Goal: Task Accomplishment & Management: Manage account settings

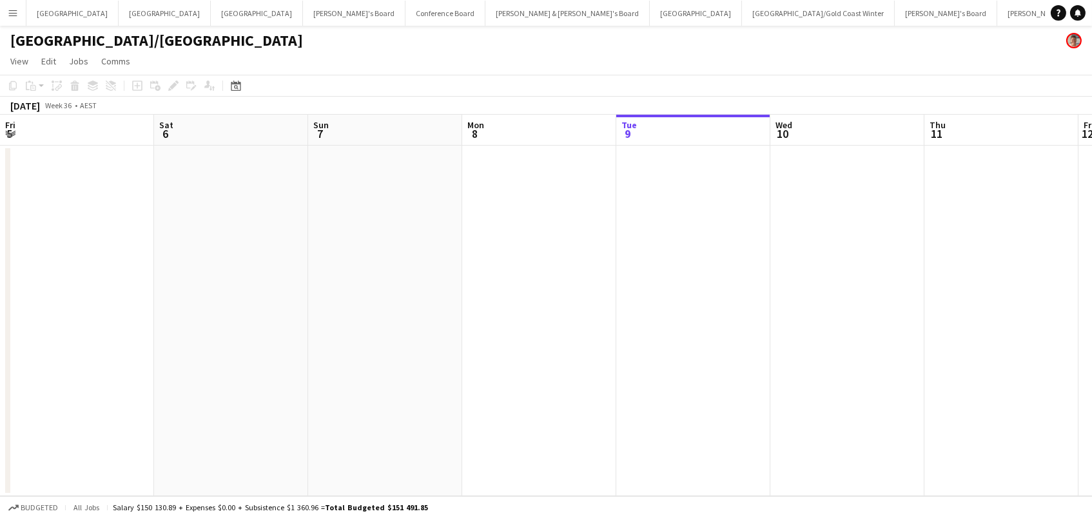
scroll to position [0, 308]
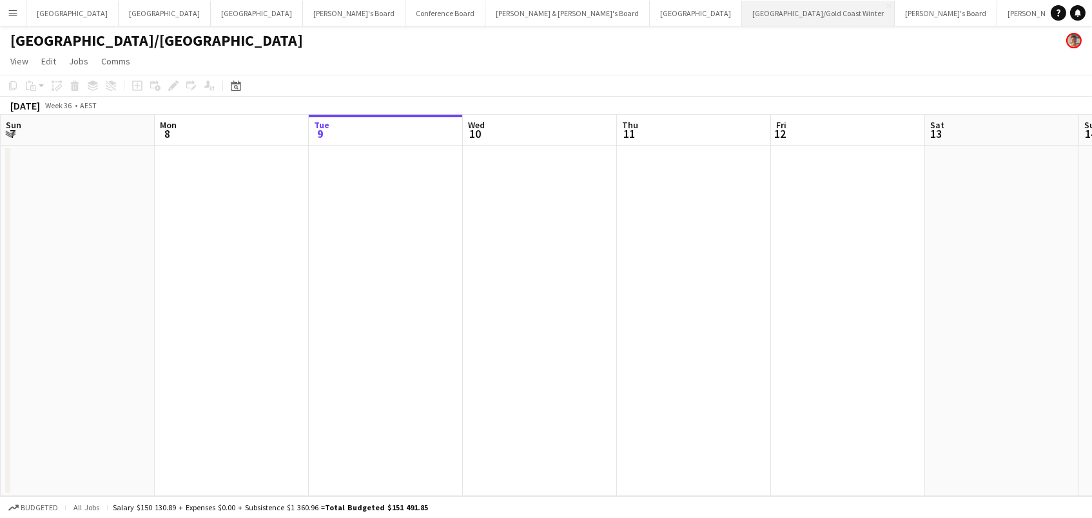
click at [742, 12] on button "[GEOGRAPHIC_DATA]/[GEOGRAPHIC_DATA] Winter Close" at bounding box center [818, 13] width 153 height 25
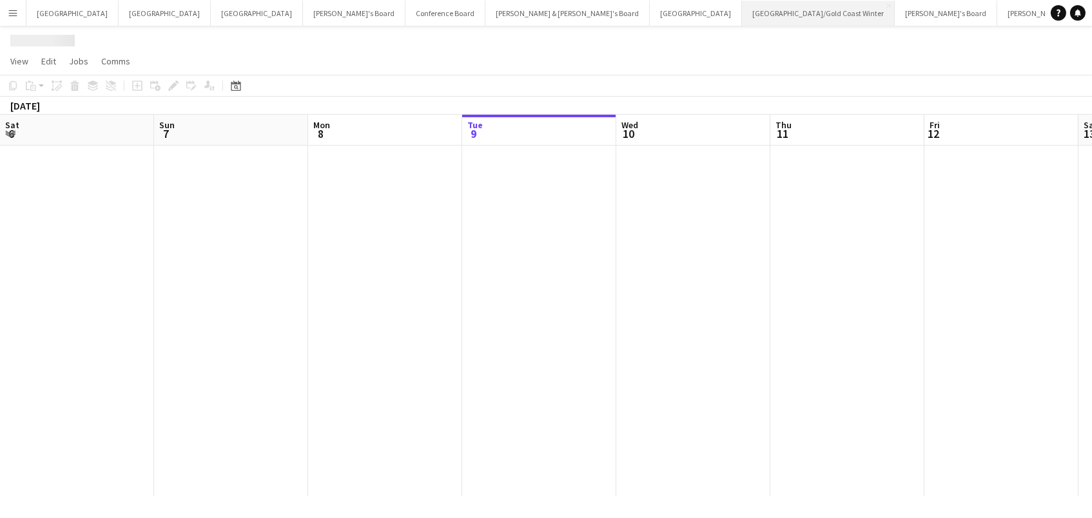
scroll to position [0, 308]
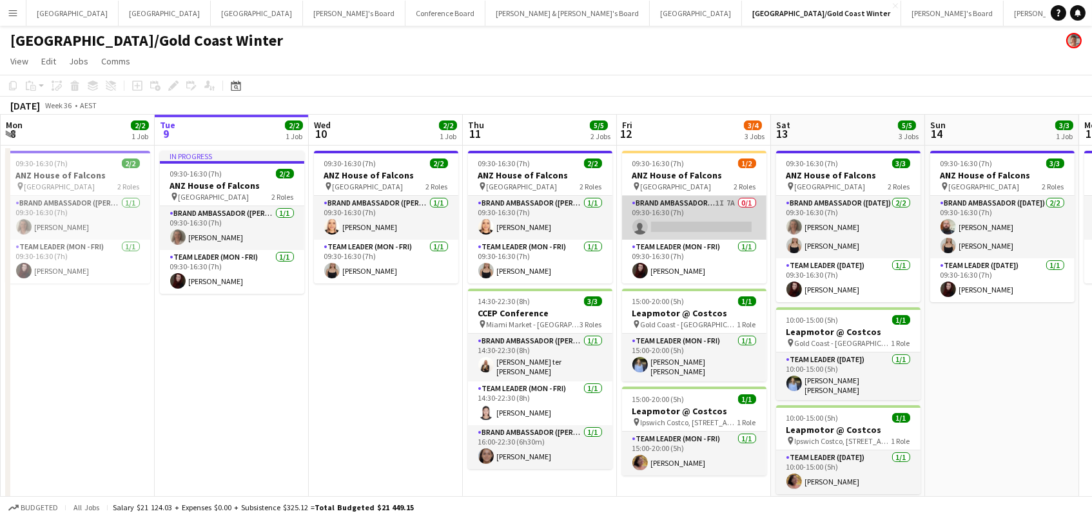
click at [688, 217] on app-card-role "Brand Ambassador (Mon - Fri) 1I 7A 0/1 09:30-16:30 (7h) single-neutral-actions" at bounding box center [694, 218] width 144 height 44
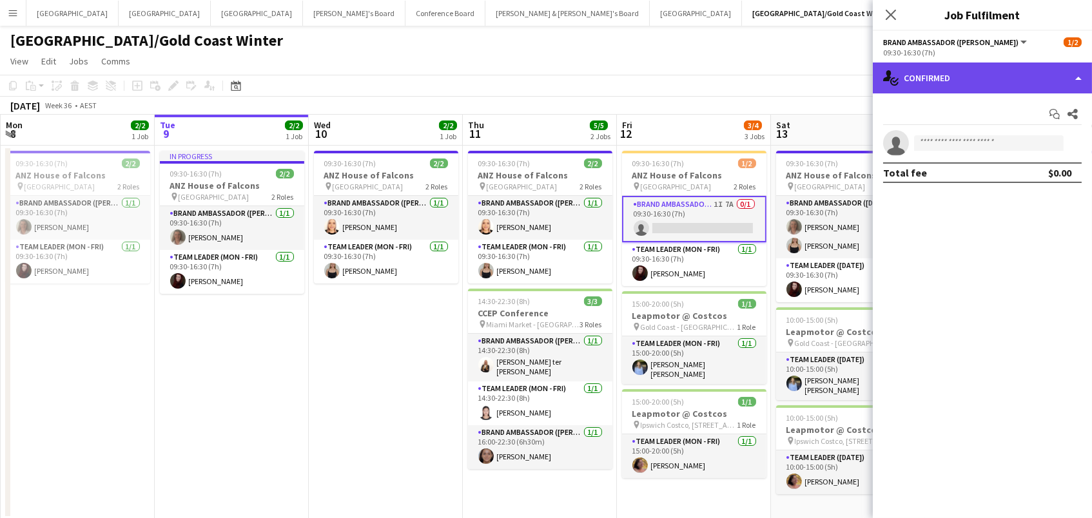
click at [938, 72] on div "single-neutral-actions-check-2 Confirmed" at bounding box center [982, 78] width 219 height 31
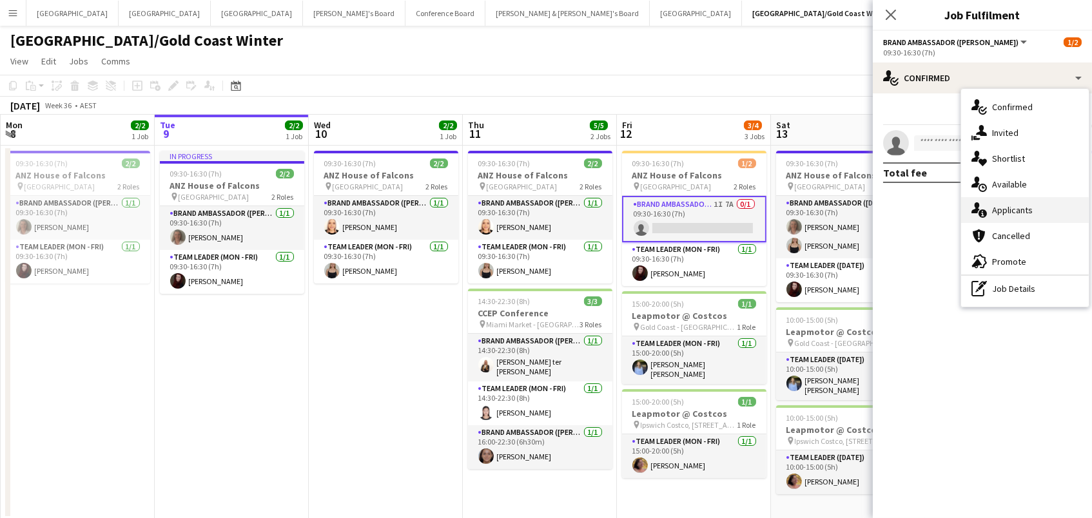
click at [1007, 200] on div "single-neutral-actions-information Applicants" at bounding box center [1025, 210] width 128 height 26
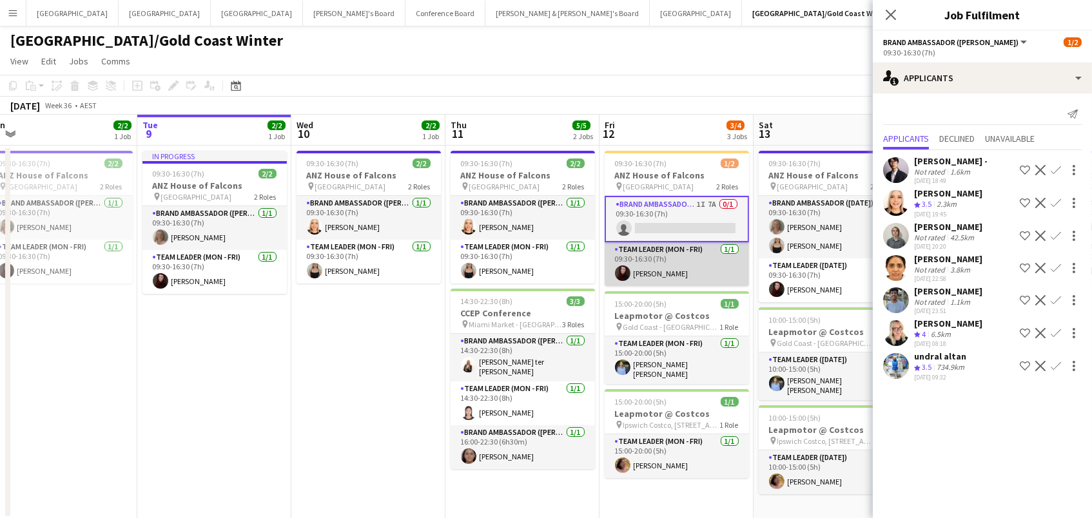
scroll to position [0, 328]
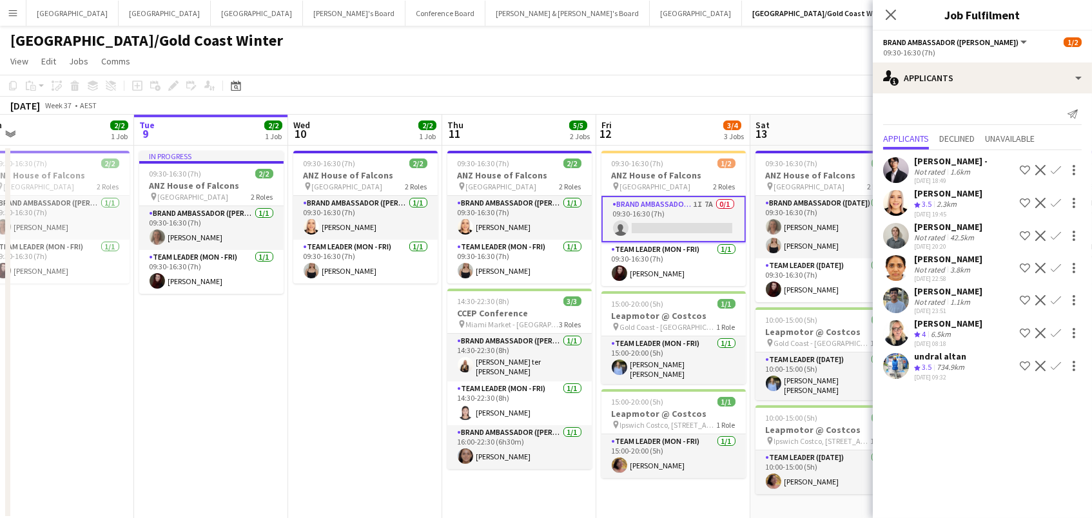
click at [921, 164] on div "Frederick -" at bounding box center [950, 161] width 73 height 12
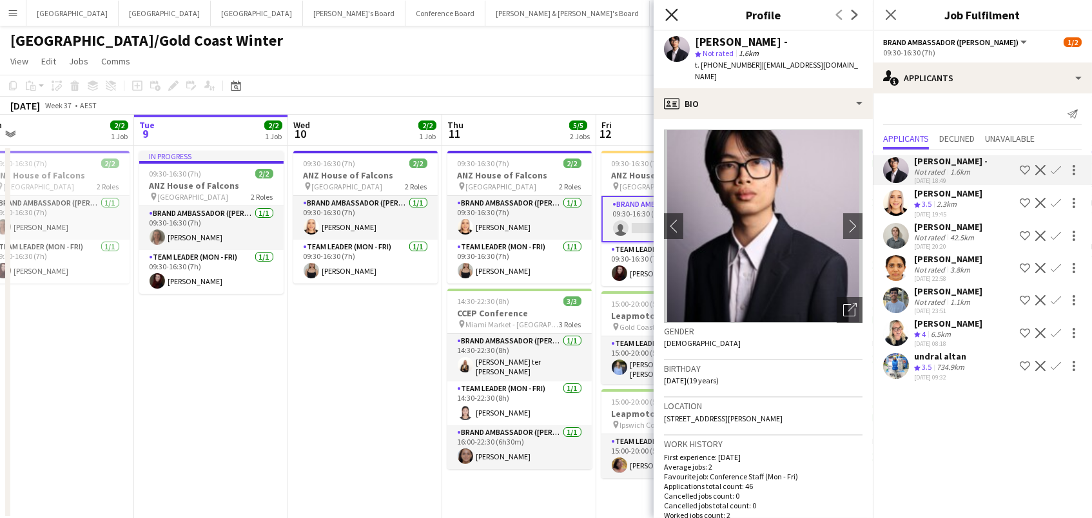
click at [669, 12] on icon at bounding box center [671, 14] width 12 height 12
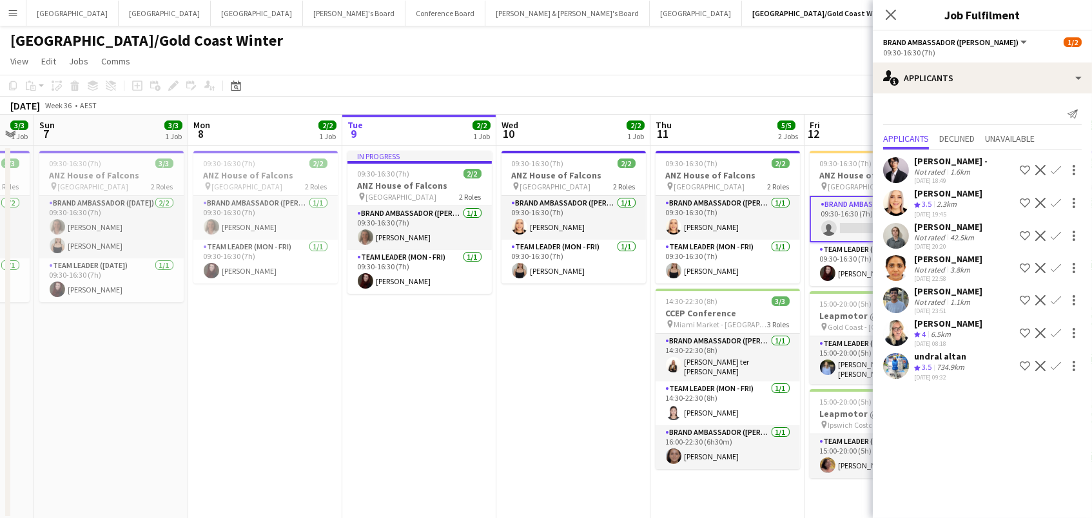
scroll to position [0, 319]
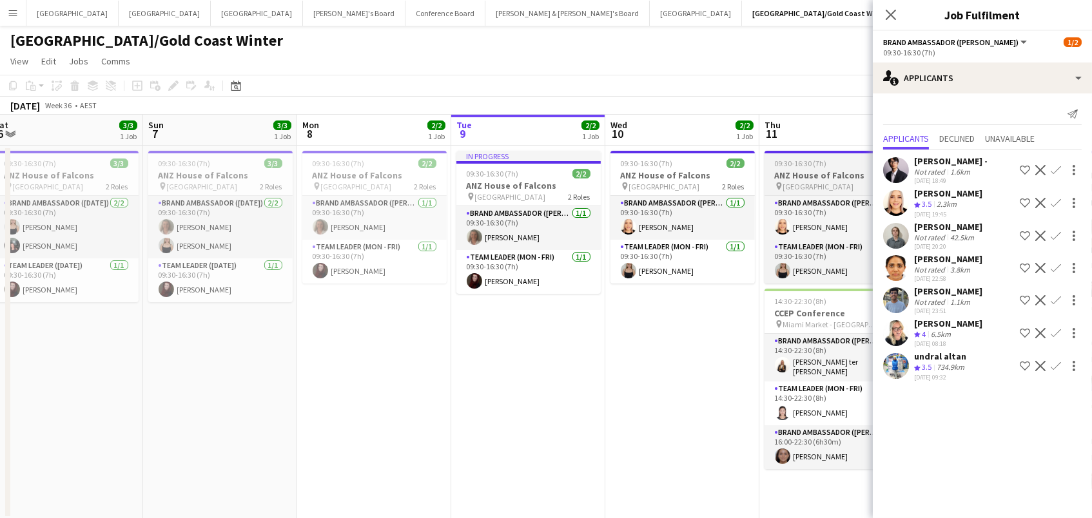
click at [810, 172] on h3 "ANZ House of Falcons" at bounding box center [837, 176] width 144 height 12
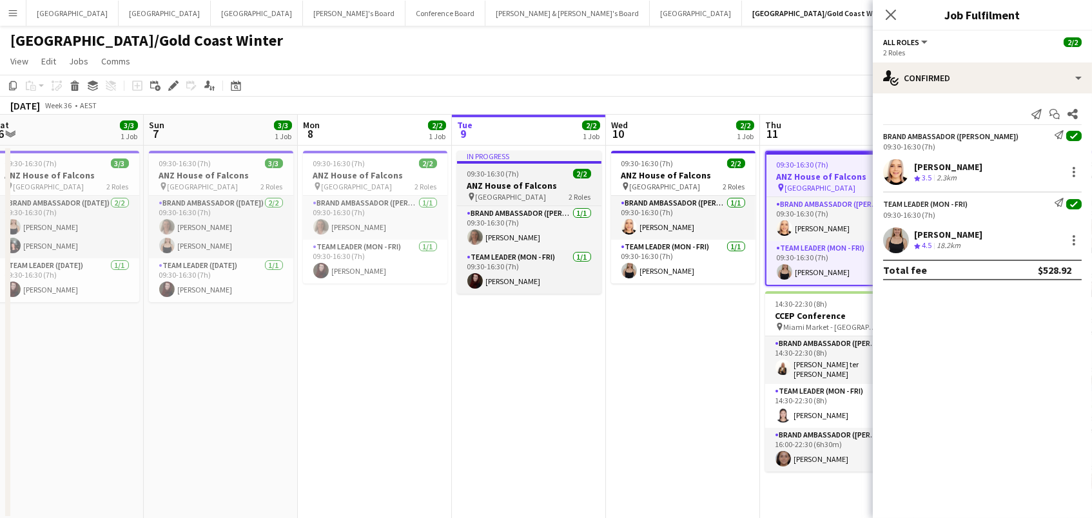
click at [470, 177] on span "09:30-16:30 (7h)" at bounding box center [493, 174] width 52 height 10
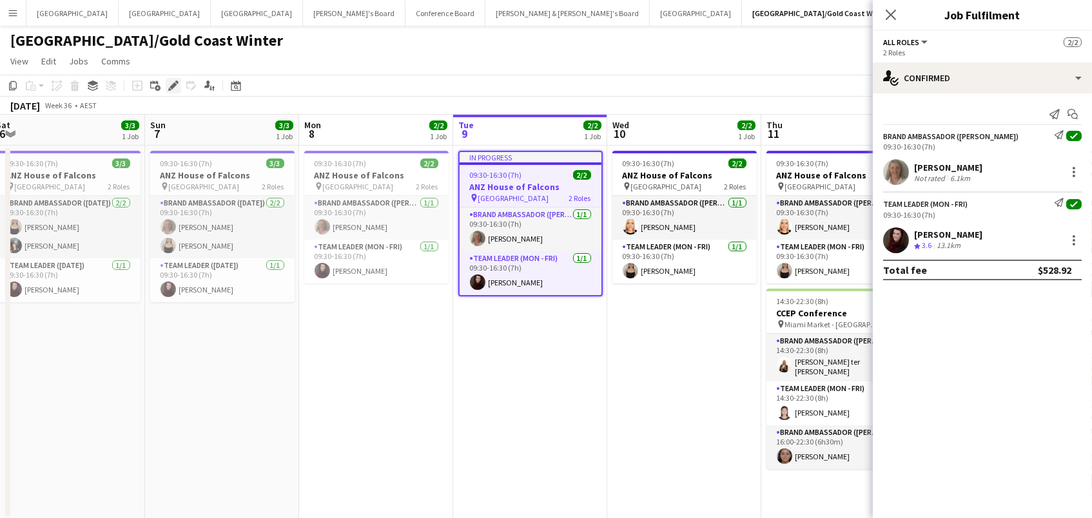
click at [174, 88] on icon "Edit" at bounding box center [173, 86] width 10 height 10
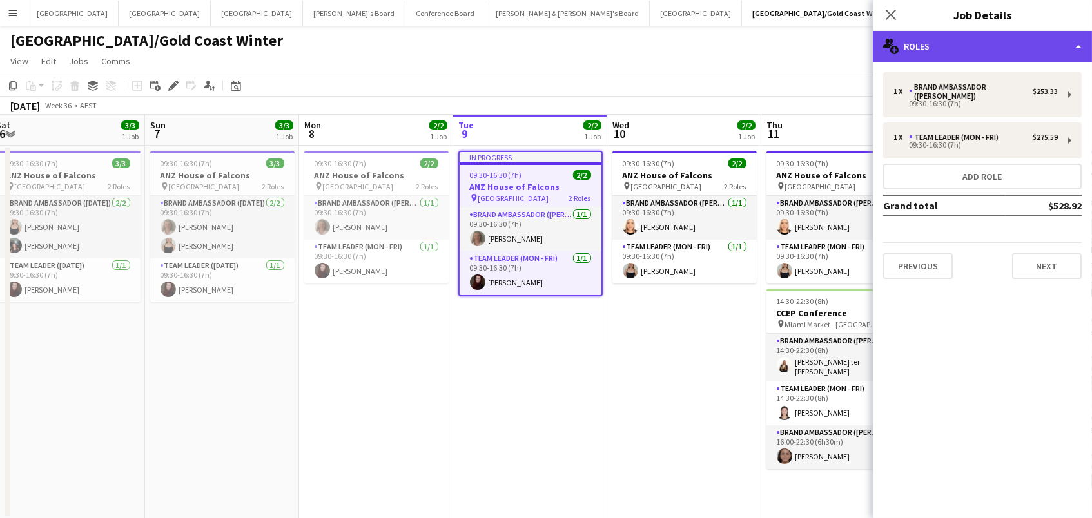
click at [1010, 44] on div "multiple-users-add Roles" at bounding box center [982, 46] width 219 height 31
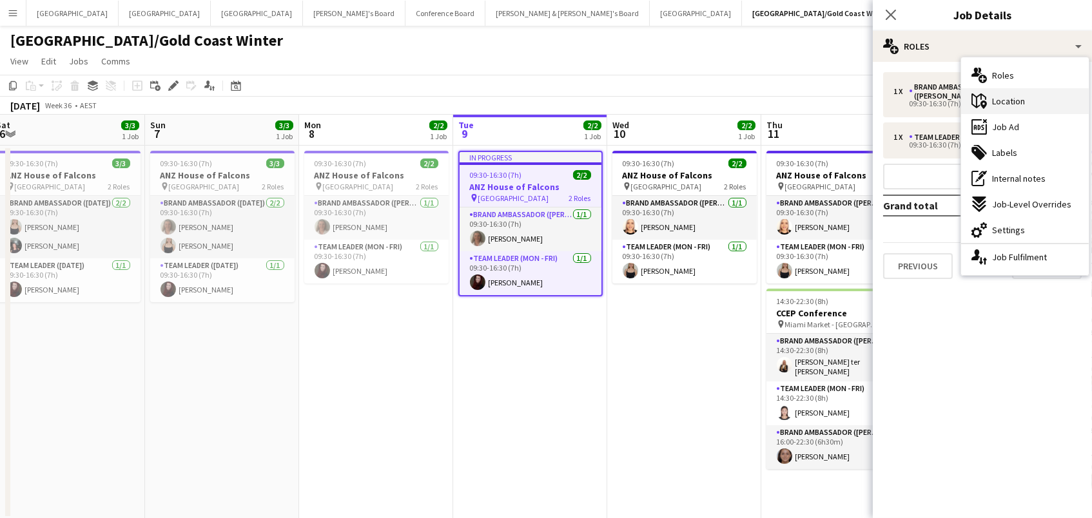
click at [1019, 100] on span "Location" at bounding box center [1008, 101] width 33 height 12
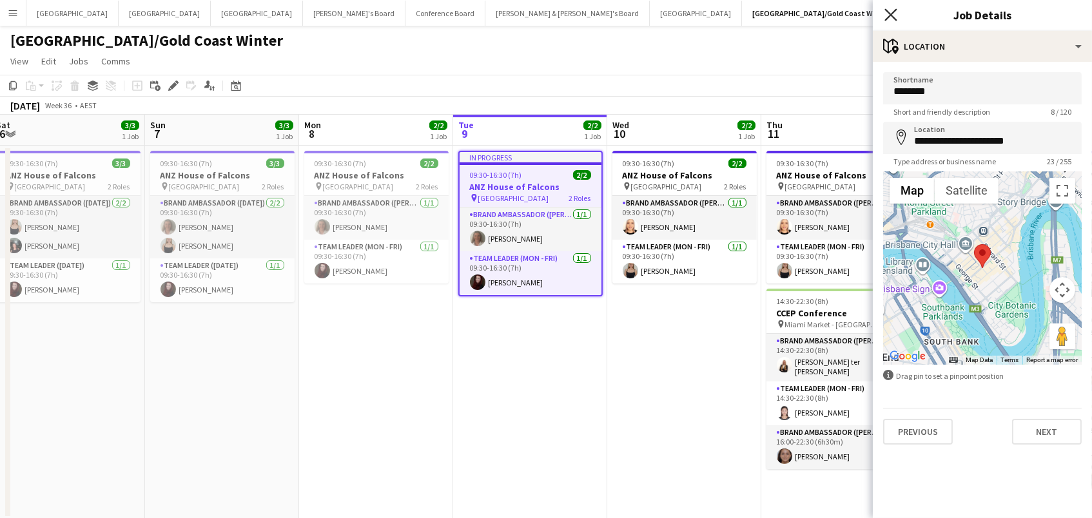
click at [895, 10] on icon at bounding box center [890, 14] width 12 height 12
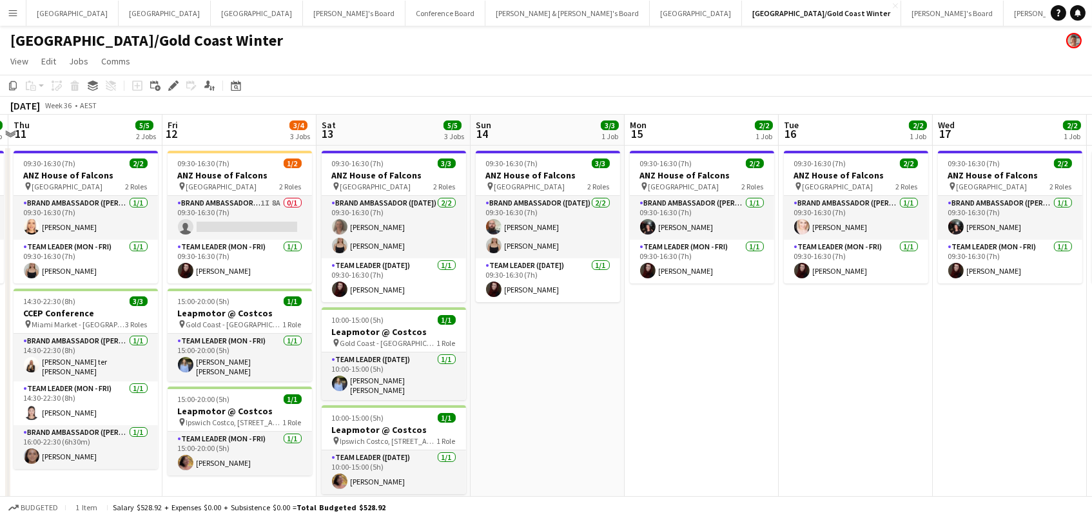
scroll to position [0, 454]
click at [485, 14] on button "Neil & Jenny's Board Close" at bounding box center [567, 13] width 164 height 25
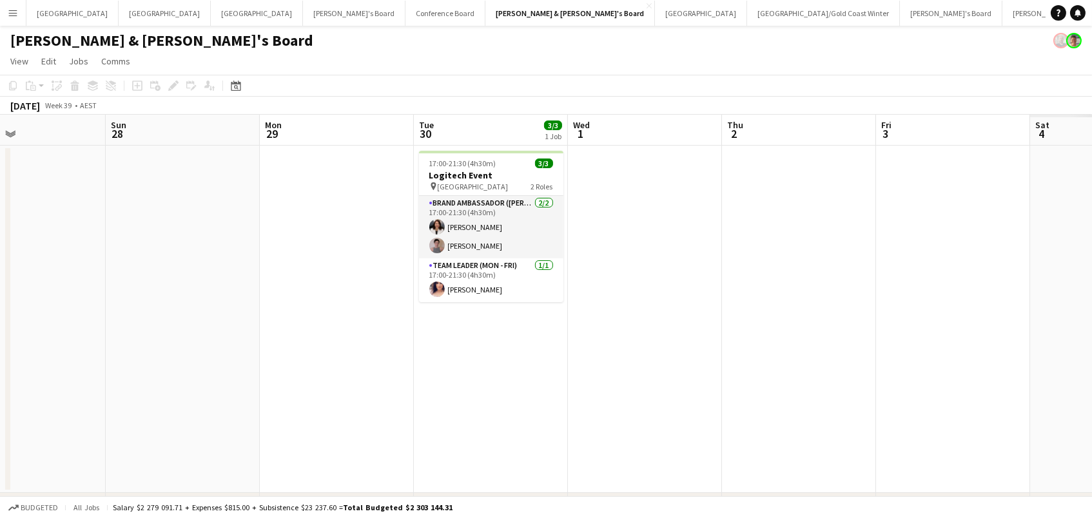
scroll to position [0, 513]
click at [655, 15] on button "Sydney Close" at bounding box center [701, 13] width 92 height 25
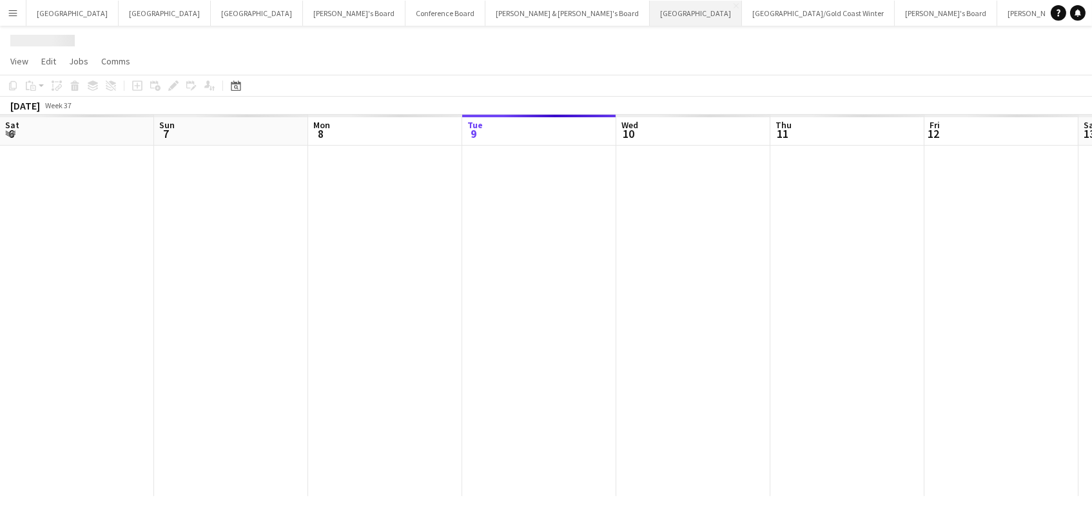
scroll to position [0, 308]
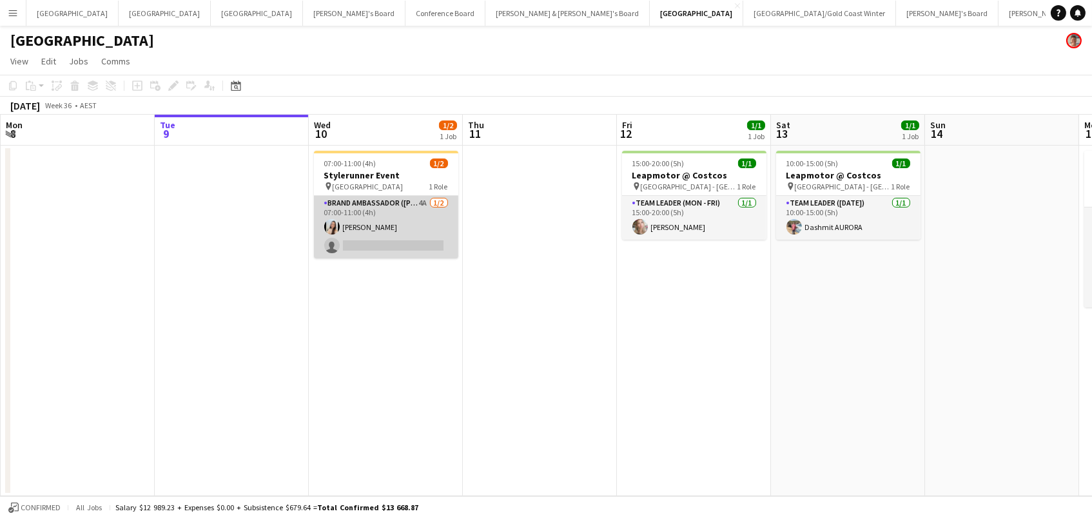
click at [431, 231] on app-card-role "Brand Ambassador (Mon - Fri) 4A 1/2 07:00-11:00 (4h) Jessica Amancio Fudimura s…" at bounding box center [386, 227] width 144 height 63
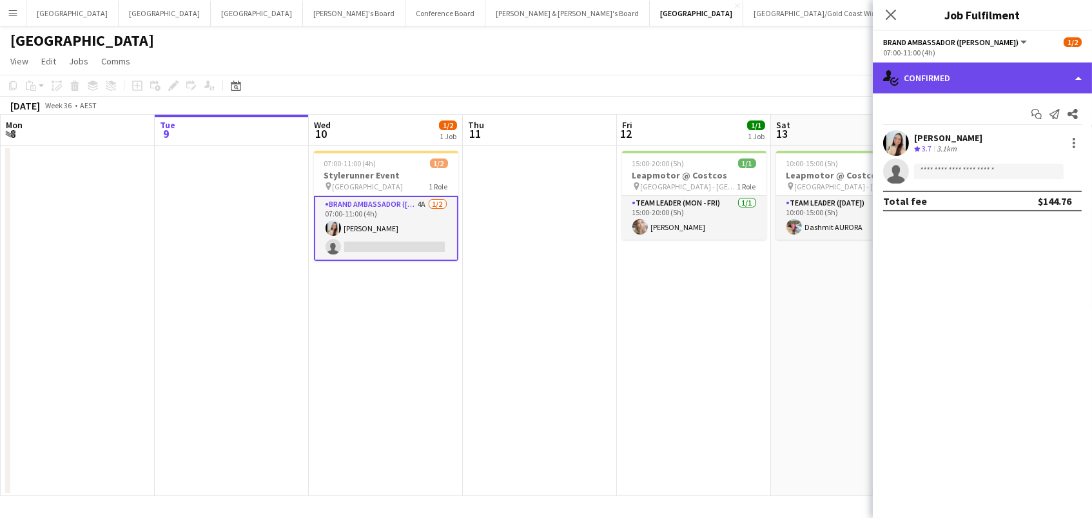
click at [1048, 77] on div "single-neutral-actions-check-2 Confirmed" at bounding box center [982, 78] width 219 height 31
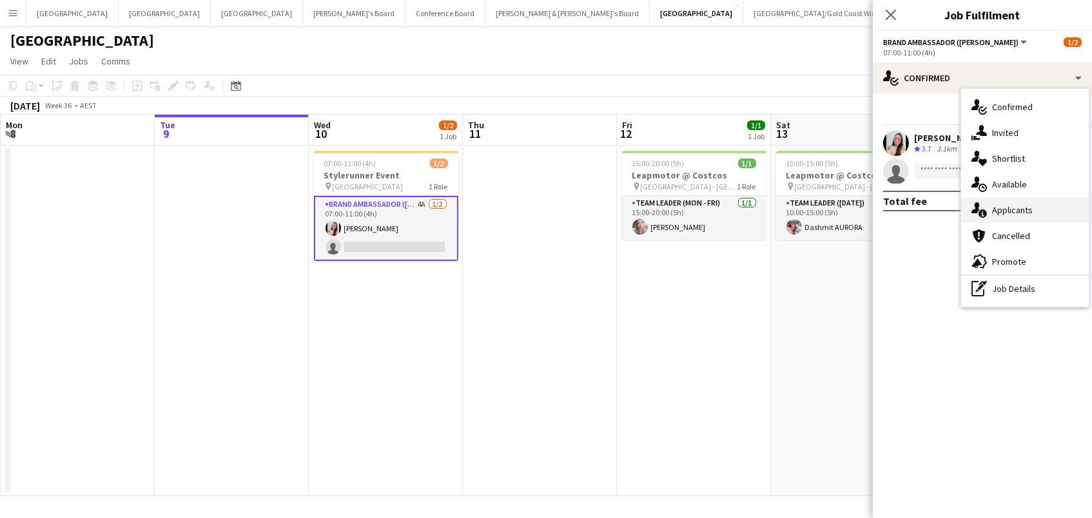
click at [1025, 218] on div "single-neutral-actions-information Applicants" at bounding box center [1025, 210] width 128 height 26
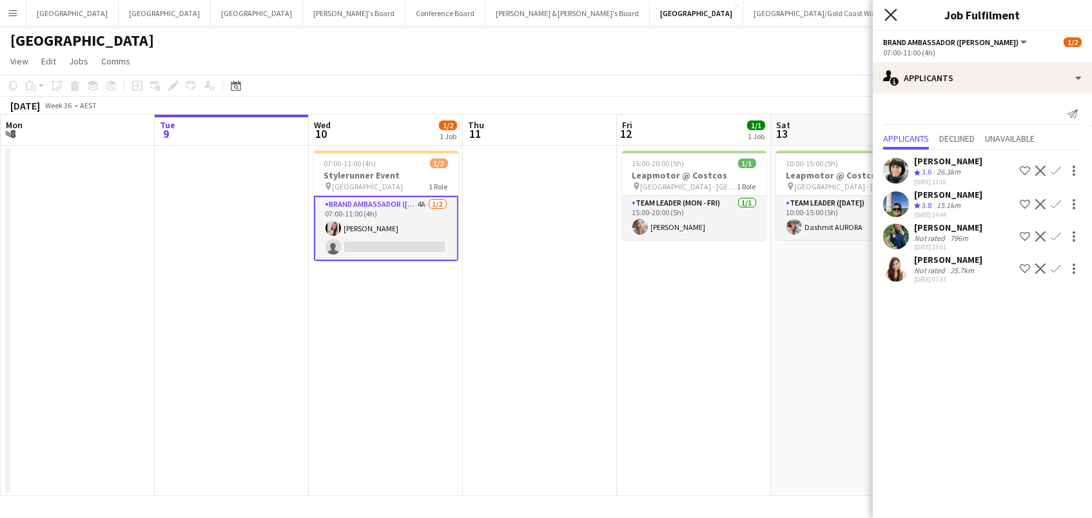
click at [891, 9] on icon "Close pop-in" at bounding box center [890, 14] width 12 height 12
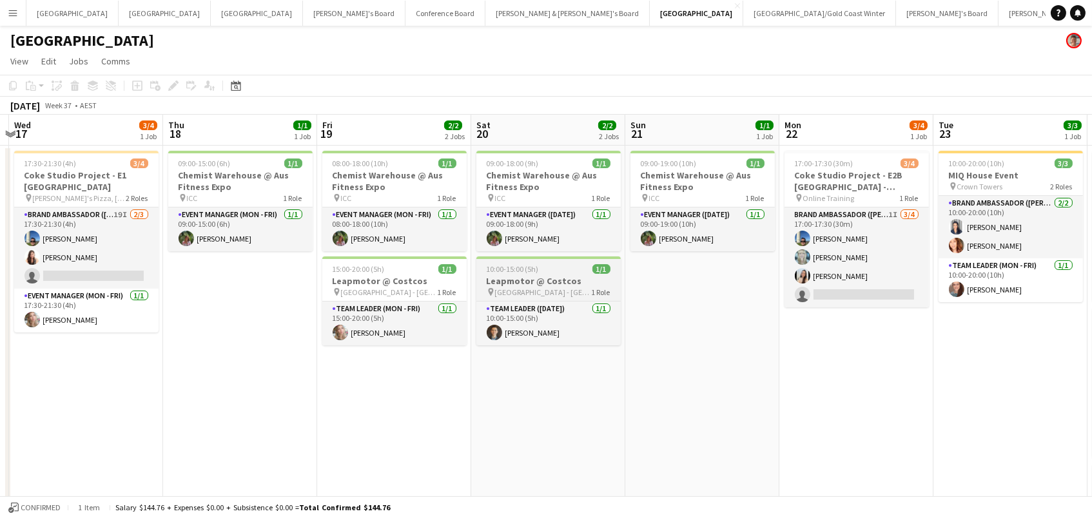
scroll to position [0, 581]
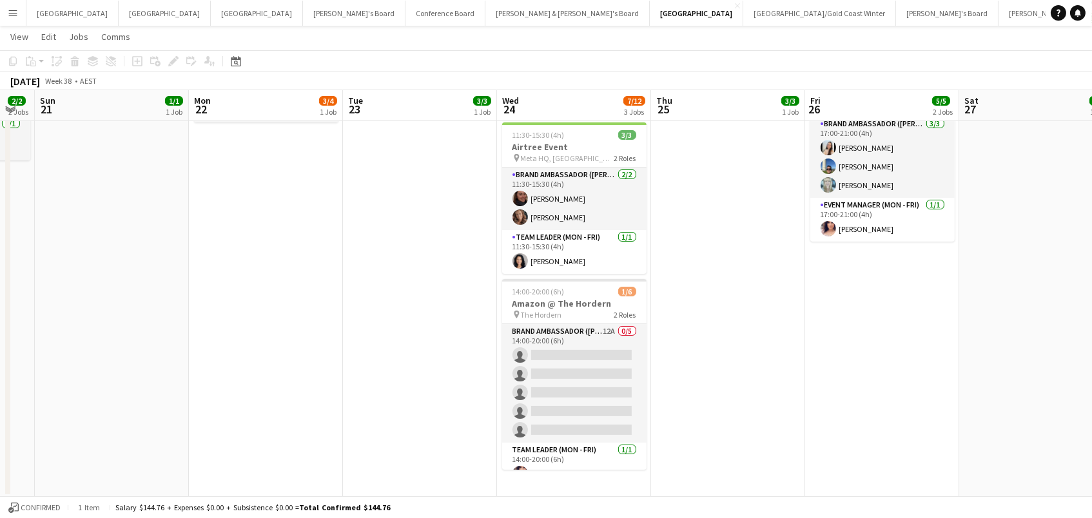
click at [723, 353] on app-date-cell "10:00-20:00 (10h) 3/3 MIQ House Event pin Crown Towers 2 Roles Brand Ambassador…" at bounding box center [728, 229] width 154 height 537
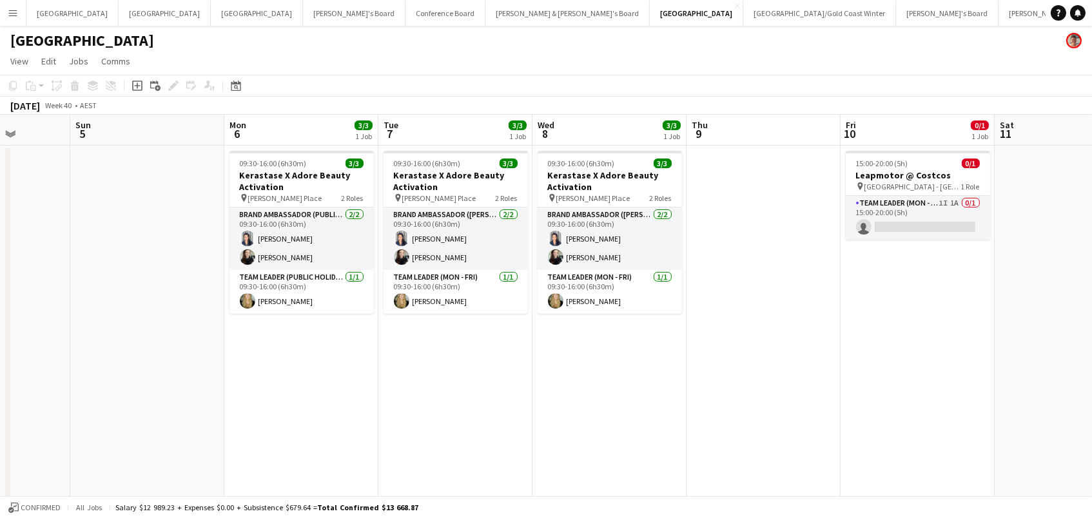
scroll to position [0, 377]
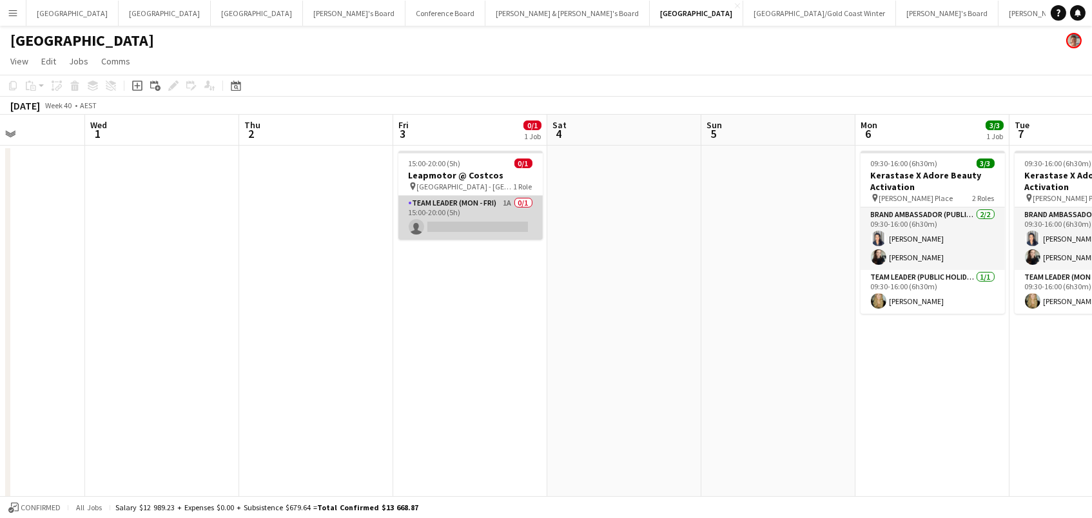
click at [511, 211] on app-card-role "Team Leader (Mon - Fri) 1A 0/1 15:00-20:00 (5h) single-neutral-actions" at bounding box center [470, 218] width 144 height 44
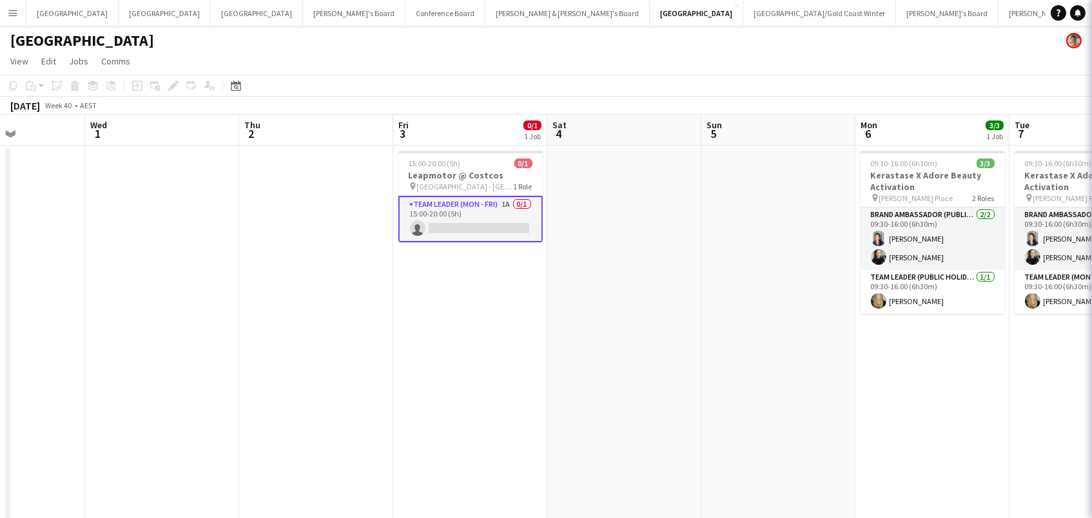
scroll to position [0, 376]
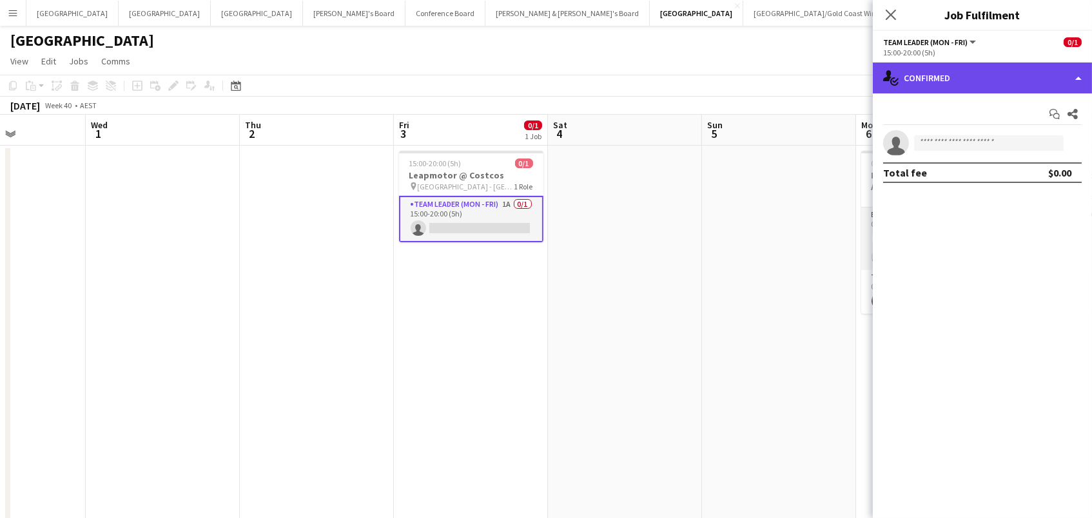
click at [964, 70] on div "single-neutral-actions-check-2 Confirmed" at bounding box center [982, 78] width 219 height 31
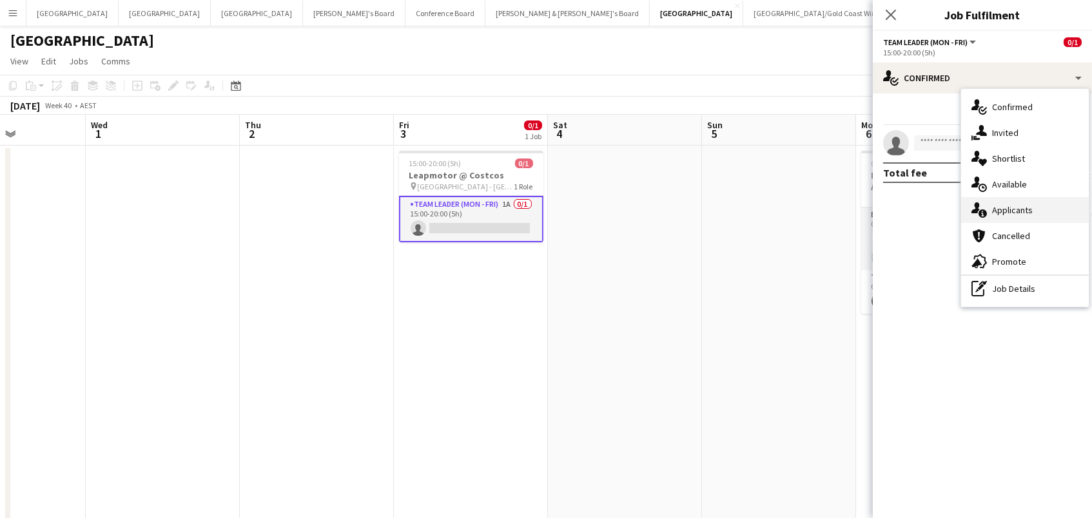
click at [988, 207] on div "single-neutral-actions-information Applicants" at bounding box center [1025, 210] width 128 height 26
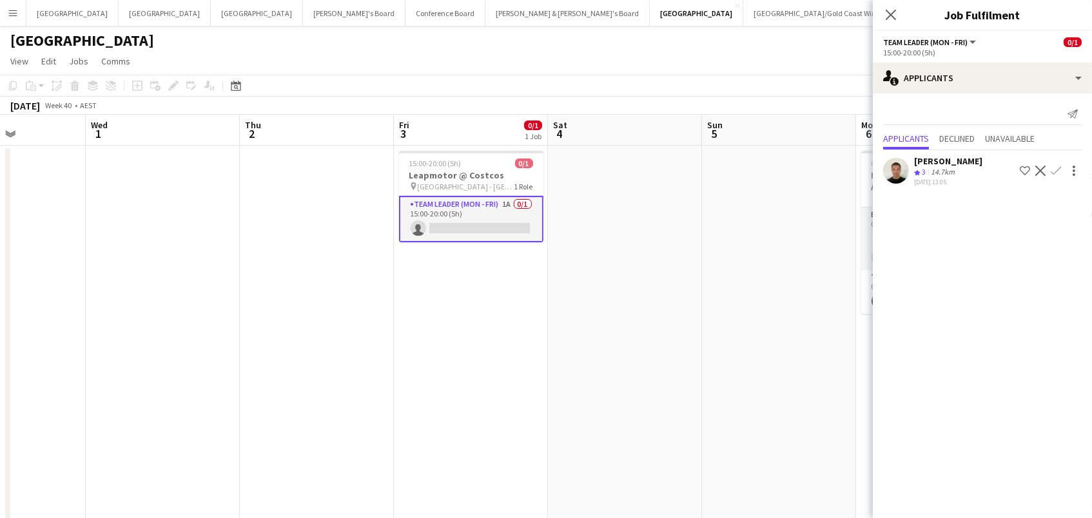
click at [614, 188] on app-date-cell at bounding box center [625, 414] width 154 height 537
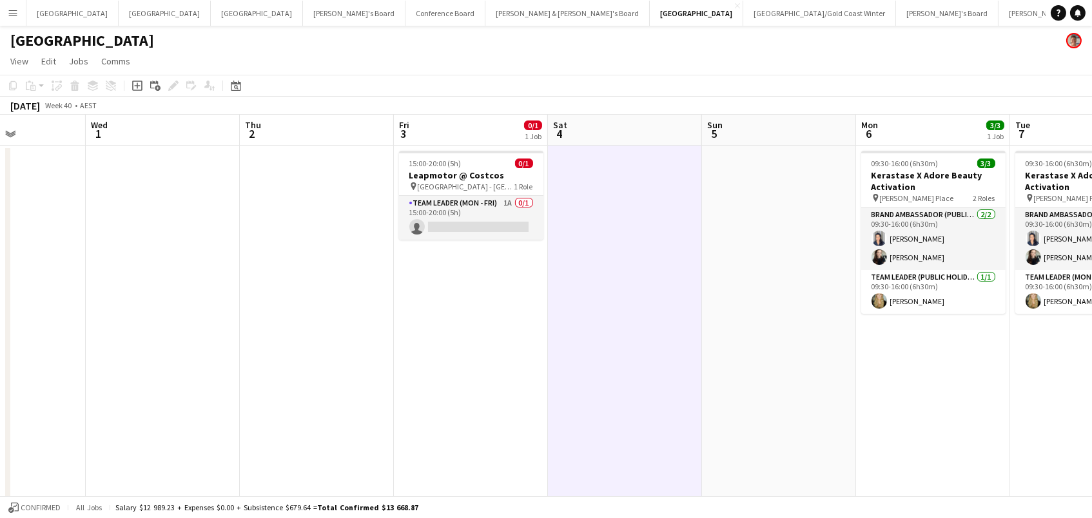
click at [427, 146] on app-date-cell "15:00-20:00 (5h) 0/1 Leapmotor @ Costcos pin Marsden Park - NSW 1 Role Team Lea…" at bounding box center [471, 414] width 154 height 537
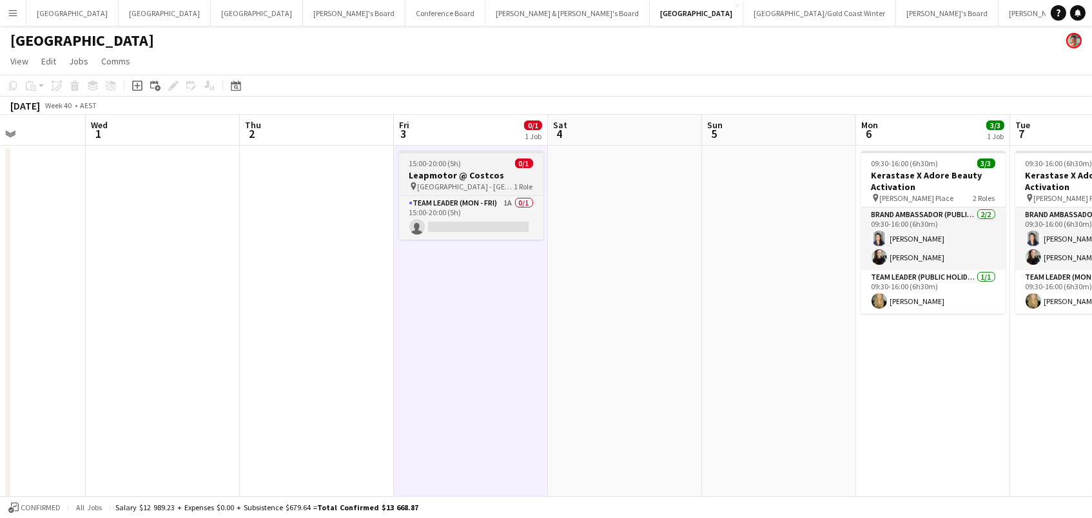
click at [425, 170] on h3 "Leapmotor @ Costcos" at bounding box center [471, 176] width 144 height 12
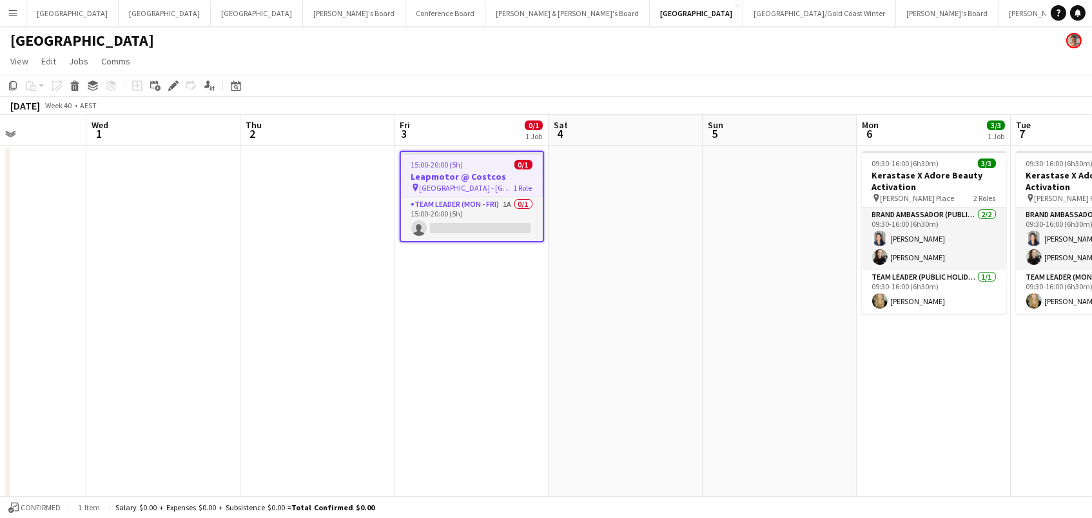
click at [560, 181] on app-date-cell at bounding box center [626, 414] width 154 height 537
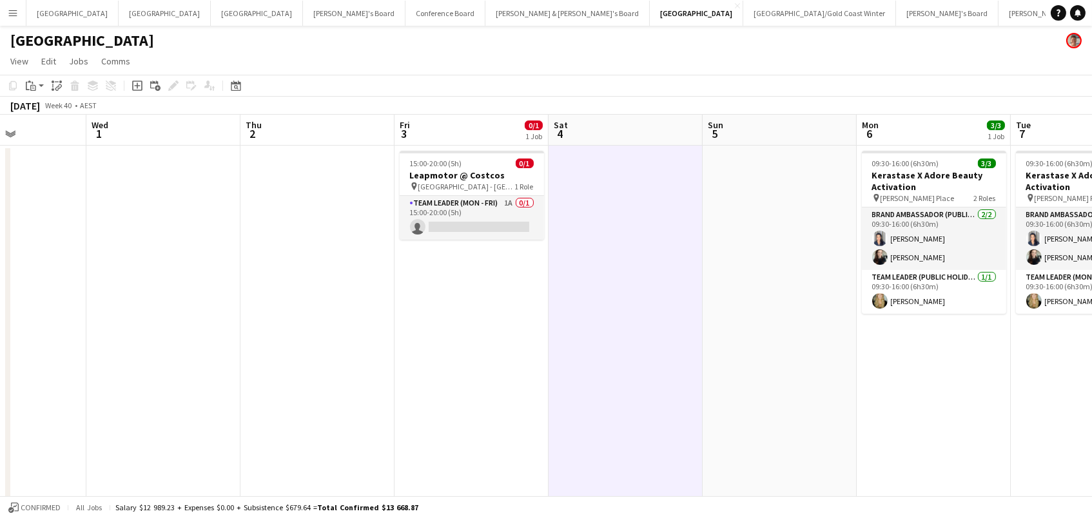
scroll to position [0, 375]
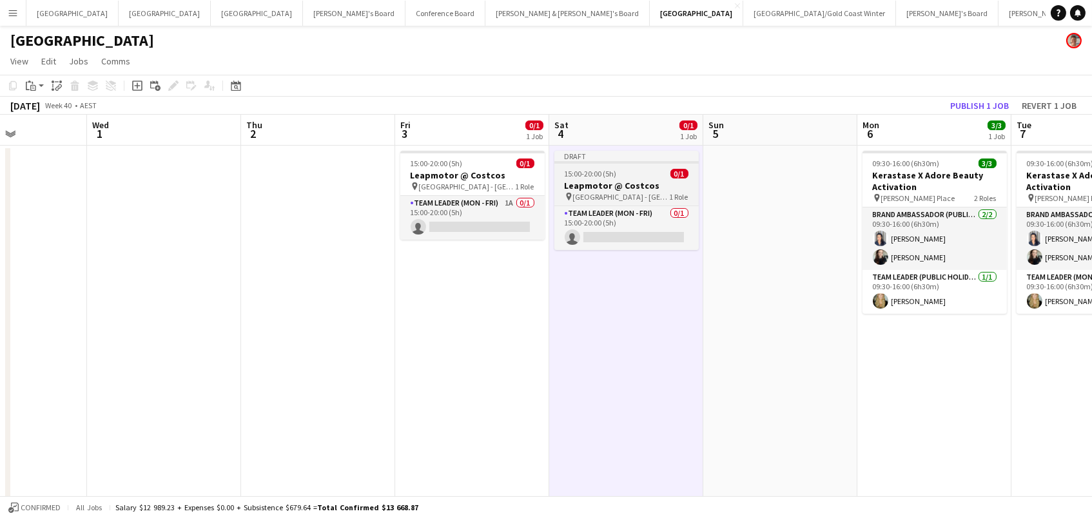
click at [592, 171] on span "15:00-20:00 (5h)" at bounding box center [591, 174] width 52 height 10
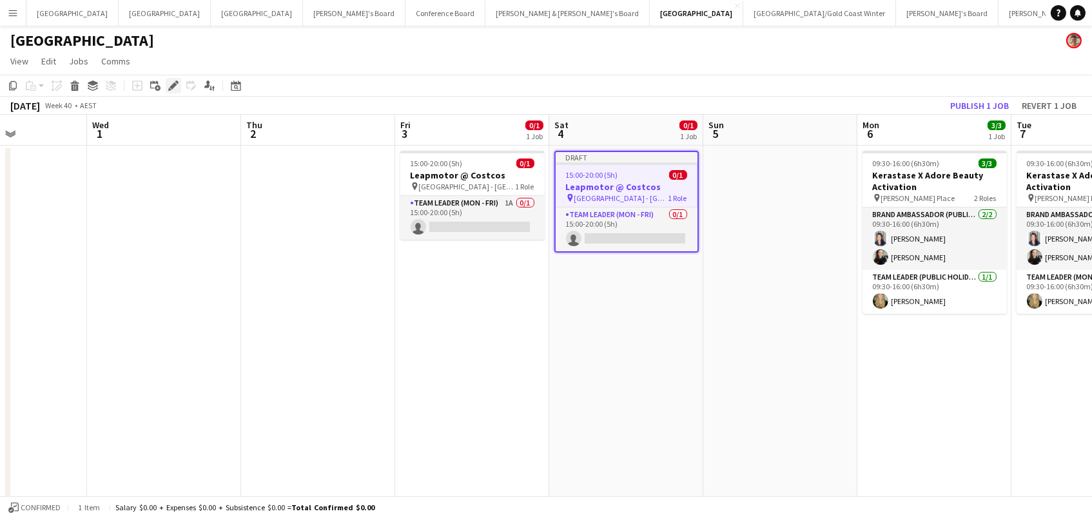
click at [172, 85] on icon at bounding box center [173, 86] width 7 height 7
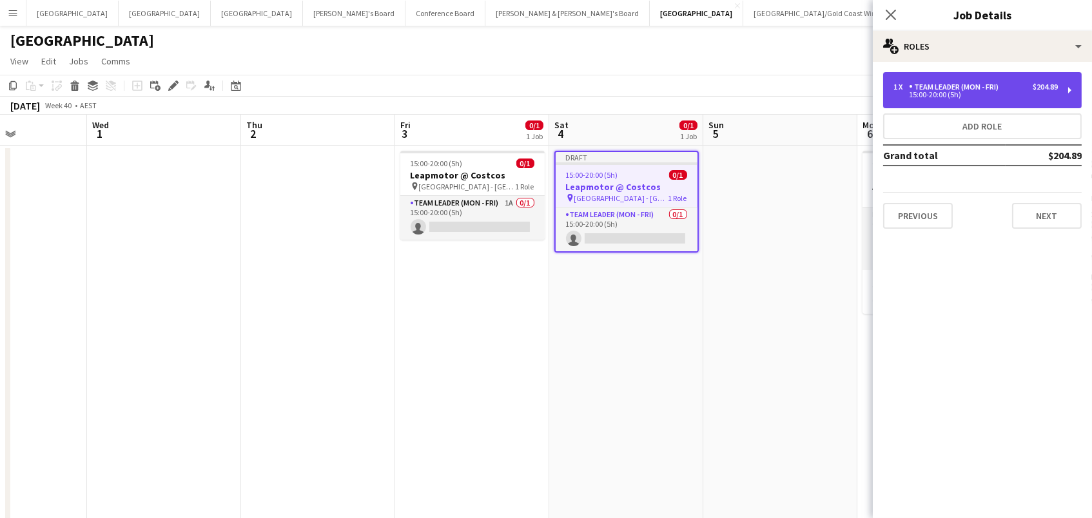
click at [953, 88] on div "Team Leader (Mon - Fri)" at bounding box center [956, 87] width 95 height 9
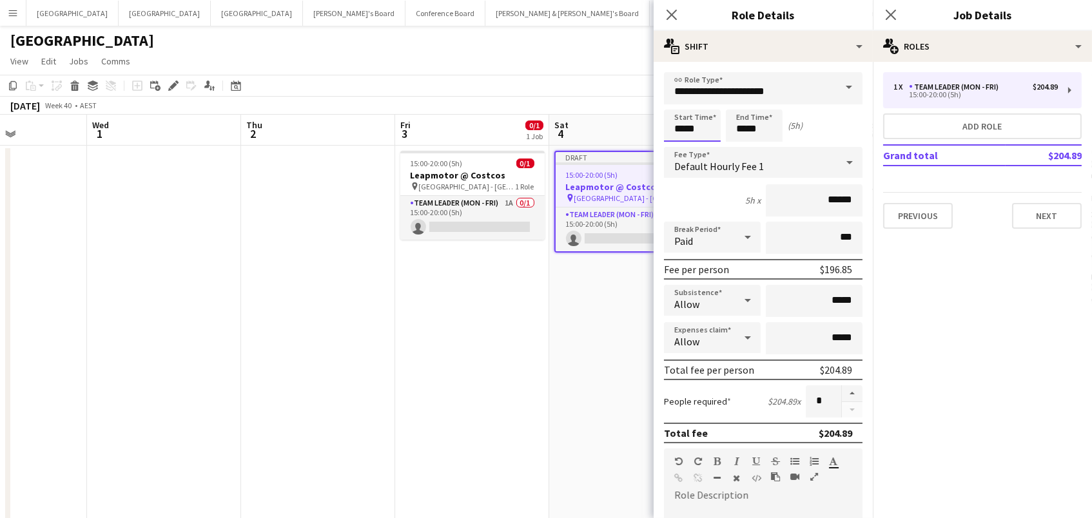
click at [678, 117] on input "*****" at bounding box center [692, 126] width 57 height 32
click at [674, 149] on div at bounding box center [680, 148] width 26 height 13
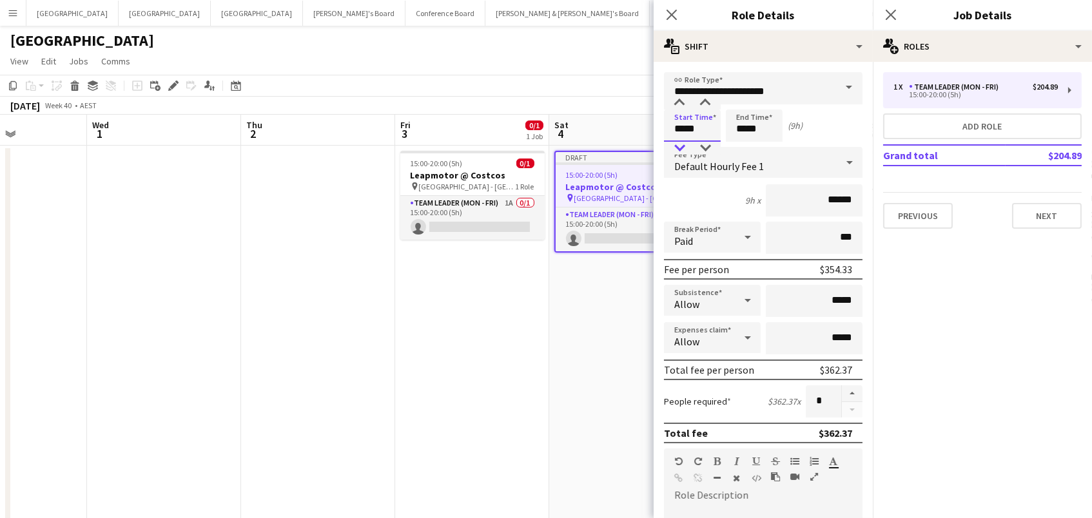
type input "*****"
click at [674, 149] on div at bounding box center [680, 148] width 26 height 13
click at [750, 128] on input "*****" at bounding box center [754, 126] width 57 height 32
click at [737, 148] on div at bounding box center [741, 148] width 26 height 13
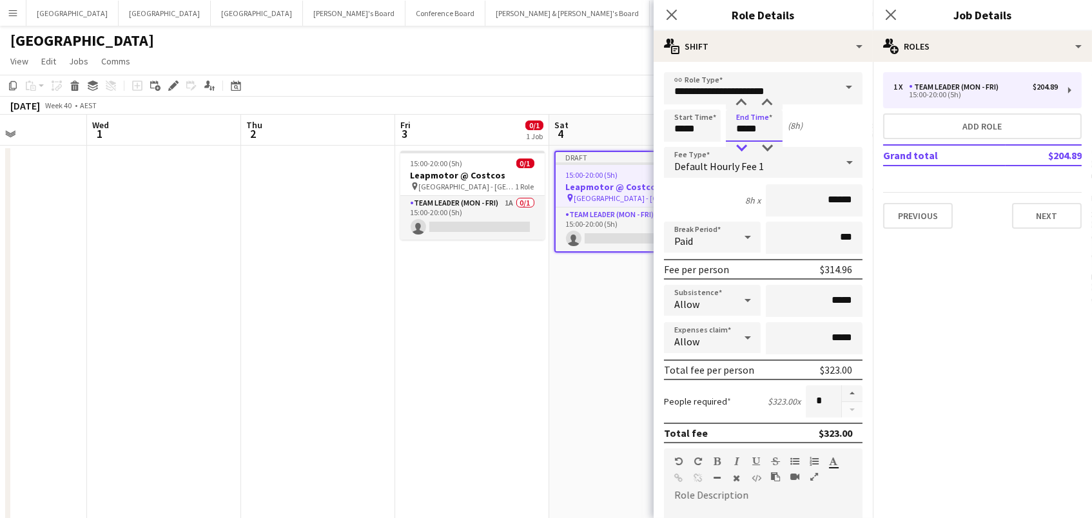
click at [737, 148] on div at bounding box center [741, 148] width 26 height 13
type input "*****"
click at [737, 148] on div at bounding box center [741, 148] width 26 height 13
click at [471, 161] on div "15:00-20:00 (5h) 0/1" at bounding box center [472, 164] width 144 height 10
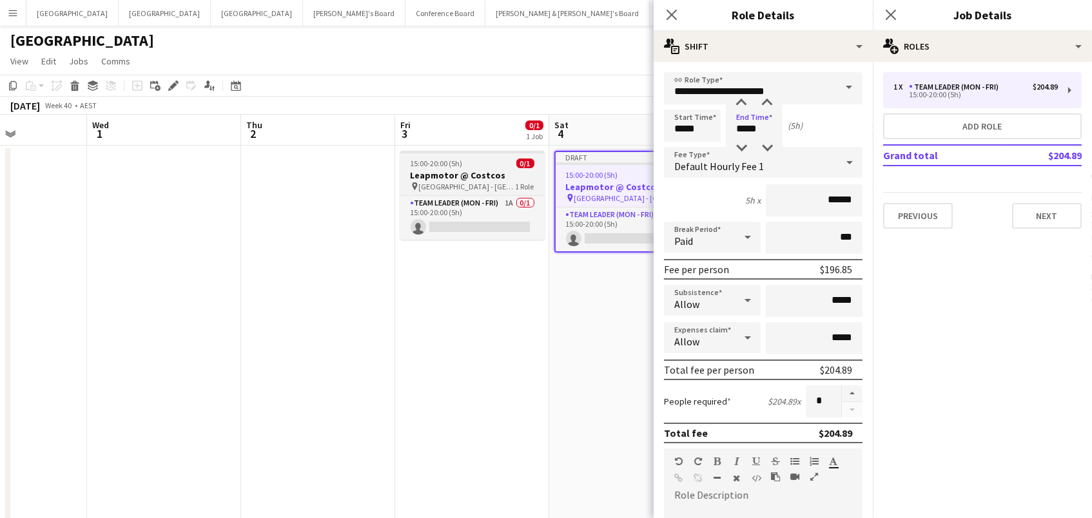
type input "*****"
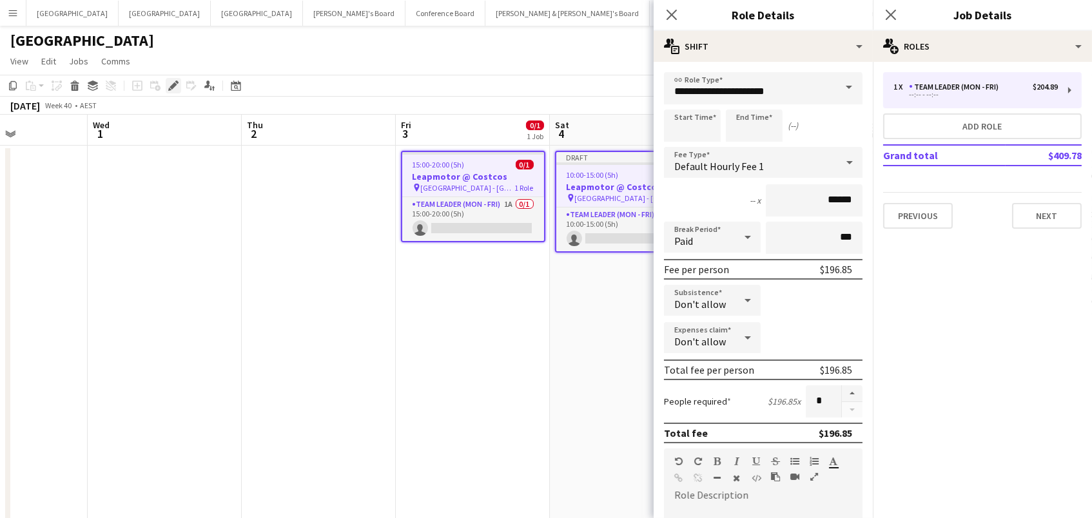
click at [171, 84] on icon at bounding box center [173, 86] width 7 height 7
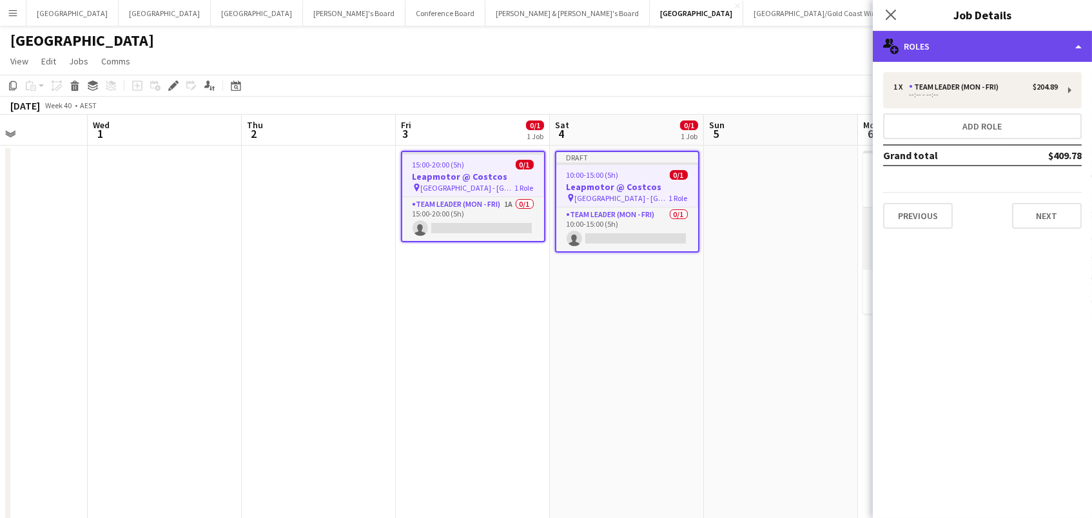
click at [946, 36] on div "multiple-users-add Roles" at bounding box center [982, 46] width 219 height 31
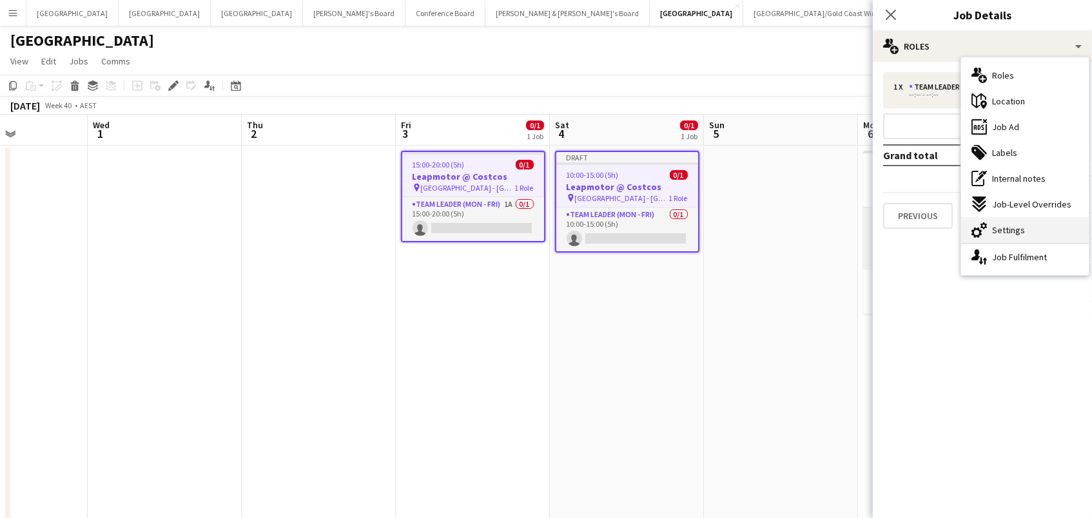
click at [1005, 229] on span "Settings" at bounding box center [1008, 230] width 33 height 12
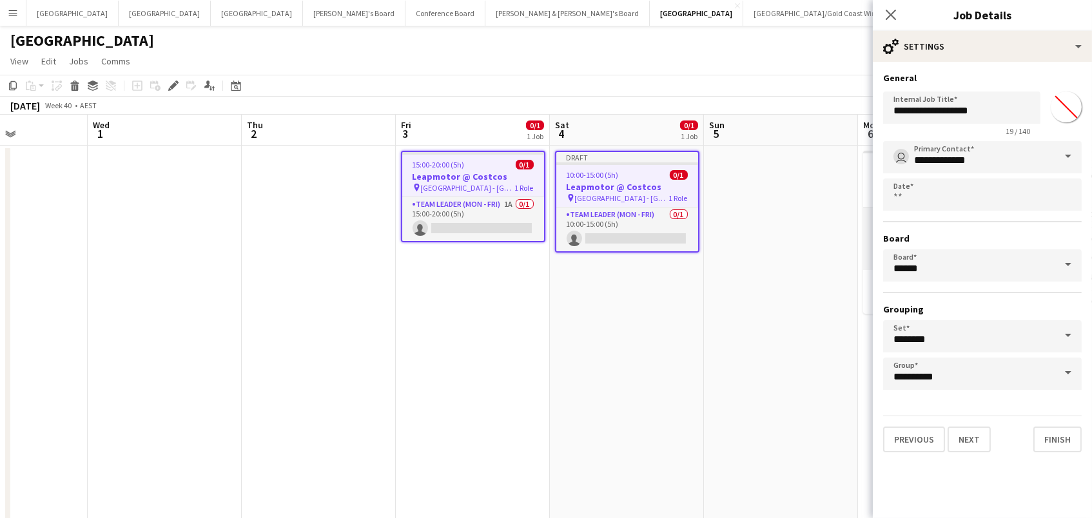
click at [1066, 108] on input "*******" at bounding box center [1066, 107] width 46 height 46
type input "*******"
click at [814, 240] on app-date-cell at bounding box center [781, 414] width 154 height 537
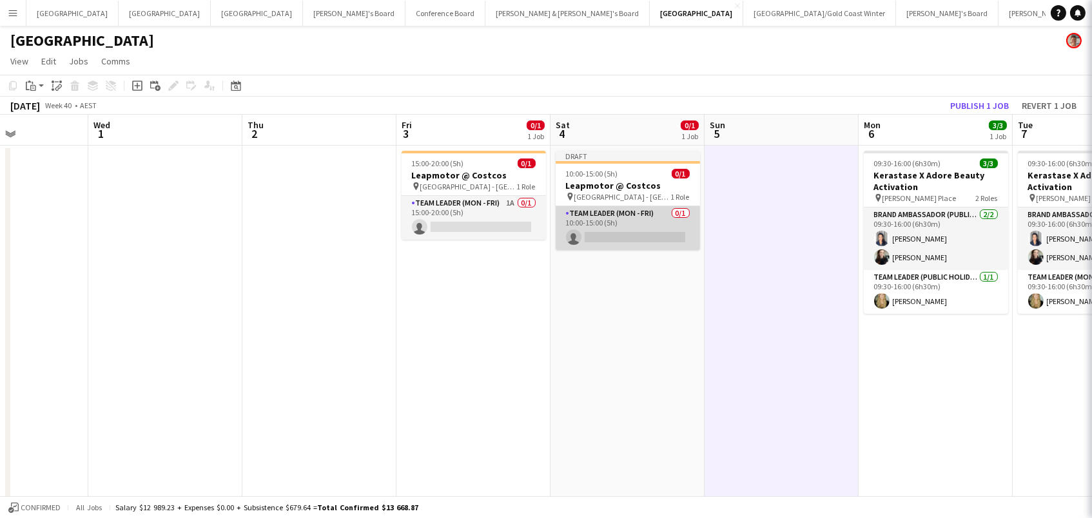
click at [643, 226] on app-card-role "Team Leader (Mon - Fri) 0/1 10:00-15:00 (5h) single-neutral-actions" at bounding box center [628, 228] width 144 height 44
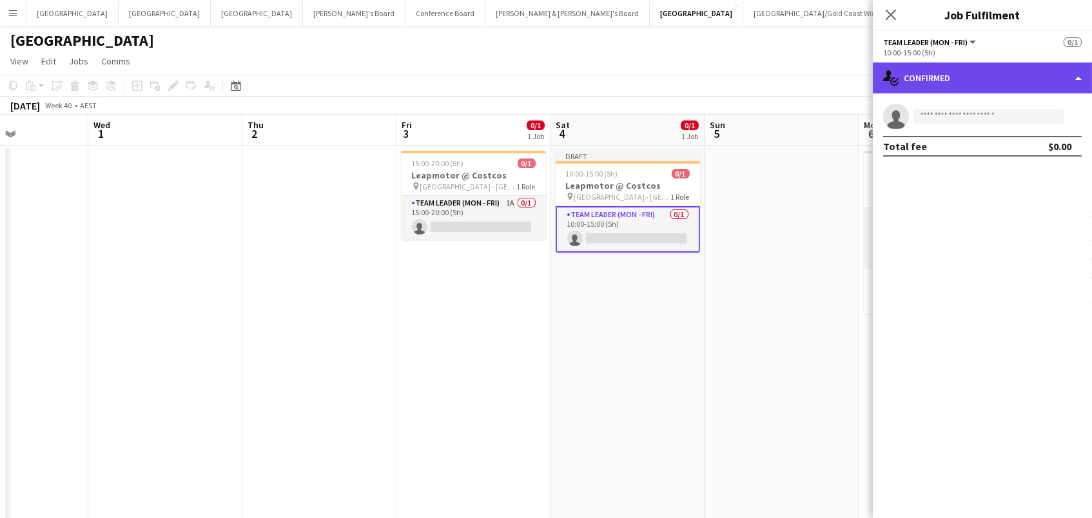
click at [925, 83] on div "single-neutral-actions-check-2 Confirmed" at bounding box center [982, 78] width 219 height 31
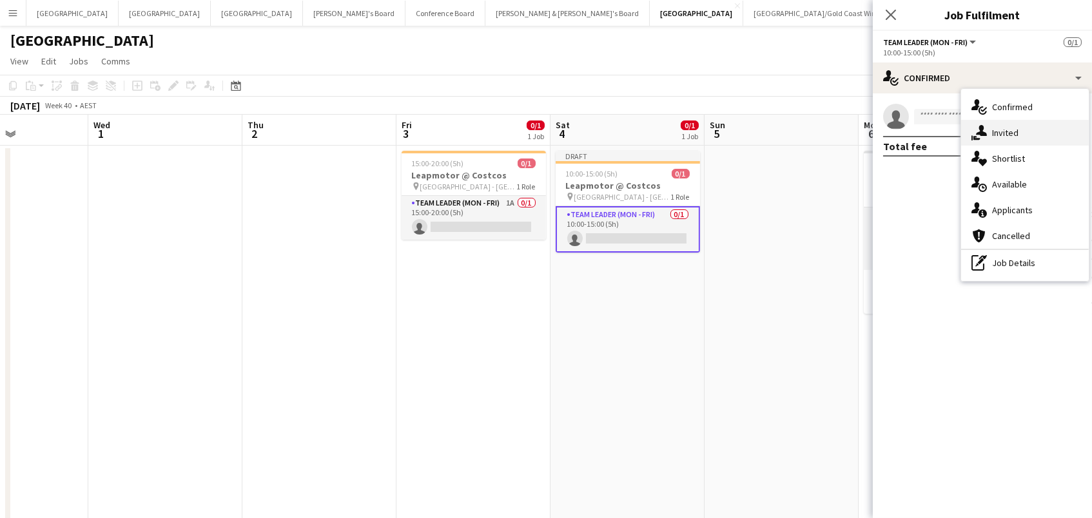
click at [974, 125] on icon "single-neutral-actions-share-1" at bounding box center [979, 132] width 15 height 15
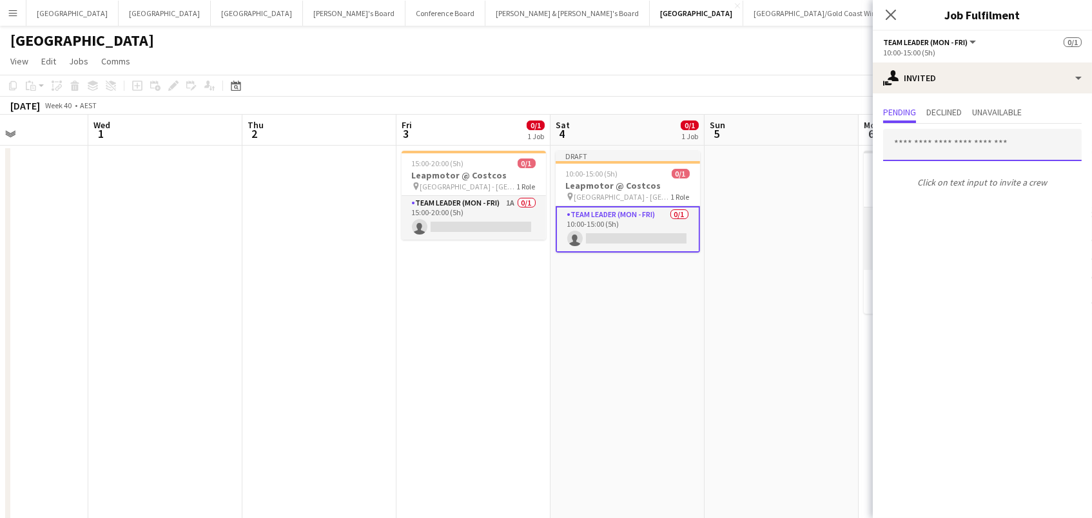
click at [975, 141] on input "text" at bounding box center [982, 145] width 199 height 32
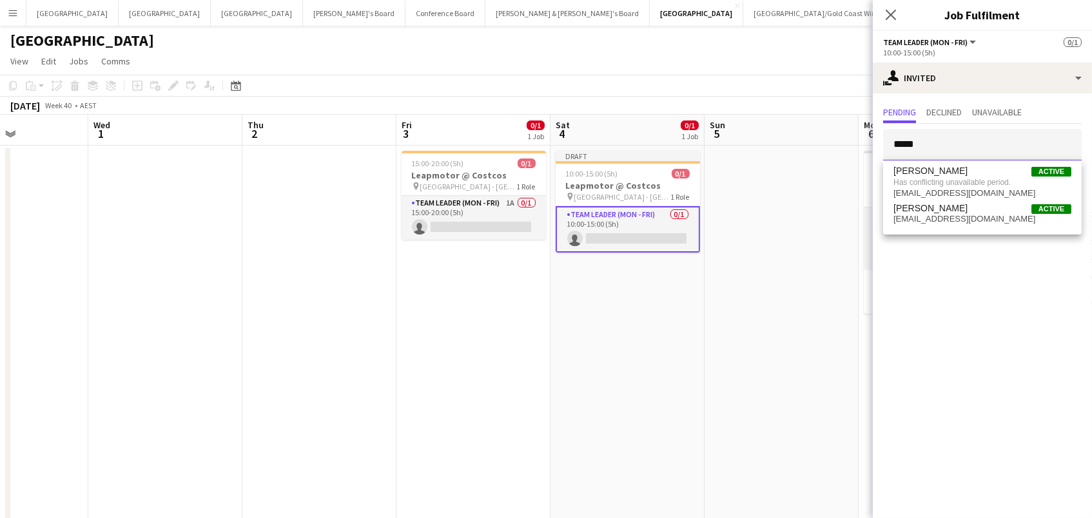
type input "*****"
drag, startPoint x: 975, startPoint y: 141, endPoint x: 756, endPoint y: 220, distance: 233.3
click at [756, 220] on app-date-cell at bounding box center [782, 414] width 154 height 537
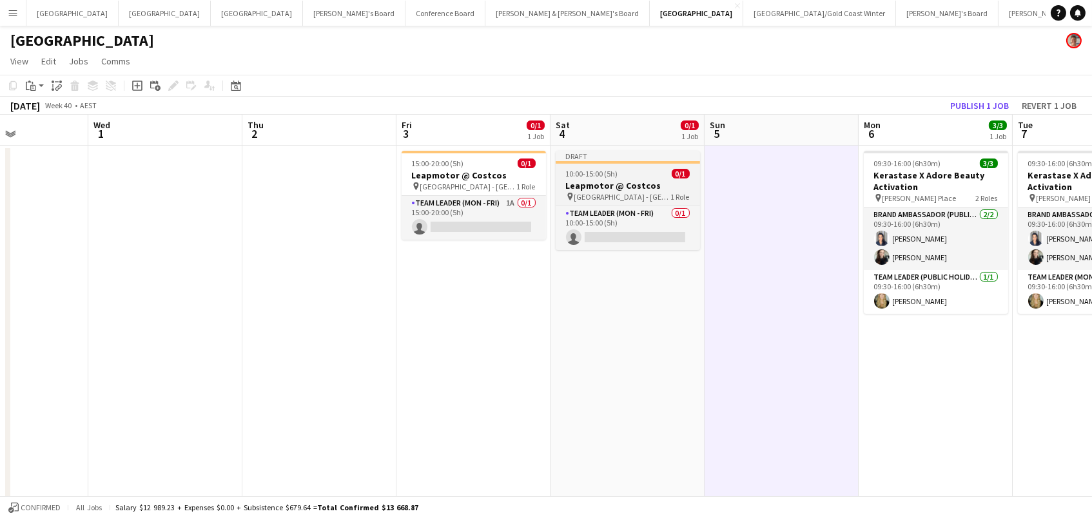
click at [642, 199] on div "pin Marsden Park - NSW 1 Role" at bounding box center [628, 196] width 144 height 10
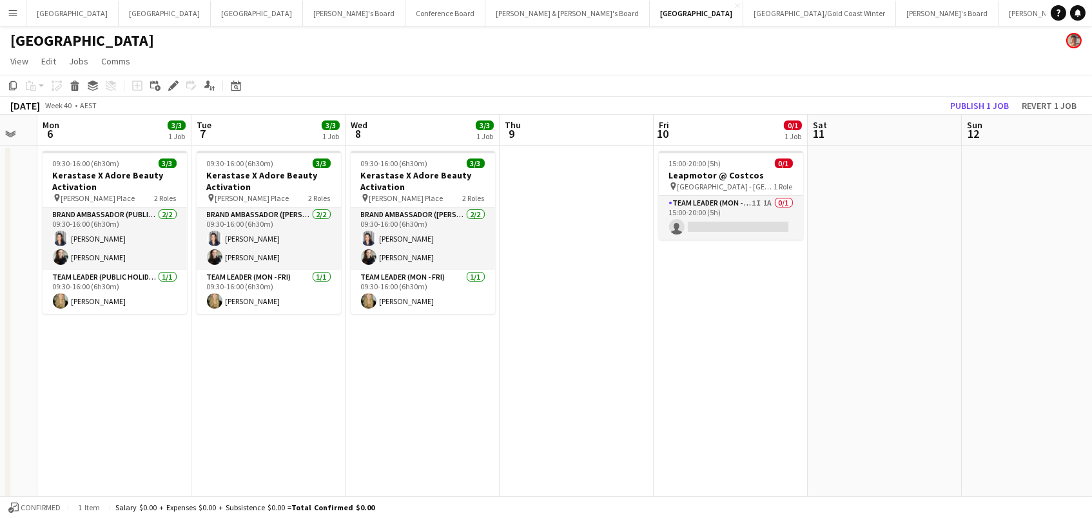
scroll to position [0, 405]
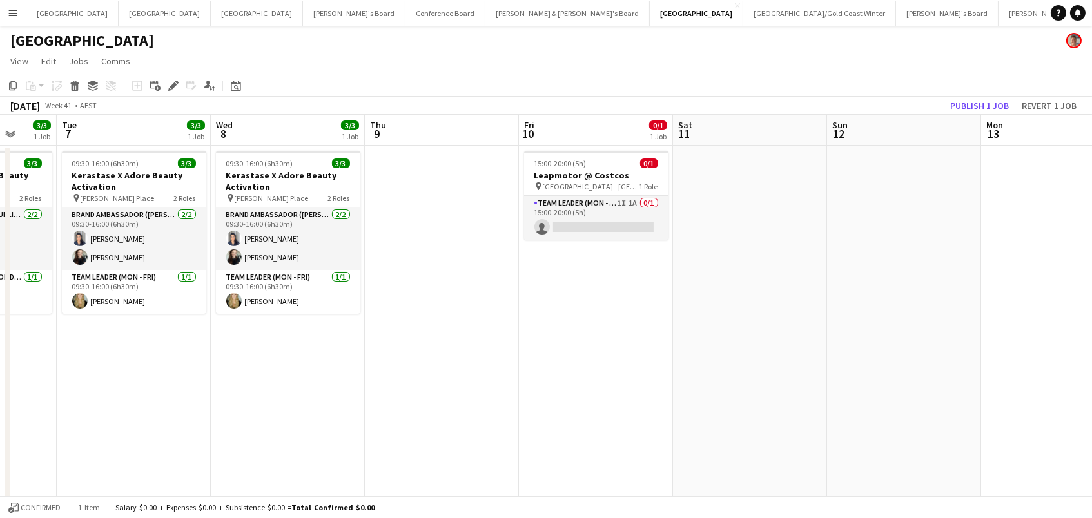
click at [745, 152] on app-date-cell at bounding box center [750, 414] width 154 height 537
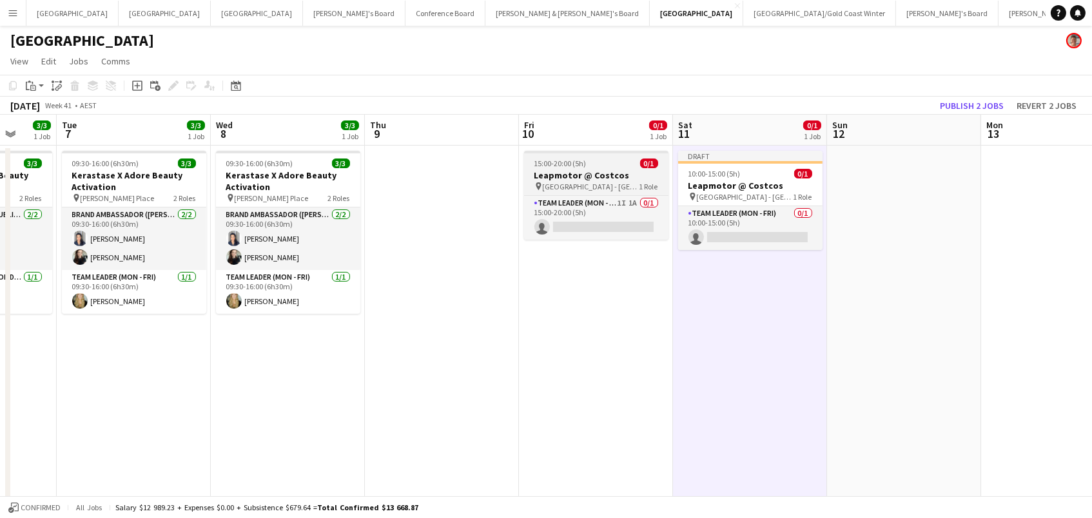
click at [602, 156] on app-job-card "15:00-20:00 (5h) 0/1 Leapmotor @ Costcos pin Marsden Park - NSW 1 Role Team Lea…" at bounding box center [596, 195] width 144 height 89
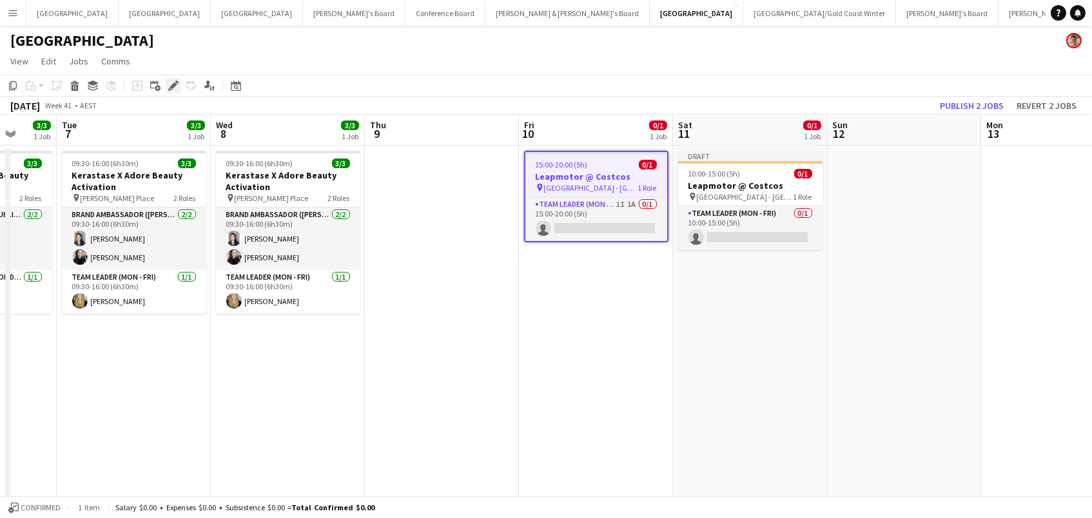
click at [166, 83] on div "Edit" at bounding box center [173, 85] width 15 height 15
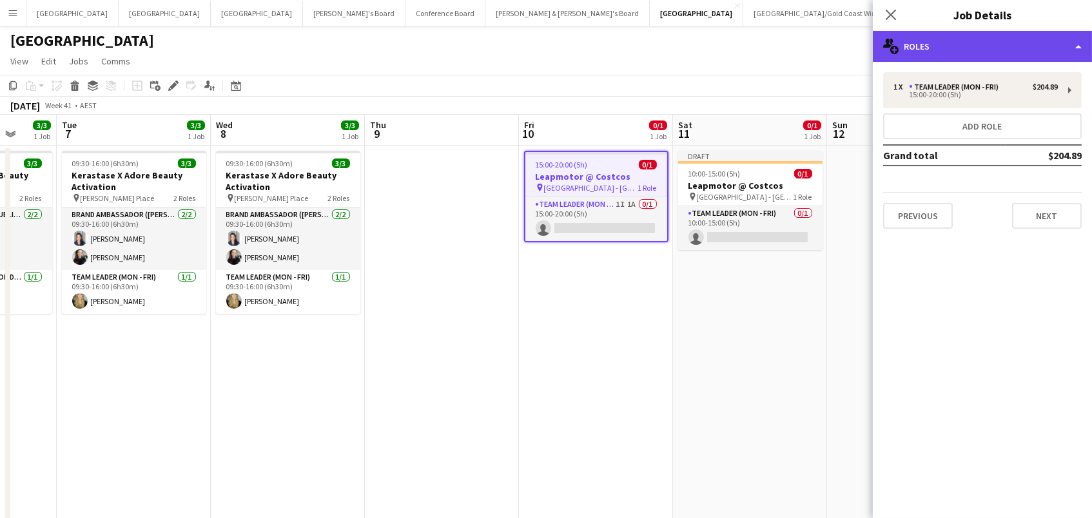
click at [931, 41] on div "multiple-users-add Roles" at bounding box center [982, 46] width 219 height 31
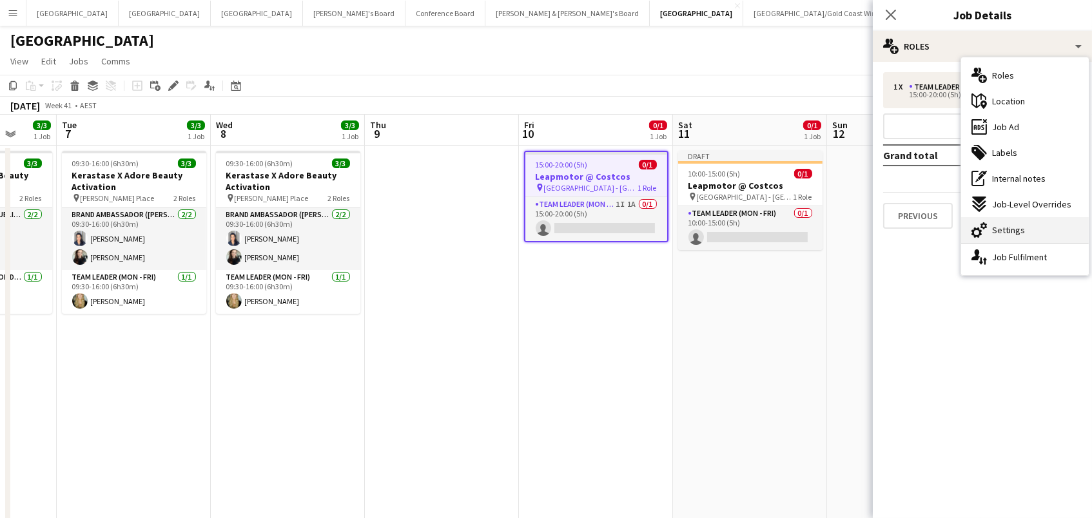
click at [1026, 229] on div "cog-double-3 Settings" at bounding box center [1025, 230] width 128 height 26
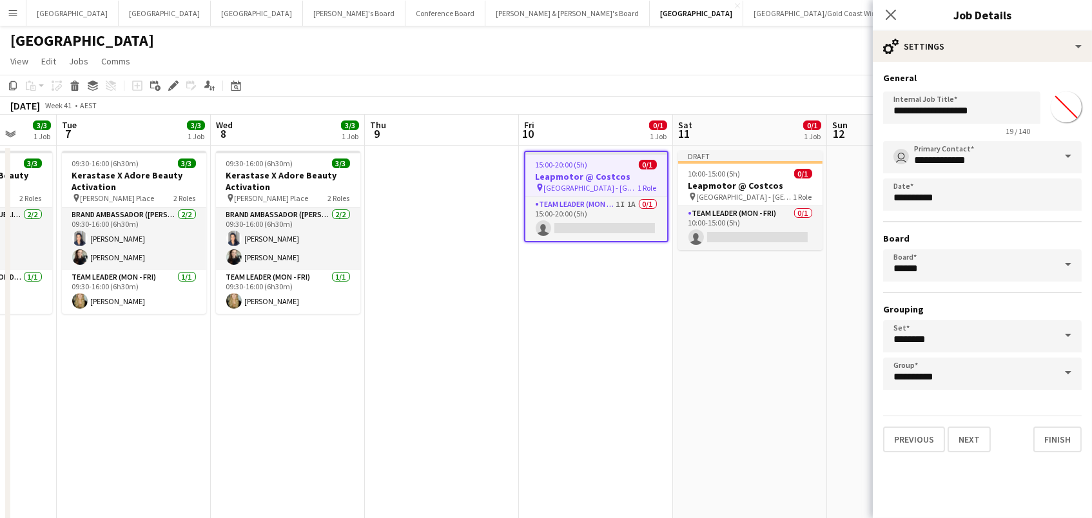
click at [1067, 97] on input "*******" at bounding box center [1066, 107] width 46 height 46
type input "*******"
click at [776, 289] on app-date-cell "Draft 10:00-15:00 (5h) 0/1 Leapmotor @ Costcos pin Marsden Park - NSW 1 Role Te…" at bounding box center [750, 414] width 154 height 537
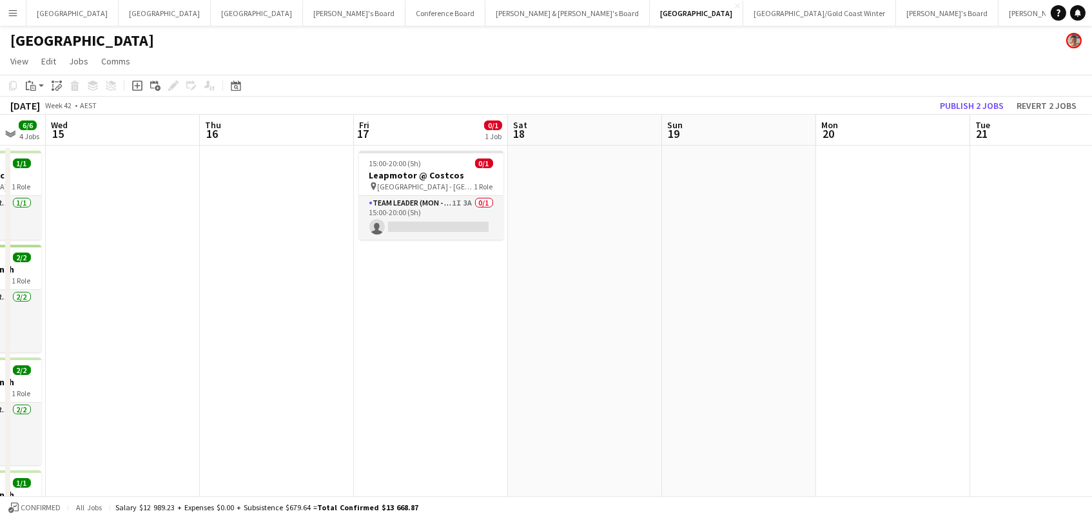
click at [590, 194] on app-date-cell at bounding box center [585, 414] width 154 height 537
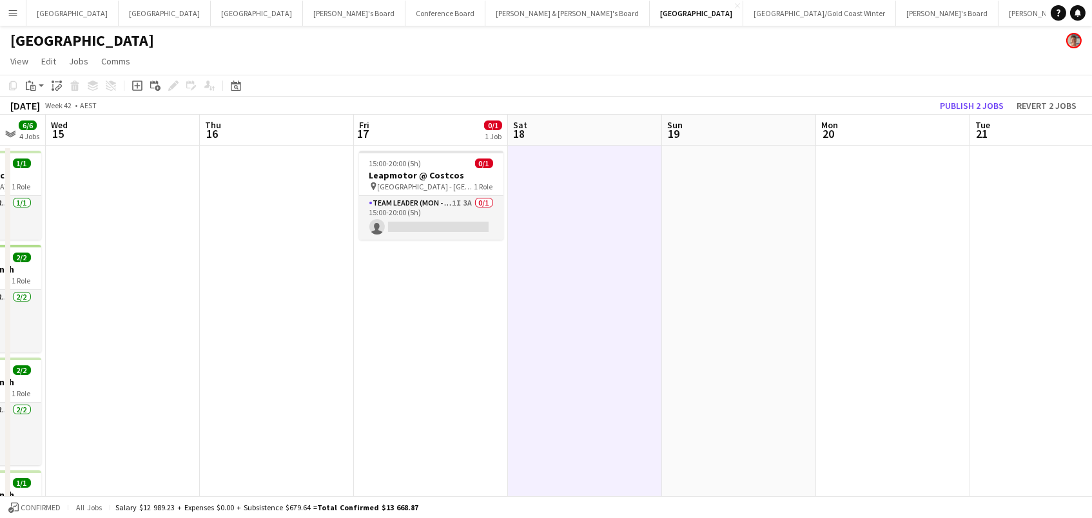
scroll to position [0, 570]
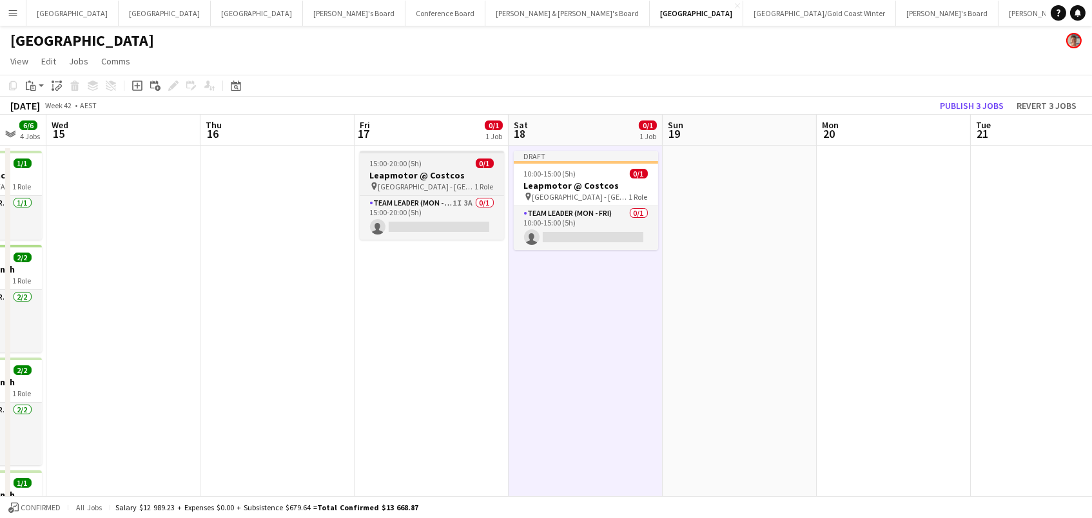
click at [483, 159] on span "0/1" at bounding box center [485, 164] width 18 height 10
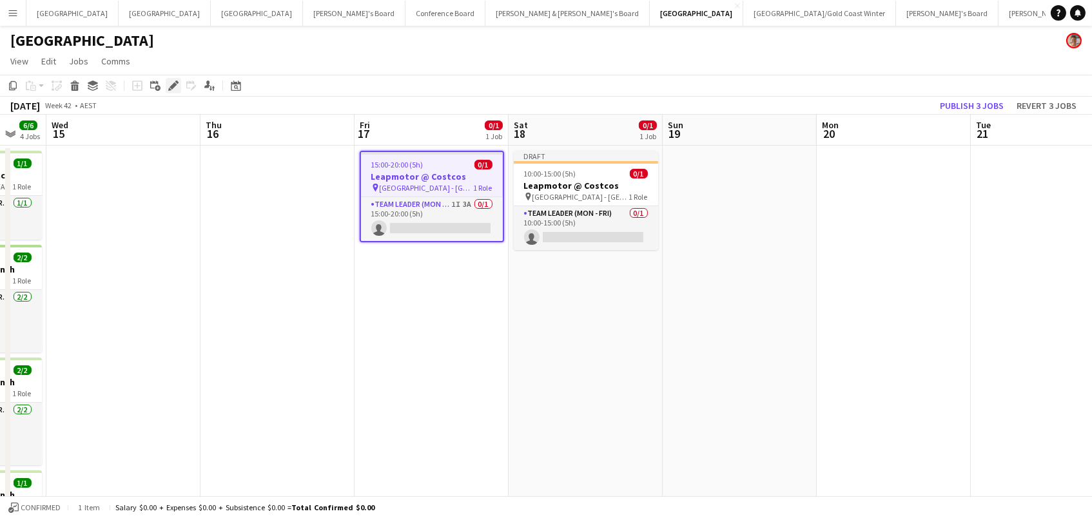
click at [172, 83] on icon "Edit" at bounding box center [173, 86] width 10 height 10
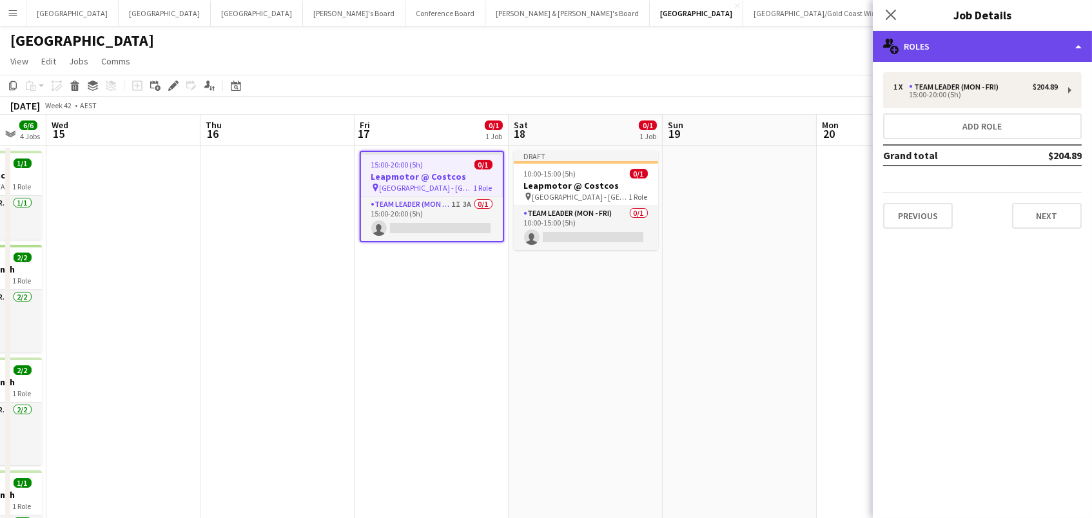
click at [909, 55] on div "multiple-users-add Roles" at bounding box center [982, 46] width 219 height 31
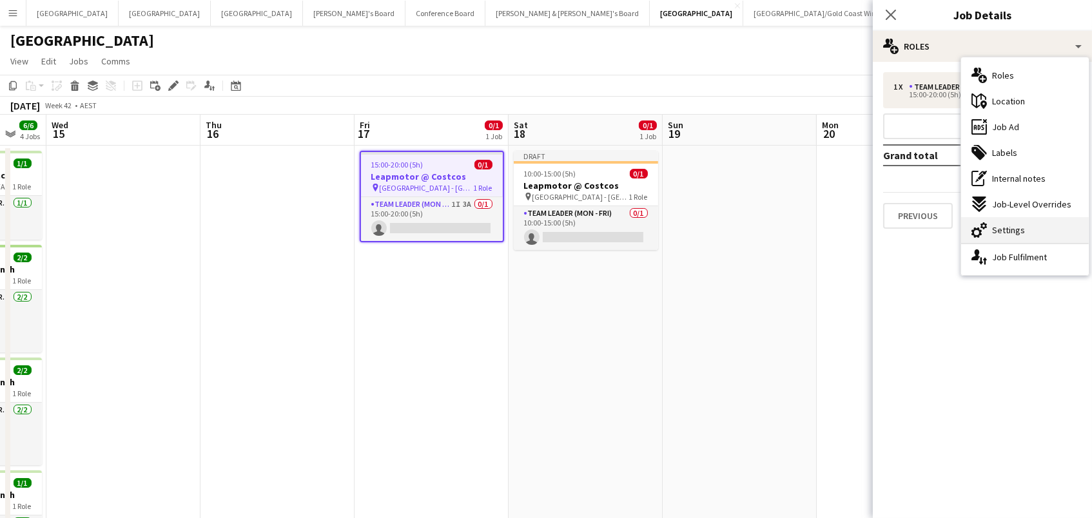
click at [986, 229] on icon "cog-double-3" at bounding box center [979, 229] width 15 height 15
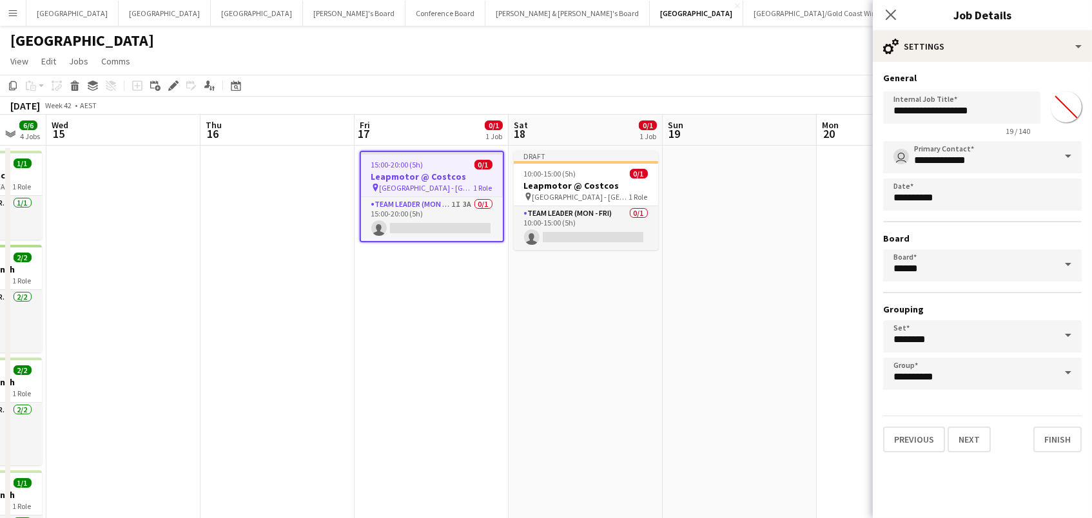
click at [1064, 114] on input "*******" at bounding box center [1066, 107] width 46 height 46
type input "*******"
click at [684, 266] on app-date-cell at bounding box center [740, 414] width 154 height 537
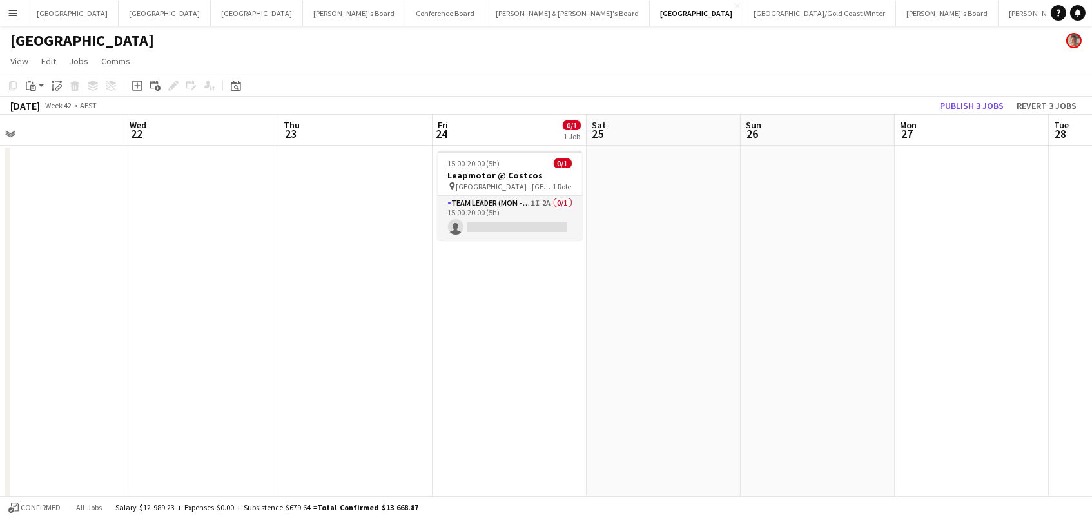
click at [631, 170] on app-date-cell at bounding box center [664, 414] width 154 height 537
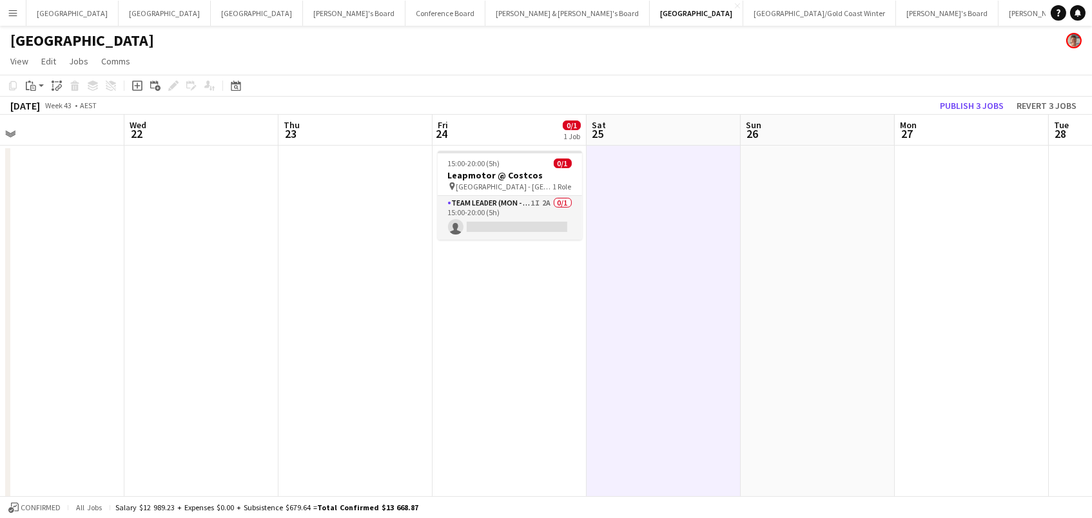
scroll to position [0, 645]
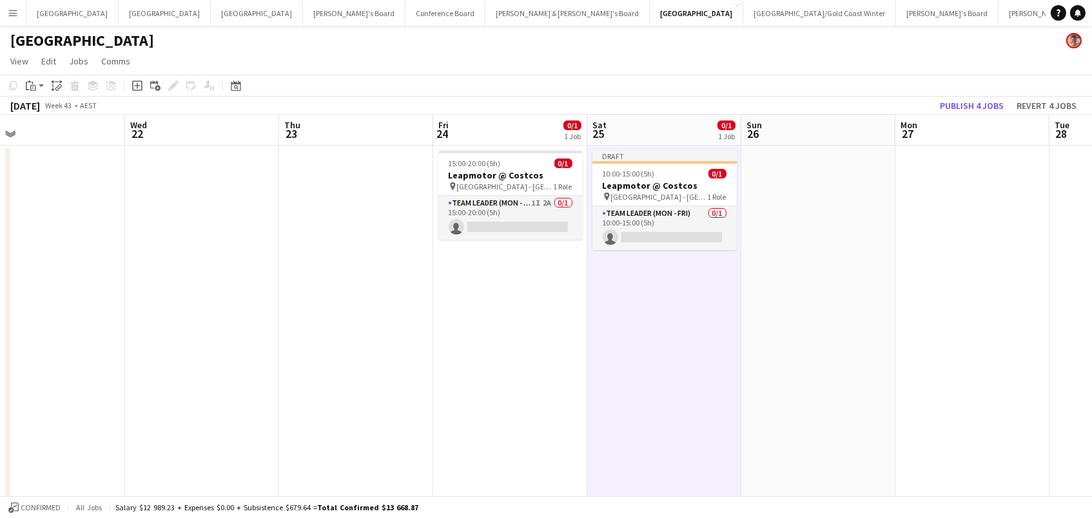
click at [474, 148] on app-date-cell "15:00-20:00 (5h) 0/1 Leapmotor @ Costcos pin Marsden Park - NSW 1 Role Team Lea…" at bounding box center [510, 414] width 154 height 537
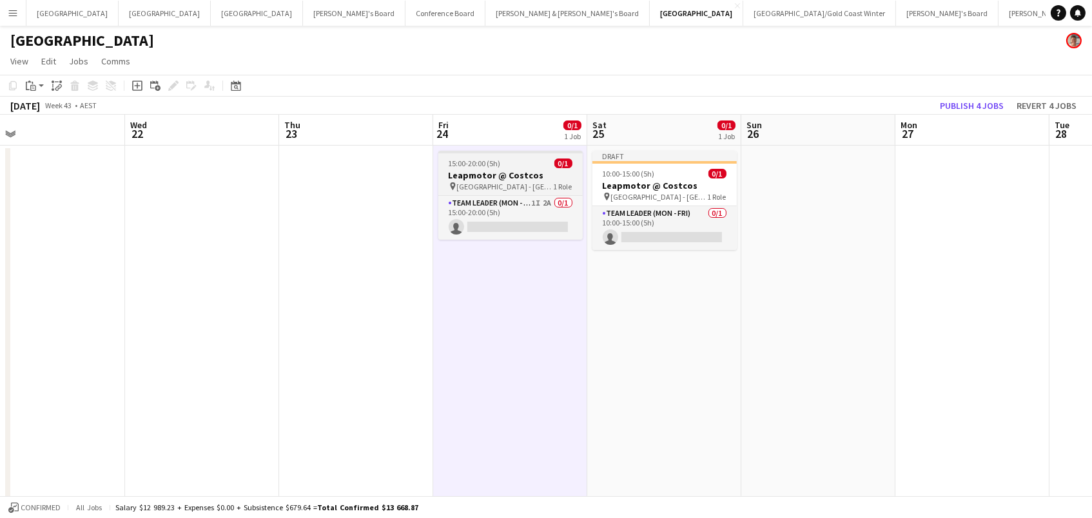
click at [474, 171] on h3 "Leapmotor @ Costcos" at bounding box center [510, 176] width 144 height 12
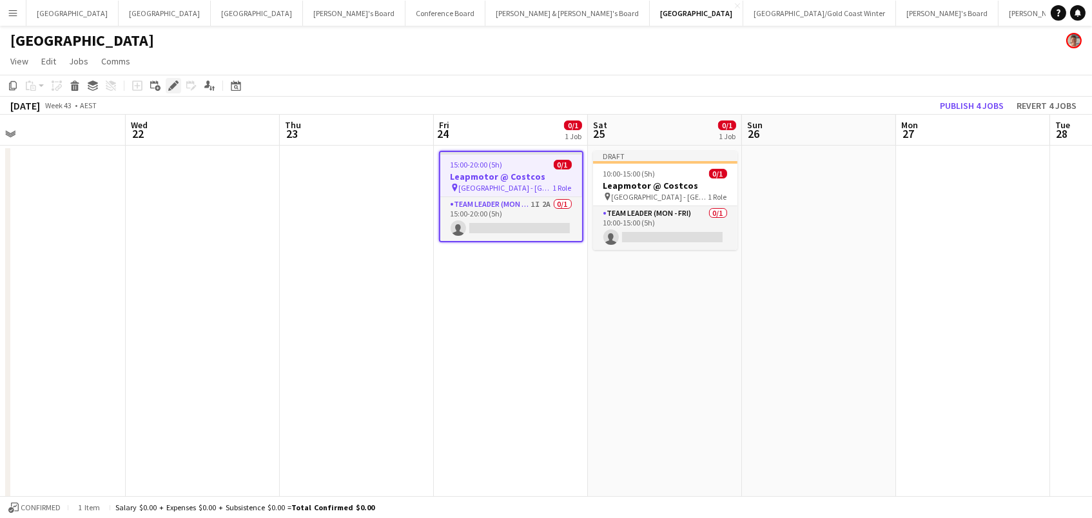
click at [170, 83] on icon "Edit" at bounding box center [173, 86] width 10 height 10
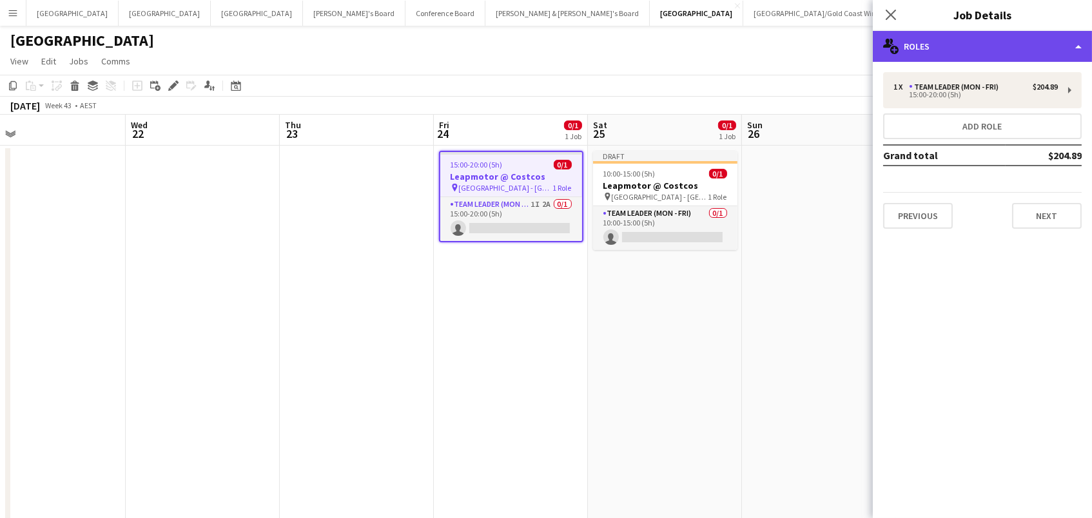
click at [929, 45] on div "multiple-users-add Roles" at bounding box center [982, 46] width 219 height 31
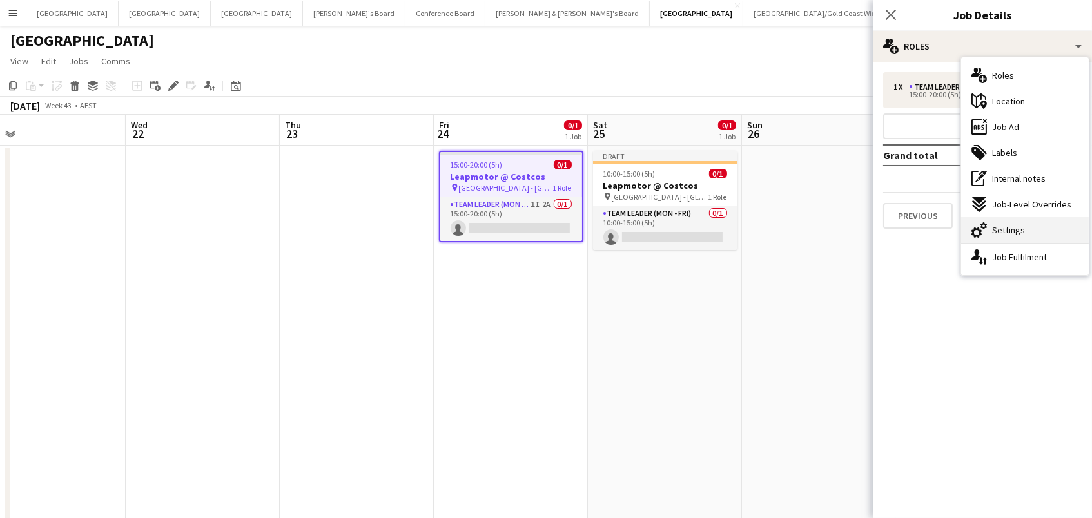
click at [1009, 231] on span "Settings" at bounding box center [1008, 230] width 33 height 12
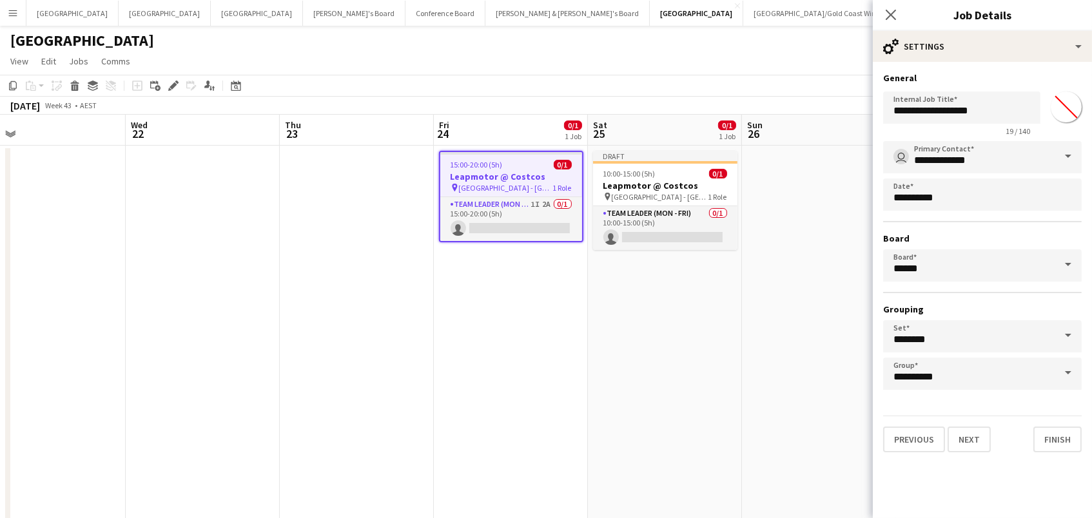
click at [1073, 110] on input "*******" at bounding box center [1066, 107] width 46 height 46
type input "*******"
click at [801, 297] on app-date-cell at bounding box center [819, 414] width 154 height 537
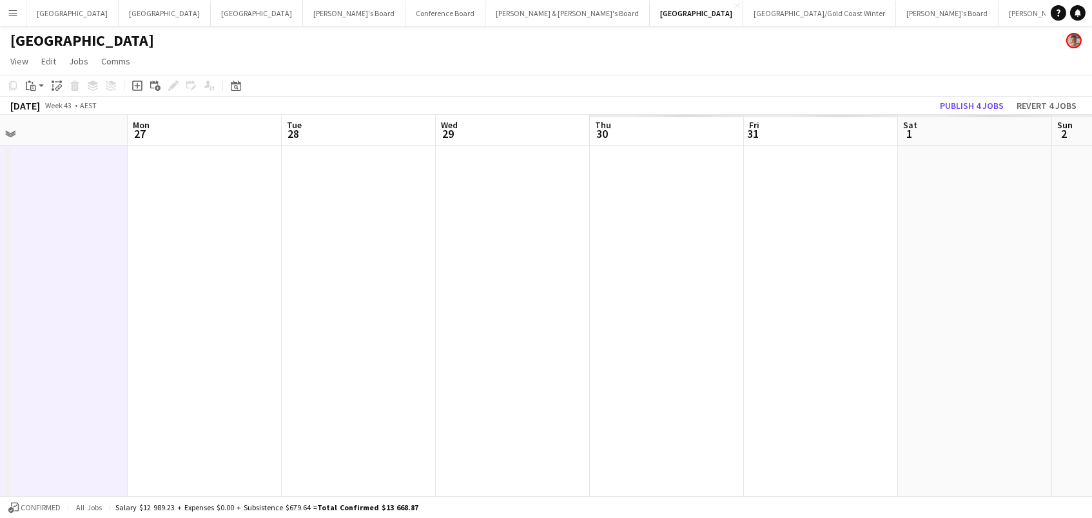
scroll to position [0, 538]
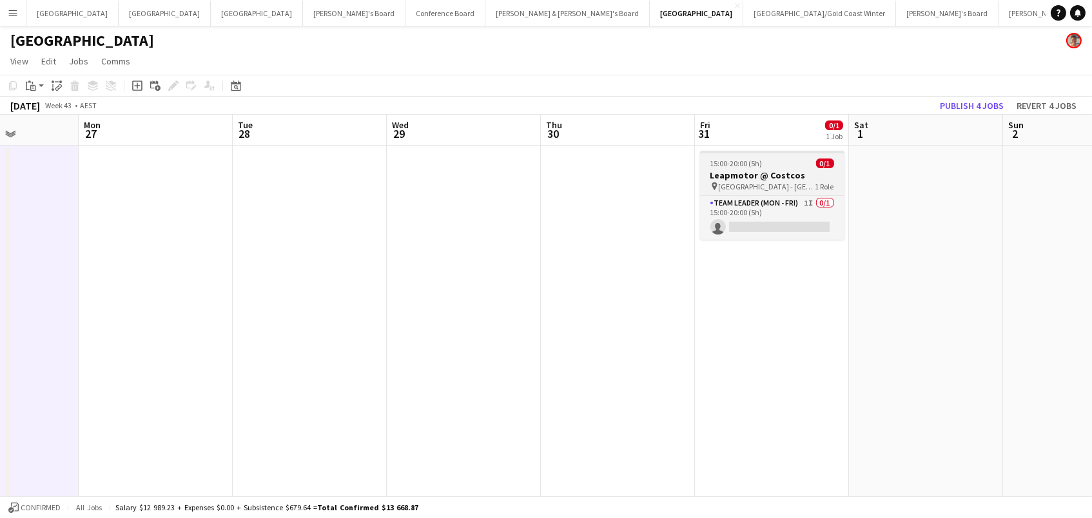
click at [768, 153] on app-job-card "15:00-20:00 (5h) 0/1 Leapmotor @ Costcos pin Marsden Park - NSW 1 Role Team Lea…" at bounding box center [772, 195] width 144 height 89
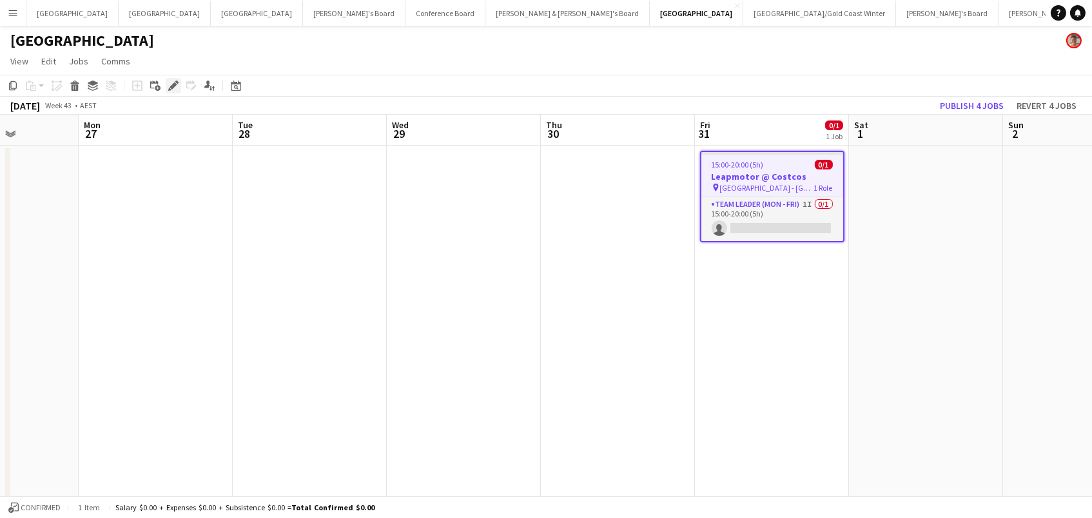
click at [174, 83] on icon at bounding box center [173, 86] width 7 height 7
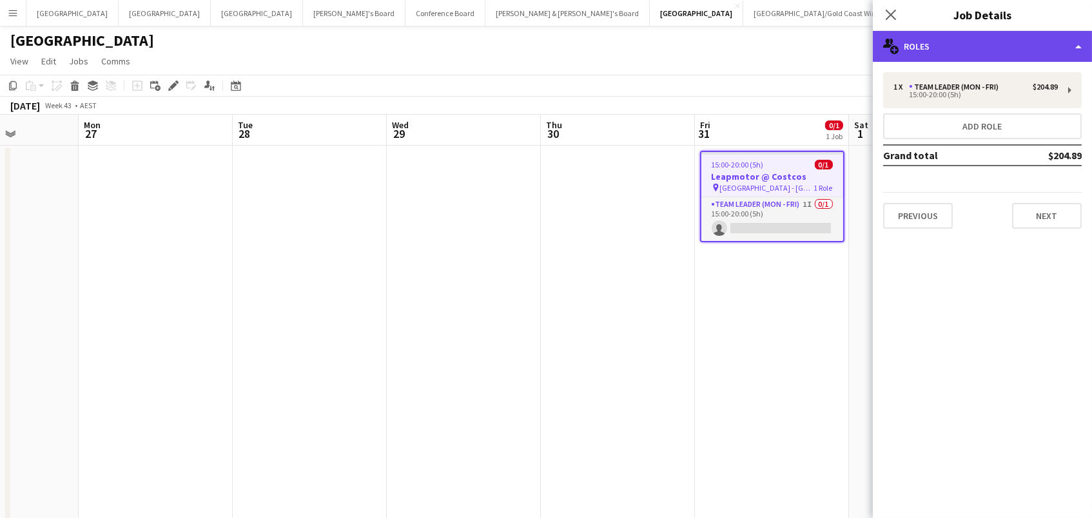
click at [918, 46] on div "multiple-users-add Roles" at bounding box center [982, 46] width 219 height 31
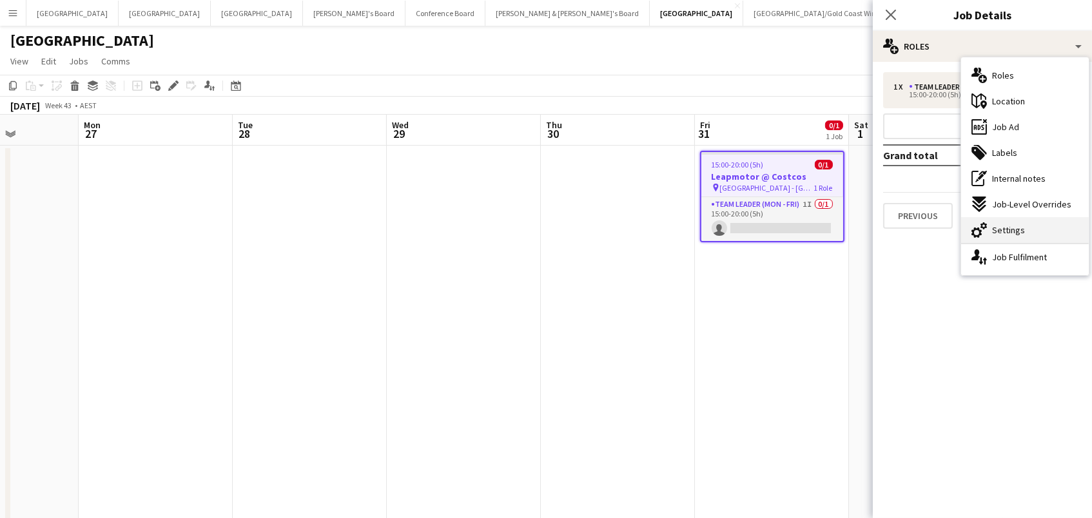
click at [1021, 241] on div "cog-double-3 Settings" at bounding box center [1025, 230] width 128 height 26
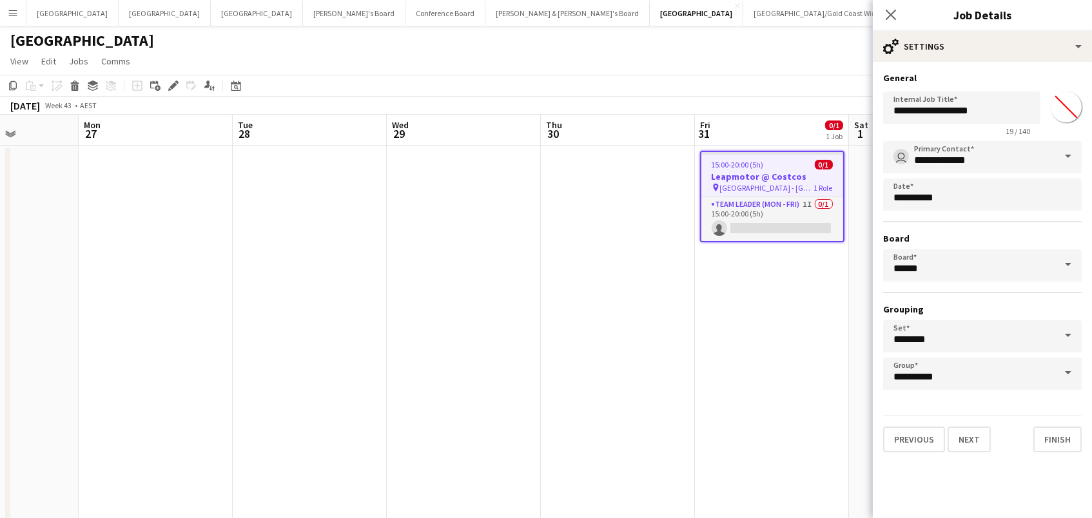
click at [1073, 108] on input "*******" at bounding box center [1066, 107] width 46 height 46
click at [1079, 110] on input "*******" at bounding box center [1066, 107] width 46 height 46
type input "*******"
click at [596, 311] on app-date-cell at bounding box center [618, 414] width 154 height 537
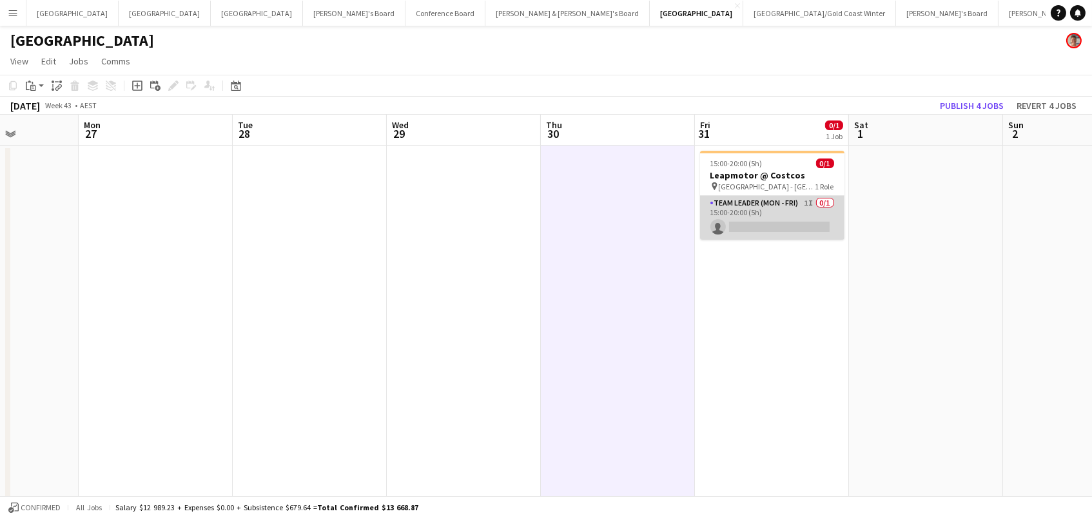
click at [738, 225] on app-card-role "Team Leader (Mon - Fri) 1I 0/1 15:00-20:00 (5h) single-neutral-actions" at bounding box center [772, 218] width 144 height 44
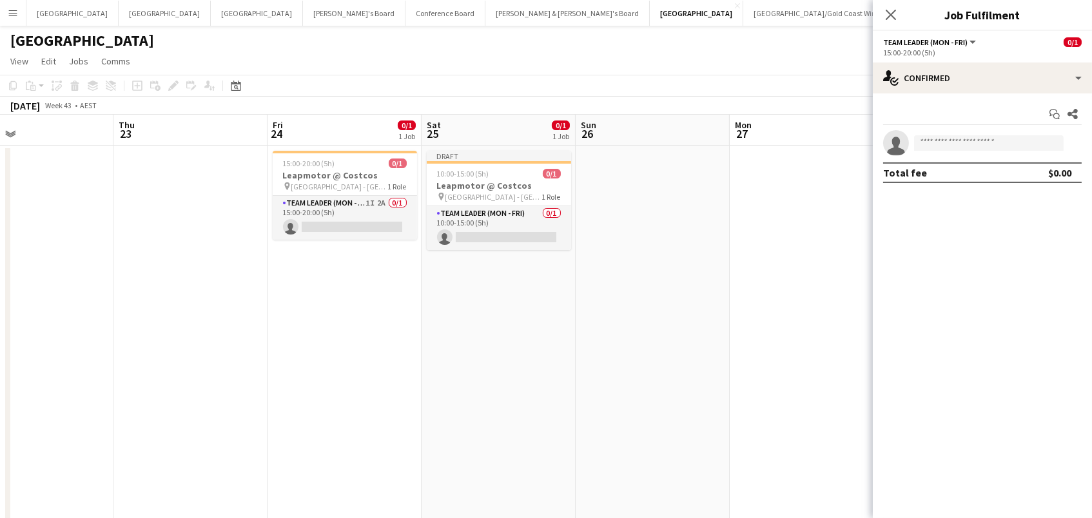
scroll to position [0, 274]
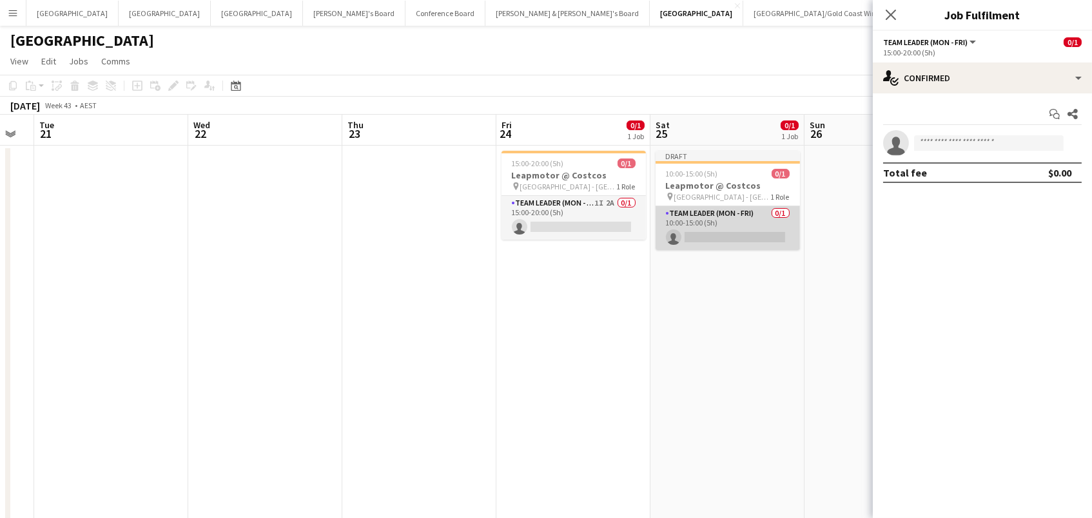
click at [737, 214] on app-card-role "Team Leader (Mon - Fri) 0/1 10:00-15:00 (5h) single-neutral-actions" at bounding box center [728, 228] width 144 height 44
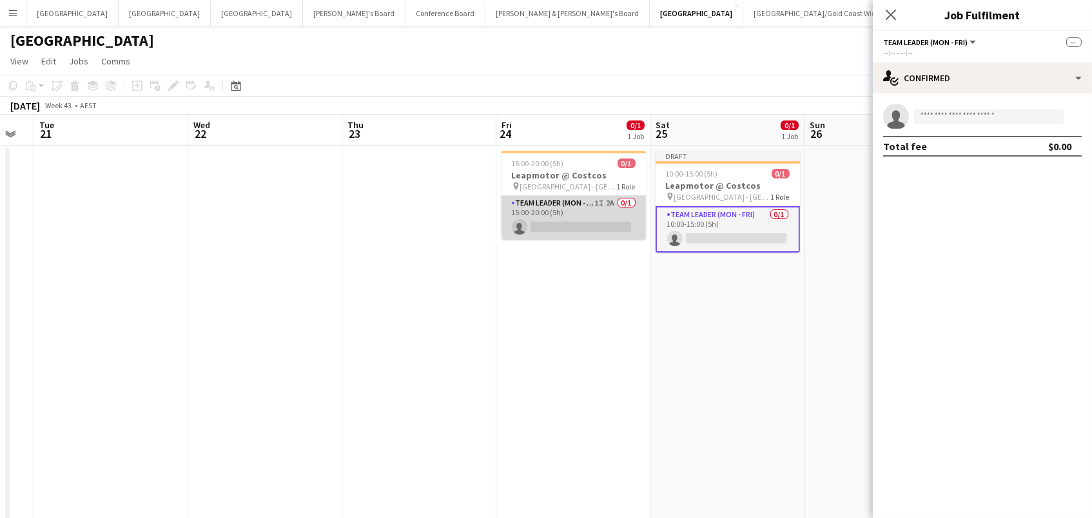
click at [576, 208] on app-card-role "Team Leader (Mon - Fri) 1I 2A 0/1 15:00-20:00 (5h) single-neutral-actions" at bounding box center [574, 218] width 144 height 44
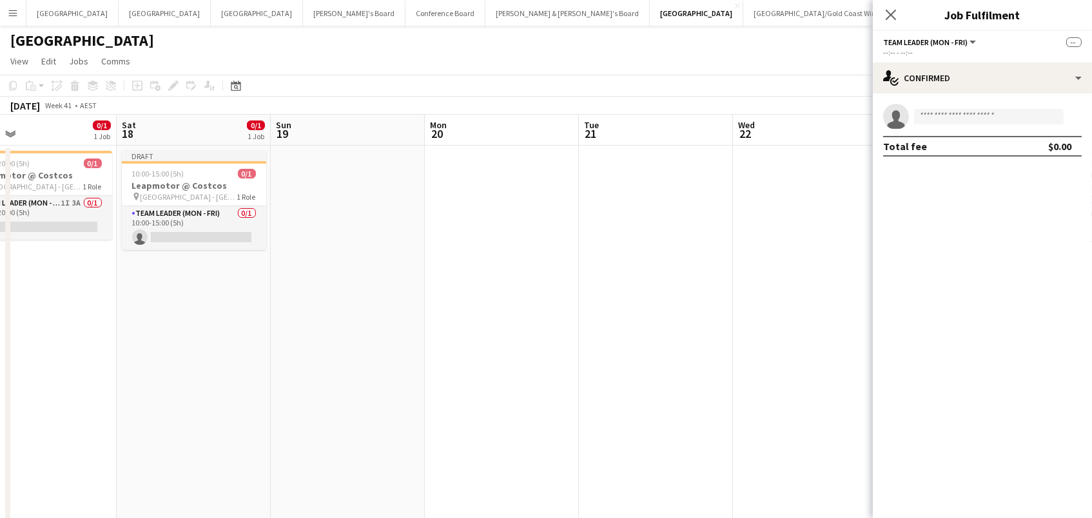
scroll to position [0, 553]
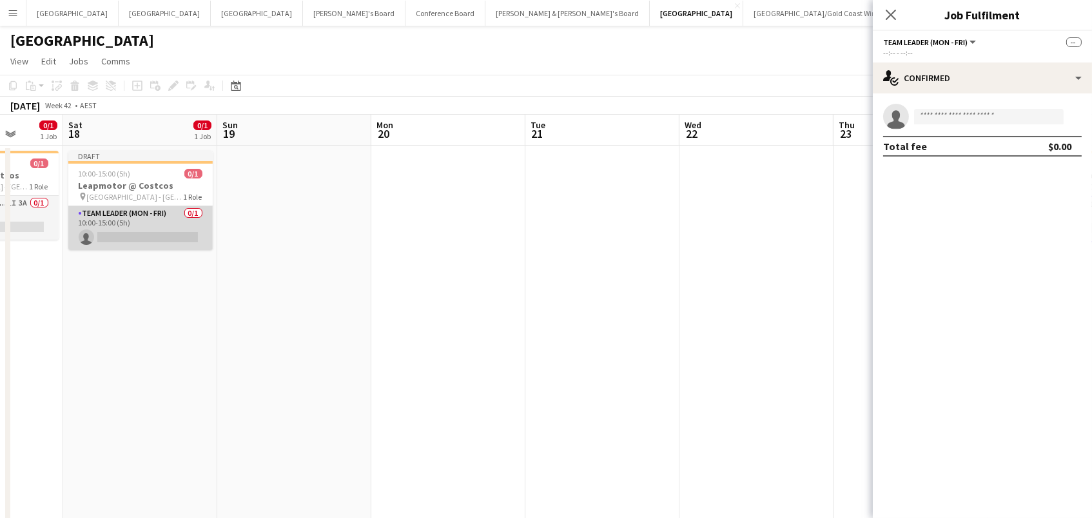
click at [179, 222] on app-card-role "Team Leader (Mon - Fri) 0/1 10:00-15:00 (5h) single-neutral-actions" at bounding box center [140, 228] width 144 height 44
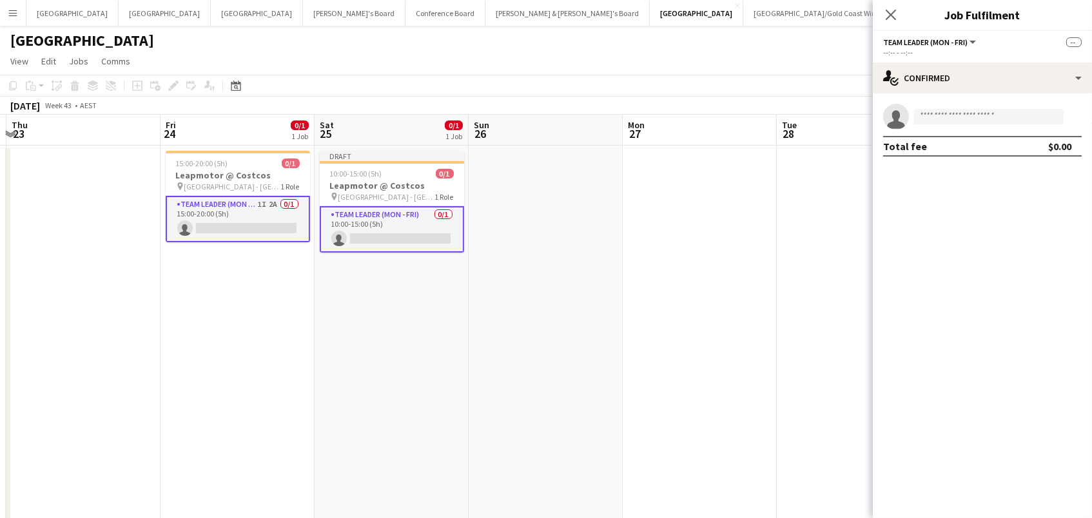
scroll to position [0, 405]
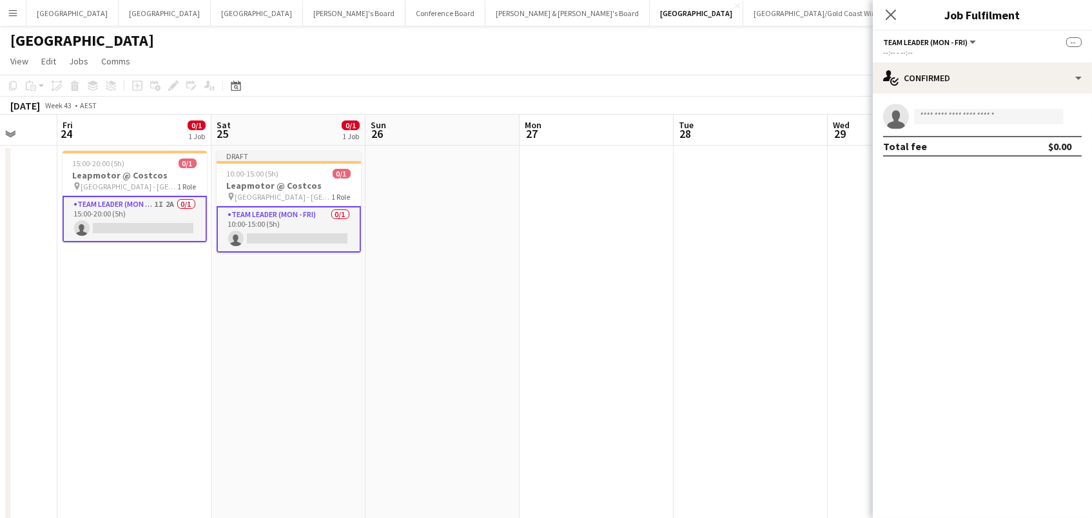
click at [263, 229] on app-card-role "Team Leader (Mon - Fri) 0/1 10:00-15:00 (5h) single-neutral-actions" at bounding box center [289, 229] width 144 height 46
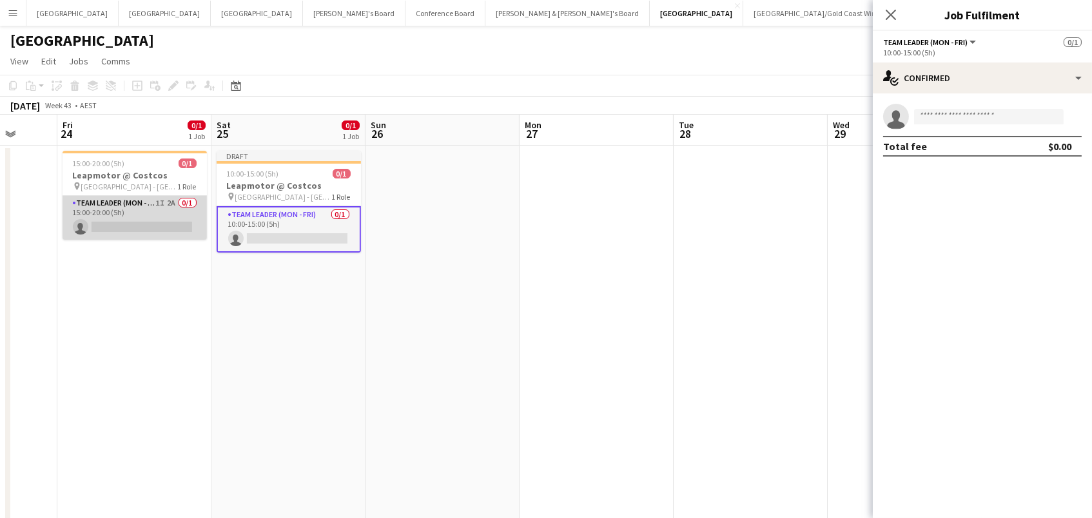
click at [187, 218] on app-card-role "Team Leader (Mon - Fri) 1I 2A 0/1 15:00-20:00 (5h) single-neutral-actions" at bounding box center [135, 218] width 144 height 44
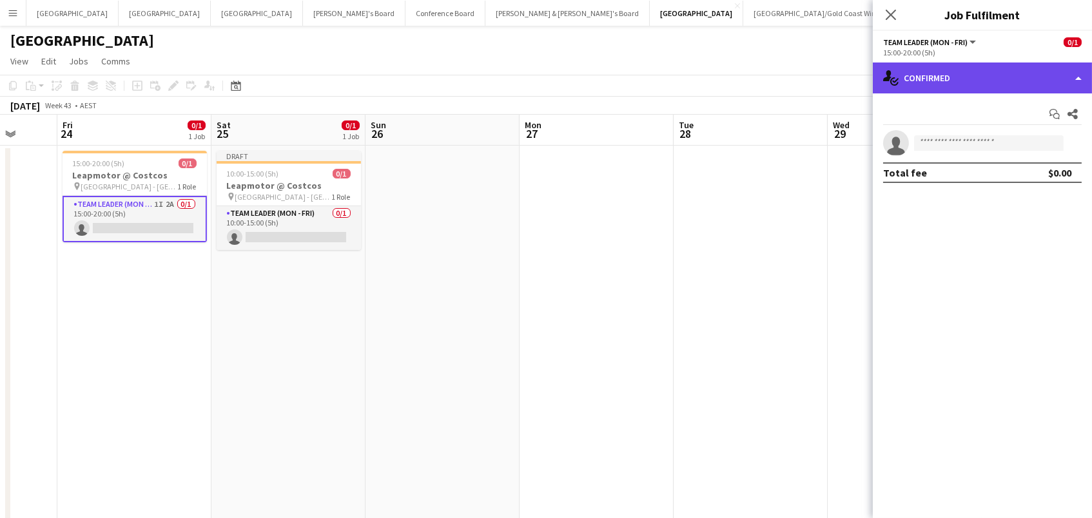
click at [972, 63] on div "single-neutral-actions-check-2 Confirmed" at bounding box center [982, 78] width 219 height 31
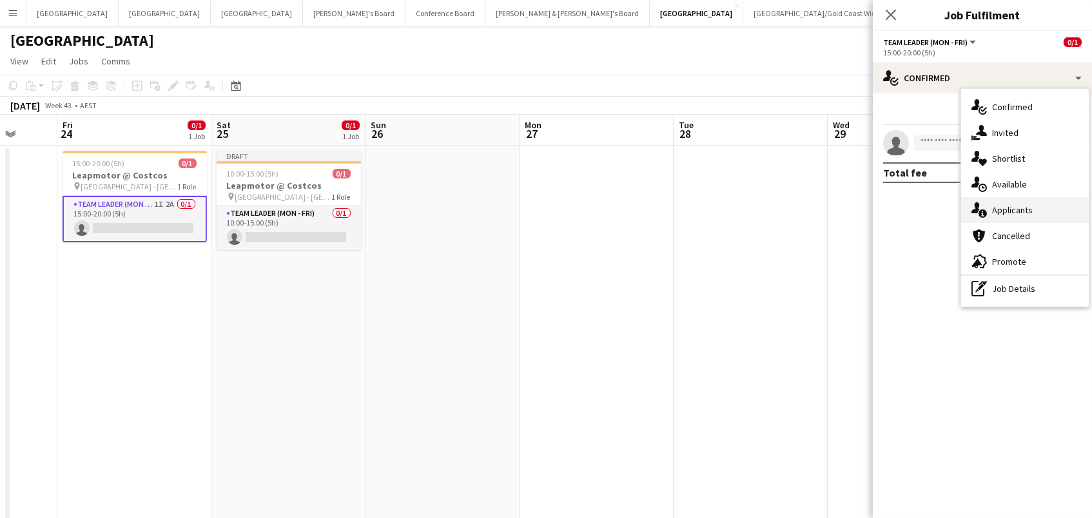
click at [1002, 204] on span "Applicants" at bounding box center [1012, 210] width 41 height 12
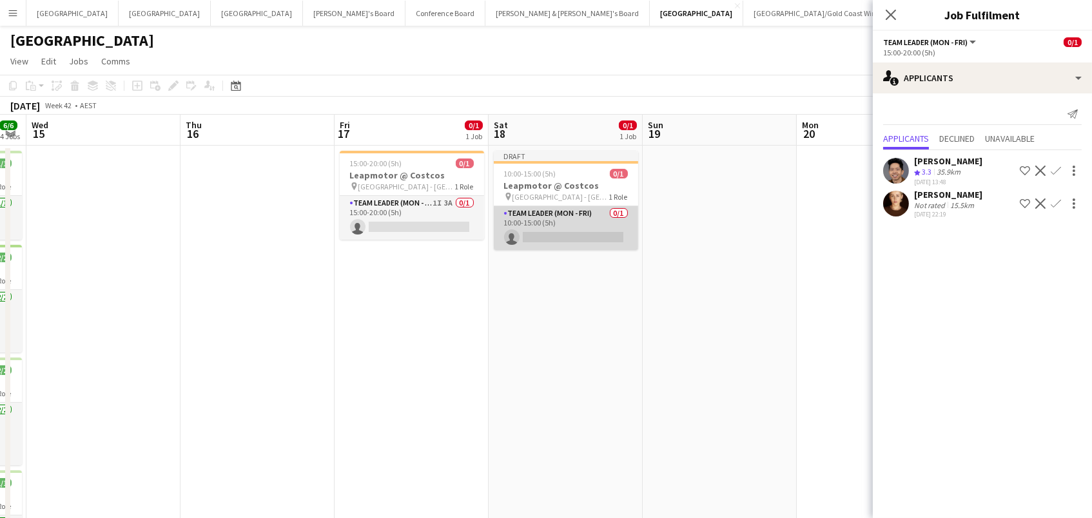
click at [600, 226] on app-card-role "Team Leader (Mon - Fri) 0/1 10:00-15:00 (5h) single-neutral-actions" at bounding box center [566, 228] width 144 height 44
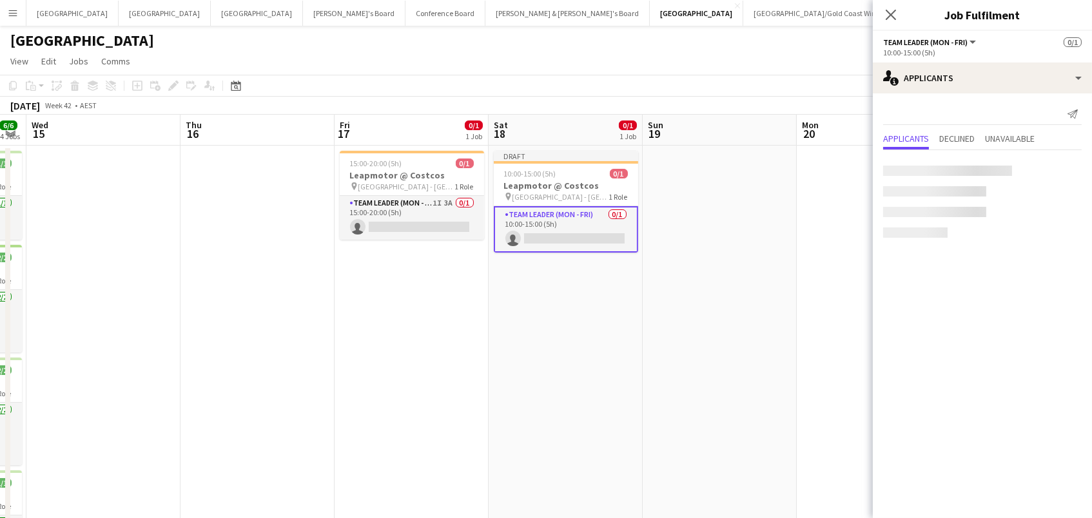
scroll to position [0, 281]
click at [440, 219] on app-card-role "Team Leader (Mon - Fri) 1I 3A 0/1 15:00-20:00 (5h) single-neutral-actions" at bounding box center [412, 218] width 144 height 44
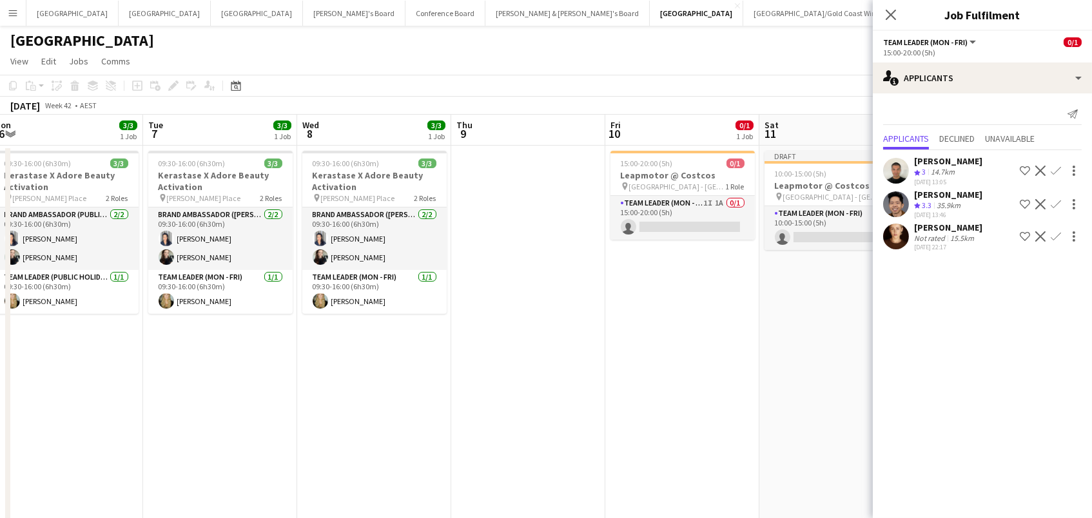
scroll to position [0, 319]
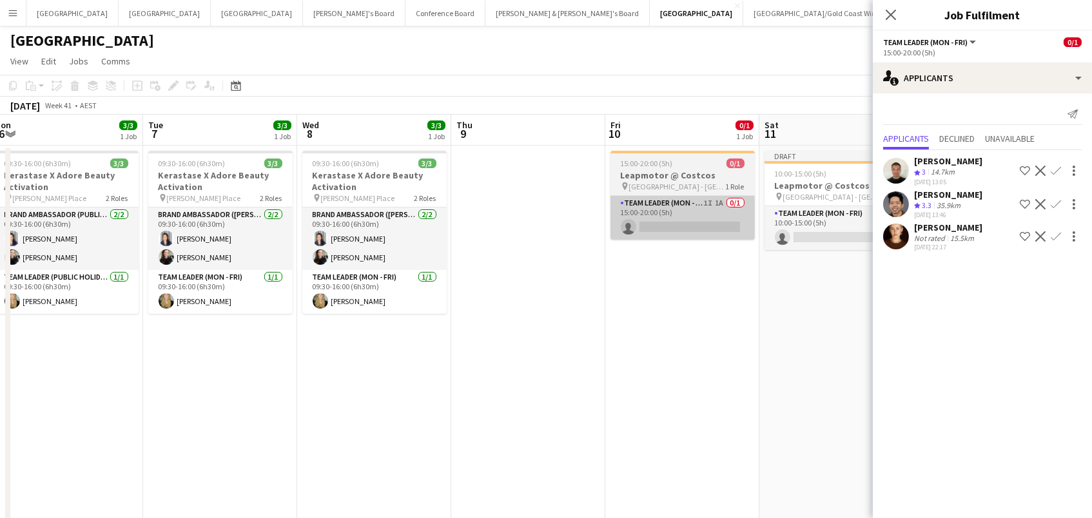
click at [699, 214] on app-card-role "Team Leader (Mon - Fri) 1I 1A 0/1 15:00-20:00 (5h) single-neutral-actions" at bounding box center [682, 218] width 144 height 44
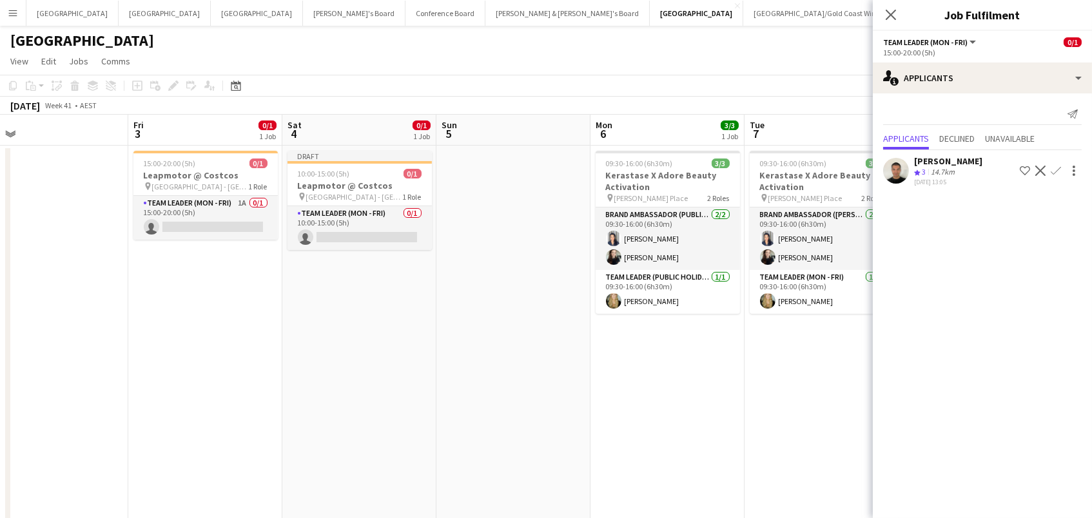
scroll to position [0, 289]
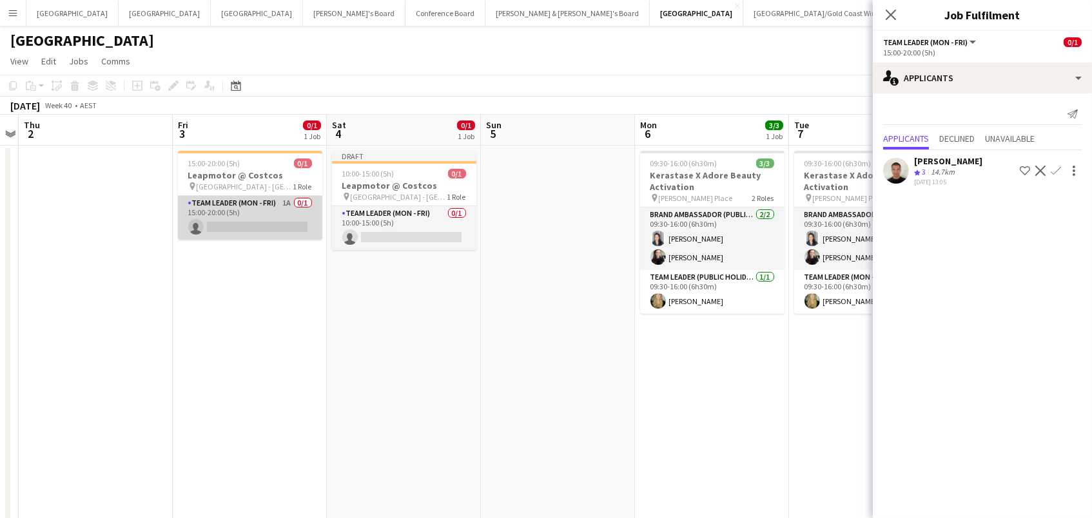
click at [288, 220] on app-card-role "Team Leader (Mon - Fri) 1A 0/1 15:00-20:00 (5h) single-neutral-actions" at bounding box center [250, 218] width 144 height 44
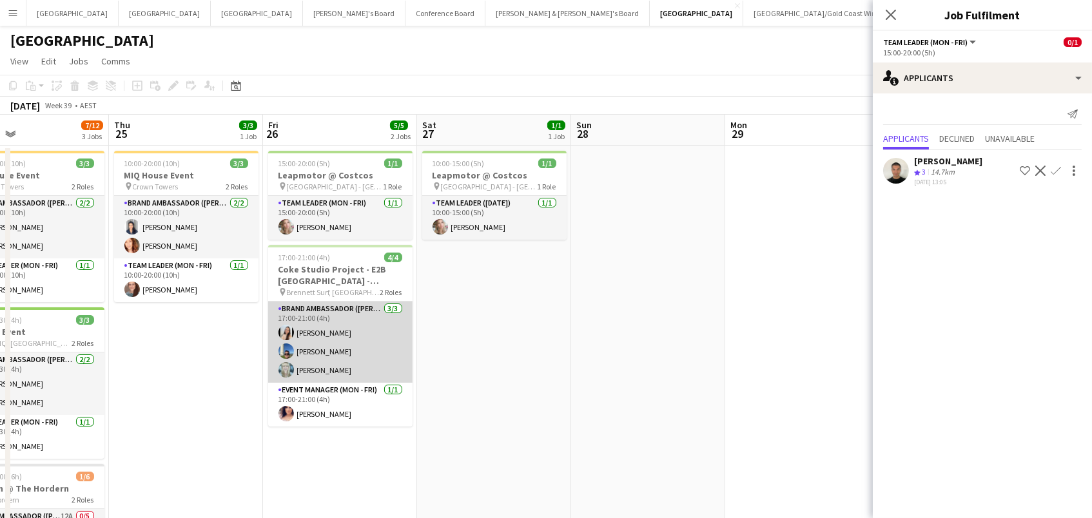
scroll to position [0, 431]
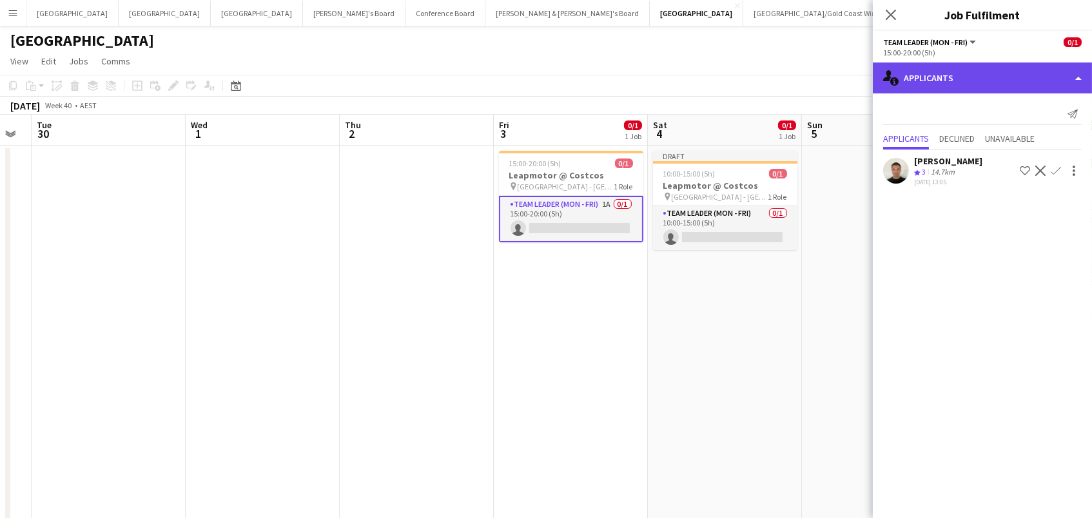
click at [1022, 84] on div "single-neutral-actions-information Applicants" at bounding box center [982, 78] width 219 height 31
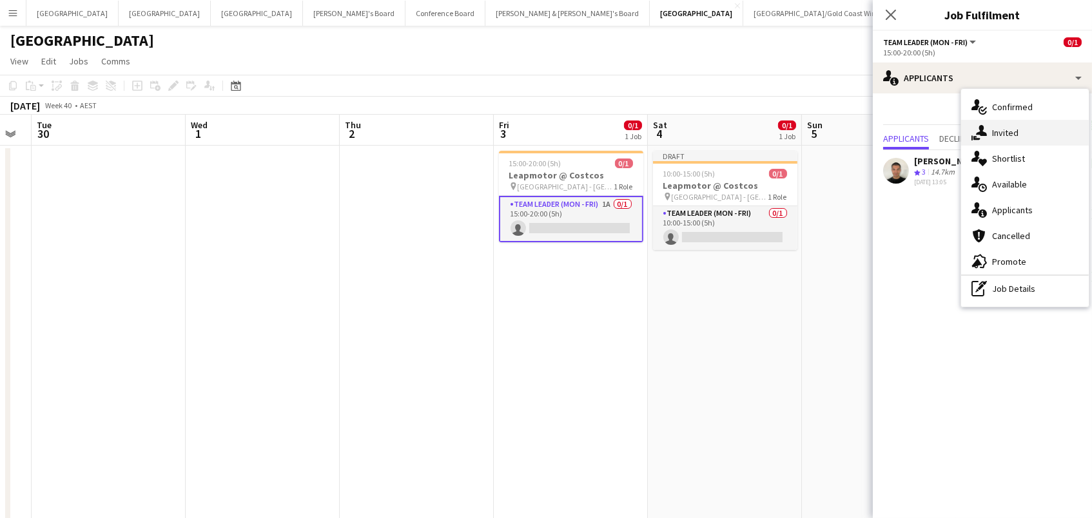
click at [1023, 138] on div "single-neutral-actions-share-1 Invited" at bounding box center [1025, 133] width 128 height 26
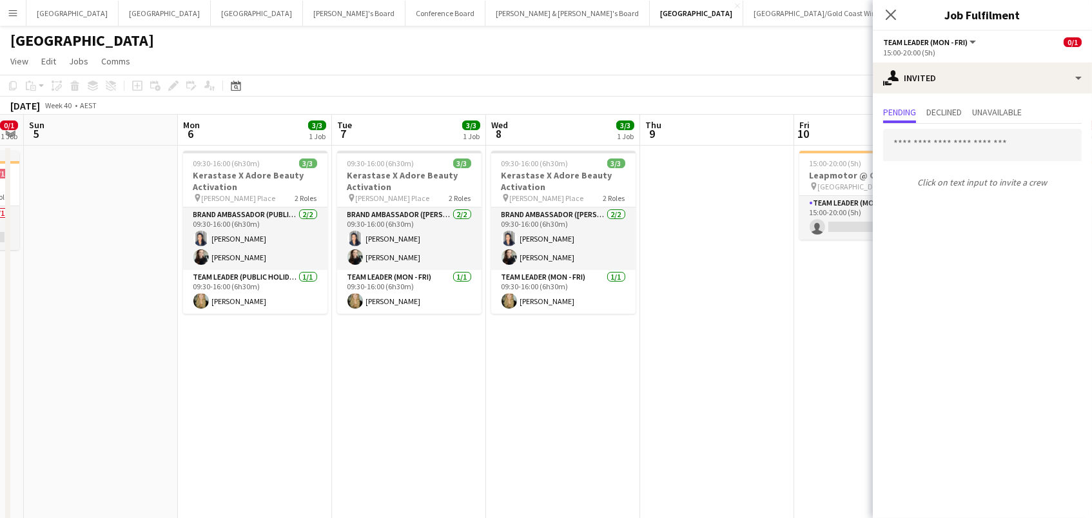
scroll to position [0, 605]
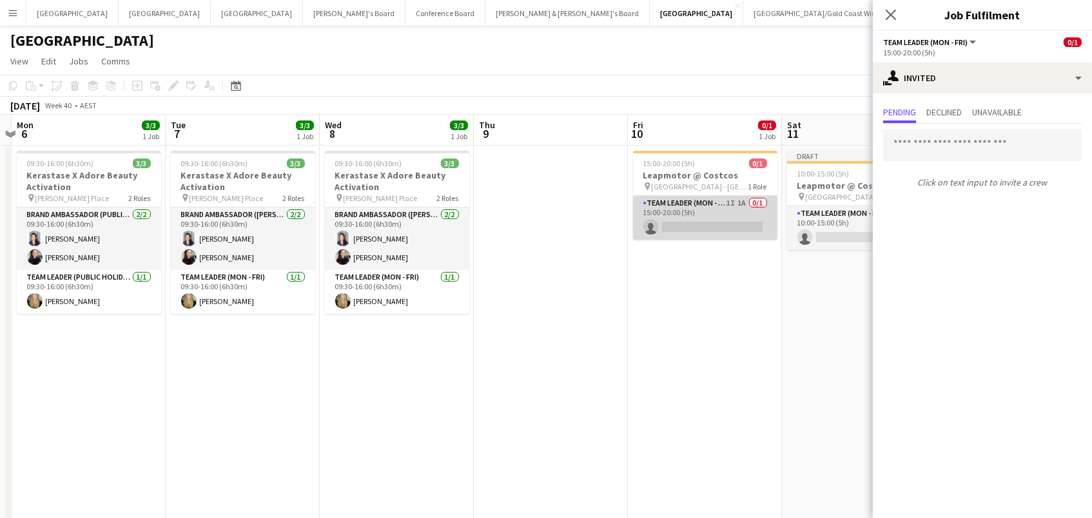
click at [716, 222] on app-card-role "Team Leader (Mon - Fri) 1I 1A 0/1 15:00-20:00 (5h) single-neutral-actions" at bounding box center [705, 218] width 144 height 44
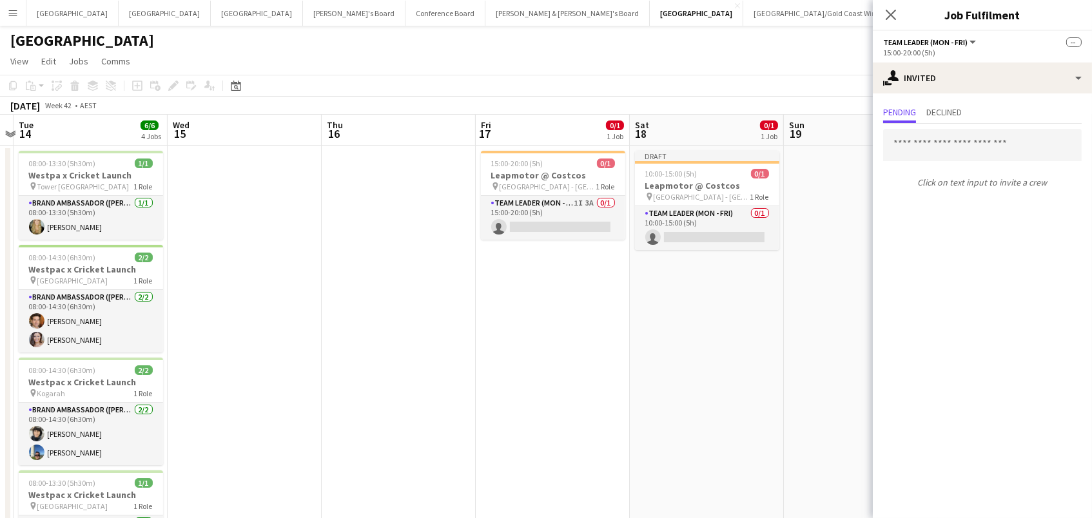
scroll to position [0, 369]
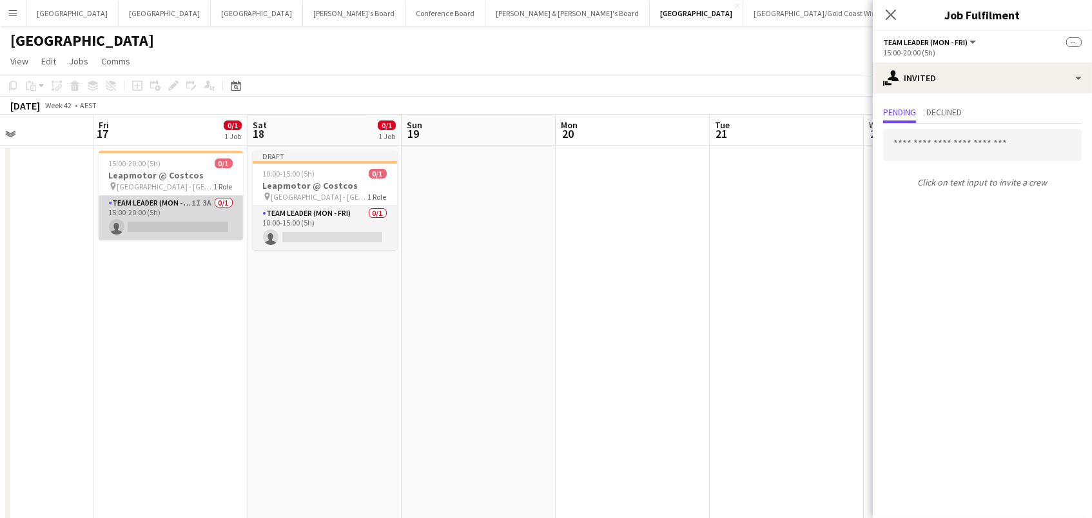
click at [169, 225] on app-card-role "Team Leader (Mon - Fri) 1I 3A 0/1 15:00-20:00 (5h) single-neutral-actions" at bounding box center [171, 218] width 144 height 44
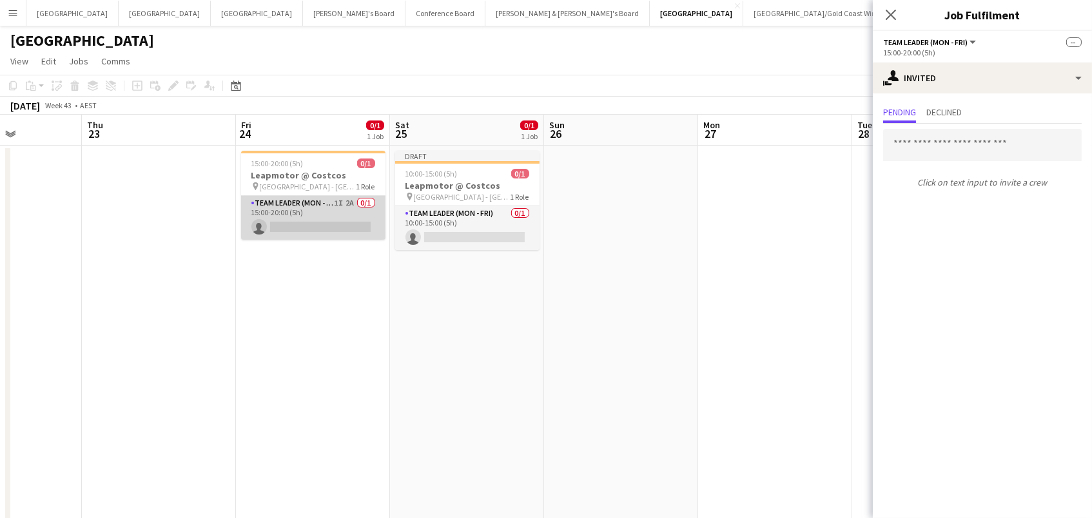
click at [293, 219] on app-card-role "Team Leader (Mon - Fri) 1I 2A 0/1 15:00-20:00 (5h) single-neutral-actions" at bounding box center [313, 218] width 144 height 44
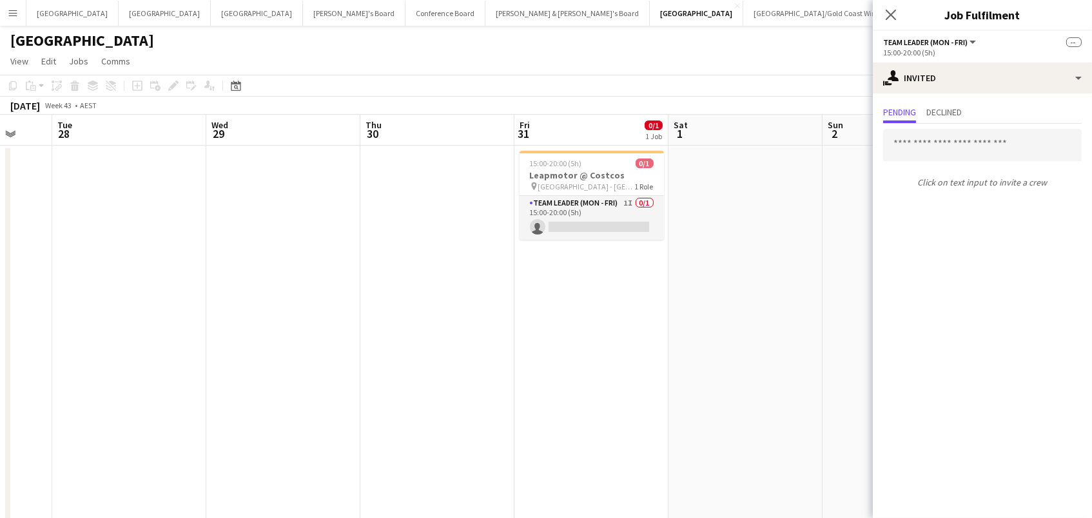
scroll to position [0, 509]
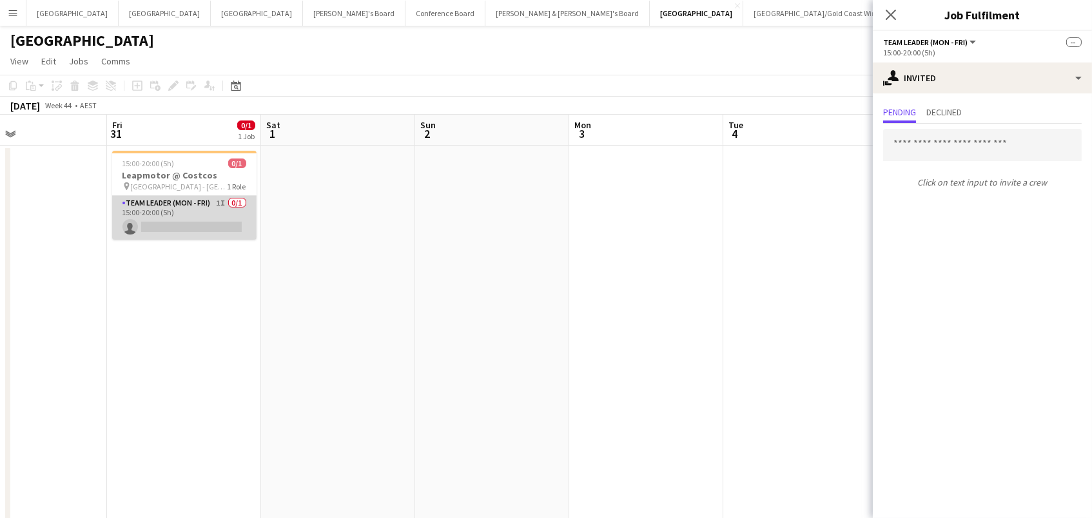
click at [234, 219] on app-card-role "Team Leader (Mon - Fri) 1I 0/1 15:00-20:00 (5h) single-neutral-actions" at bounding box center [184, 218] width 144 height 44
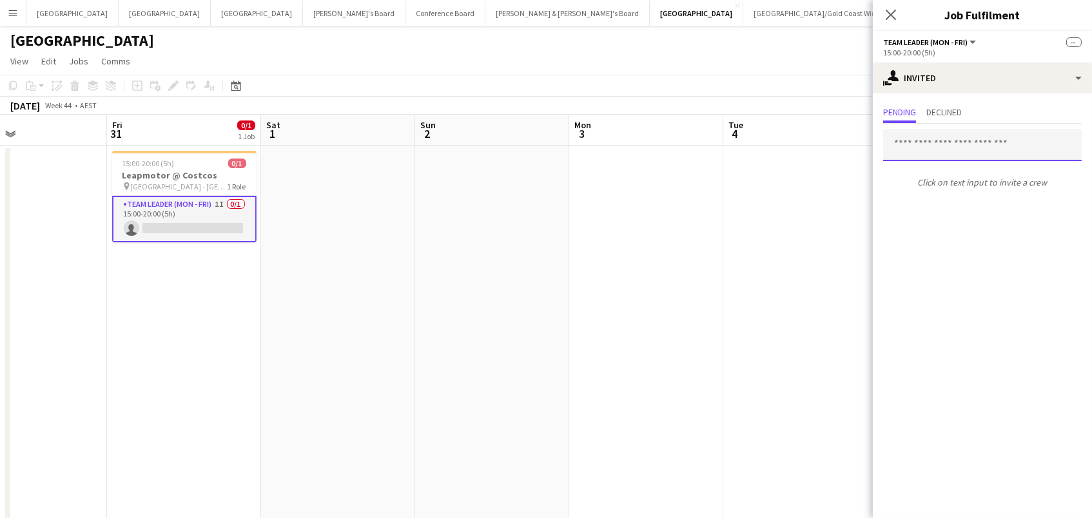
click at [938, 132] on input "text" at bounding box center [982, 145] width 199 height 32
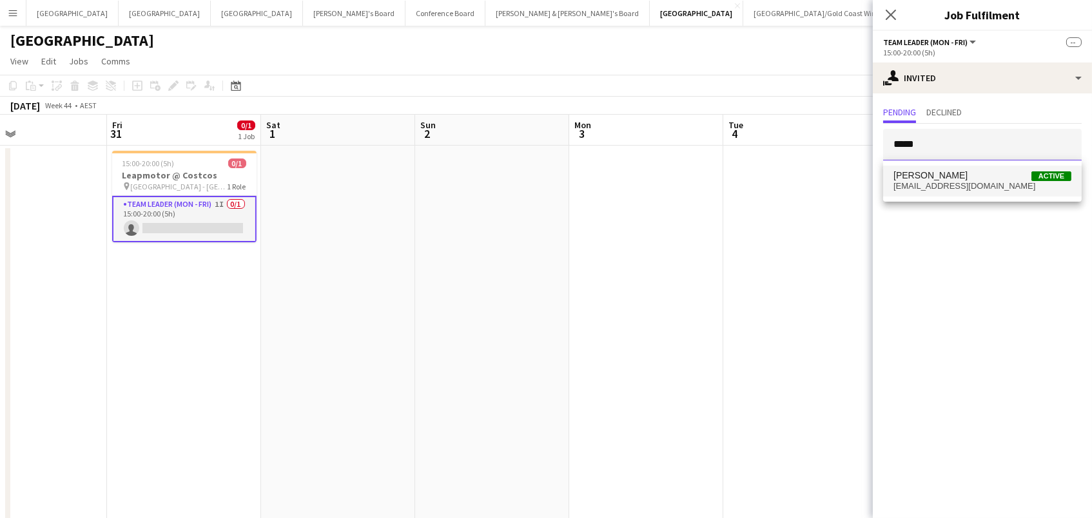
type input "*****"
click at [976, 183] on span "herowang@hotmail.com" at bounding box center [982, 186] width 178 height 10
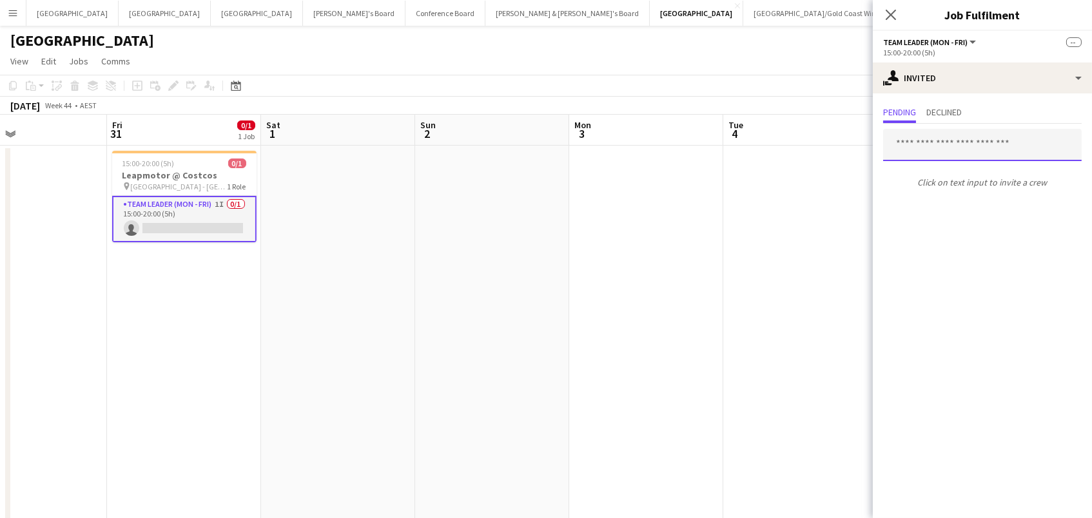
scroll to position [0, 0]
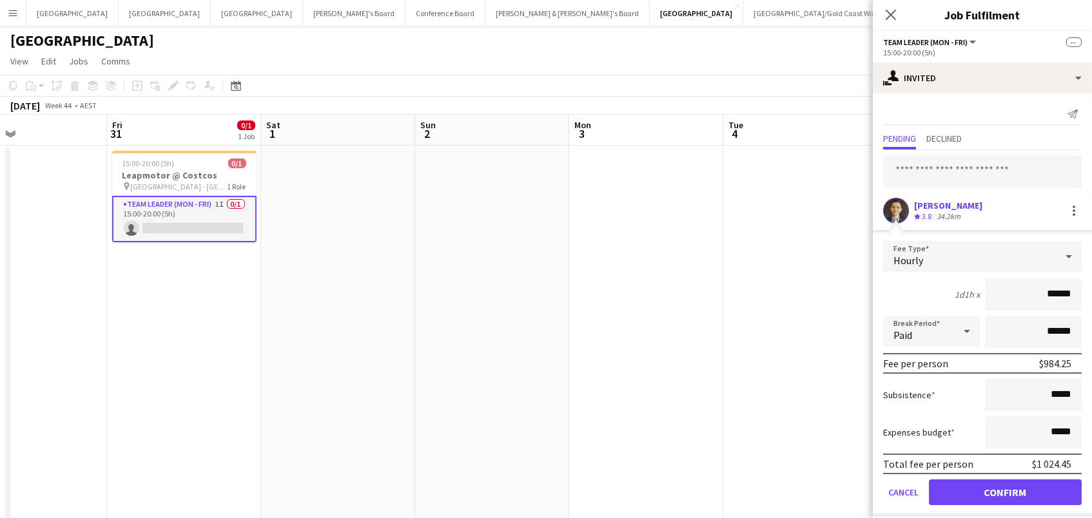
click at [1005, 491] on button "Confirm" at bounding box center [1005, 493] width 153 height 26
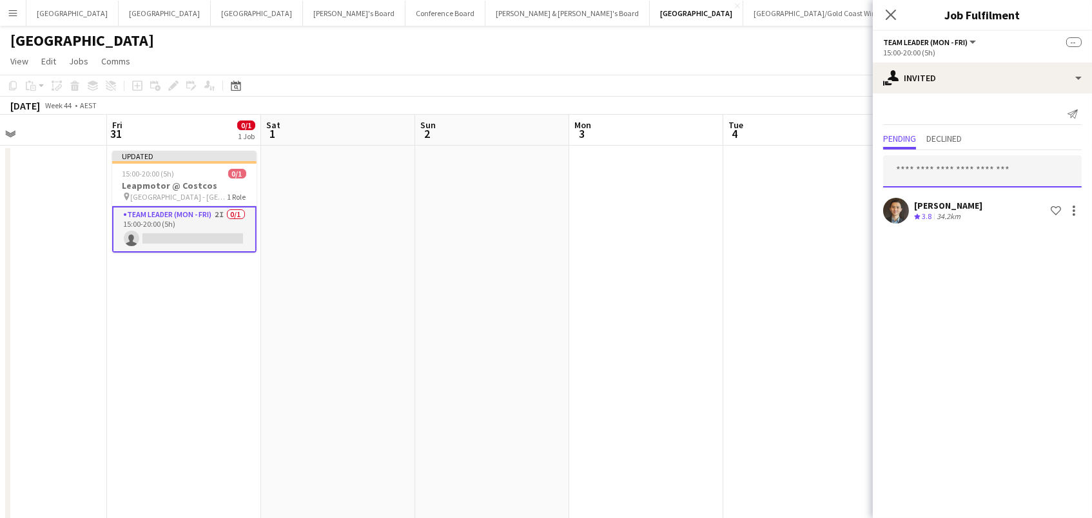
click at [957, 164] on input "text" at bounding box center [982, 171] width 199 height 32
type input "****"
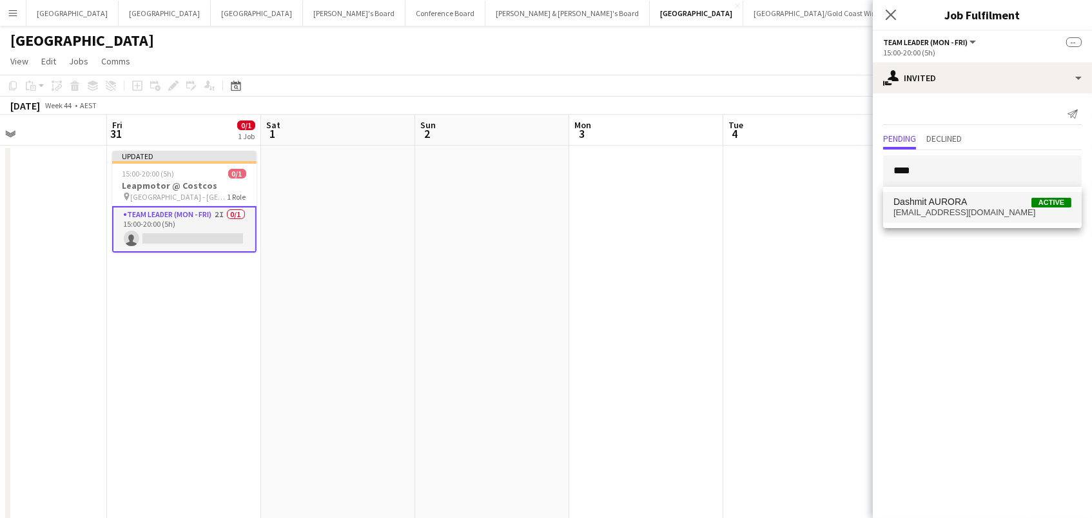
drag, startPoint x: 957, startPoint y: 164, endPoint x: 968, endPoint y: 204, distance: 41.3
click at [967, 204] on span "Dashmit AURORA" at bounding box center [929, 202] width 73 height 11
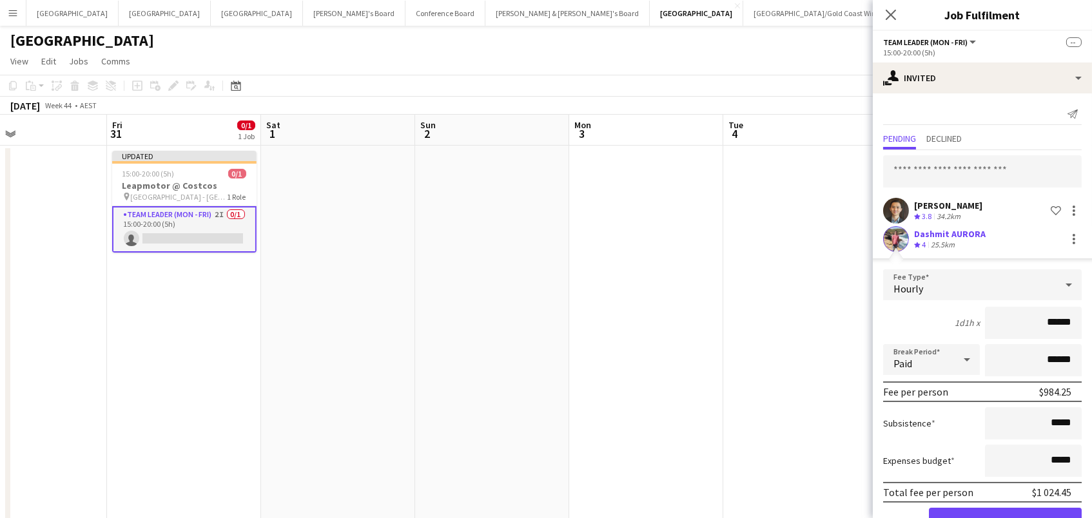
click at [1005, 518] on button "Confirm" at bounding box center [1005, 521] width 153 height 26
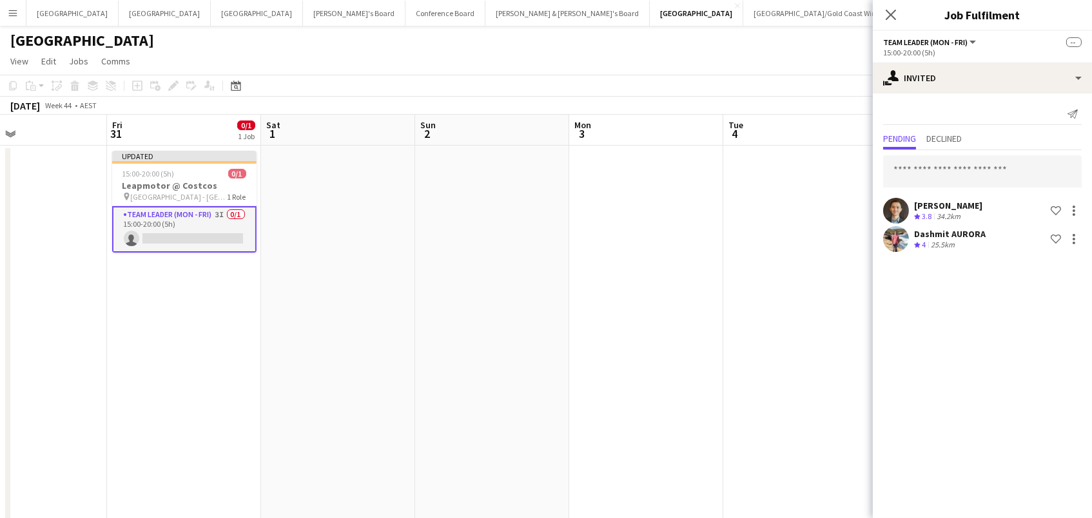
drag, startPoint x: 732, startPoint y: 71, endPoint x: 923, endPoint y: 88, distance: 191.6
click at [743, 70] on app-page-menu "View Day view expanded Day view collapsed Month view Date picker Jump to today …" at bounding box center [546, 62] width 1092 height 24
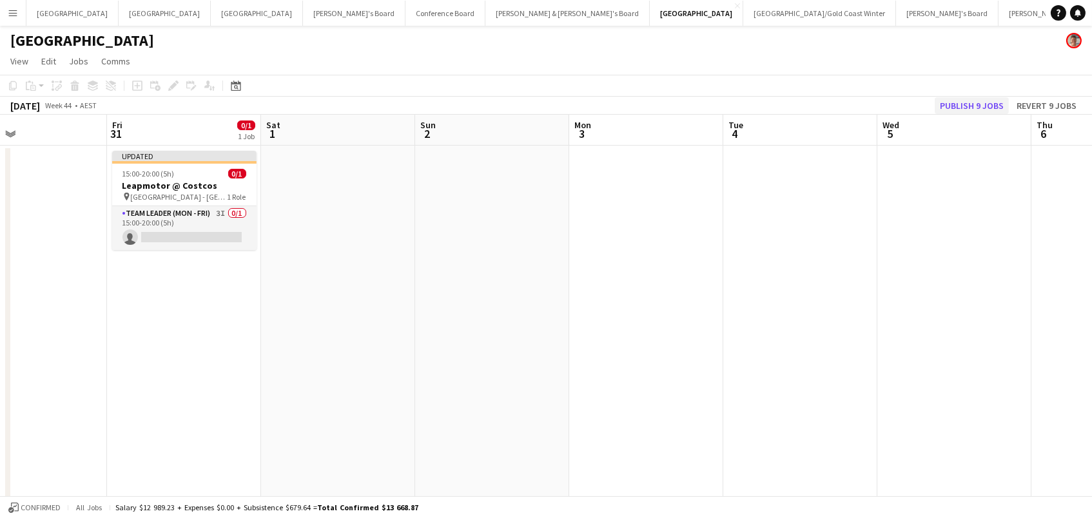
click at [968, 108] on button "Publish 9 jobs" at bounding box center [972, 105] width 74 height 17
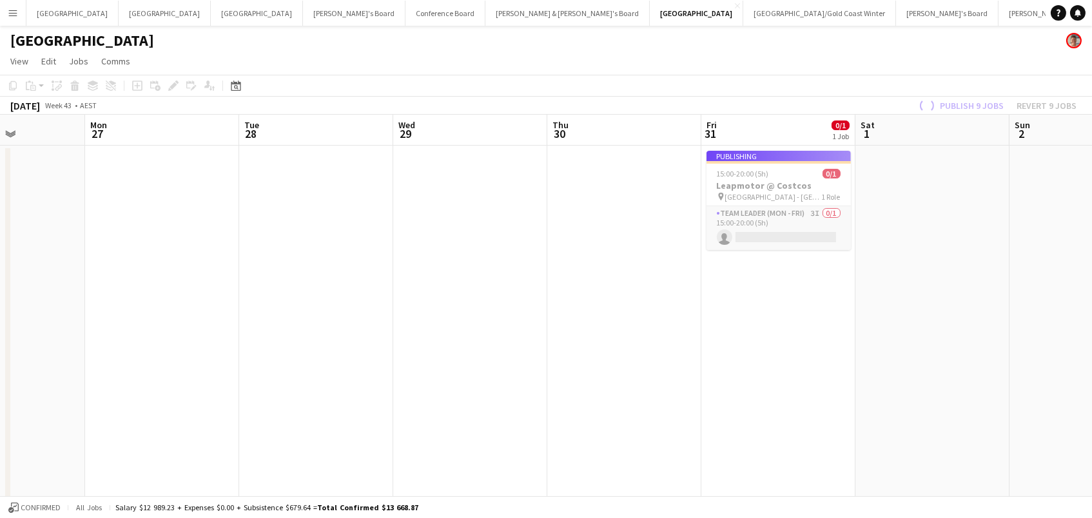
scroll to position [0, 340]
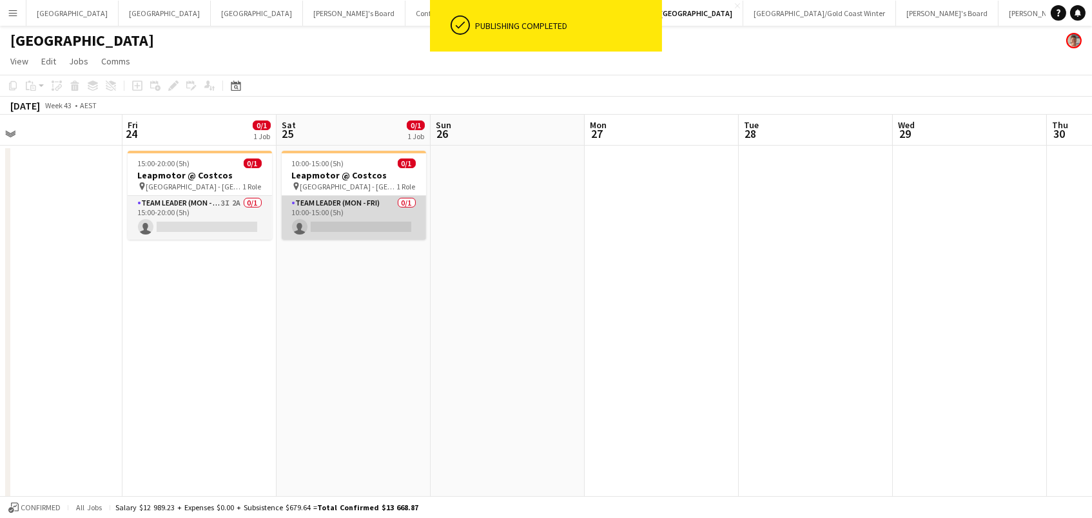
click at [338, 228] on app-card-role "Team Leader (Mon - Fri) 0/1 10:00-15:00 (5h) single-neutral-actions" at bounding box center [354, 218] width 144 height 44
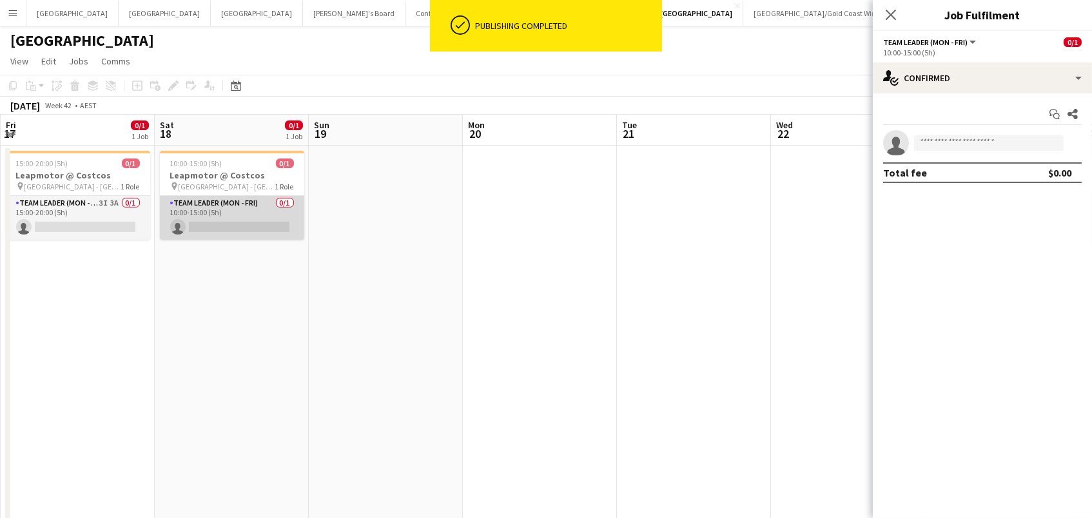
click at [239, 231] on app-card-role "Team Leader (Mon - Fri) 0/1 10:00-15:00 (5h) single-neutral-actions" at bounding box center [232, 218] width 144 height 44
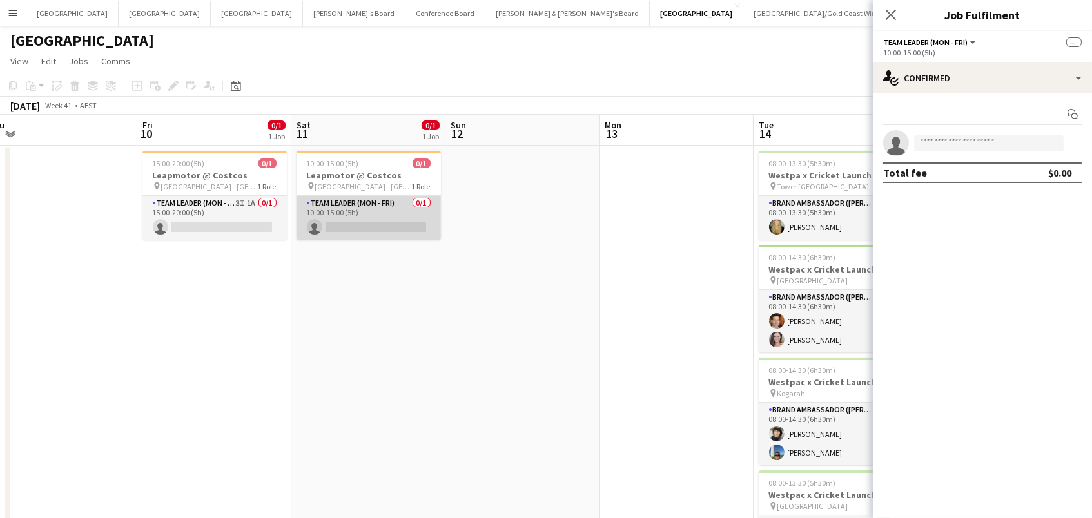
click at [382, 218] on app-card-role "Team Leader (Mon - Fri) 0/1 10:00-15:00 (5h) single-neutral-actions" at bounding box center [369, 218] width 144 height 44
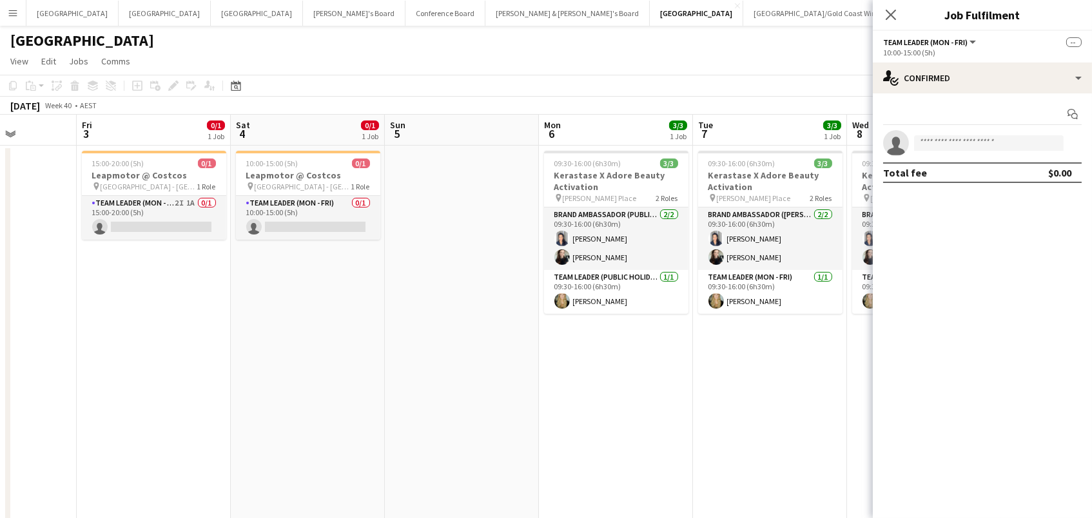
scroll to position [0, 378]
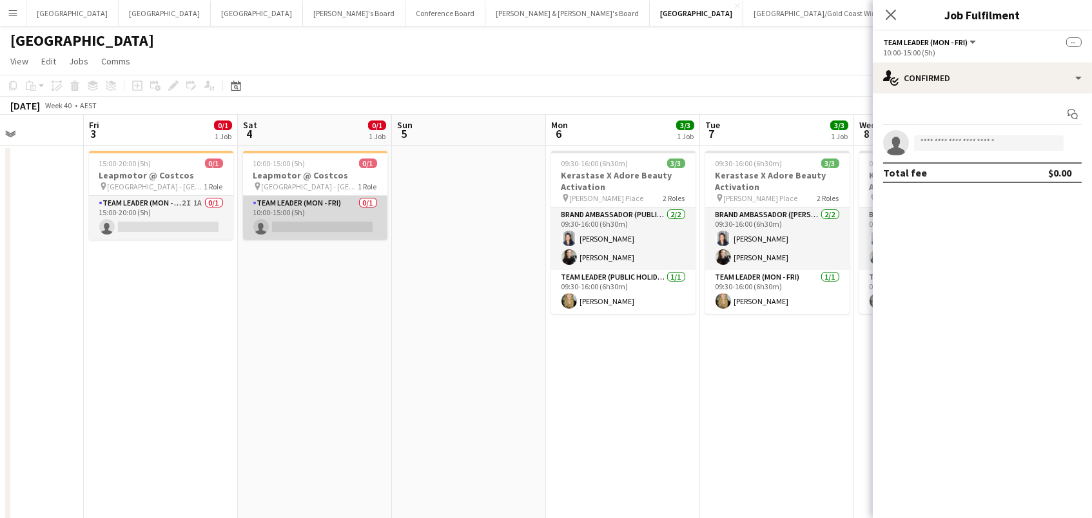
click at [354, 217] on app-card-role "Team Leader (Mon - Fri) 0/1 10:00-15:00 (5h) single-neutral-actions" at bounding box center [315, 218] width 144 height 44
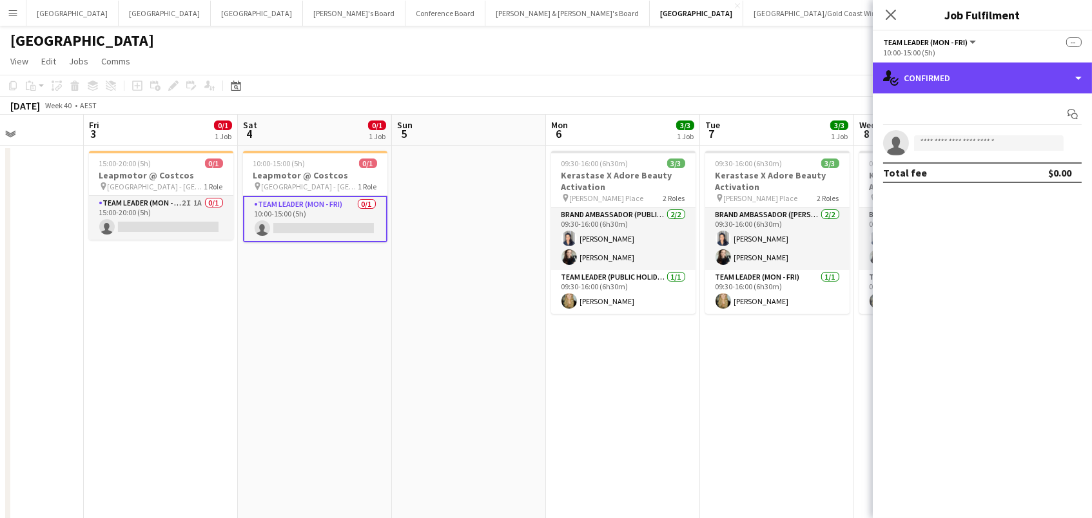
drag, startPoint x: 1028, startPoint y: 69, endPoint x: 1039, endPoint y: 103, distance: 35.3
click at [1030, 70] on div "single-neutral-actions-check-2 Confirmed" at bounding box center [982, 78] width 219 height 31
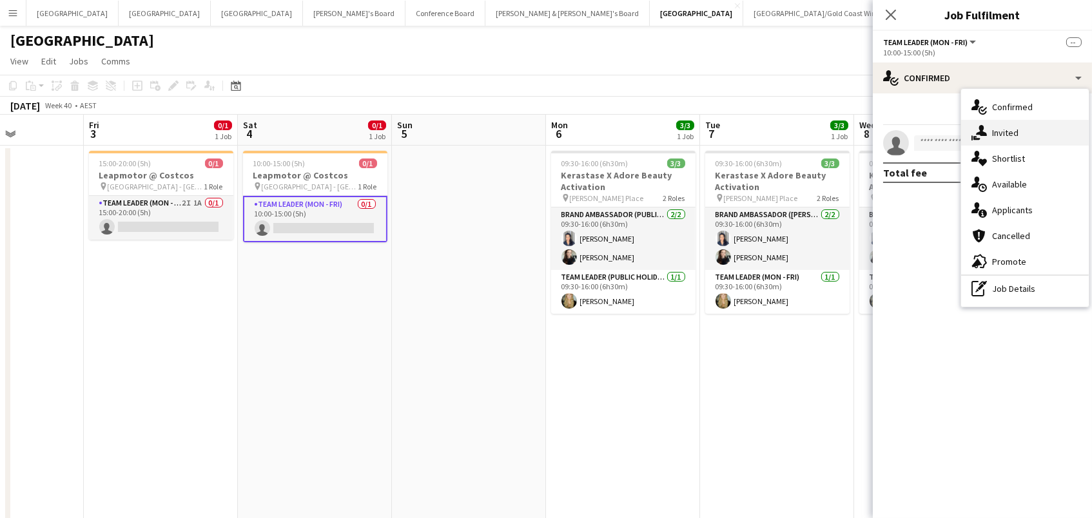
click at [1044, 133] on div "single-neutral-actions-share-1 Invited" at bounding box center [1025, 133] width 128 height 26
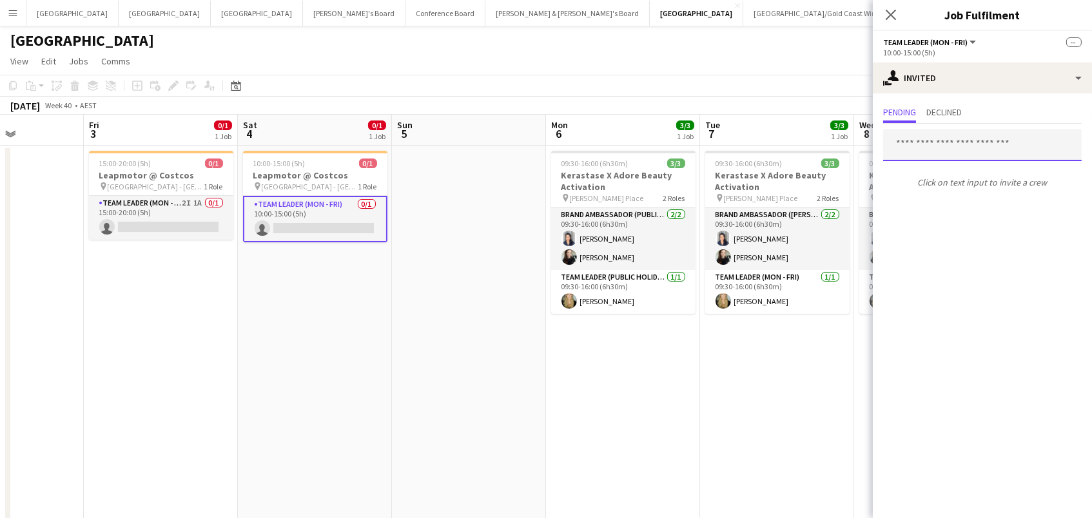
drag, startPoint x: 956, startPoint y: 141, endPoint x: 913, endPoint y: 139, distance: 42.6
click at [913, 139] on input "text" at bounding box center [982, 145] width 199 height 32
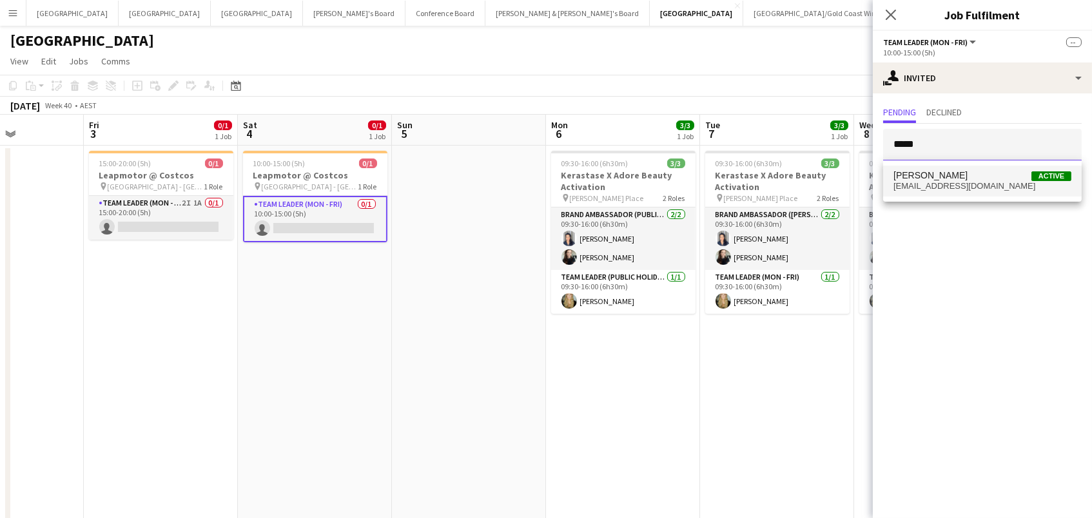
type input "*****"
click at [992, 177] on span "Kaili Wang Active" at bounding box center [982, 175] width 178 height 11
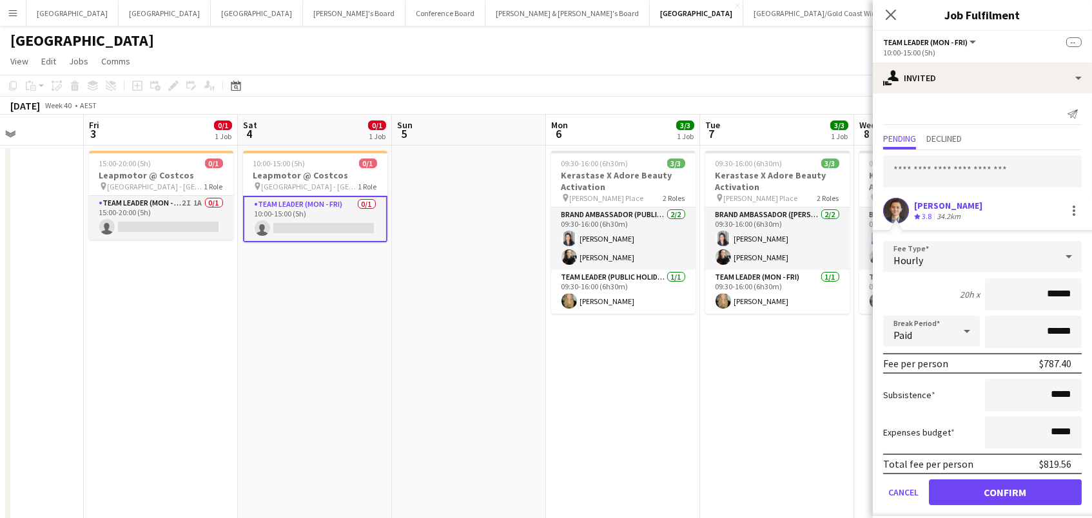
click at [1005, 491] on button "Confirm" at bounding box center [1005, 493] width 153 height 26
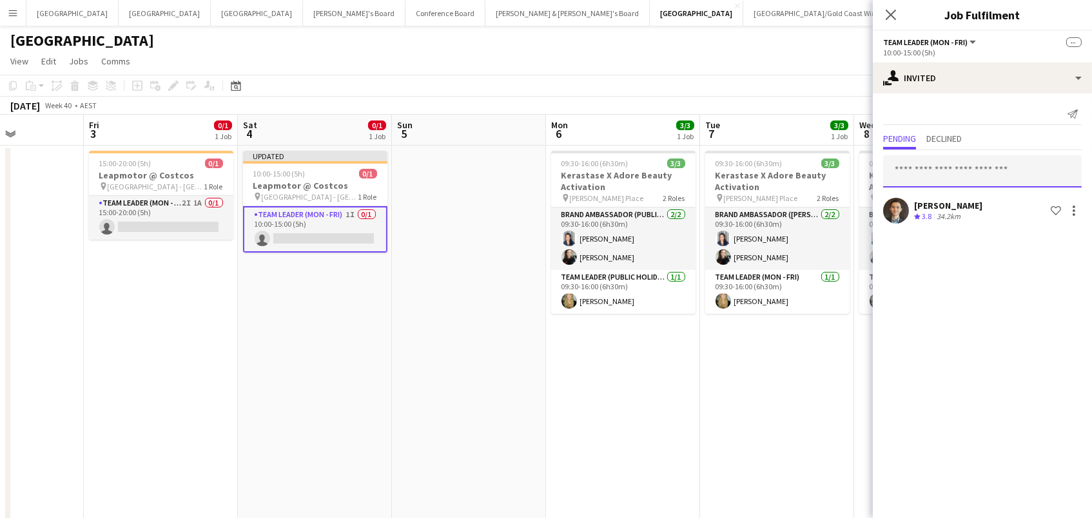
click at [992, 175] on input "text" at bounding box center [982, 171] width 199 height 32
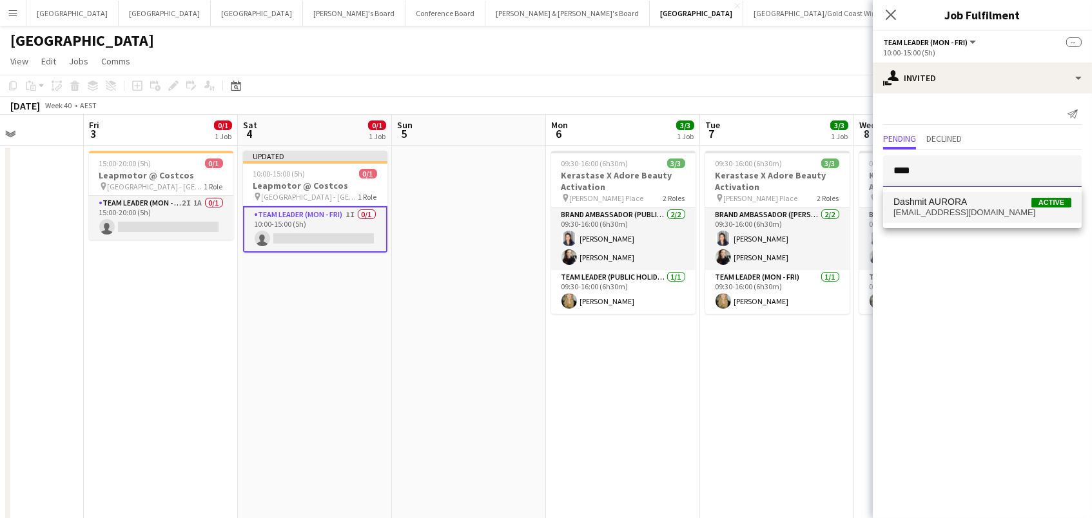
type input "****"
click at [1004, 222] on mat-option "Dashmit AURORA Active dashmit@mail.com" at bounding box center [982, 207] width 199 height 31
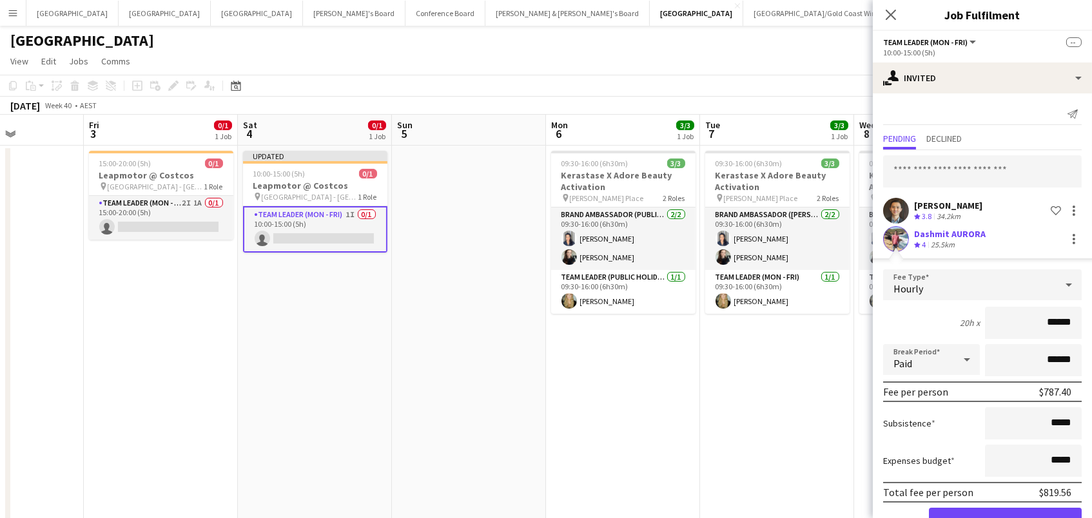
click at [1005, 518] on button "Confirm" at bounding box center [1005, 521] width 153 height 26
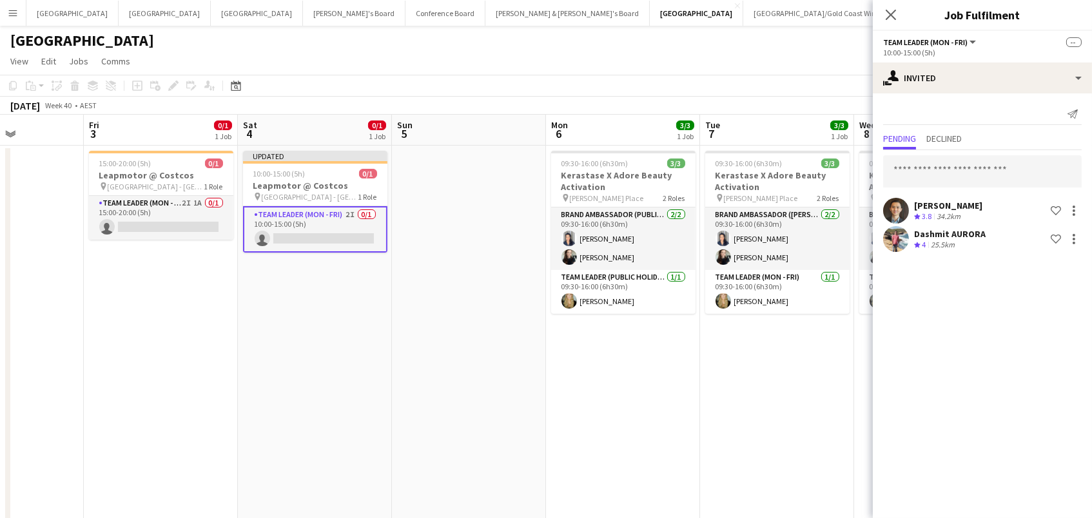
click at [809, 44] on div "[GEOGRAPHIC_DATA]" at bounding box center [546, 38] width 1092 height 24
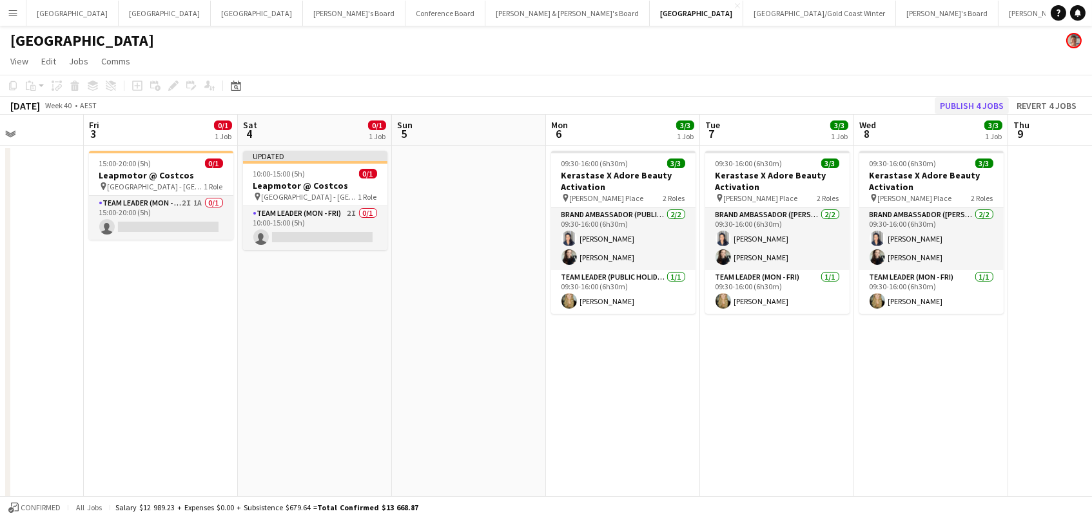
click at [979, 110] on button "Publish 4 jobs" at bounding box center [972, 105] width 74 height 17
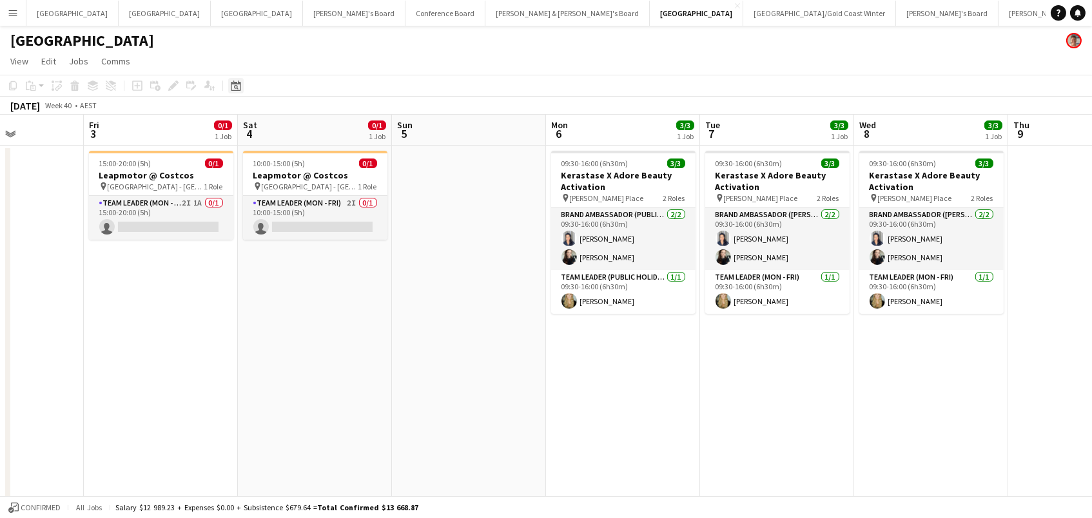
click at [233, 82] on icon at bounding box center [236, 86] width 10 height 10
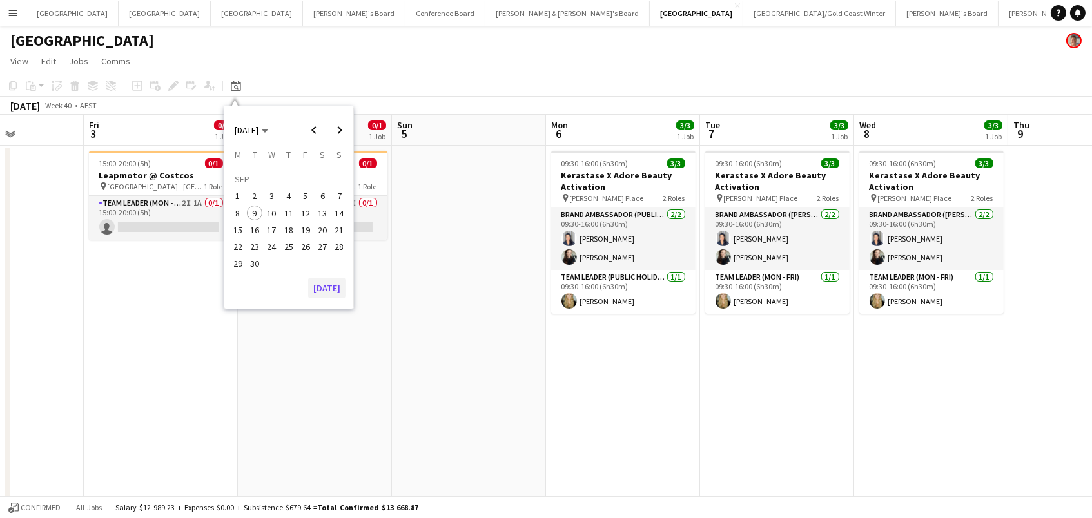
click at [338, 289] on button "[DATE]" at bounding box center [326, 288] width 37 height 21
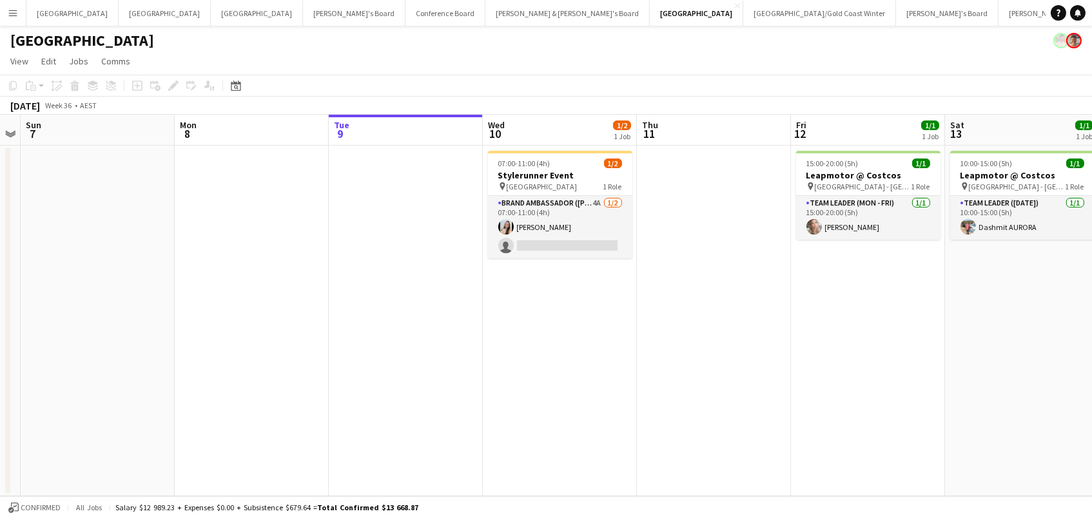
scroll to position [0, 0]
click at [10, 16] on app-icon "Menu" at bounding box center [13, 13] width 10 height 10
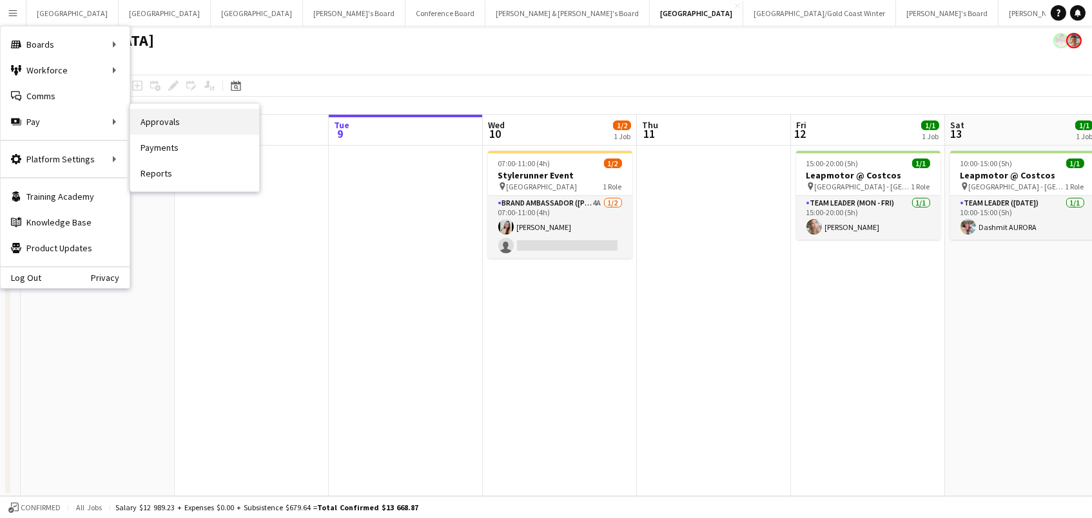
click at [161, 121] on link "Approvals" at bounding box center [194, 122] width 129 height 26
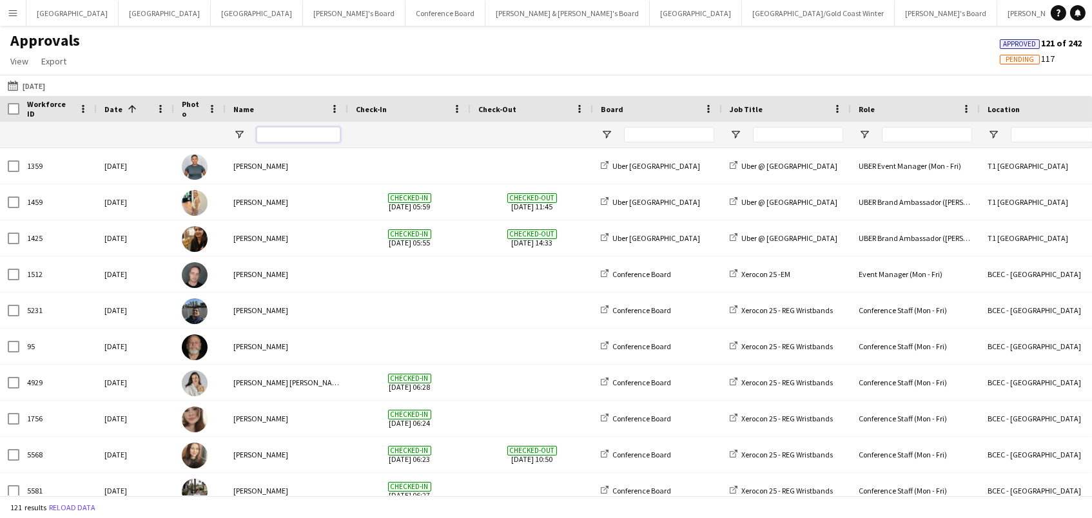
click at [272, 130] on input "Name Filter Input" at bounding box center [299, 134] width 84 height 15
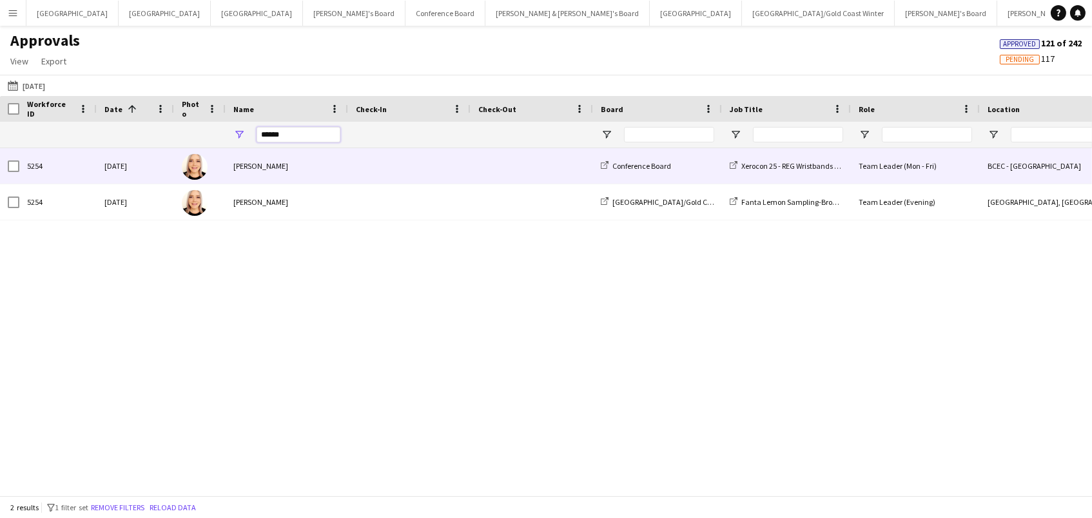
type input "******"
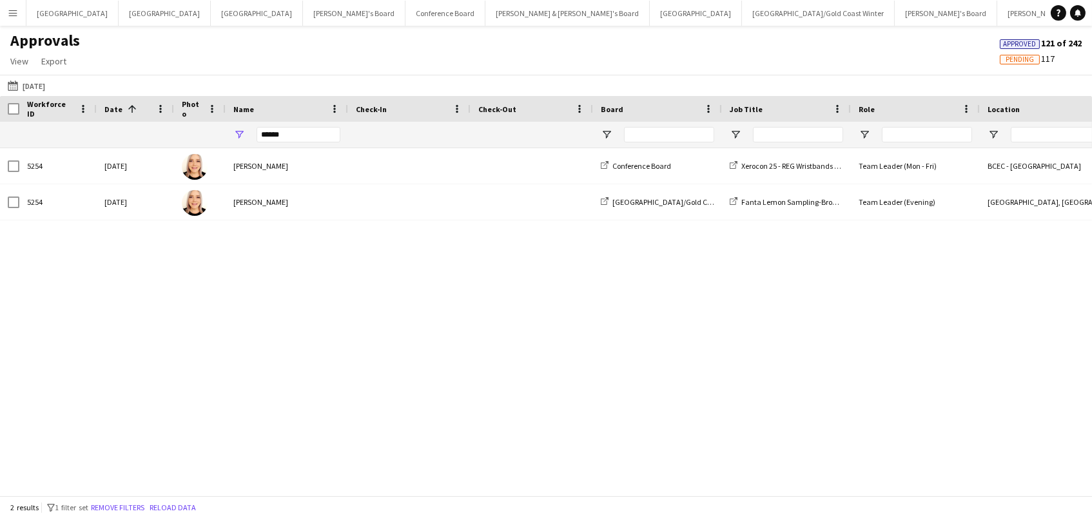
drag, startPoint x: 275, startPoint y: 160, endPoint x: 922, endPoint y: 174, distance: 646.7
click at [922, 174] on div "Team Leader (Mon - Fri)" at bounding box center [915, 165] width 129 height 35
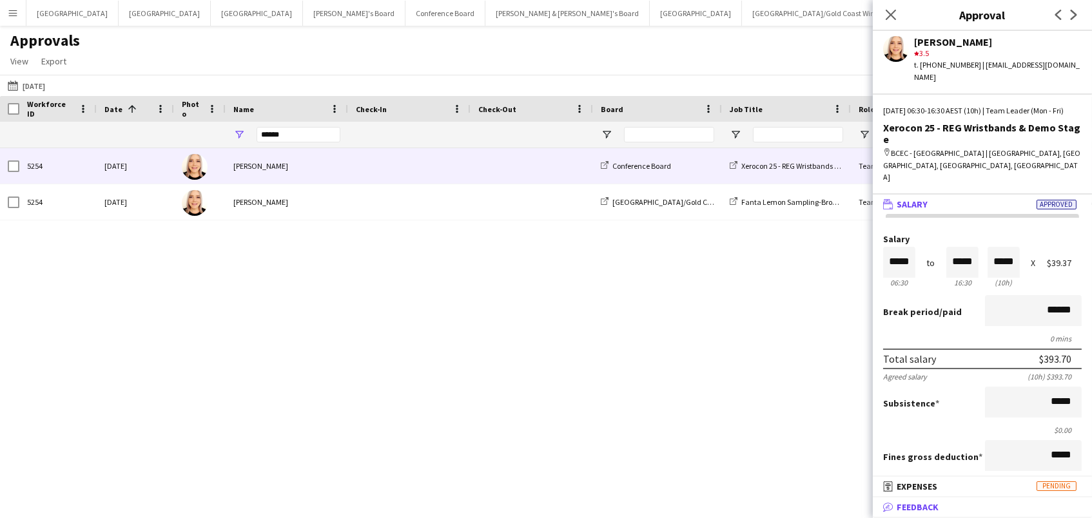
click at [986, 502] on mat-panel-title "bubble-pencil Feedback" at bounding box center [980, 508] width 214 height 12
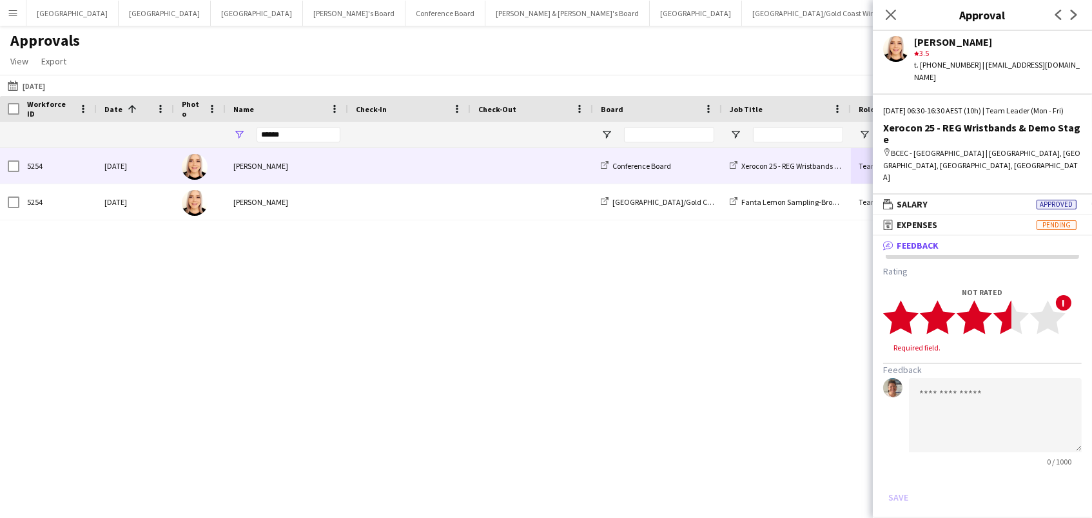
drag, startPoint x: 1006, startPoint y: 286, endPoint x: 1001, endPoint y: 296, distance: 11.3
click at [1005, 300] on polygon at bounding box center [1010, 317] width 35 height 34
click at [981, 382] on textarea at bounding box center [995, 403] width 173 height 74
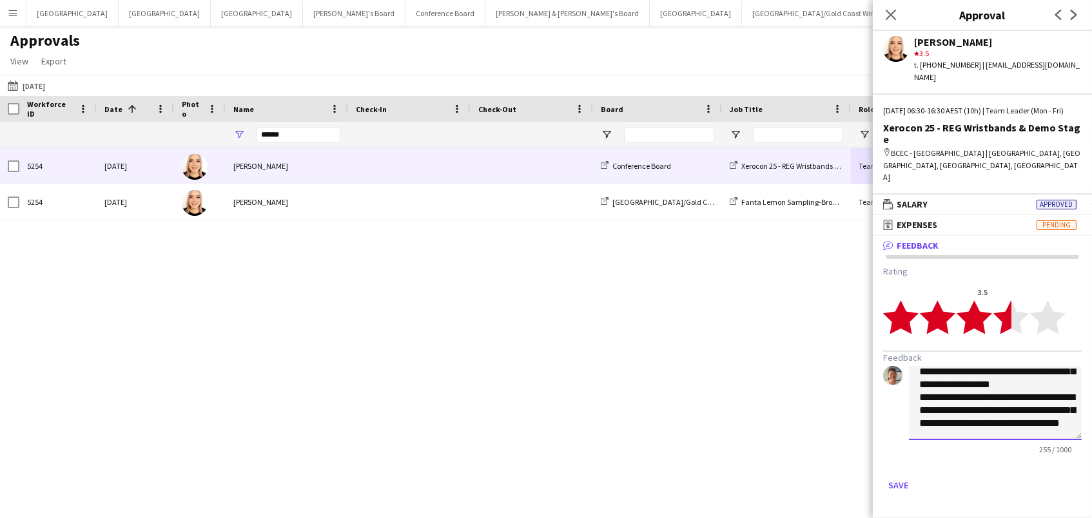
scroll to position [52, 0]
click at [944, 405] on textarea "**********" at bounding box center [995, 403] width 173 height 74
drag, startPoint x: 1039, startPoint y: 402, endPoint x: 997, endPoint y: 406, distance: 41.5
click at [997, 406] on textarea "**********" at bounding box center [995, 403] width 173 height 74
type textarea "**********"
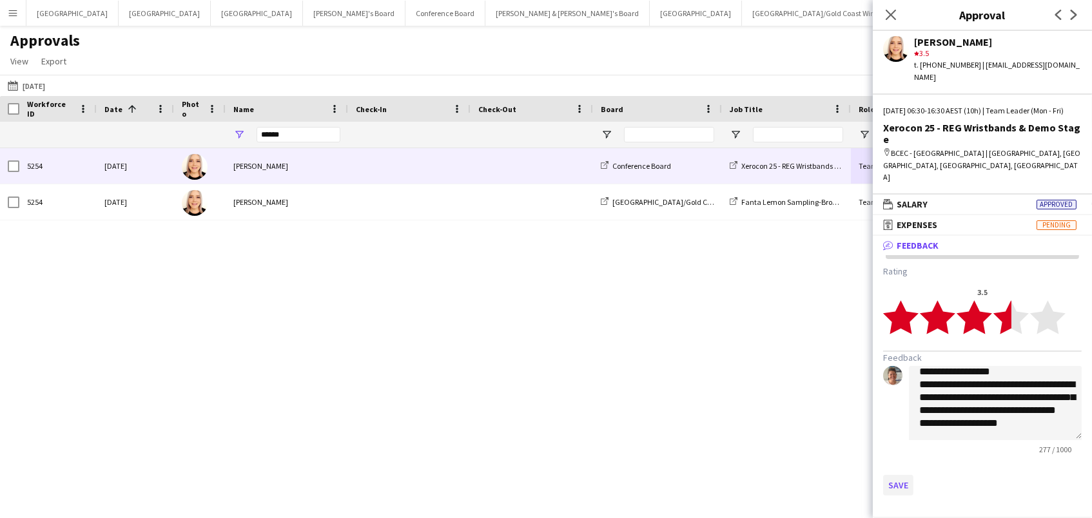
click at [899, 475] on button "Save" at bounding box center [898, 485] width 30 height 21
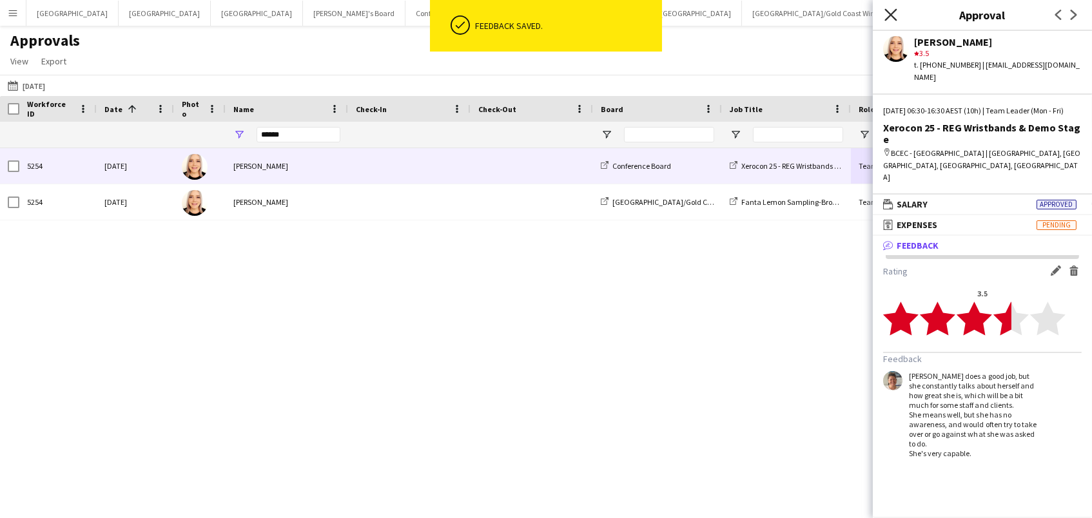
click at [892, 14] on icon "Close pop-in" at bounding box center [890, 14] width 12 height 12
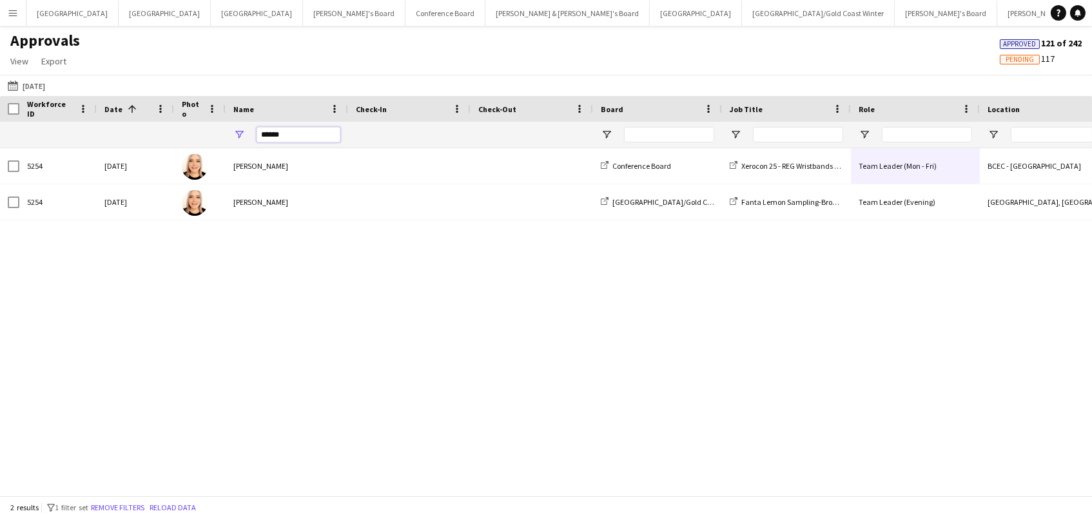
type input "*"
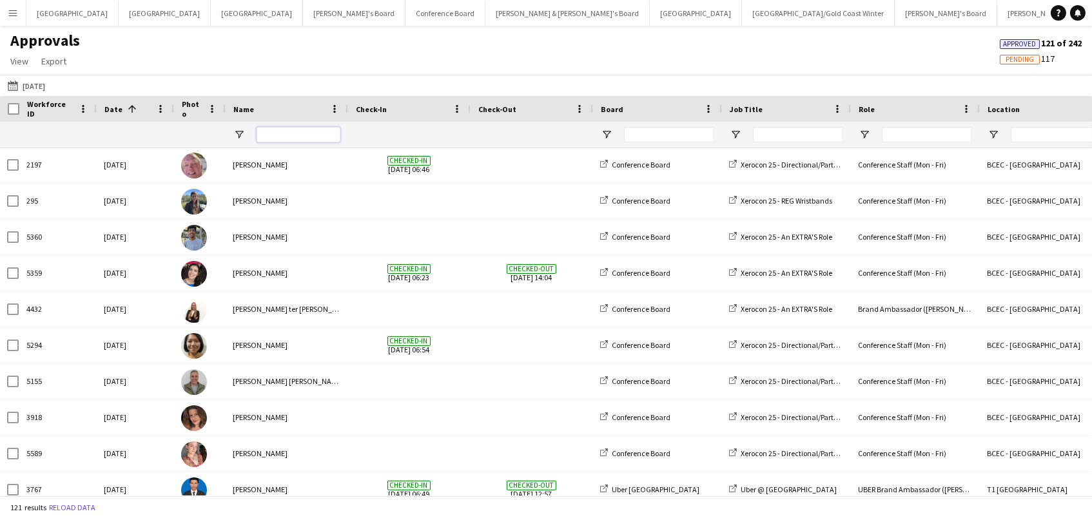
scroll to position [565, 0]
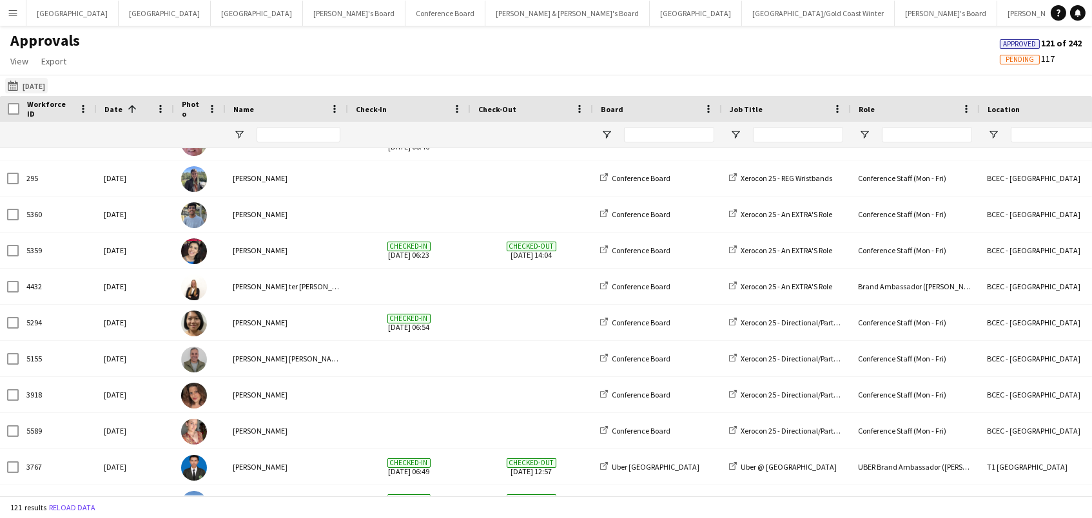
click at [35, 83] on button "04-09-2025 04-09-2025" at bounding box center [26, 85] width 43 height 15
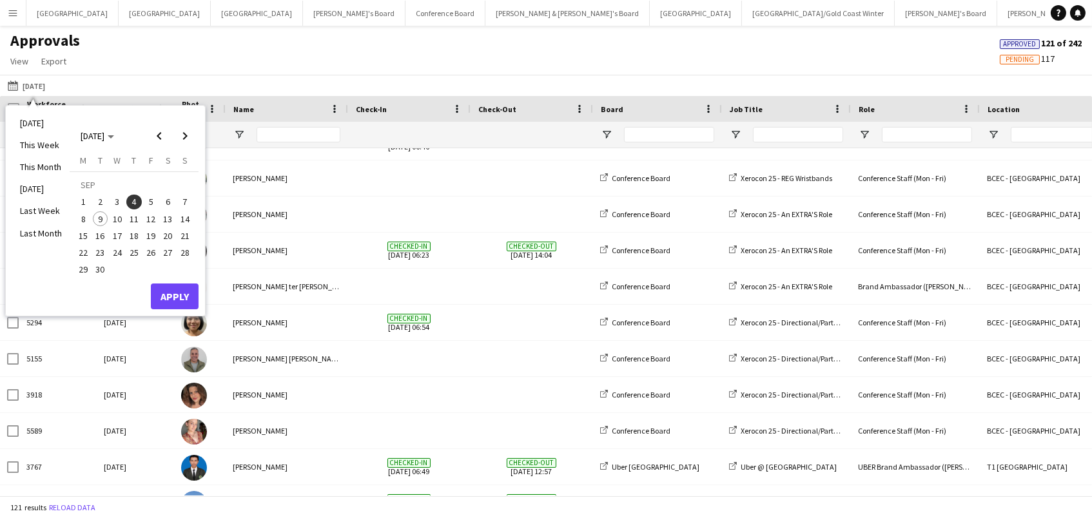
click at [147, 200] on span "5" at bounding box center [150, 202] width 15 height 15
click at [180, 300] on button "Apply" at bounding box center [175, 297] width 48 height 26
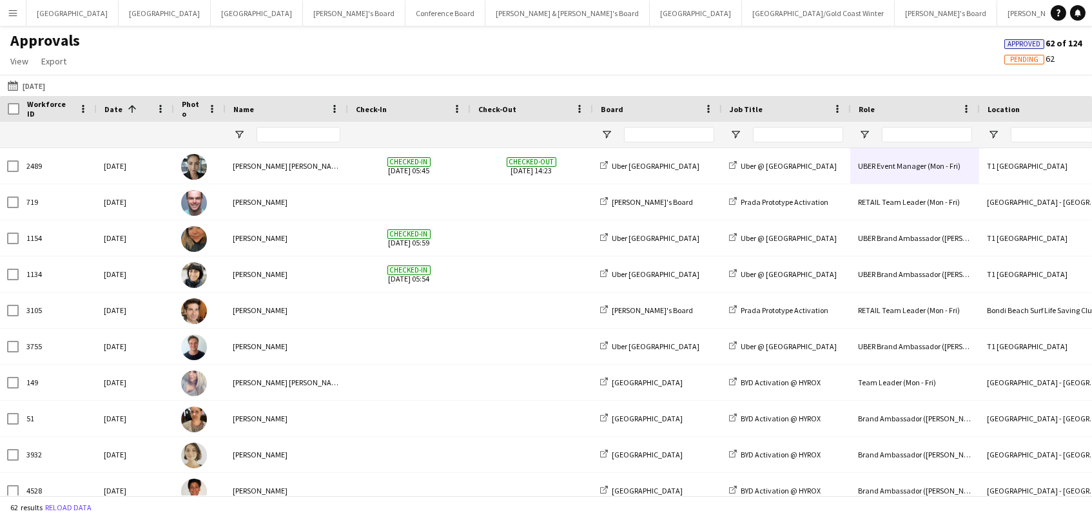
scroll to position [0, 0]
click at [303, 16] on button "Tennille's Board Close" at bounding box center [354, 13] width 103 height 25
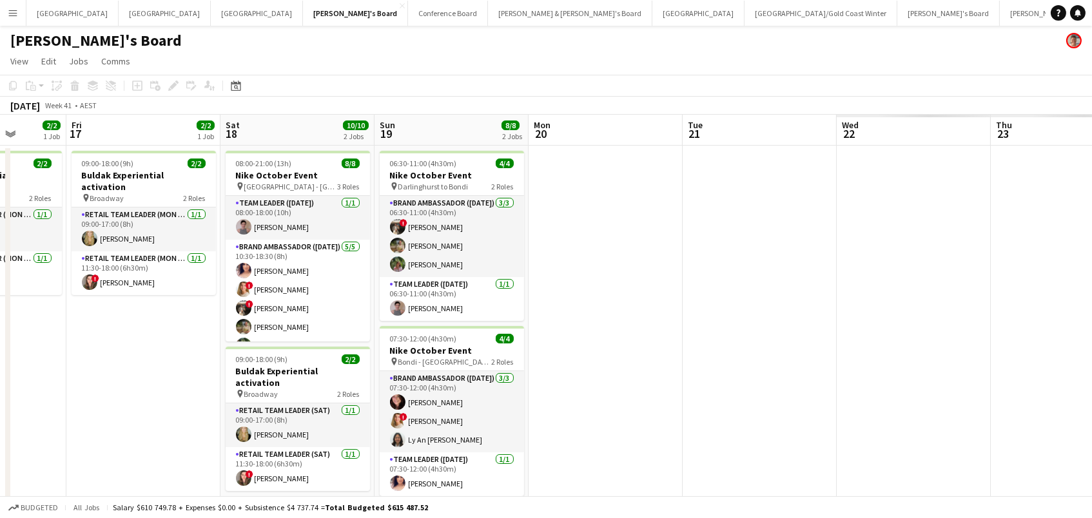
scroll to position [0, 397]
click at [231, 81] on icon "Date picker" at bounding box center [236, 86] width 10 height 10
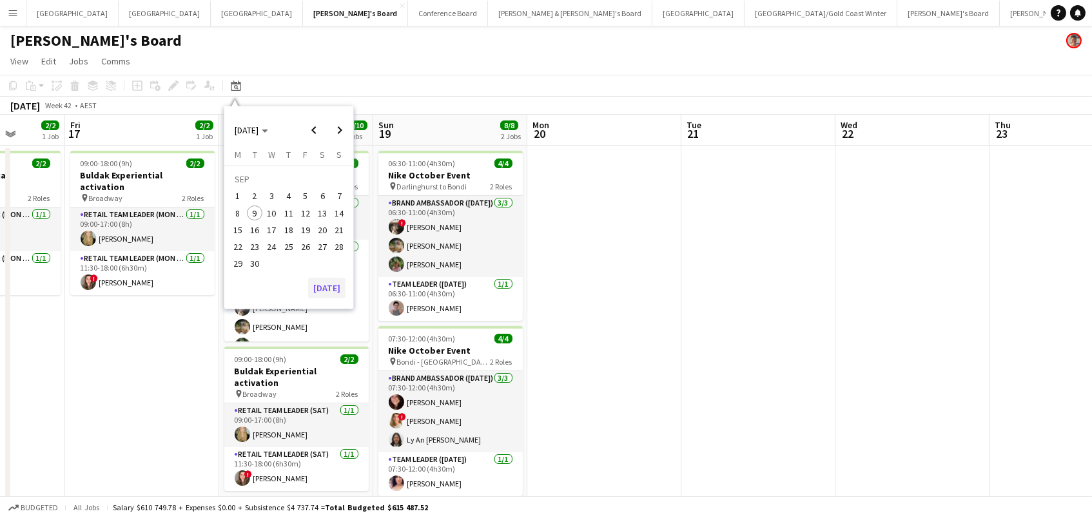
click at [327, 290] on button "[DATE]" at bounding box center [326, 288] width 37 height 21
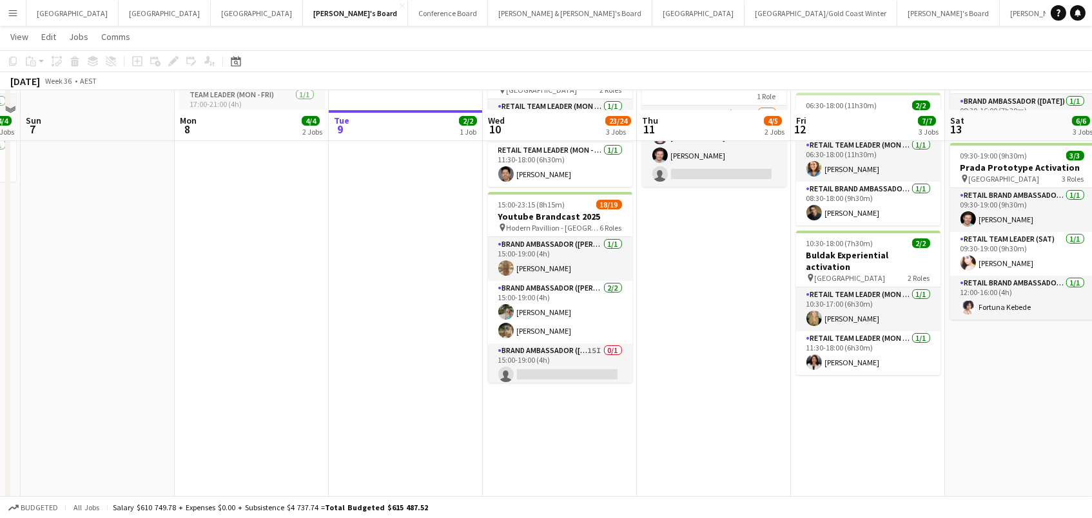
scroll to position [267, 0]
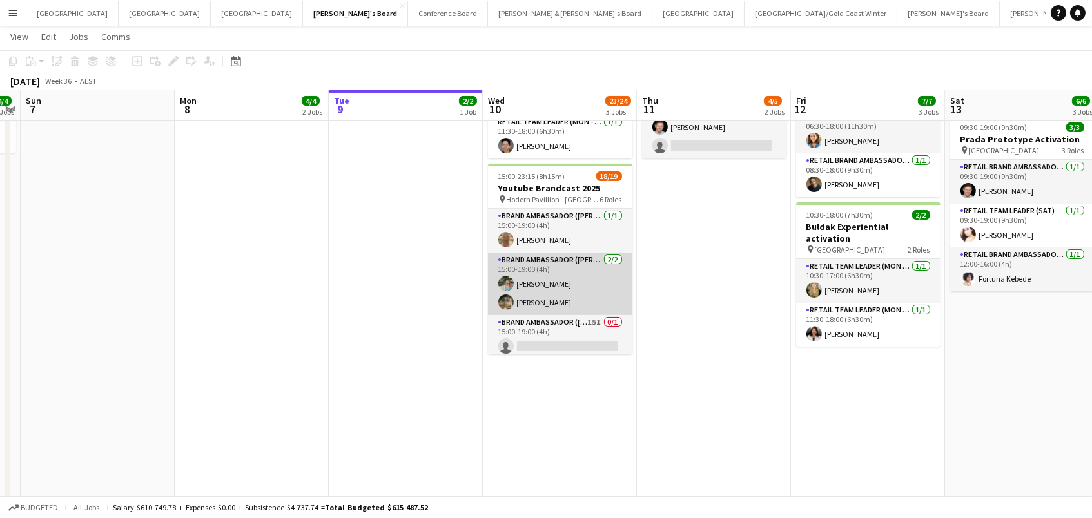
click at [542, 291] on app-card-role "Brand Ambassador (Mon - Fri) 2/2 15:00-19:00 (4h) Alexandra Mansell Tom Early" at bounding box center [560, 284] width 144 height 63
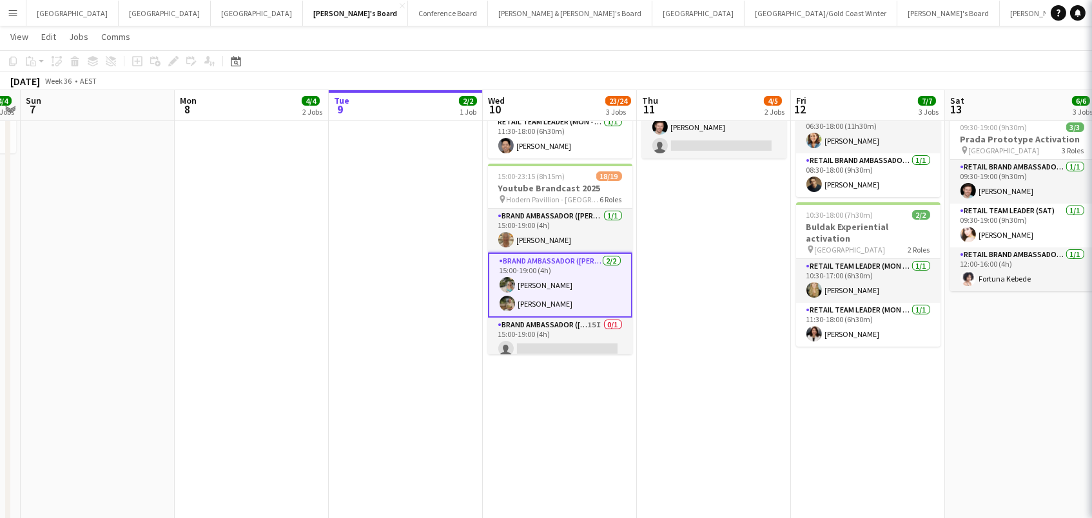
scroll to position [0, 441]
click at [549, 321] on app-card-role "Brand Ambassador (Mon - Fri) 15I 0/1 15:00-19:00 (4h) single-neutral-actions" at bounding box center [561, 340] width 144 height 44
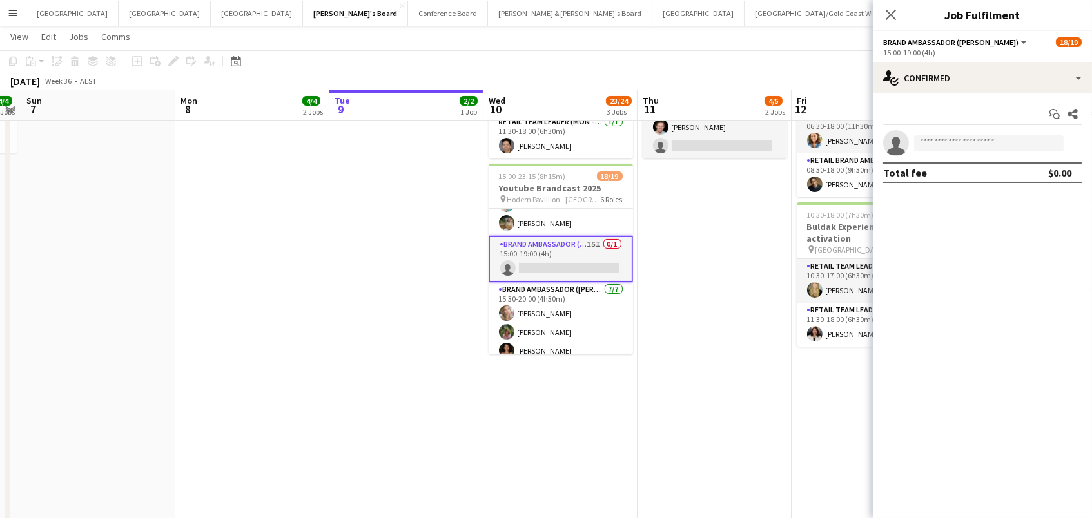
scroll to position [92, 0]
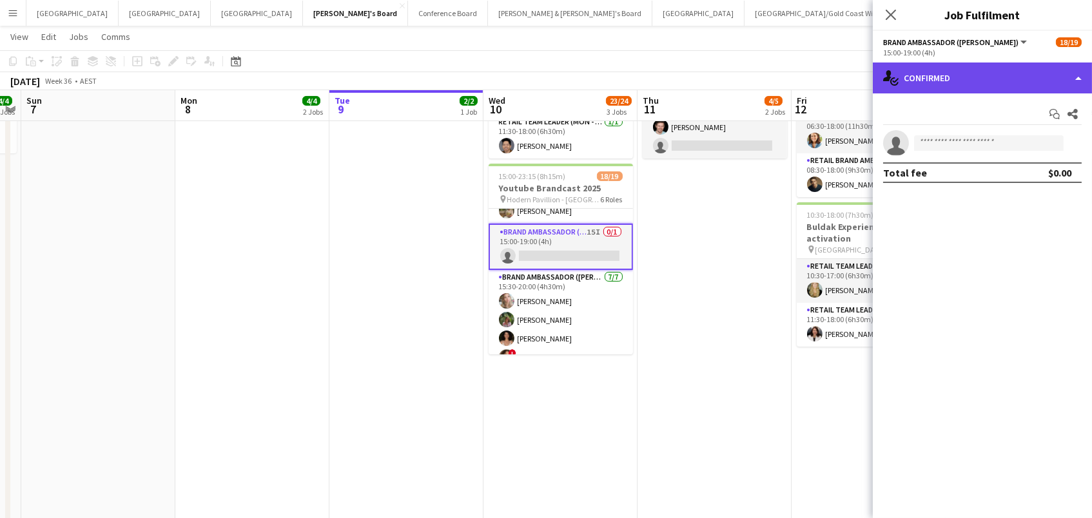
click at [975, 71] on div "single-neutral-actions-check-2 Confirmed" at bounding box center [982, 78] width 219 height 31
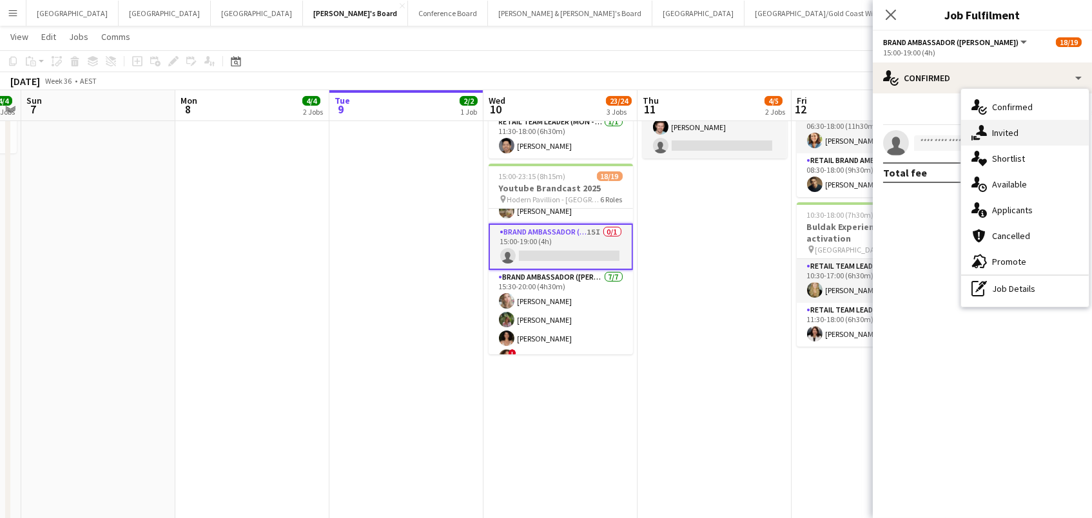
click at [1004, 130] on span "Invited" at bounding box center [1005, 133] width 26 height 12
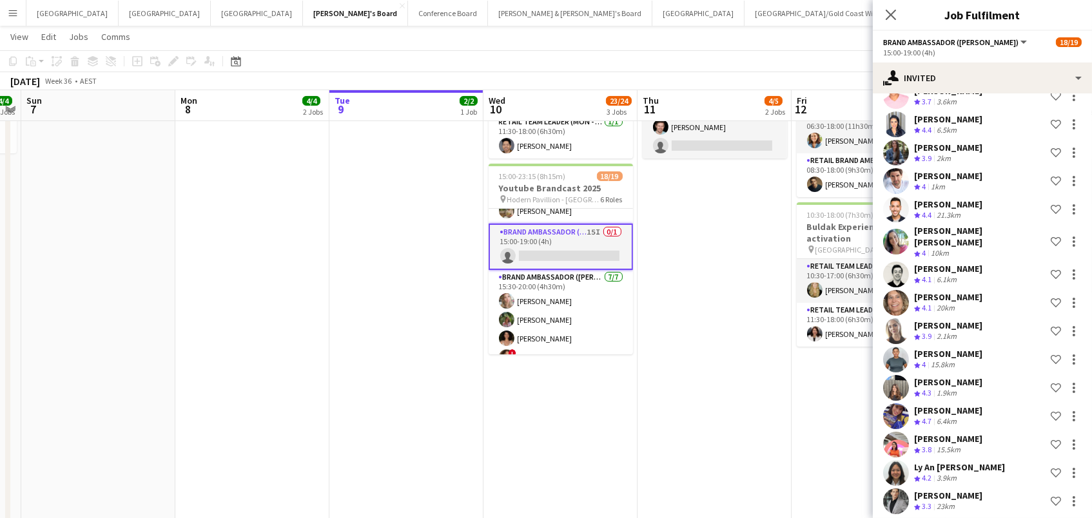
scroll to position [113, 0]
click at [892, 10] on icon "Close pop-in" at bounding box center [890, 14] width 12 height 12
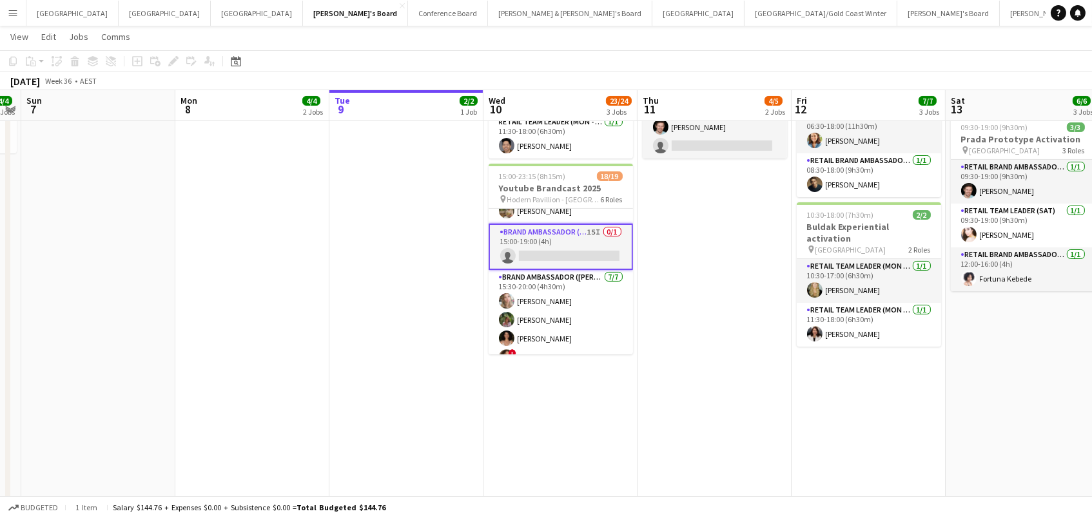
click at [526, 233] on app-card-role "Brand Ambassador (Mon - Fri) 15I 0/1 15:00-19:00 (4h) single-neutral-actions" at bounding box center [561, 247] width 144 height 46
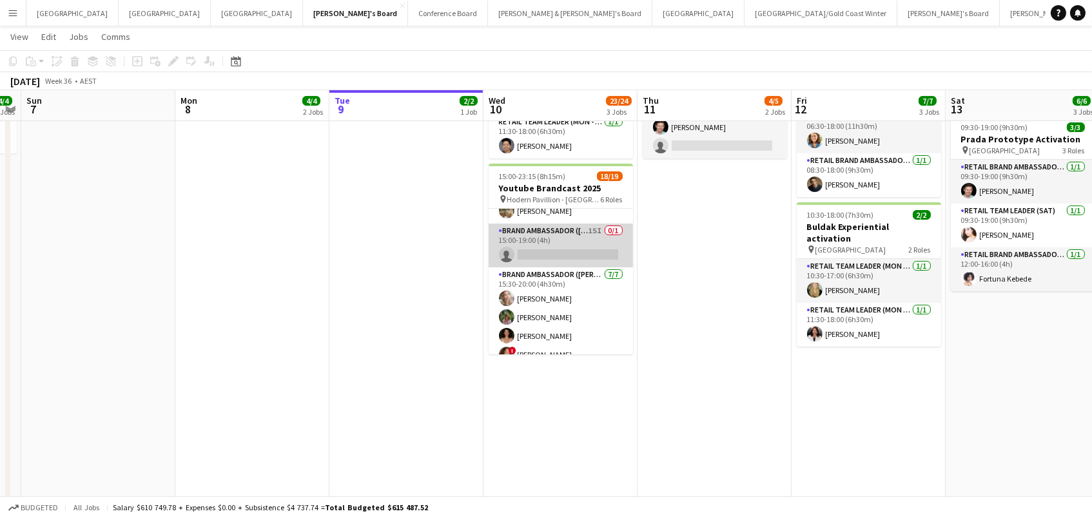
click at [529, 231] on app-card-role "Brand Ambassador (Mon - Fri) 15I 0/1 15:00-19:00 (4h) single-neutral-actions" at bounding box center [561, 246] width 144 height 44
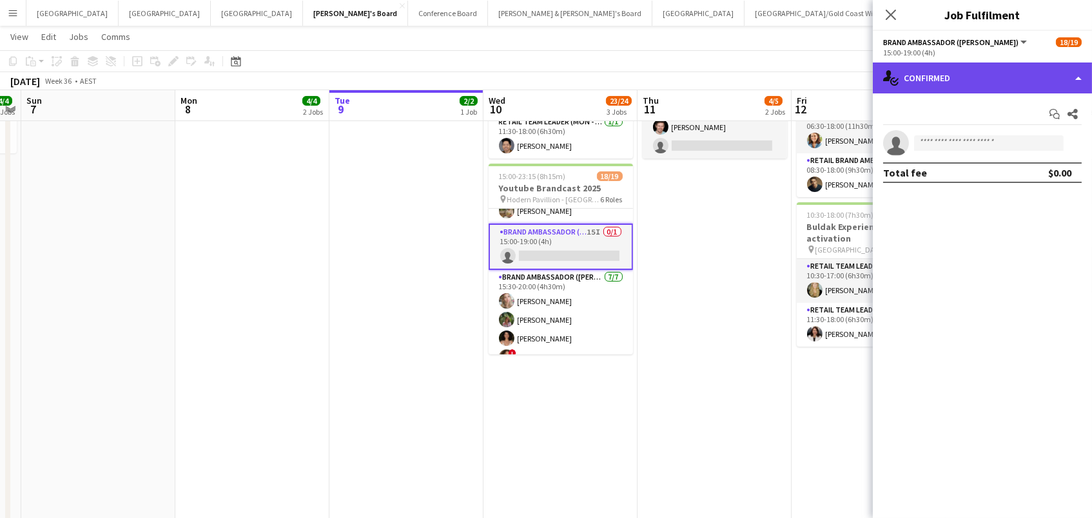
click at [940, 69] on div "single-neutral-actions-check-2 Confirmed" at bounding box center [982, 78] width 219 height 31
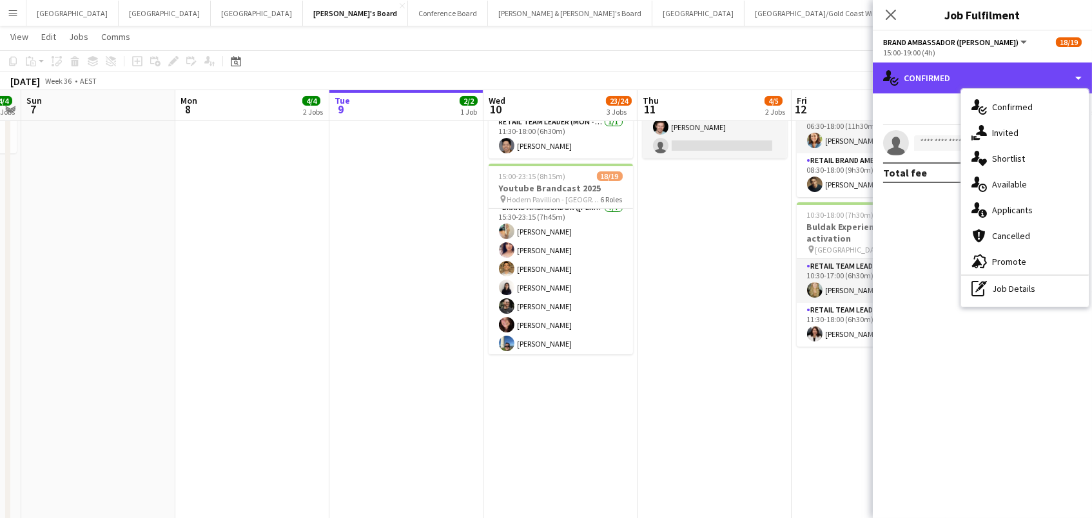
scroll to position [360, 0]
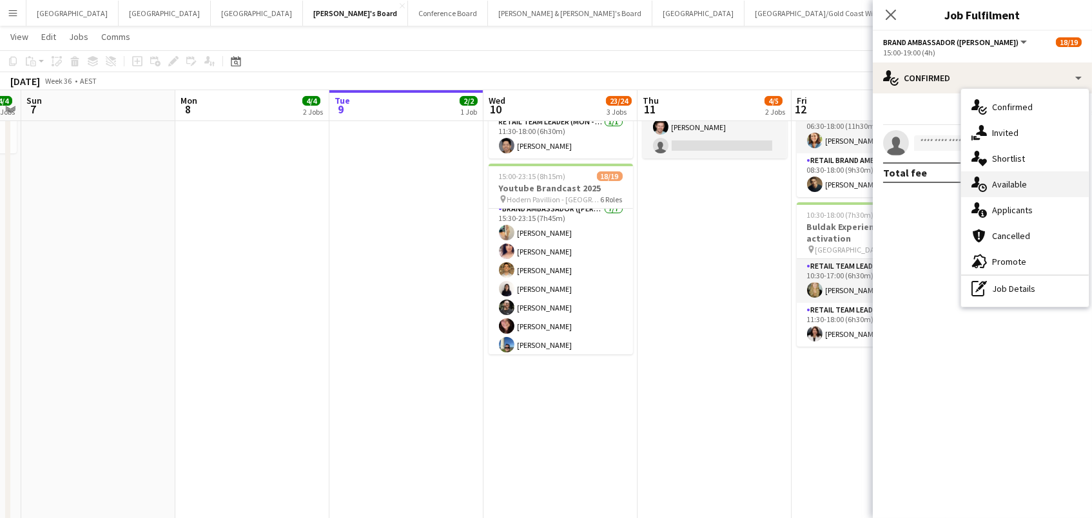
click at [1023, 175] on div "single-neutral-actions-upload Available" at bounding box center [1025, 184] width 128 height 26
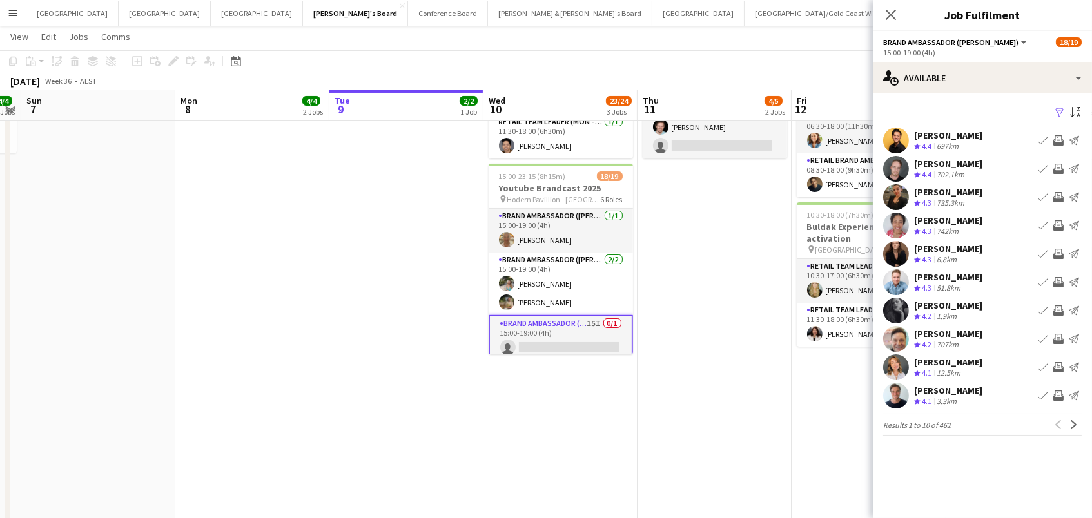
scroll to position [0, 0]
click at [1056, 107] on app-icon "Filter" at bounding box center [1060, 113] width 10 height 12
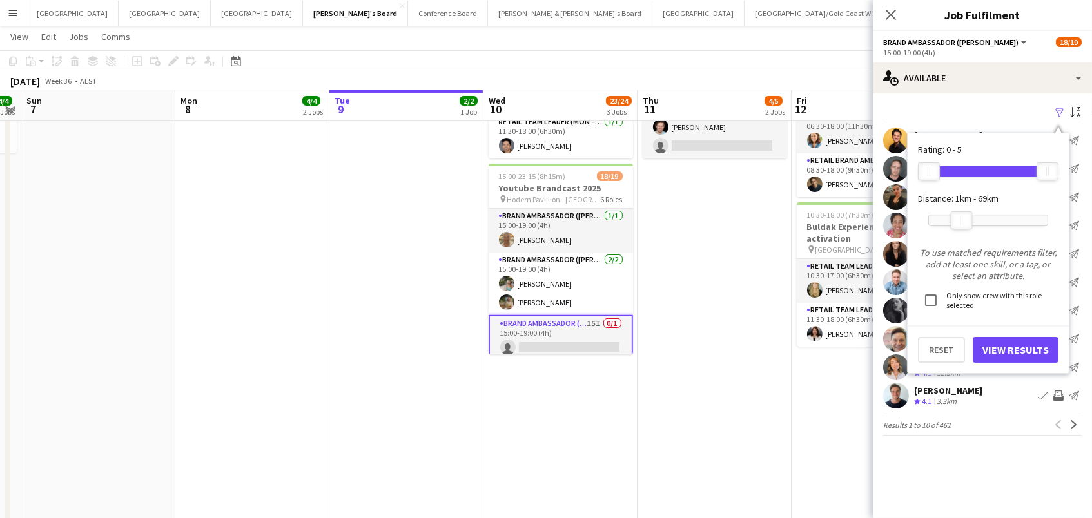
click at [962, 217] on div at bounding box center [988, 220] width 119 height 10
drag, startPoint x: 962, startPoint y: 217, endPoint x: 977, endPoint y: 213, distance: 15.3
click at [977, 213] on div "100km" at bounding box center [977, 220] width 22 height 18
click at [999, 349] on button "View Results" at bounding box center [1016, 350] width 86 height 26
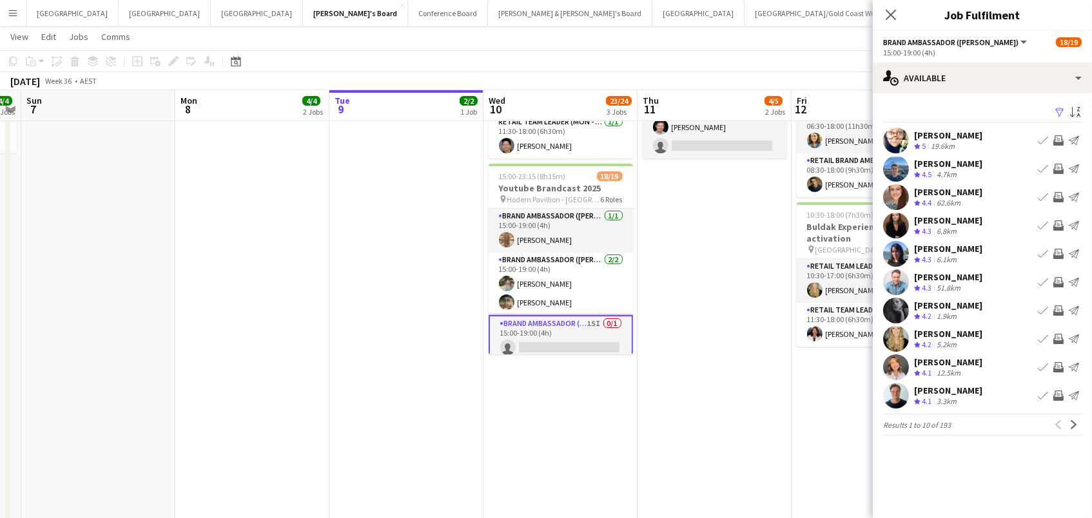
click at [1056, 166] on app-icon "Invite crew" at bounding box center [1058, 169] width 10 height 10
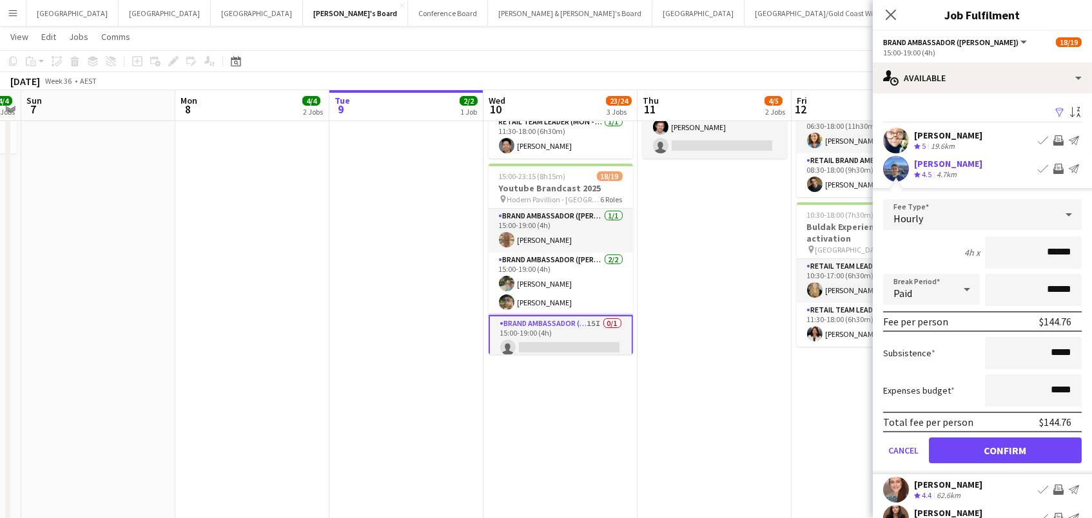
click at [1005, 449] on button "Confirm" at bounding box center [1005, 451] width 153 height 26
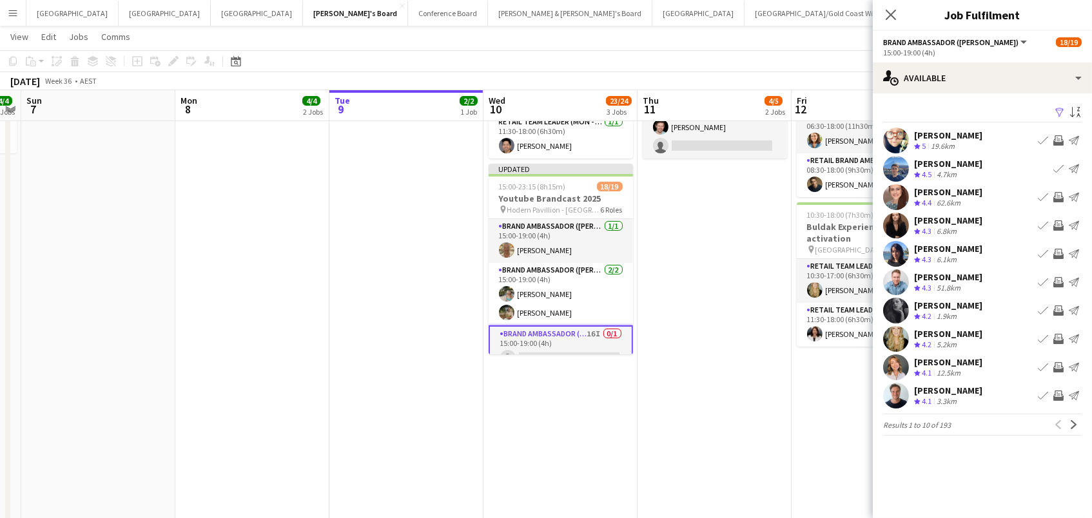
click at [1060, 196] on app-icon "Invite crew" at bounding box center [1058, 197] width 10 height 10
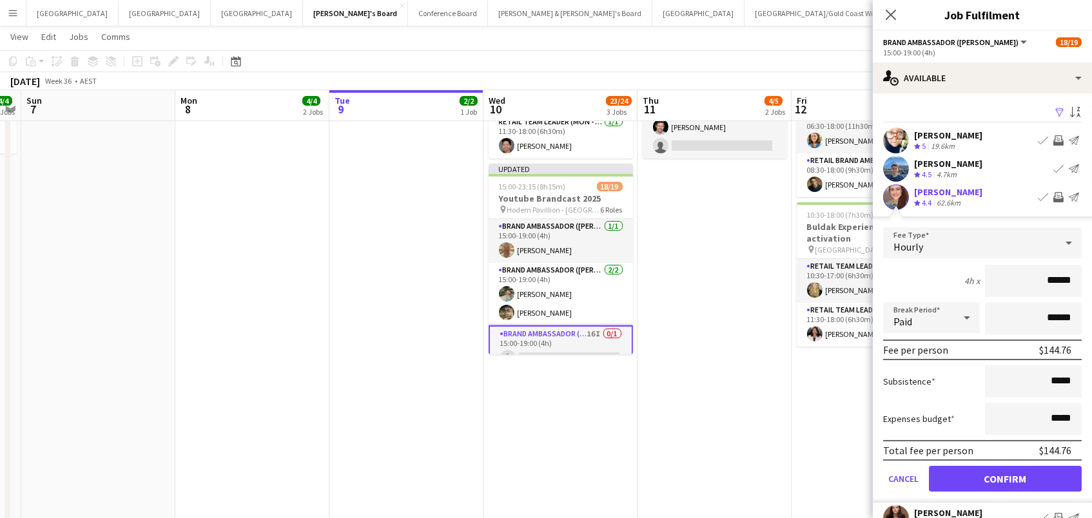
click at [1005, 477] on button "Confirm" at bounding box center [1005, 479] width 153 height 26
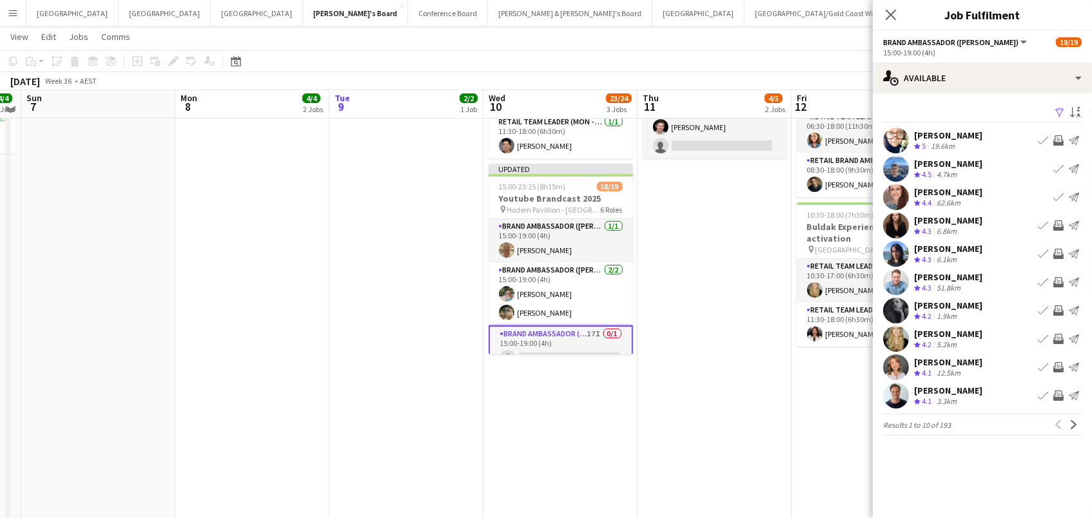
scroll to position [259, 0]
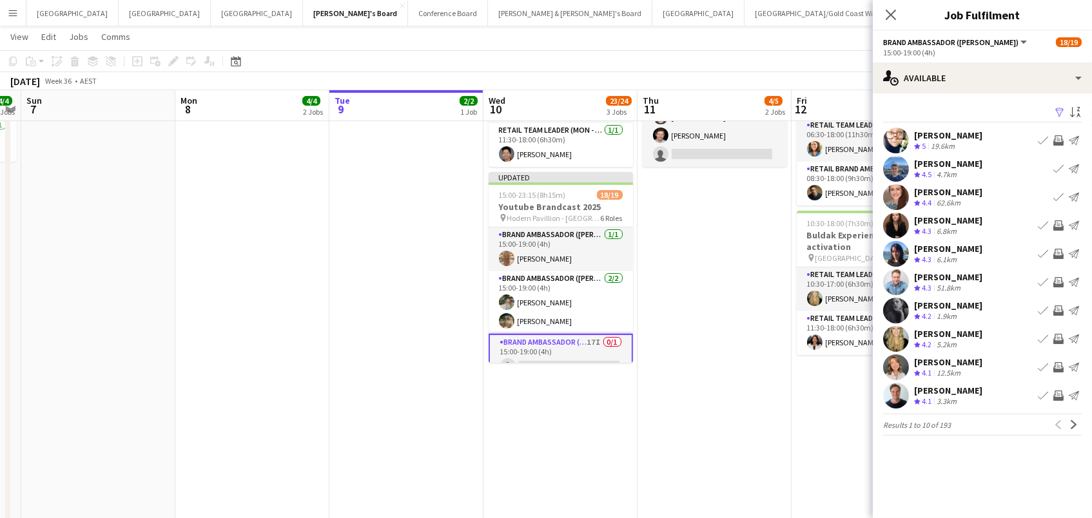
click at [1058, 280] on app-icon "Invite crew" at bounding box center [1058, 282] width 10 height 10
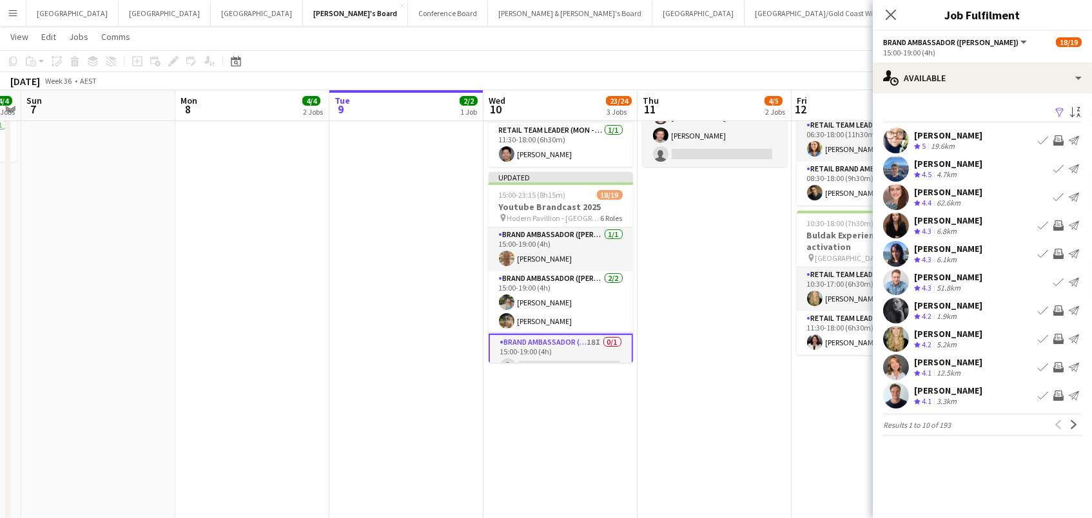
click at [1060, 311] on app-icon "Invite crew" at bounding box center [1058, 311] width 10 height 10
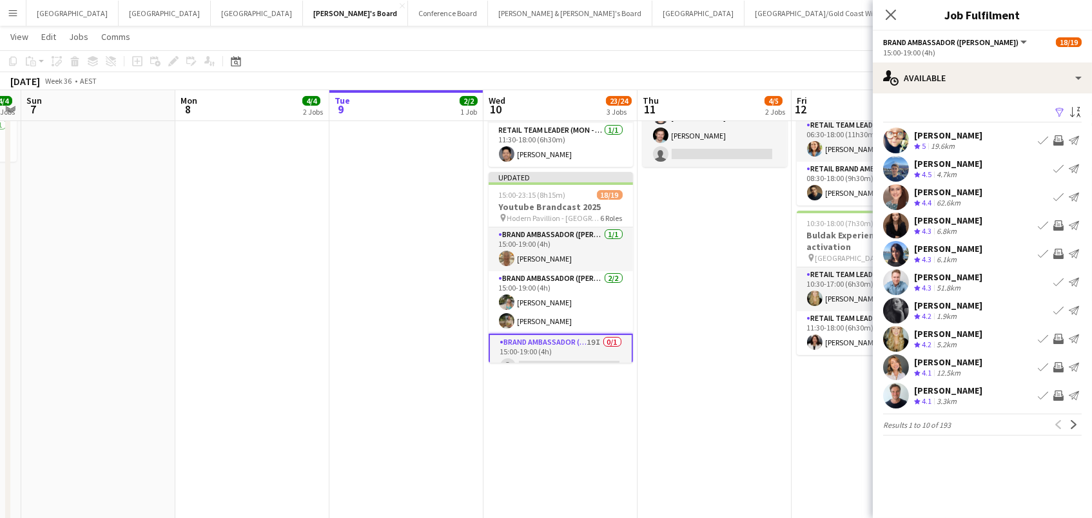
click at [1056, 337] on app-icon "Invite crew" at bounding box center [1058, 339] width 10 height 10
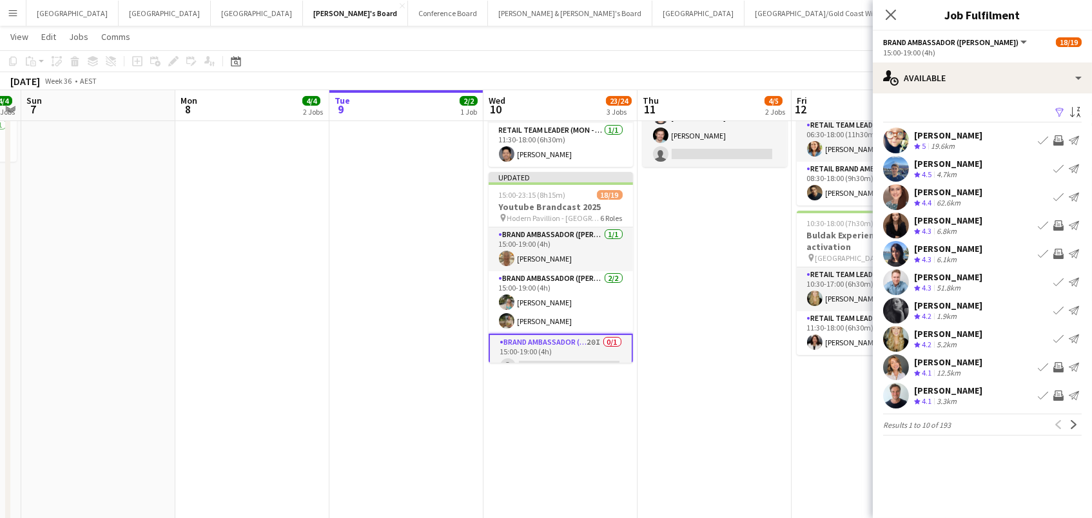
click at [1058, 395] on app-icon "Invite crew" at bounding box center [1058, 396] width 10 height 10
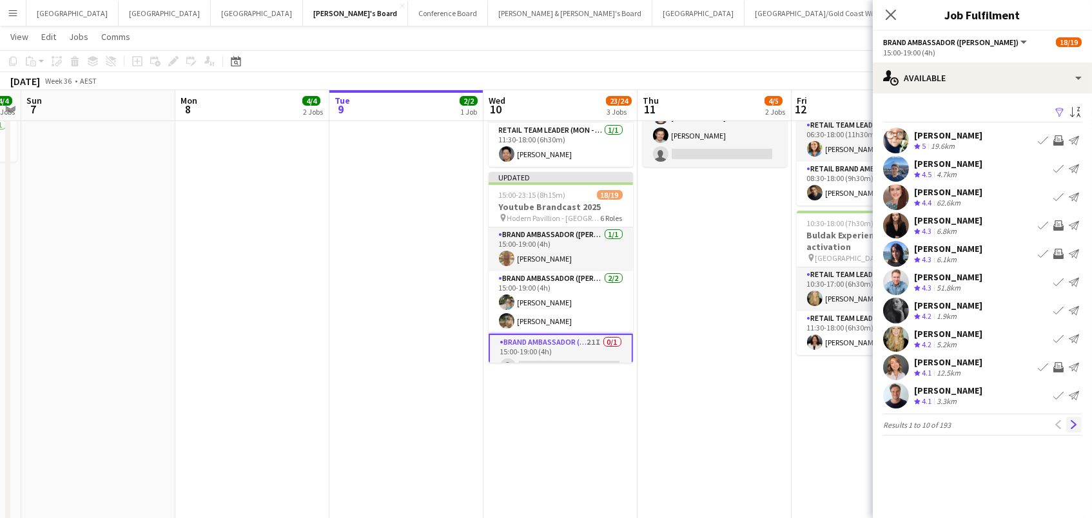
click at [1073, 422] on app-icon "Next" at bounding box center [1073, 424] width 9 height 9
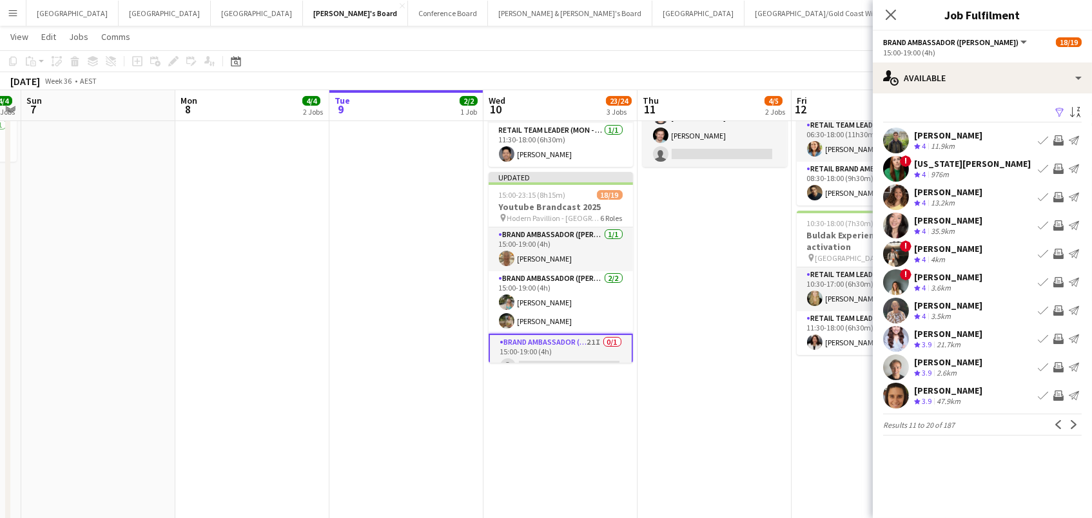
click at [1059, 249] on app-icon "Invite crew" at bounding box center [1058, 254] width 10 height 10
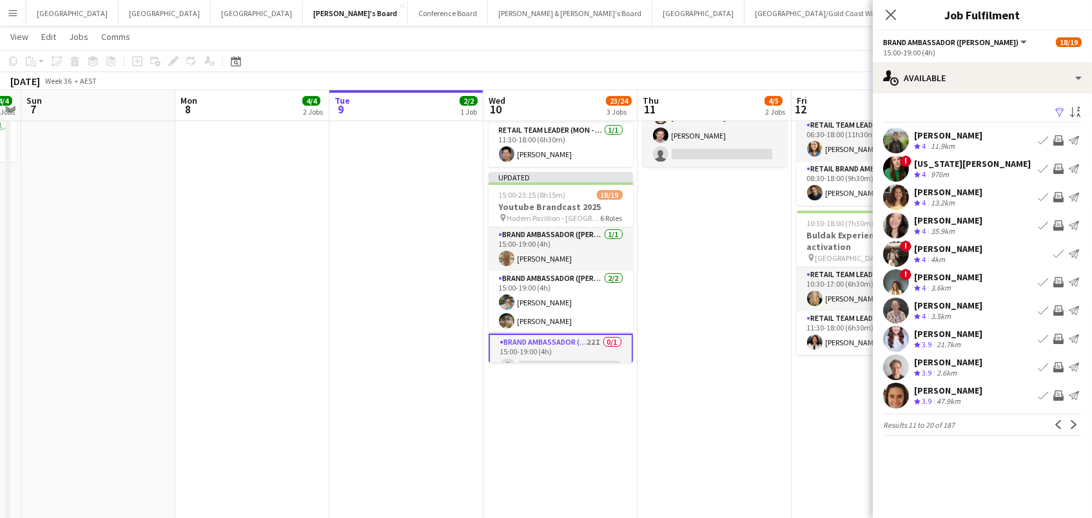
click at [1062, 364] on app-icon "Invite crew" at bounding box center [1058, 367] width 10 height 10
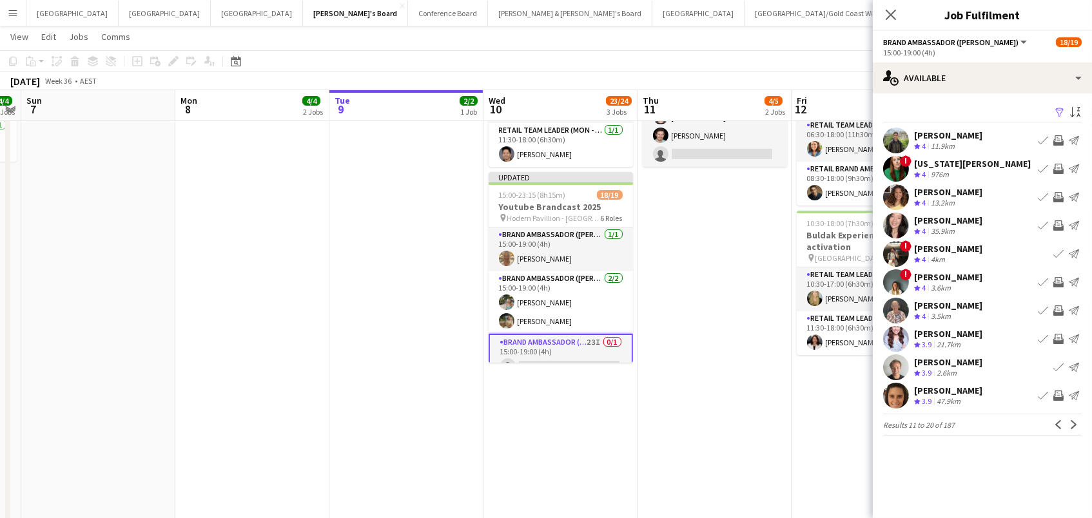
click at [1060, 396] on app-icon "Invite crew" at bounding box center [1058, 396] width 10 height 10
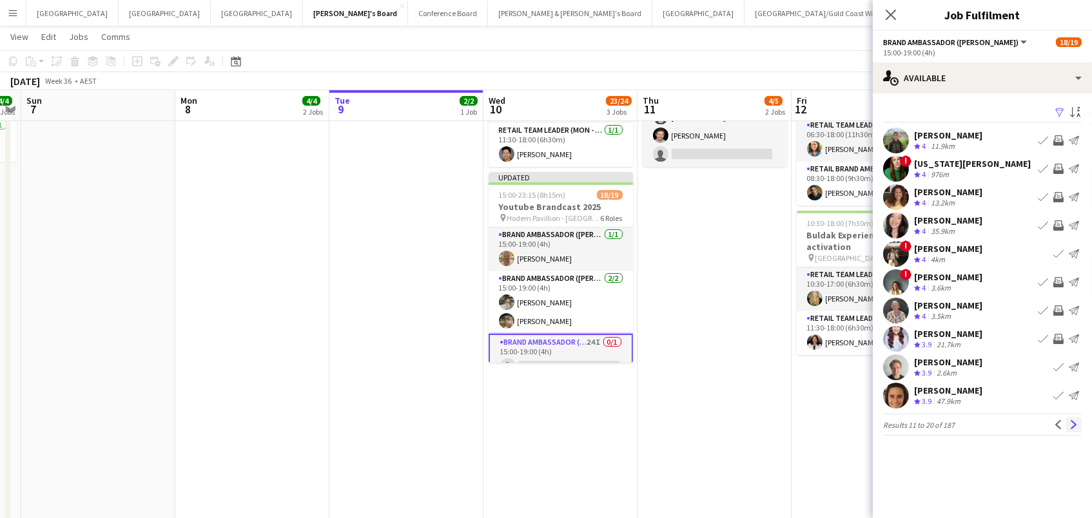
click at [1069, 424] on app-icon "Next" at bounding box center [1073, 424] width 9 height 9
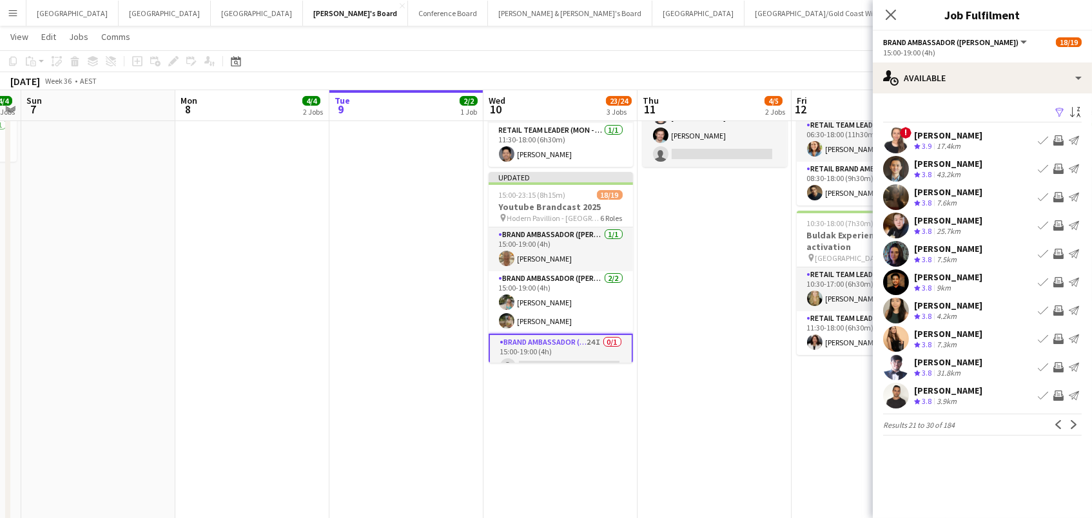
click at [1060, 168] on app-icon "Invite crew" at bounding box center [1058, 169] width 10 height 10
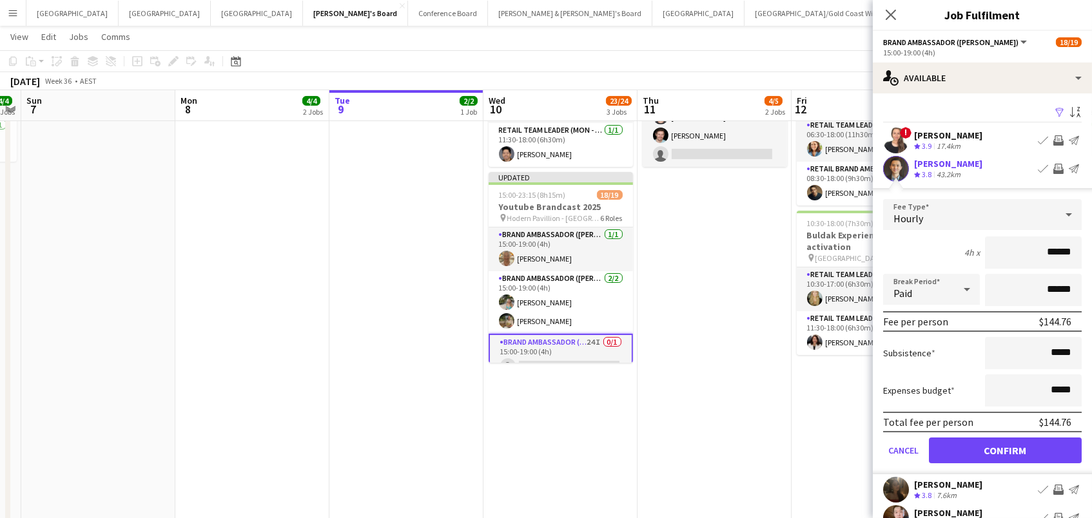
click at [1005, 449] on button "Confirm" at bounding box center [1005, 451] width 153 height 26
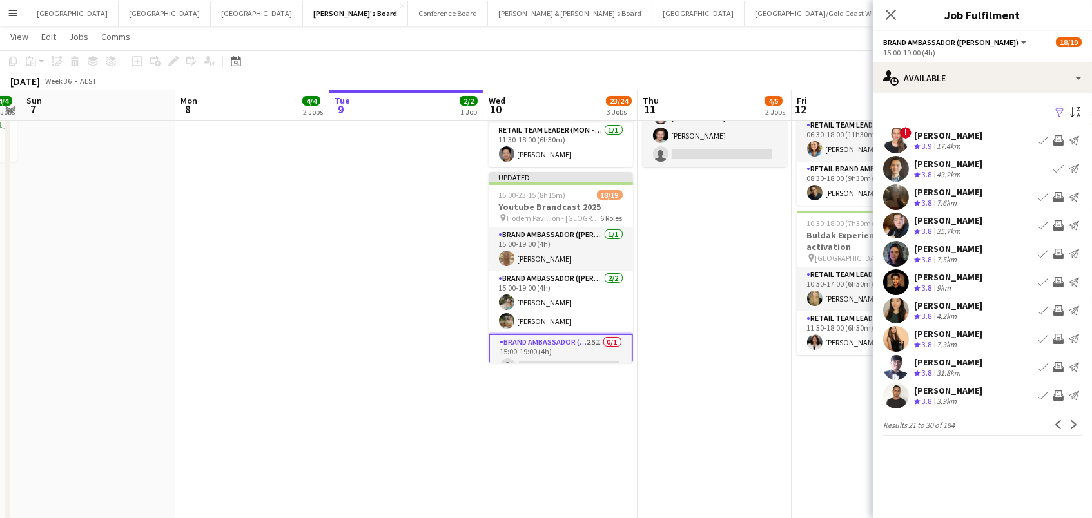
click at [1059, 194] on app-icon "Invite crew" at bounding box center [1058, 197] width 10 height 10
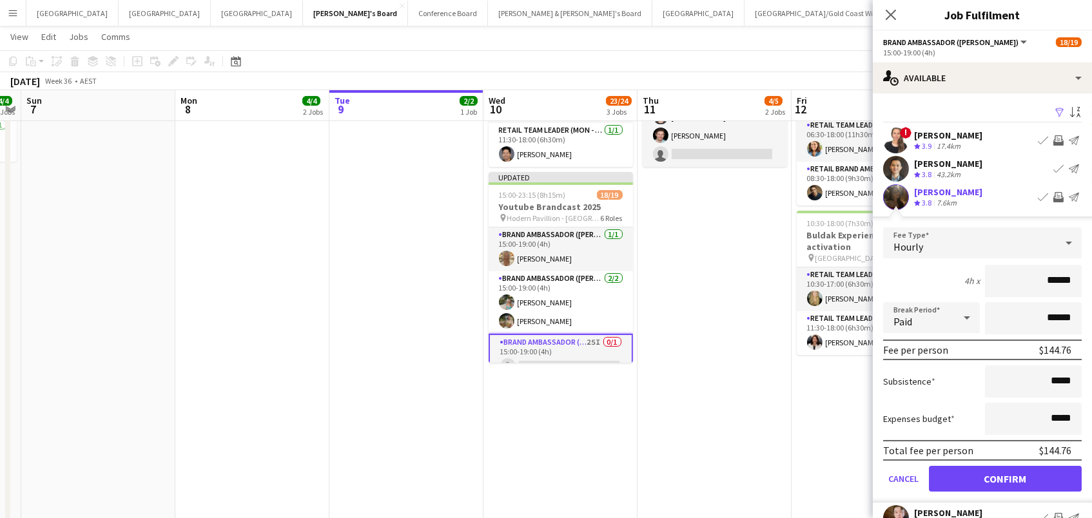
click at [1005, 477] on button "Confirm" at bounding box center [1005, 479] width 153 height 26
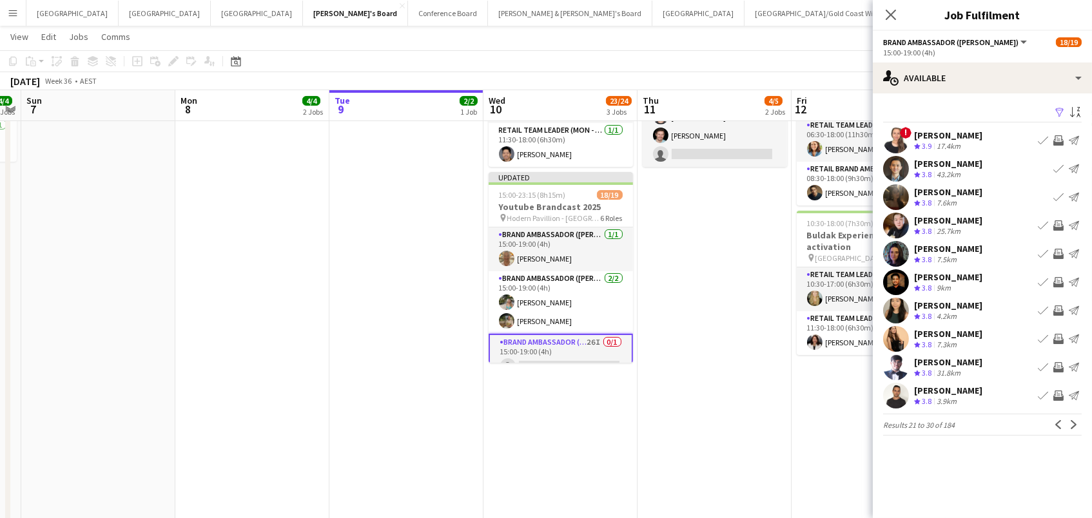
click at [1059, 251] on app-icon "Invite crew" at bounding box center [1058, 254] width 10 height 10
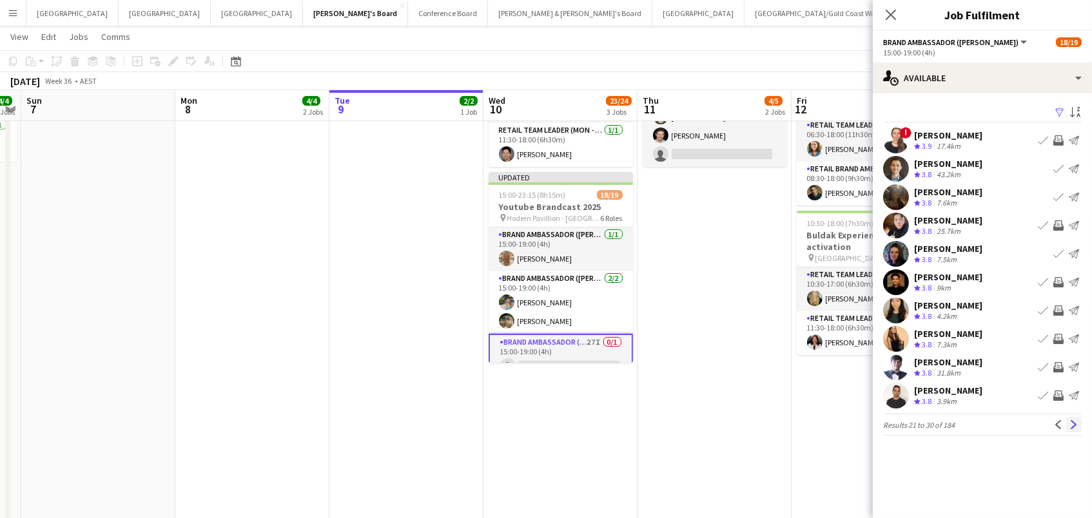
click at [1076, 427] on app-icon "Next" at bounding box center [1073, 424] width 9 height 9
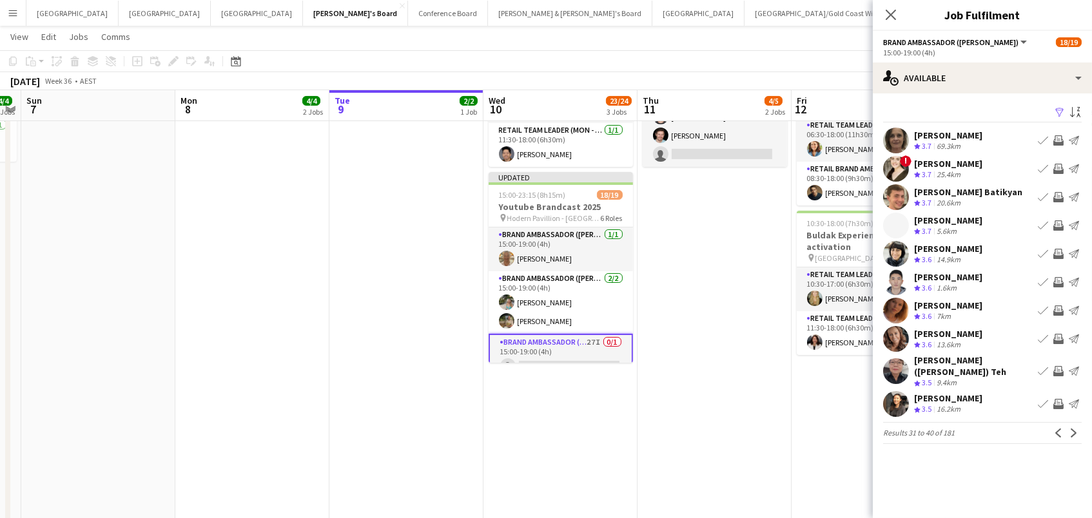
click at [1055, 399] on app-icon "Invite crew" at bounding box center [1058, 404] width 10 height 10
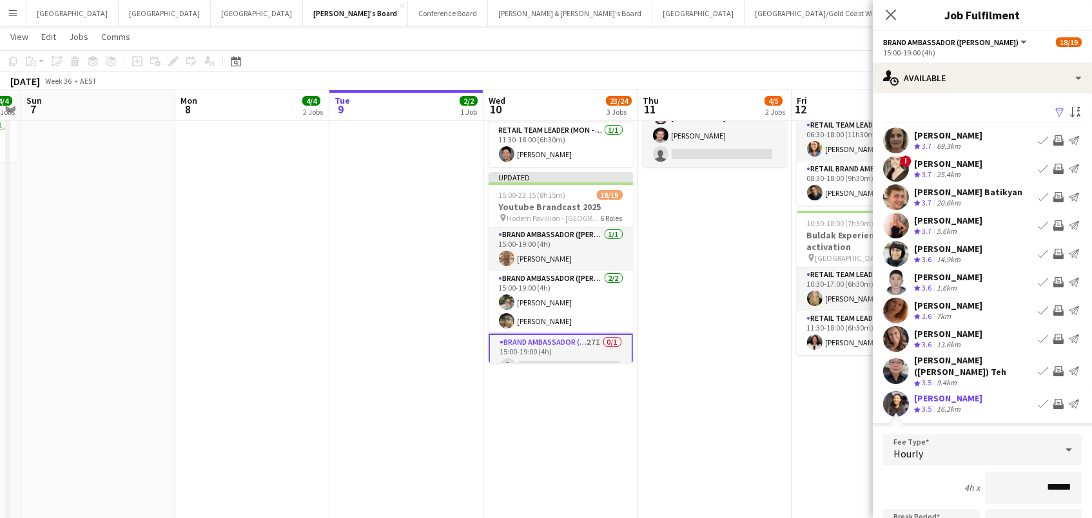
click at [1059, 251] on app-icon "Invite crew" at bounding box center [1058, 254] width 10 height 10
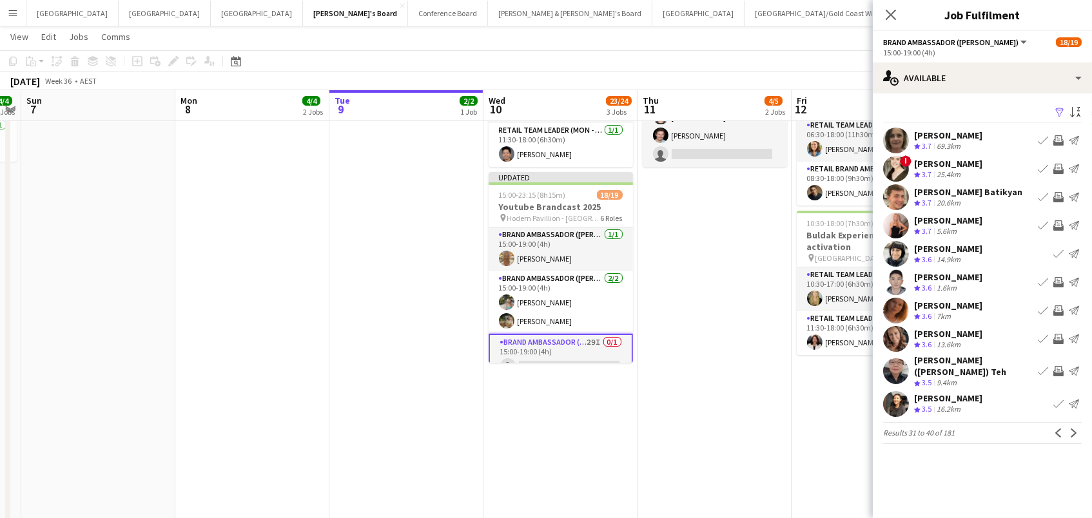
click at [1053, 222] on app-icon "Invite crew" at bounding box center [1058, 225] width 10 height 10
click at [1071, 429] on app-icon "Next" at bounding box center [1073, 433] width 9 height 9
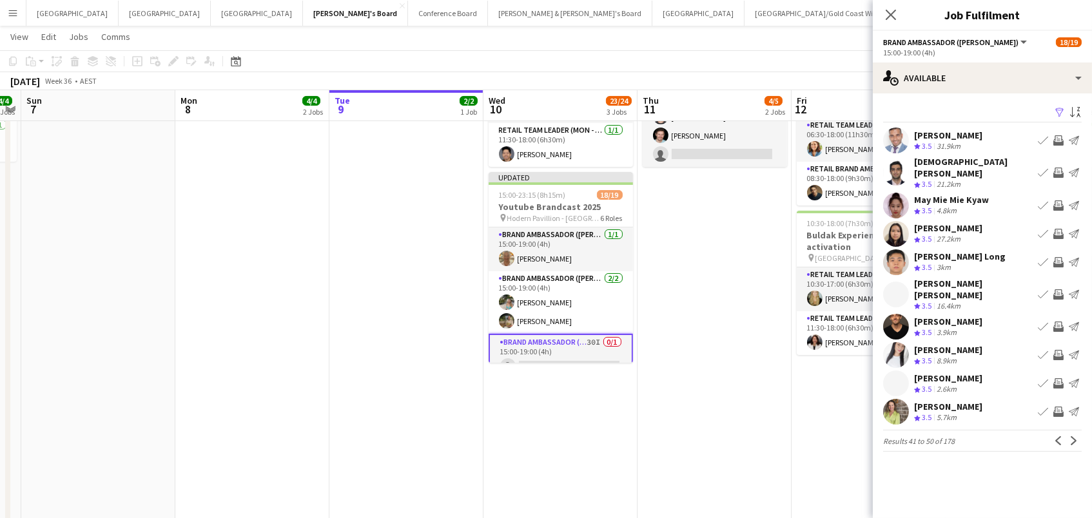
click at [1063, 168] on app-icon "Invite crew" at bounding box center [1058, 173] width 10 height 10
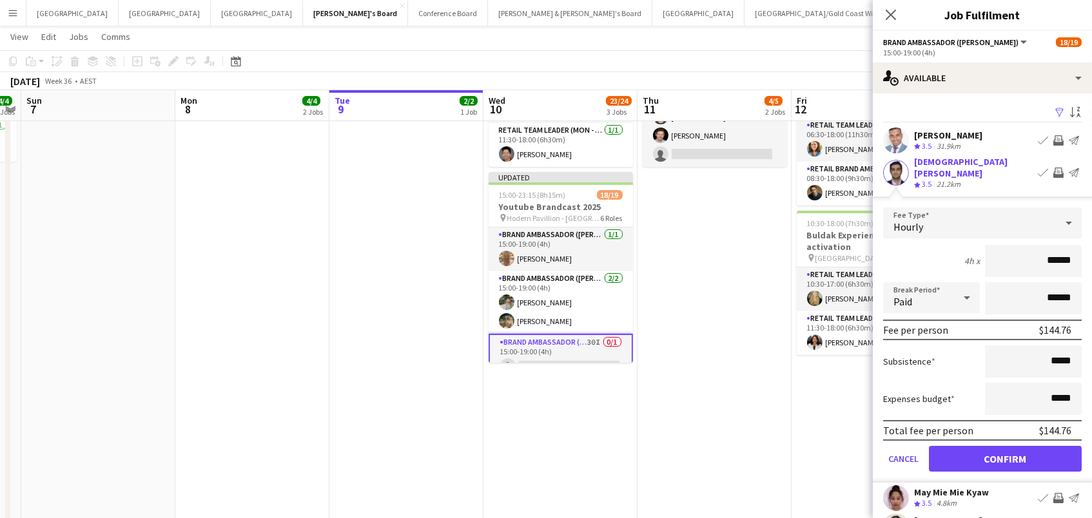
click at [1005, 449] on button "Confirm" at bounding box center [1005, 459] width 153 height 26
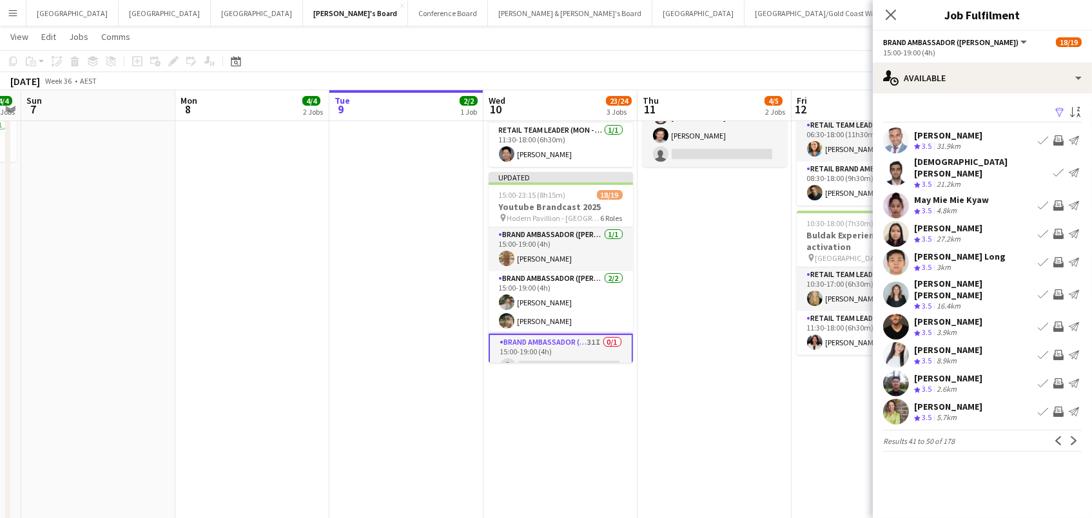
click at [1059, 200] on app-icon "Invite crew" at bounding box center [1058, 205] width 10 height 10
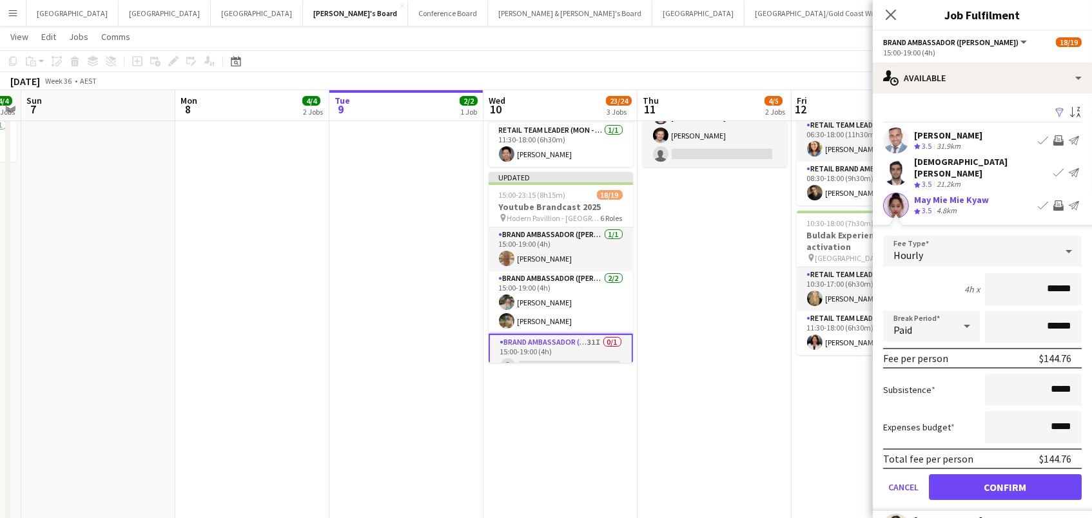
click at [1005, 477] on button "Confirm" at bounding box center [1005, 487] width 153 height 26
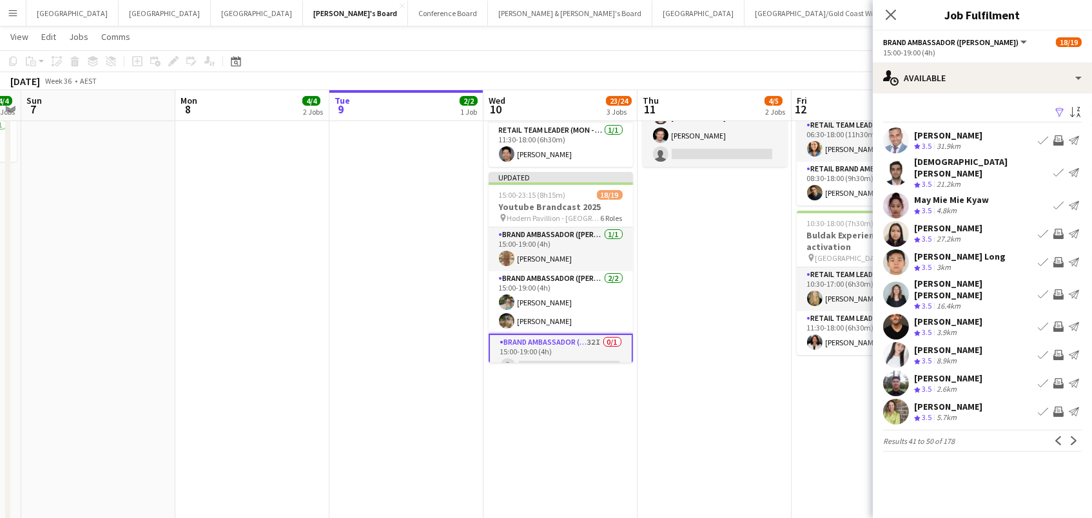
click at [1058, 229] on app-icon "Invite crew" at bounding box center [1058, 234] width 10 height 10
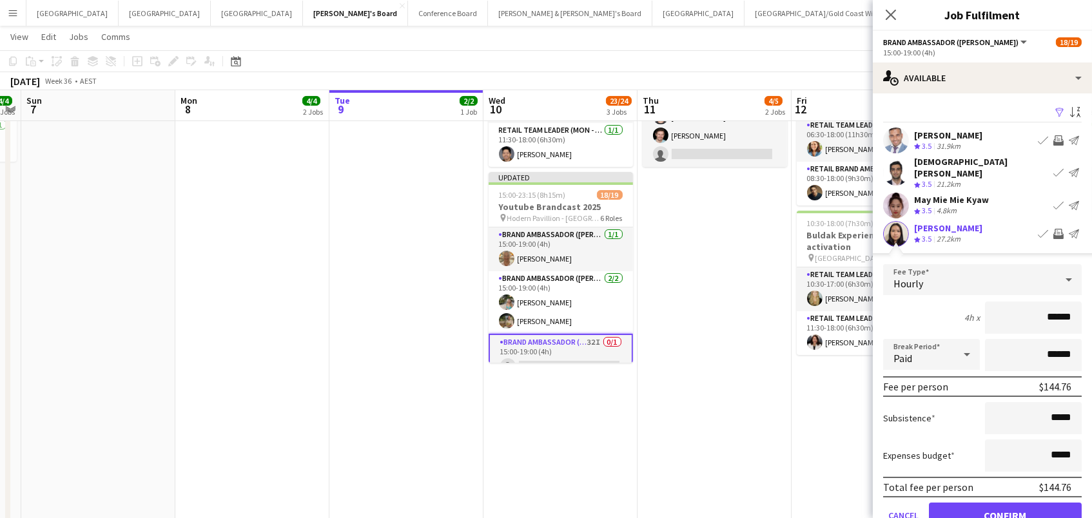
click at [1005, 505] on button "Confirm" at bounding box center [1005, 516] width 153 height 26
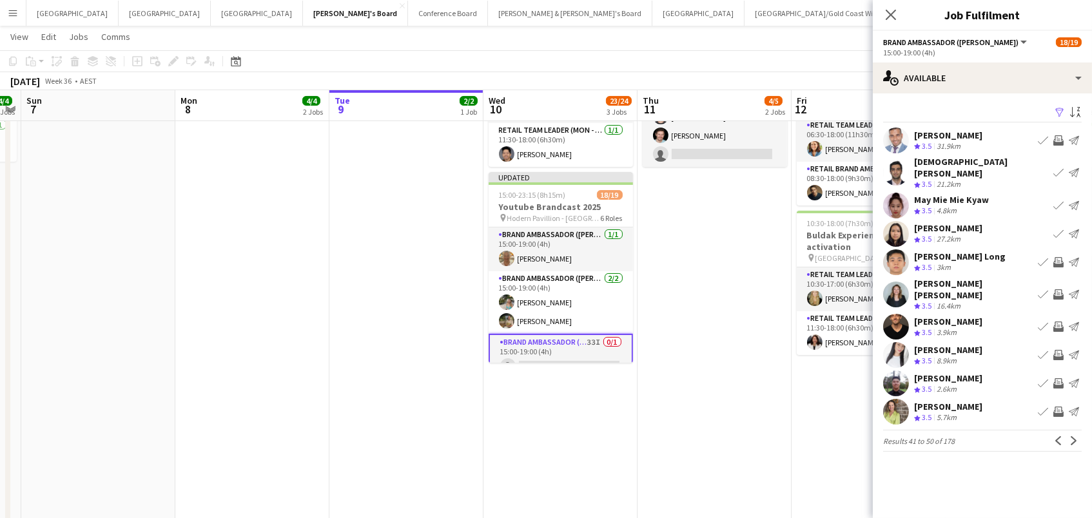
click at [1059, 257] on app-icon "Invite crew" at bounding box center [1058, 262] width 10 height 10
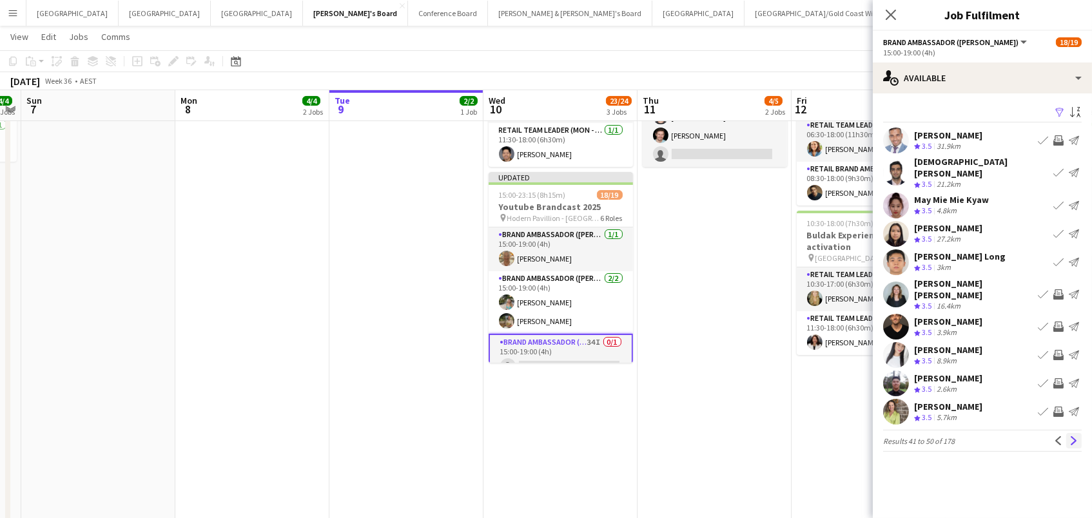
click at [1077, 436] on app-icon "Next" at bounding box center [1073, 440] width 9 height 9
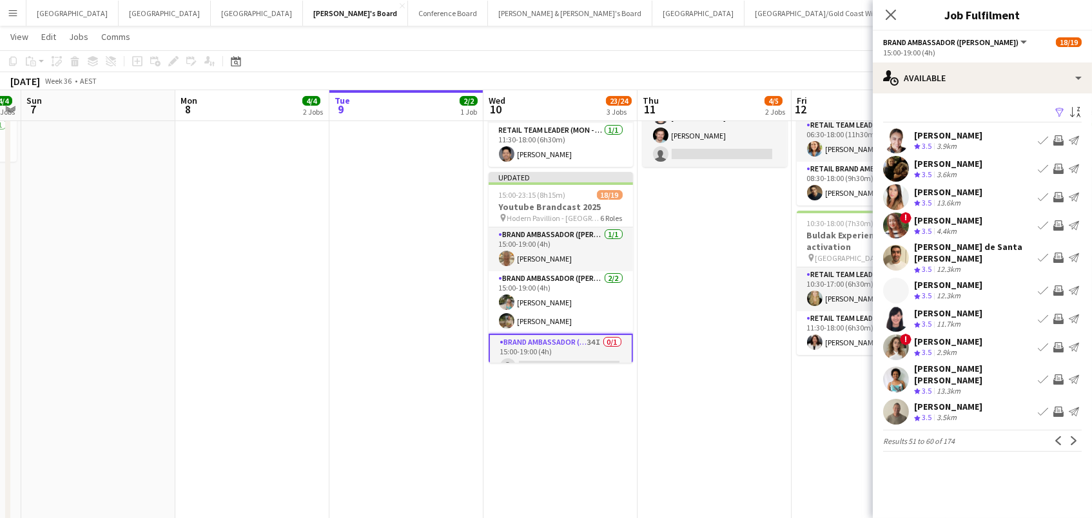
click at [1058, 192] on app-icon "Invite crew" at bounding box center [1058, 197] width 10 height 10
click at [1057, 222] on app-icon "Invite crew" at bounding box center [1058, 225] width 10 height 10
click at [1069, 436] on app-icon "Next" at bounding box center [1073, 440] width 9 height 9
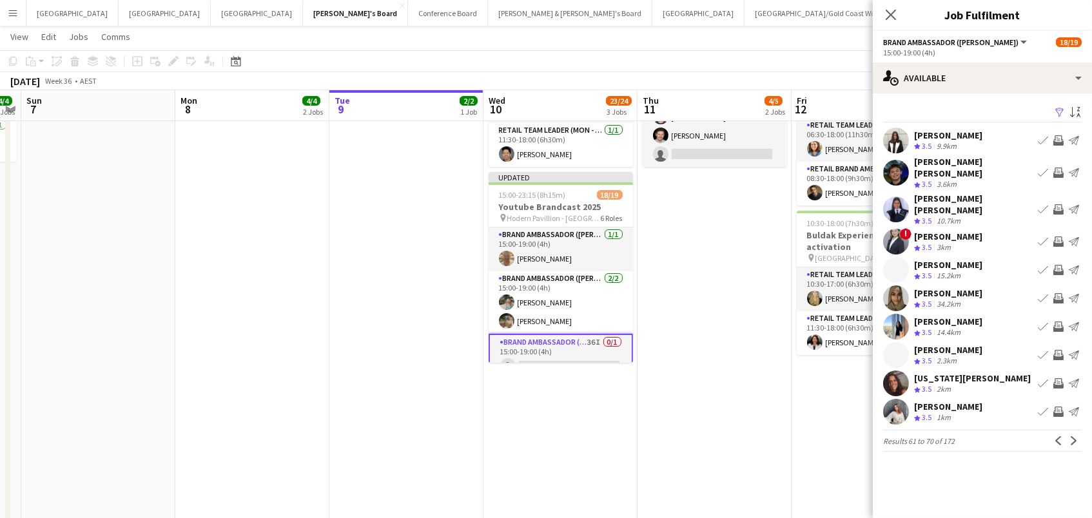
click at [1057, 138] on app-icon "Invite crew" at bounding box center [1058, 140] width 10 height 10
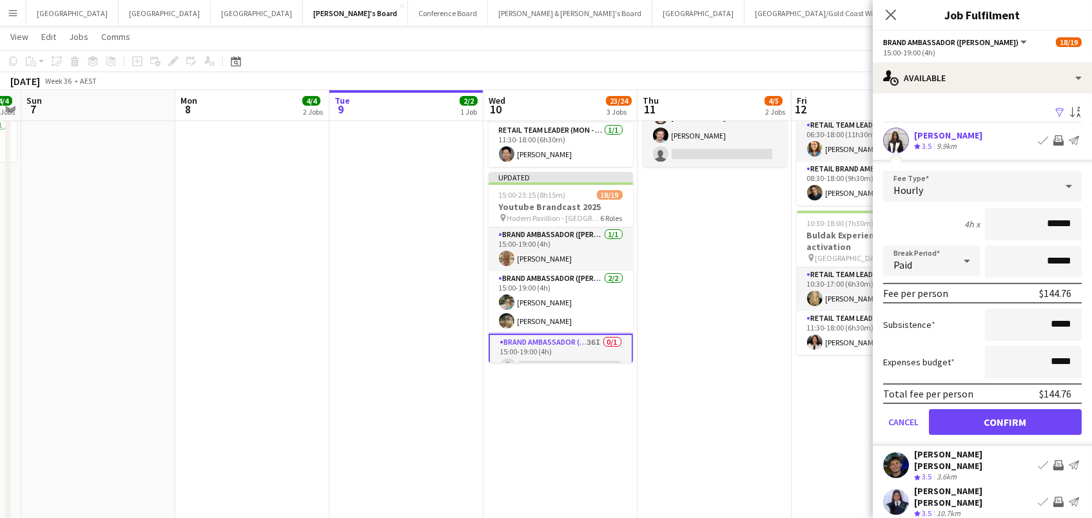
click at [1005, 420] on button "Confirm" at bounding box center [1005, 422] width 153 height 26
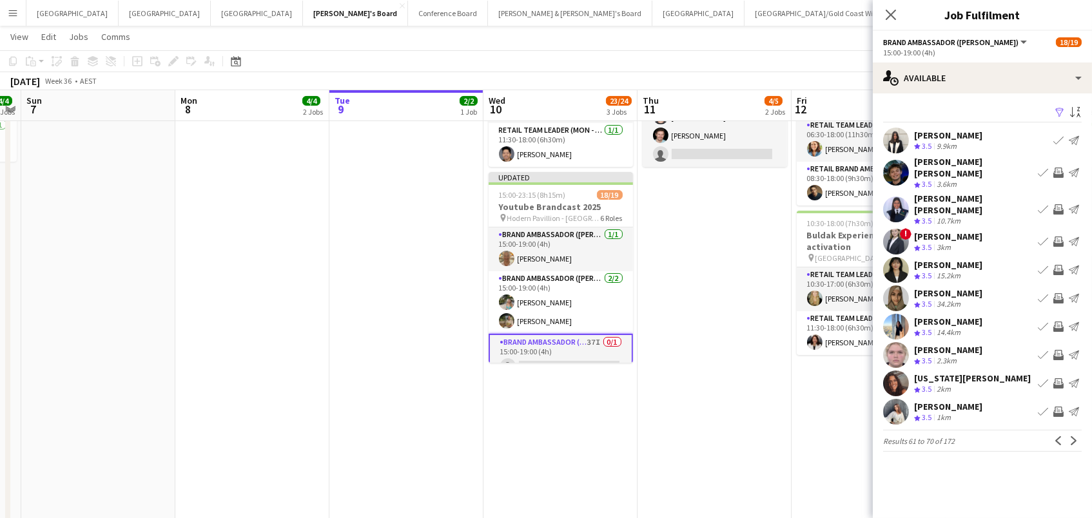
click at [1051, 234] on button "Invite crew" at bounding box center [1058, 241] width 15 height 15
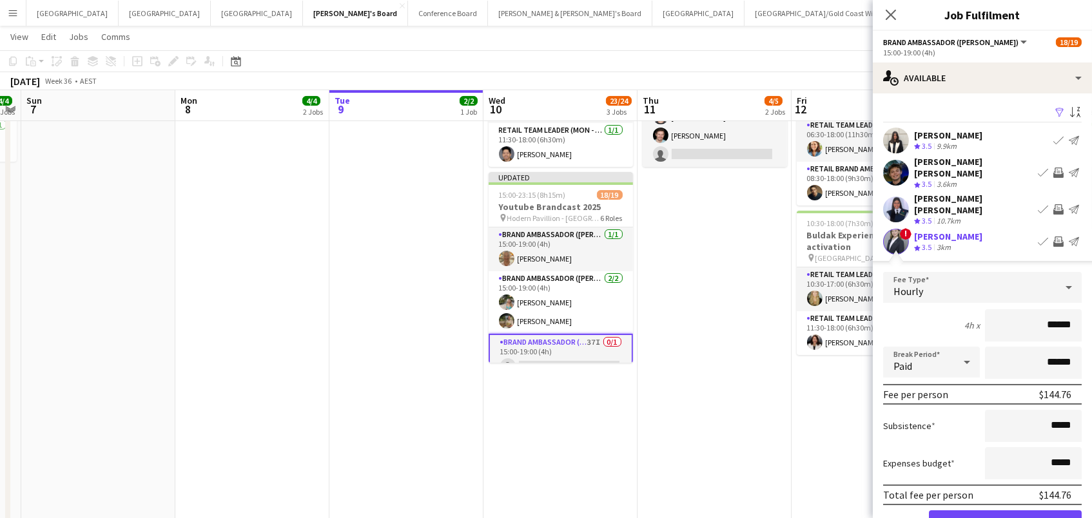
click at [1005, 511] on button "Confirm" at bounding box center [1005, 524] width 153 height 26
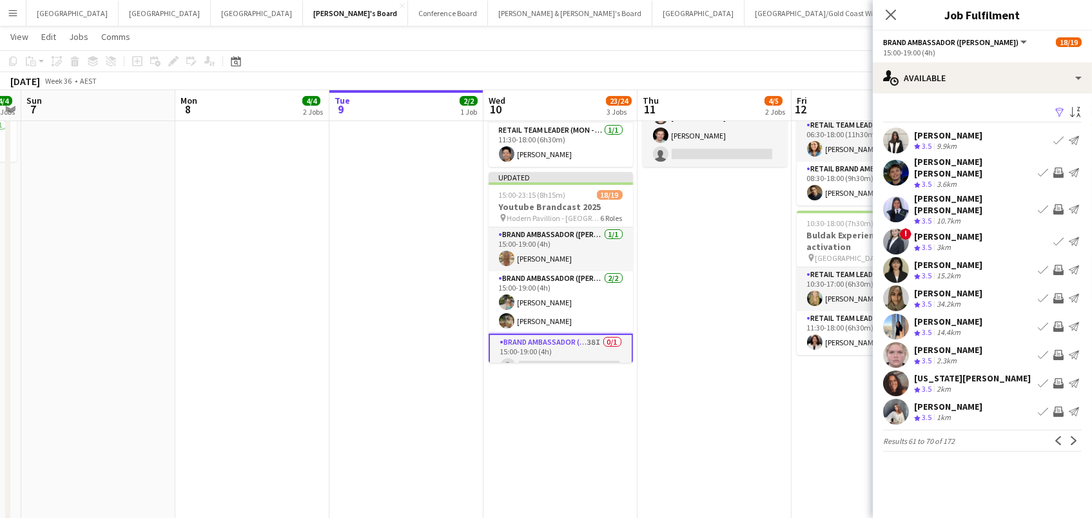
click at [1059, 322] on app-icon "Invite crew" at bounding box center [1058, 327] width 10 height 10
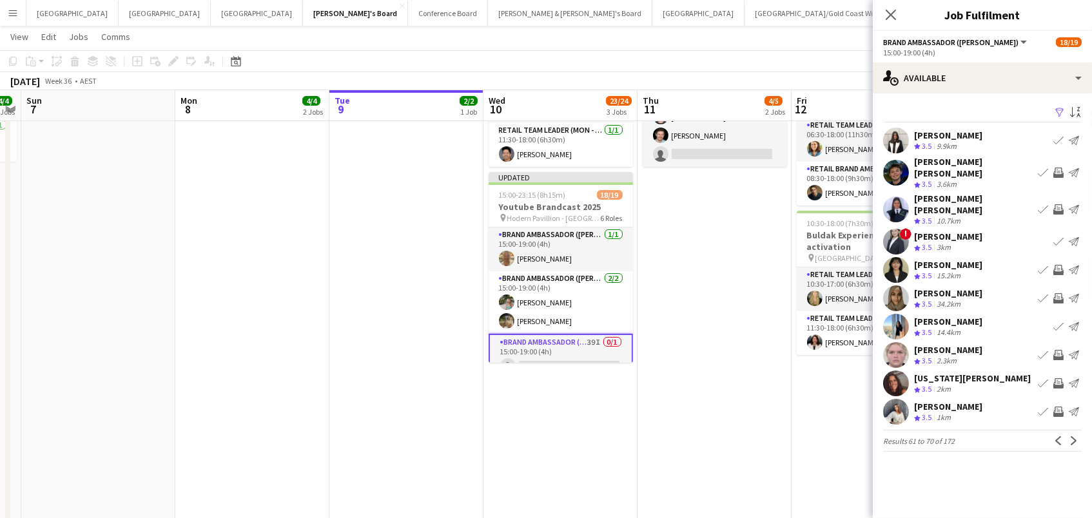
click at [1060, 407] on app-icon "Invite crew" at bounding box center [1058, 412] width 10 height 10
click at [1073, 436] on app-icon "Next" at bounding box center [1073, 440] width 9 height 9
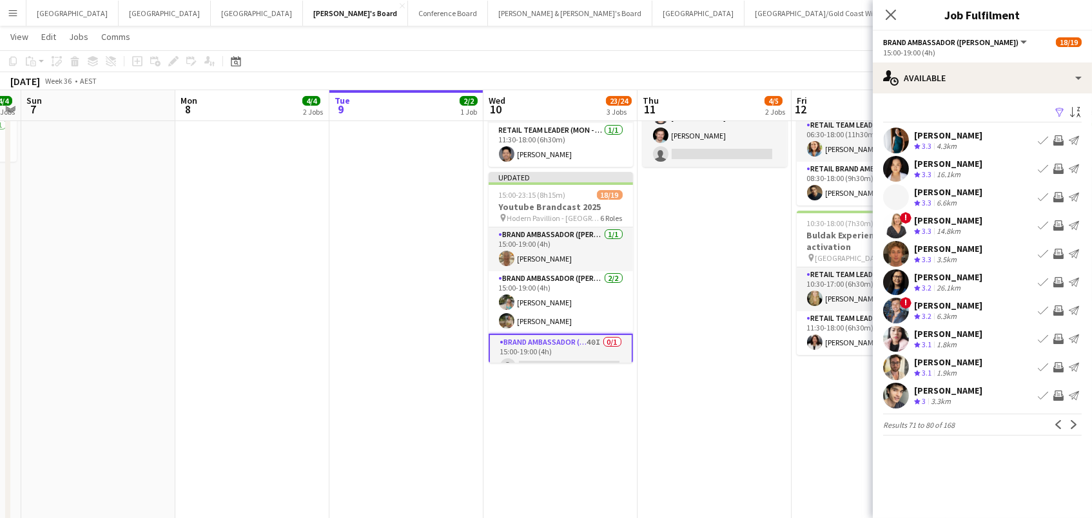
click at [1062, 139] on app-icon "Invite crew" at bounding box center [1058, 140] width 10 height 10
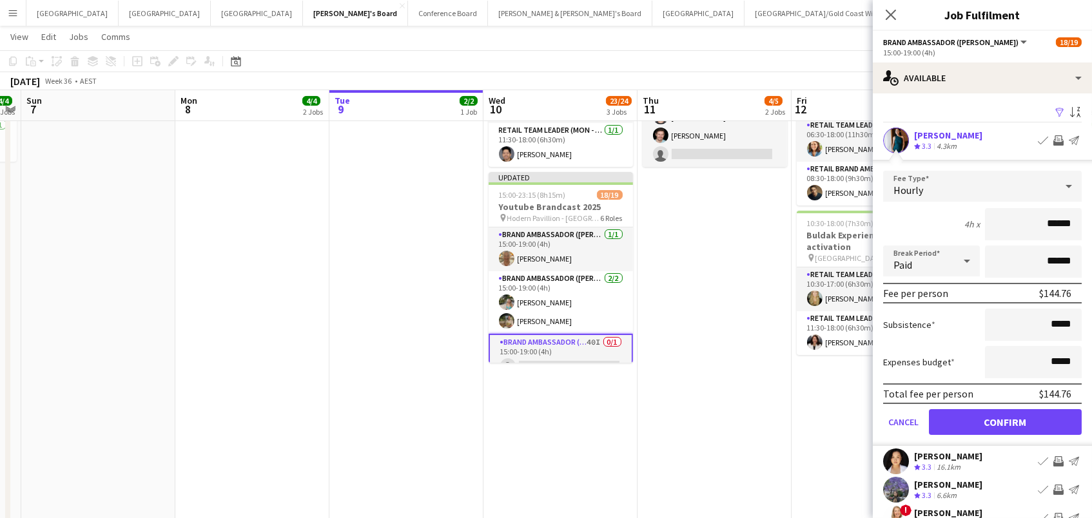
click at [1005, 420] on button "Confirm" at bounding box center [1005, 422] width 153 height 26
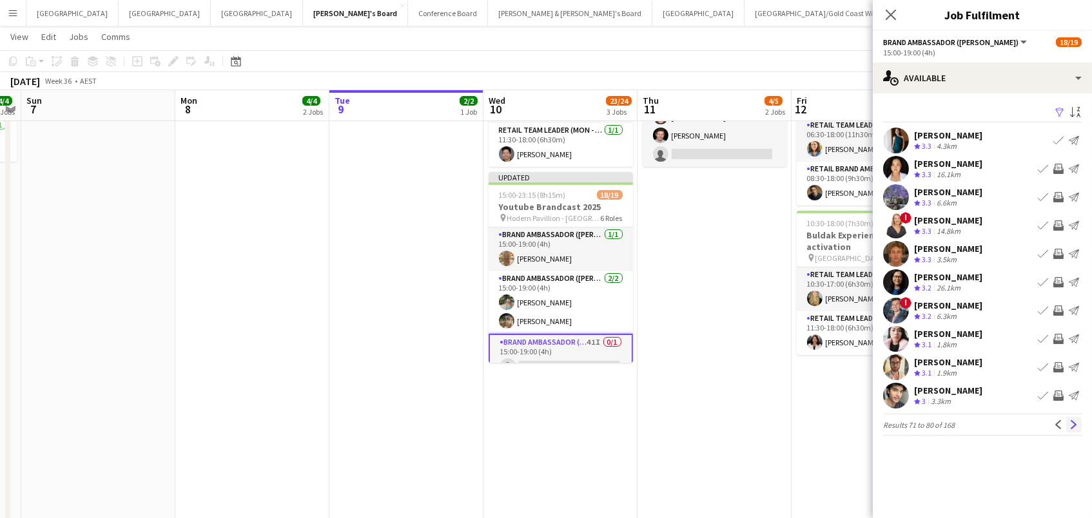
click at [1072, 422] on app-icon "Next" at bounding box center [1073, 424] width 9 height 9
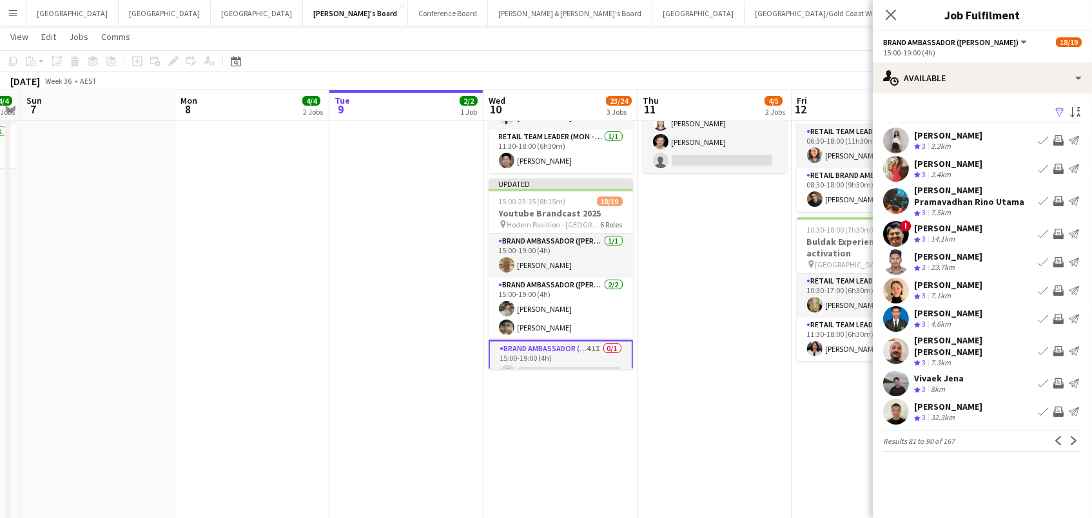
scroll to position [253, 0]
click at [1071, 436] on app-icon "Next" at bounding box center [1073, 440] width 9 height 9
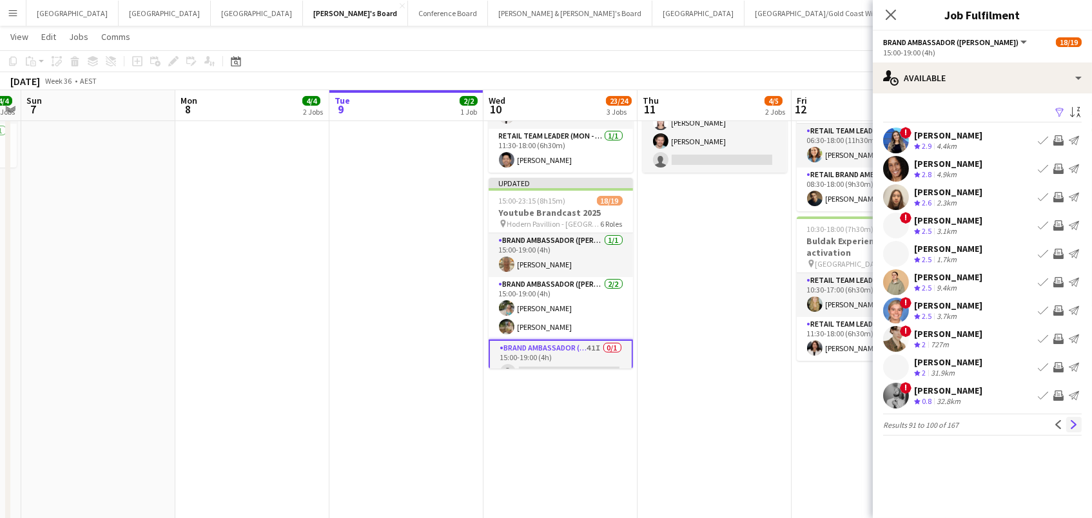
click at [1077, 429] on app-icon "Next" at bounding box center [1073, 424] width 9 height 9
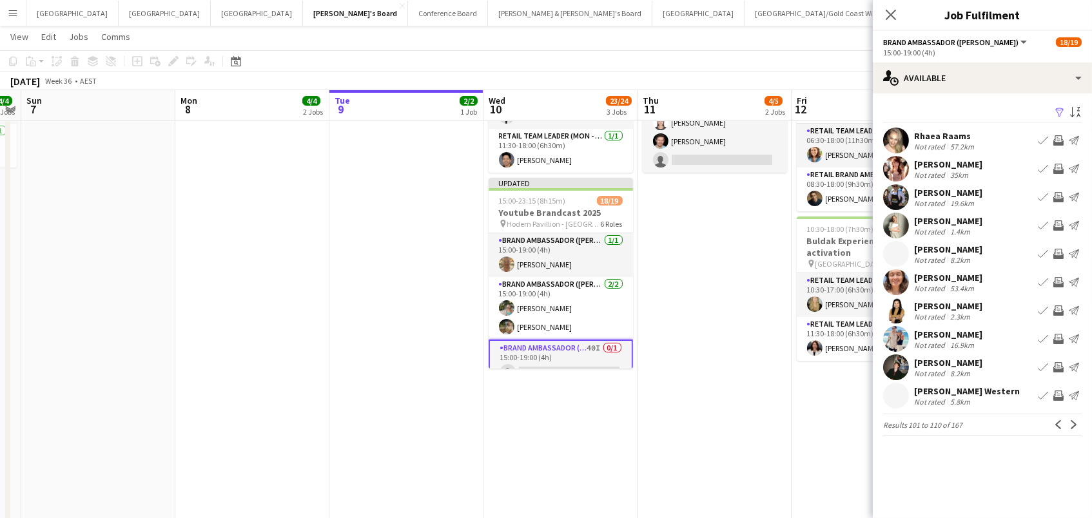
click at [1060, 225] on app-icon "Invite crew" at bounding box center [1058, 225] width 10 height 10
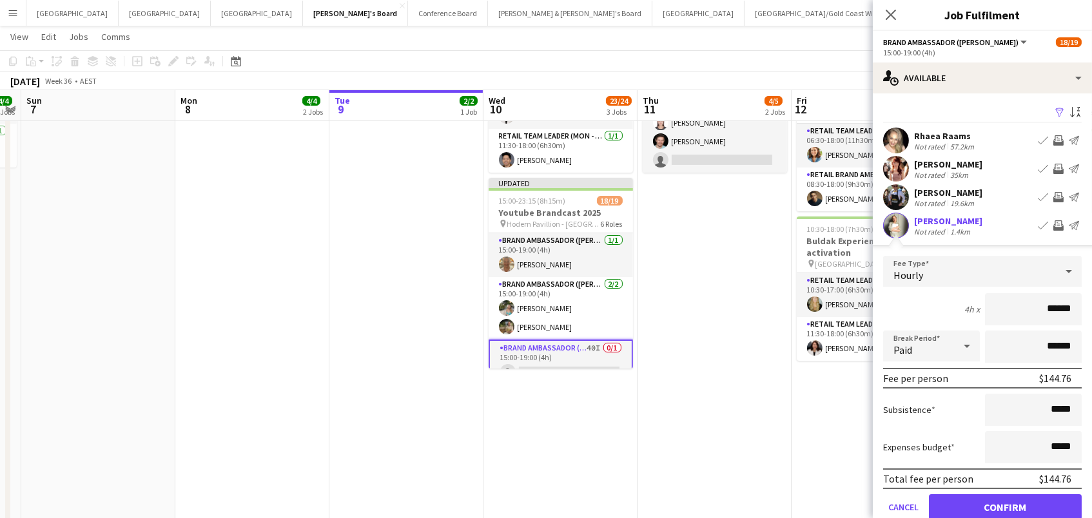
click at [1005, 505] on button "Confirm" at bounding box center [1005, 507] width 153 height 26
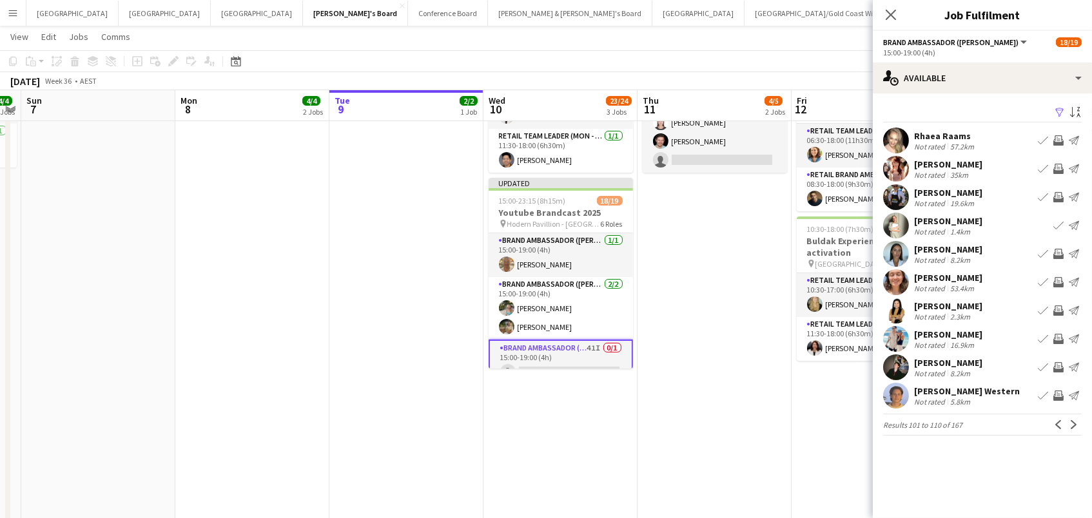
click at [1056, 334] on app-icon "Invite crew" at bounding box center [1058, 339] width 10 height 10
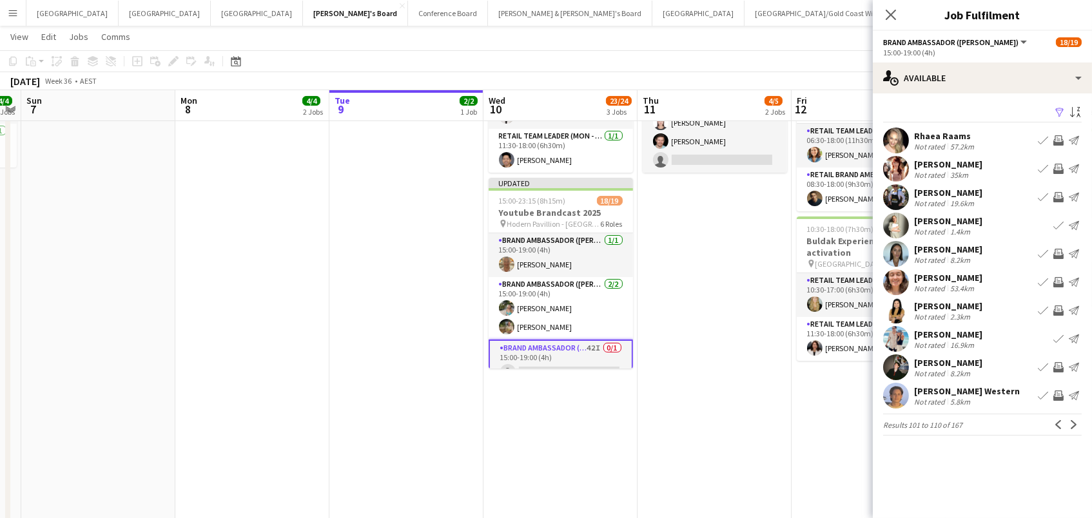
click at [1073, 411] on div "Filter Sort asc Rhaea Raams Not rated 57.2km Book crew Invite crew Send notific…" at bounding box center [982, 272] width 219 height 358
click at [1073, 422] on app-icon "Next" at bounding box center [1073, 424] width 9 height 9
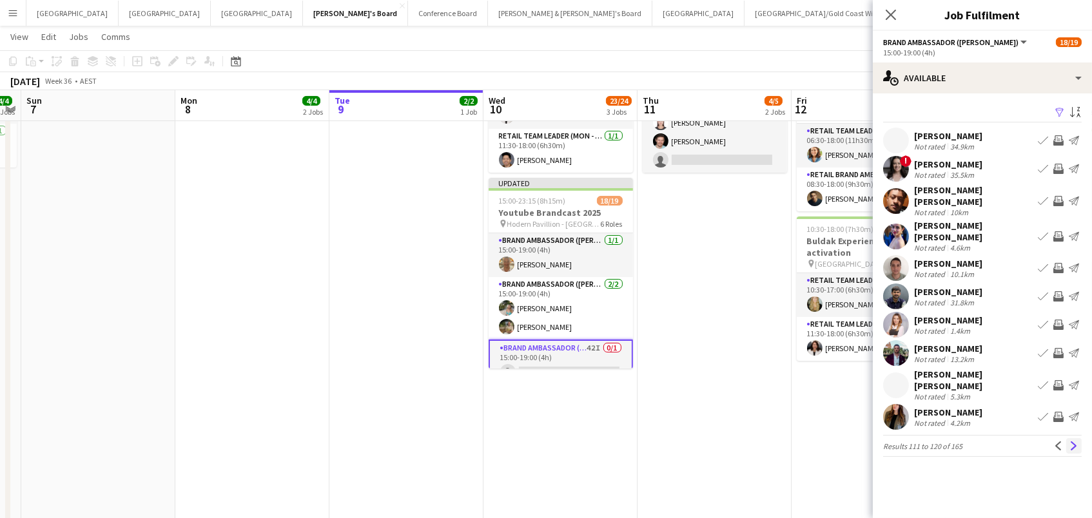
click at [1073, 442] on app-icon "Next" at bounding box center [1073, 446] width 9 height 9
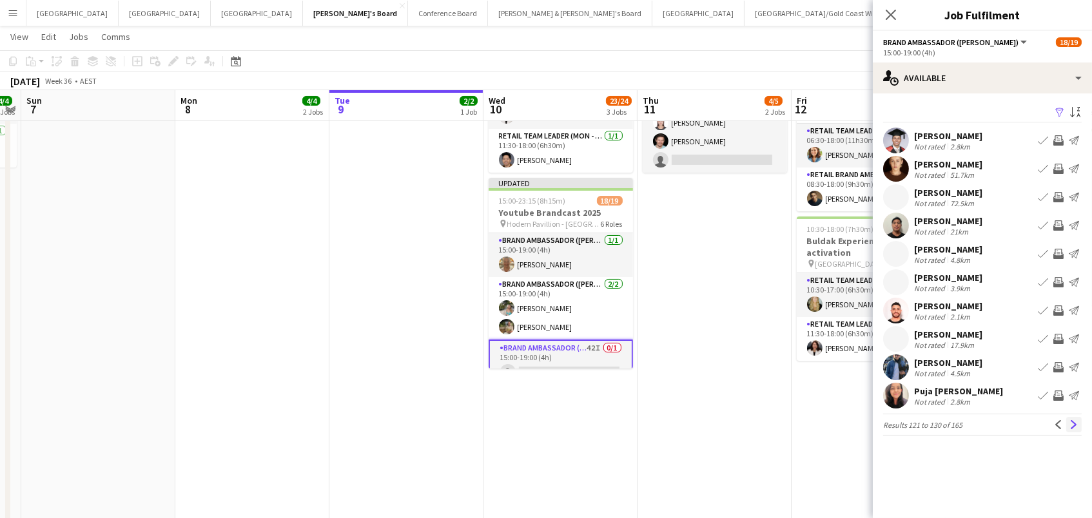
click at [1073, 424] on app-icon "Next" at bounding box center [1073, 424] width 9 height 9
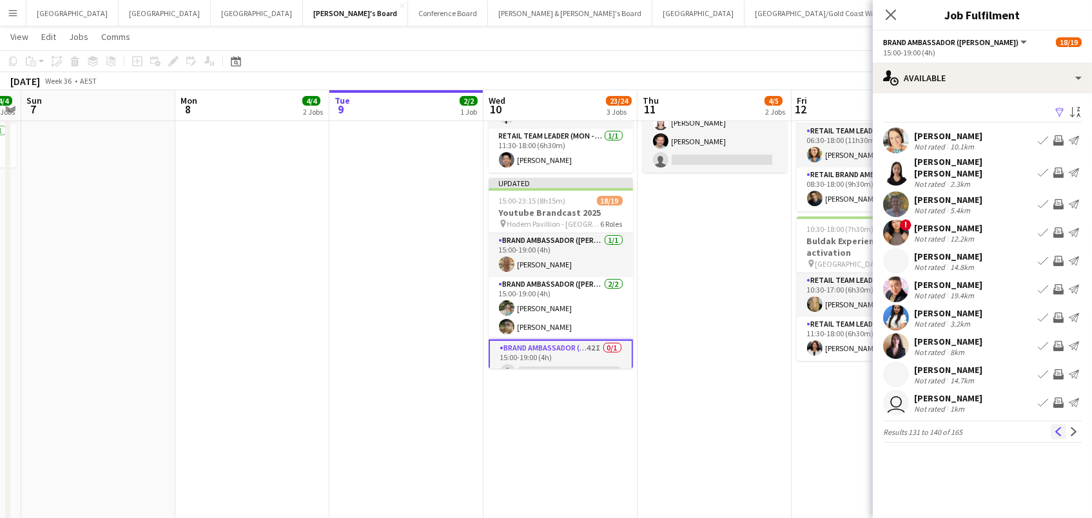
click at [1058, 427] on app-icon "Previous" at bounding box center [1058, 431] width 9 height 9
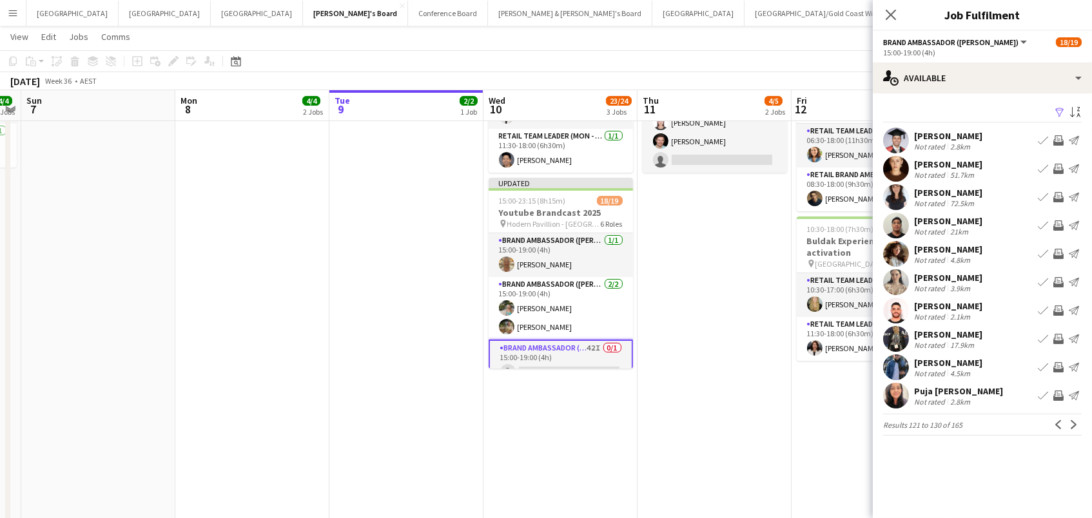
click at [943, 303] on div "Martin Geijo" at bounding box center [948, 306] width 68 height 12
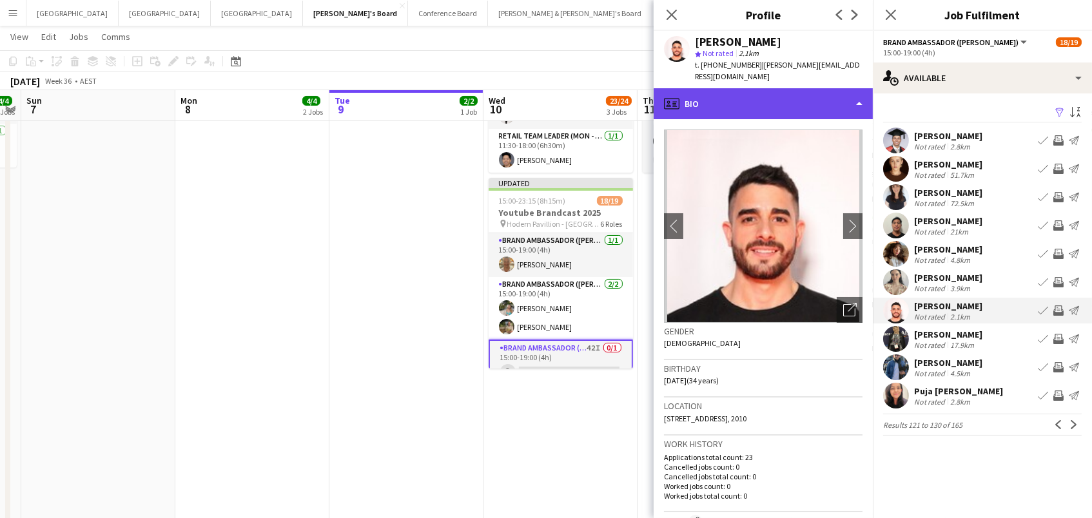
click at [796, 101] on div "profile Bio" at bounding box center [763, 103] width 219 height 31
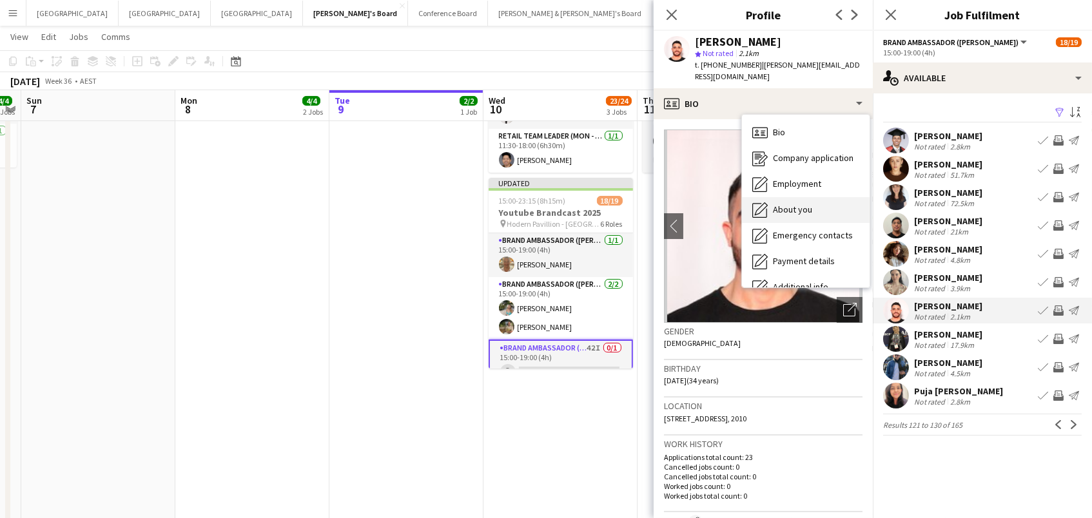
click at [809, 204] on div "About you About you" at bounding box center [806, 210] width 128 height 26
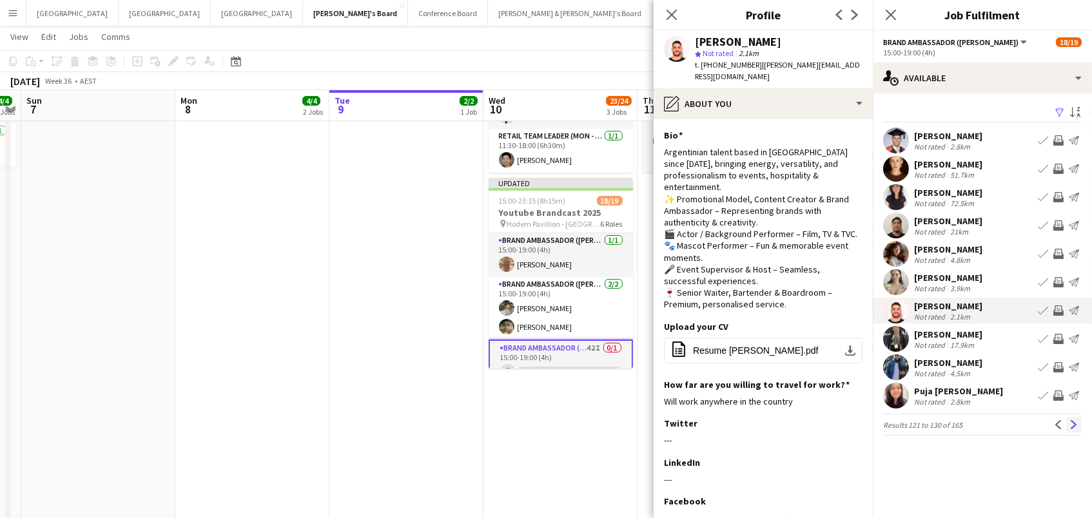
click at [1073, 424] on app-icon "Next" at bounding box center [1073, 424] width 9 height 9
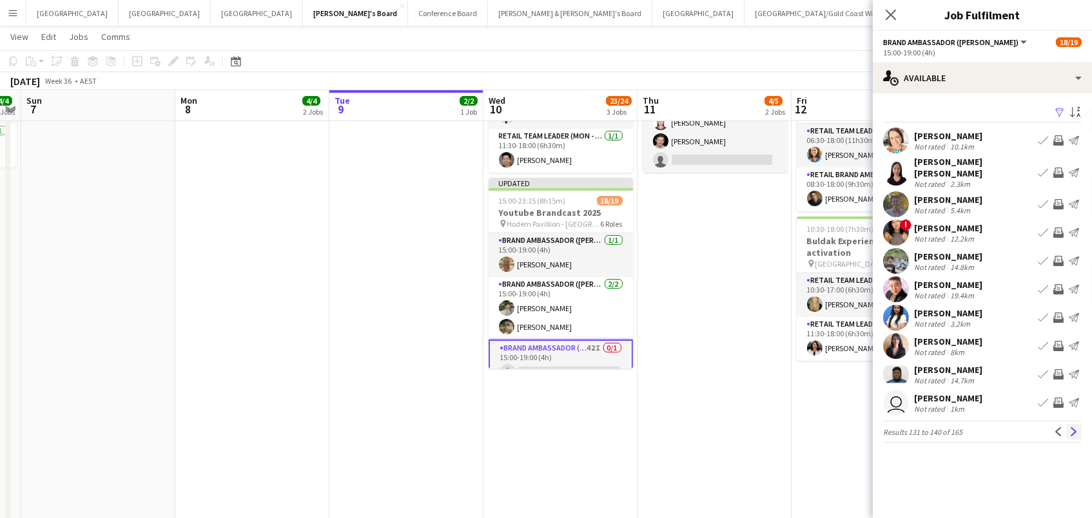
click at [1072, 429] on app-icon "Next" at bounding box center [1073, 431] width 9 height 9
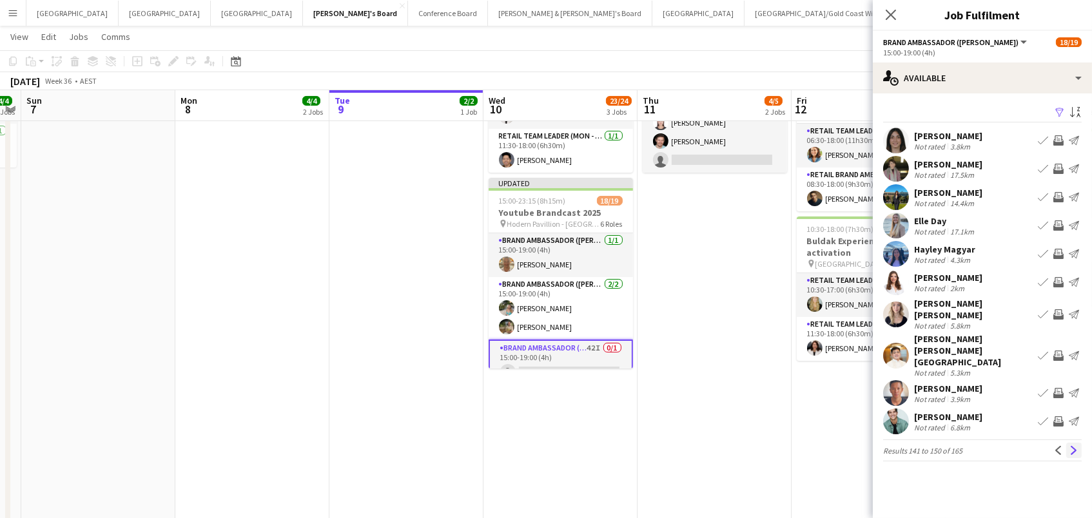
click at [1073, 446] on app-icon "Next" at bounding box center [1073, 450] width 9 height 9
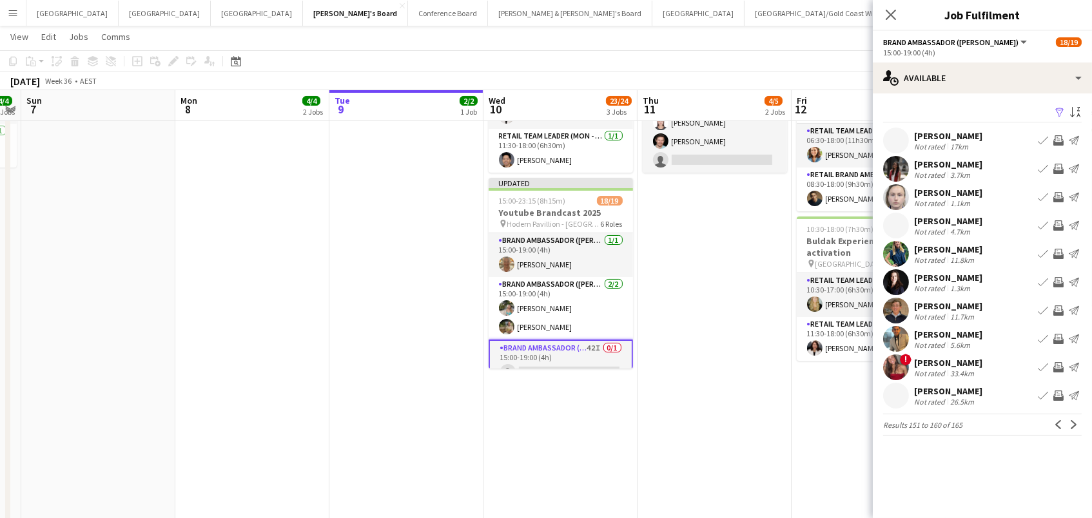
click at [814, 431] on app-date-cell "06:00-21:00 (15h) 3/3 Prada Prototype Activation pin Melbourne Central 3 Roles …" at bounding box center [869, 279] width 154 height 774
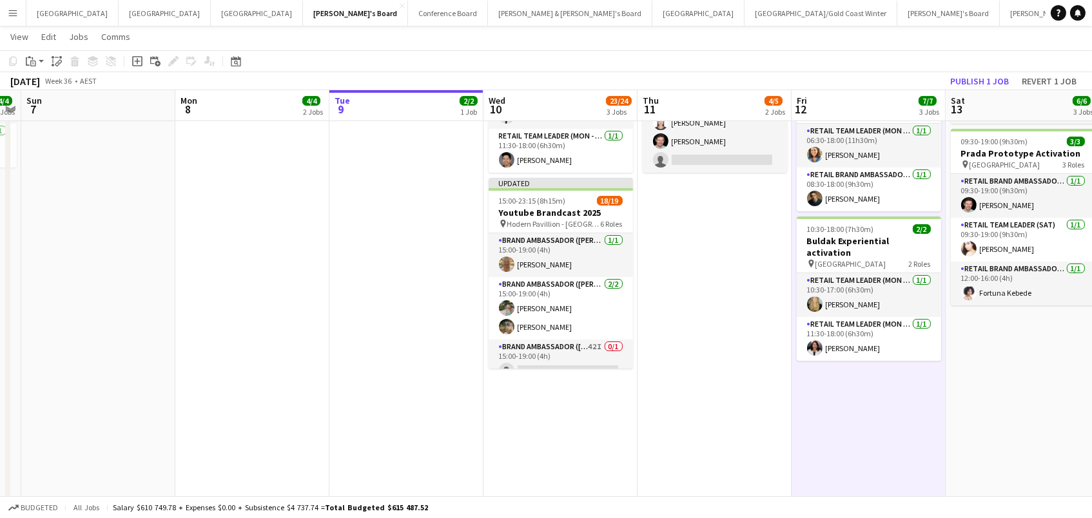
click at [991, 79] on button "Publish 1 job" at bounding box center [979, 81] width 69 height 17
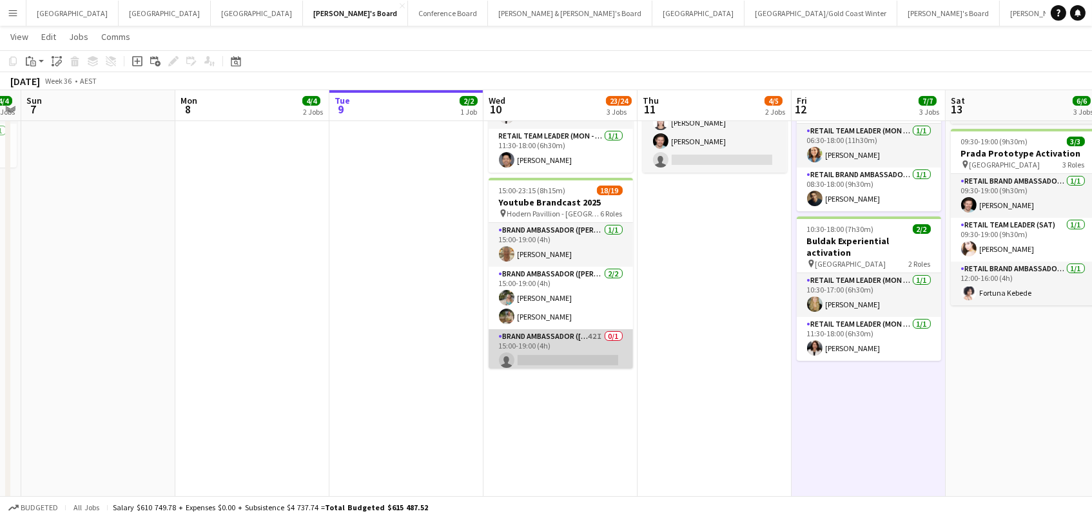
click at [579, 331] on app-card-role "Brand Ambassador (Mon - Fri) 42I 0/1 15:00-19:00 (4h) single-neutral-actions" at bounding box center [561, 351] width 144 height 44
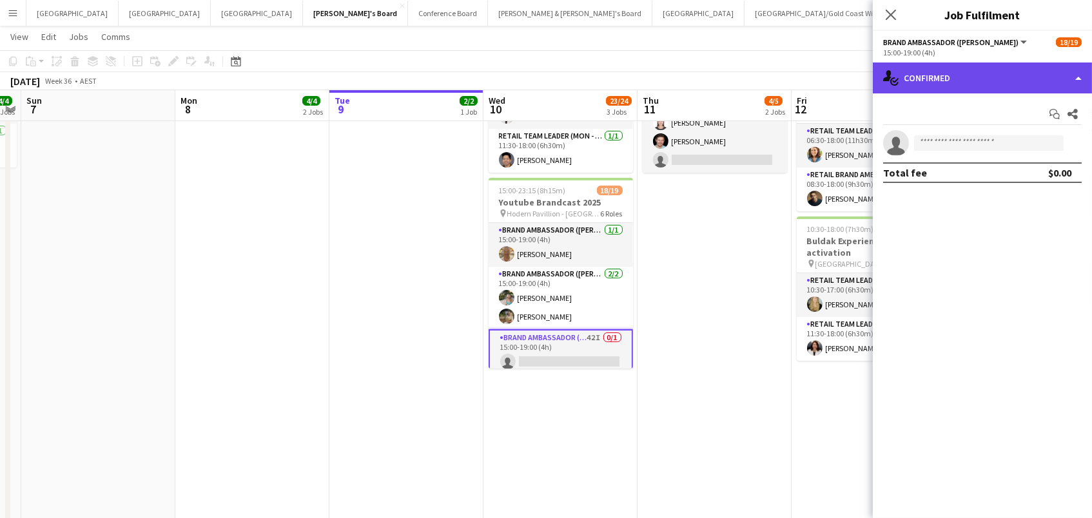
click at [895, 88] on div "single-neutral-actions-check-2 Confirmed" at bounding box center [982, 78] width 219 height 31
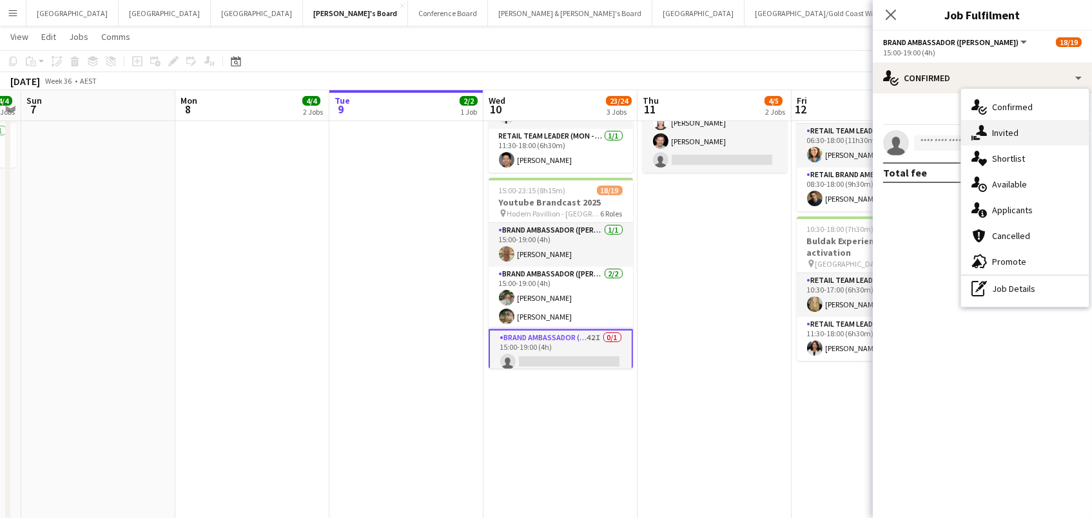
click at [983, 130] on icon "single-neutral-actions-share-1" at bounding box center [979, 132] width 15 height 15
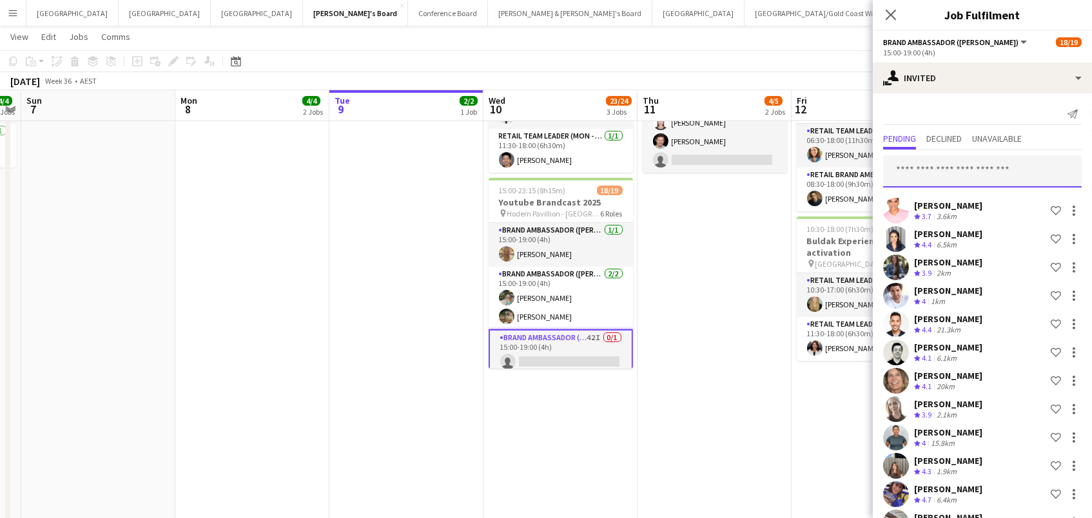
click at [965, 171] on input "text" at bounding box center [982, 171] width 199 height 32
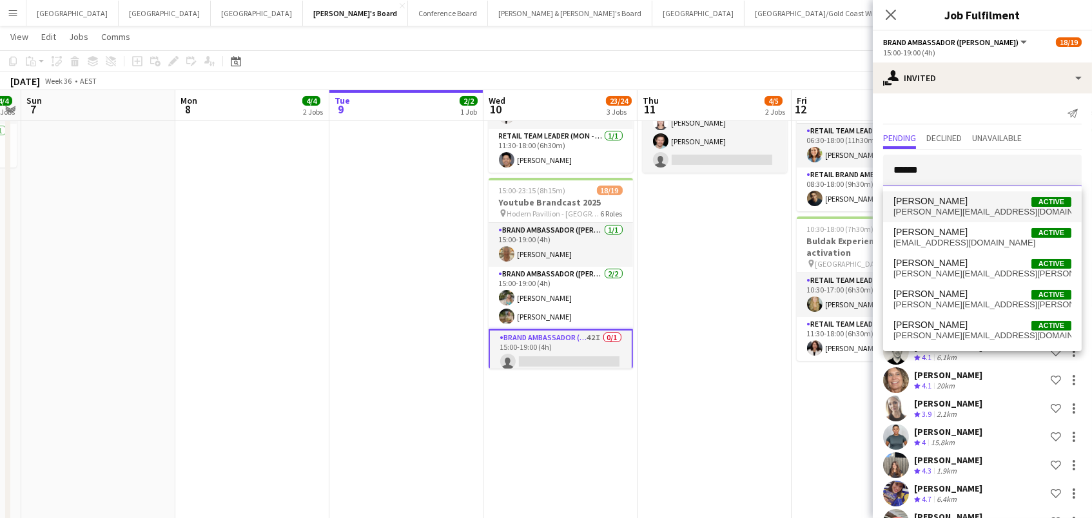
type input "******"
click at [963, 208] on span "martin.geijoo@gmail.com" at bounding box center [982, 212] width 178 height 10
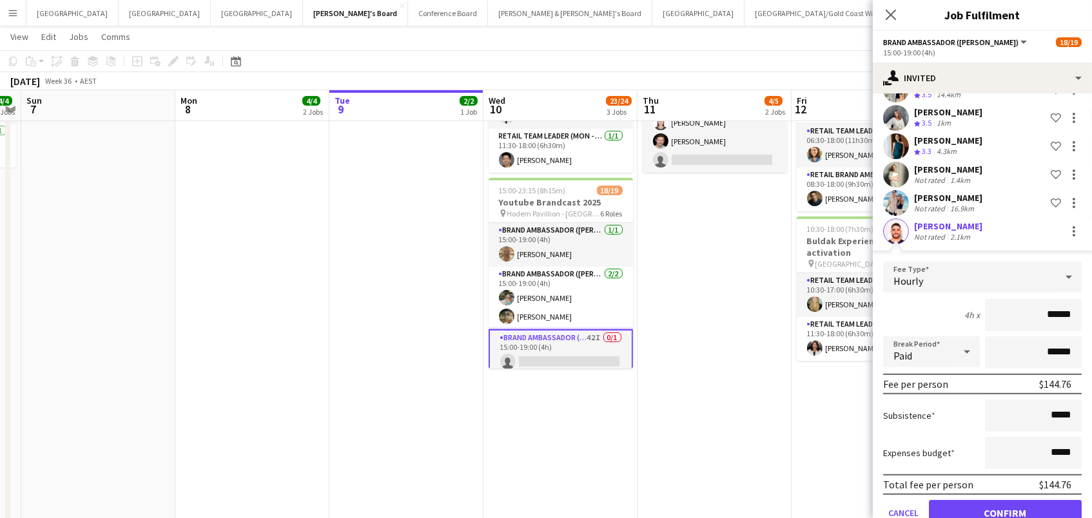
click at [1005, 502] on button "Confirm" at bounding box center [1005, 513] width 153 height 26
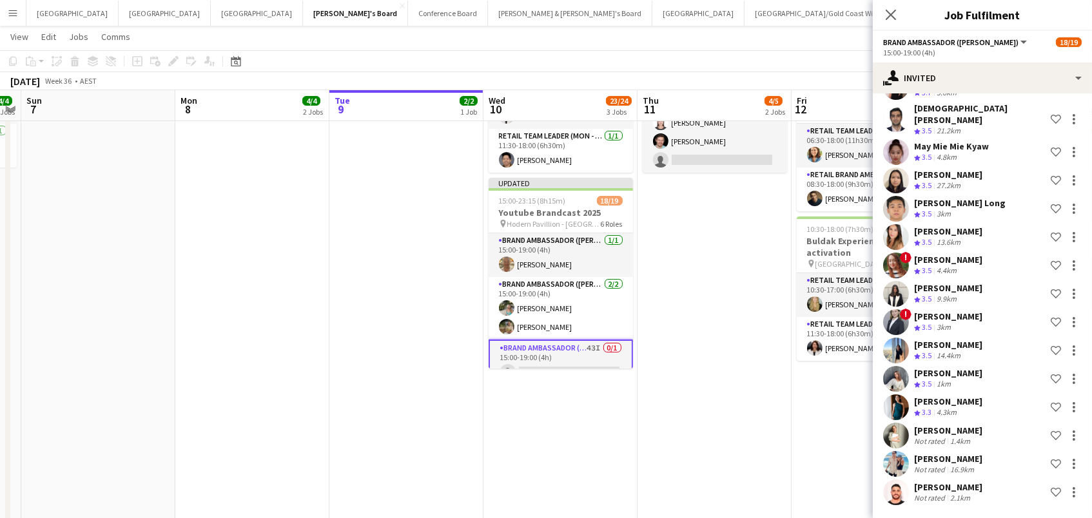
scroll to position [908, 0]
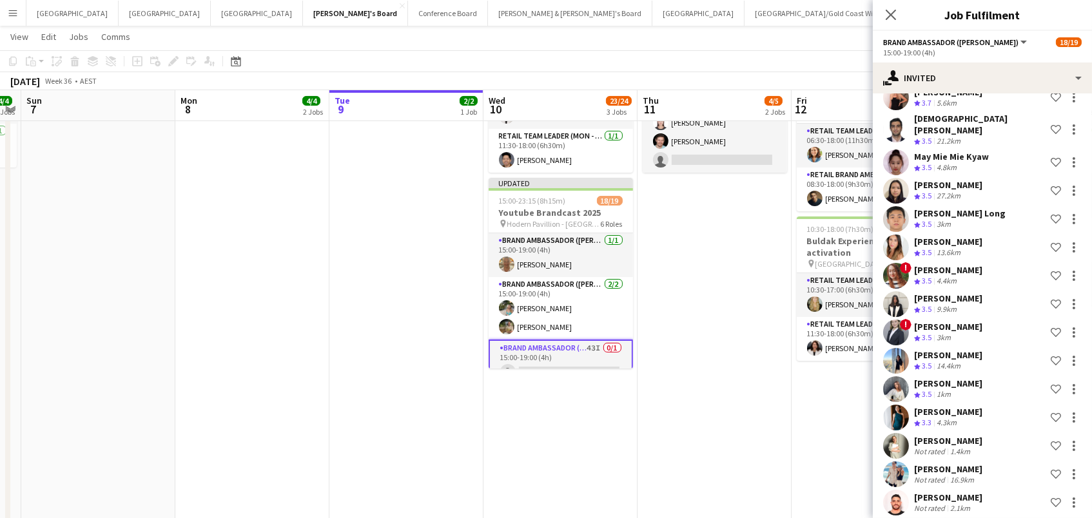
click at [952, 505] on div "Martin Geijo Not rated 2.1km Shortlist crew" at bounding box center [982, 503] width 219 height 26
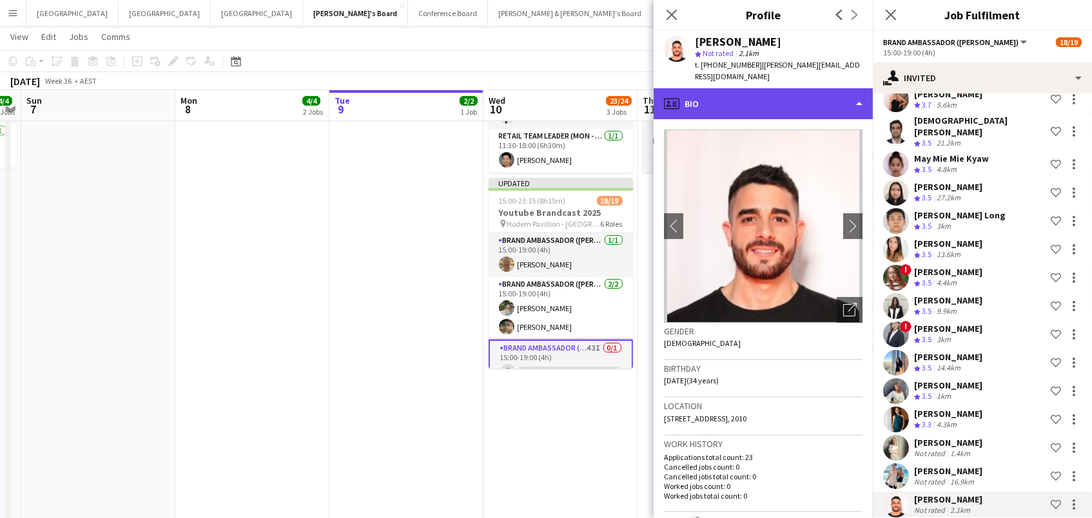
click at [742, 92] on div "profile Bio" at bounding box center [763, 103] width 219 height 31
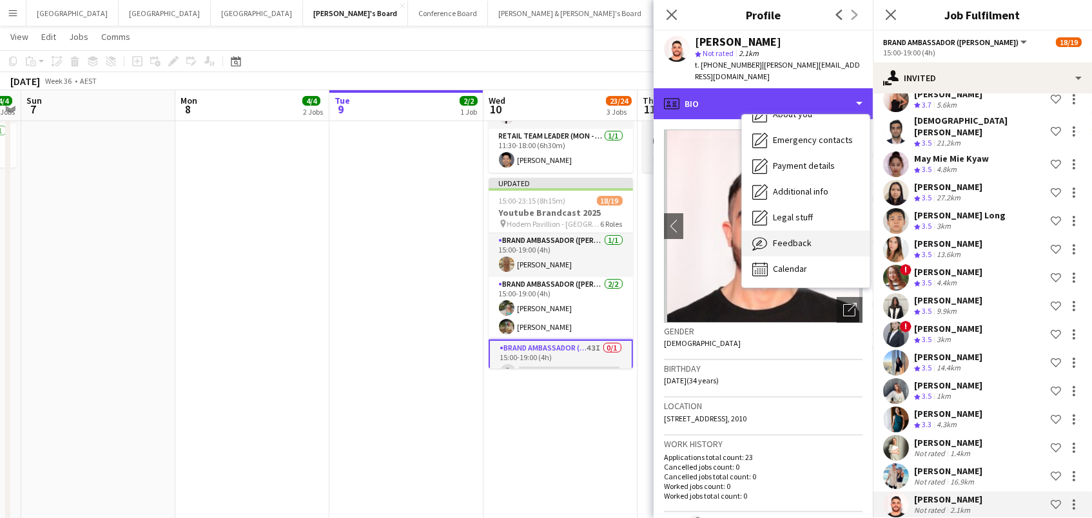
scroll to position [95, 0]
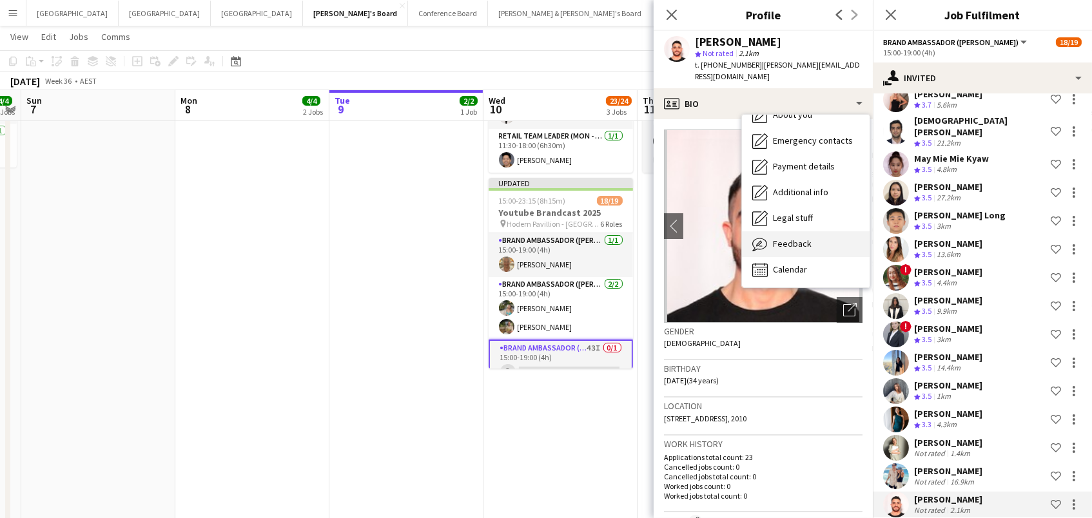
click at [791, 237] on div "Feedback Feedback" at bounding box center [806, 244] width 128 height 26
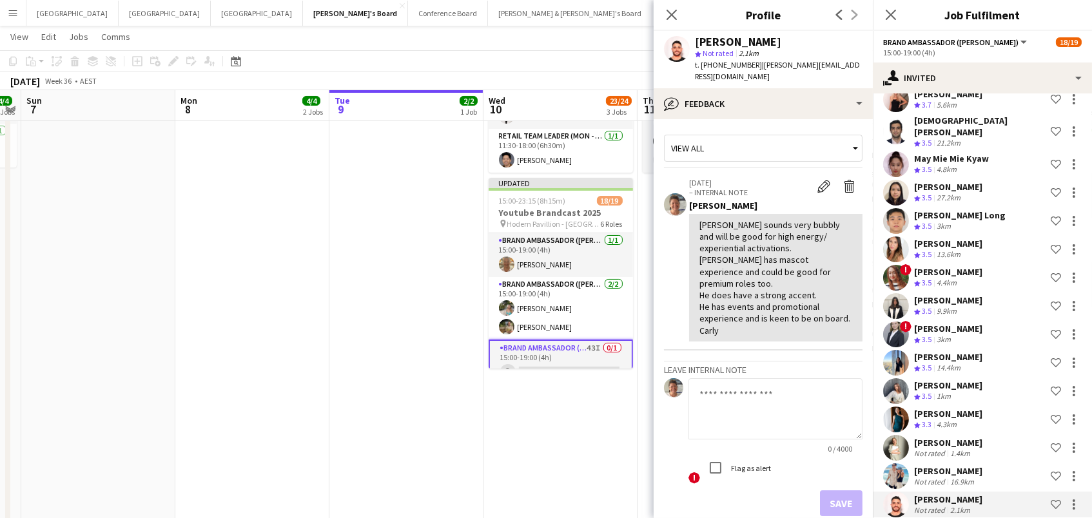
click at [587, 387] on app-date-cell "07:45-11:45 (4h) 3/3 Levi's Event @ Jerry's Cafe pin Jerry's Cafe - Elwood 1 Ro…" at bounding box center [560, 279] width 154 height 774
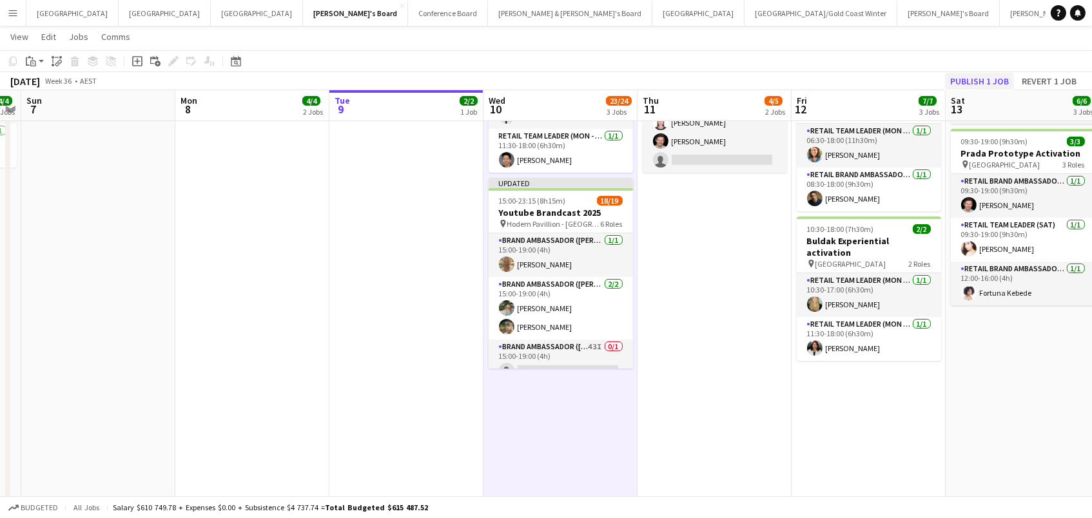
click at [969, 75] on button "Publish 1 job" at bounding box center [979, 81] width 69 height 17
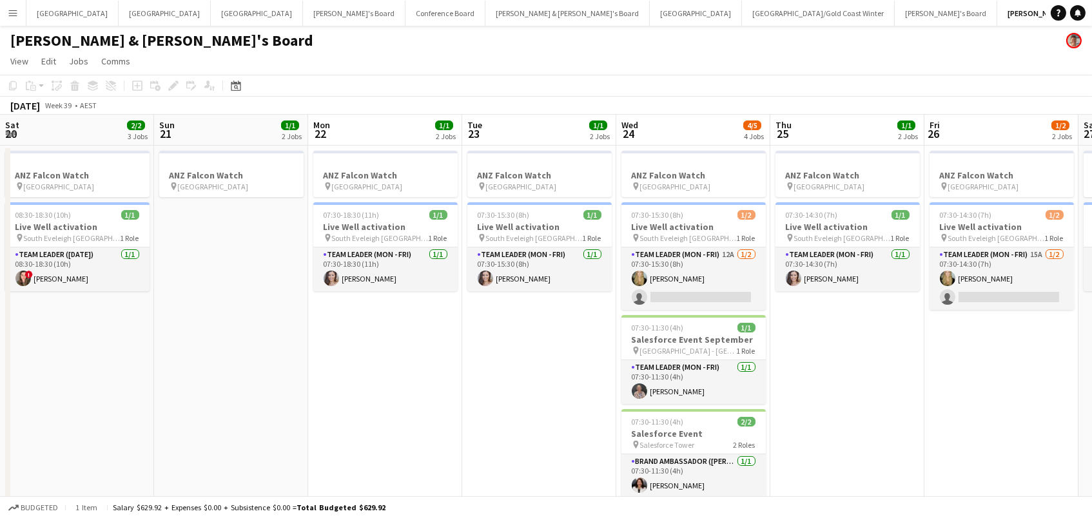
scroll to position [0, 469]
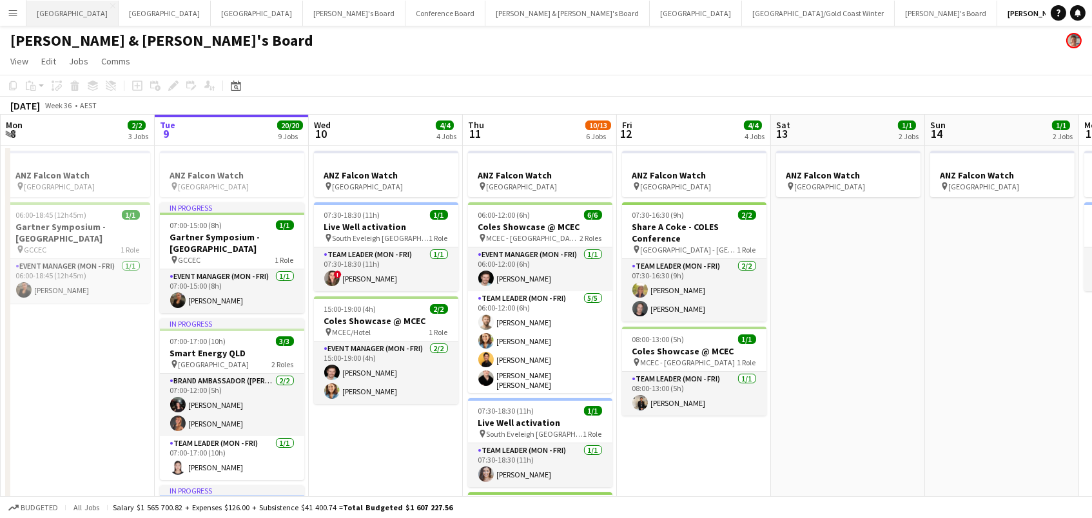
click at [62, 12] on button "Adelaide Close" at bounding box center [72, 13] width 92 height 25
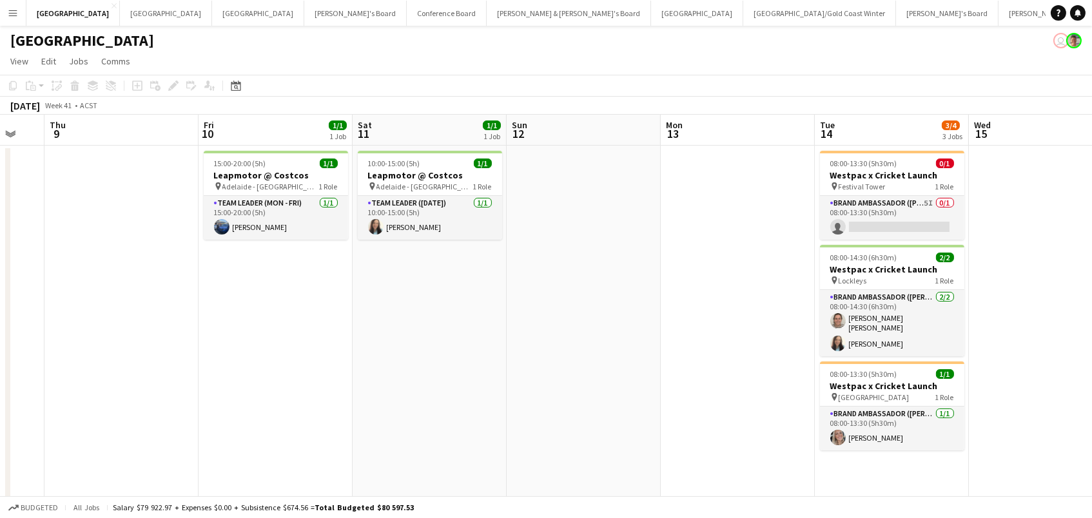
scroll to position [0, 498]
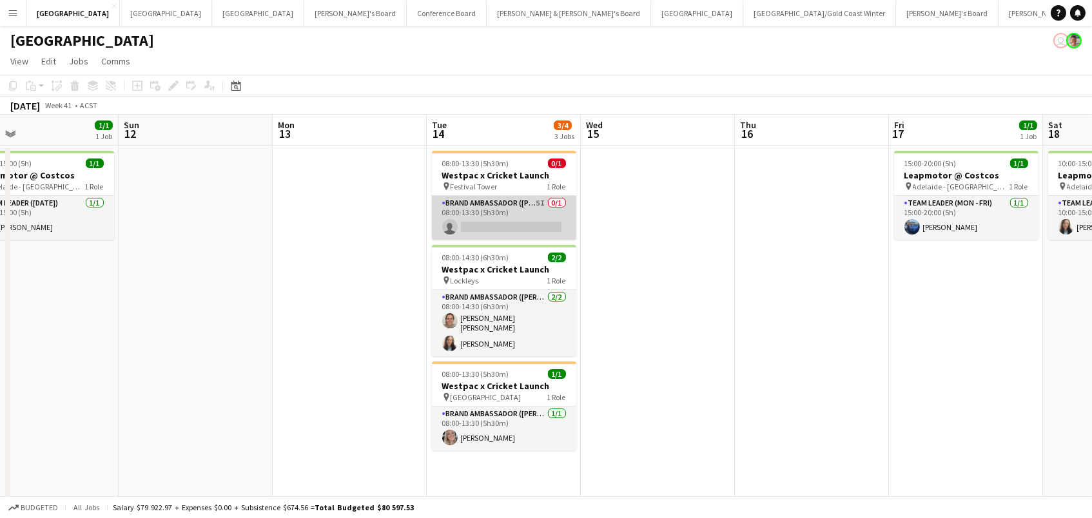
click at [538, 221] on app-card-role "Brand Ambassador (Mon - Fri) 5I 0/1 08:00-13:30 (5h30m) single-neutral-actions" at bounding box center [504, 218] width 144 height 44
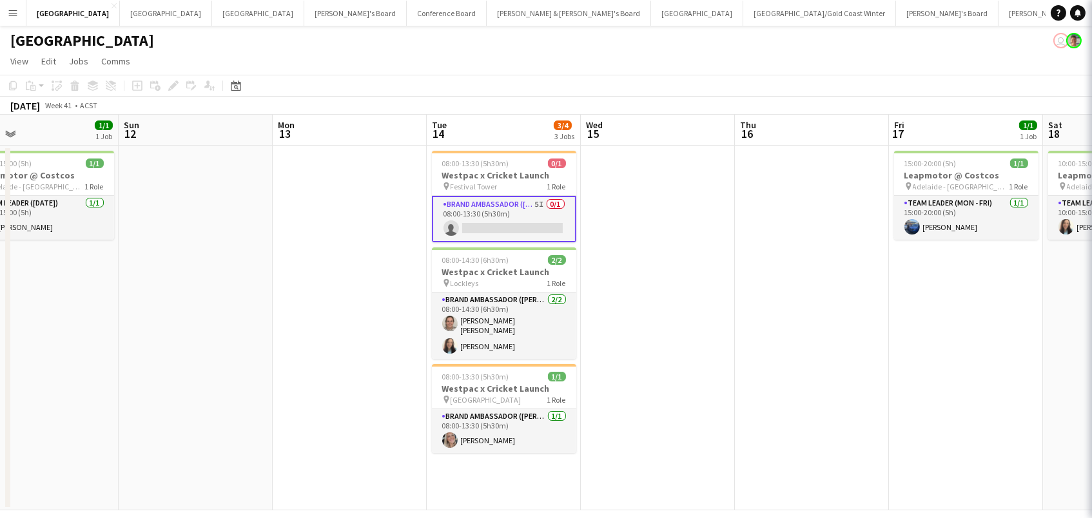
scroll to position [0, 497]
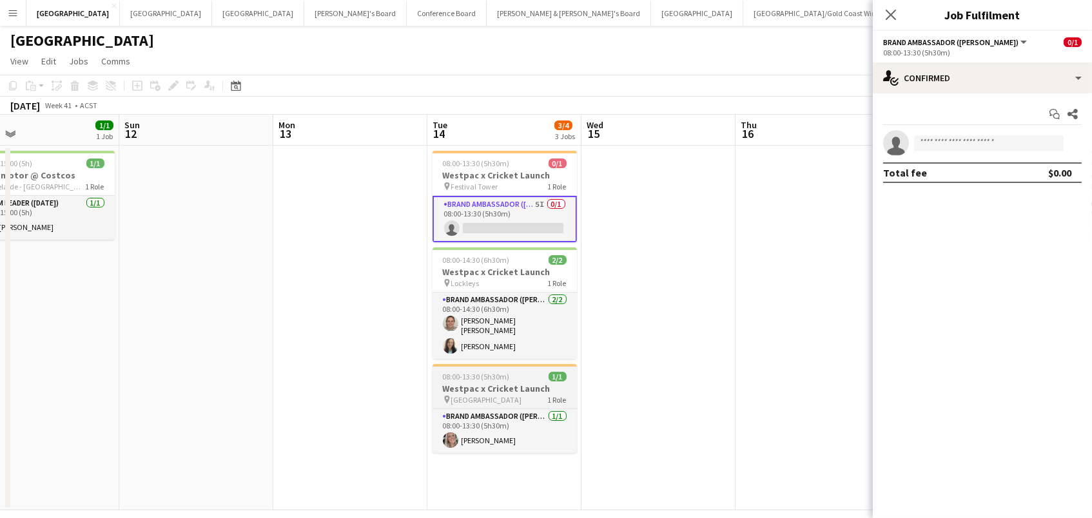
click at [451, 396] on span "Bedford" at bounding box center [486, 400] width 71 height 10
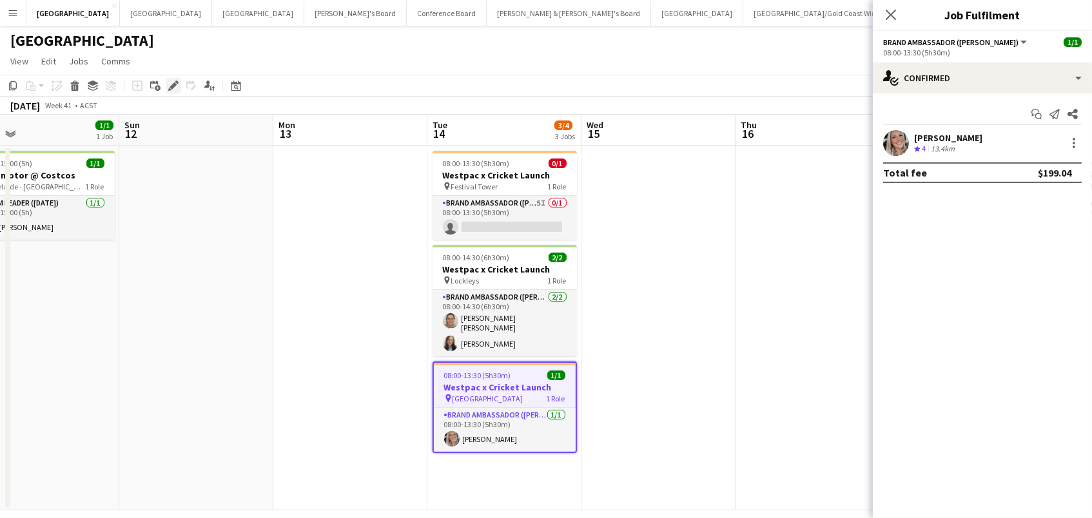
click at [173, 86] on icon at bounding box center [173, 86] width 7 height 7
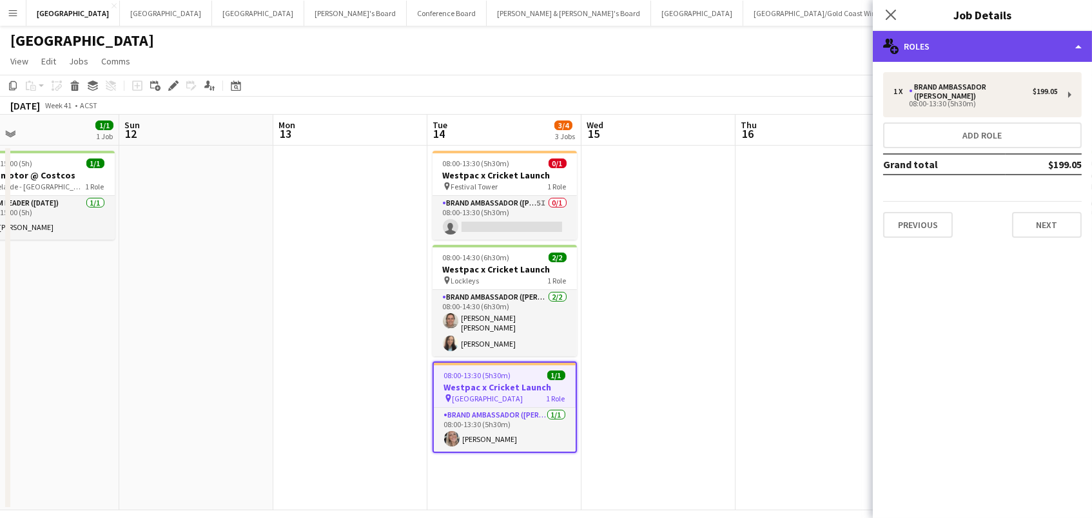
click at [1006, 46] on div "multiple-users-add Roles" at bounding box center [982, 46] width 219 height 31
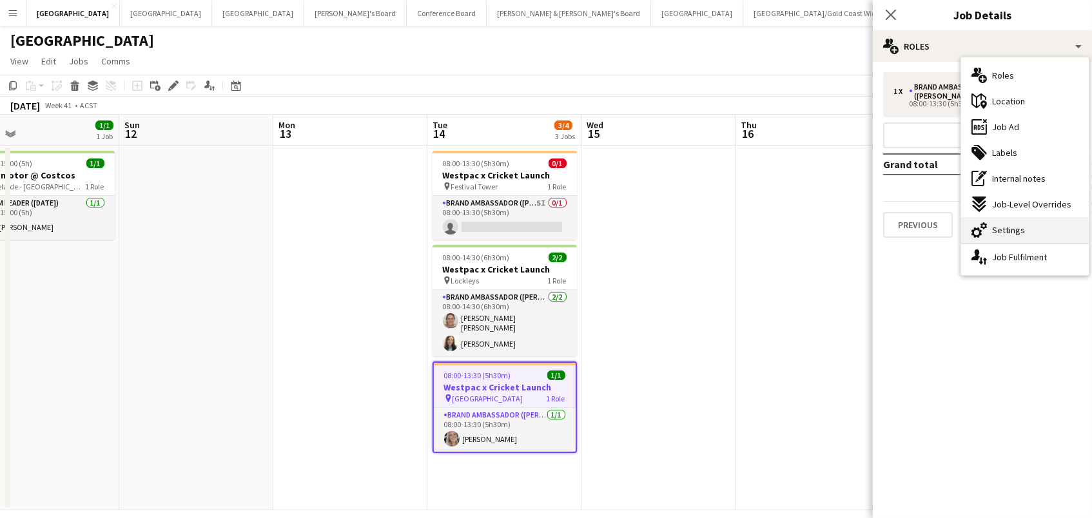
click at [1016, 228] on span "Settings" at bounding box center [1008, 230] width 33 height 12
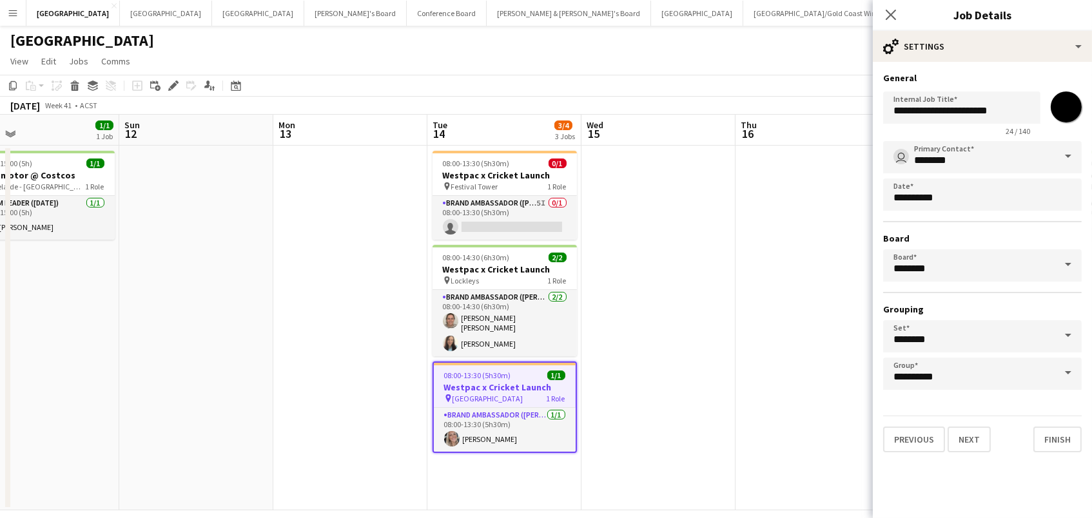
click at [1071, 101] on input "*******" at bounding box center [1066, 107] width 46 height 46
type input "*******"
click at [714, 248] on app-date-cell at bounding box center [658, 328] width 154 height 365
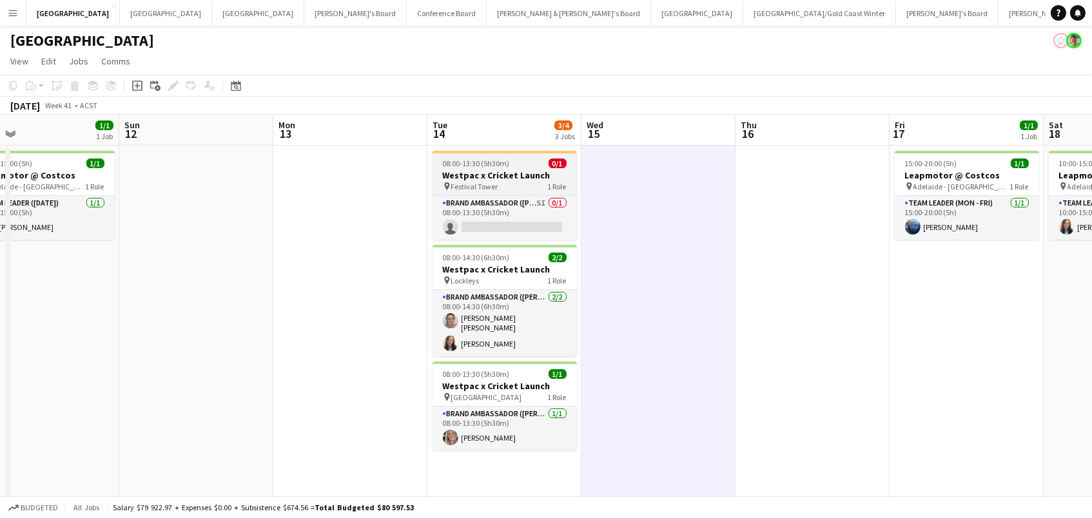
click at [458, 171] on h3 "Westpac x Cricket Launch" at bounding box center [505, 176] width 144 height 12
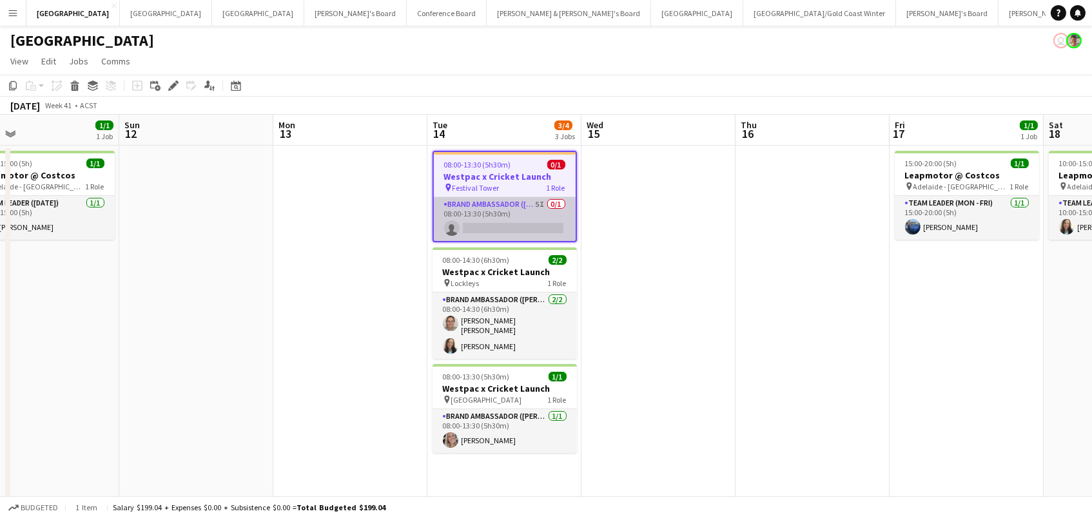
click at [465, 218] on app-card-role "Brand Ambassador (Mon - Fri) 5I 0/1 08:00-13:30 (5h30m) single-neutral-actions" at bounding box center [505, 219] width 142 height 44
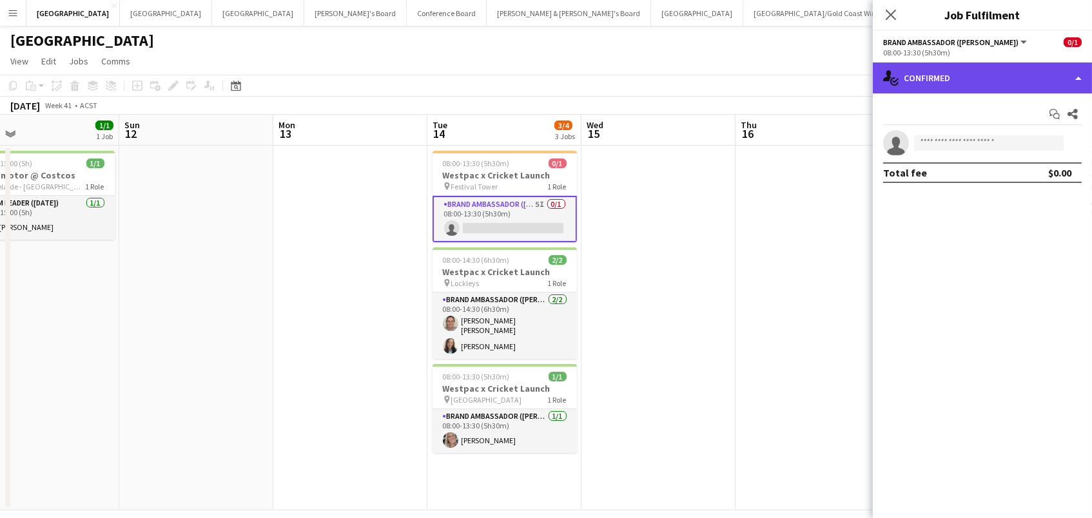
click at [986, 72] on div "single-neutral-actions-check-2 Confirmed" at bounding box center [982, 78] width 219 height 31
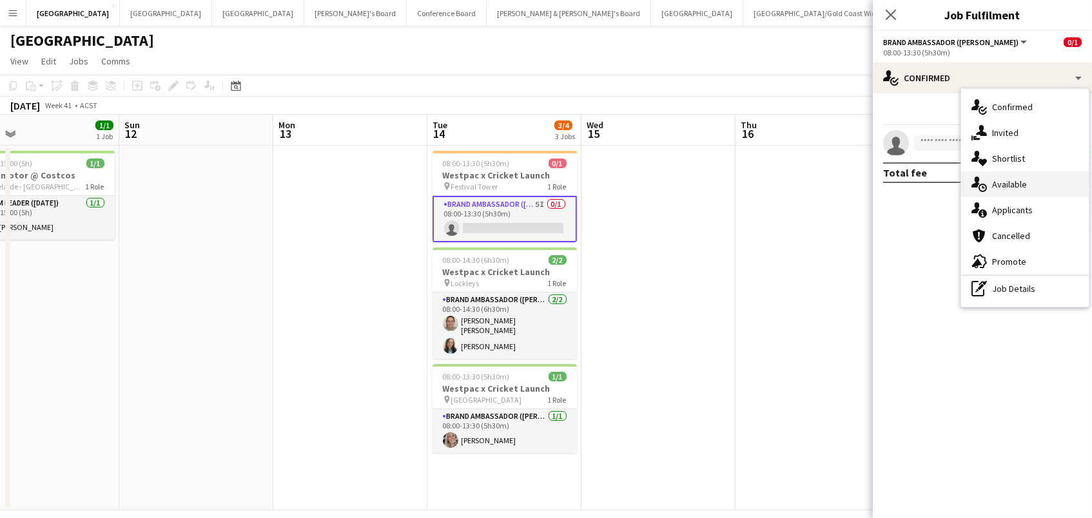
click at [1008, 182] on span "Available" at bounding box center [1009, 185] width 35 height 12
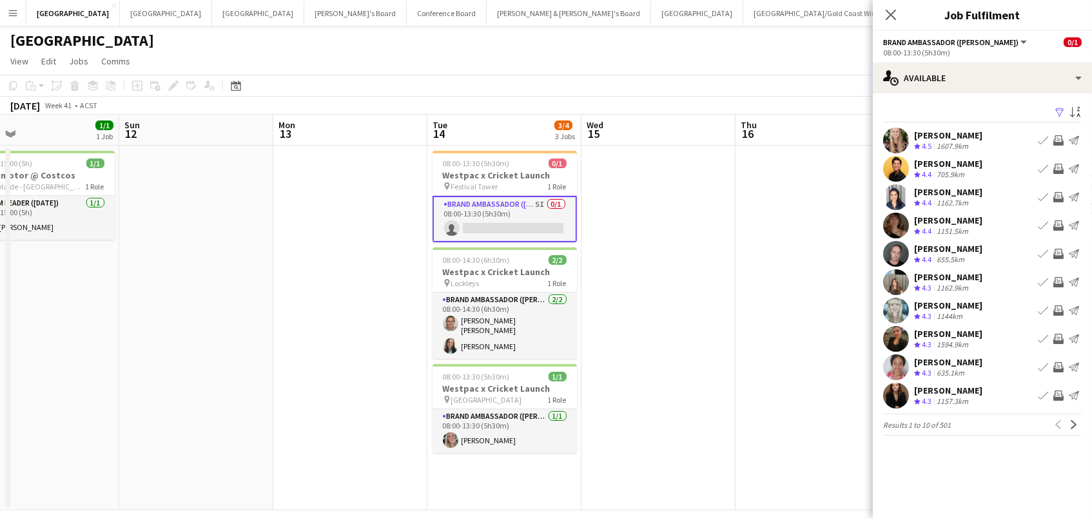
click at [1060, 108] on app-icon "Filter" at bounding box center [1060, 113] width 10 height 12
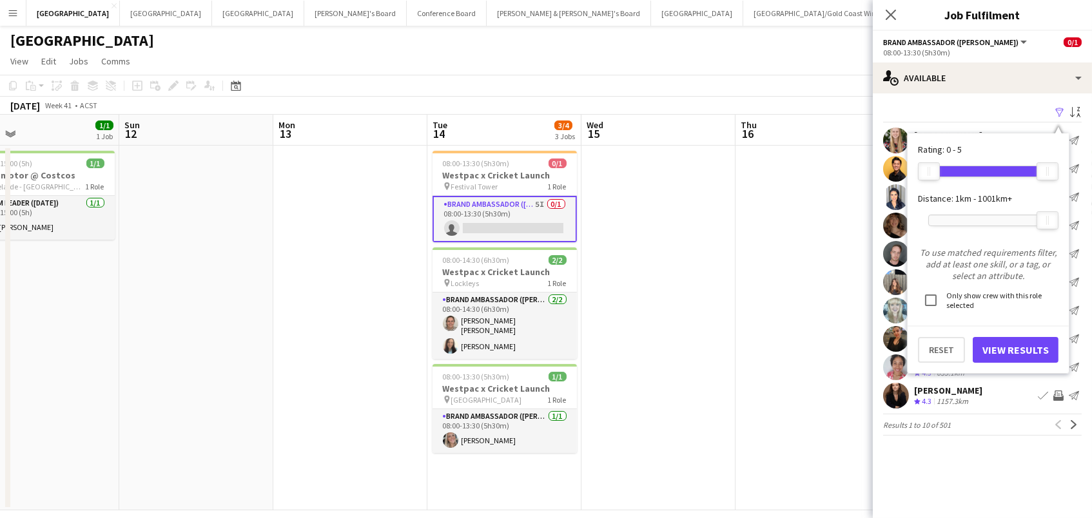
click at [962, 218] on div at bounding box center [988, 220] width 119 height 10
click at [964, 219] on div at bounding box center [967, 220] width 21 height 17
click at [991, 350] on button "View Results" at bounding box center [1016, 350] width 86 height 26
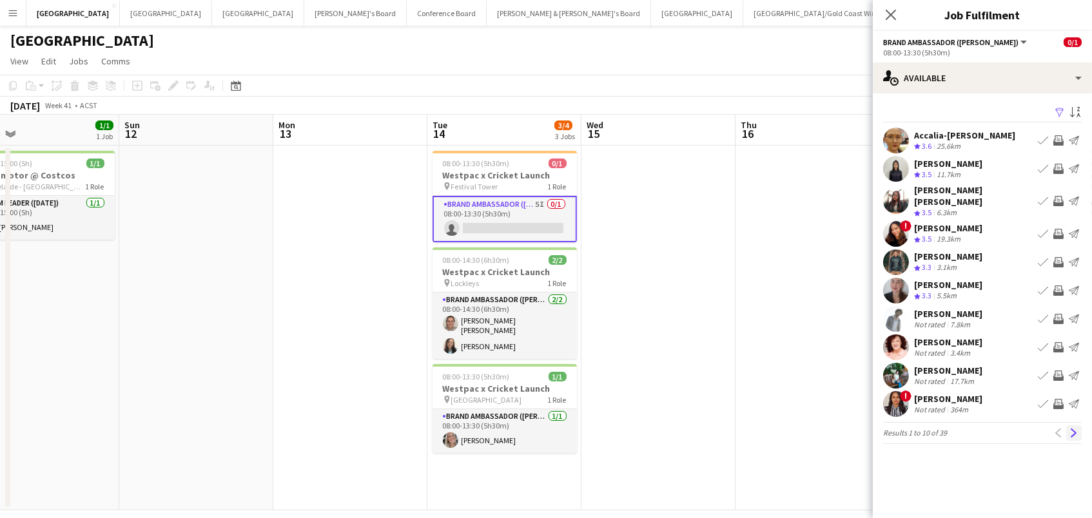
click at [1068, 427] on button "Next" at bounding box center [1073, 432] width 15 height 15
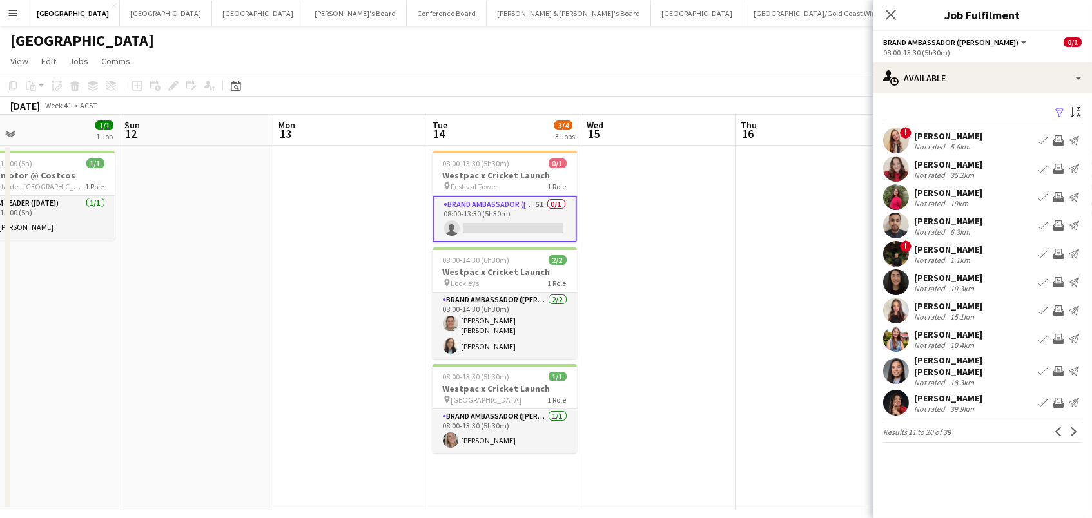
click at [1059, 398] on app-icon "Invite crew" at bounding box center [1058, 403] width 10 height 10
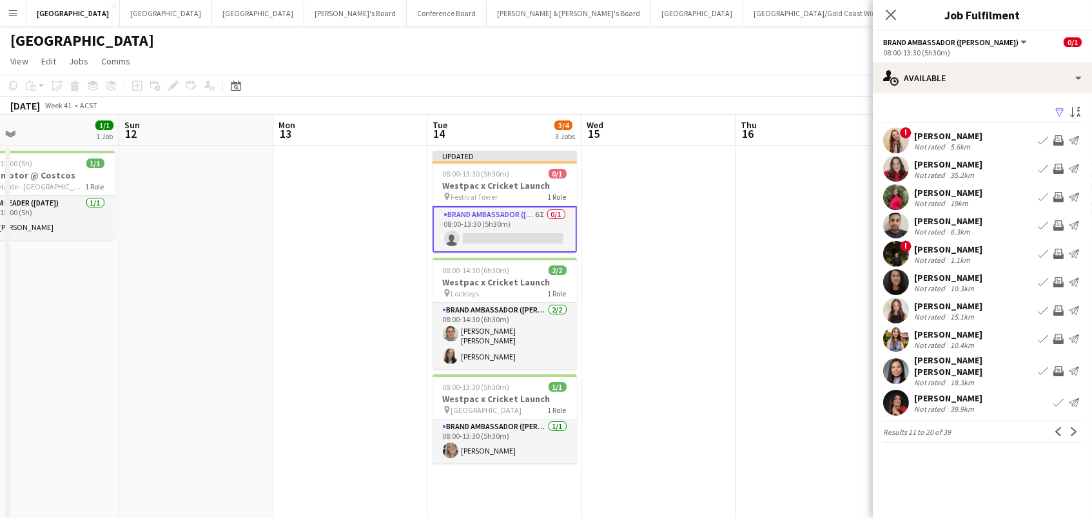
click at [1077, 421] on app-pager "Results 11 to 20 of 39 Previous Next" at bounding box center [982, 432] width 199 height 22
click at [1077, 427] on app-icon "Next" at bounding box center [1073, 431] width 9 height 9
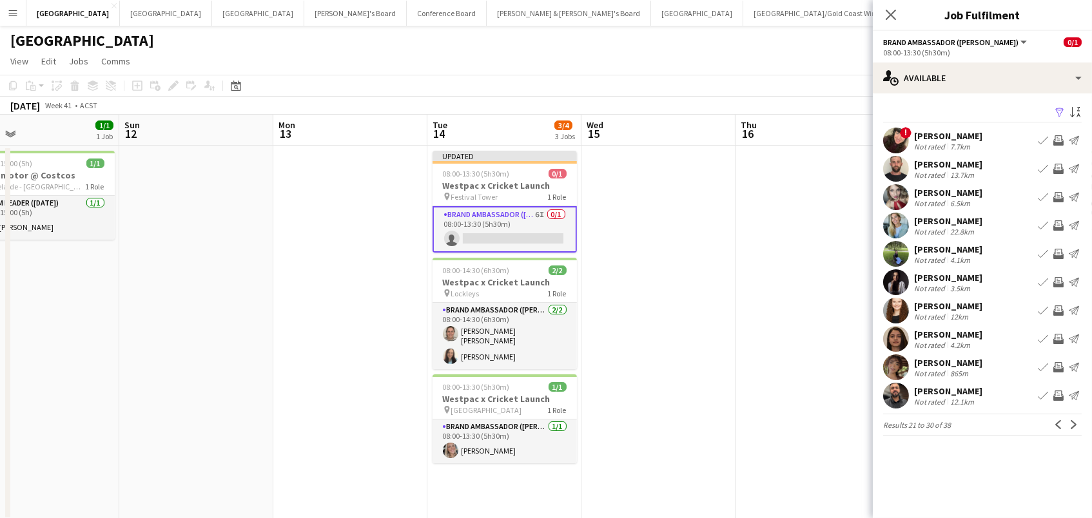
click at [968, 199] on div "6.5km" at bounding box center [960, 204] width 25 height 10
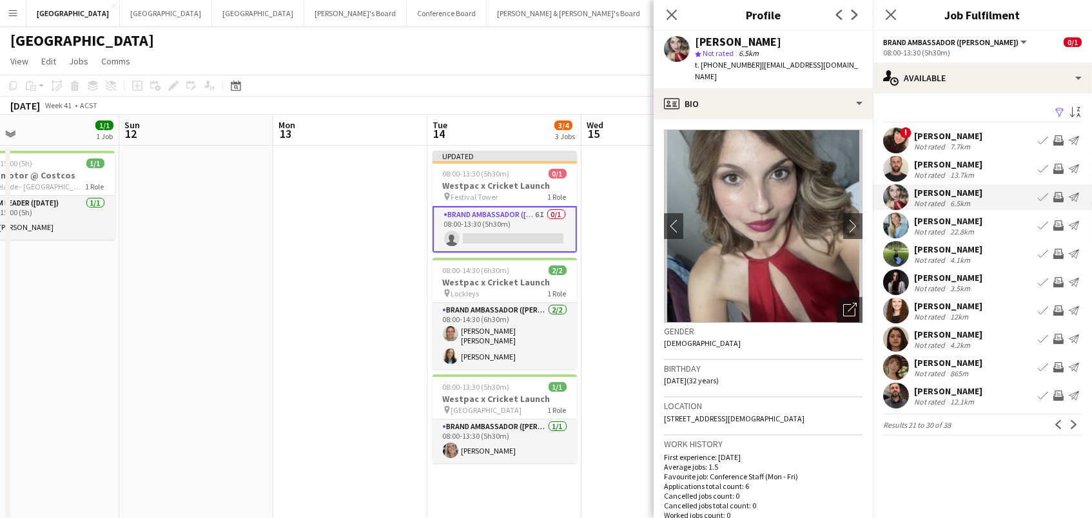
click at [1062, 393] on app-icon "Invite crew" at bounding box center [1058, 396] width 10 height 10
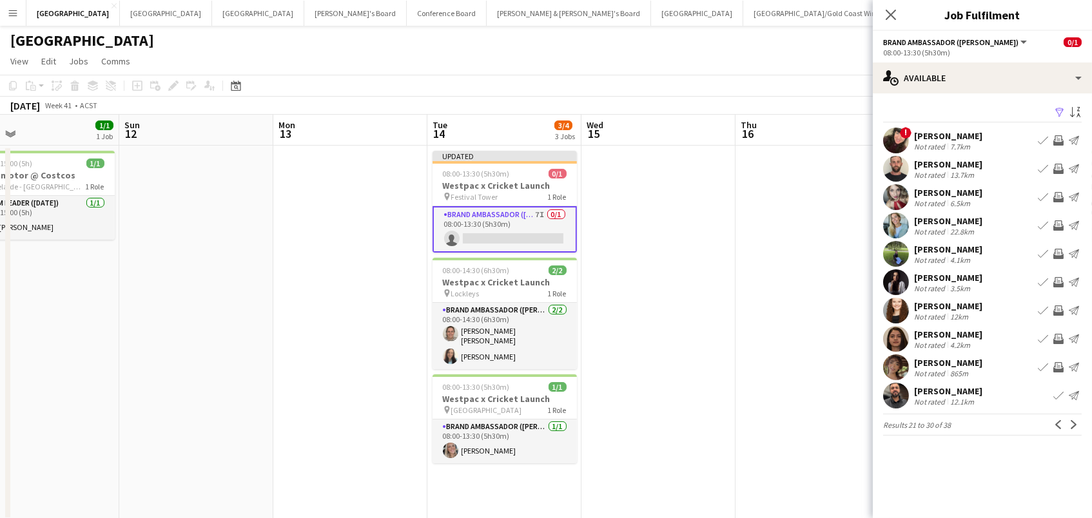
click at [1058, 195] on app-icon "Invite crew" at bounding box center [1058, 197] width 10 height 10
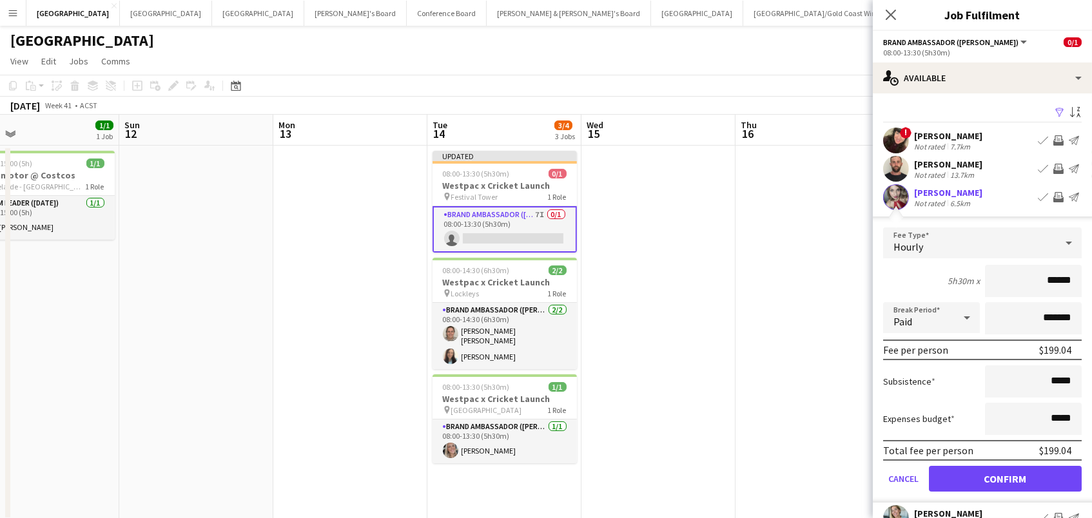
click at [1005, 477] on button "Confirm" at bounding box center [1005, 479] width 153 height 26
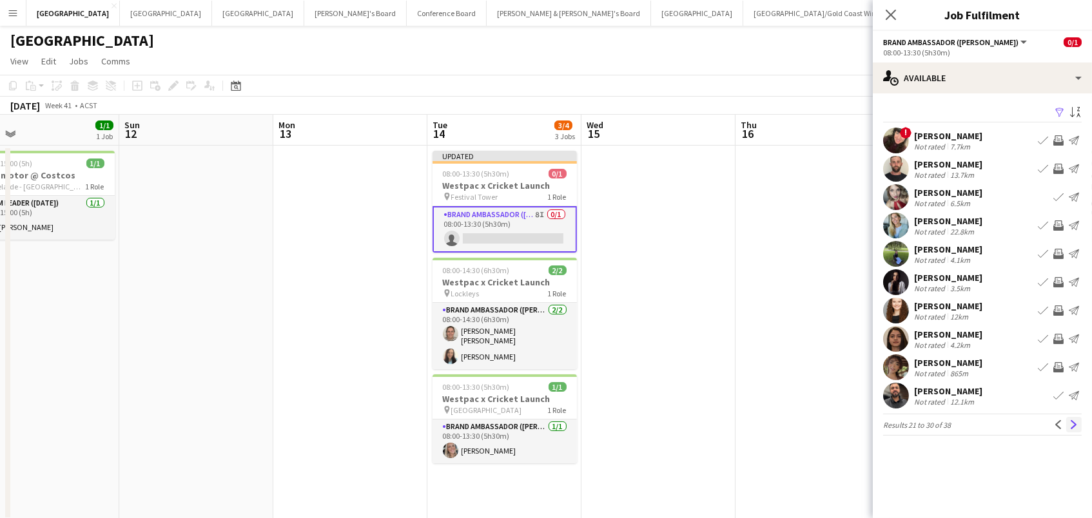
click at [1075, 426] on app-icon "Next" at bounding box center [1073, 424] width 9 height 9
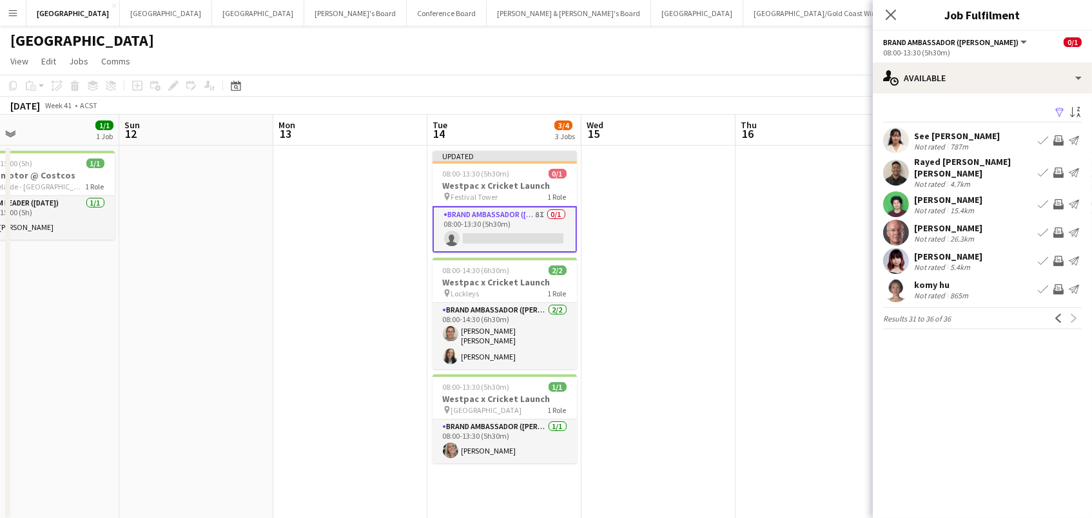
click at [741, 264] on app-date-cell at bounding box center [813, 333] width 154 height 375
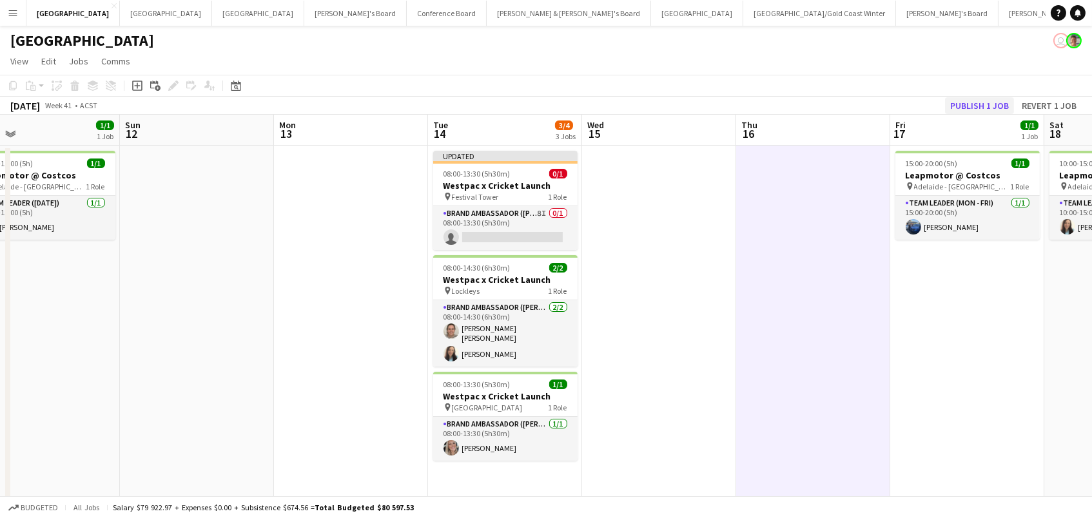
click at [981, 105] on button "Publish 1 job" at bounding box center [979, 105] width 69 height 17
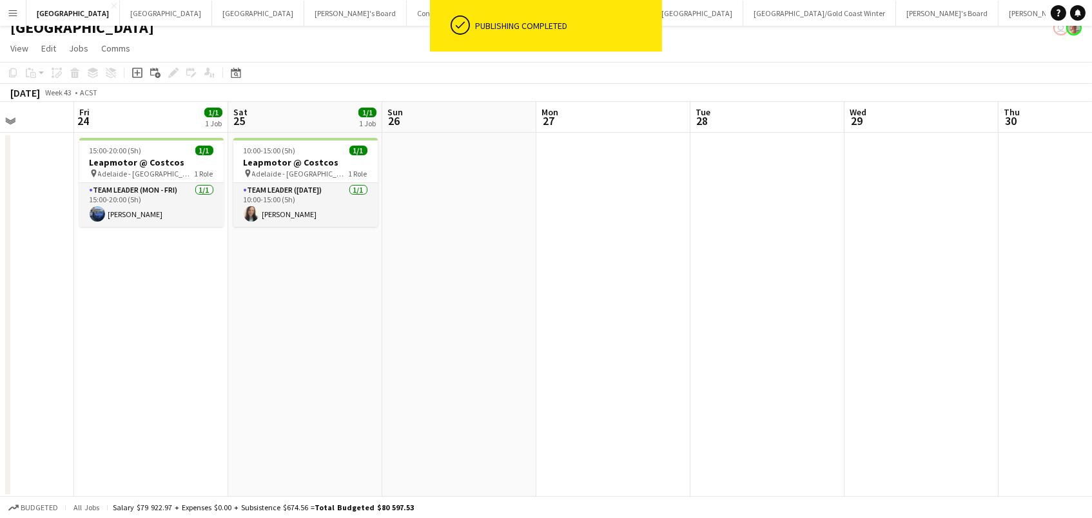
scroll to position [0, 308]
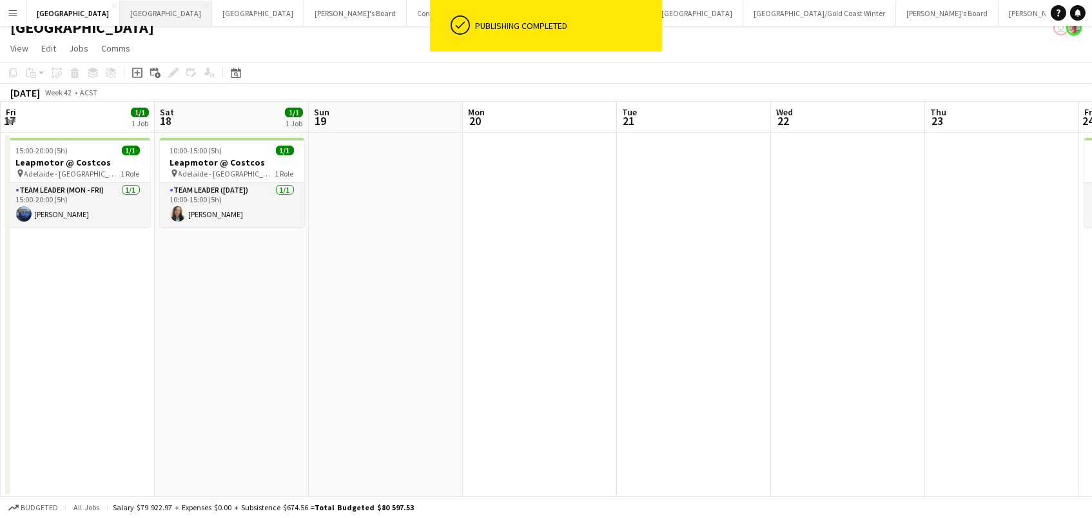
click at [120, 20] on button "Perth Close" at bounding box center [166, 13] width 92 height 25
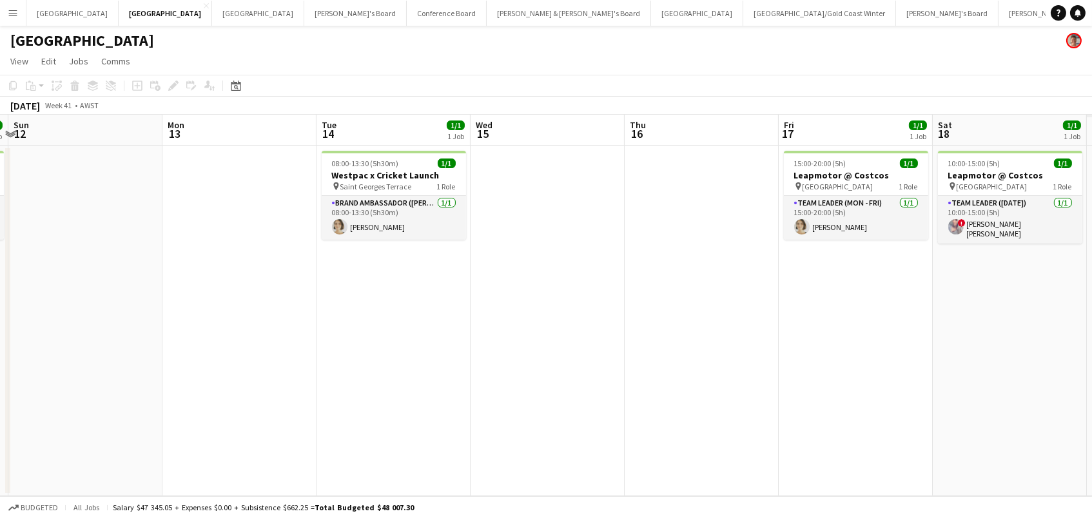
scroll to position [0, 456]
click at [212, 22] on button "Melbourne Close" at bounding box center [258, 13] width 92 height 25
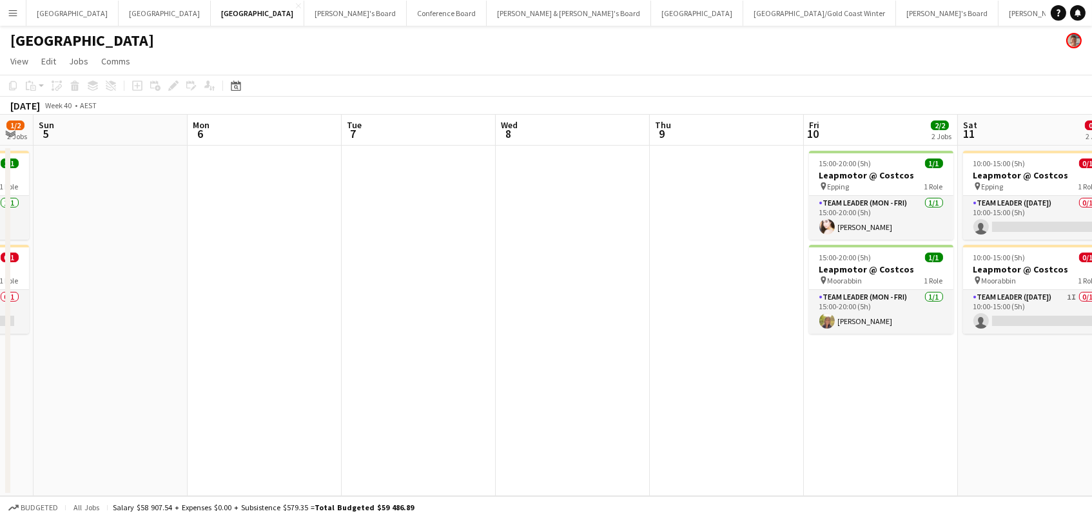
scroll to position [0, 344]
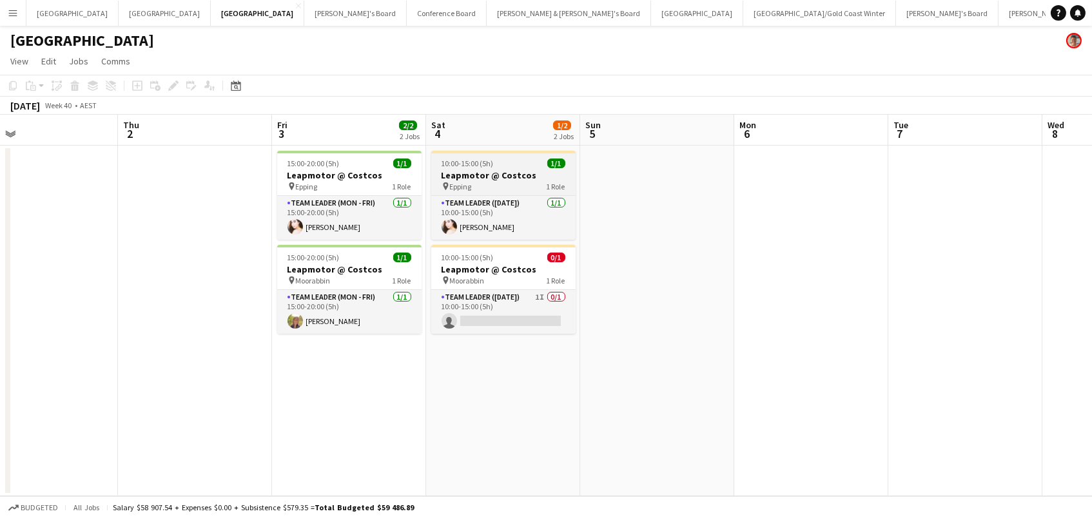
click at [484, 164] on span "10:00-15:00 (5h)" at bounding box center [468, 164] width 52 height 10
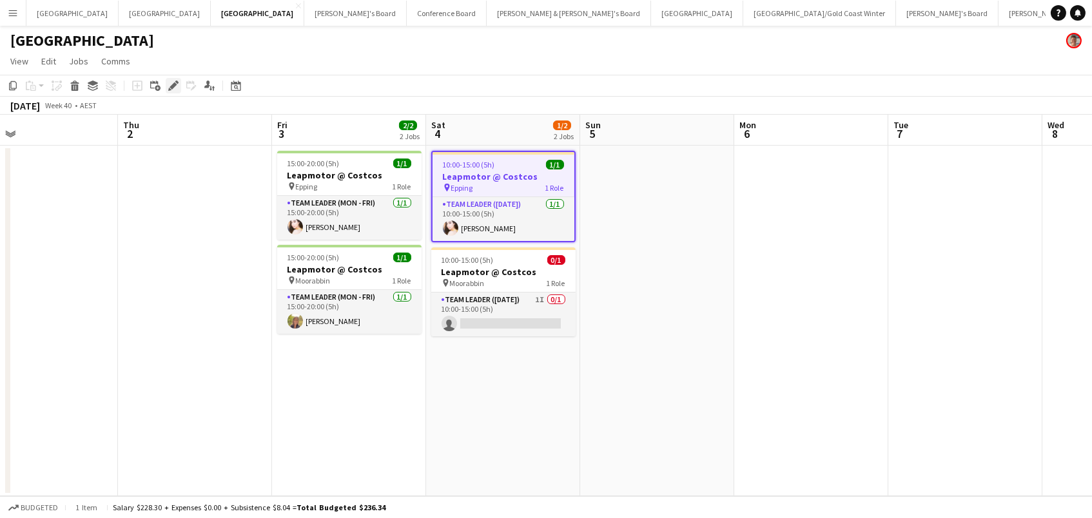
click at [172, 84] on icon at bounding box center [173, 86] width 7 height 7
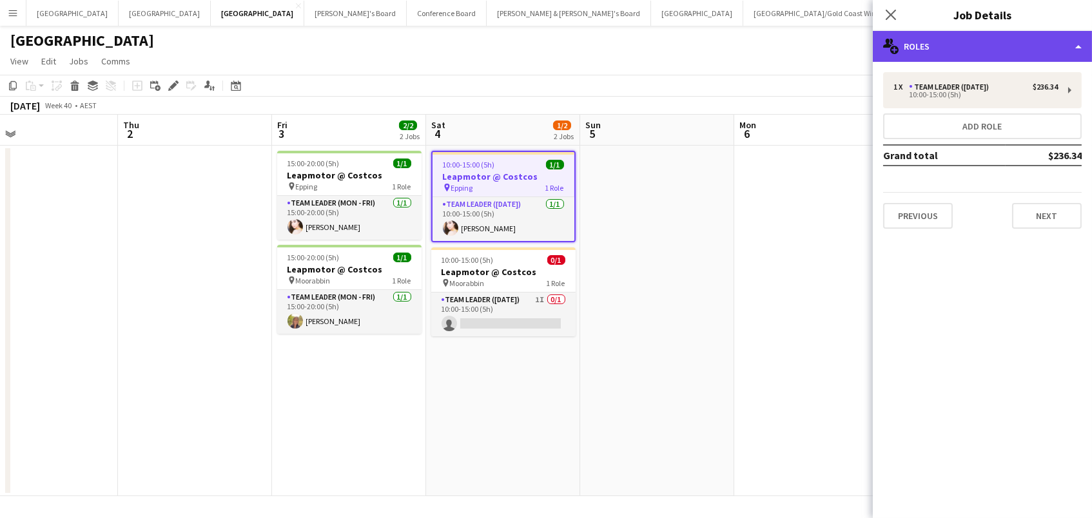
click at [965, 46] on div "multiple-users-add Roles" at bounding box center [982, 46] width 219 height 31
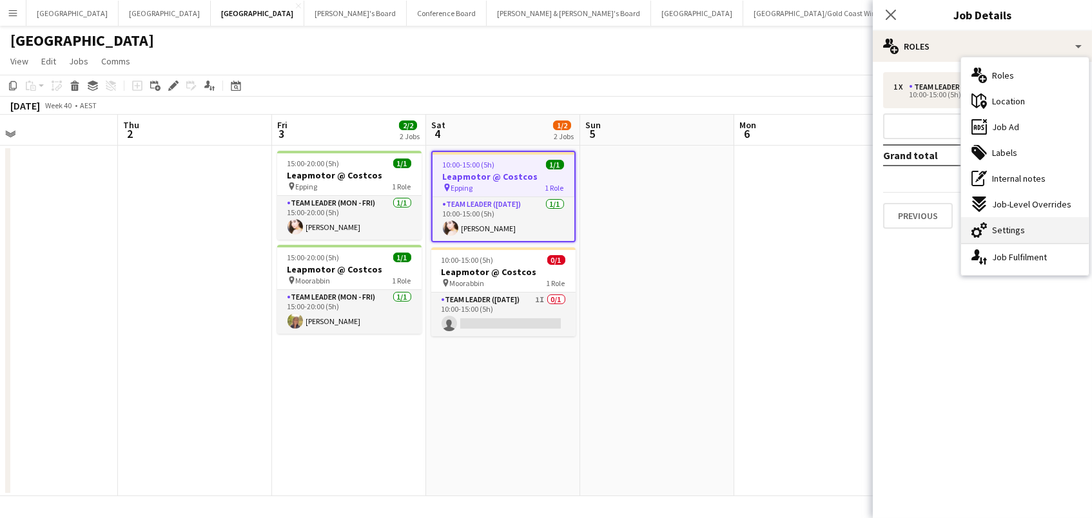
click at [1009, 231] on span "Settings" at bounding box center [1008, 230] width 33 height 12
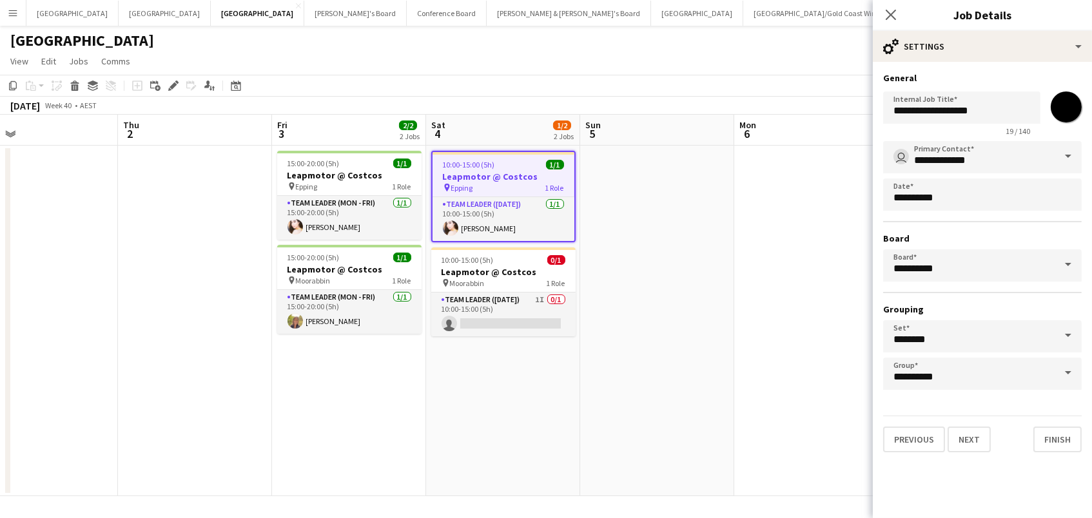
click at [1065, 110] on input "*******" at bounding box center [1066, 107] width 46 height 46
type input "*******"
click at [656, 297] on app-date-cell at bounding box center [657, 321] width 154 height 351
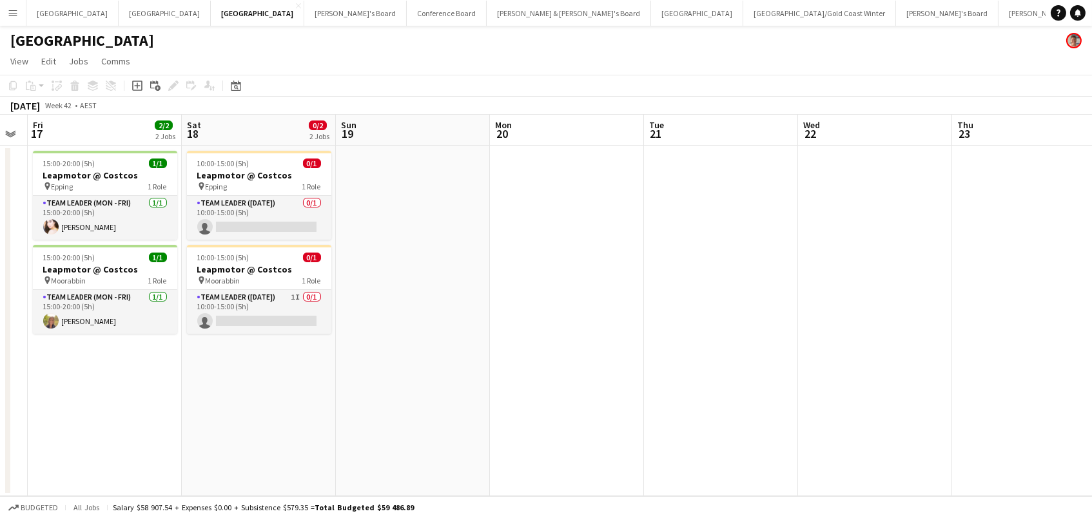
scroll to position [0, 433]
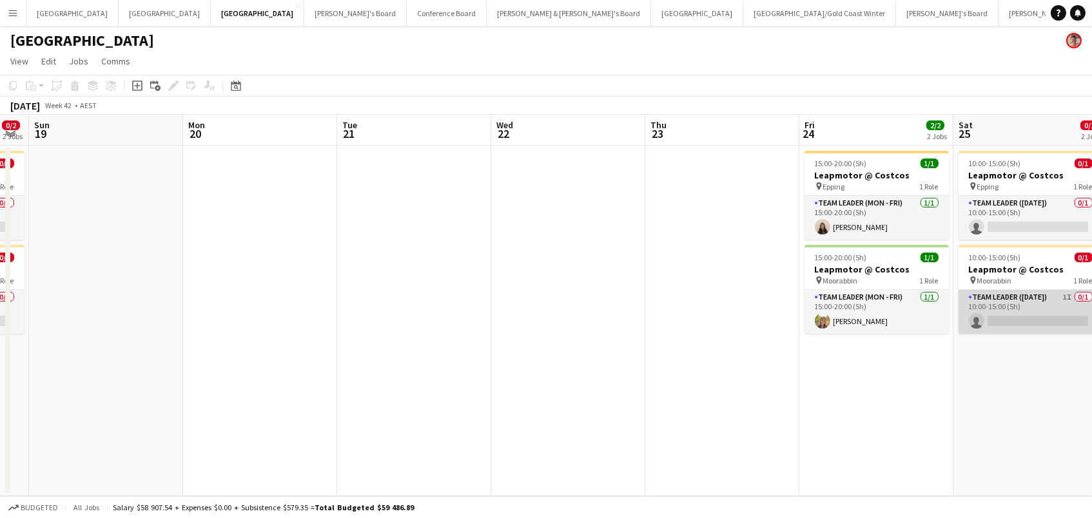
click at [1047, 321] on app-card-role "Team Leader (Saturday) 1I 0/1 10:00-15:00 (5h) single-neutral-actions" at bounding box center [1031, 312] width 144 height 44
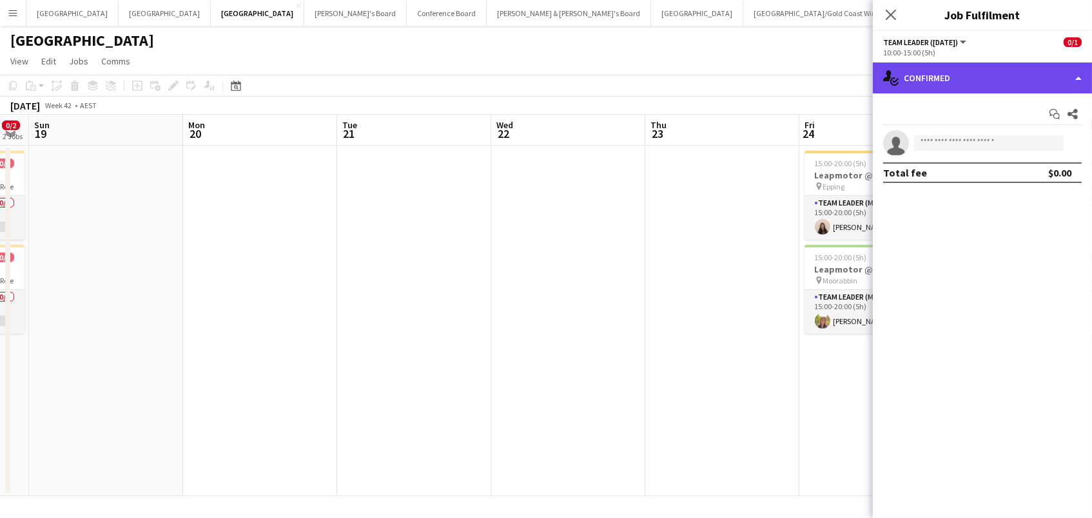
click at [994, 66] on div "single-neutral-actions-check-2 Confirmed" at bounding box center [982, 78] width 219 height 31
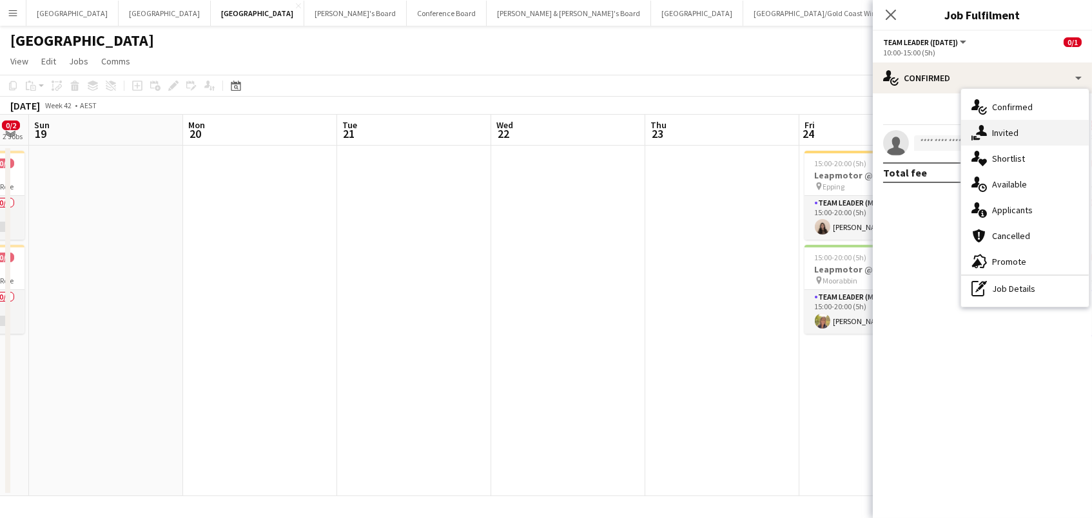
click at [1004, 139] on div "single-neutral-actions-share-1 Invited" at bounding box center [1025, 133] width 128 height 26
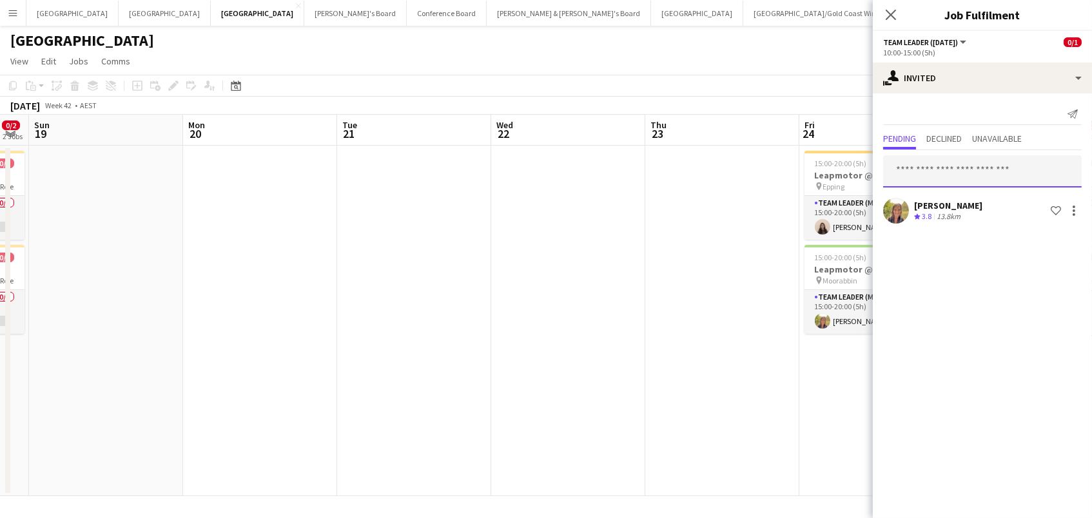
click at [930, 175] on input "text" at bounding box center [982, 171] width 199 height 32
type input "******"
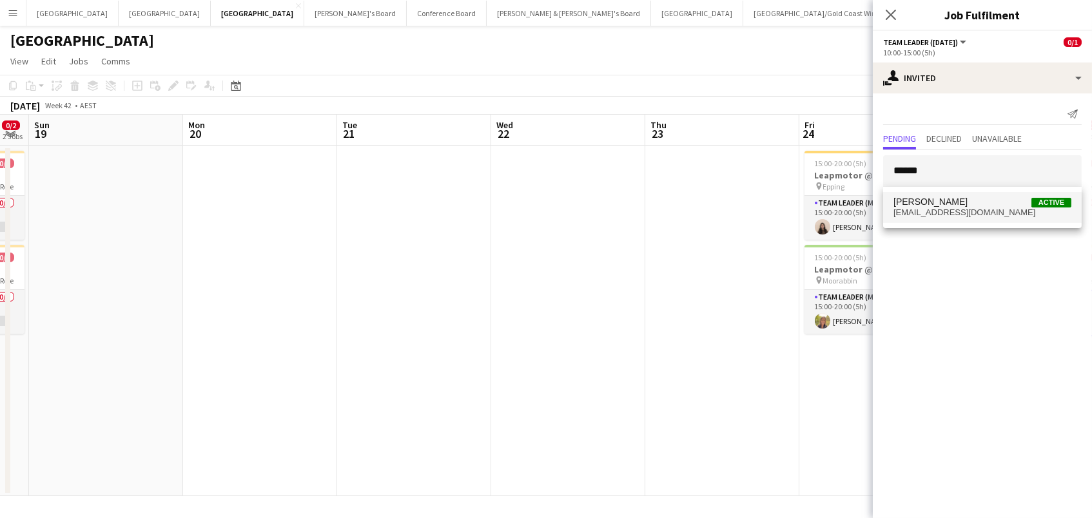
drag, startPoint x: 935, startPoint y: 195, endPoint x: 938, endPoint y: 211, distance: 16.3
click at [938, 211] on span "amaziatan@gmail.com" at bounding box center [982, 213] width 178 height 10
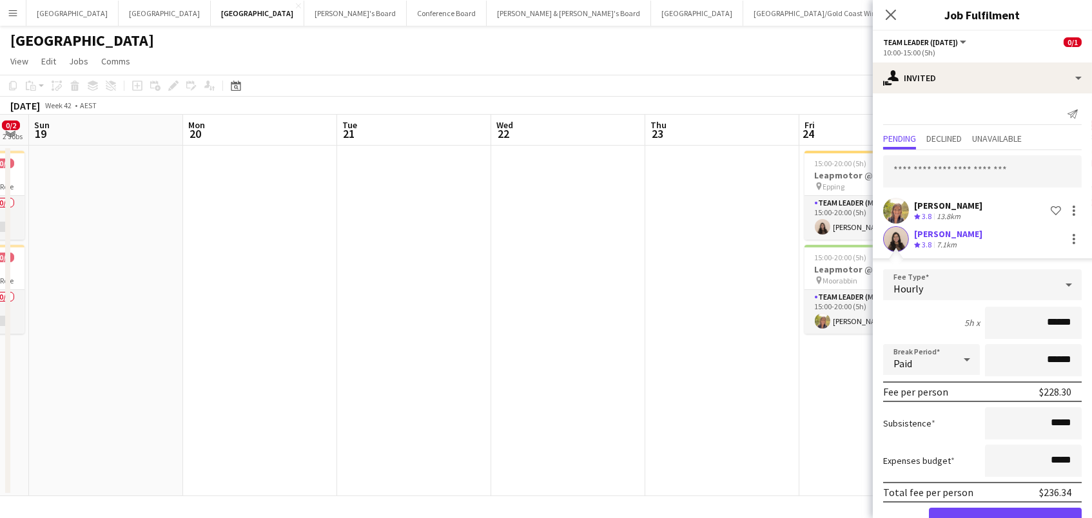
click at [1005, 518] on button "Confirm" at bounding box center [1005, 521] width 153 height 26
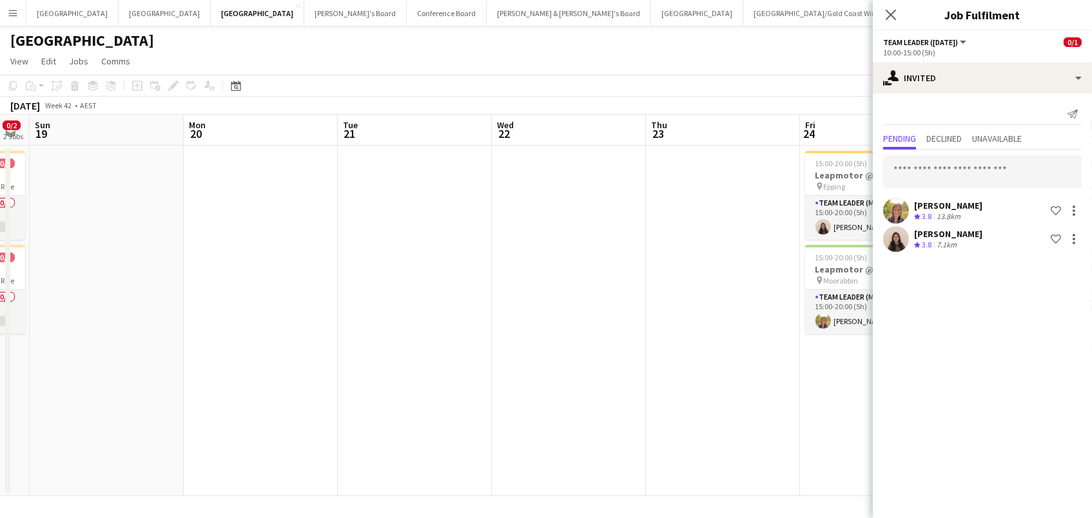
click at [615, 307] on app-date-cell at bounding box center [569, 321] width 154 height 351
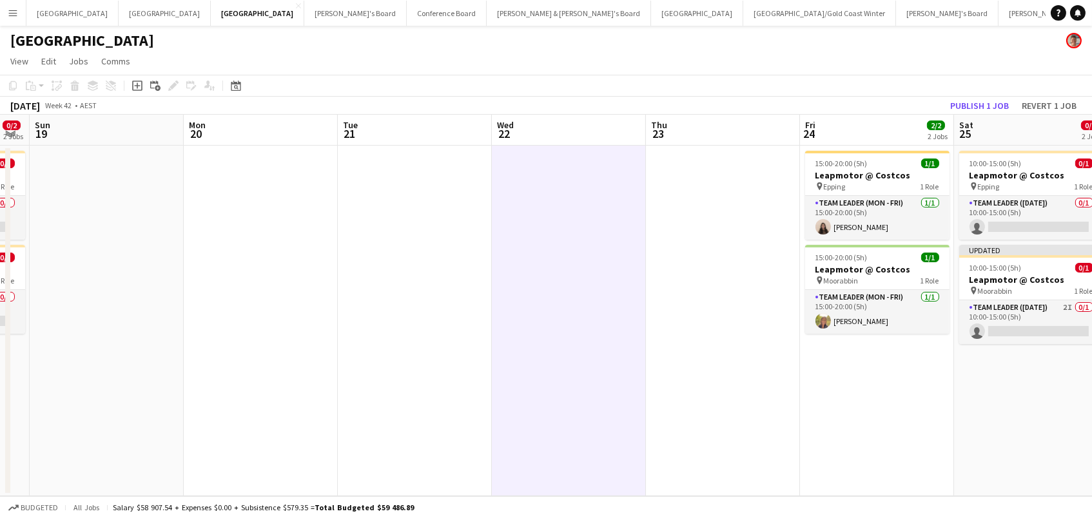
scroll to position [0, 282]
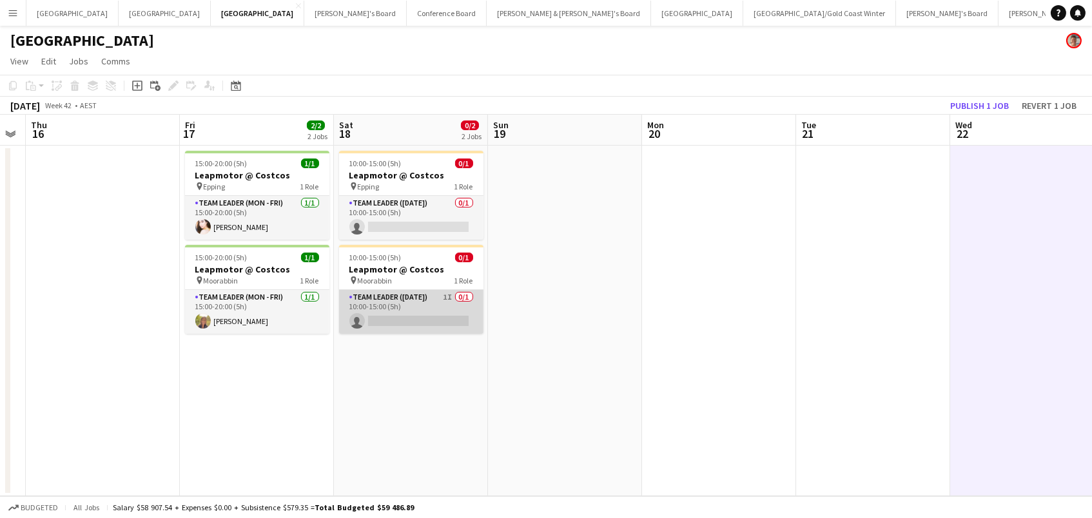
click at [428, 303] on app-card-role "Team Leader (Saturday) 1I 0/1 10:00-15:00 (5h) single-neutral-actions" at bounding box center [411, 312] width 144 height 44
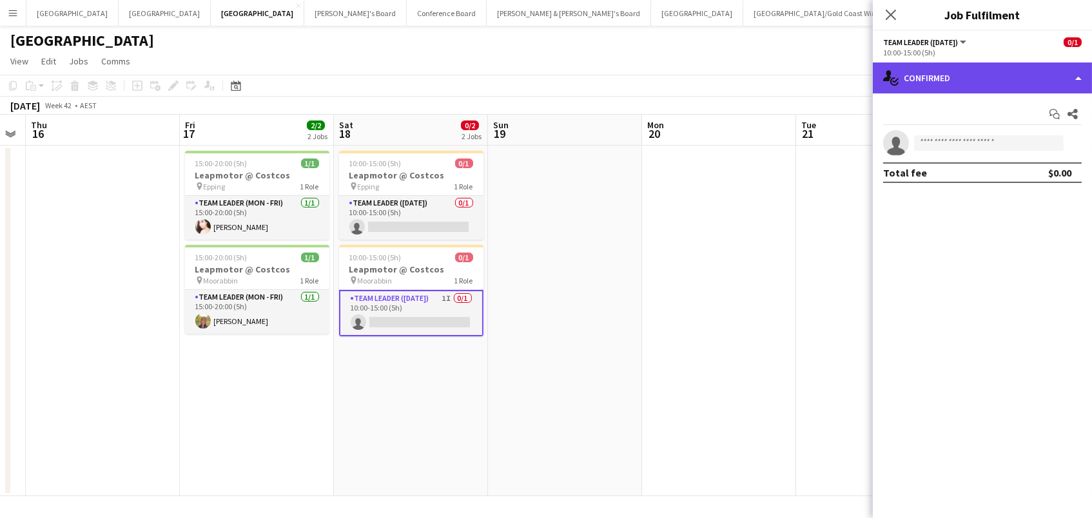
click at [982, 79] on div "single-neutral-actions-check-2 Confirmed" at bounding box center [982, 78] width 219 height 31
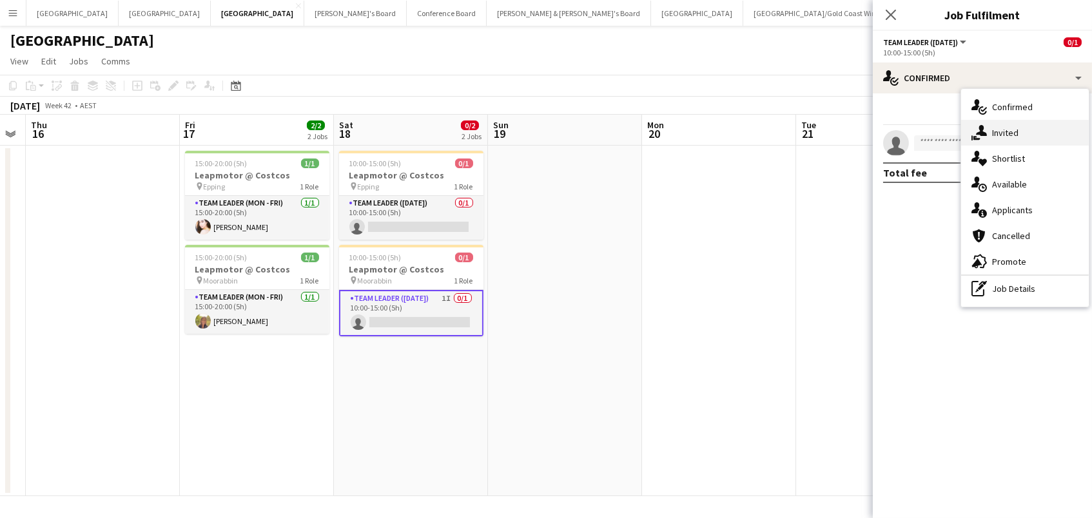
click at [992, 127] on span "Invited" at bounding box center [1005, 133] width 26 height 12
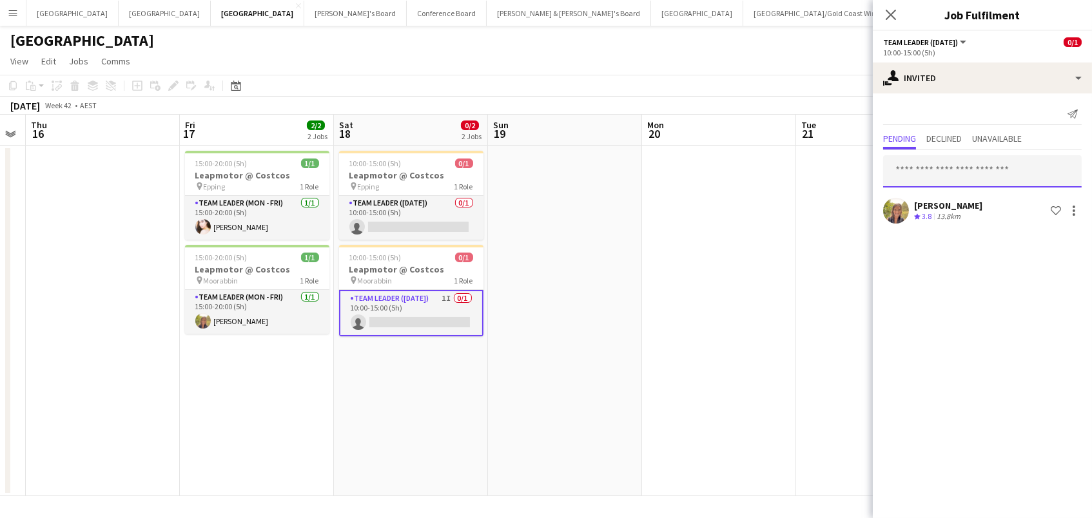
click at [959, 164] on input "text" at bounding box center [982, 171] width 199 height 32
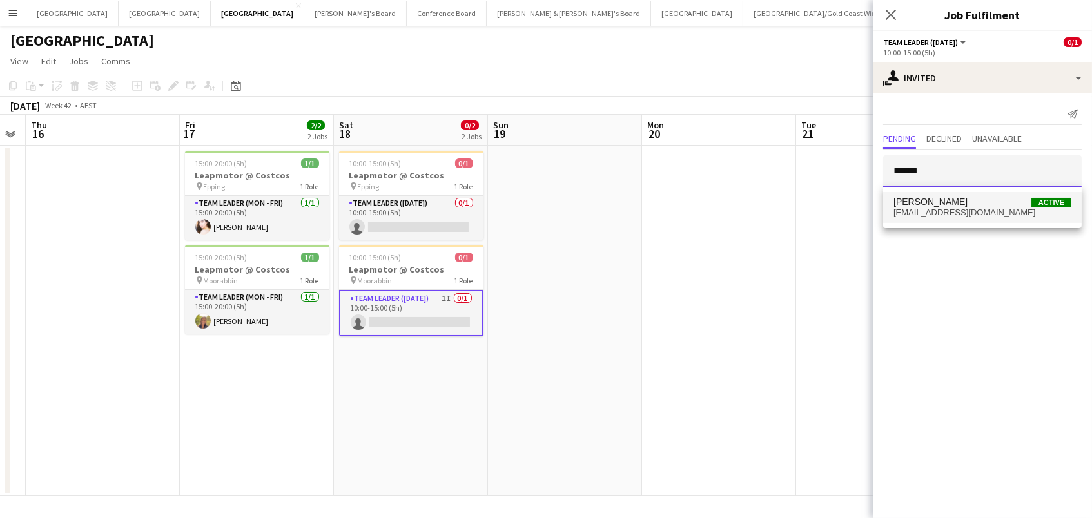
type input "******"
click at [968, 201] on span "[PERSON_NAME]" at bounding box center [930, 202] width 74 height 11
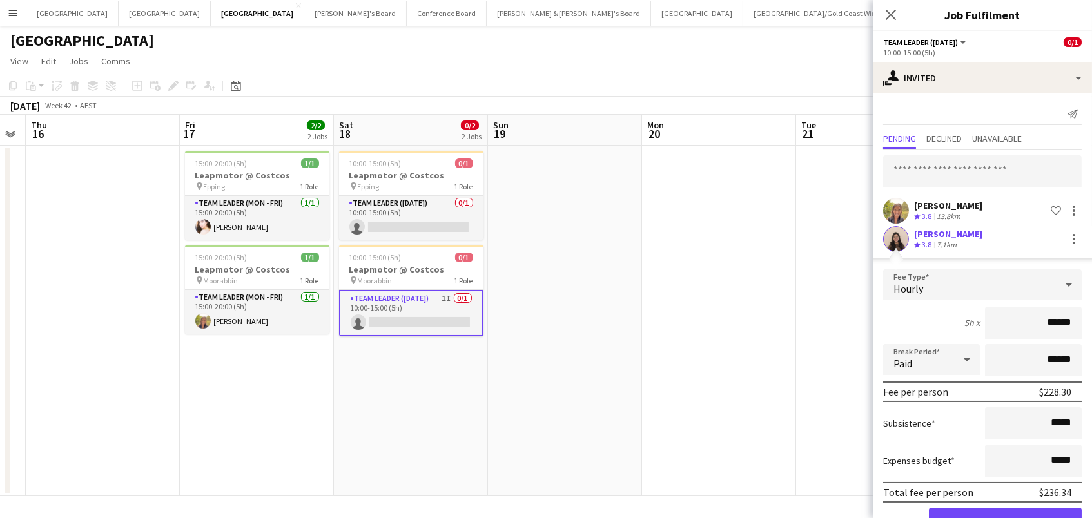
click at [1005, 518] on button "Confirm" at bounding box center [1005, 521] width 153 height 26
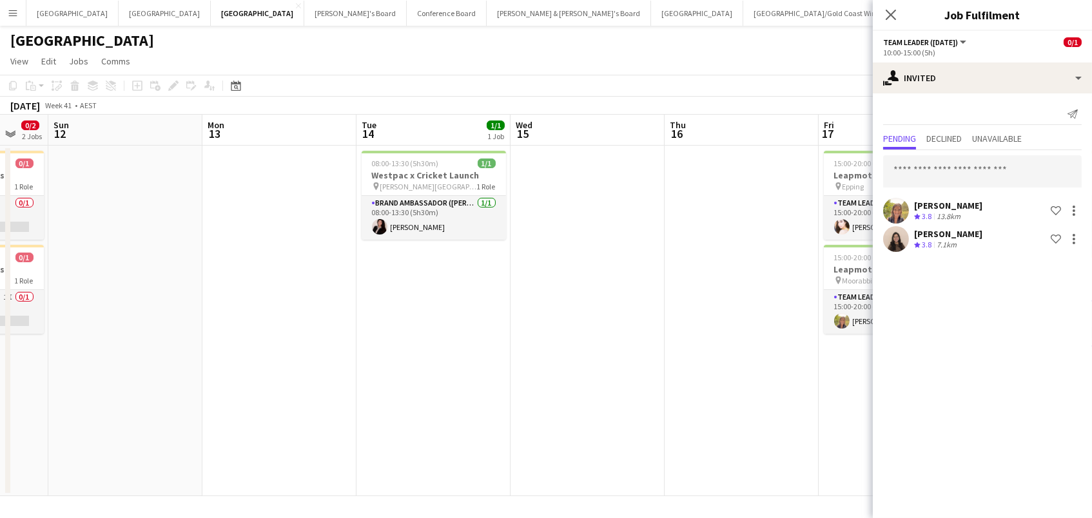
scroll to position [0, 327]
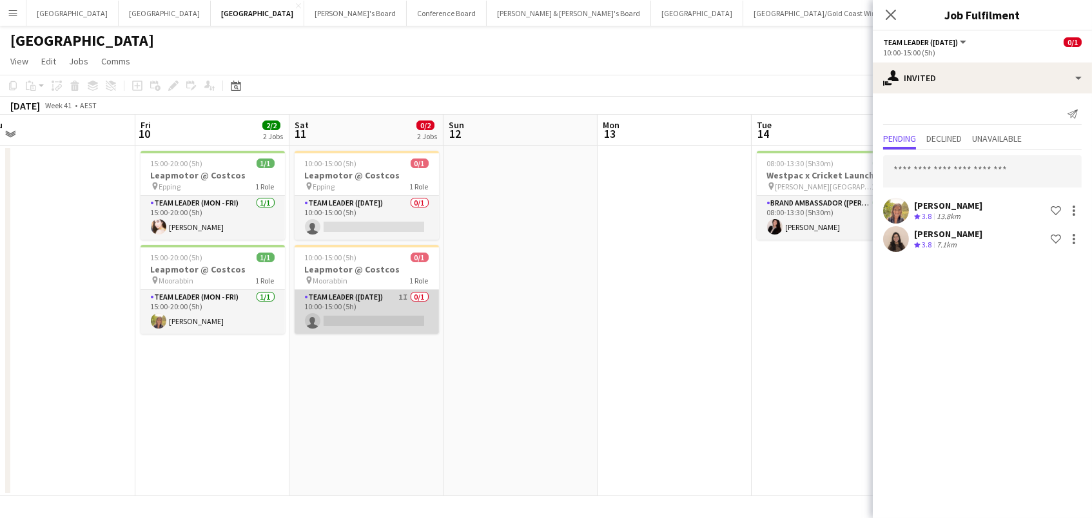
click at [392, 311] on app-card-role "Team Leader (Saturday) 1I 0/1 10:00-15:00 (5h) single-neutral-actions" at bounding box center [367, 312] width 144 height 44
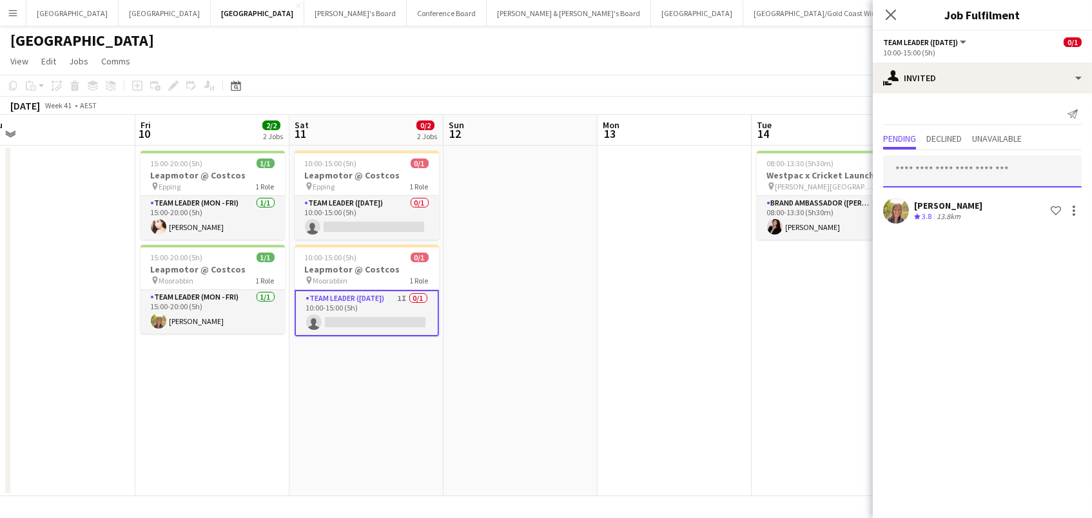
click at [964, 182] on input "text" at bounding box center [982, 171] width 199 height 32
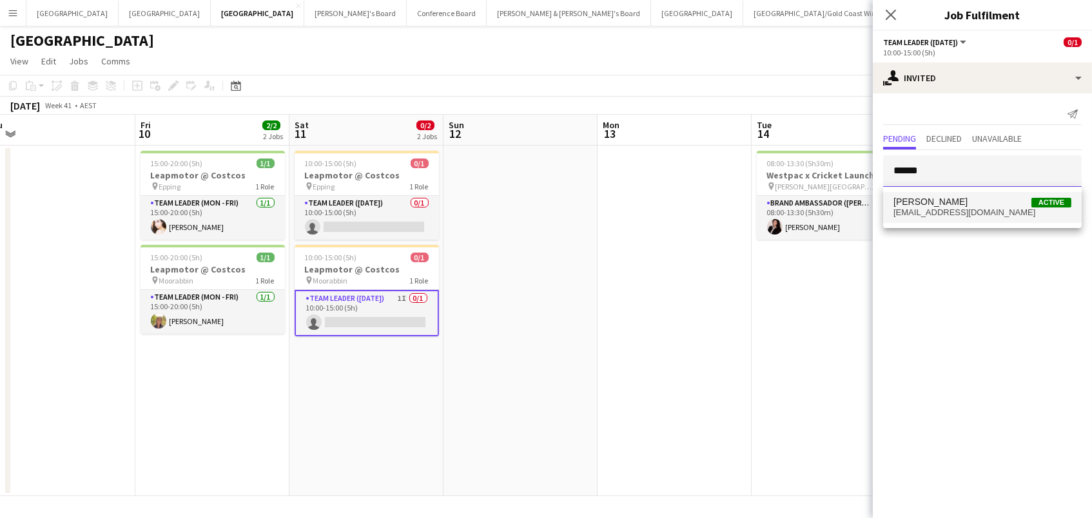
type input "******"
click at [968, 202] on span "[PERSON_NAME]" at bounding box center [930, 202] width 74 height 11
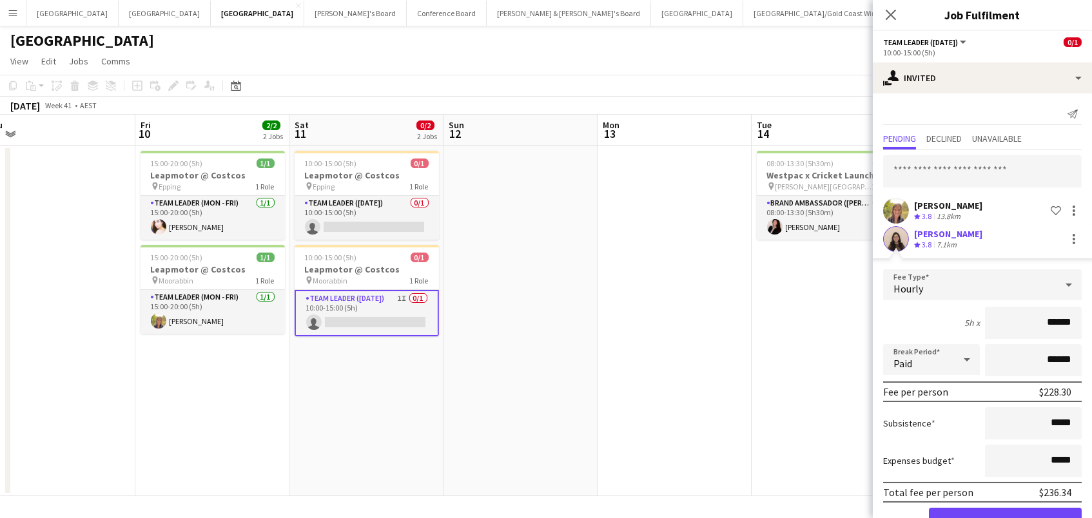
click at [1005, 518] on button "Confirm" at bounding box center [1005, 521] width 153 height 26
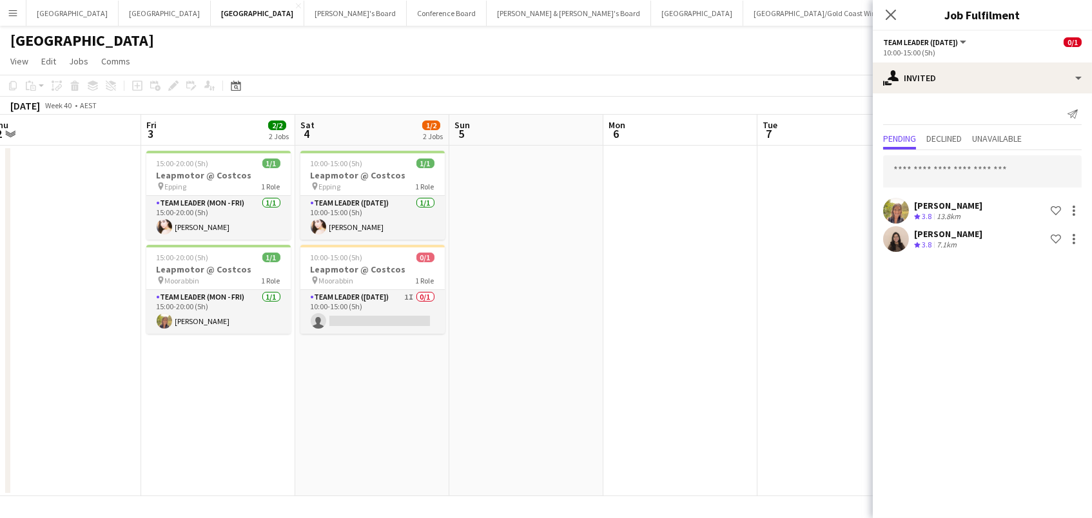
scroll to position [0, 261]
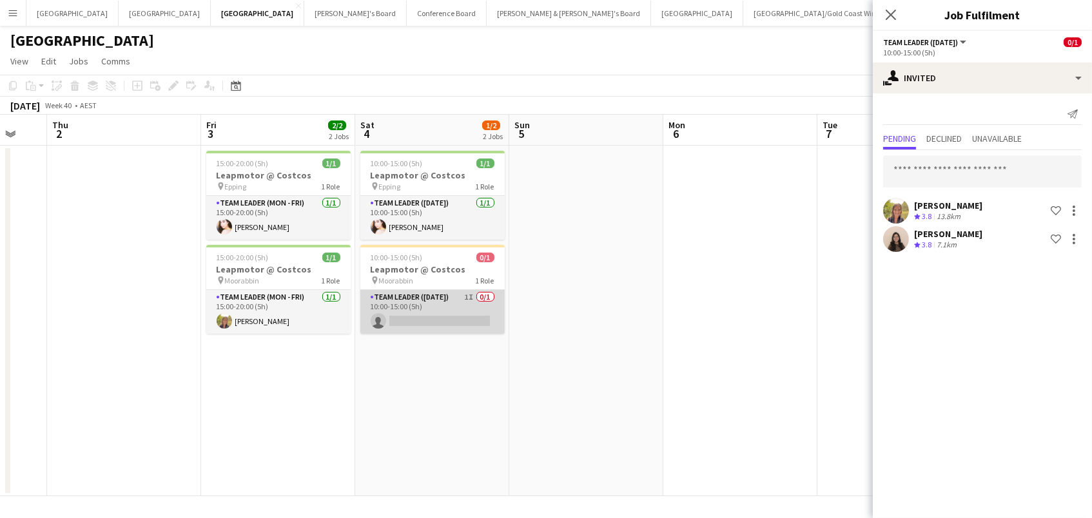
click at [459, 318] on app-card-role "Team Leader (Saturday) 1I 0/1 10:00-15:00 (5h) single-neutral-actions" at bounding box center [432, 312] width 144 height 44
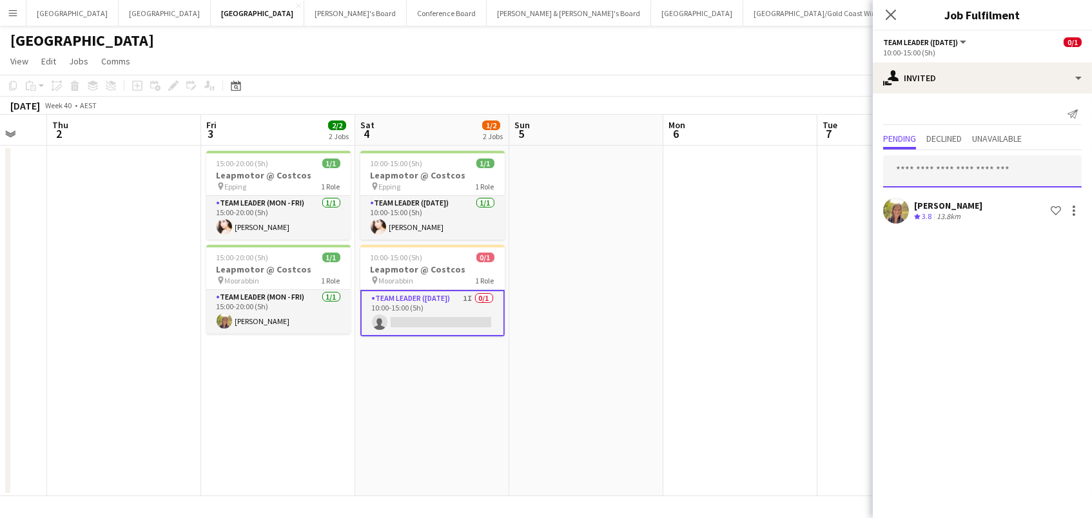
click at [948, 168] on input "text" at bounding box center [982, 171] width 199 height 32
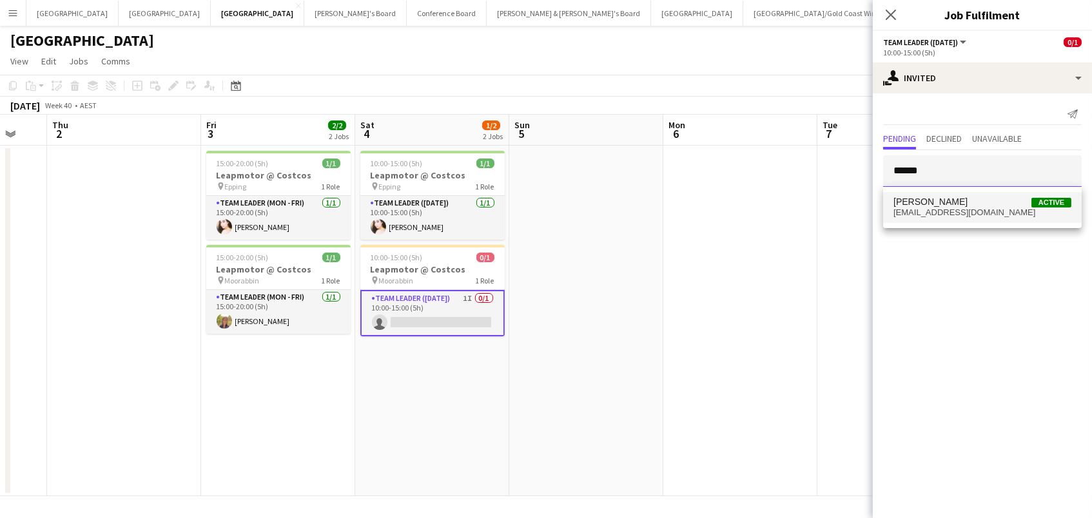
type input "******"
click at [957, 200] on span "[PERSON_NAME]" at bounding box center [930, 202] width 74 height 11
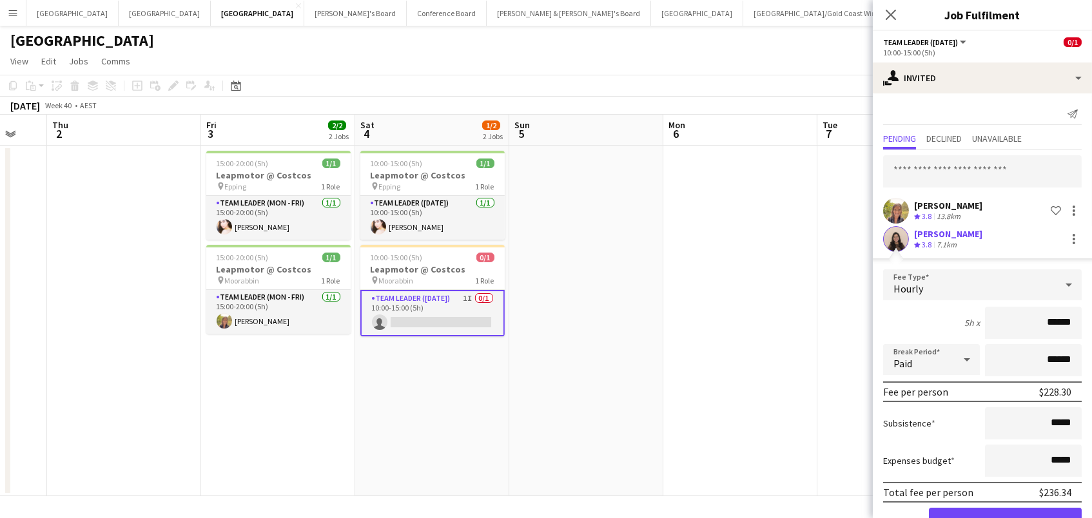
click at [1005, 518] on button "Confirm" at bounding box center [1005, 521] width 153 height 26
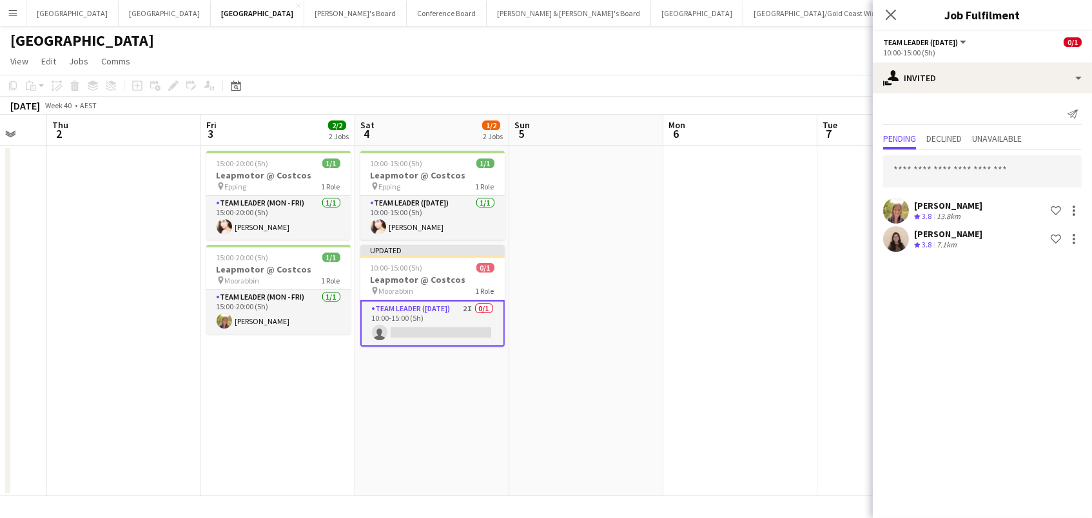
click at [712, 217] on app-date-cell at bounding box center [740, 321] width 154 height 351
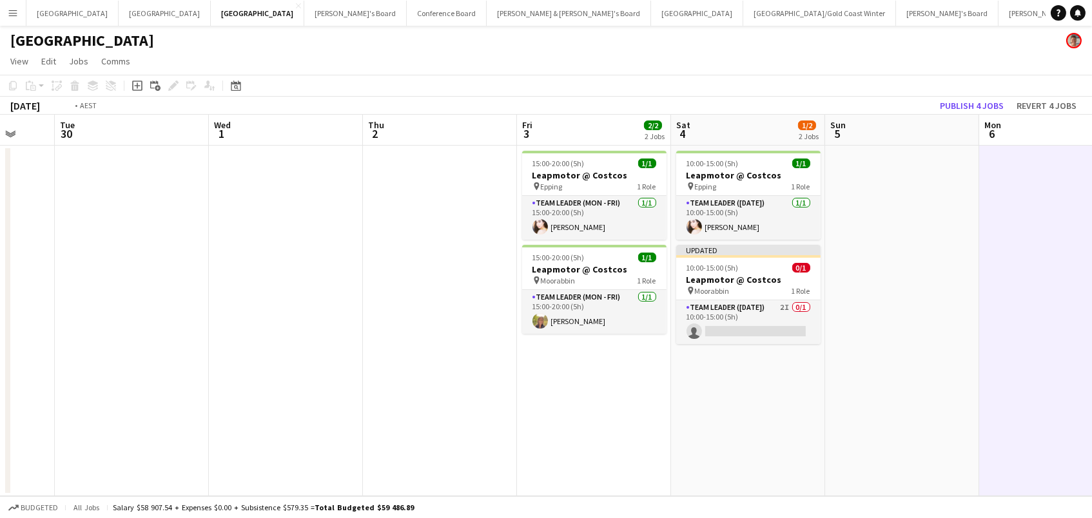
scroll to position [0, 264]
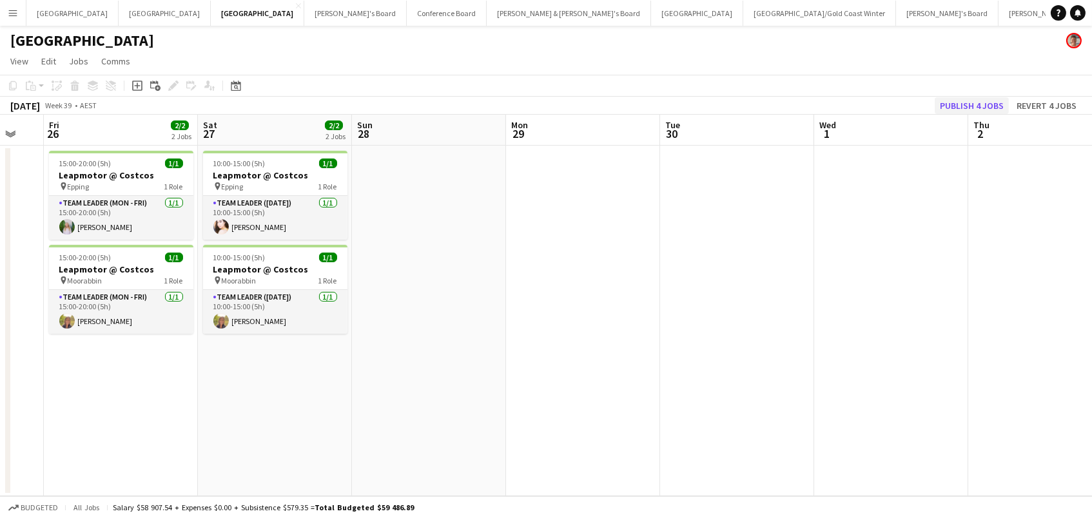
click at [990, 105] on button "Publish 4 jobs" at bounding box center [972, 105] width 74 height 17
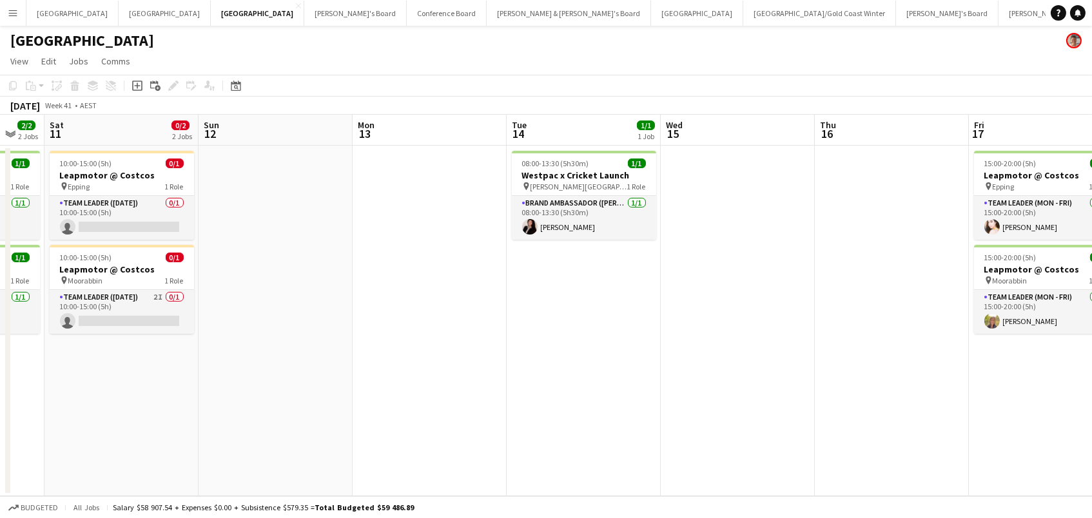
scroll to position [0, 262]
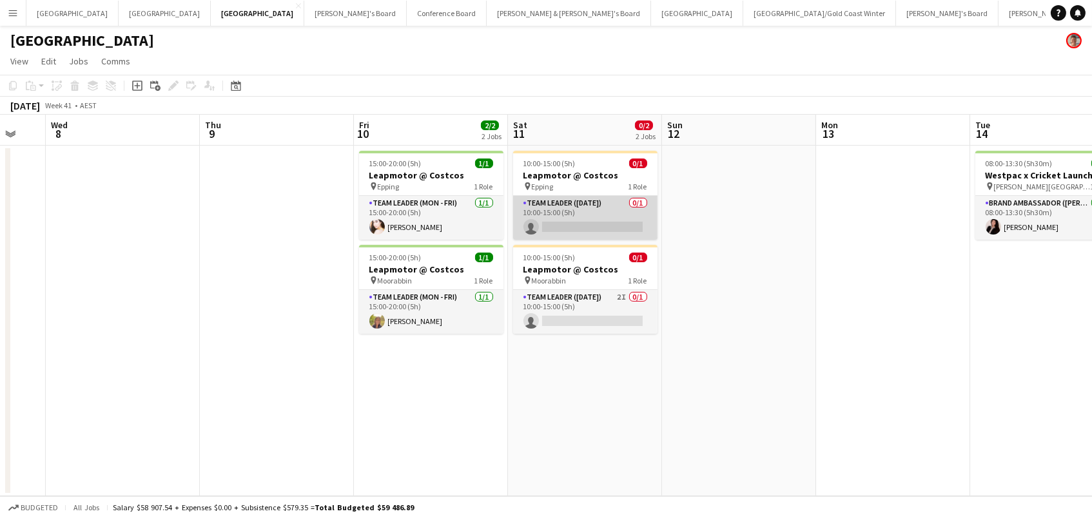
click at [569, 214] on app-card-role "Team Leader (Saturday) 0/1 10:00-15:00 (5h) single-neutral-actions" at bounding box center [585, 218] width 144 height 44
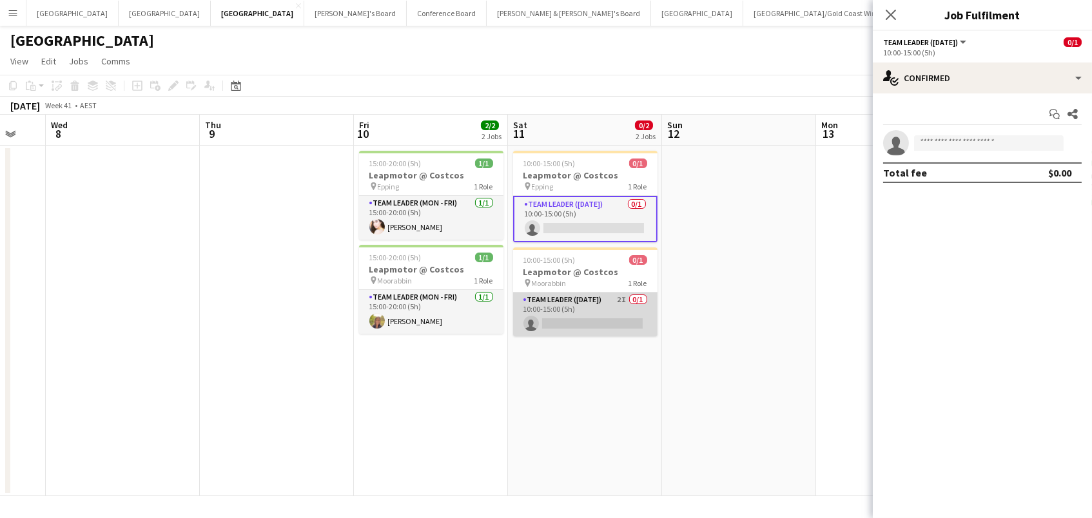
click at [582, 318] on app-card-role "Team Leader (Saturday) 2I 0/1 10:00-15:00 (5h) single-neutral-actions" at bounding box center [585, 315] width 144 height 44
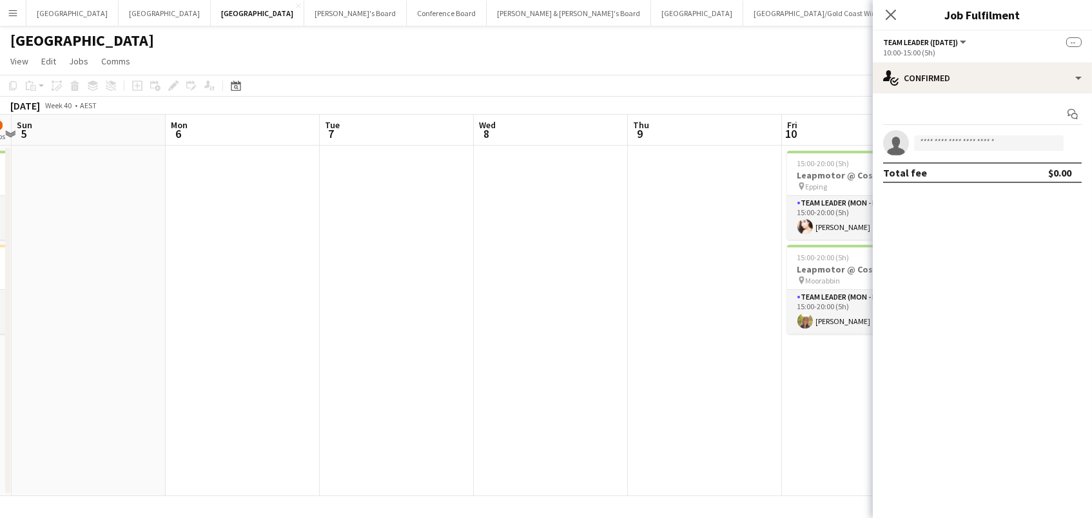
scroll to position [0, 371]
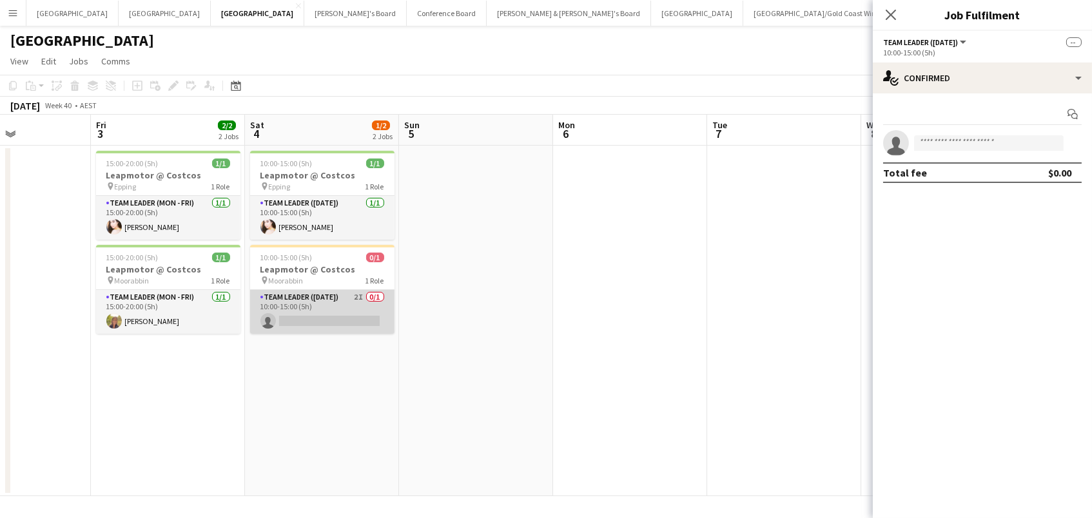
click at [358, 310] on app-card-role "Team Leader (Saturday) 2I 0/1 10:00-15:00 (5h) single-neutral-actions" at bounding box center [322, 312] width 144 height 44
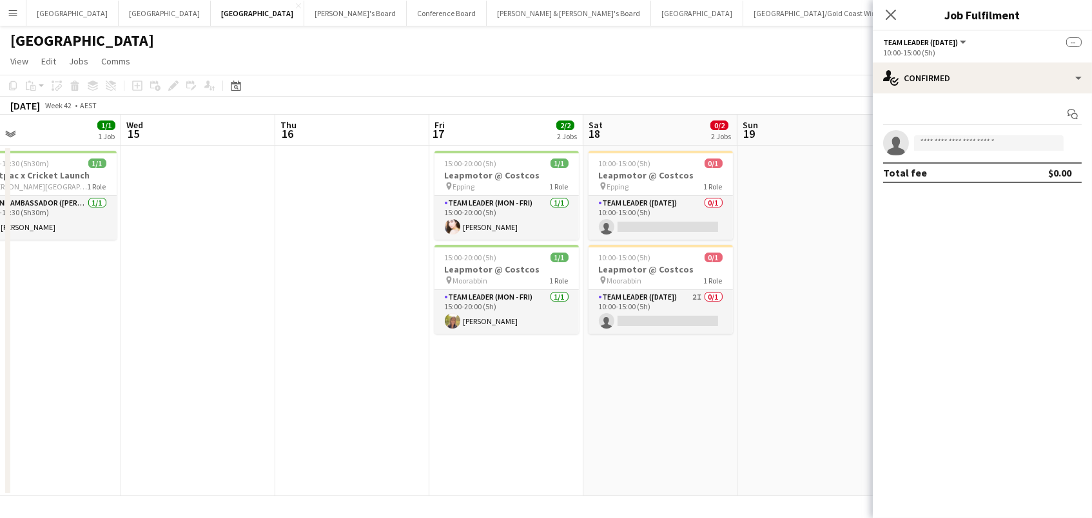
scroll to position [0, 509]
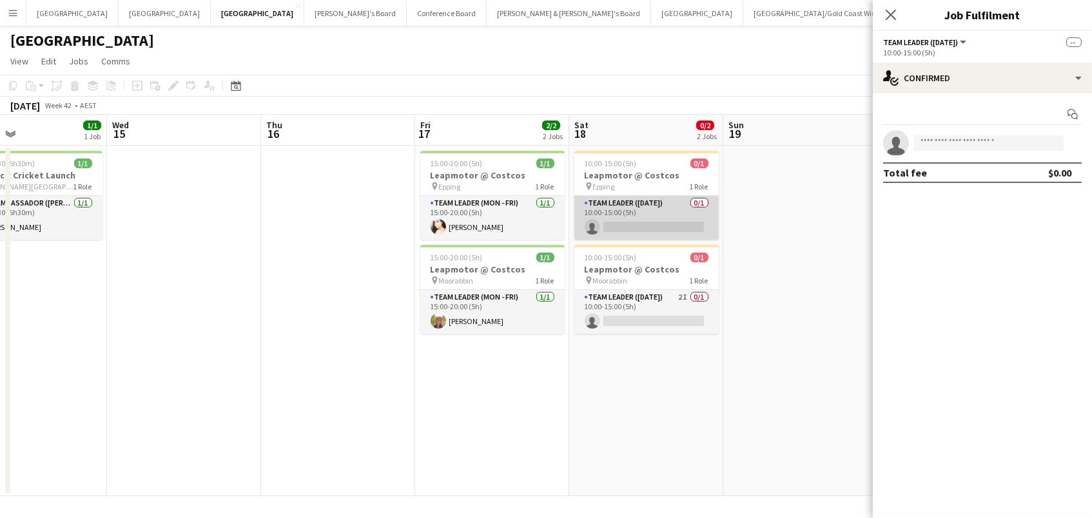
click at [675, 199] on app-card-role "Team Leader (Saturday) 0/1 10:00-15:00 (5h) single-neutral-actions" at bounding box center [646, 218] width 144 height 44
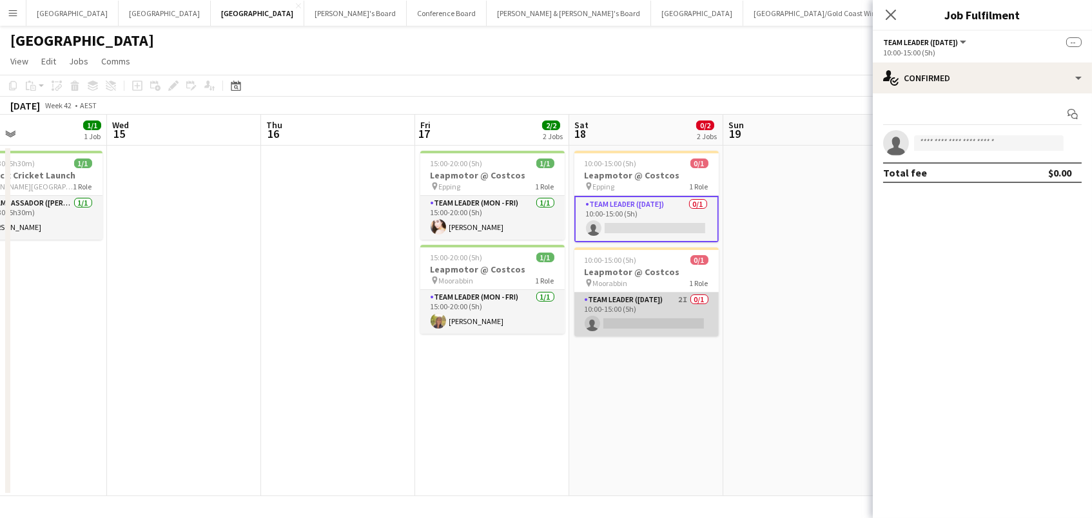
click at [667, 301] on app-card-role "Team Leader (Saturday) 2I 0/1 10:00-15:00 (5h) single-neutral-actions" at bounding box center [646, 315] width 144 height 44
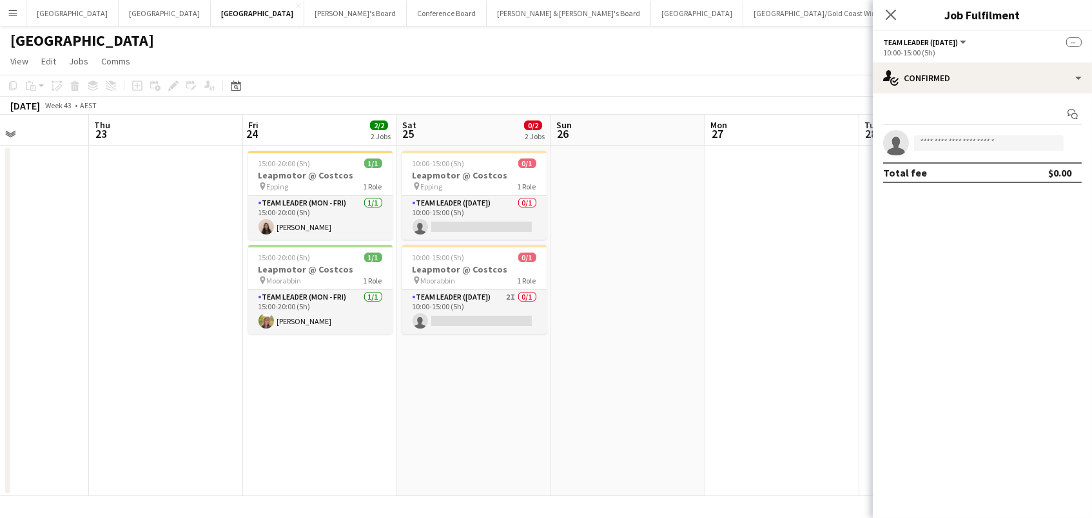
scroll to position [0, 536]
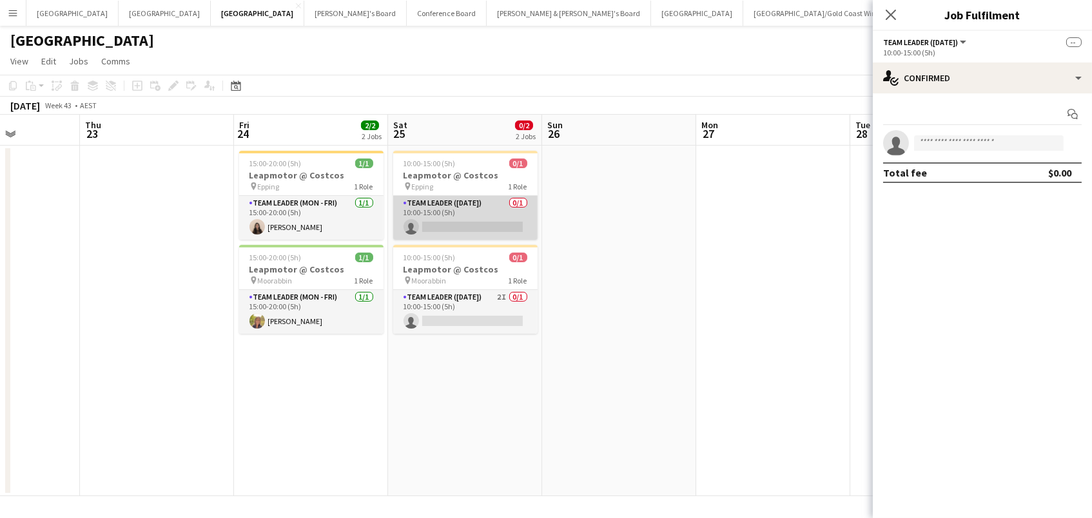
click at [459, 208] on app-card-role "Team Leader (Saturday) 0/1 10:00-15:00 (5h) single-neutral-actions" at bounding box center [465, 218] width 144 height 44
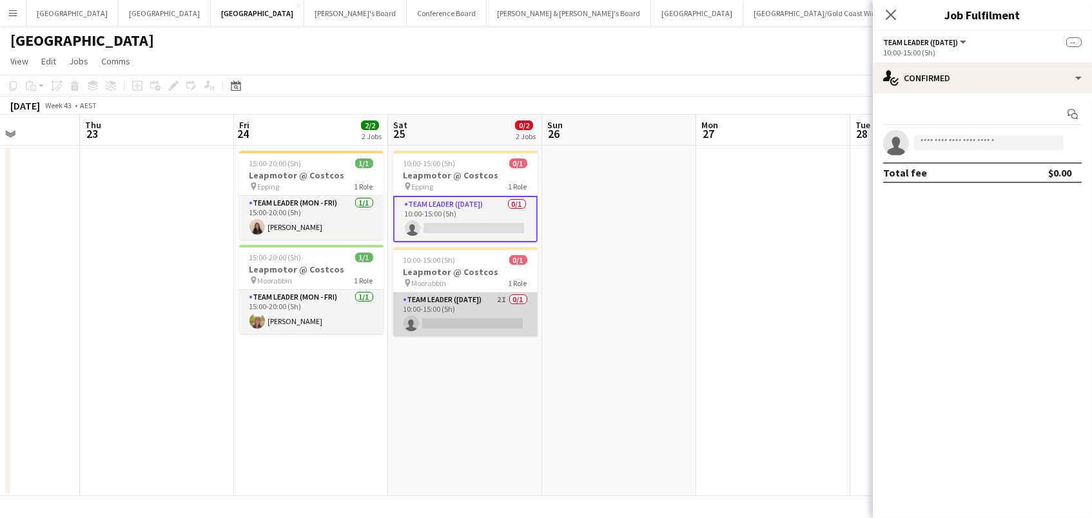
click at [480, 324] on app-card-role "Team Leader (Saturday) 2I 0/1 10:00-15:00 (5h) single-neutral-actions" at bounding box center [465, 315] width 144 height 44
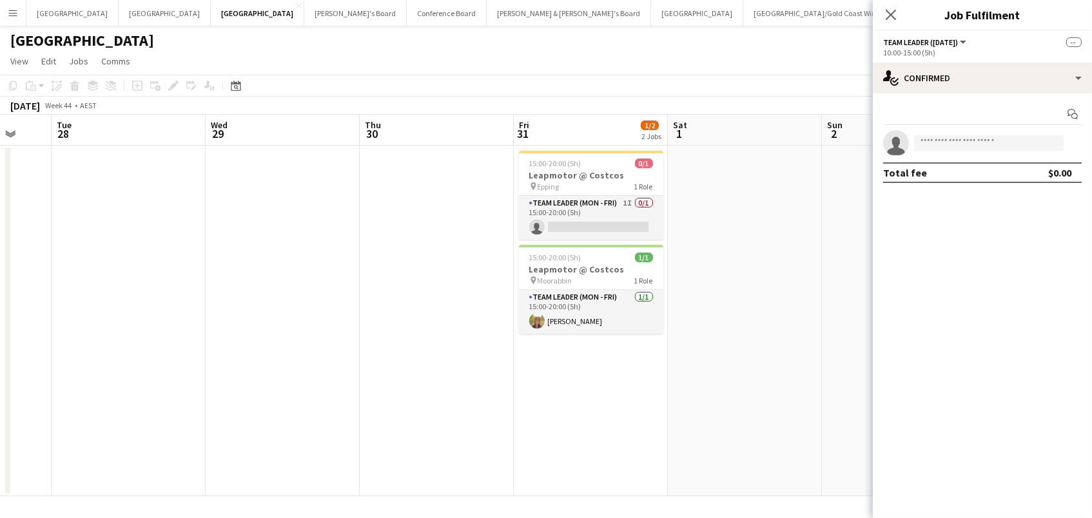
scroll to position [0, 513]
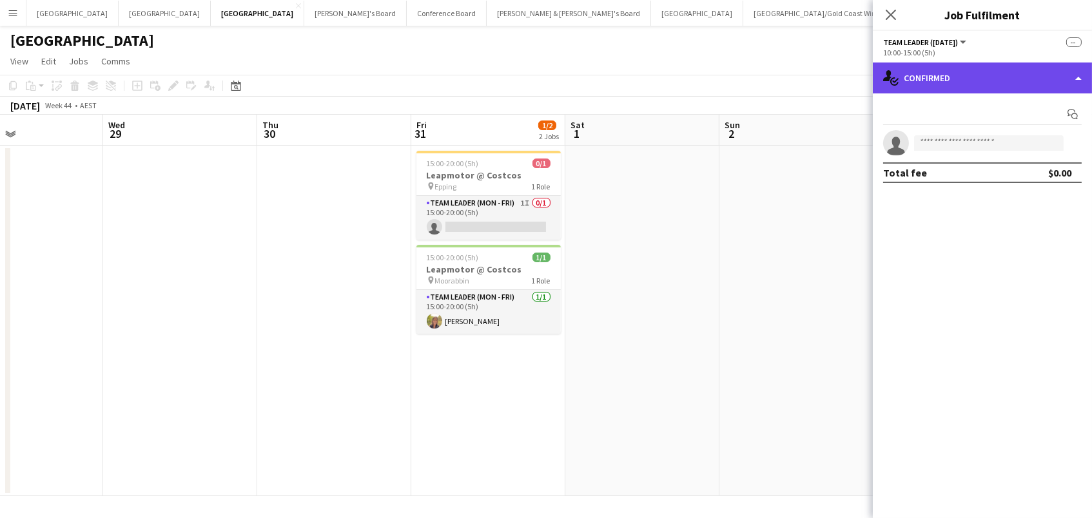
click at [946, 76] on div "single-neutral-actions-check-2 Confirmed" at bounding box center [982, 78] width 219 height 31
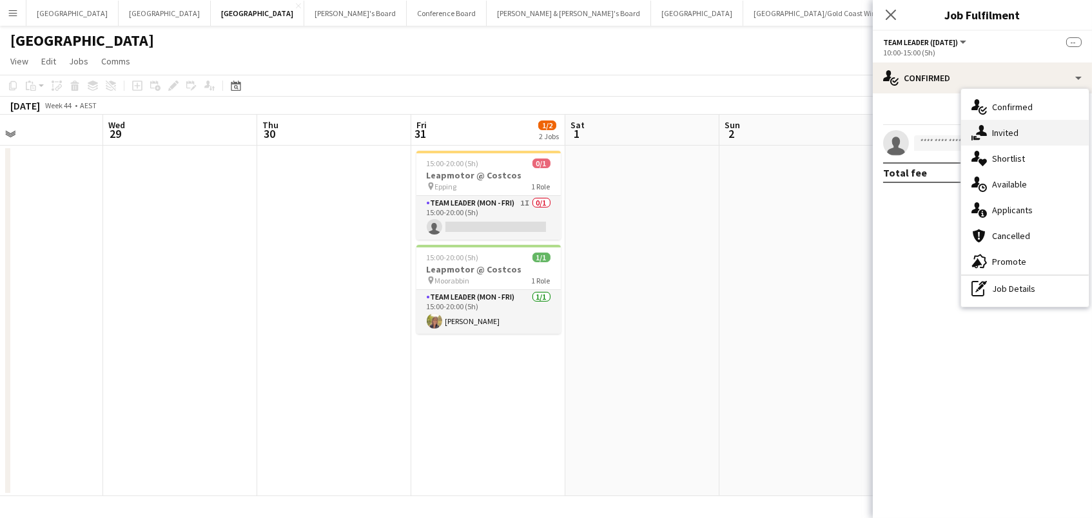
click at [981, 122] on div "single-neutral-actions-share-1 Invited" at bounding box center [1025, 133] width 128 height 26
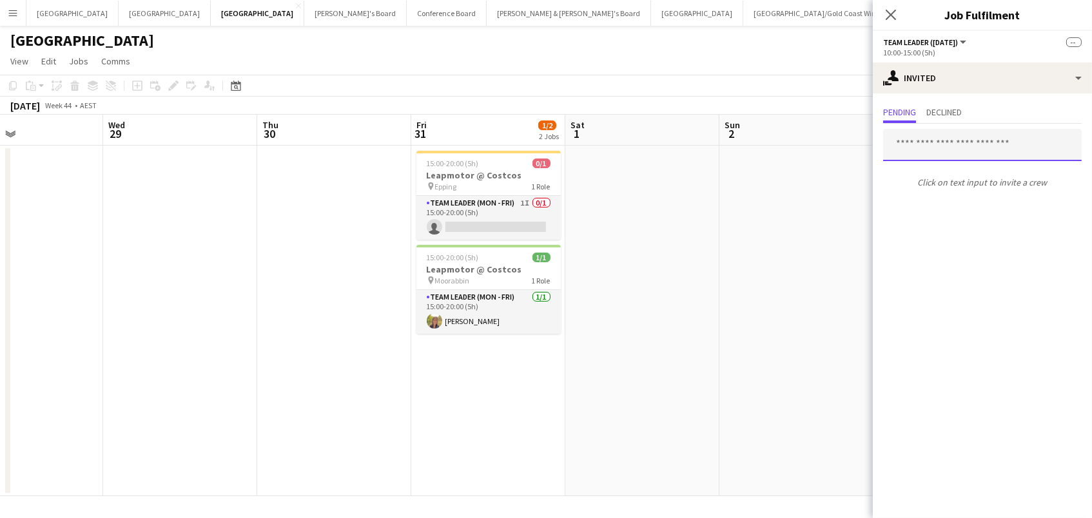
click at [946, 142] on input "text" at bounding box center [982, 145] width 199 height 32
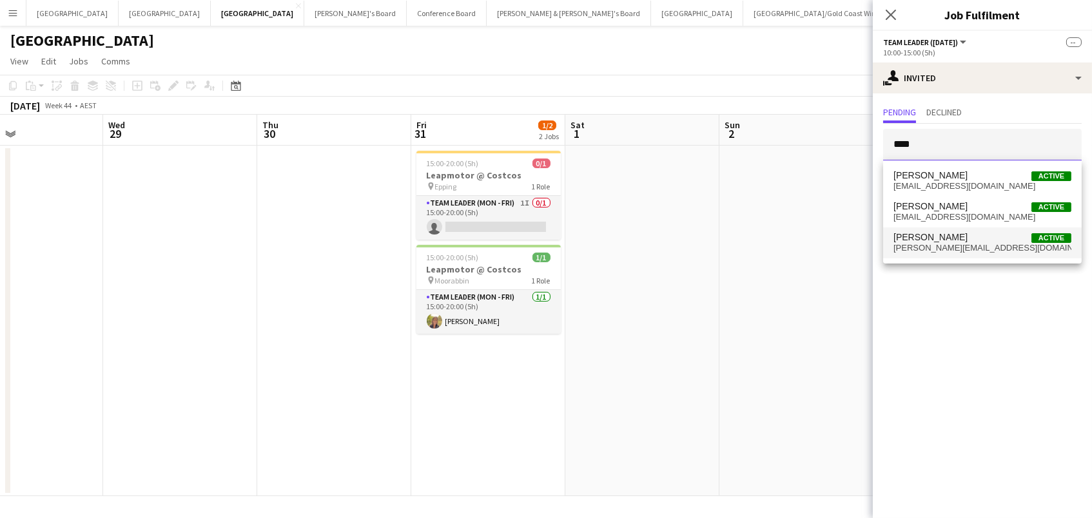
type input "****"
click at [957, 244] on span "katiemwardley@gmail.com" at bounding box center [982, 248] width 178 height 10
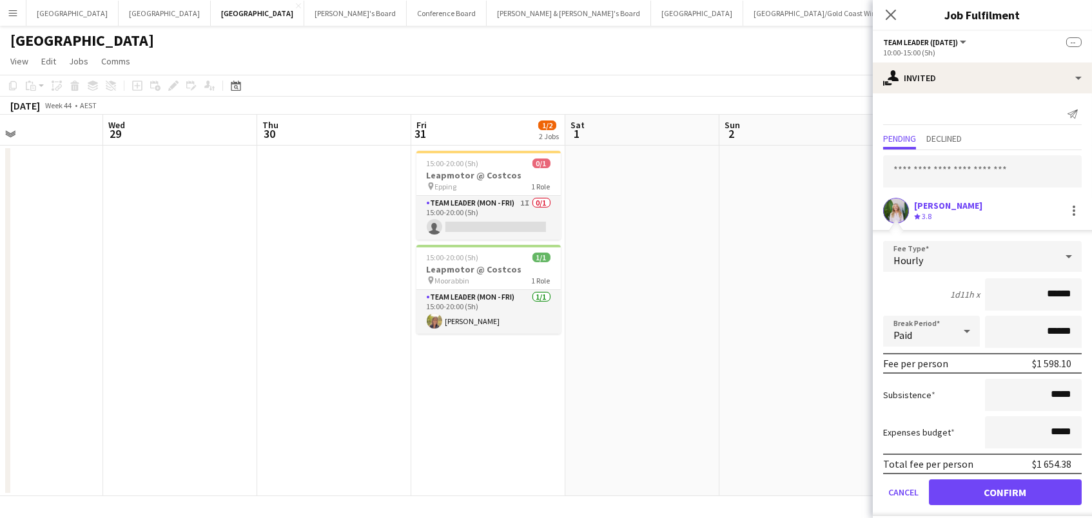
click at [1005, 491] on button "Confirm" at bounding box center [1005, 493] width 153 height 26
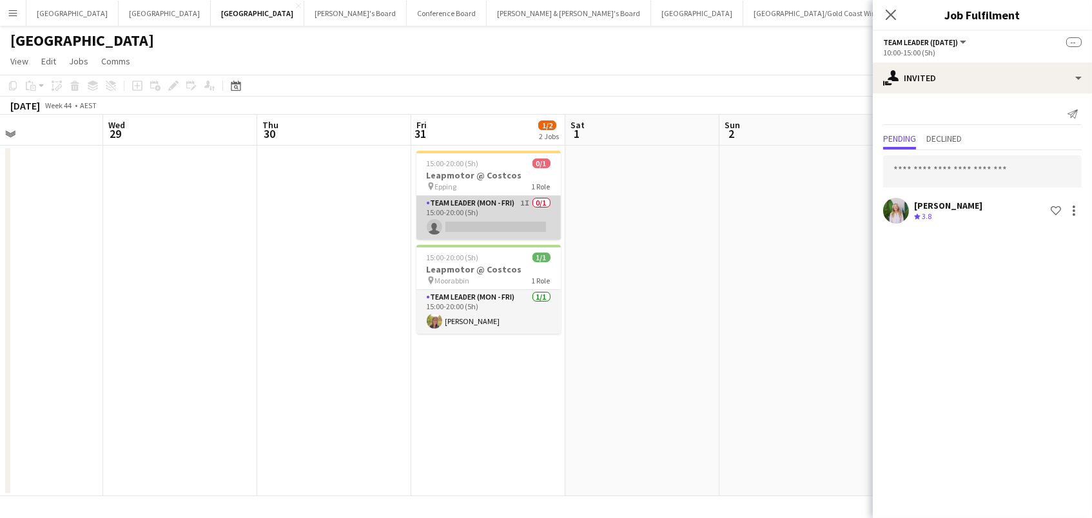
click at [522, 213] on app-card-role "Team Leader (Mon - Fri) 1I 0/1 15:00-20:00 (5h) single-neutral-actions" at bounding box center [488, 218] width 144 height 44
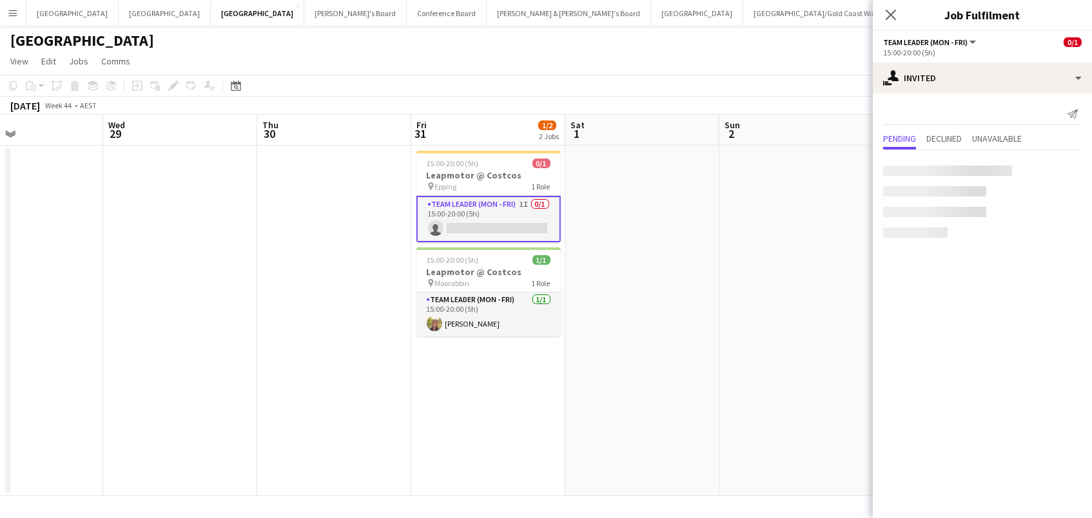
scroll to position [0, 513]
click at [912, 166] on input "text" at bounding box center [982, 171] width 199 height 32
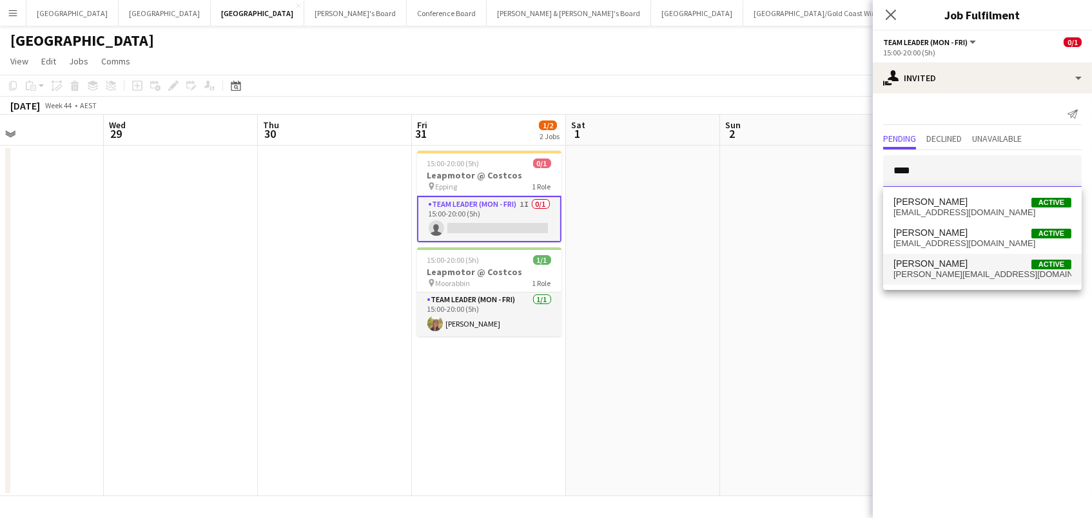
type input "****"
click at [922, 270] on span "katiemwardley@gmail.com" at bounding box center [982, 274] width 178 height 10
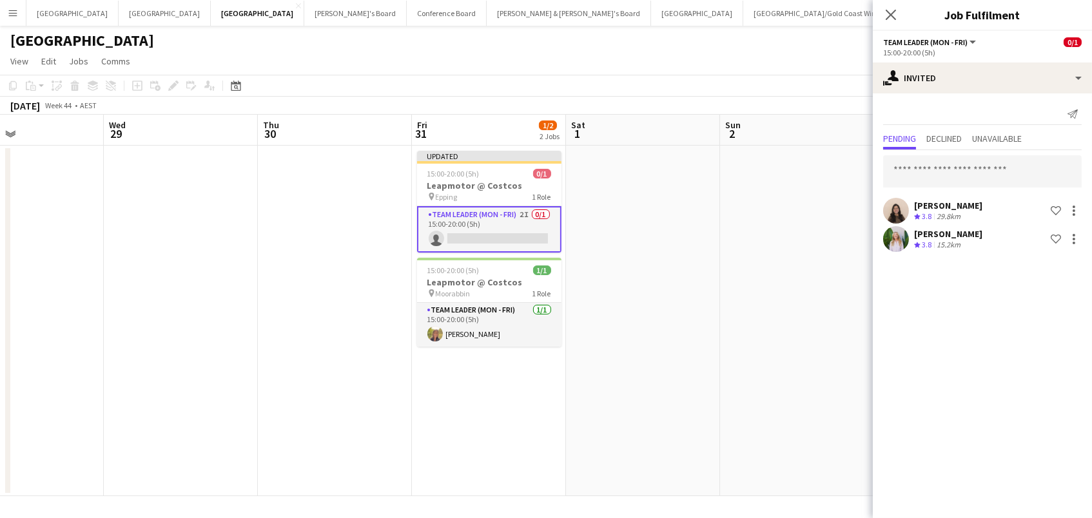
click at [662, 304] on app-date-cell at bounding box center [643, 321] width 154 height 351
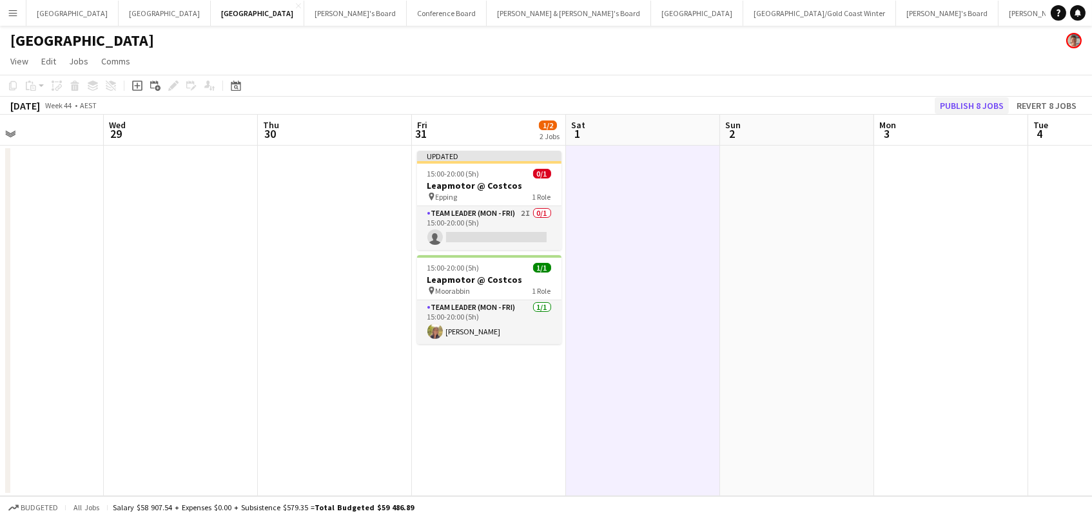
click at [969, 106] on button "Publish 8 jobs" at bounding box center [972, 105] width 74 height 17
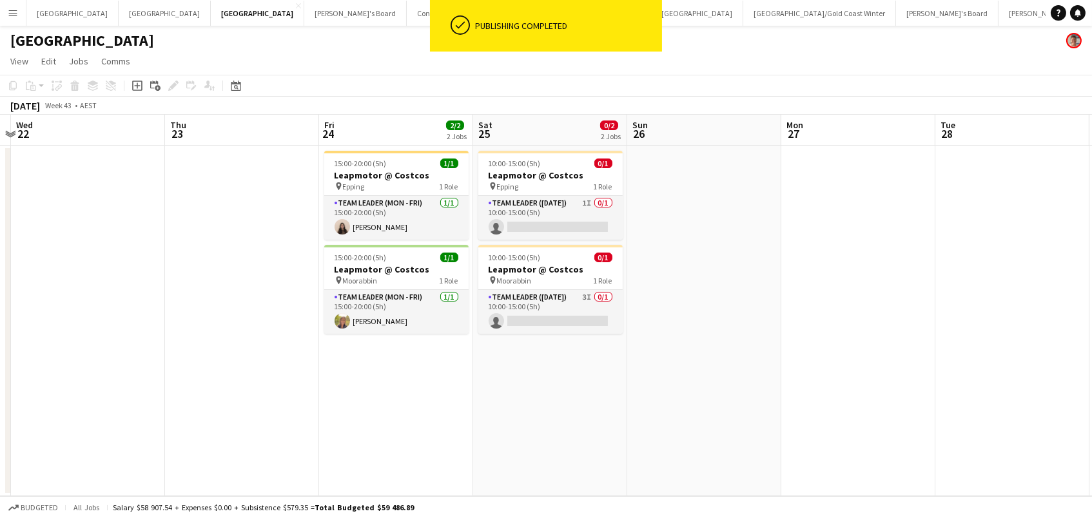
scroll to position [0, 293]
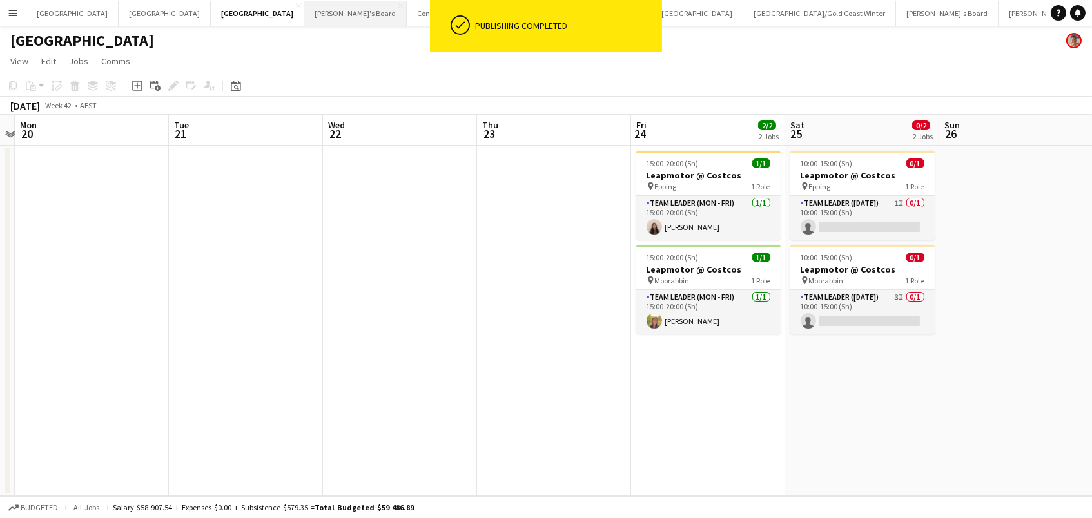
click at [304, 24] on button "Tennille's Board Close" at bounding box center [355, 13] width 103 height 25
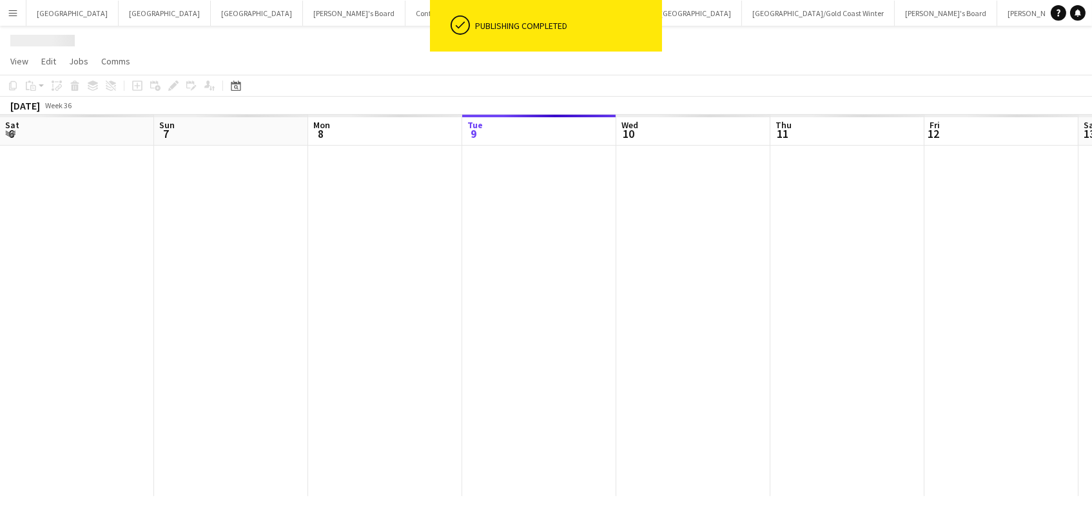
scroll to position [0, 308]
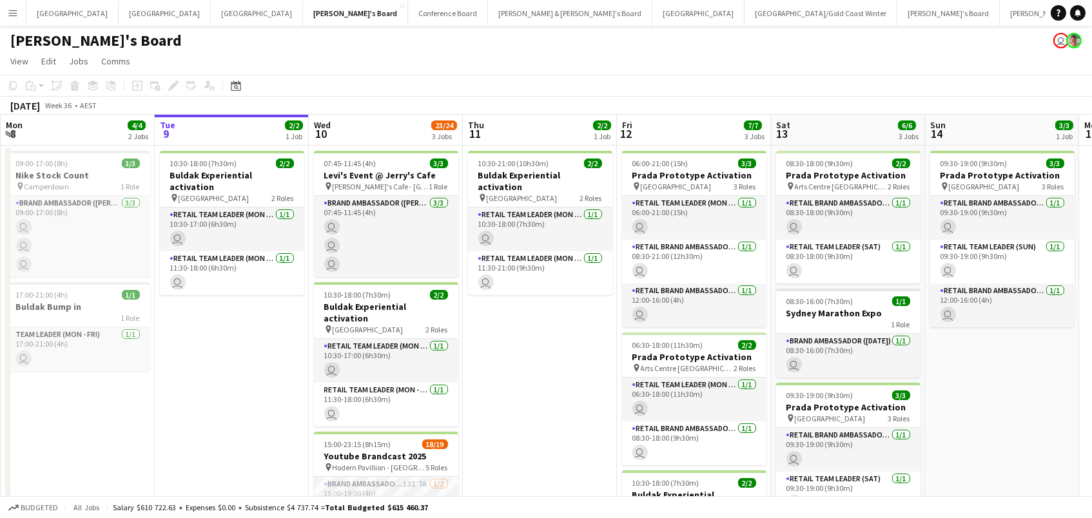
click at [243, 315] on app-date-cell "10:30-18:00 (7h30m) 2/2 Buldak Experiential activation pin Bondi Junction Westf…" at bounding box center [232, 407] width 154 height 522
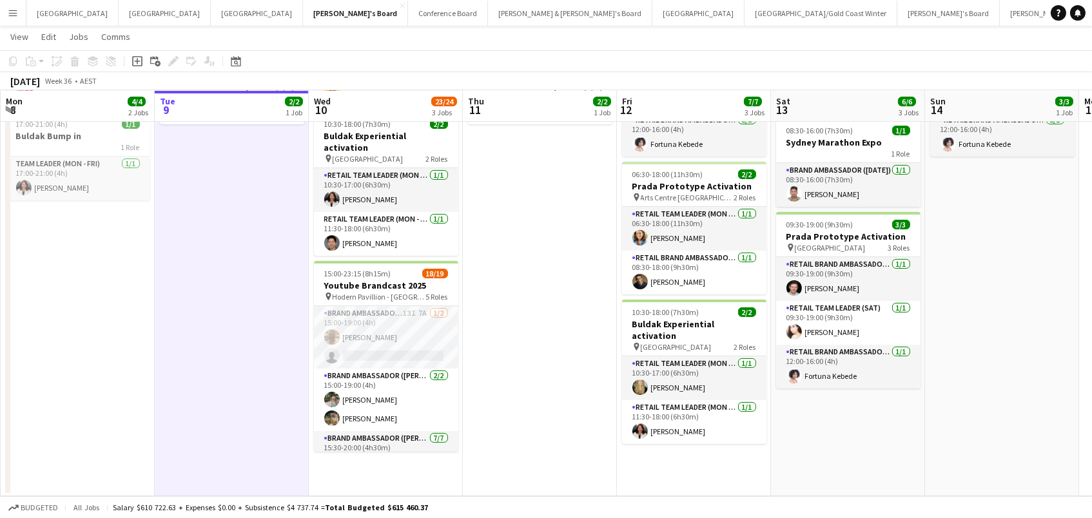
scroll to position [169, 0]
click at [405, 323] on app-card-role "Brand Ambassador (Mon - Fri) 13I 7A 1/2 15:00-19:00 (4h) Jo-Anne Hannett single…" at bounding box center [386, 338] width 144 height 63
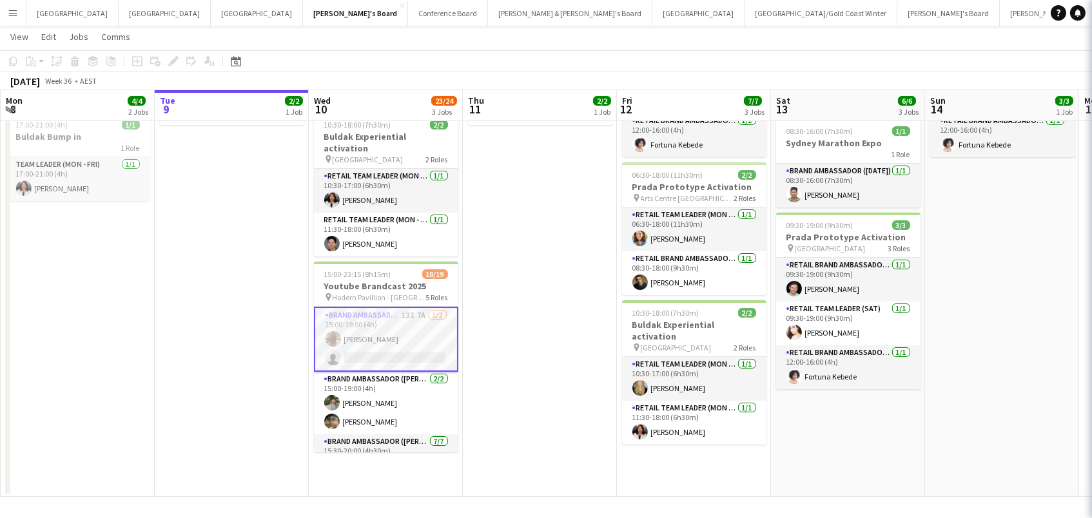
scroll to position [0, 306]
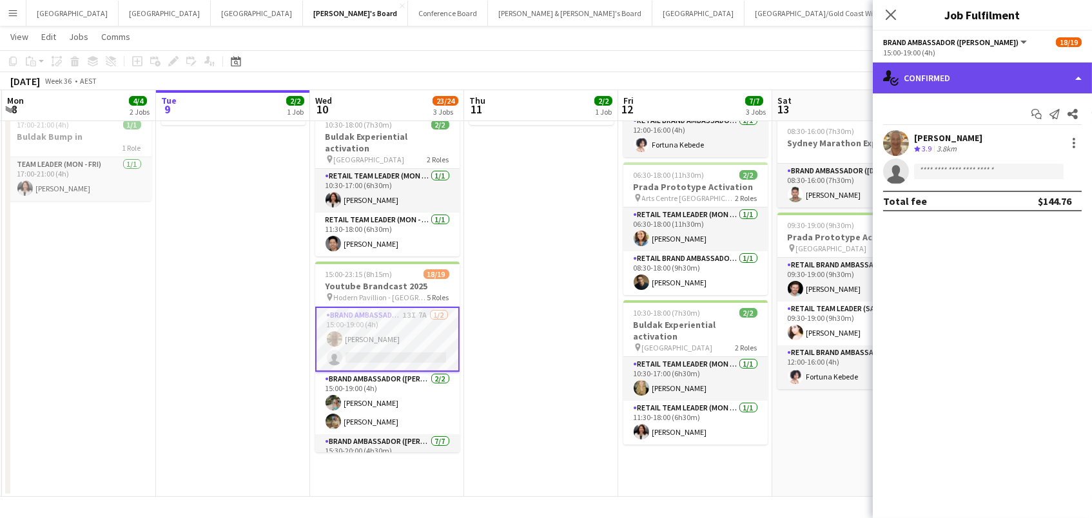
click at [922, 81] on div "single-neutral-actions-check-2 Confirmed" at bounding box center [982, 78] width 219 height 31
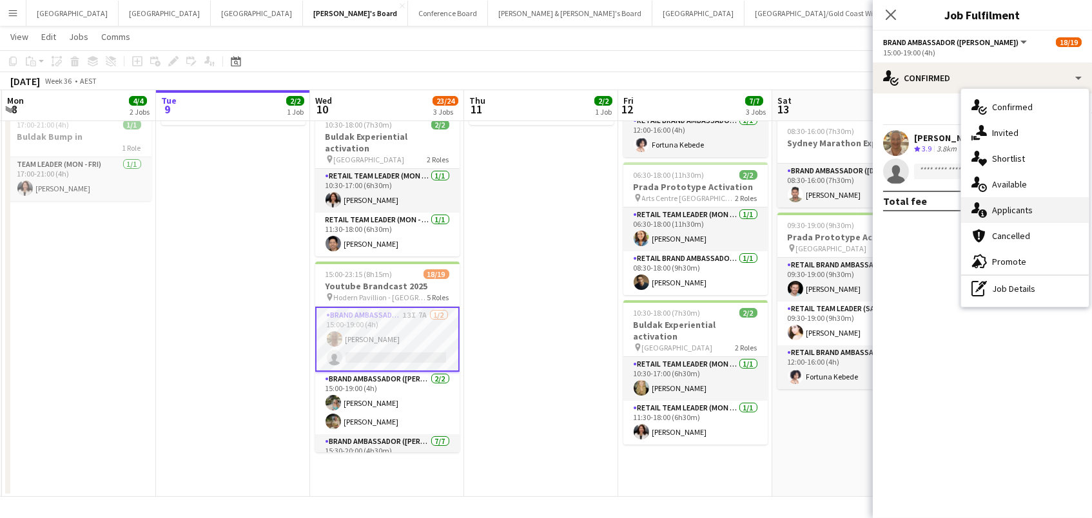
click at [1002, 211] on span "Applicants" at bounding box center [1012, 210] width 41 height 12
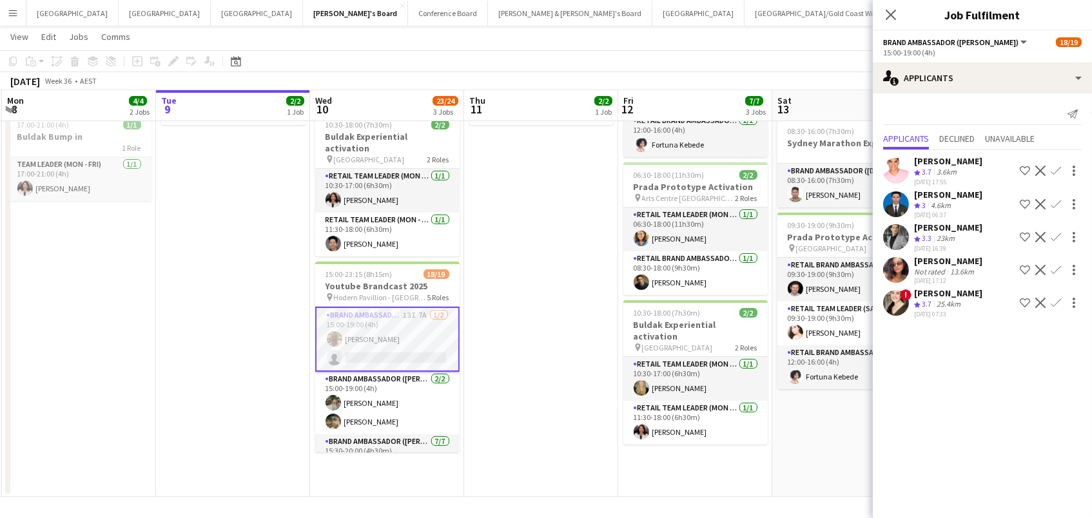
click at [930, 259] on div "Bruna Bueno" at bounding box center [948, 261] width 68 height 12
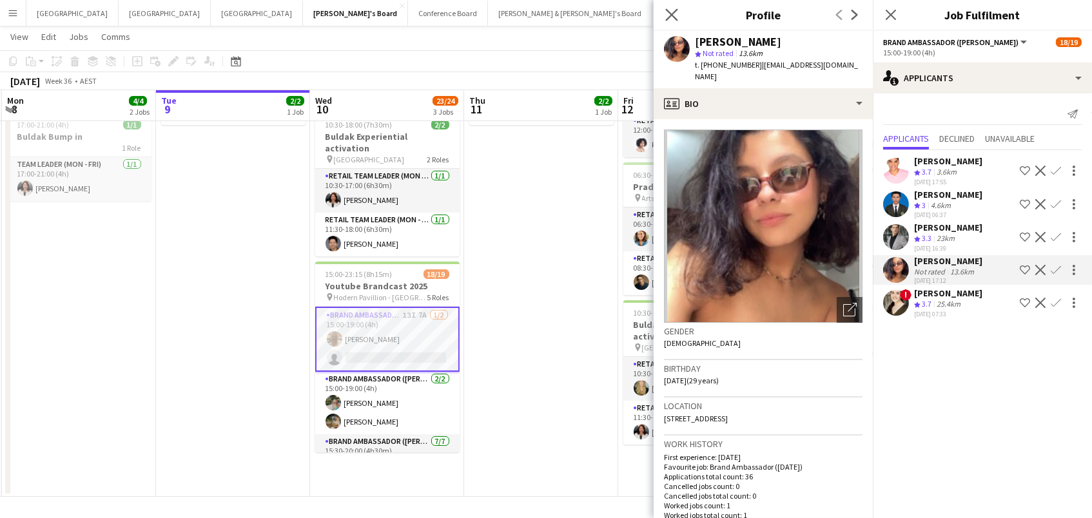
click at [665, 18] on app-icon "Close pop-in" at bounding box center [672, 15] width 19 height 19
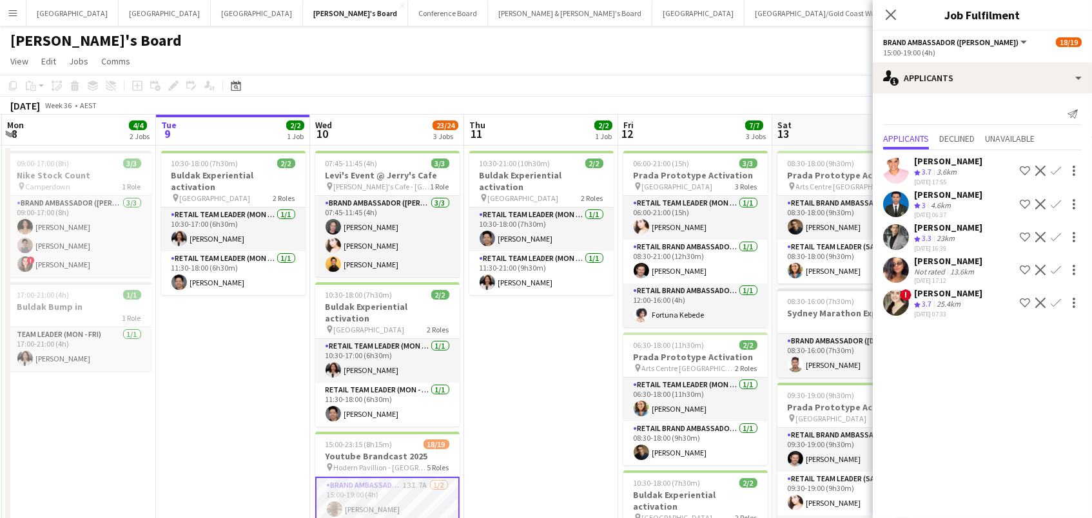
scroll to position [0, 0]
click at [542, 320] on app-date-cell "10:30-21:00 (10h30m) 2/2 Buldak Experiential activation pin Bondi Junction West…" at bounding box center [541, 407] width 154 height 522
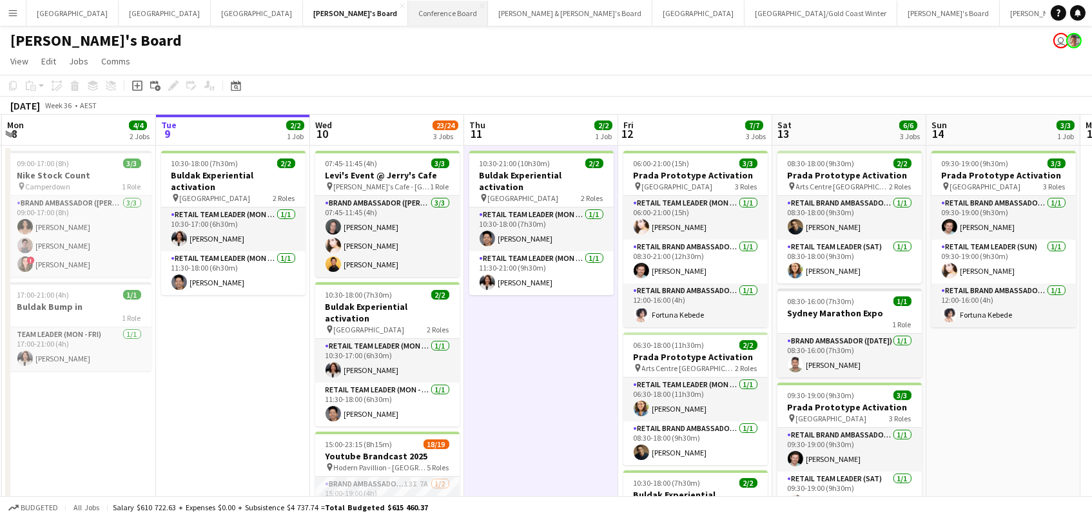
click at [408, 16] on button "Conference Board Close" at bounding box center [448, 13] width 80 height 25
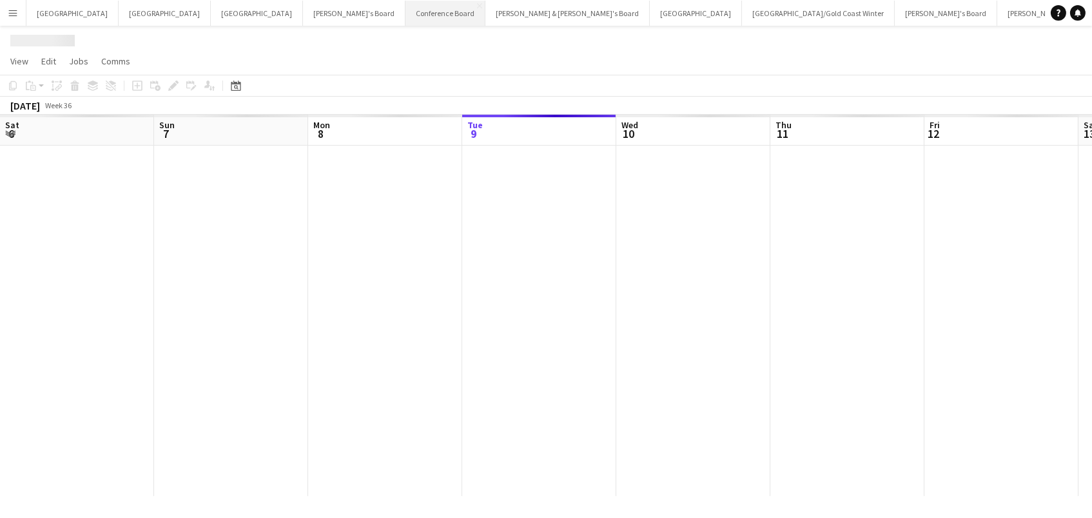
scroll to position [0, 308]
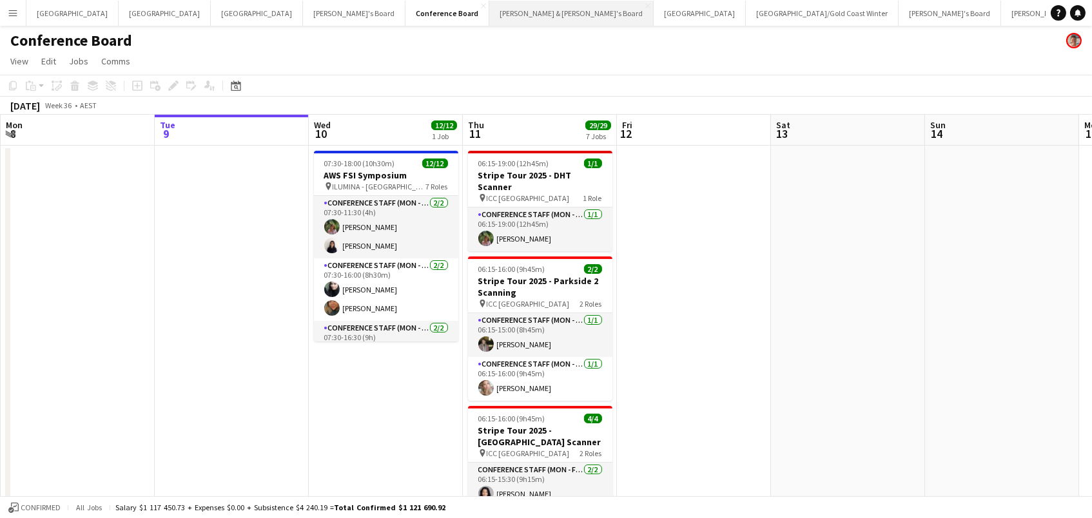
click at [489, 12] on button "Neil & Jenny's Board Close" at bounding box center [571, 13] width 164 height 25
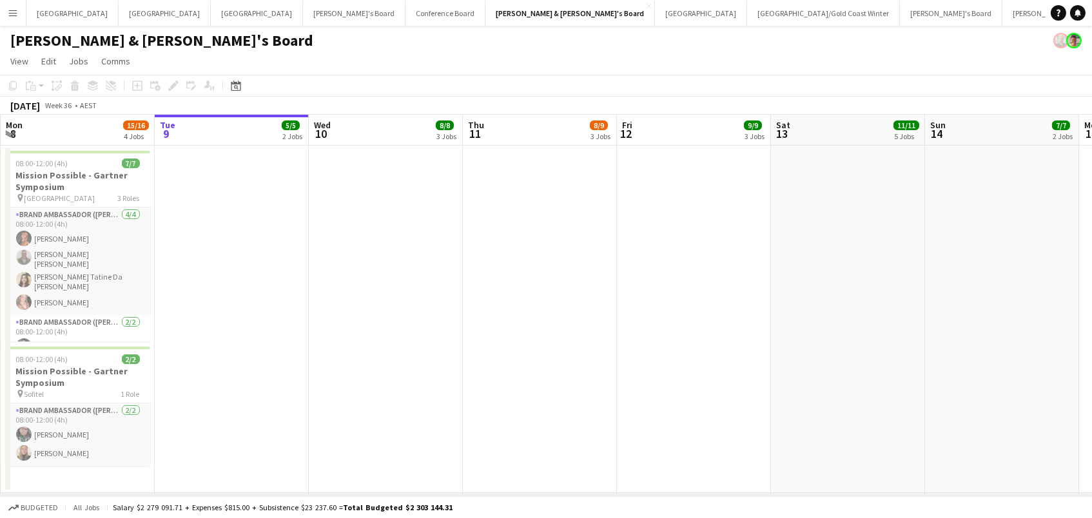
click at [428, 26] on div "[PERSON_NAME] & [PERSON_NAME]'s Board" at bounding box center [546, 38] width 1092 height 24
click at [655, 10] on button "Sydney Close" at bounding box center [701, 13] width 92 height 25
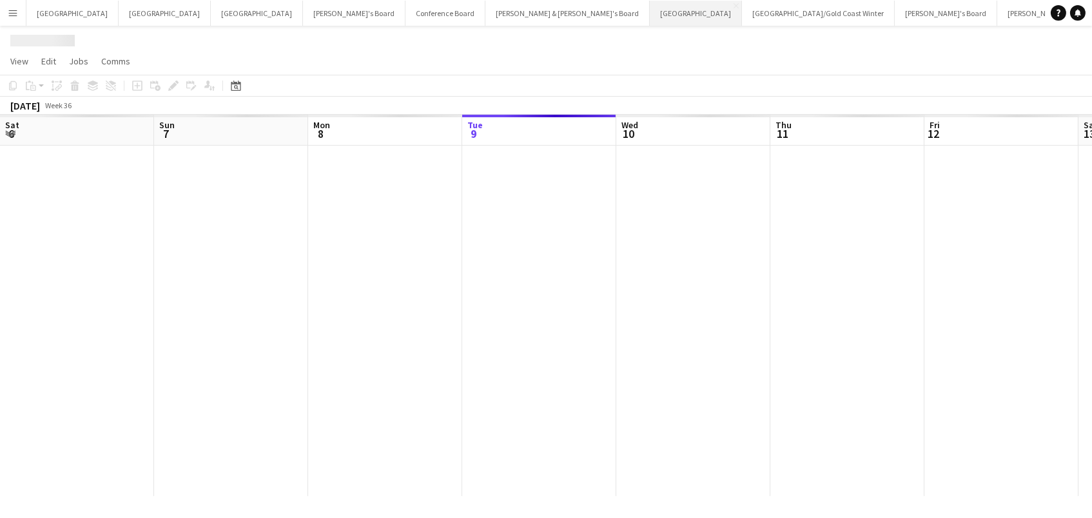
scroll to position [0, 308]
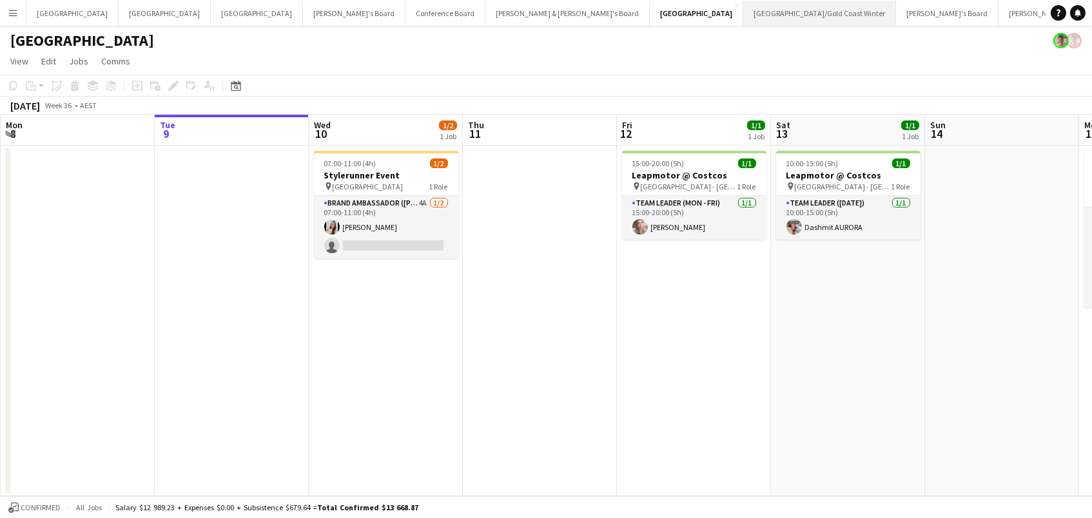
click at [743, 14] on button "Brisbane/Gold Coast Winter Close" at bounding box center [819, 13] width 153 height 25
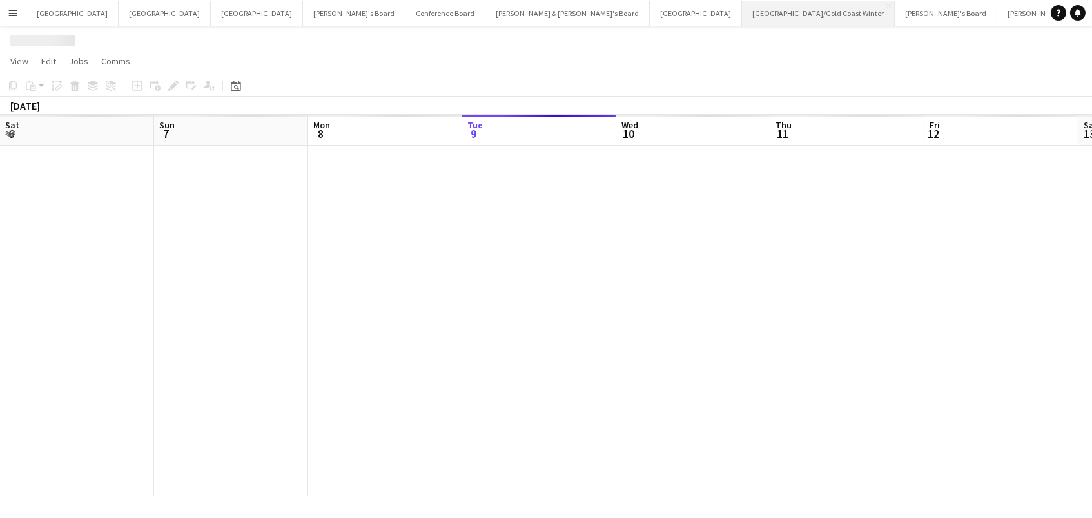
scroll to position [0, 308]
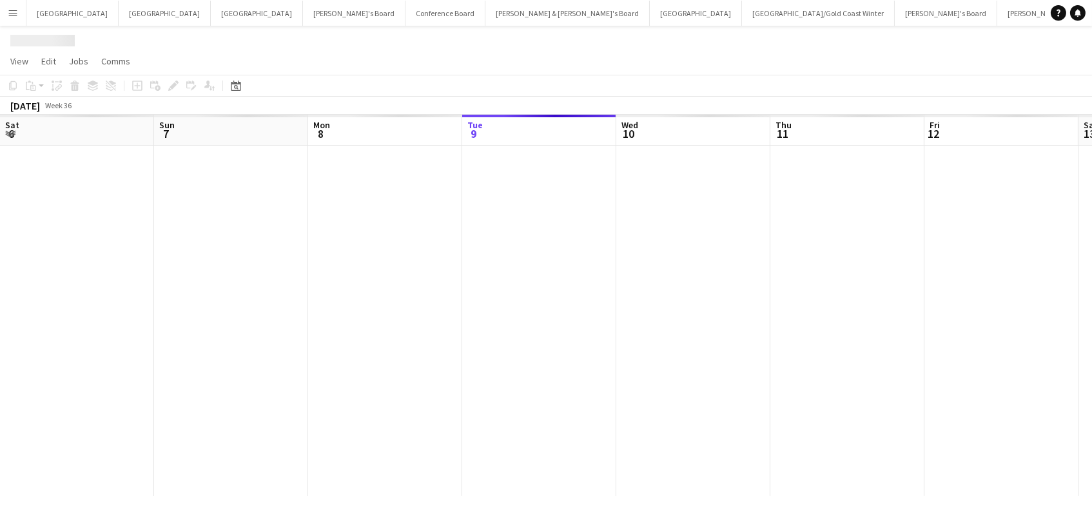
scroll to position [0, 308]
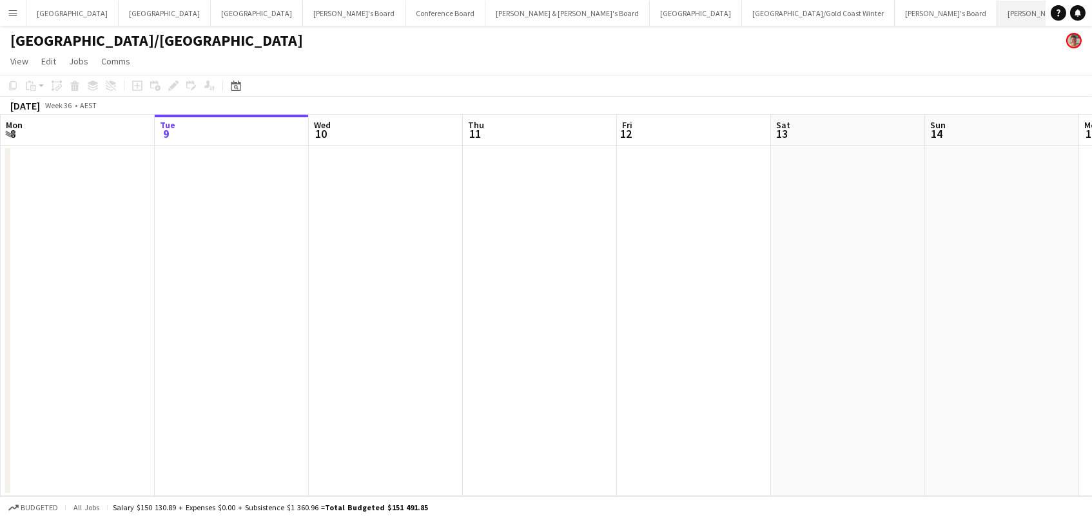
click at [997, 19] on button "[PERSON_NAME] & [PERSON_NAME]'s Board Close" at bounding box center [1079, 13] width 164 height 25
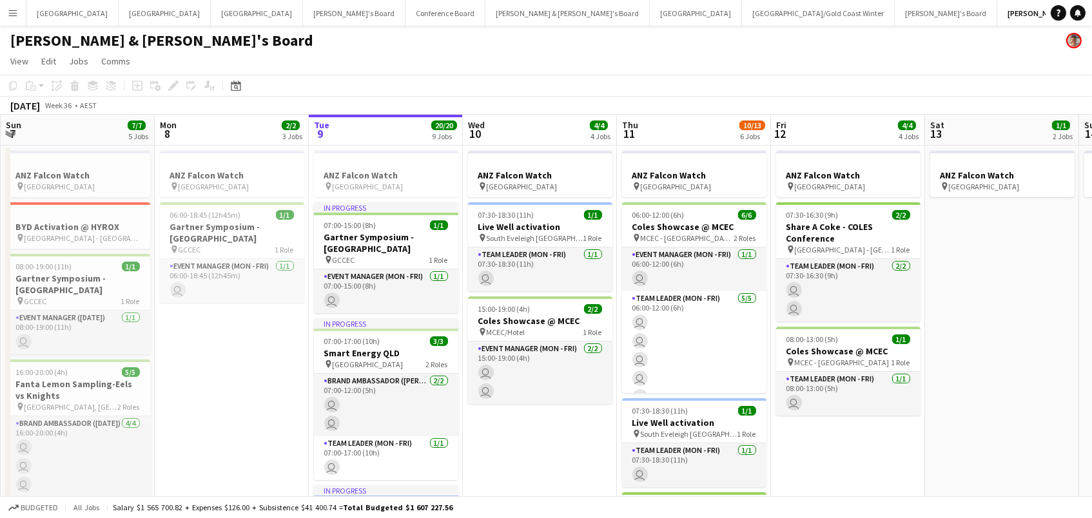
scroll to position [0, 360]
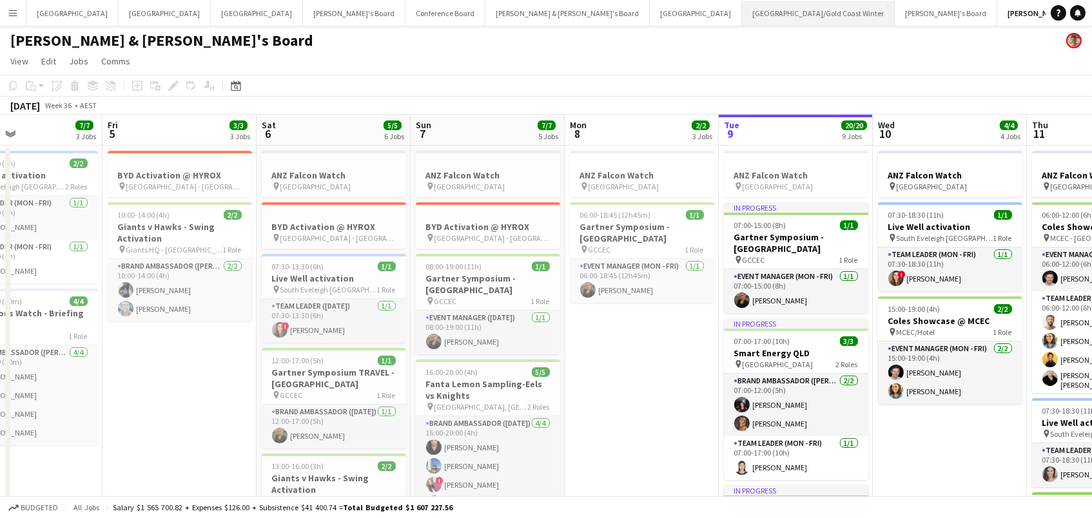
click at [742, 18] on button "Brisbane/Gold Coast Winter Close" at bounding box center [818, 13] width 153 height 25
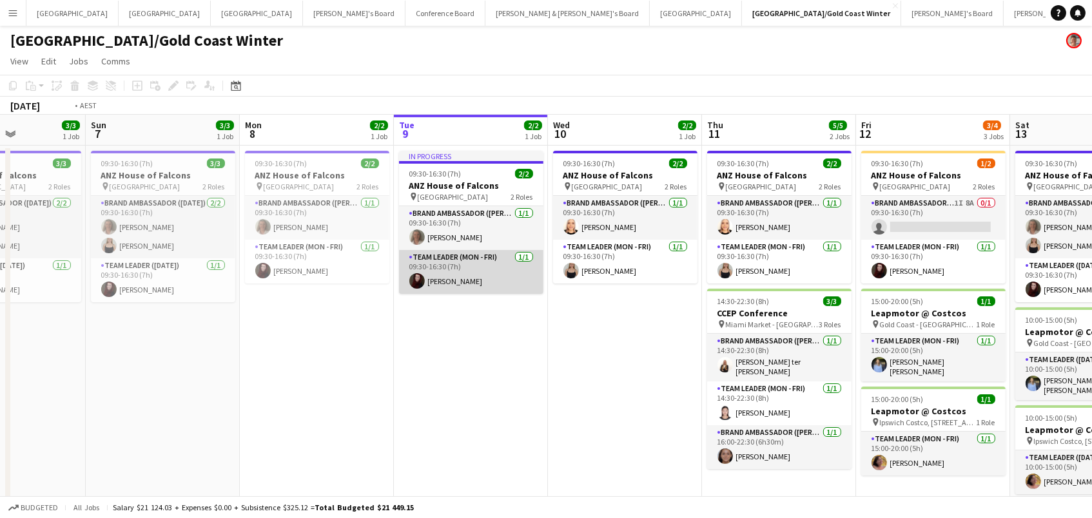
scroll to position [0, 376]
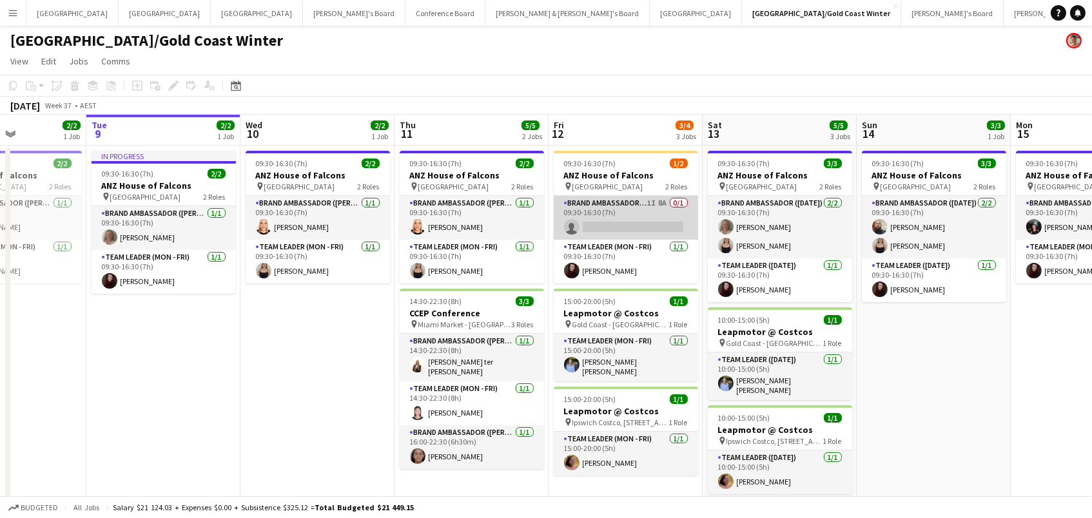
click at [667, 213] on app-card-role "Brand Ambassador (Mon - Fri) 1I 8A 0/1 09:30-16:30 (7h) single-neutral-actions" at bounding box center [626, 218] width 144 height 44
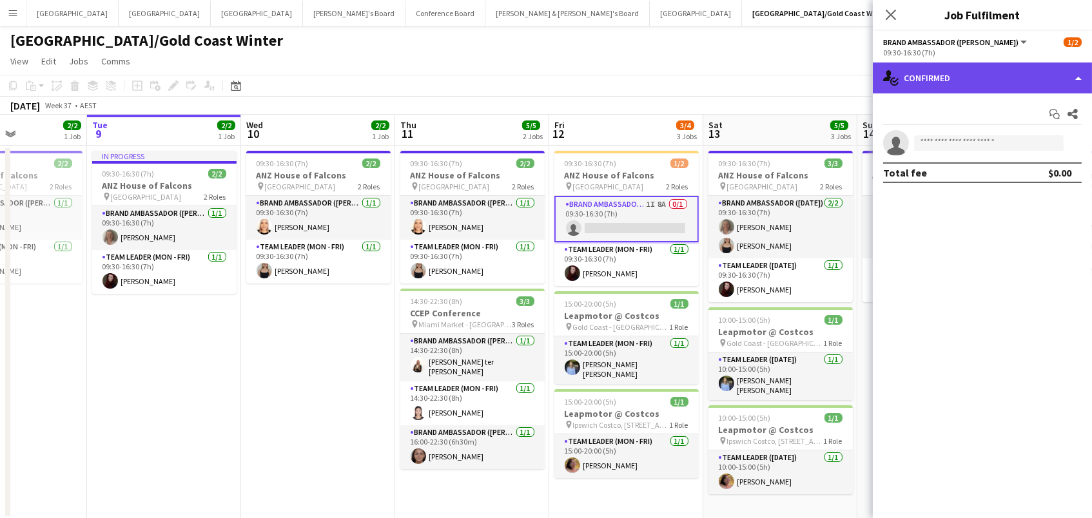
click at [987, 70] on div "single-neutral-actions-check-2 Confirmed" at bounding box center [982, 78] width 219 height 31
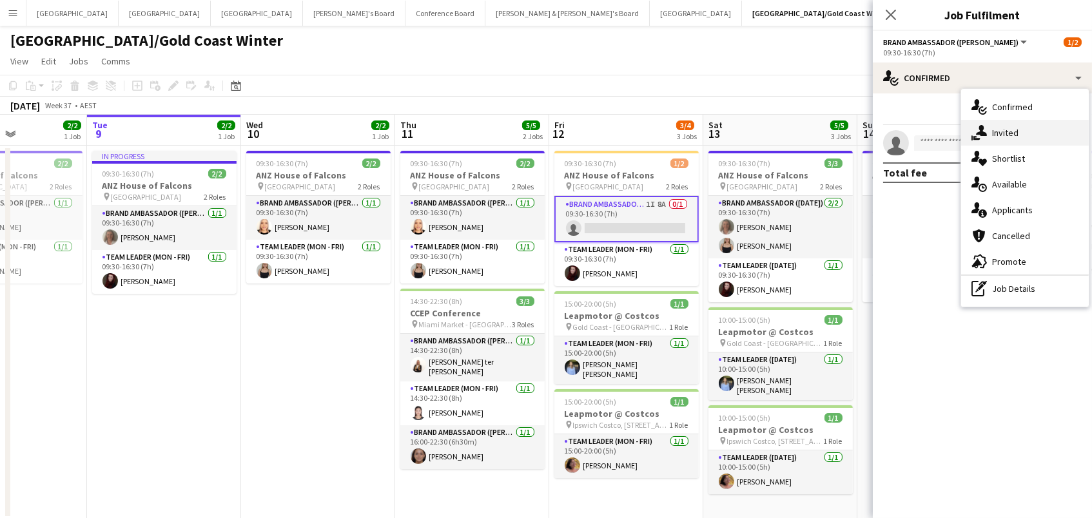
click at [999, 132] on span "Invited" at bounding box center [1005, 133] width 26 height 12
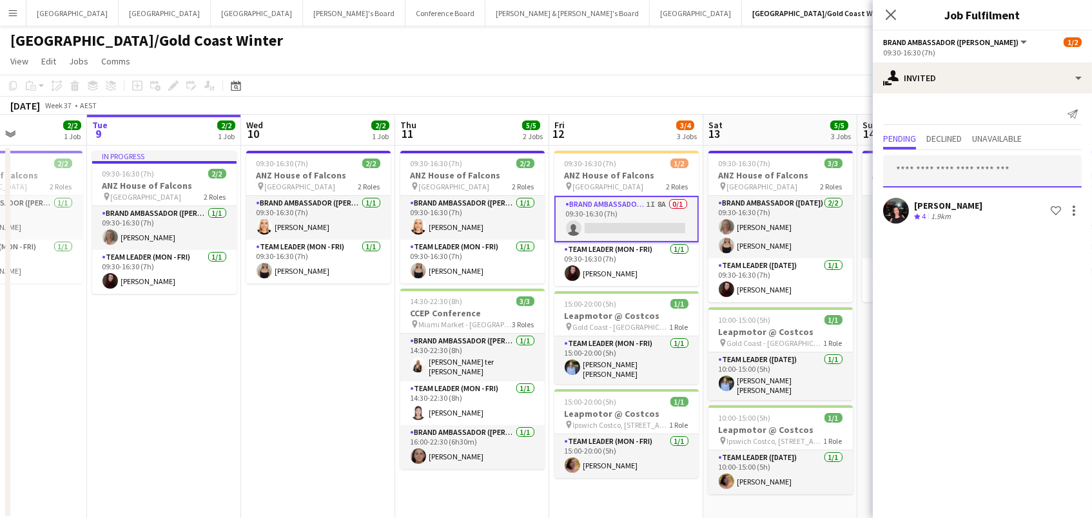
click at [978, 170] on input "text" at bounding box center [982, 171] width 199 height 32
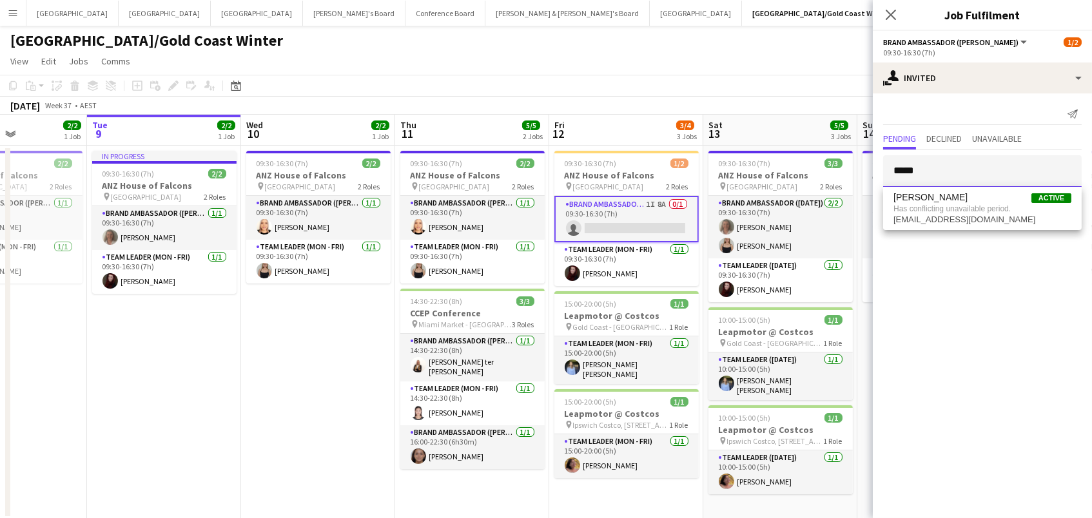
type input "*****"
click at [786, 84] on app-toolbar "Copy Paste Paste Command V Paste with crew Command Shift V Paste linked Job Del…" at bounding box center [546, 86] width 1092 height 22
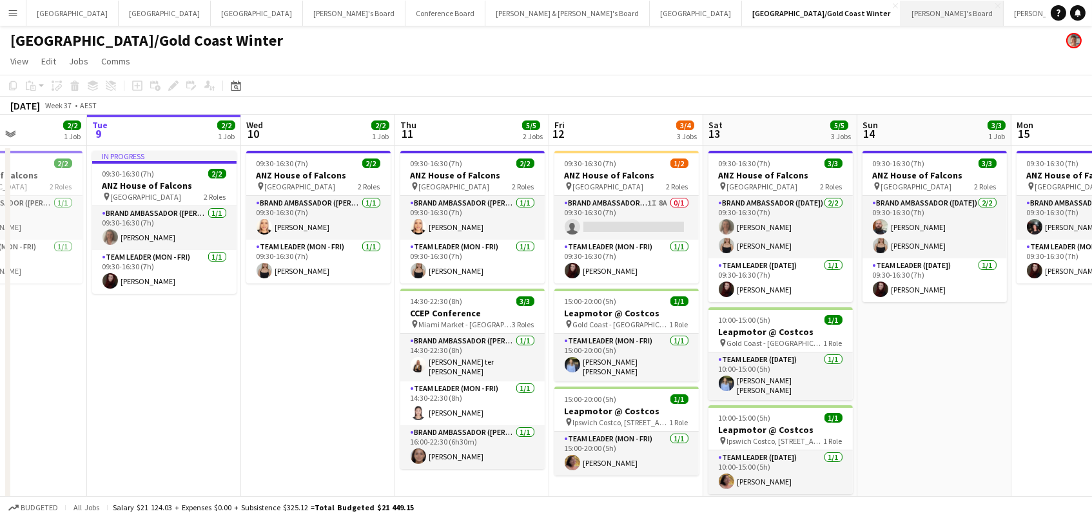
click at [901, 12] on button "Vicky's Board Close" at bounding box center [952, 13] width 103 height 25
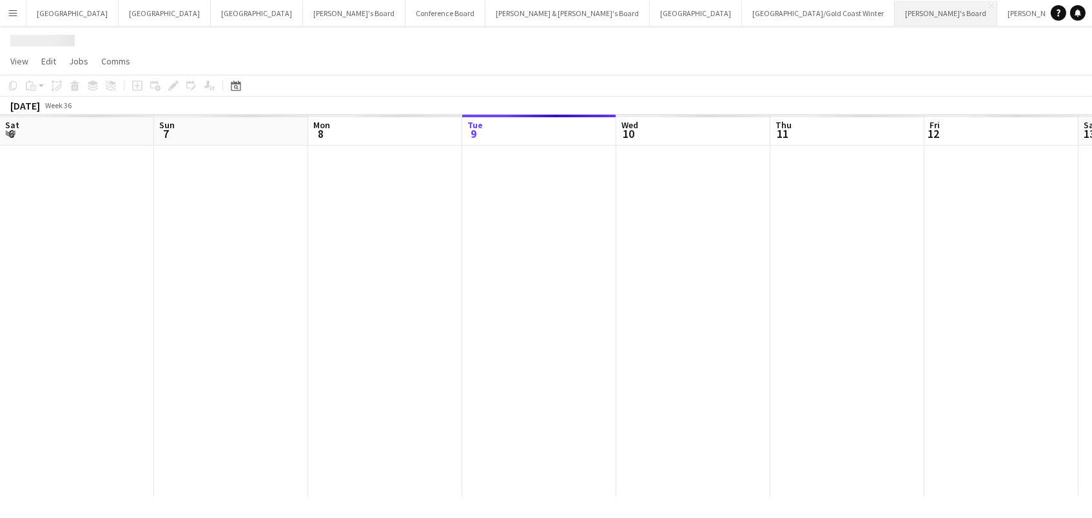
scroll to position [0, 308]
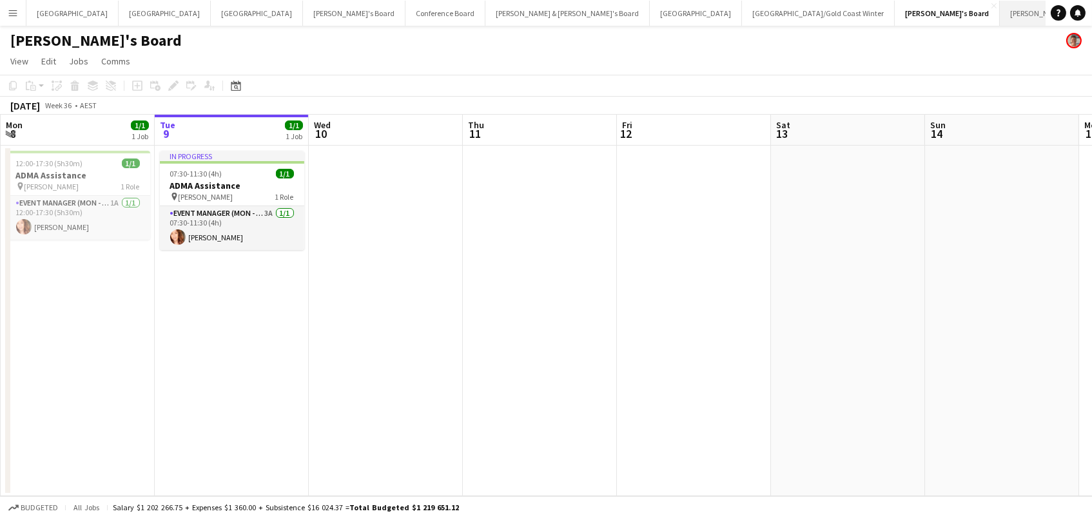
click at [1000, 19] on button "[PERSON_NAME] & [PERSON_NAME]'s Board Close" at bounding box center [1082, 13] width 164 height 25
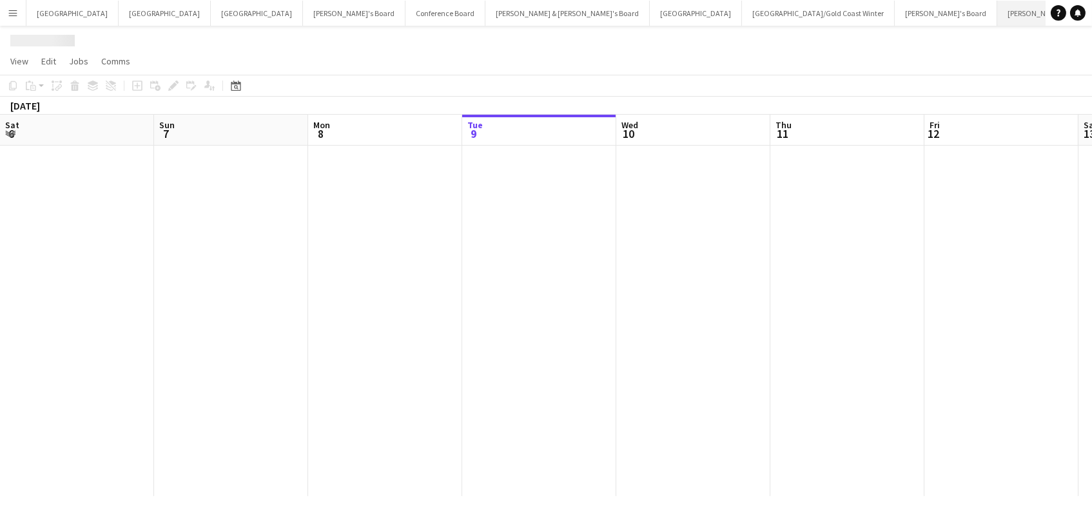
scroll to position [0, 308]
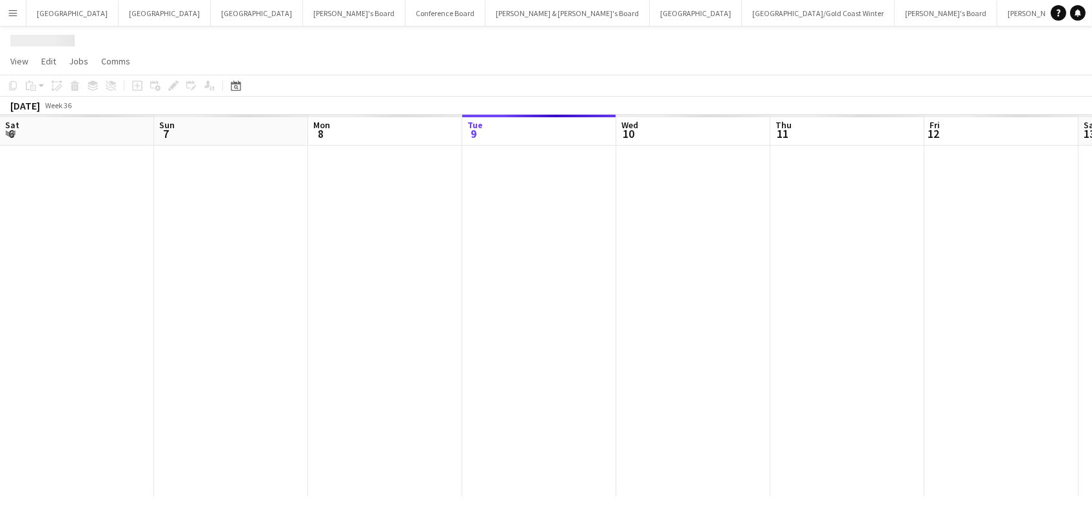
scroll to position [0, 308]
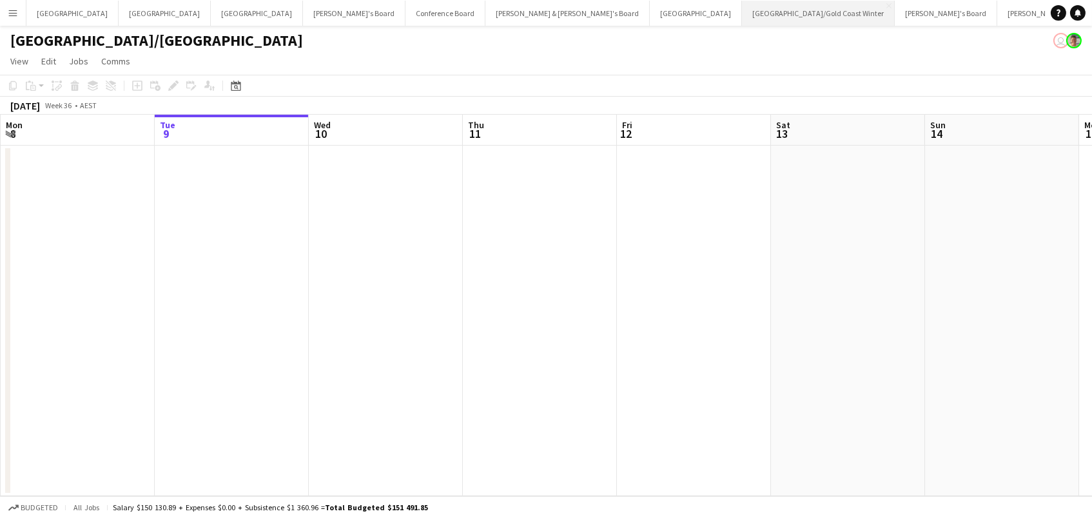
click at [742, 14] on button "Brisbane/Gold Coast Winter Close" at bounding box center [818, 13] width 153 height 25
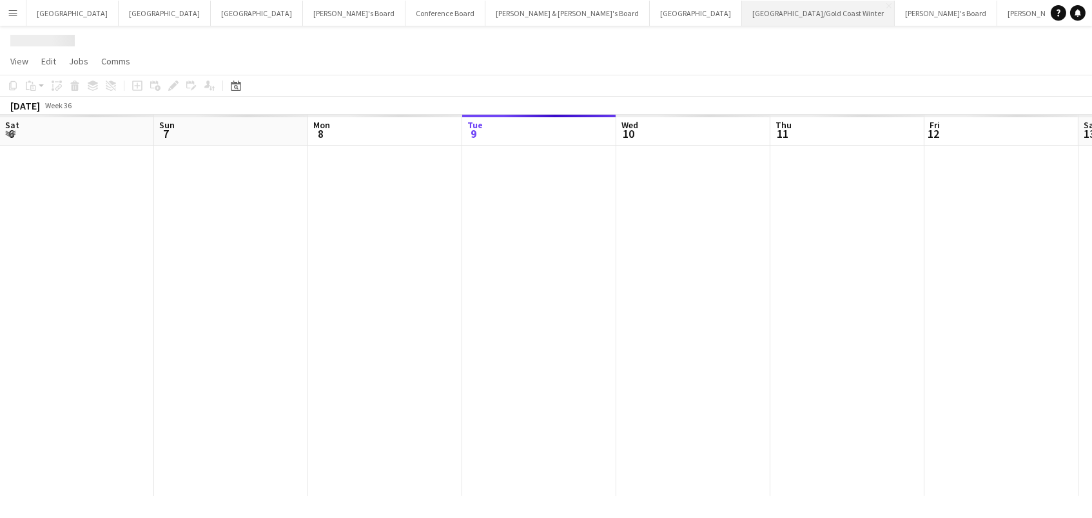
scroll to position [0, 308]
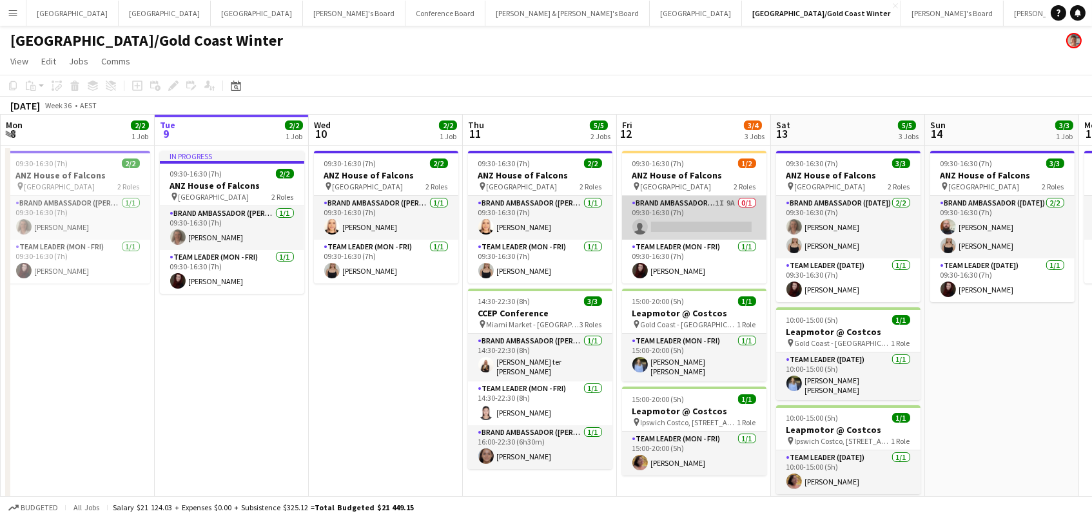
click at [682, 224] on app-card-role "Brand Ambassador (Mon - Fri) 1I 9A 0/1 09:30-16:30 (7h) single-neutral-actions" at bounding box center [694, 218] width 144 height 44
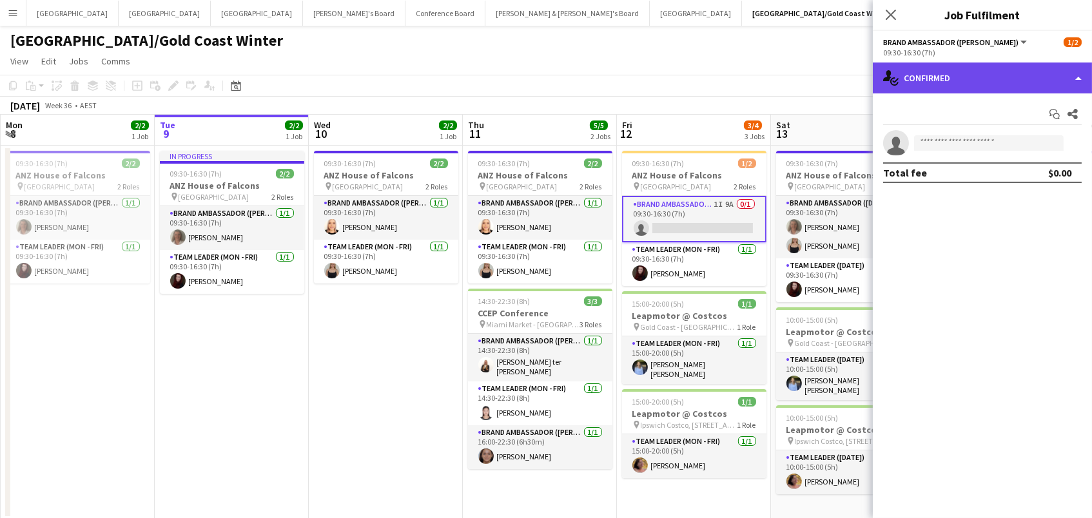
click at [928, 66] on div "single-neutral-actions-check-2 Confirmed" at bounding box center [982, 78] width 219 height 31
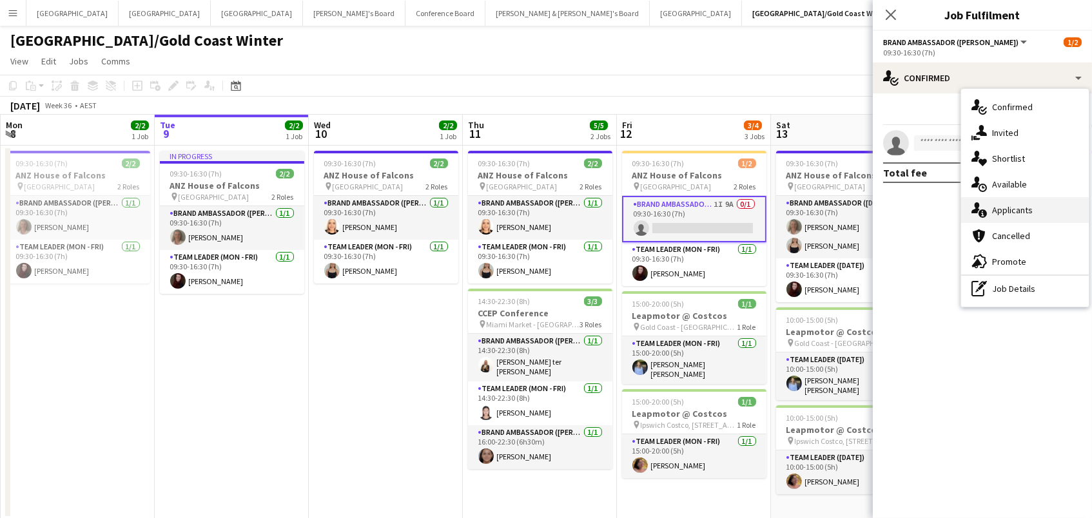
click at [1002, 205] on span "Applicants" at bounding box center [1012, 210] width 41 height 12
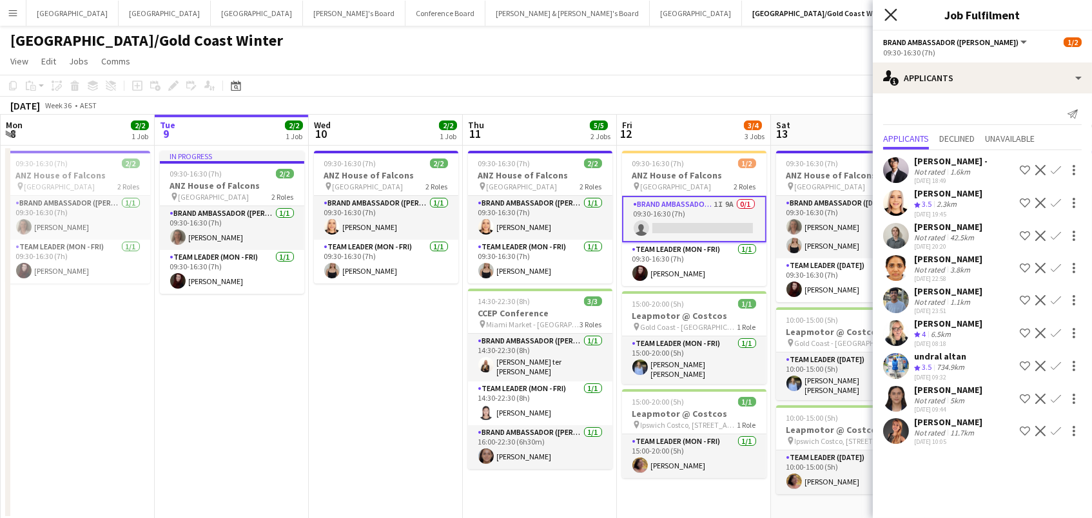
click at [892, 11] on icon "Close pop-in" at bounding box center [890, 14] width 12 height 12
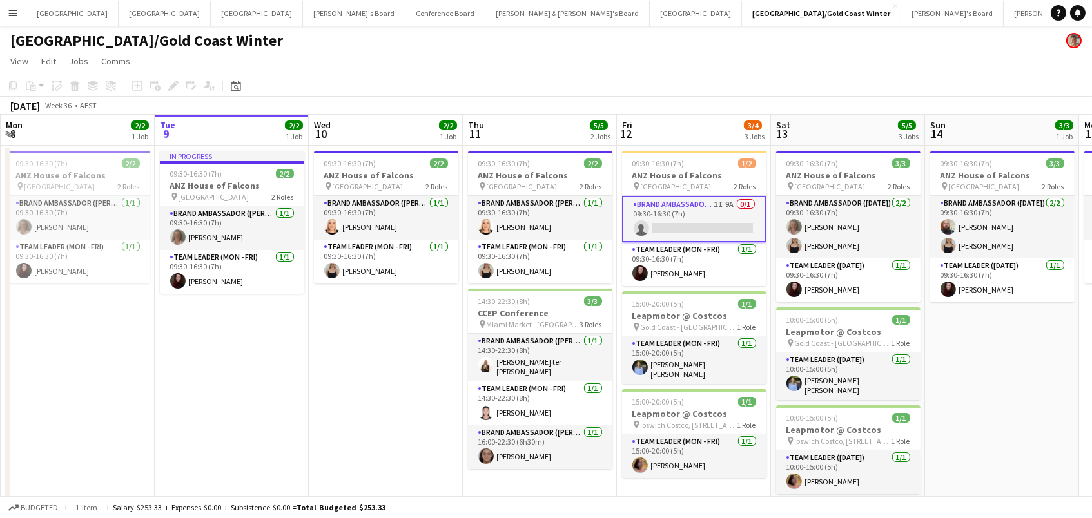
click at [10, 10] on app-icon "Menu" at bounding box center [13, 13] width 10 height 10
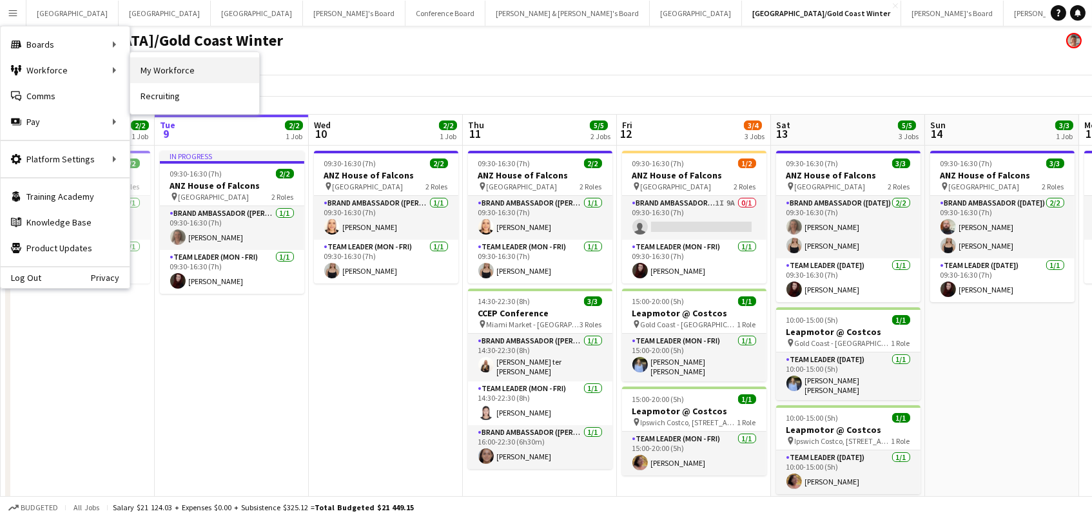
click at [162, 66] on link "My Workforce" at bounding box center [194, 70] width 129 height 26
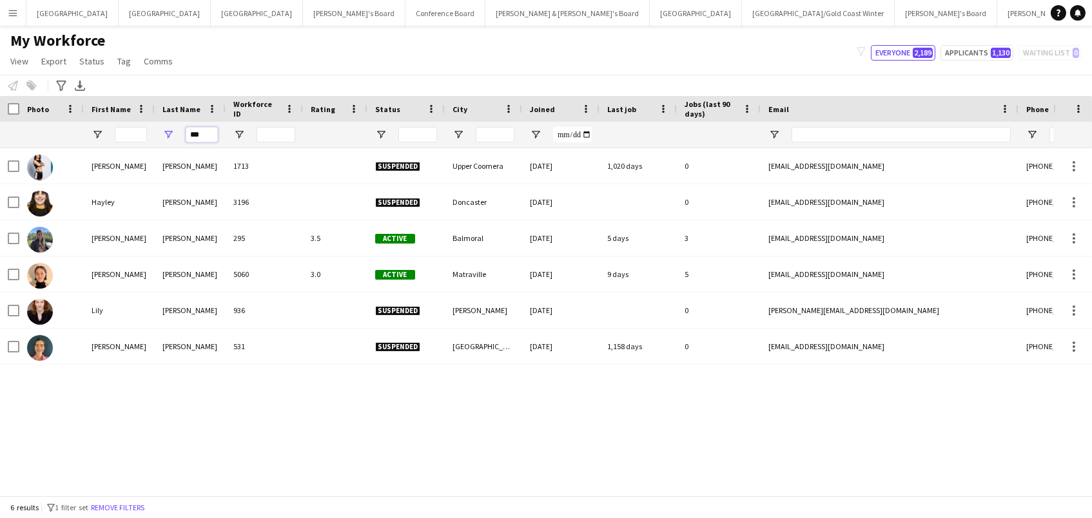
drag, startPoint x: 200, startPoint y: 131, endPoint x: 102, endPoint y: 110, distance: 100.8
click at [102, 110] on div "Workforce Details Photo First Name ***" at bounding box center [699, 122] width 1398 height 52
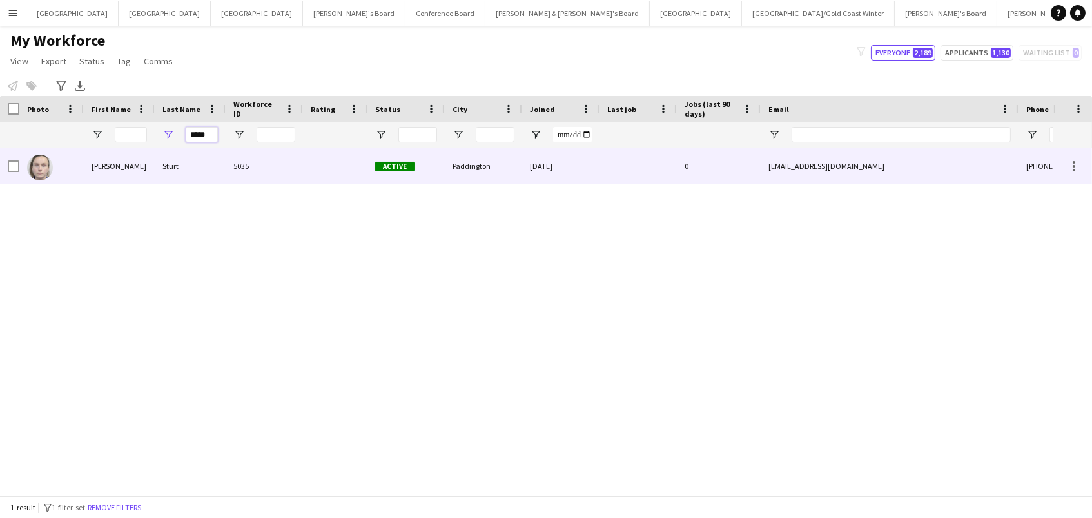
type input "*****"
click at [190, 170] on div "Sturt" at bounding box center [190, 165] width 71 height 35
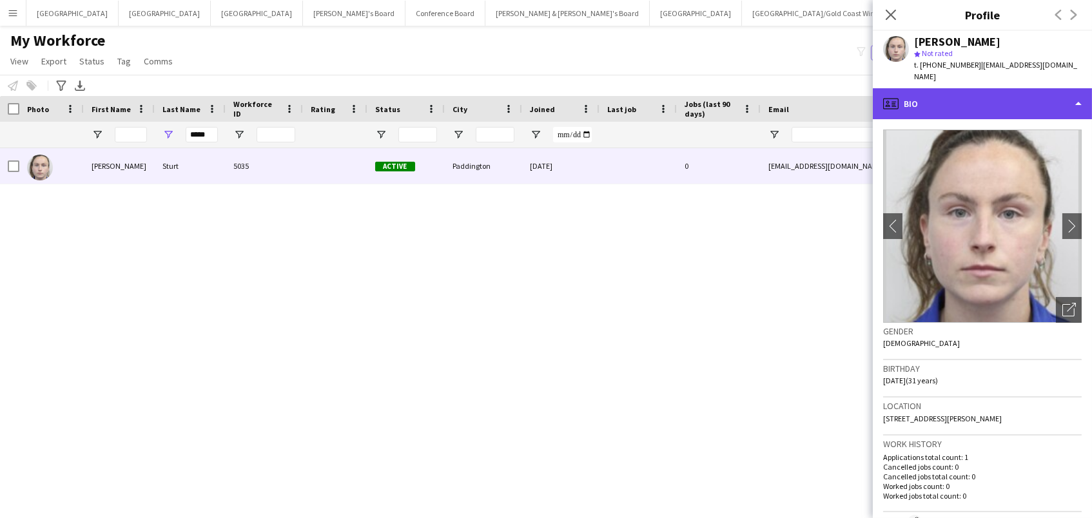
click at [995, 93] on div "profile Bio" at bounding box center [982, 103] width 219 height 31
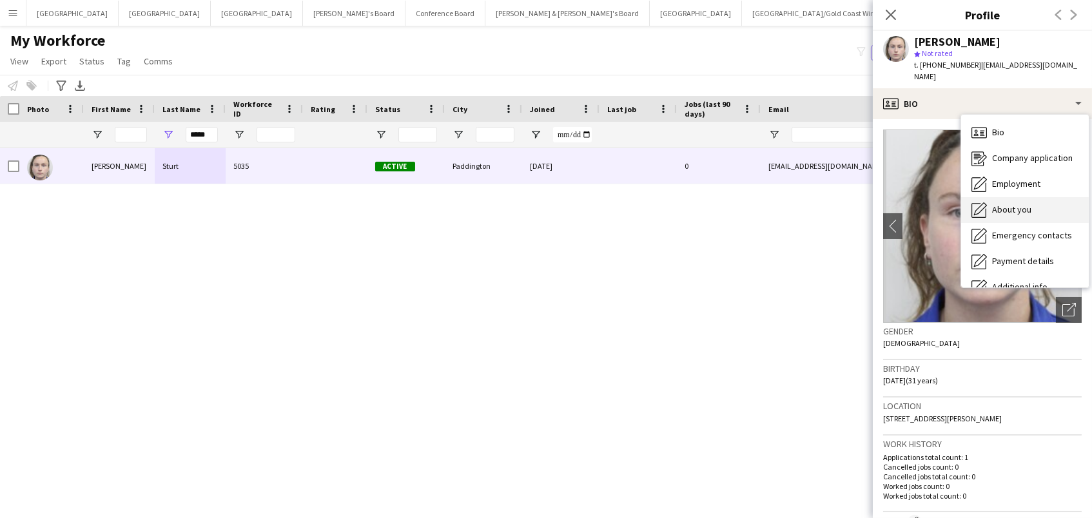
click at [1049, 197] on div "About you About you" at bounding box center [1025, 210] width 128 height 26
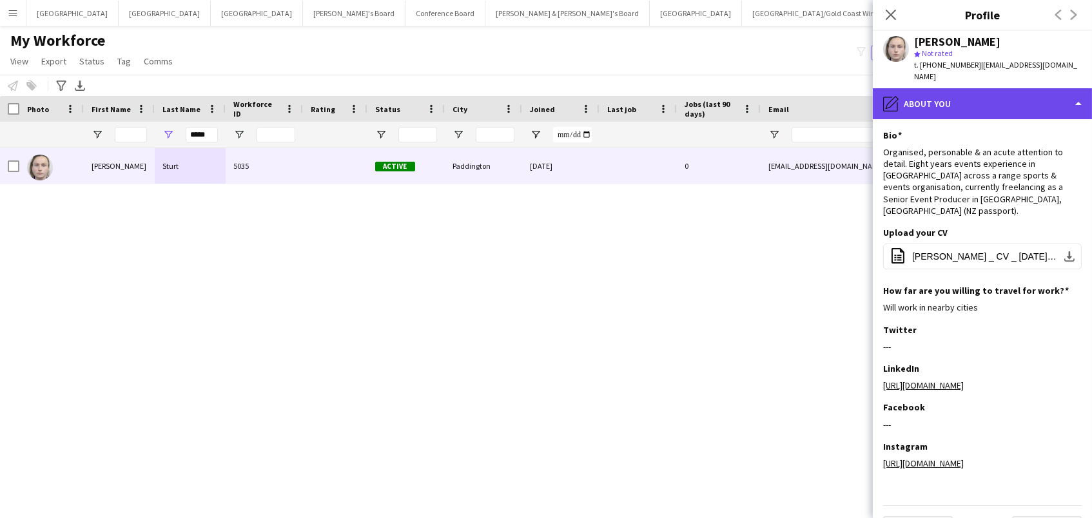
click at [989, 90] on div "pencil4 About you" at bounding box center [982, 103] width 219 height 31
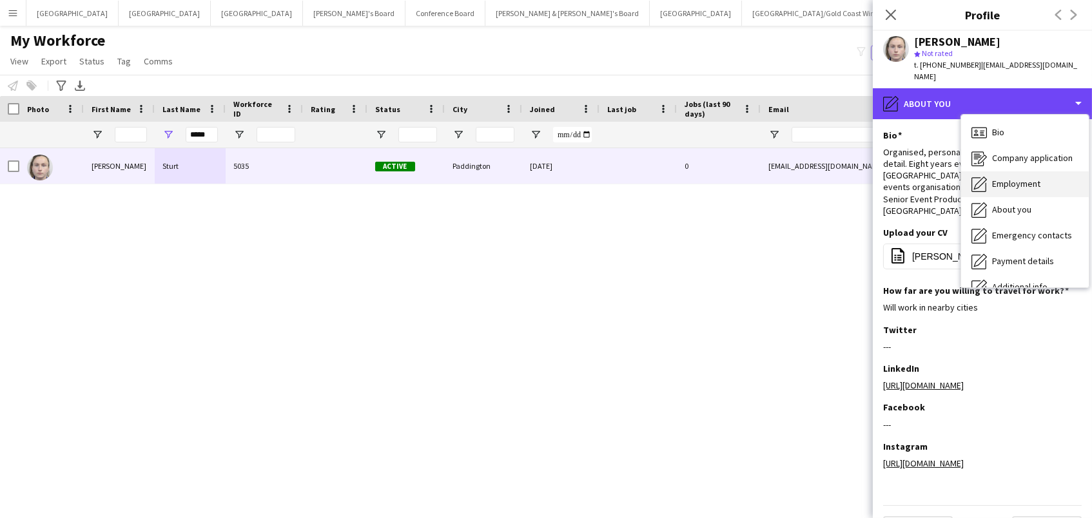
scroll to position [95, 0]
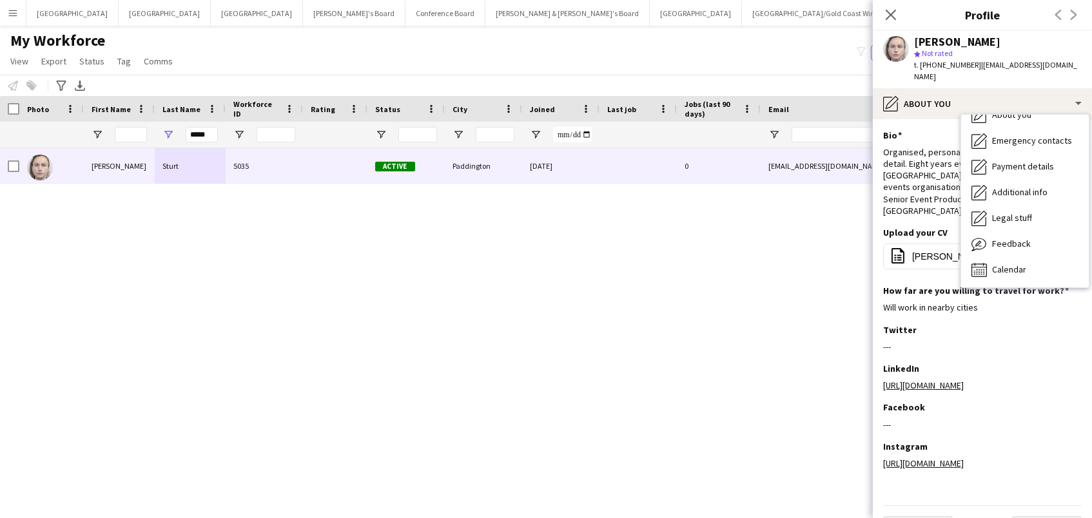
click at [946, 196] on div "Bio Edit this field Organised, personable & an acute attention to detail. Eight…" at bounding box center [982, 178] width 199 height 97
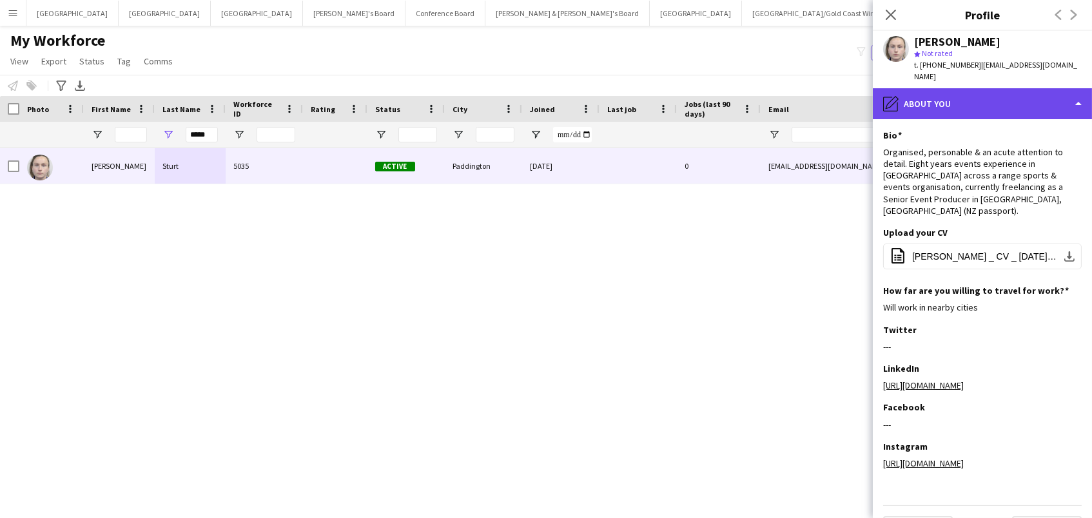
click at [926, 88] on div "pencil4 About you" at bounding box center [982, 103] width 219 height 31
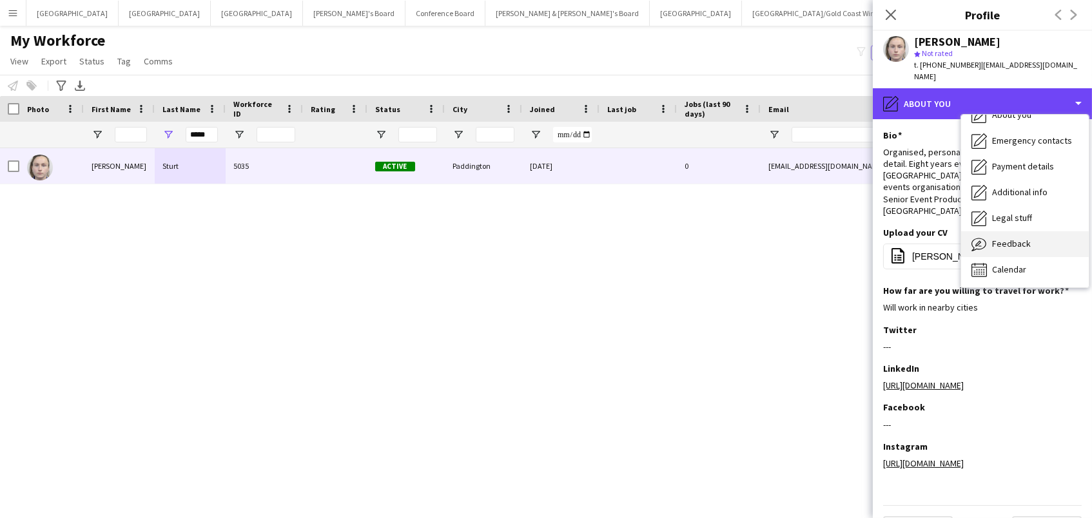
scroll to position [0, 0]
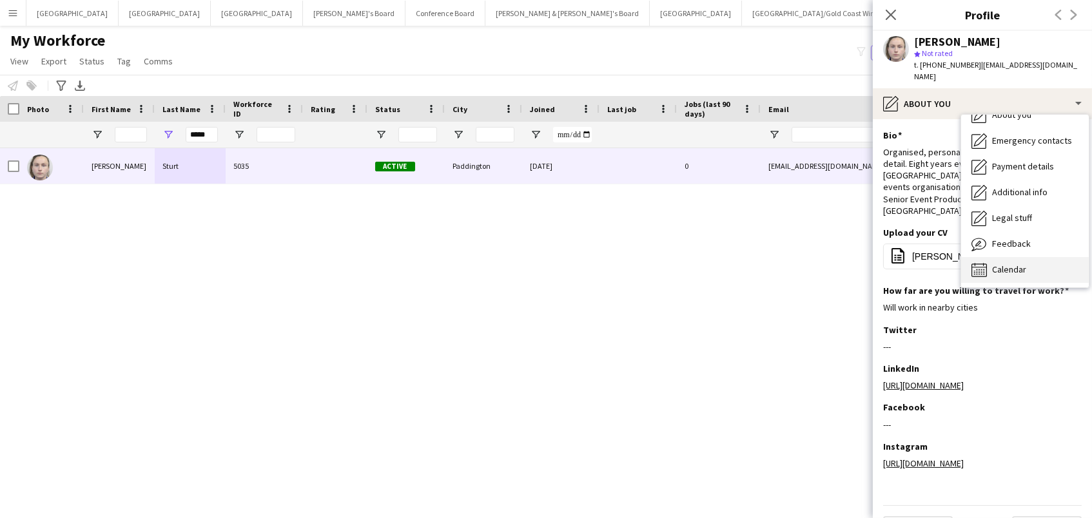
click at [999, 263] on div "Calendar Calendar" at bounding box center [1025, 270] width 128 height 26
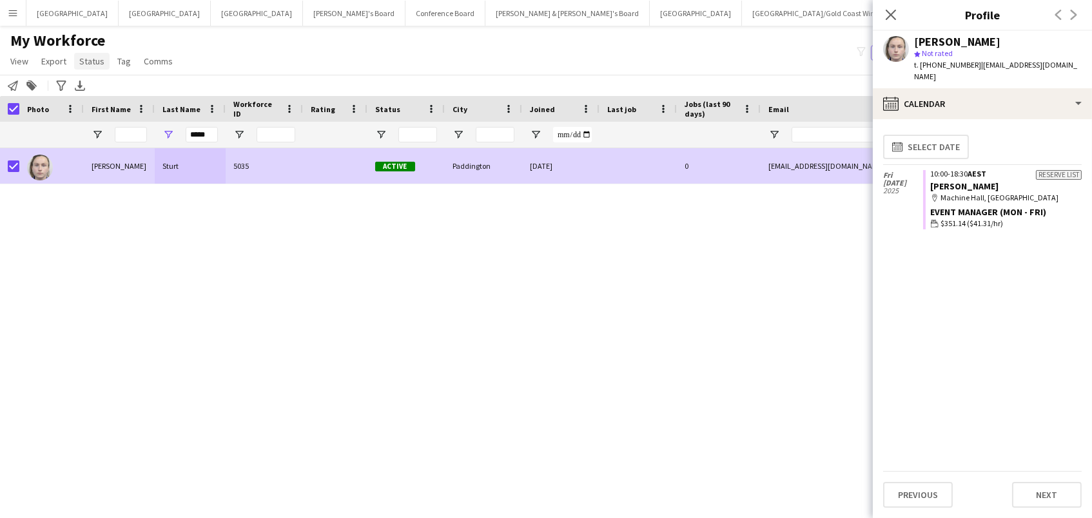
click at [84, 57] on span "Status" at bounding box center [91, 61] width 25 height 12
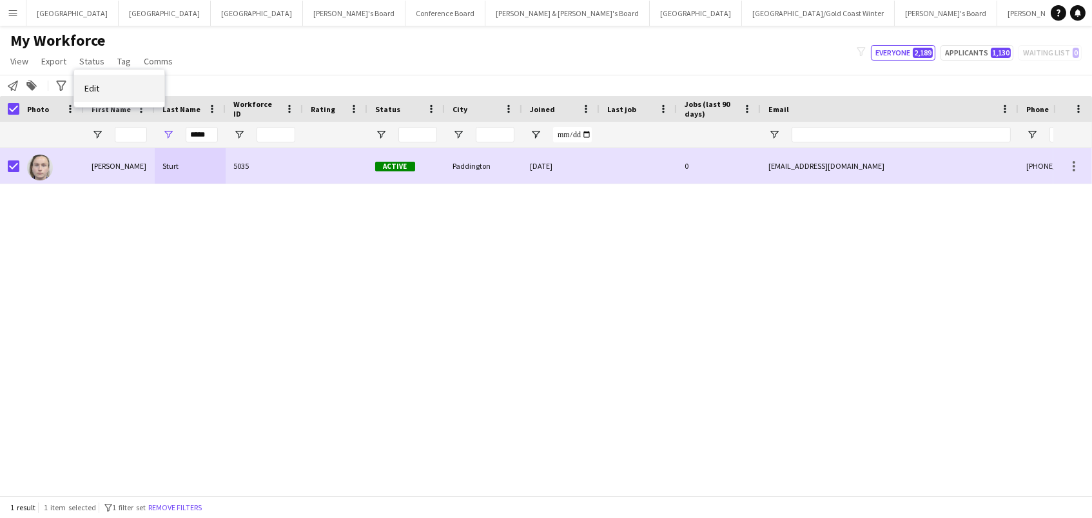
click at [130, 86] on link "Edit" at bounding box center [119, 88] width 90 height 27
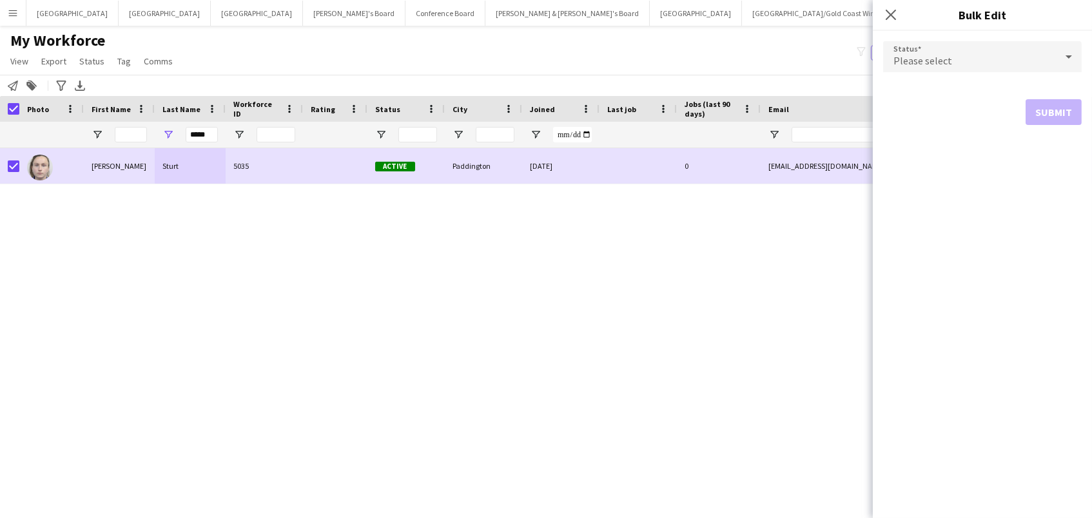
click at [999, 51] on div "Please select" at bounding box center [969, 56] width 173 height 31
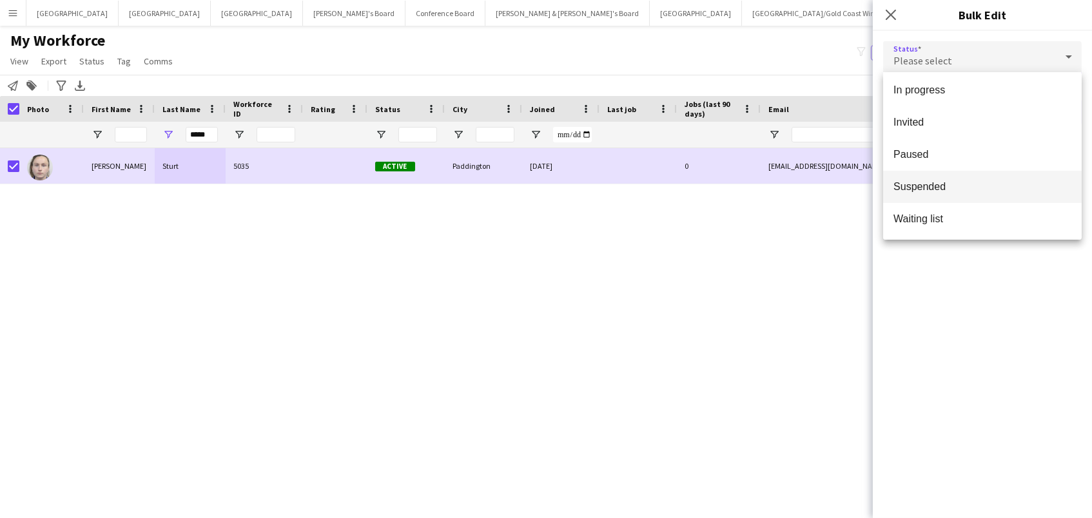
click at [964, 186] on span "Suspended" at bounding box center [982, 187] width 178 height 12
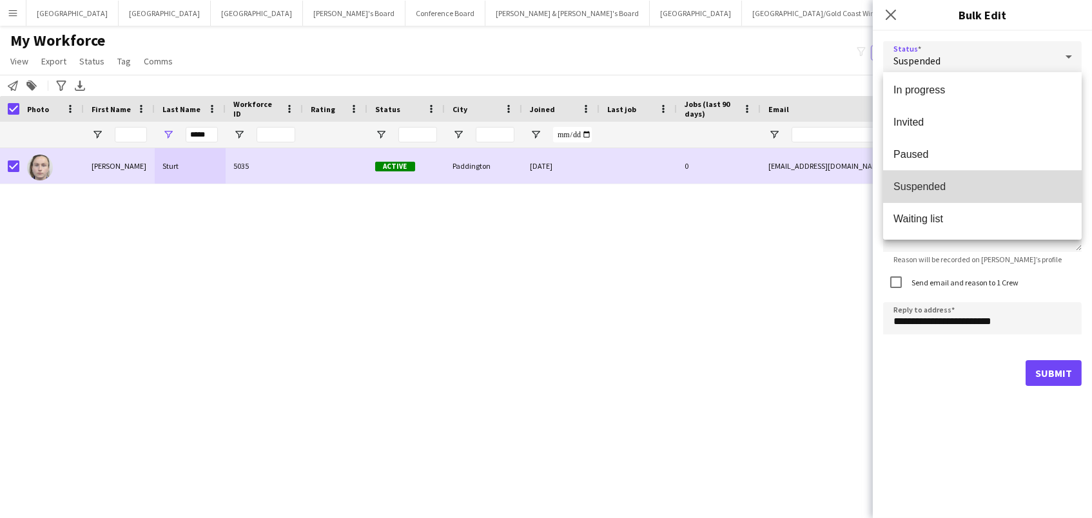
scroll to position [132, 0]
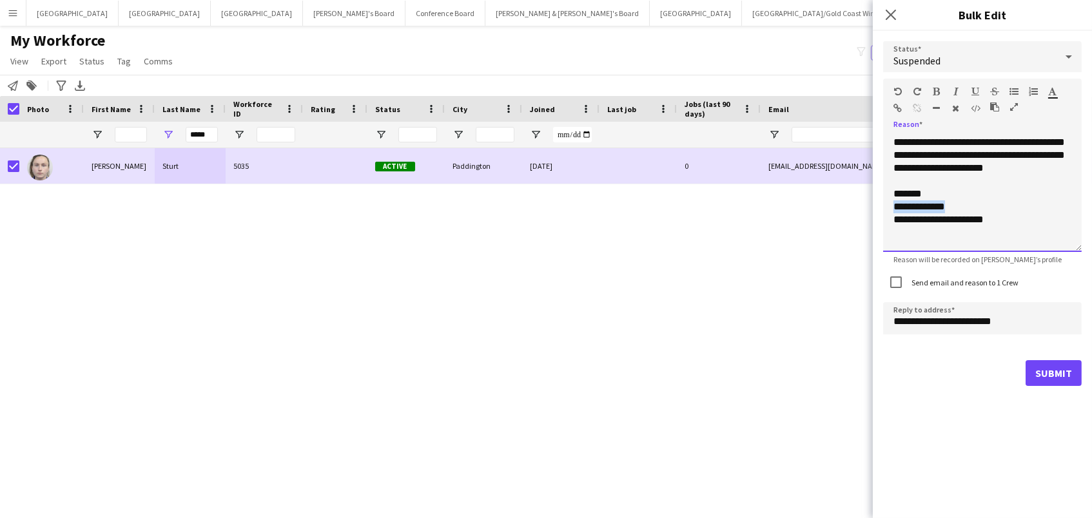
drag, startPoint x: 959, startPoint y: 203, endPoint x: 858, endPoint y: 200, distance: 101.2
click at [858, 200] on body "Menu Boards Boards Boards All jobs Status Workforce Workforce My Workforce Recr…" at bounding box center [546, 259] width 1092 height 518
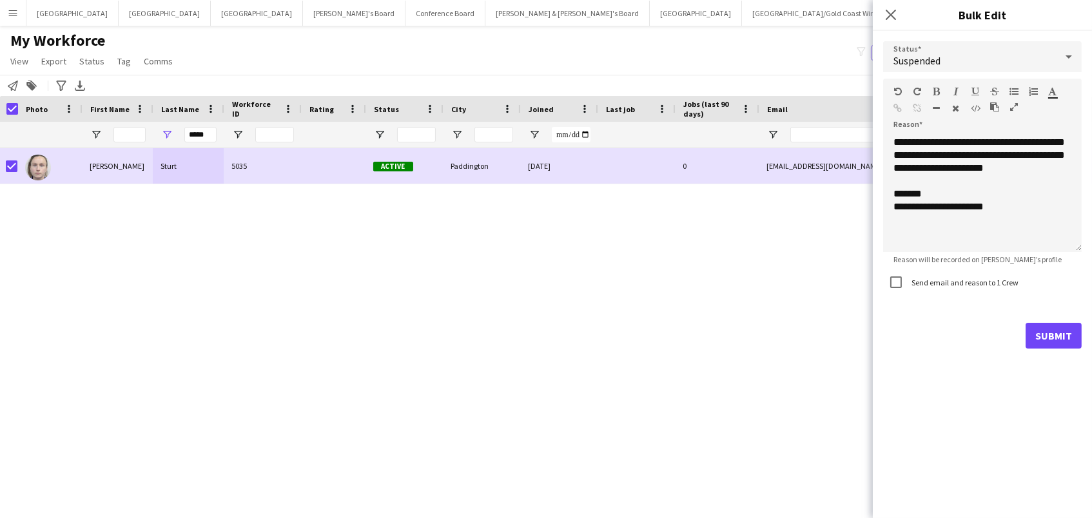
click at [1046, 341] on button "Submit" at bounding box center [1054, 336] width 56 height 26
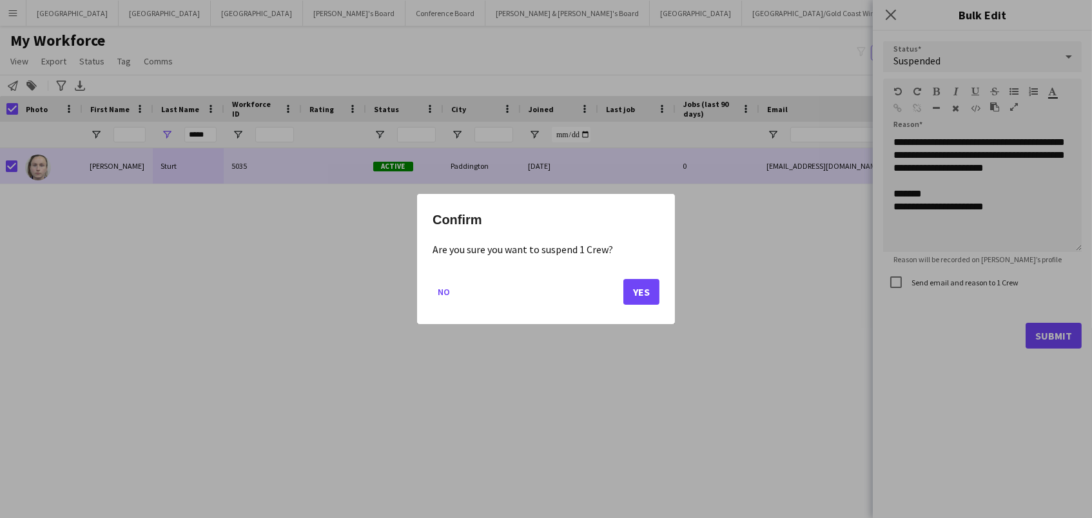
click at [643, 297] on button "Yes" at bounding box center [641, 292] width 36 height 26
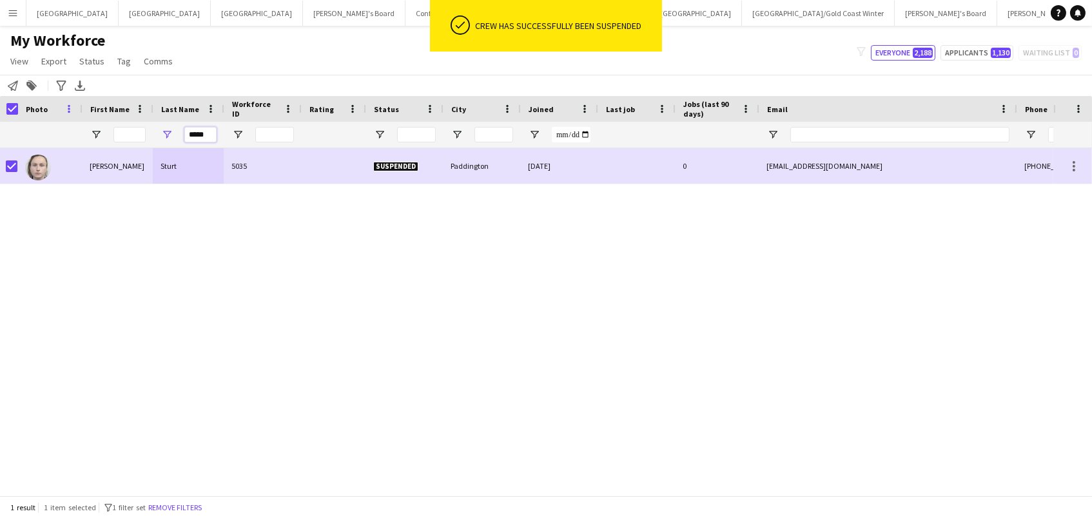
drag, startPoint x: 201, startPoint y: 130, endPoint x: 74, endPoint y: 108, distance: 128.9
click at [74, 108] on div "Workforce Details Photo First Name" at bounding box center [698, 122] width 1398 height 52
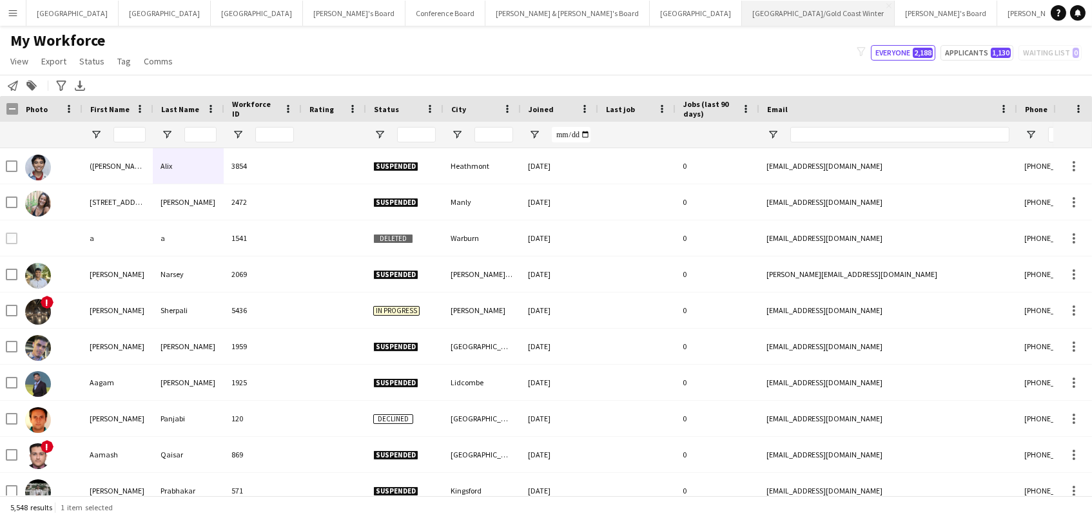
click at [742, 14] on button "Brisbane/Gold Coast Winter Close" at bounding box center [818, 13] width 153 height 25
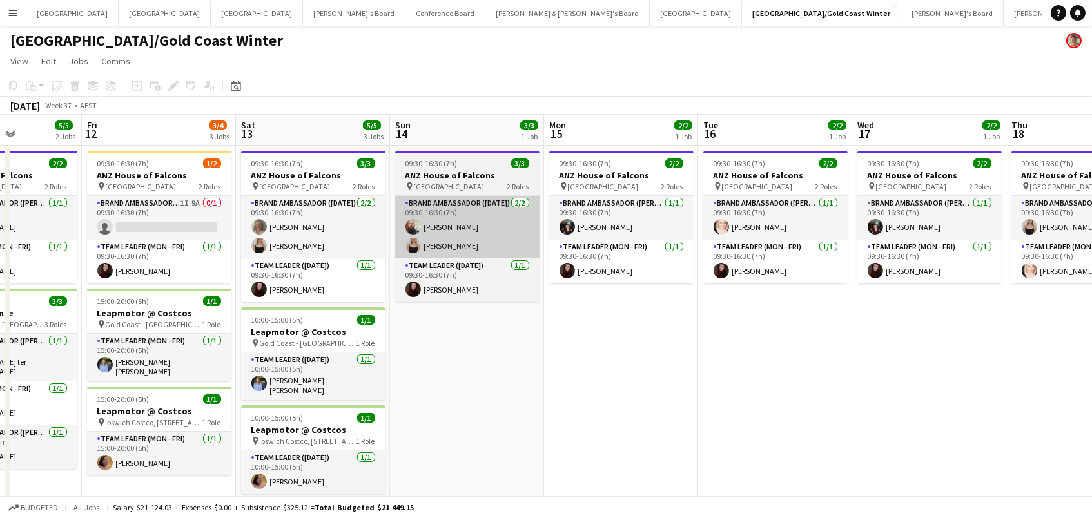
scroll to position [0, 380]
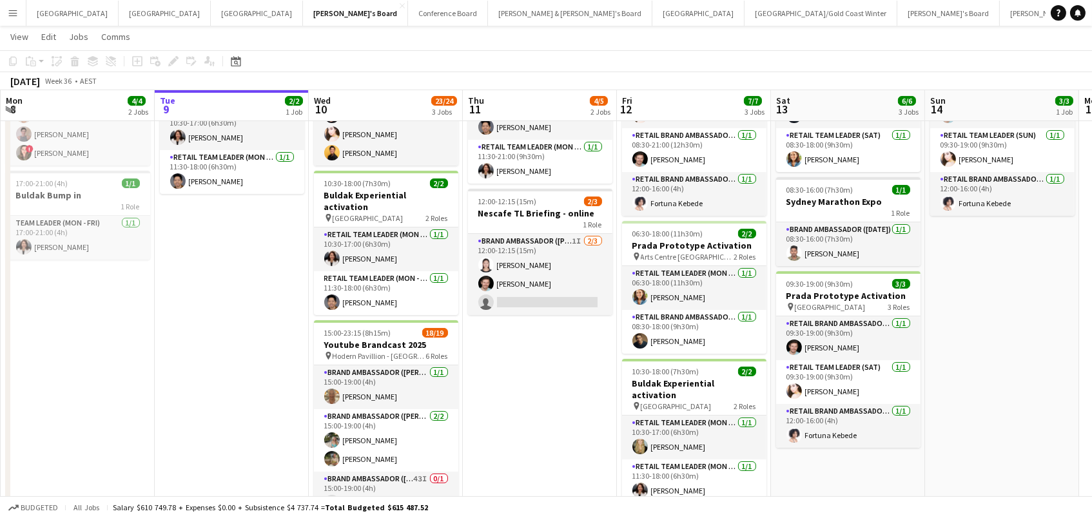
scroll to position [112, 0]
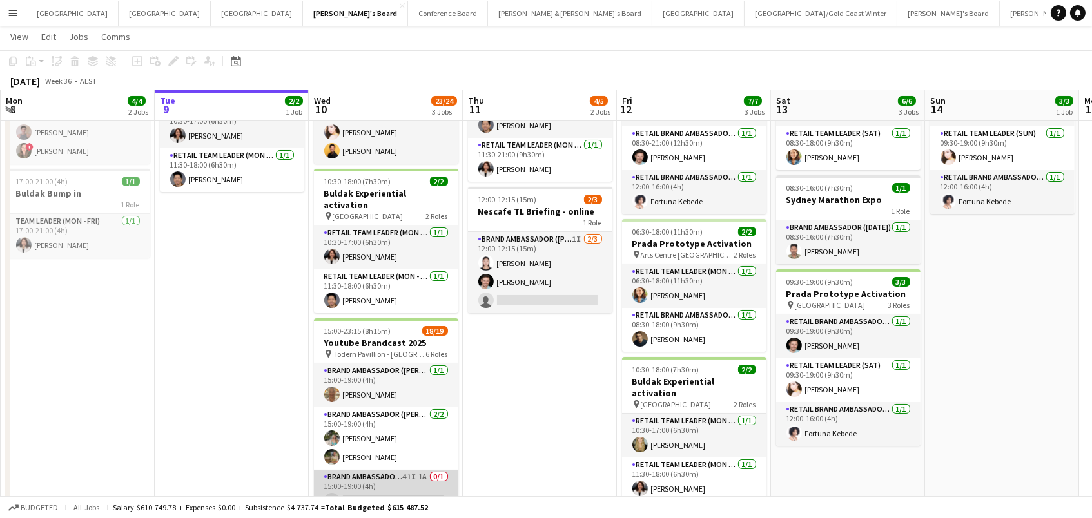
click at [396, 478] on app-card-role "Brand Ambassador (Mon - Fri) 41I 1A 0/1 15:00-19:00 (4h) single-neutral-actions" at bounding box center [386, 492] width 144 height 44
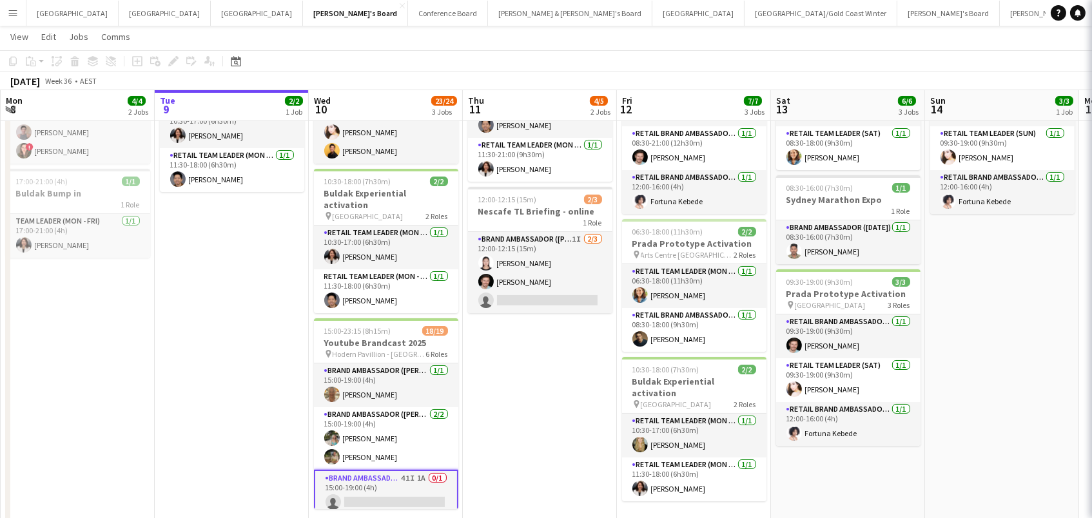
scroll to position [0, 307]
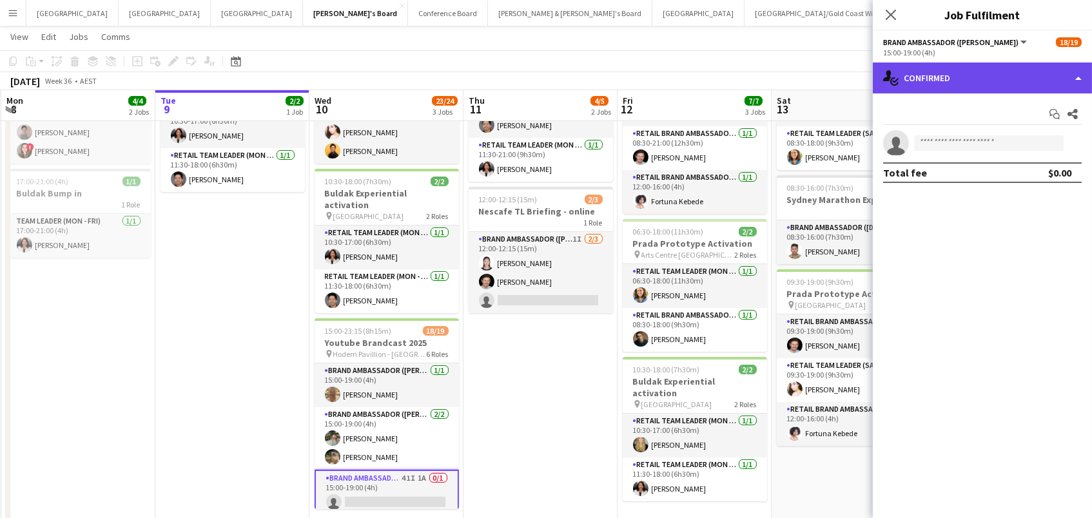
click at [1028, 70] on div "single-neutral-actions-check-2 Confirmed" at bounding box center [982, 78] width 219 height 31
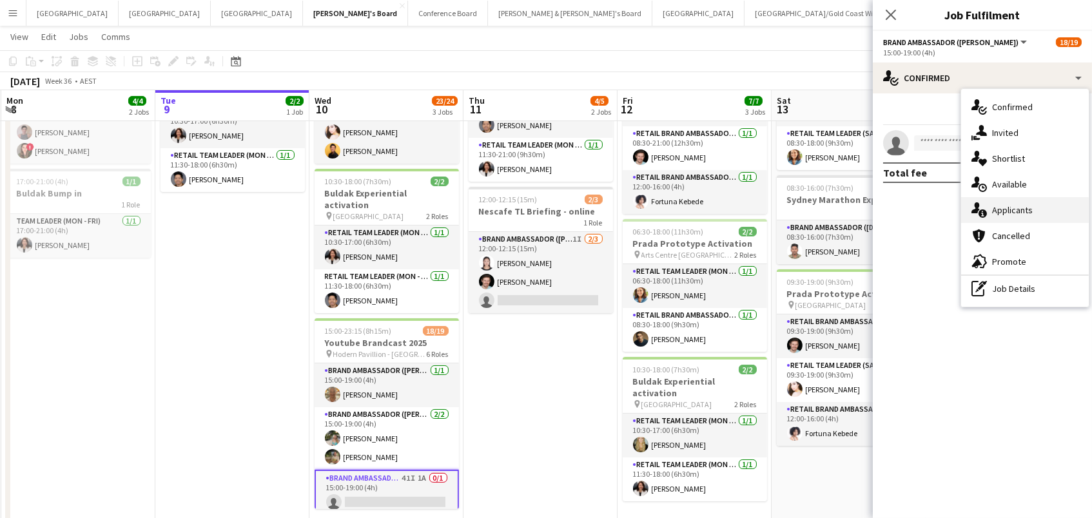
click at [1030, 213] on span "Applicants" at bounding box center [1012, 210] width 41 height 12
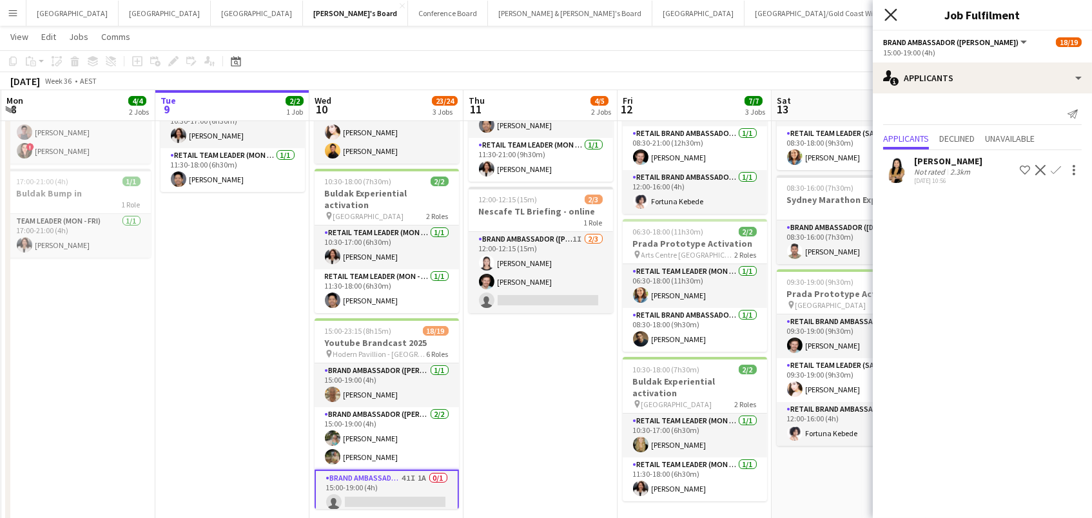
click at [891, 10] on icon "Close pop-in" at bounding box center [890, 14] width 12 height 12
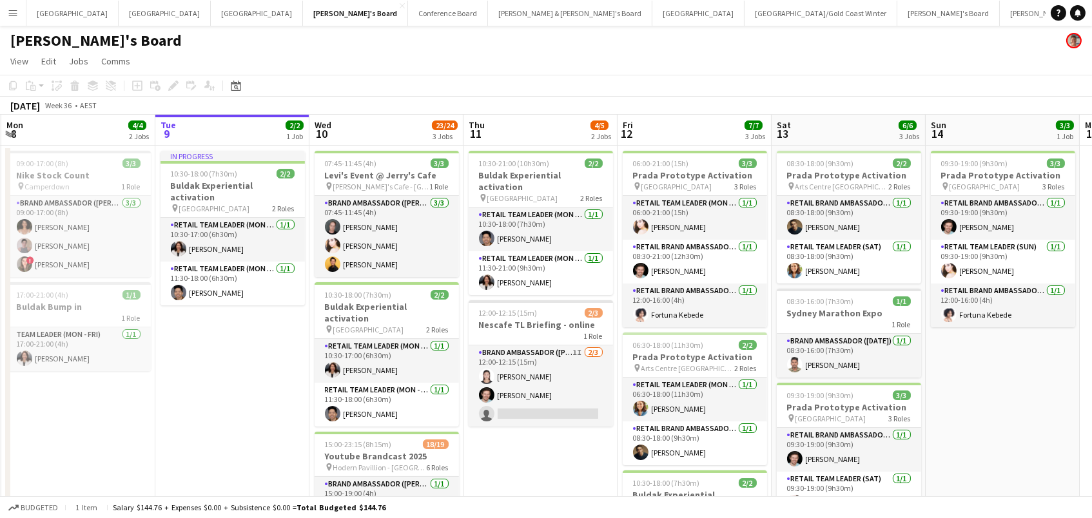
scroll to position [0, 0]
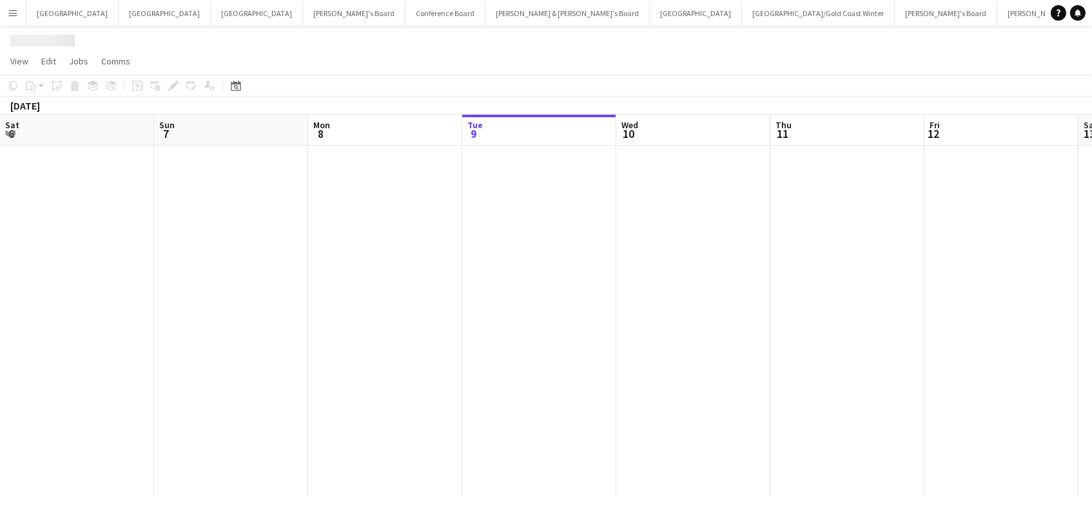
scroll to position [0, 308]
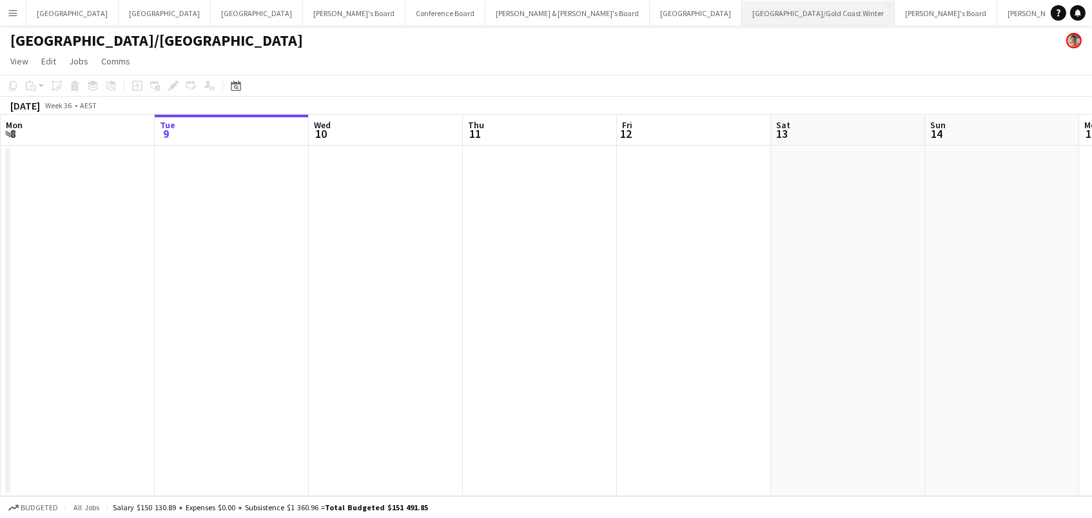
click at [742, 19] on button "Brisbane/Gold Coast Winter Close" at bounding box center [818, 13] width 153 height 25
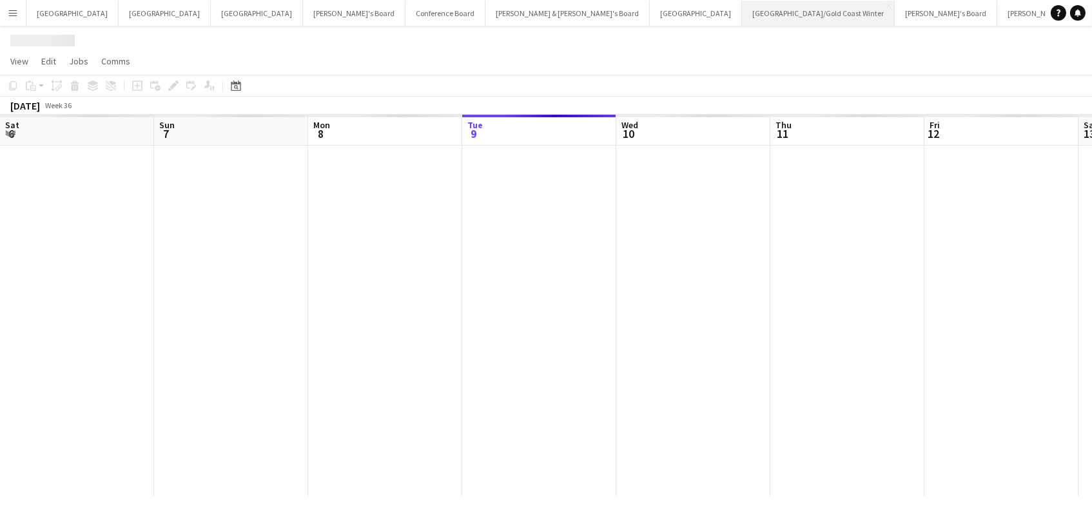
scroll to position [0, 308]
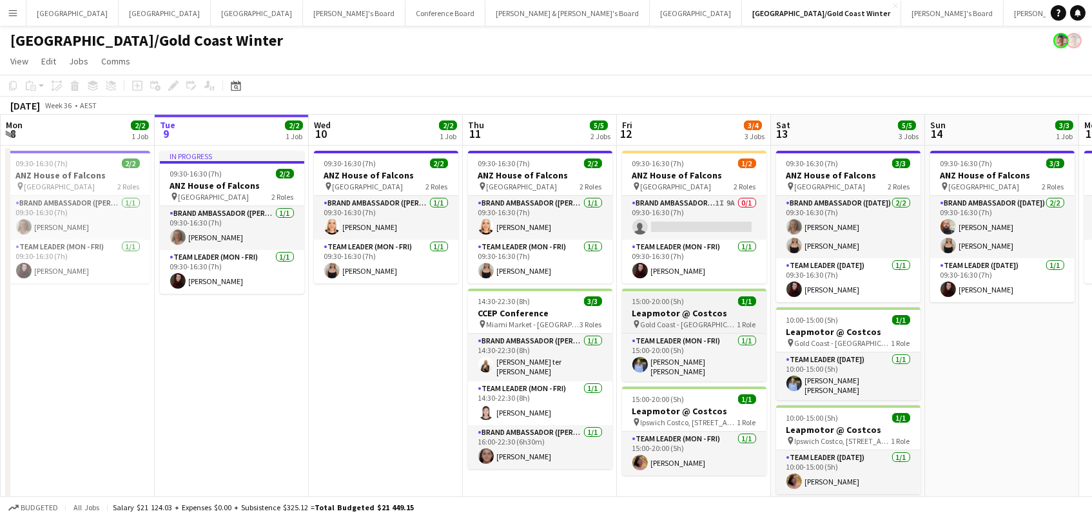
click at [712, 310] on h3 "Leapmotor @ Costcos" at bounding box center [694, 314] width 144 height 12
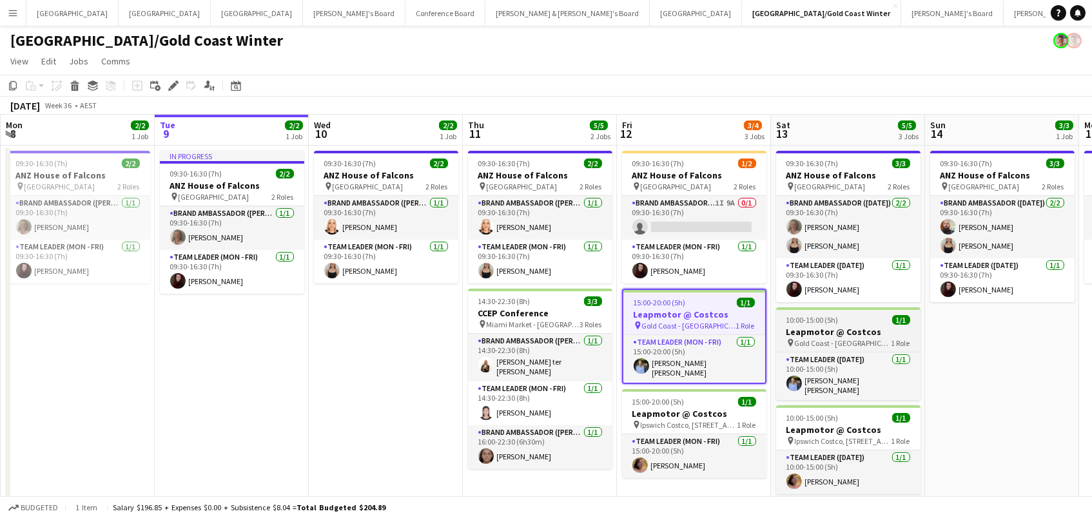
click at [864, 321] on div "10:00-15:00 (5h) 1/1" at bounding box center [848, 320] width 144 height 10
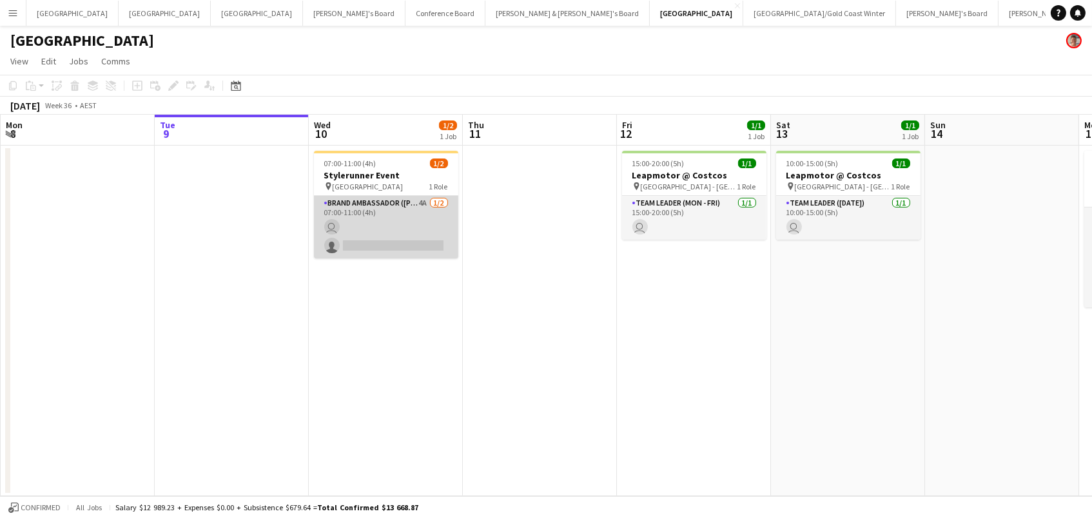
click at [389, 216] on app-card-role "Brand Ambassador (Mon - Fri) 4A [DATE] 07:00-11:00 (4h) user single-neutral-act…" at bounding box center [386, 227] width 144 height 63
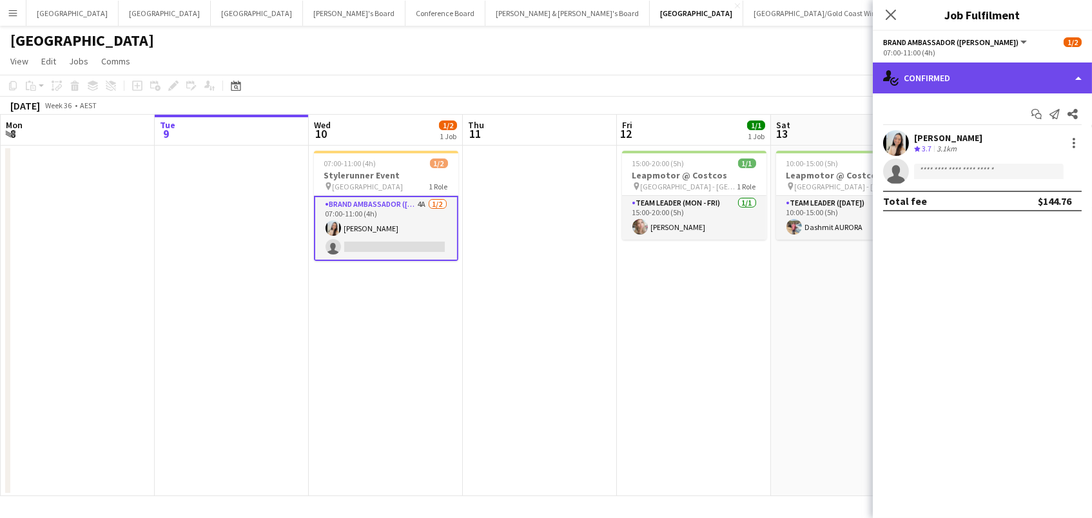
click at [1058, 74] on div "single-neutral-actions-check-2 Confirmed" at bounding box center [982, 78] width 219 height 31
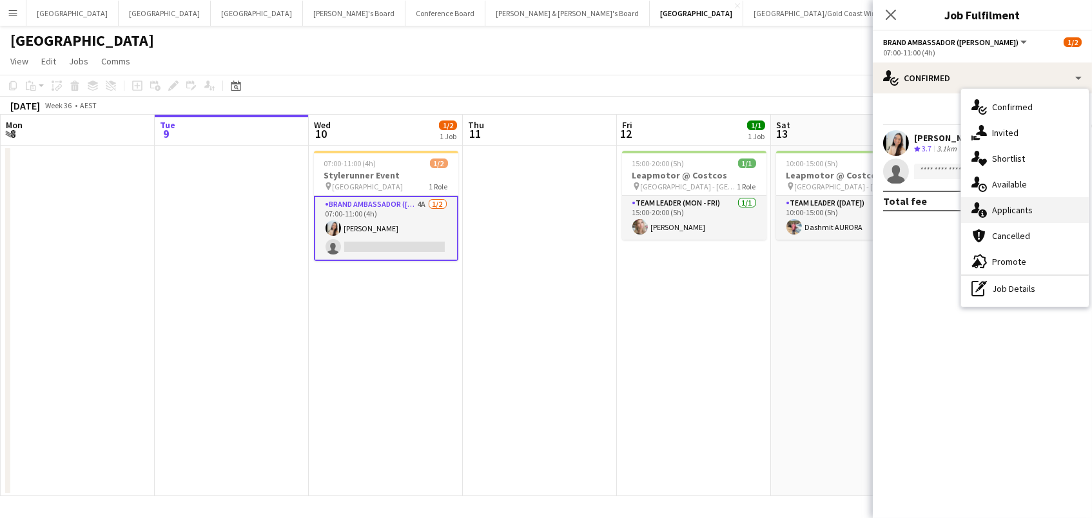
click at [1033, 213] on div "single-neutral-actions-information Applicants" at bounding box center [1025, 210] width 128 height 26
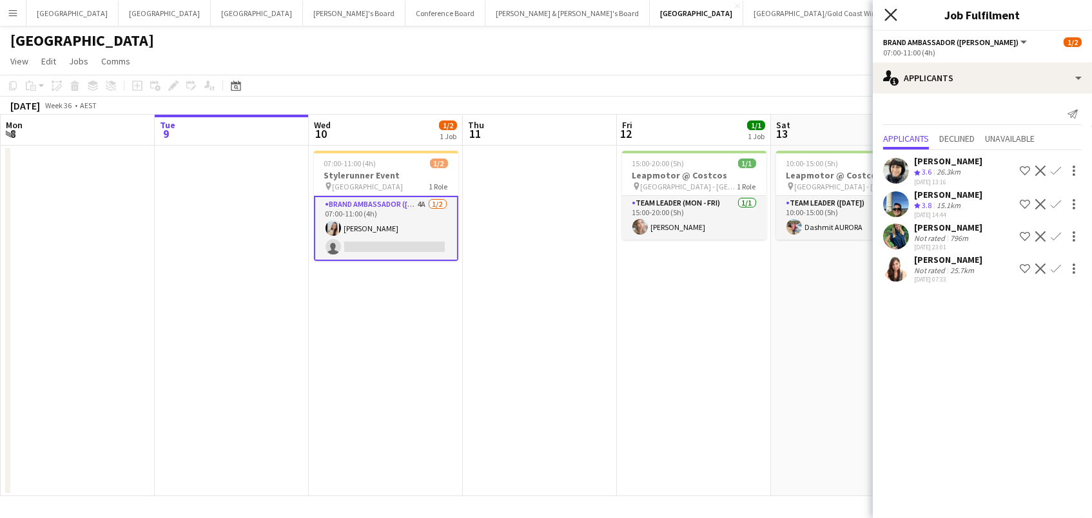
click at [886, 14] on icon "Close pop-in" at bounding box center [890, 14] width 12 height 12
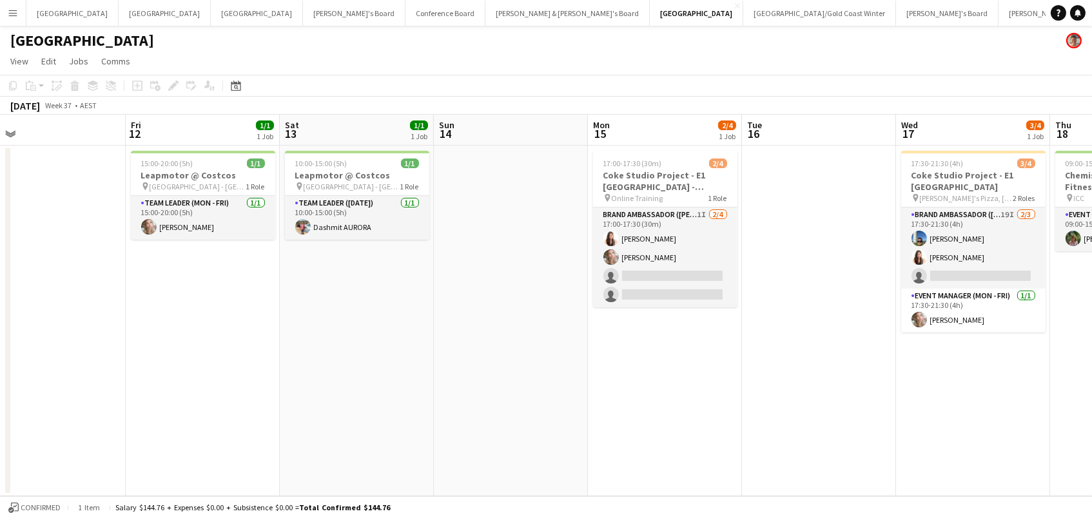
scroll to position [0, 600]
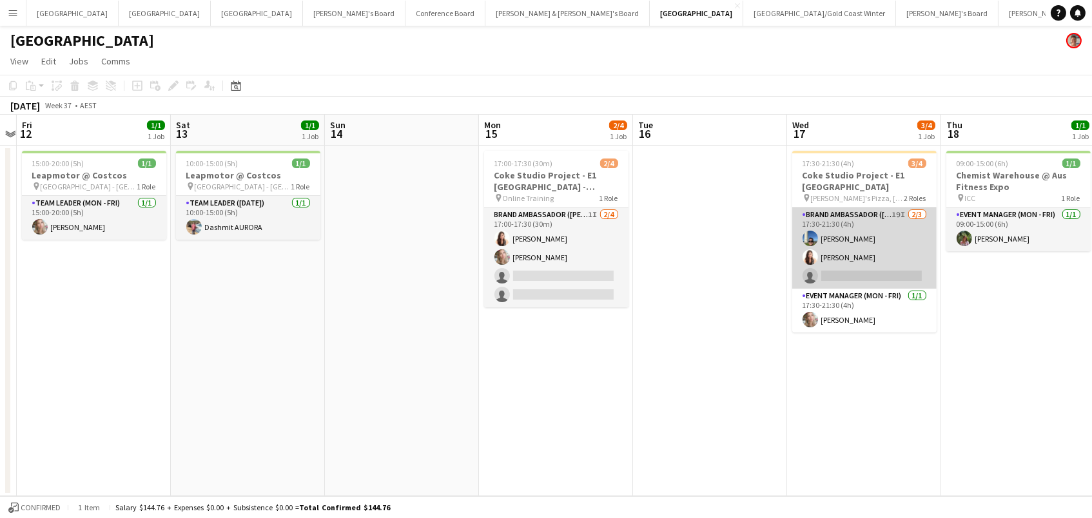
click at [827, 233] on app-card-role "Brand Ambassador (Mon - Fri) 19I [DATE] 17:30-21:30 (4h) [PERSON_NAME] [PERSON_…" at bounding box center [864, 248] width 144 height 81
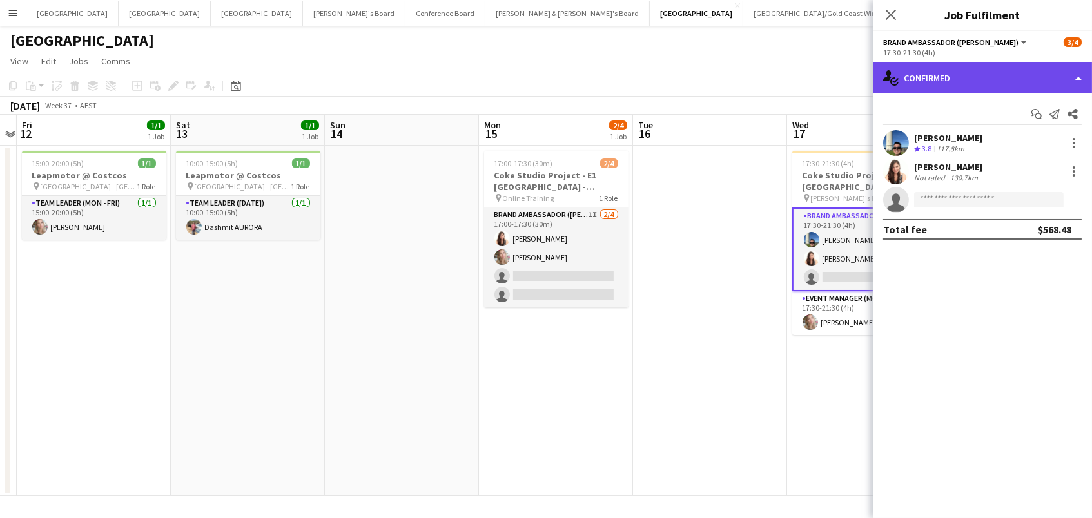
click at [913, 74] on div "single-neutral-actions-check-2 Confirmed" at bounding box center [982, 78] width 219 height 31
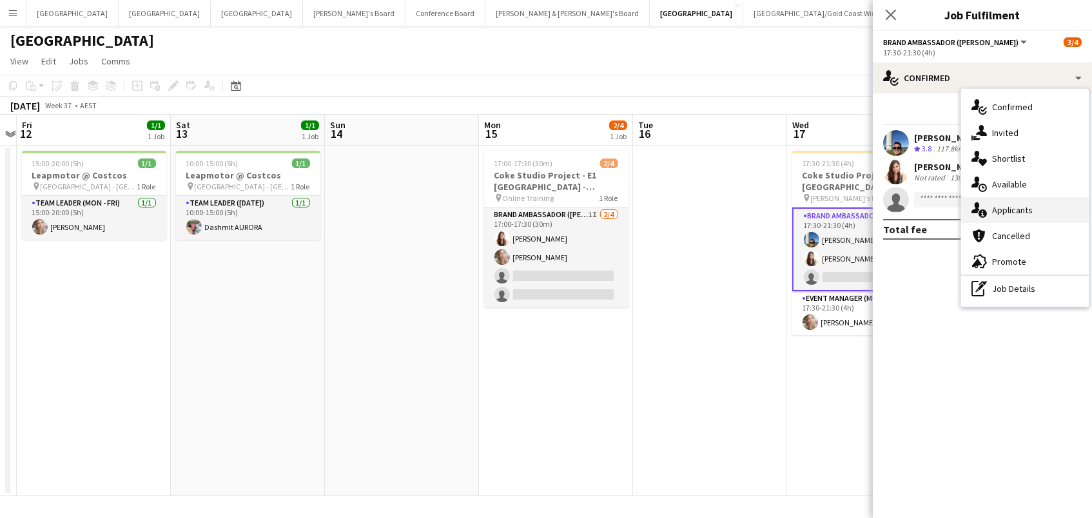
click at [984, 212] on icon at bounding box center [983, 214] width 8 height 8
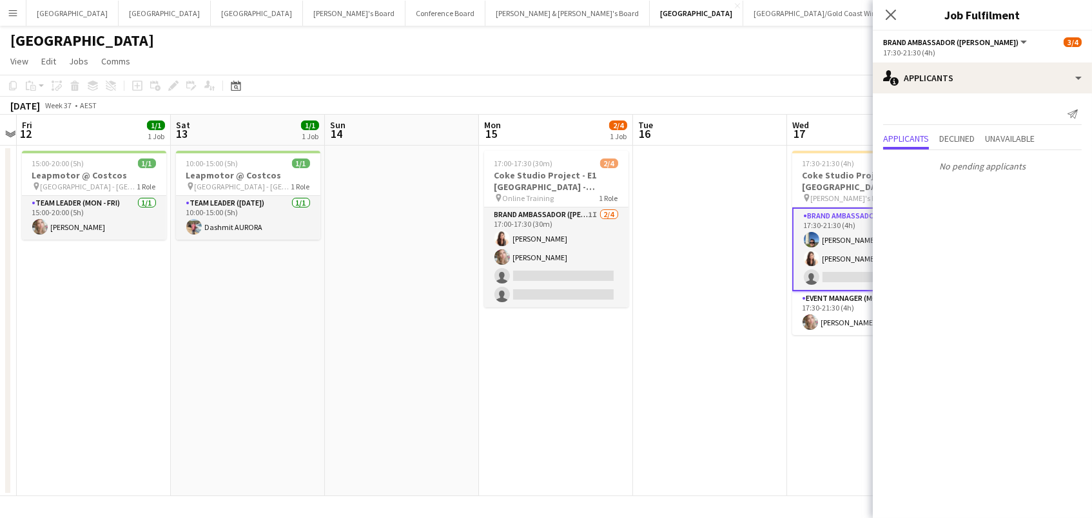
click at [837, 220] on app-card-role "Brand Ambassador (Mon - Fri) 19I [DATE] 17:30-21:30 (4h) [PERSON_NAME] [PERSON_…" at bounding box center [864, 250] width 144 height 84
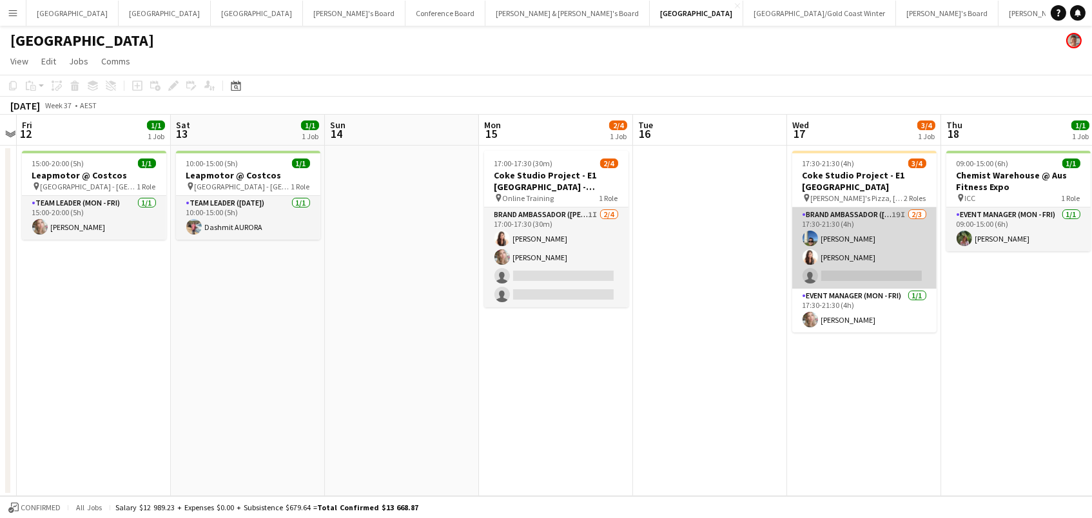
click at [837, 220] on app-card-role "Brand Ambassador (Mon - Fri) 19I [DATE] 17:30-21:30 (4h) [PERSON_NAME] [PERSON_…" at bounding box center [864, 248] width 144 height 81
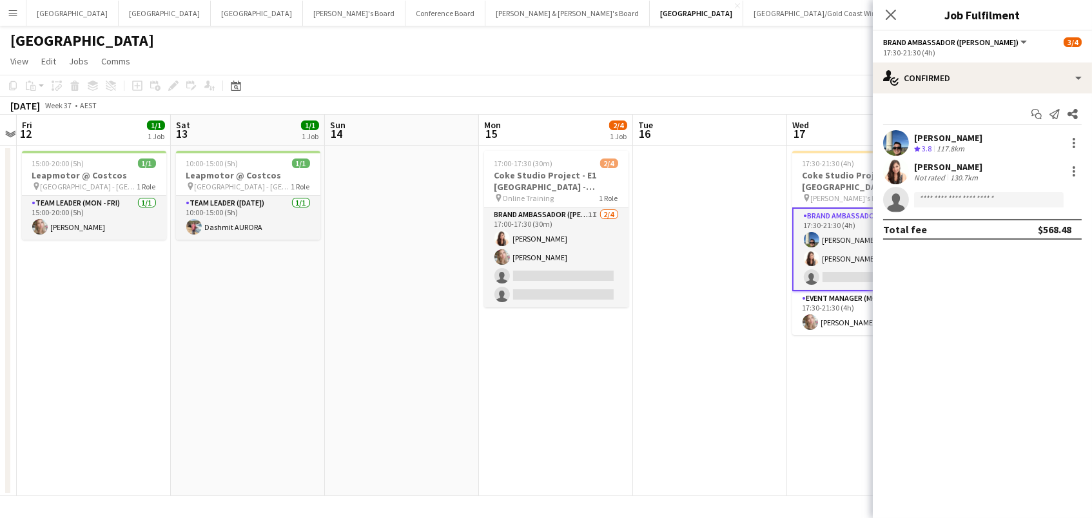
click at [930, 146] on span "3.8" at bounding box center [927, 149] width 10 height 10
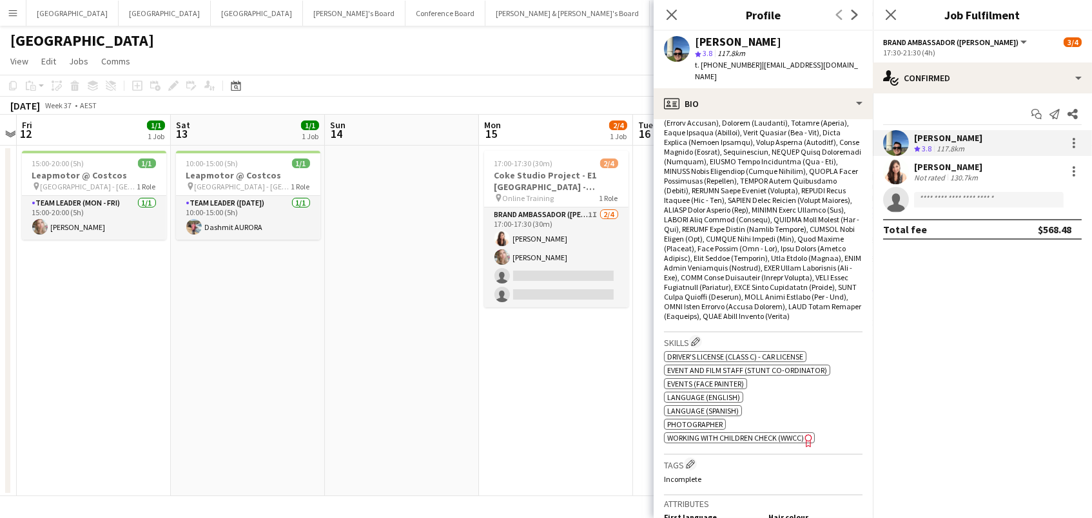
scroll to position [508, 0]
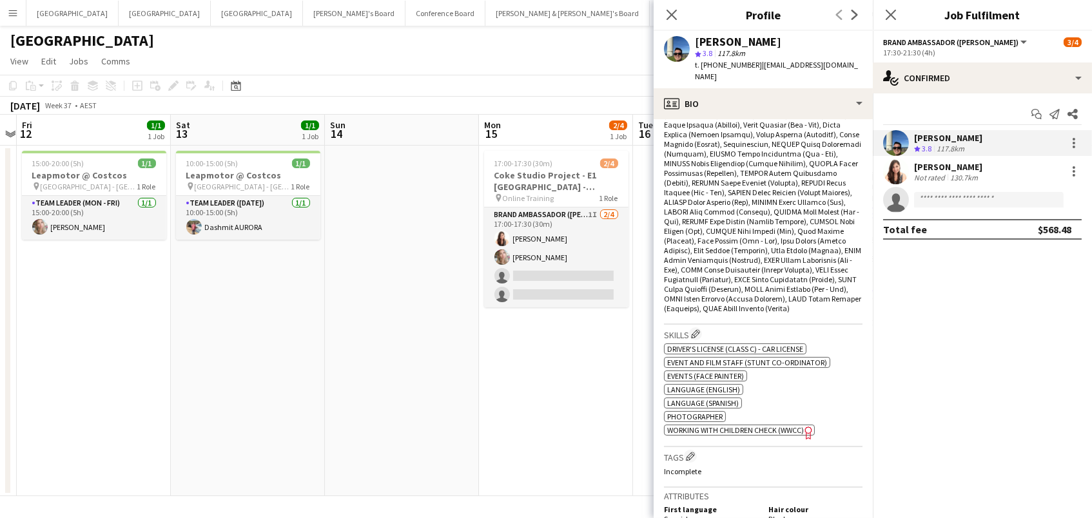
click at [750, 425] on span "Working With Children Check (WWCC)" at bounding box center [735, 430] width 137 height 10
click at [671, 12] on icon "Close pop-in" at bounding box center [671, 14] width 12 height 12
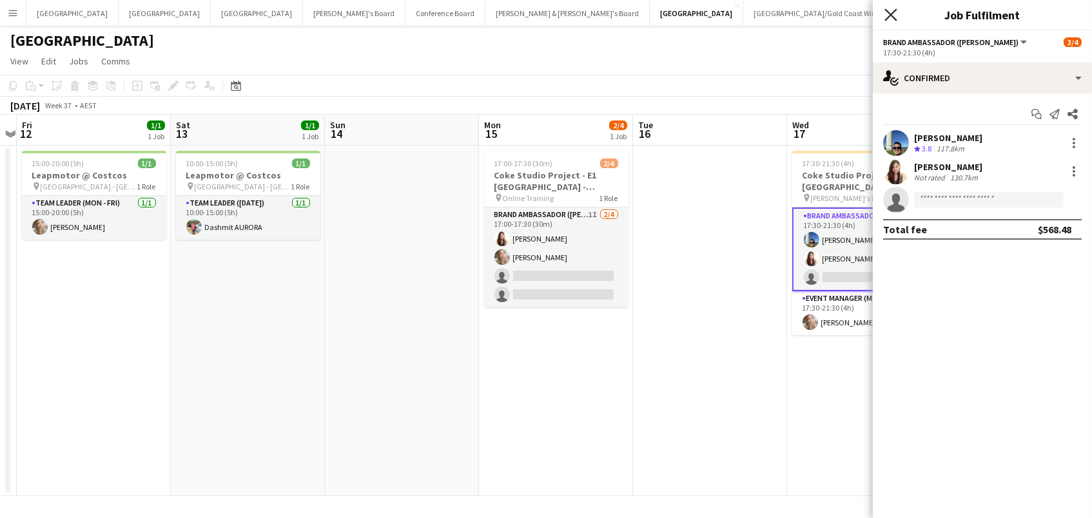
click at [888, 19] on icon "Close pop-in" at bounding box center [890, 14] width 12 height 12
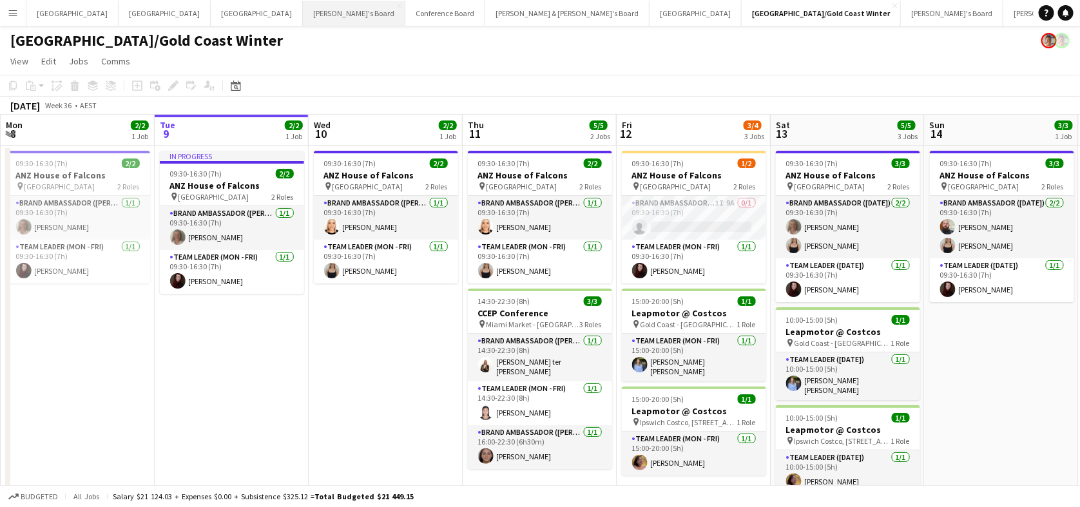
click at [303, 18] on button "Tennille's Board Close" at bounding box center [354, 13] width 103 height 25
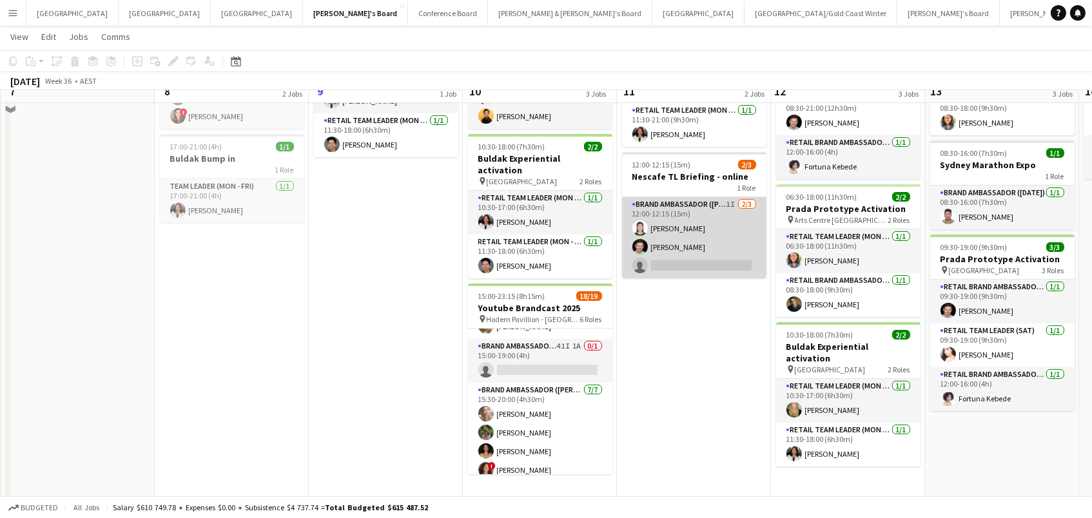
scroll to position [169, 0]
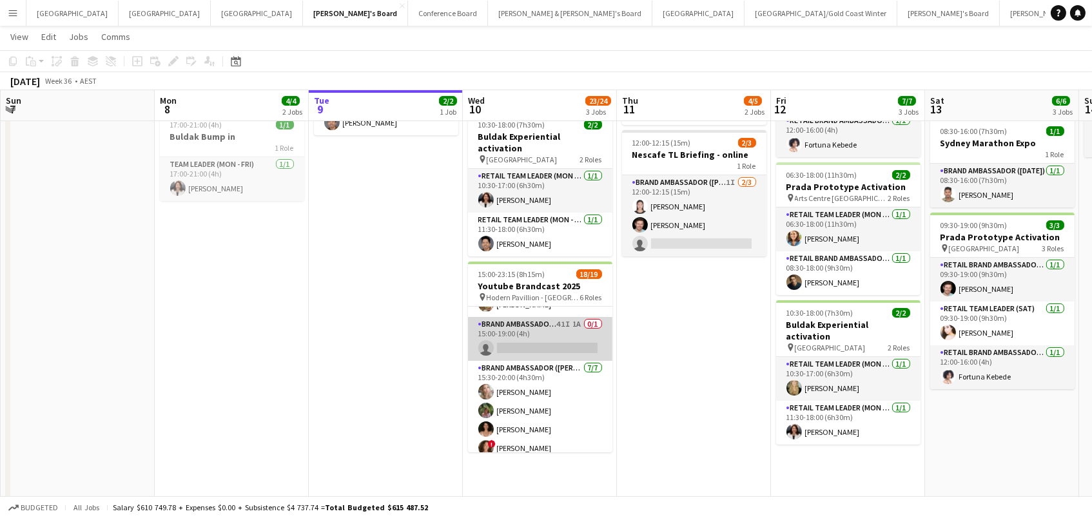
click at [560, 326] on app-card-role "Brand Ambassador (Mon - Fri) 41I 1A 0/1 15:00-19:00 (4h) single-neutral-actions" at bounding box center [540, 339] width 144 height 44
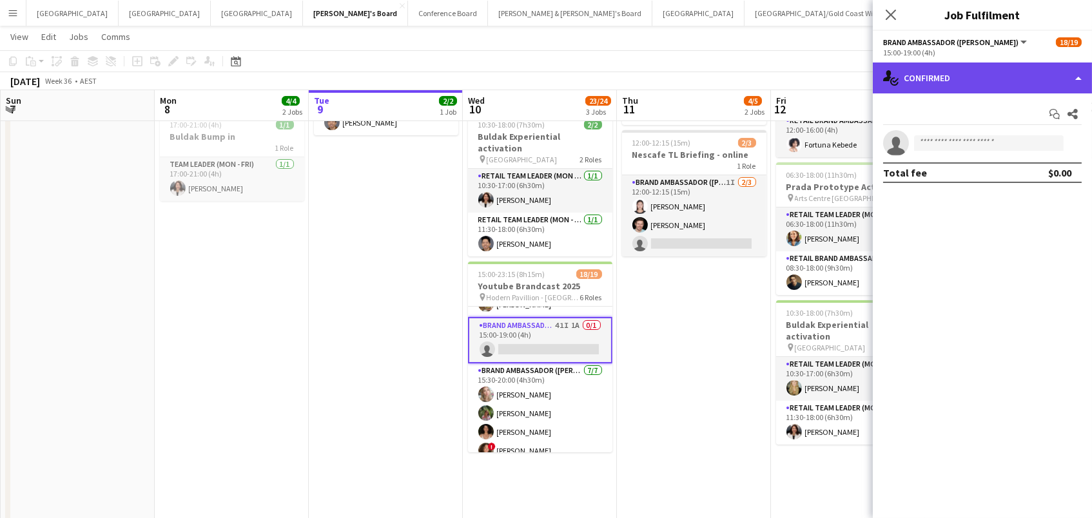
click at [998, 79] on div "single-neutral-actions-check-2 Confirmed" at bounding box center [982, 78] width 219 height 31
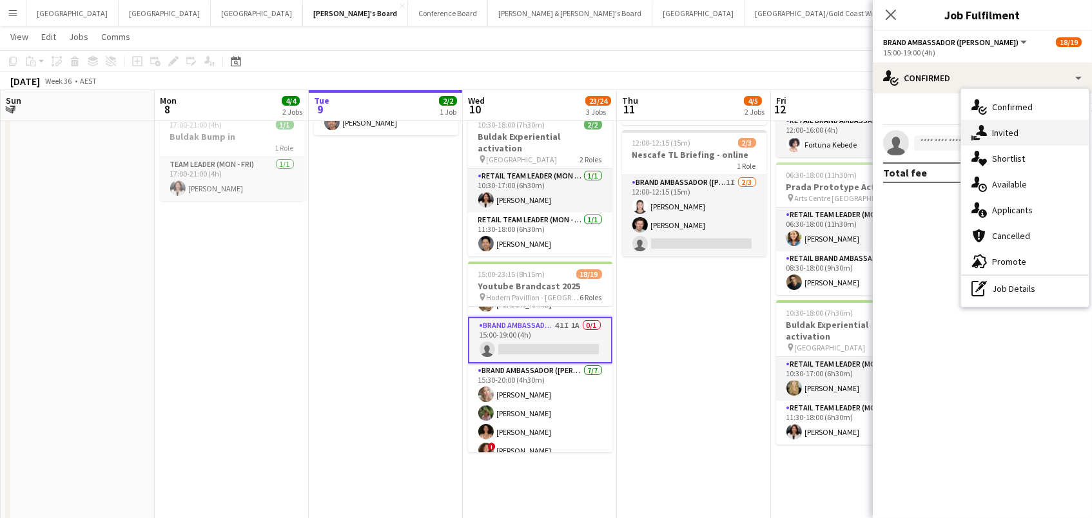
click at [1005, 127] on span "Invited" at bounding box center [1005, 133] width 26 height 12
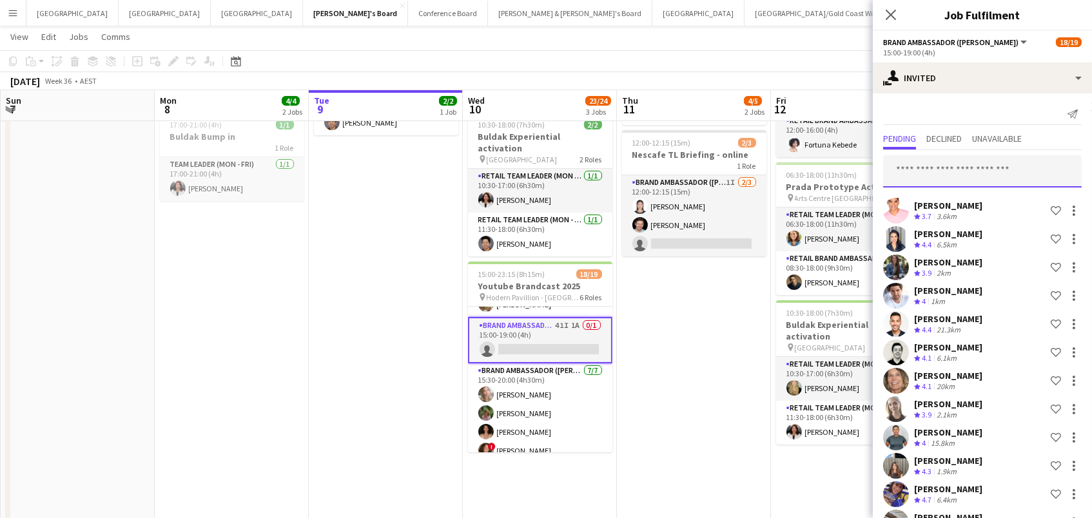
click at [976, 170] on input "text" at bounding box center [982, 171] width 199 height 32
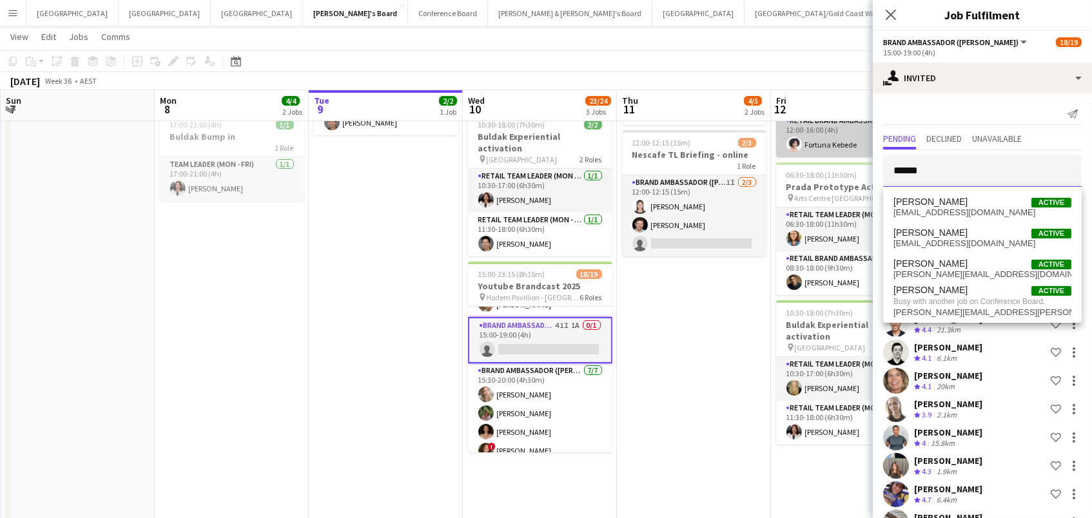
scroll to position [2, 0]
drag, startPoint x: 941, startPoint y: 174, endPoint x: 835, endPoint y: 139, distance: 110.7
click at [835, 139] on body "Menu Boards Boards Boards All jobs Status Workforce Workforce My Workforce Recr…" at bounding box center [546, 301] width 1092 height 940
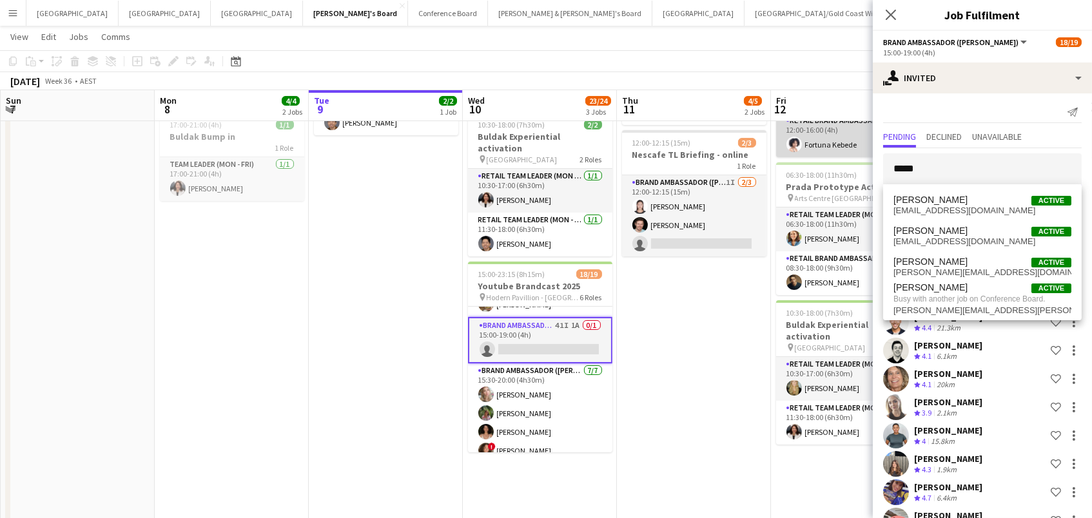
type input "******"
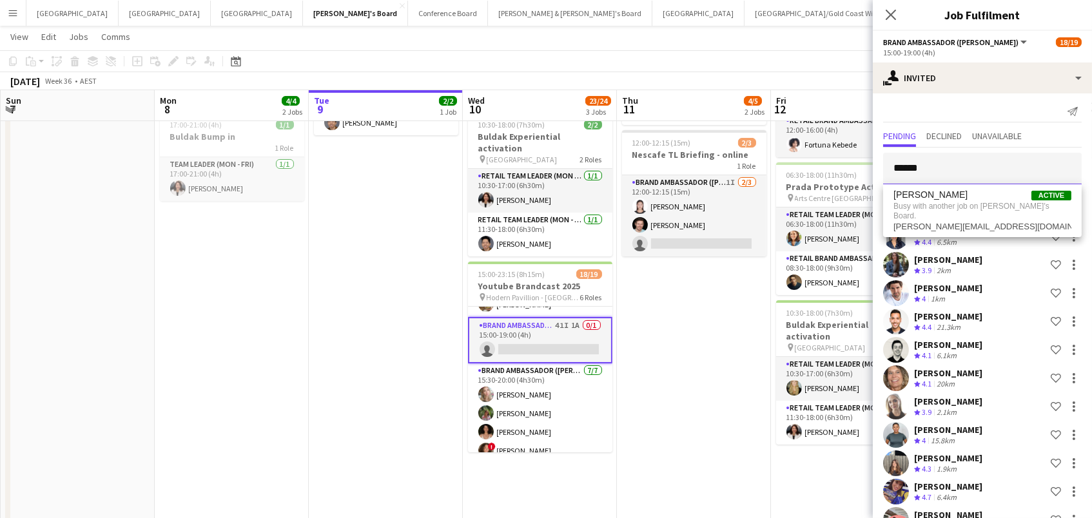
scroll to position [6, 0]
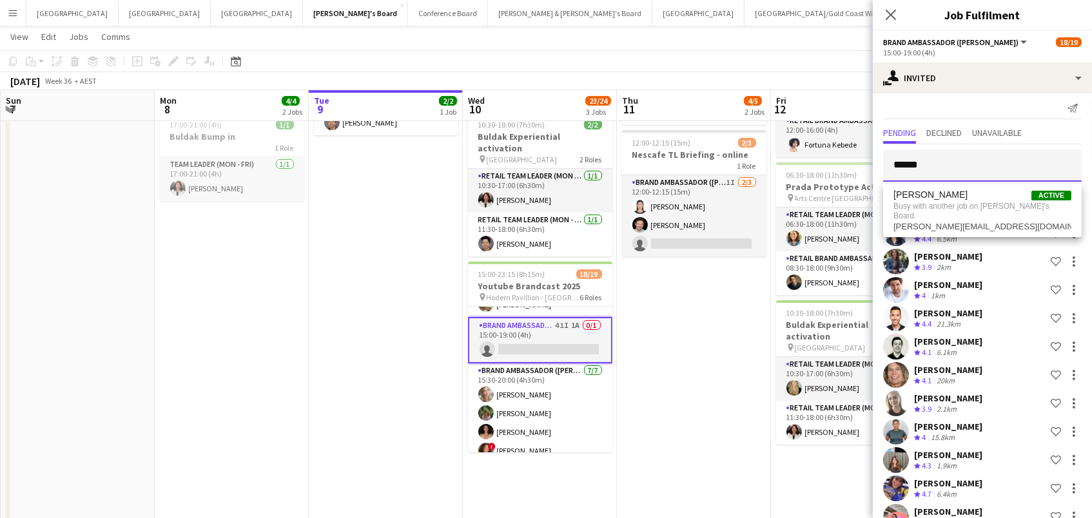
drag, startPoint x: 932, startPoint y: 160, endPoint x: 603, endPoint y: 80, distance: 337.7
click at [613, 84] on body "Menu Boards Boards Boards All jobs Status Workforce Workforce My Workforce Recr…" at bounding box center [546, 301] width 1092 height 940
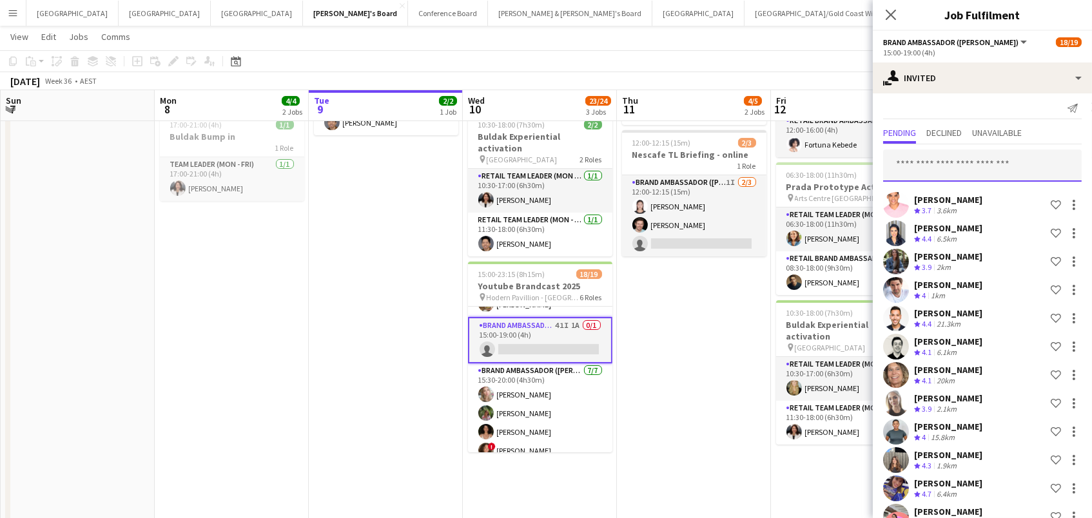
scroll to position [0, 306]
click at [779, 46] on app-page-menu "View Day view expanded Day view collapsed Month view Date picker Jump to today …" at bounding box center [546, 38] width 1092 height 24
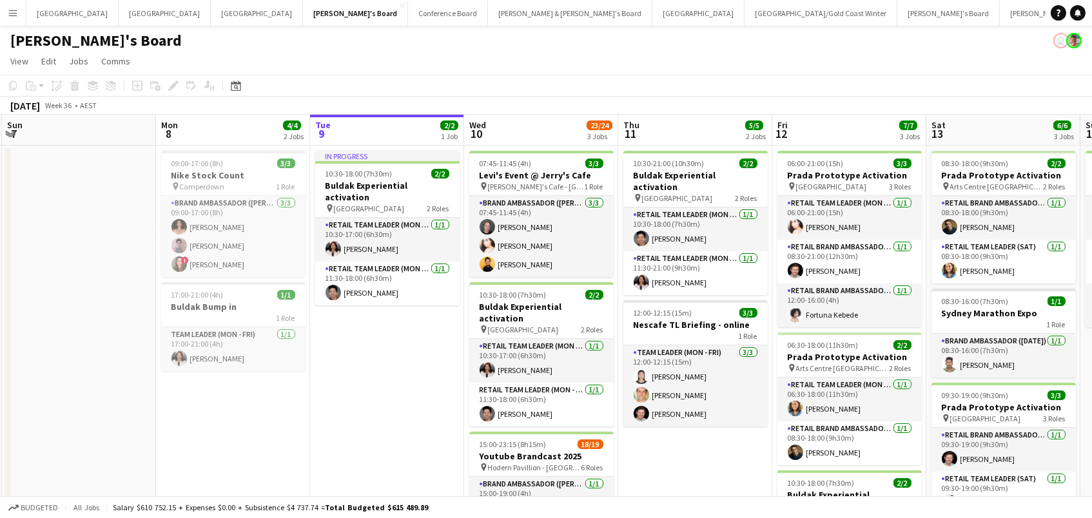
scroll to position [168, 0]
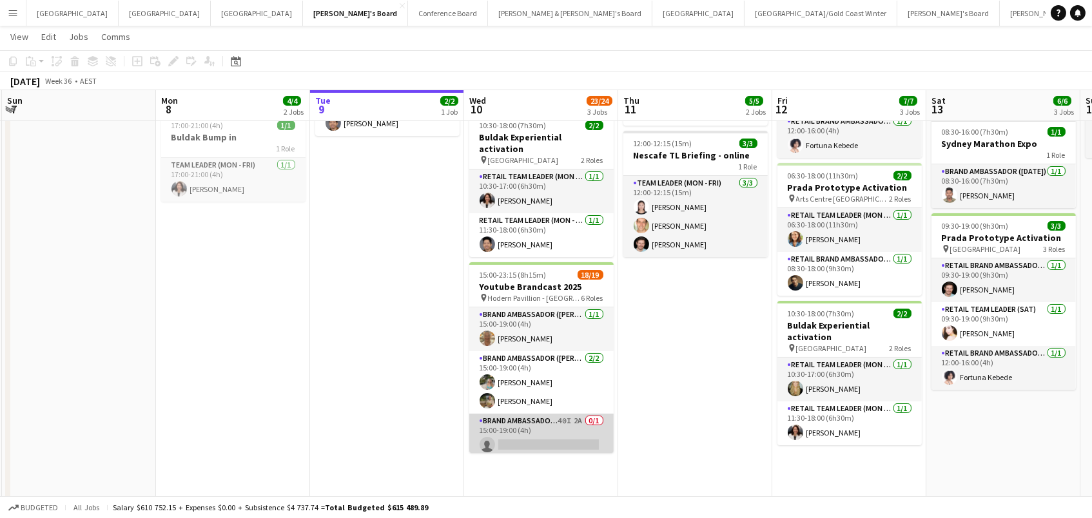
click at [546, 418] on app-card-role "Brand Ambassador (Mon - Fri) 40I 2A 0/1 15:00-19:00 (4h) single-neutral-actions" at bounding box center [541, 436] width 144 height 44
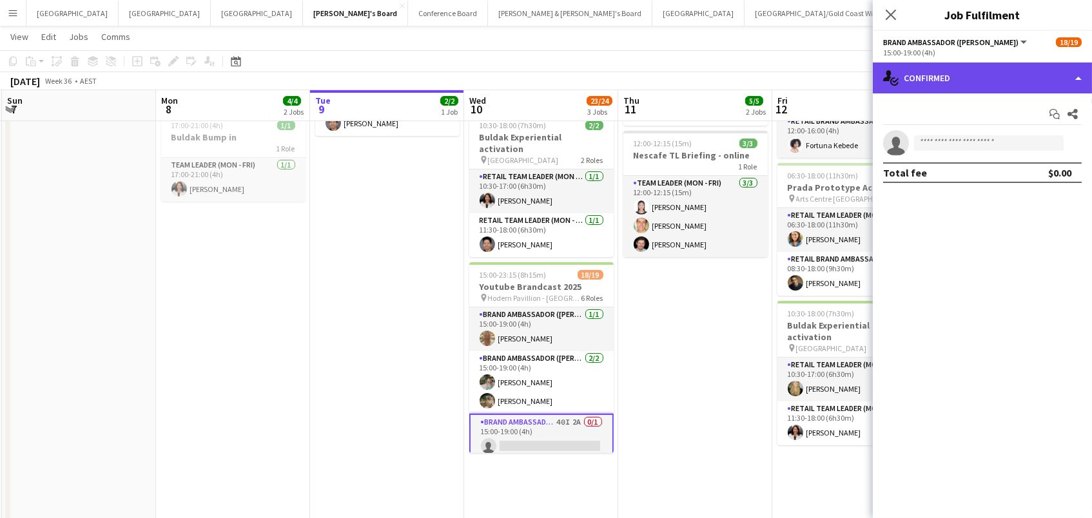
click at [953, 90] on div "single-neutral-actions-check-2 Confirmed" at bounding box center [982, 78] width 219 height 31
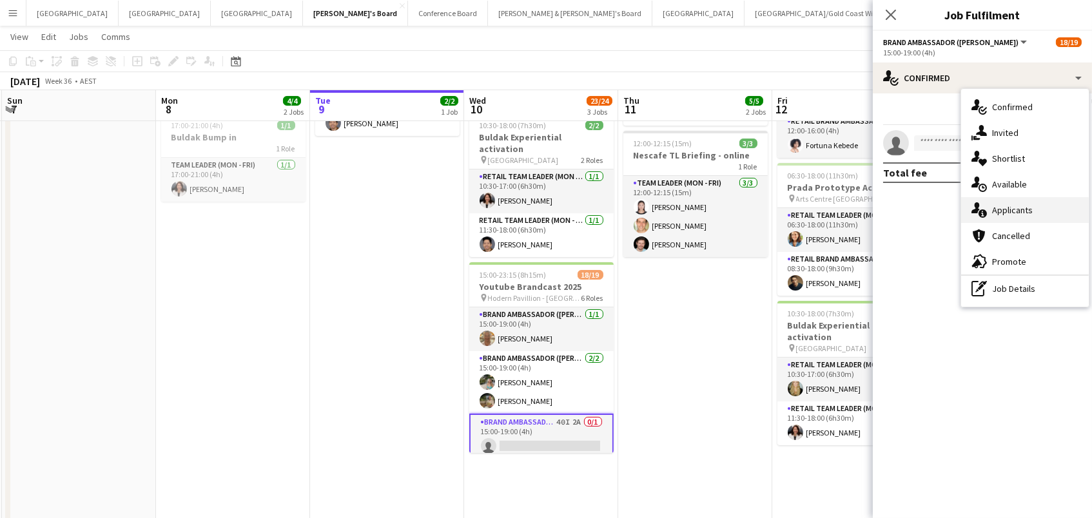
click at [1013, 208] on span "Applicants" at bounding box center [1012, 210] width 41 height 12
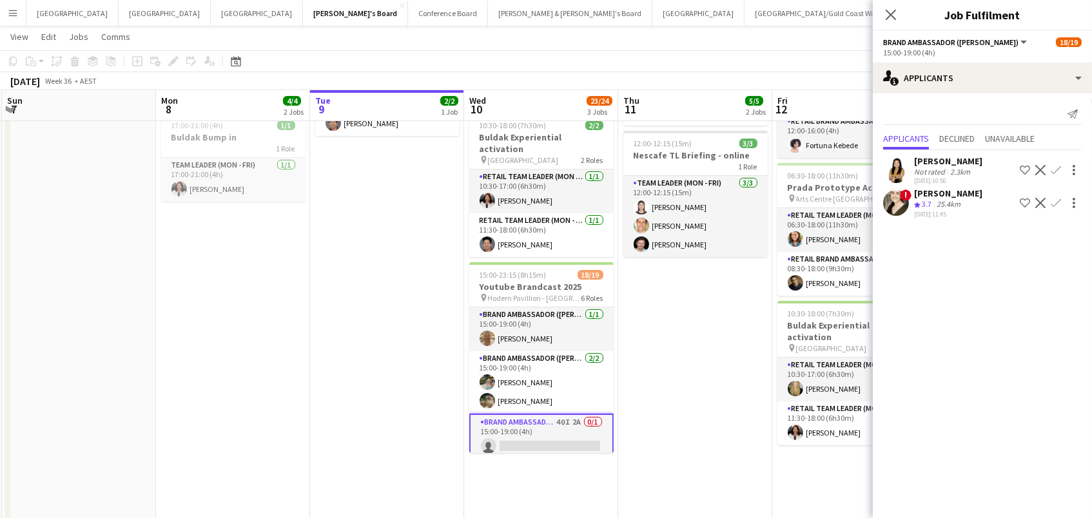
click at [955, 59] on app-options-switcher "Brand Ambassador (Mon - Fri) All roles Brand Ambassador (Mon - Fri) 18/19 15:00…" at bounding box center [982, 47] width 219 height 32
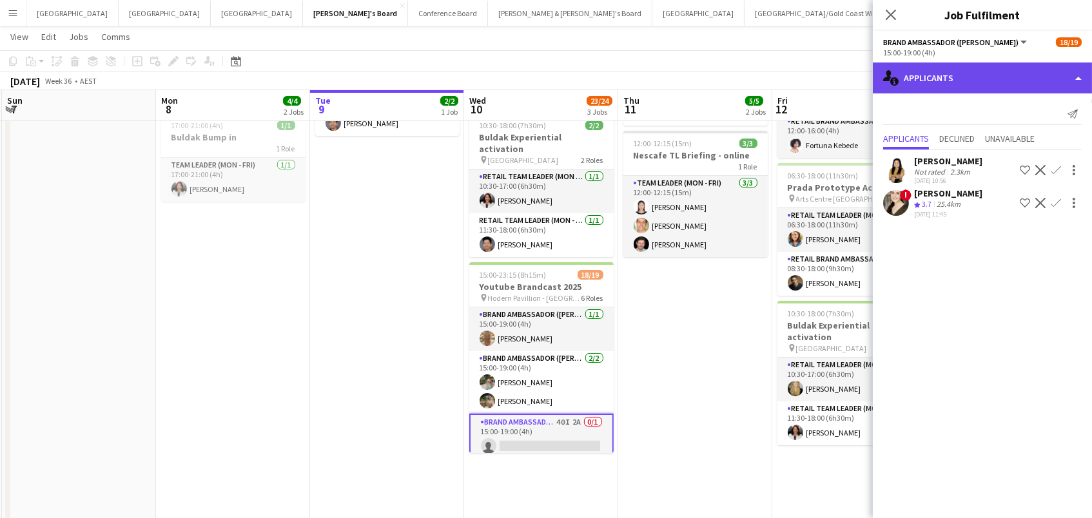
click at [964, 73] on div "single-neutral-actions-information Applicants" at bounding box center [982, 78] width 219 height 31
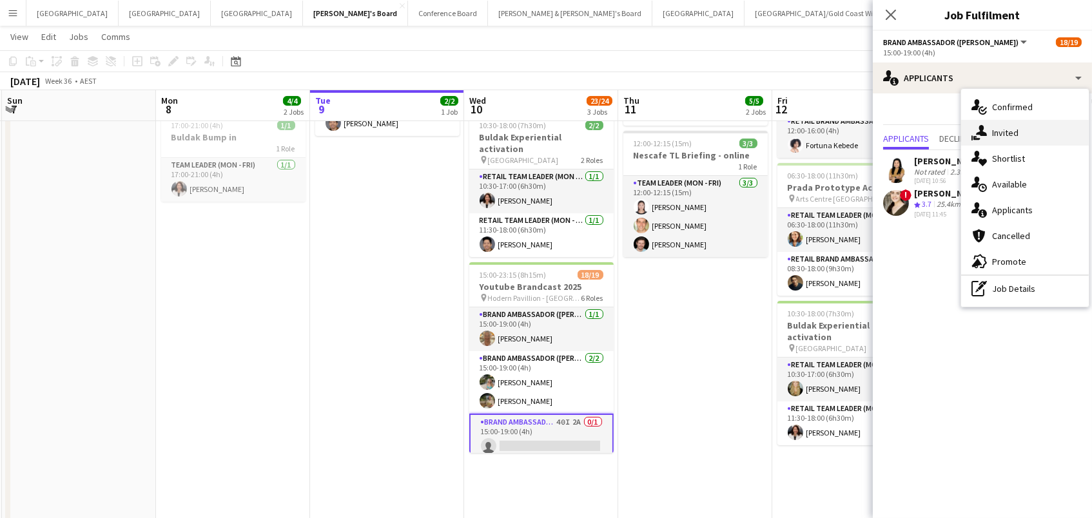
click at [982, 133] on icon at bounding box center [981, 130] width 11 height 11
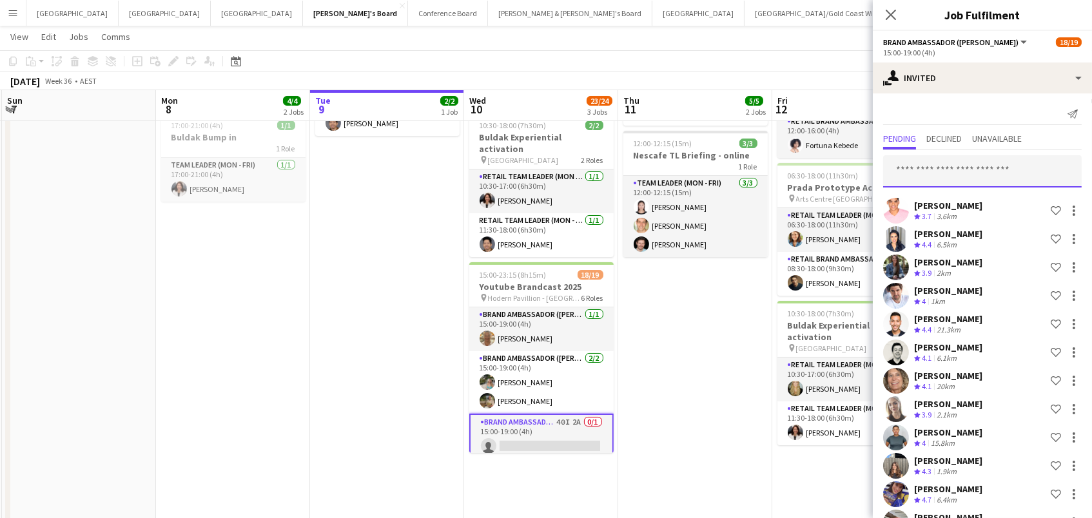
click at [970, 165] on input "text" at bounding box center [982, 171] width 199 height 32
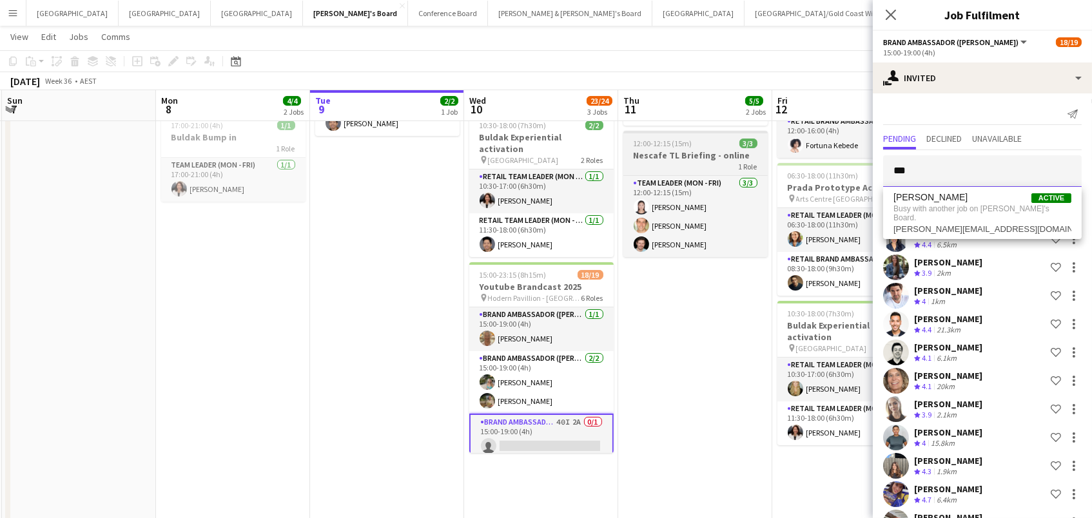
click at [761, 131] on body "Menu Boards Boards Boards All jobs Status Workforce Workforce My Workforce Recr…" at bounding box center [546, 302] width 1092 height 940
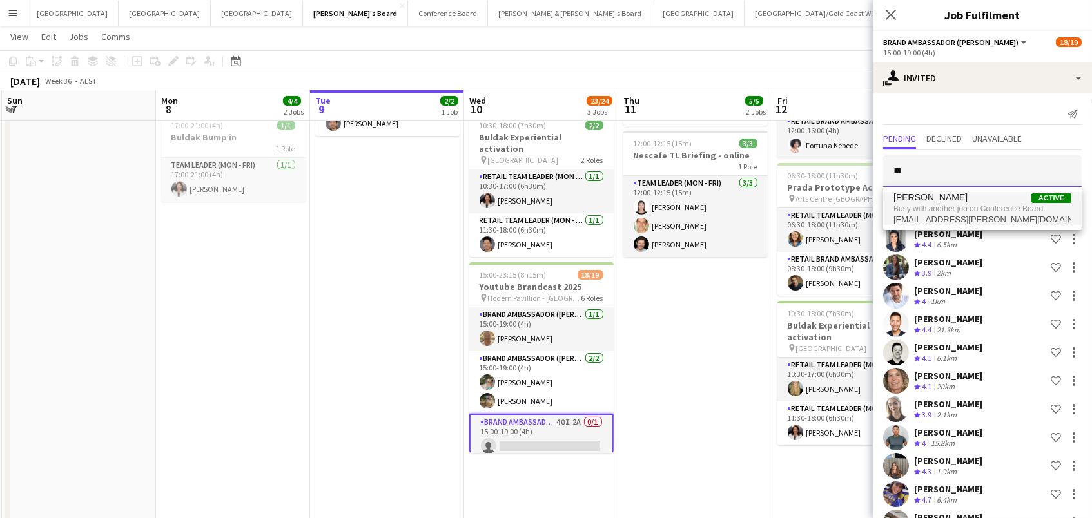
type input "*"
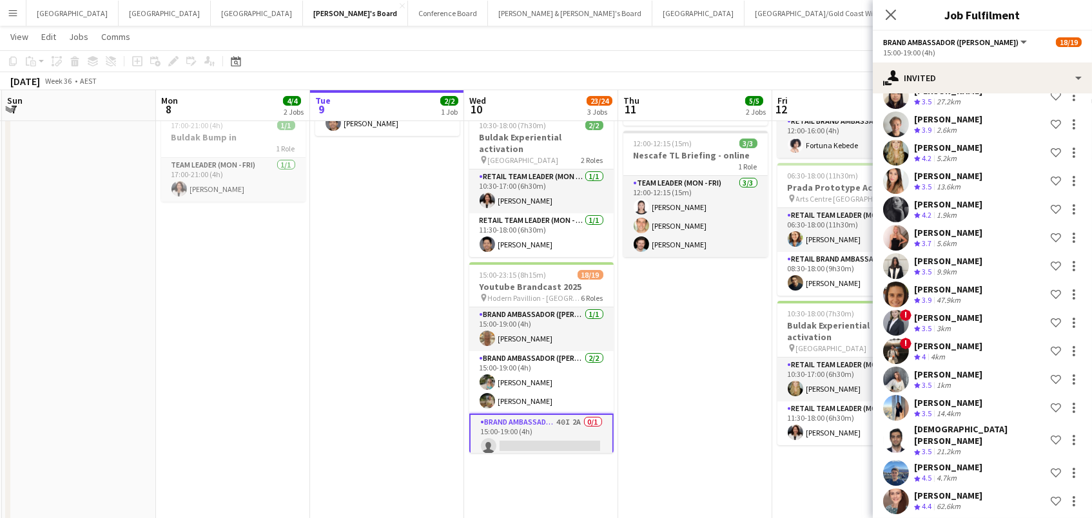
scroll to position [823, 0]
click at [889, 14] on icon at bounding box center [890, 14] width 12 height 12
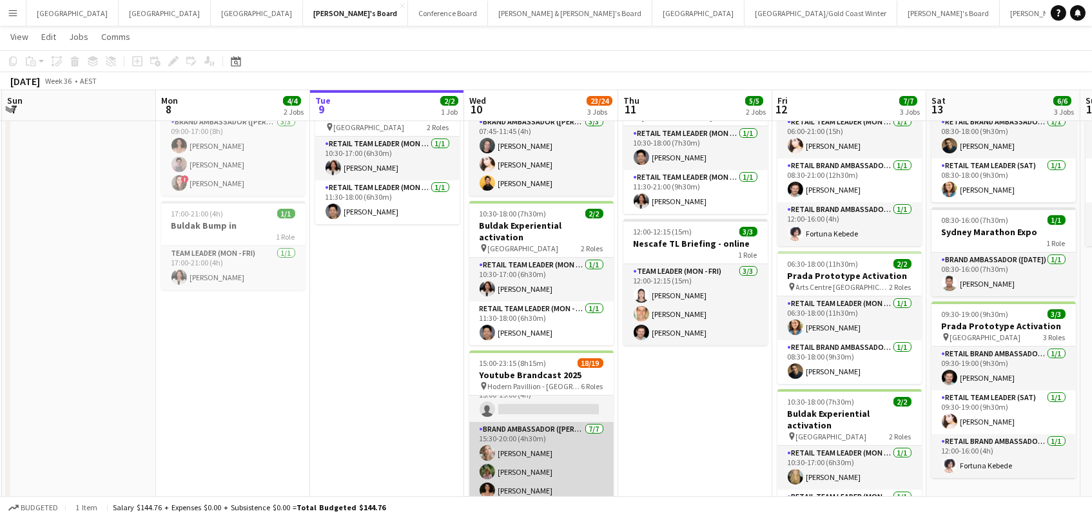
scroll to position [121, 0]
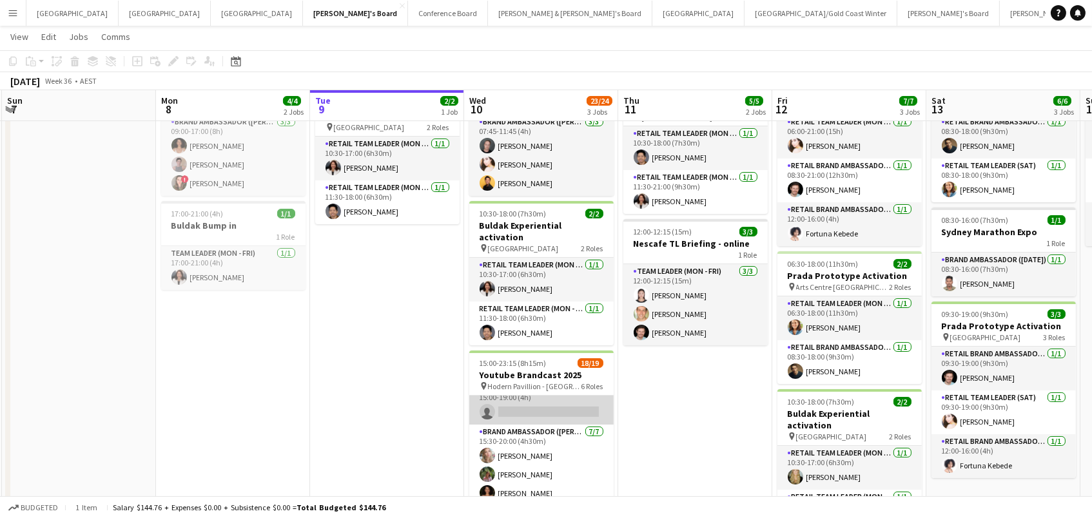
click at [540, 386] on app-card-role "Brand Ambassador (Mon - Fri) 38I 2A 0/1 15:00-19:00 (4h) single-neutral-actions" at bounding box center [541, 403] width 144 height 44
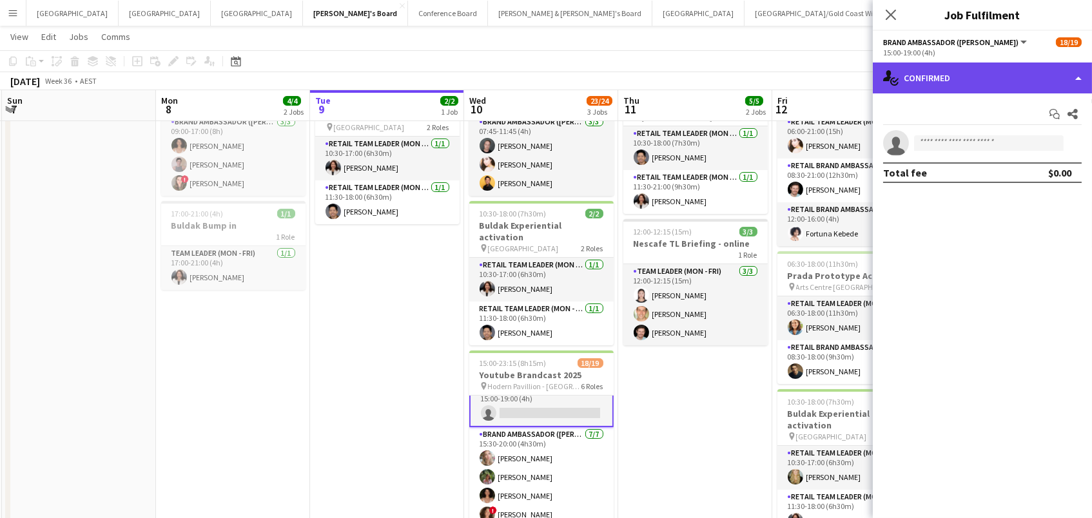
click at [1036, 75] on div "single-neutral-actions-check-2 Confirmed" at bounding box center [982, 78] width 219 height 31
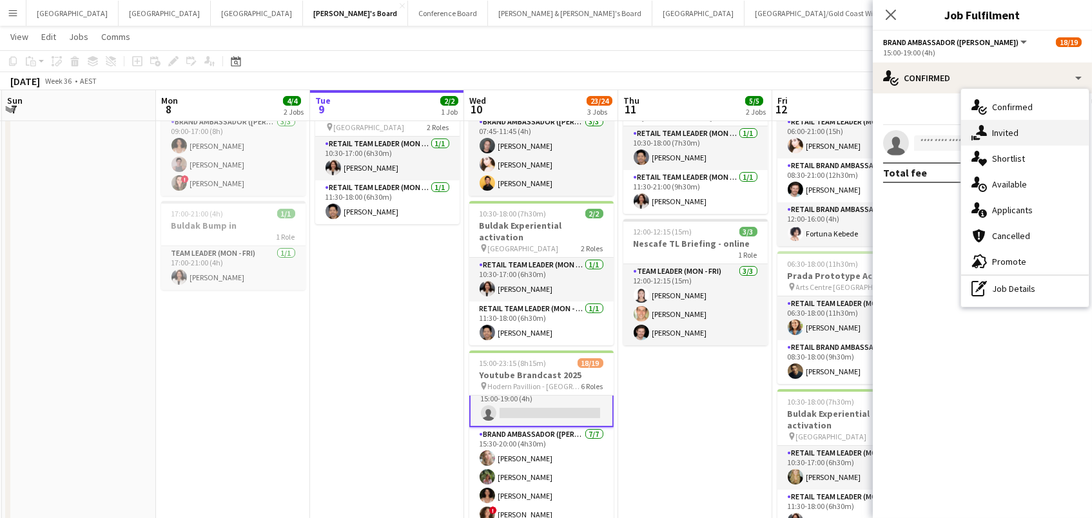
click at [1026, 130] on div "single-neutral-actions-share-1 Invited" at bounding box center [1025, 133] width 128 height 26
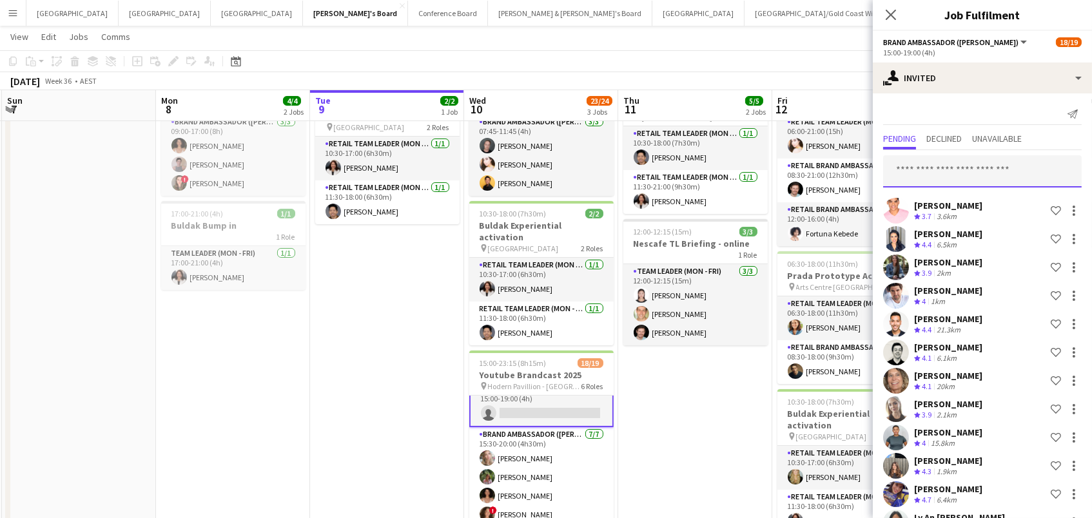
click at [913, 179] on input "text" at bounding box center [982, 171] width 199 height 32
type input "*****"
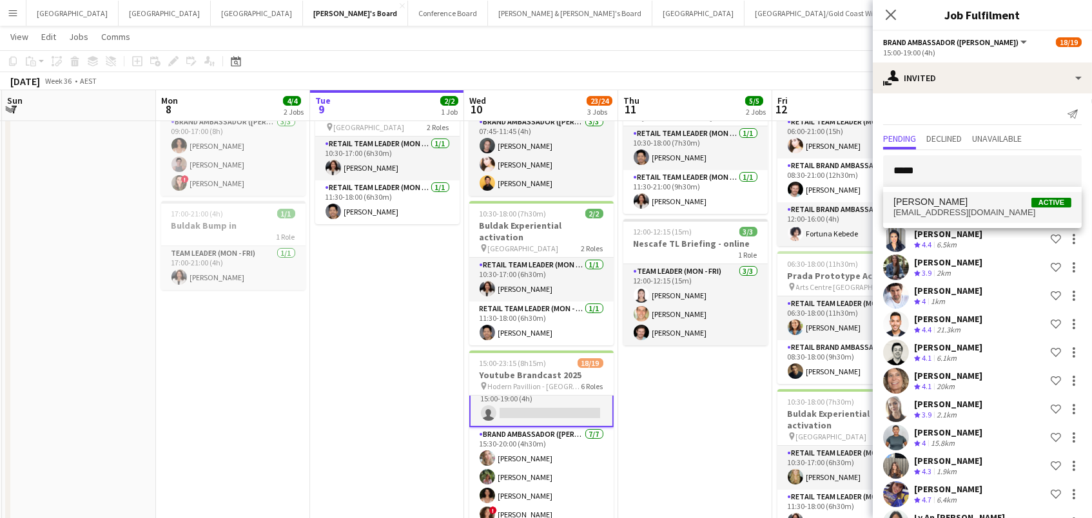
drag, startPoint x: 938, startPoint y: 193, endPoint x: 982, endPoint y: 206, distance: 45.7
click at [982, 206] on span "Kim Clifton Active" at bounding box center [982, 202] width 178 height 11
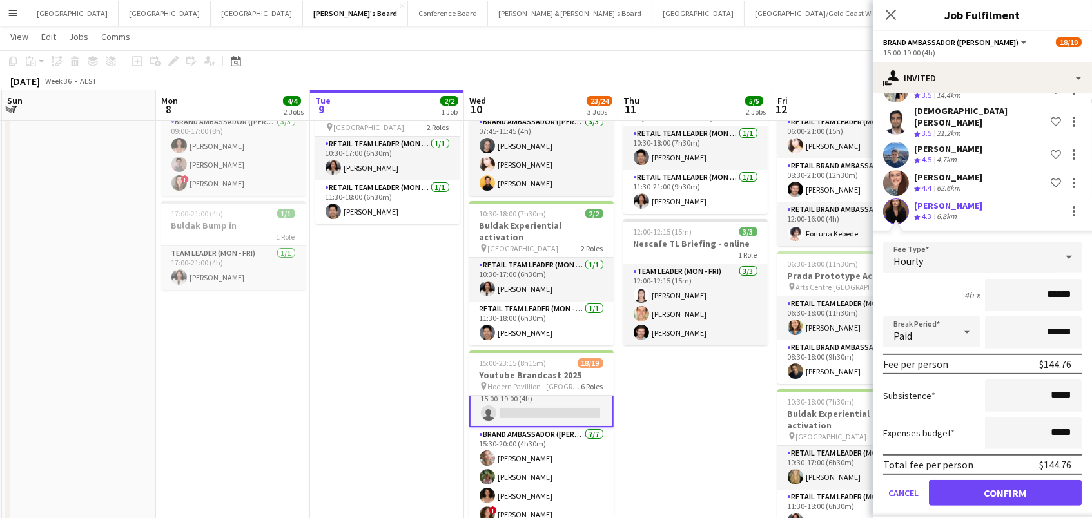
click at [977, 482] on button "Confirm" at bounding box center [1005, 493] width 153 height 26
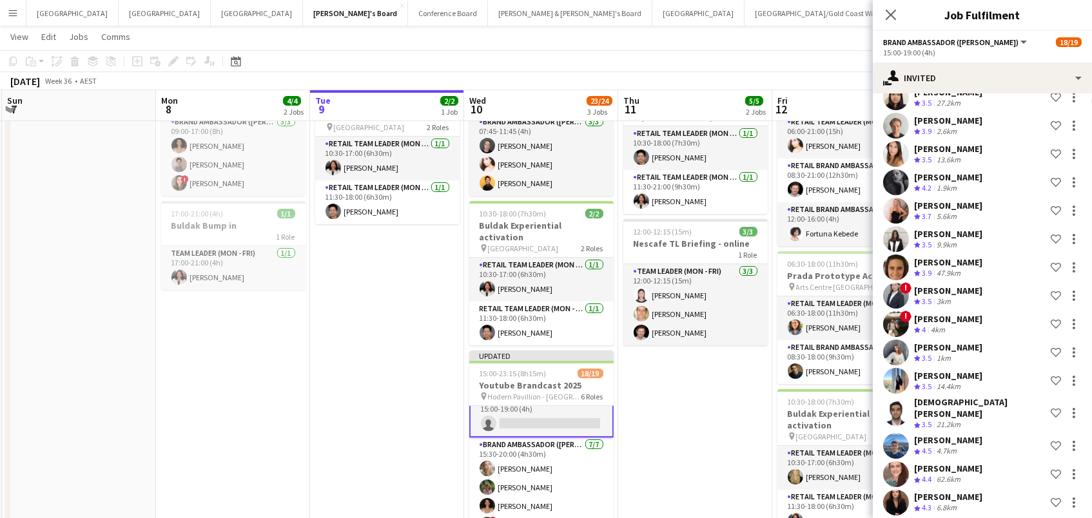
drag, startPoint x: 828, startPoint y: 68, endPoint x: 859, endPoint y: 61, distance: 31.7
click at [828, 68] on app-toolbar "Copy Paste Paste Command V Paste with crew Command Shift V Paste linked Job [GE…" at bounding box center [546, 61] width 1092 height 22
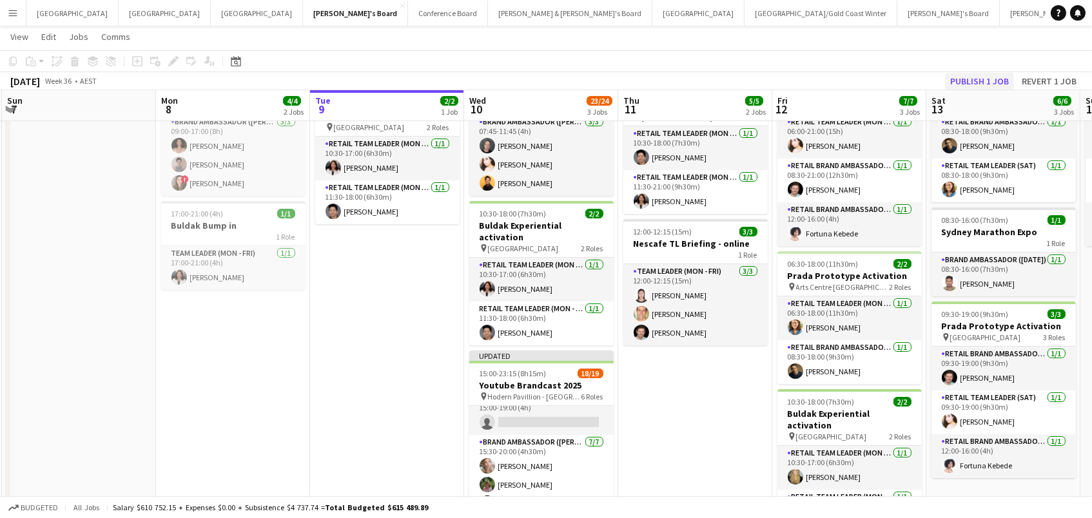
click at [991, 76] on button "Publish 1 job" at bounding box center [979, 81] width 69 height 17
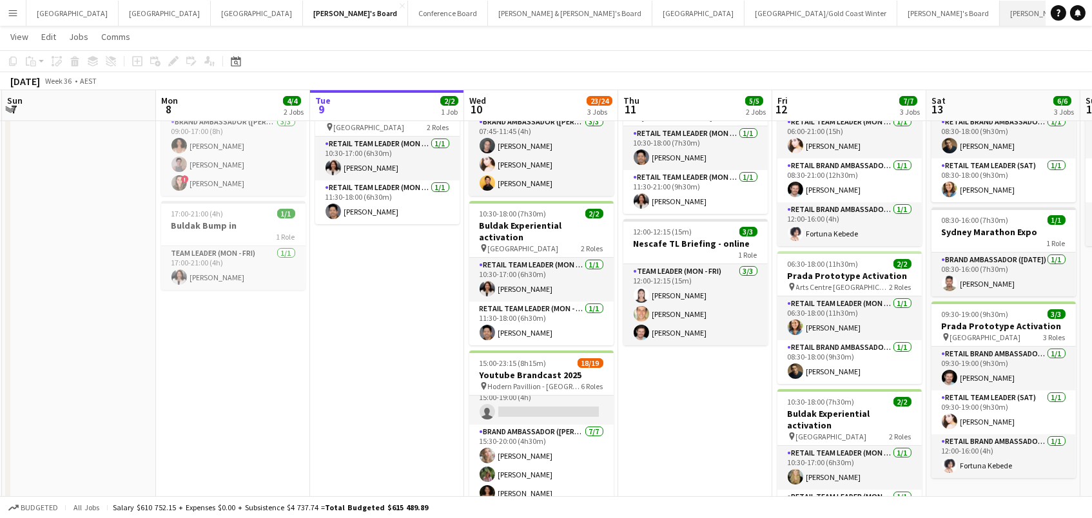
click at [1000, 15] on button "[PERSON_NAME] & [PERSON_NAME]'s Board Close" at bounding box center [1082, 13] width 164 height 25
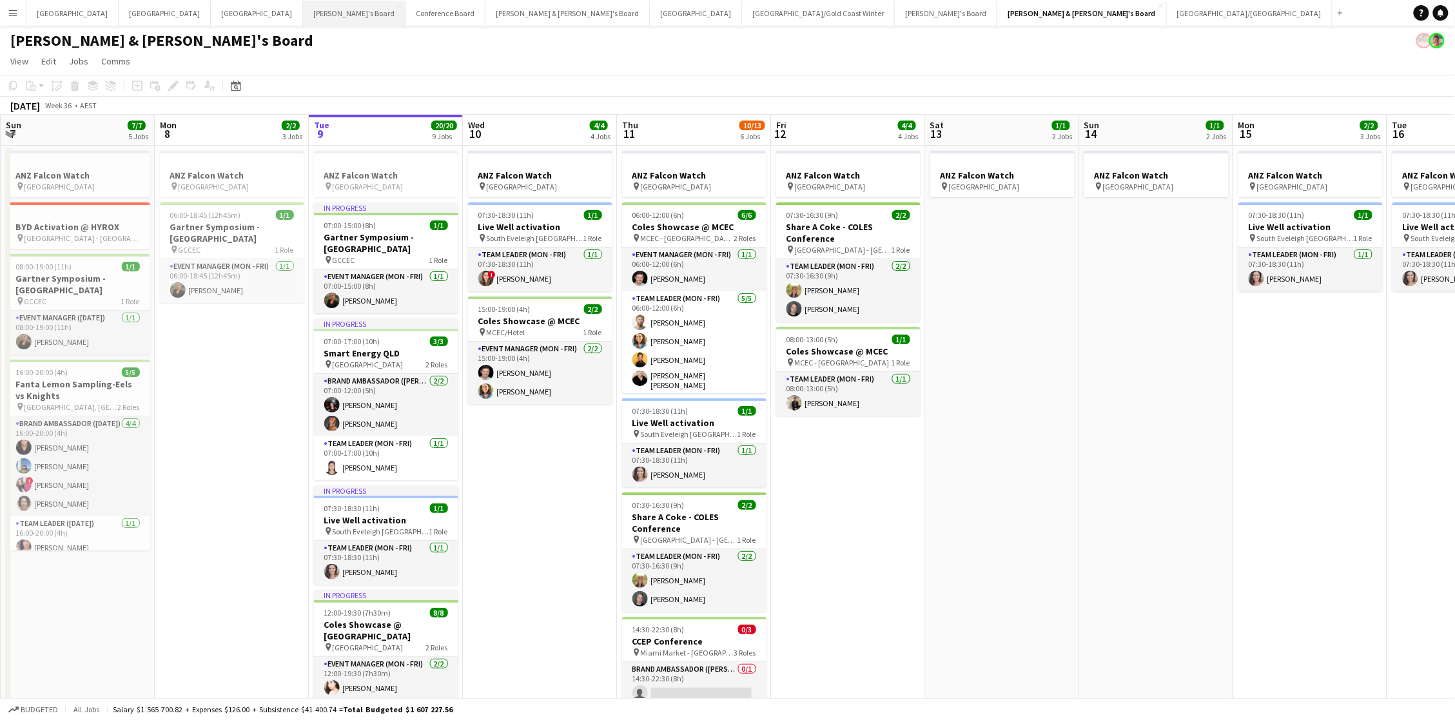
click at [303, 19] on button "Tennille's Board Close" at bounding box center [354, 13] width 103 height 25
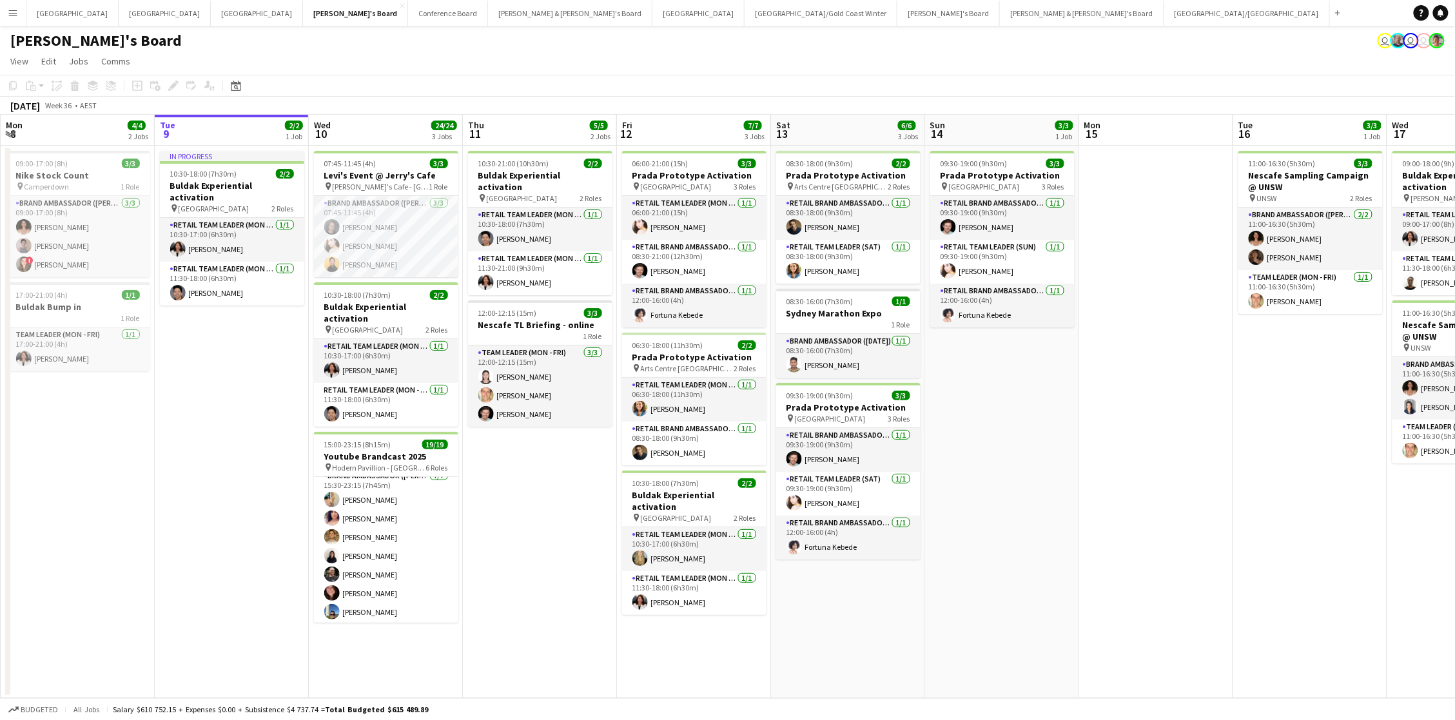
scroll to position [358, 0]
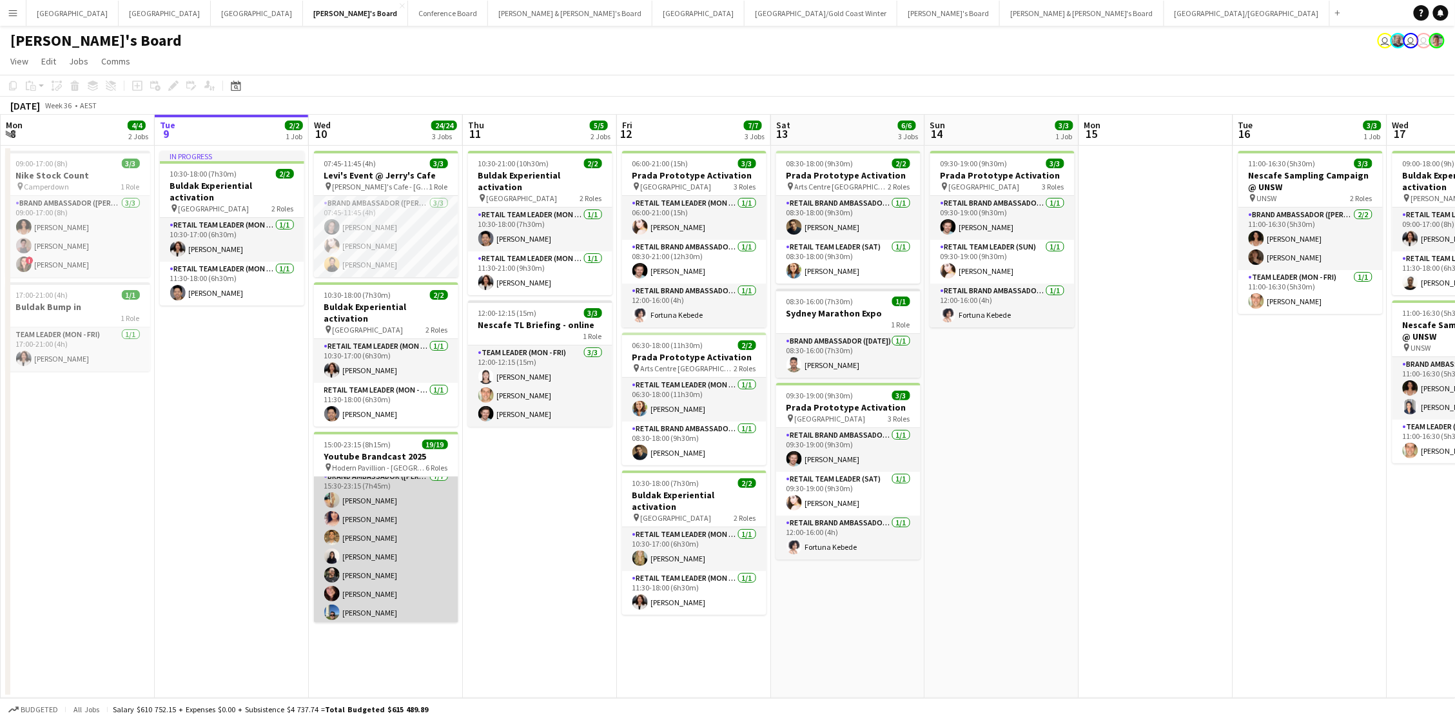
click at [375, 507] on app-card-role "Brand Ambassador (Mon - Fri) 7/7 15:30-23:15 (7h45m) Alicja Sermak Amanda van E…" at bounding box center [386, 547] width 144 height 156
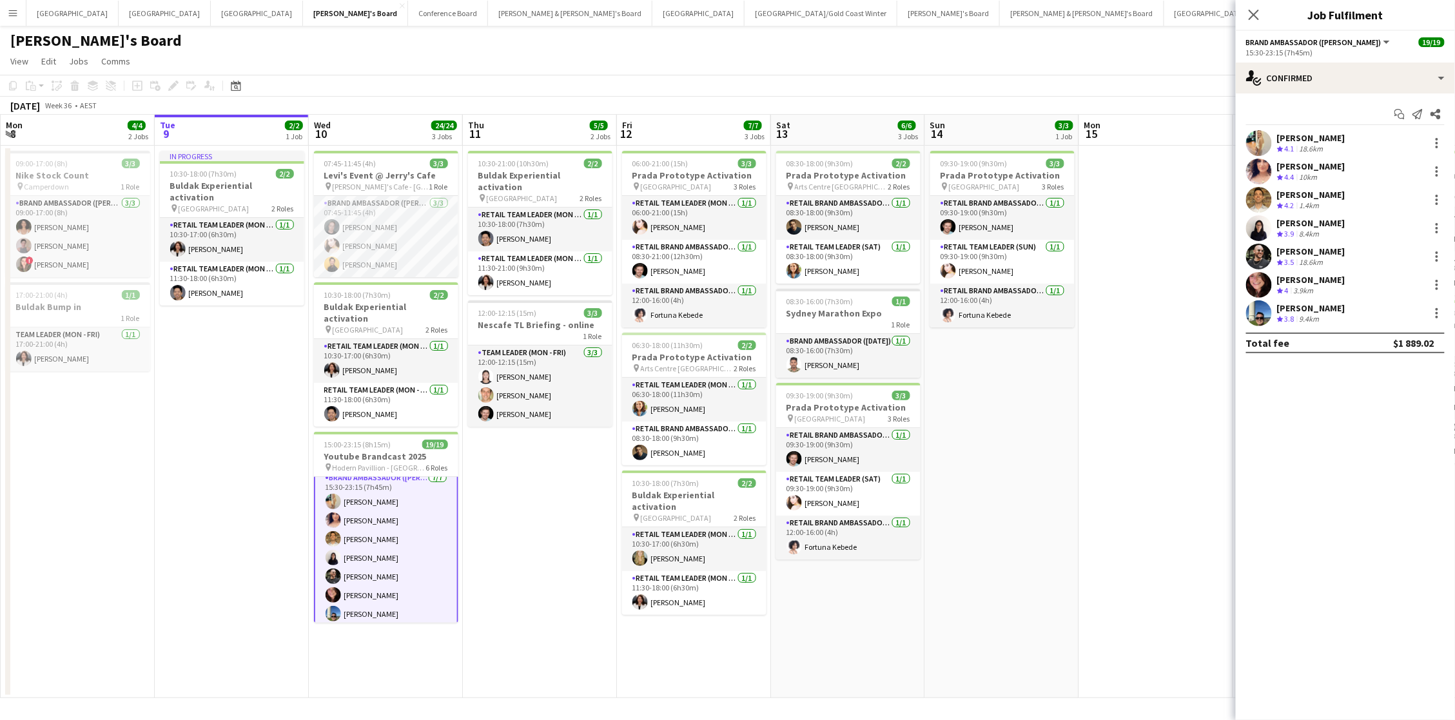
click at [522, 496] on app-date-cell "10:30-21:00 (10h30m) 2/2 Buldak Experiential activation pin Bondi Junction West…" at bounding box center [540, 422] width 154 height 552
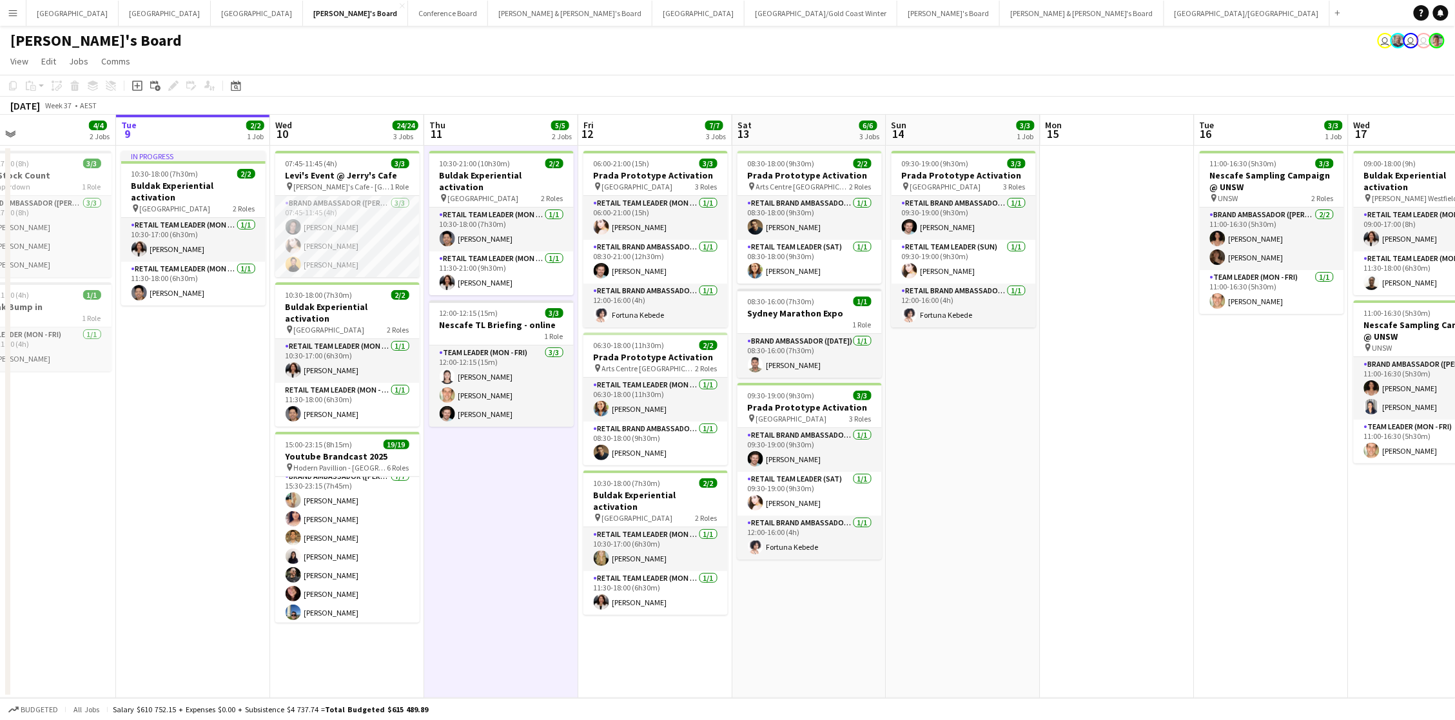
scroll to position [0, 348]
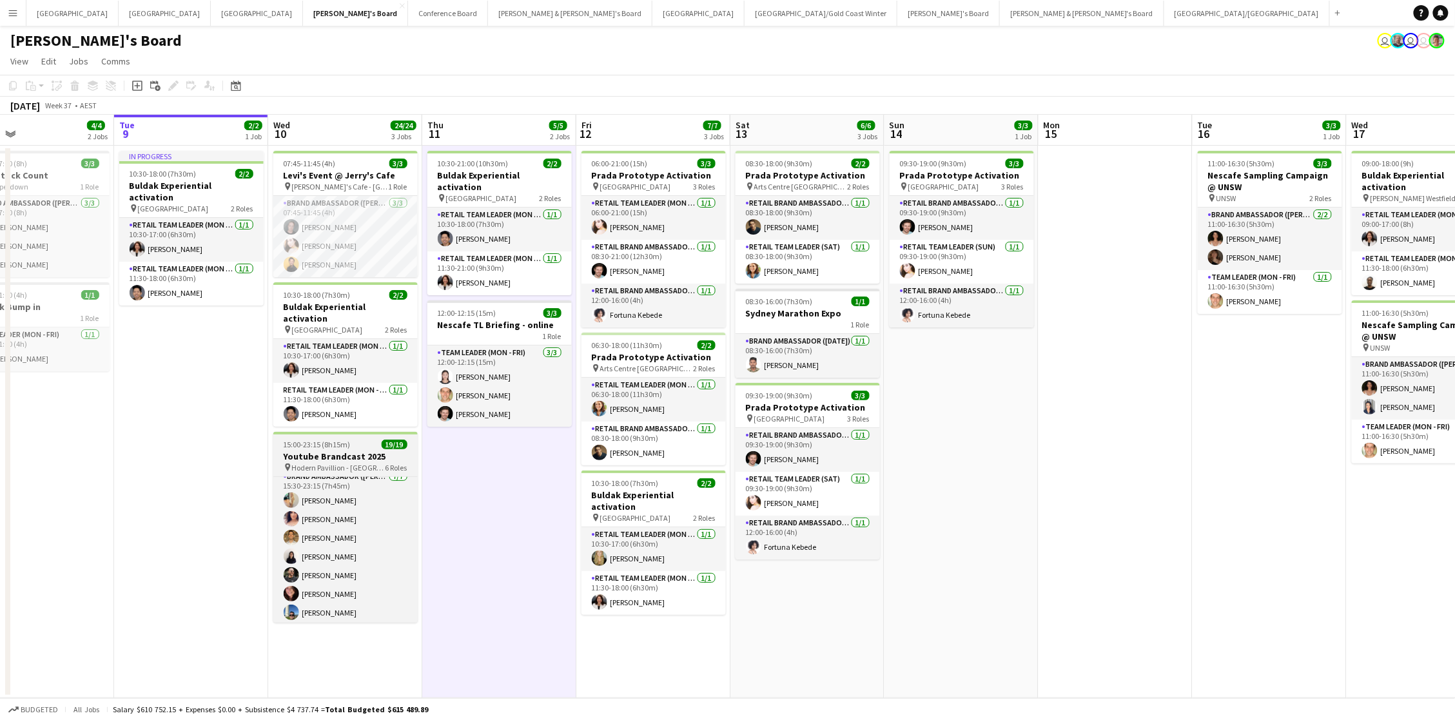
click at [375, 451] on h3 "Youtube Brandcast 2025" at bounding box center [345, 457] width 144 height 12
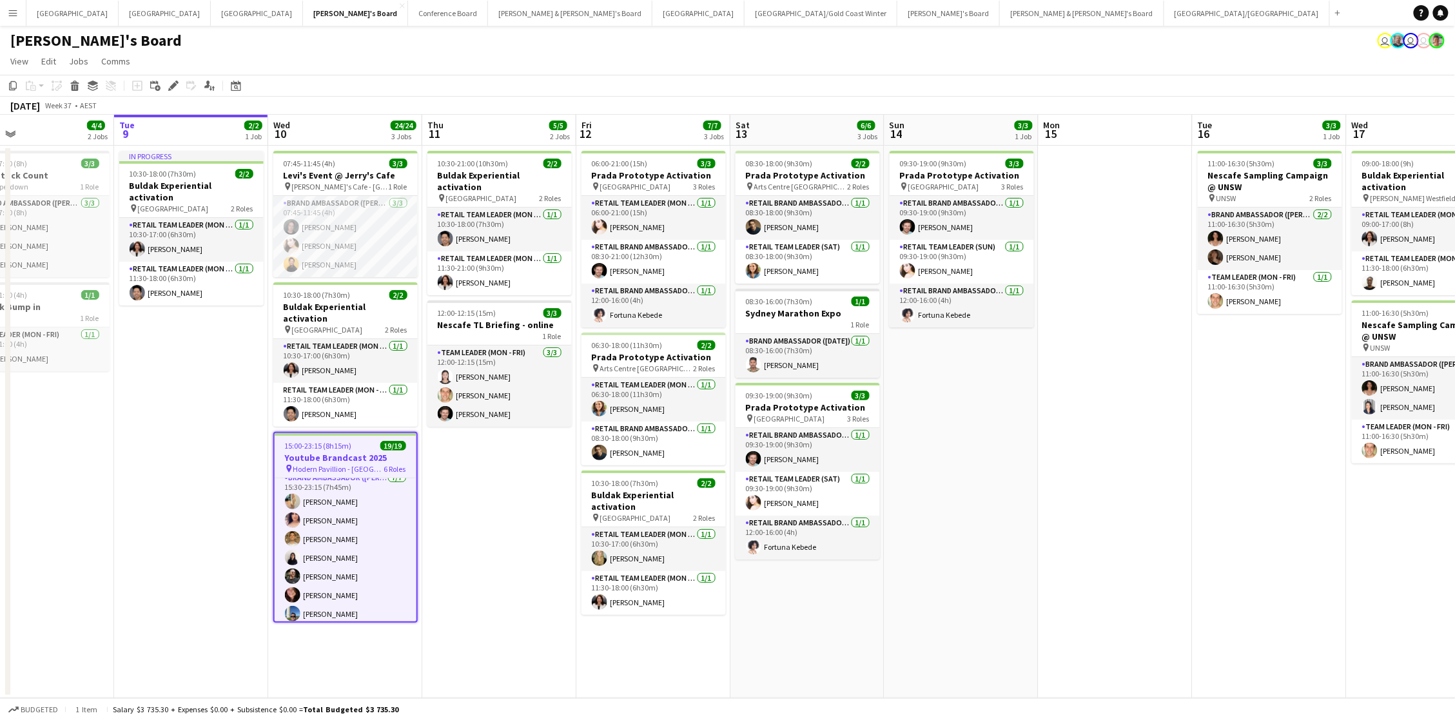
click at [467, 436] on app-date-cell "10:30-21:00 (10h30m) 2/2 Buldak Experiential activation pin Bondi Junction West…" at bounding box center [499, 422] width 154 height 552
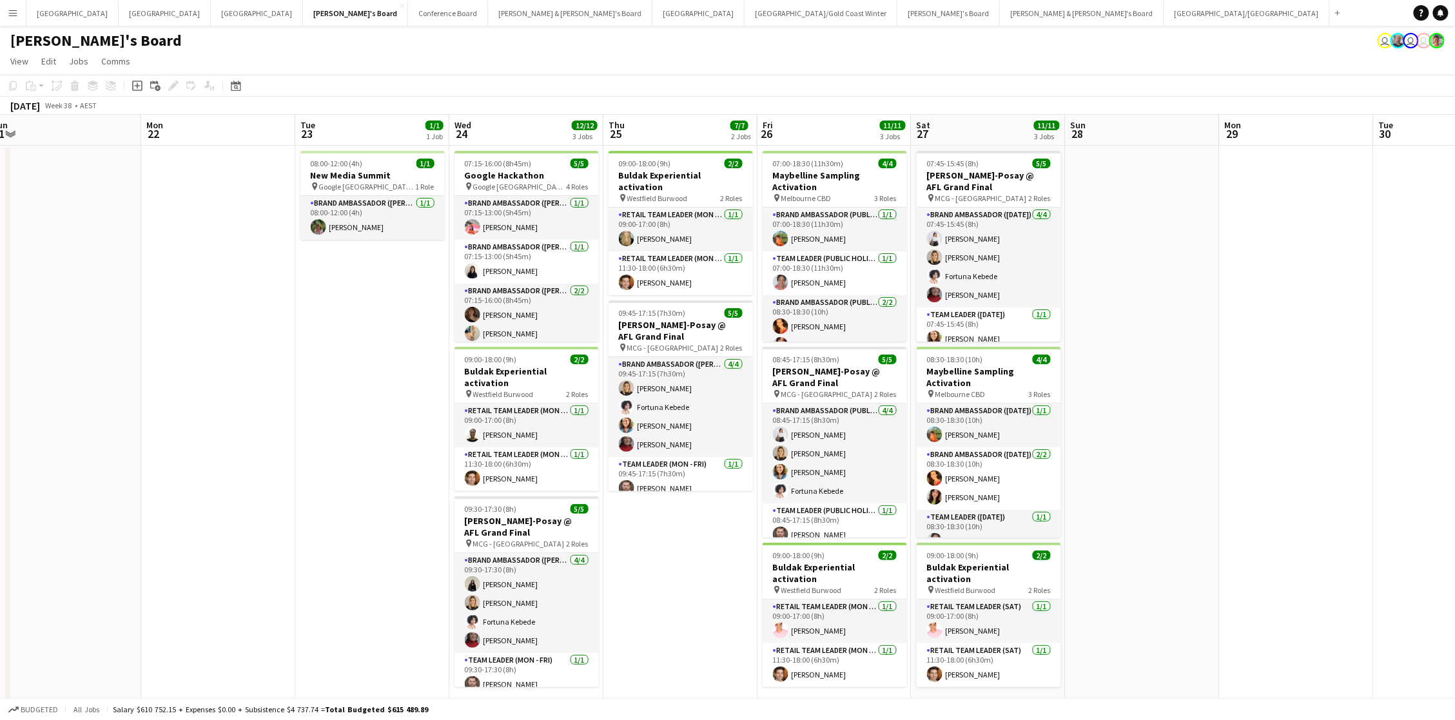
scroll to position [0, 0]
click at [1000, 17] on button "[PERSON_NAME] & [PERSON_NAME]'s Board Close" at bounding box center [1082, 13] width 164 height 25
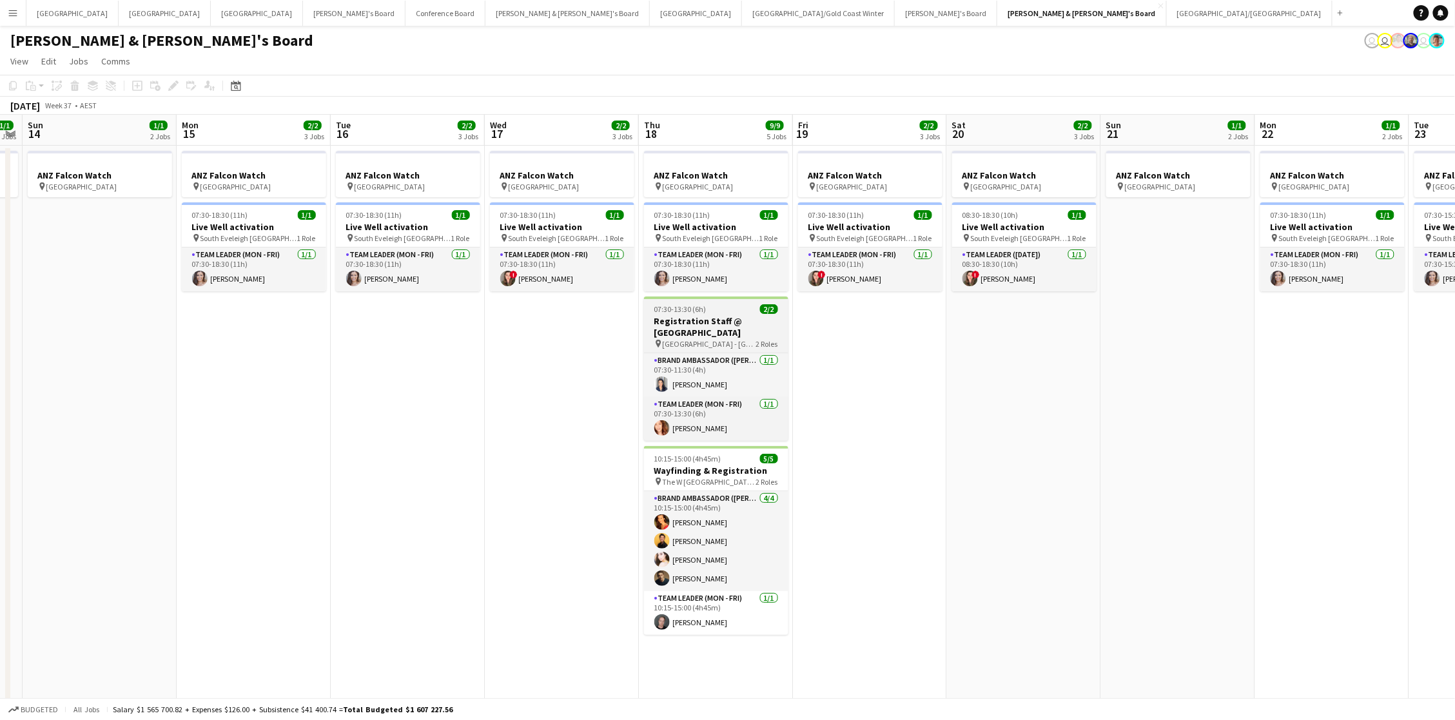
click at [662, 315] on h3 "Registration Staff @ [GEOGRAPHIC_DATA]" at bounding box center [716, 326] width 144 height 23
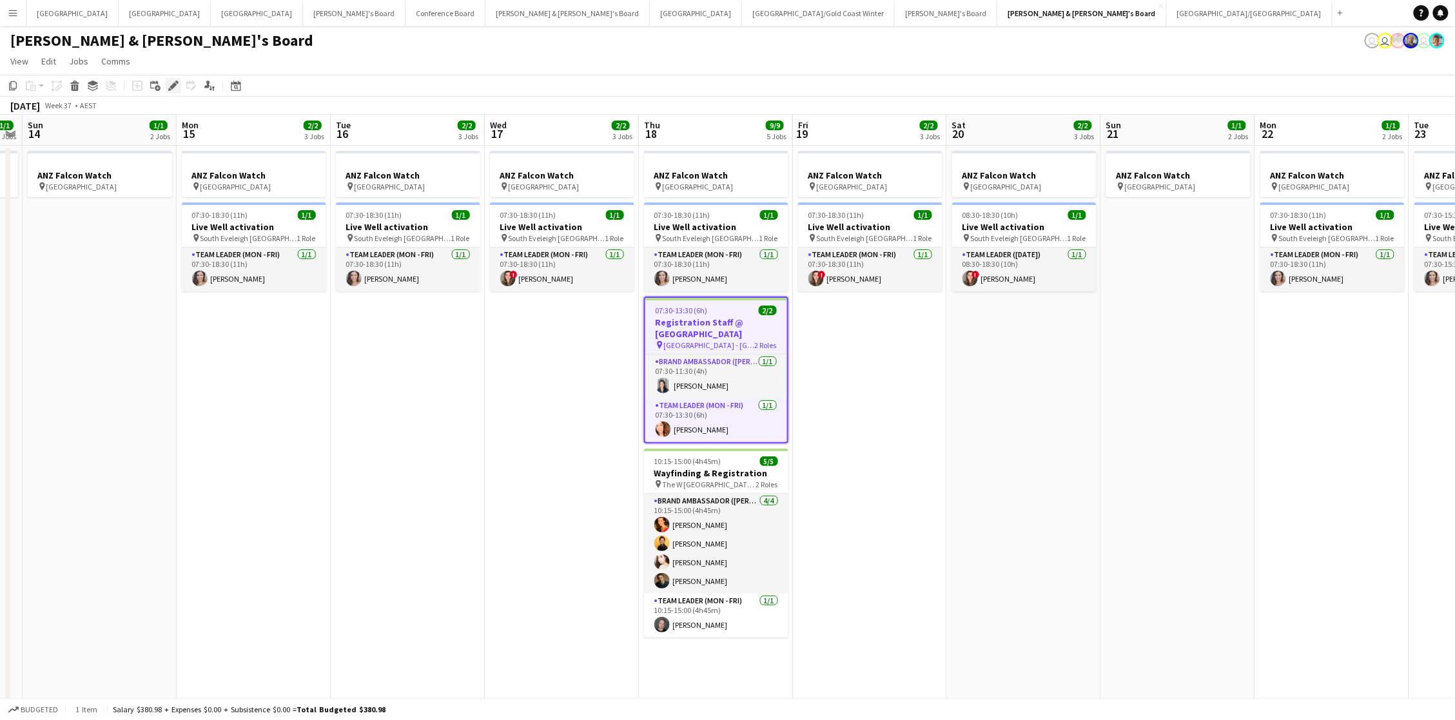
click at [166, 83] on div "Edit" at bounding box center [173, 85] width 15 height 15
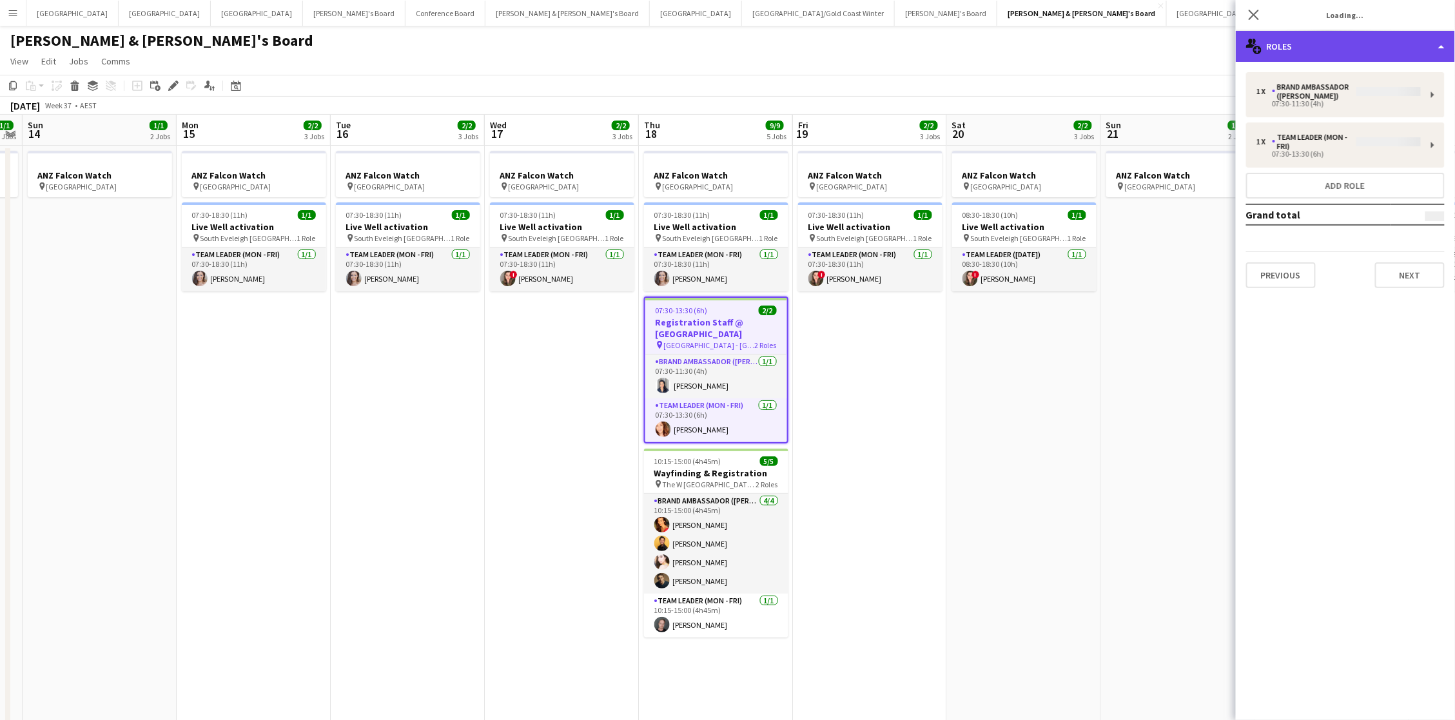
click at [1080, 36] on div "multiple-users-add Roles" at bounding box center [1345, 46] width 219 height 31
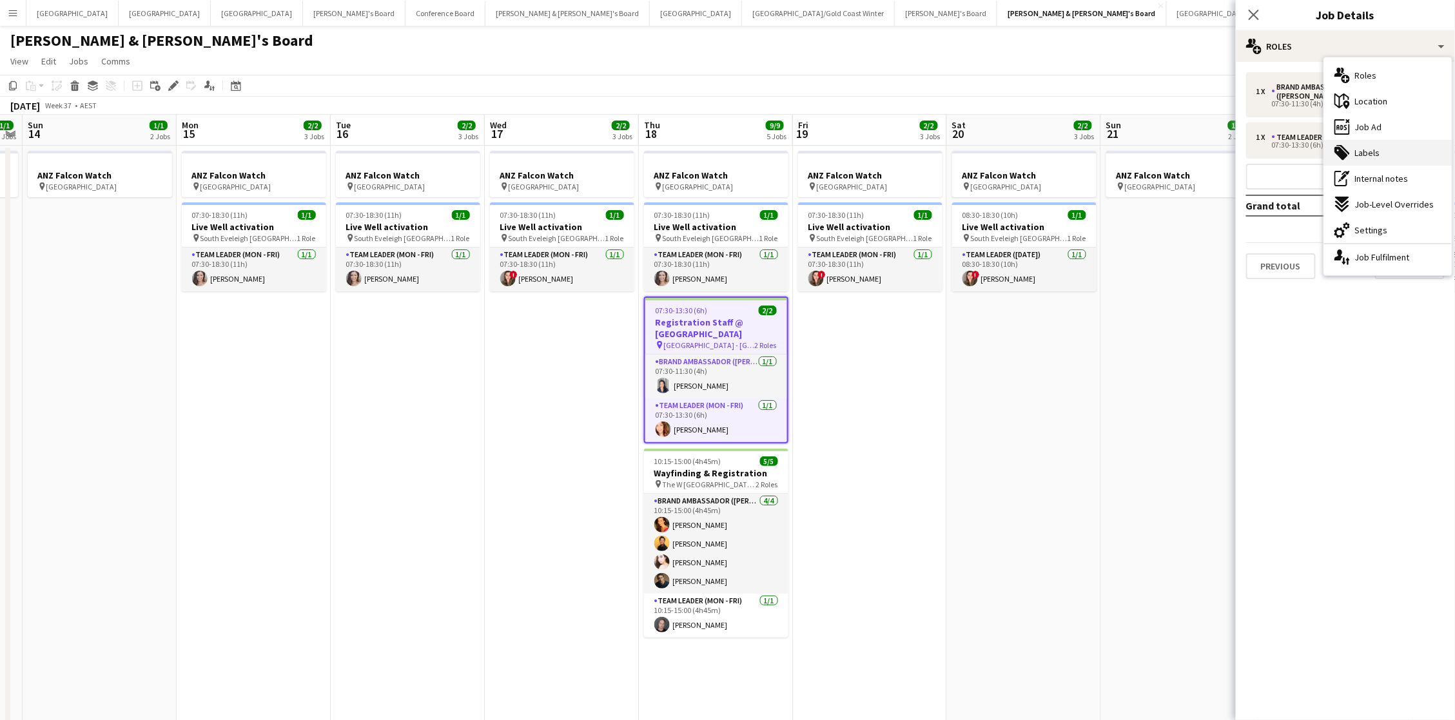
click at [1080, 148] on div "tags-double Labels" at bounding box center [1388, 153] width 128 height 26
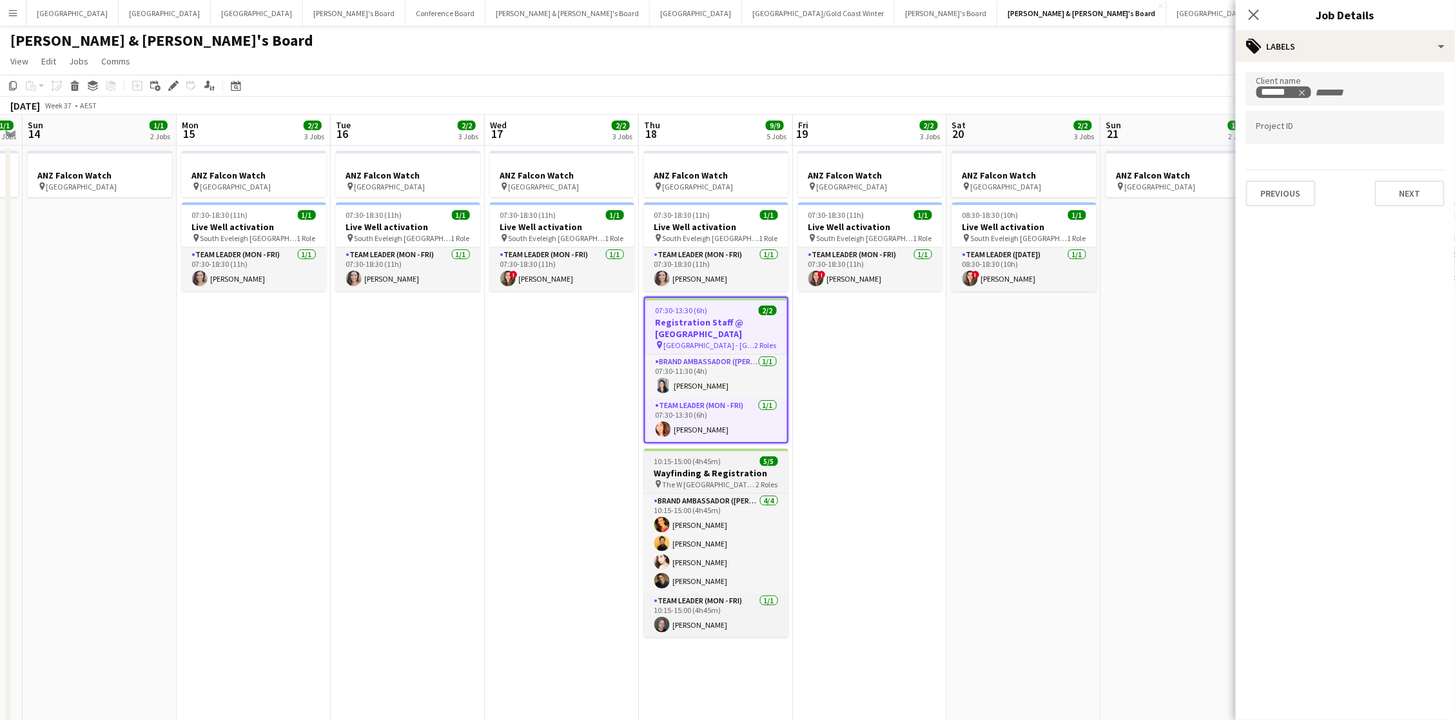
drag, startPoint x: 708, startPoint y: 465, endPoint x: 754, endPoint y: 469, distance: 46.0
click at [708, 467] on h3 "Wayfinding & Registration" at bounding box center [716, 473] width 144 height 12
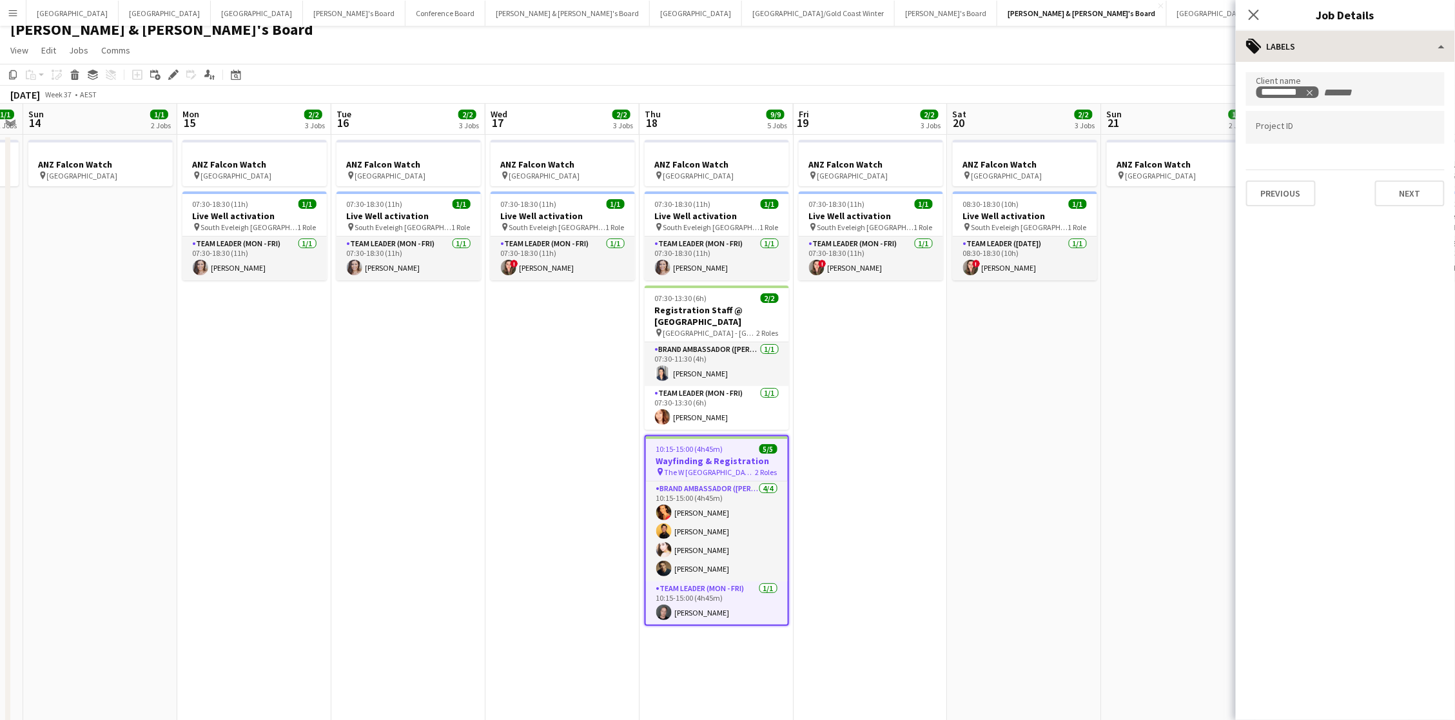
scroll to position [12, 0]
click at [1080, 20] on icon "Close pop-in" at bounding box center [1253, 14] width 12 height 12
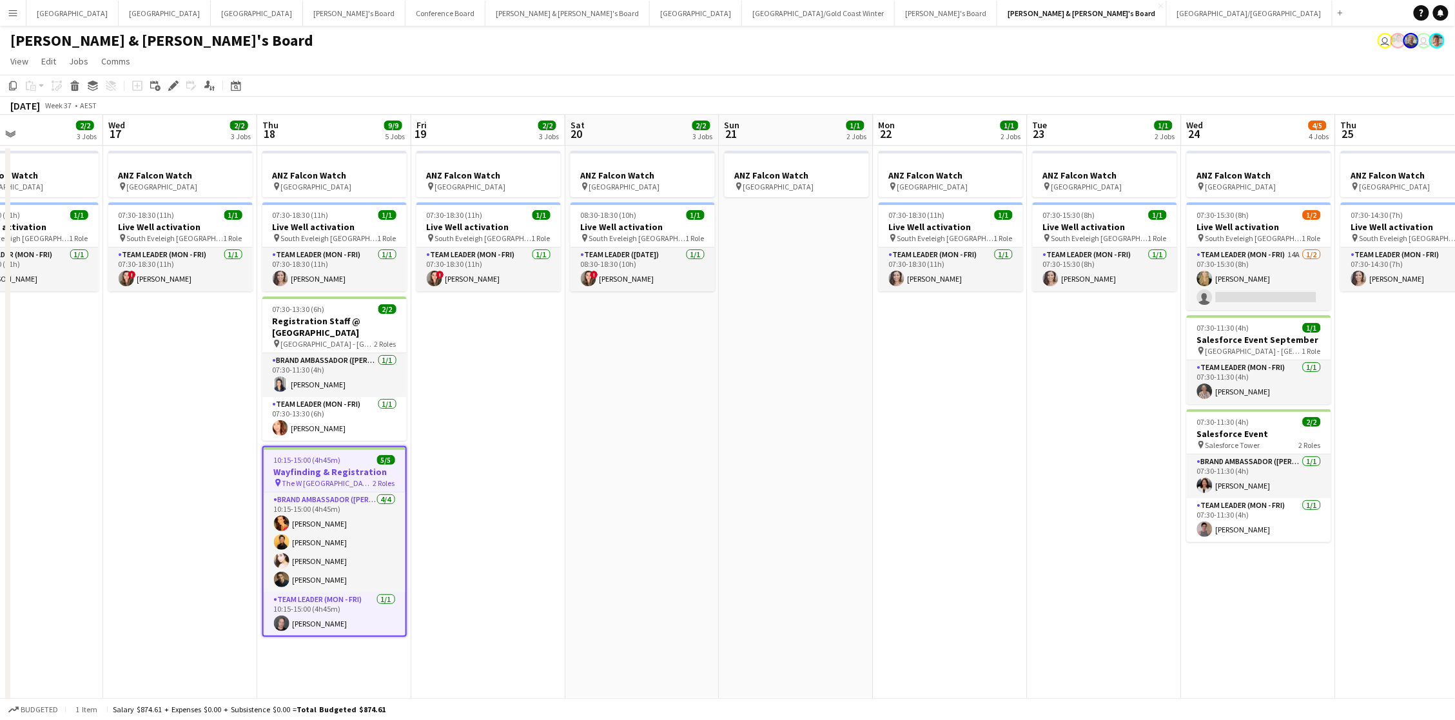
scroll to position [0, 347]
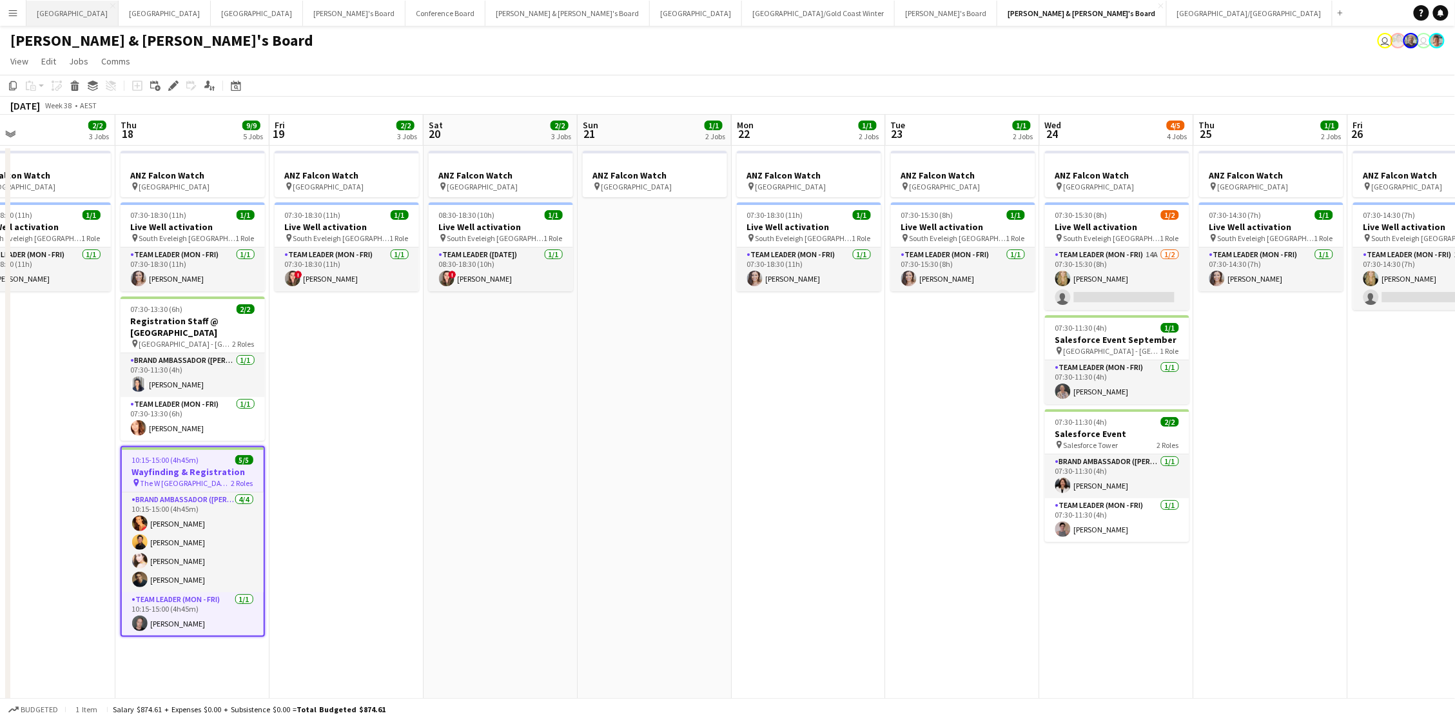
click at [44, 19] on button "Adelaide Close" at bounding box center [72, 13] width 92 height 25
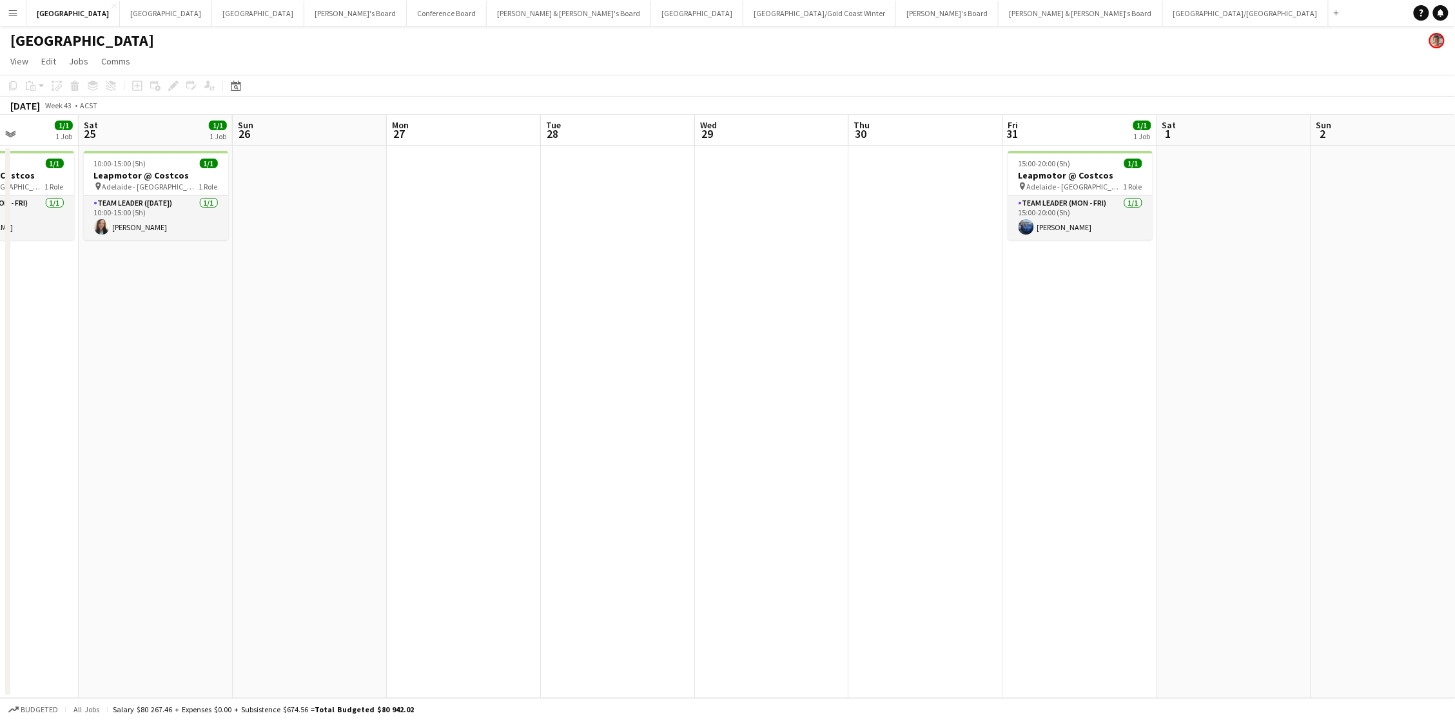
scroll to position [0, 294]
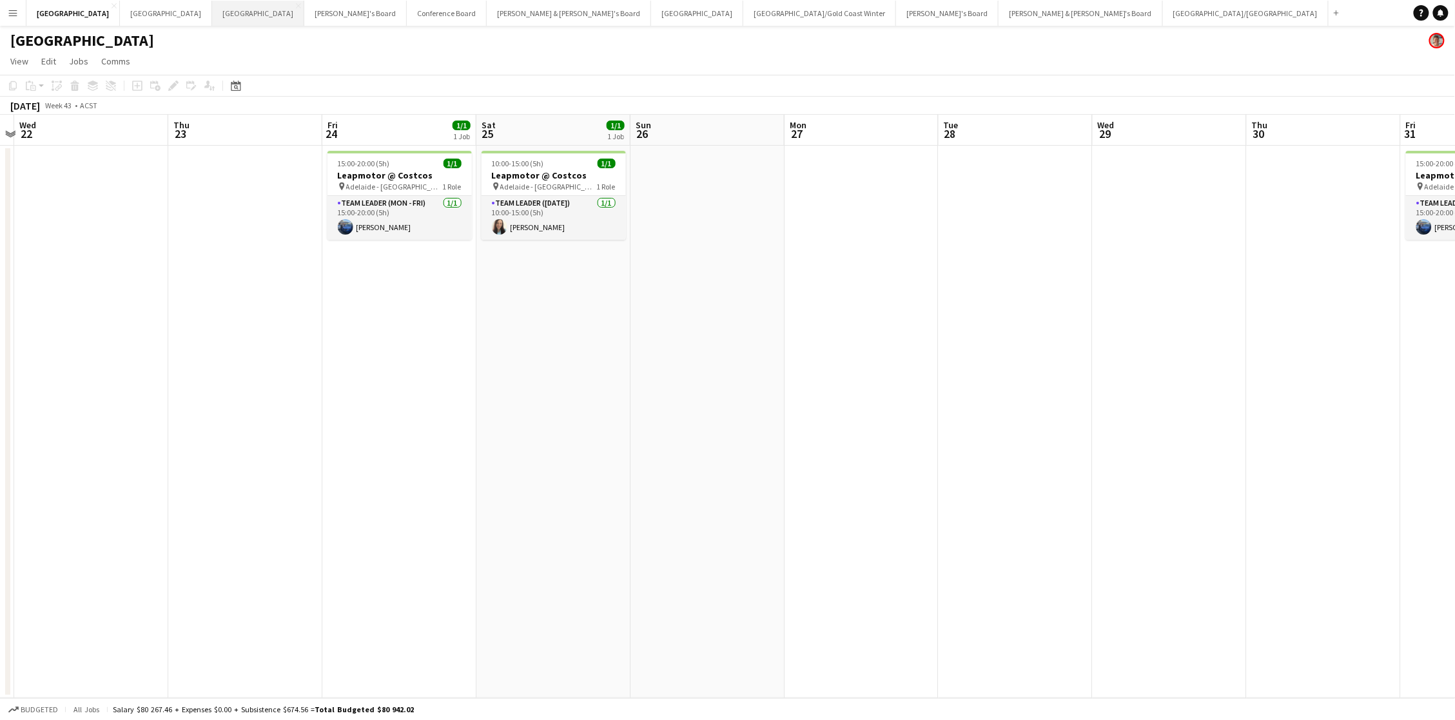
click at [212, 14] on button "Melbourne Close" at bounding box center [258, 13] width 92 height 25
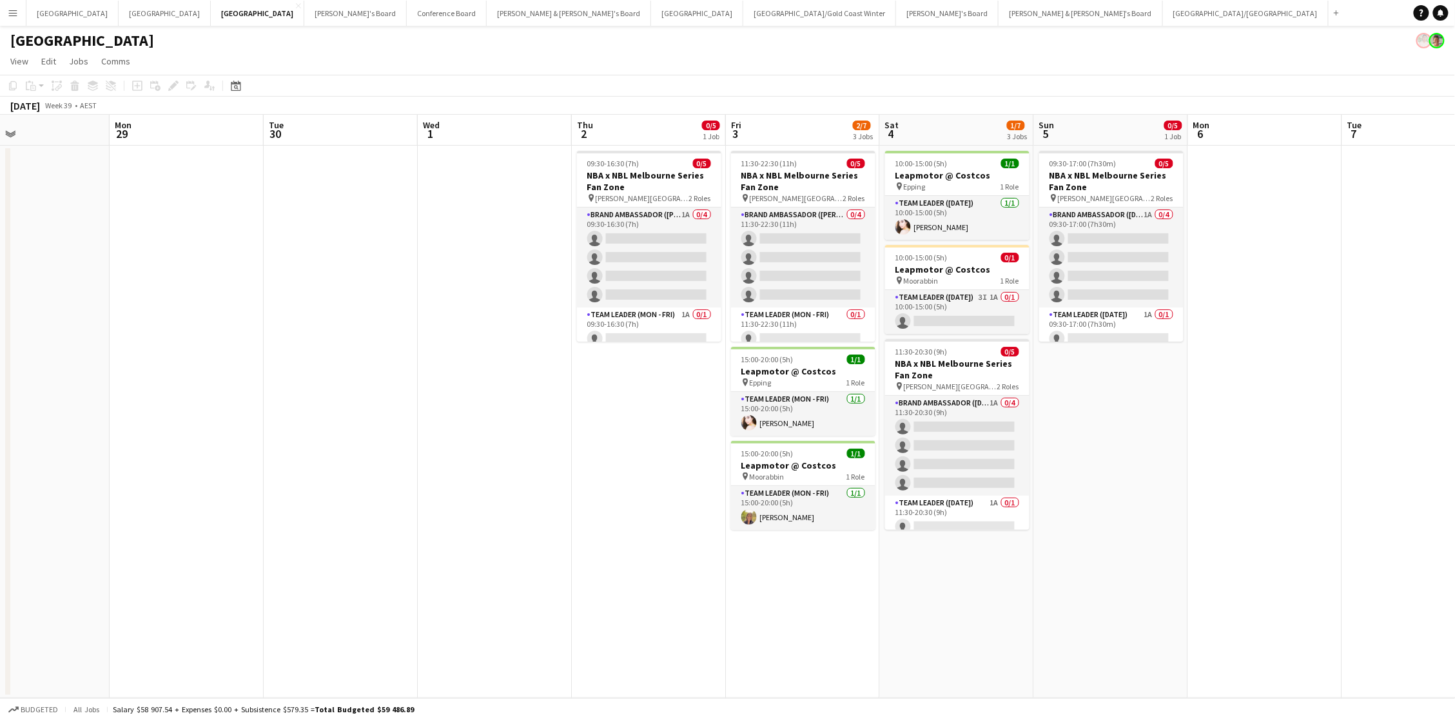
scroll to position [0, 411]
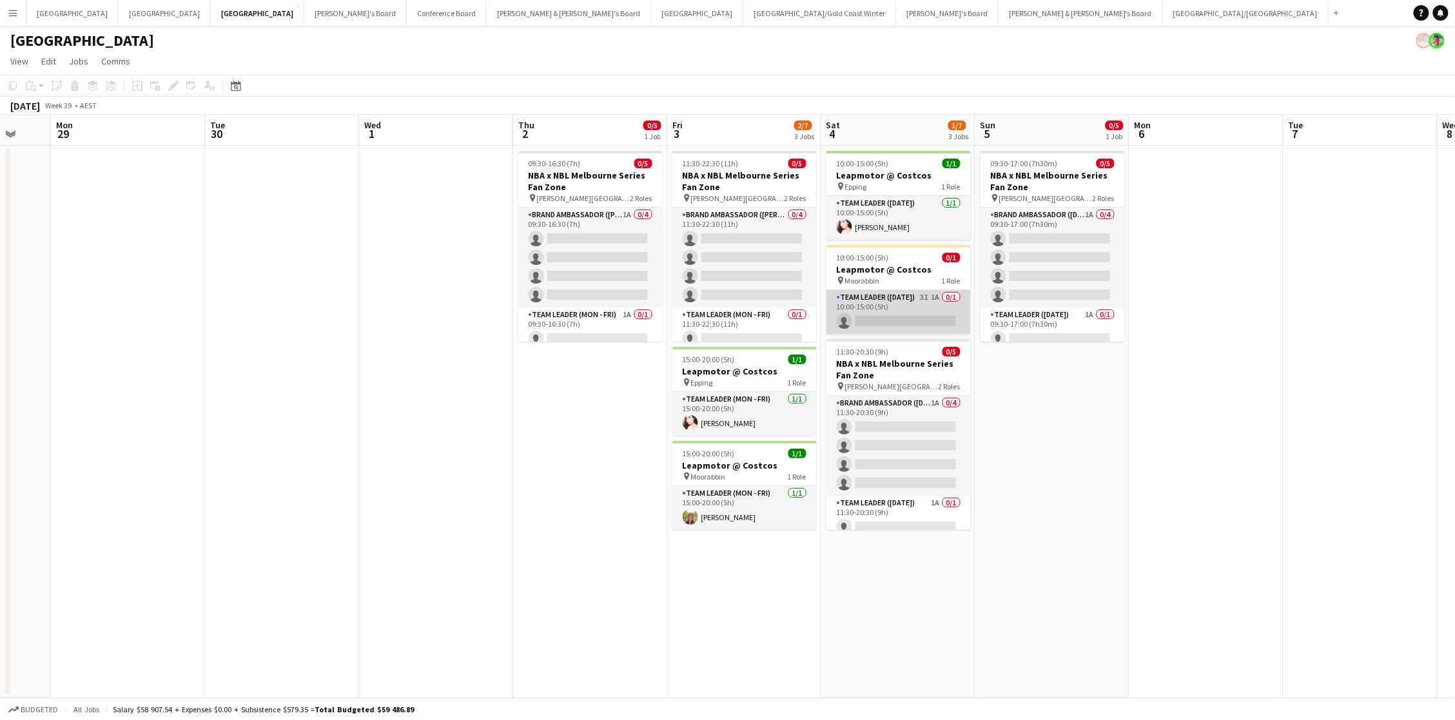
click at [906, 320] on app-card-role "Team Leader (Saturday) 3I 1A 0/1 10:00-15:00 (5h) single-neutral-actions" at bounding box center [898, 312] width 144 height 44
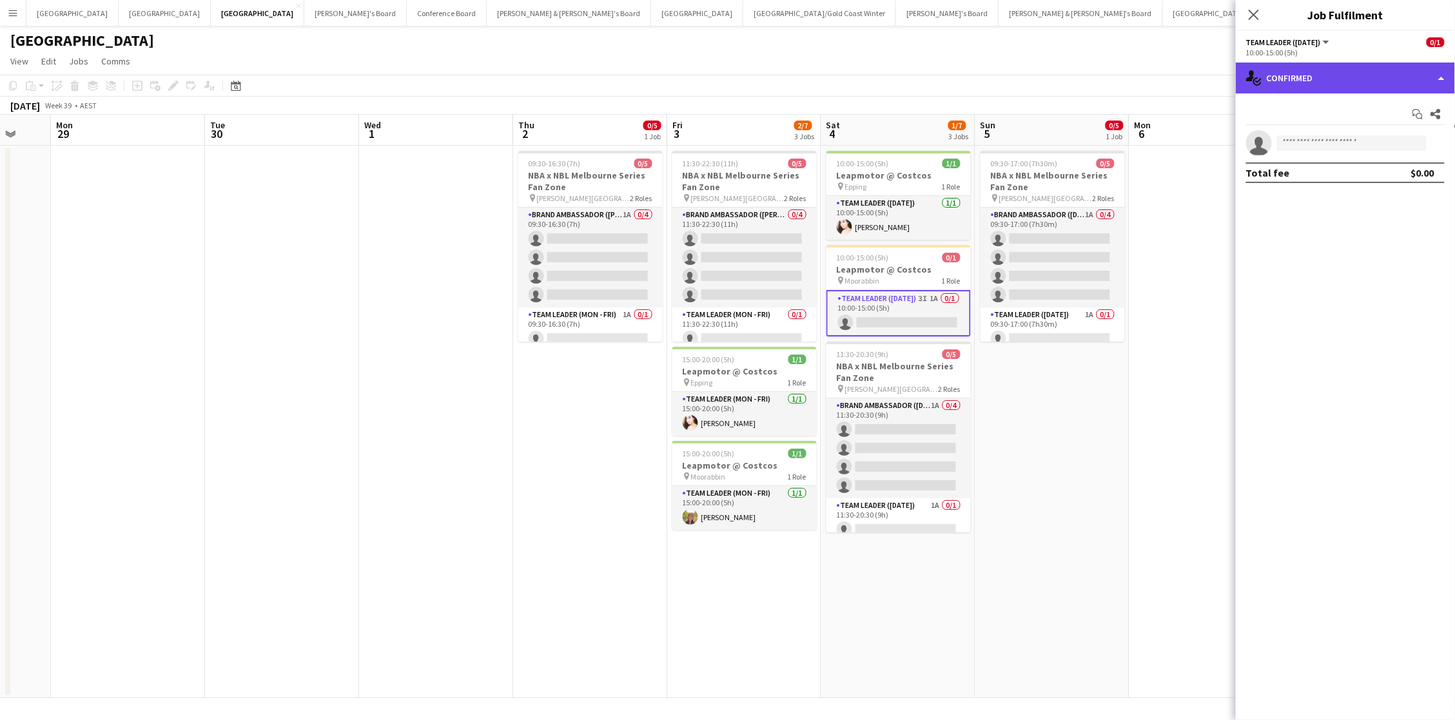
click at [1080, 75] on div "single-neutral-actions-check-2 Confirmed" at bounding box center [1345, 78] width 219 height 31
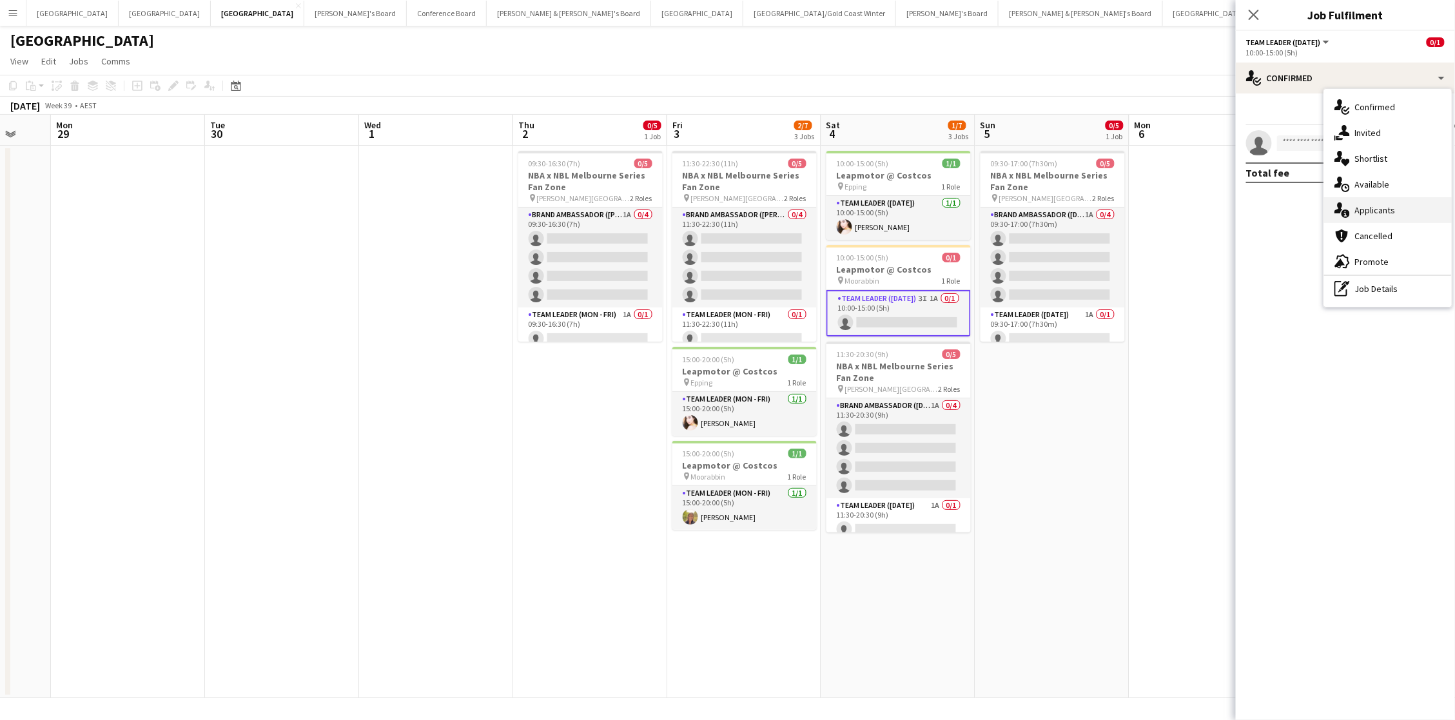
click at [1080, 208] on div "single-neutral-actions-information Applicants" at bounding box center [1388, 210] width 128 height 26
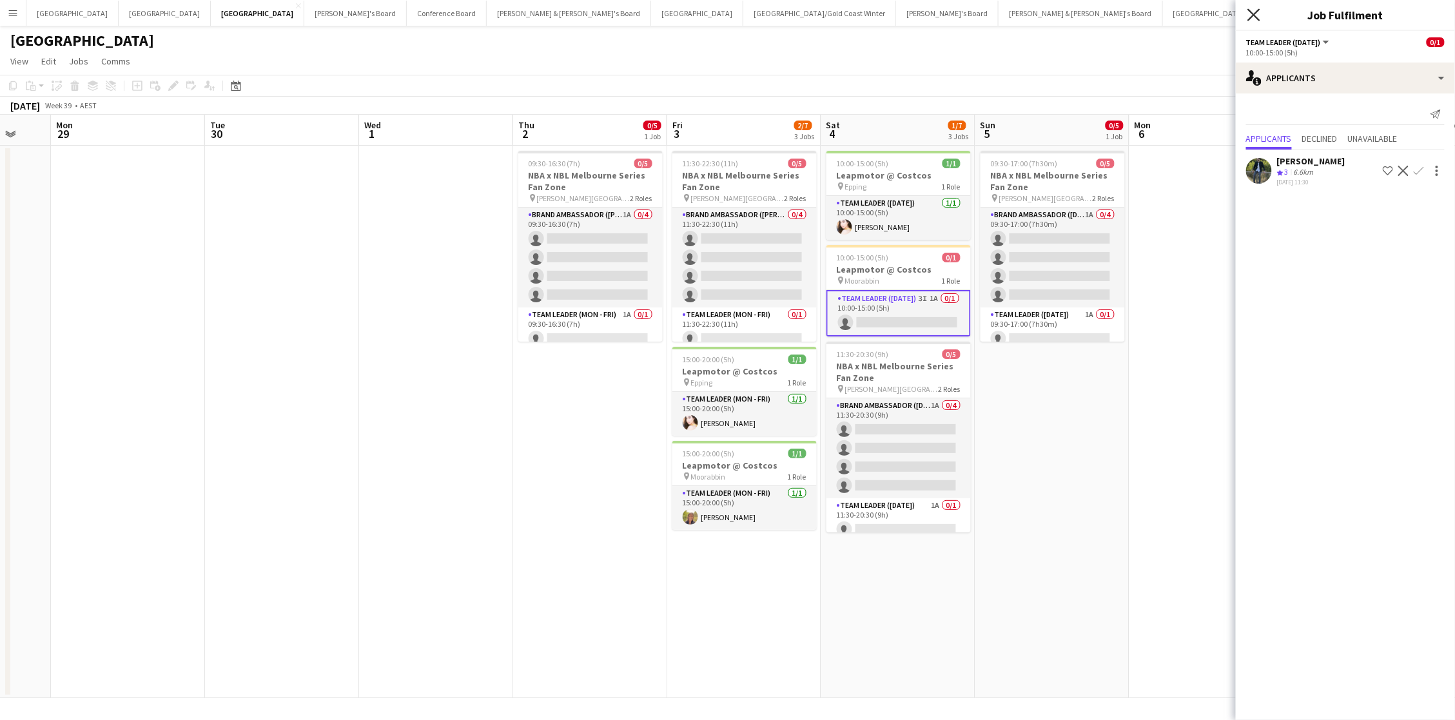
click at [1080, 9] on icon at bounding box center [1253, 14] width 12 height 12
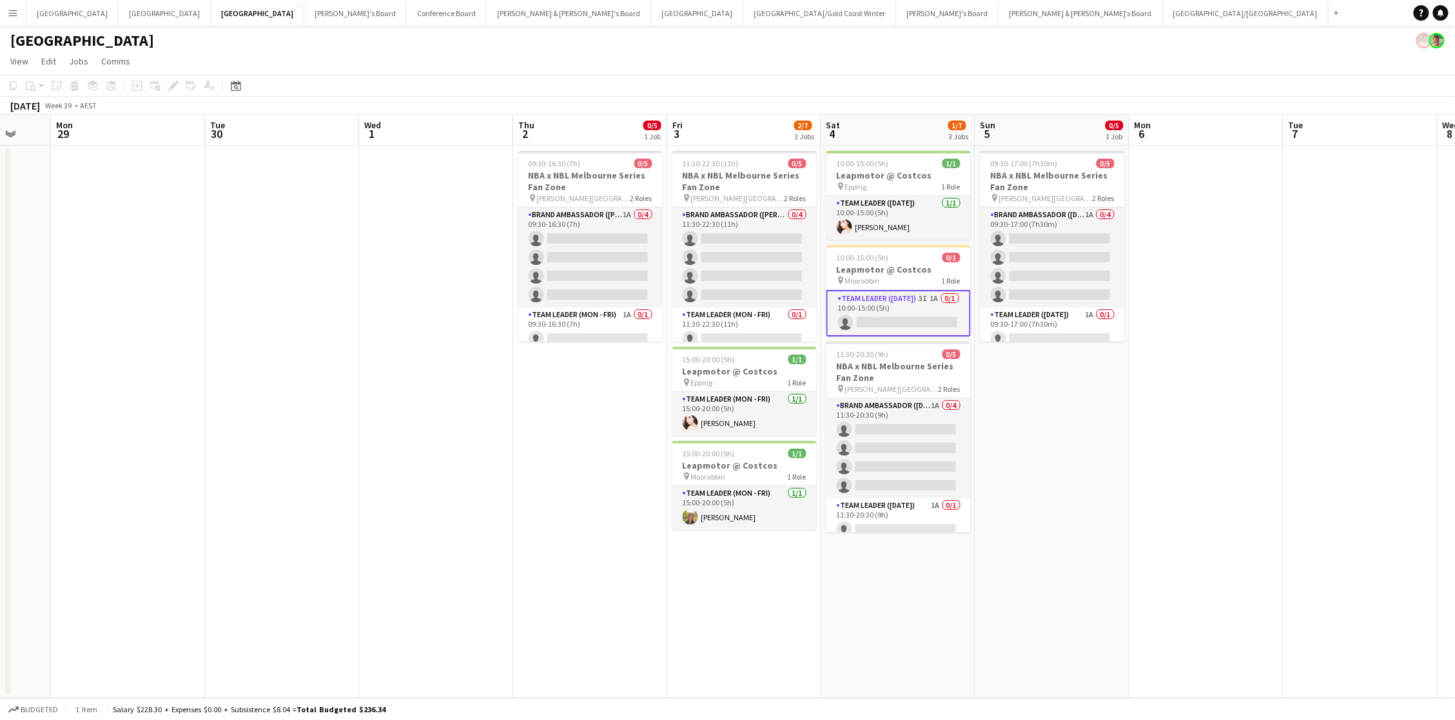
click at [1080, 364] on app-date-cell at bounding box center [1206, 422] width 154 height 552
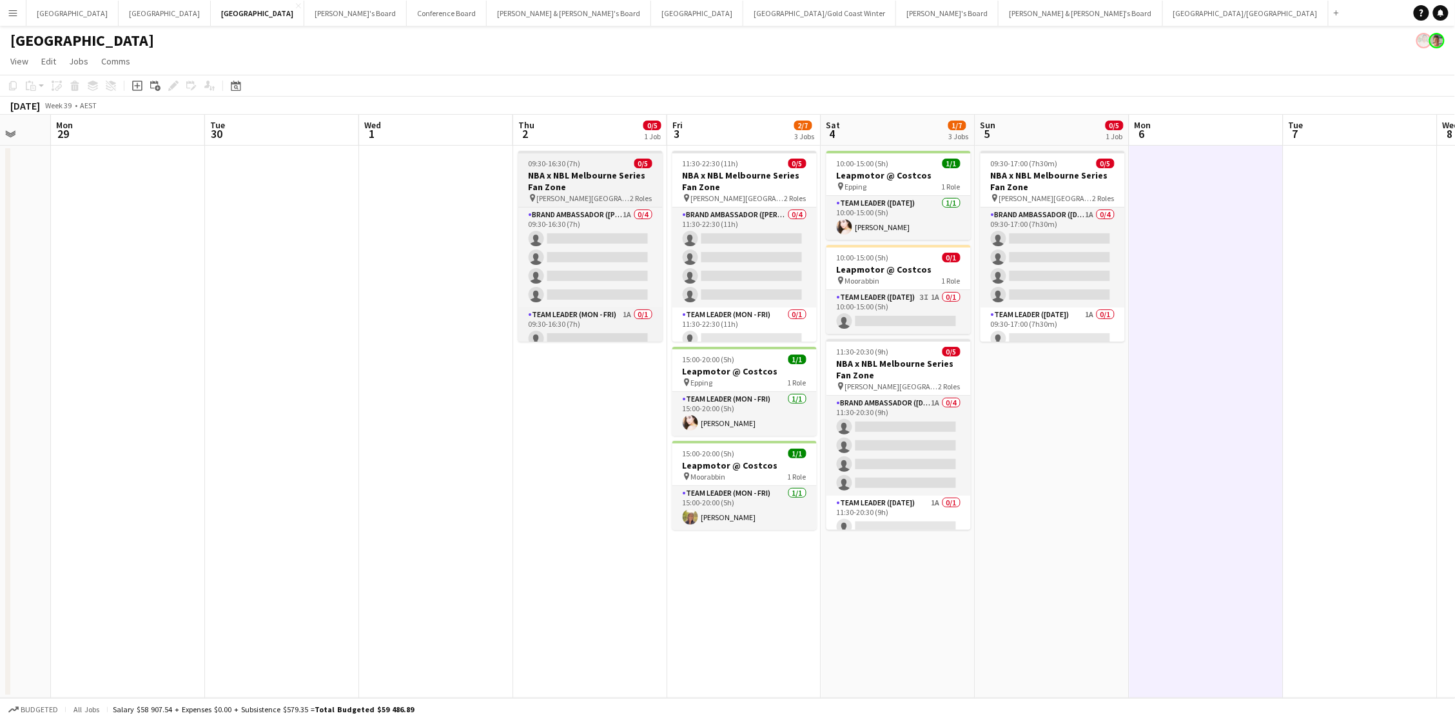
click at [563, 164] on span "09:30-16:30 (7h)" at bounding box center [555, 164] width 52 height 10
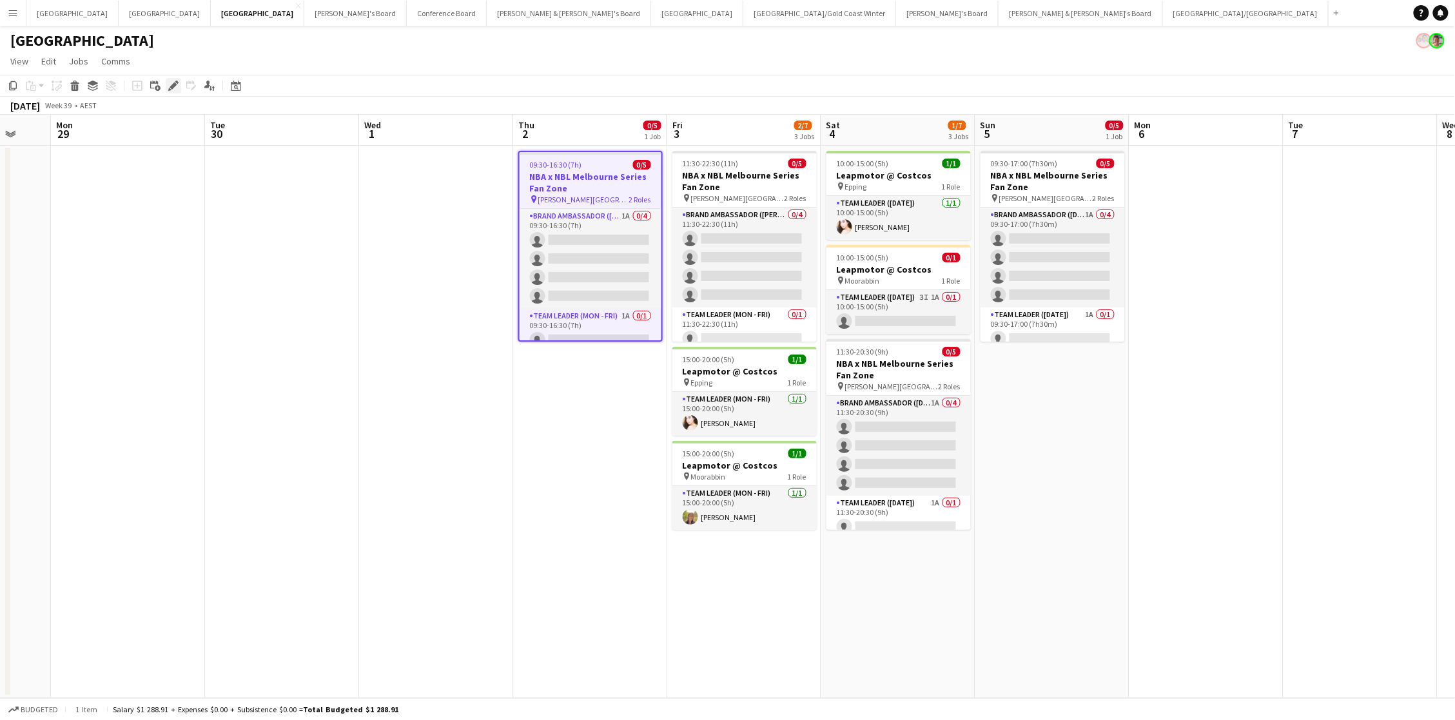
click at [168, 83] on icon "Edit" at bounding box center [173, 86] width 10 height 10
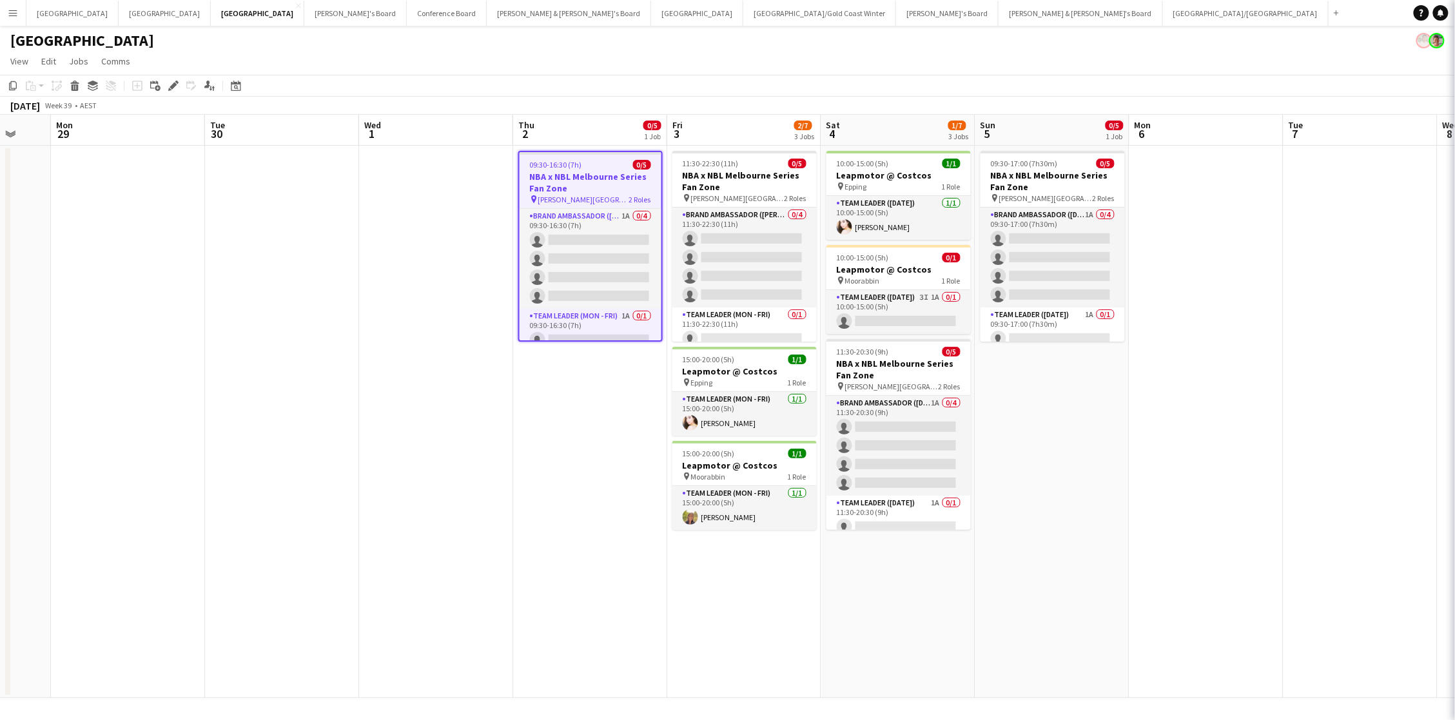
type input "**********"
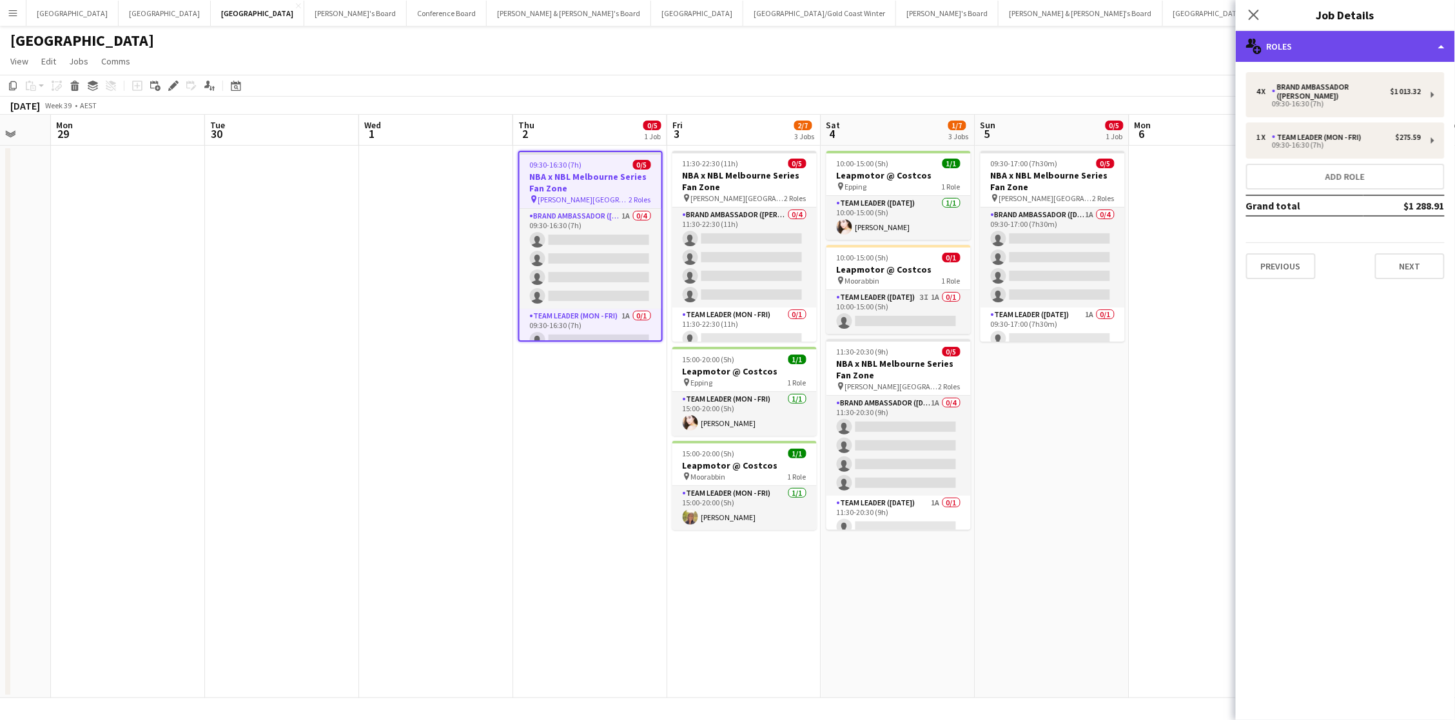
click at [1080, 53] on div "multiple-users-add Roles" at bounding box center [1345, 46] width 219 height 31
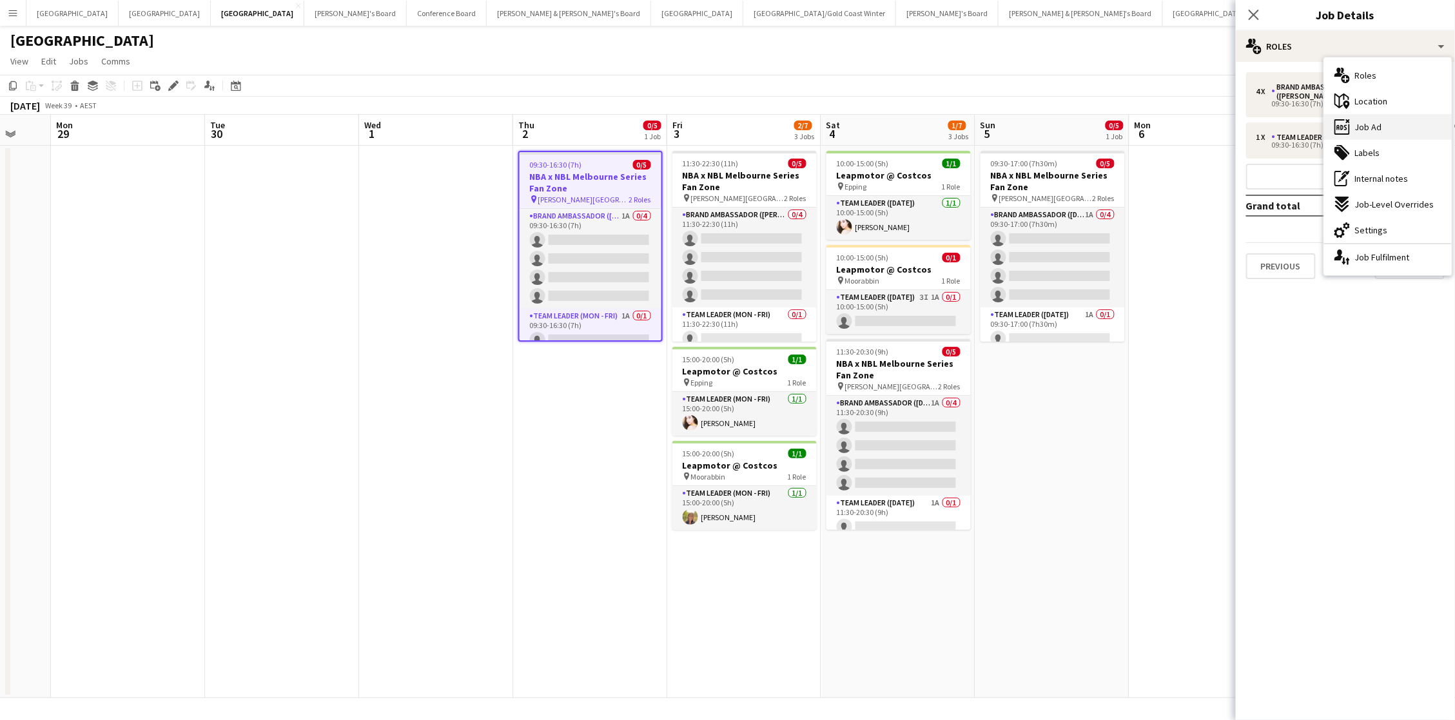
click at [1080, 135] on div "ads-window Job Ad" at bounding box center [1388, 127] width 128 height 26
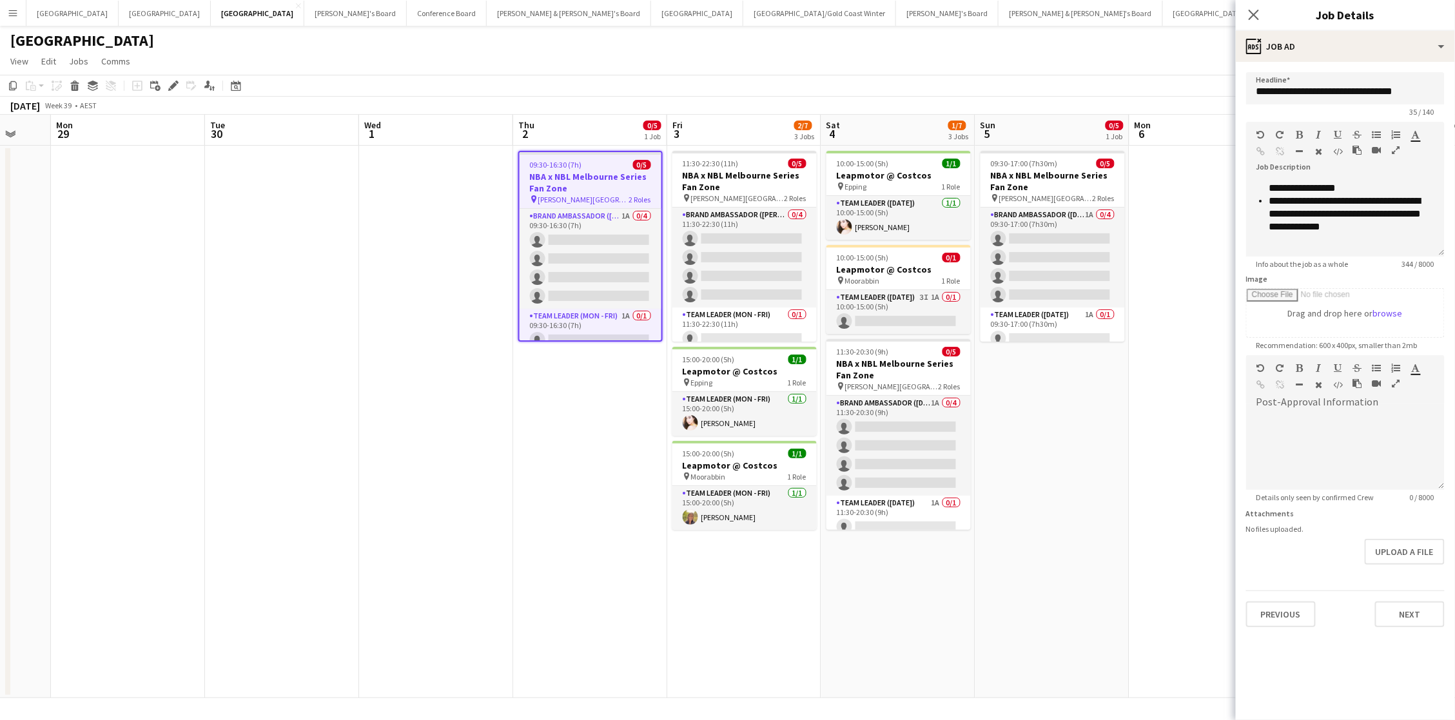
scroll to position [100, 0]
click at [1080, 20] on div "Close pop-in" at bounding box center [1254, 15] width 36 height 30
click at [1080, 14] on icon "Close pop-in" at bounding box center [1253, 14] width 12 height 12
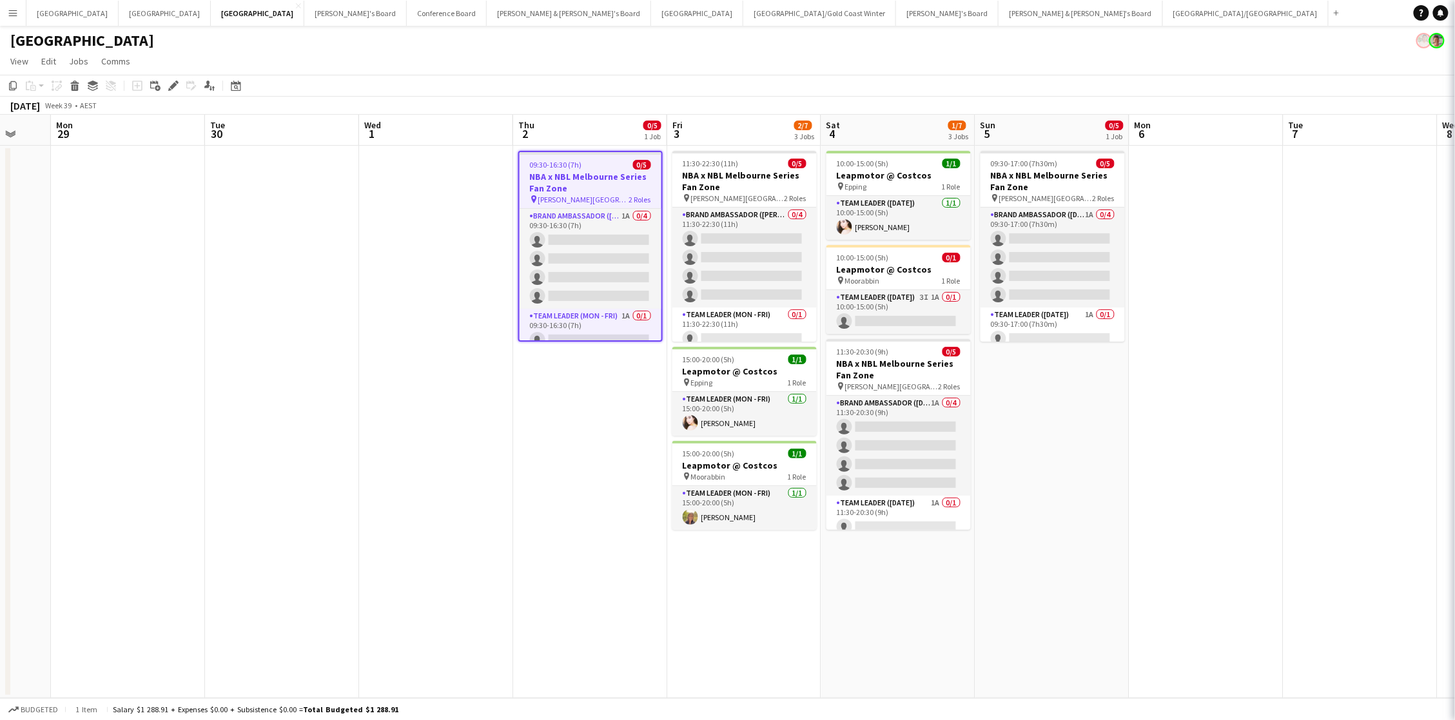
scroll to position [0, 0]
click at [255, 195] on app-date-cell at bounding box center [282, 422] width 154 height 552
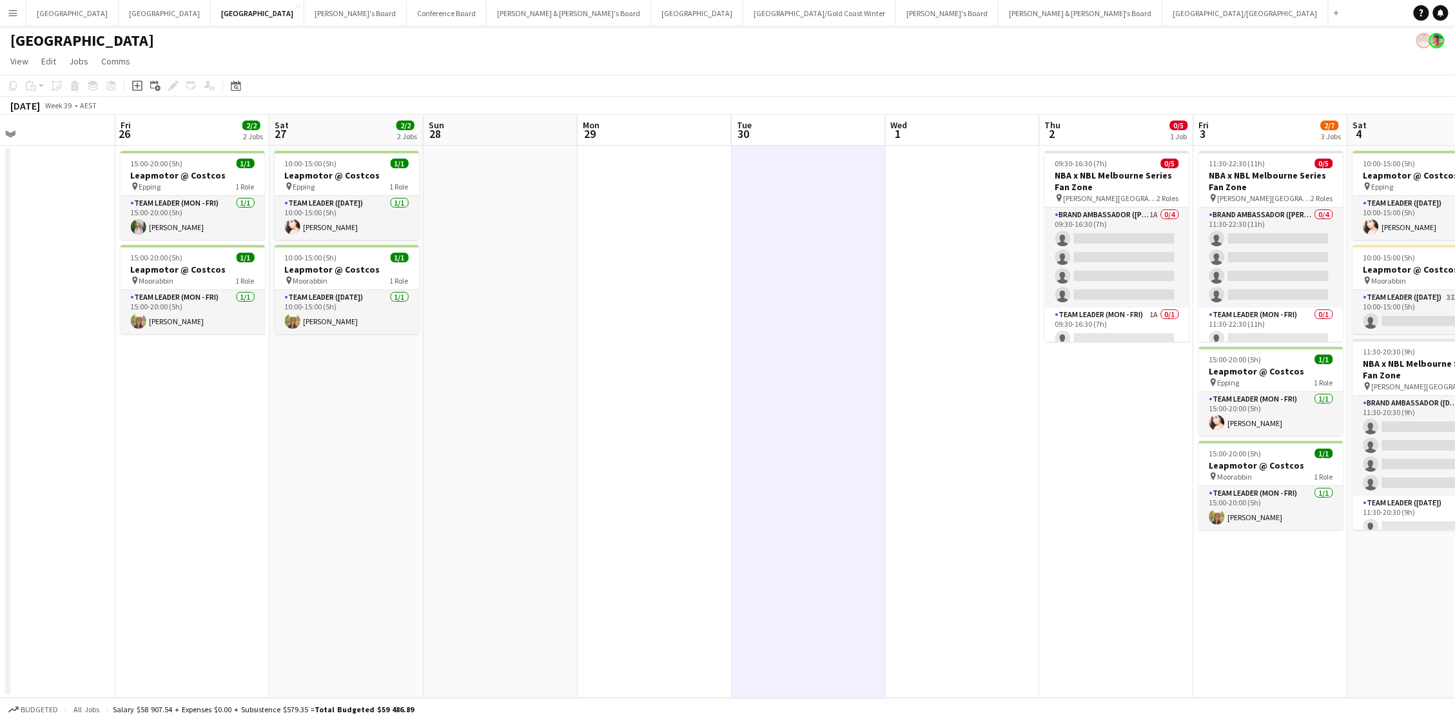
scroll to position [0, 350]
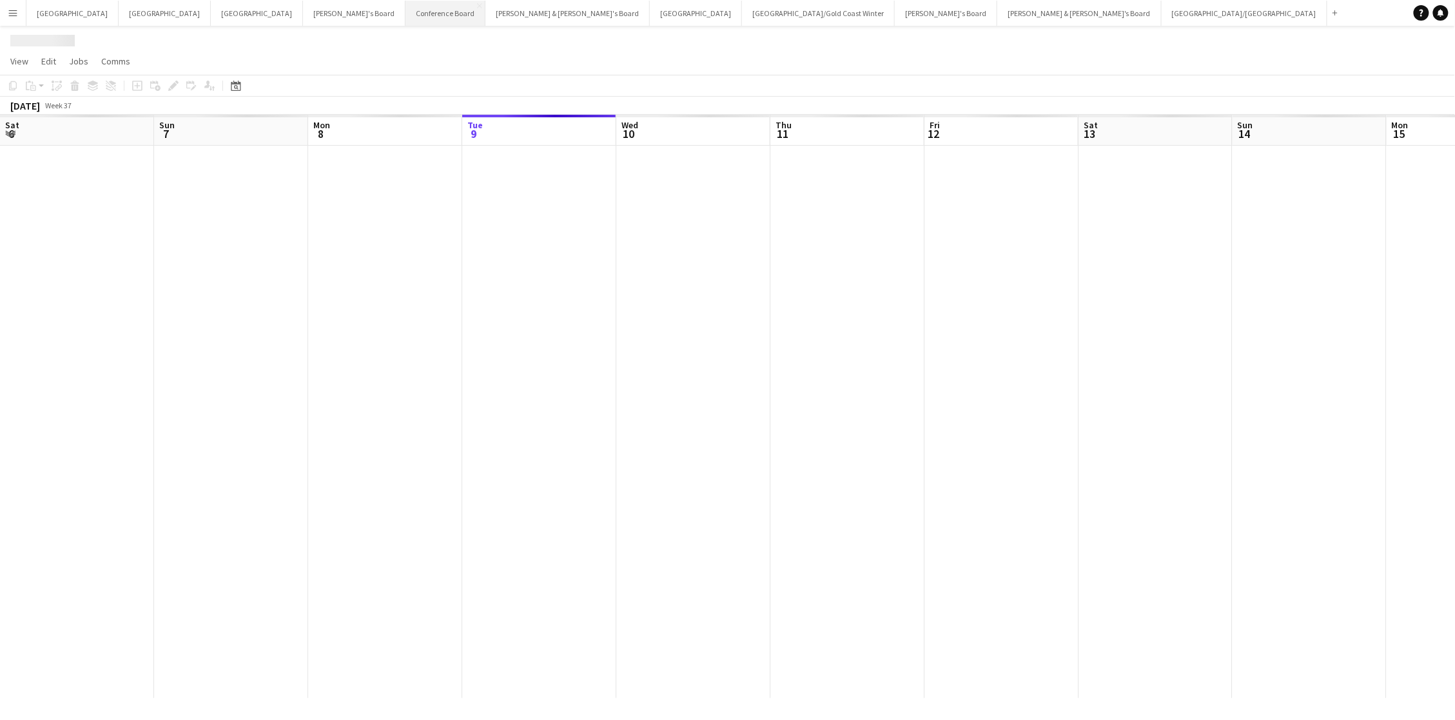
scroll to position [0, 308]
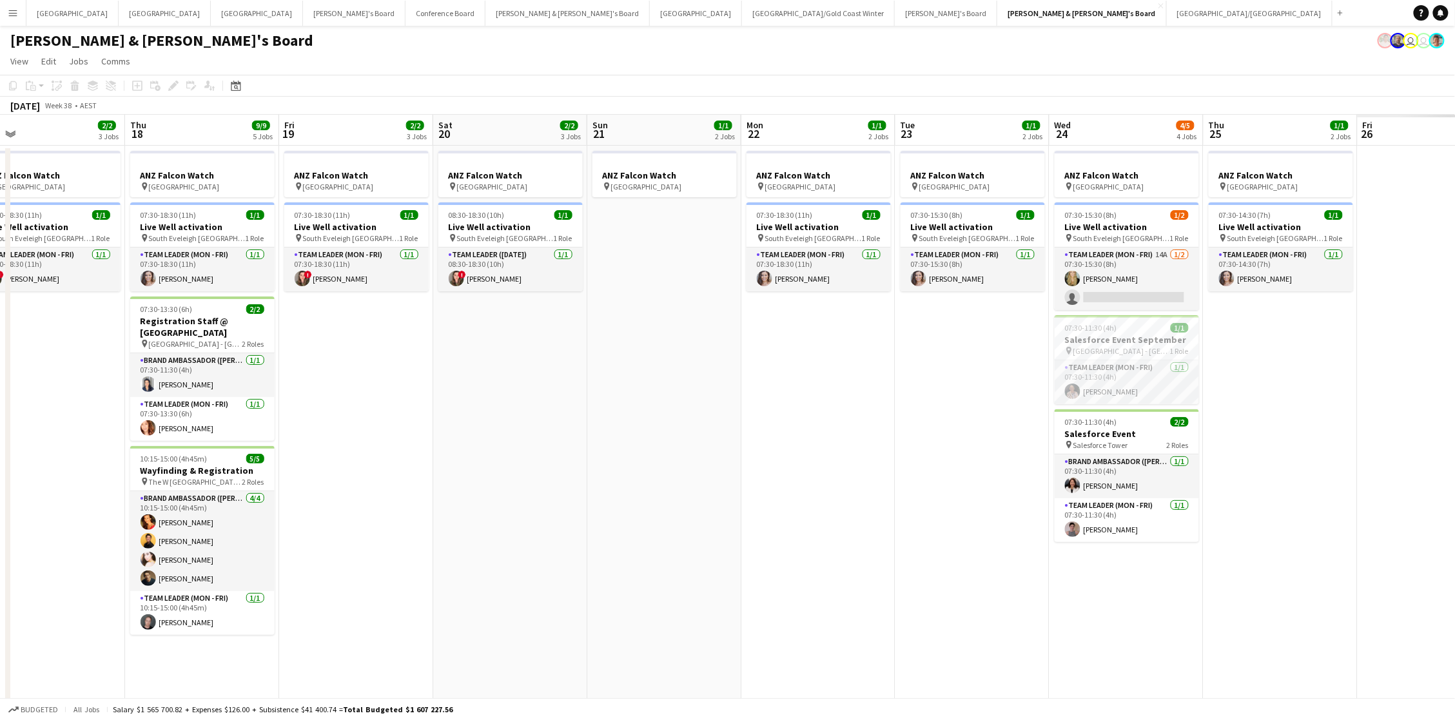
scroll to position [0, 337]
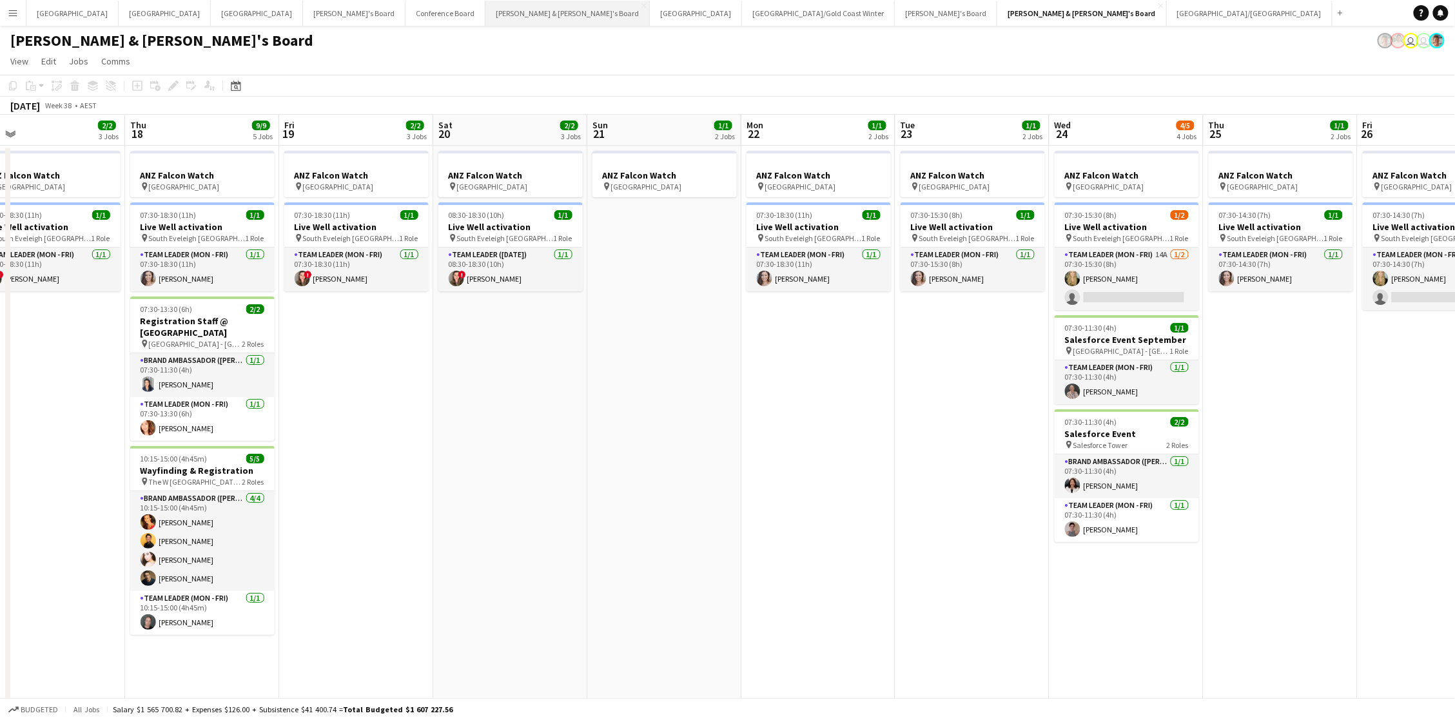
click at [485, 6] on button "Neil & Jenny's Board Close" at bounding box center [567, 13] width 164 height 25
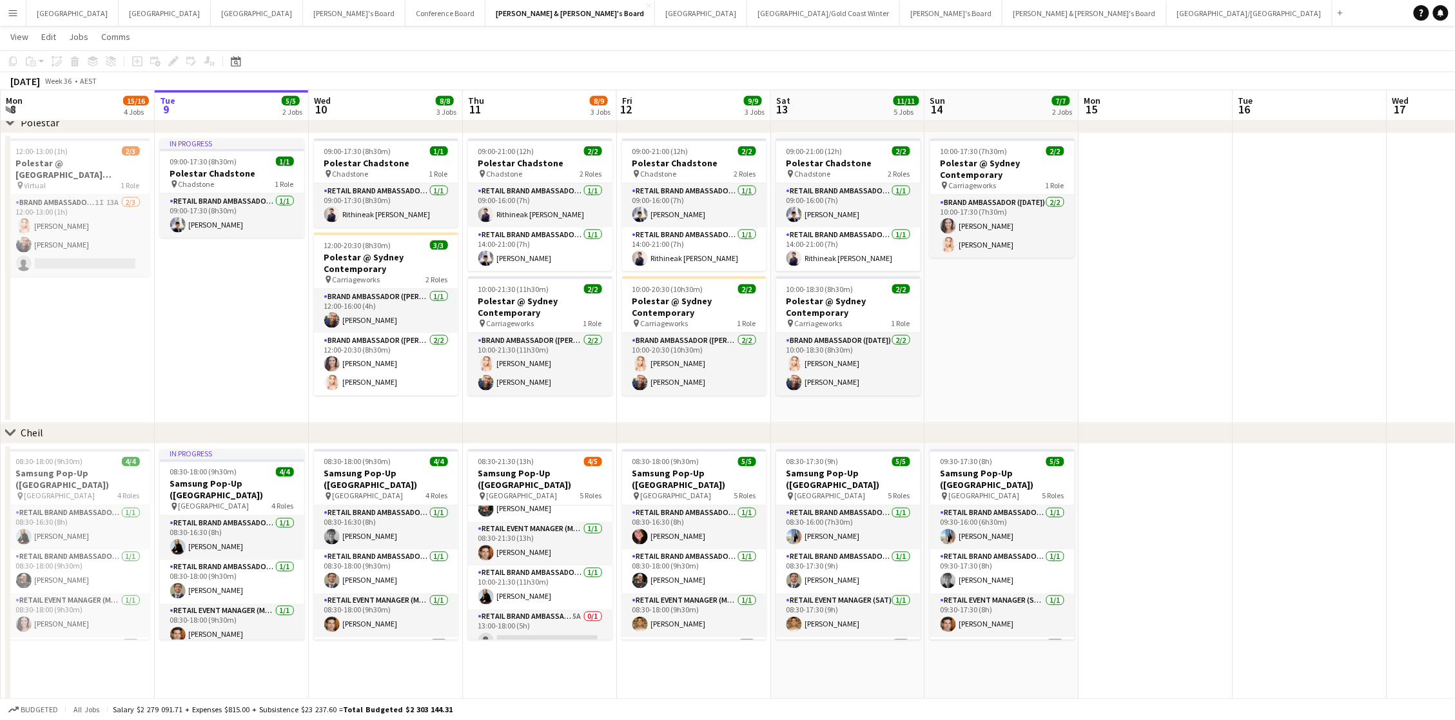
scroll to position [71, 0]
click at [569, 507] on app-card-role "RETAIL Brand Ambassador (Mon - Fri) 5A 0/1 13:00-18:00 (5h) single-neutral-acti…" at bounding box center [540, 632] width 144 height 44
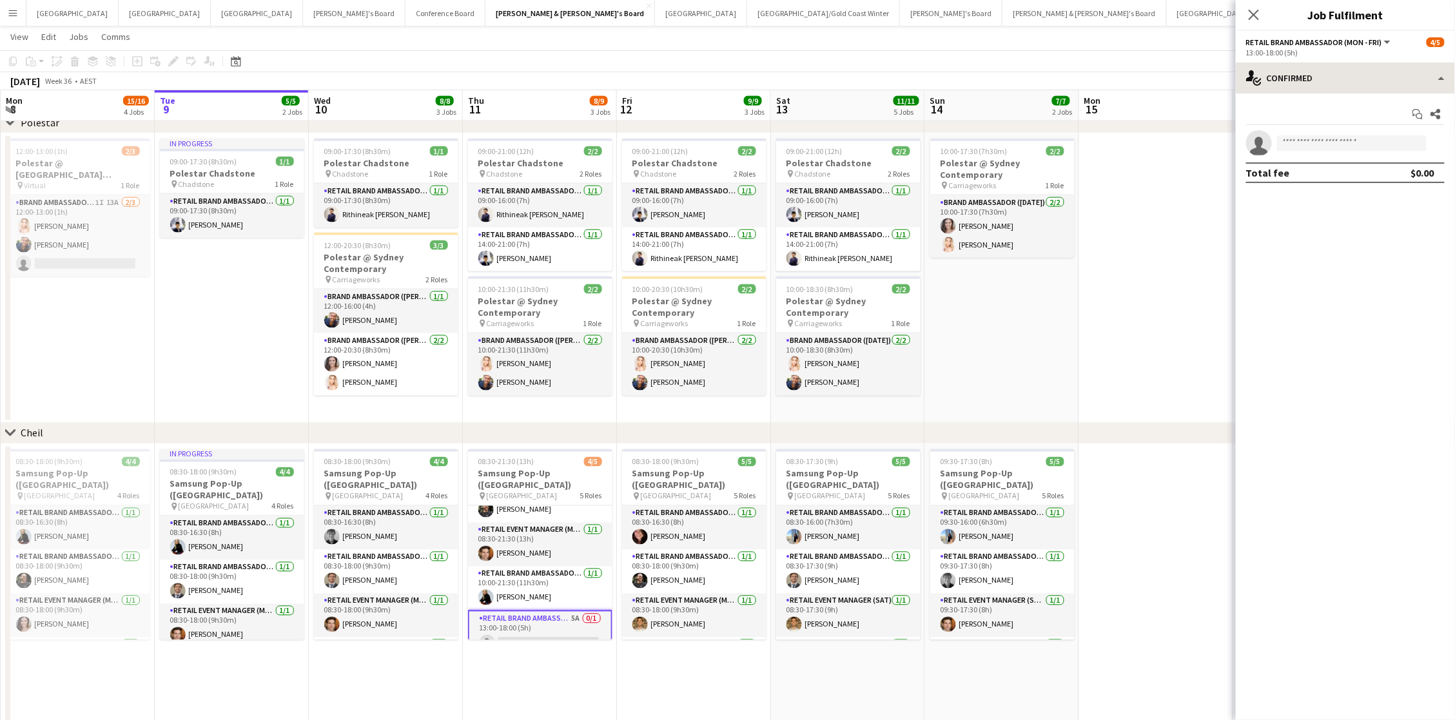
click at [1080, 92] on div "single-neutral-actions-check-2 Confirmed single-neutral-actions-check-2 Confirm…" at bounding box center [1345, 392] width 219 height 658
click at [1080, 84] on div "single-neutral-actions-check-2 Confirmed" at bounding box center [1345, 78] width 219 height 31
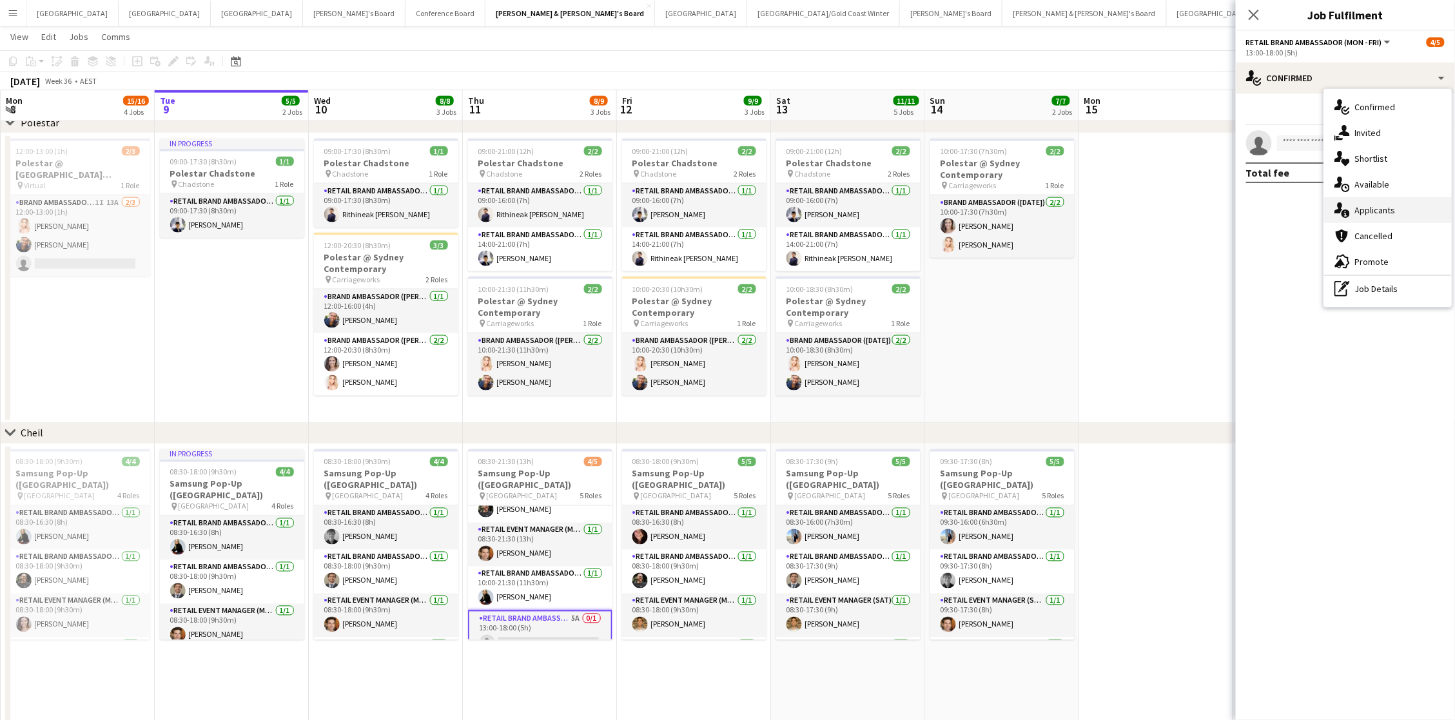
click at [1080, 208] on span "Applicants" at bounding box center [1375, 210] width 41 height 12
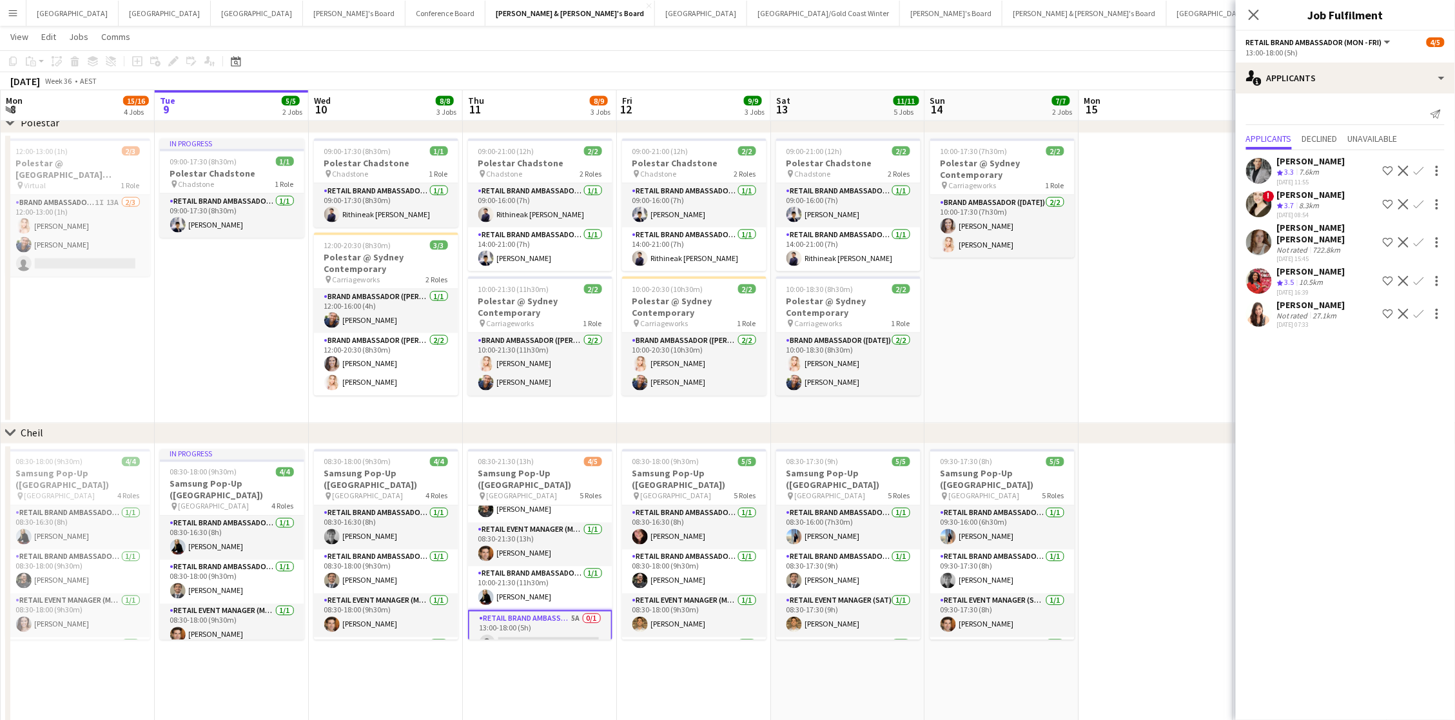
click at [1080, 370] on app-date-cell at bounding box center [1156, 278] width 154 height 290
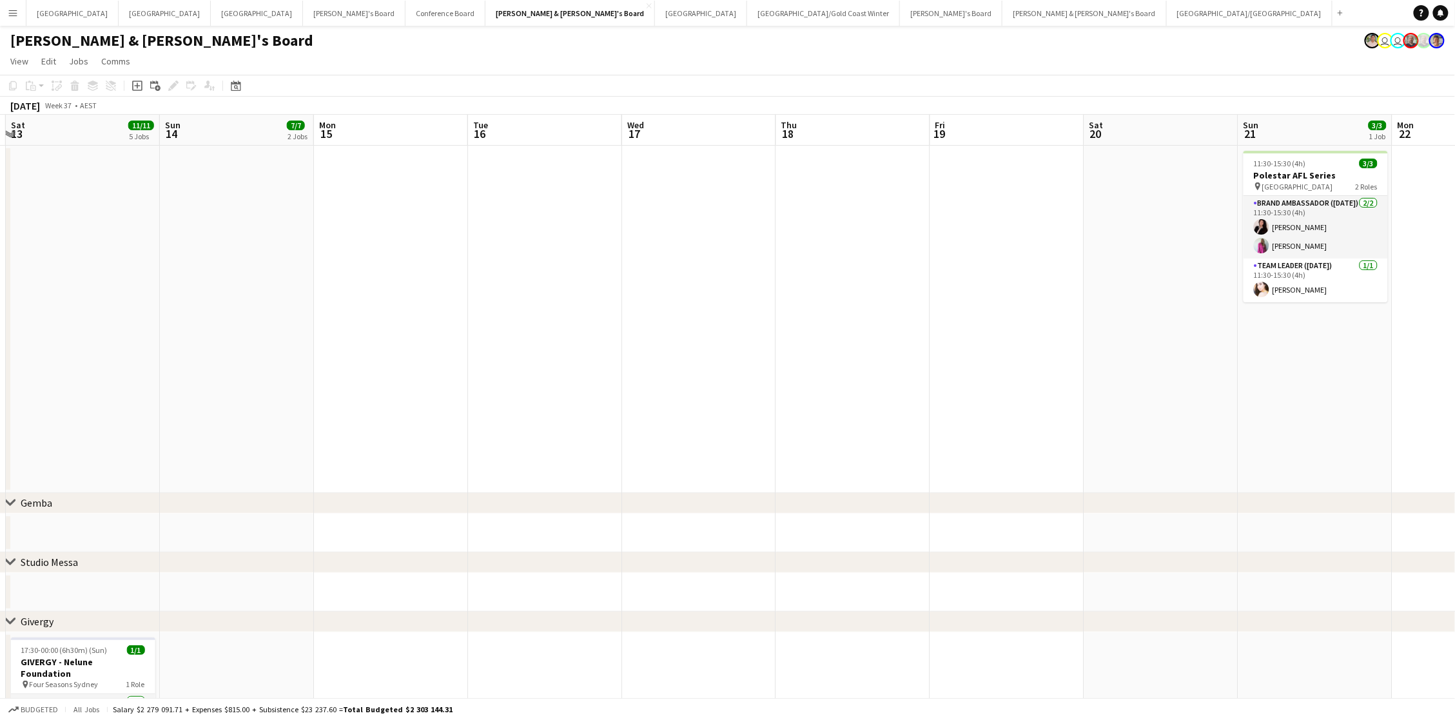
scroll to position [0, 480]
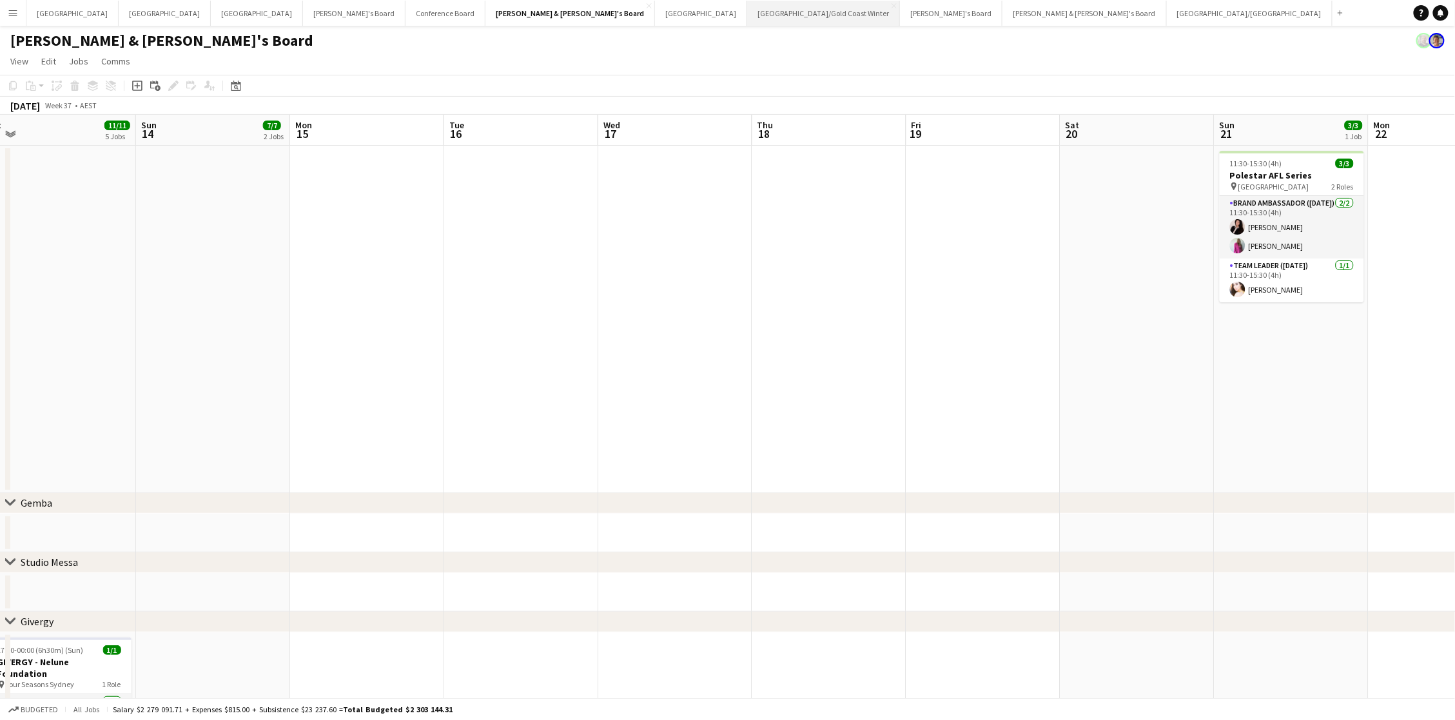
click at [747, 8] on button "Brisbane/Gold Coast Winter Close" at bounding box center [823, 13] width 153 height 25
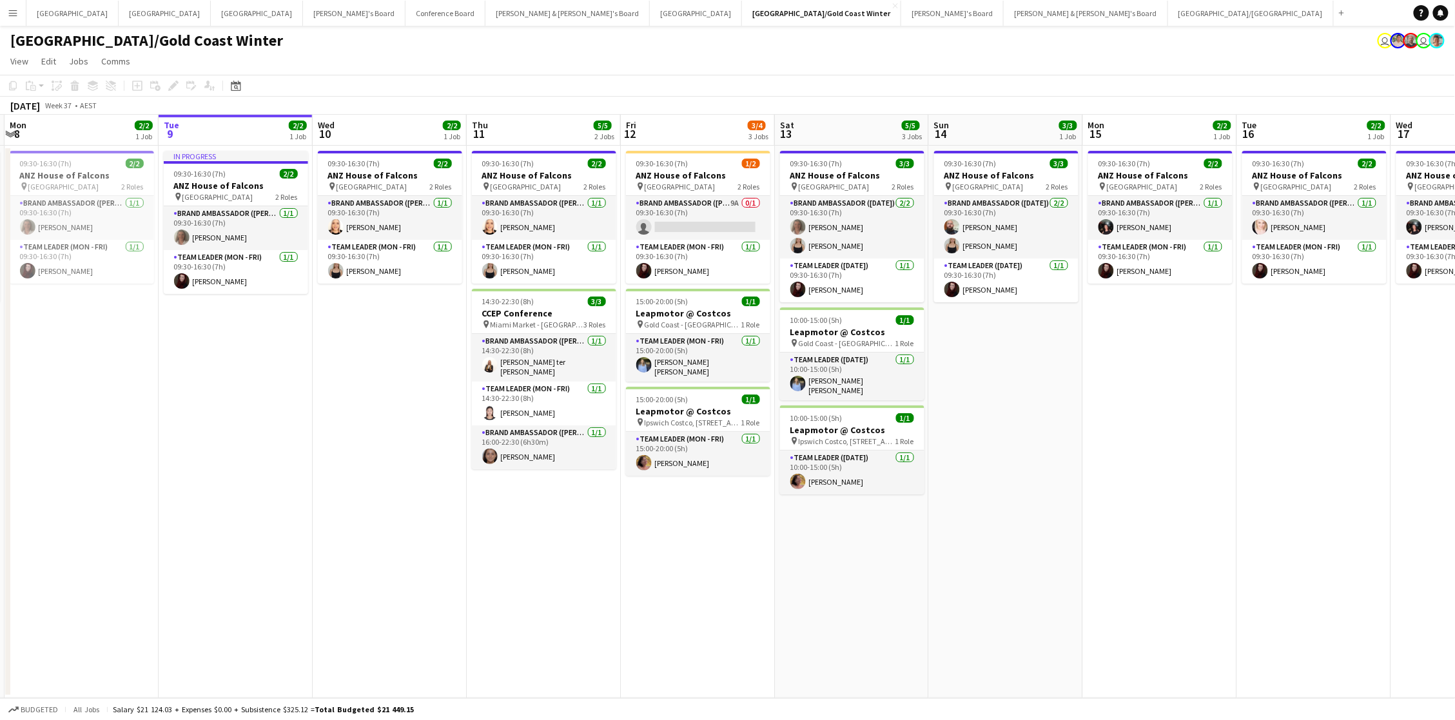
scroll to position [0, 298]
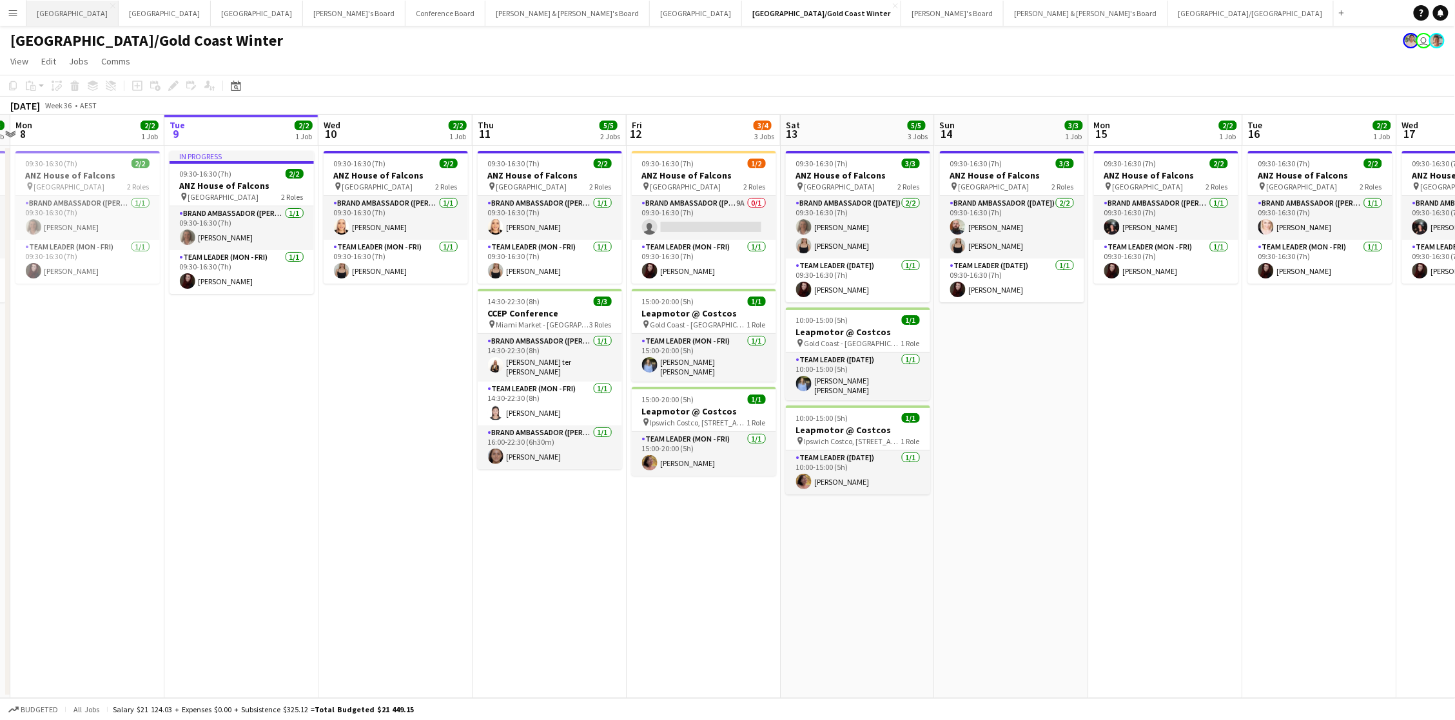
click at [46, 18] on button "Adelaide Close" at bounding box center [72, 13] width 92 height 25
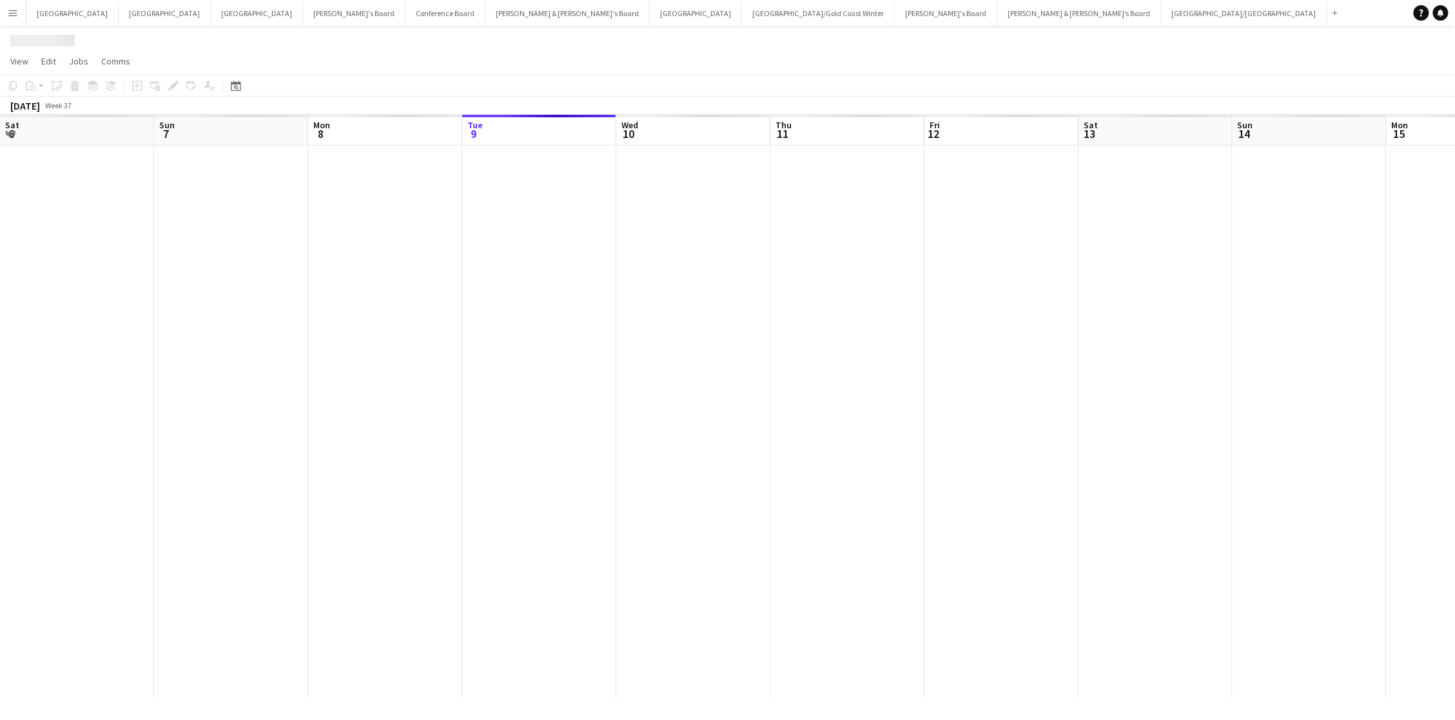
scroll to position [0, 308]
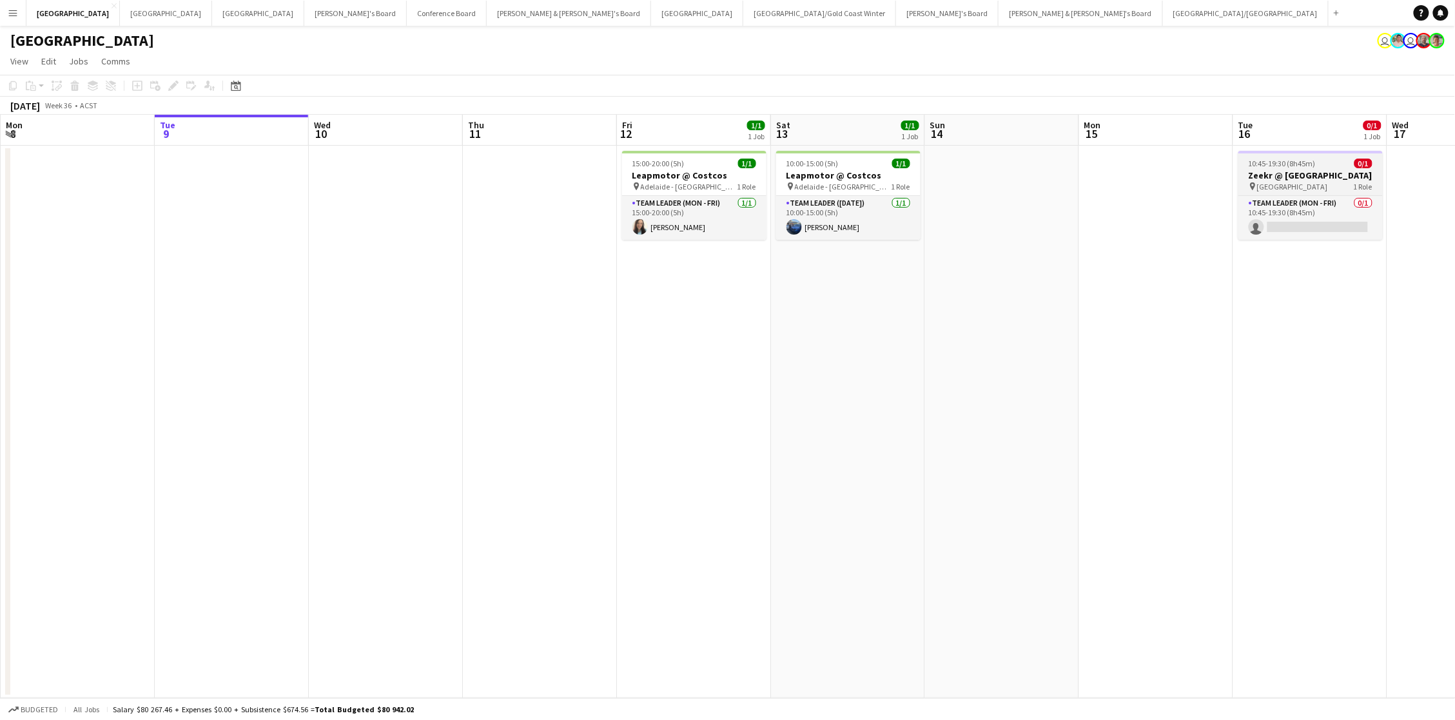
click at [1080, 183] on span "[GEOGRAPHIC_DATA]" at bounding box center [1292, 187] width 71 height 10
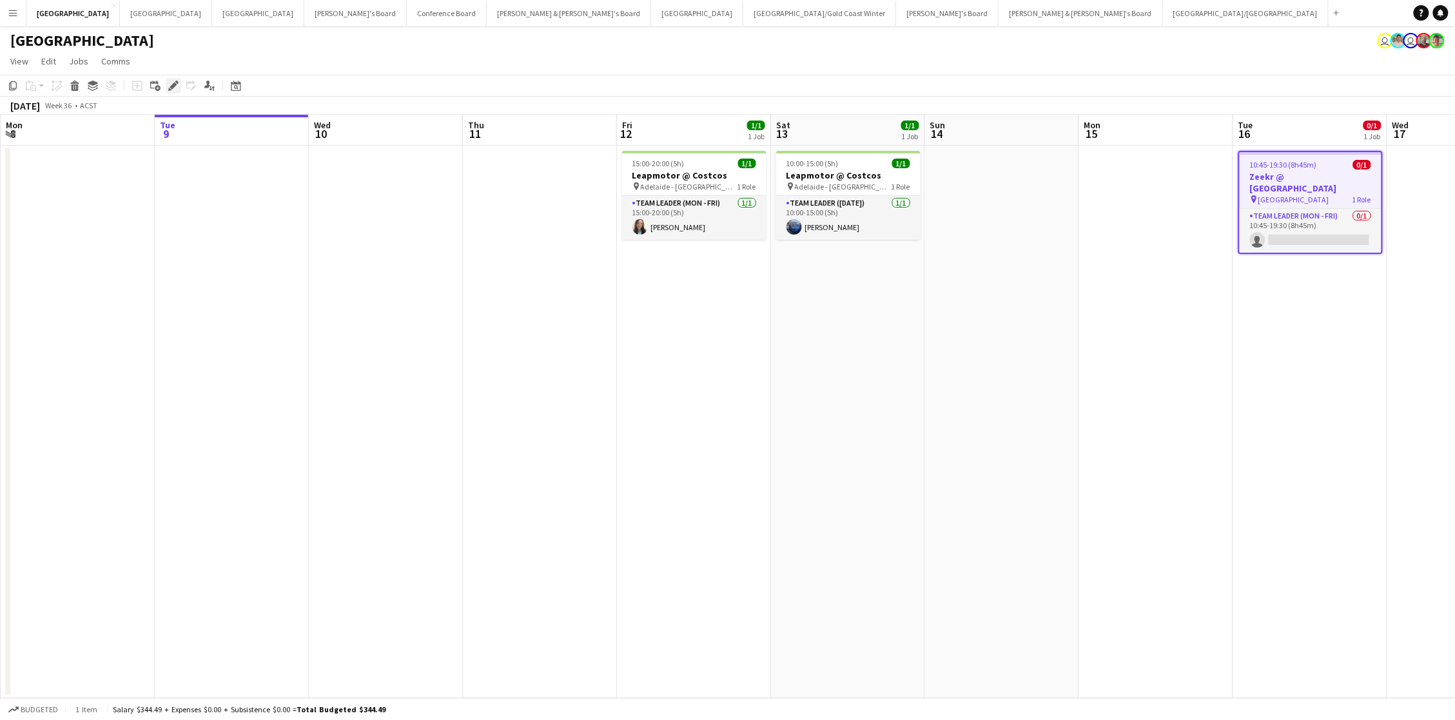
click at [170, 84] on icon "Edit" at bounding box center [173, 86] width 10 height 10
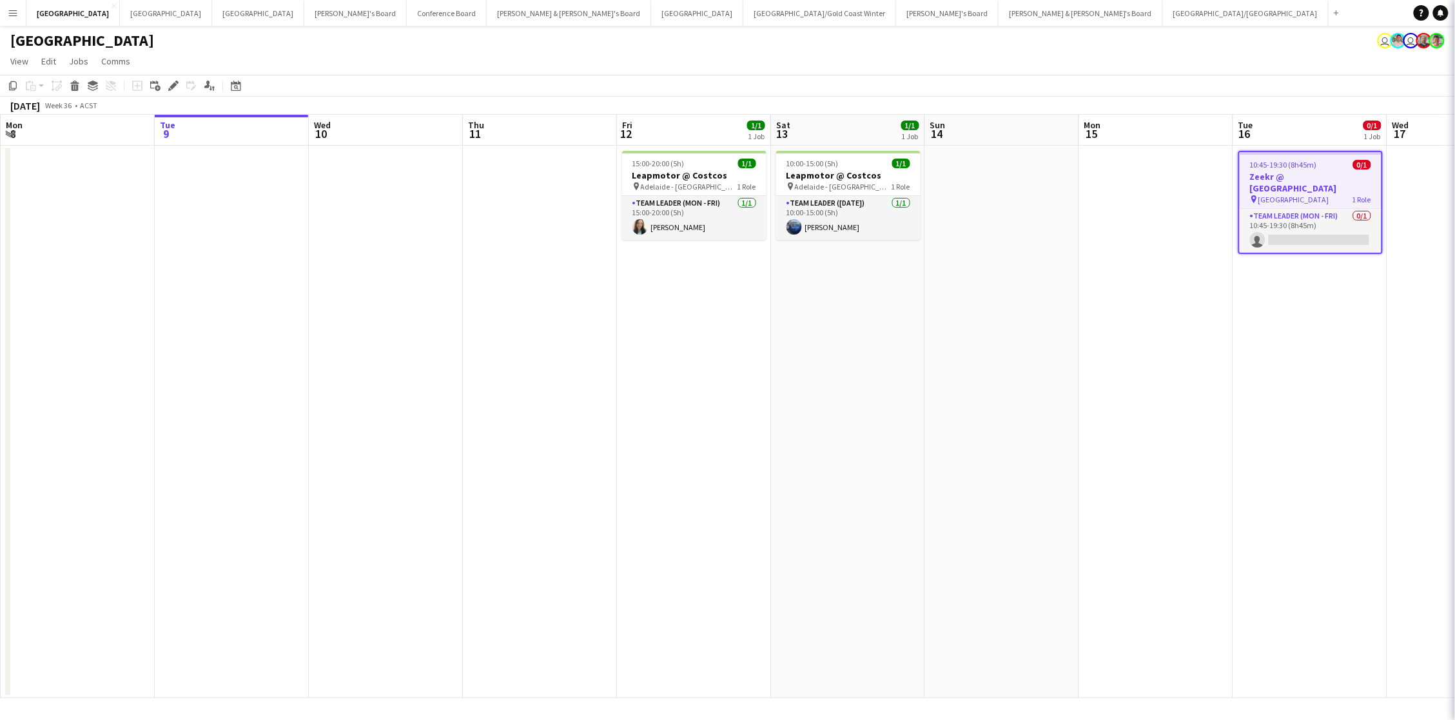
type input "**********"
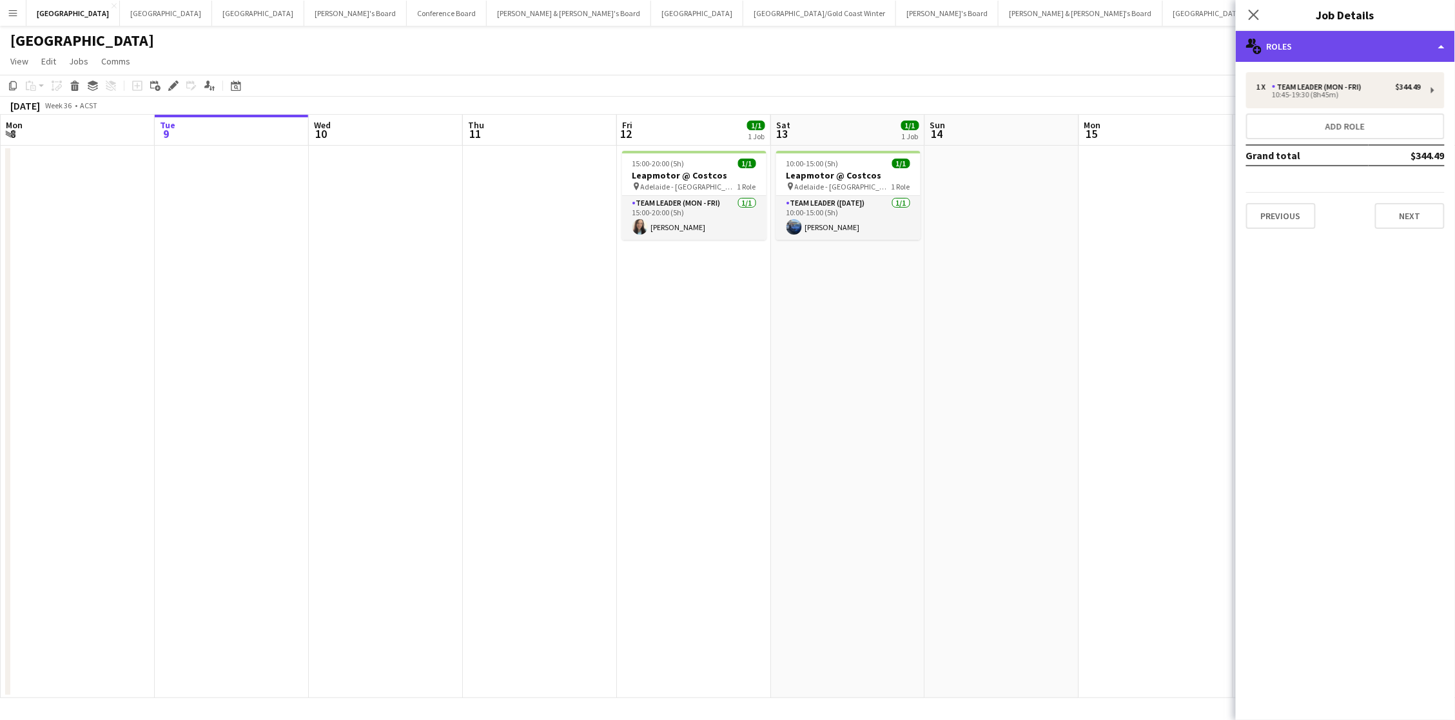
click at [1080, 54] on div "multiple-users-add Roles" at bounding box center [1345, 46] width 219 height 31
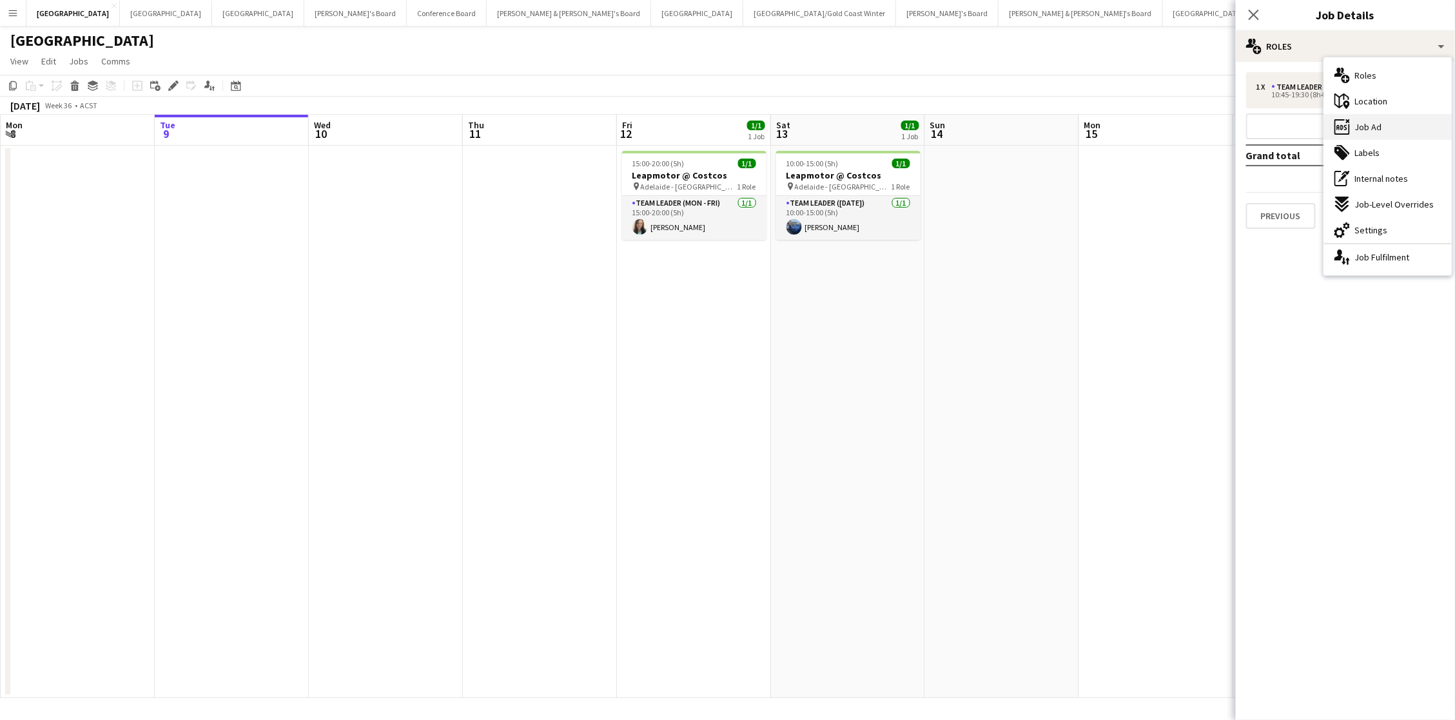
click at [1080, 117] on div "ads-window Job Ad" at bounding box center [1388, 127] width 128 height 26
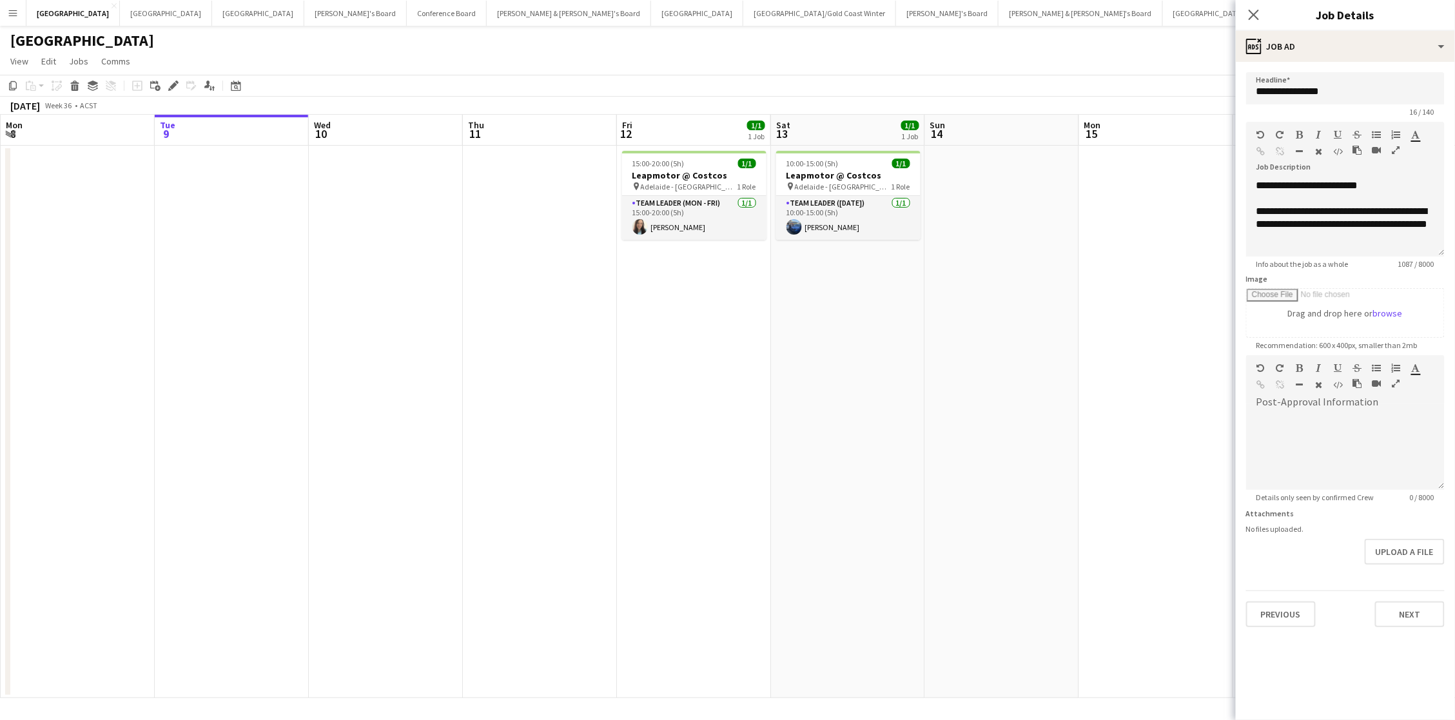
scroll to position [0, 0]
click at [1080, 12] on icon at bounding box center [1253, 14] width 12 height 12
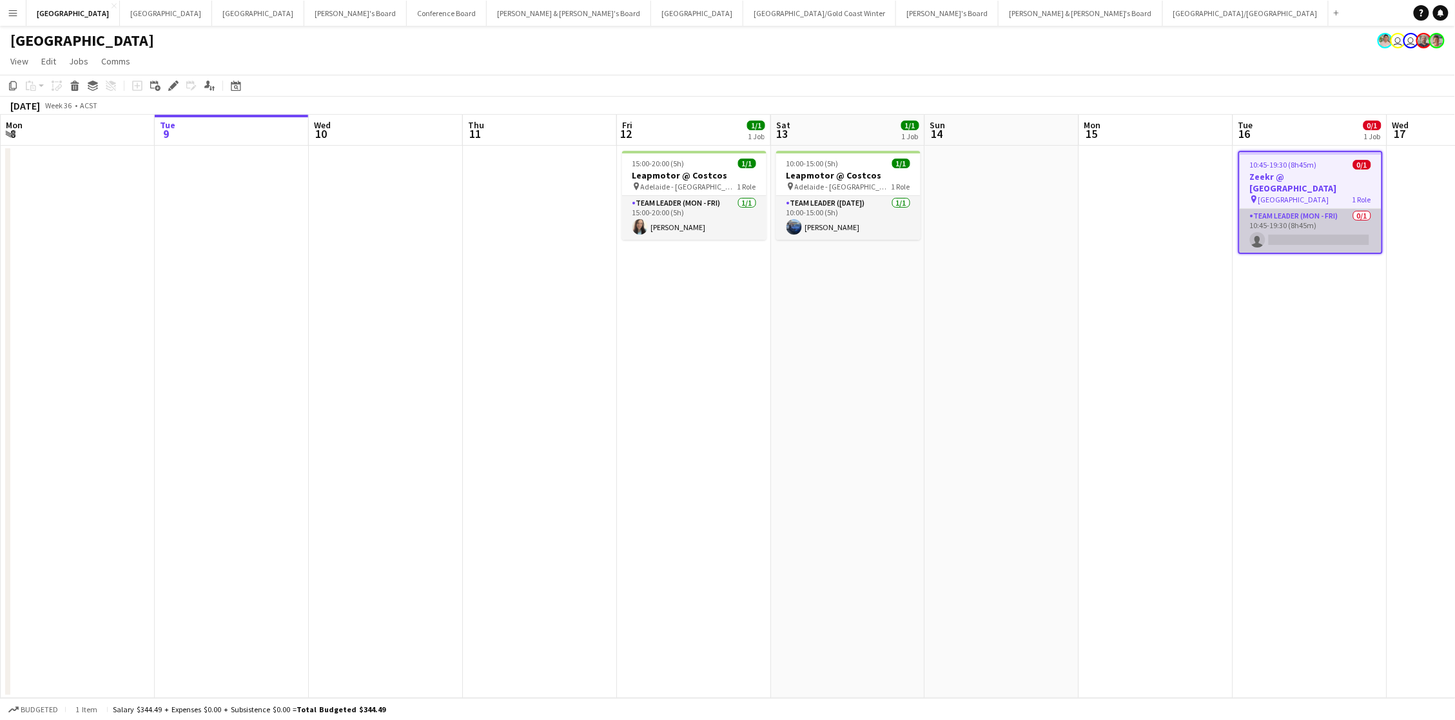
click at [1080, 225] on app-card-role "Team Leader (Mon - Fri) 0/1 10:45-19:30 (8h45m) single-neutral-actions" at bounding box center [1311, 231] width 142 height 44
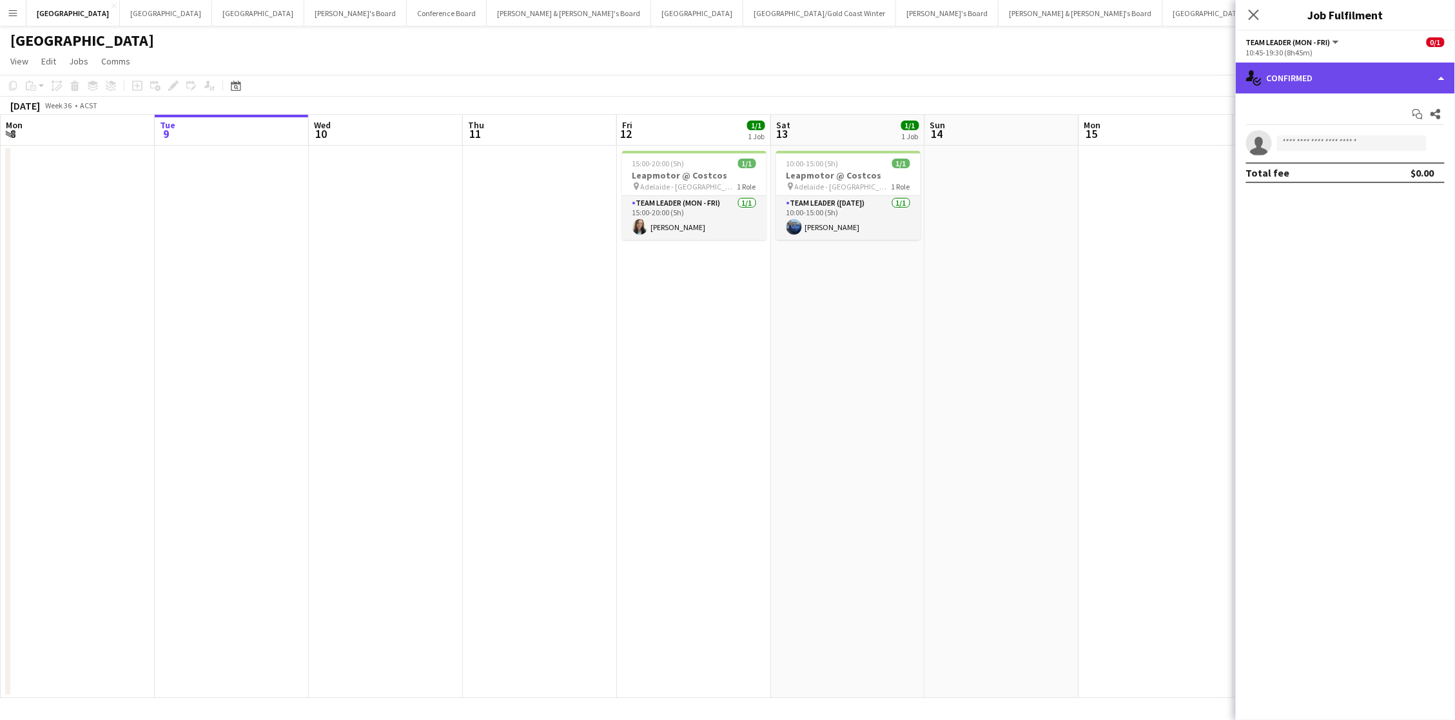
click at [1080, 84] on div "single-neutral-actions-check-2 Confirmed" at bounding box center [1345, 78] width 219 height 31
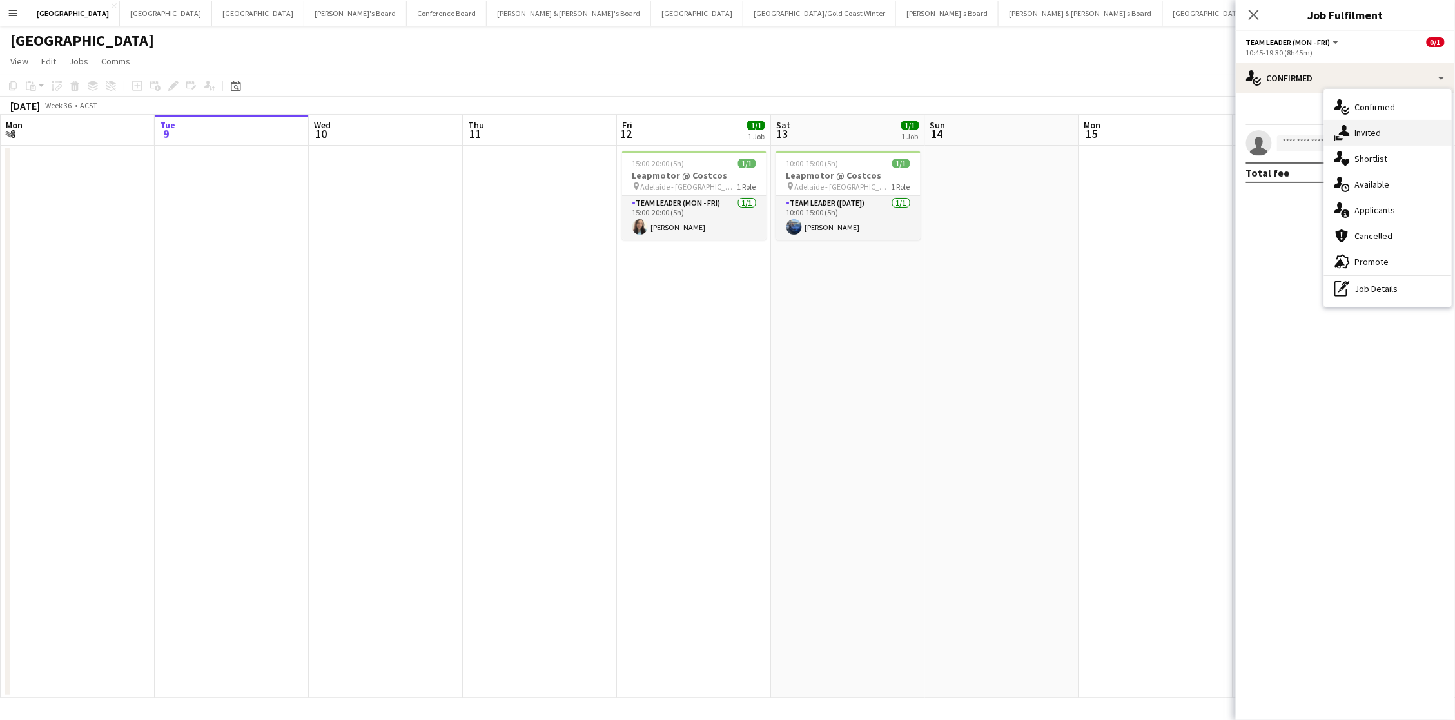
click at [1080, 130] on div "single-neutral-actions-share-1 Invited" at bounding box center [1388, 133] width 128 height 26
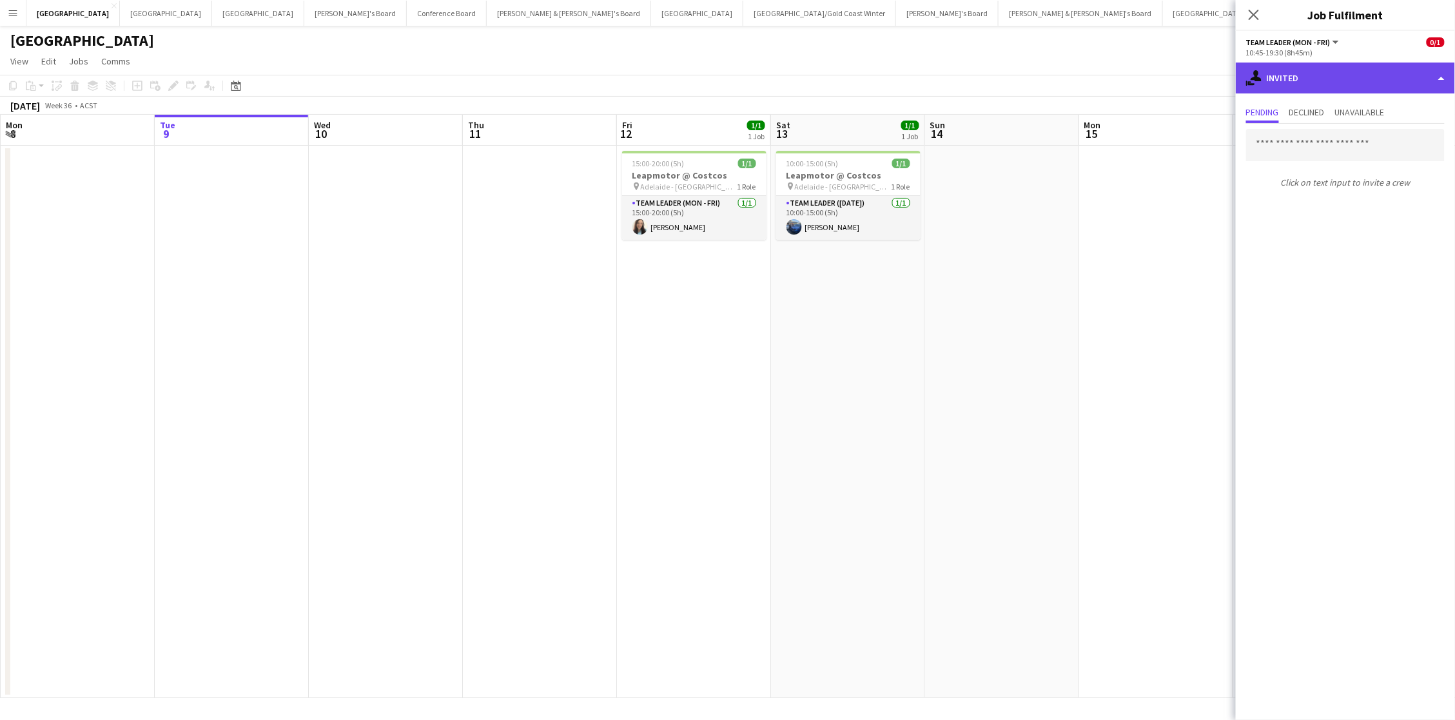
click at [1080, 79] on div "single-neutral-actions-share-1 Invited" at bounding box center [1345, 78] width 219 height 31
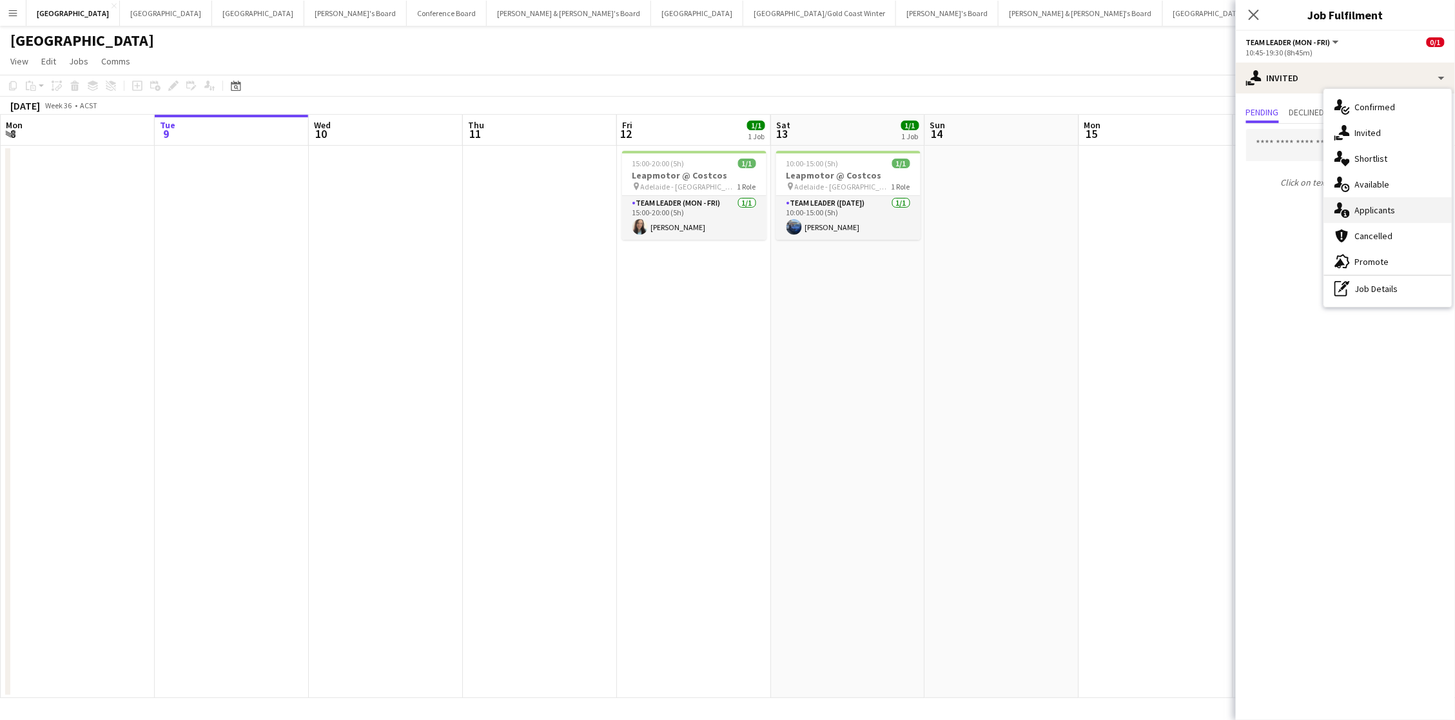
click at [1080, 207] on div "single-neutral-actions-information Applicants" at bounding box center [1388, 210] width 128 height 26
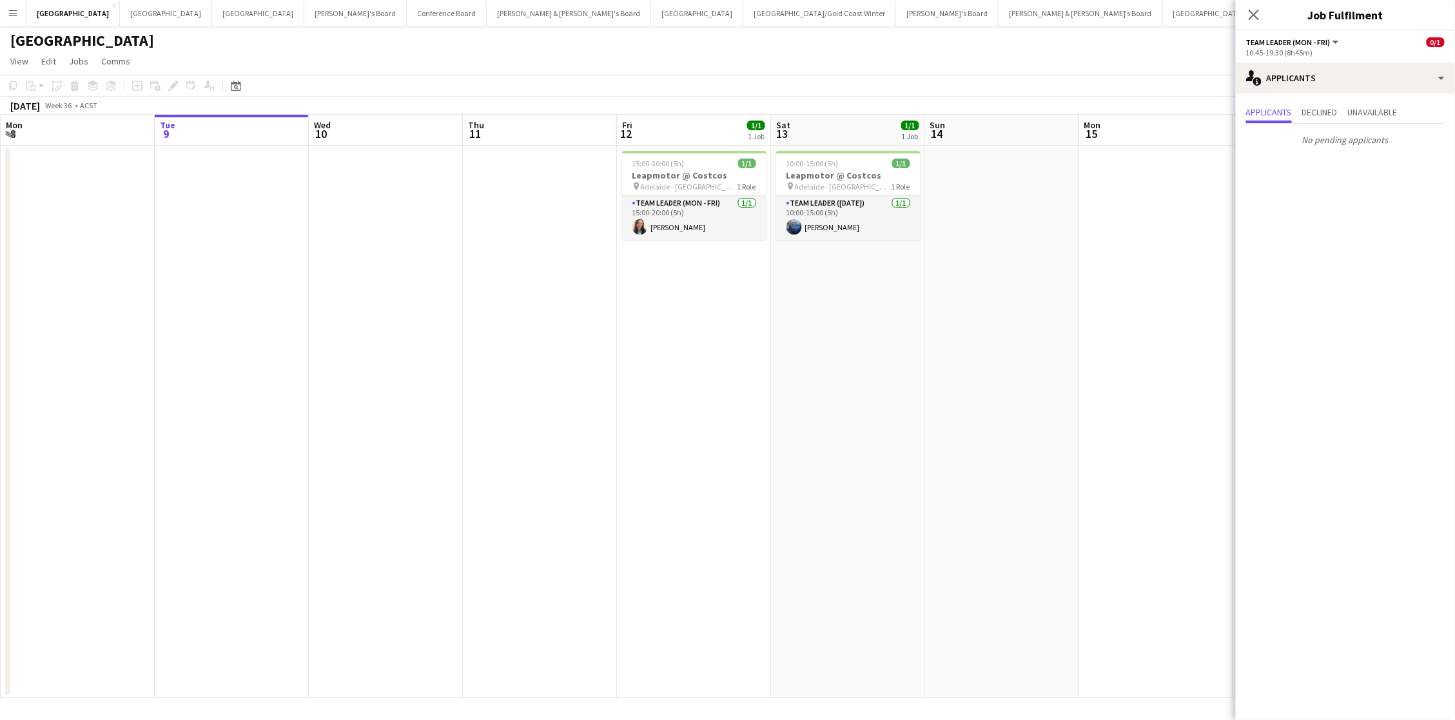
click at [1080, 200] on app-date-cell at bounding box center [1156, 422] width 154 height 552
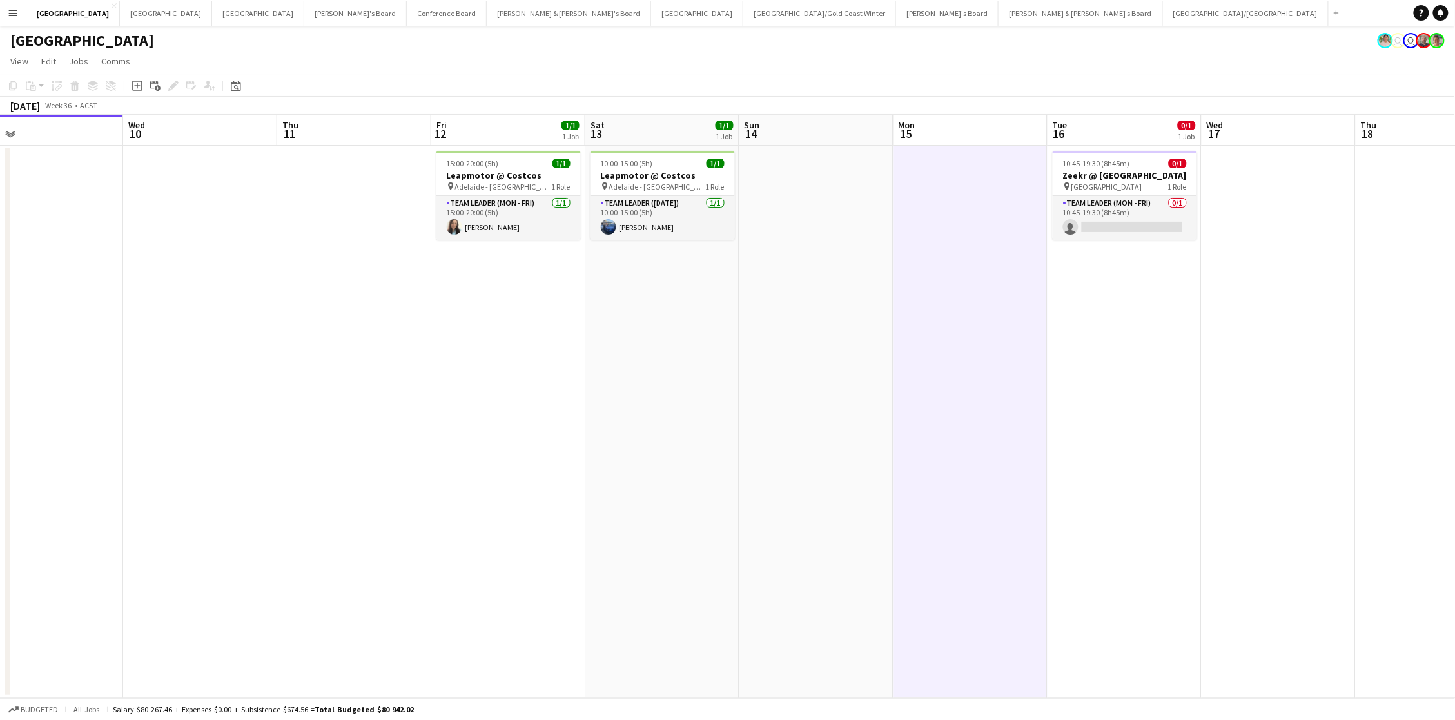
scroll to position [0, 558]
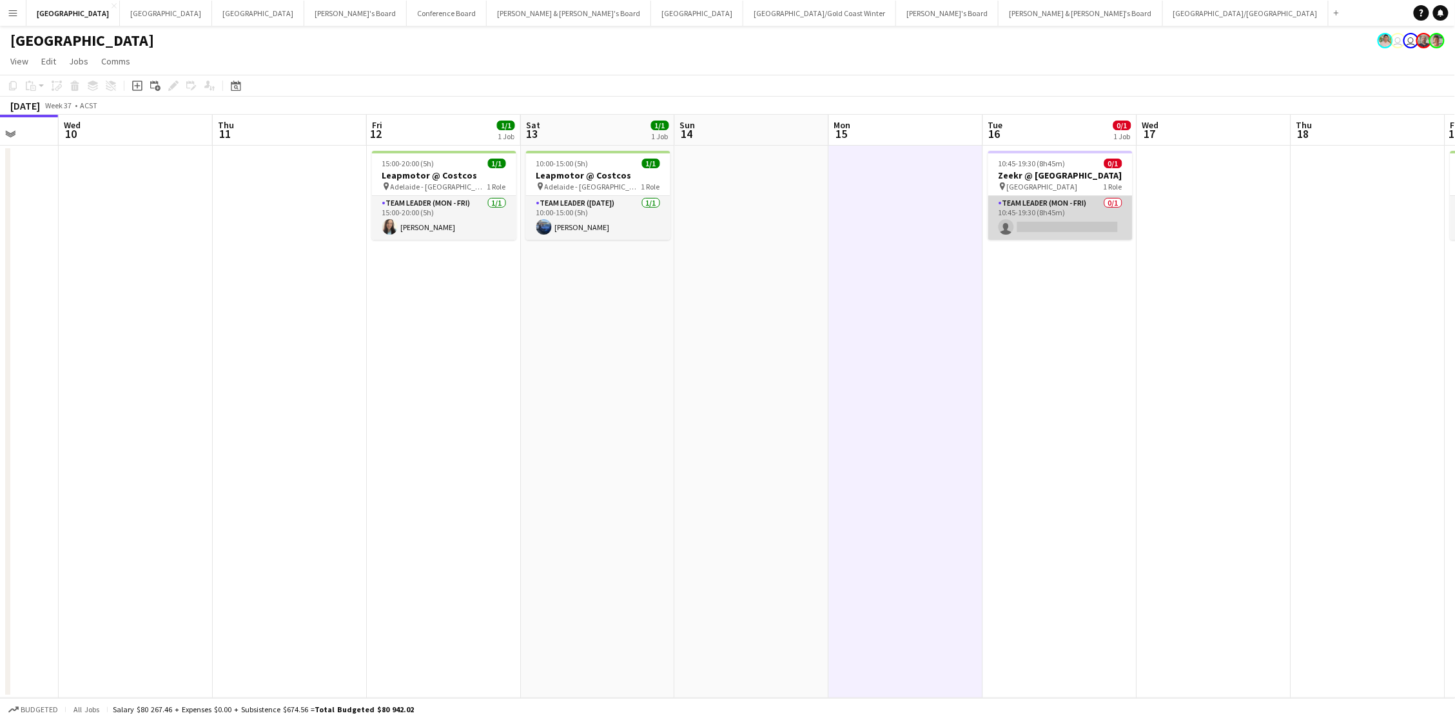
click at [1080, 207] on app-card-role "Team Leader (Mon - Fri) 0/1 10:45-19:30 (8h45m) single-neutral-actions" at bounding box center [1060, 218] width 144 height 44
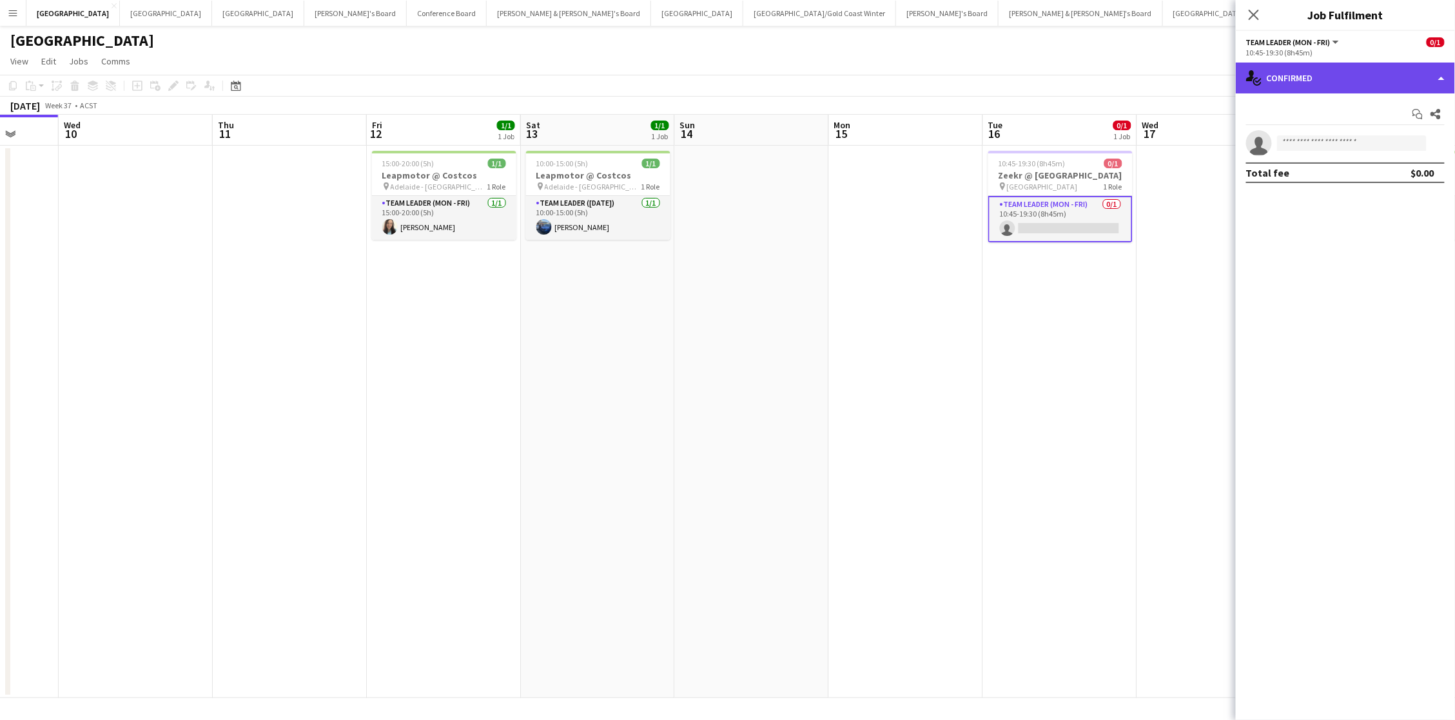
click at [1080, 75] on div "single-neutral-actions-check-2 Confirmed" at bounding box center [1345, 78] width 219 height 31
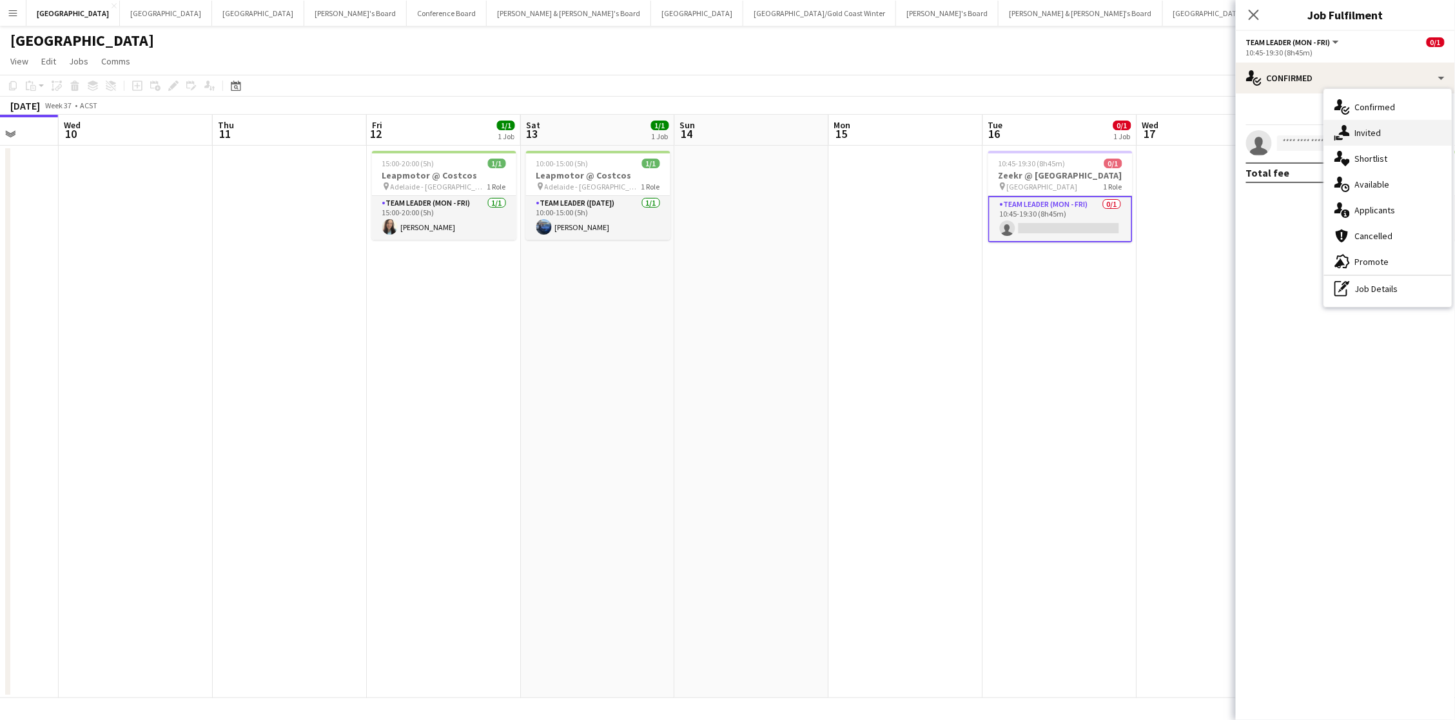
click at [1080, 141] on div "single-neutral-actions-share-1 Invited" at bounding box center [1388, 133] width 128 height 26
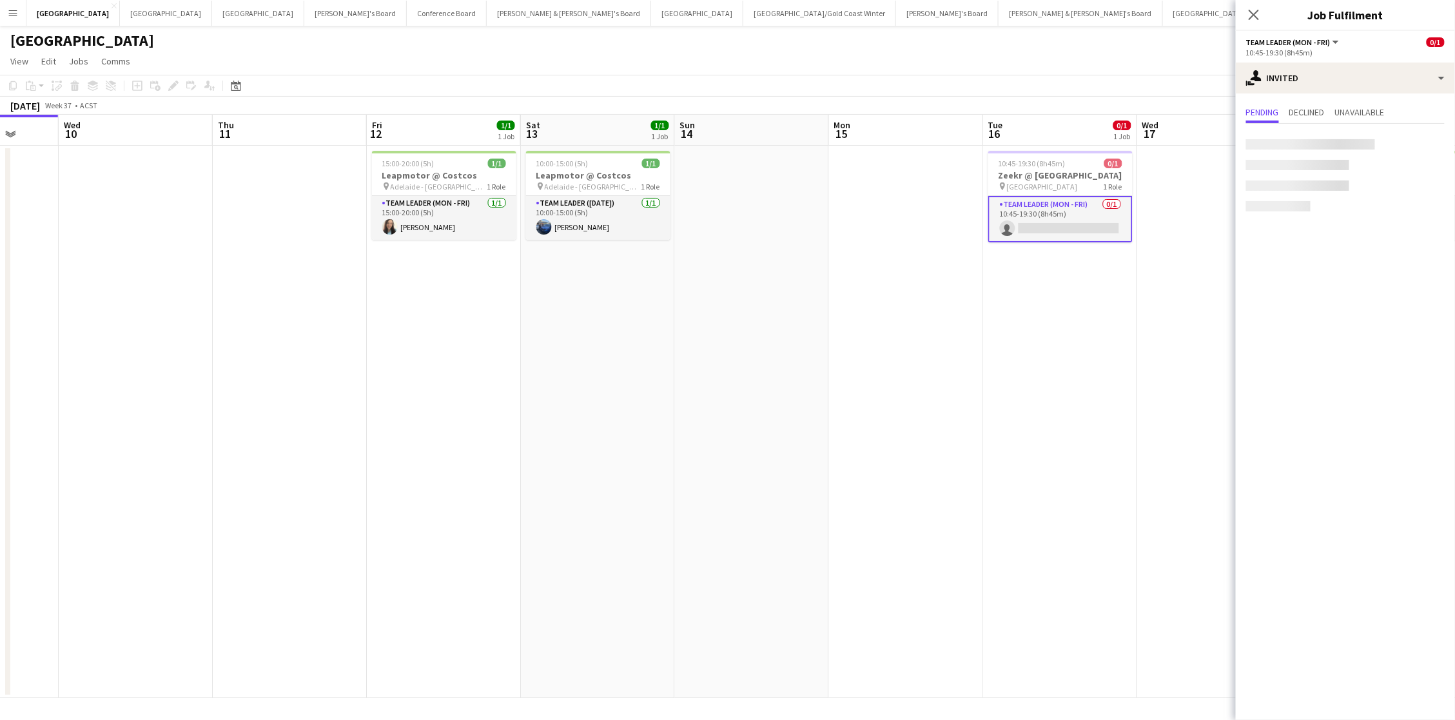
scroll to position [0, 0]
click at [1080, 148] on input "text" at bounding box center [1345, 145] width 199 height 32
type input "********"
click at [1080, 179] on span "Holly Stratton" at bounding box center [1294, 175] width 74 height 11
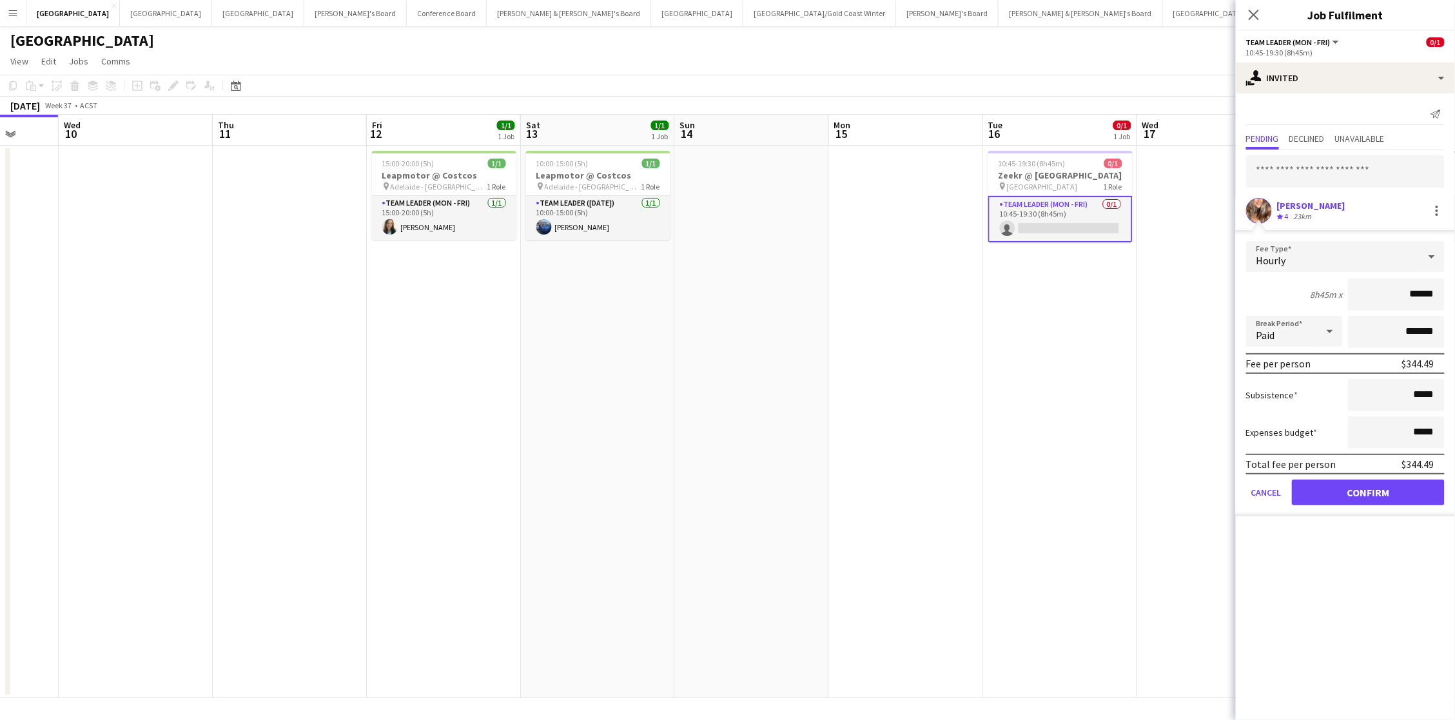
click at [1080, 215] on div at bounding box center [1259, 211] width 26 height 26
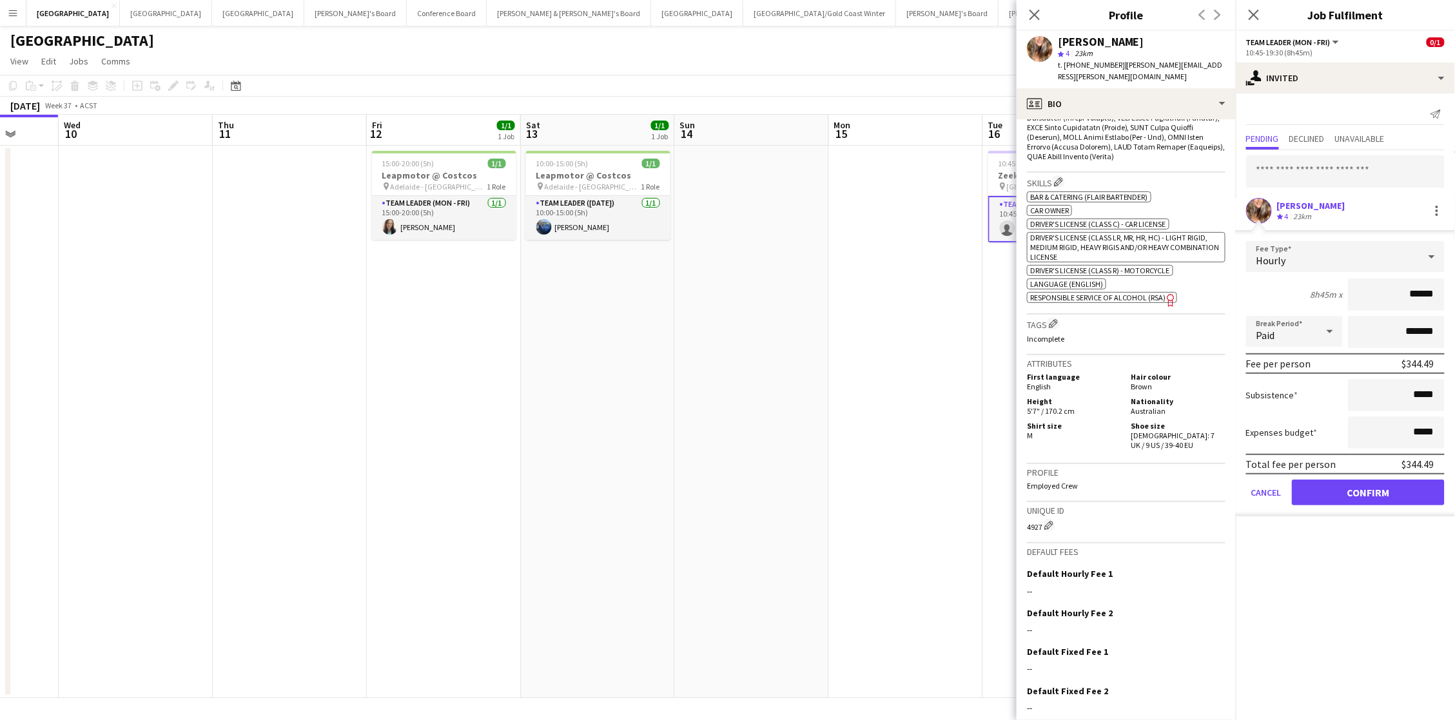
scroll to position [659, 0]
click at [1080, 488] on button "Cancel" at bounding box center [1266, 493] width 41 height 26
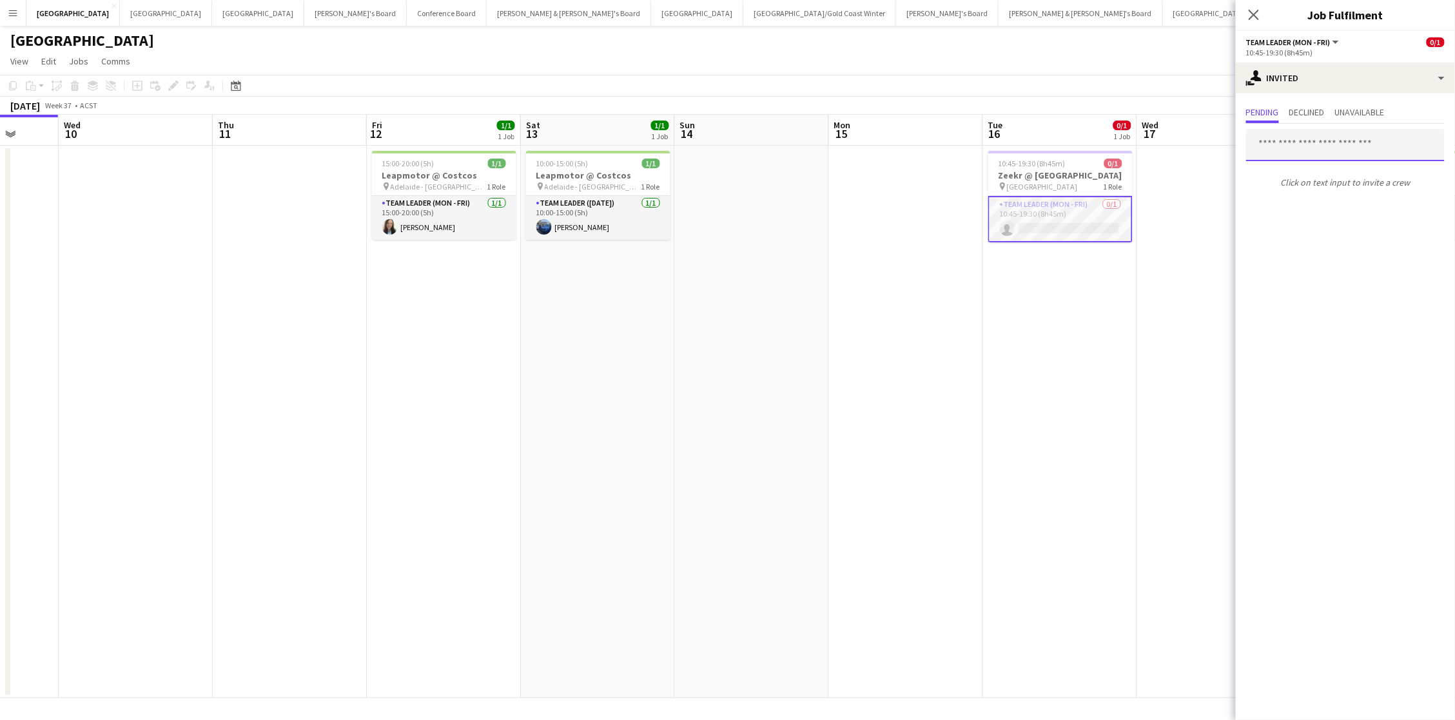
click at [1080, 144] on input "text" at bounding box center [1345, 145] width 199 height 32
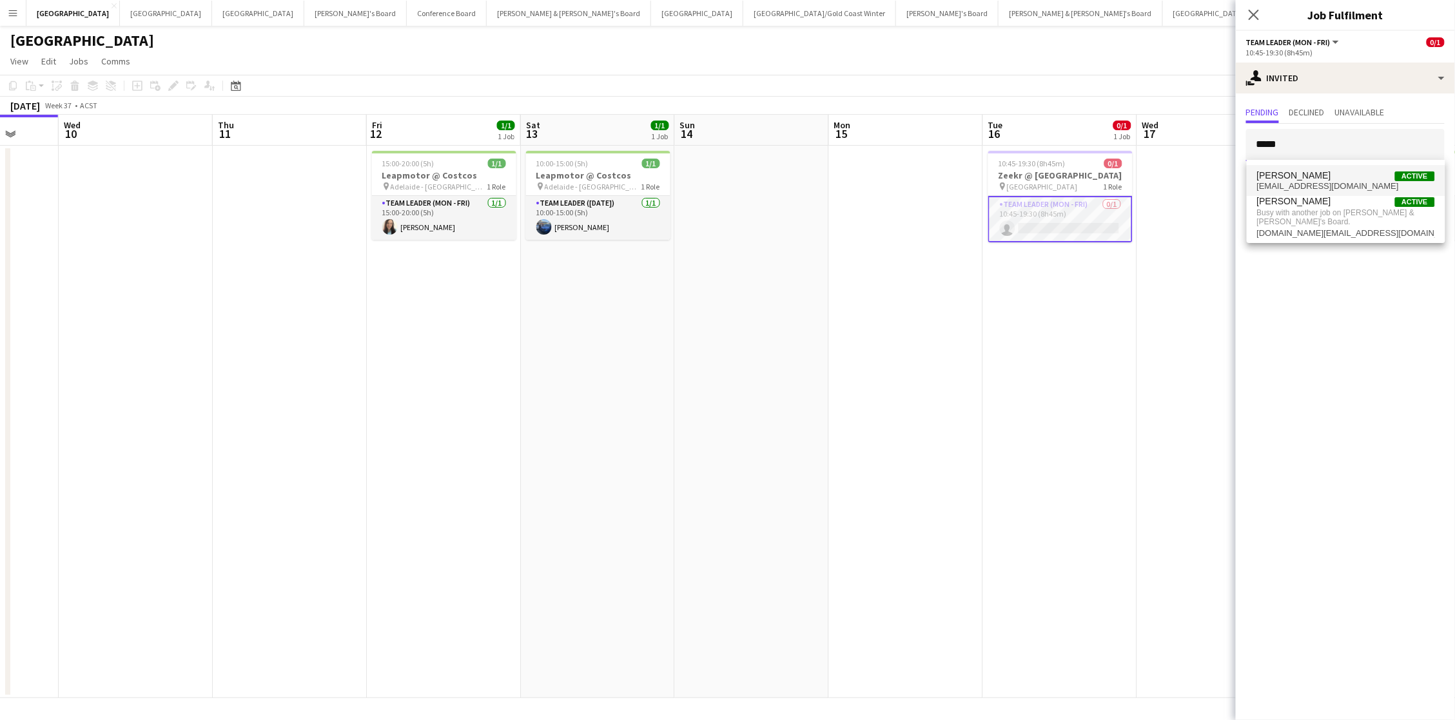
type input "*****"
click at [1080, 187] on span "thelittleanimalco@outlook.com" at bounding box center [1346, 186] width 178 height 10
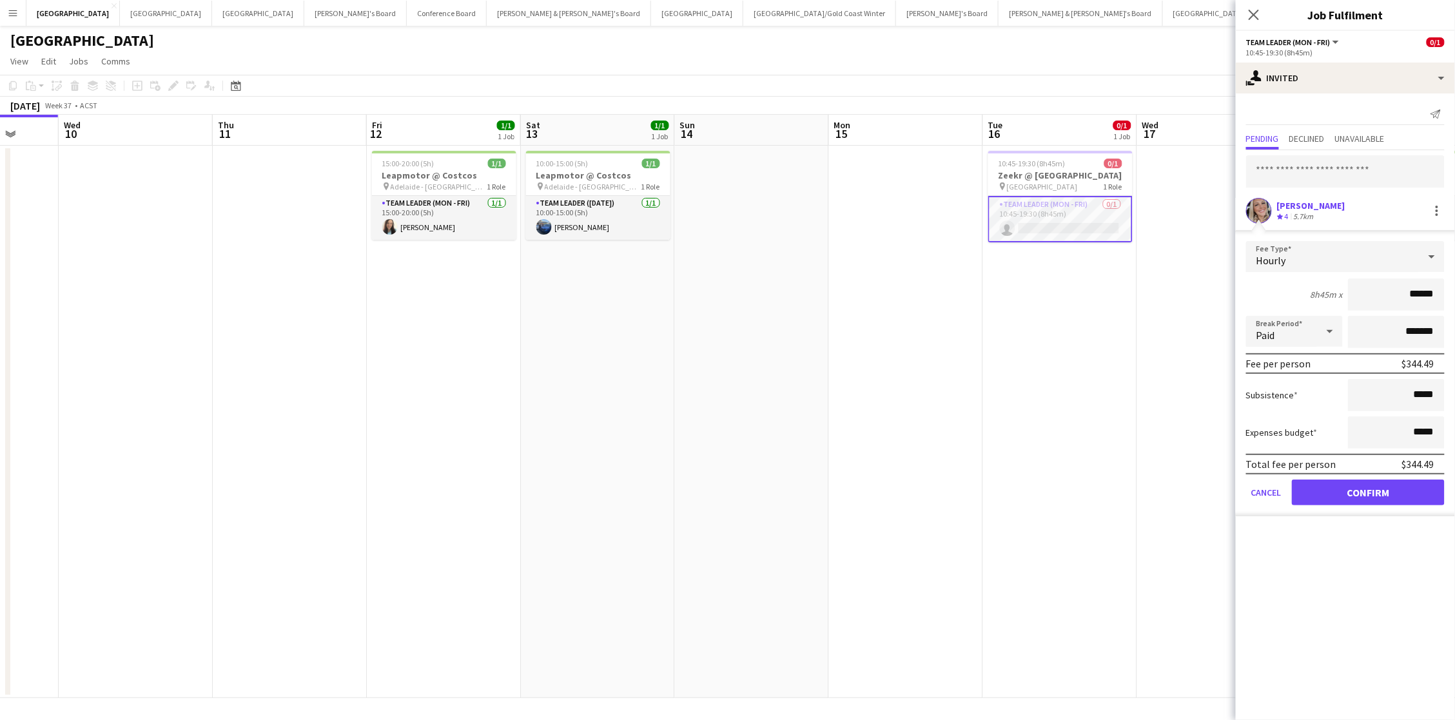
click at [1080, 482] on button "Confirm" at bounding box center [1368, 493] width 153 height 26
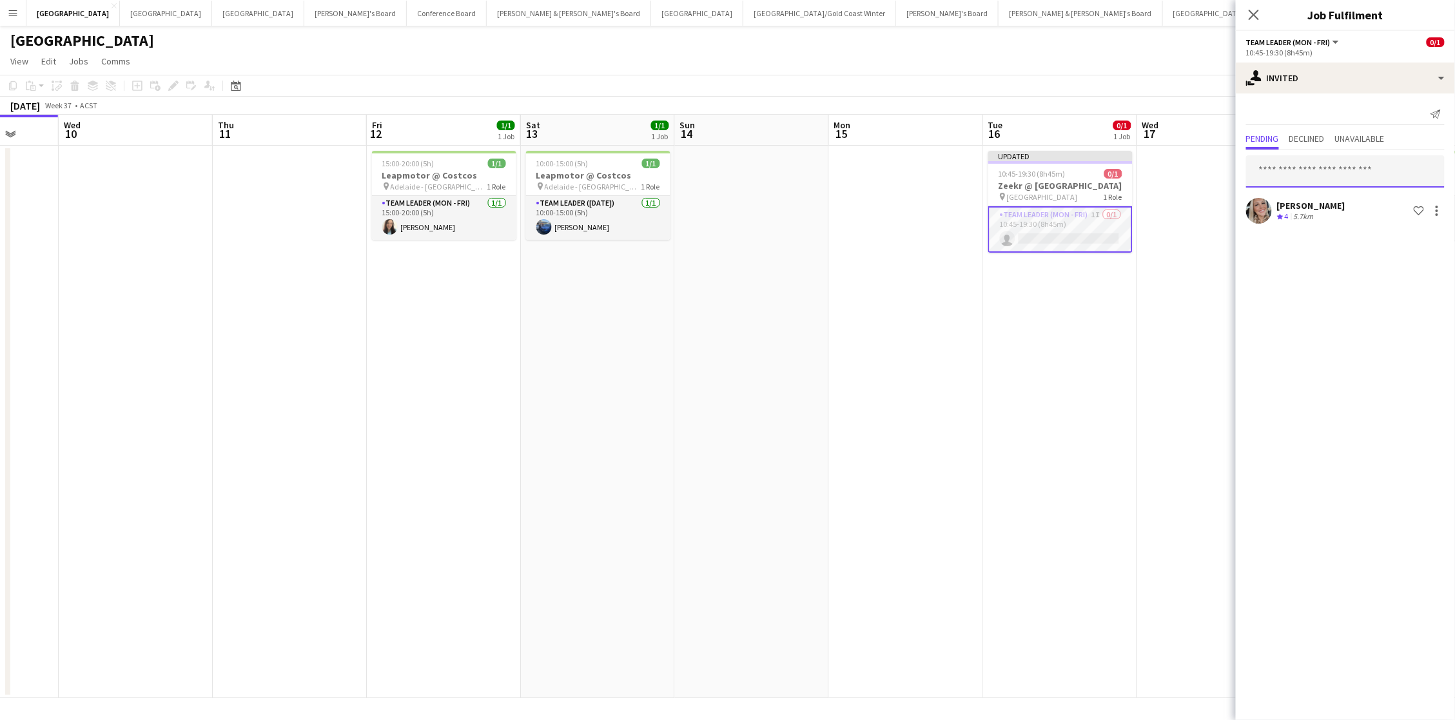
click at [1080, 178] on input "text" at bounding box center [1345, 171] width 199 height 32
type input "********"
drag, startPoint x: 1308, startPoint y: 195, endPoint x: 1313, endPoint y: 211, distance: 16.7
click at [1080, 211] on span "holly.stratton@live.com" at bounding box center [1346, 213] width 178 height 10
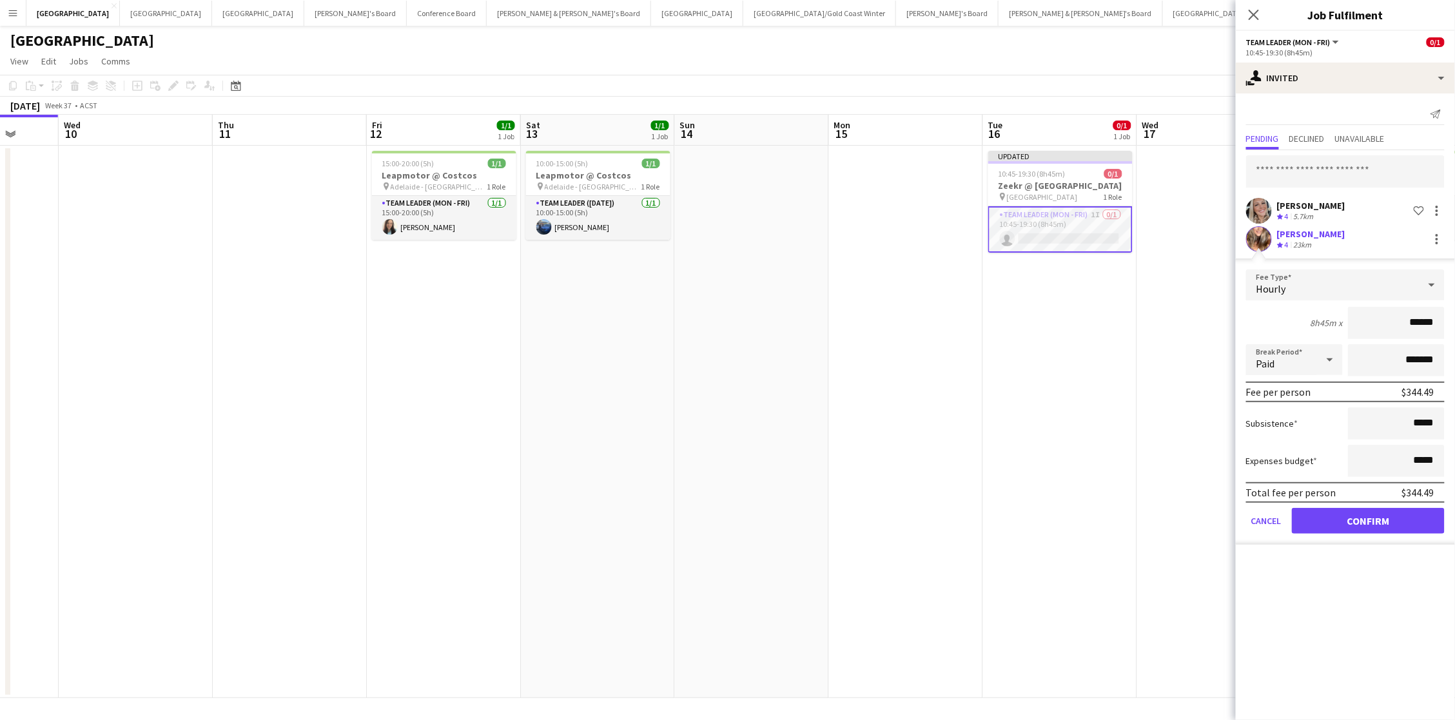
click at [1080, 507] on button "Confirm" at bounding box center [1368, 521] width 153 height 26
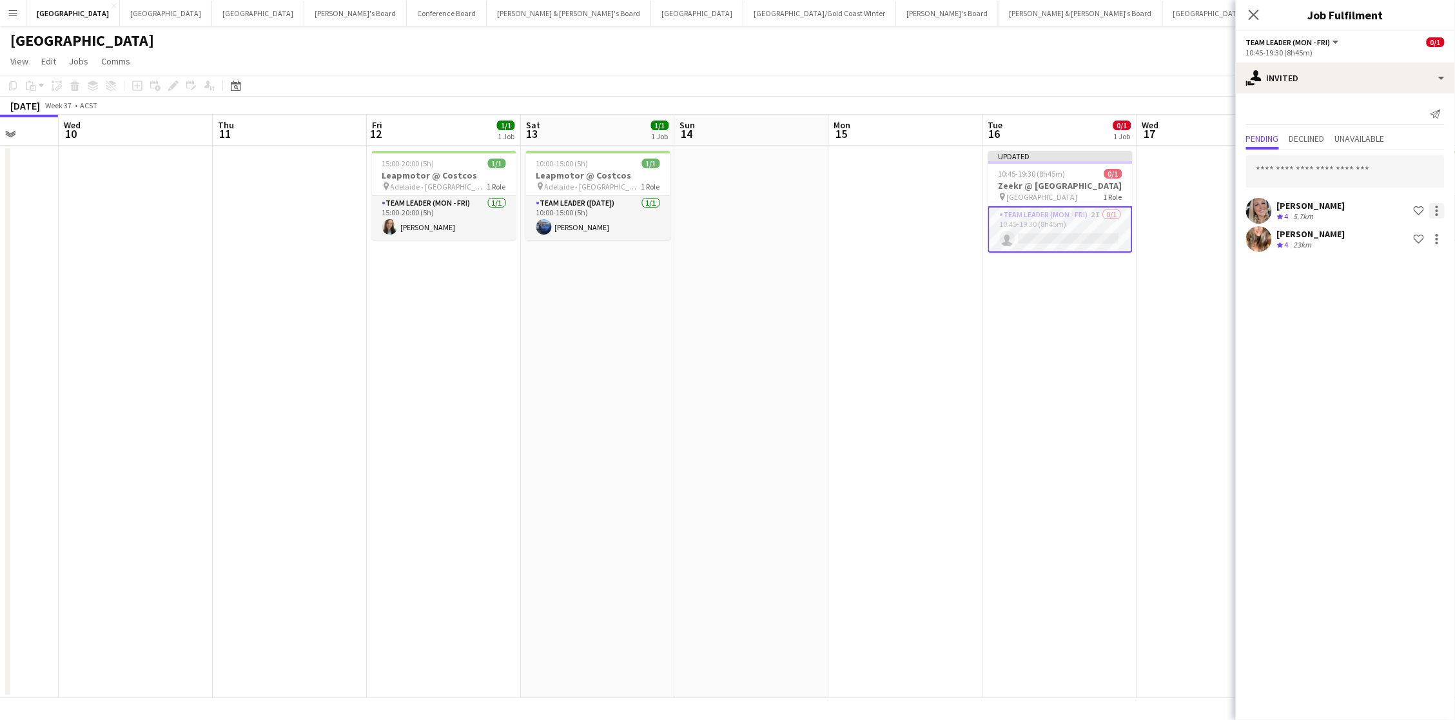
click at [1080, 206] on div at bounding box center [1437, 207] width 3 height 3
click at [1080, 333] on button "Cancel invitation" at bounding box center [1396, 326] width 97 height 31
click at [1080, 323] on app-date-cell at bounding box center [1214, 422] width 154 height 552
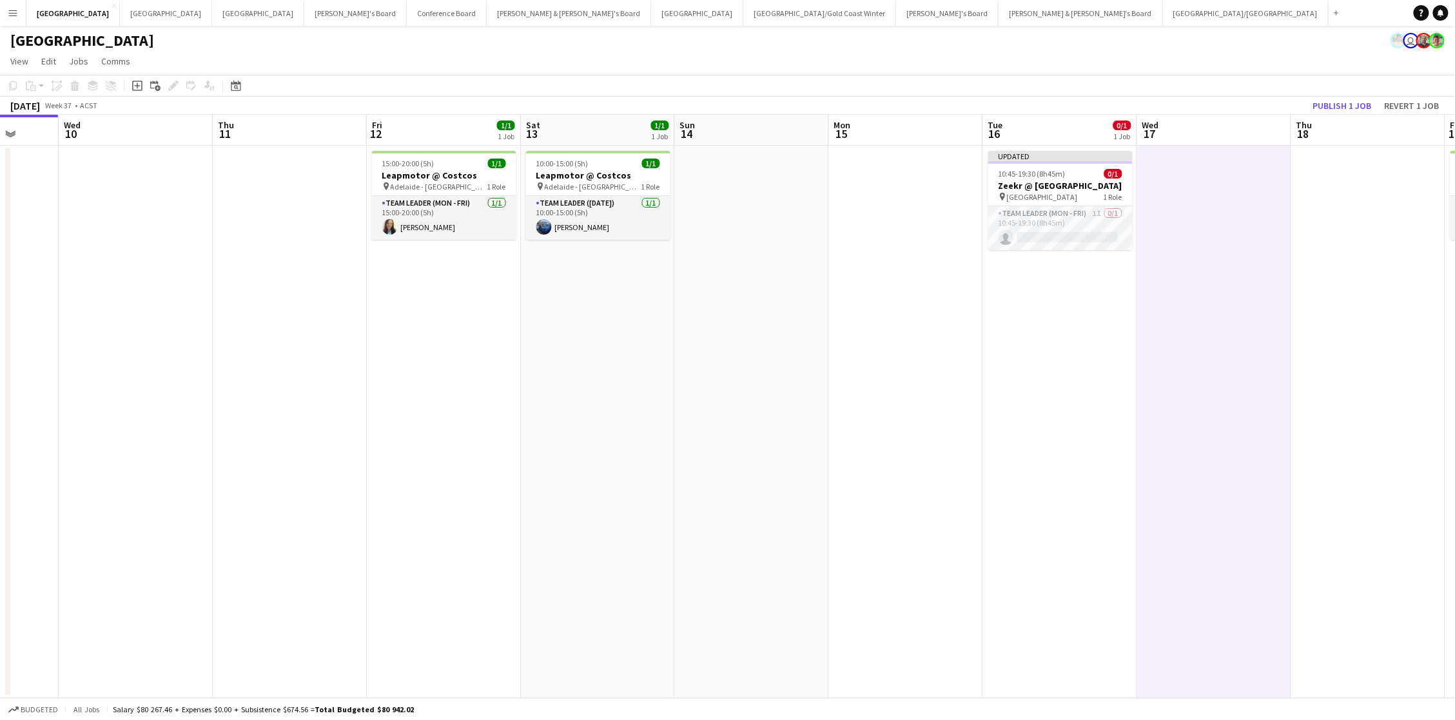
click at [1080, 104] on button "Publish 1 job" at bounding box center [1342, 105] width 69 height 17
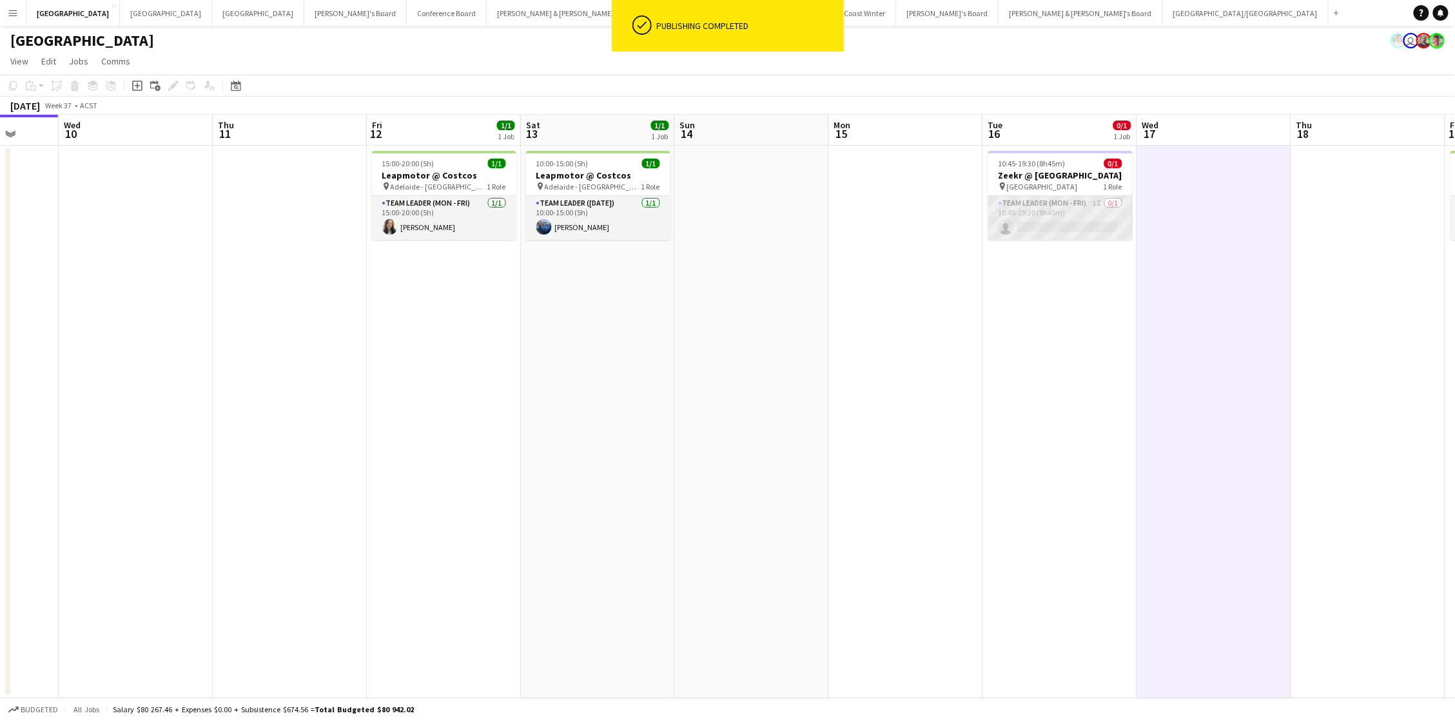
click at [1041, 218] on app-card-role "Team Leader (Mon - Fri) 1I 0/1 10:45-19:30 (8h45m) single-neutral-actions" at bounding box center [1060, 218] width 144 height 44
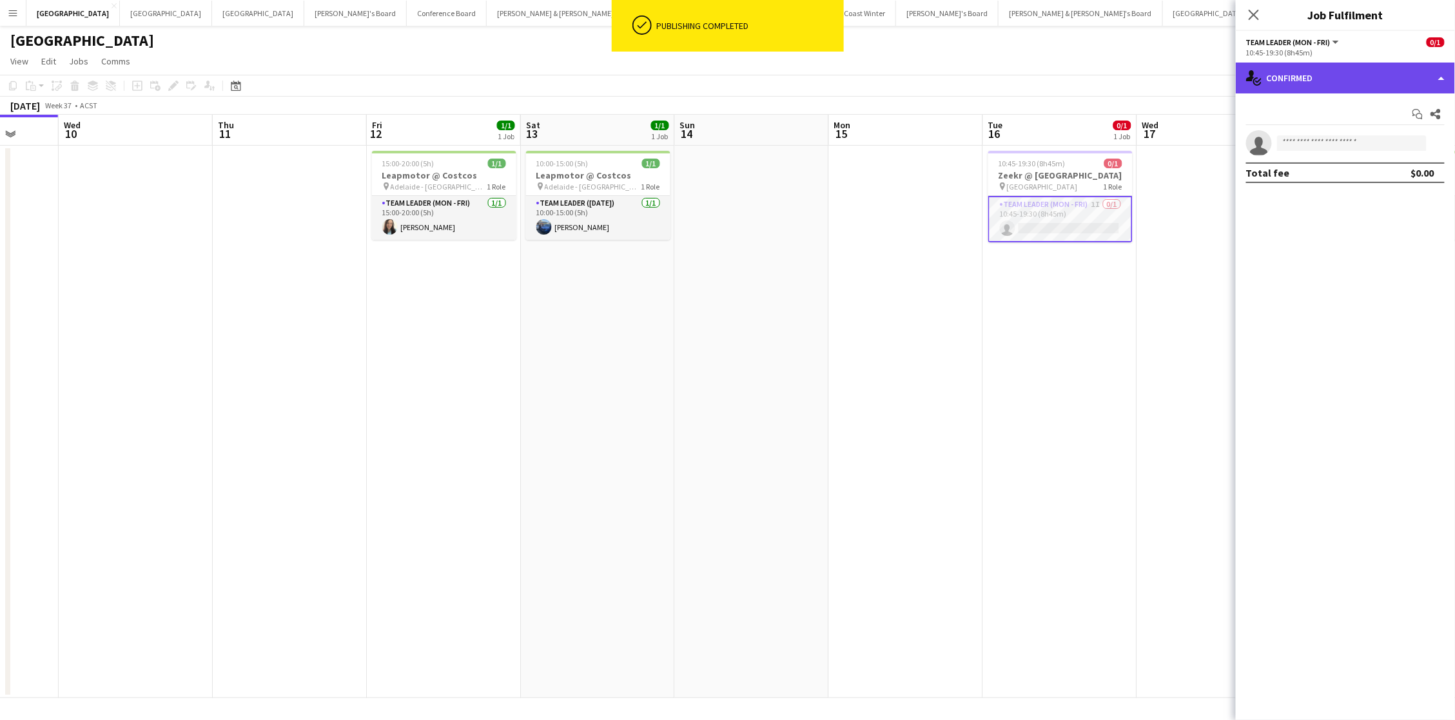
click at [1080, 80] on div "single-neutral-actions-check-2 Confirmed" at bounding box center [1345, 78] width 219 height 31
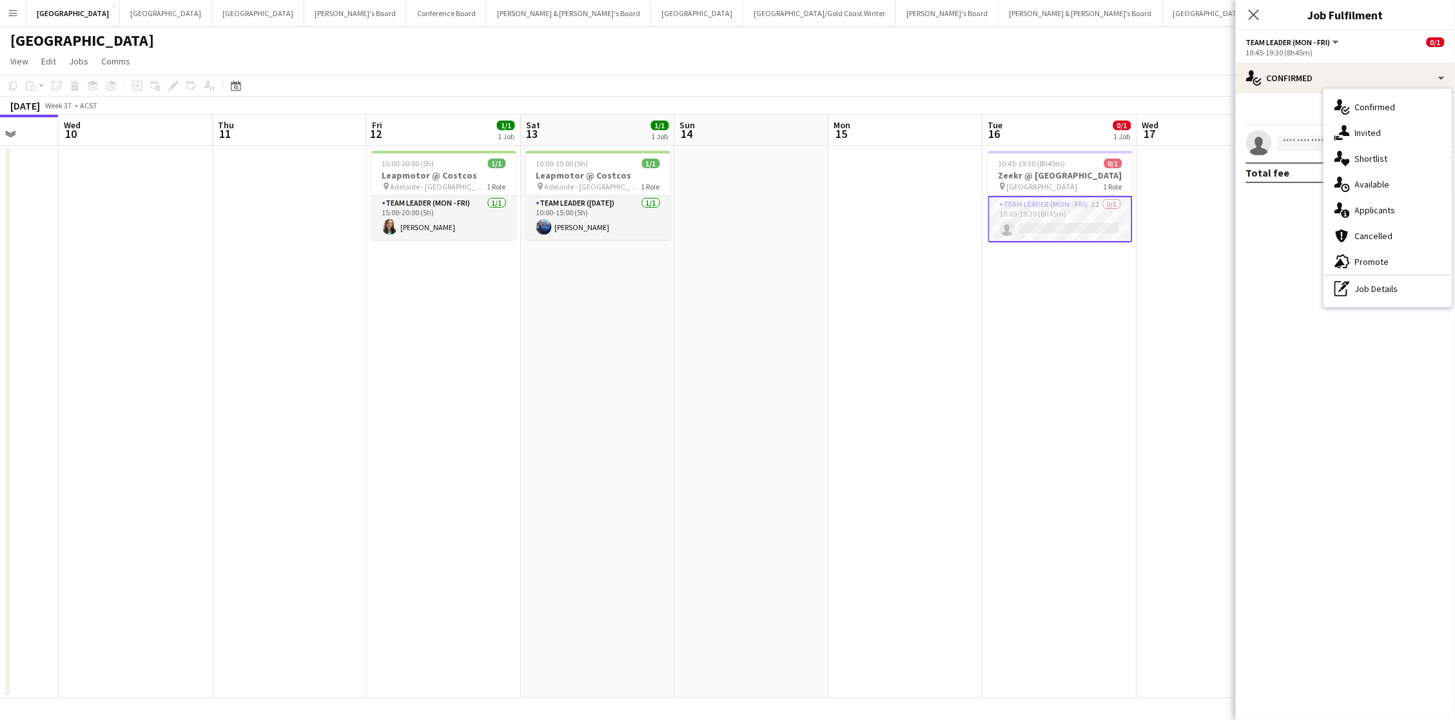
drag, startPoint x: 1409, startPoint y: 125, endPoint x: 1380, endPoint y: 156, distance: 42.0
click at [1080, 125] on div "single-neutral-actions-share-1 Invited" at bounding box center [1388, 133] width 128 height 26
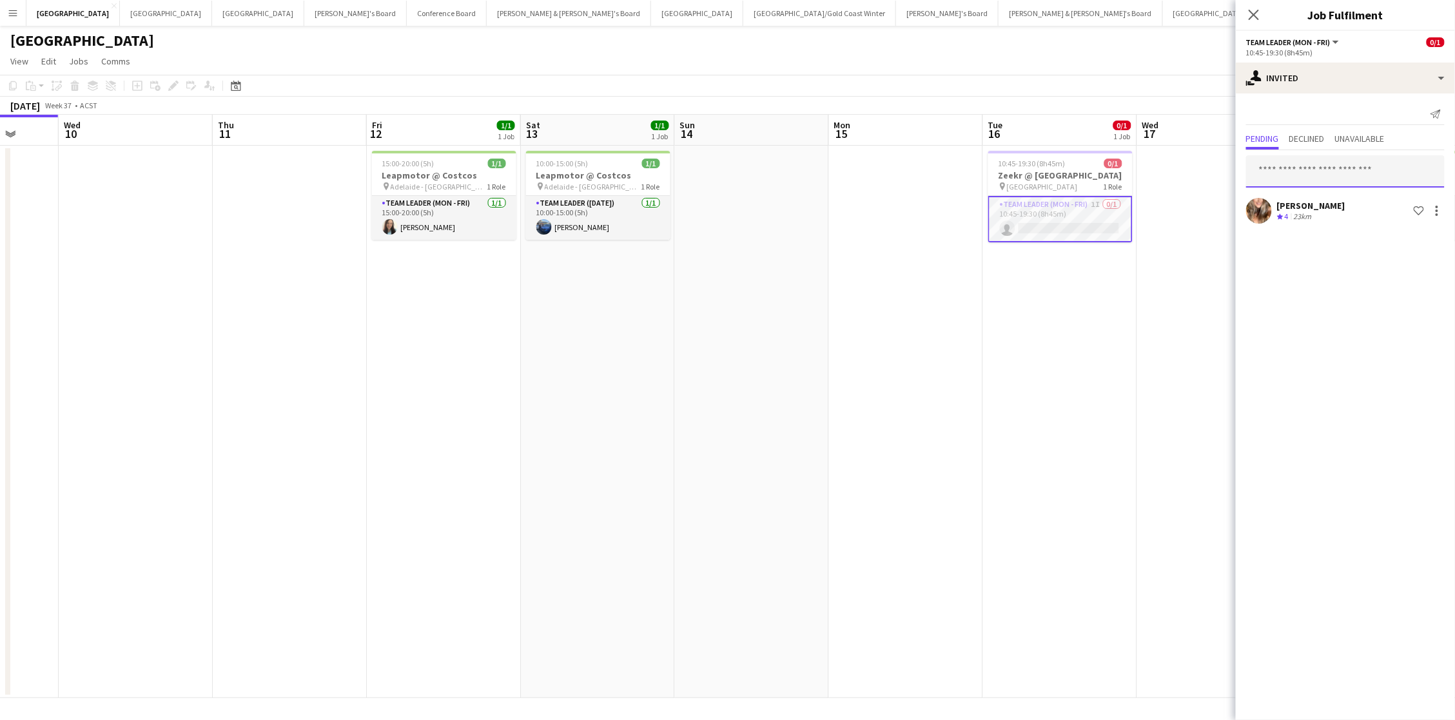
click at [1080, 164] on input "text" at bounding box center [1345, 171] width 199 height 32
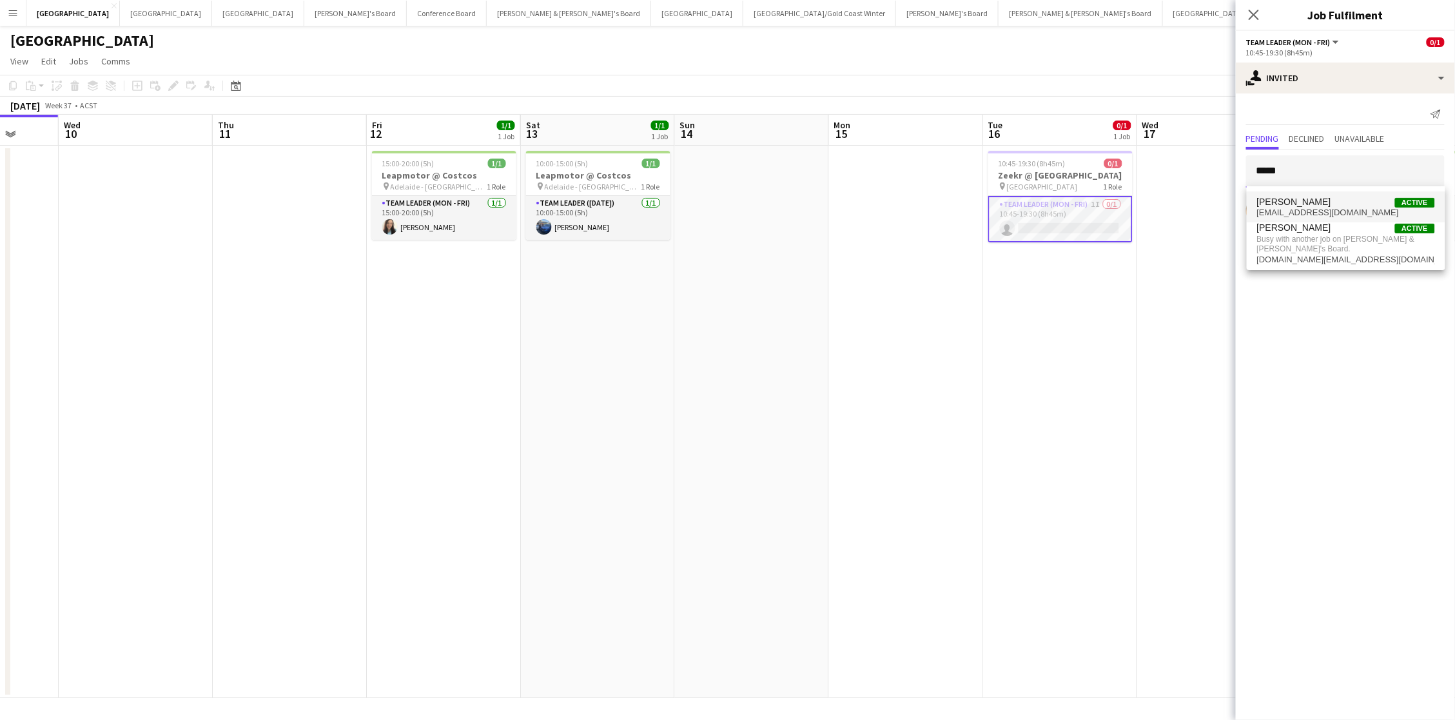
type input "*****"
click at [1080, 211] on span "thelittleanimalco@outlook.com" at bounding box center [1346, 213] width 178 height 10
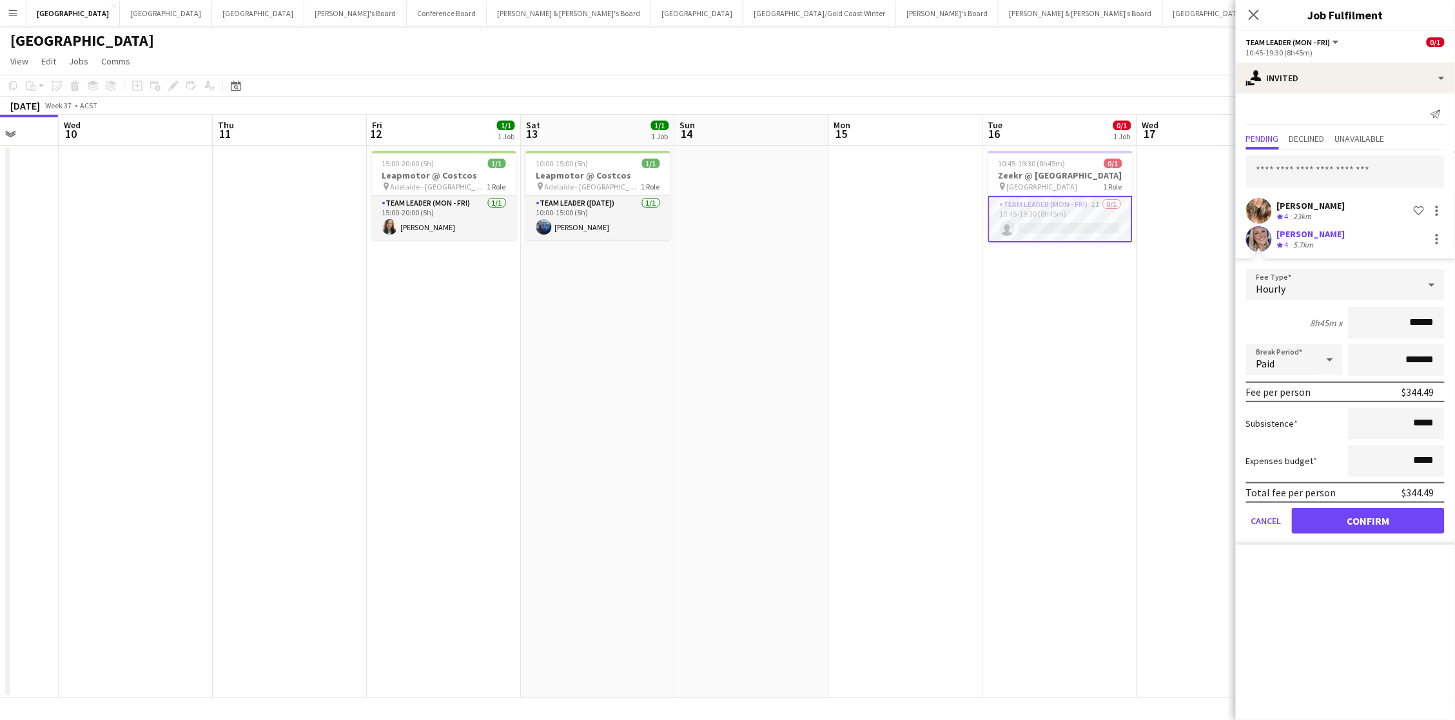
click at [1080, 507] on button "Confirm" at bounding box center [1368, 521] width 153 height 26
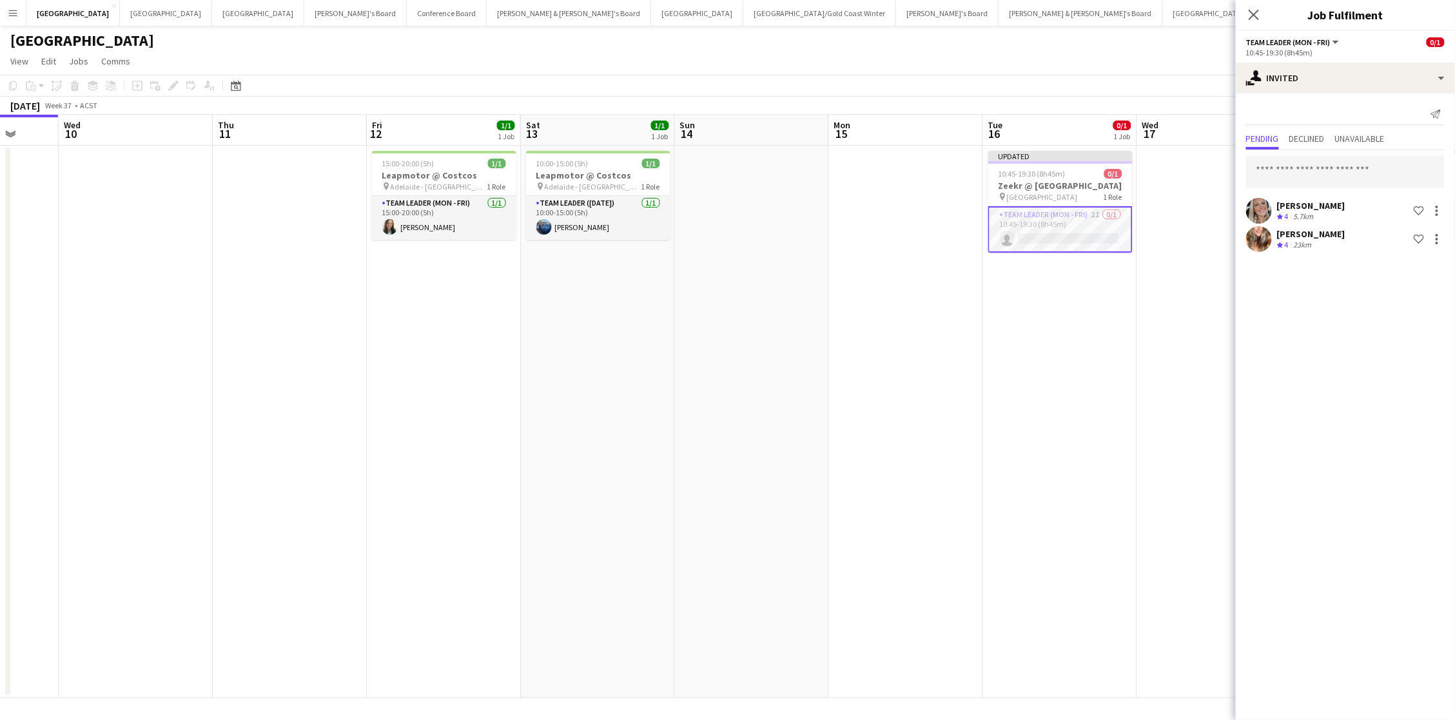
click at [1080, 211] on app-date-cell at bounding box center [1214, 422] width 154 height 552
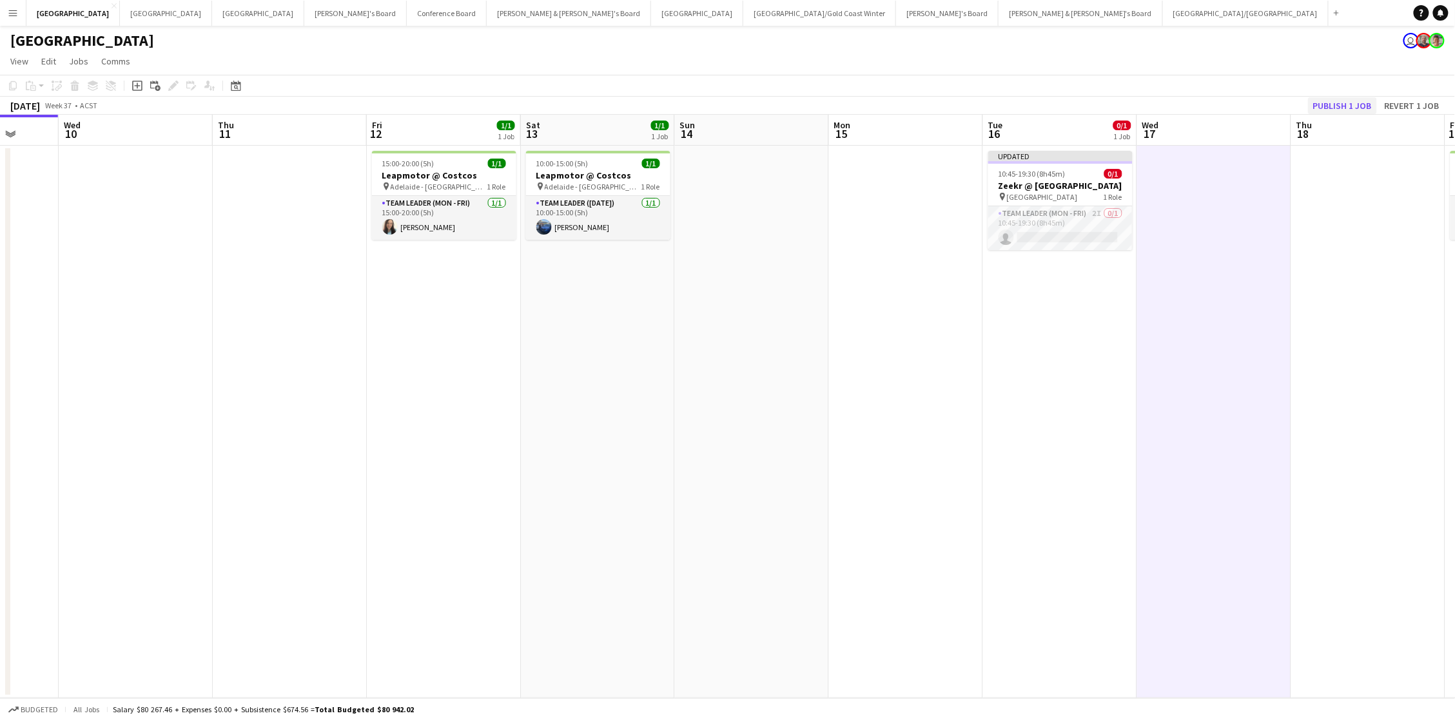
scroll to position [1, 0]
click at [1080, 103] on button "Publish 1 job" at bounding box center [1342, 105] width 69 height 17
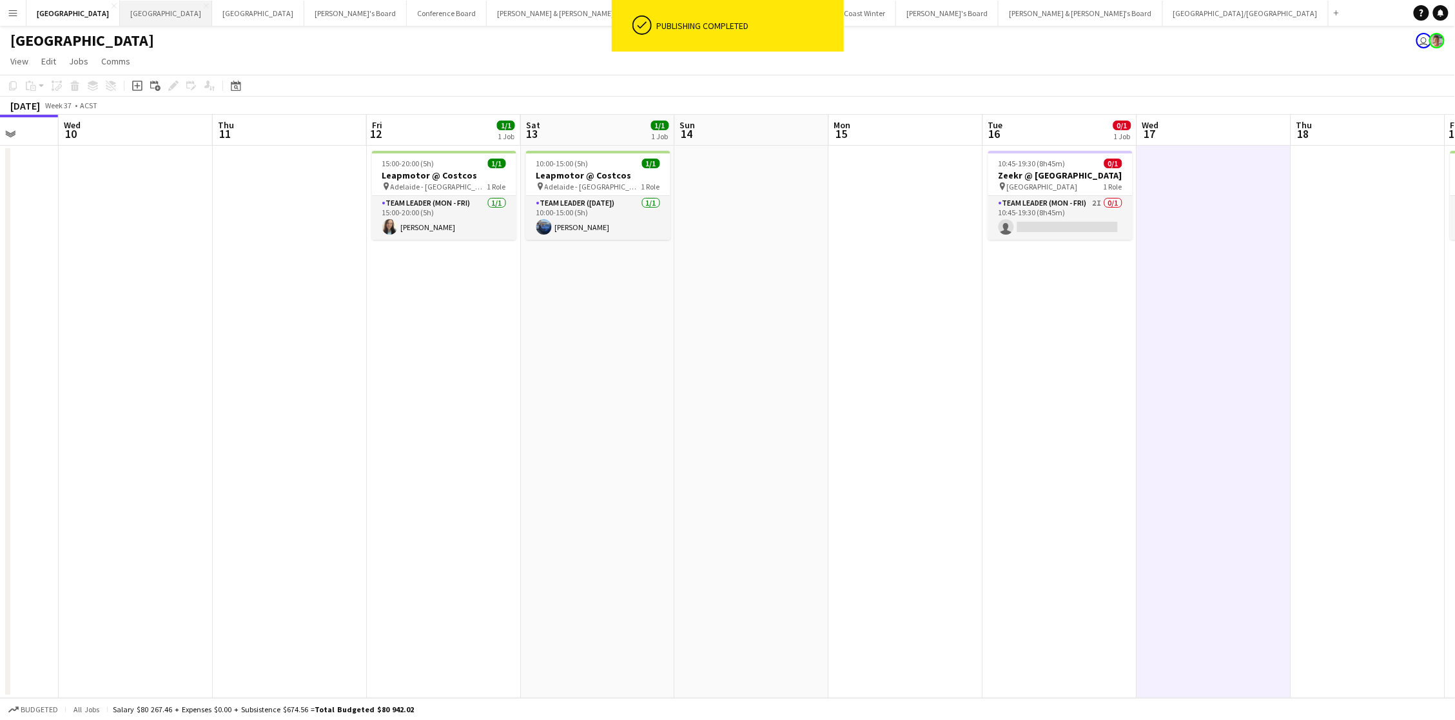
click at [120, 14] on button "Perth Close" at bounding box center [166, 13] width 92 height 25
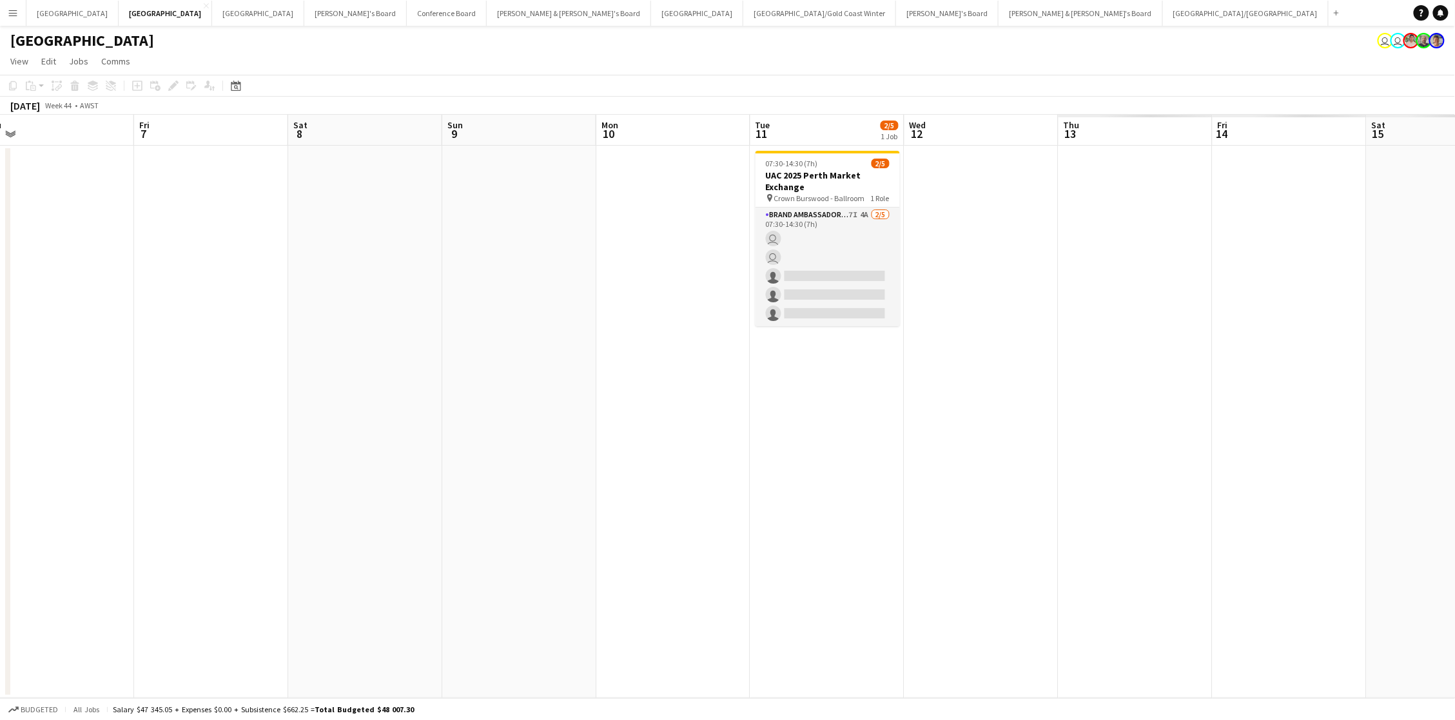
scroll to position [0, 393]
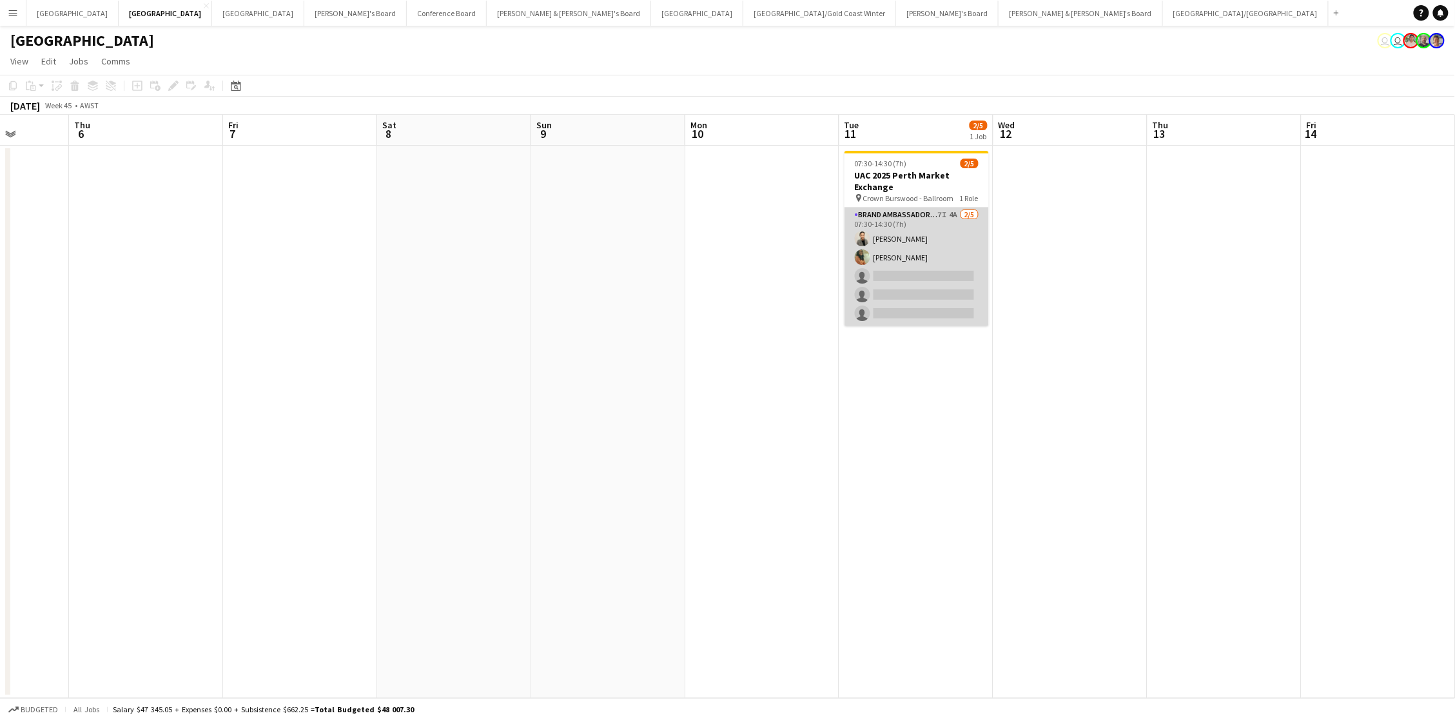
click at [891, 293] on app-card-role "Brand Ambassador (Mon - Fri) 7I 4A 2/5 07:30-14:30 (7h) Romie Tang Kessiah Joco…" at bounding box center [917, 267] width 144 height 119
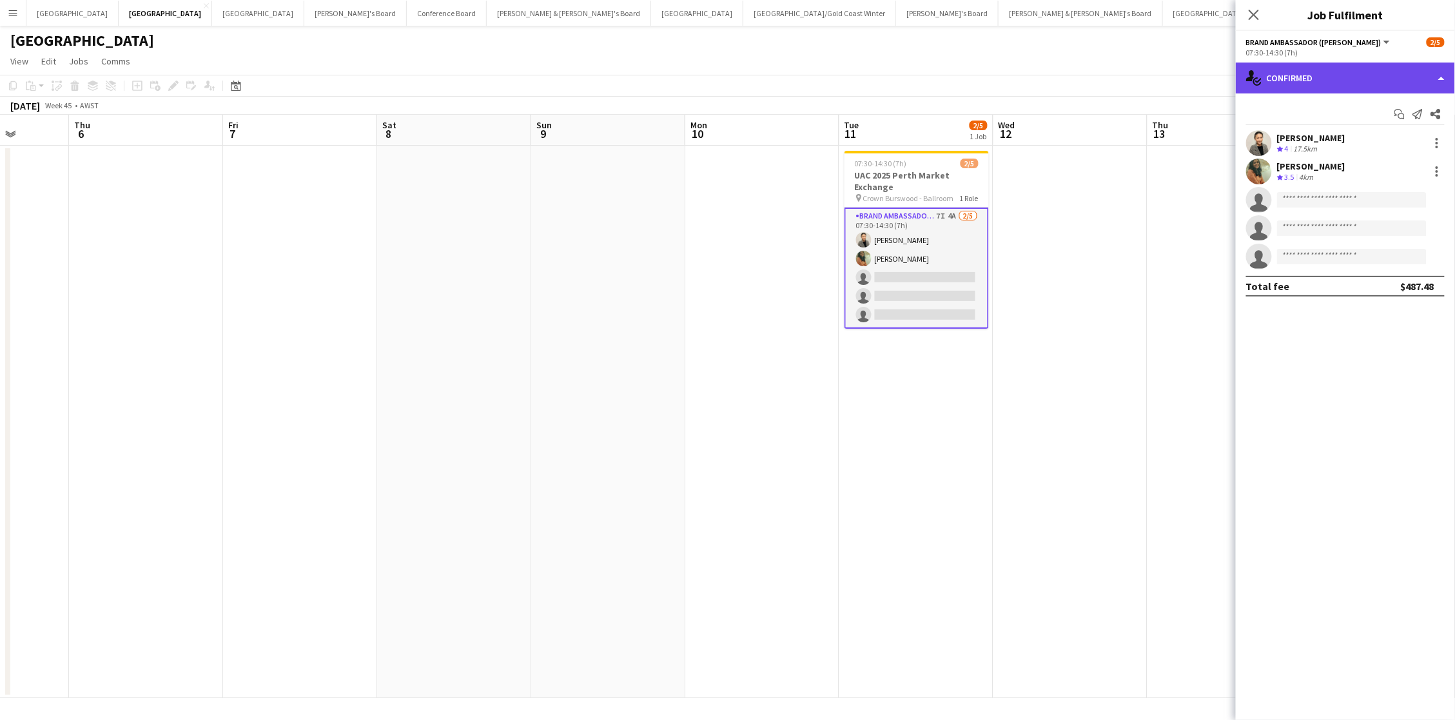
click at [1080, 70] on div "single-neutral-actions-check-2 Confirmed" at bounding box center [1345, 78] width 219 height 31
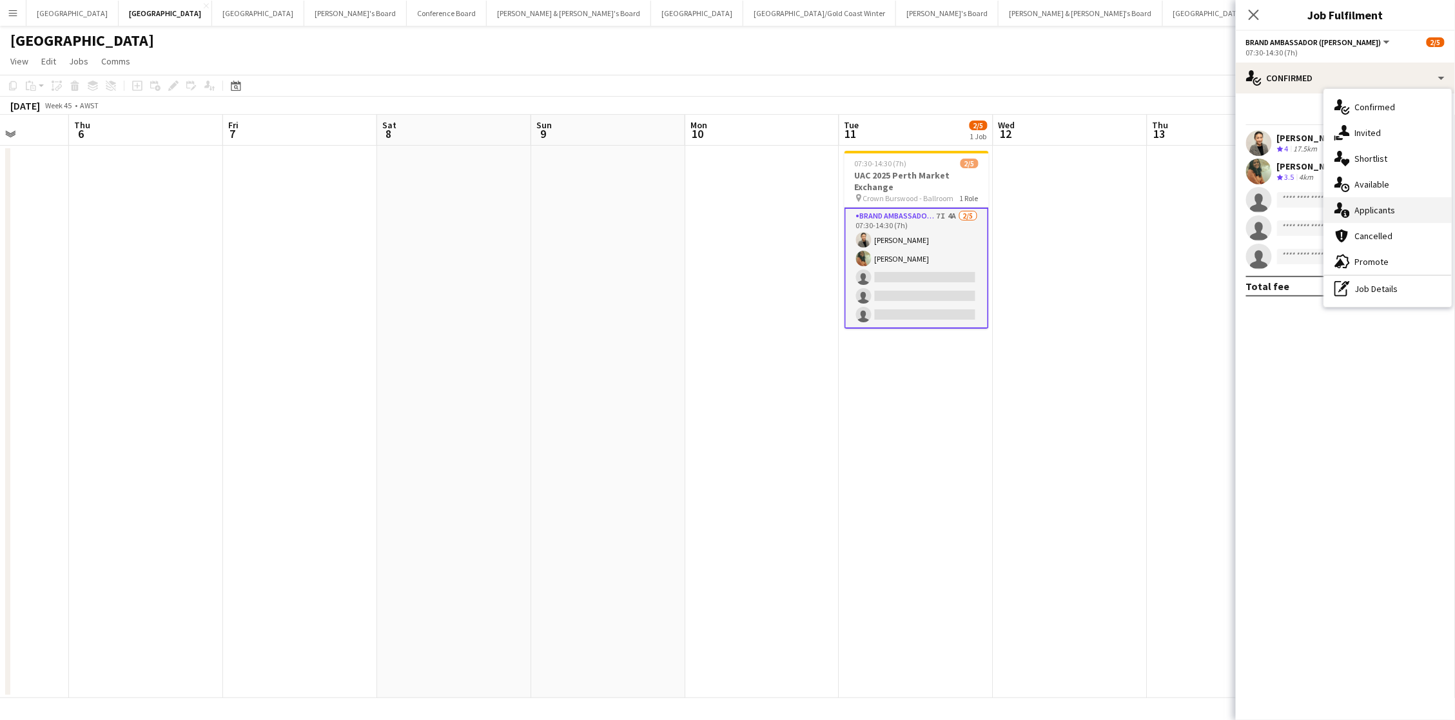
click at [1080, 212] on div "single-neutral-actions-information Applicants" at bounding box center [1388, 210] width 128 height 26
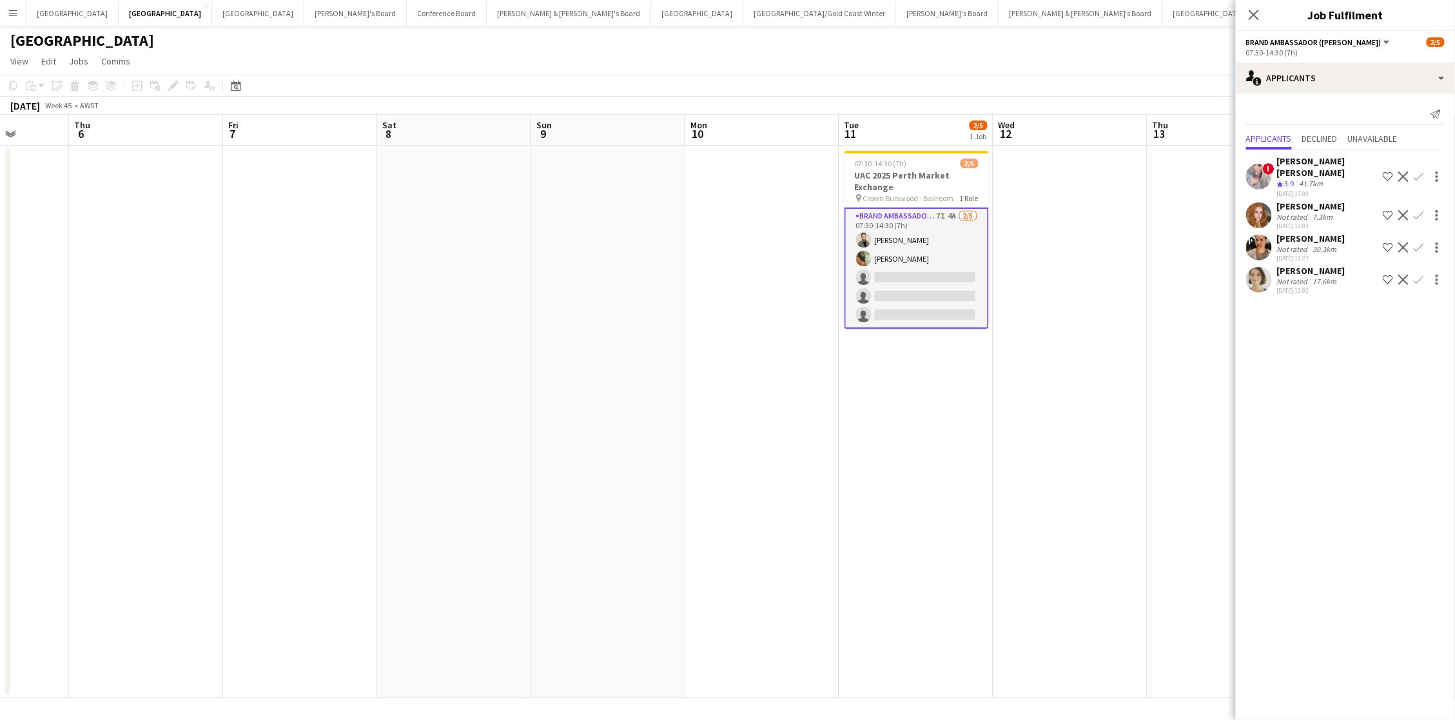
click at [1080, 275] on app-icon "Confirm" at bounding box center [1419, 280] width 10 height 10
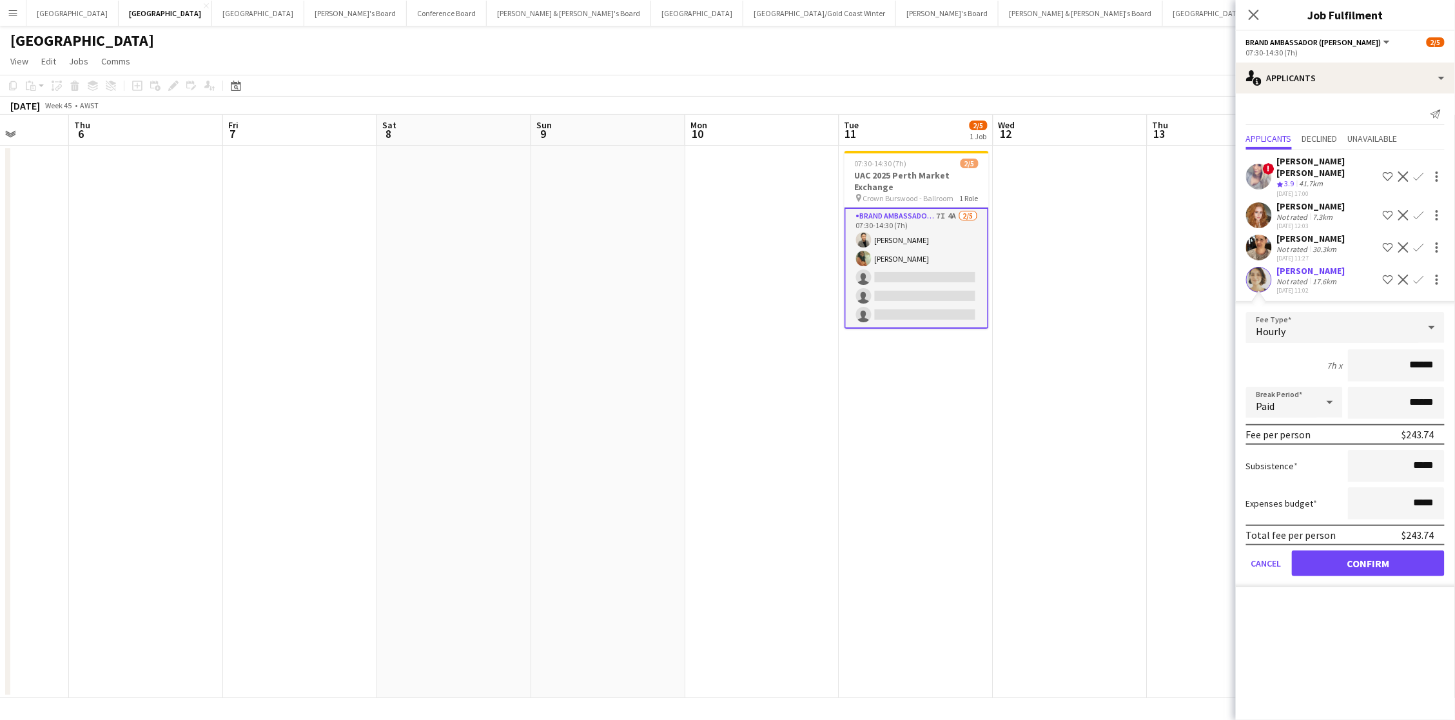
click at [1080, 507] on button "Confirm" at bounding box center [1368, 564] width 153 height 26
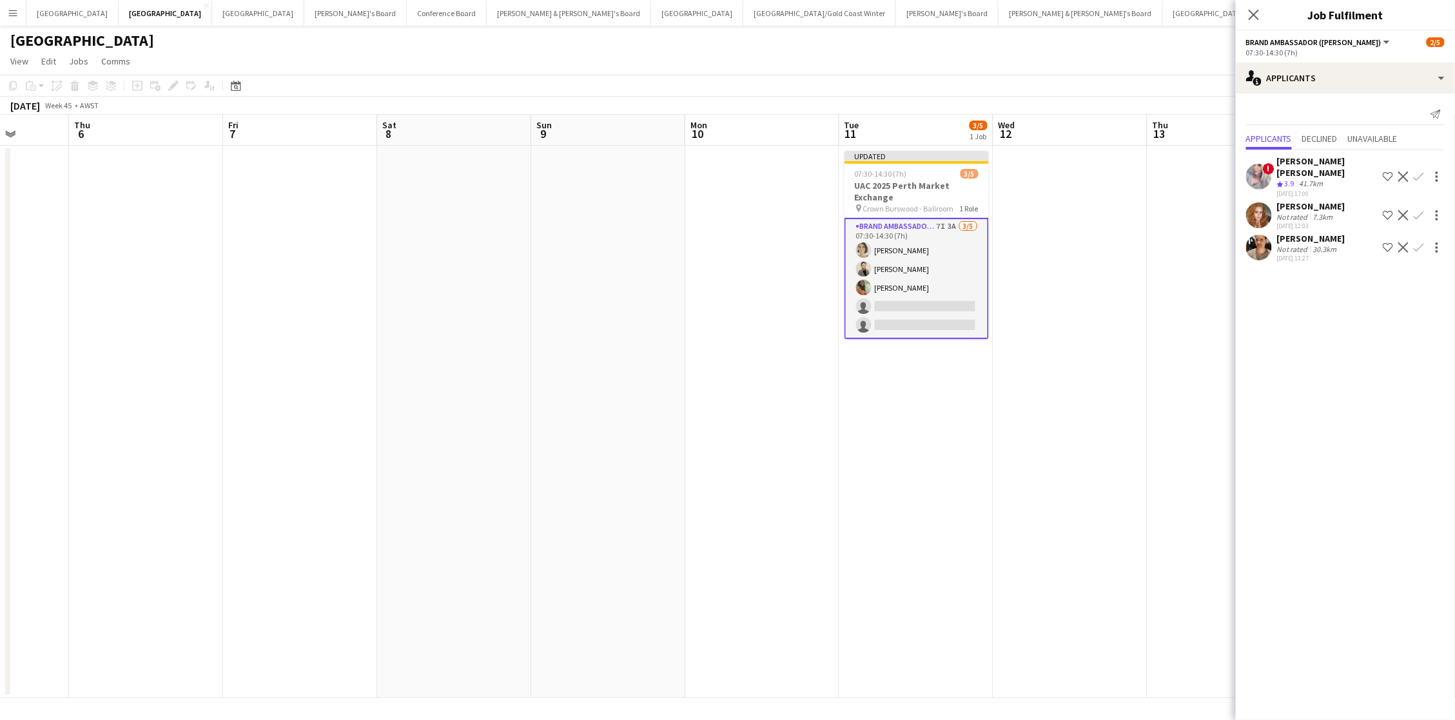
click at [1080, 242] on app-icon "Confirm" at bounding box center [1419, 247] width 10 height 10
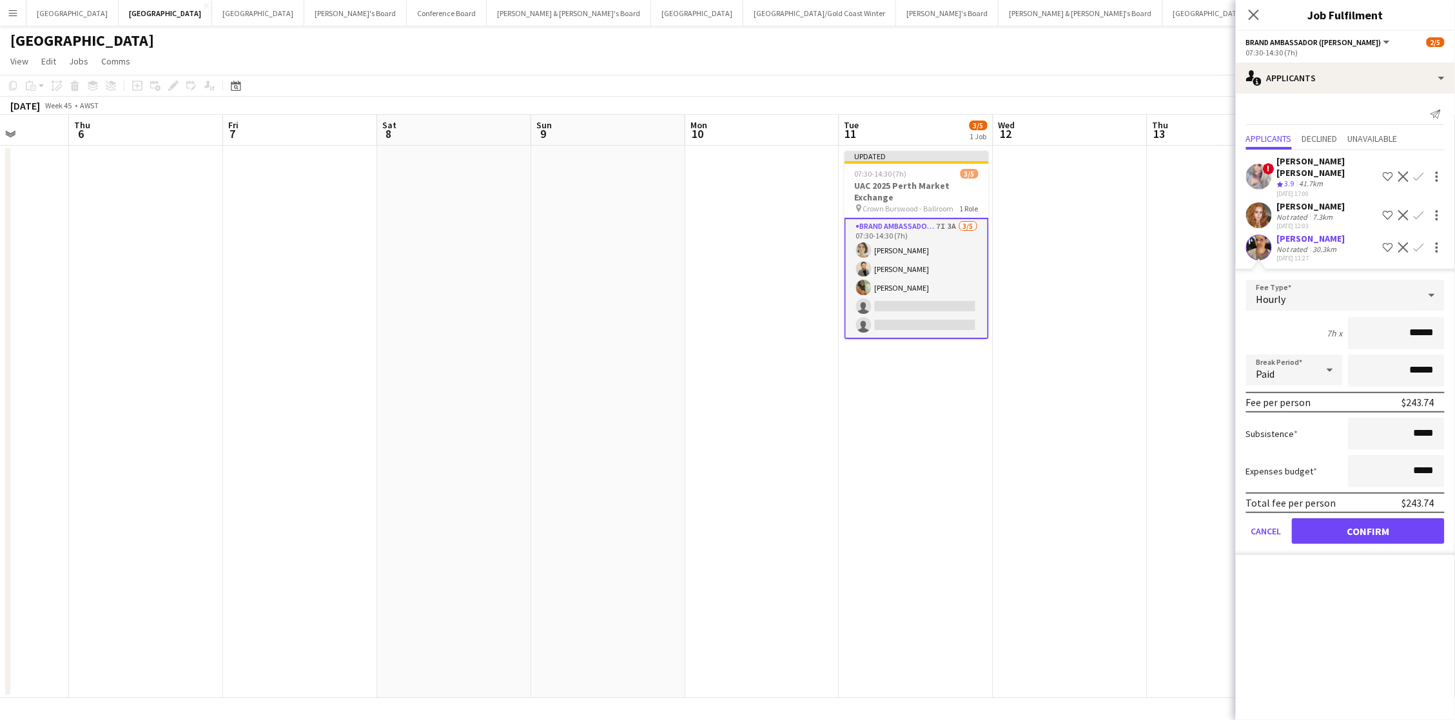
click at [1080, 507] on button "Confirm" at bounding box center [1368, 531] width 153 height 26
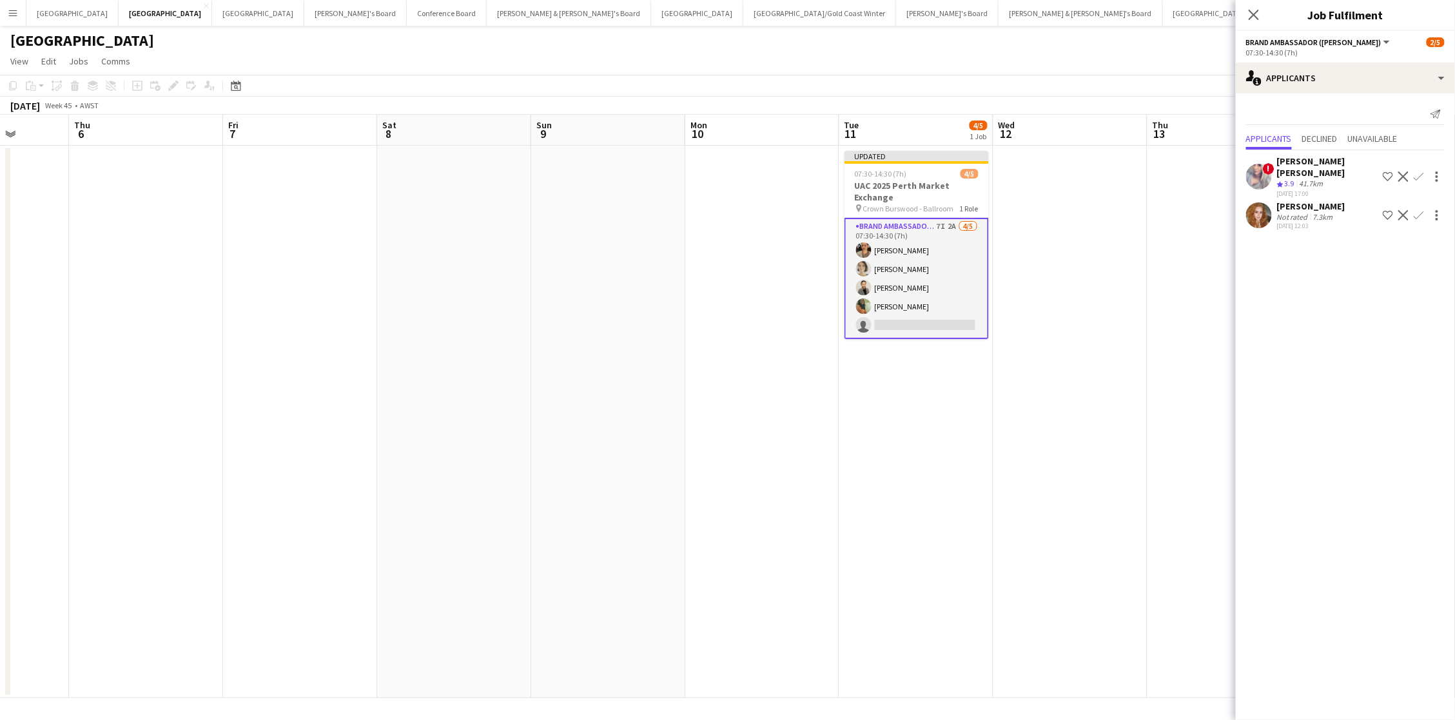
click at [1080, 210] on app-icon "Confirm" at bounding box center [1419, 215] width 10 height 10
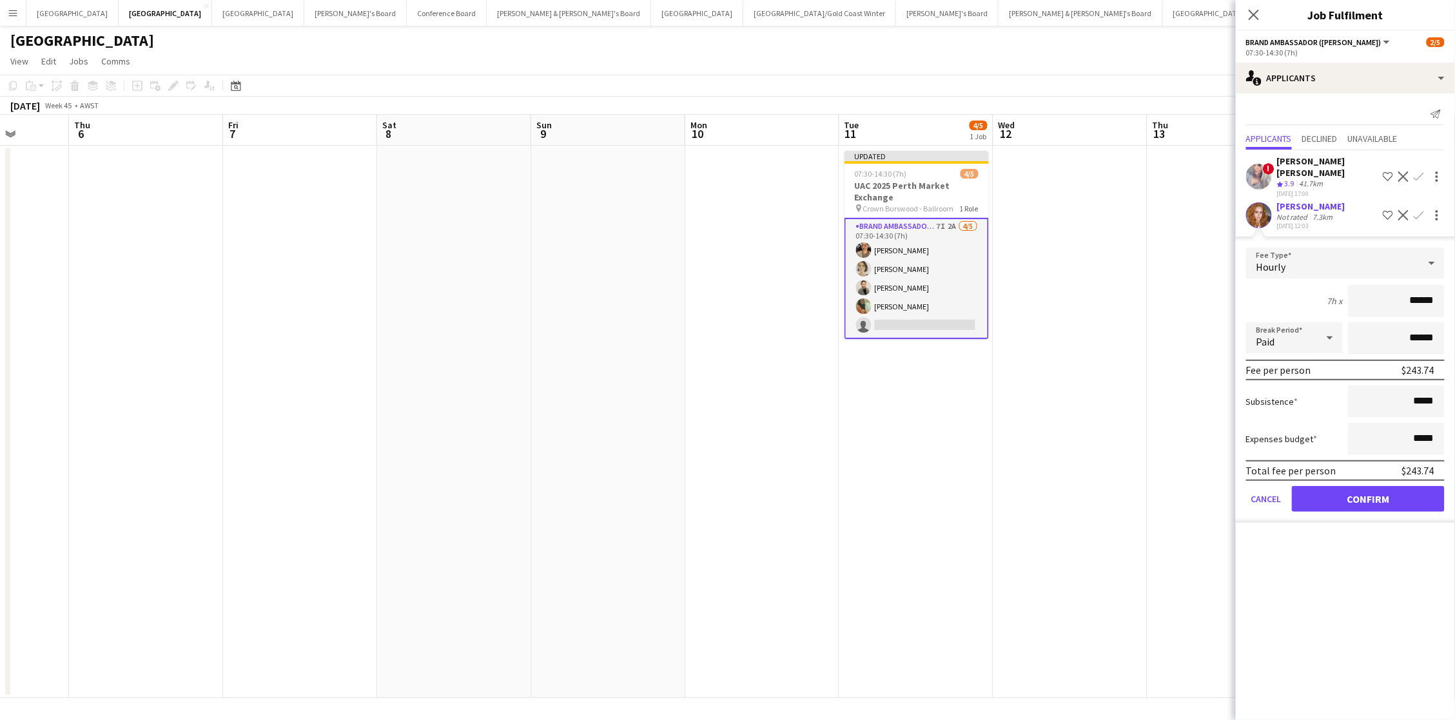
click at [1080, 486] on button "Confirm" at bounding box center [1368, 499] width 153 height 26
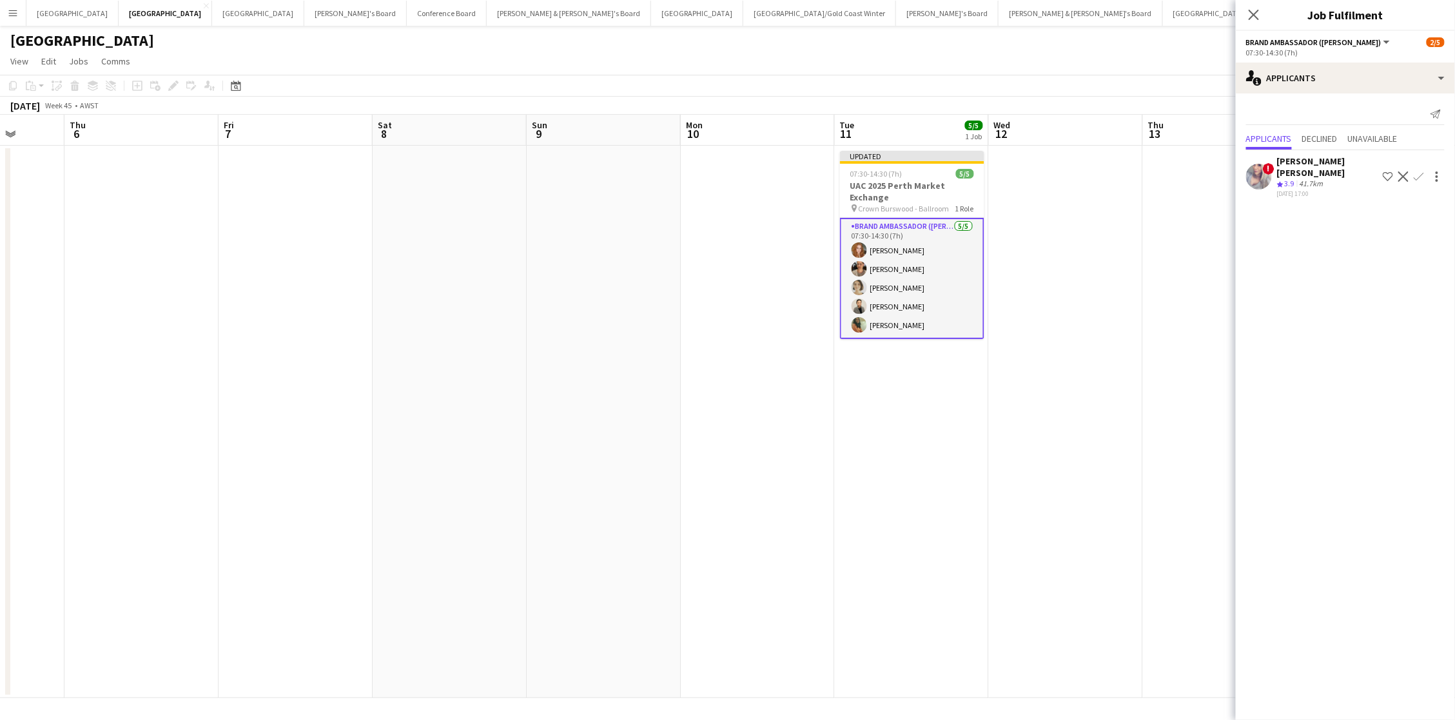
click at [1080, 214] on app-date-cell at bounding box center [1220, 422] width 154 height 552
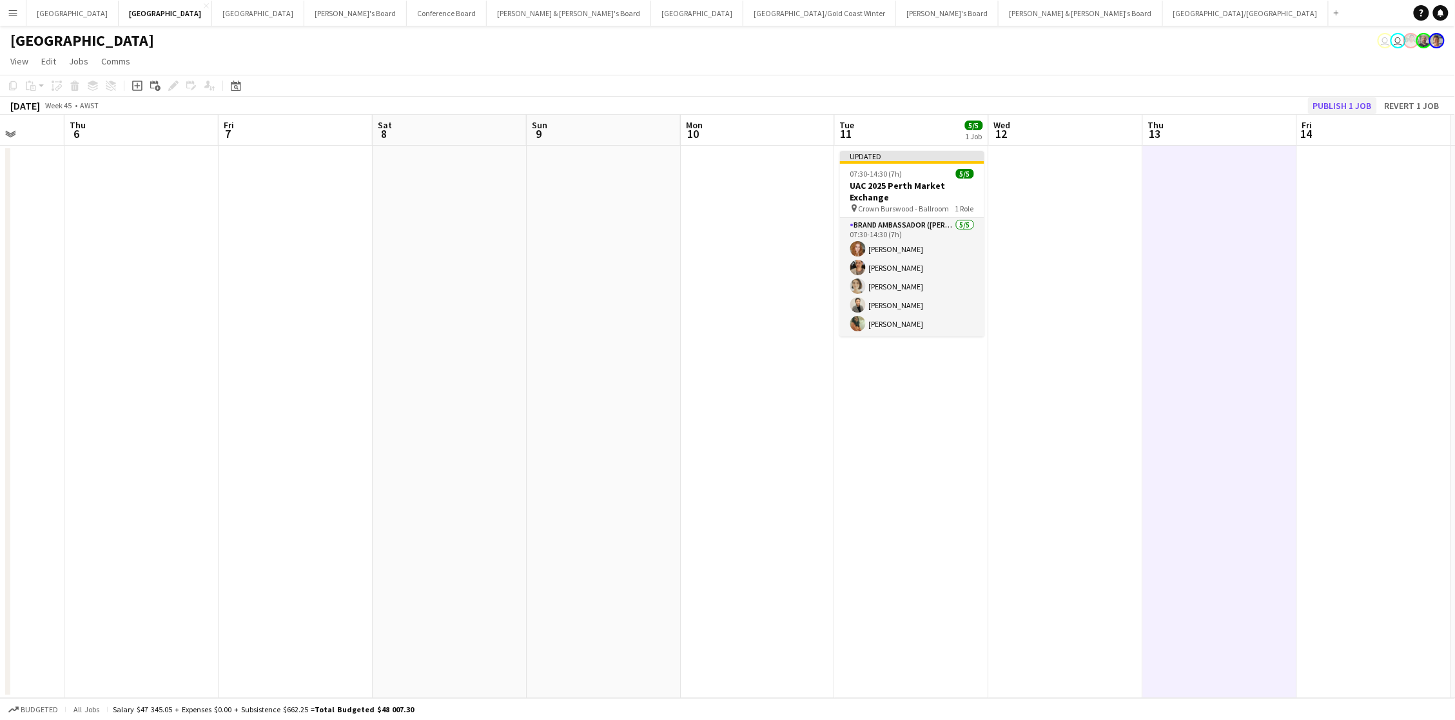
click at [1080, 101] on button "Publish 1 job" at bounding box center [1342, 105] width 69 height 17
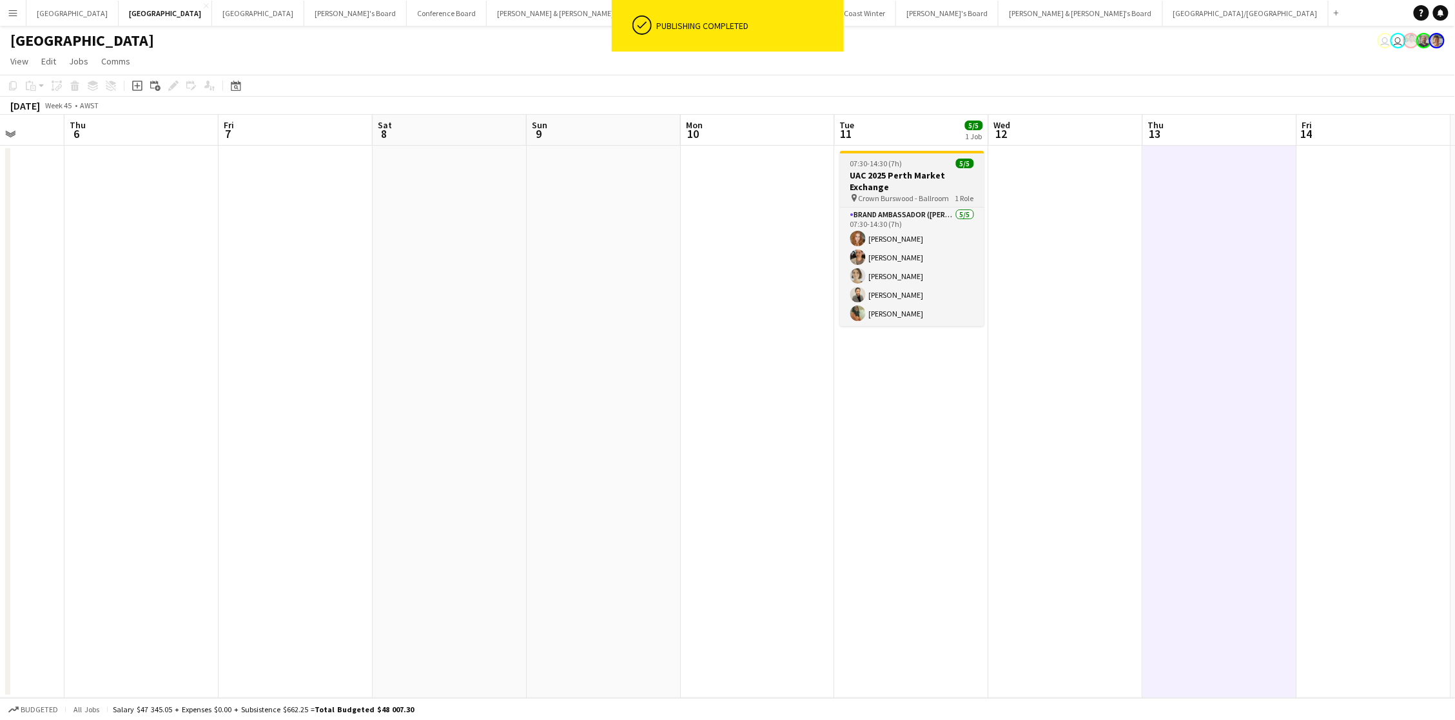
drag, startPoint x: 921, startPoint y: 171, endPoint x: 934, endPoint y: 174, distance: 13.3
click at [921, 171] on h3 "UAC 2025 Perth Market Exchange" at bounding box center [912, 181] width 144 height 23
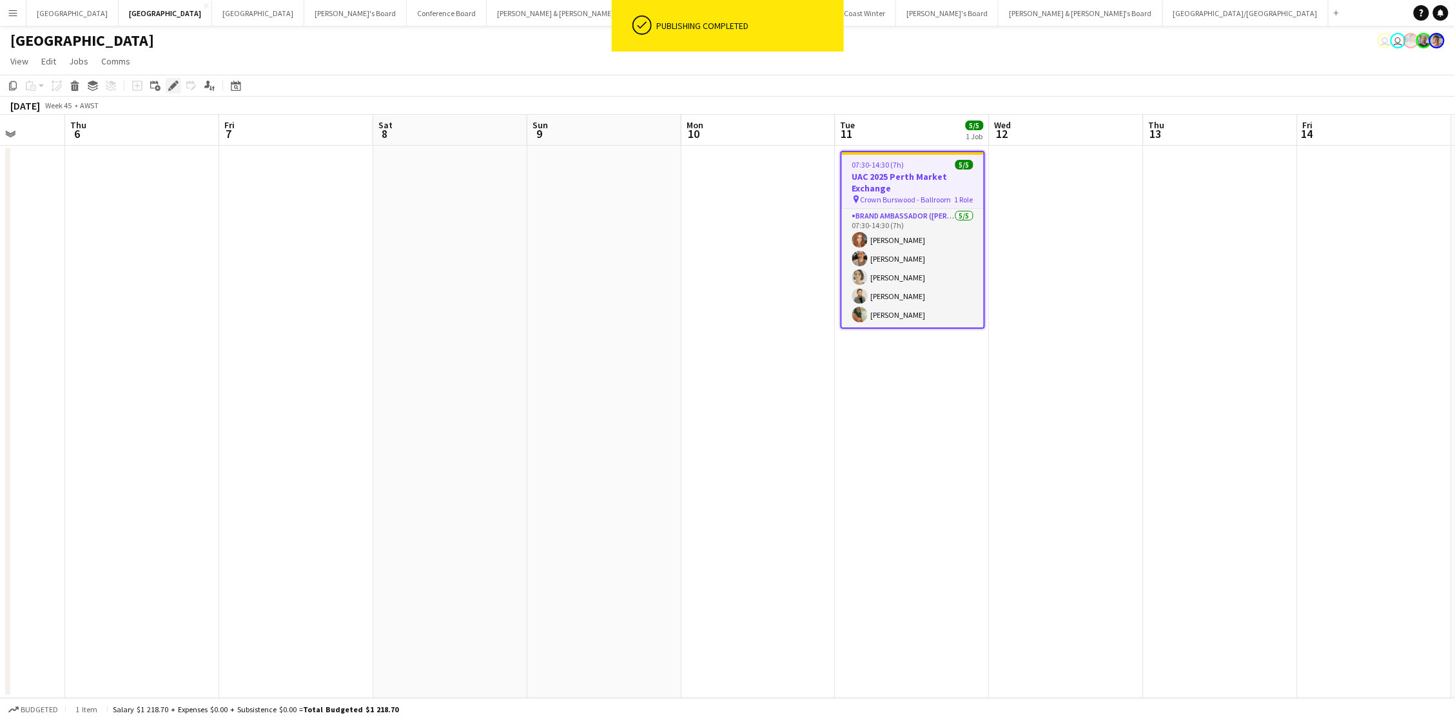
click at [171, 83] on icon "Edit" at bounding box center [173, 86] width 10 height 10
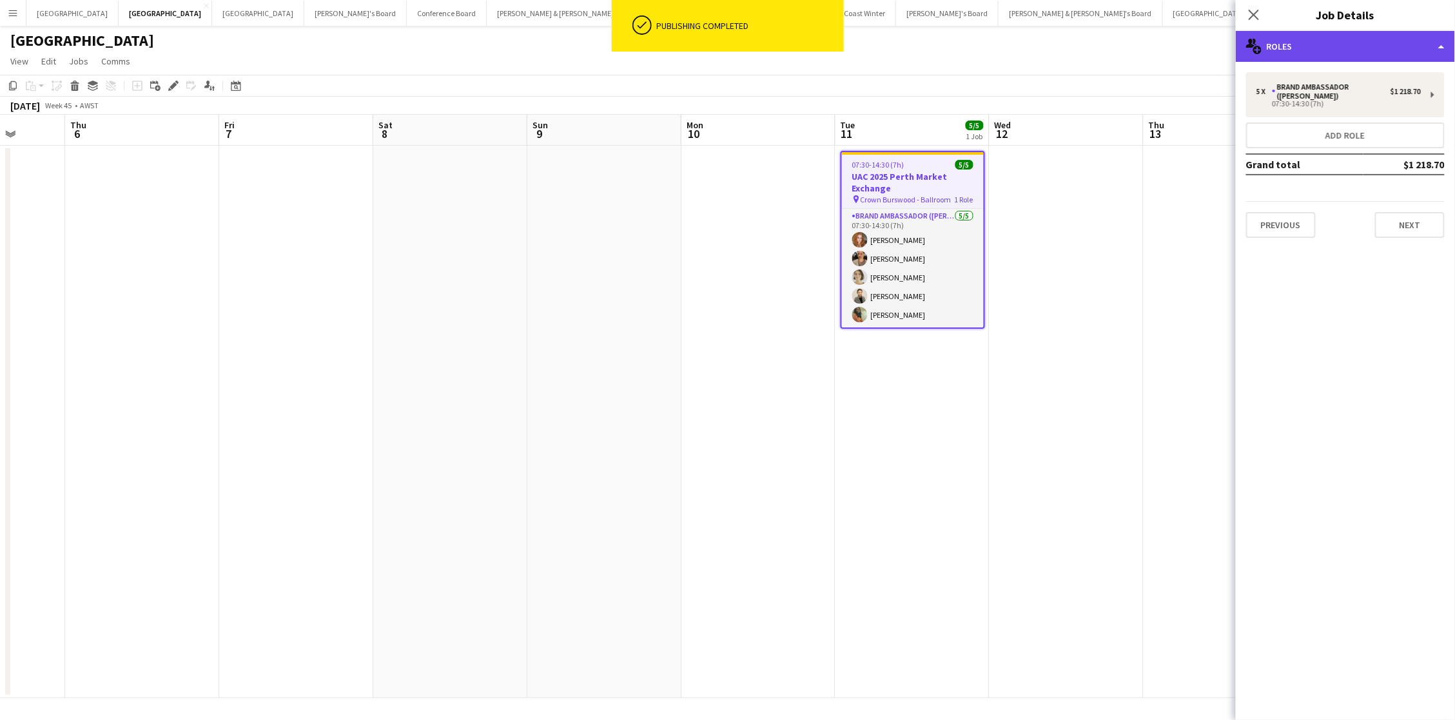
click at [1080, 51] on div "multiple-users-add Roles" at bounding box center [1345, 46] width 219 height 31
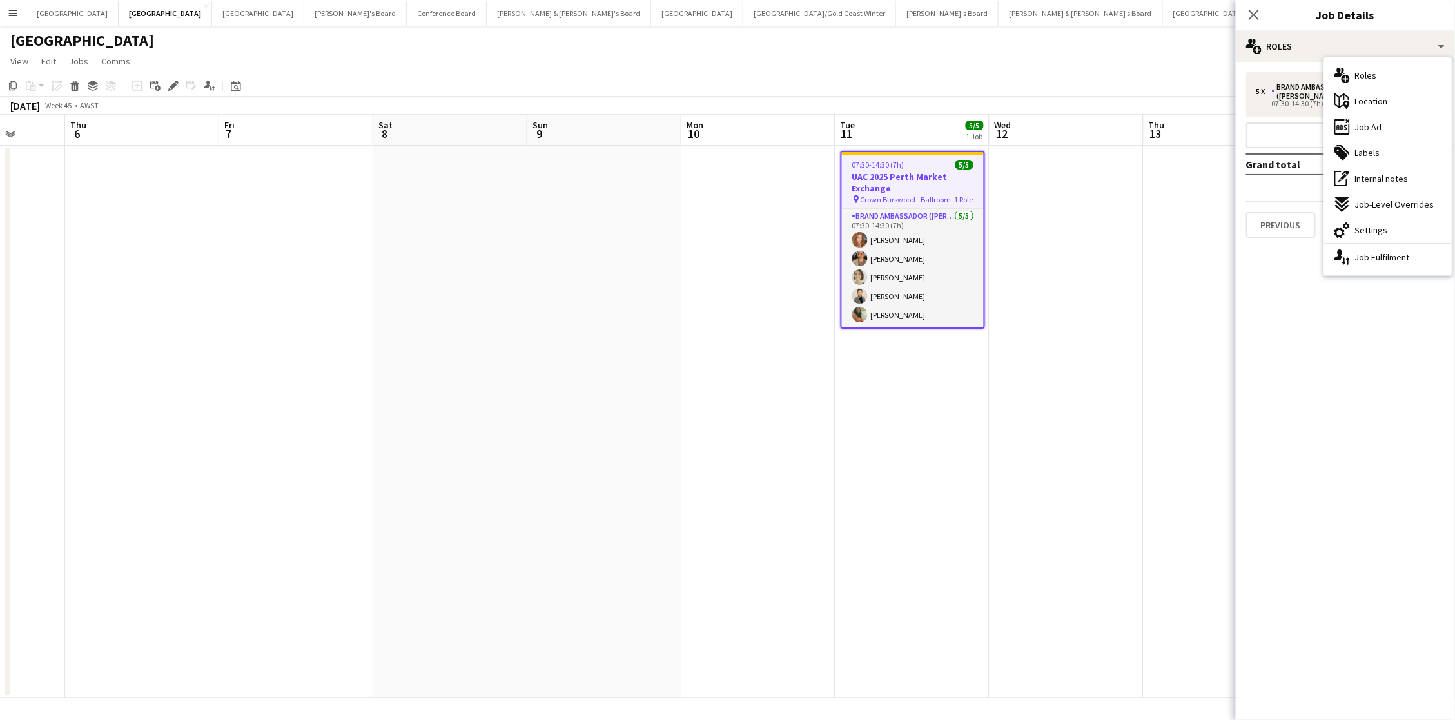
click at [1080, 222] on div "cog-double-3 Settings" at bounding box center [1388, 230] width 128 height 26
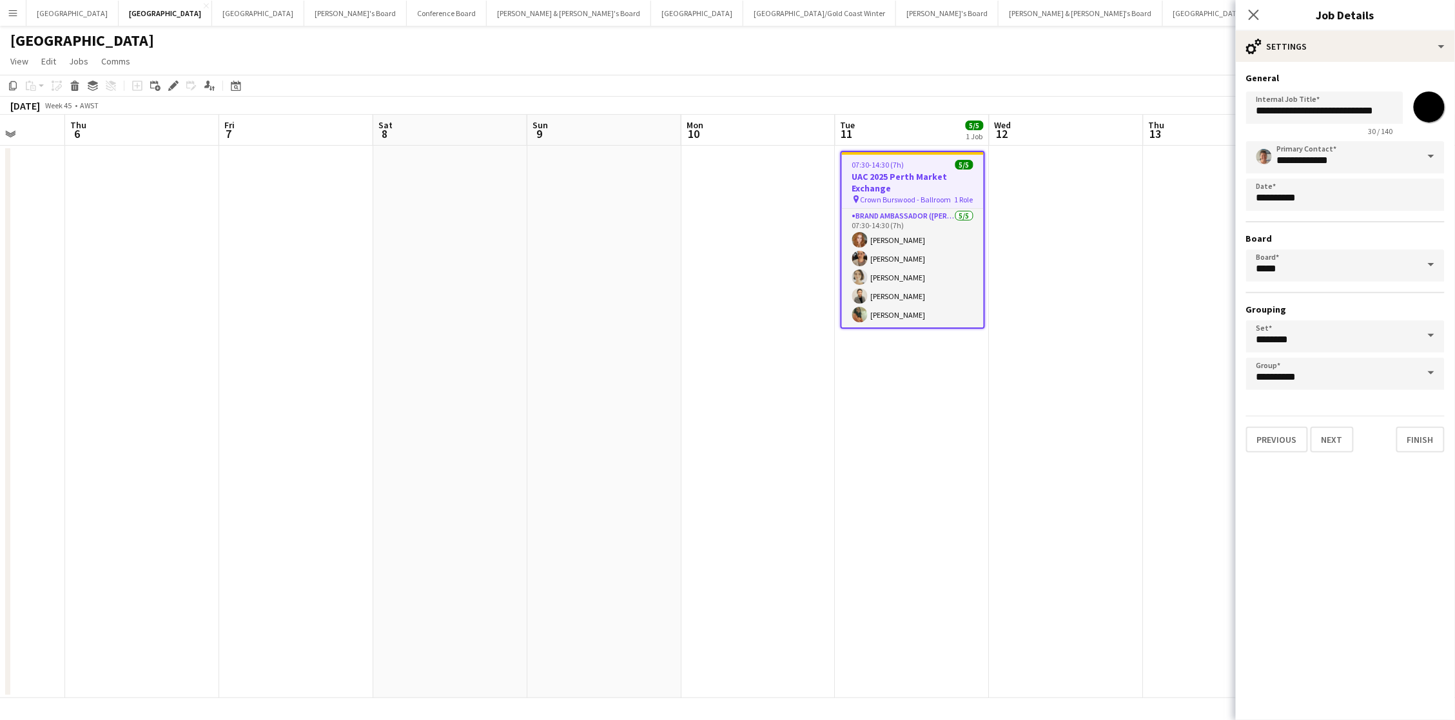
click at [1080, 104] on input "*******" at bounding box center [1429, 107] width 46 height 46
type input "*******"
click at [1080, 248] on app-date-cell at bounding box center [1067, 422] width 154 height 552
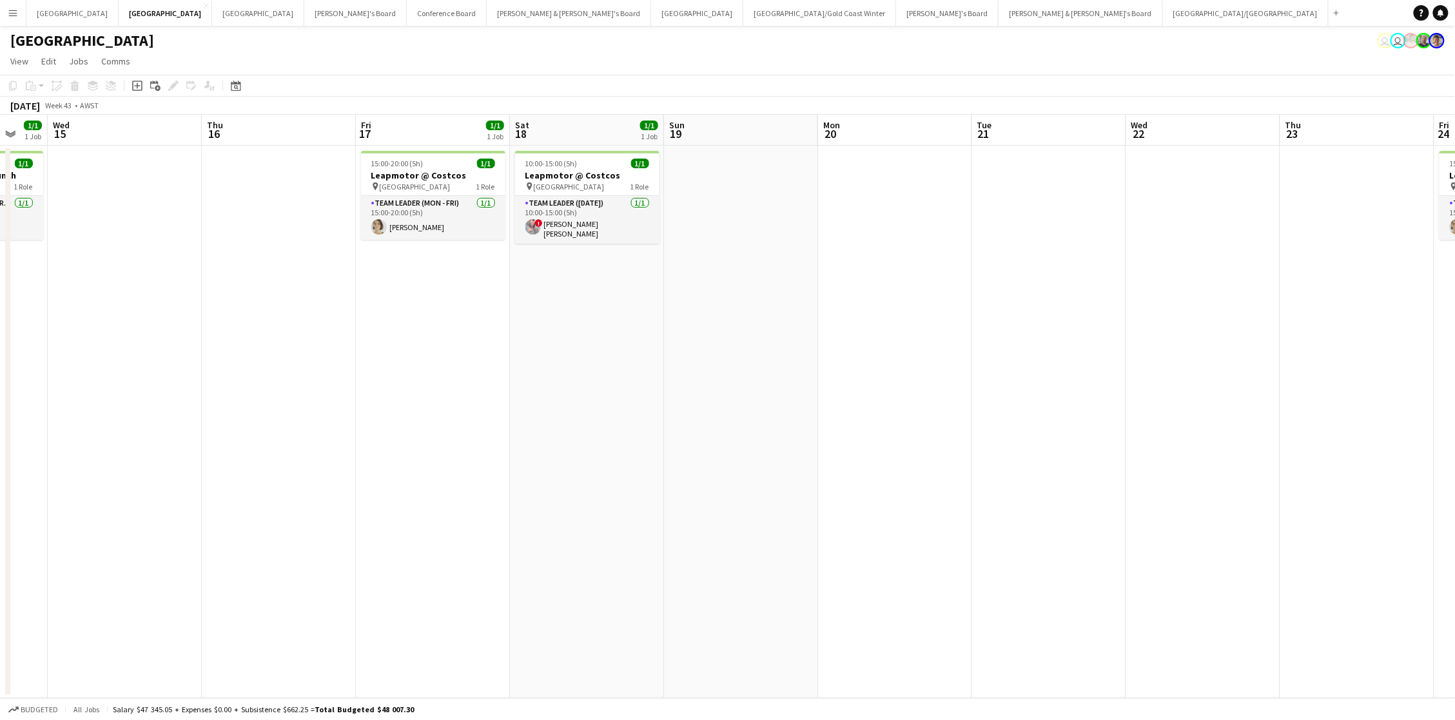
scroll to position [0, 281]
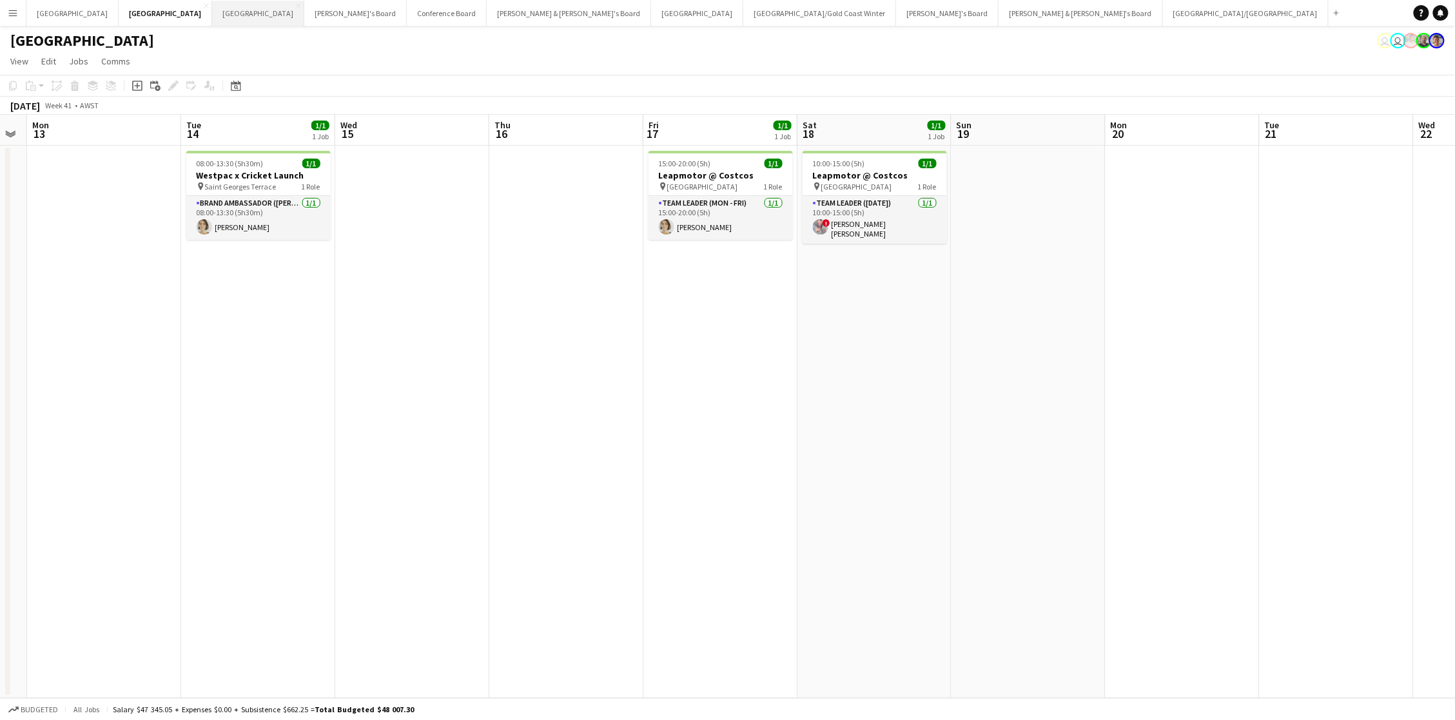
click at [212, 19] on button "Melbourne Close" at bounding box center [258, 13] width 92 height 25
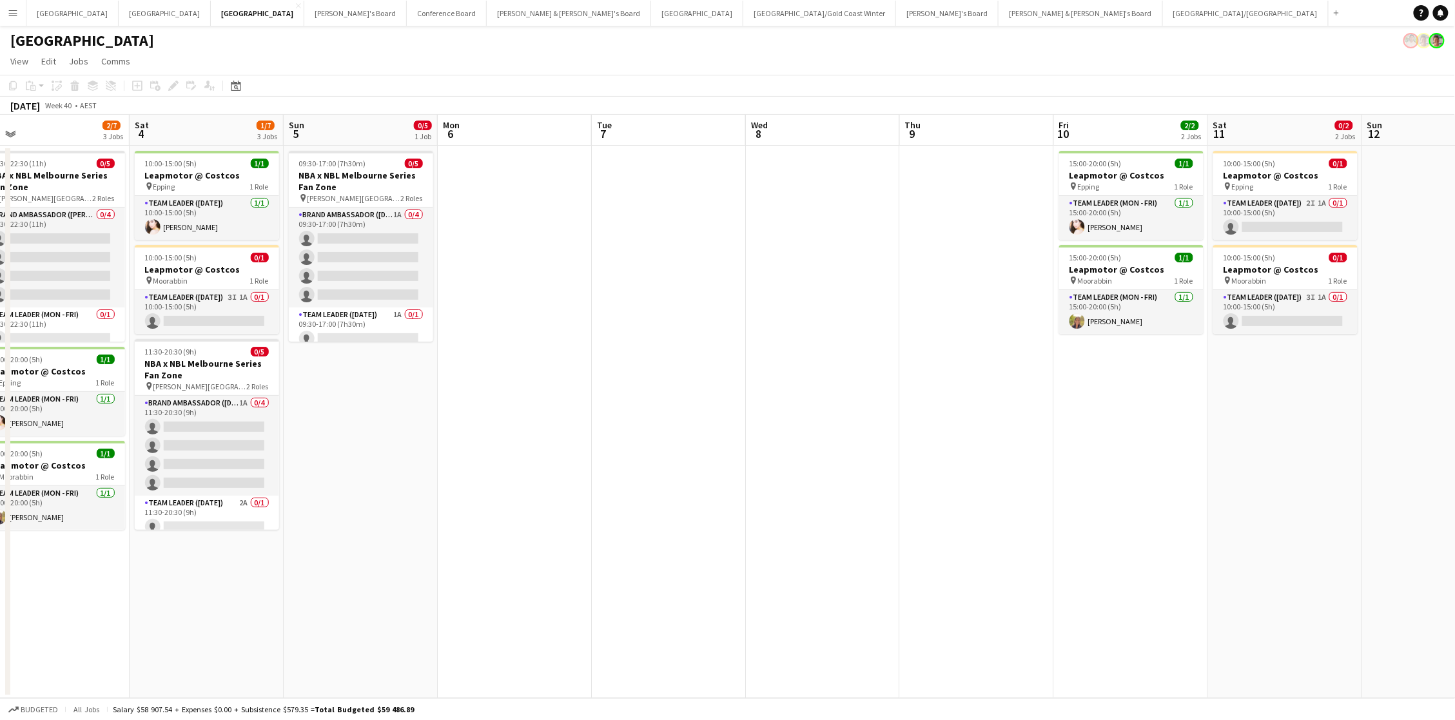
scroll to position [0, 340]
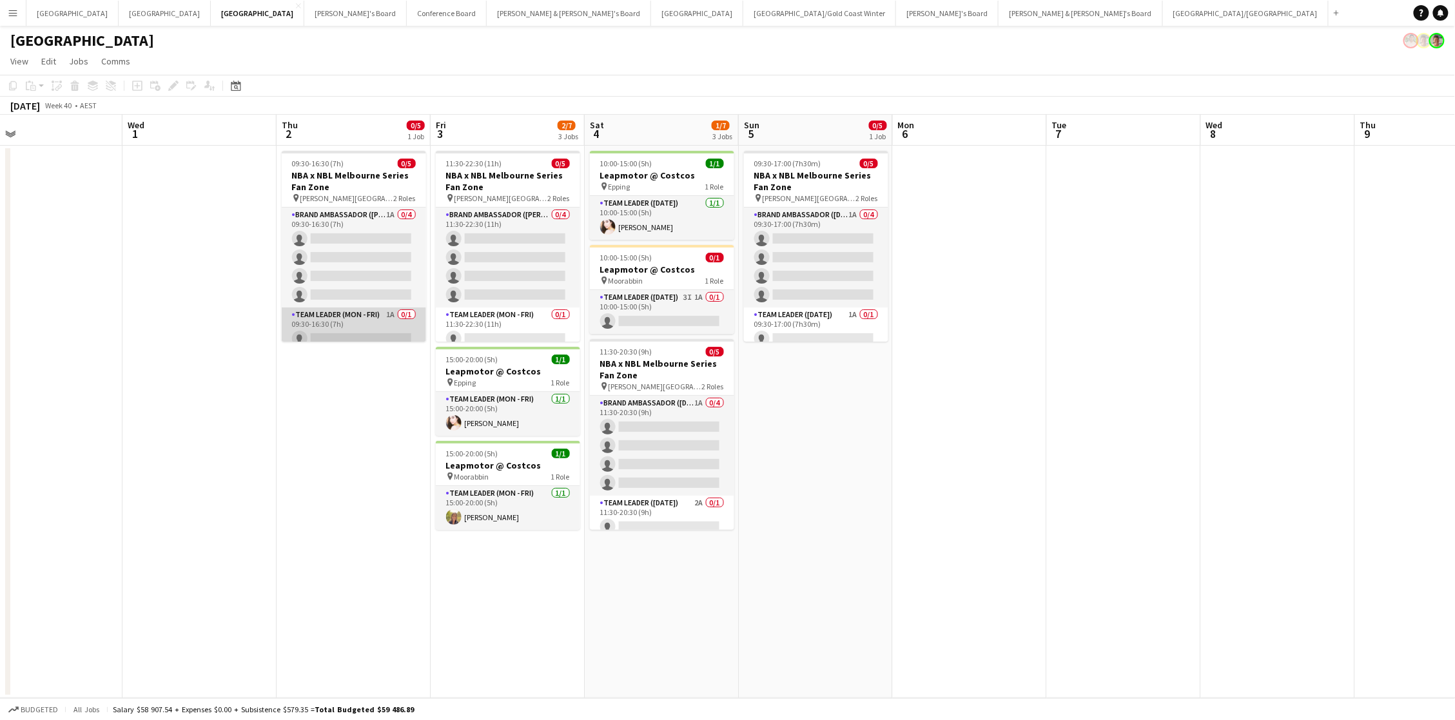
click at [384, 335] on app-card-role "Team Leader (Mon - Fri) 1A 0/1 09:30-16:30 (7h) single-neutral-actions" at bounding box center [354, 330] width 144 height 44
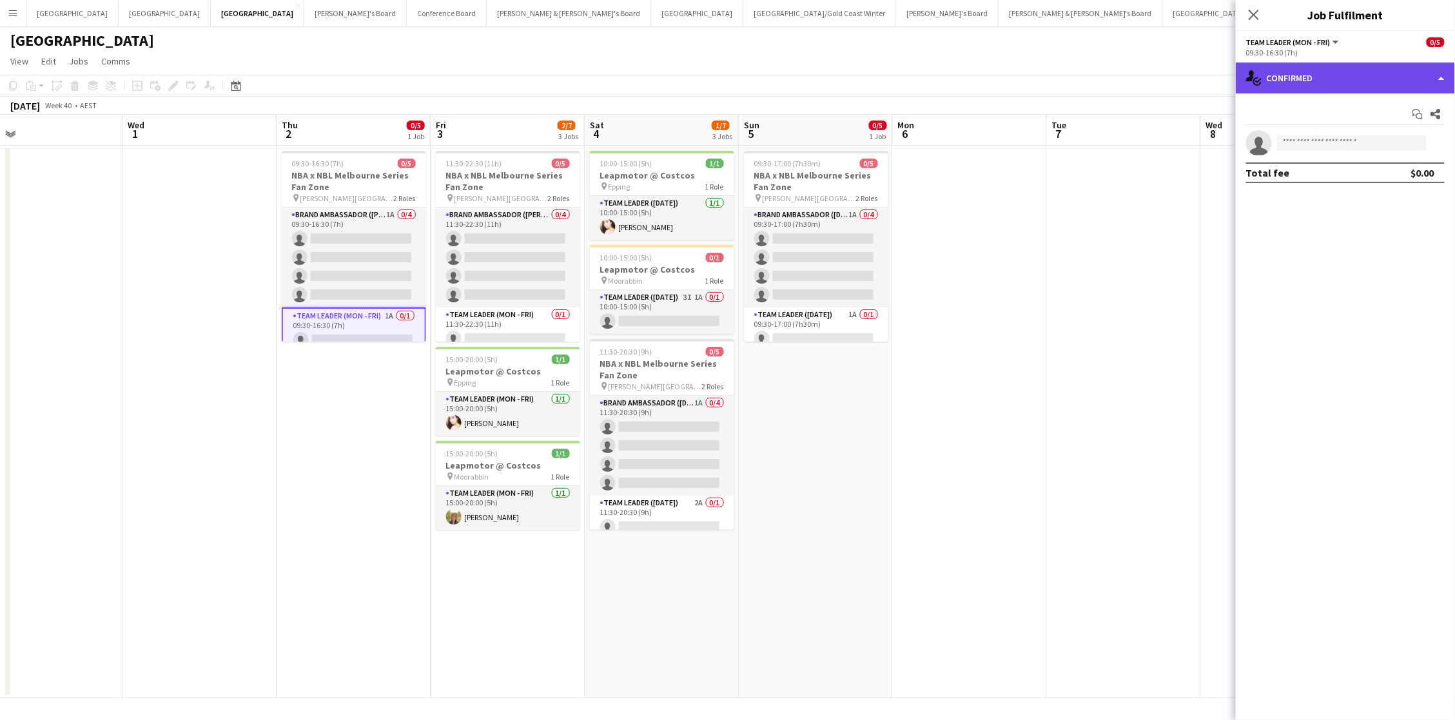
scroll to position [0, 1]
click at [1080, 69] on div "single-neutral-actions-check-2 Confirmed" at bounding box center [1345, 78] width 219 height 31
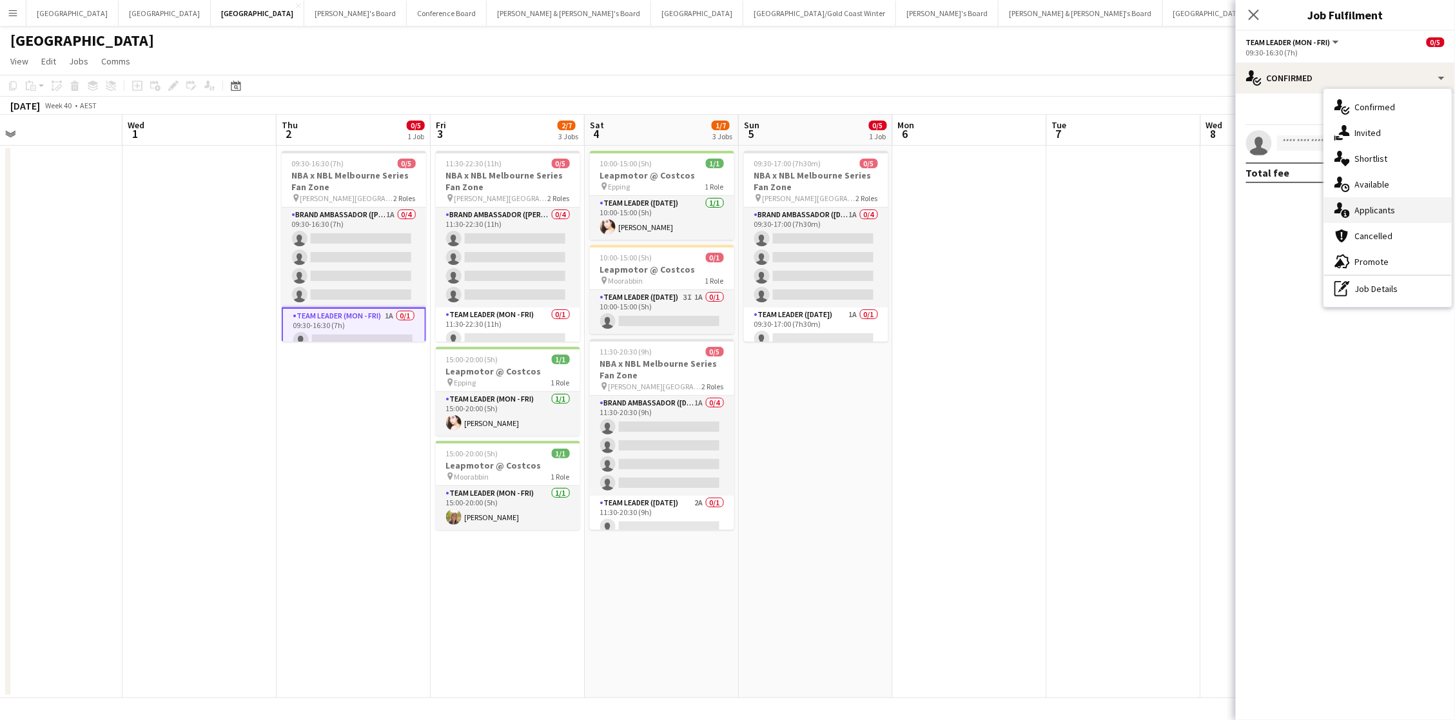
click at [1080, 207] on div "single-neutral-actions-information Applicants" at bounding box center [1388, 210] width 128 height 26
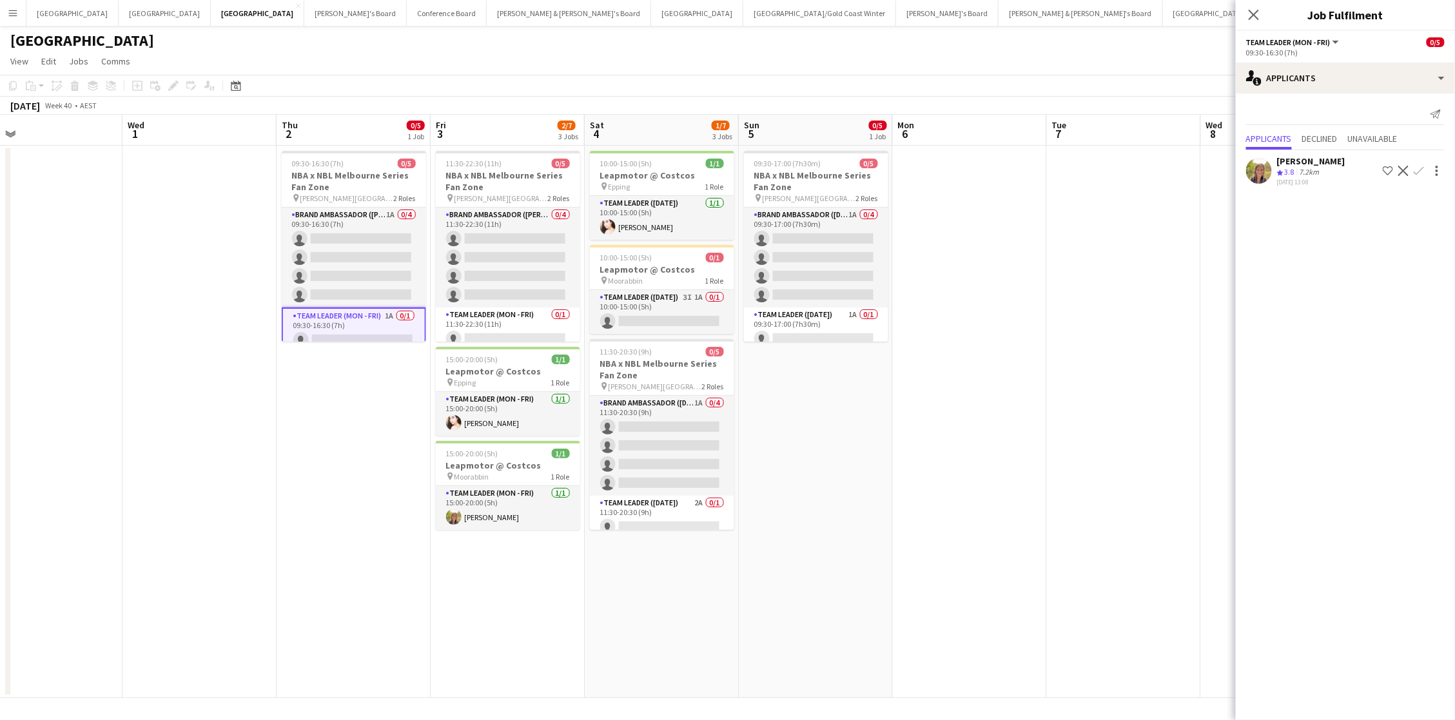
scroll to position [0, 1]
click at [1080, 337] on app-date-cell at bounding box center [1124, 422] width 154 height 552
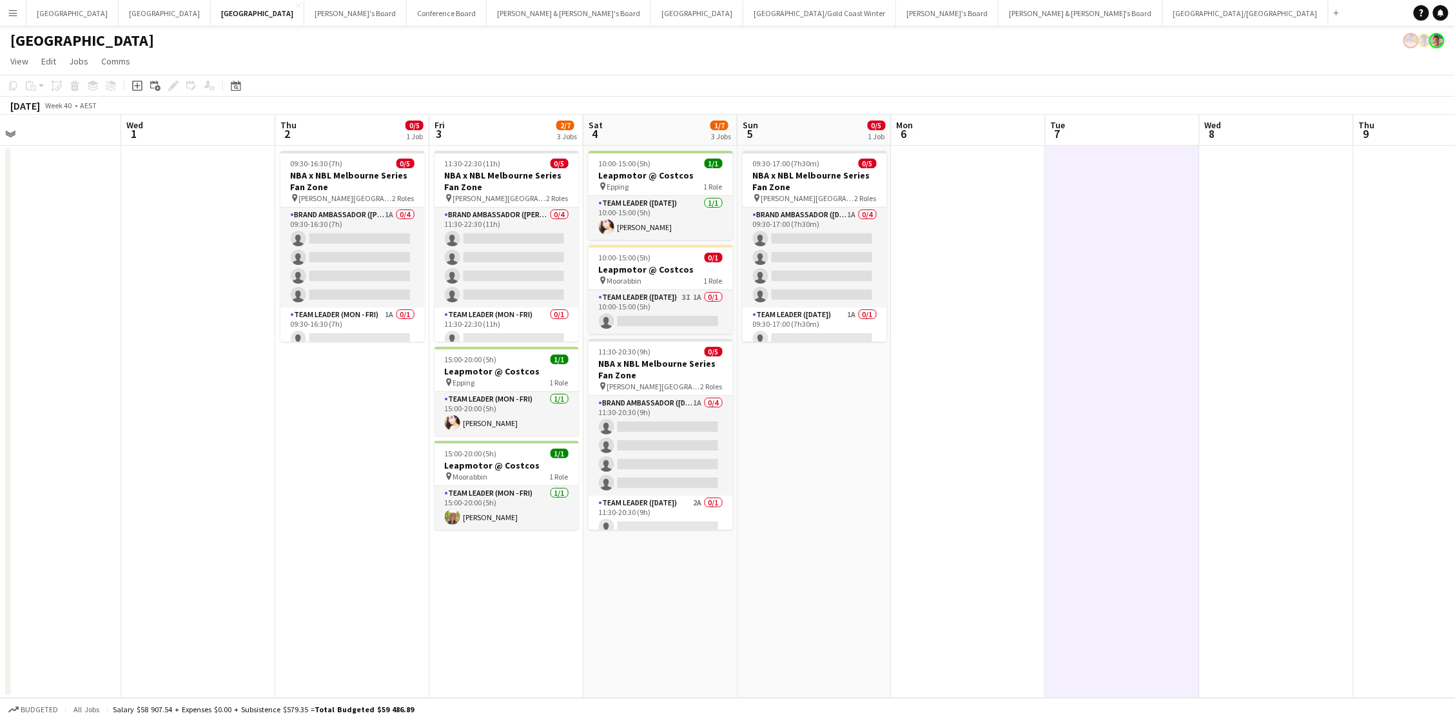
scroll to position [0, 0]
click at [347, 329] on app-card-role "Team Leader (Mon - Fri) 1A 0/1 09:30-16:30 (7h) single-neutral-actions" at bounding box center [352, 330] width 144 height 44
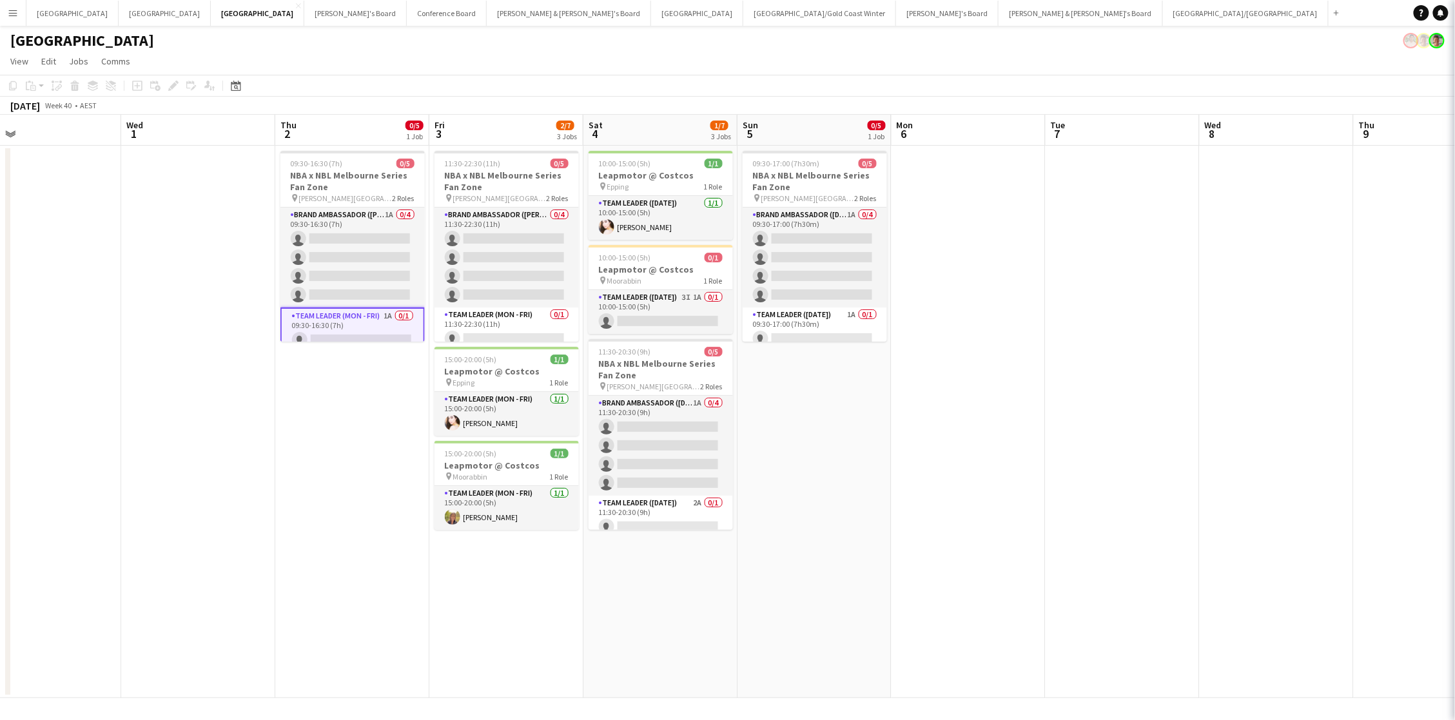
scroll to position [0, 342]
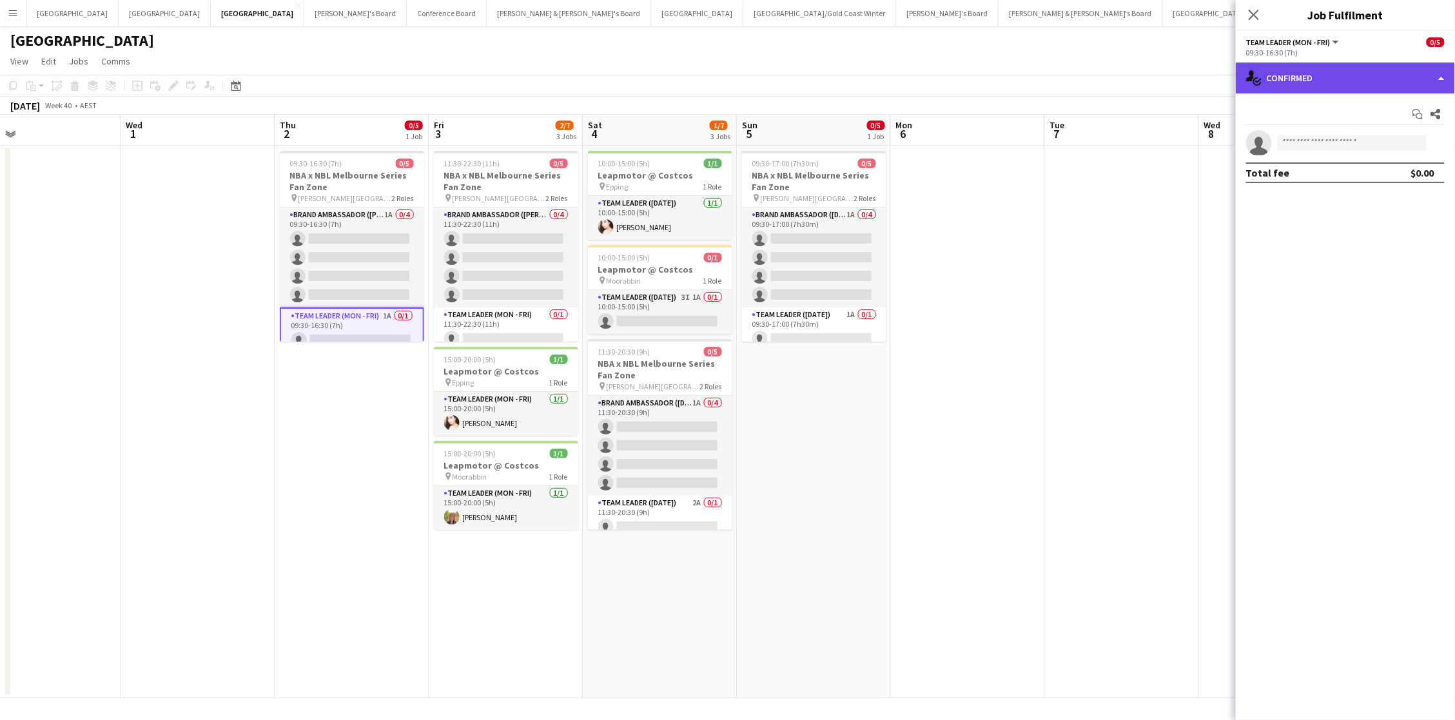
click at [1080, 80] on div "single-neutral-actions-check-2 Confirmed" at bounding box center [1345, 78] width 219 height 31
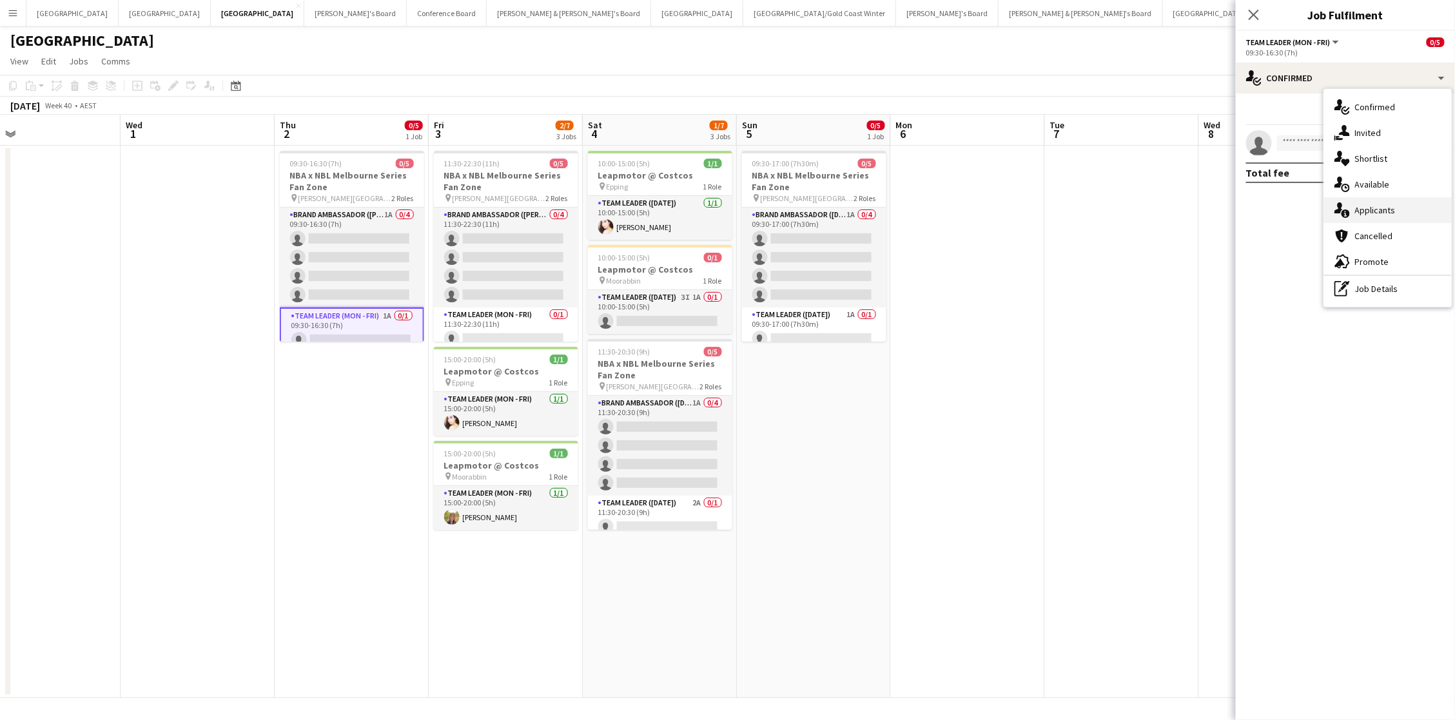
click at [1080, 215] on div "single-neutral-actions-information Applicants" at bounding box center [1388, 210] width 128 height 26
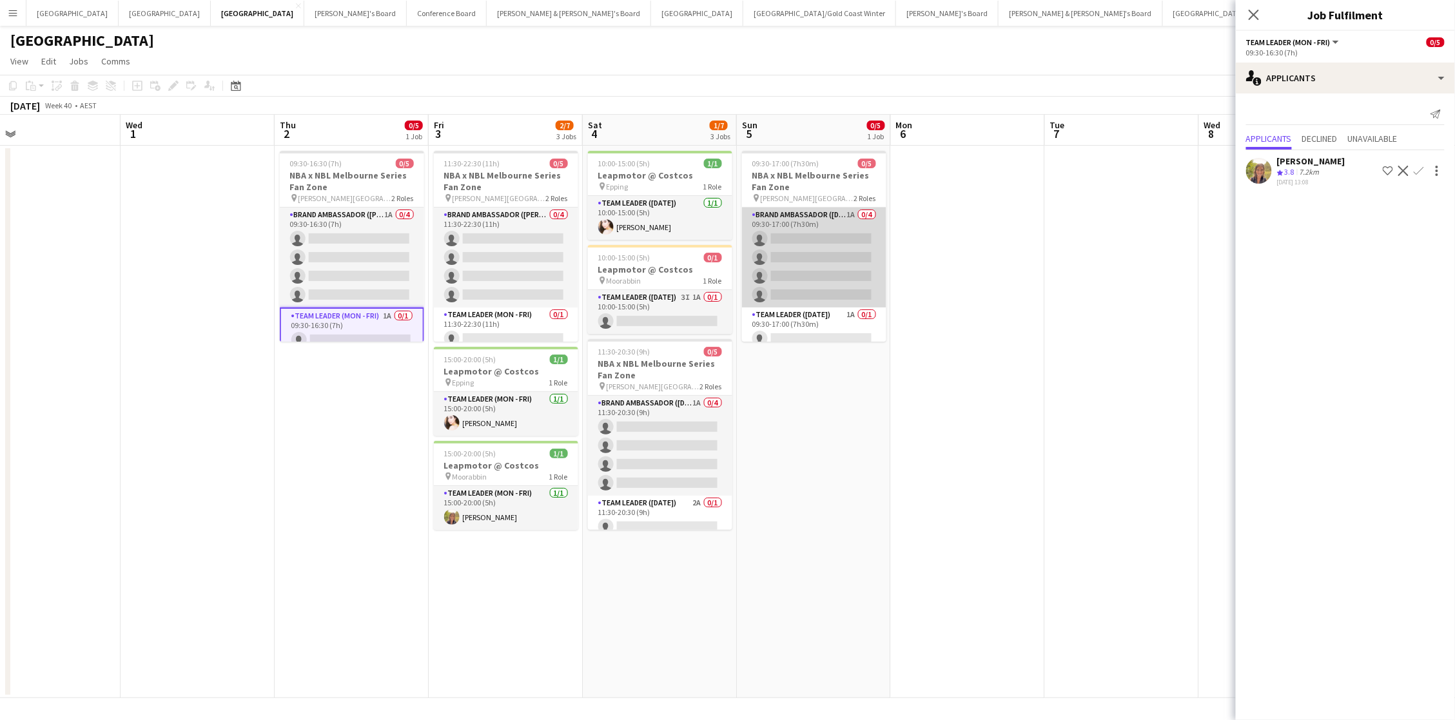
click at [839, 257] on app-card-role "Brand Ambassador (Sunday) 1A 0/4 09:30-17:00 (7h30m) single-neutral-actions sin…" at bounding box center [814, 258] width 144 height 100
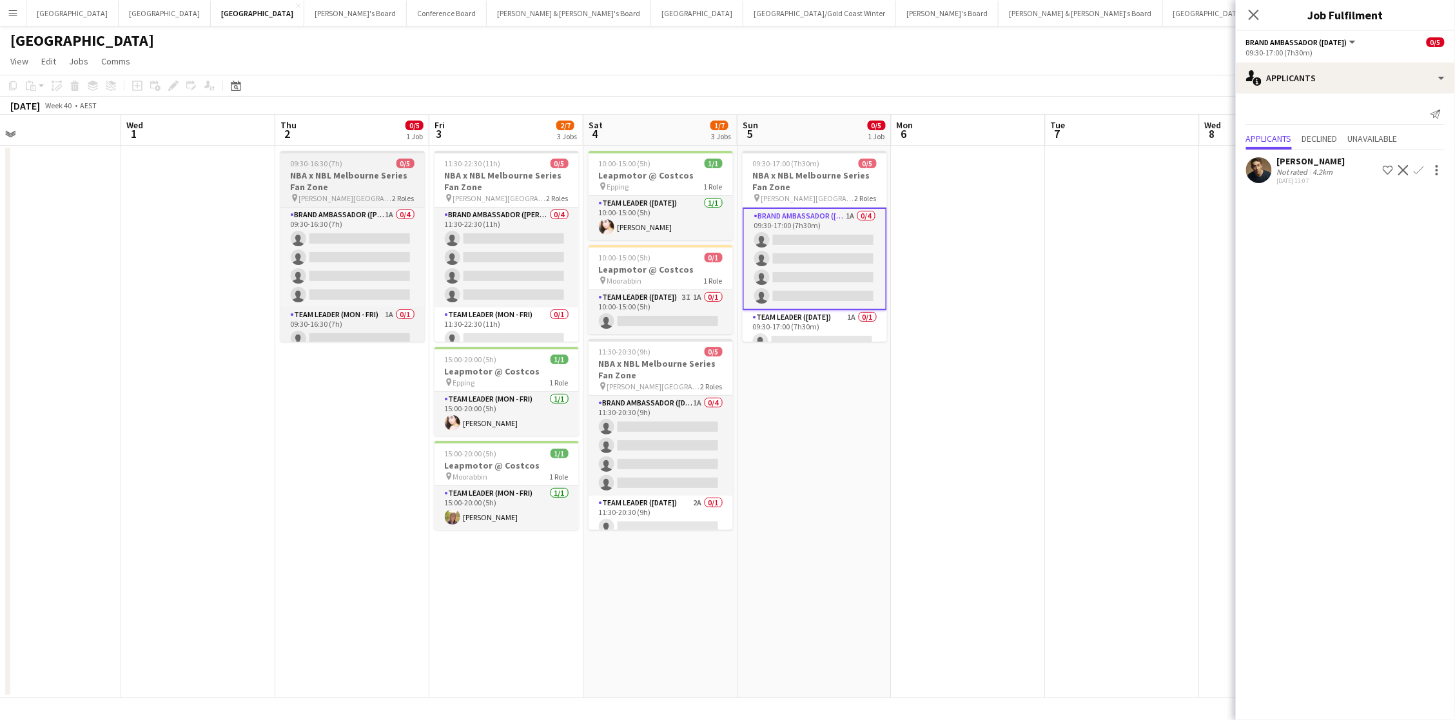
click at [362, 175] on h3 "NBA x NBL Melbourne Series Fan Zone" at bounding box center [352, 181] width 144 height 23
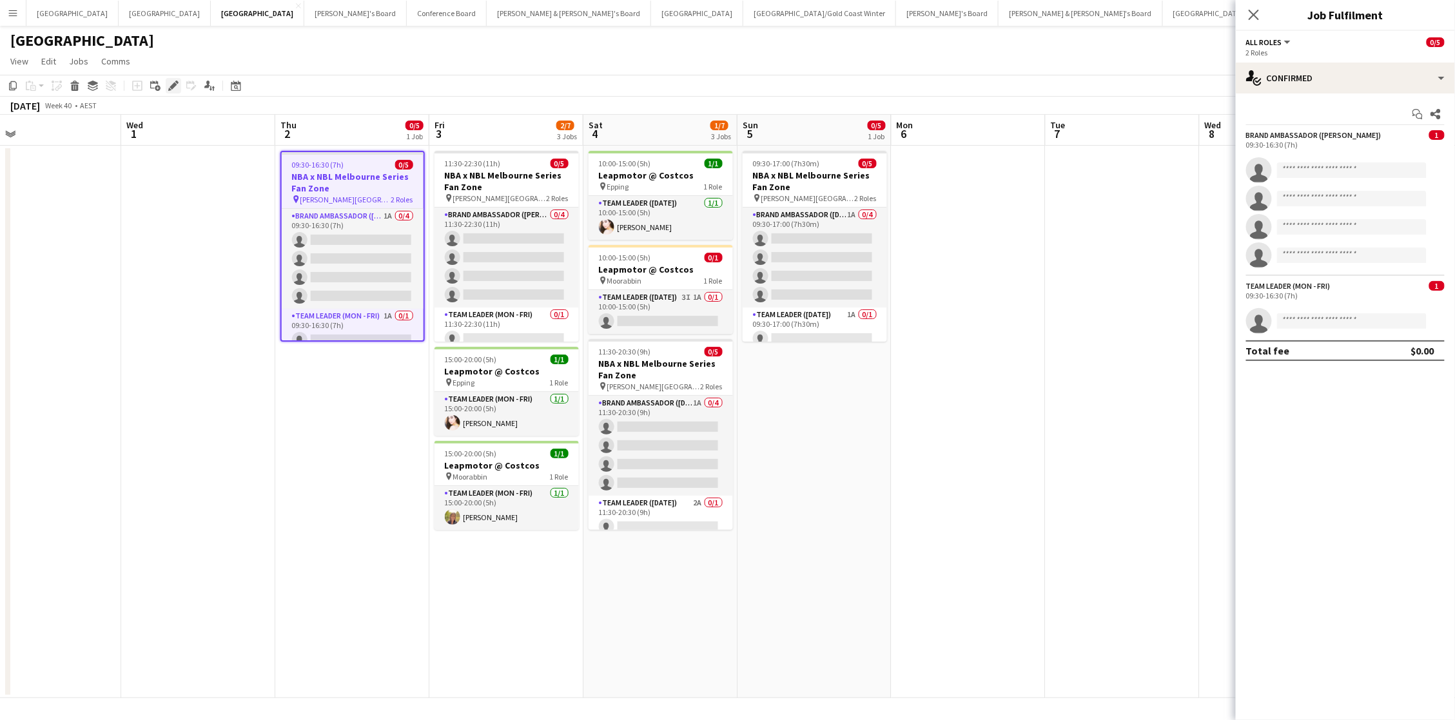
click at [172, 88] on icon "Edit" at bounding box center [173, 86] width 10 height 10
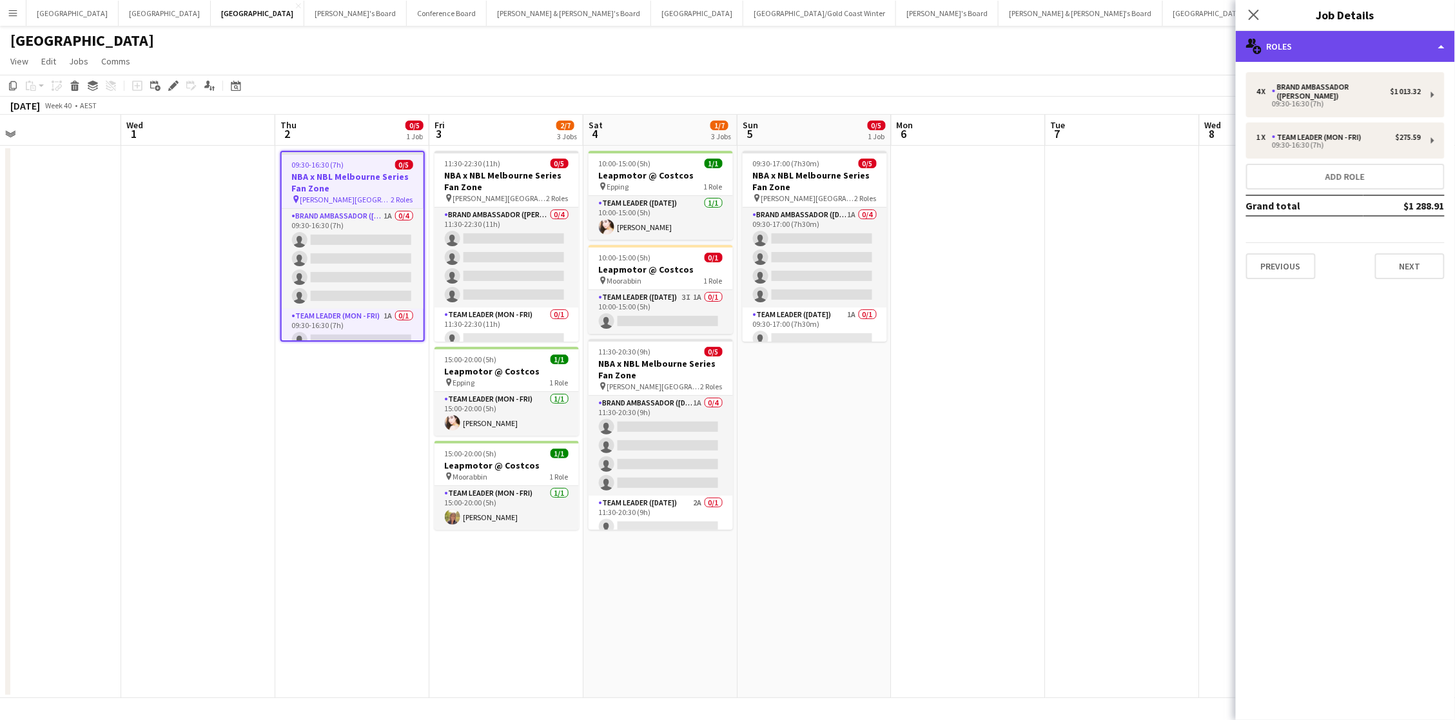
click at [1080, 59] on div "multiple-users-add Roles" at bounding box center [1345, 46] width 219 height 31
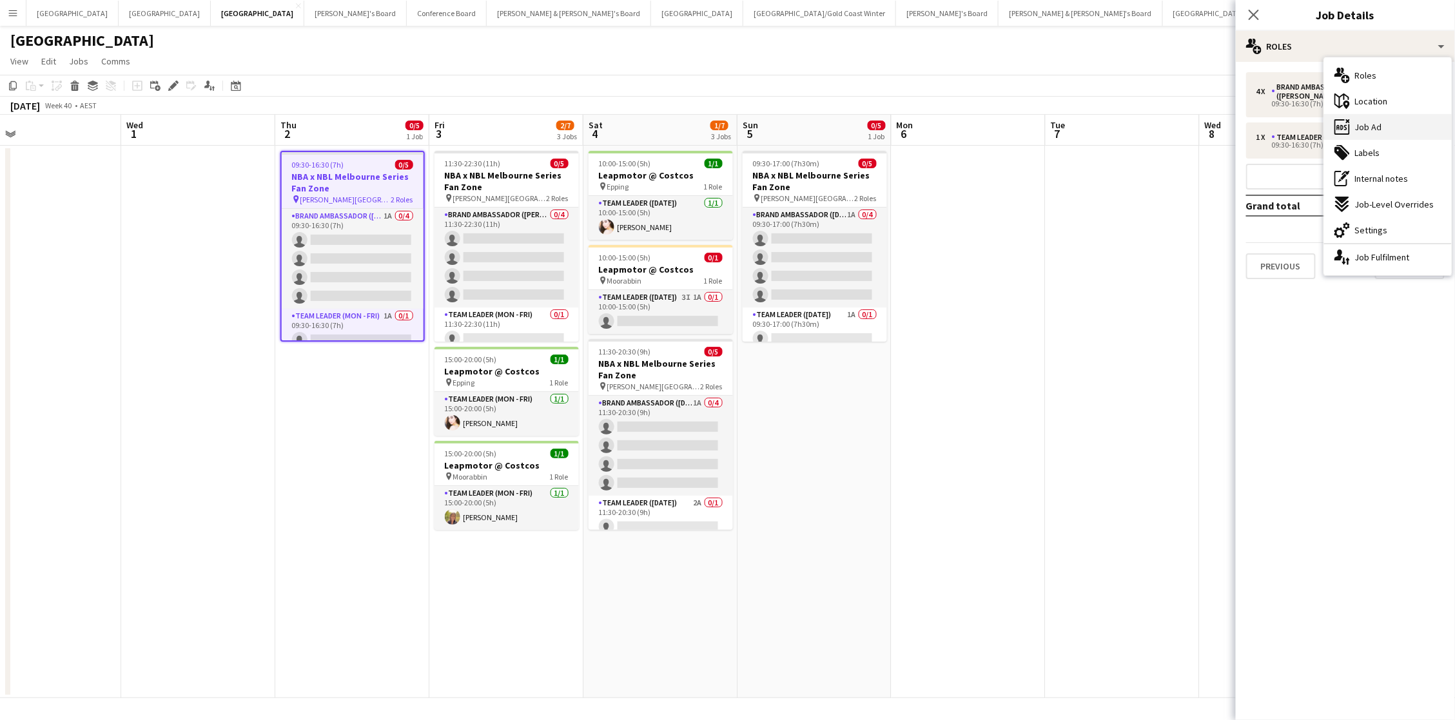
click at [1080, 134] on div "ads-window Job Ad" at bounding box center [1388, 127] width 128 height 26
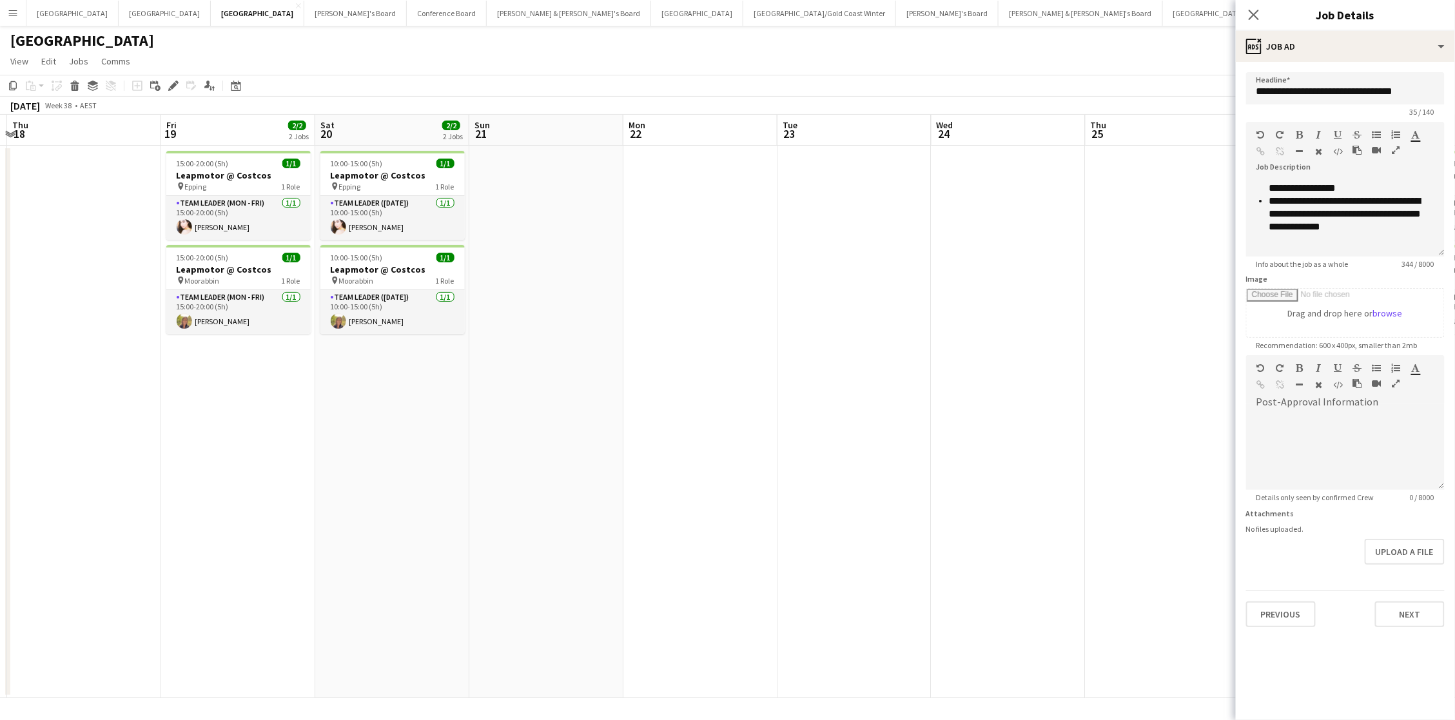
scroll to position [100, 0]
click at [1080, 10] on icon "Close pop-in" at bounding box center [1253, 14] width 12 height 12
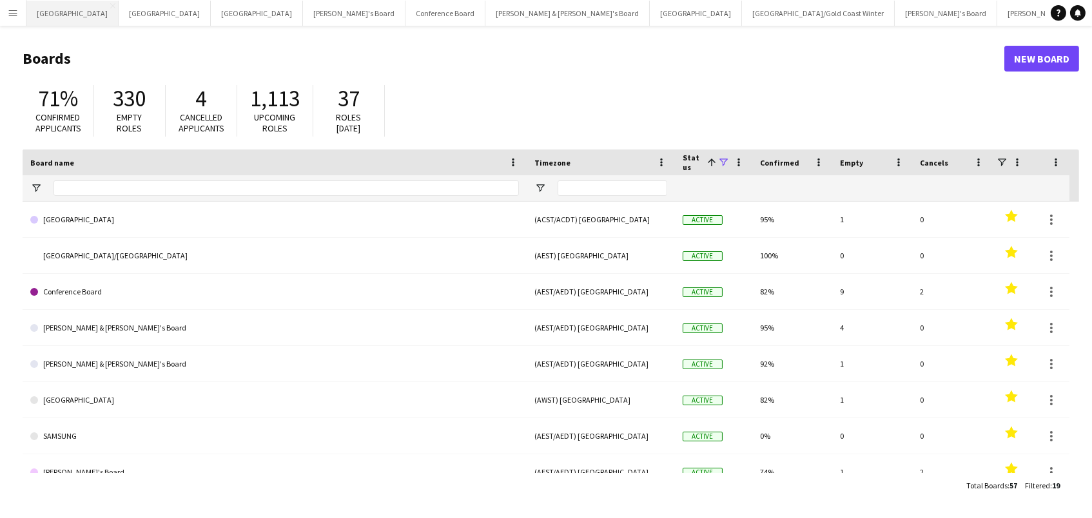
click at [66, 24] on button "Adelaide Close" at bounding box center [72, 13] width 92 height 25
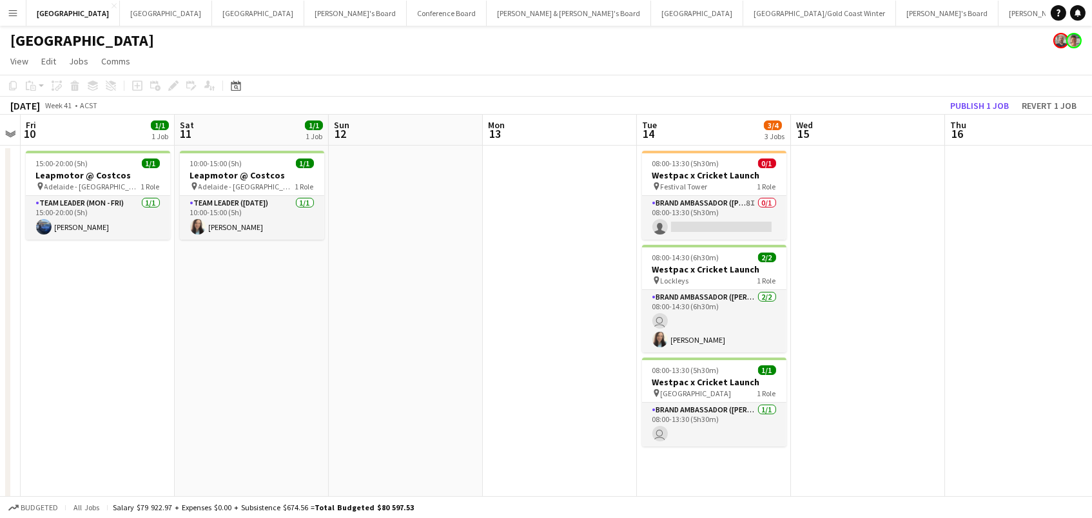
scroll to position [0, 395]
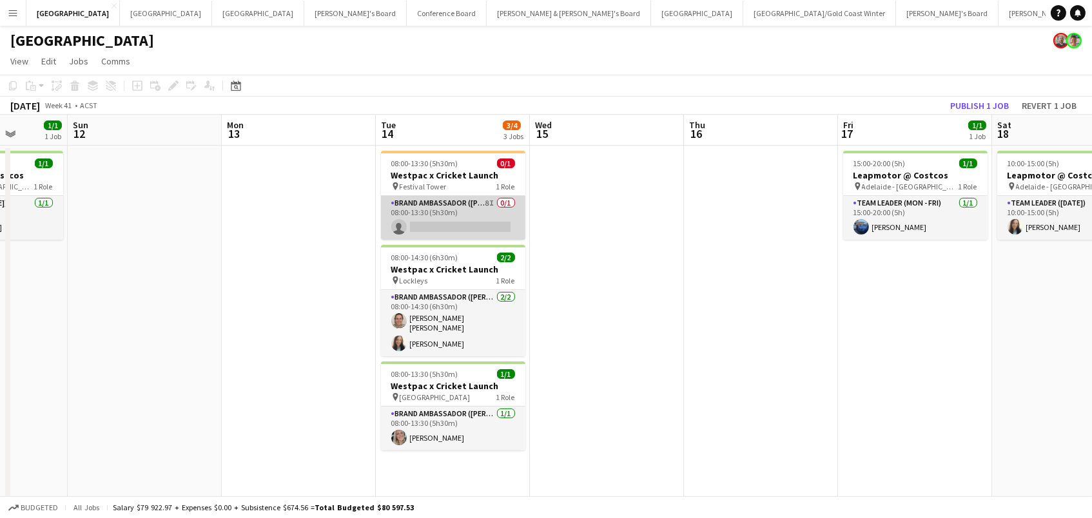
click at [487, 215] on app-card-role "Brand Ambassador (Mon - Fri) 8I 0/1 08:00-13:30 (5h30m) single-neutral-actions" at bounding box center [453, 218] width 144 height 44
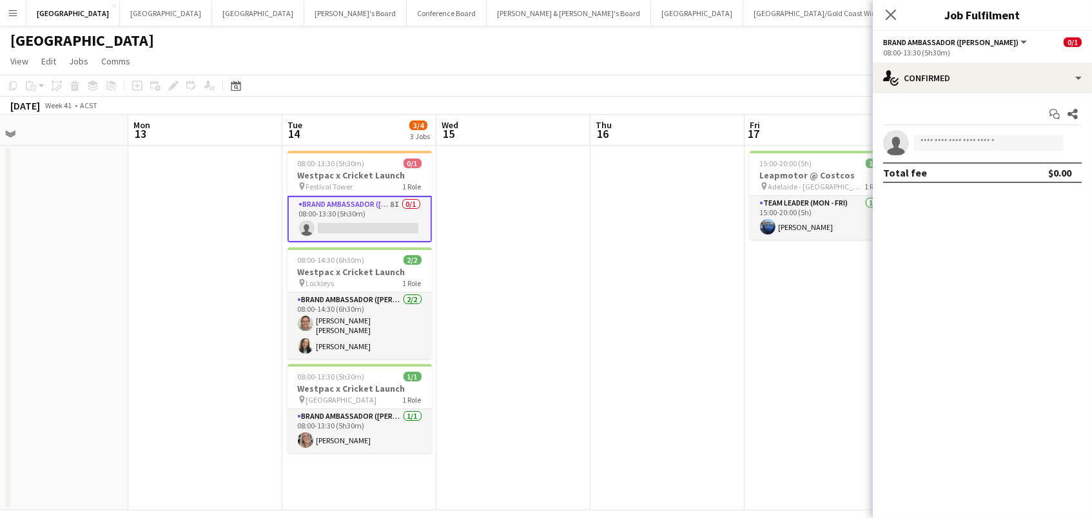
scroll to position [0, 647]
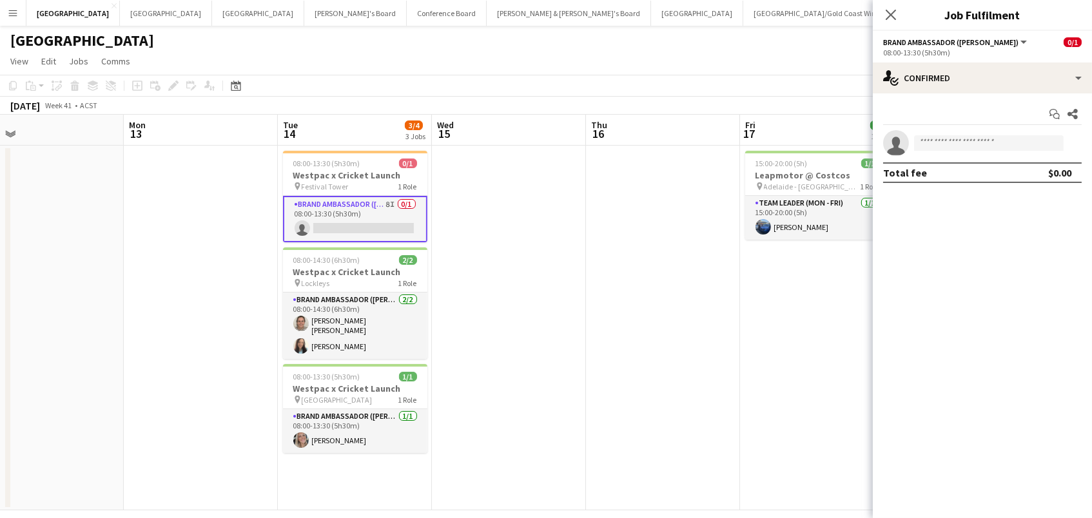
drag, startPoint x: 887, startPoint y: 10, endPoint x: 878, endPoint y: 15, distance: 10.1
click at [886, 11] on icon at bounding box center [891, 15] width 10 height 10
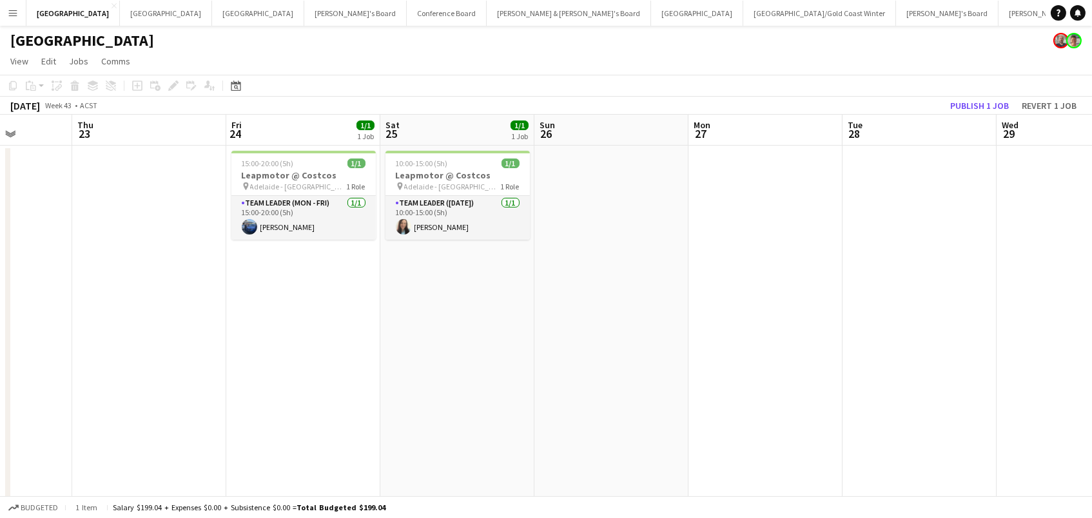
scroll to position [0, 0]
click at [743, 10] on button "[GEOGRAPHIC_DATA]/[GEOGRAPHIC_DATA] Winter Close" at bounding box center [819, 13] width 153 height 25
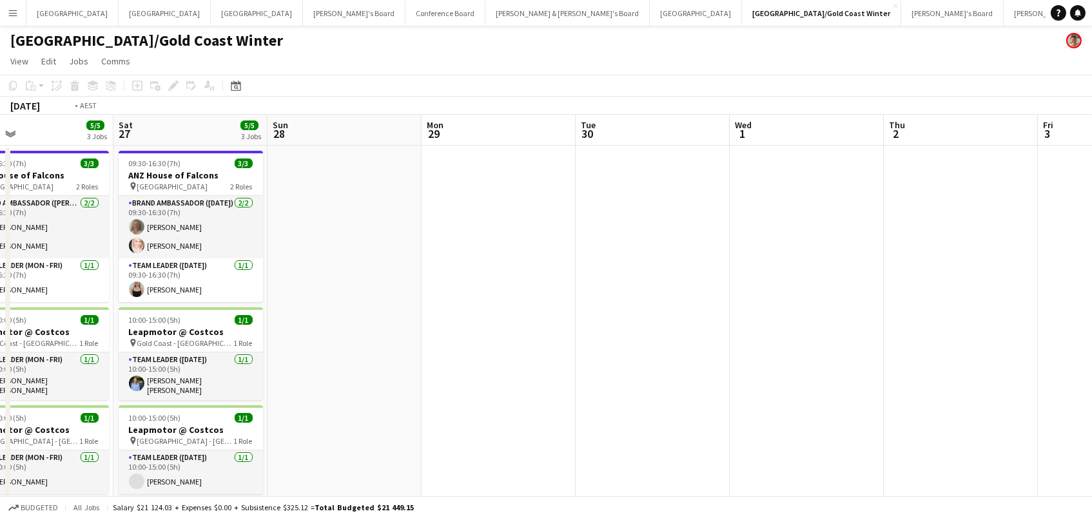
scroll to position [0, 308]
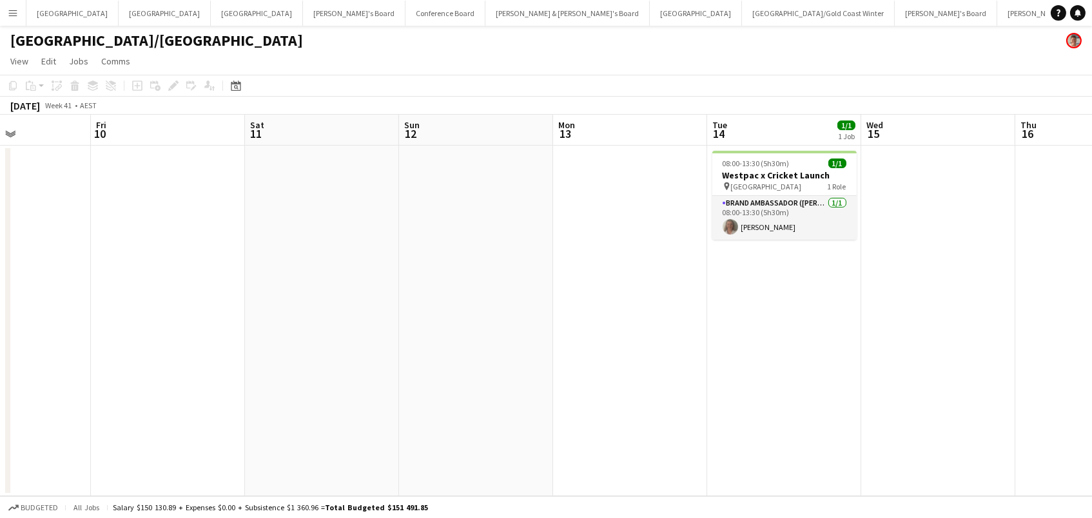
scroll to position [0, 393]
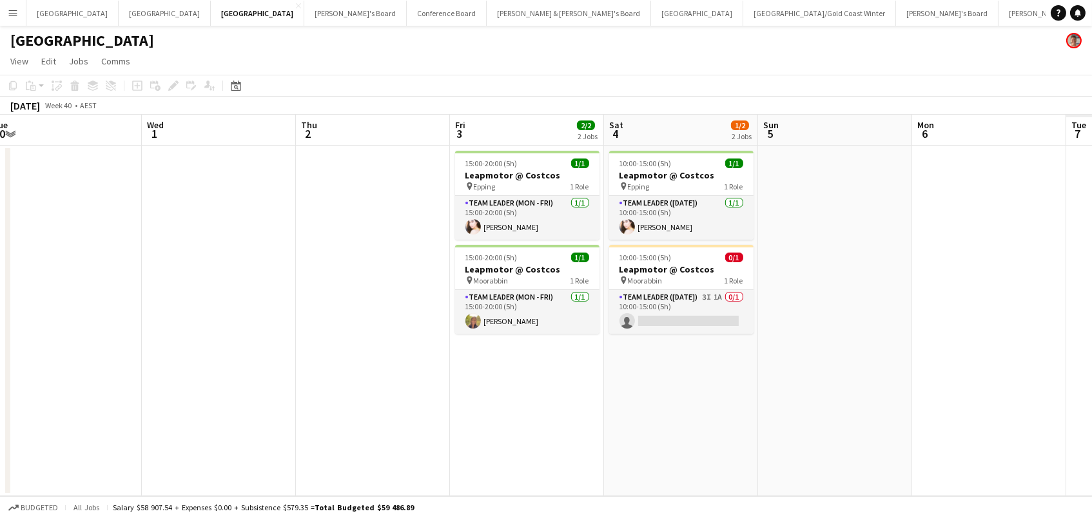
scroll to position [0, 523]
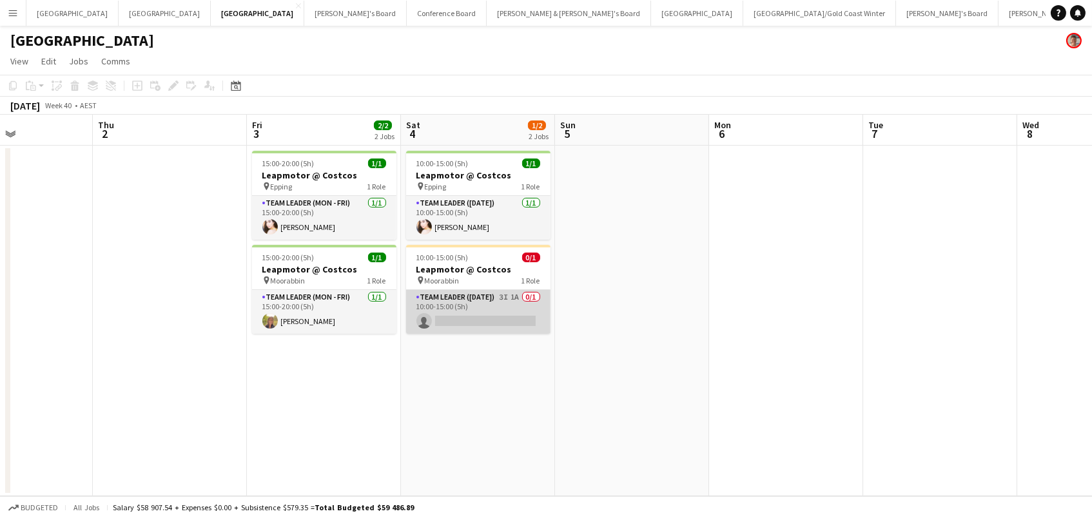
click at [514, 317] on app-card-role "Team Leader ([DATE]) 3I 1A 0/1 10:00-15:00 (5h) single-neutral-actions" at bounding box center [478, 312] width 144 height 44
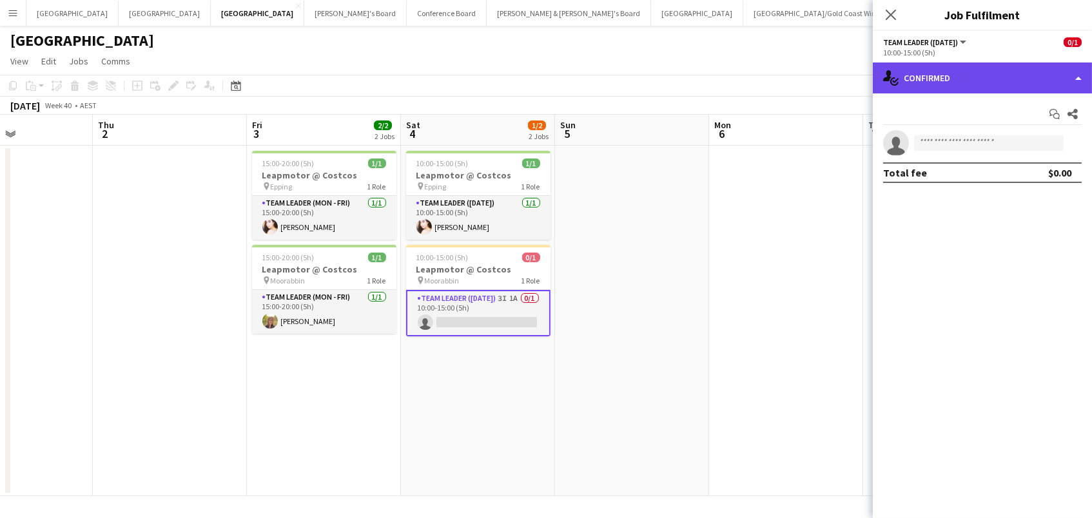
click at [983, 83] on div "single-neutral-actions-check-2 Confirmed" at bounding box center [982, 78] width 219 height 31
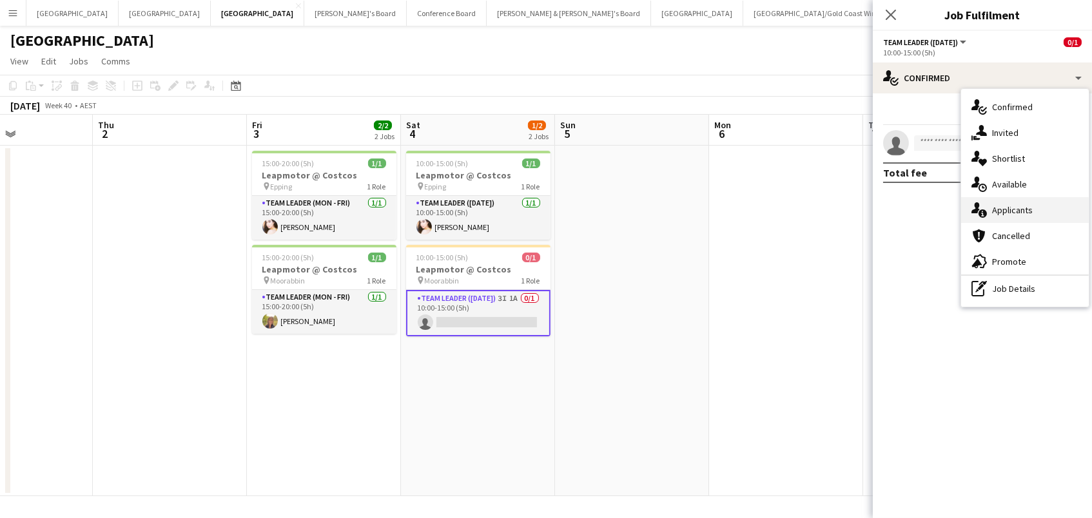
click at [1003, 206] on span "Applicants" at bounding box center [1012, 210] width 41 height 12
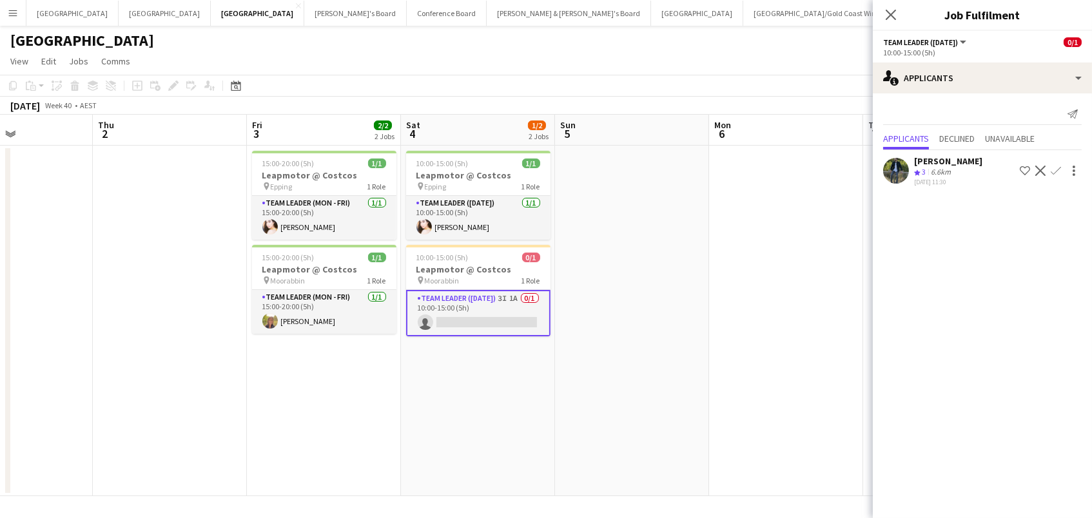
click at [886, 164] on app-user-avatar at bounding box center [896, 171] width 26 height 26
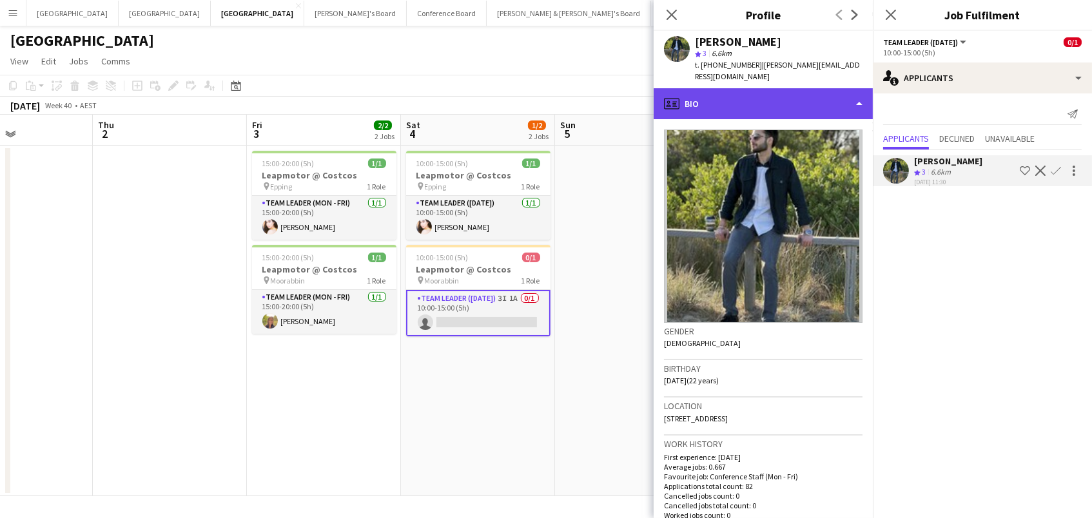
click at [761, 88] on div "profile Bio" at bounding box center [763, 103] width 219 height 31
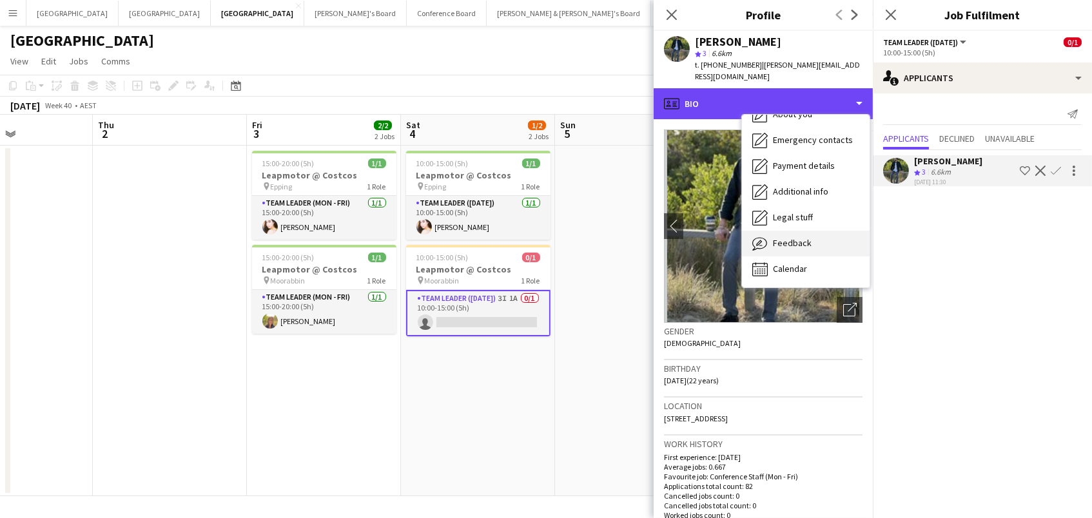
scroll to position [95, 0]
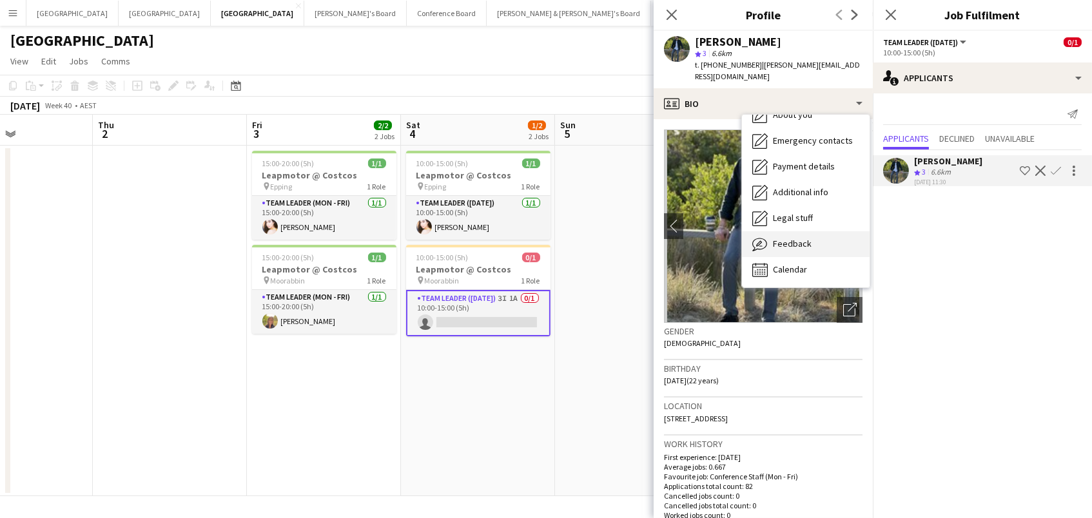
click at [801, 238] on span "Feedback" at bounding box center [792, 244] width 39 height 12
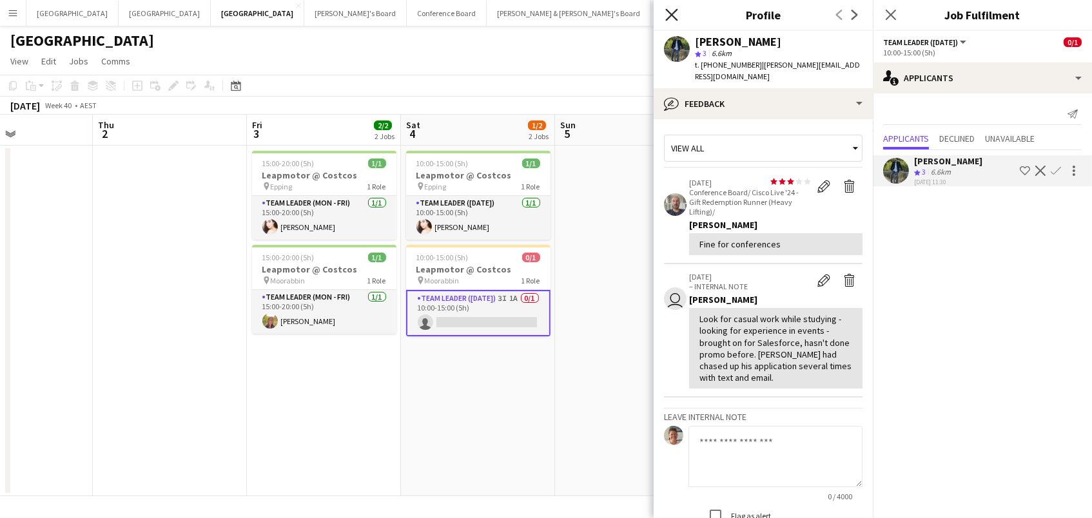
click at [675, 9] on icon "Close pop-in" at bounding box center [671, 14] width 12 height 12
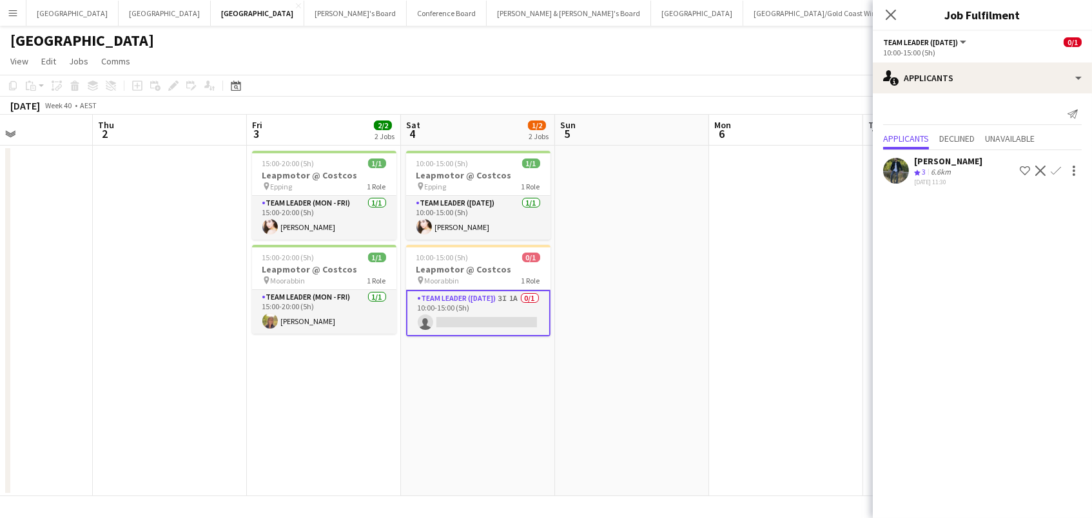
click at [705, 244] on app-date-cell at bounding box center [632, 321] width 154 height 351
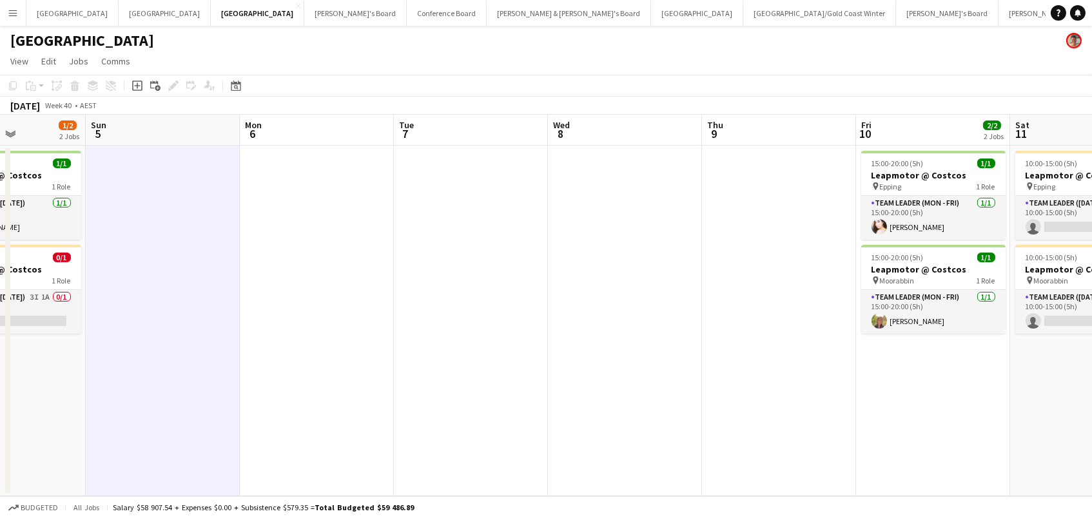
scroll to position [0, 614]
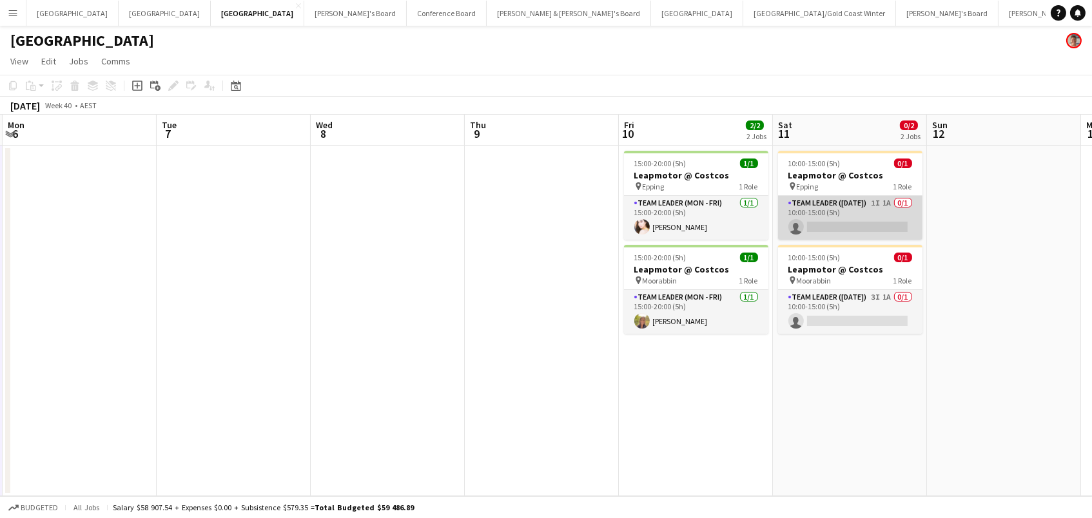
click at [918, 226] on app-card-role "Team Leader ([DATE]) 1I 1A 0/1 10:00-15:00 (5h) single-neutral-actions" at bounding box center [850, 218] width 144 height 44
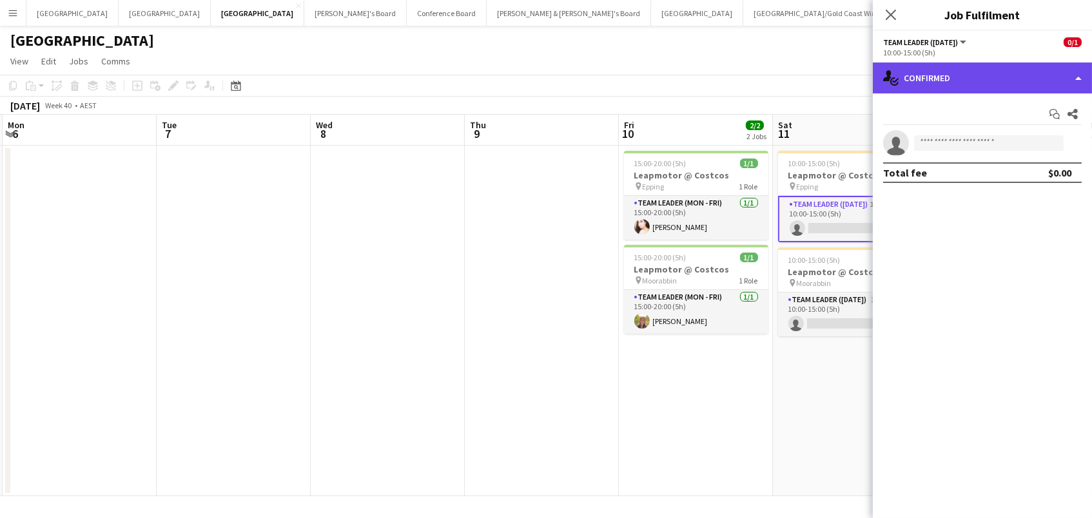
click at [990, 72] on div "single-neutral-actions-check-2 Confirmed" at bounding box center [982, 78] width 219 height 31
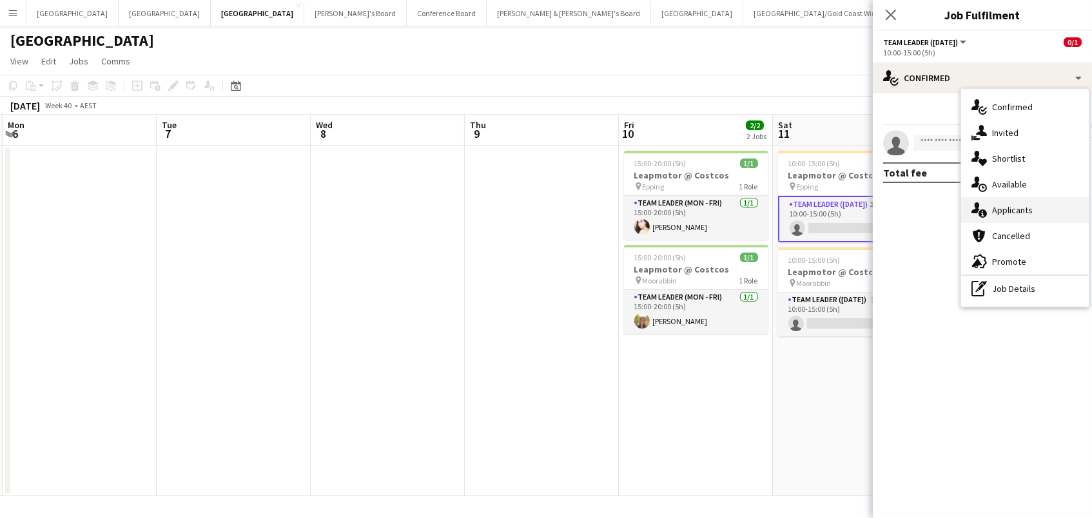
click at [1033, 211] on div "single-neutral-actions-information Applicants" at bounding box center [1025, 210] width 128 height 26
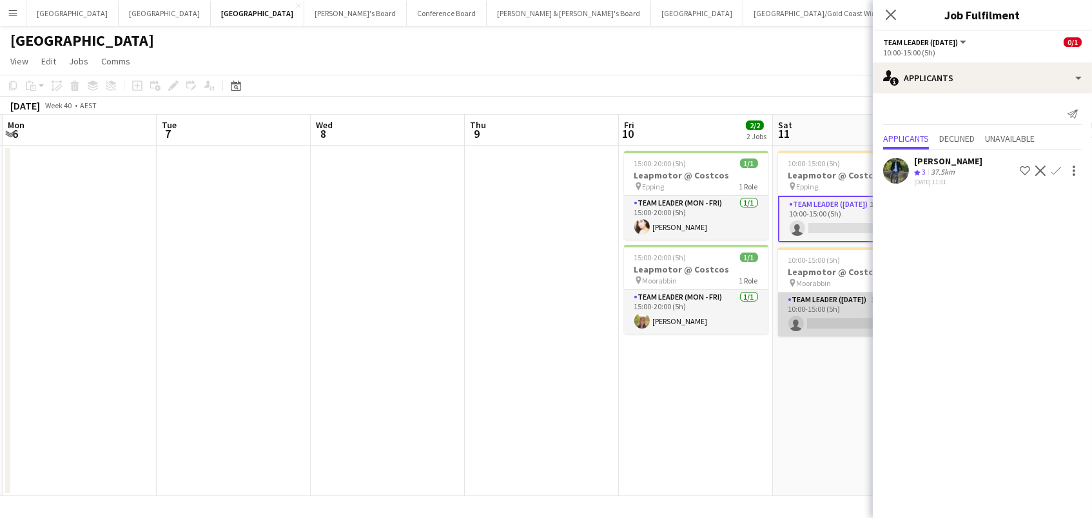
click at [830, 316] on app-card-role "Team Leader ([DATE]) 3I 1A 0/1 10:00-15:00 (5h) single-neutral-actions" at bounding box center [850, 315] width 144 height 44
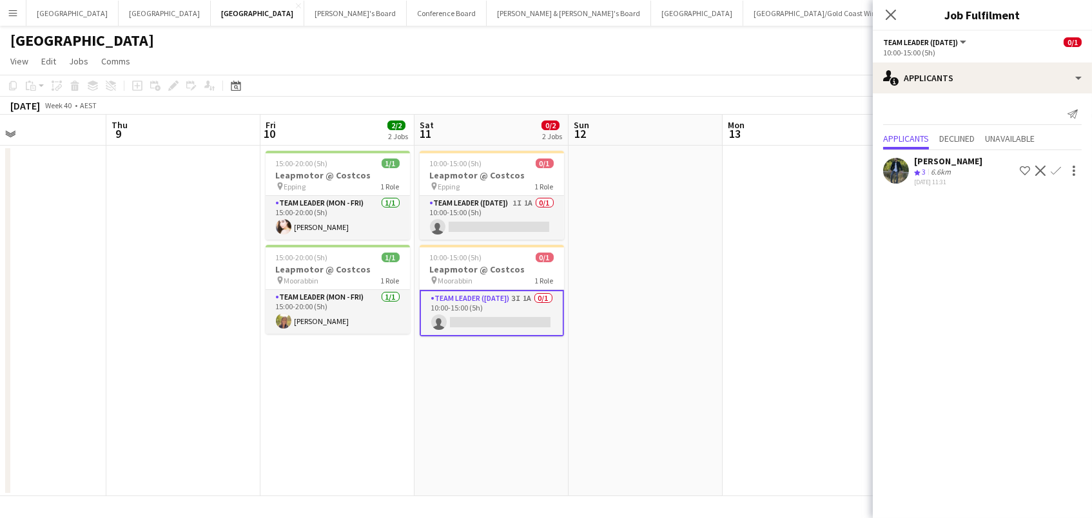
scroll to position [0, 574]
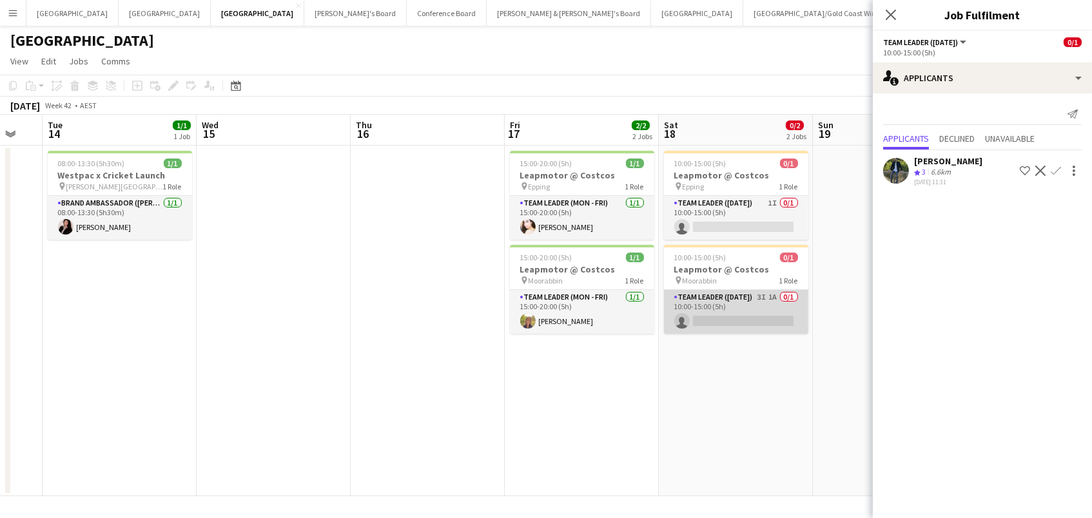
click at [758, 306] on app-card-role "Team Leader ([DATE]) 3I 1A 0/1 10:00-15:00 (5h) single-neutral-actions" at bounding box center [736, 312] width 144 height 44
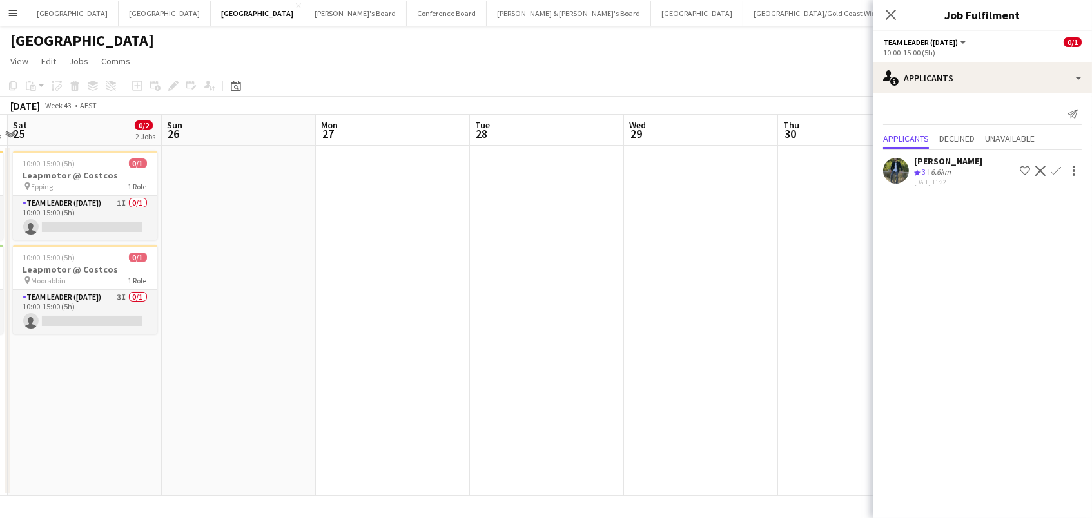
scroll to position [0, 454]
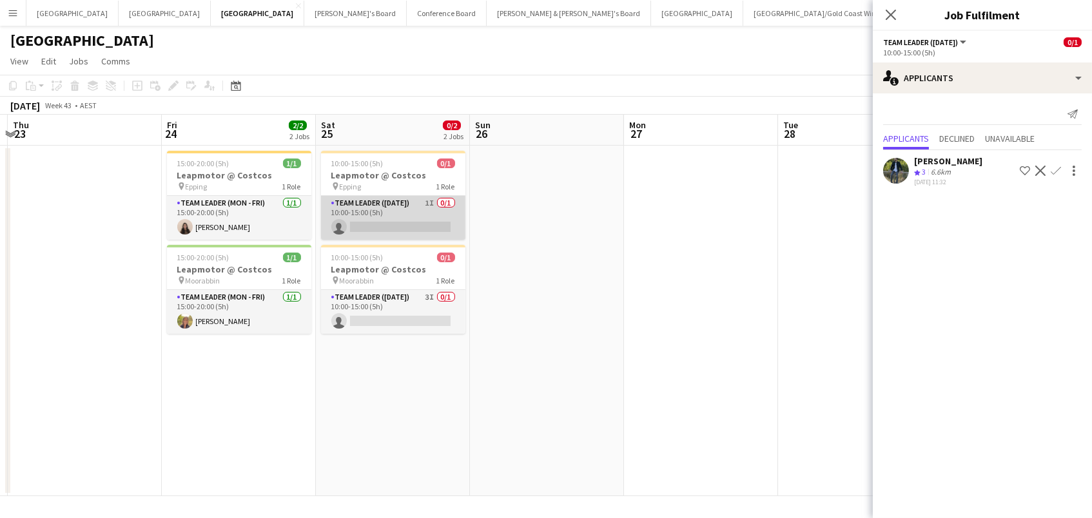
click at [367, 217] on app-card-role "Team Leader ([DATE]) 1I 0/1 10:00-15:00 (5h) single-neutral-actions" at bounding box center [393, 218] width 144 height 44
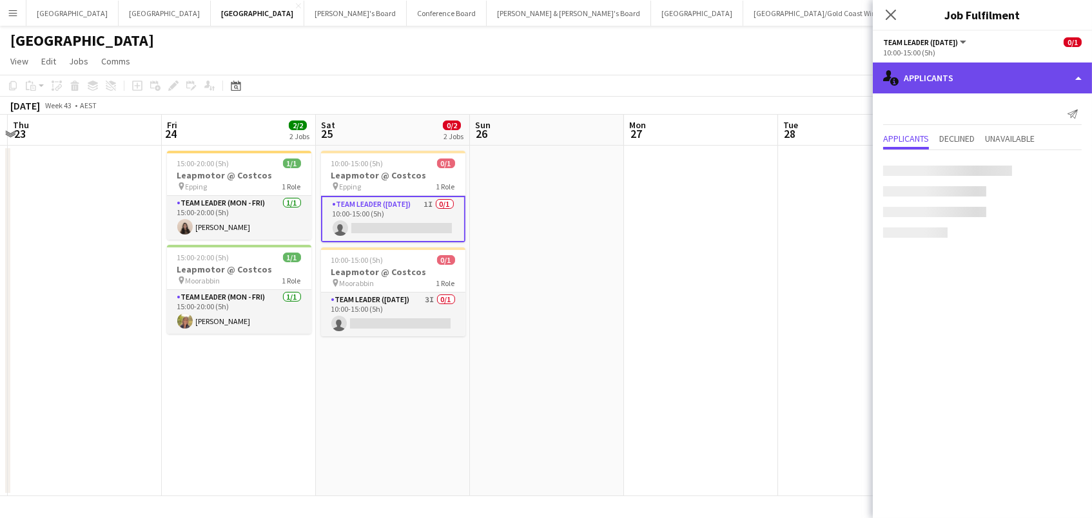
click at [919, 72] on div "single-neutral-actions-information Applicants" at bounding box center [982, 78] width 219 height 31
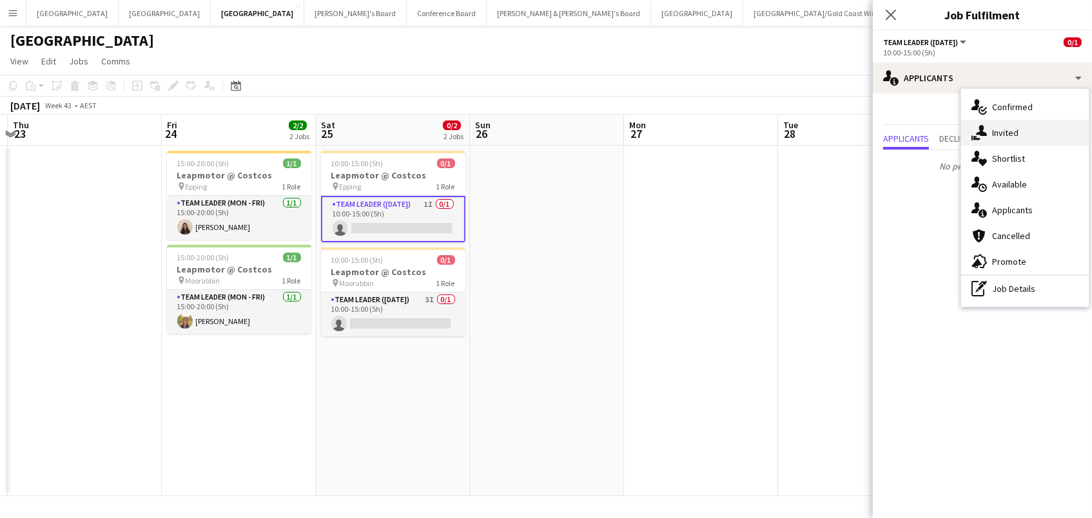
click at [981, 143] on div "single-neutral-actions-share-1 Invited" at bounding box center [1025, 133] width 128 height 26
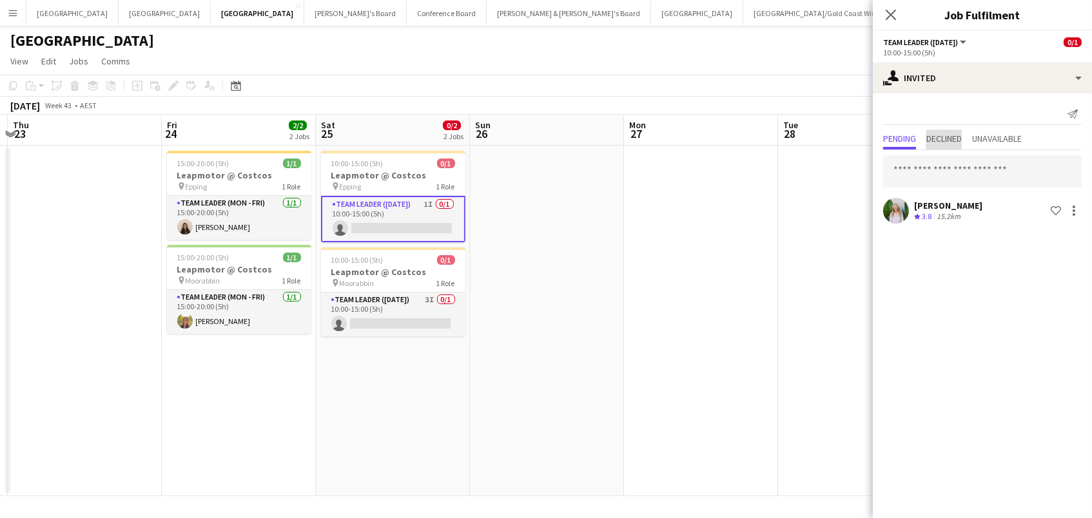
click at [962, 140] on span "Declined" at bounding box center [943, 138] width 35 height 9
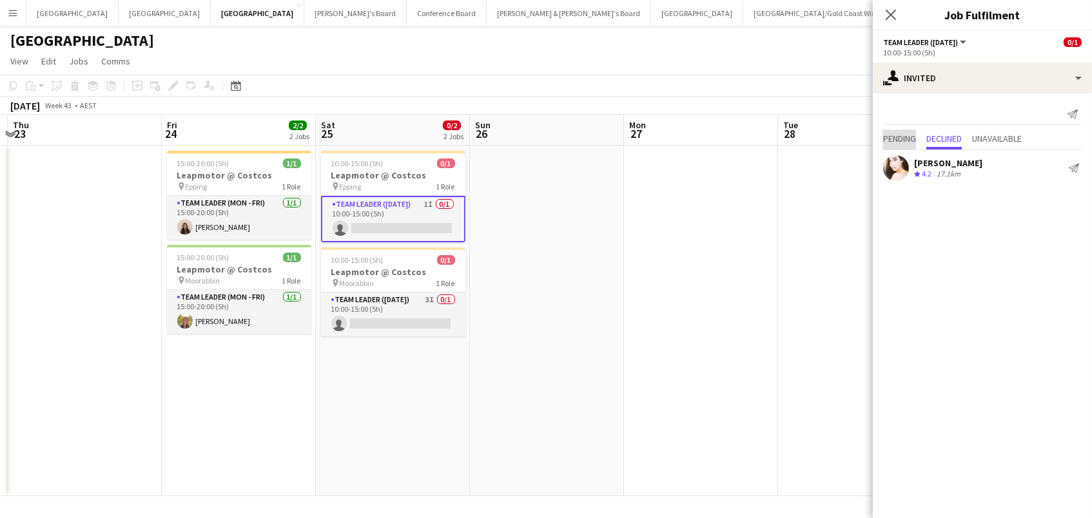
click at [892, 139] on span "Pending" at bounding box center [899, 138] width 33 height 9
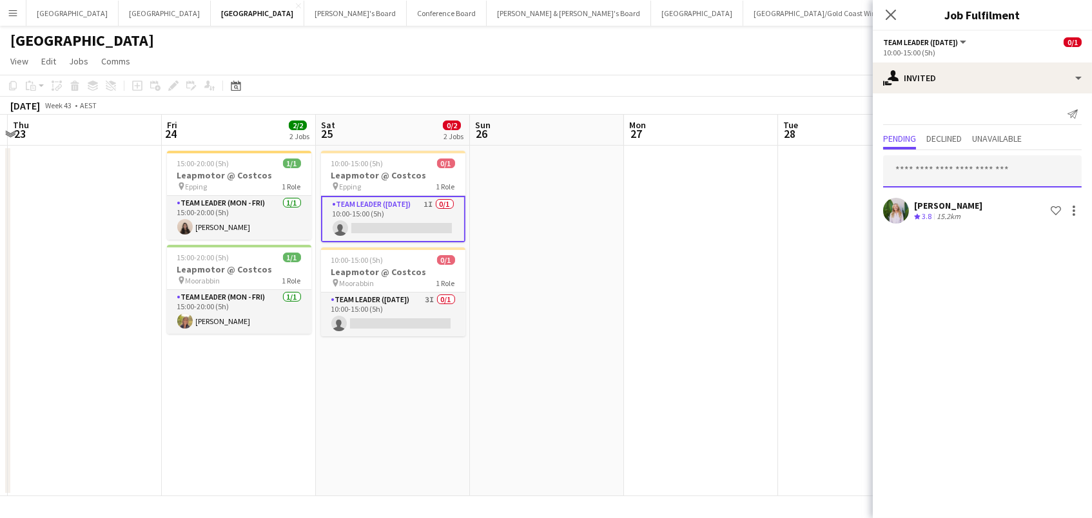
click at [915, 161] on input "text" at bounding box center [982, 171] width 199 height 32
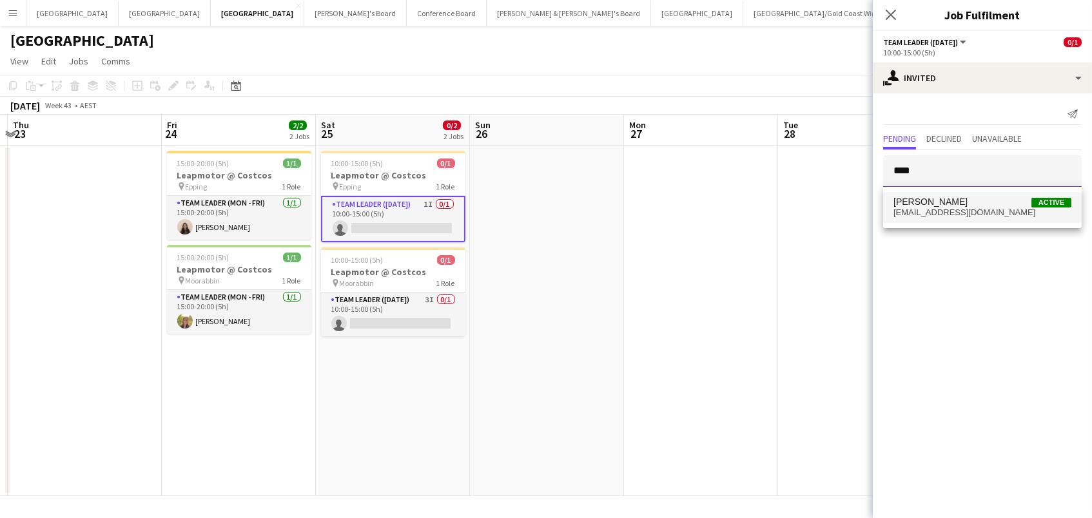
type input "****"
click at [947, 213] on span "[EMAIL_ADDRESS][DOMAIN_NAME]" at bounding box center [982, 213] width 178 height 10
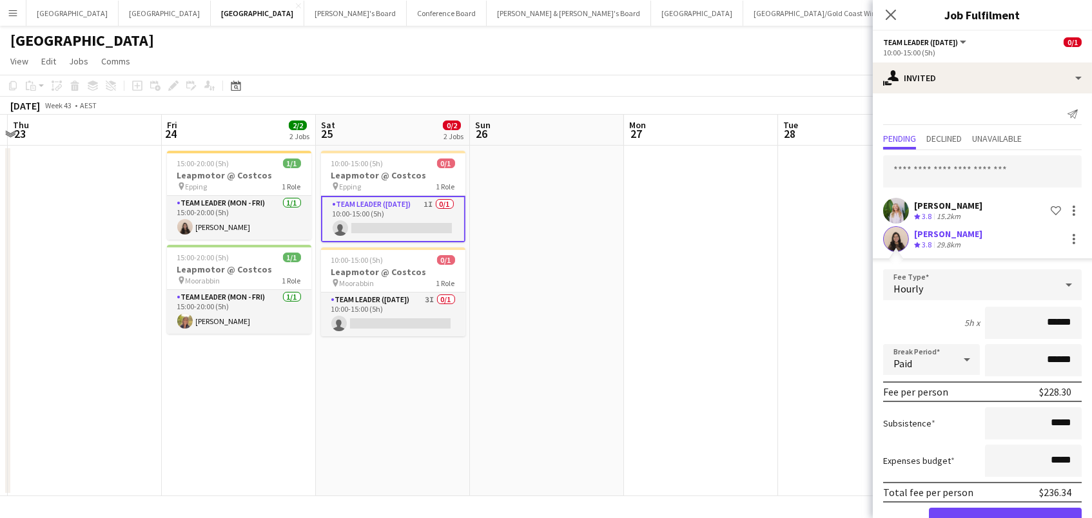
click at [970, 513] on button "Confirm" at bounding box center [1005, 521] width 153 height 26
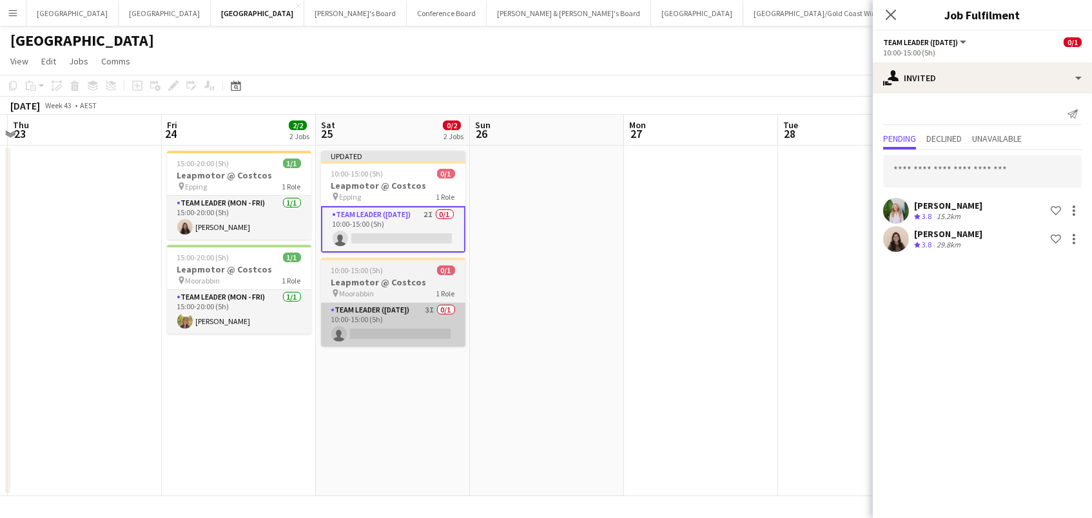
click at [367, 308] on app-card-role "Team Leader ([DATE]) 3I 0/1 10:00-15:00 (5h) single-neutral-actions" at bounding box center [393, 325] width 144 height 44
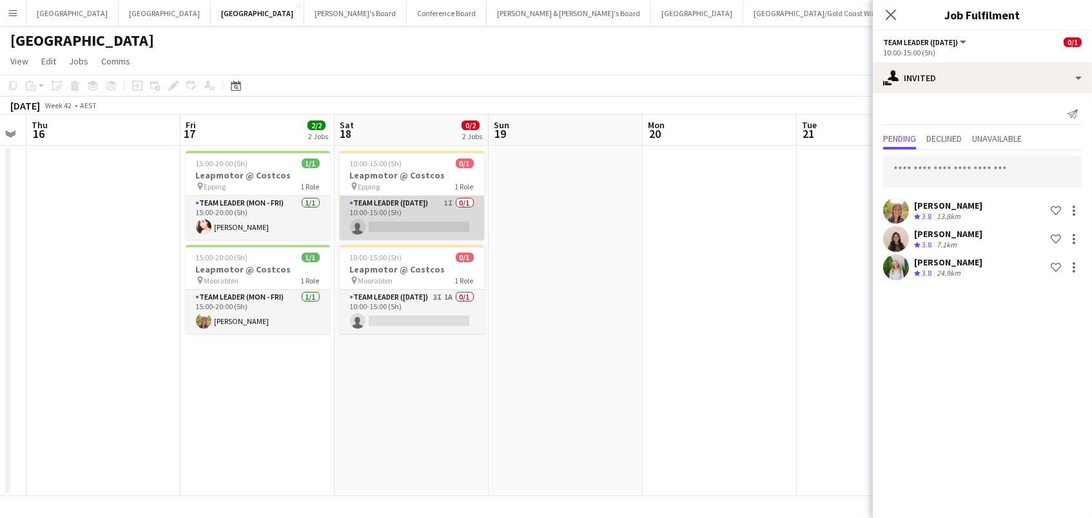
click at [437, 218] on app-card-role "Team Leader ([DATE]) 1I 0/1 10:00-15:00 (5h) single-neutral-actions" at bounding box center [412, 218] width 144 height 44
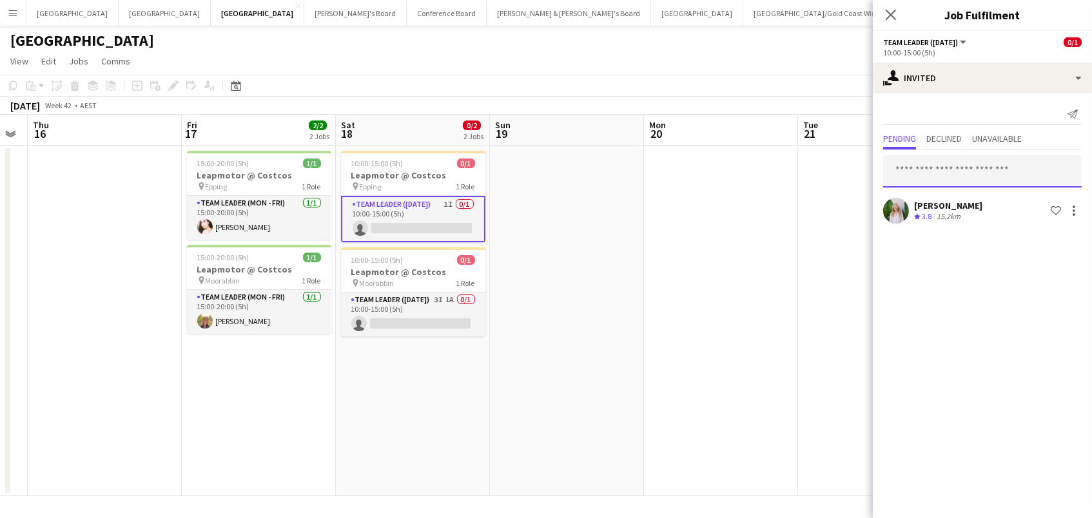
click at [978, 172] on input "text" at bounding box center [982, 171] width 199 height 32
type input "******"
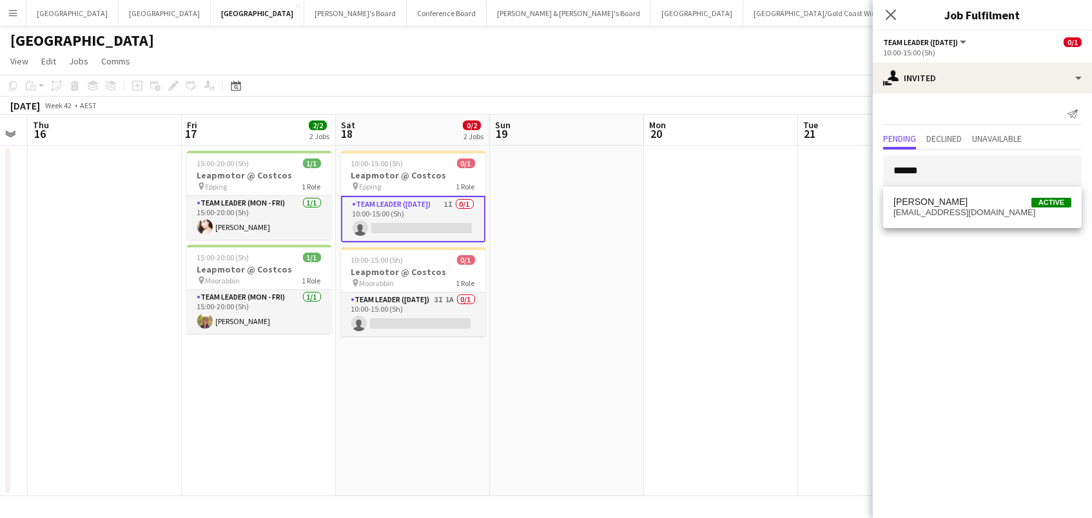
drag, startPoint x: 978, startPoint y: 172, endPoint x: 979, endPoint y: 210, distance: 37.4
click at [979, 210] on span "[EMAIL_ADDRESS][DOMAIN_NAME]" at bounding box center [982, 213] width 178 height 10
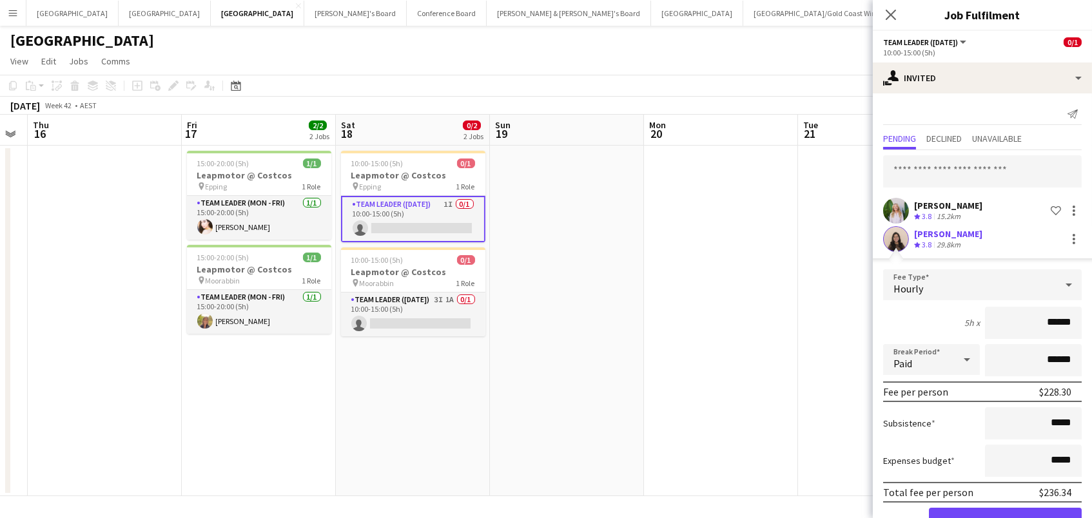
click at [1005, 518] on button "Confirm" at bounding box center [1005, 521] width 153 height 26
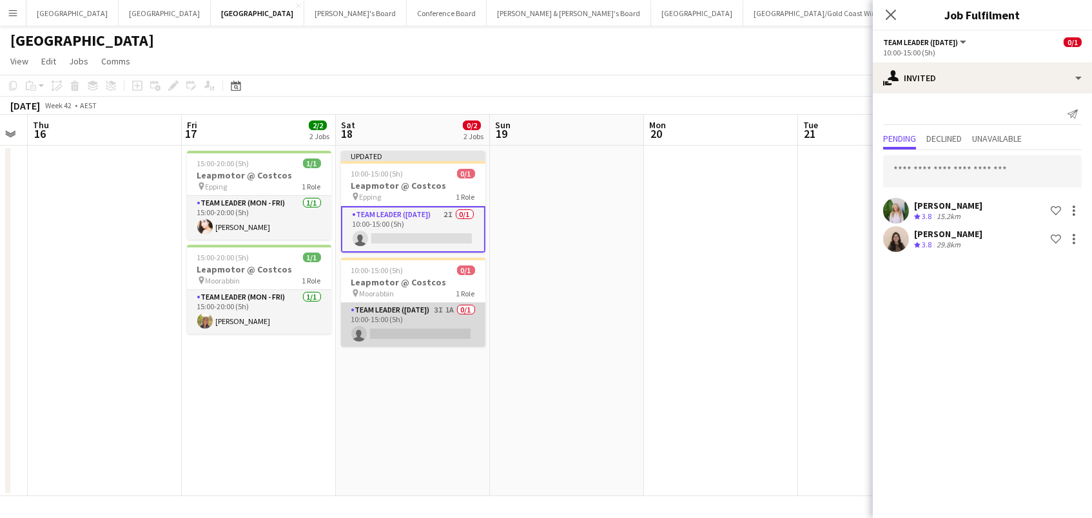
click at [388, 327] on app-card-role "Team Leader ([DATE]) 3I 1A 0/1 10:00-15:00 (5h) single-neutral-actions" at bounding box center [413, 325] width 144 height 44
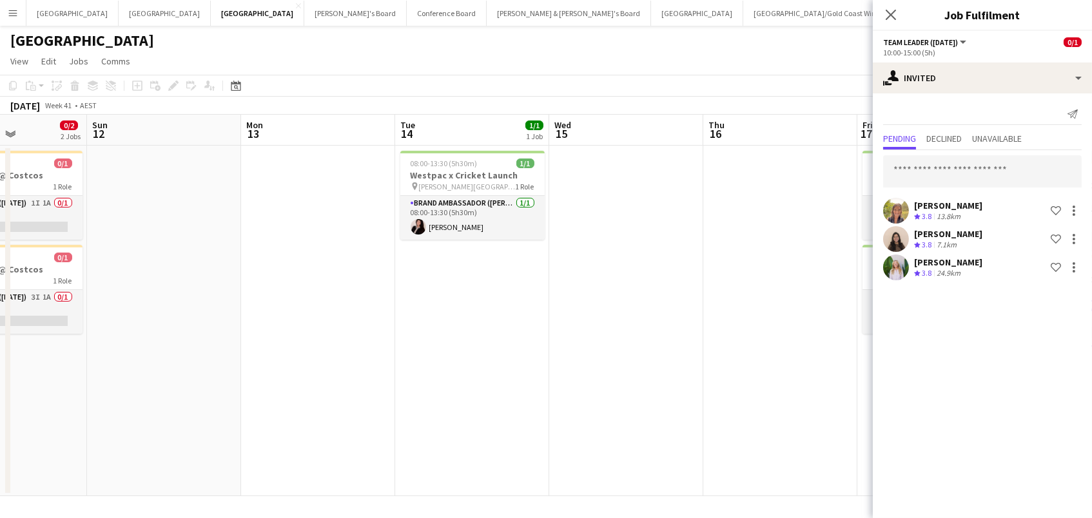
scroll to position [0, 353]
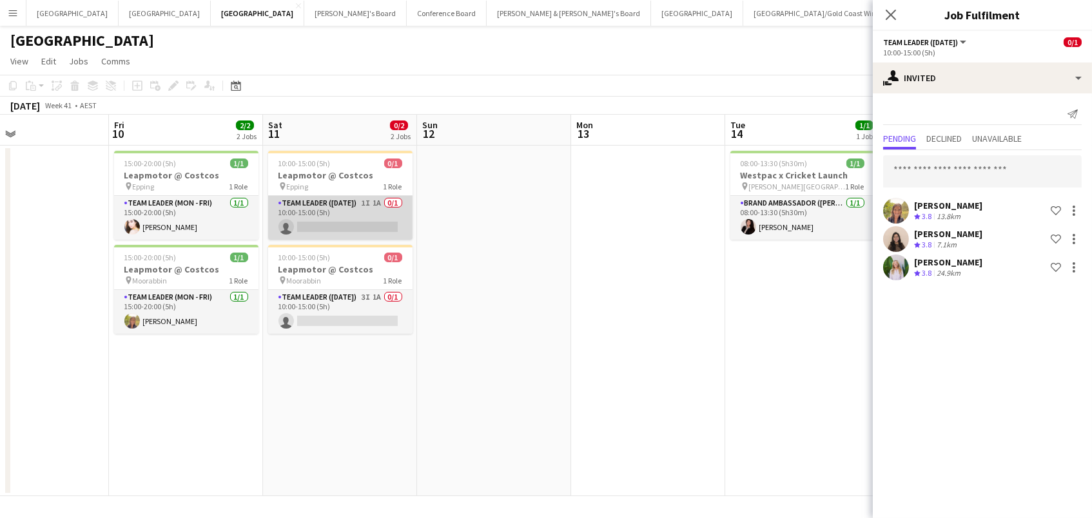
click at [368, 217] on app-card-role "Team Leader ([DATE]) 1I 1A 0/1 10:00-15:00 (5h) single-neutral-actions" at bounding box center [340, 218] width 144 height 44
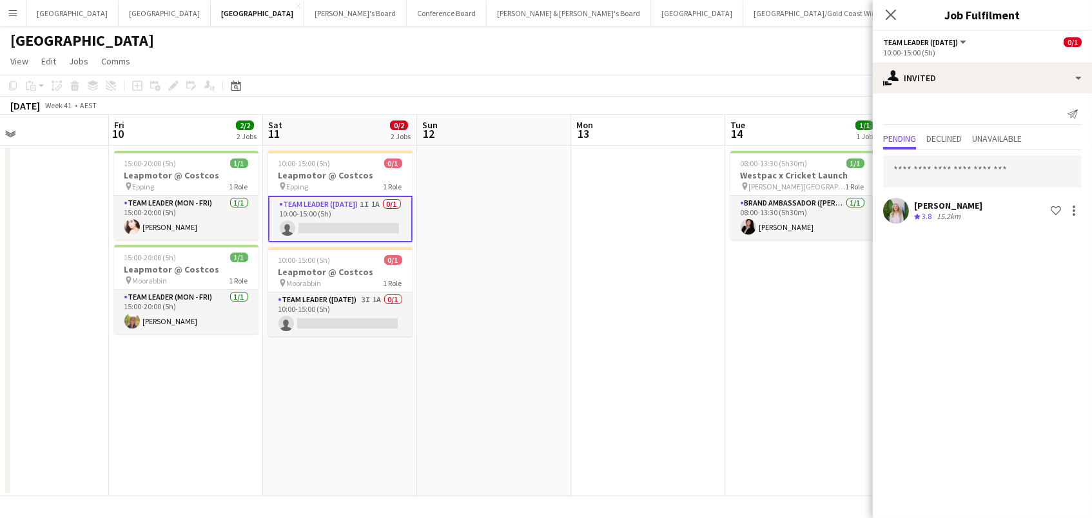
click at [966, 137] on div "Pending Declined Unavailable" at bounding box center [982, 140] width 199 height 20
click at [952, 139] on span "Declined" at bounding box center [943, 138] width 35 height 9
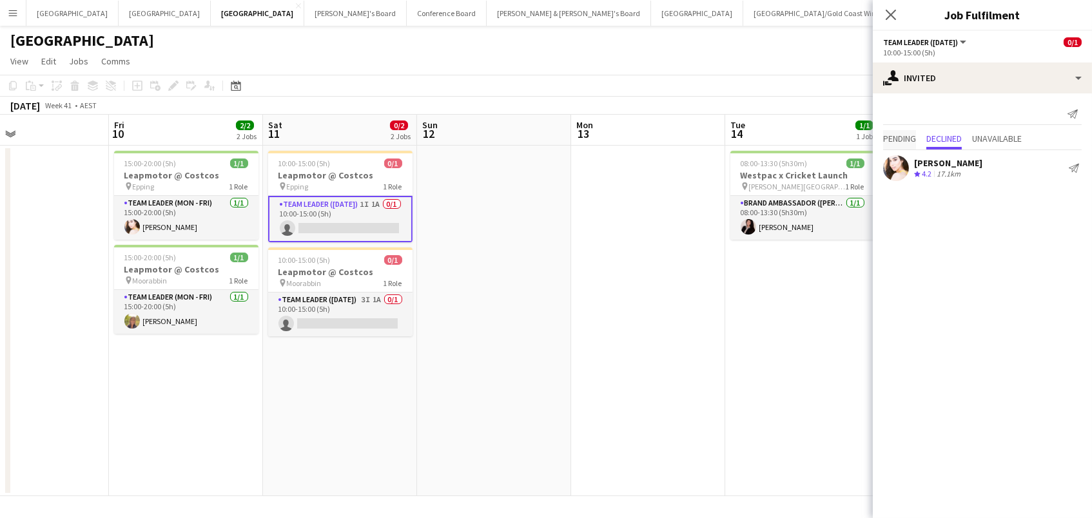
click at [895, 138] on span "Pending" at bounding box center [899, 138] width 33 height 9
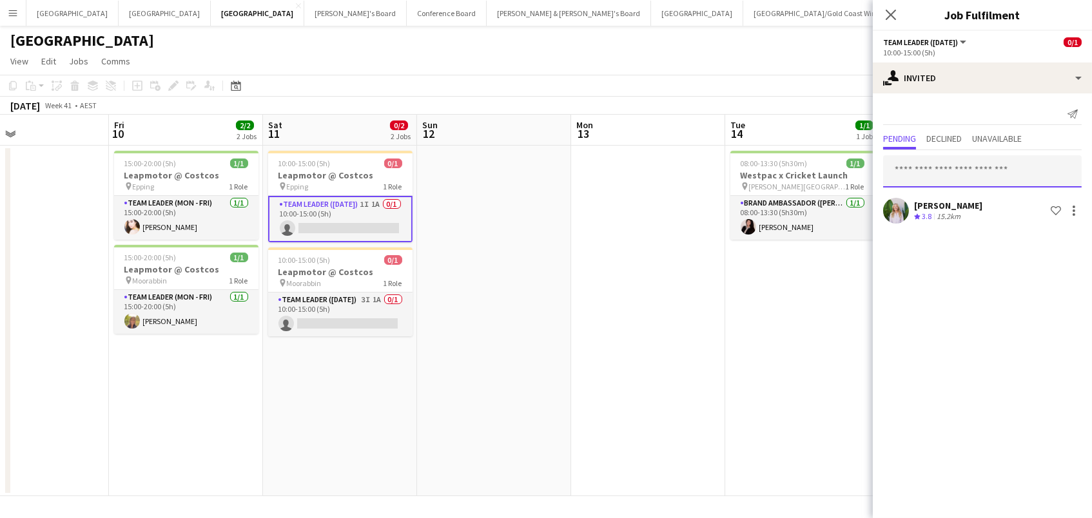
click at [913, 162] on input "text" at bounding box center [982, 171] width 199 height 32
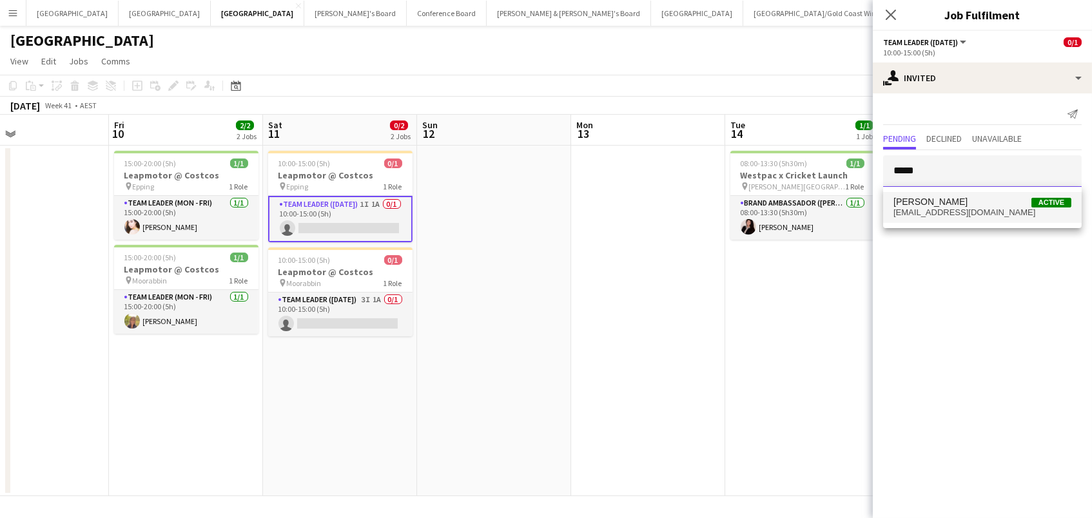
type input "*******"
drag, startPoint x: 931, startPoint y: 195, endPoint x: 934, endPoint y: 200, distance: 6.6
click at [934, 200] on span "[PERSON_NAME]" at bounding box center [930, 202] width 74 height 11
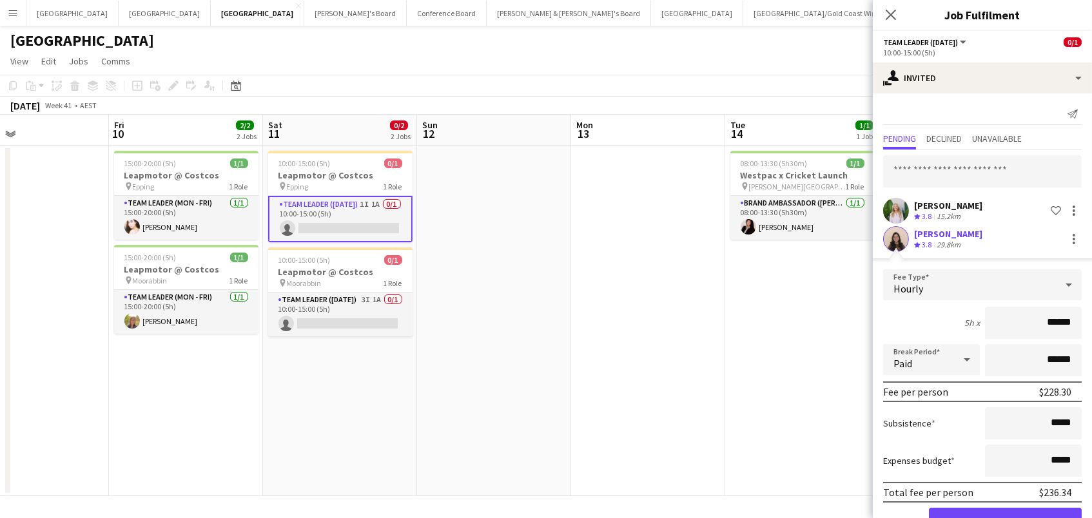
click at [1005, 518] on button "Confirm" at bounding box center [1005, 521] width 153 height 26
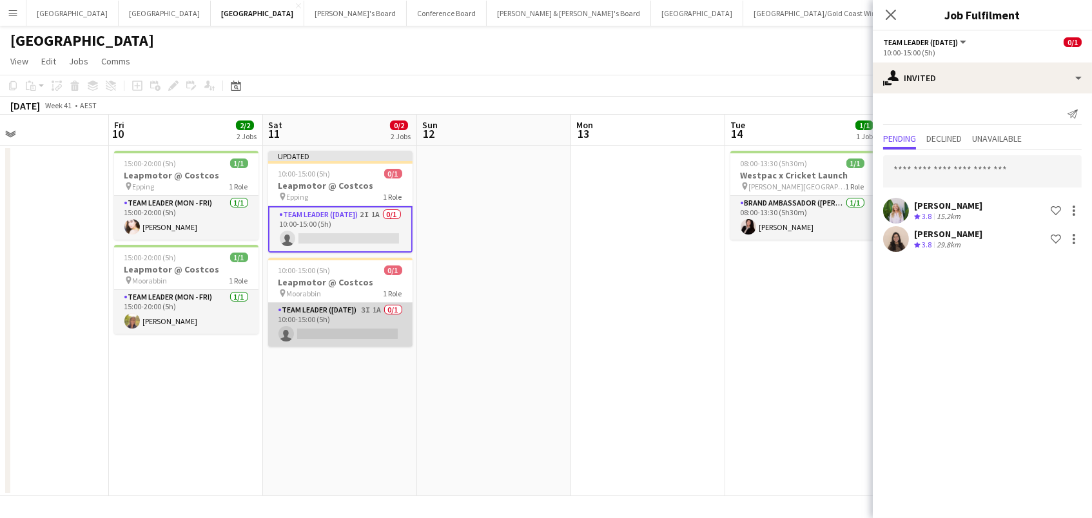
click at [379, 321] on app-card-role "Team Leader ([DATE]) 3I 1A 0/1 10:00-15:00 (5h) single-neutral-actions" at bounding box center [340, 325] width 144 height 44
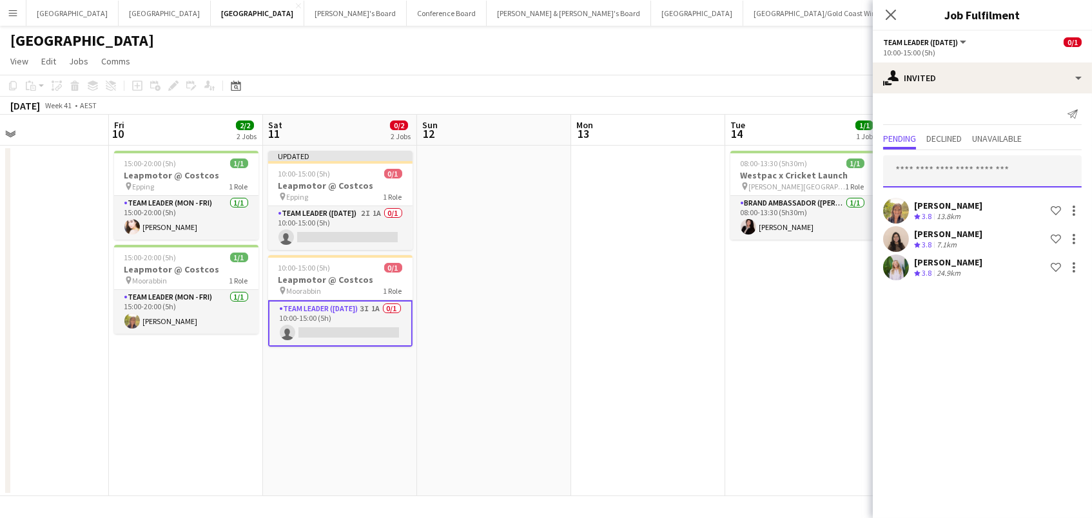
click at [940, 159] on input "text" at bounding box center [982, 171] width 199 height 32
click at [475, 222] on app-date-cell at bounding box center [494, 321] width 154 height 351
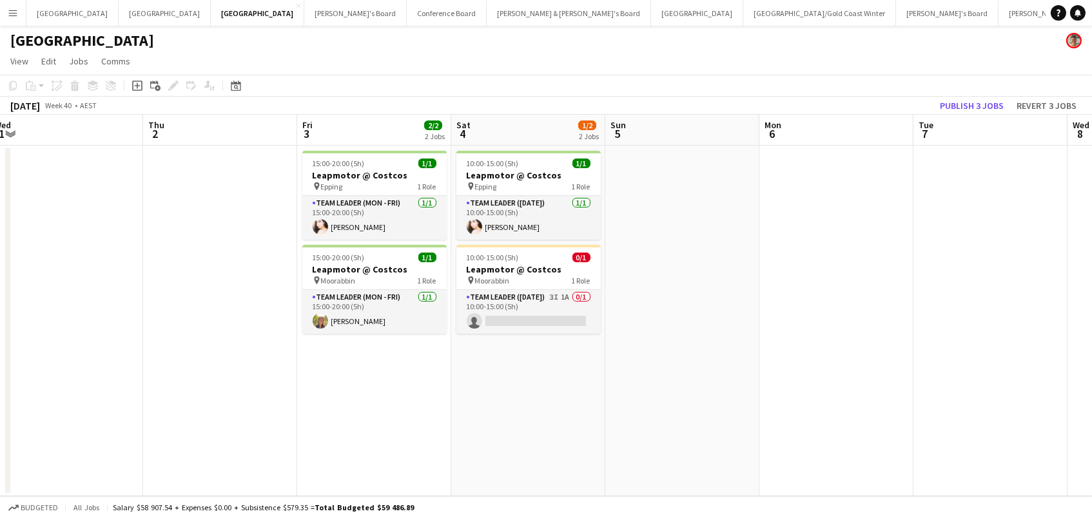
scroll to position [0, 284]
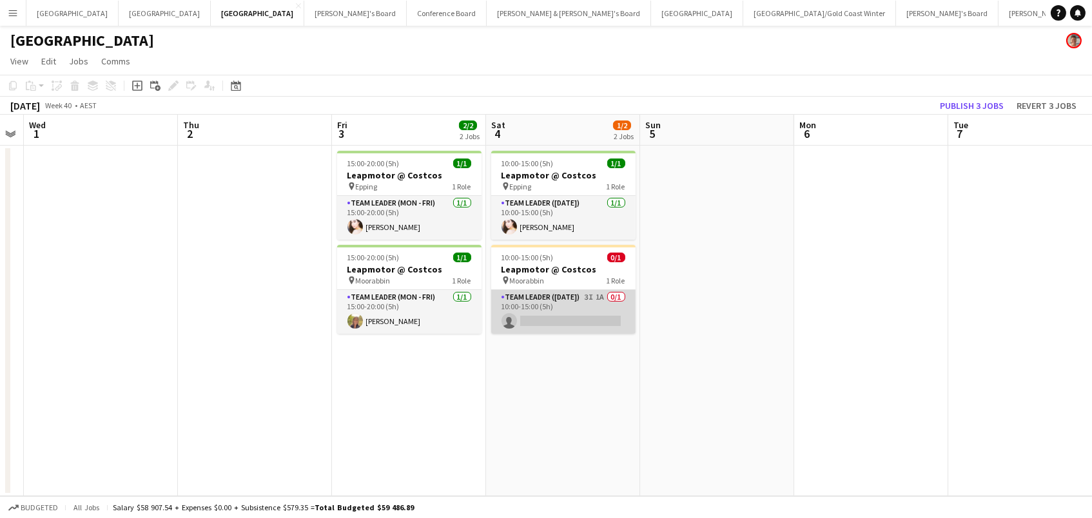
click at [581, 307] on app-card-role "Team Leader ([DATE]) 3I 1A 0/1 10:00-15:00 (5h) single-neutral-actions" at bounding box center [563, 312] width 144 height 44
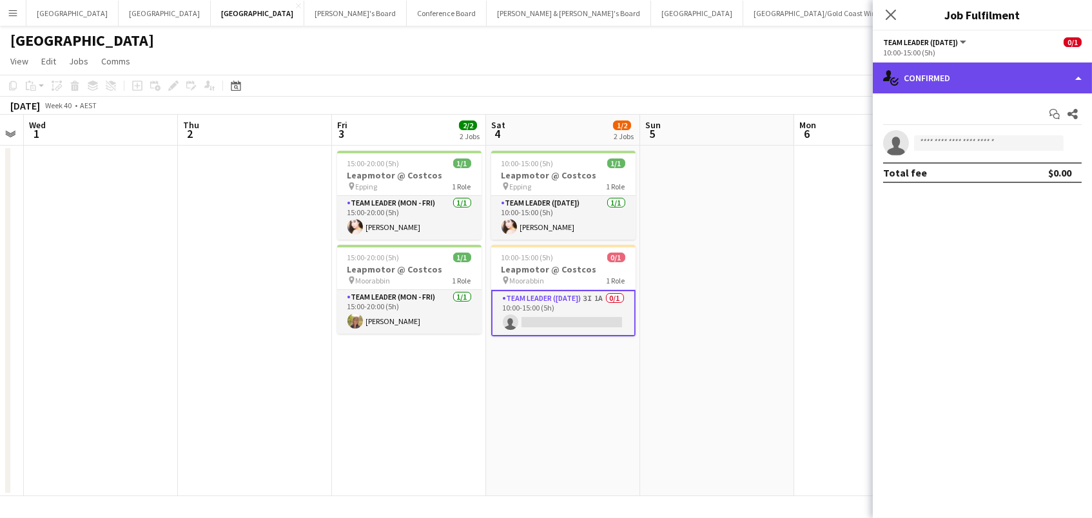
click at [974, 83] on div "single-neutral-actions-check-2 Confirmed" at bounding box center [982, 78] width 219 height 31
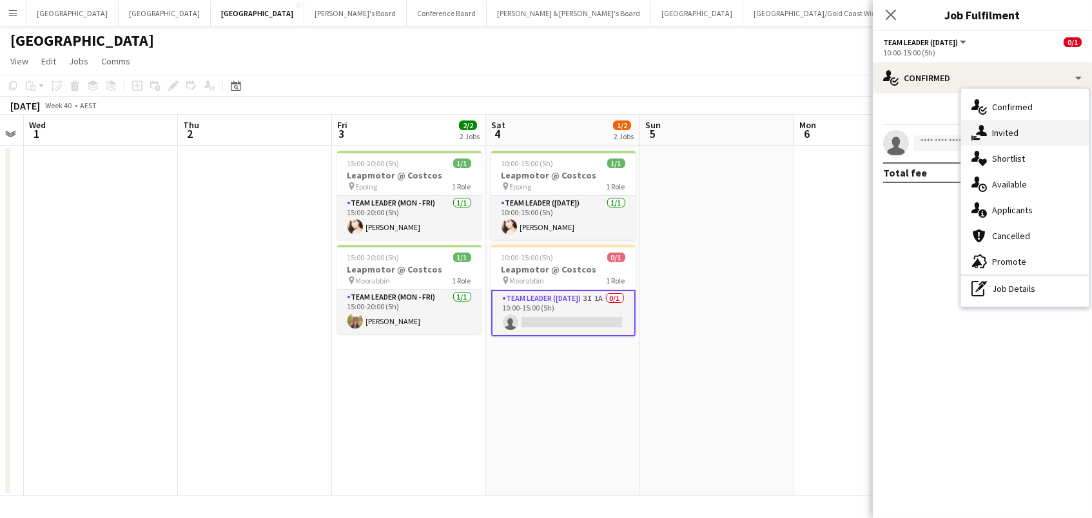
click at [995, 131] on span "Invited" at bounding box center [1005, 133] width 26 height 12
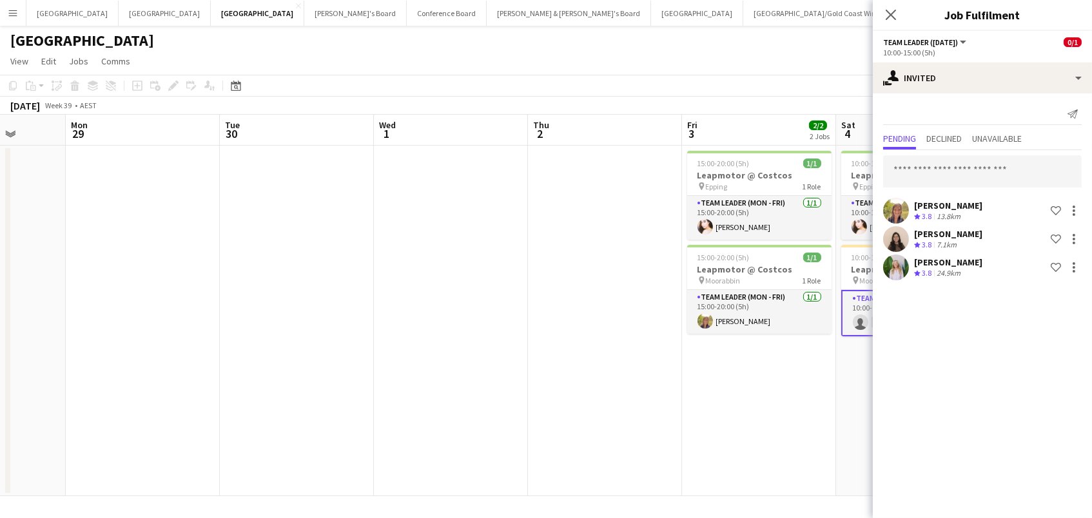
scroll to position [0, 337]
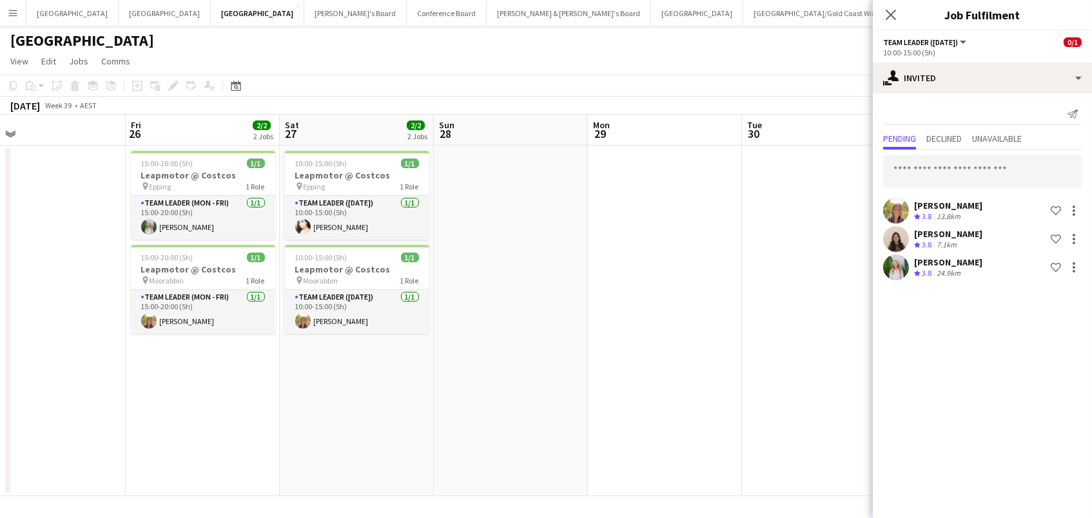
click at [768, 247] on app-date-cell at bounding box center [819, 321] width 154 height 351
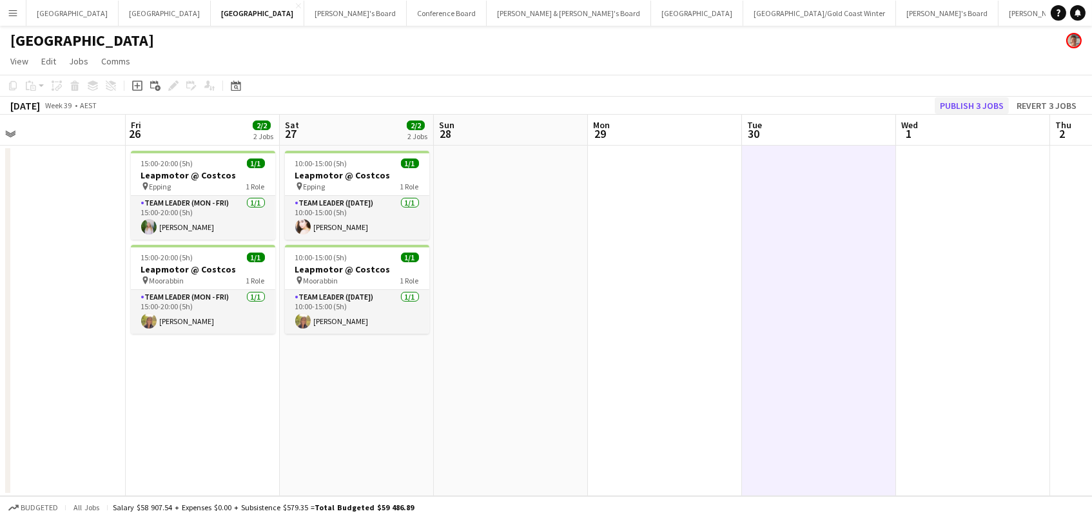
click at [964, 106] on button "Publish 3 jobs" at bounding box center [972, 105] width 74 height 17
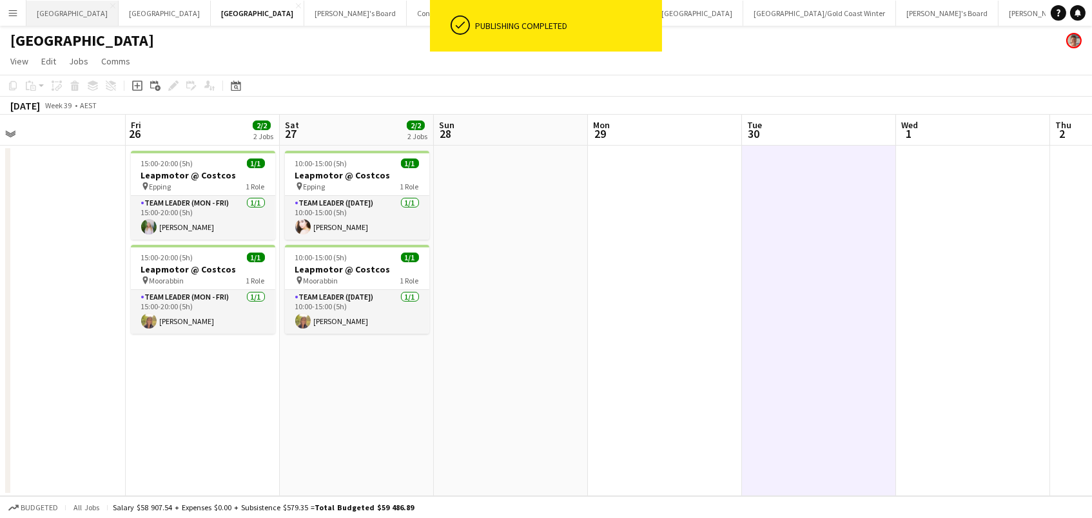
click at [39, 10] on button "Adelaide Close" at bounding box center [72, 13] width 92 height 25
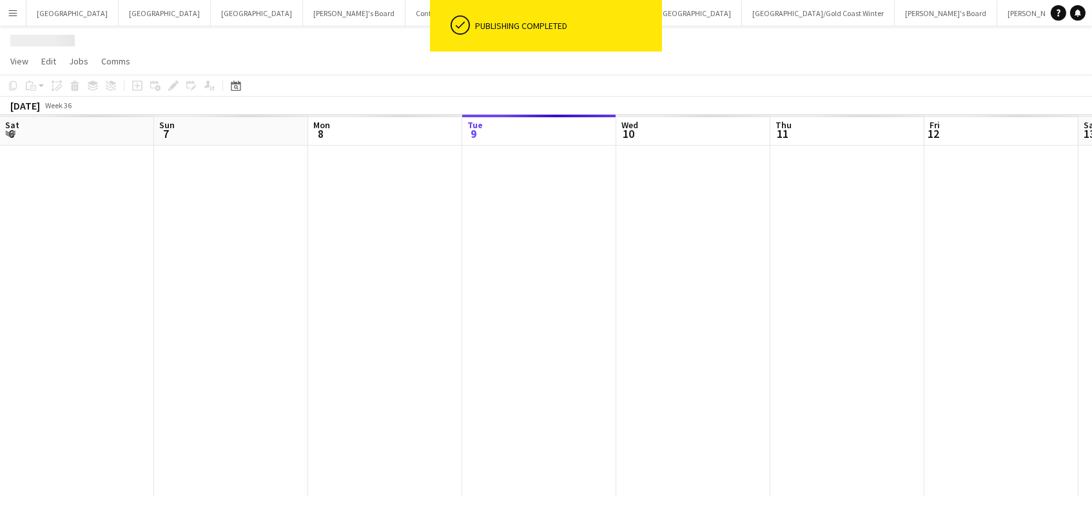
scroll to position [0, 308]
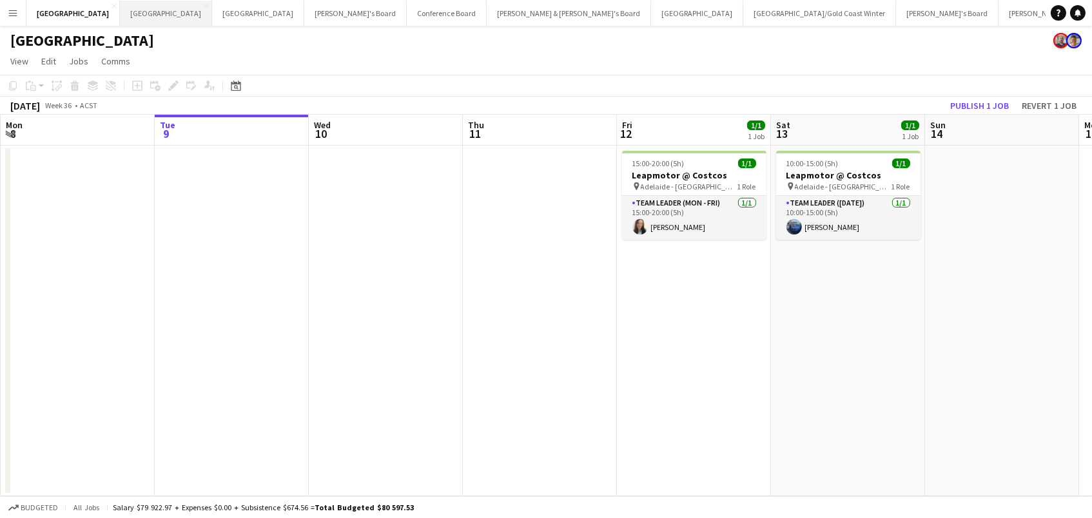
click at [120, 15] on button "Perth Close" at bounding box center [166, 13] width 92 height 25
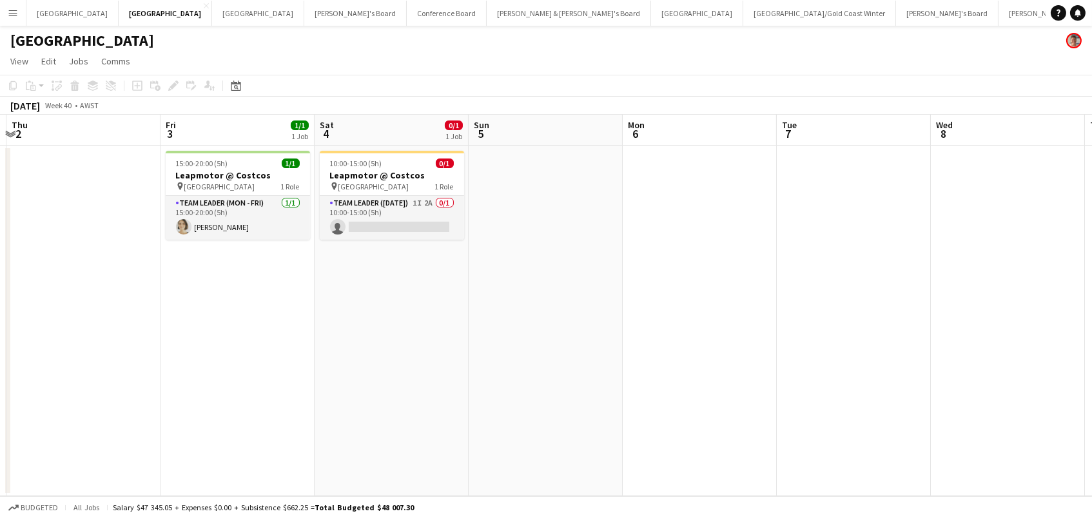
scroll to position [0, 356]
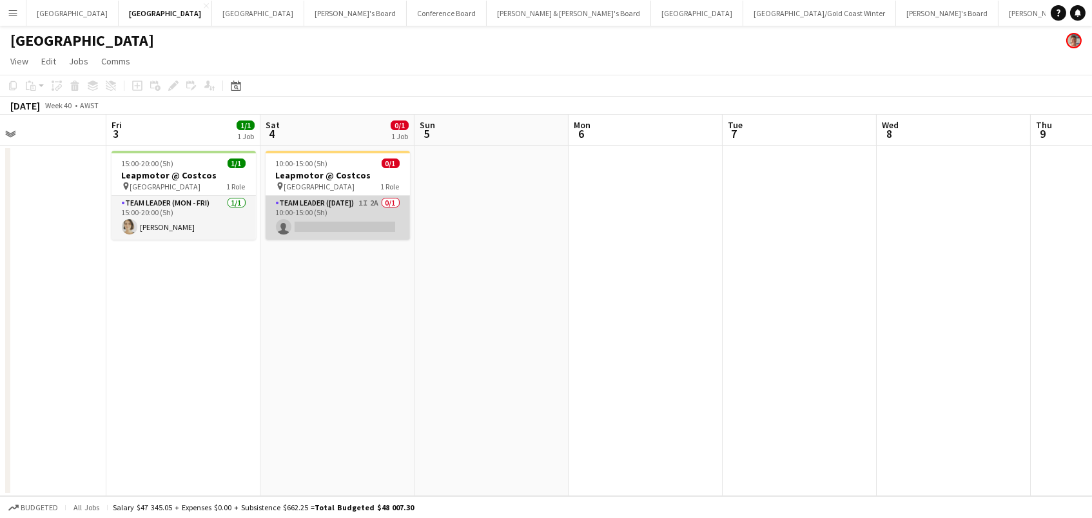
click at [388, 222] on app-card-role "Team Leader ([DATE]) 1I 2A 0/1 10:00-15:00 (5h) single-neutral-actions" at bounding box center [338, 218] width 144 height 44
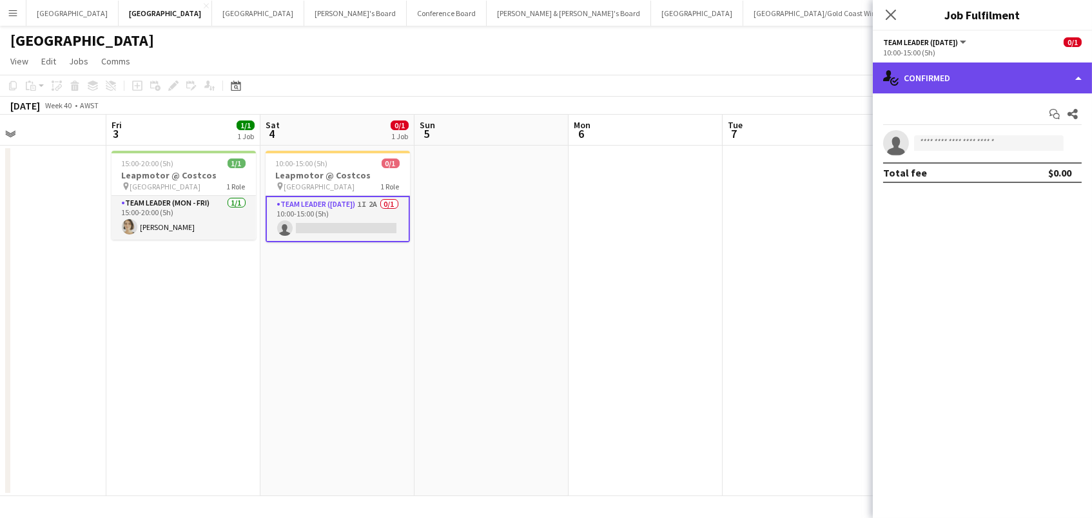
click at [910, 69] on div "single-neutral-actions-check-2 Confirmed" at bounding box center [982, 78] width 219 height 31
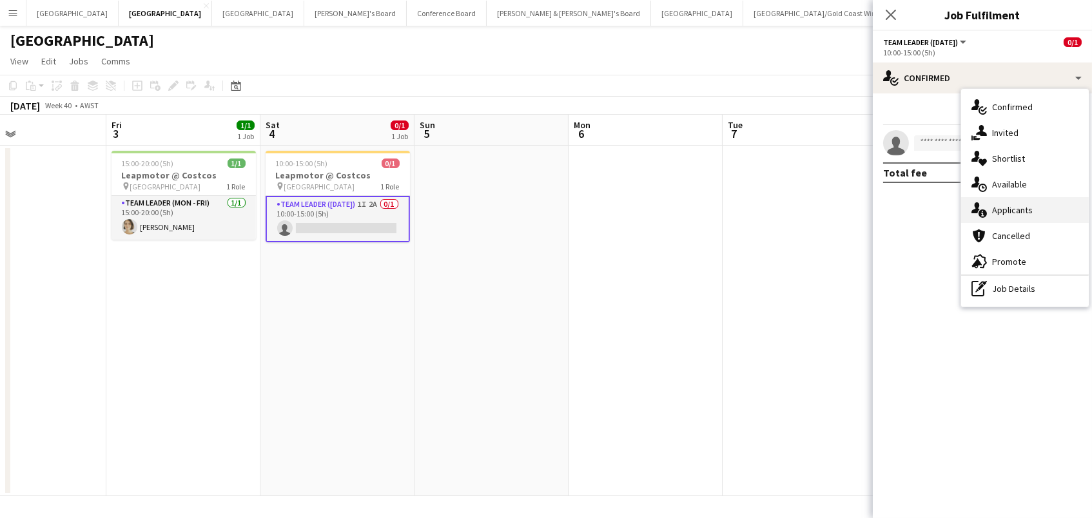
click at [1039, 209] on div "single-neutral-actions-information Applicants" at bounding box center [1025, 210] width 128 height 26
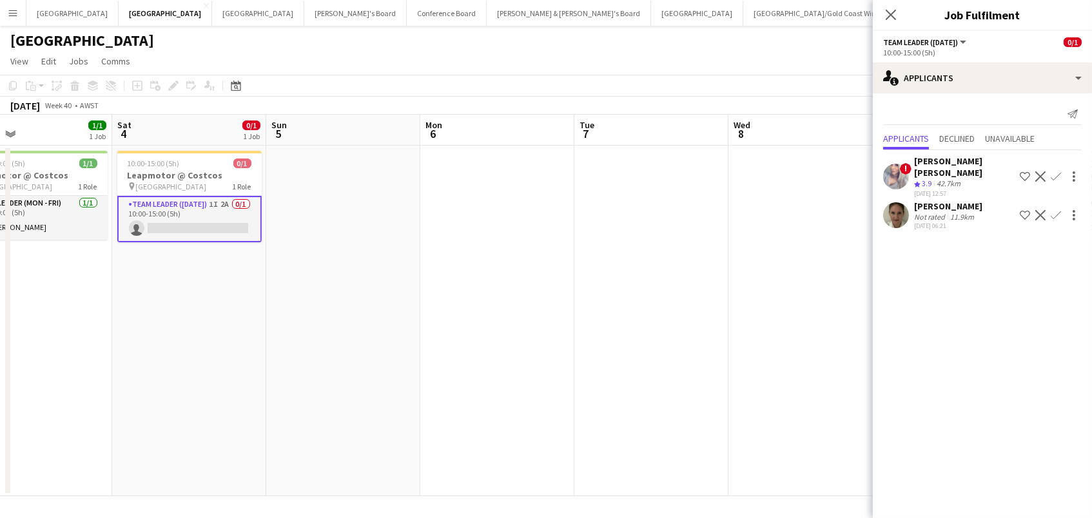
scroll to position [0, 521]
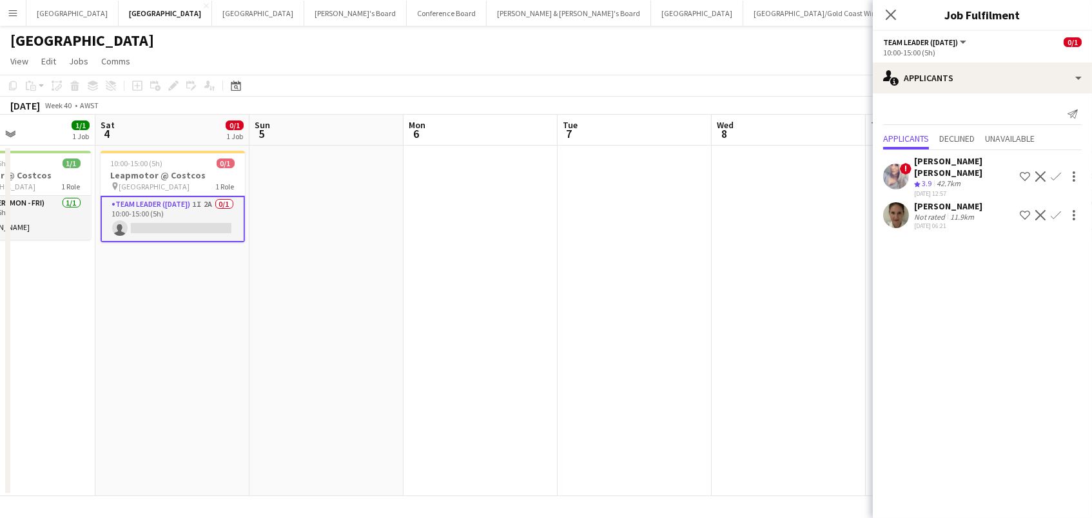
click at [1058, 171] on app-icon "Confirm" at bounding box center [1056, 176] width 10 height 10
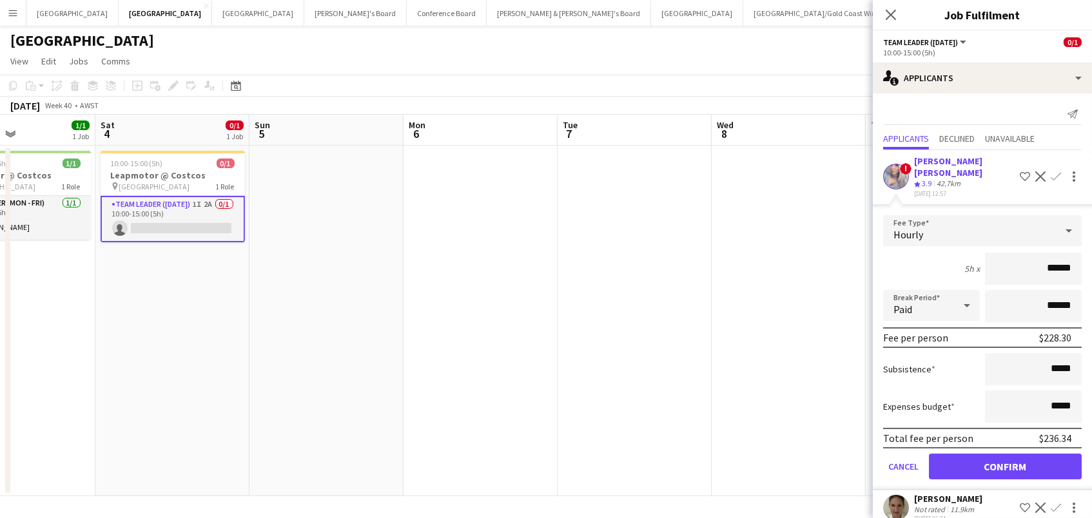
click at [1005, 454] on button "Confirm" at bounding box center [1005, 467] width 153 height 26
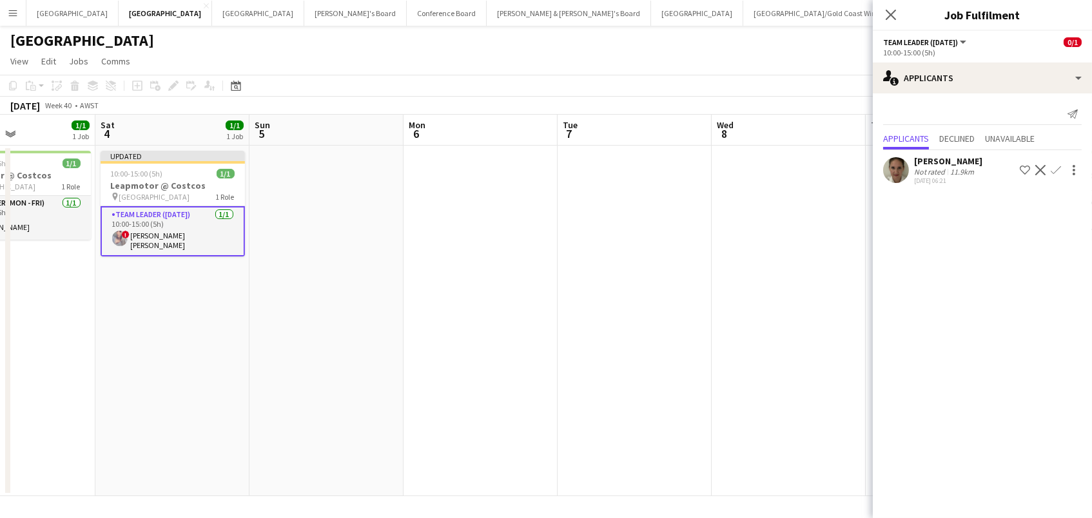
scroll to position [0, 591]
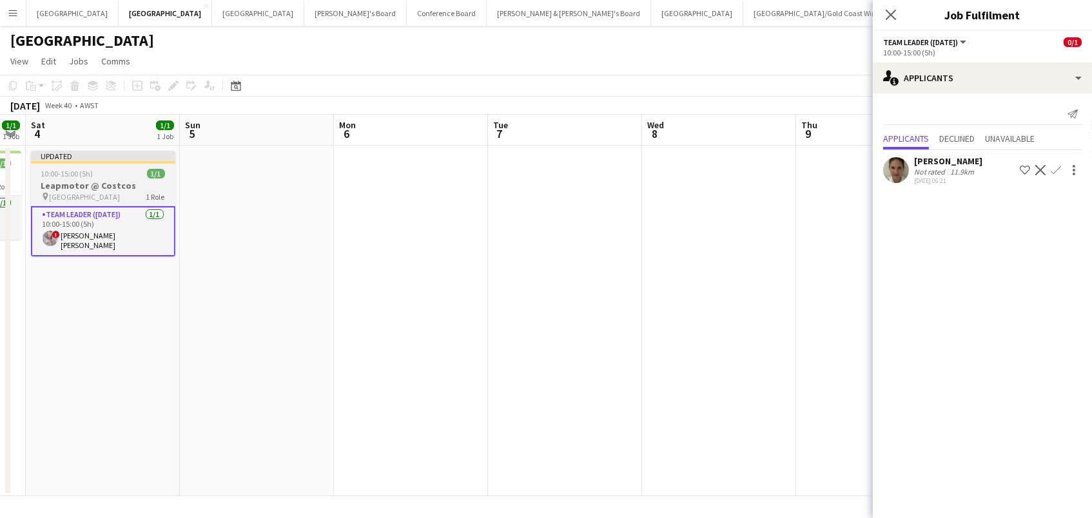
click at [121, 183] on h3 "Leapmotor @ Costcos" at bounding box center [103, 186] width 144 height 12
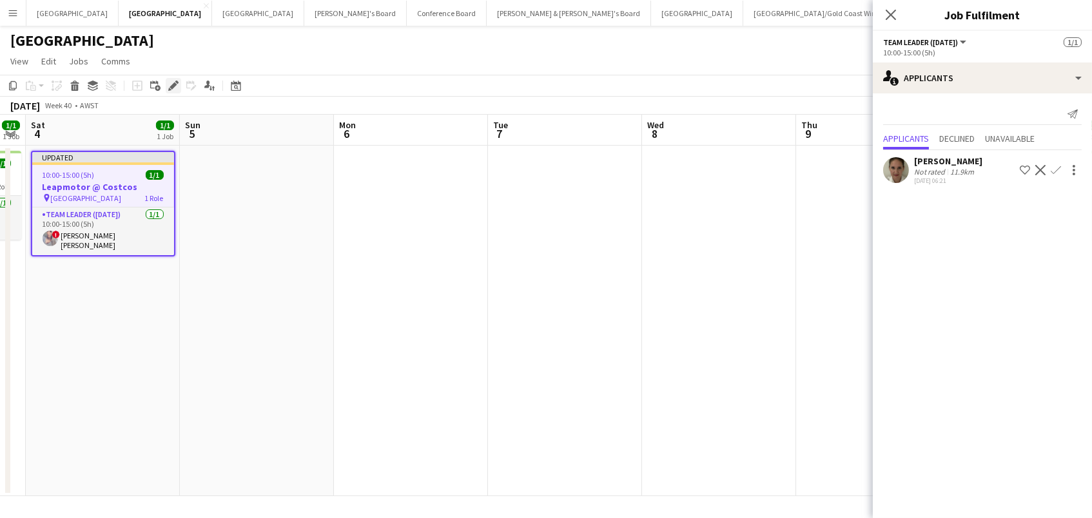
click at [170, 84] on icon at bounding box center [173, 86] width 7 height 7
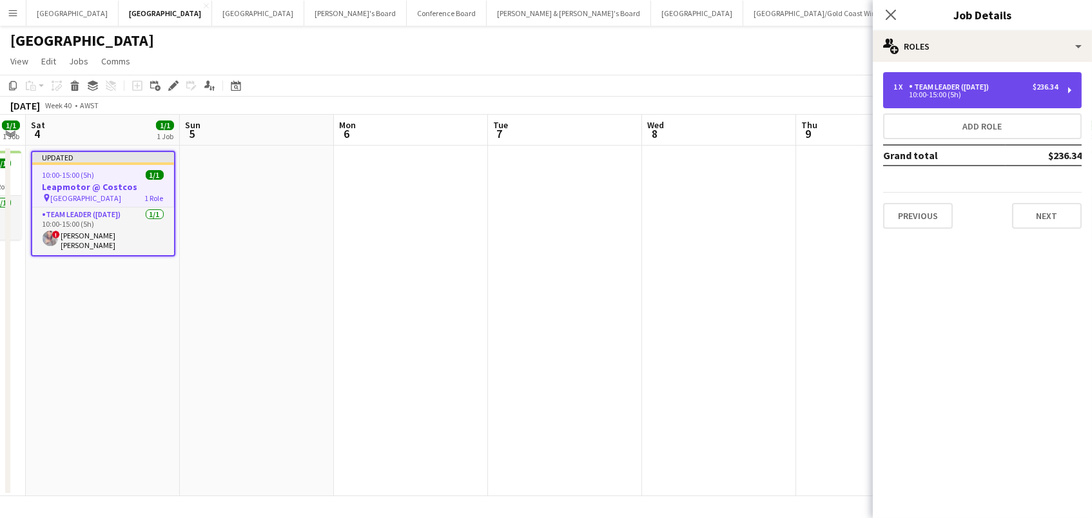
click at [982, 86] on div "Team Leader ([DATE])" at bounding box center [951, 87] width 85 height 9
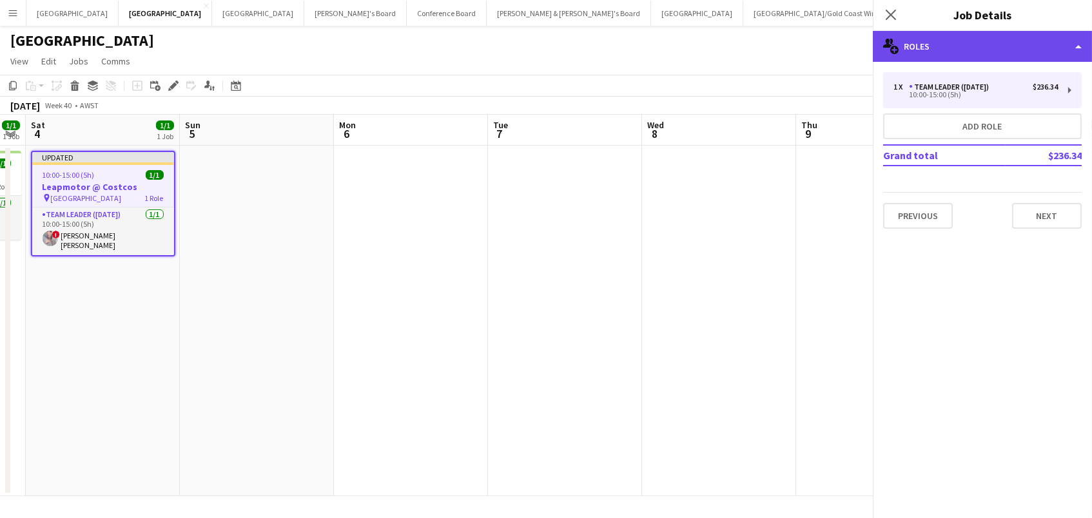
click at [964, 41] on div "multiple-users-add Roles" at bounding box center [982, 46] width 219 height 31
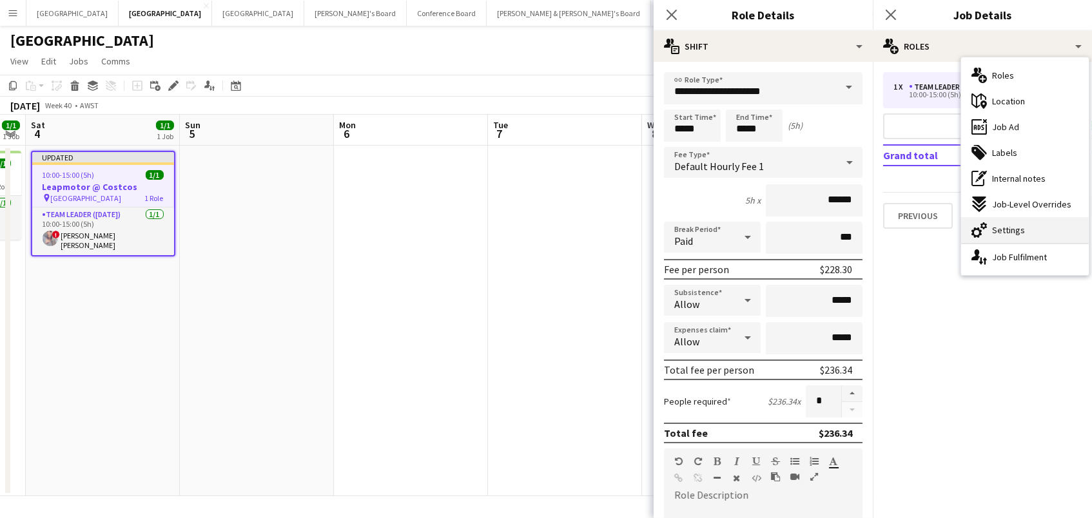
click at [1002, 230] on span "Settings" at bounding box center [1008, 230] width 33 height 12
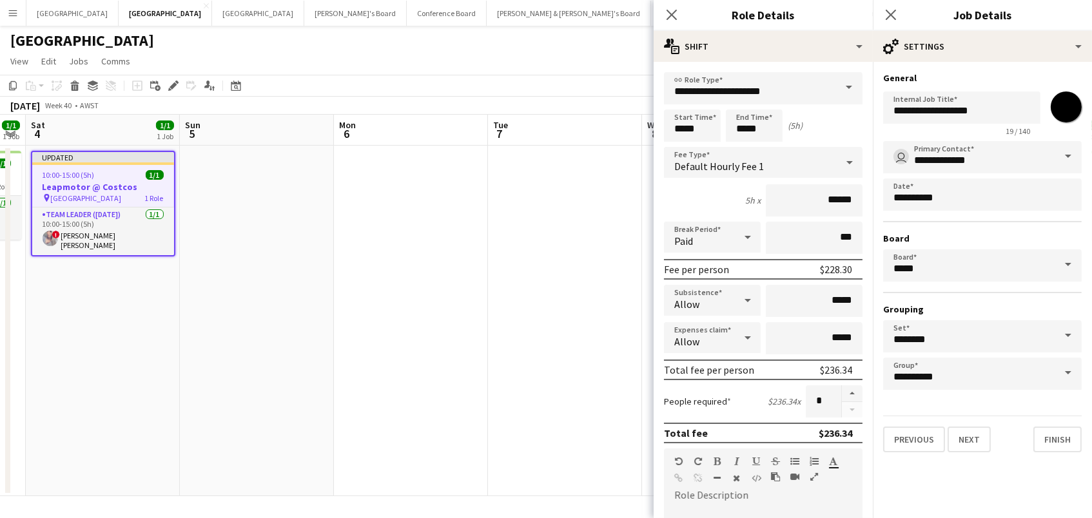
click at [1073, 110] on input "*******" at bounding box center [1066, 107] width 46 height 46
type input "*******"
click at [578, 237] on app-date-cell at bounding box center [565, 321] width 154 height 351
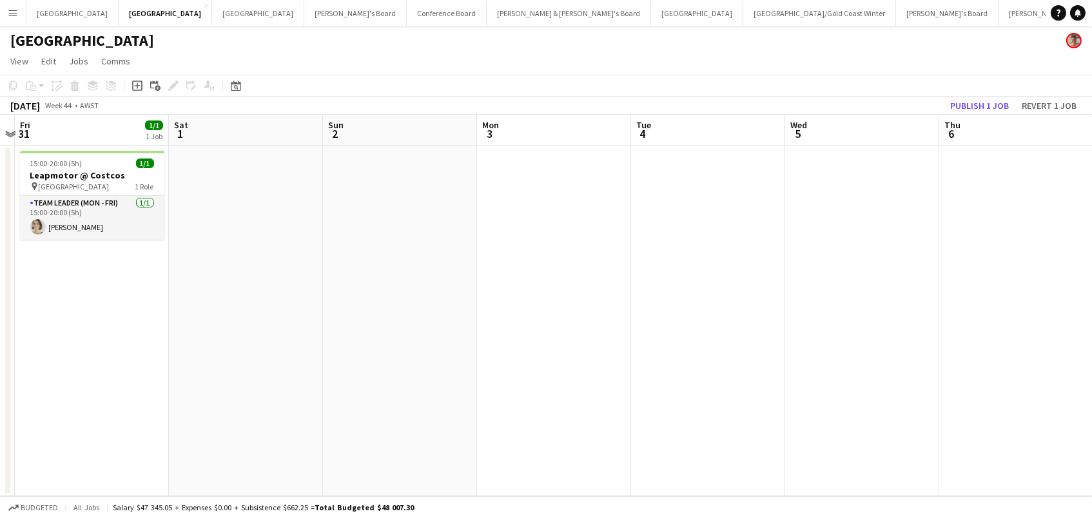
scroll to position [0, 516]
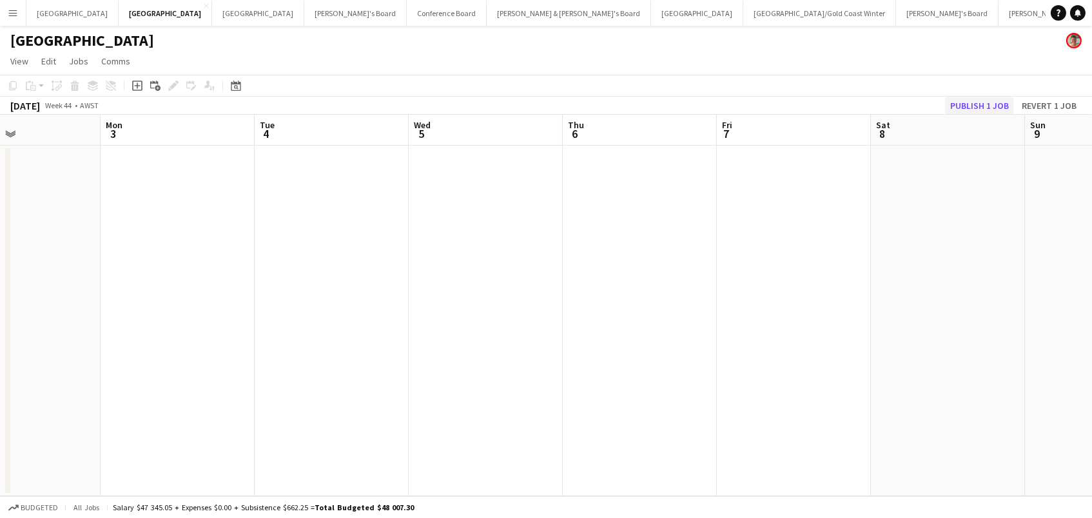
click at [972, 108] on button "Publish 1 job" at bounding box center [979, 105] width 69 height 17
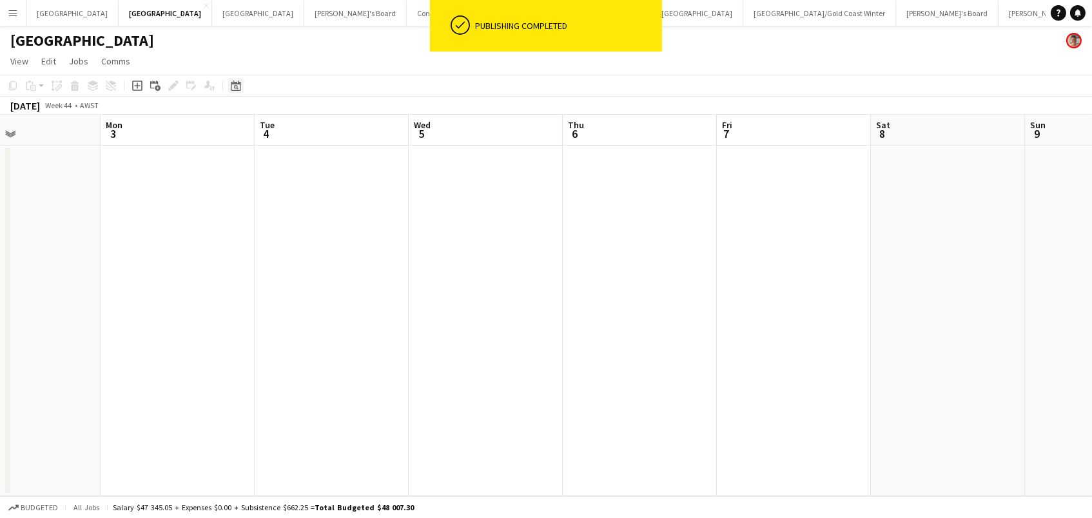
click at [231, 84] on icon "Date picker" at bounding box center [236, 86] width 10 height 10
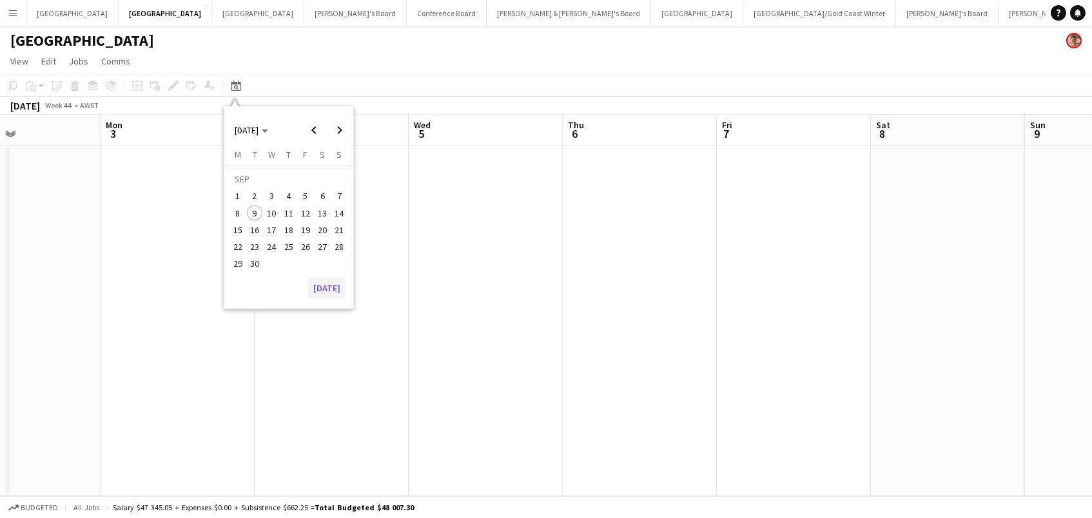
click at [323, 290] on button "[DATE]" at bounding box center [326, 288] width 37 height 21
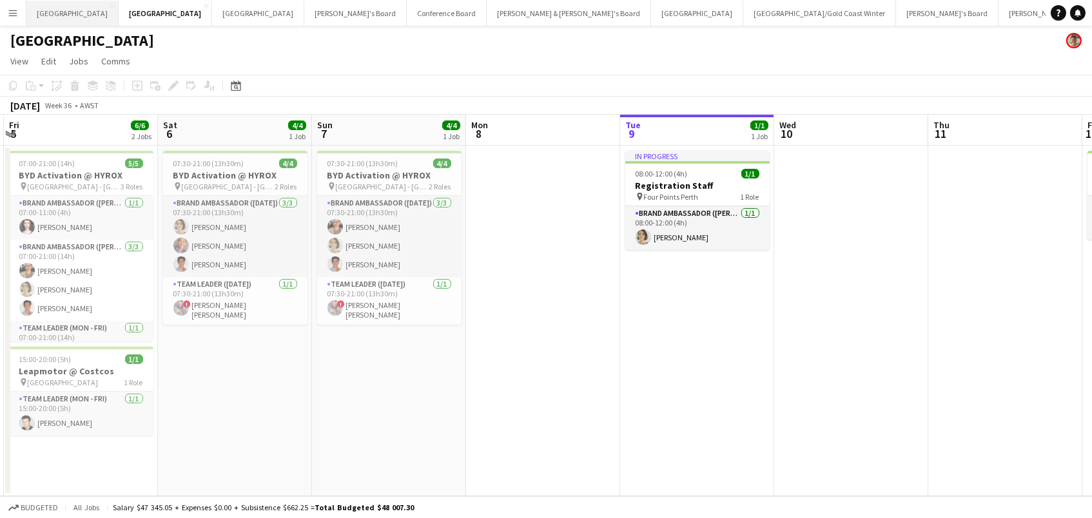
scroll to position [0, 302]
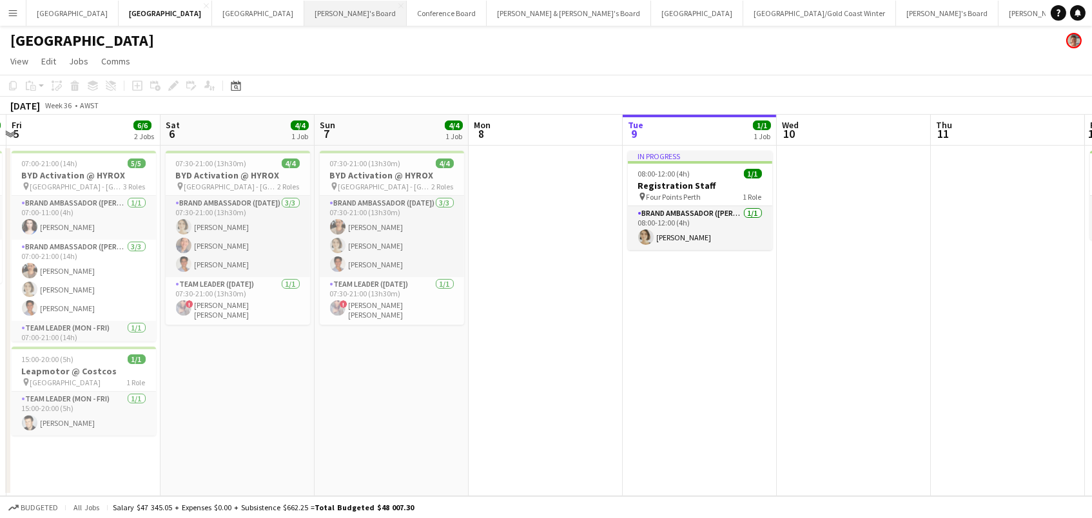
click at [304, 7] on button "Tennille's Board Close" at bounding box center [355, 13] width 103 height 25
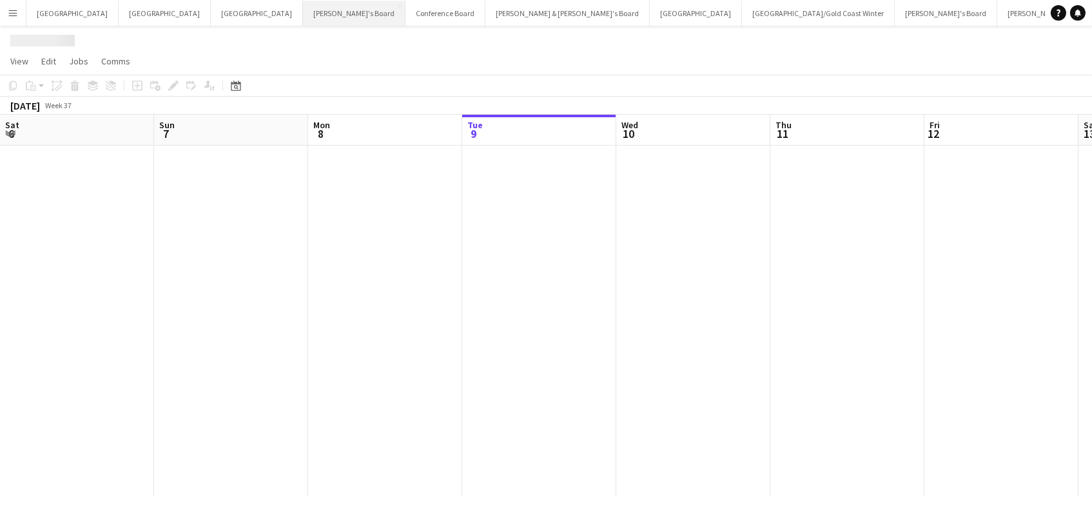
scroll to position [0, 308]
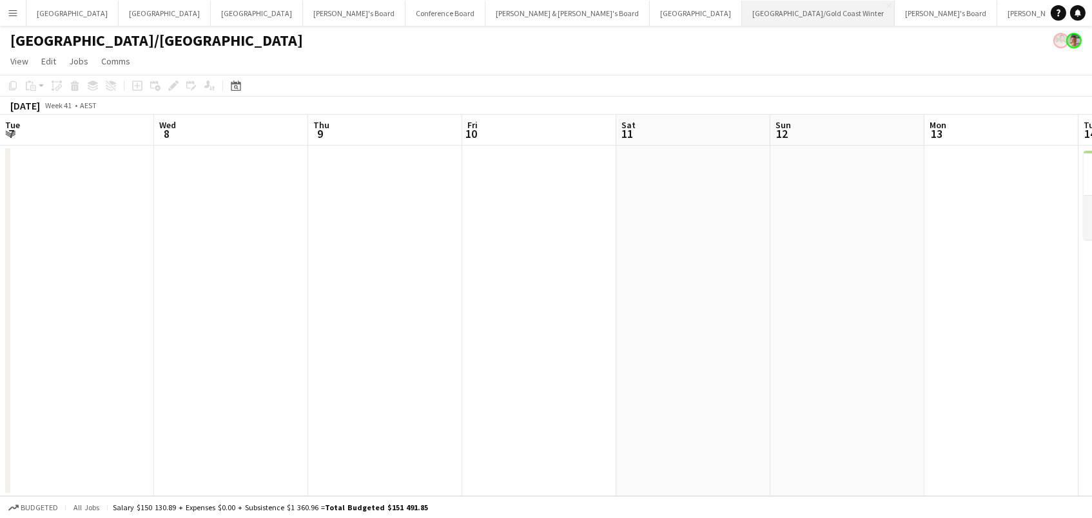
scroll to position [0, 393]
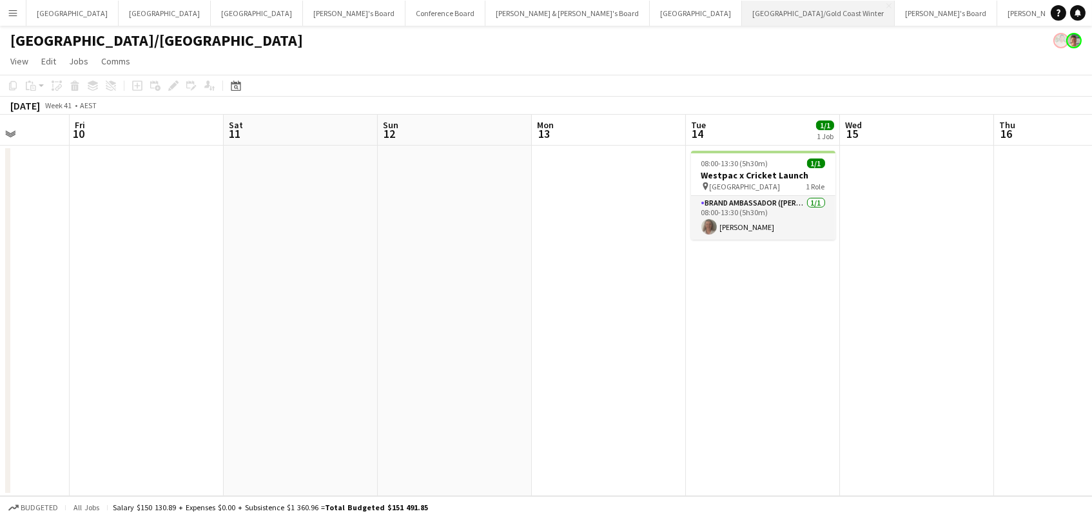
click at [742, 15] on button "[GEOGRAPHIC_DATA]/[GEOGRAPHIC_DATA] Winter Close" at bounding box center [818, 13] width 153 height 25
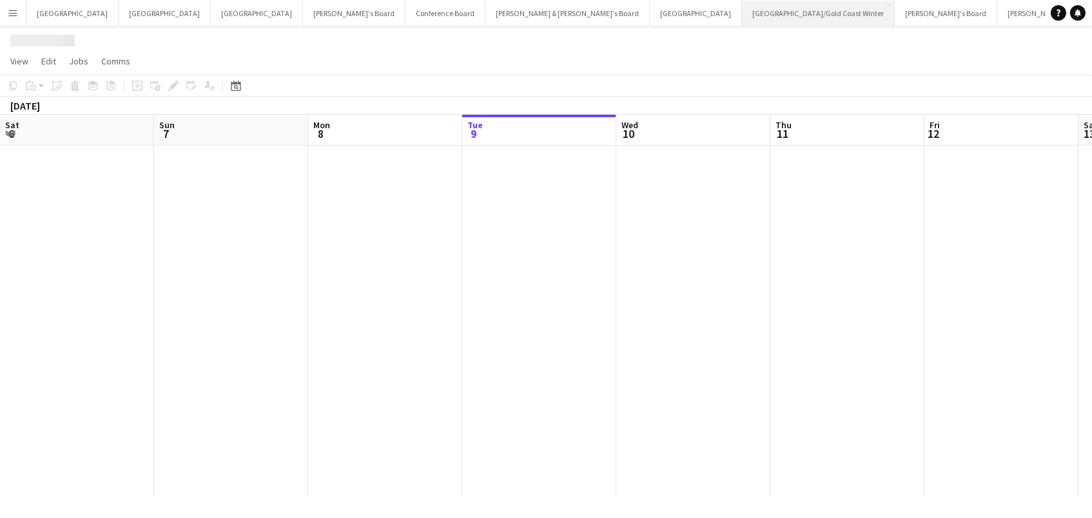
scroll to position [0, 308]
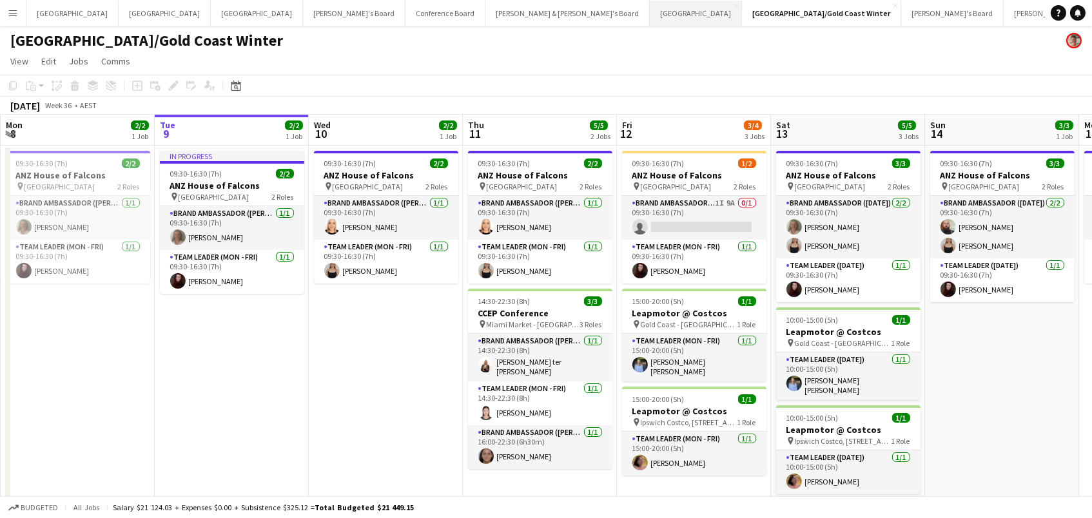
click at [650, 7] on button "Sydney Close" at bounding box center [696, 13] width 92 height 25
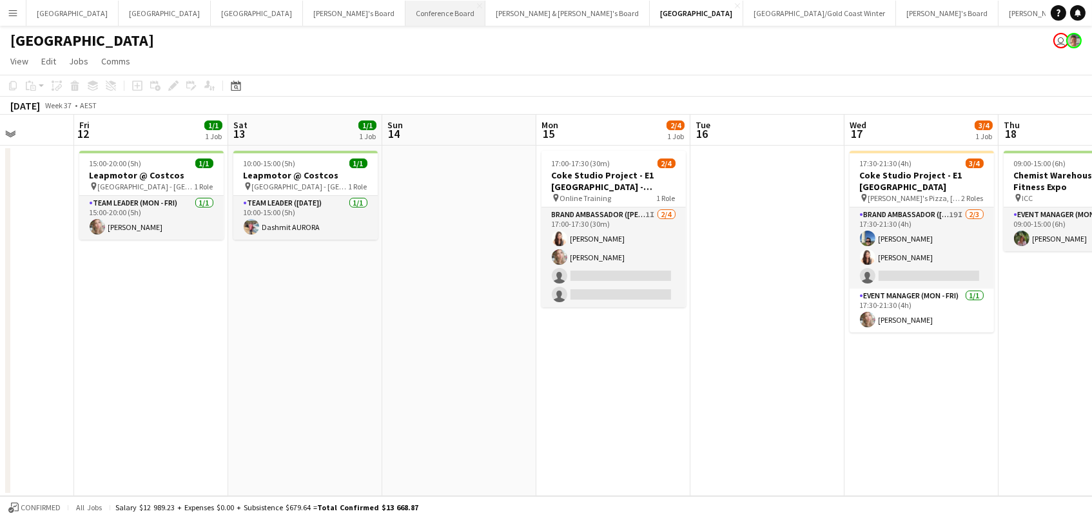
scroll to position [0, 8]
click at [743, 12] on button "[GEOGRAPHIC_DATA]/[GEOGRAPHIC_DATA] Winter Close" at bounding box center [819, 13] width 153 height 25
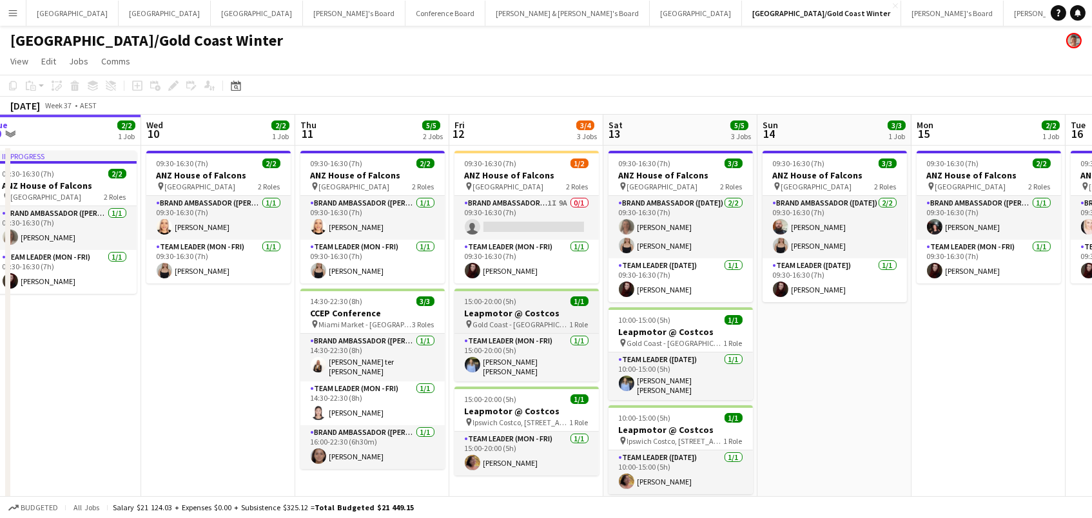
click at [540, 308] on h3 "Leapmotor @ Costcos" at bounding box center [526, 314] width 144 height 12
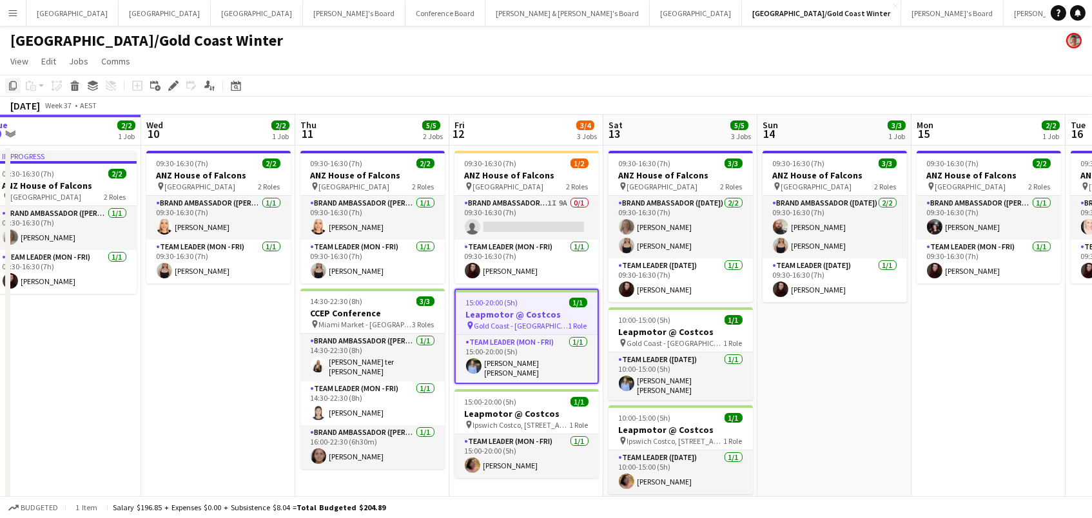
click at [8, 81] on icon "Copy" at bounding box center [13, 86] width 10 height 10
click at [168, 83] on icon "Edit" at bounding box center [173, 86] width 10 height 10
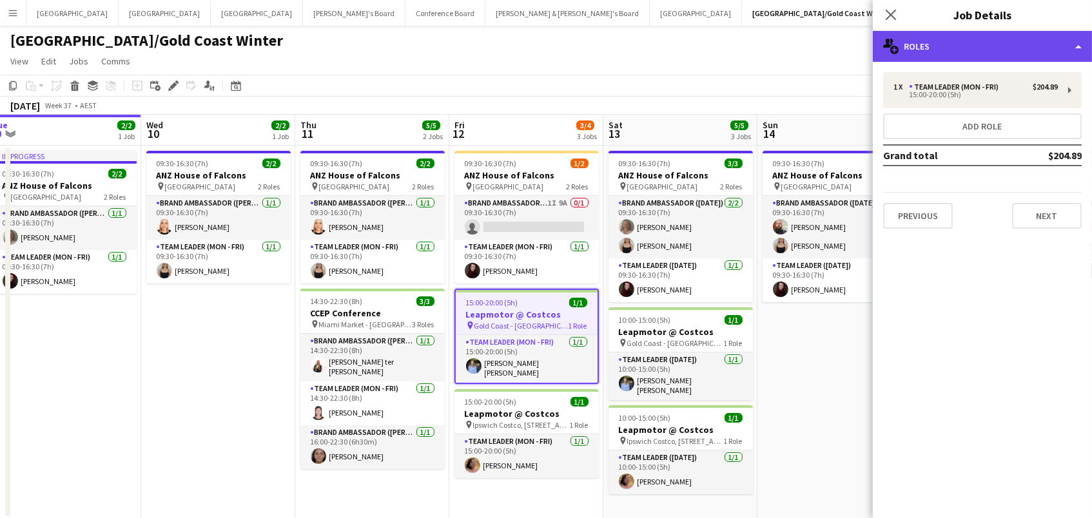
click at [939, 39] on div "multiple-users-add Roles" at bounding box center [982, 46] width 219 height 31
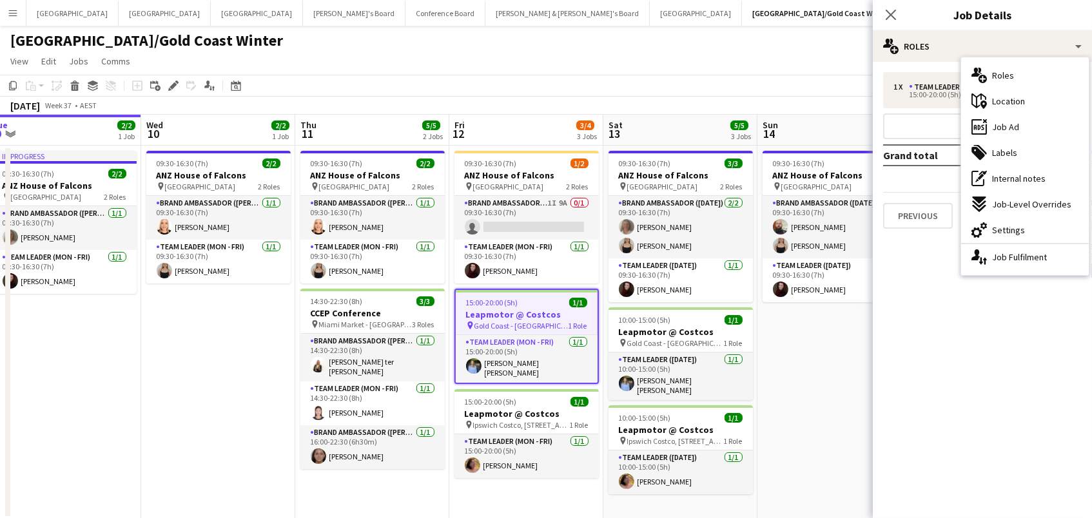
click at [999, 233] on span "Settings" at bounding box center [1008, 230] width 33 height 12
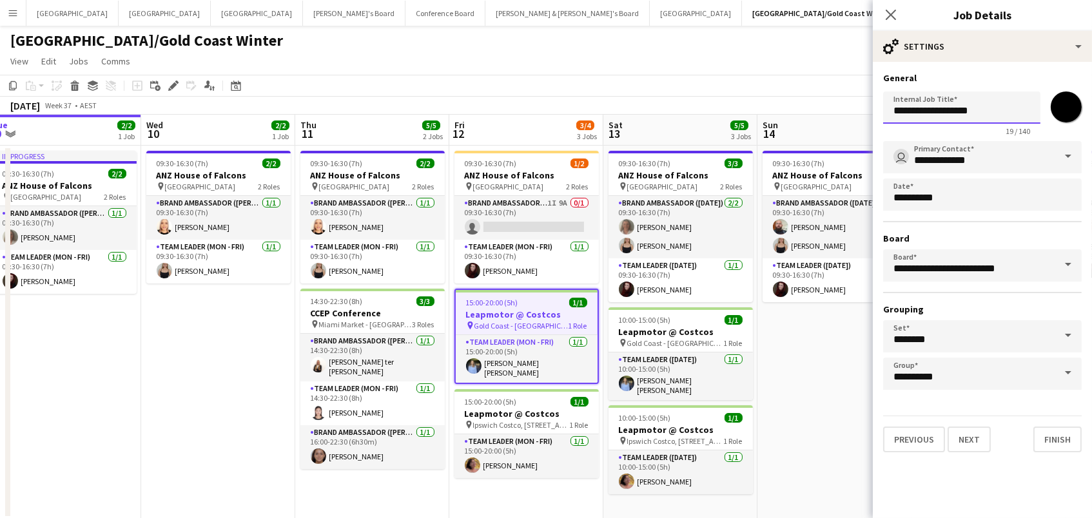
click at [862, 104] on body "Menu Boards Boards Boards All jobs Status Workforce Workforce My Workforce Recr…" at bounding box center [546, 271] width 1092 height 542
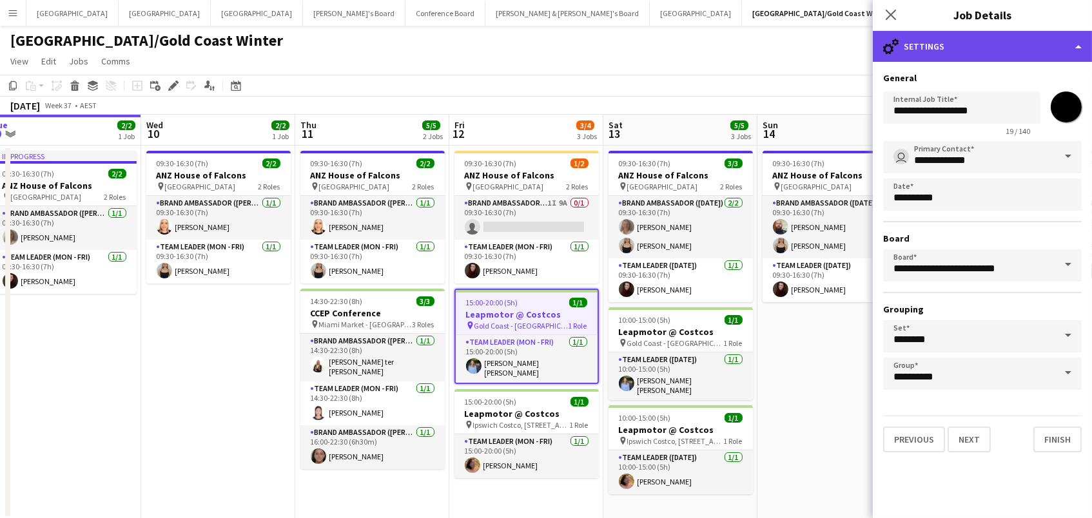
click at [924, 37] on div "cog-double-3 Settings" at bounding box center [982, 46] width 219 height 31
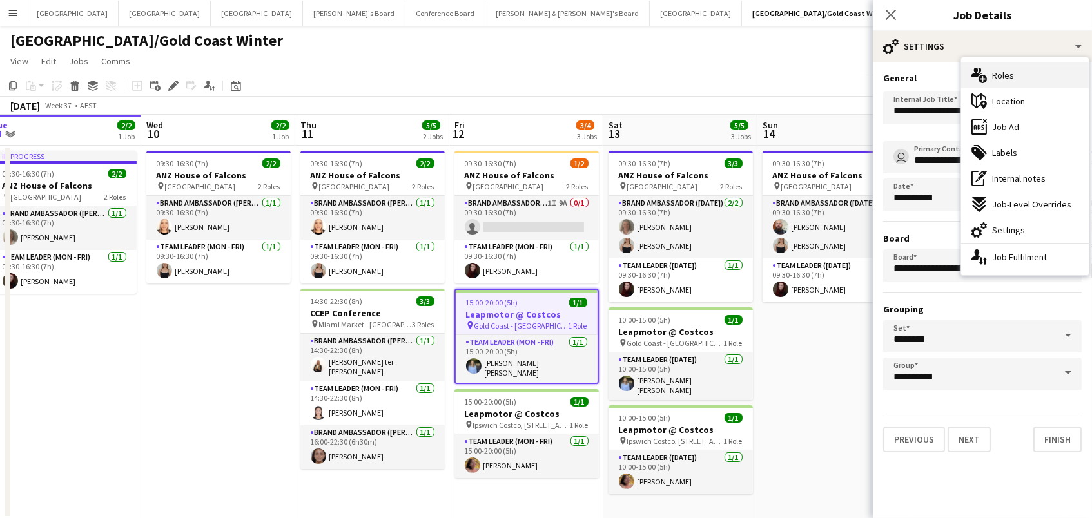
click at [998, 77] on span "Roles" at bounding box center [1003, 76] width 22 height 12
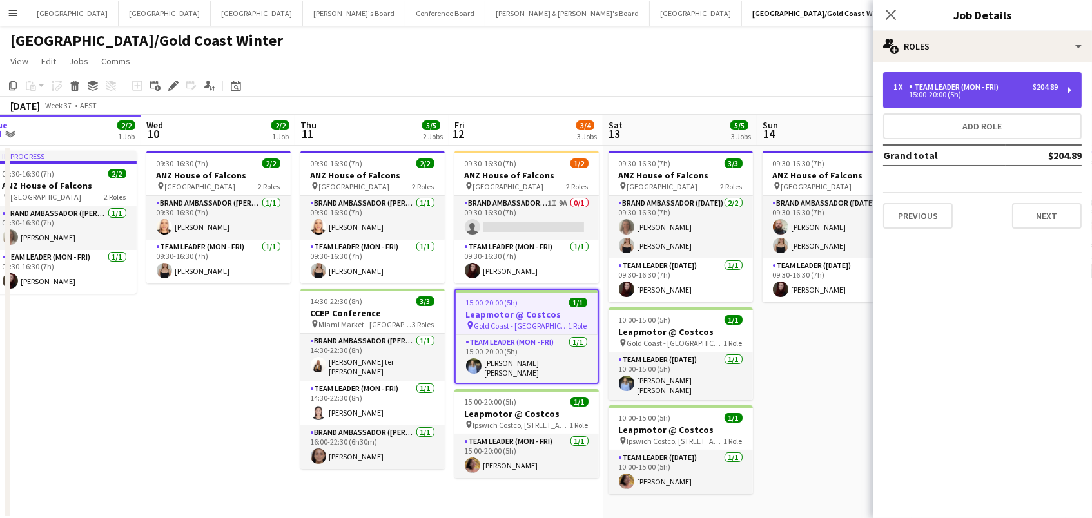
click at [1001, 93] on div "15:00-20:00 (5h)" at bounding box center [975, 95] width 164 height 6
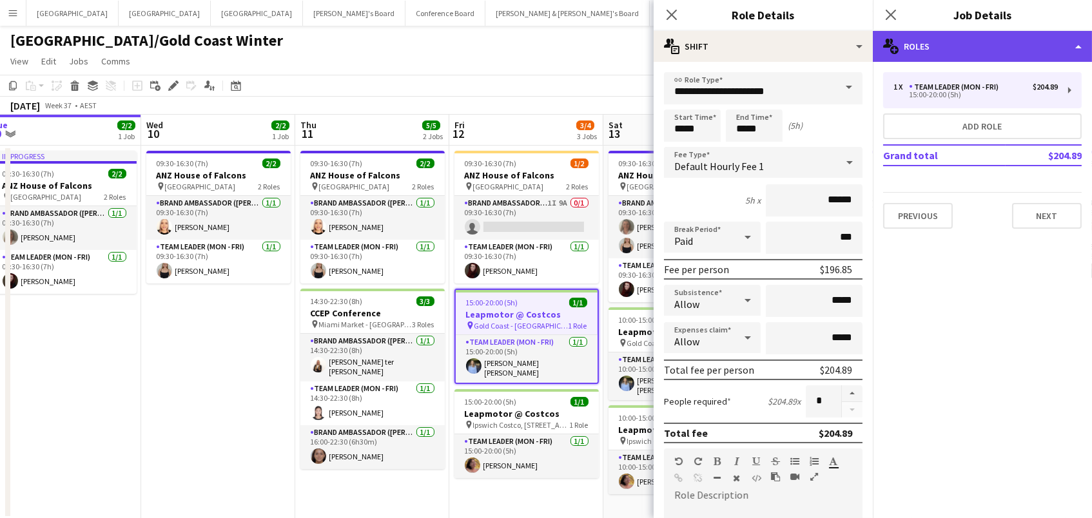
click at [986, 46] on div "multiple-users-add Roles" at bounding box center [982, 46] width 219 height 31
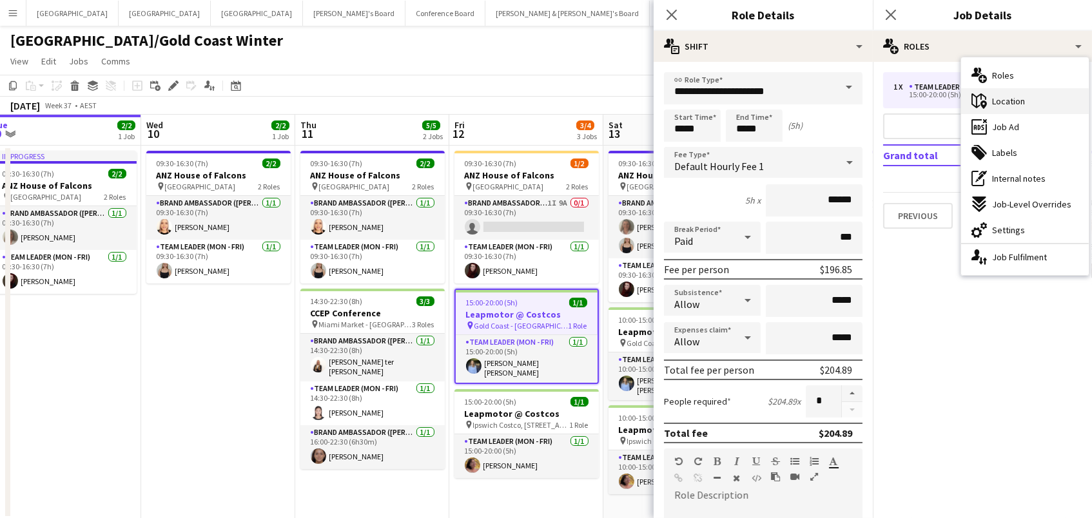
click at [1011, 93] on div "maps-pin-1 Location" at bounding box center [1025, 101] width 128 height 26
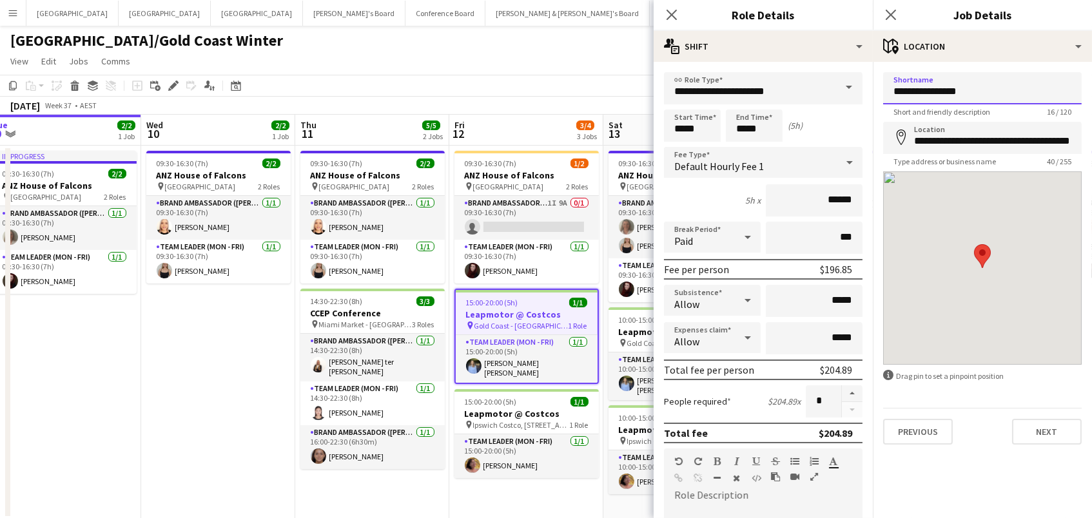
drag, startPoint x: 793, startPoint y: 84, endPoint x: 775, endPoint y: 83, distance: 18.1
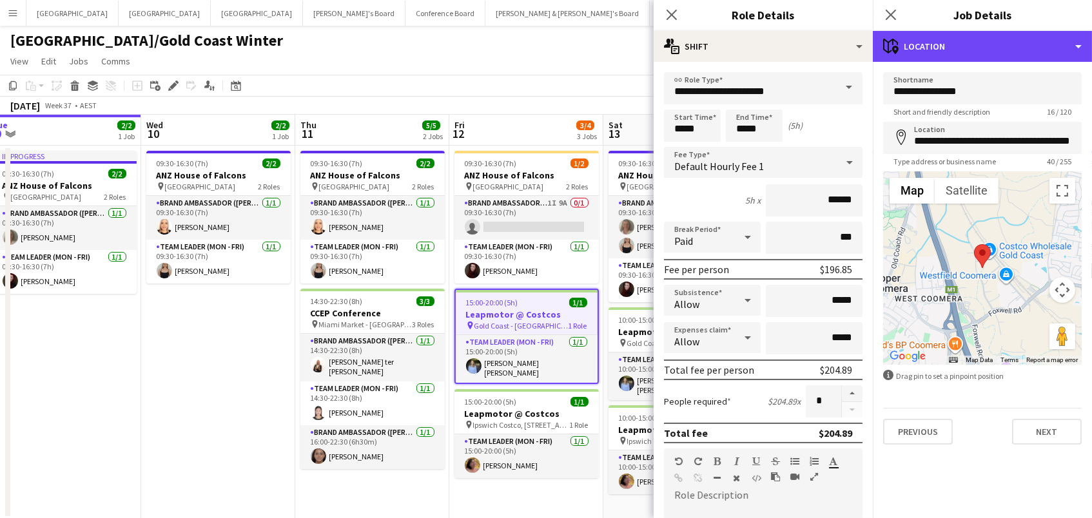
drag, startPoint x: 922, startPoint y: 46, endPoint x: 956, endPoint y: 68, distance: 40.6
click at [922, 46] on div "maps-pin-1 Location" at bounding box center [982, 46] width 219 height 31
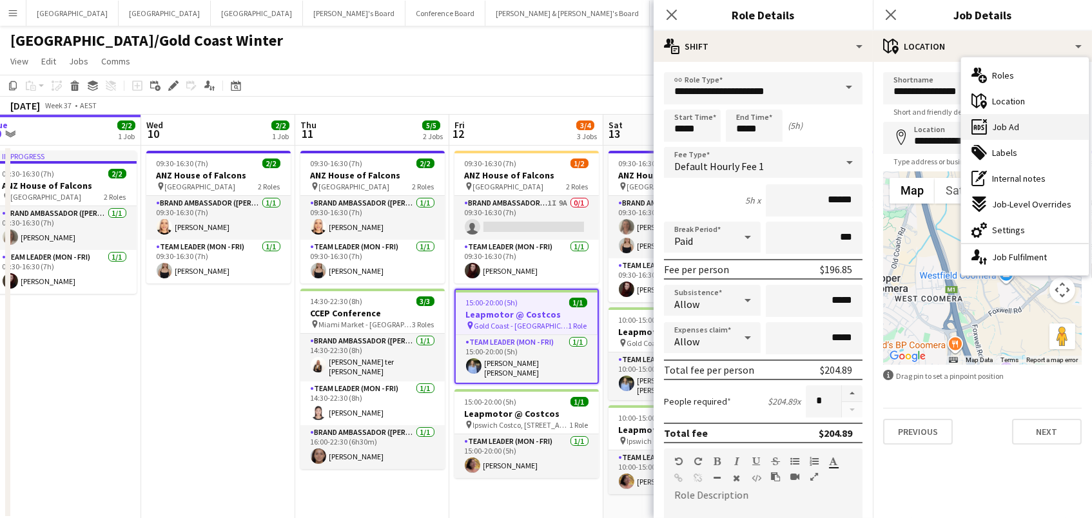
click at [1024, 124] on div "ads-window Job Ad" at bounding box center [1025, 127] width 128 height 26
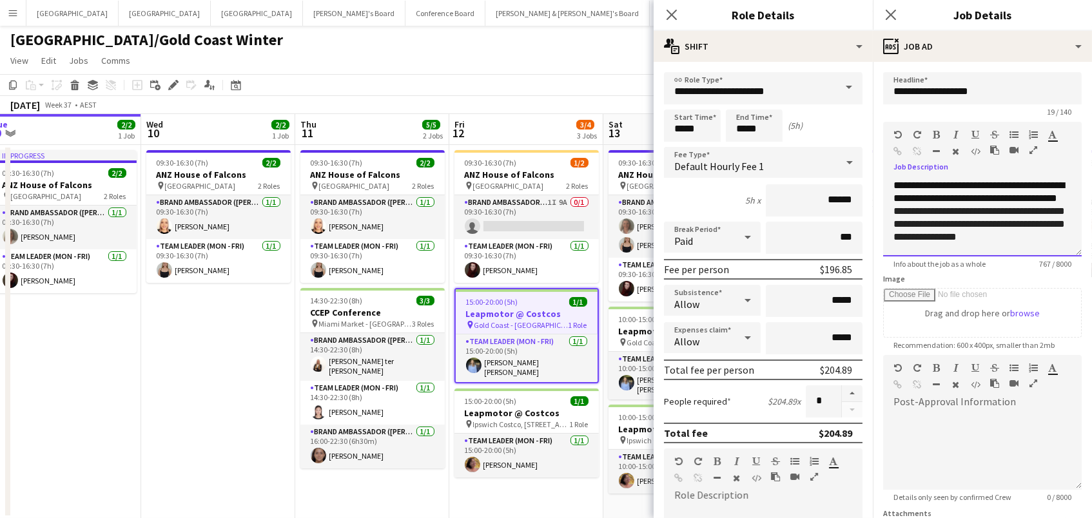
click at [1003, 182] on span "**********" at bounding box center [978, 192] width 171 height 23
click at [504, 407] on h3 "Leapmotor @ Costcos" at bounding box center [526, 413] width 144 height 12
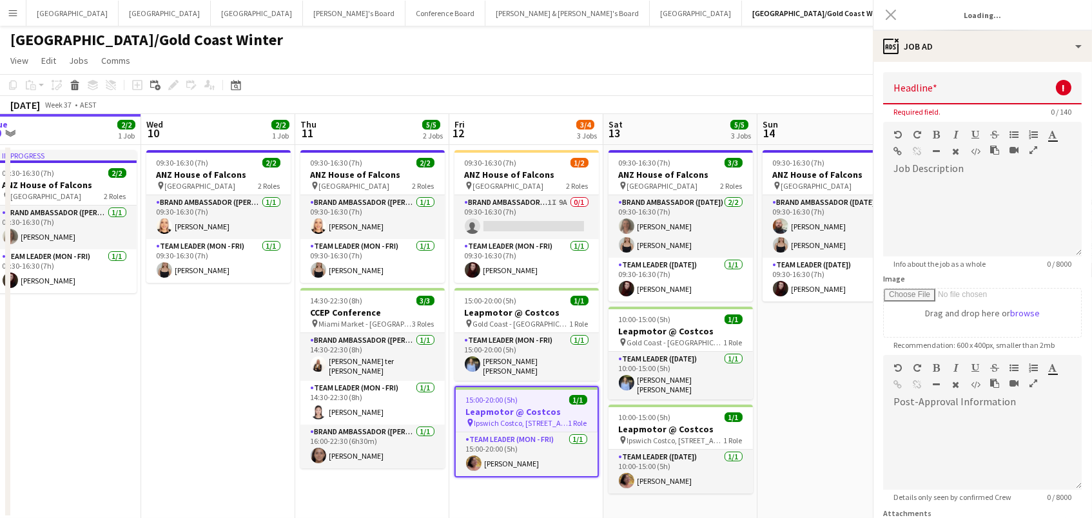
type input "**********"
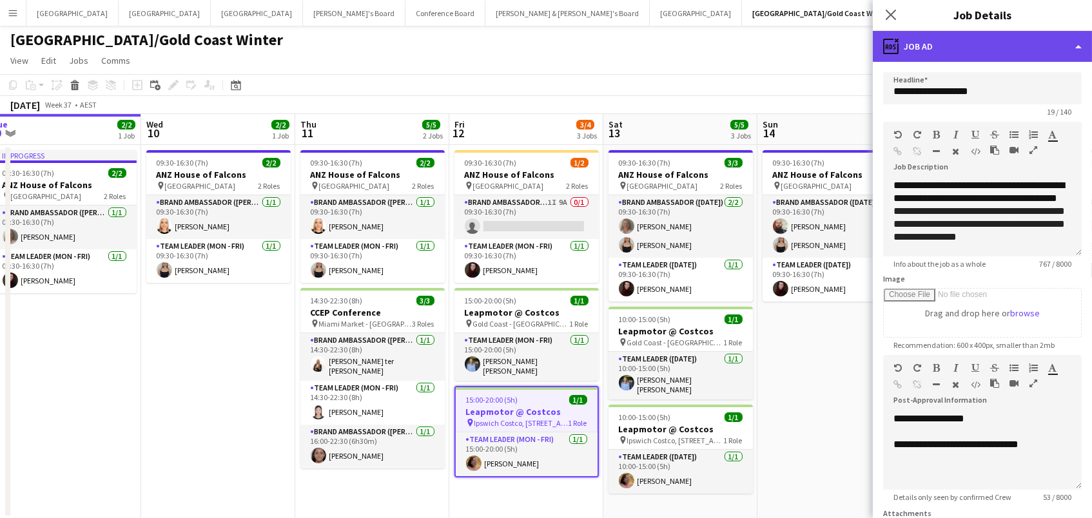
click at [941, 56] on div "ads-window Job Ad" at bounding box center [982, 46] width 219 height 31
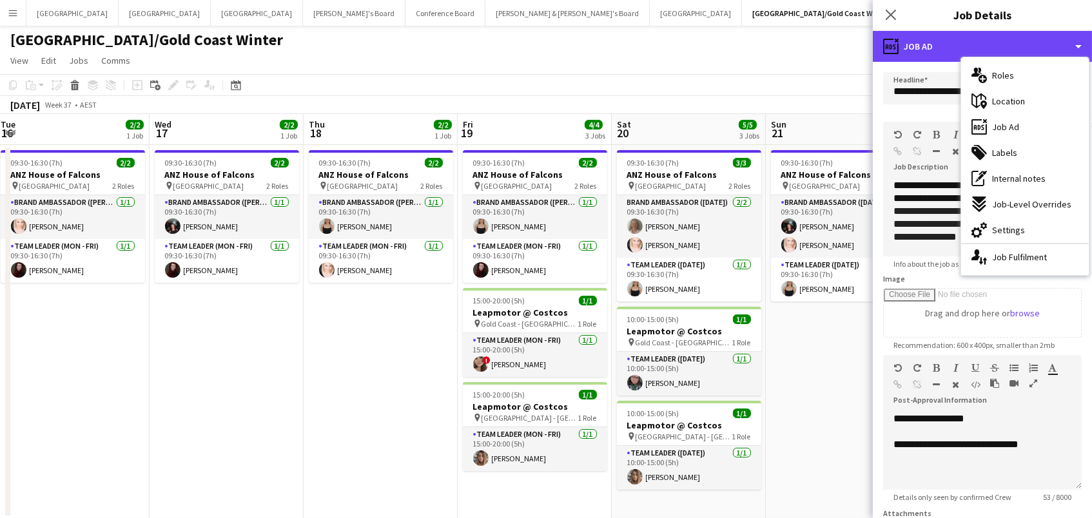
scroll to position [0, 431]
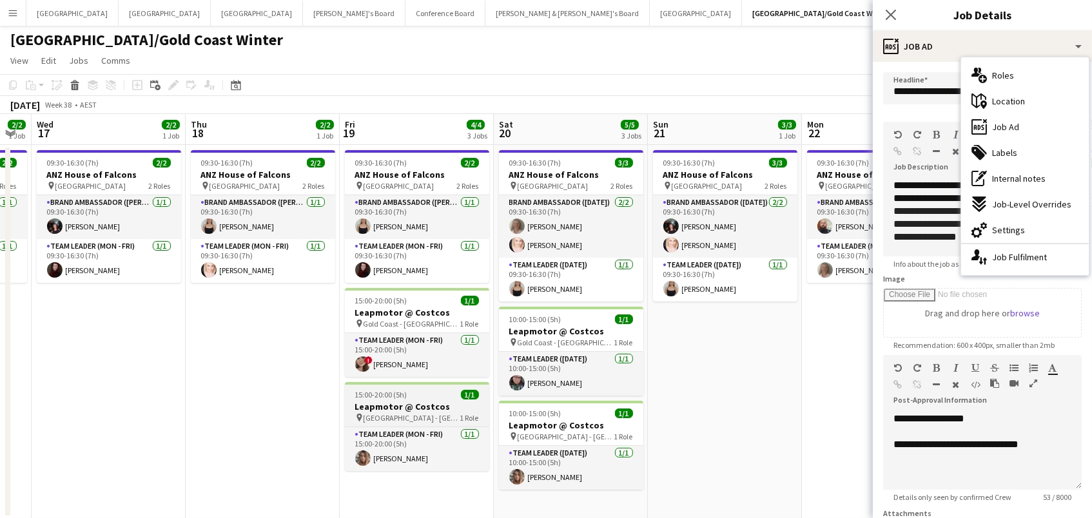
click at [442, 407] on h3 "Leapmotor @ Costcos" at bounding box center [417, 407] width 144 height 12
type input "**********"
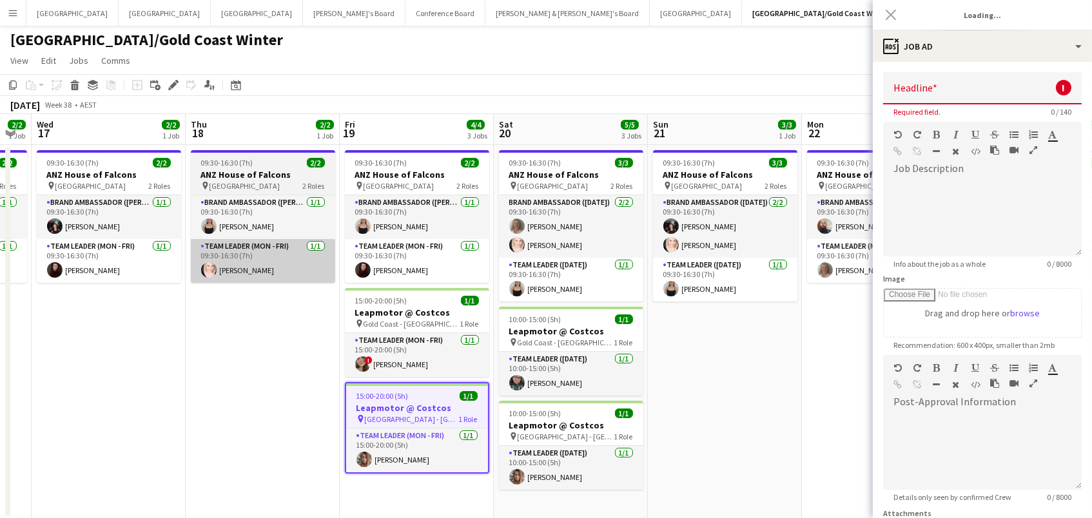
type input "**********"
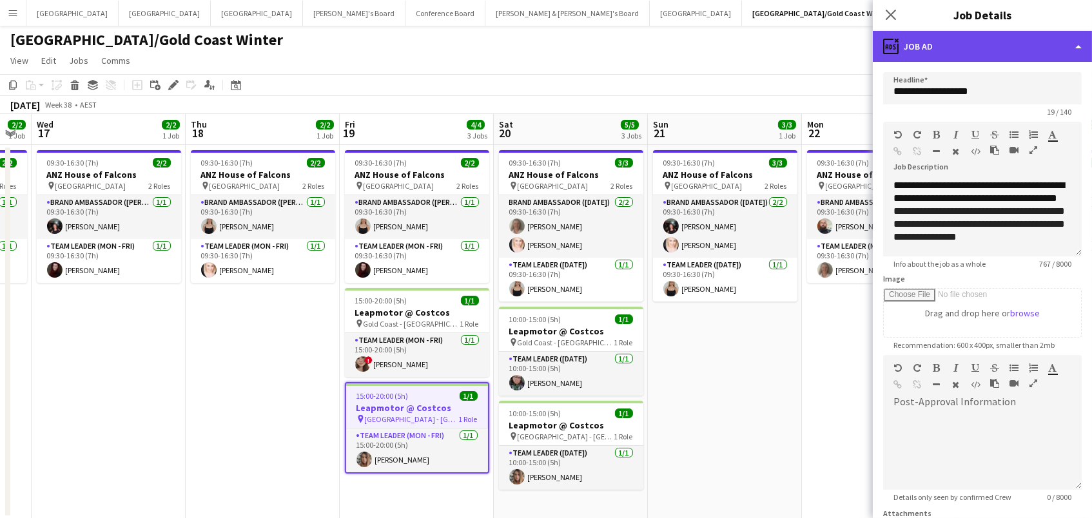
click at [964, 44] on div "ads-window Job Ad" at bounding box center [982, 46] width 219 height 31
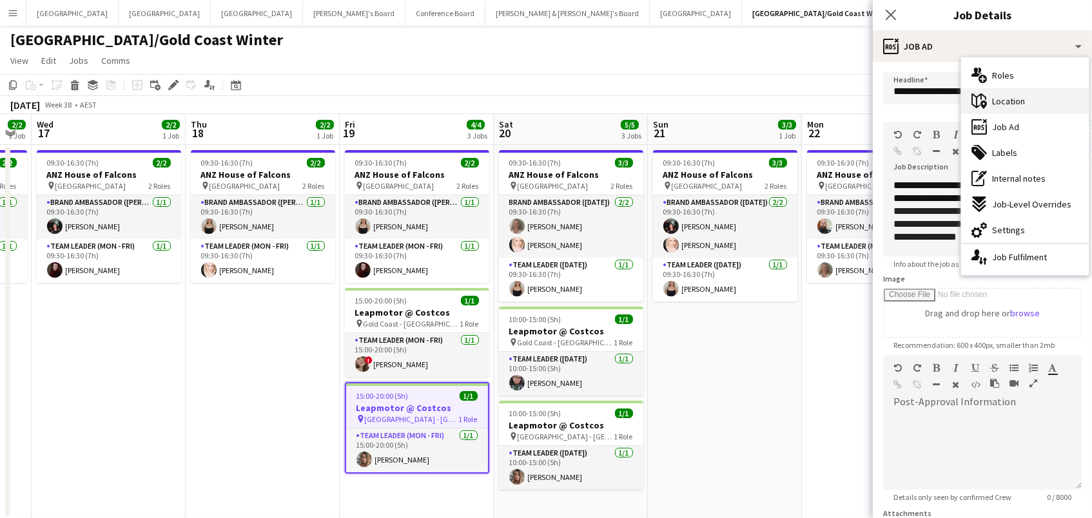
click at [1018, 108] on div "maps-pin-1 Location" at bounding box center [1025, 101] width 128 height 26
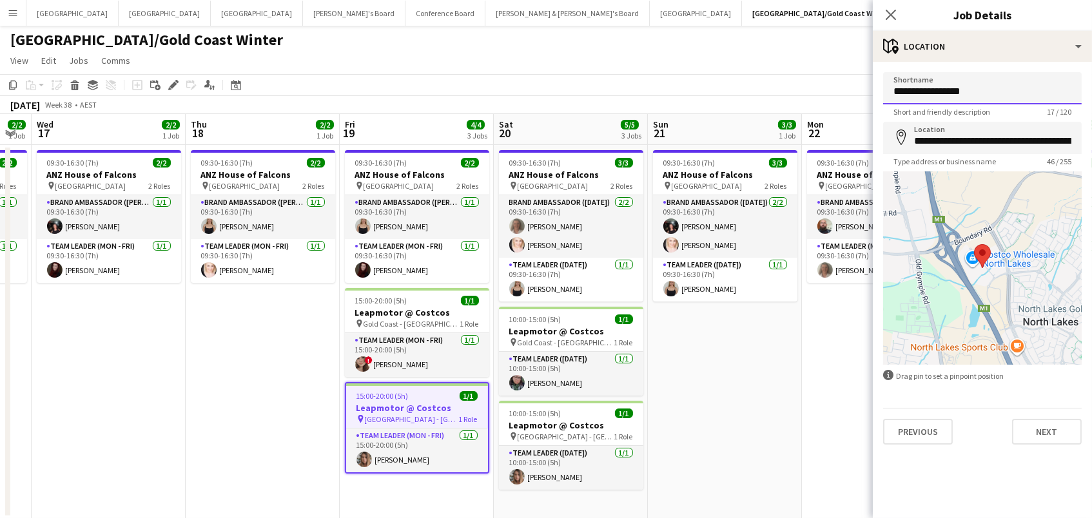
drag, startPoint x: 1011, startPoint y: 92, endPoint x: 672, endPoint y: 66, distance: 340.7
click at [672, 66] on body "Menu Boards Boards Boards All jobs Status Workforce Workforce My Workforce Recr…" at bounding box center [546, 270] width 1092 height 542
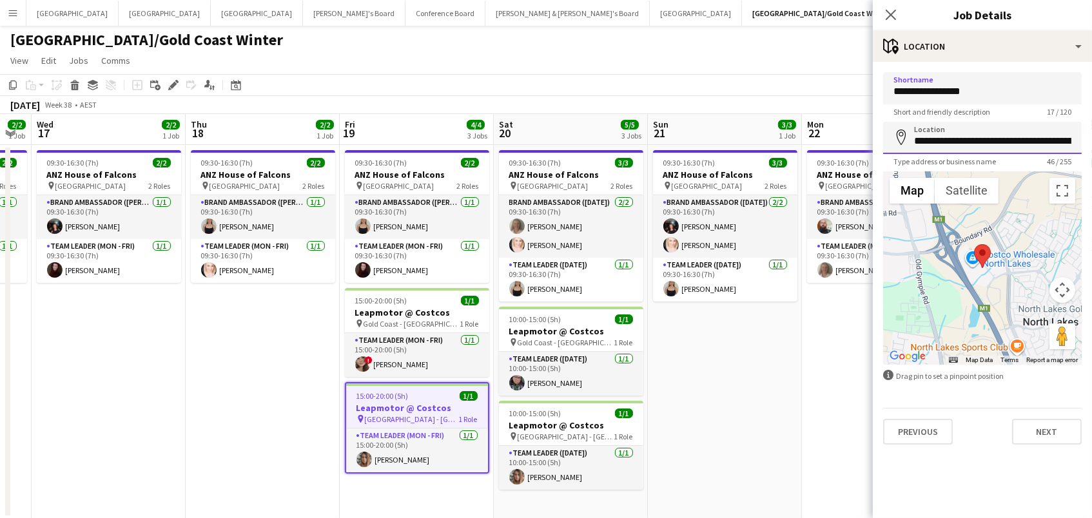
click at [931, 146] on input "**********" at bounding box center [982, 138] width 199 height 32
click at [770, 61] on app-page-menu "View Day view expanded Day view collapsed Month view Date picker Jump to [DATE]…" at bounding box center [546, 62] width 1092 height 24
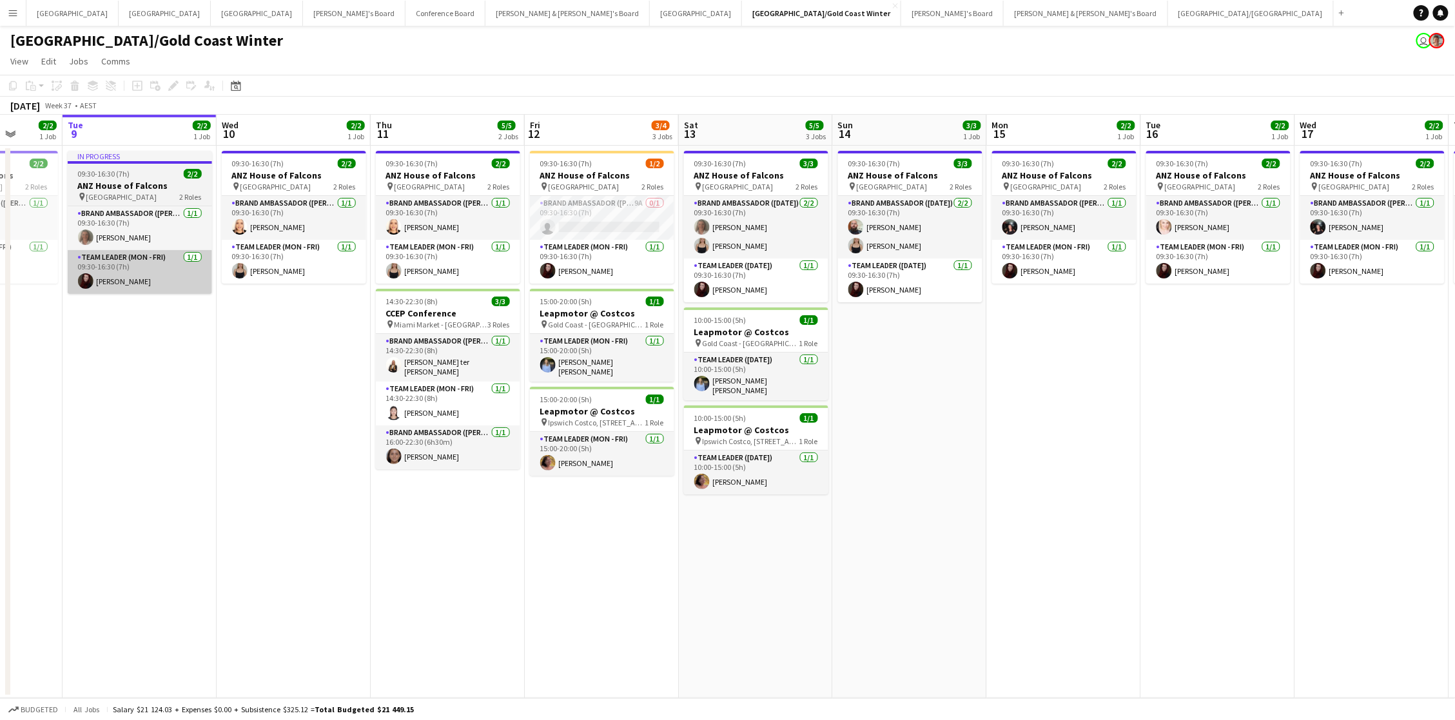
scroll to position [0, 397]
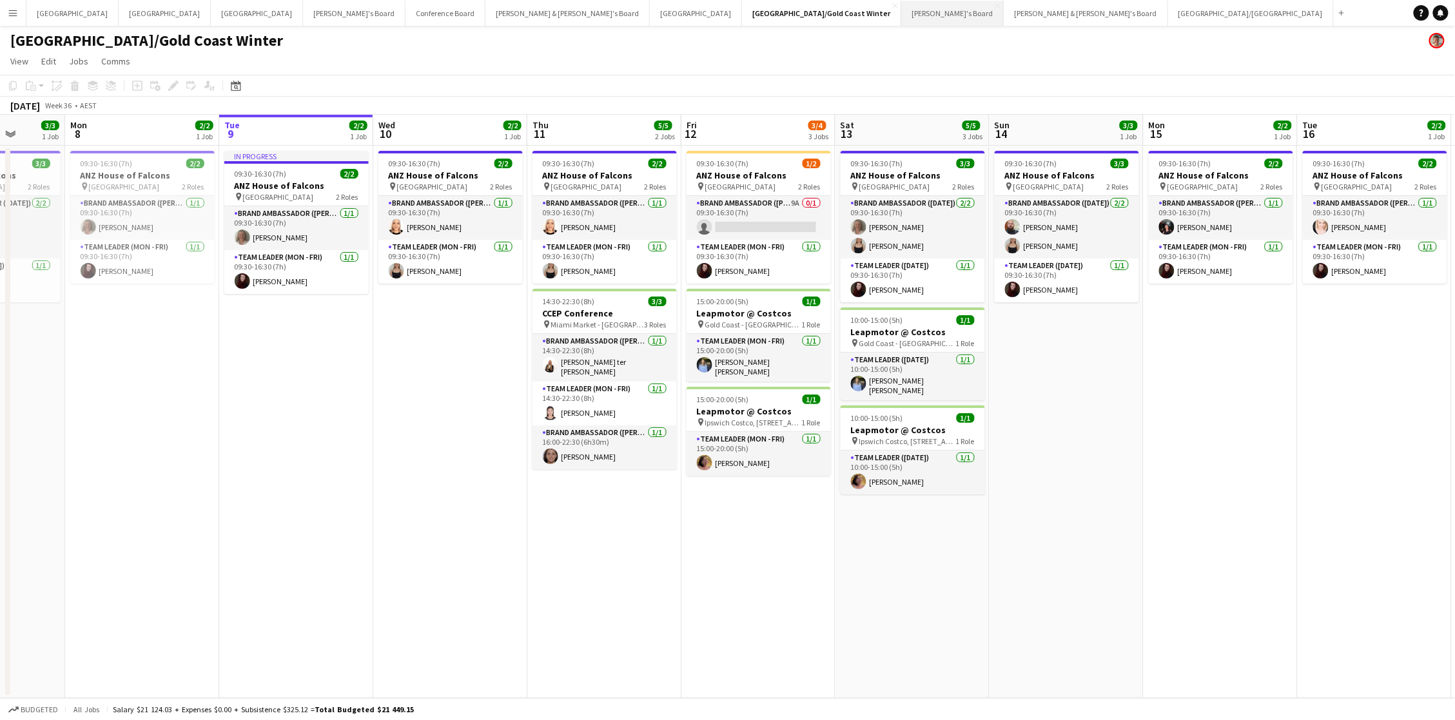
click at [901, 12] on button "Vicky's Board Close" at bounding box center [952, 13] width 103 height 25
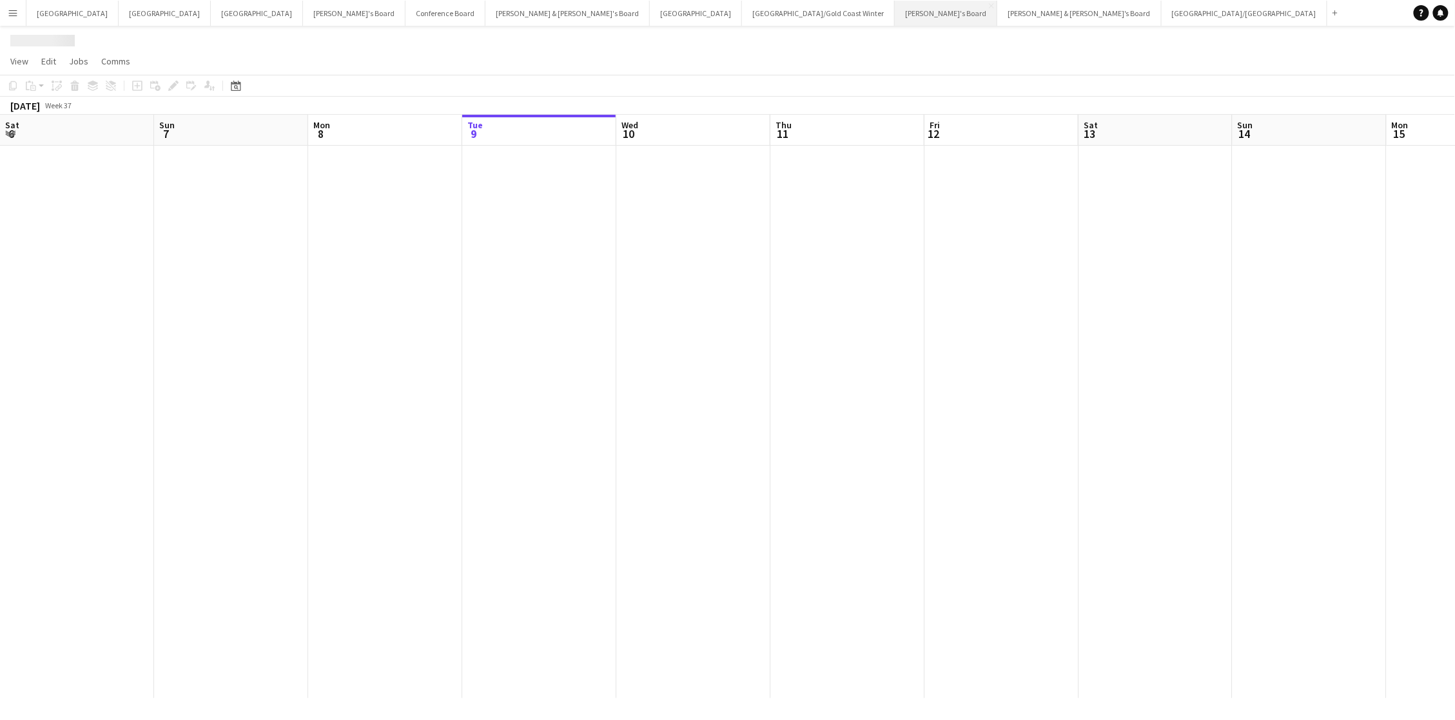
scroll to position [0, 308]
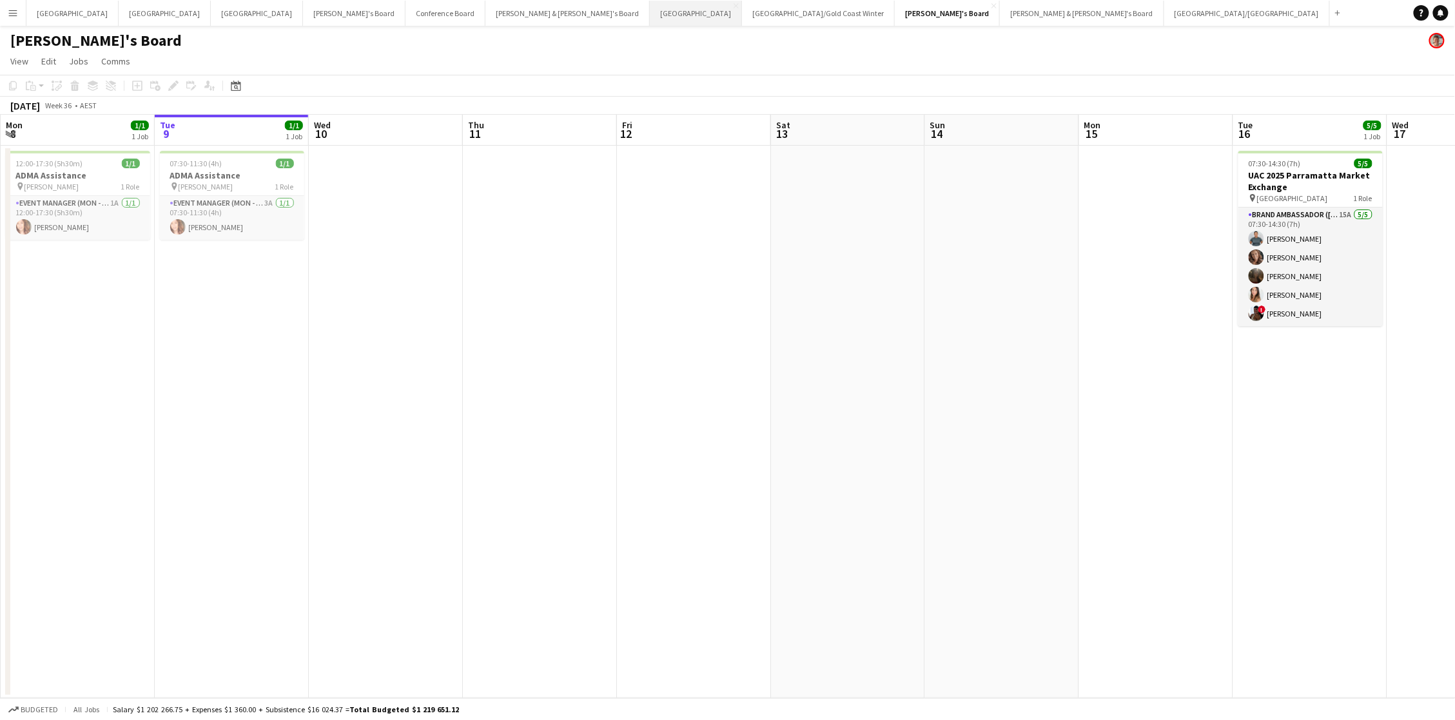
click at [650, 12] on button "Sydney Close" at bounding box center [696, 13] width 92 height 25
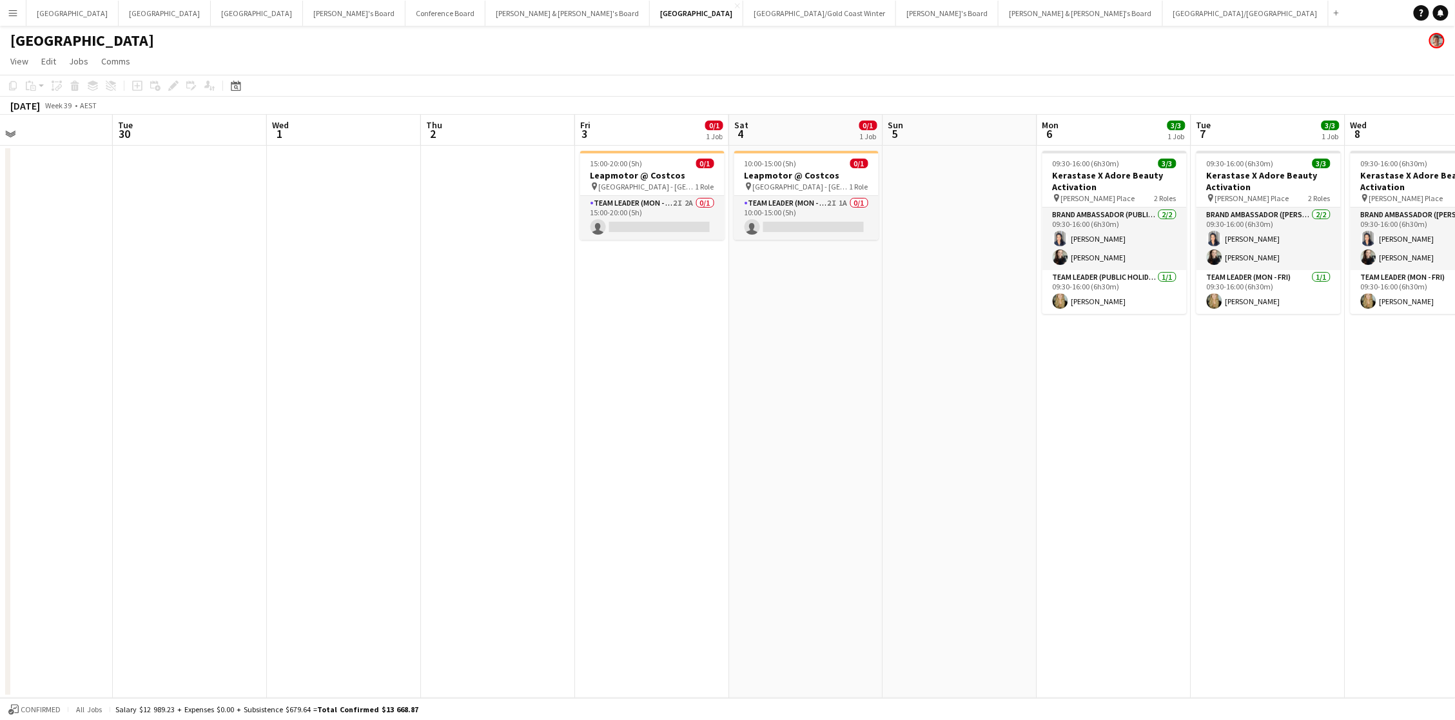
scroll to position [0, 374]
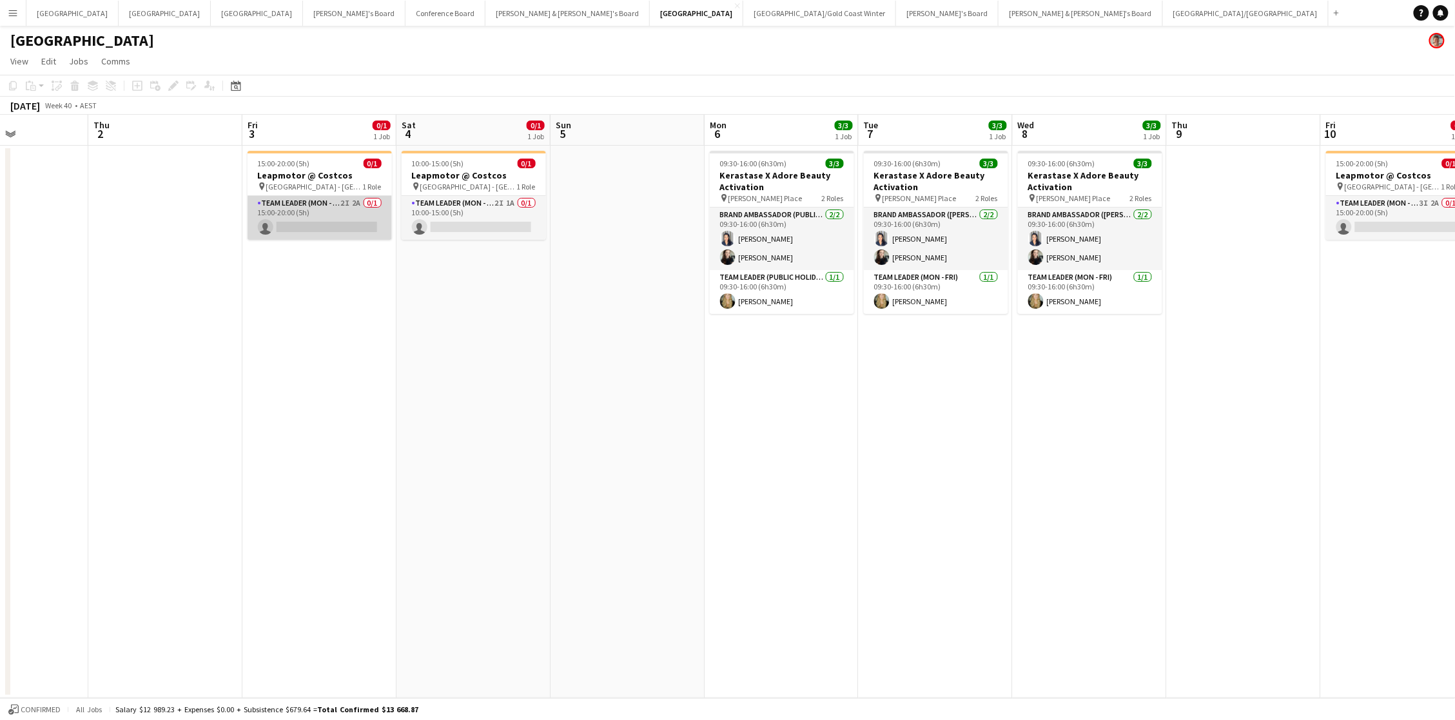
click at [351, 217] on app-card-role "Team Leader (Mon - Fri) 2I 2A 0/1 15:00-20:00 (5h) single-neutral-actions" at bounding box center [320, 218] width 144 height 44
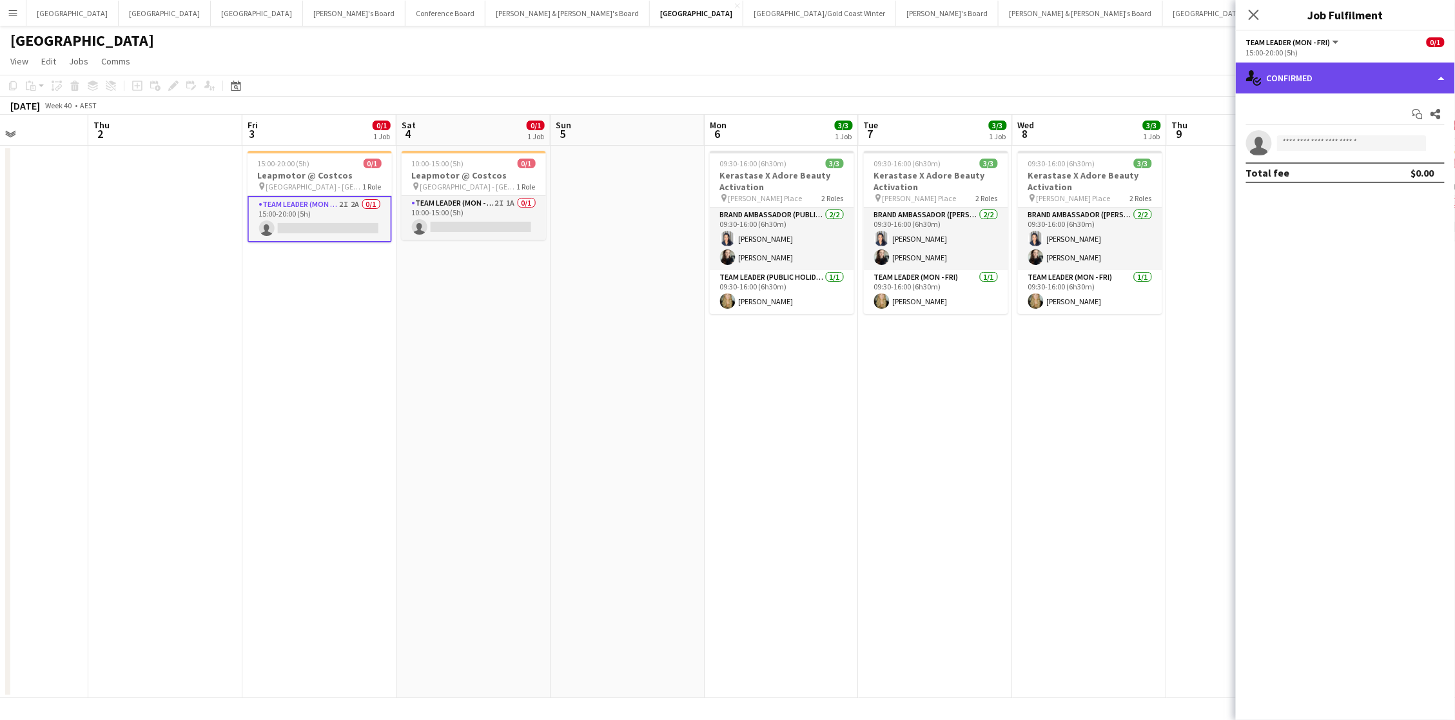
click at [1091, 73] on div "single-neutral-actions-check-2 Confirmed" at bounding box center [1345, 78] width 219 height 31
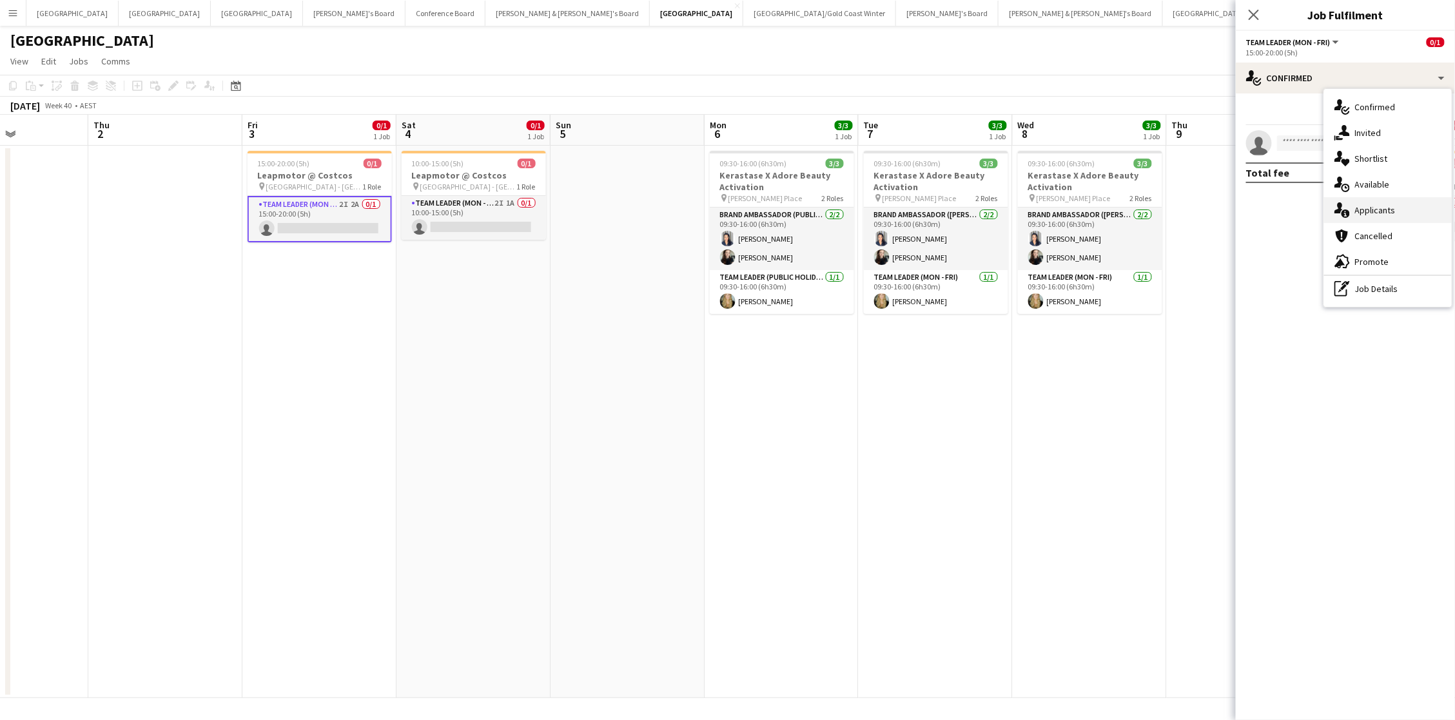
click at [1091, 212] on span "Applicants" at bounding box center [1375, 210] width 41 height 12
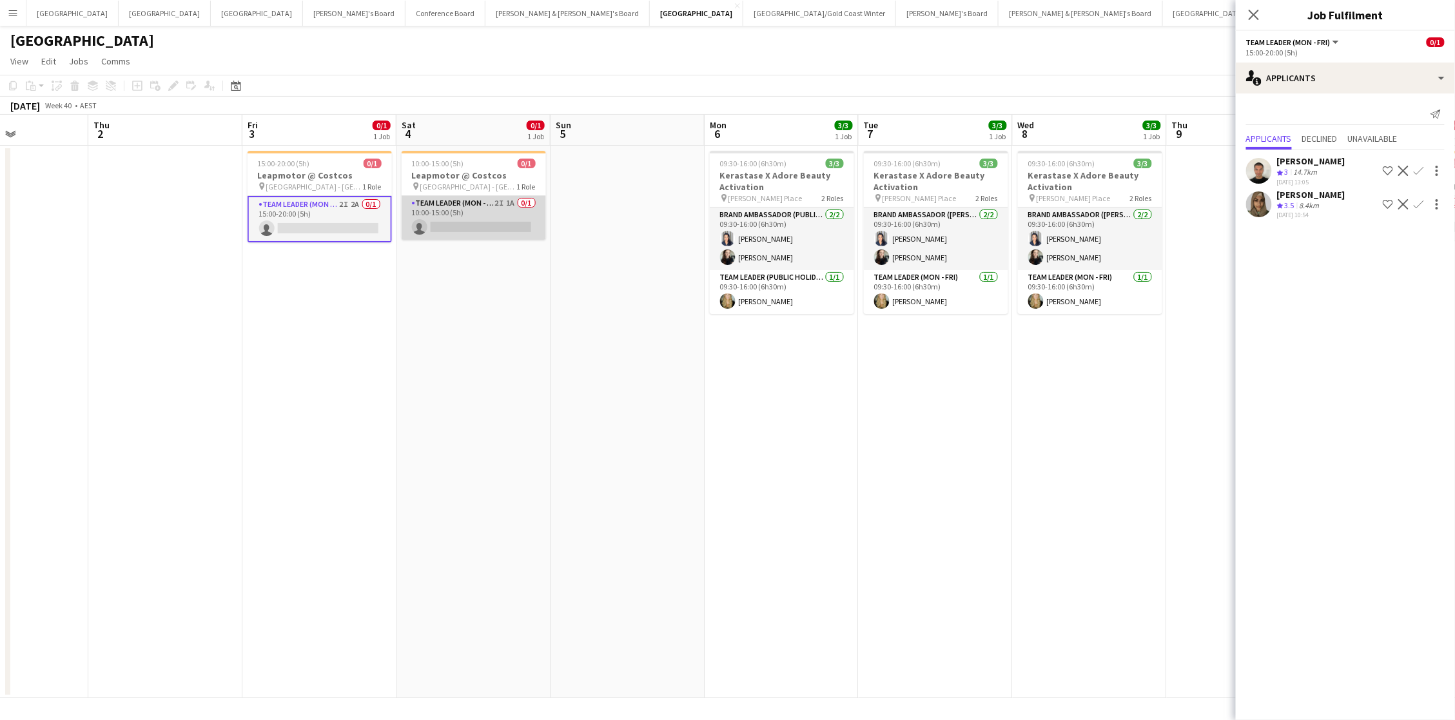
click at [519, 199] on app-card-role "Team Leader (Mon - Fri) 2I 1A 0/1 10:00-15:00 (5h) single-neutral-actions" at bounding box center [474, 218] width 144 height 44
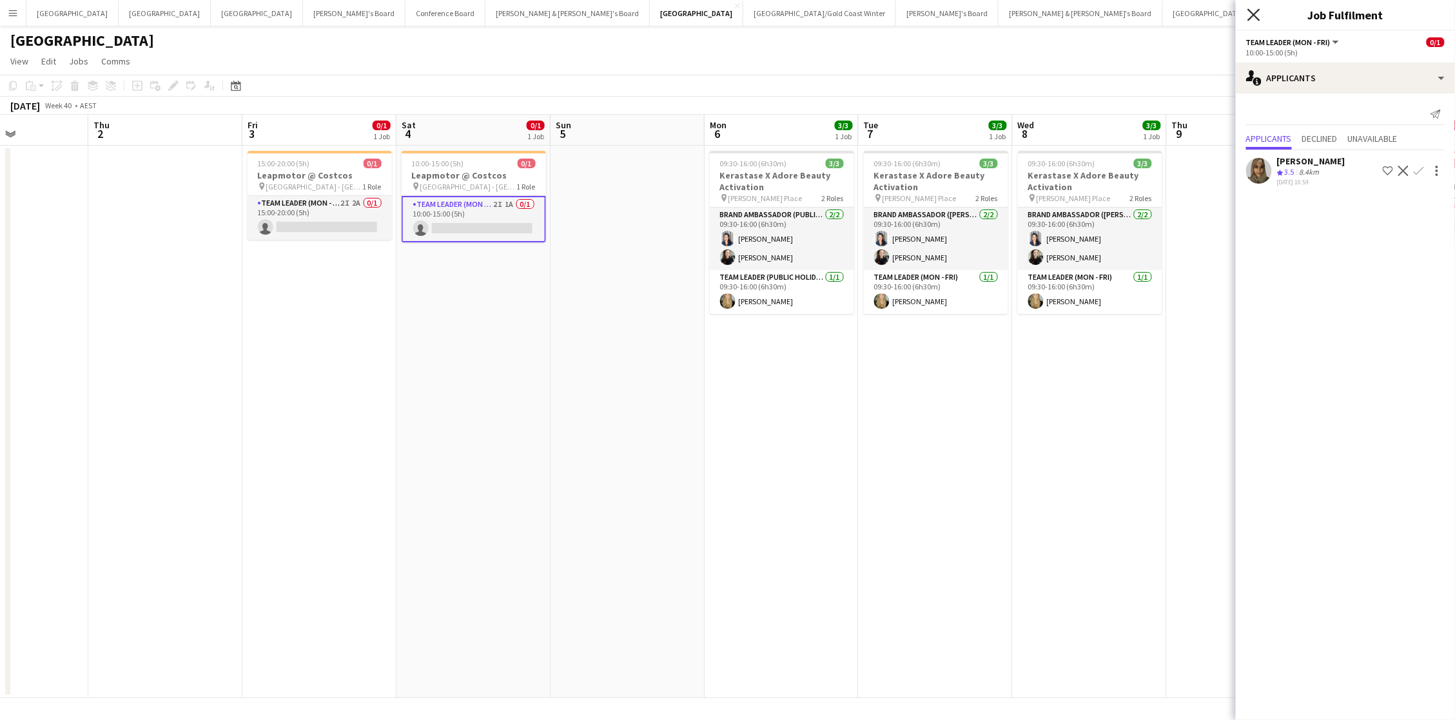
click at [1091, 14] on icon at bounding box center [1253, 14] width 12 height 12
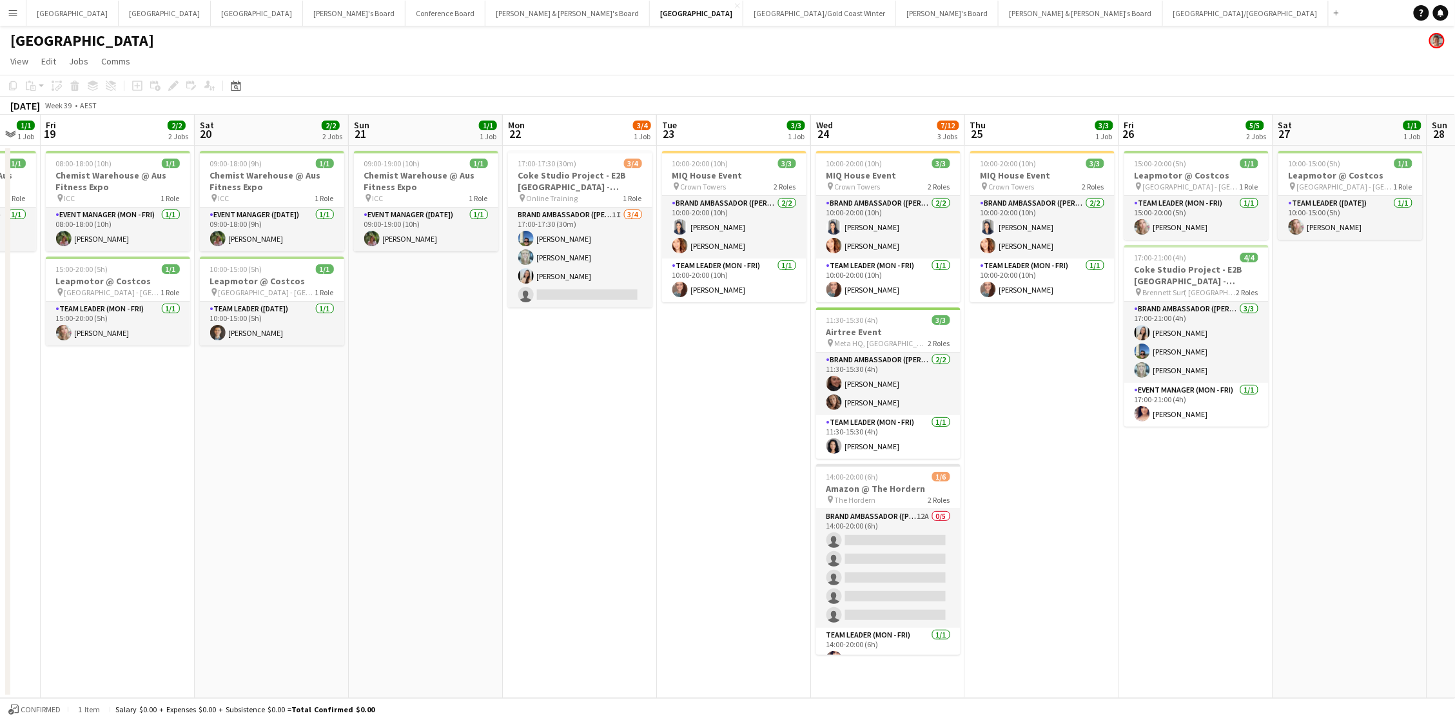
scroll to position [0, 280]
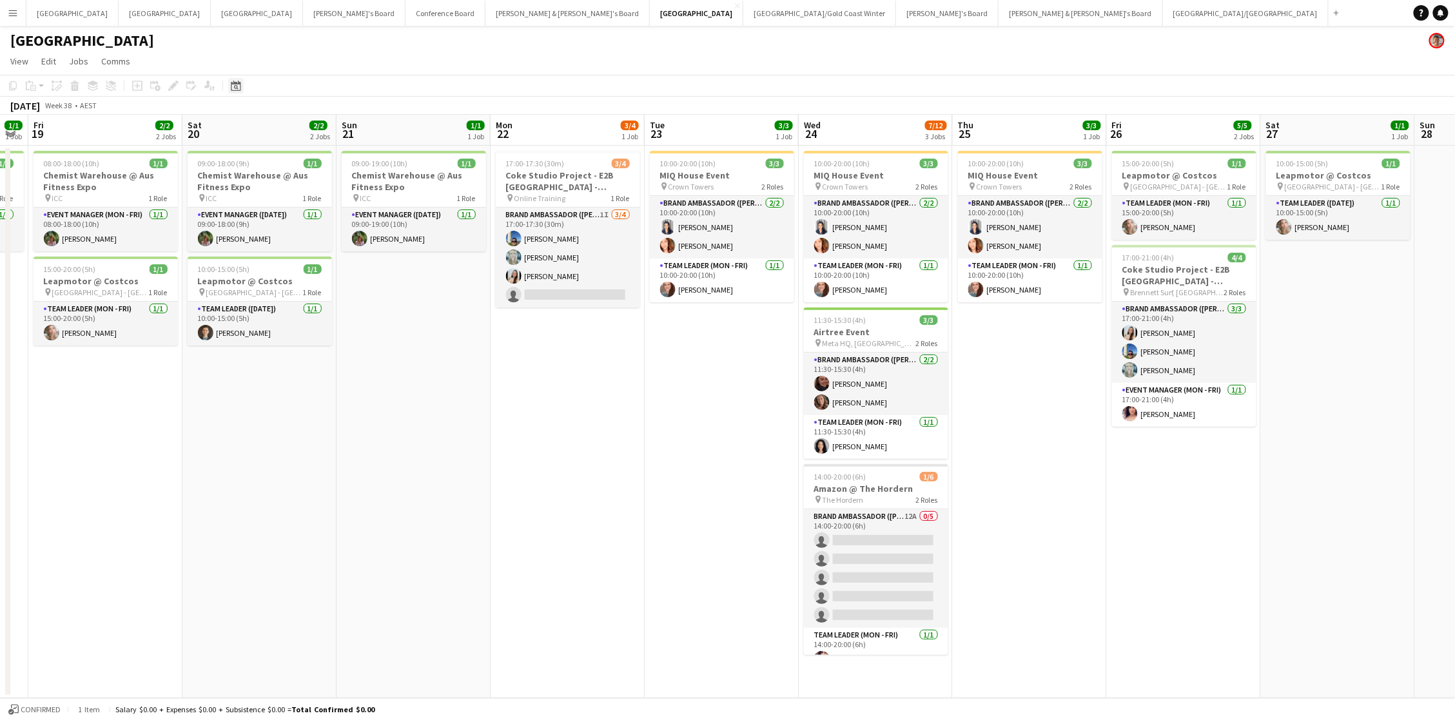
click at [238, 85] on icon "Date picker" at bounding box center [236, 86] width 10 height 10
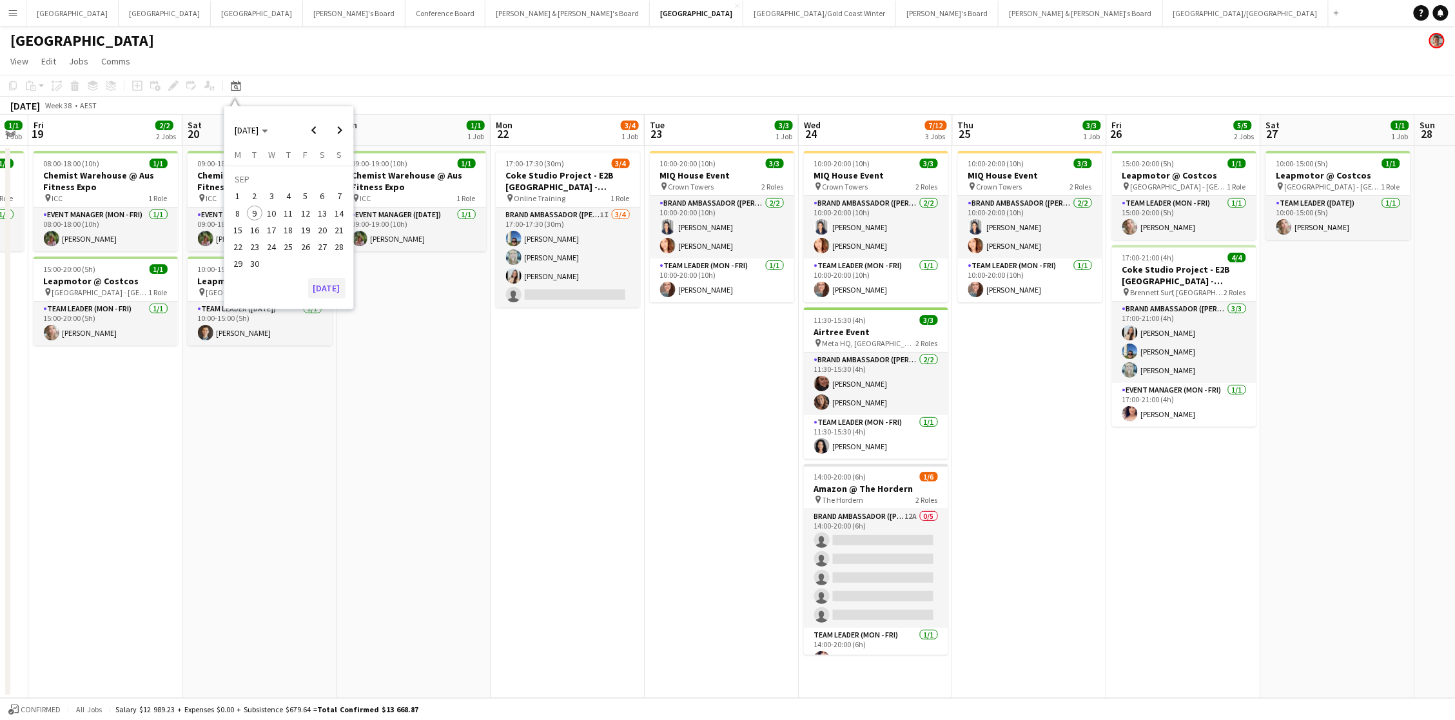
click at [324, 291] on button "[DATE]" at bounding box center [326, 288] width 37 height 21
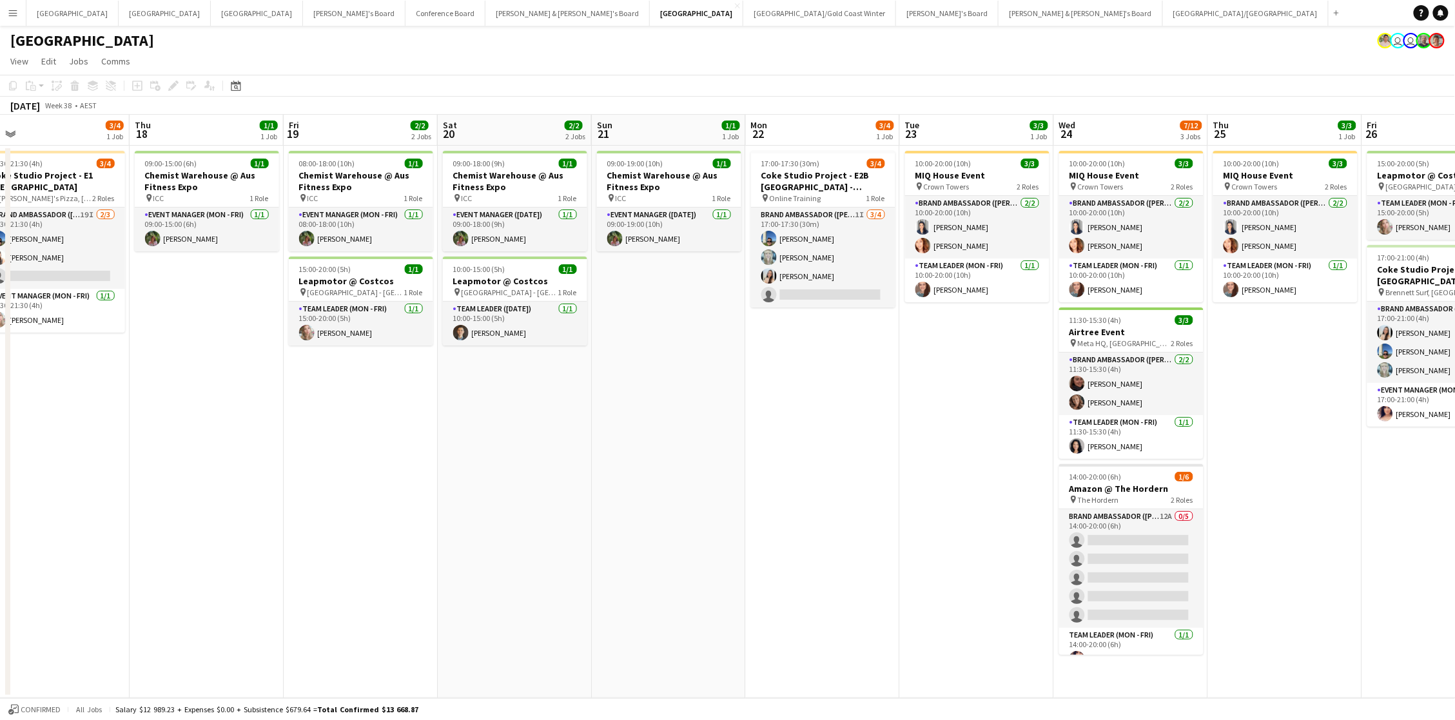
scroll to position [0, 510]
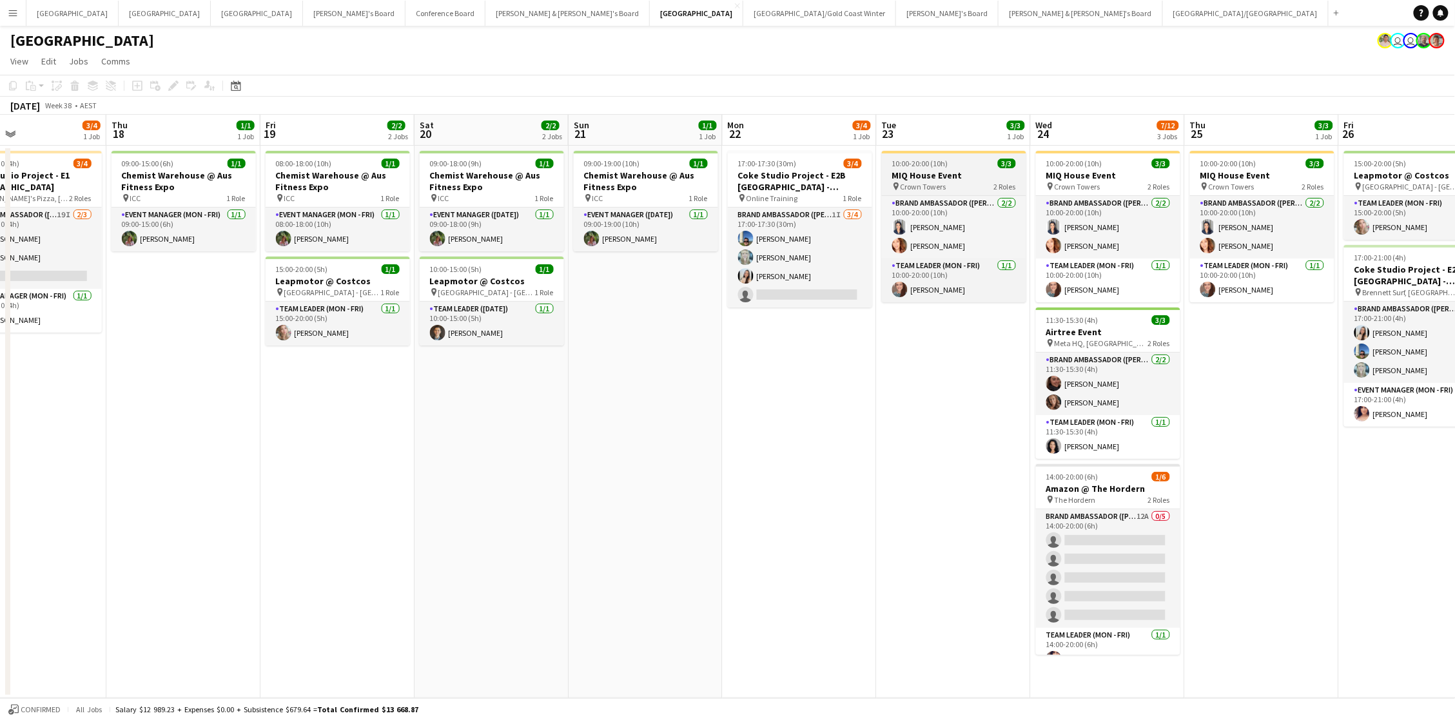
click at [973, 177] on h3 "MIQ House Event" at bounding box center [954, 176] width 144 height 12
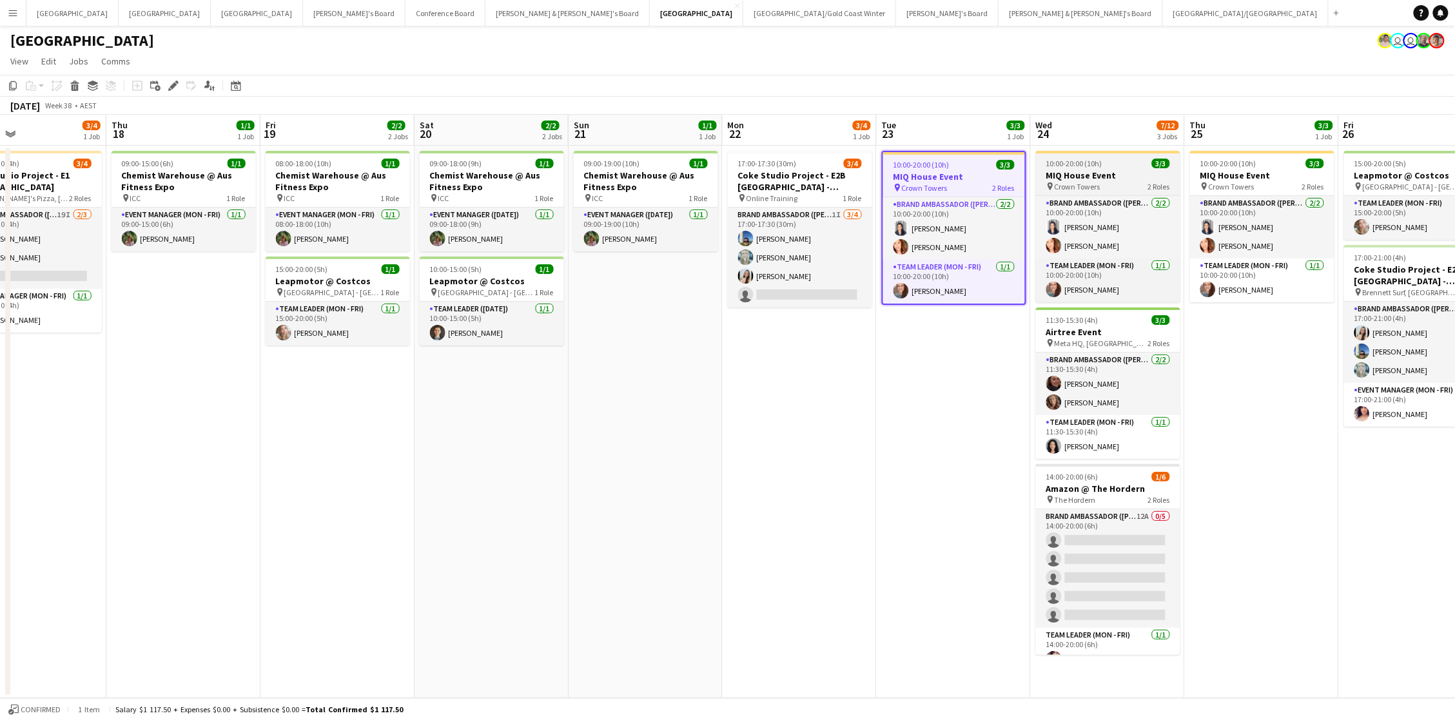
click at [1088, 171] on h3 "MIQ House Event" at bounding box center [1108, 176] width 144 height 12
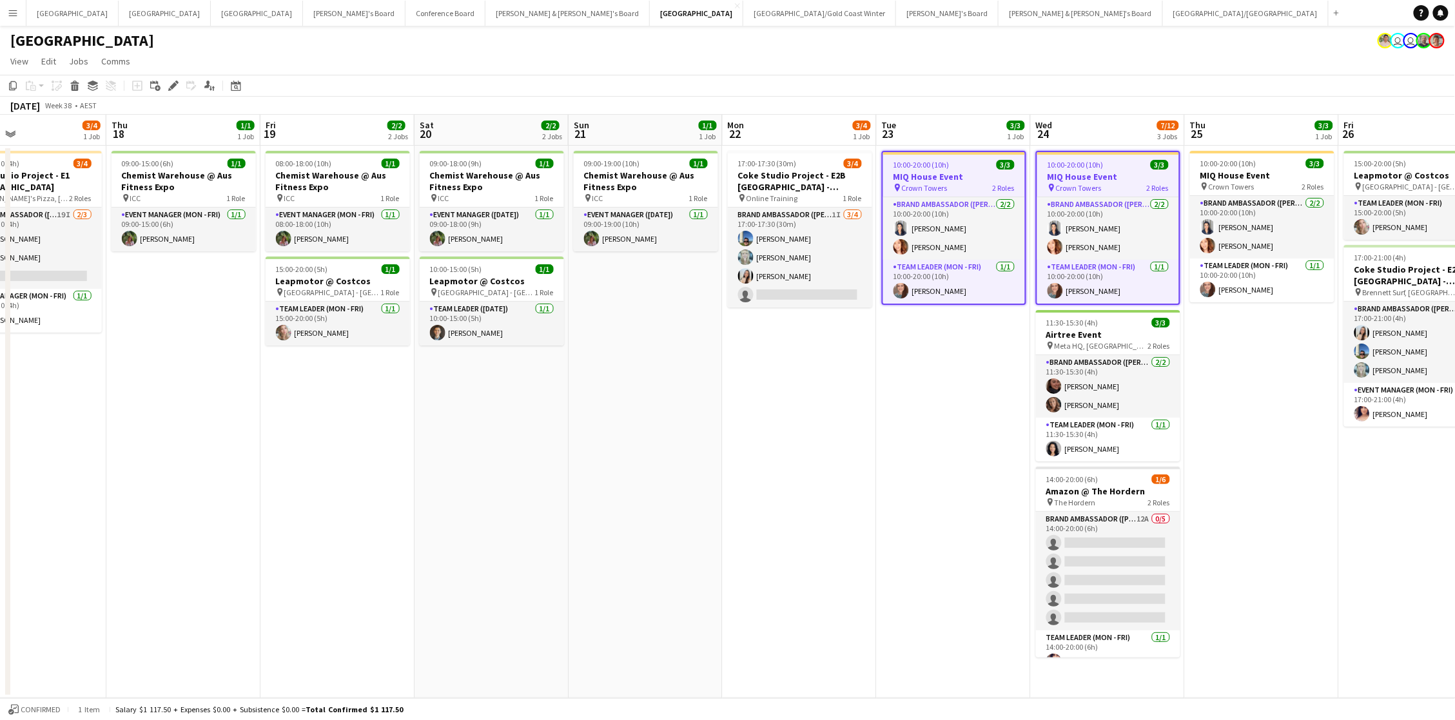
scroll to position [0, 509]
click at [1091, 156] on app-job-card "10:00-20:00 (10h) 3/3 MIQ House Event pin Crown Towers 2 Roles Brand Ambassador…" at bounding box center [1263, 226] width 144 height 151
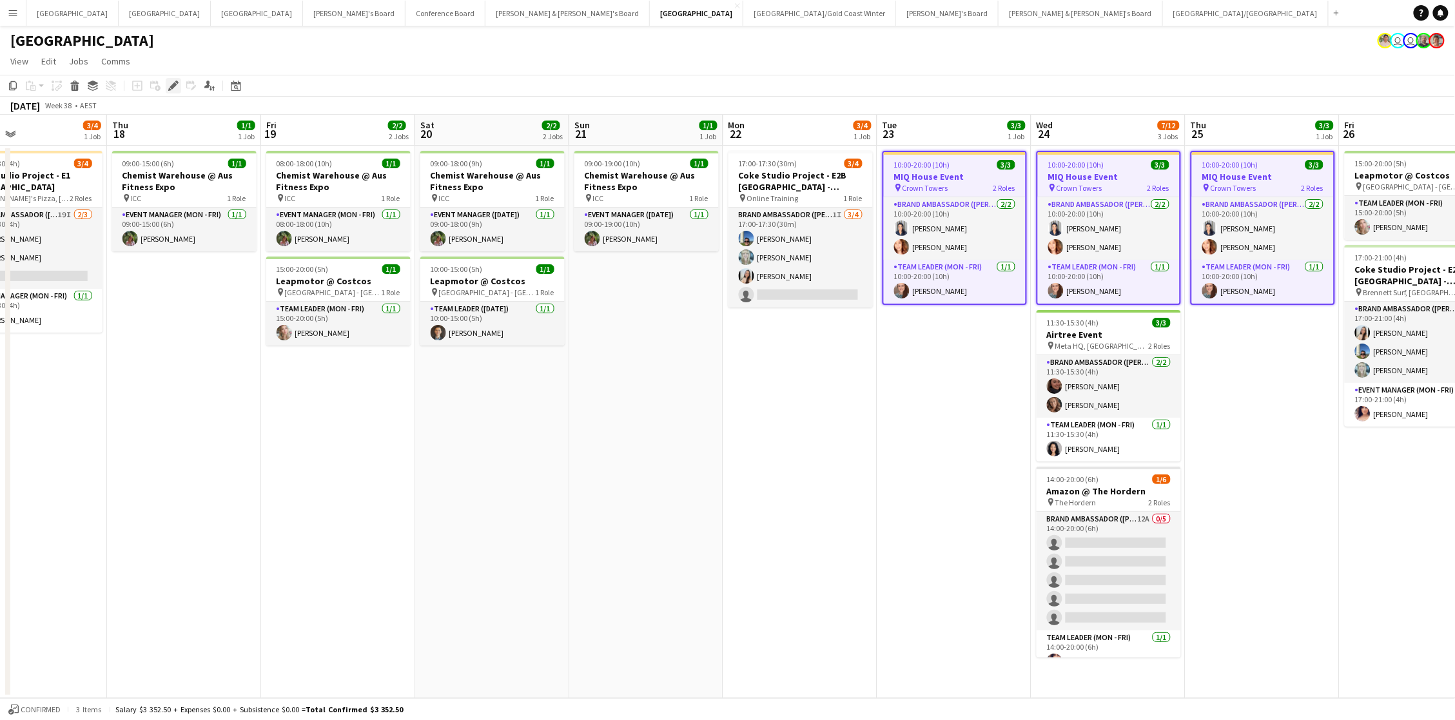
click at [173, 85] on icon at bounding box center [173, 86] width 7 height 7
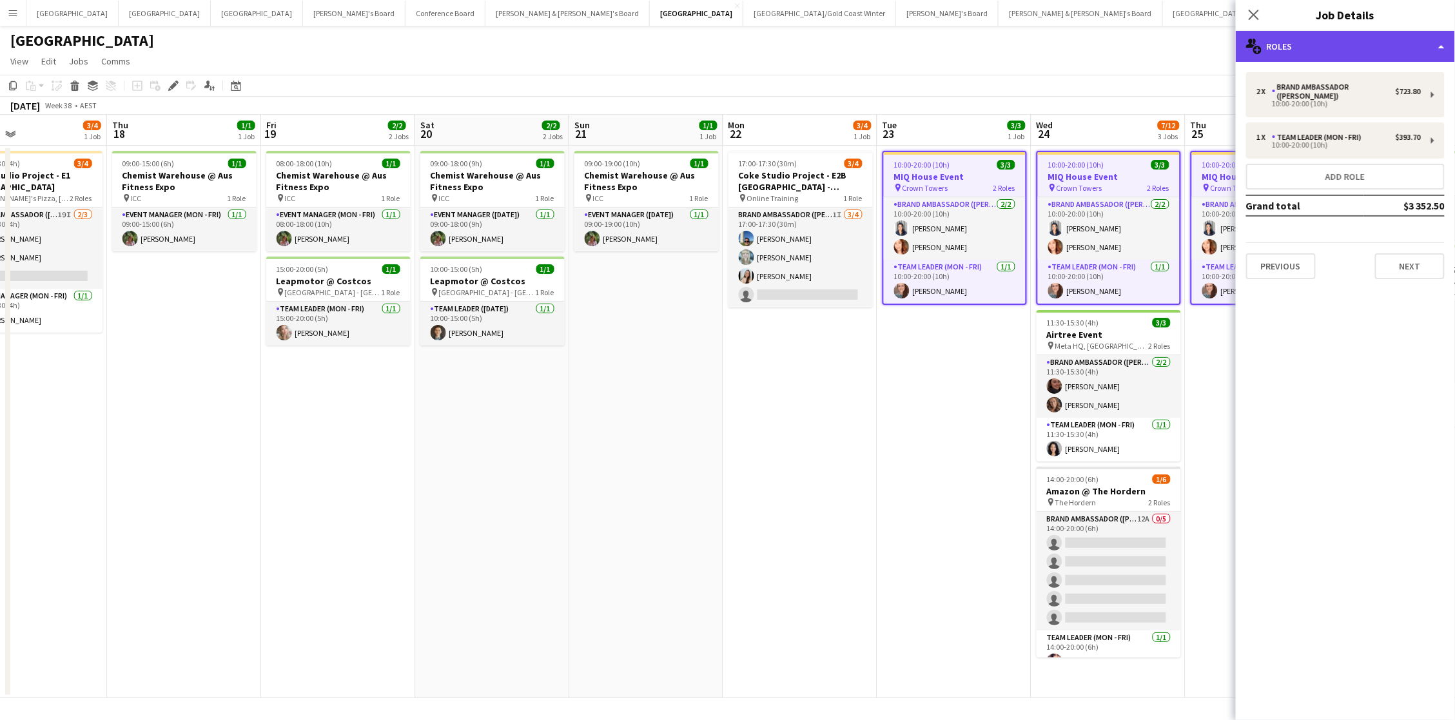
click at [1091, 44] on div "multiple-users-add Roles" at bounding box center [1345, 46] width 219 height 31
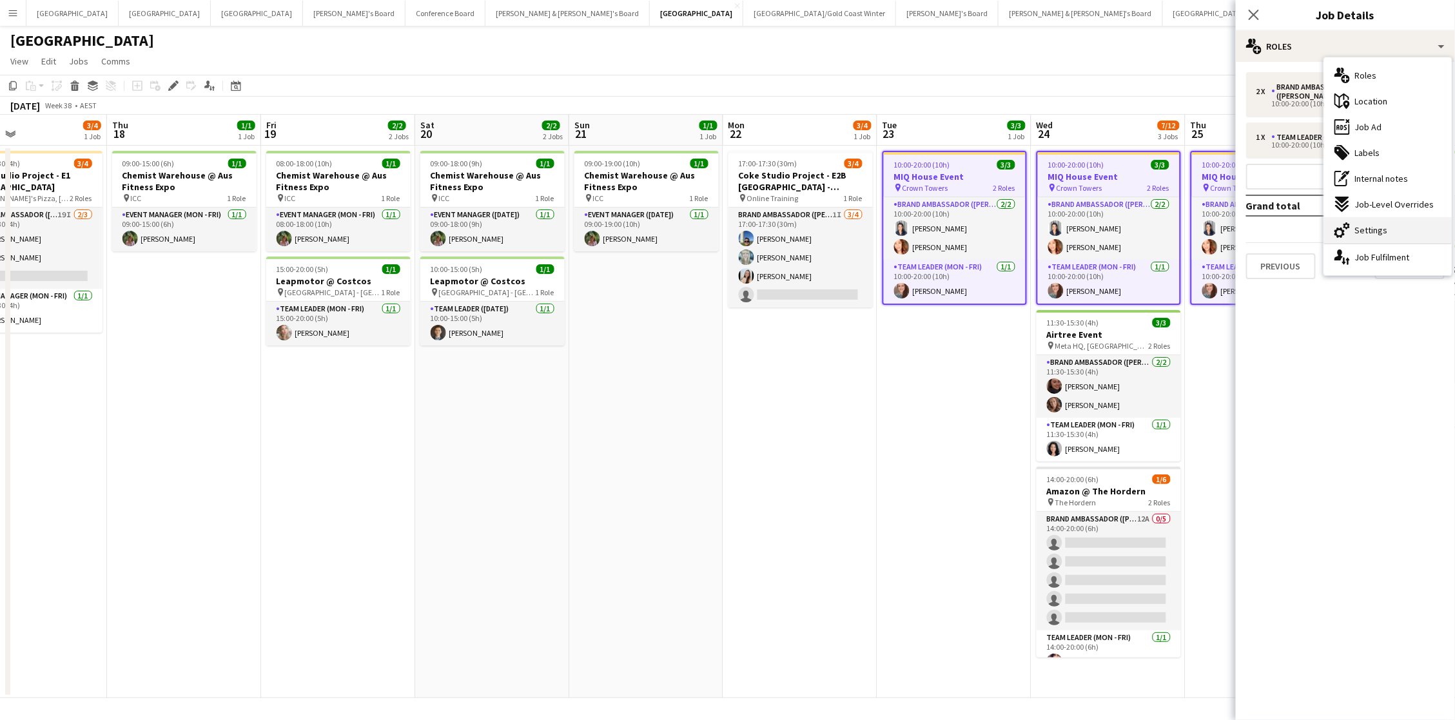
click at [1091, 230] on div "cog-double-3 Settings" at bounding box center [1388, 230] width 128 height 26
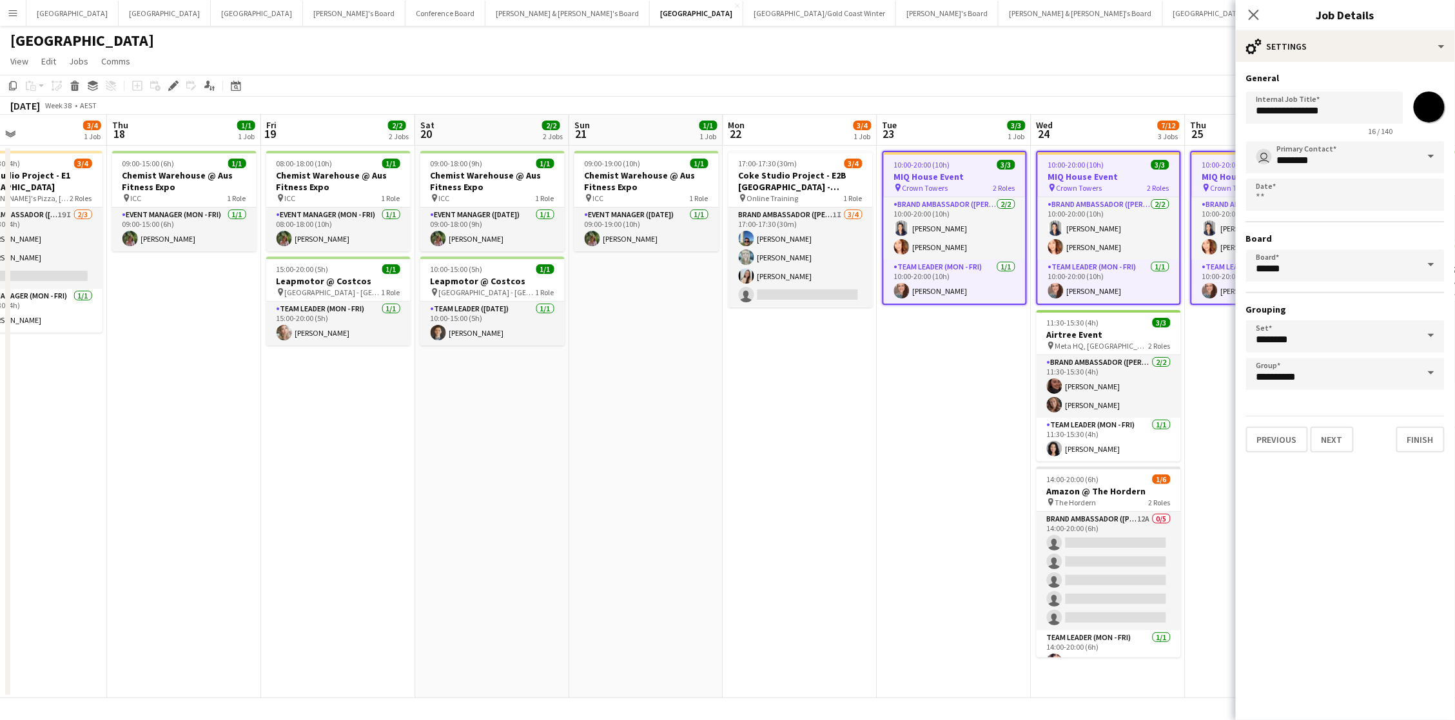
click at [1091, 101] on input "*******" at bounding box center [1429, 107] width 46 height 46
type input "*******"
click at [1091, 93] on app-toolbar "Copy Paste Paste Command V Paste with crew Command Shift V Paste linked Job Del…" at bounding box center [727, 86] width 1455 height 22
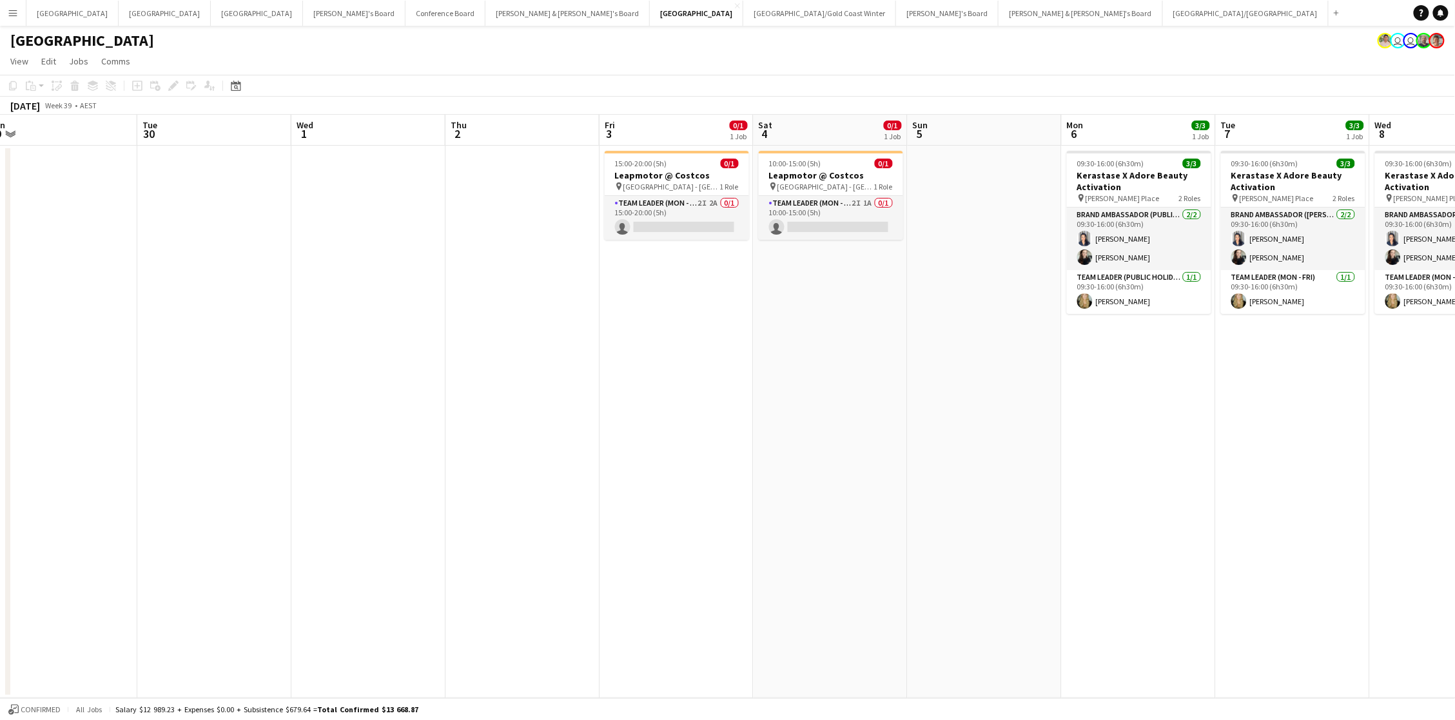
scroll to position [0, 516]
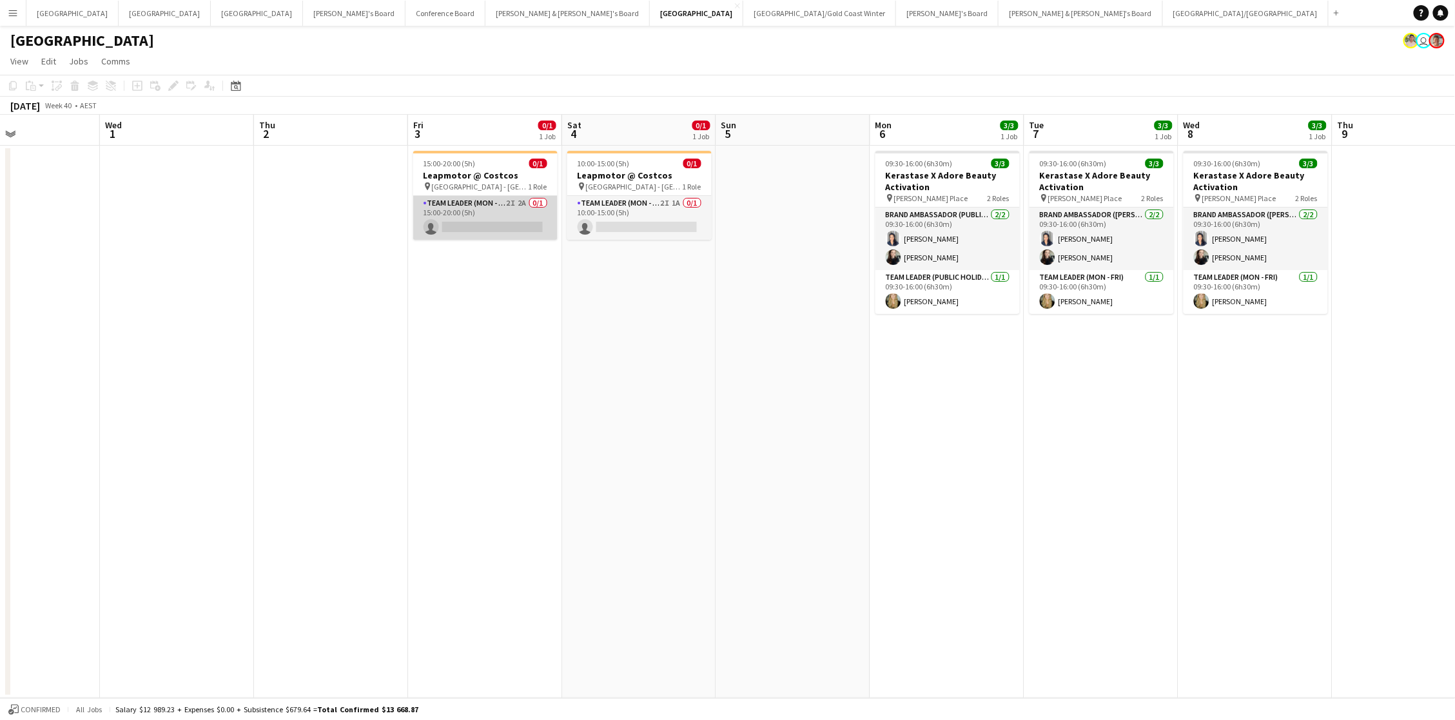
click at [478, 217] on app-card-role "Team Leader (Mon - Fri) 2I 2A 0/1 15:00-20:00 (5h) single-neutral-actions" at bounding box center [485, 218] width 144 height 44
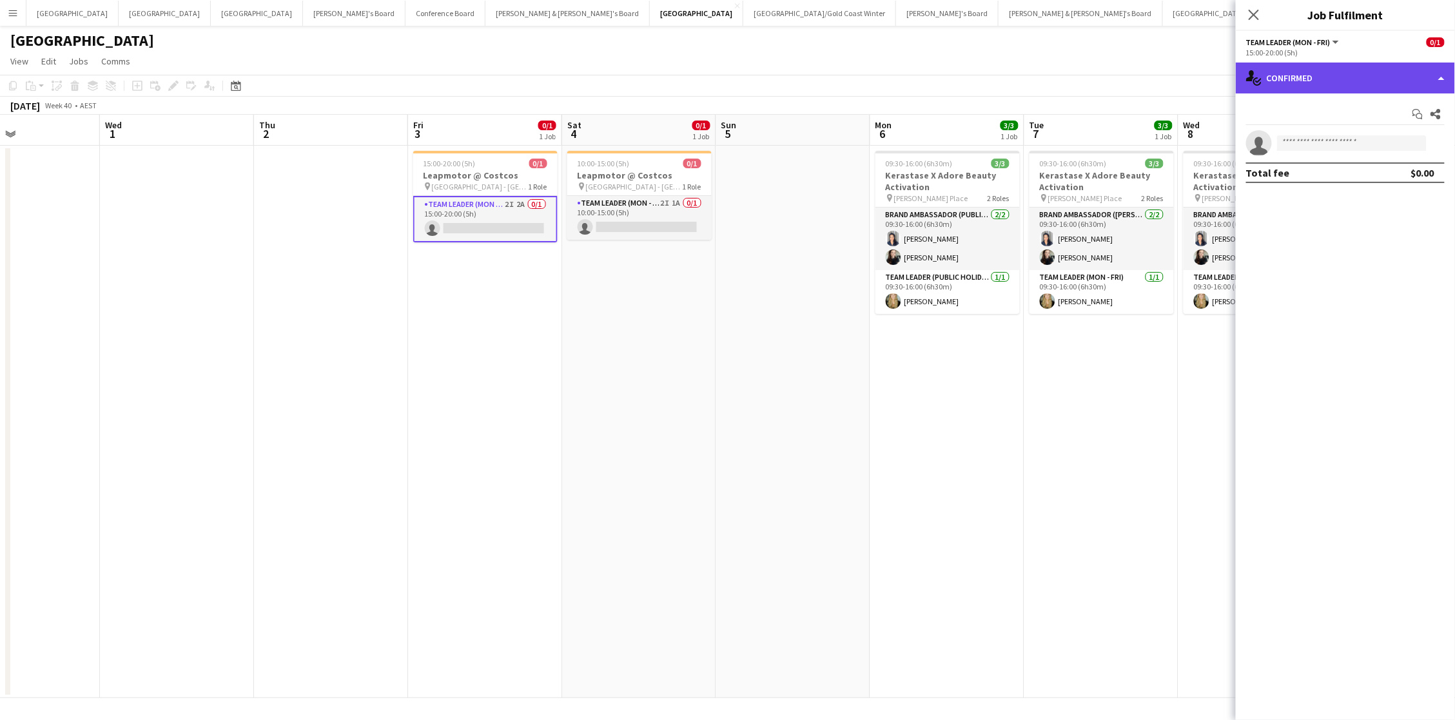
click at [1091, 76] on div "single-neutral-actions-check-2 Confirmed" at bounding box center [1345, 78] width 219 height 31
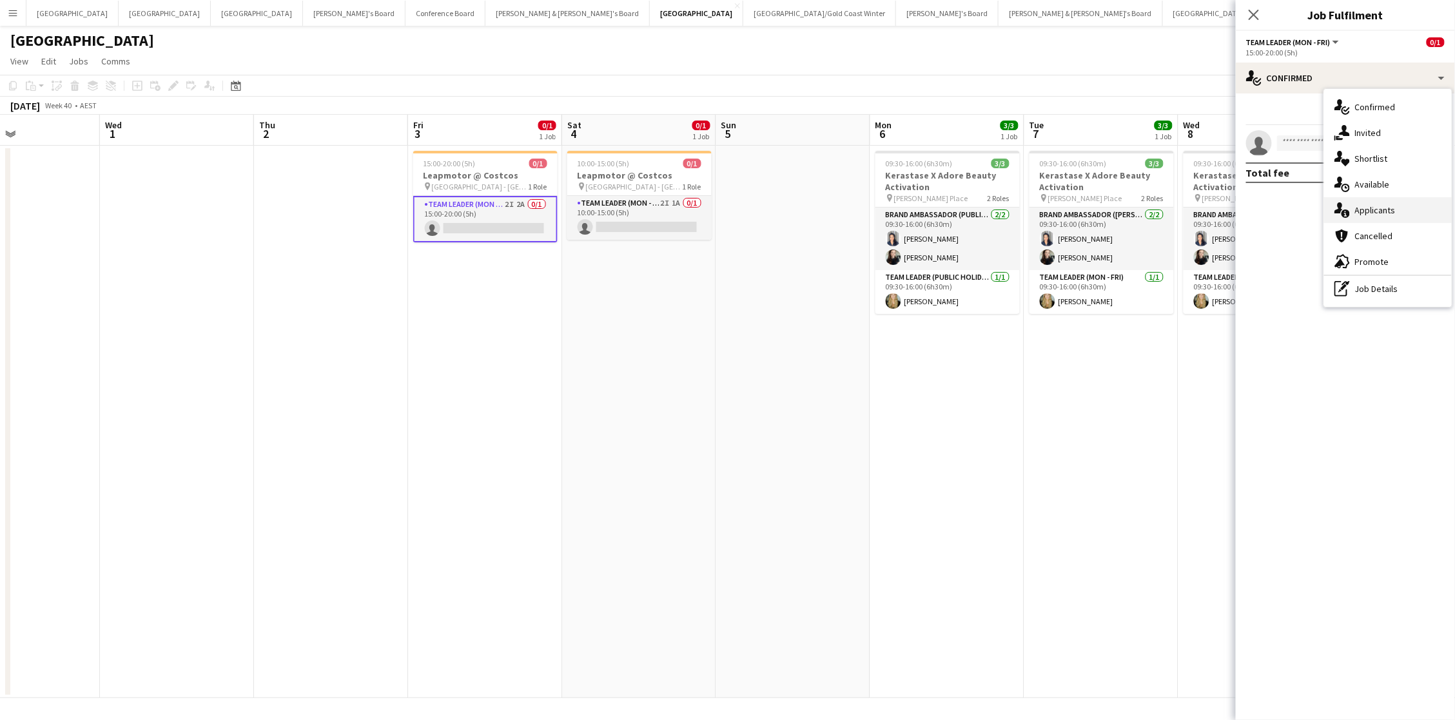
click at [1091, 206] on div "single-neutral-actions-information Applicants" at bounding box center [1388, 210] width 128 height 26
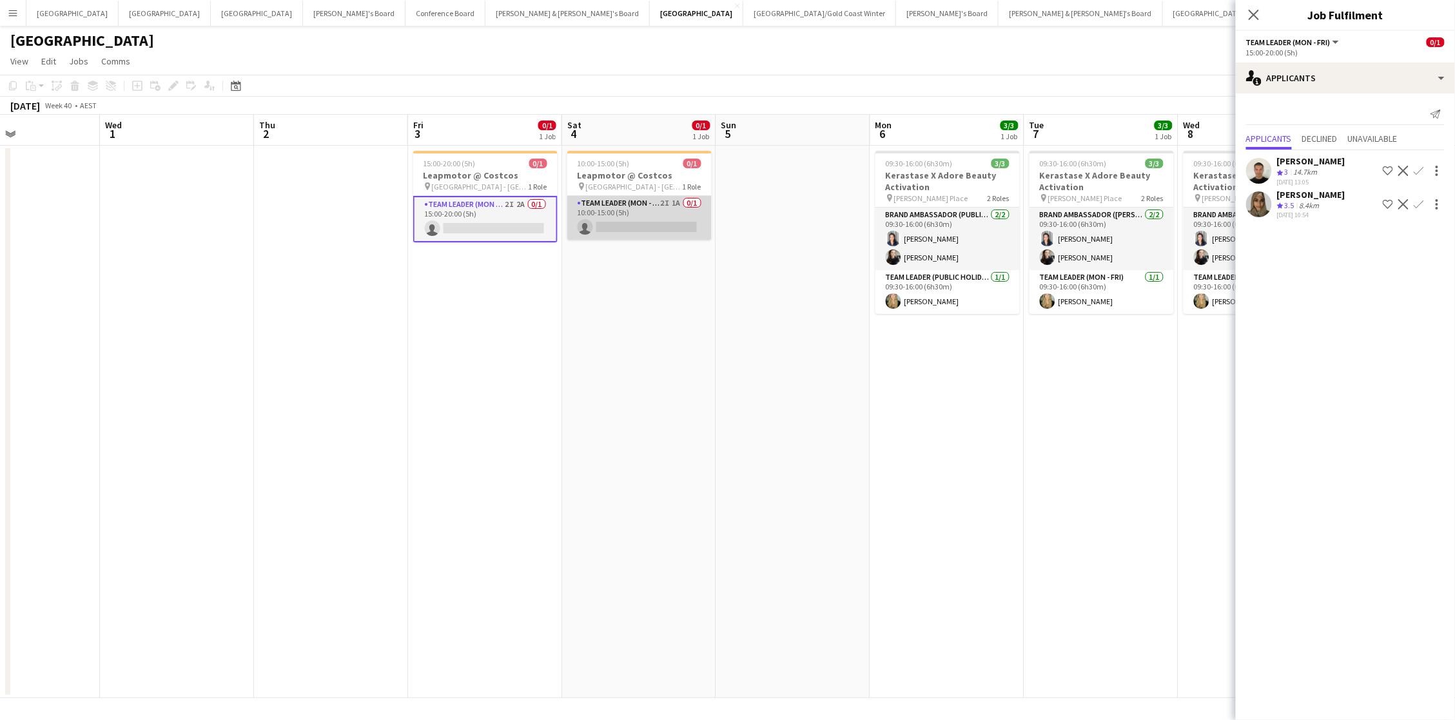
click at [676, 222] on app-card-role "Team Leader (Mon - Fri) 2I 1A 0/1 10:00-15:00 (5h) single-neutral-actions" at bounding box center [639, 218] width 144 height 44
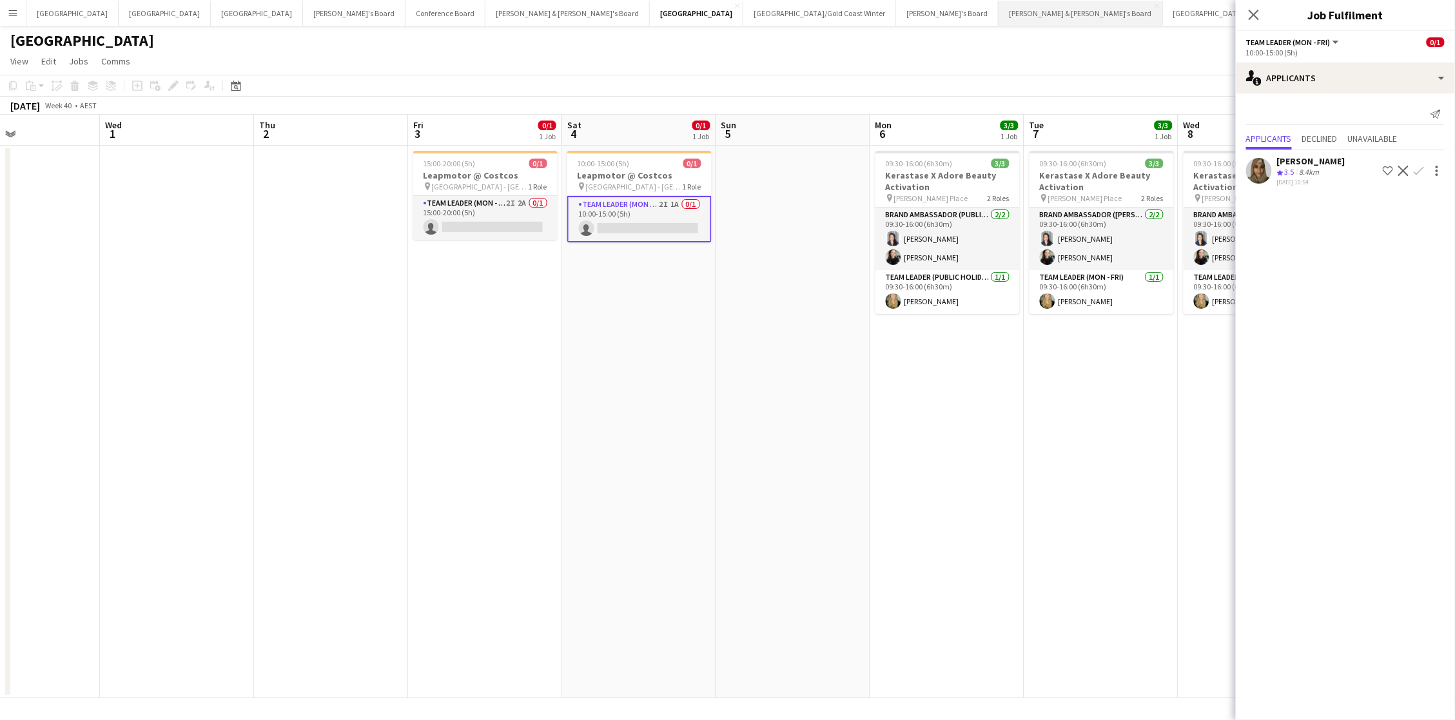
click at [999, 10] on button "[PERSON_NAME] & [PERSON_NAME]'s Board Close" at bounding box center [1081, 13] width 164 height 25
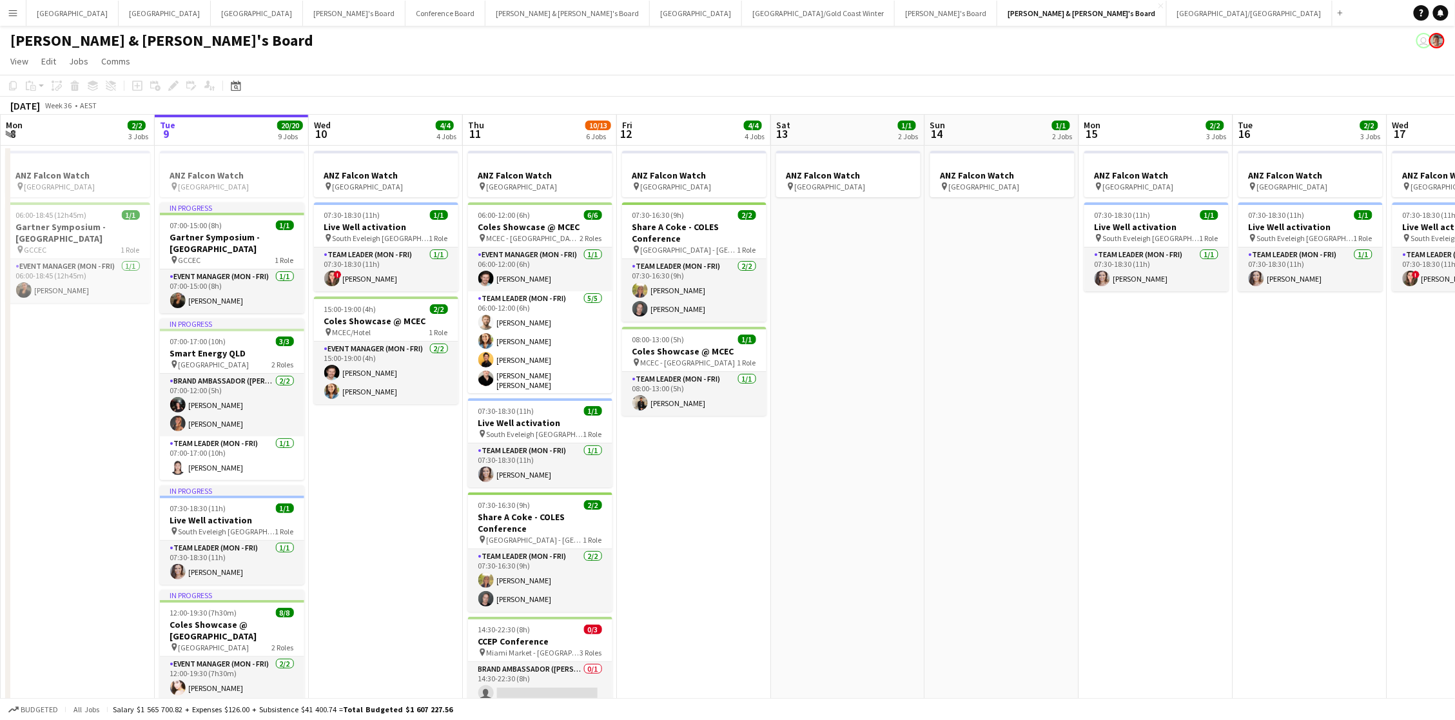
scroll to position [5, 1]
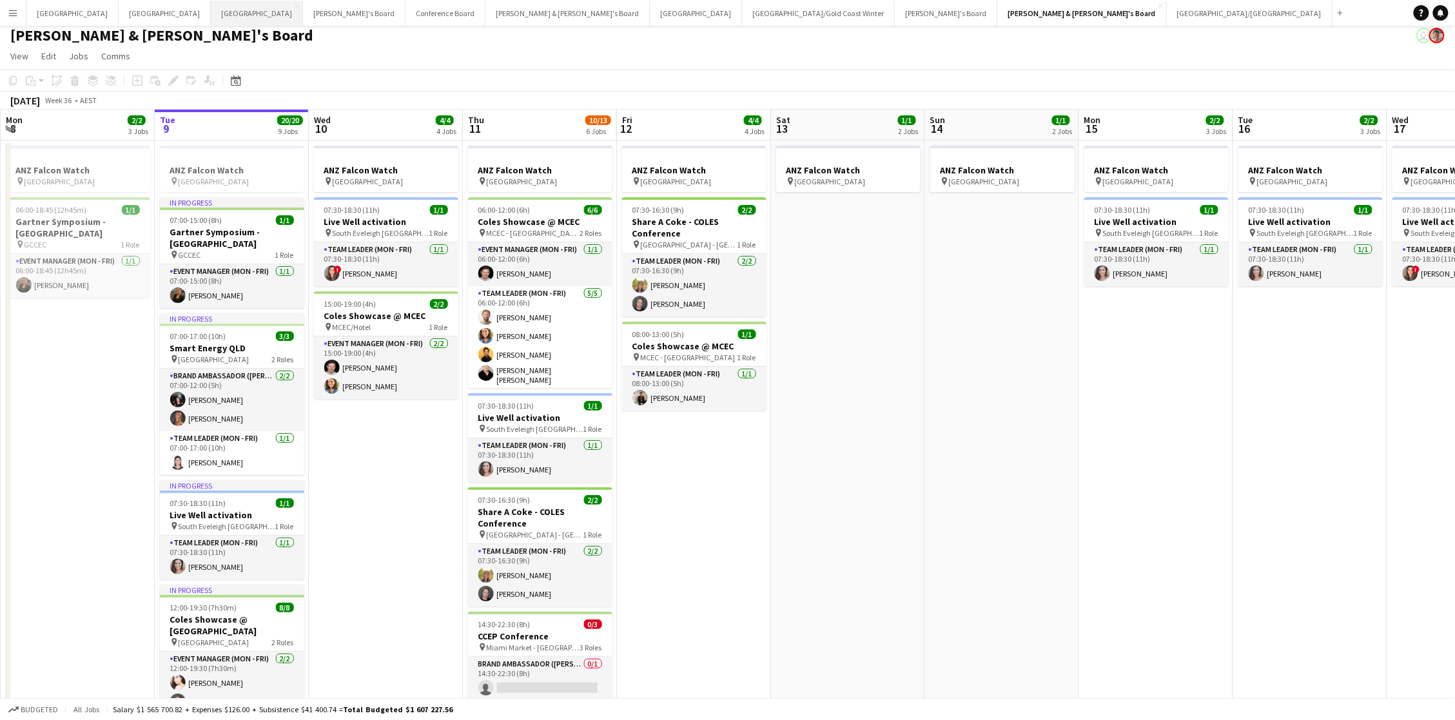
click at [211, 5] on button "Melbourne Close" at bounding box center [257, 13] width 92 height 25
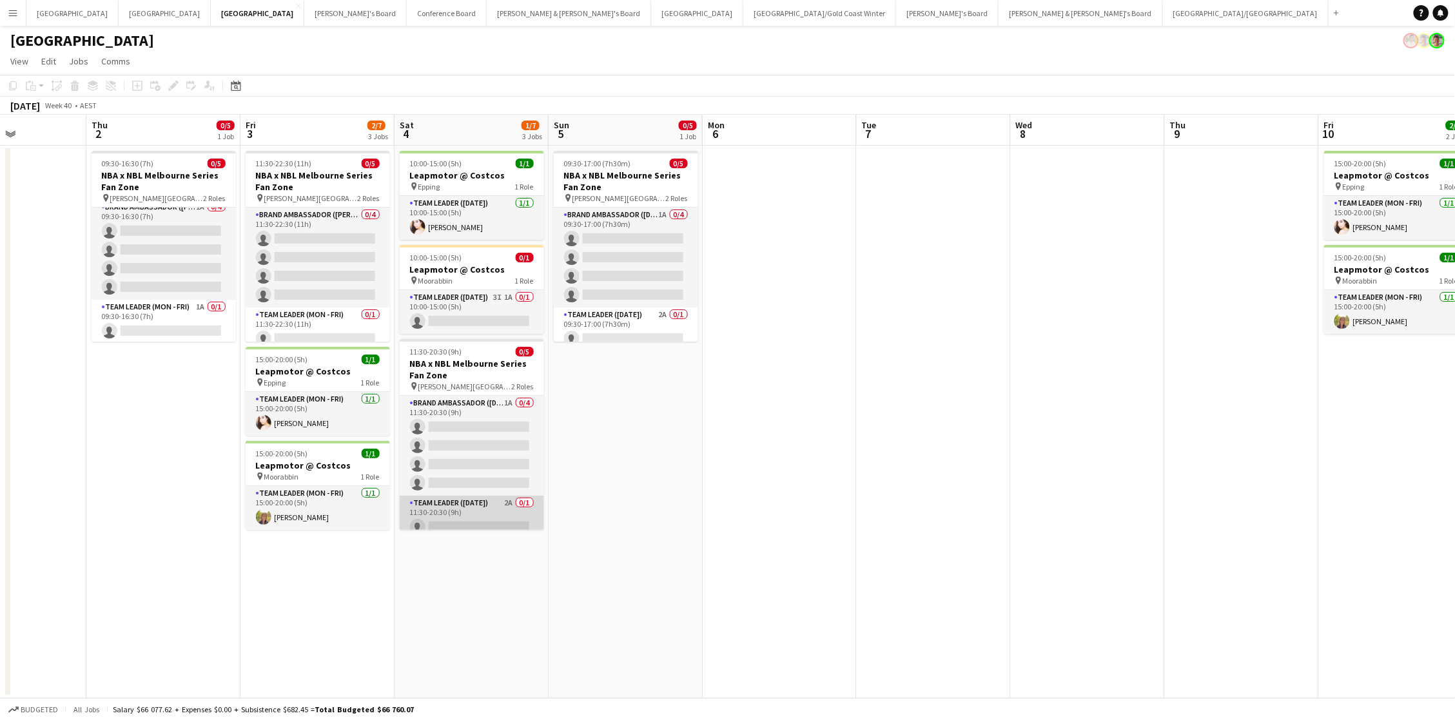
click at [514, 509] on app-card-role "Team Leader (Saturday) 2A 0/1 11:30-20:30 (9h) single-neutral-actions" at bounding box center [472, 518] width 144 height 44
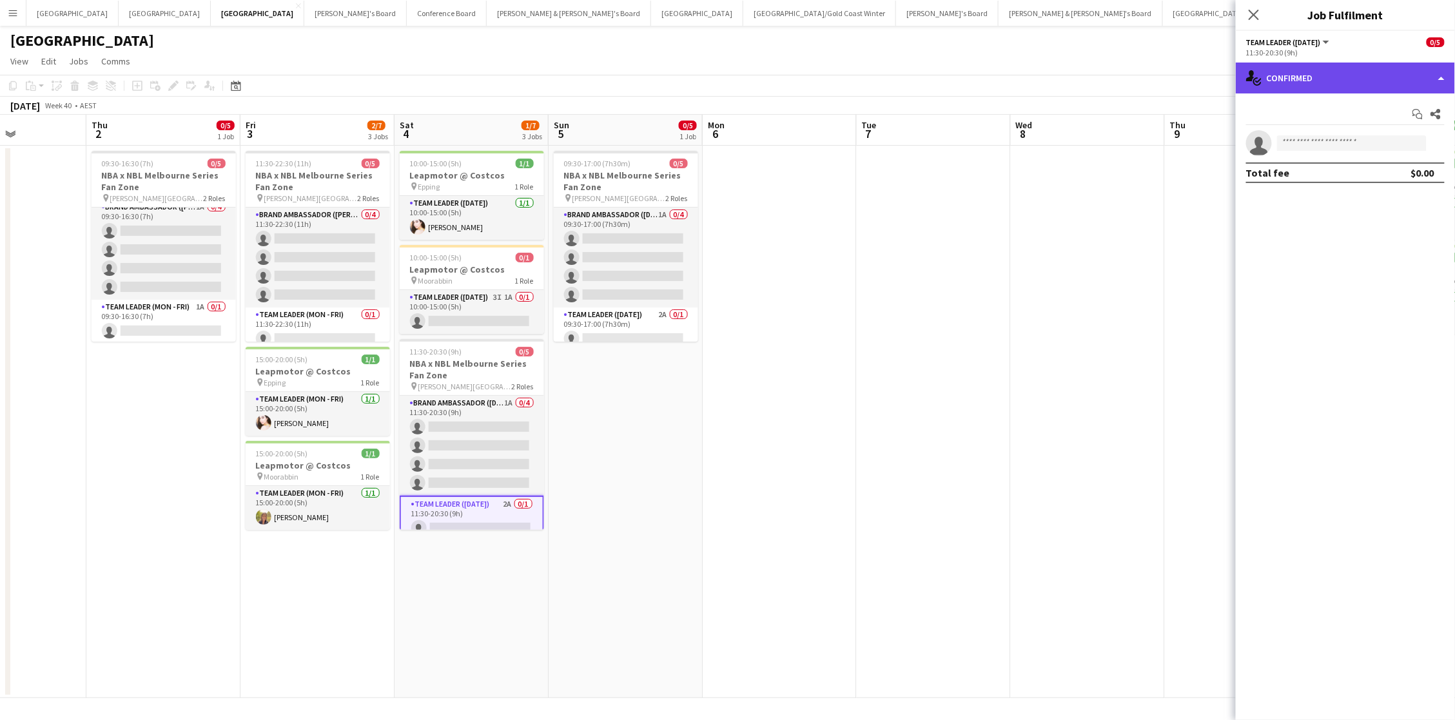
click at [1091, 69] on div "single-neutral-actions-check-2 Confirmed" at bounding box center [1345, 78] width 219 height 31
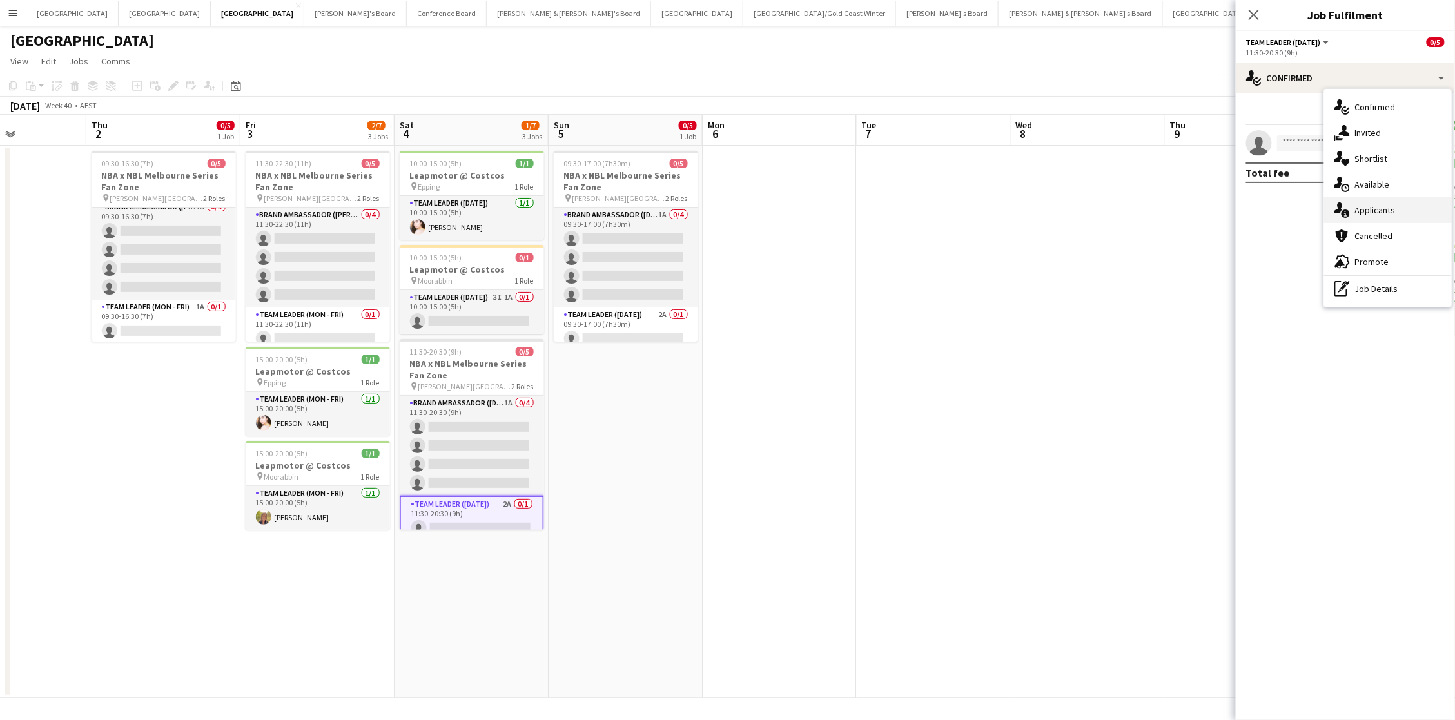
click at [1091, 214] on span "Applicants" at bounding box center [1375, 210] width 41 height 12
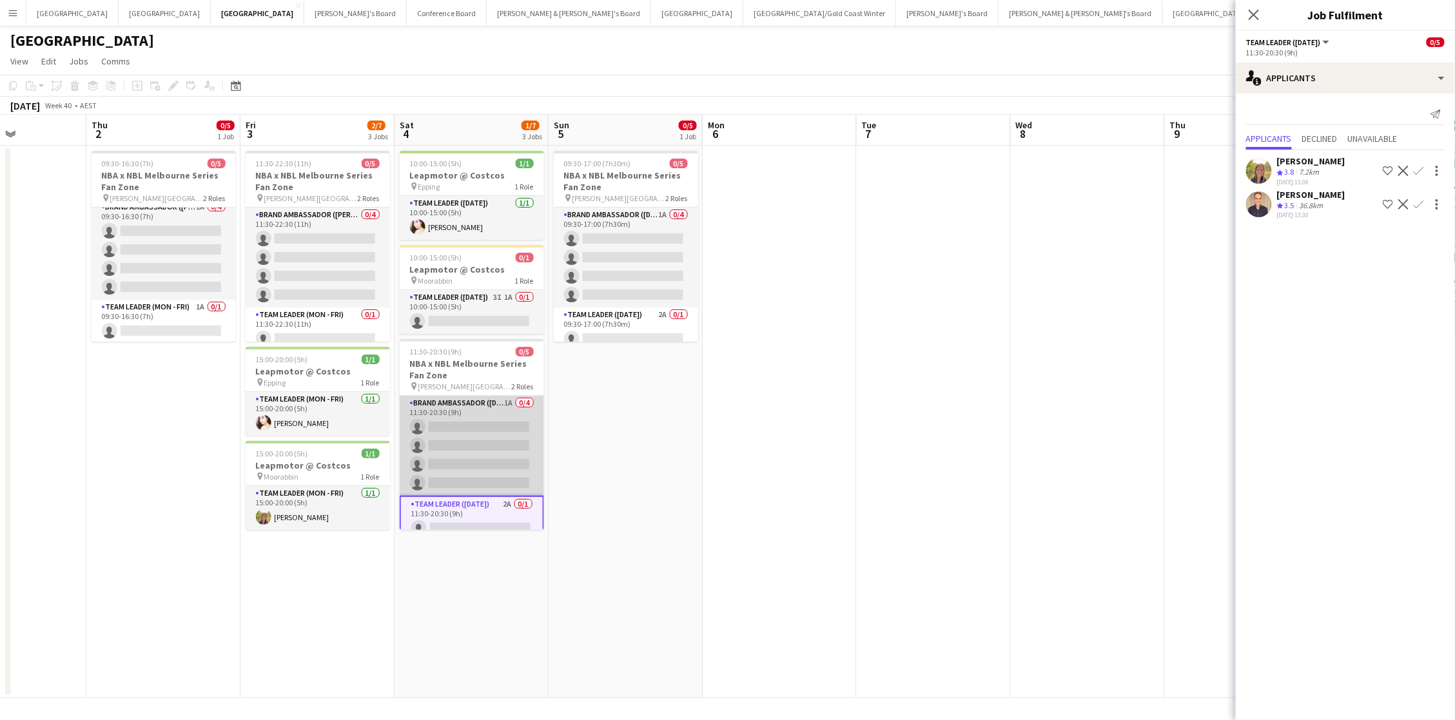
click at [512, 439] on app-card-role "Brand Ambassador (Saturday) 1A 0/4 11:30-20:30 (9h) single-neutral-actions sing…" at bounding box center [472, 446] width 144 height 100
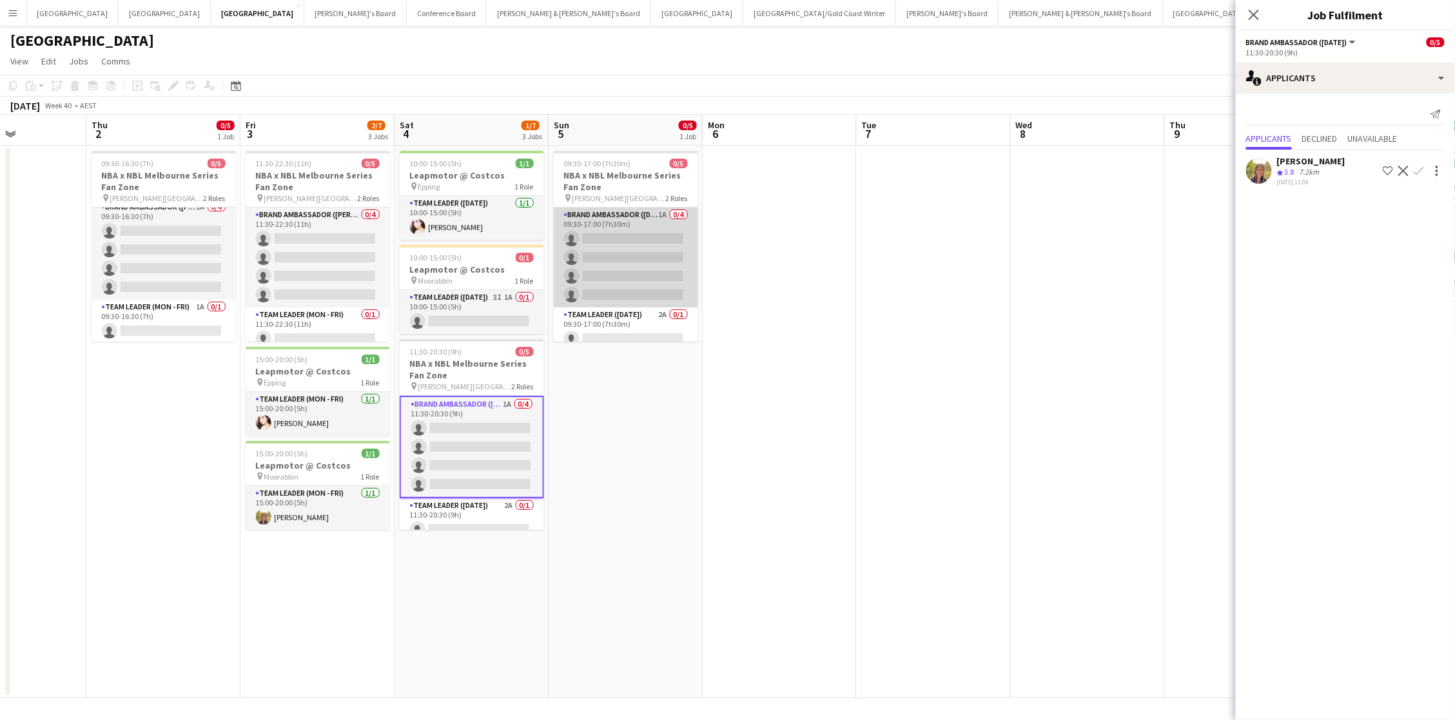
click at [614, 268] on app-card-role "Brand Ambassador (Sunday) 1A 0/4 09:30-17:00 (7h30m) single-neutral-actions sin…" at bounding box center [626, 258] width 144 height 100
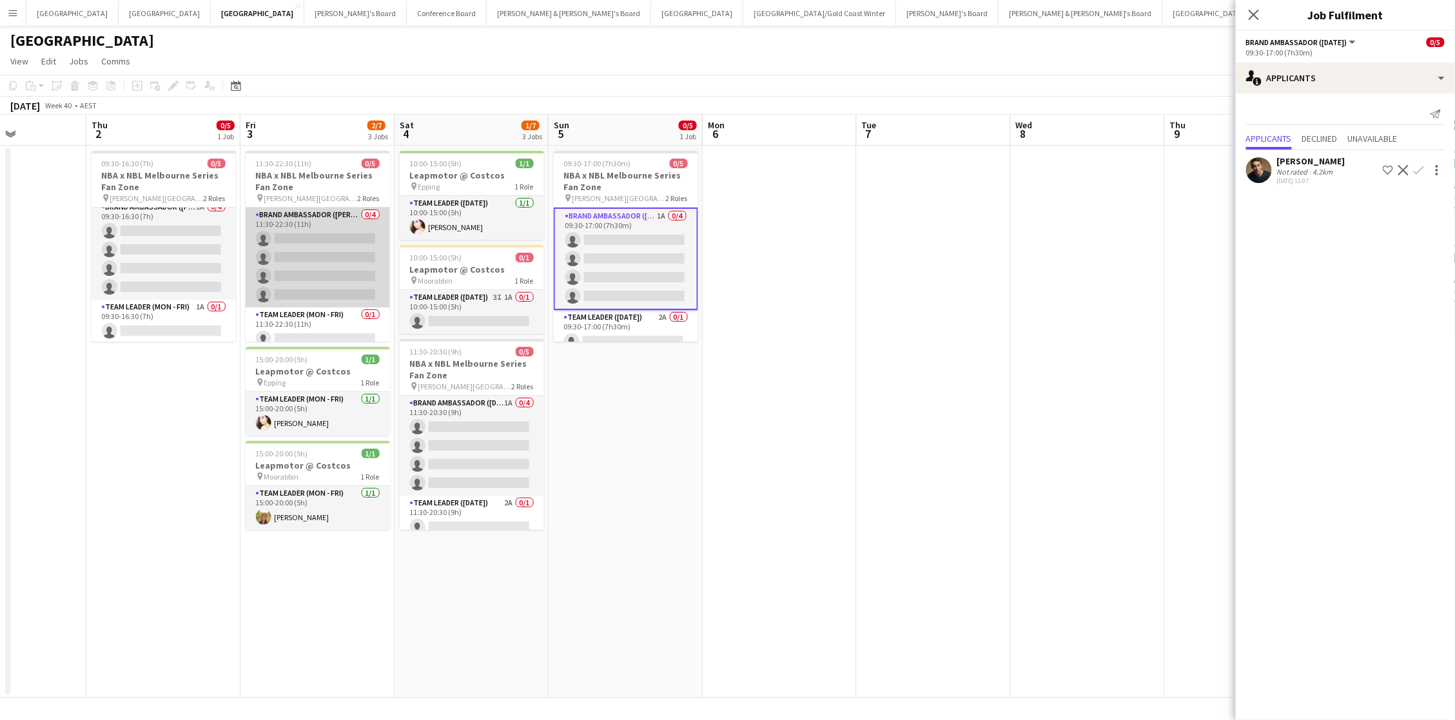
click at [306, 253] on app-card-role "Brand Ambassador (Mon - Fri) 0/4 11:30-22:30 (11h) single-neutral-actions singl…" at bounding box center [318, 258] width 144 height 100
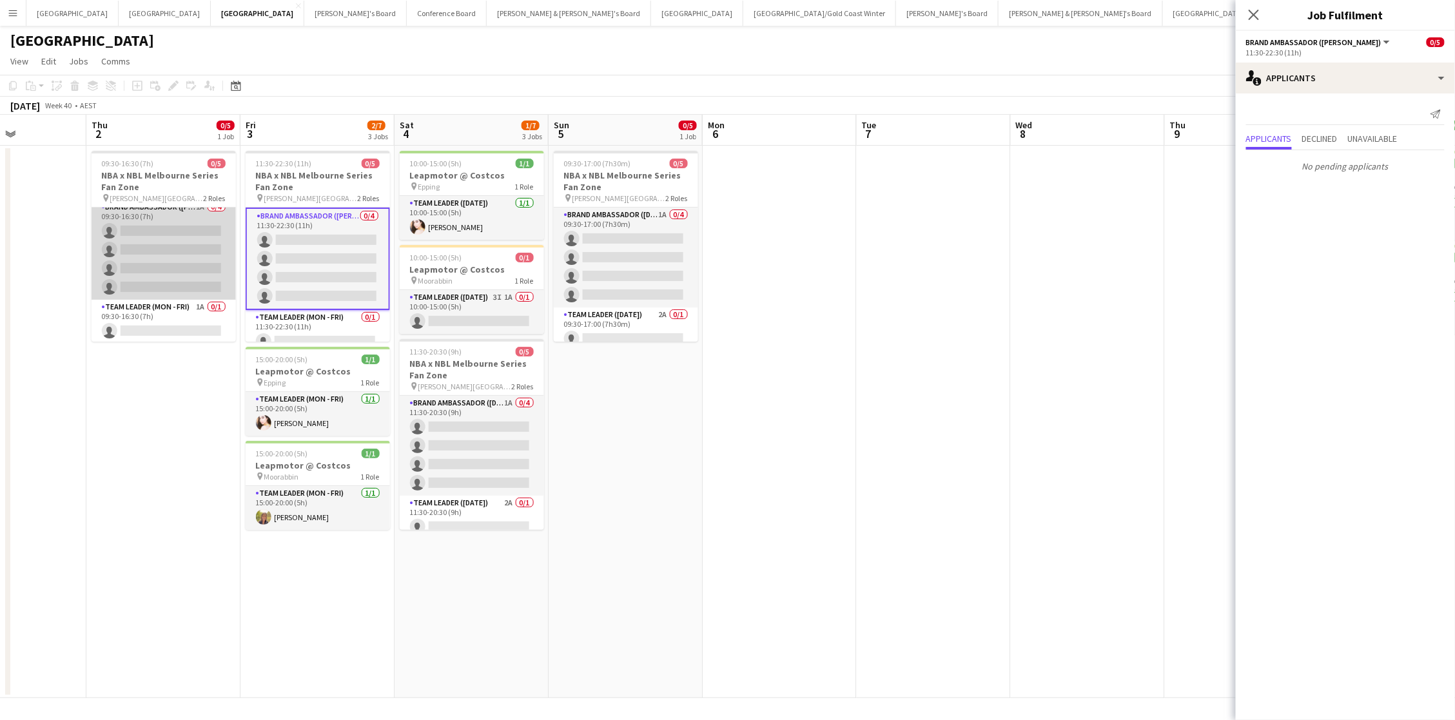
click at [191, 235] on app-card-role "Brand Ambassador (Mon - Fri) 1A 0/4 09:30-16:30 (7h) single-neutral-actions sin…" at bounding box center [164, 250] width 144 height 100
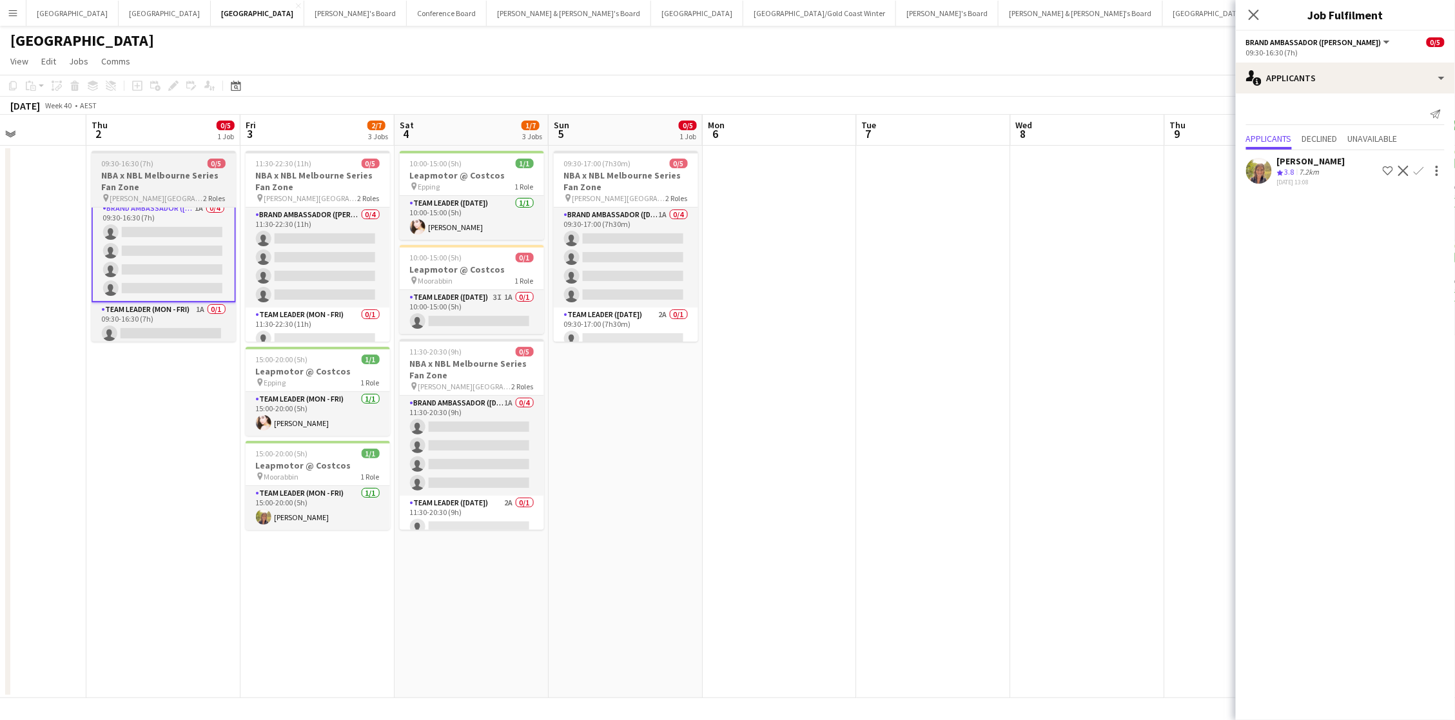
click at [170, 182] on h3 "NBA x NBL Melbourne Series Fan Zone" at bounding box center [164, 181] width 144 height 23
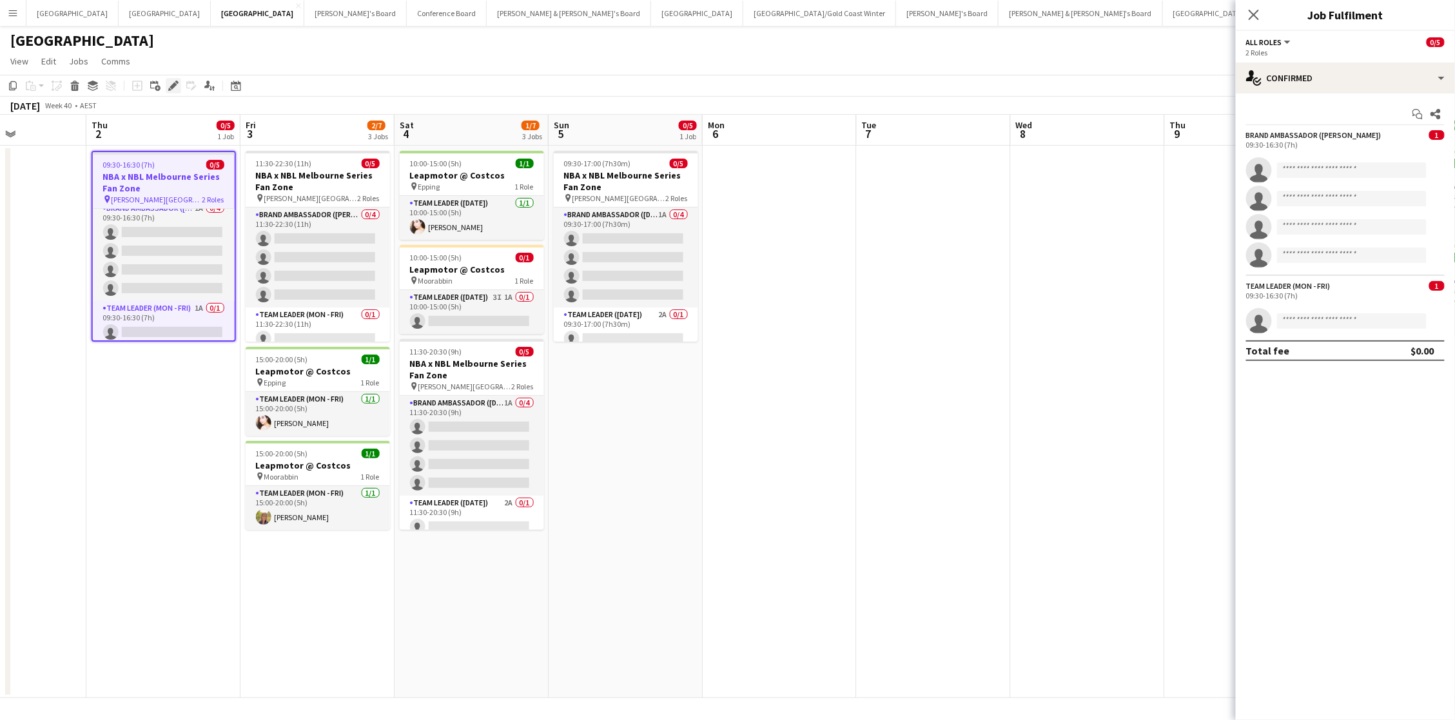
click at [171, 83] on icon "Edit" at bounding box center [173, 86] width 10 height 10
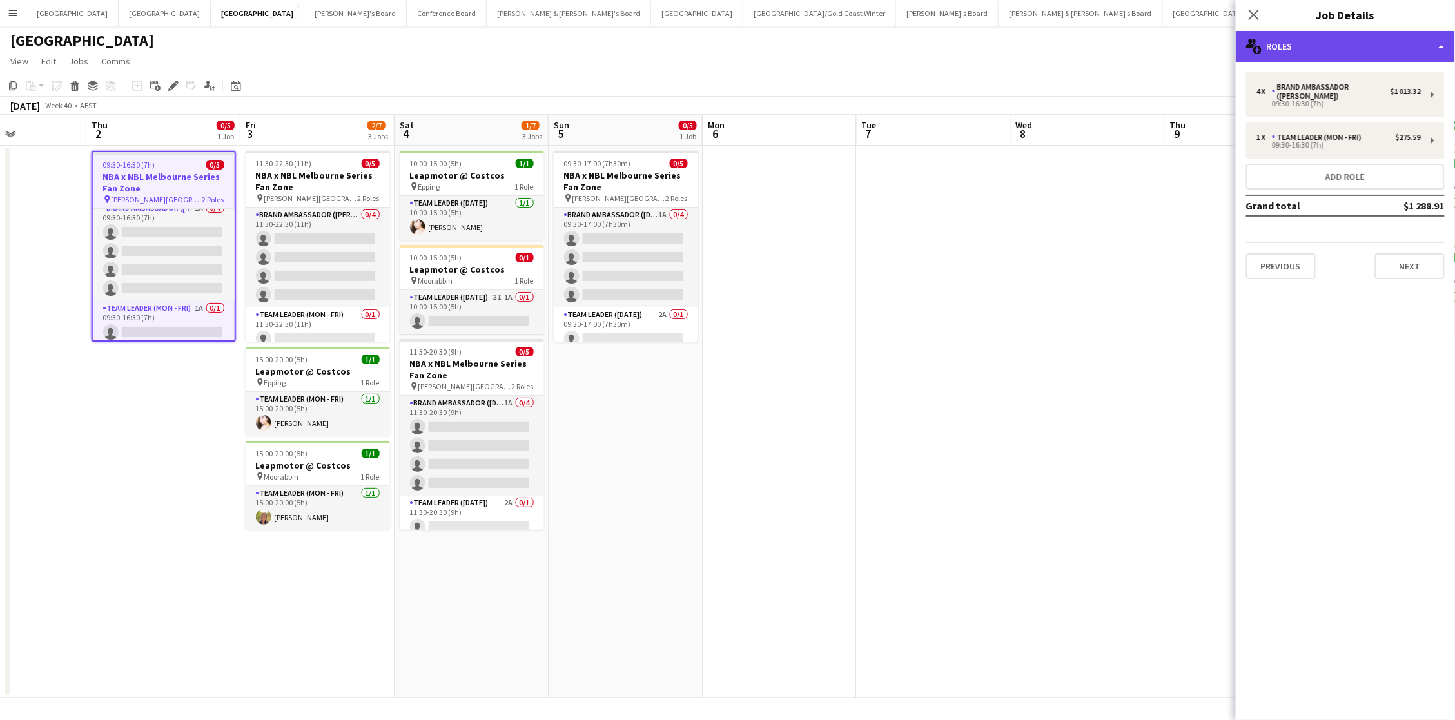
click at [1091, 48] on div "multiple-users-add Roles" at bounding box center [1345, 46] width 219 height 31
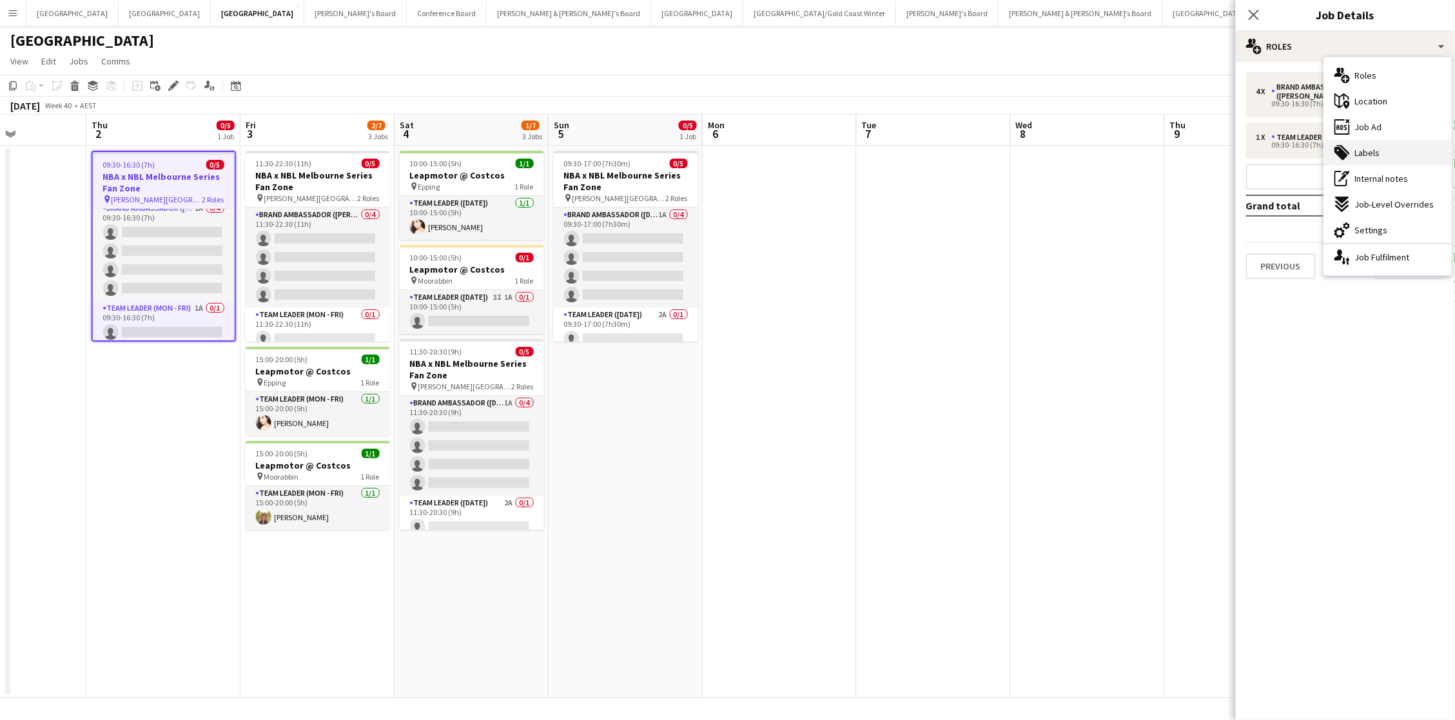
click at [1091, 156] on div "tags-double Labels" at bounding box center [1388, 153] width 128 height 26
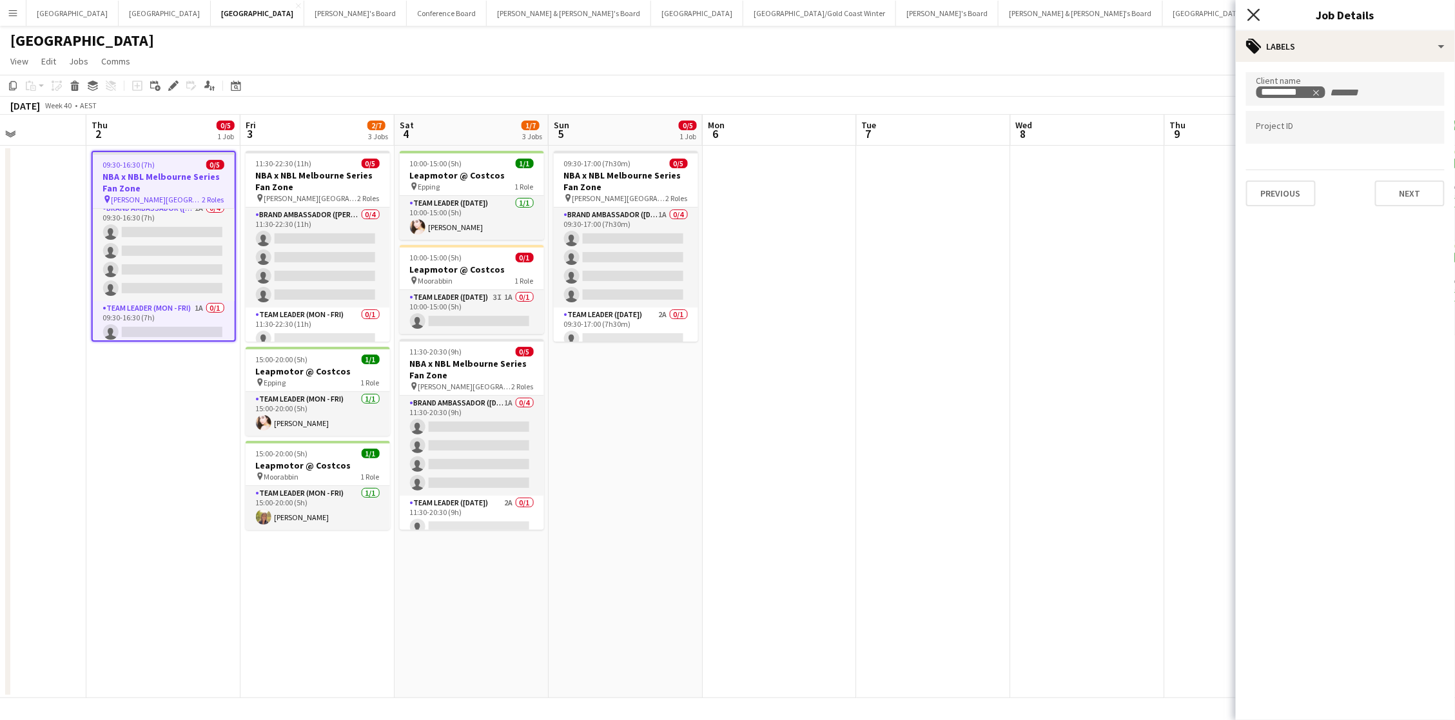
click at [1091, 16] on icon at bounding box center [1253, 14] width 12 height 12
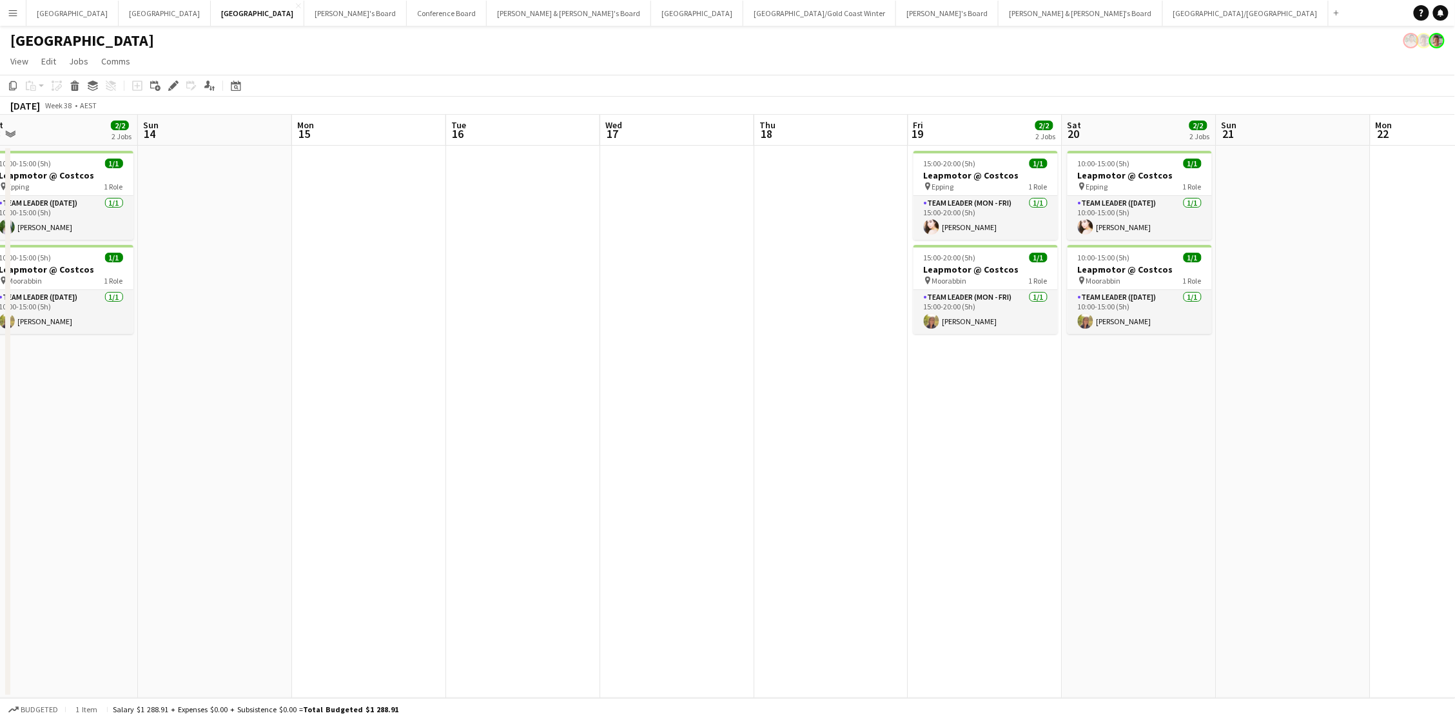
scroll to position [0, 311]
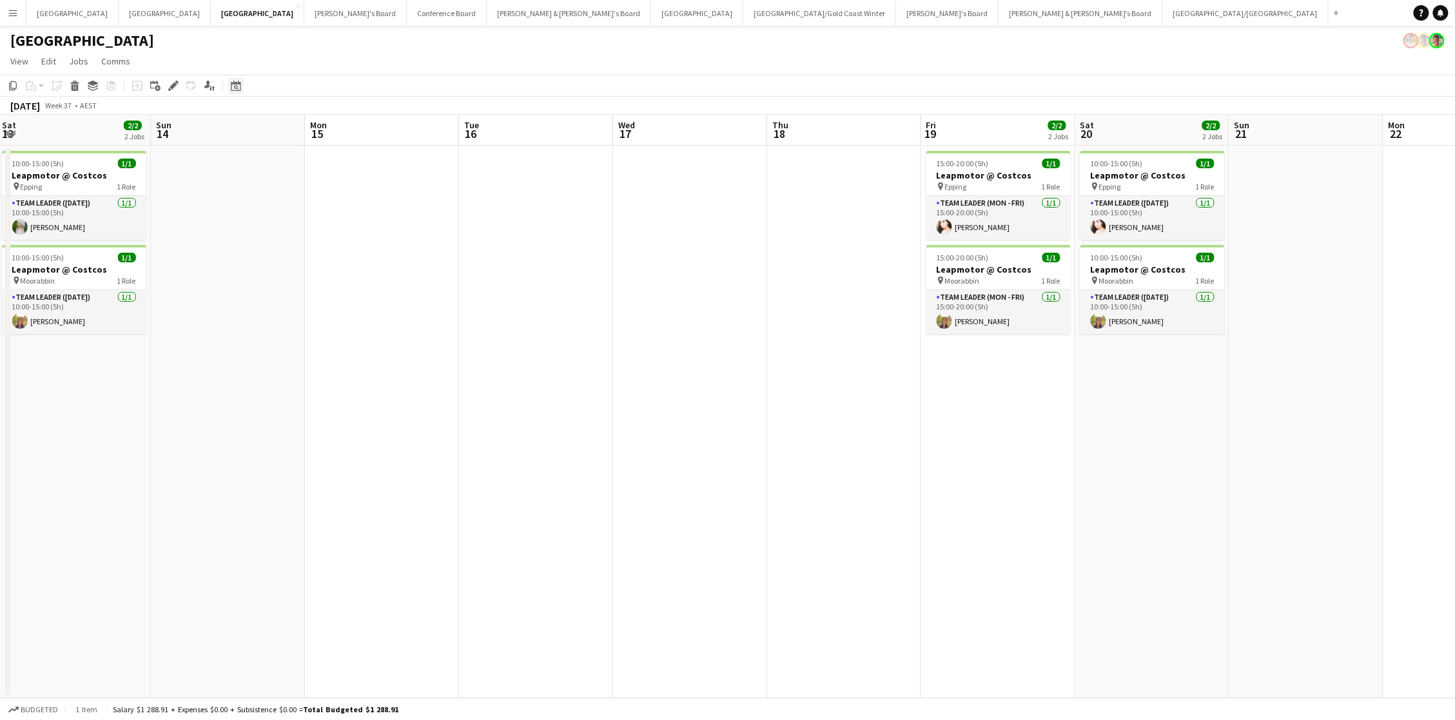
click at [233, 91] on div "Date picker" at bounding box center [235, 85] width 15 height 15
click at [329, 296] on button "[DATE]" at bounding box center [326, 288] width 37 height 21
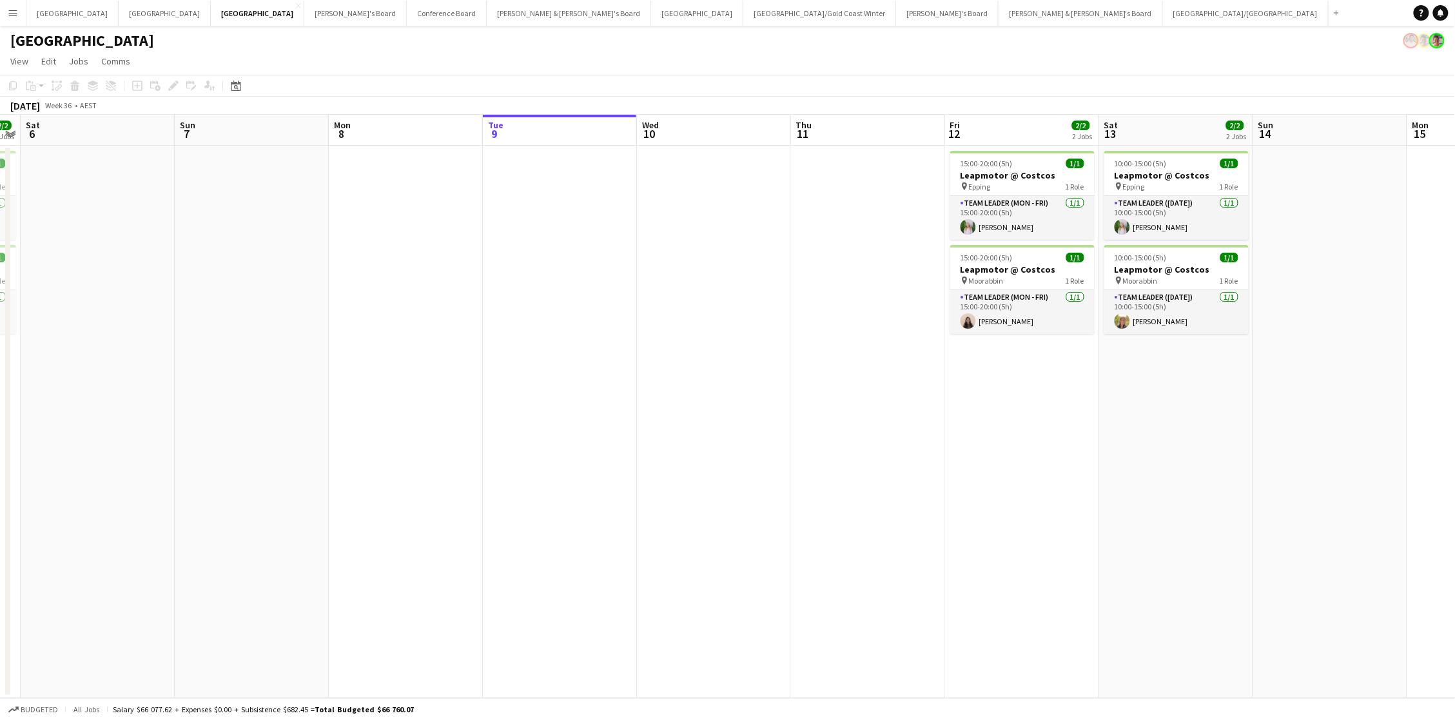
scroll to position [0, 0]
click at [1091, 24] on button "[GEOGRAPHIC_DATA]/[GEOGRAPHIC_DATA] Close" at bounding box center [1246, 13] width 166 height 25
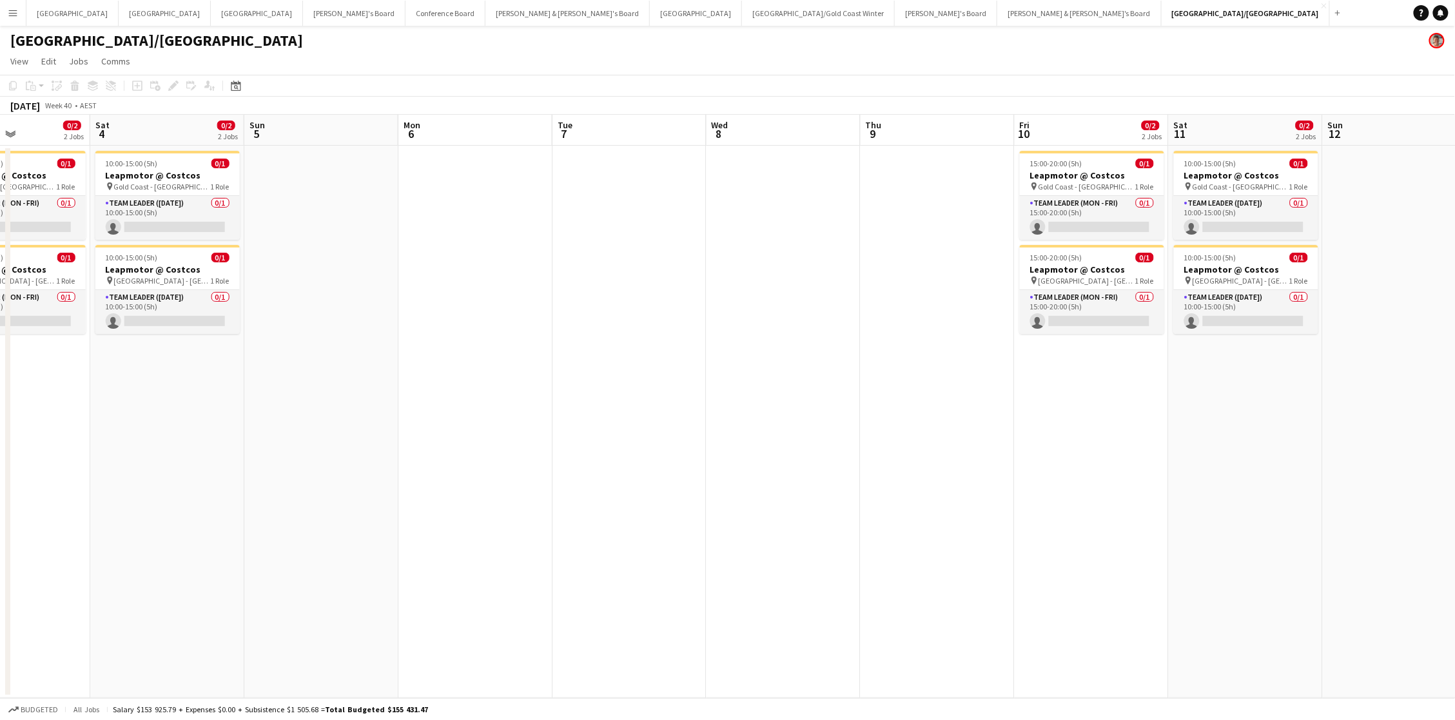
scroll to position [0, 268]
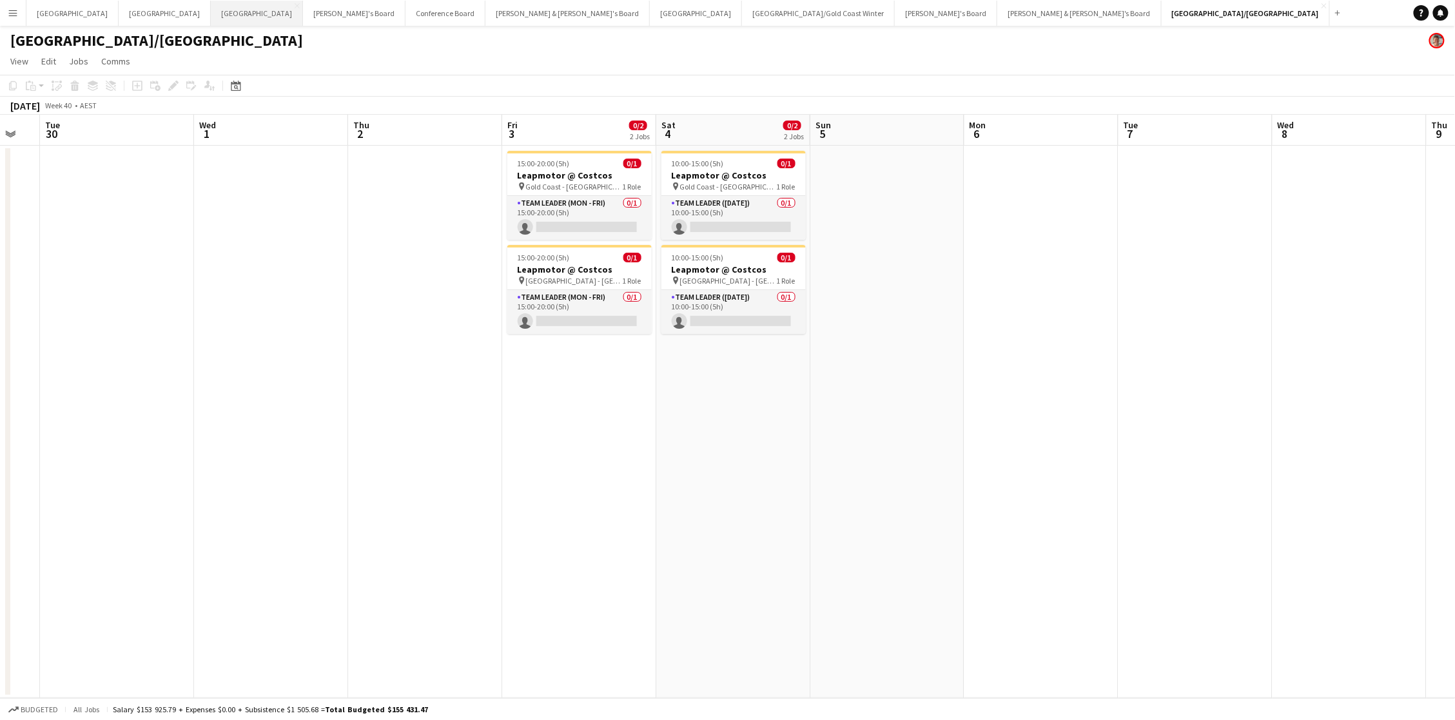
click at [211, 14] on button "Melbourne Close" at bounding box center [257, 13] width 92 height 25
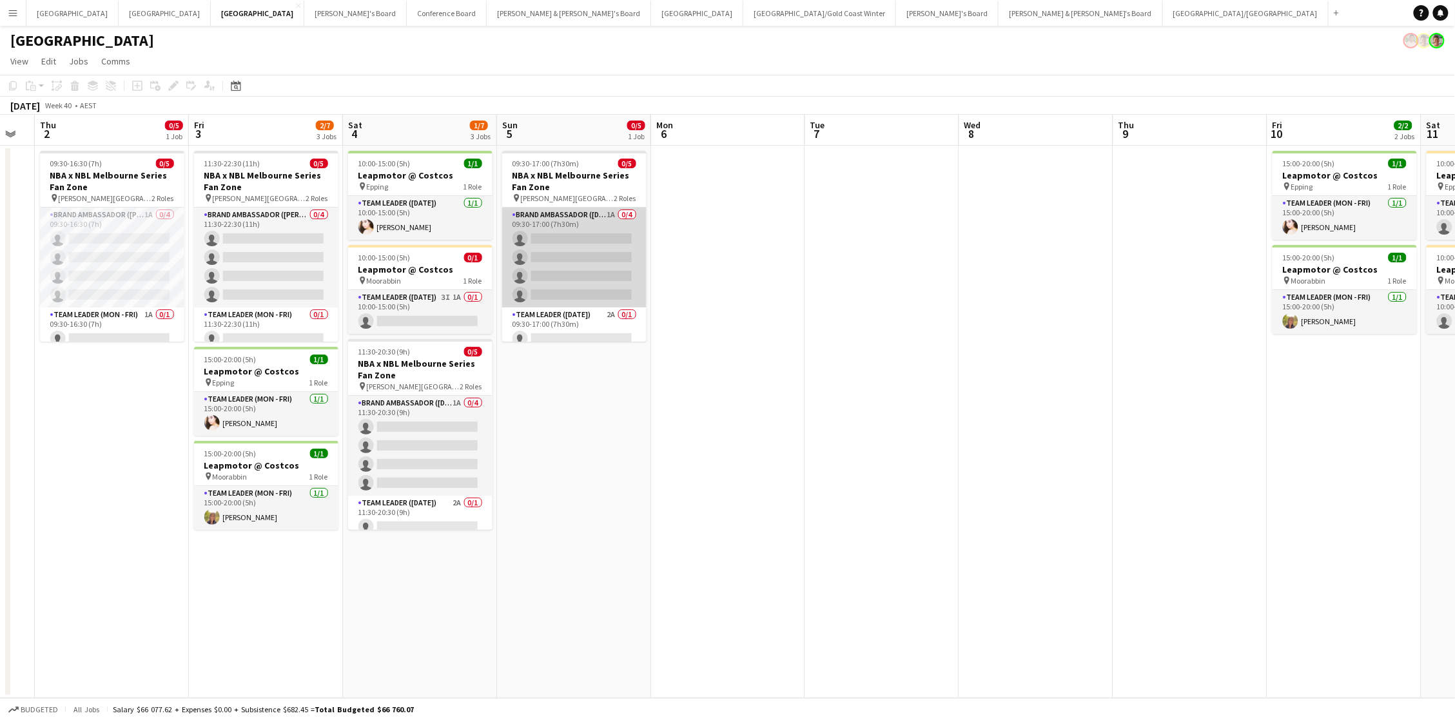
scroll to position [0, 431]
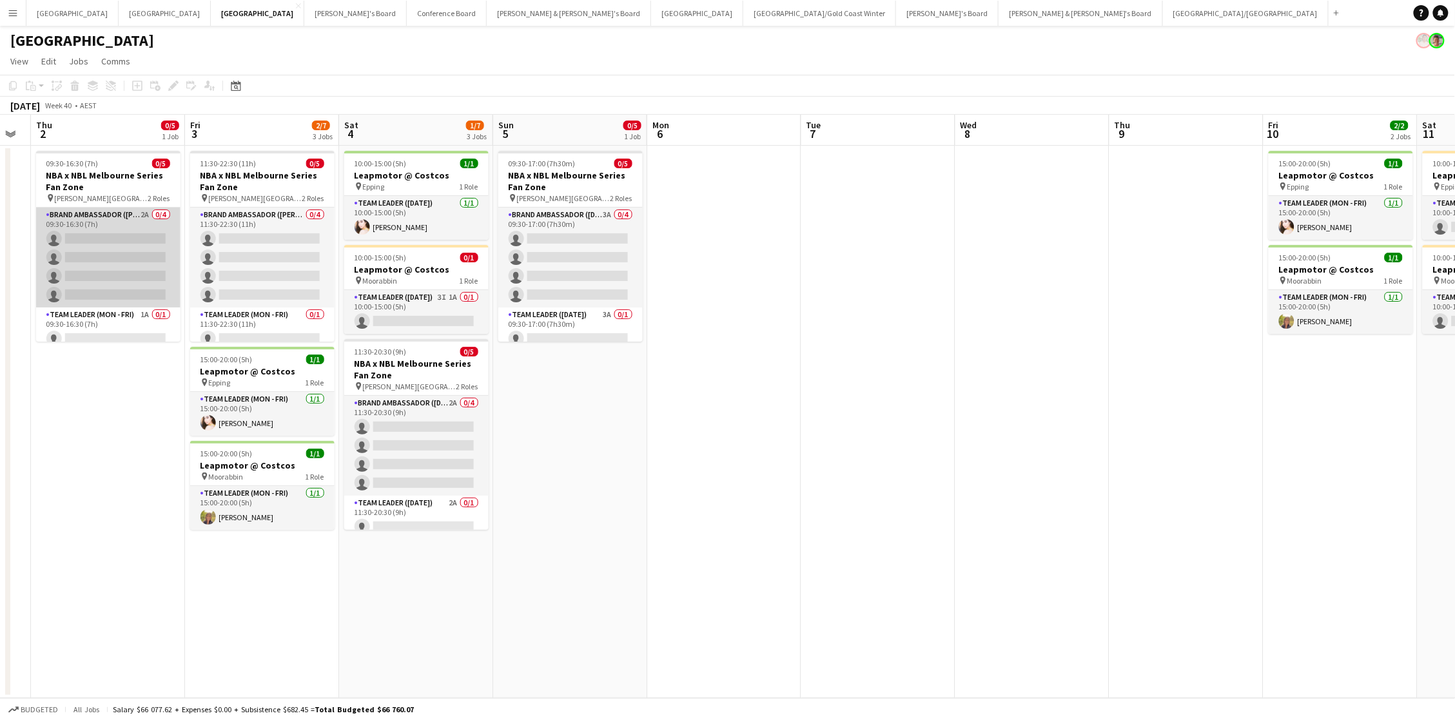
click at [153, 251] on app-card-role "Brand Ambassador (Mon - Fri) 2A 0/4 09:30-16:30 (7h) single-neutral-actions sin…" at bounding box center [108, 258] width 144 height 100
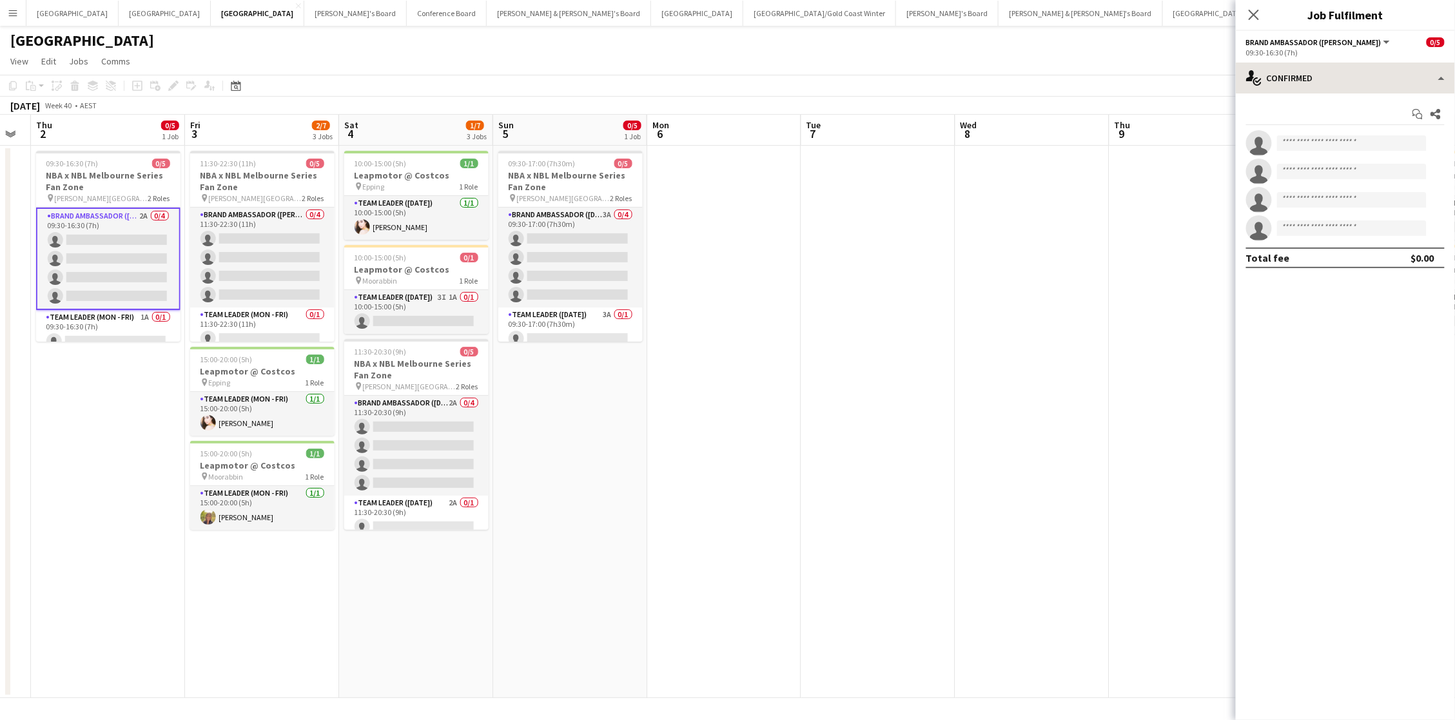
scroll to position [0, 1]
click at [1091, 77] on div "single-neutral-actions-check-2 Confirmed" at bounding box center [1345, 78] width 219 height 31
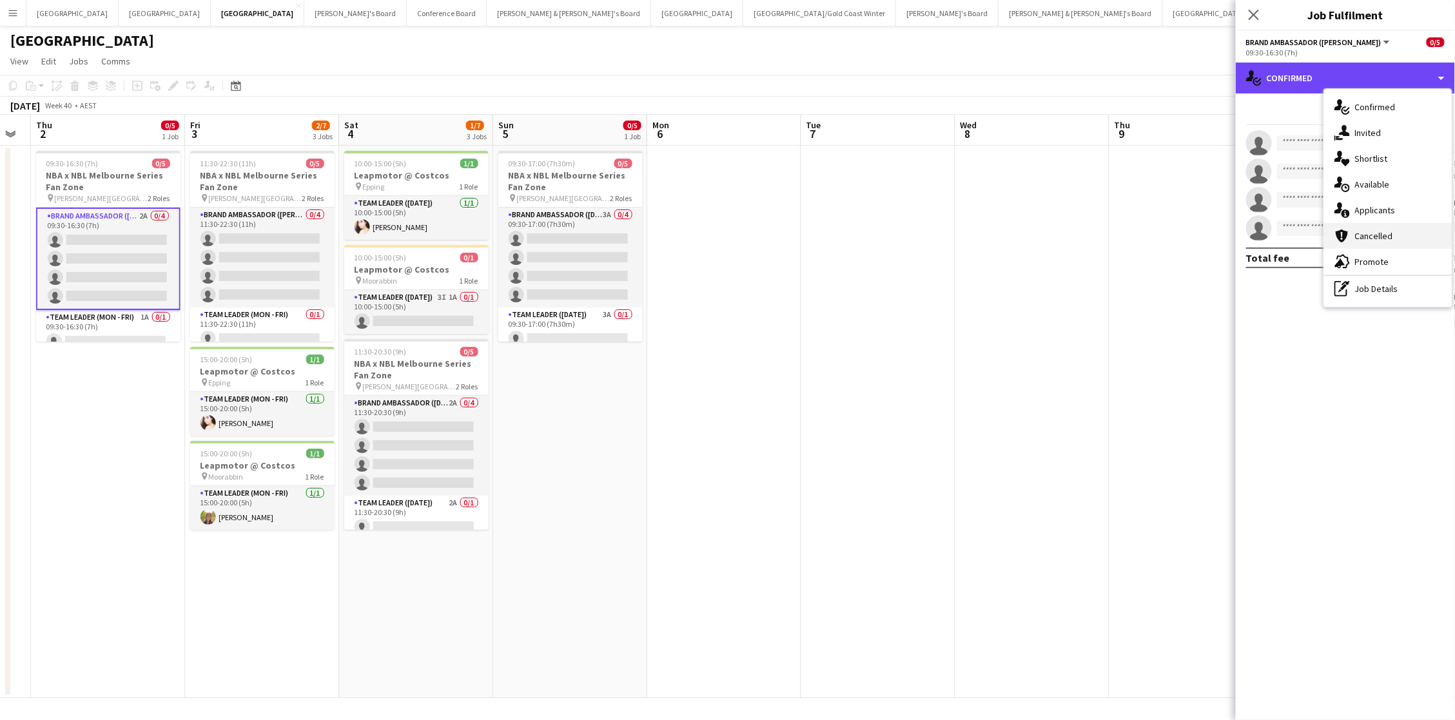
scroll to position [0, 0]
click at [1091, 213] on span "Applicants" at bounding box center [1375, 210] width 41 height 12
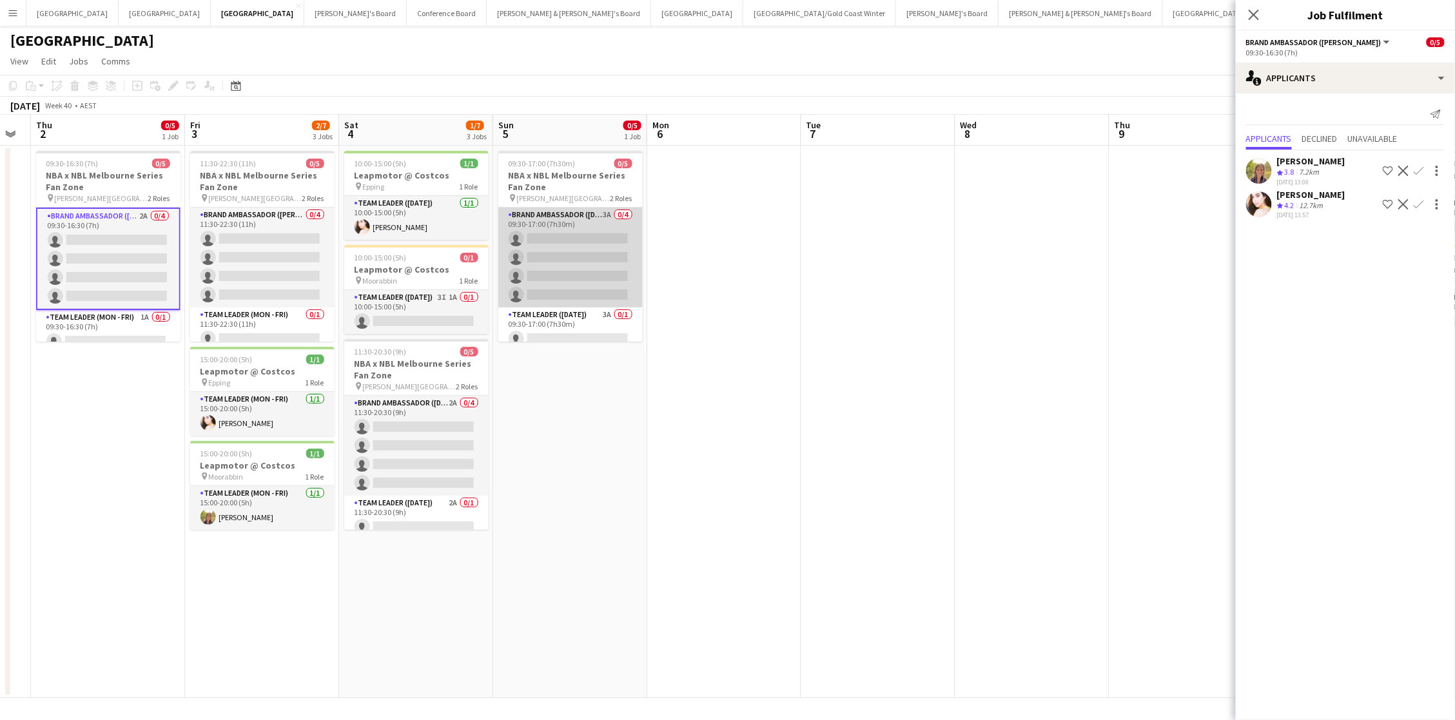
click at [567, 243] on app-card-role "Brand Ambassador (Sunday) 3A 0/4 09:30-17:00 (7h30m) single-neutral-actions sin…" at bounding box center [570, 258] width 144 height 100
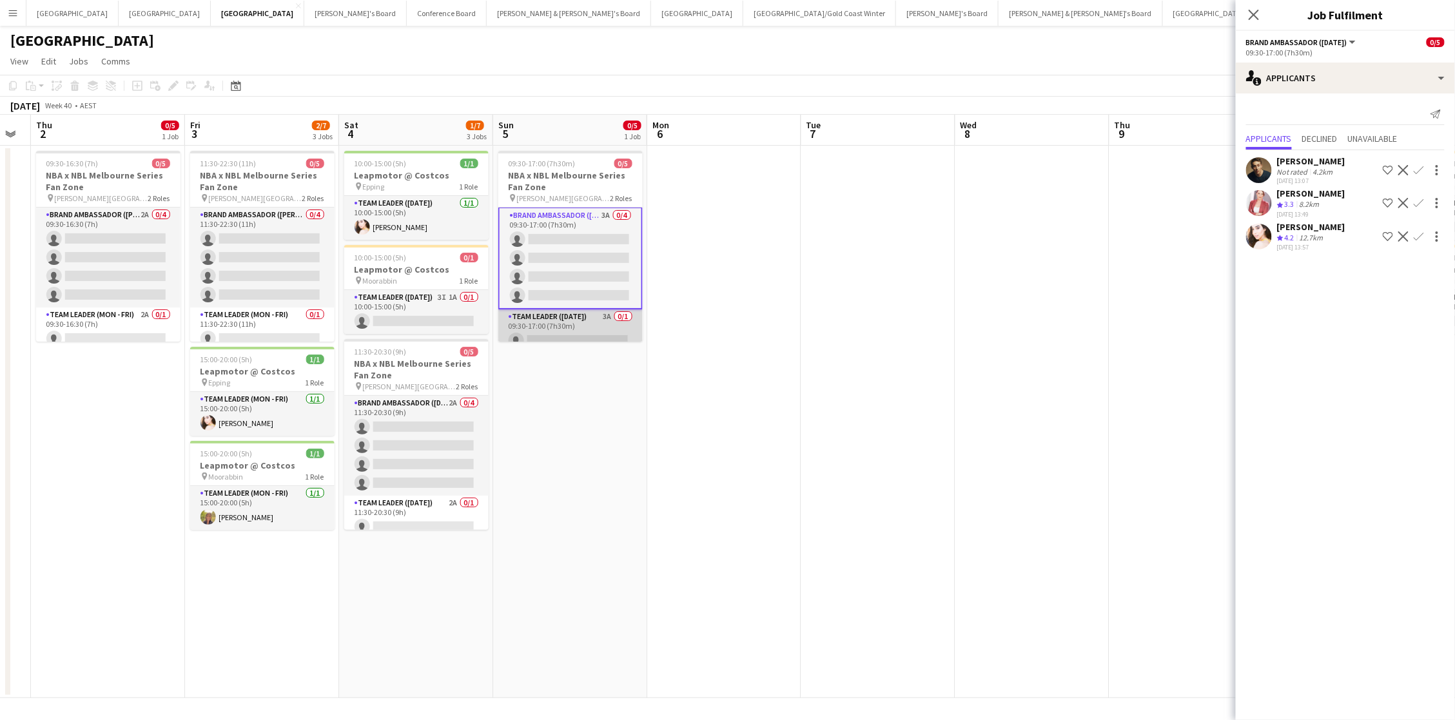
click at [605, 327] on app-card-role "Team Leader (Sunday) 3A 0/1 09:30-17:00 (7h30m) single-neutral-actions" at bounding box center [570, 331] width 144 height 44
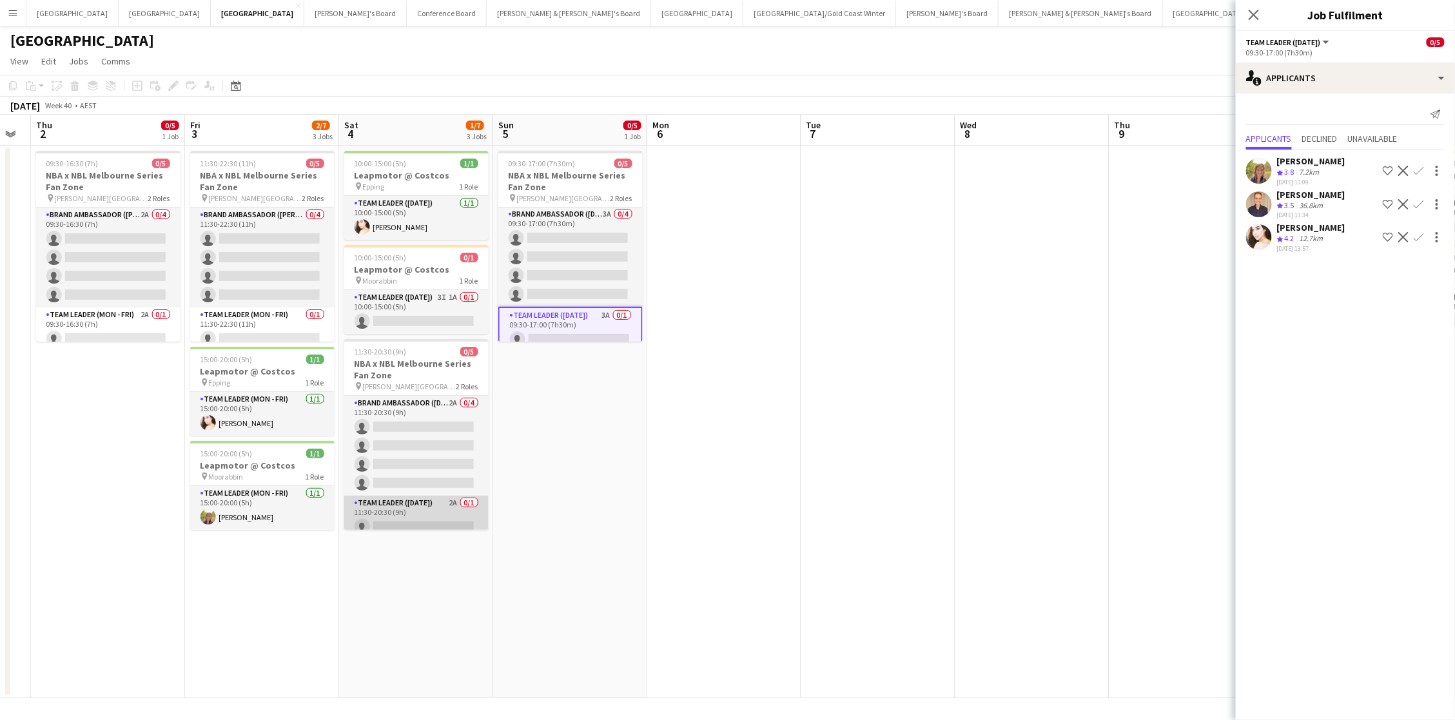
click at [436, 514] on app-card-role "Team Leader (Saturday) 2A 0/1 11:30-20:30 (9h) single-neutral-actions" at bounding box center [416, 518] width 144 height 44
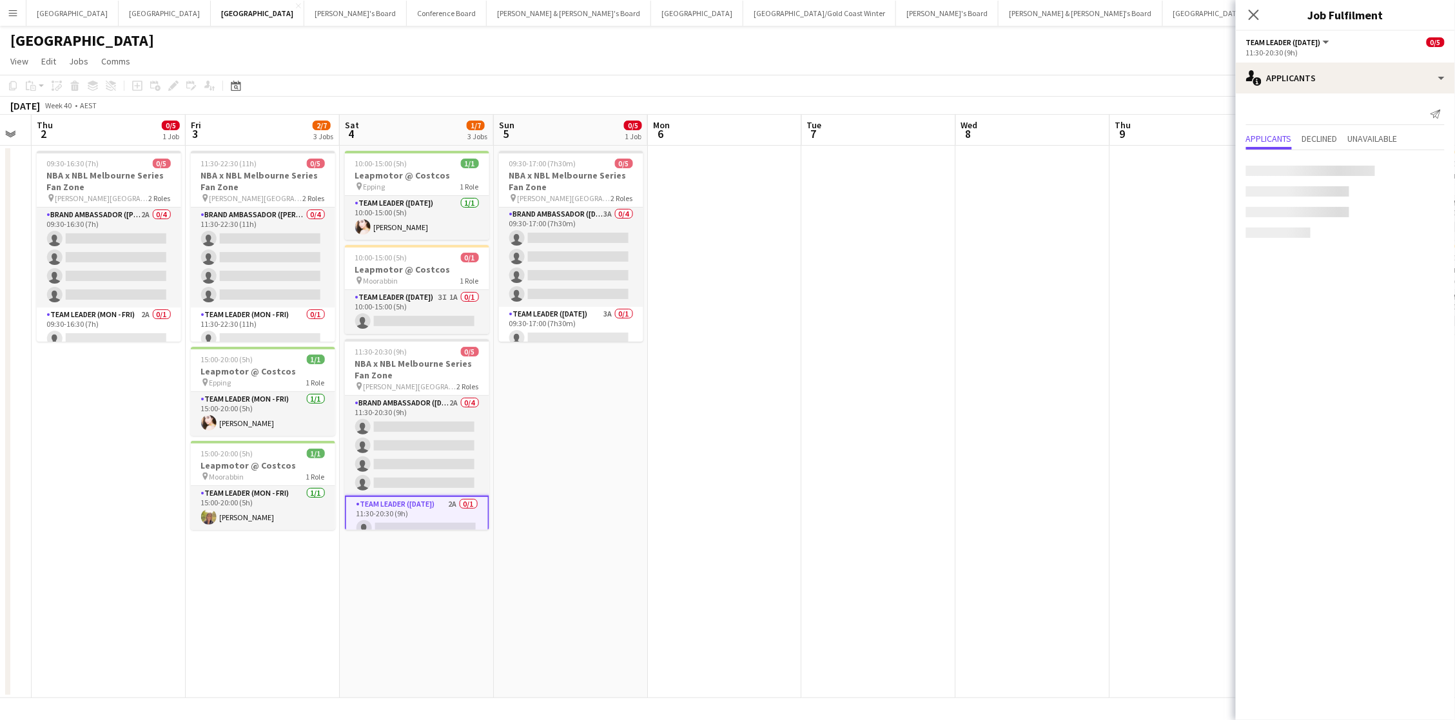
scroll to position [1, 0]
click at [265, 316] on app-card-role "Team Leader (Mon - Fri) 0/1 11:30-22:30 (11h) single-neutral-actions" at bounding box center [263, 330] width 144 height 44
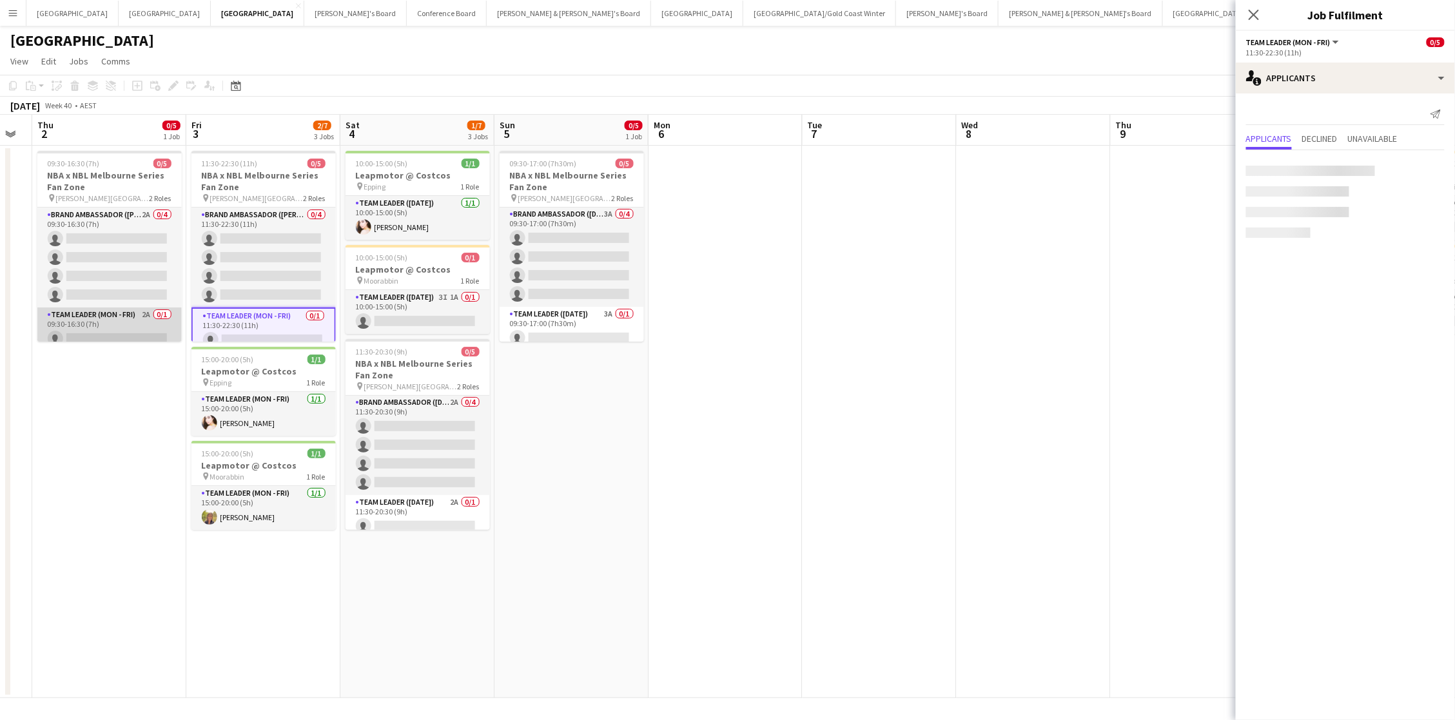
click at [104, 315] on app-card-role "Team Leader (Mon - Fri) 2A 0/1 09:30-16:30 (7h) single-neutral-actions" at bounding box center [109, 330] width 144 height 44
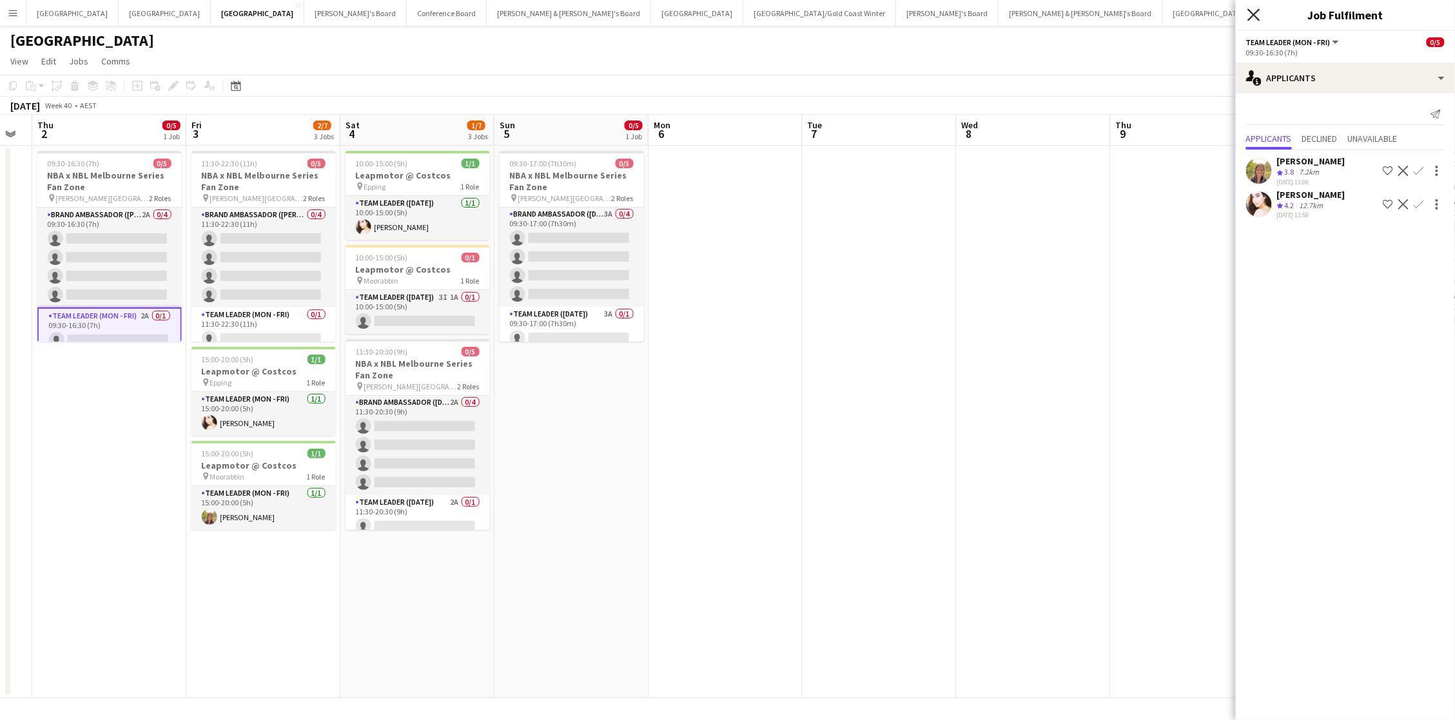
click at [1091, 12] on icon at bounding box center [1253, 14] width 12 height 12
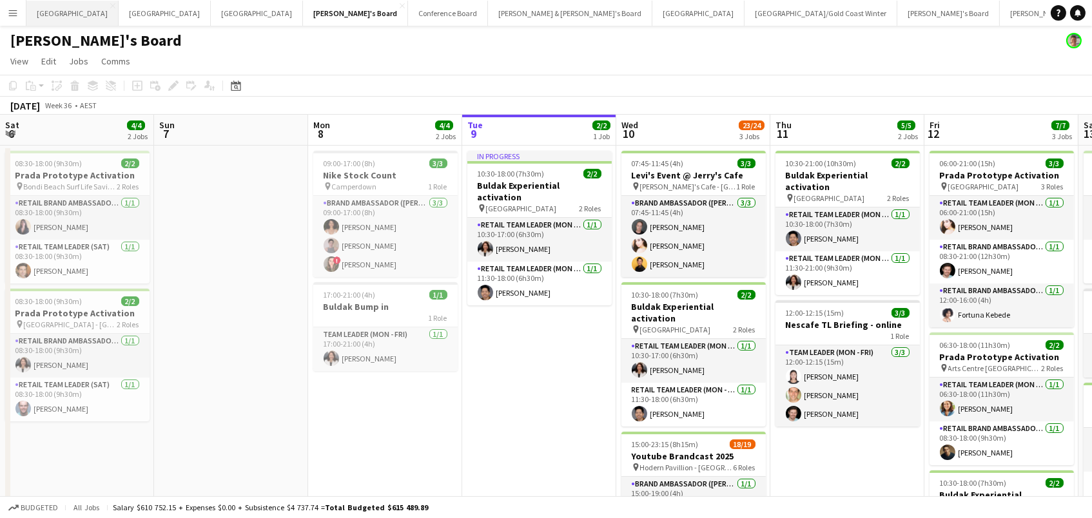
scroll to position [0, 308]
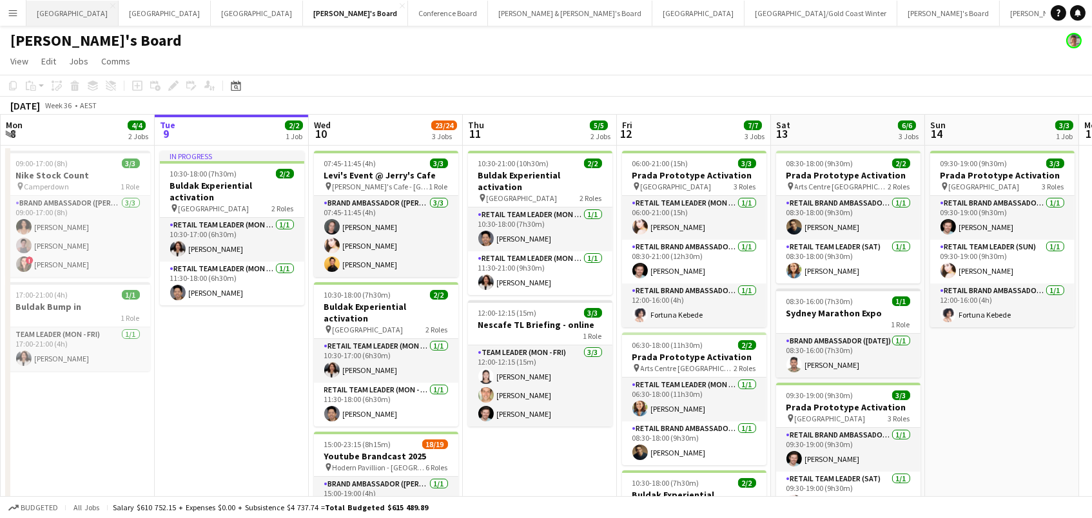
click at [63, 12] on button "Adelaide Close" at bounding box center [72, 13] width 92 height 25
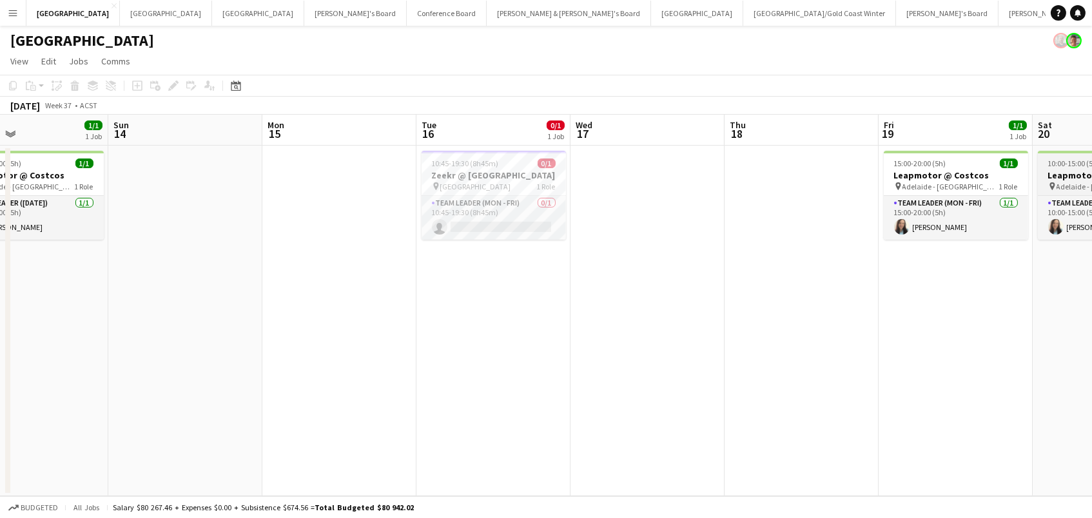
scroll to position [0, 301]
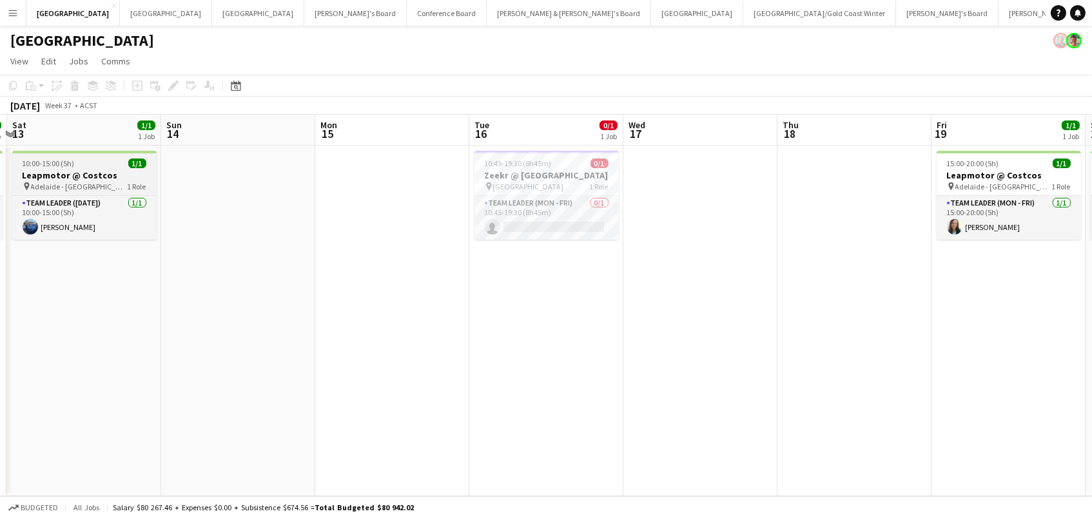
click at [104, 175] on h3 "Leapmotor @ Costcos" at bounding box center [84, 176] width 144 height 12
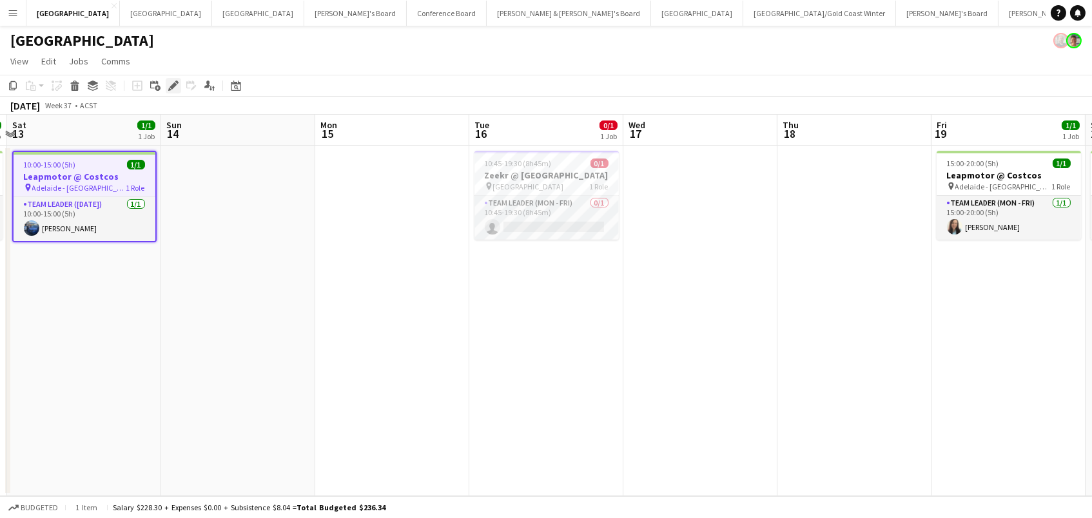
click at [177, 82] on icon at bounding box center [176, 82] width 3 height 3
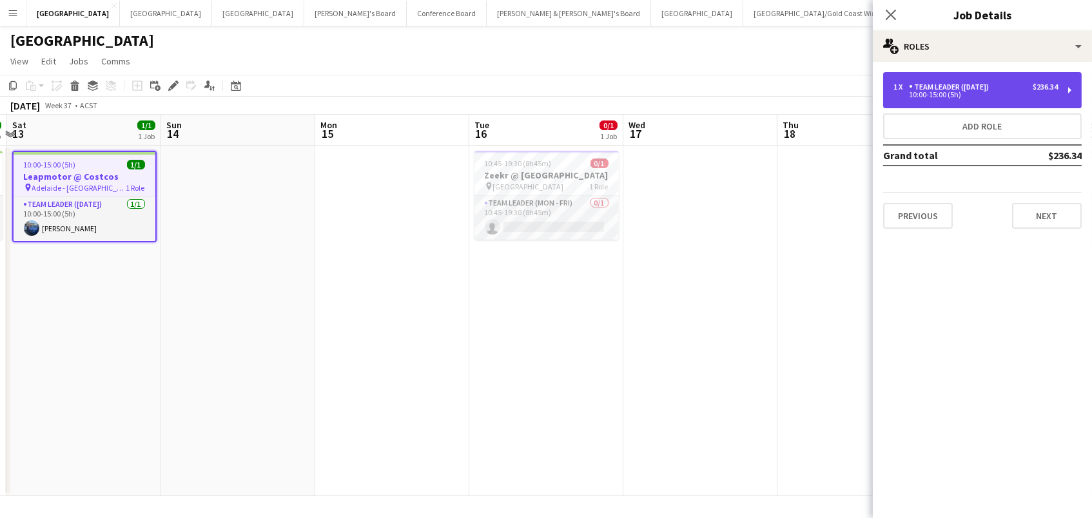
click at [989, 88] on div "Team Leader ([DATE])" at bounding box center [951, 87] width 85 height 9
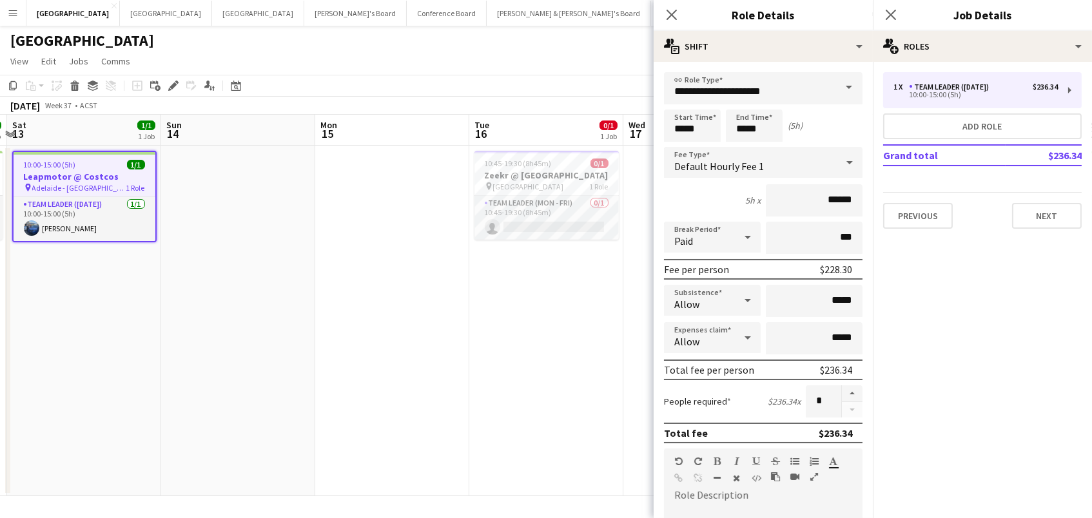
click at [386, 386] on app-date-cell at bounding box center [392, 321] width 154 height 351
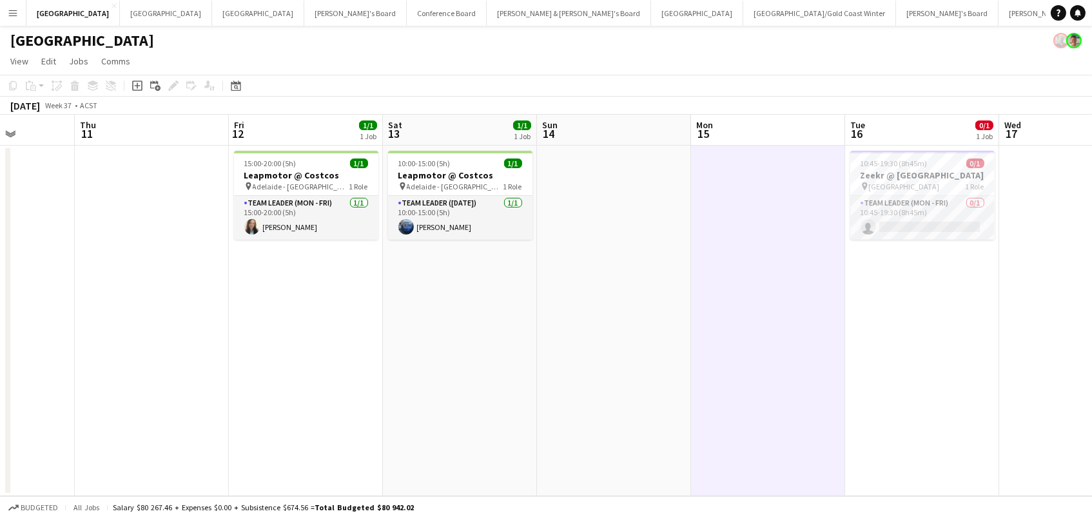
scroll to position [0, 0]
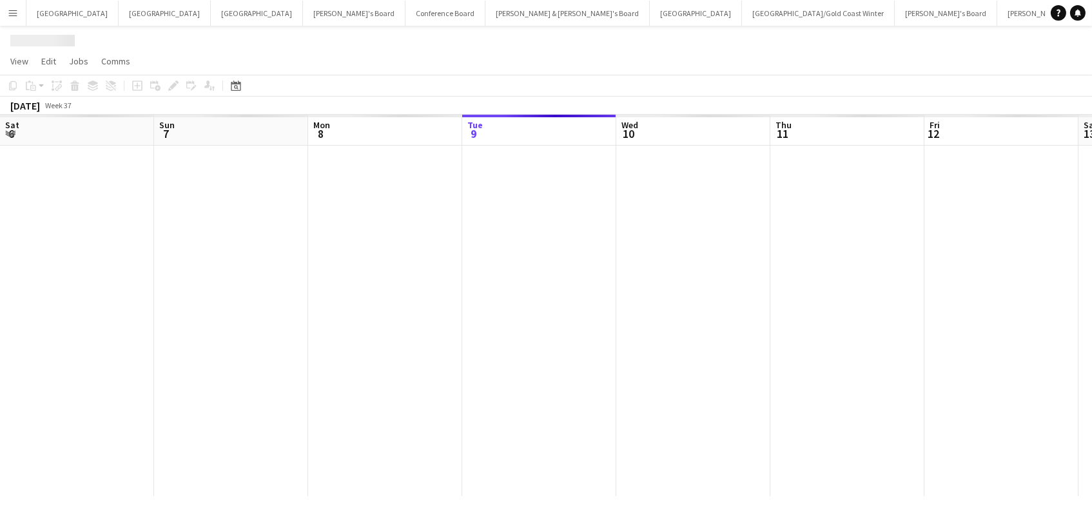
scroll to position [0, 308]
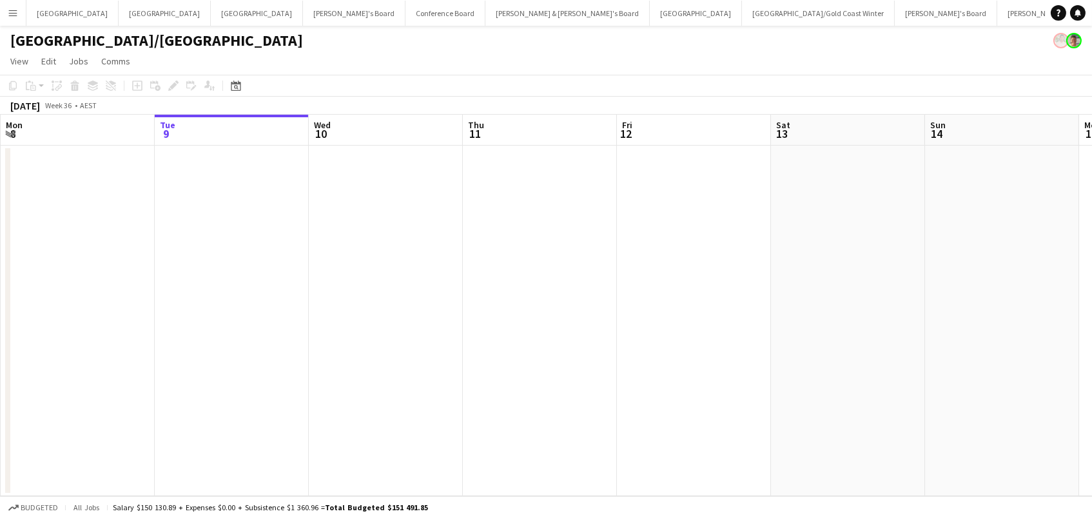
click at [654, 168] on app-date-cell at bounding box center [694, 321] width 154 height 351
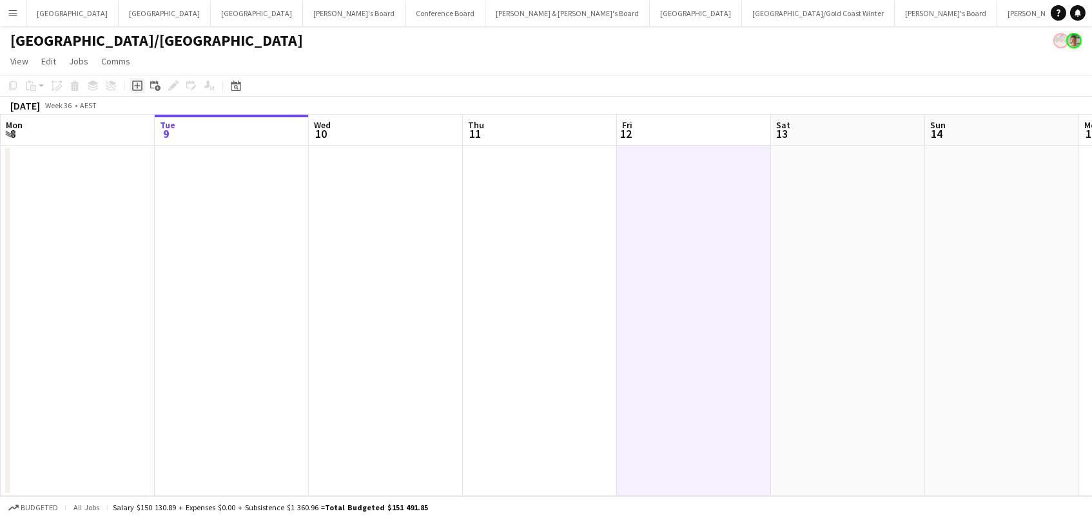
click at [135, 82] on icon "Add job" at bounding box center [137, 86] width 10 height 10
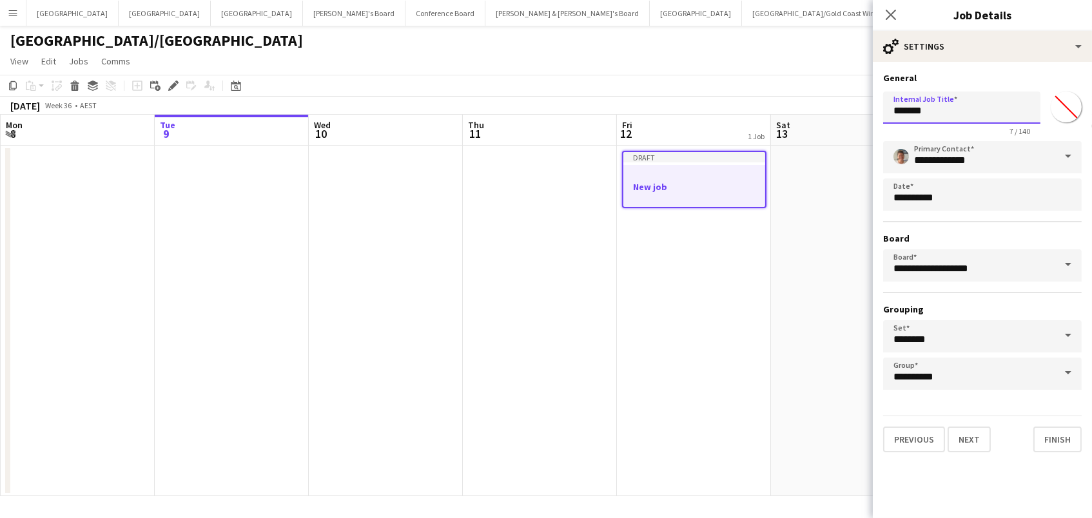
drag, startPoint x: 869, startPoint y: 103, endPoint x: 852, endPoint y: 98, distance: 17.4
click at [835, 99] on body "Menu Boards Boards Boards All jobs Status Workforce Workforce My Workforce Recr…" at bounding box center [546, 259] width 1092 height 518
paste input "**********"
type input "**********"
click at [973, 159] on input "**********" at bounding box center [982, 157] width 199 height 32
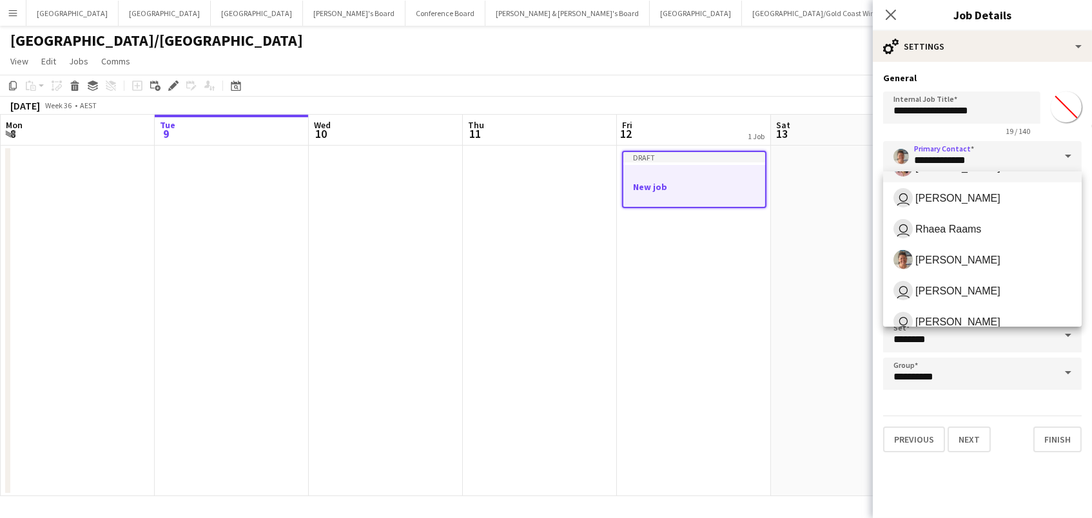
scroll to position [170, 0]
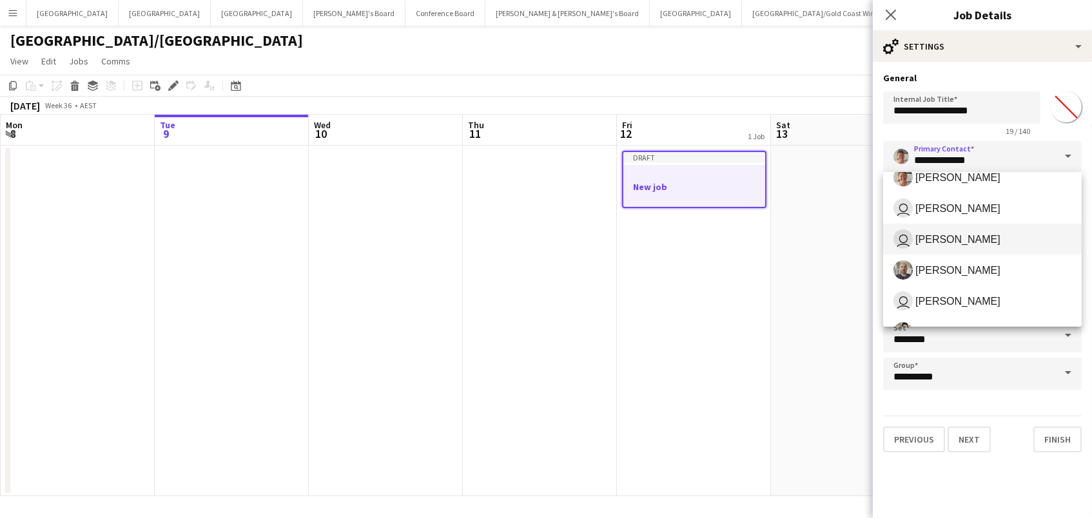
click at [964, 239] on span "[PERSON_NAME]" at bounding box center [957, 239] width 85 height 12
type input "**********"
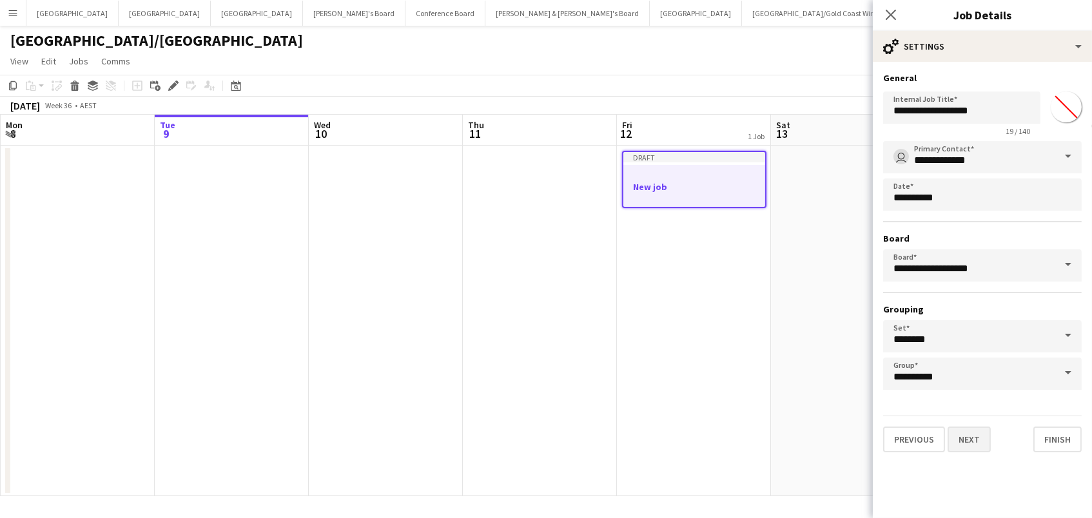
click at [963, 438] on button "Next" at bounding box center [969, 440] width 43 height 26
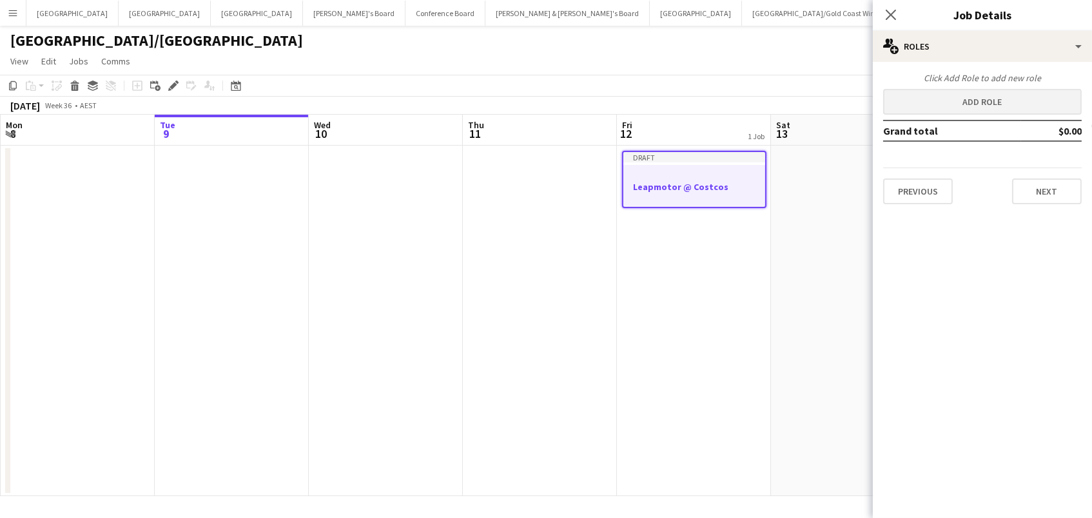
click at [913, 95] on button "Add role" at bounding box center [982, 102] width 199 height 26
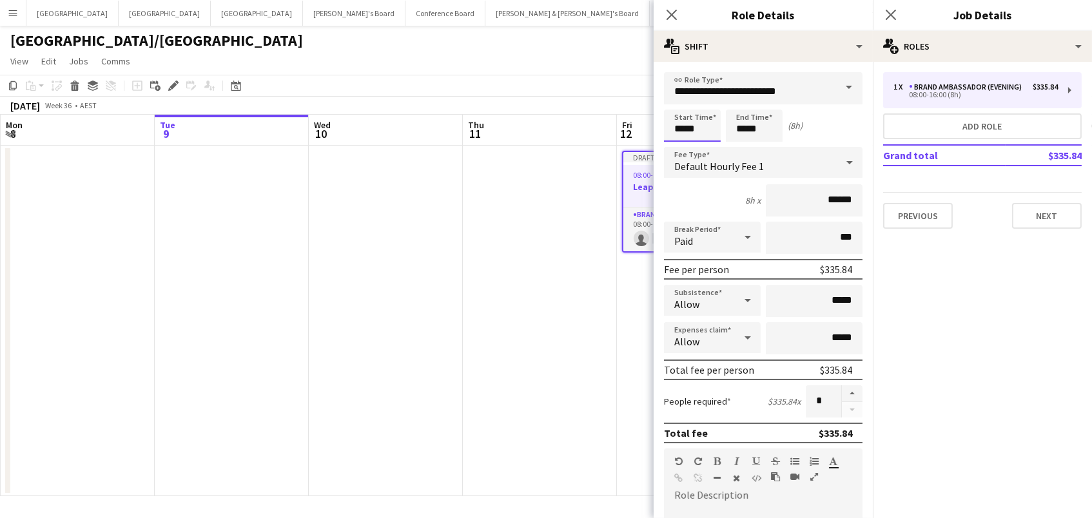
click at [685, 126] on input "*****" at bounding box center [692, 126] width 57 height 32
click at [683, 106] on div at bounding box center [680, 103] width 26 height 13
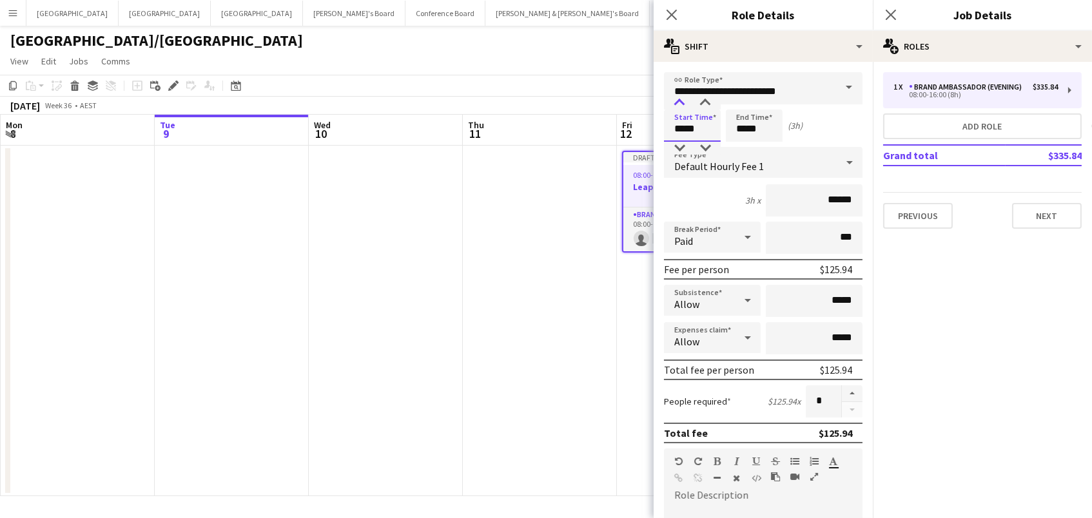
click at [683, 106] on div at bounding box center [680, 103] width 26 height 13
type input "*****"
click at [683, 106] on div at bounding box center [680, 103] width 26 height 13
click at [727, 96] on input "**********" at bounding box center [763, 88] width 199 height 32
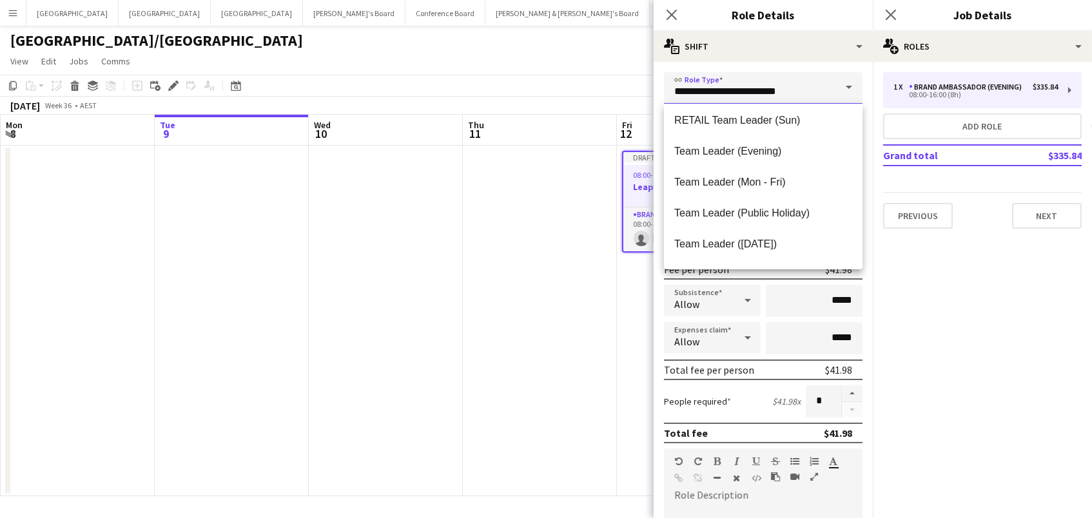
scroll to position [1265, 0]
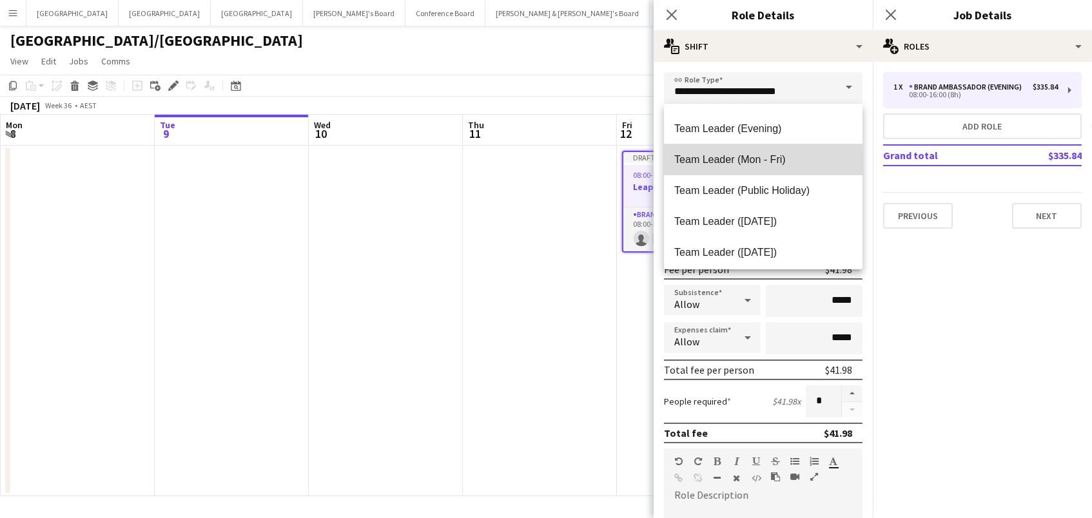
click at [741, 161] on span "Team Leader (Mon - Fri)" at bounding box center [763, 159] width 178 height 12
type input "**********"
type input "******"
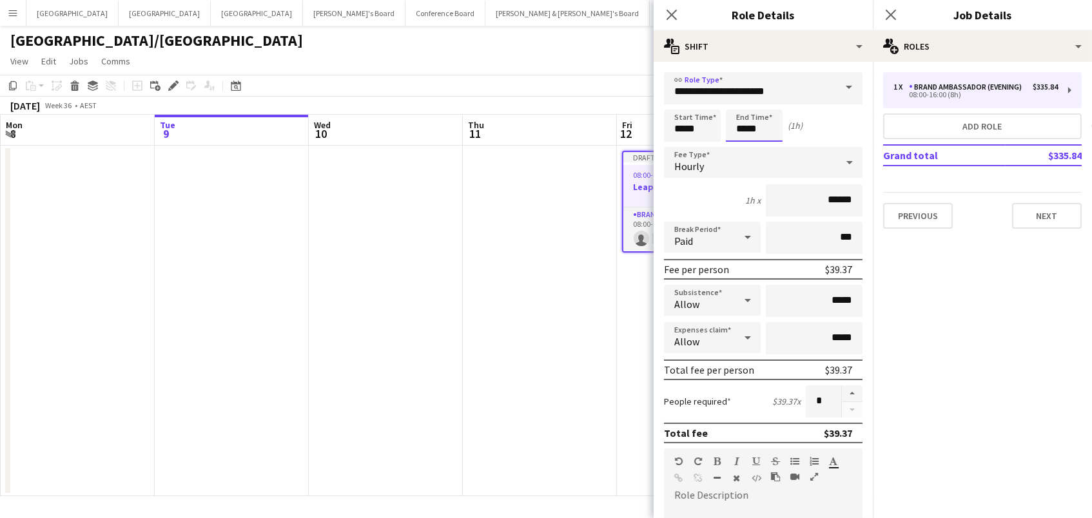
click at [746, 131] on input "*****" at bounding box center [754, 126] width 57 height 32
click at [741, 104] on div at bounding box center [741, 103] width 26 height 13
type input "*****"
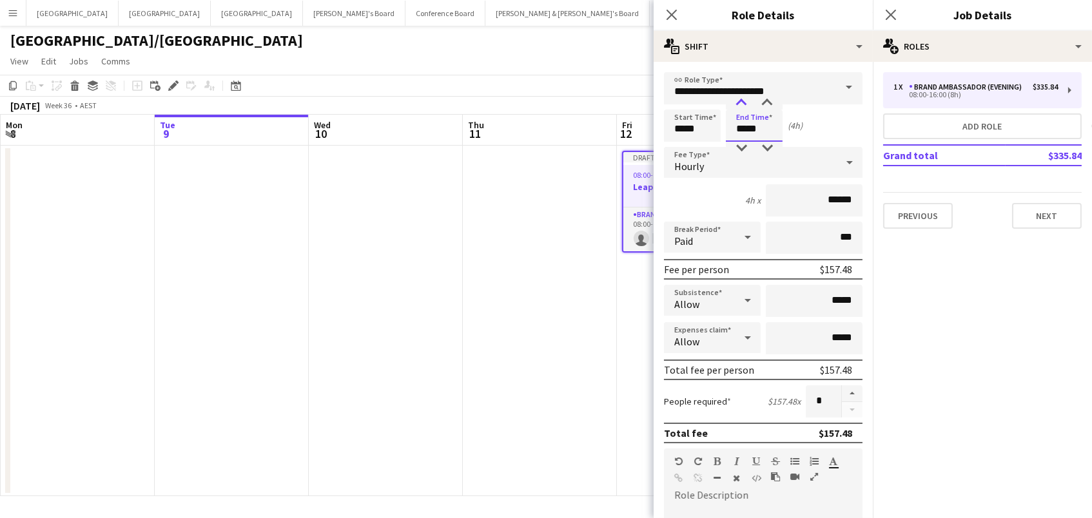
click at [741, 104] on div at bounding box center [741, 103] width 26 height 13
drag, startPoint x: 858, startPoint y: 301, endPoint x: 832, endPoint y: 302, distance: 25.8
click at [832, 302] on input "*****" at bounding box center [814, 301] width 97 height 32
type input "*****"
click at [1026, 203] on button "Next" at bounding box center [1047, 216] width 70 height 26
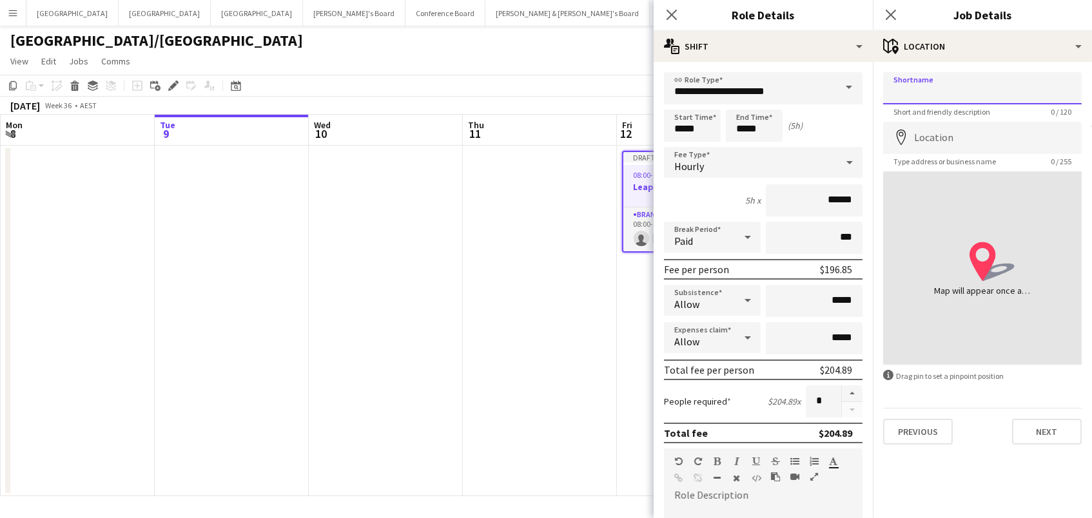
paste input "**********"
type input "**********"
paste input "**********"
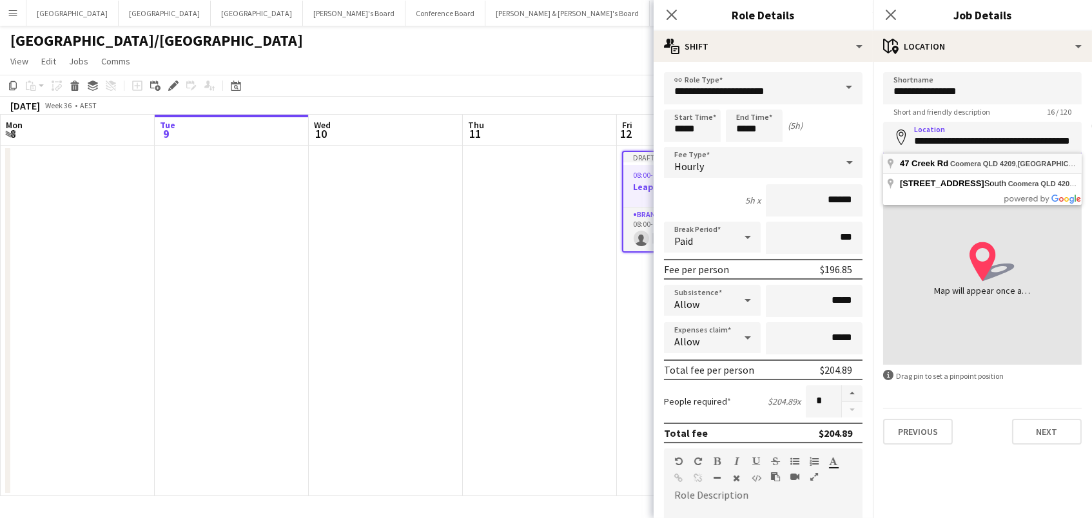
type input "**********"
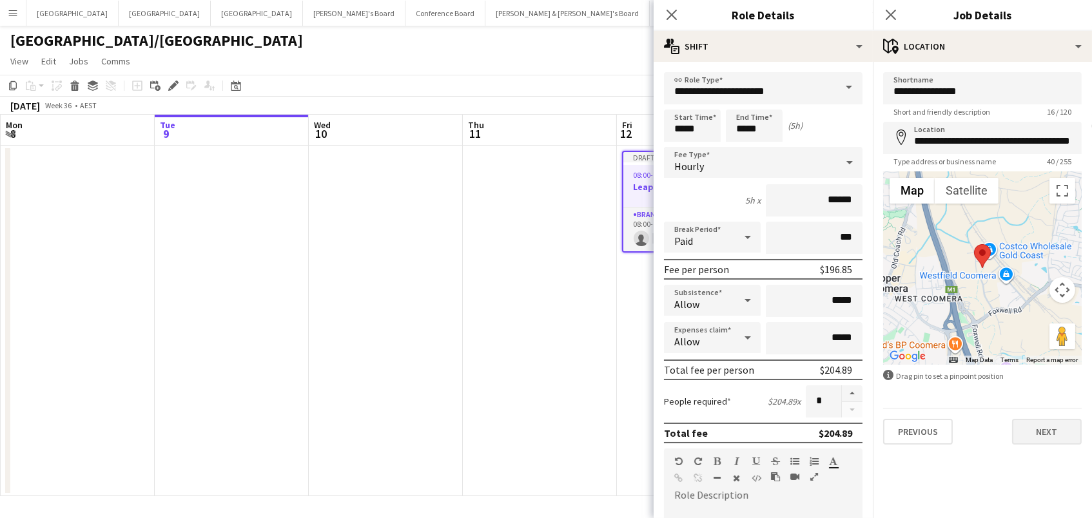
click at [1038, 430] on button "Next" at bounding box center [1047, 432] width 70 height 26
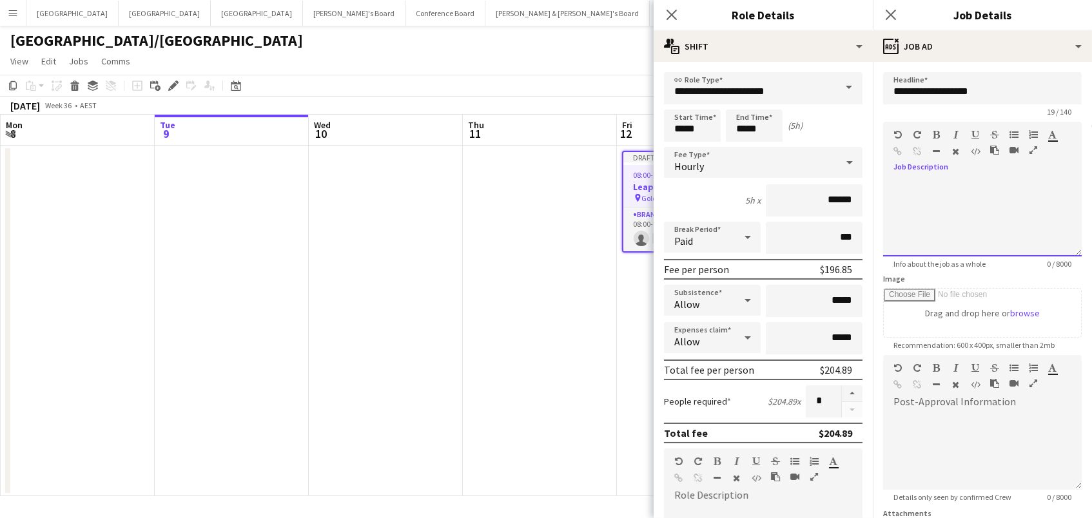
click at [1006, 198] on div at bounding box center [982, 217] width 199 height 77
paste div
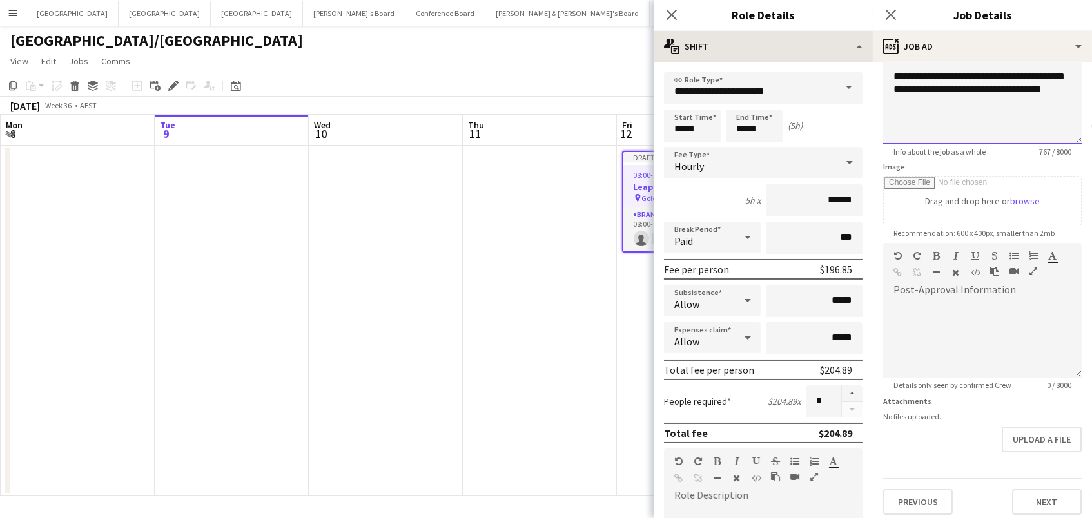
scroll to position [111, 0]
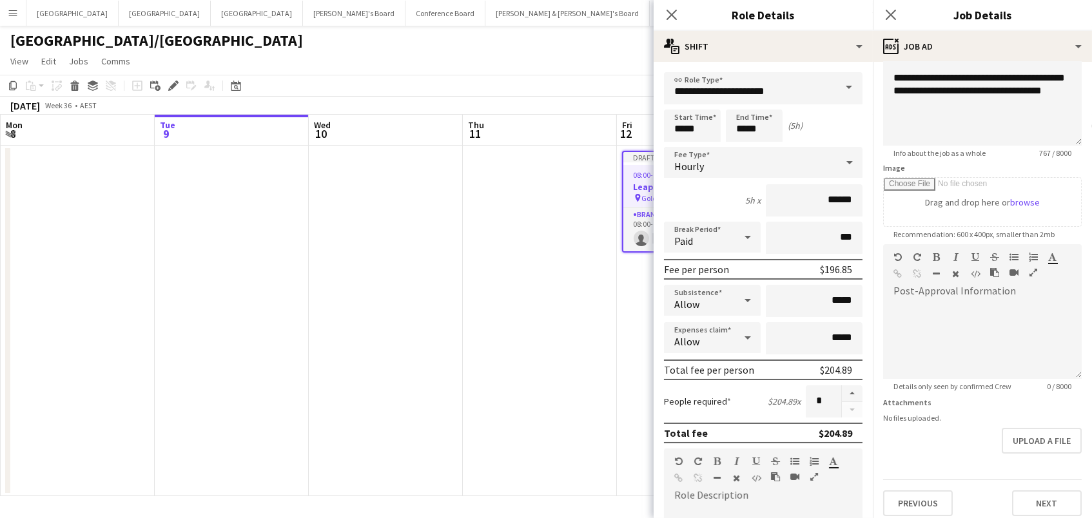
click at [561, 54] on app-page-menu "View Day view expanded Day view collapsed Month view Date picker Jump to [DATE]…" at bounding box center [546, 62] width 1092 height 24
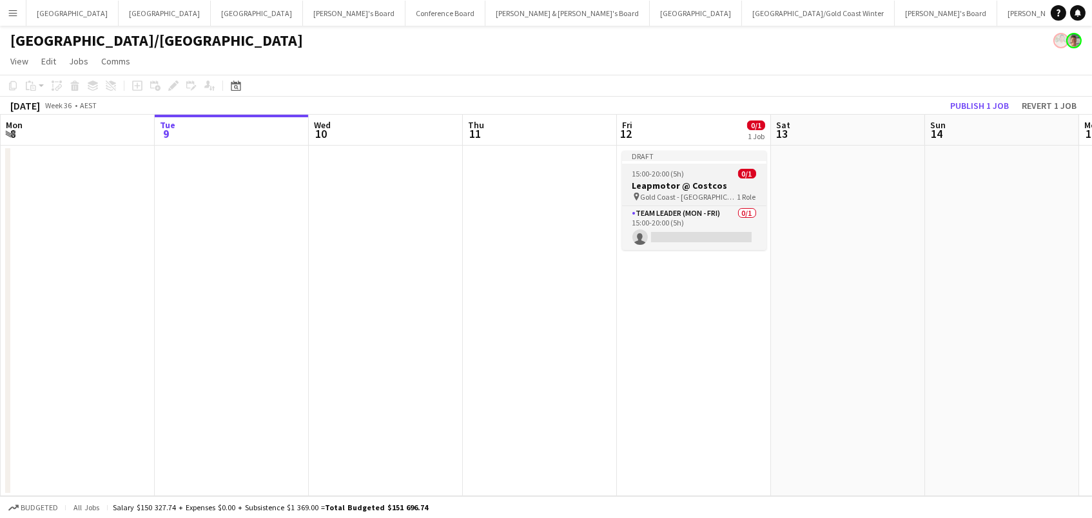
click at [676, 174] on span "15:00-20:00 (5h)" at bounding box center [658, 174] width 52 height 10
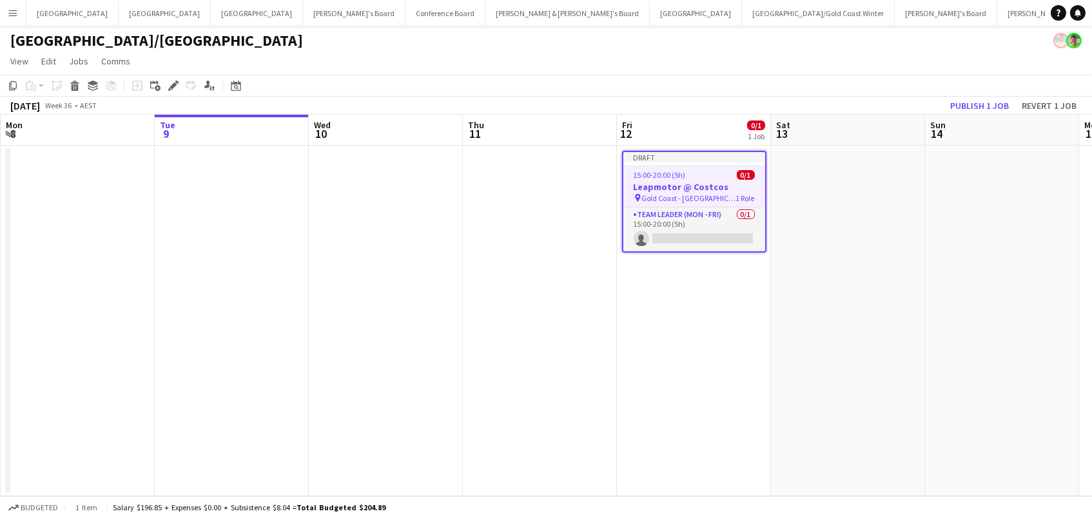
drag, startPoint x: 12, startPoint y: 81, endPoint x: 97, endPoint y: 135, distance: 101.8
click at [12, 81] on icon at bounding box center [13, 85] width 8 height 9
click at [684, 302] on app-date-cell "Draft 15:00-20:00 (5h) 0/1 Leapmotor @ Costcos pin Gold Coast - QLD 1 Role Team…" at bounding box center [694, 321] width 154 height 351
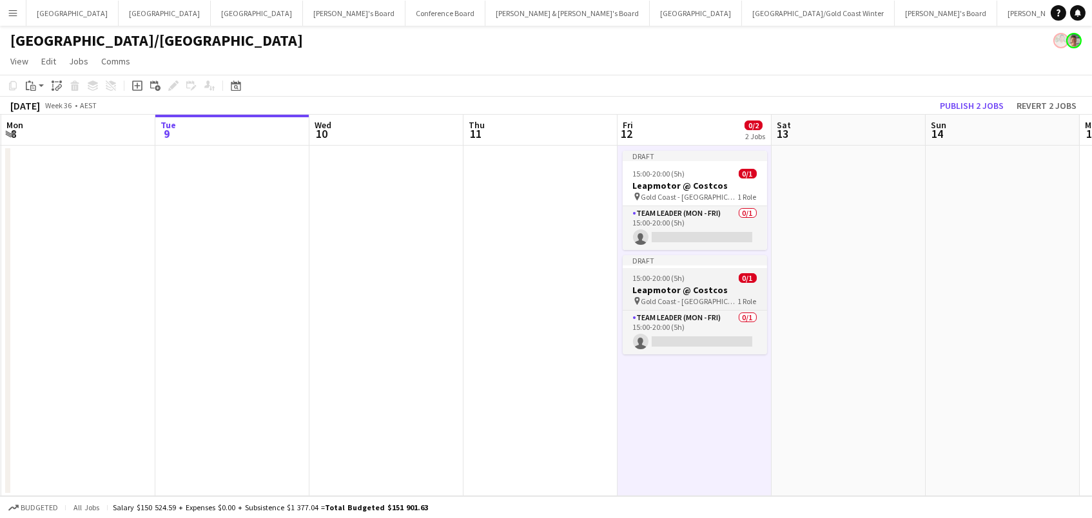
drag, startPoint x: 703, startPoint y: 295, endPoint x: 639, endPoint y: 264, distance: 70.9
click at [702, 296] on div "pin Gold Coast - QLD 1 Role" at bounding box center [695, 301] width 144 height 10
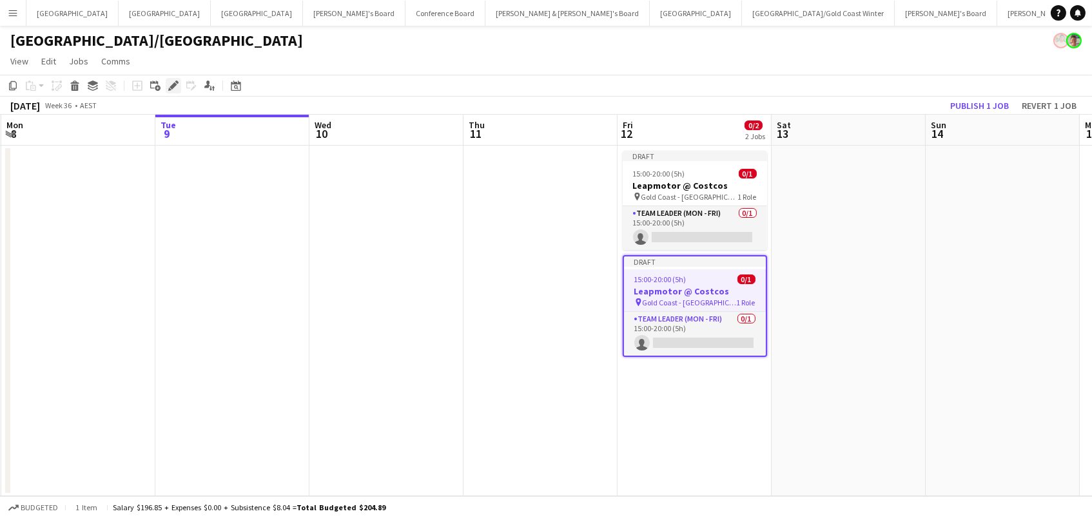
click at [173, 88] on icon "Edit" at bounding box center [173, 86] width 10 height 10
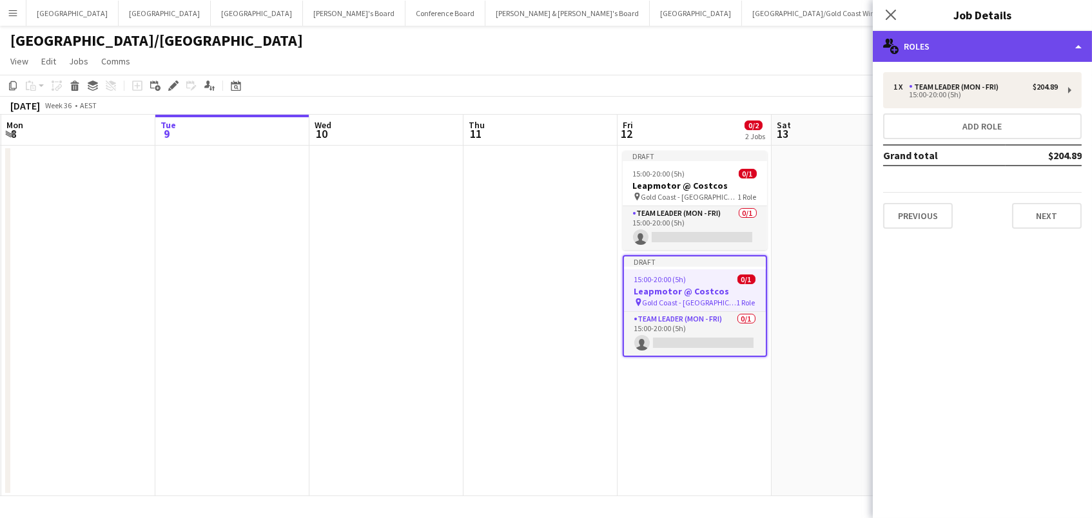
click at [953, 42] on div "multiple-users-add Roles" at bounding box center [982, 46] width 219 height 31
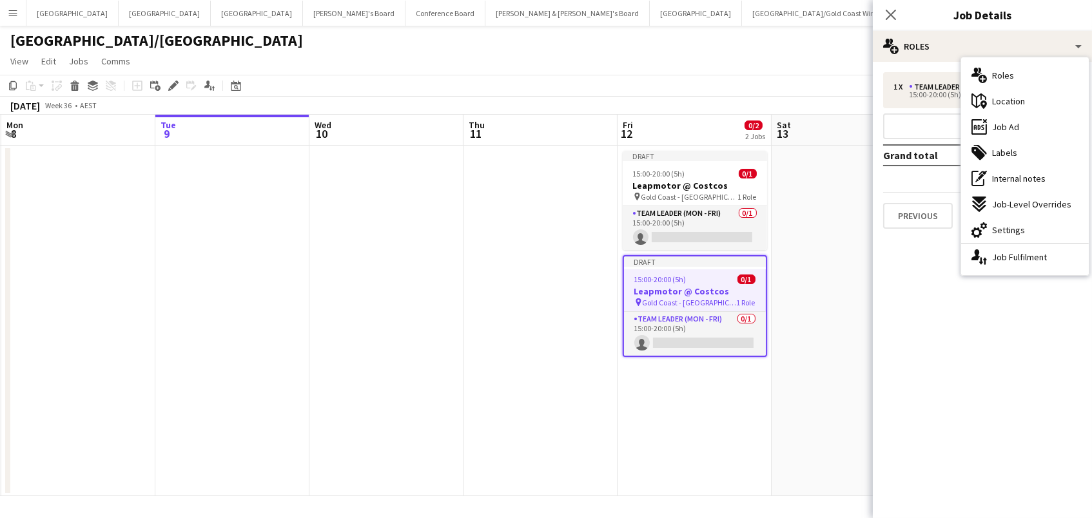
click at [1003, 93] on div "maps-pin-1 Location" at bounding box center [1025, 101] width 128 height 26
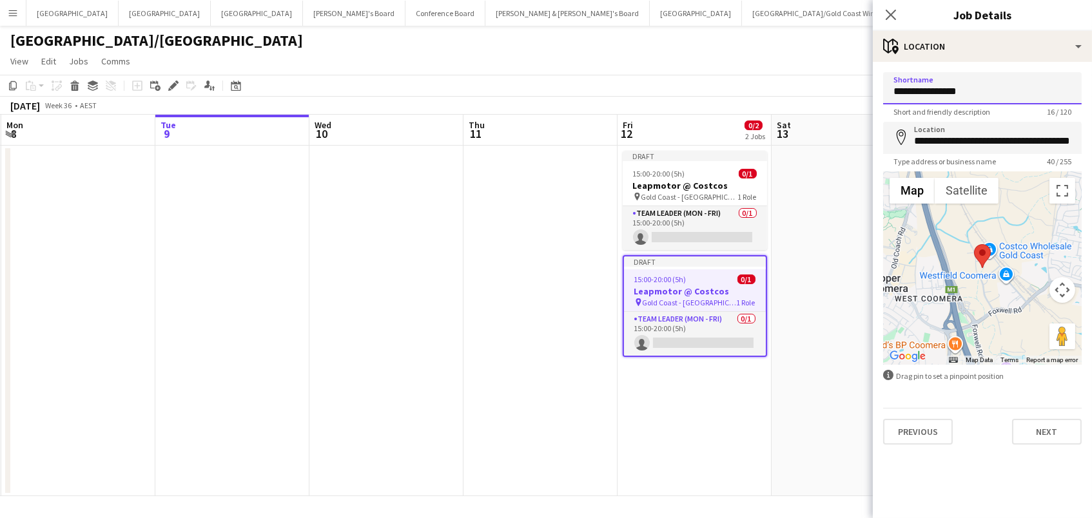
drag, startPoint x: 757, startPoint y: 81, endPoint x: 704, endPoint y: 75, distance: 53.1
paste input "*"
type input "**********"
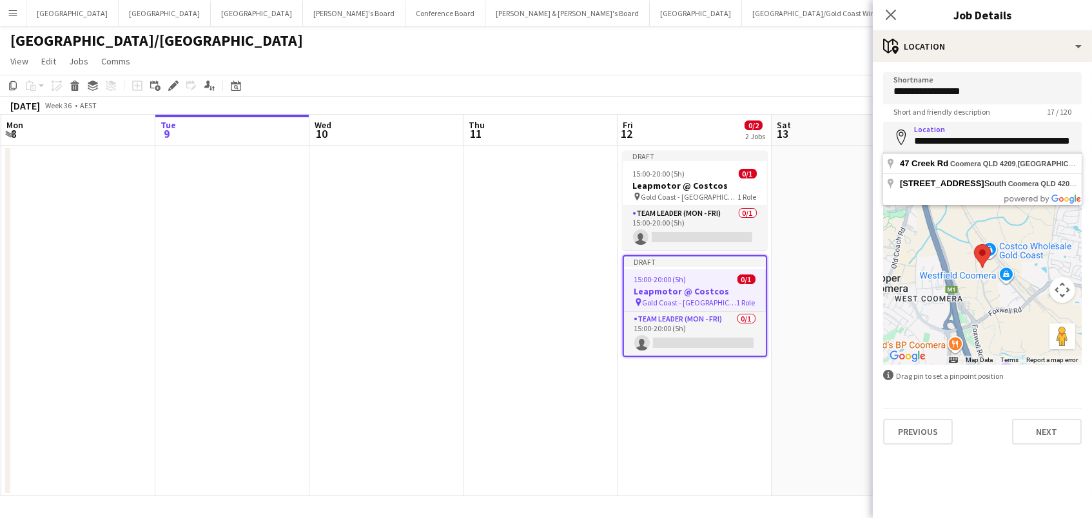
paste input "******"
type input "**********"
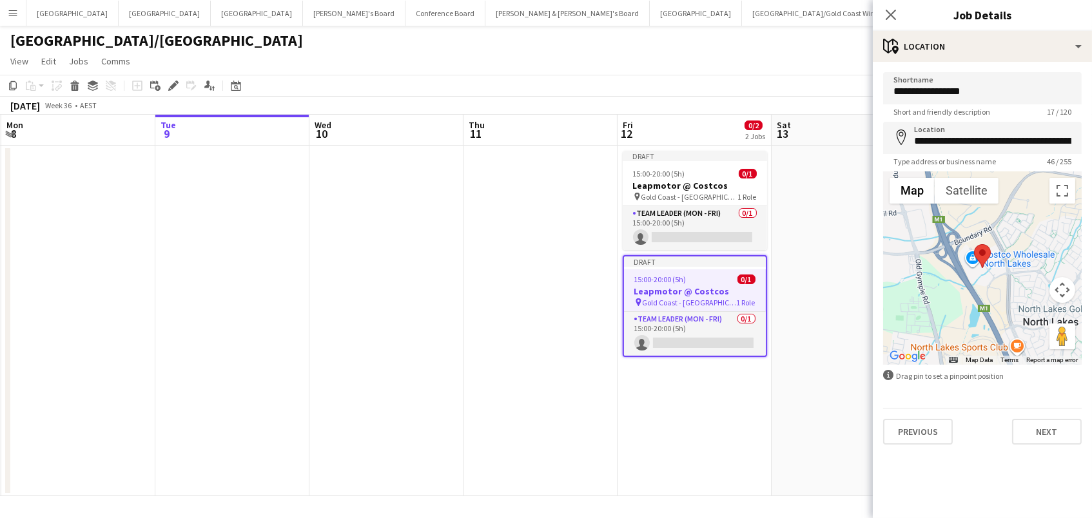
click at [788, 368] on app-date-cell at bounding box center [849, 321] width 154 height 351
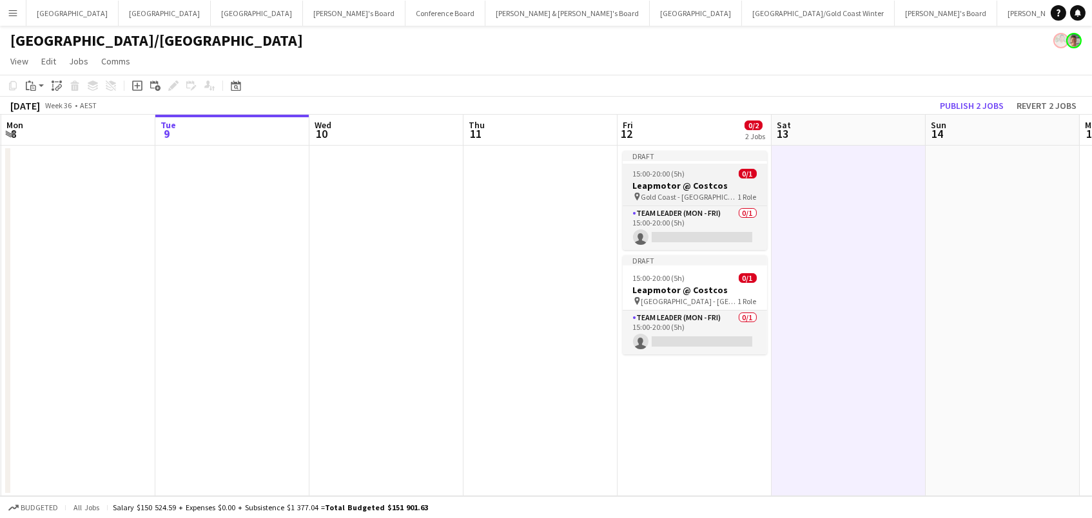
click at [678, 172] on span "15:00-20:00 (5h)" at bounding box center [659, 174] width 52 height 10
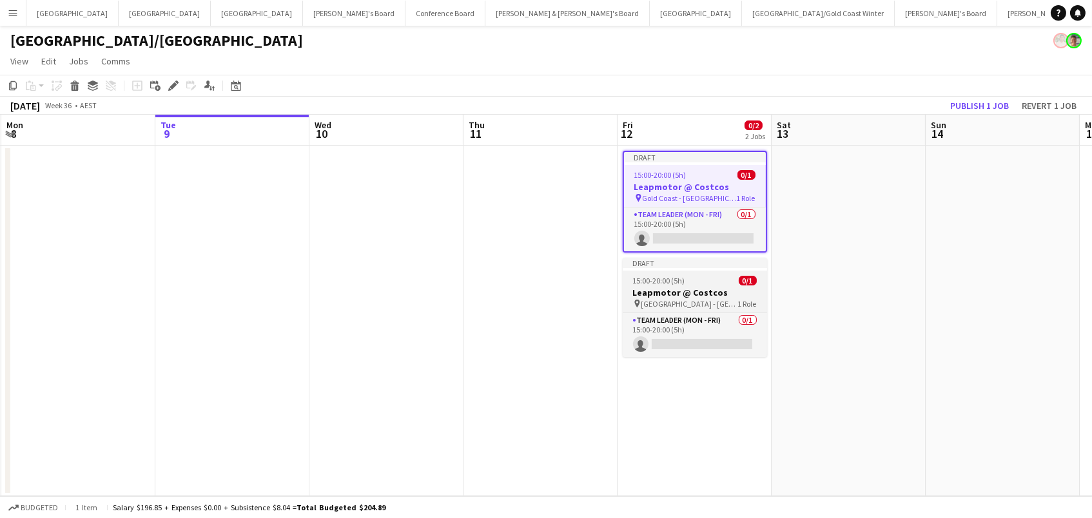
click at [671, 285] on app-job-card "Draft 15:00-20:00 (5h) 0/1 Leapmotor @ Costcos pin North Lakes - QLD 1 Role Tea…" at bounding box center [695, 307] width 144 height 99
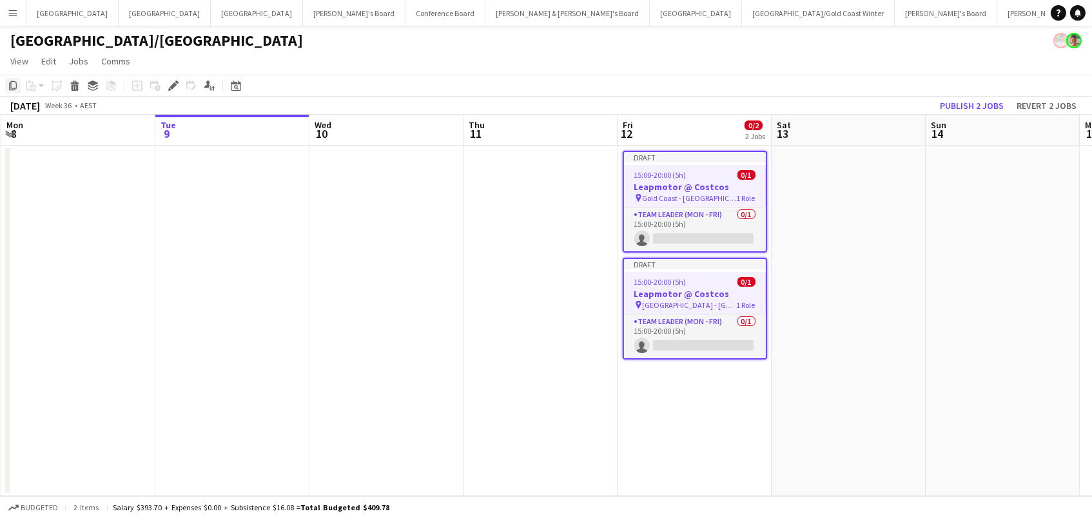
click at [15, 84] on icon at bounding box center [13, 85] width 8 height 9
click at [801, 159] on app-date-cell at bounding box center [849, 321] width 154 height 351
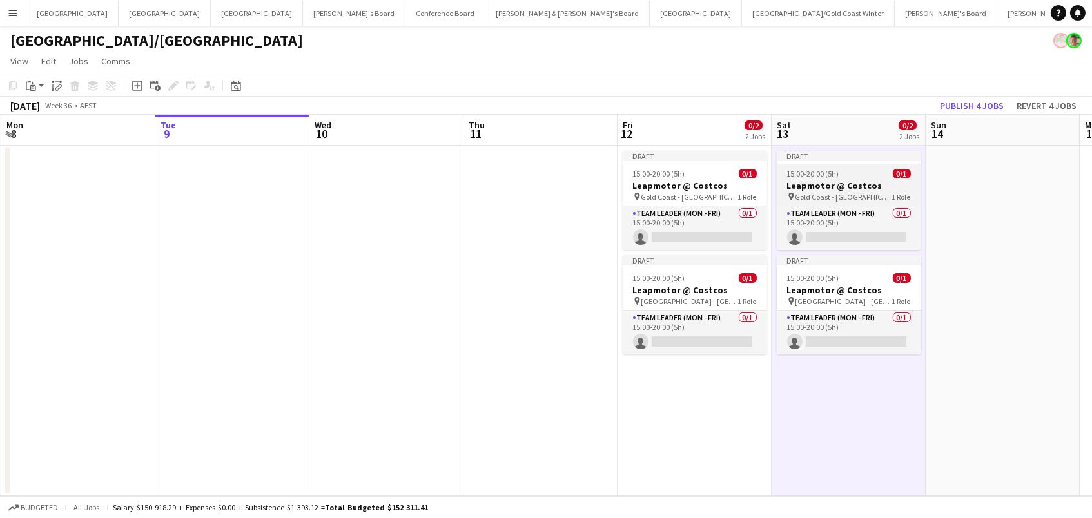
click at [874, 180] on h3 "Leapmotor @ Costcos" at bounding box center [849, 186] width 144 height 12
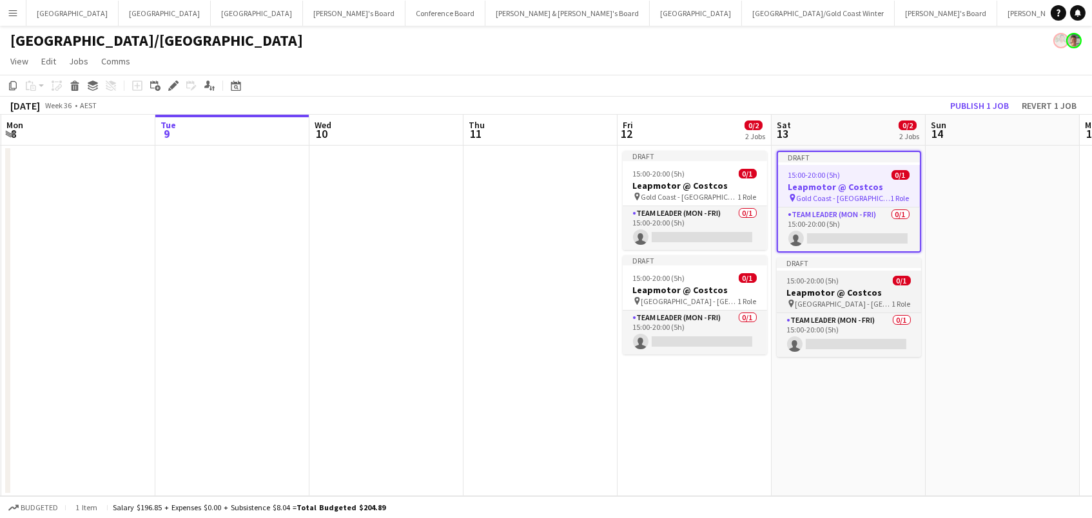
click at [863, 277] on div "15:00-20:00 (5h) 0/1" at bounding box center [849, 281] width 144 height 10
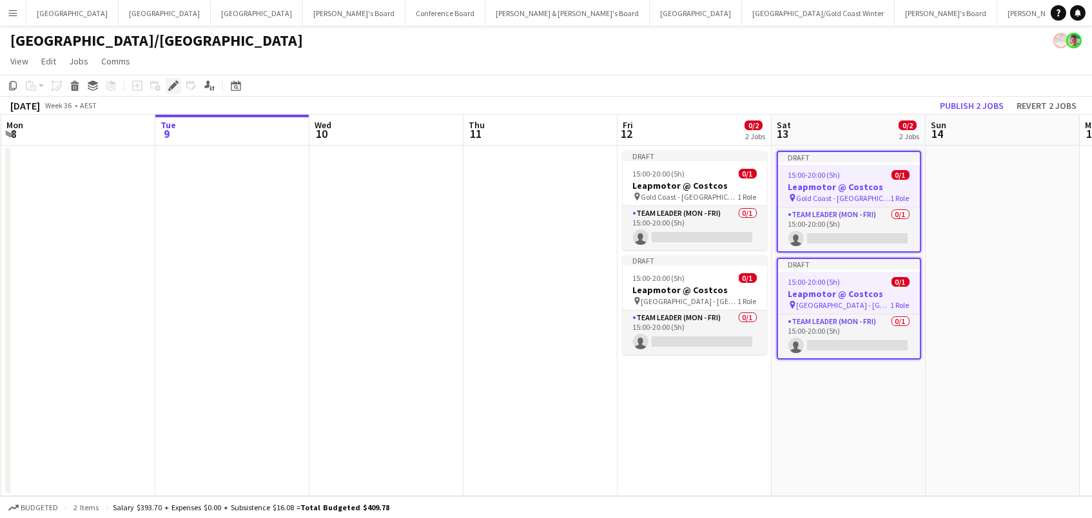
click at [170, 85] on icon at bounding box center [173, 86] width 7 height 7
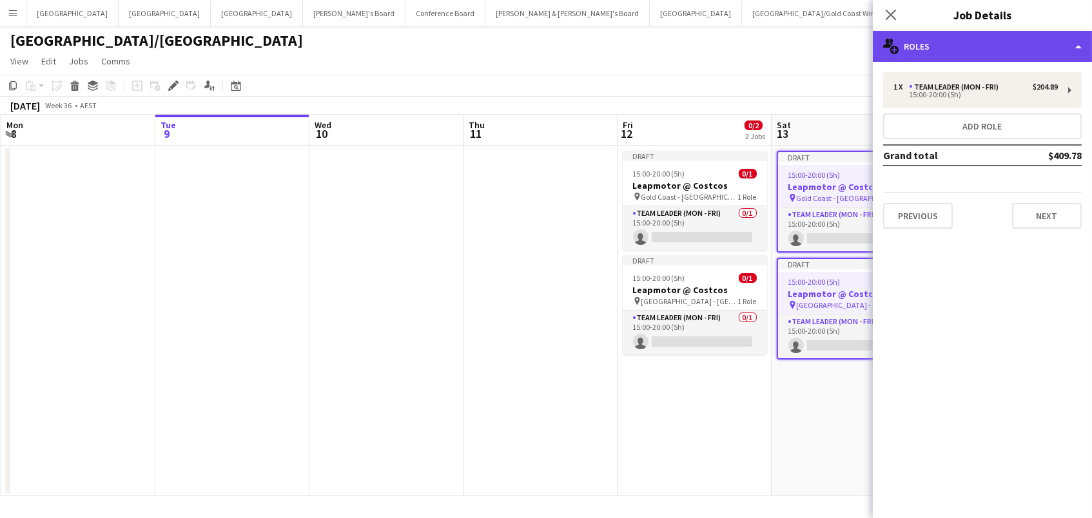
click at [935, 44] on div "multiple-users-add Roles" at bounding box center [982, 46] width 219 height 31
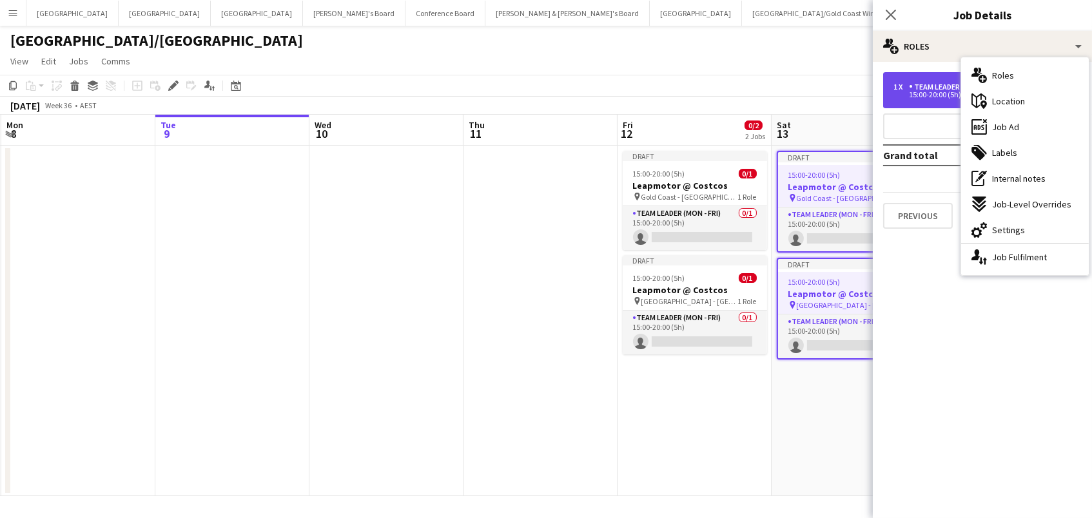
click at [928, 84] on div "Team Leader (Mon - Fri)" at bounding box center [956, 87] width 95 height 9
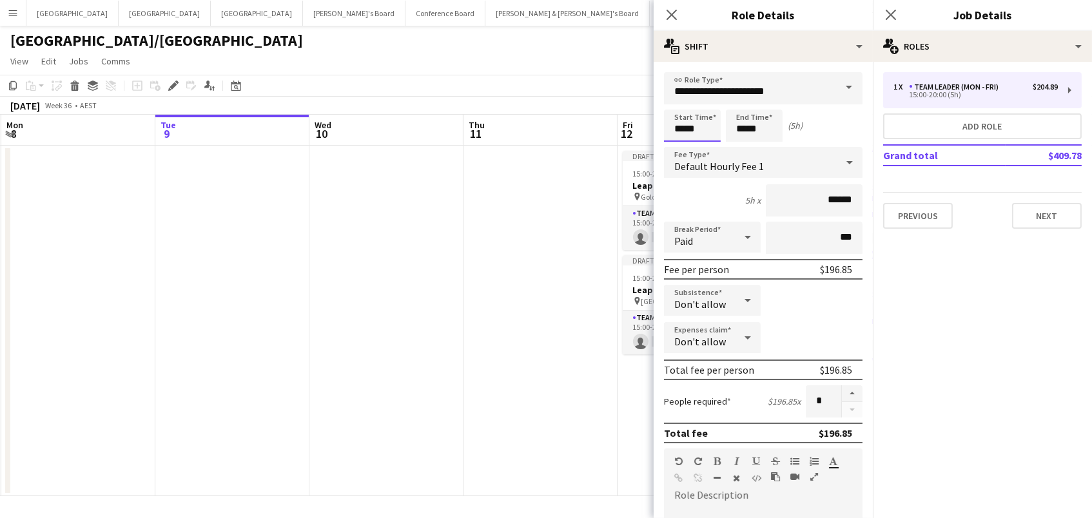
click at [683, 122] on input "*****" at bounding box center [692, 126] width 57 height 32
click at [685, 144] on div at bounding box center [680, 148] width 26 height 13
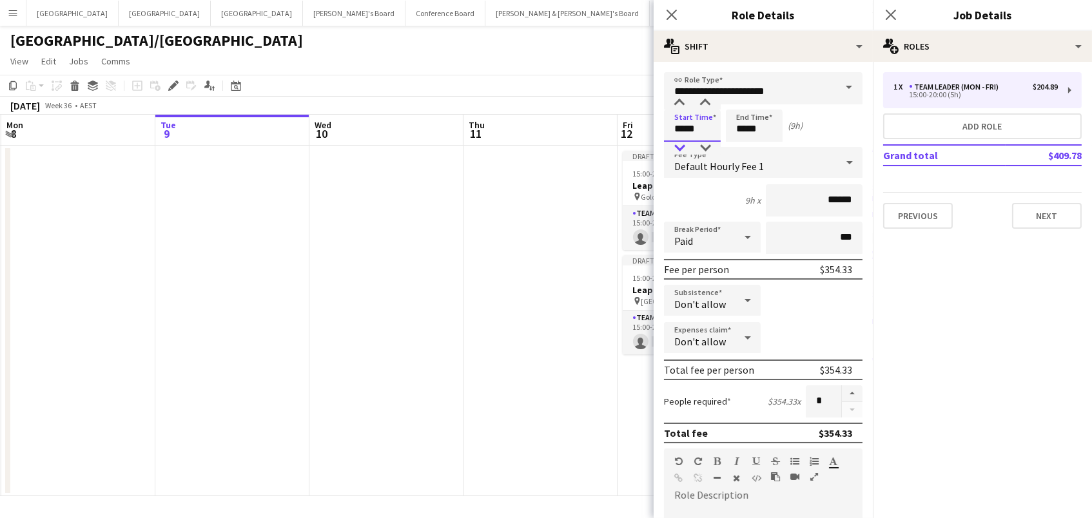
scroll to position [1, 0]
type input "*****"
click at [685, 144] on div at bounding box center [680, 147] width 26 height 13
click at [743, 121] on input "*****" at bounding box center [754, 125] width 57 height 32
click at [745, 148] on div at bounding box center [741, 147] width 26 height 13
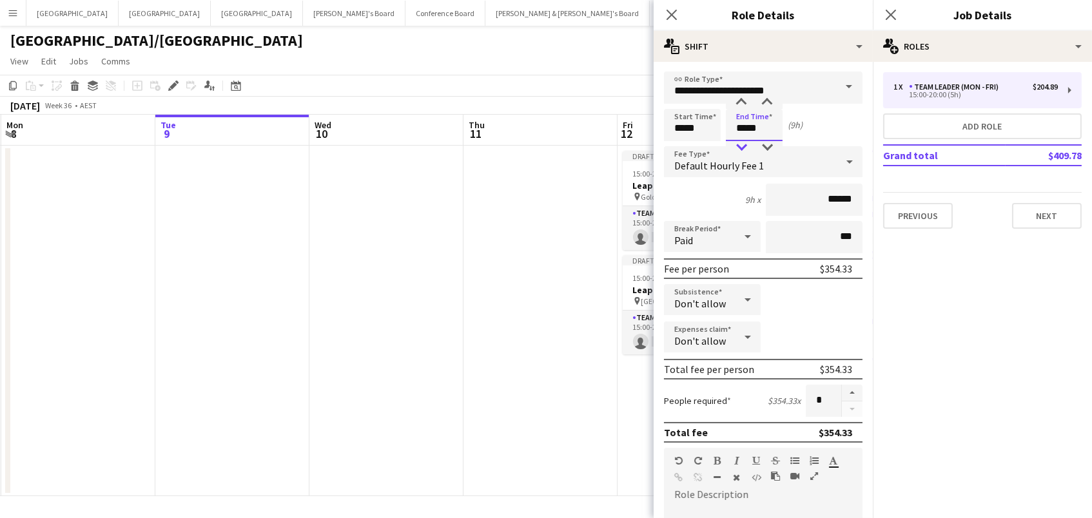
click at [745, 148] on div at bounding box center [741, 147] width 26 height 13
type input "*****"
click at [745, 148] on div at bounding box center [741, 147] width 26 height 13
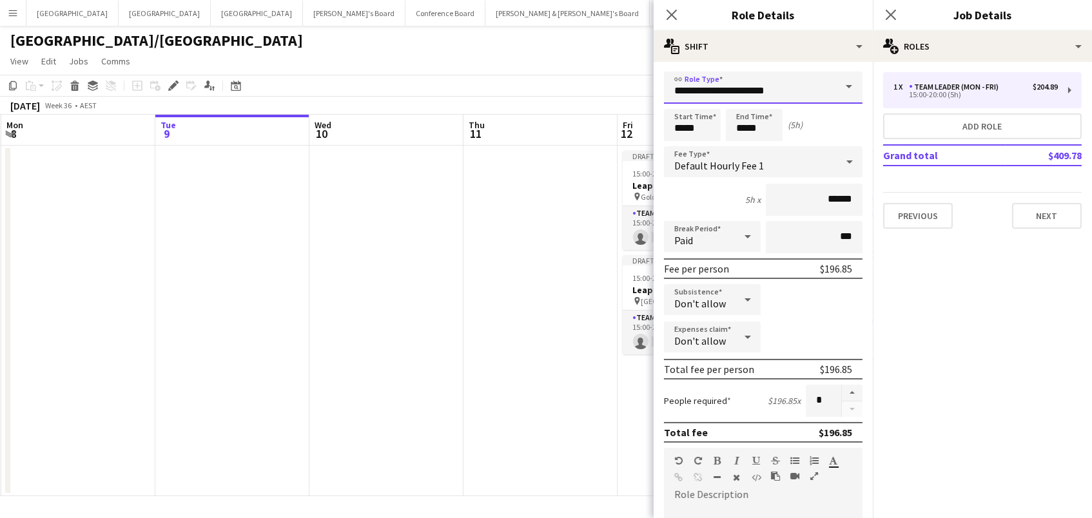
click at [768, 91] on input "**********" at bounding box center [763, 88] width 199 height 32
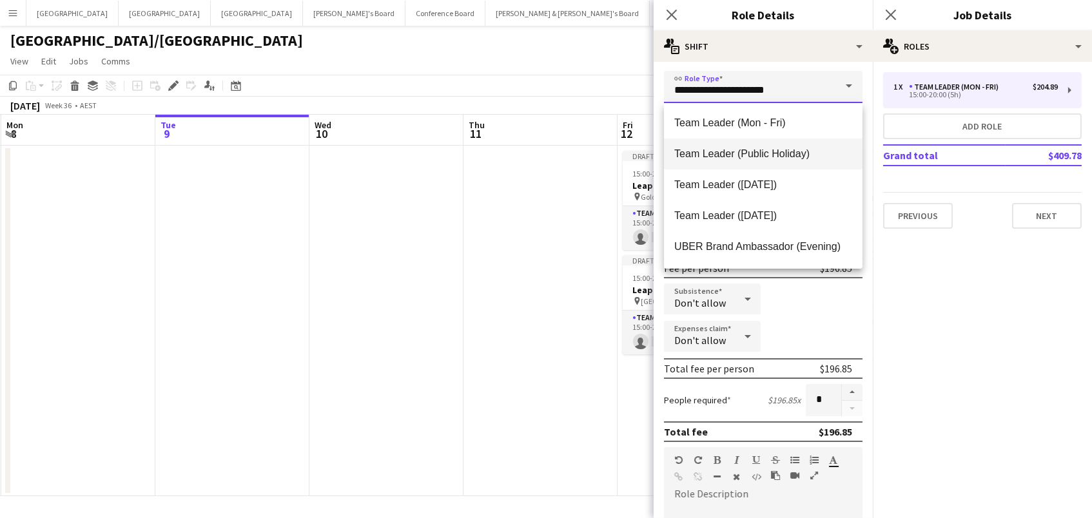
scroll to position [1285, 0]
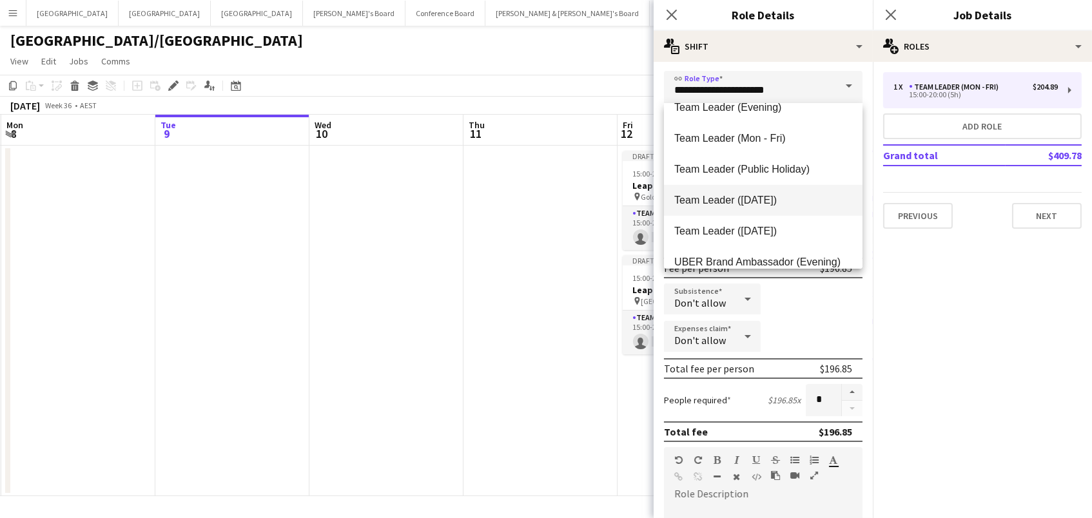
click at [749, 199] on span "Team Leader ([DATE])" at bounding box center [763, 200] width 178 height 12
type input "**********"
type input "******"
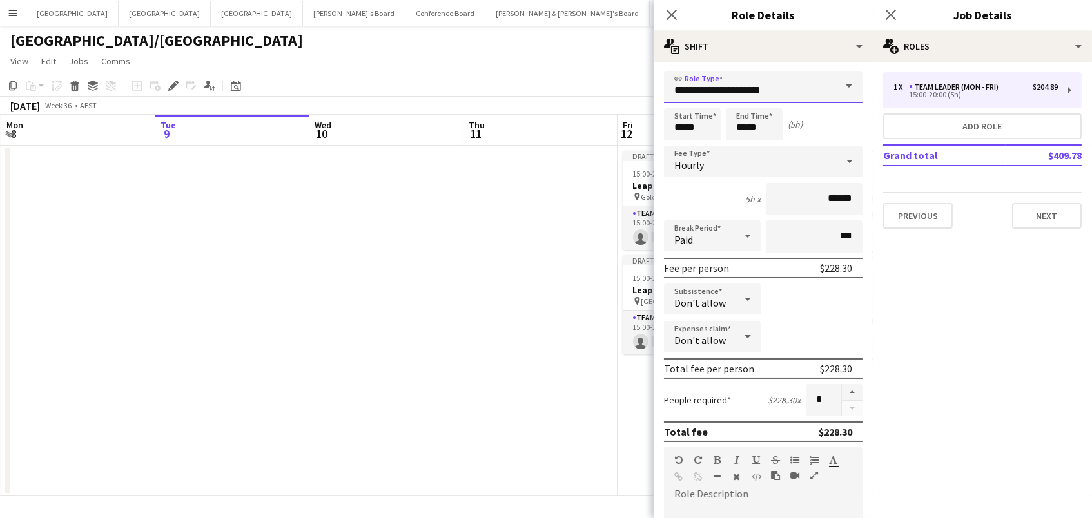
scroll to position [0, 404]
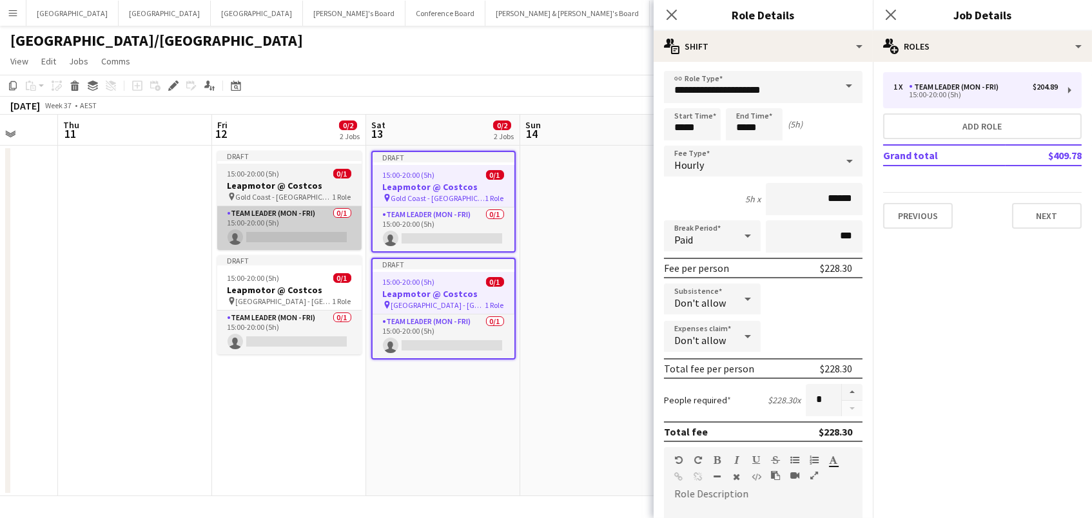
drag, startPoint x: 262, startPoint y: 173, endPoint x: 265, endPoint y: 235, distance: 62.6
click at [261, 173] on span "15:00-20:00 (5h)" at bounding box center [254, 174] width 52 height 10
type input "**********"
type input "*****"
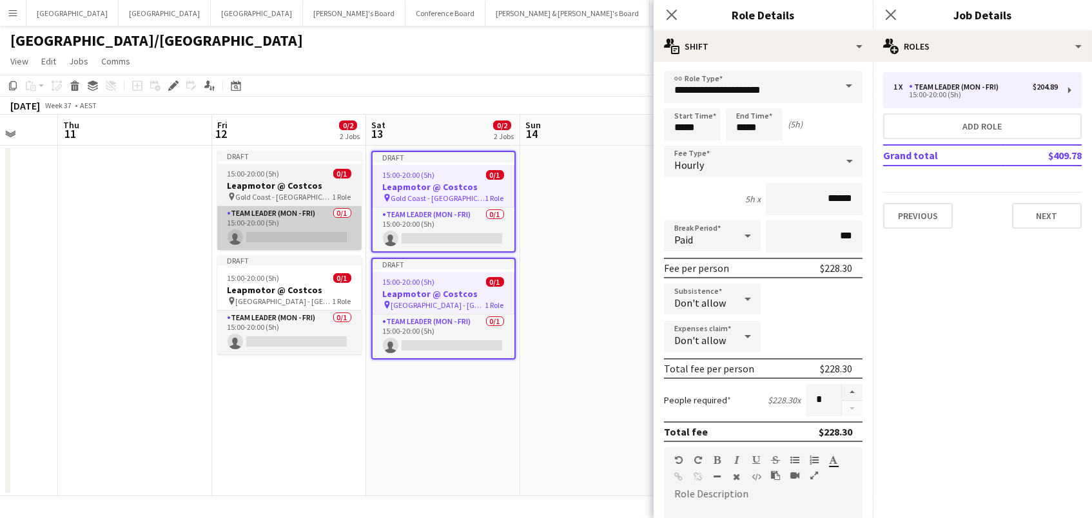
type input "******"
type input "**********"
type input "*****"
type input "******"
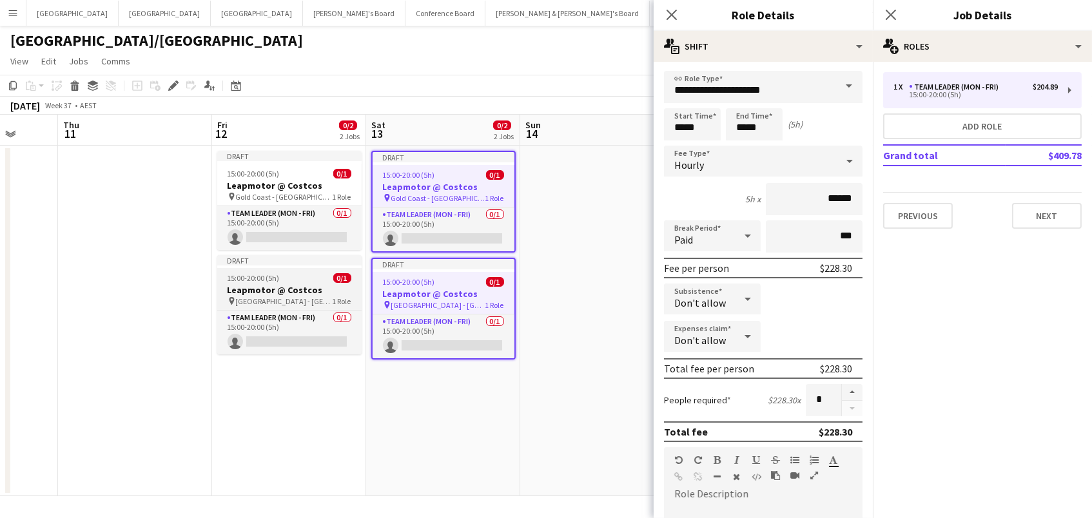
scroll to position [0, 405]
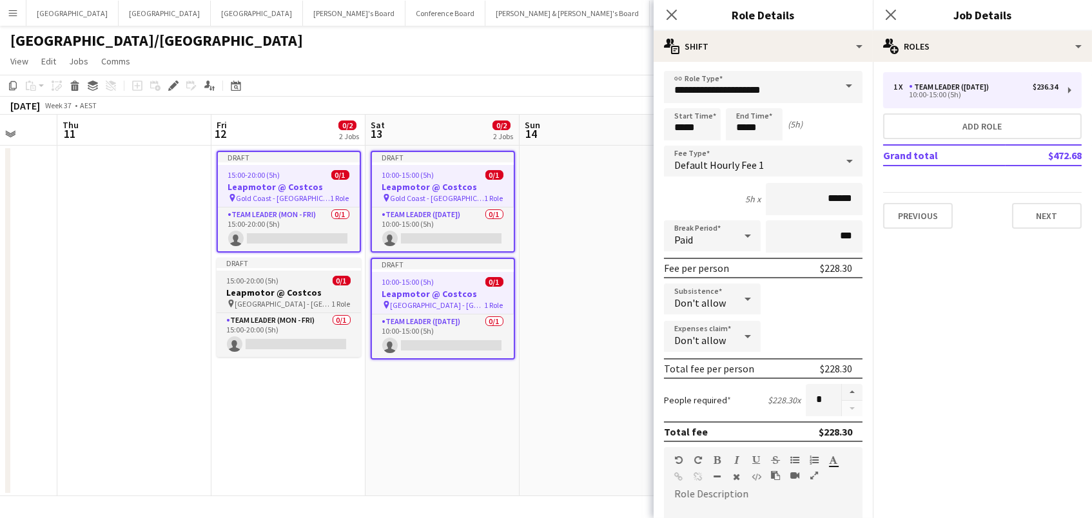
click at [270, 273] on app-job-card "Draft 15:00-20:00 (5h) 0/1 Leapmotor @ Costcos pin North Lakes - QLD 1 Role Tea…" at bounding box center [289, 307] width 144 height 99
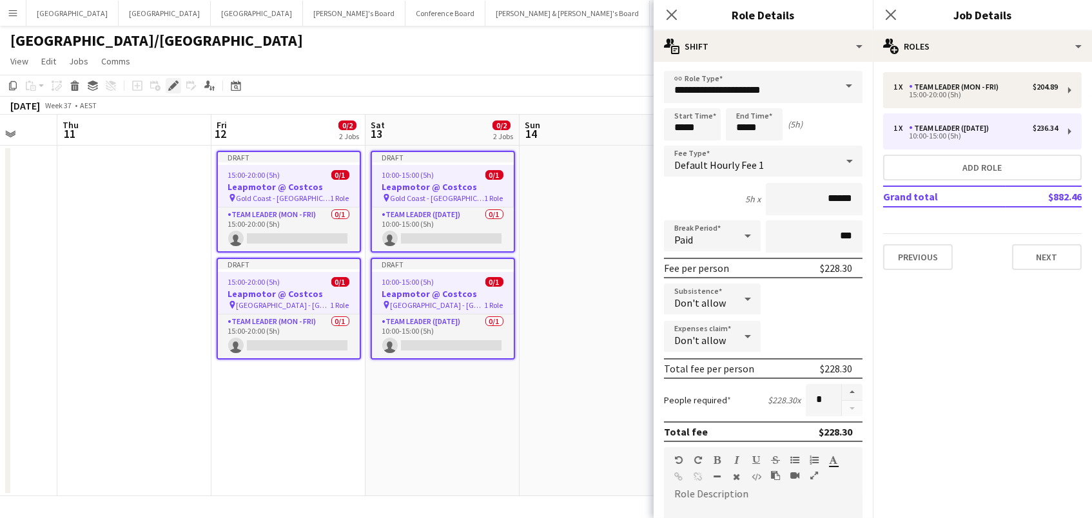
click at [168, 81] on icon "Edit" at bounding box center [173, 86] width 10 height 10
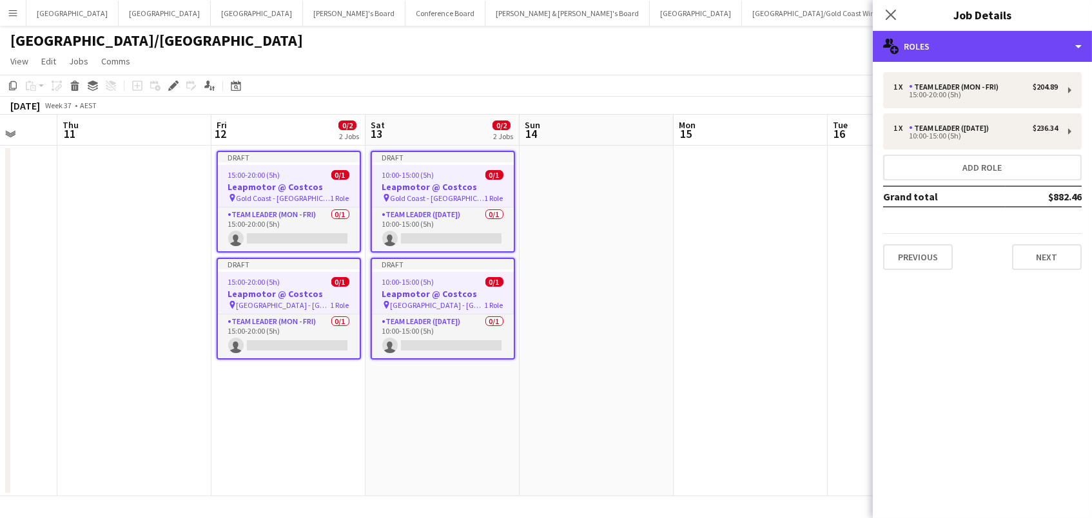
drag, startPoint x: 913, startPoint y: 38, endPoint x: 933, endPoint y: 65, distance: 33.7
click at [913, 37] on div "multiple-users-add Roles" at bounding box center [982, 46] width 219 height 31
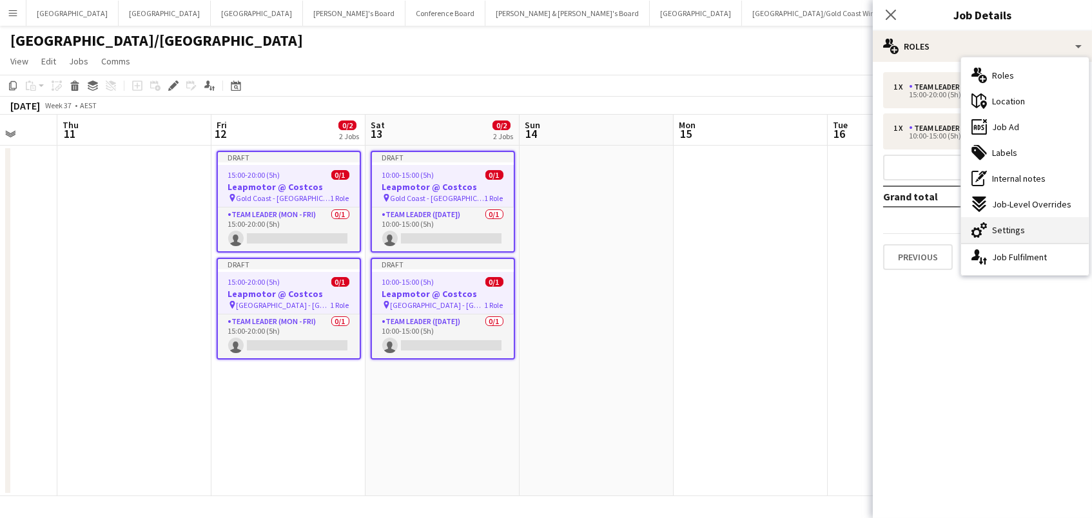
click at [1021, 234] on span "Settings" at bounding box center [1008, 230] width 33 height 12
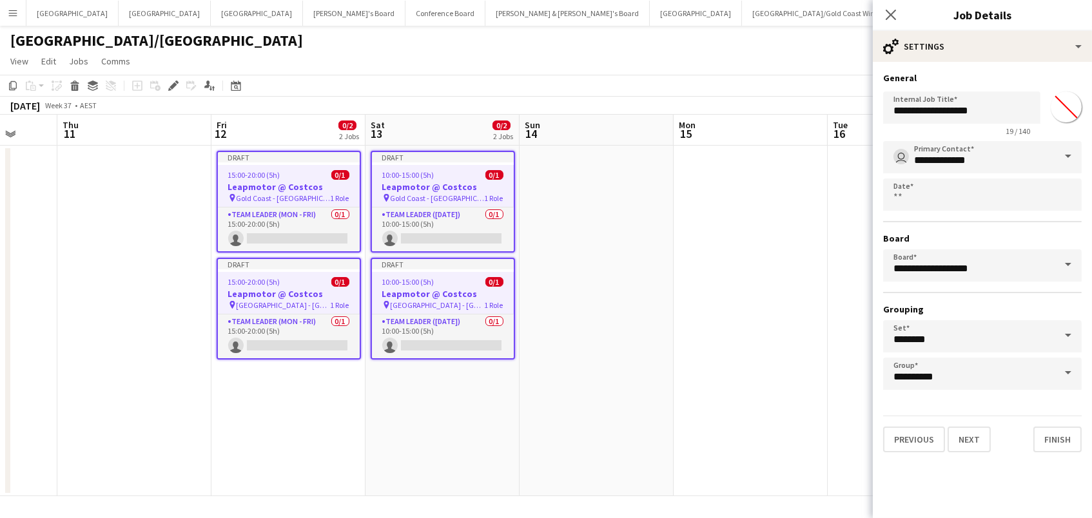
click at [1072, 102] on input "*******" at bounding box center [1066, 107] width 46 height 46
type input "*******"
click at [652, 235] on app-date-cell at bounding box center [597, 321] width 154 height 351
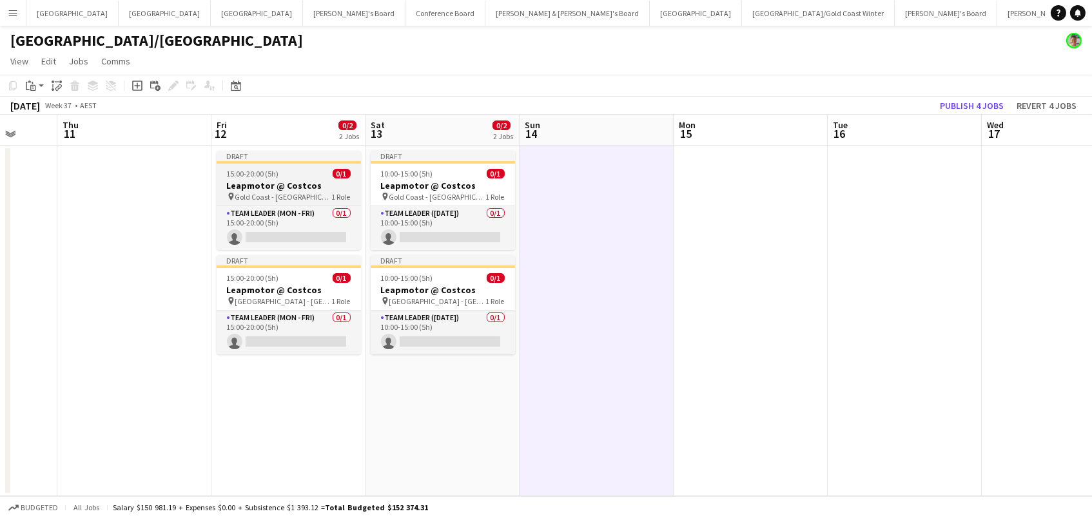
drag, startPoint x: 229, startPoint y: 174, endPoint x: 311, endPoint y: 181, distance: 81.5
click at [233, 174] on span "15:00-20:00 (5h)" at bounding box center [253, 174] width 52 height 10
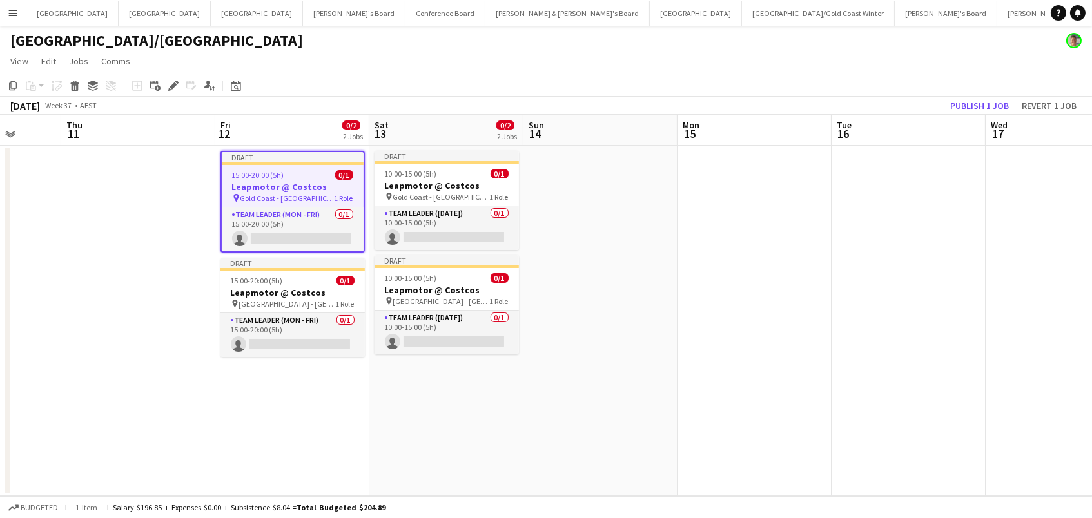
drag, startPoint x: 407, startPoint y: 186, endPoint x: 392, endPoint y: 191, distance: 15.7
click at [402, 187] on app-calendar-viewport "Mon 8 Tue 9 Wed 10 Thu 11 Fri 12 0/2 2 Jobs Sat 13 0/2 2 Jobs Sun 14 Mon 15 Tue…" at bounding box center [546, 306] width 1092 height 382
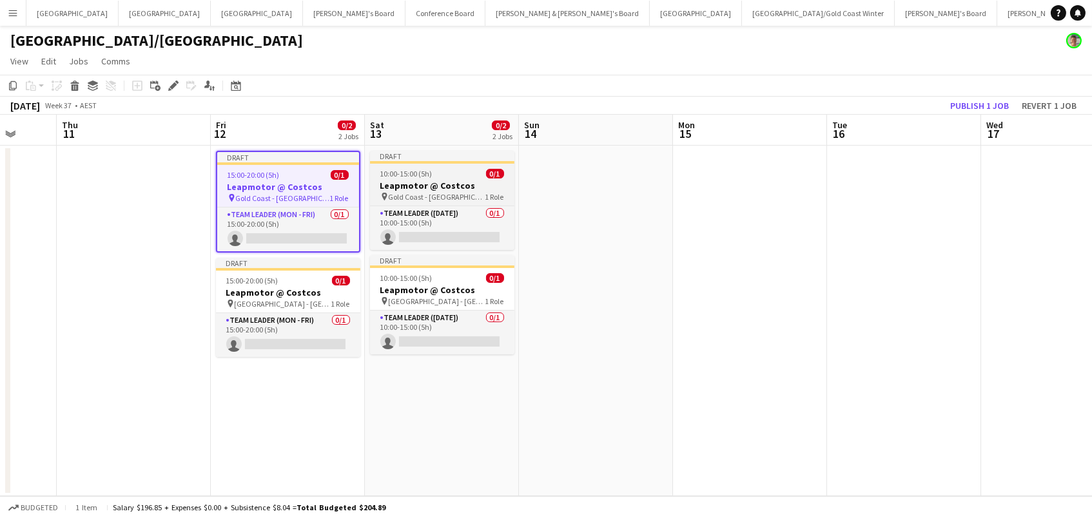
click at [418, 180] on h3 "Leapmotor @ Costcos" at bounding box center [442, 186] width 144 height 12
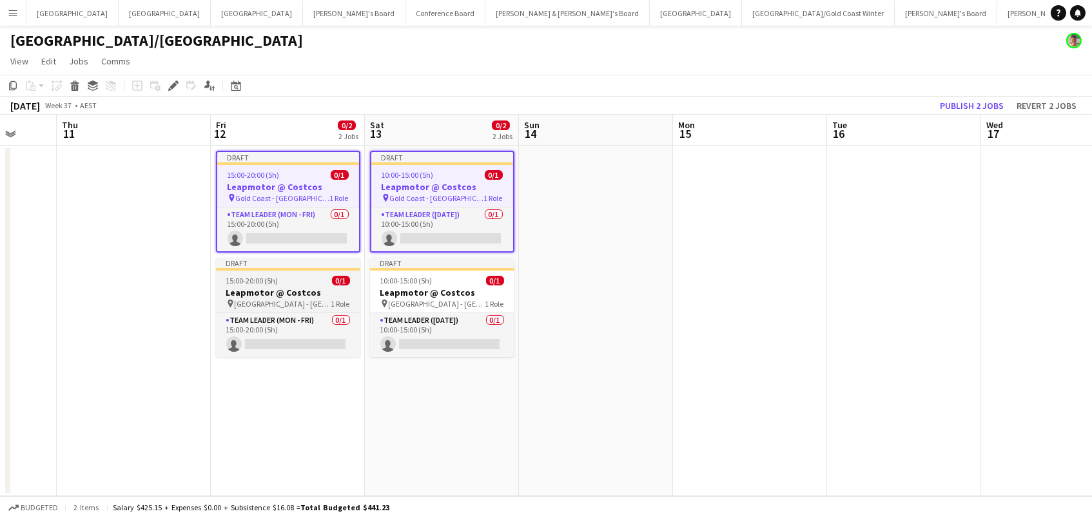
click at [330, 308] on app-job-card "Draft 15:00-20:00 (5h) 0/1 Leapmotor @ Costcos pin North Lakes - QLD 1 Role Tea…" at bounding box center [288, 307] width 144 height 99
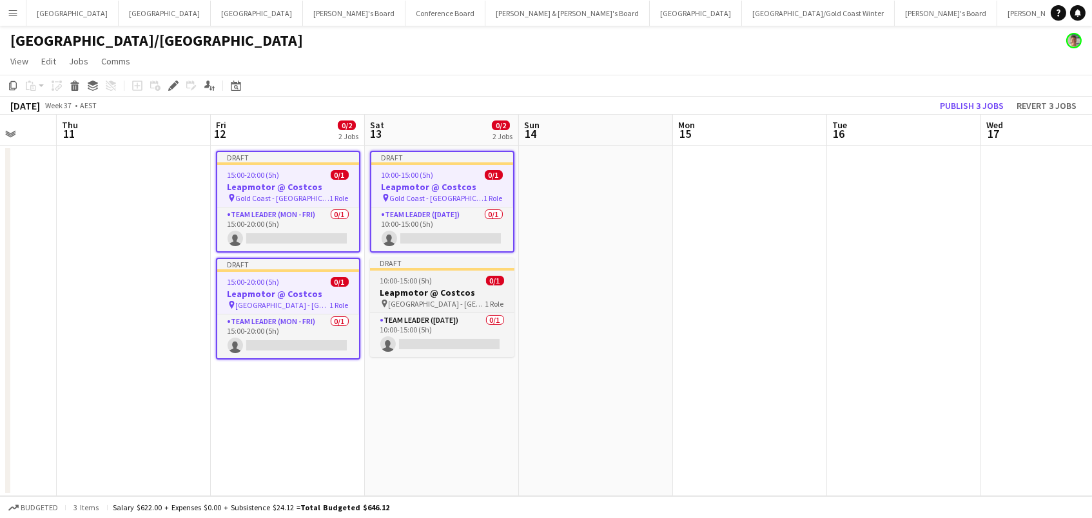
click at [402, 299] on span "[GEOGRAPHIC_DATA] - [GEOGRAPHIC_DATA]" at bounding box center [437, 304] width 97 height 10
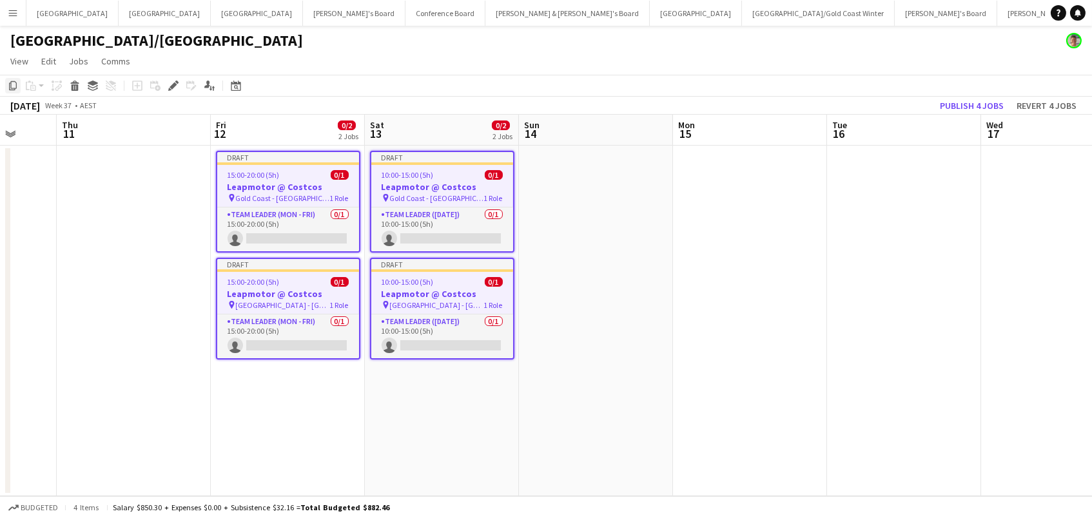
click at [15, 84] on icon "Copy" at bounding box center [13, 86] width 10 height 10
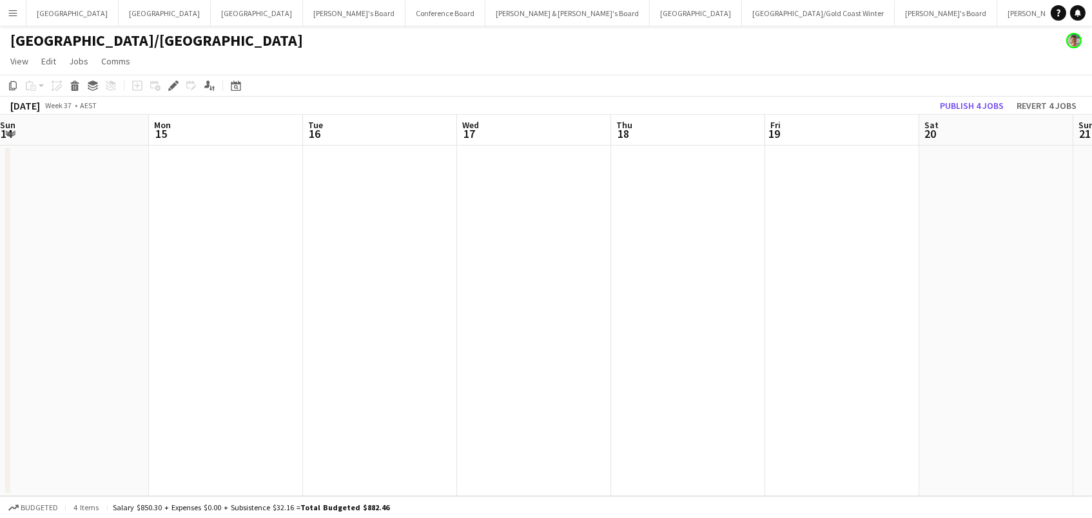
scroll to position [0, 622]
click at [787, 164] on app-date-cell at bounding box center [842, 321] width 154 height 351
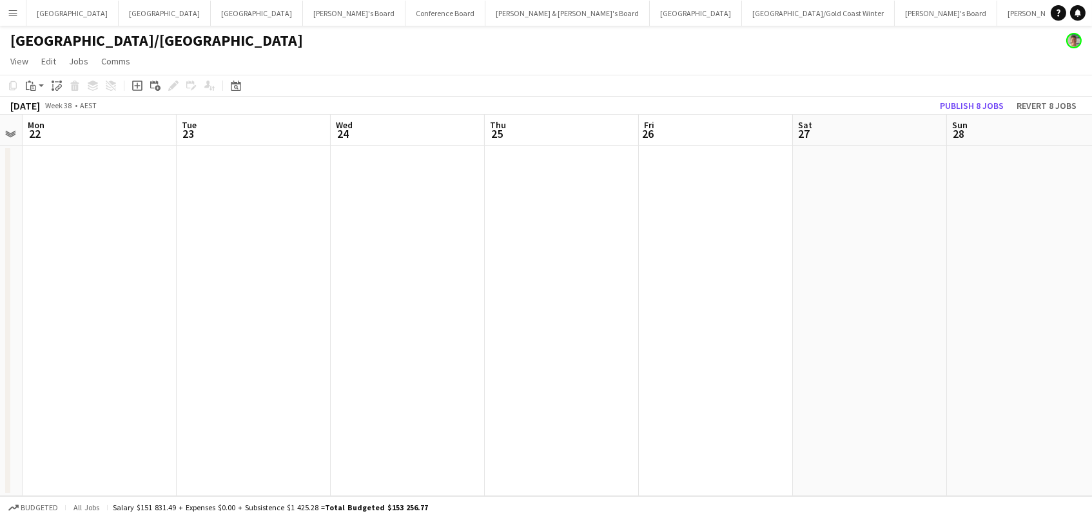
scroll to position [0, 596]
click at [744, 169] on app-date-cell at bounding box center [714, 321] width 154 height 351
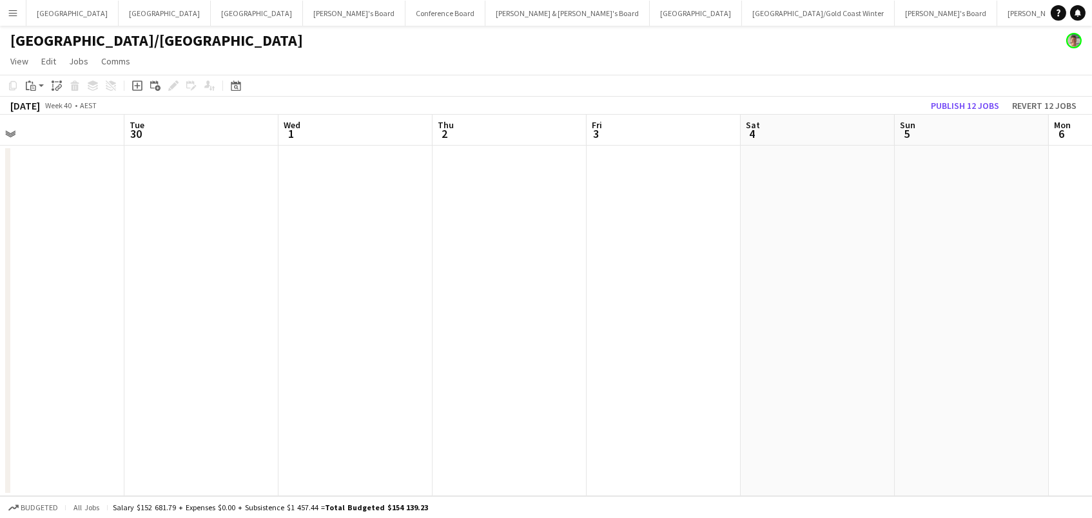
click at [625, 187] on app-date-cell at bounding box center [664, 321] width 154 height 351
click at [698, 169] on app-date-cell at bounding box center [702, 321] width 154 height 351
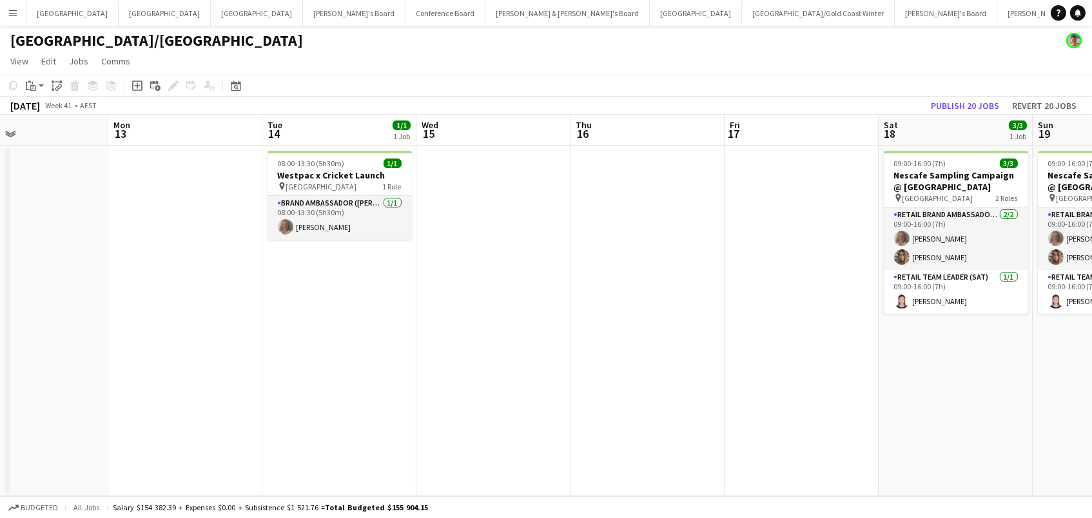
scroll to position [0, 356]
click at [821, 204] on app-date-cell at bounding box center [800, 321] width 154 height 351
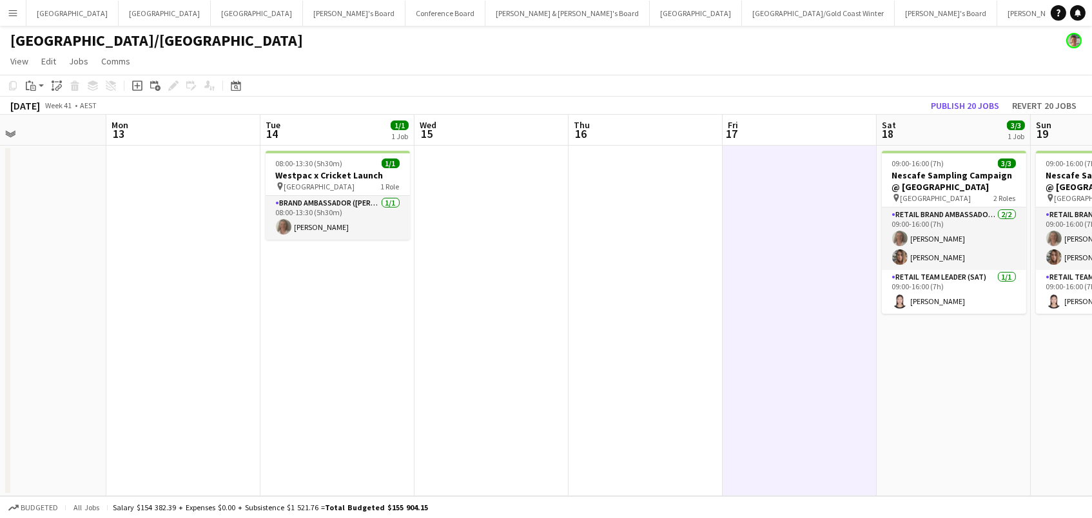
scroll to position [0, 0]
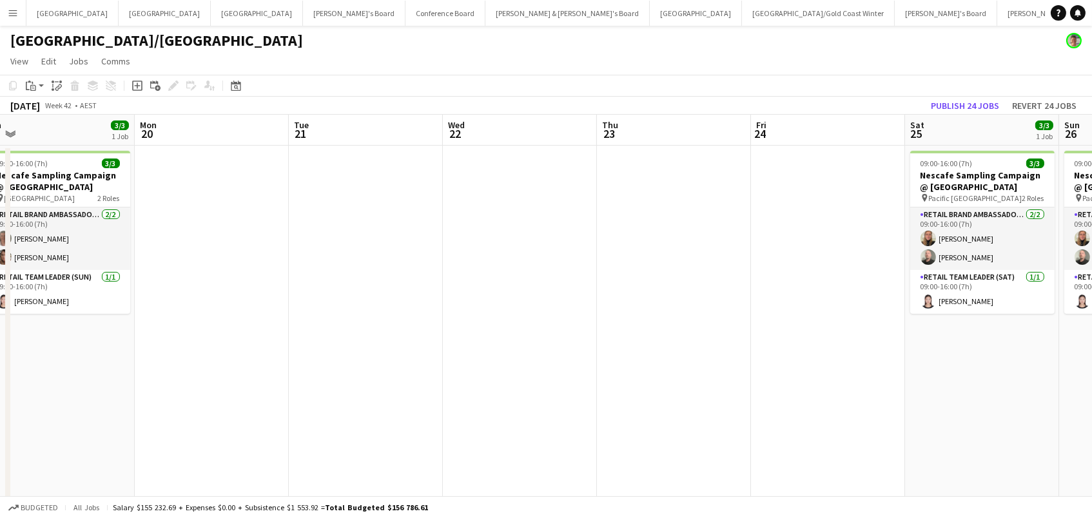
click at [837, 196] on app-date-cell at bounding box center [828, 349] width 154 height 406
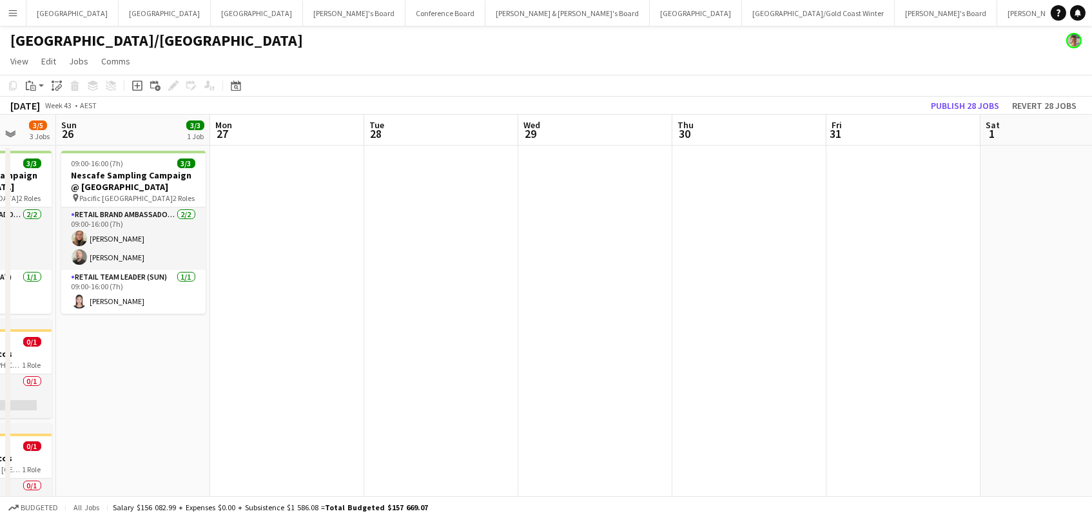
scroll to position [0, 574]
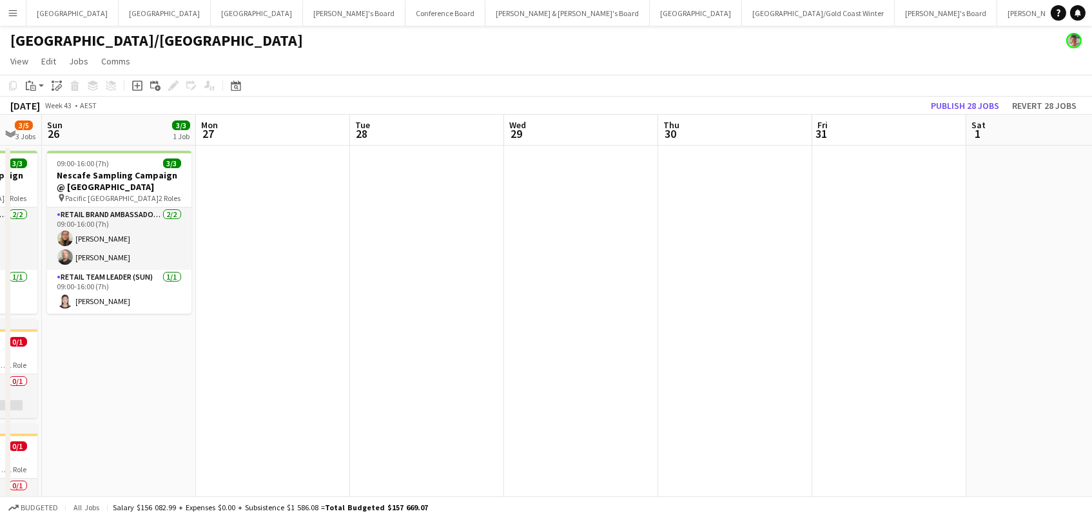
click at [879, 169] on app-date-cell at bounding box center [889, 349] width 154 height 406
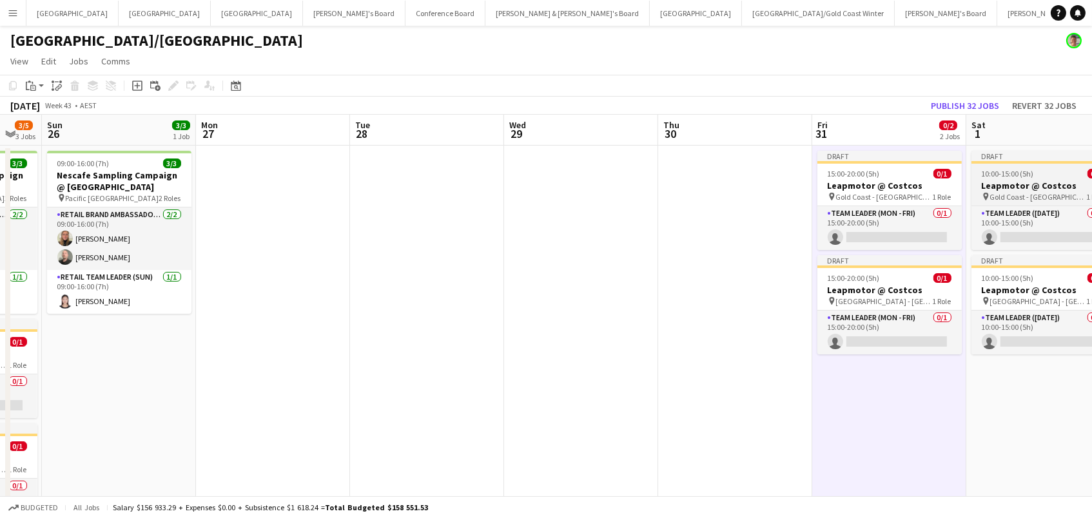
click at [1007, 170] on span "10:00-15:00 (5h)" at bounding box center [1008, 174] width 52 height 10
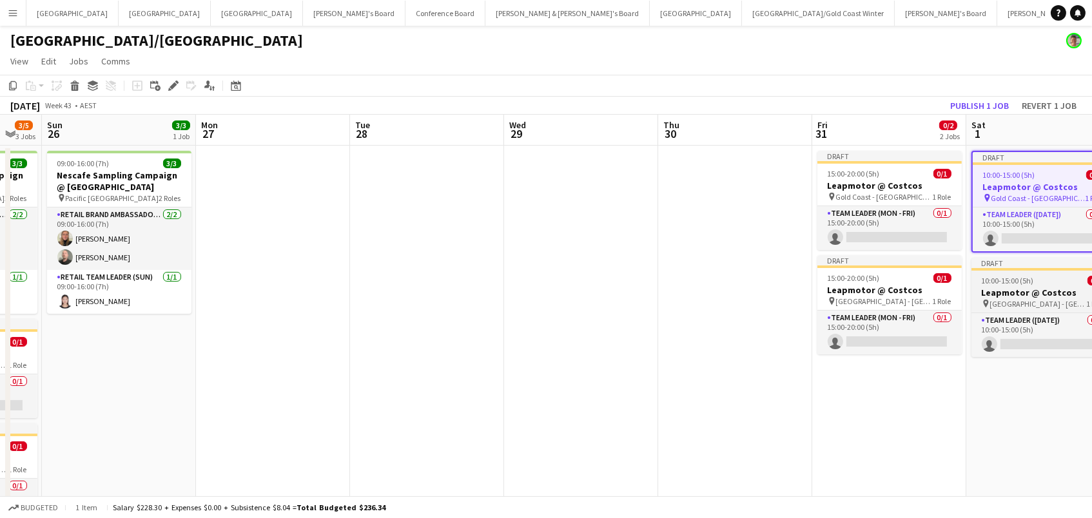
click at [1006, 296] on h3 "Leapmotor @ Costcos" at bounding box center [1044, 293] width 144 height 12
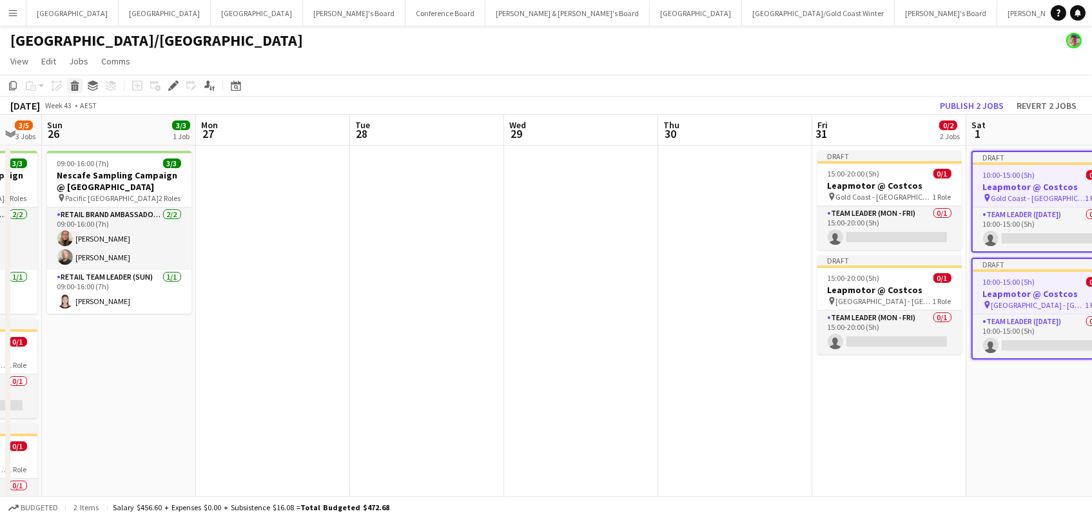
click at [75, 88] on icon "Delete" at bounding box center [75, 86] width 10 height 10
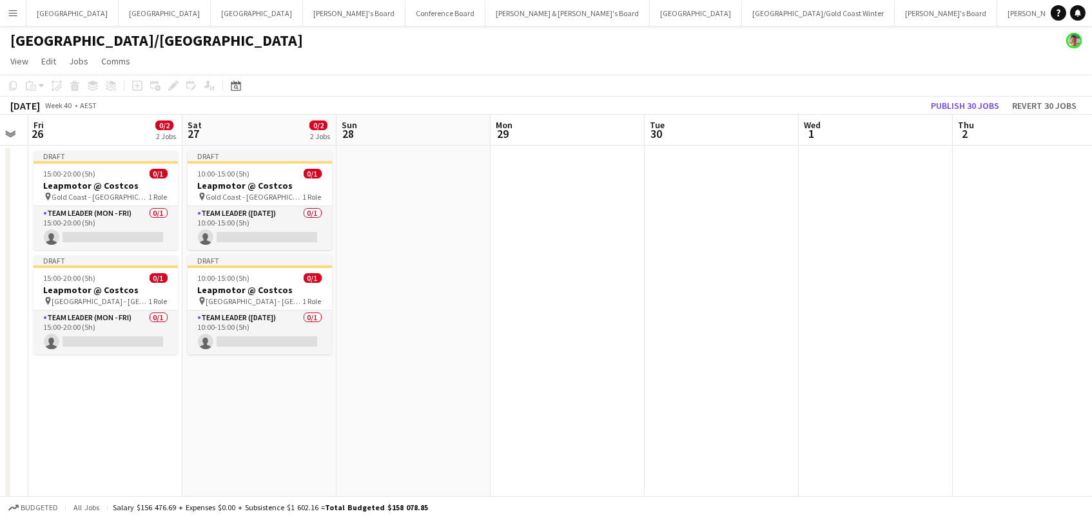
scroll to position [0, 346]
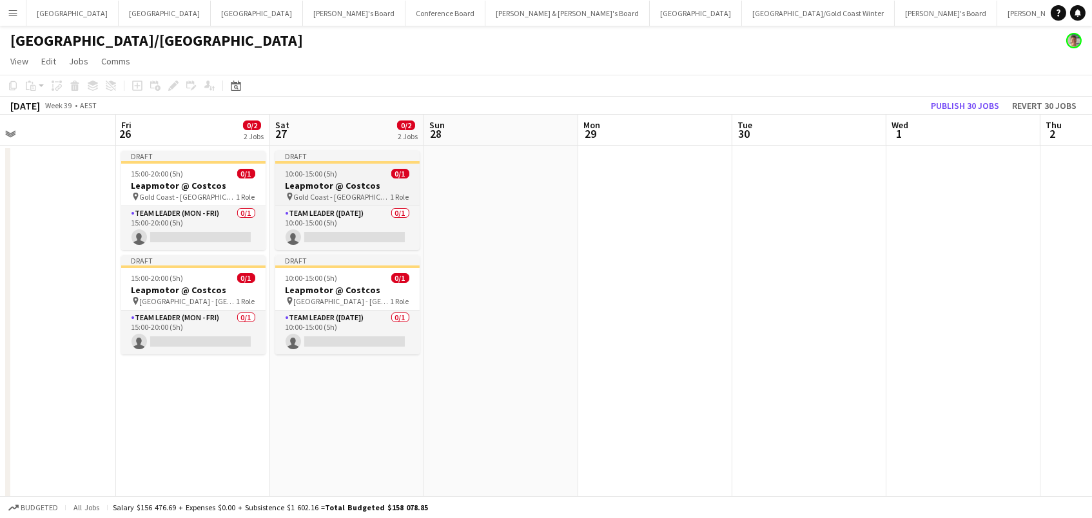
click at [303, 195] on span "Gold Coast - [GEOGRAPHIC_DATA]" at bounding box center [342, 197] width 97 height 10
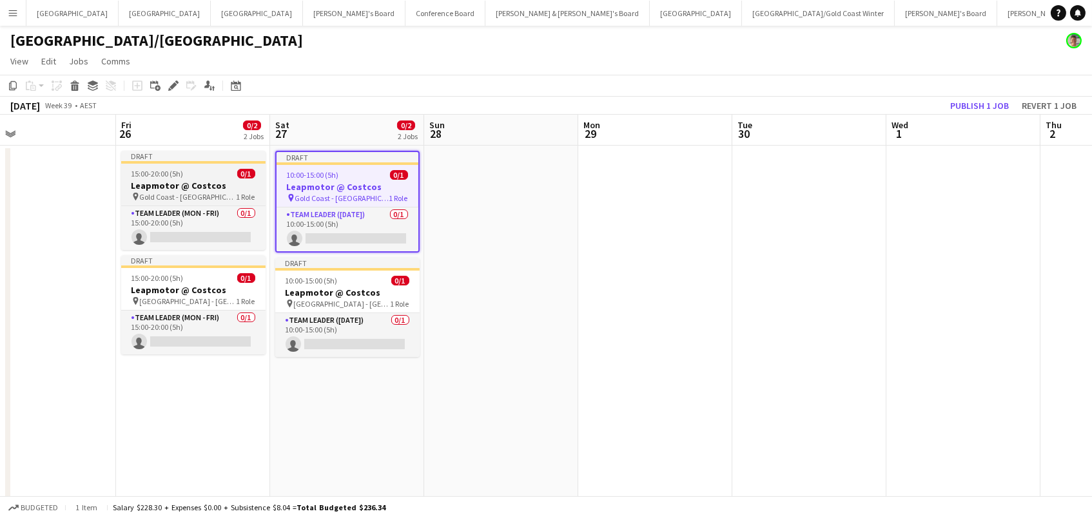
click at [213, 196] on div "pin Gold Coast - QLD 1 Role" at bounding box center [193, 196] width 144 height 10
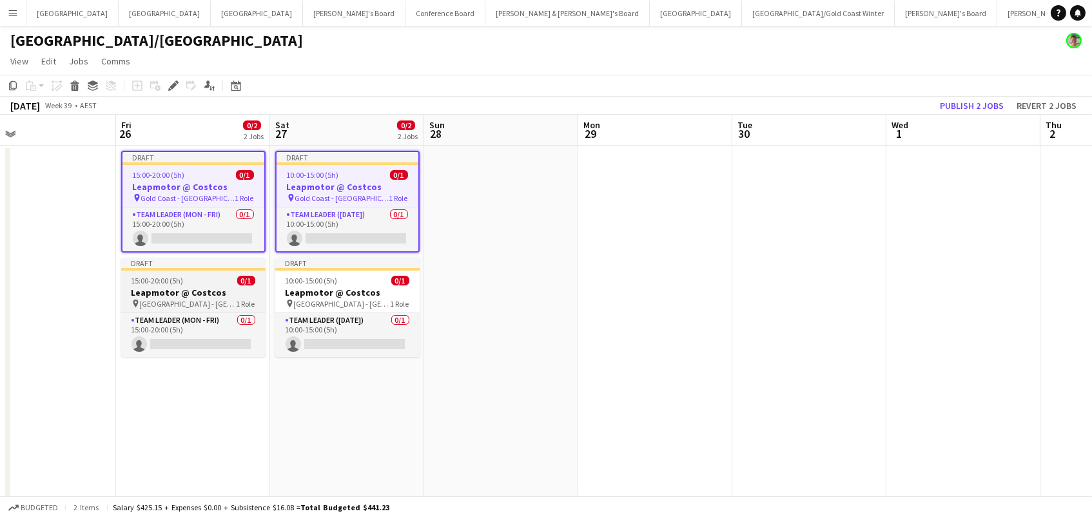
drag, startPoint x: 288, startPoint y: 290, endPoint x: 231, endPoint y: 293, distance: 56.8
click at [287, 290] on h3 "Leapmotor @ Costcos" at bounding box center [347, 293] width 144 height 12
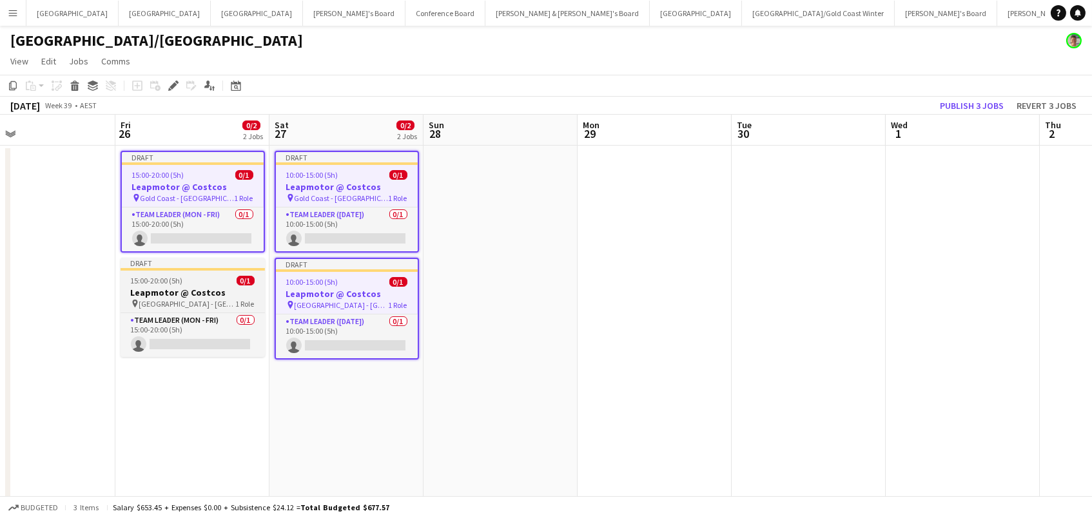
click at [222, 293] on h3 "Leapmotor @ Costcos" at bounding box center [193, 293] width 144 height 12
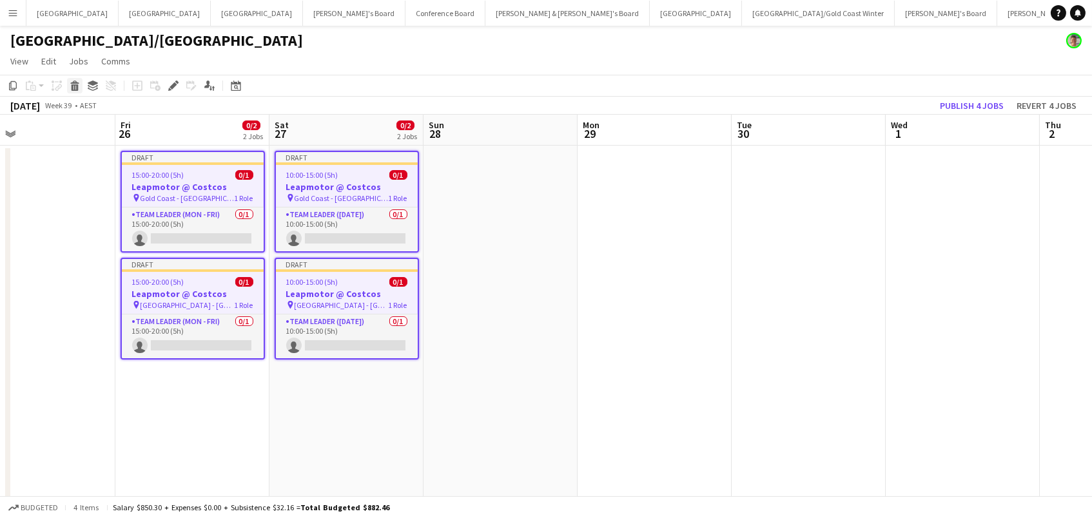
click at [72, 85] on icon at bounding box center [75, 87] width 7 height 6
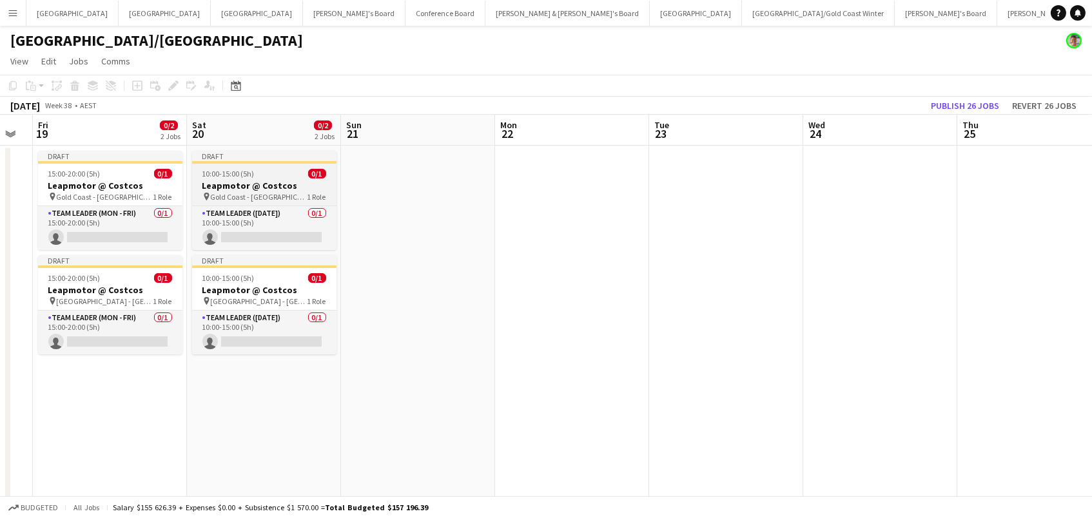
click at [226, 188] on h3 "Leapmotor @ Costcos" at bounding box center [264, 186] width 144 height 12
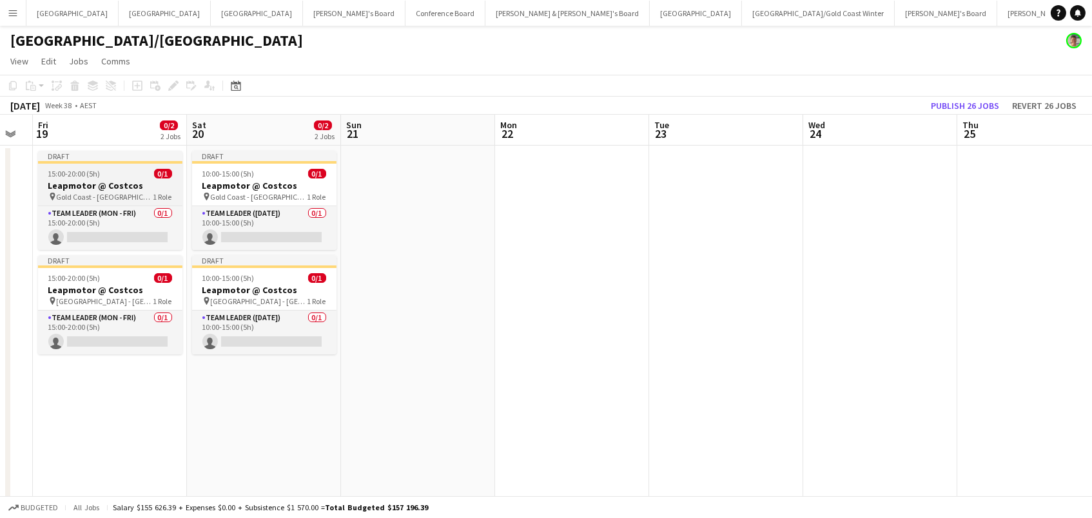
scroll to position [0, 277]
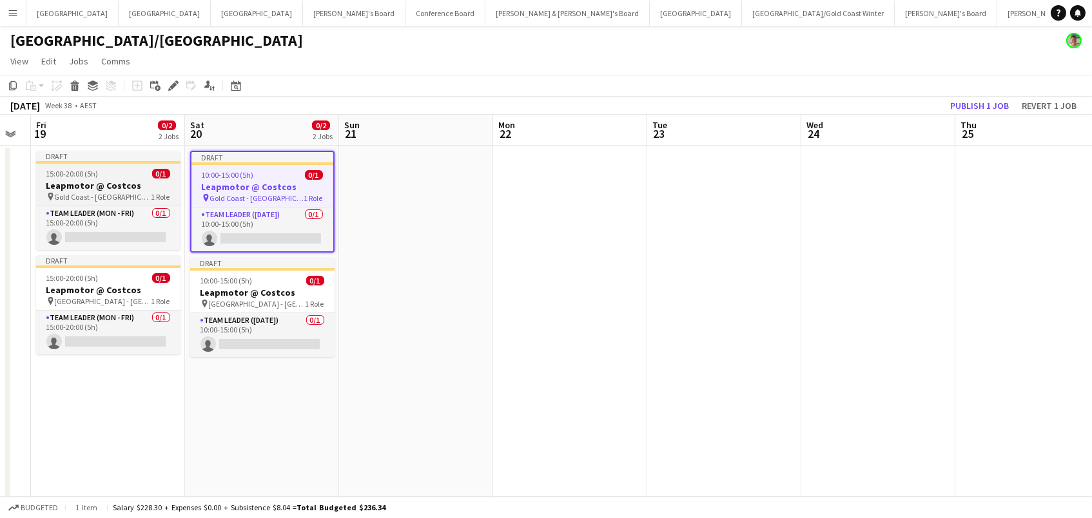
click at [113, 188] on h3 "Leapmotor @ Costcos" at bounding box center [108, 186] width 144 height 12
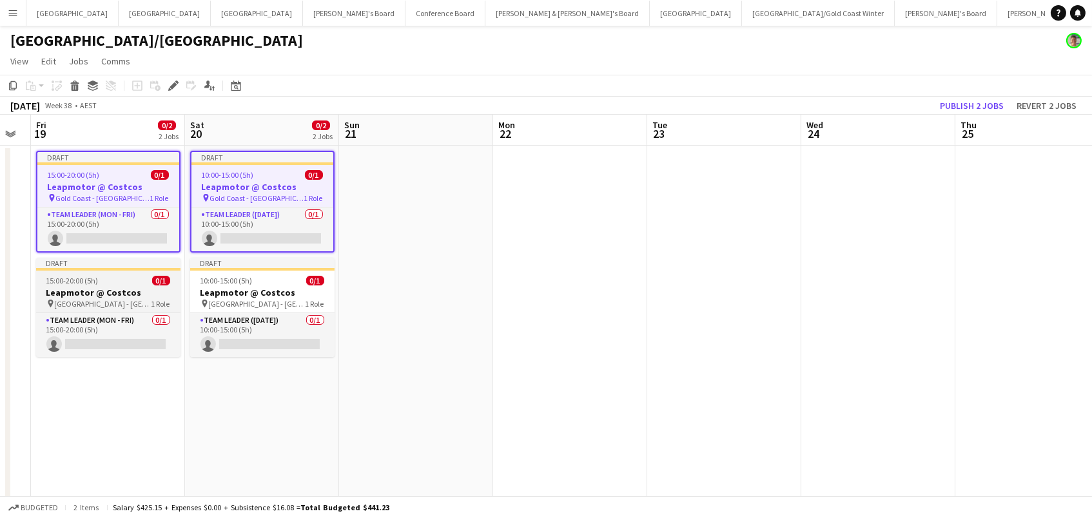
drag, startPoint x: 207, startPoint y: 280, endPoint x: 164, endPoint y: 278, distance: 42.6
click at [204, 278] on span "10:00-15:00 (5h)" at bounding box center [226, 281] width 52 height 10
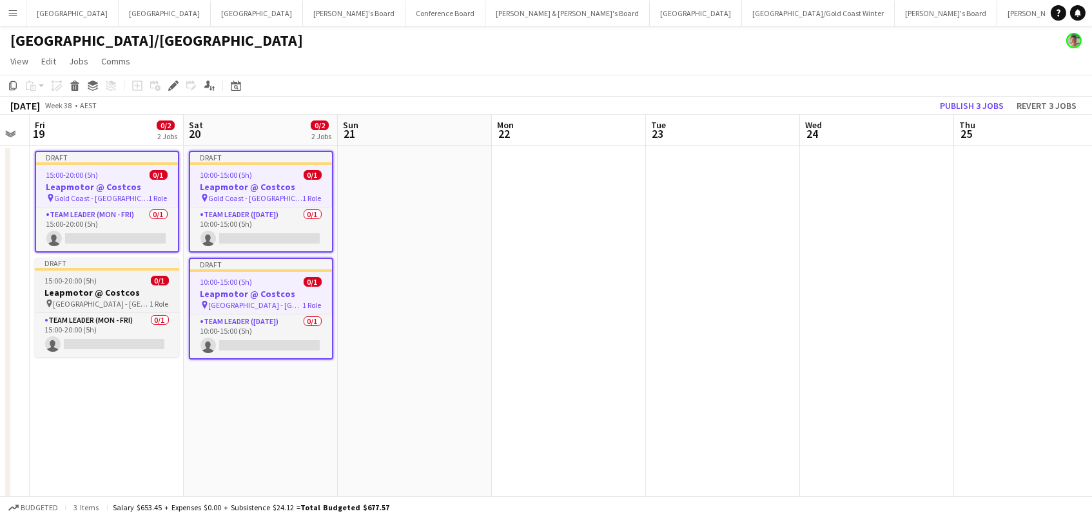
click at [156, 281] on span "0/1" at bounding box center [160, 281] width 18 height 10
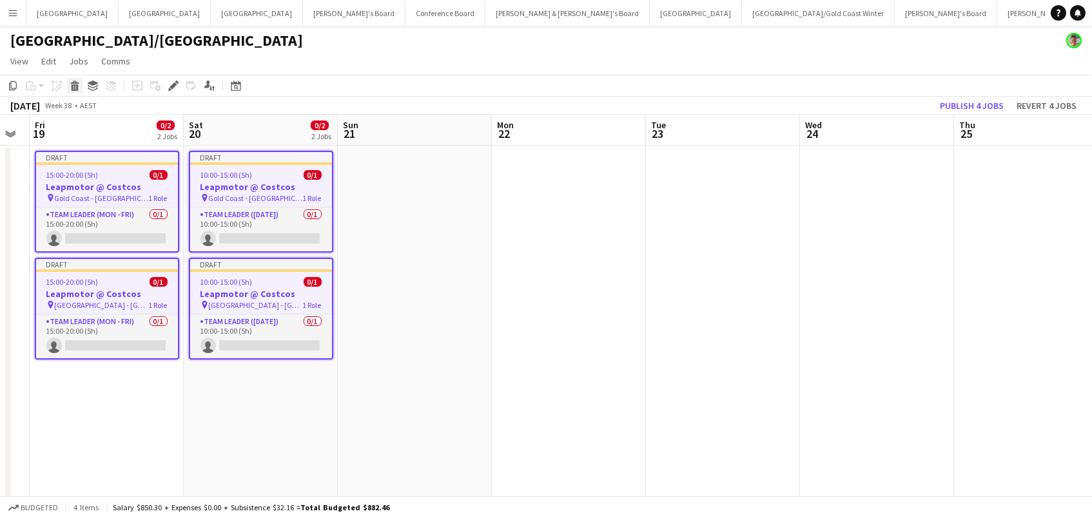
click at [70, 81] on icon "Delete" at bounding box center [75, 86] width 10 height 10
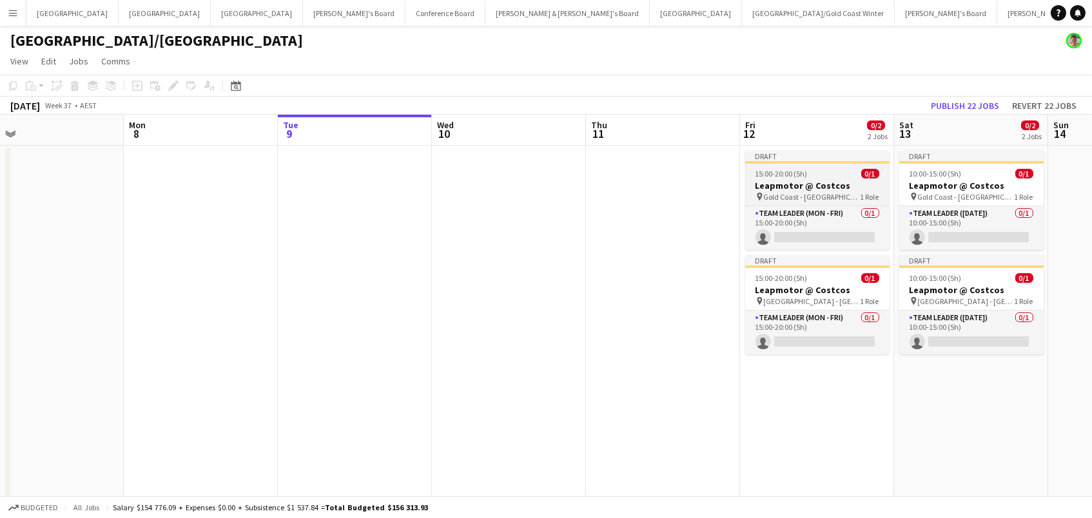
scroll to position [0, 319]
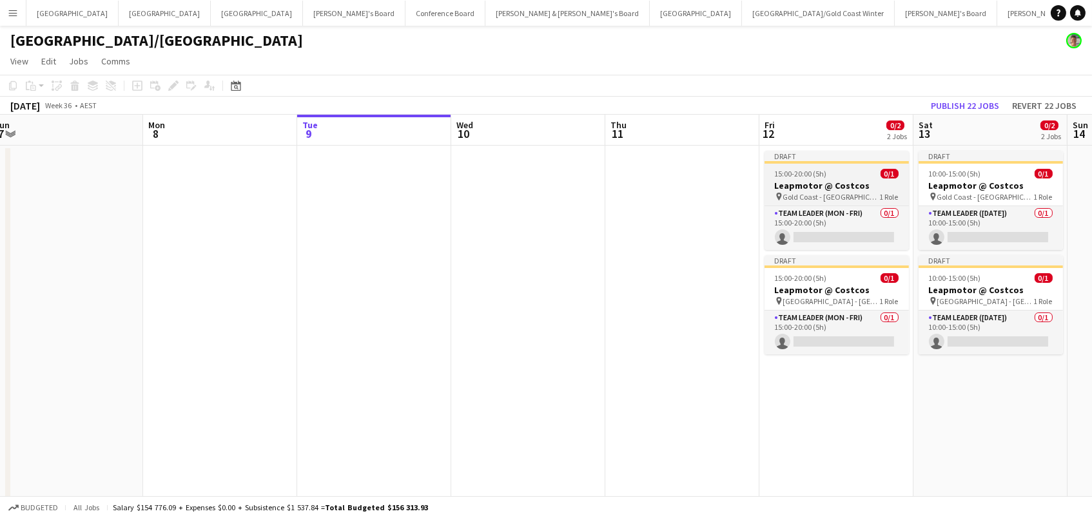
click at [801, 175] on span "15:00-20:00 (5h)" at bounding box center [801, 174] width 52 height 10
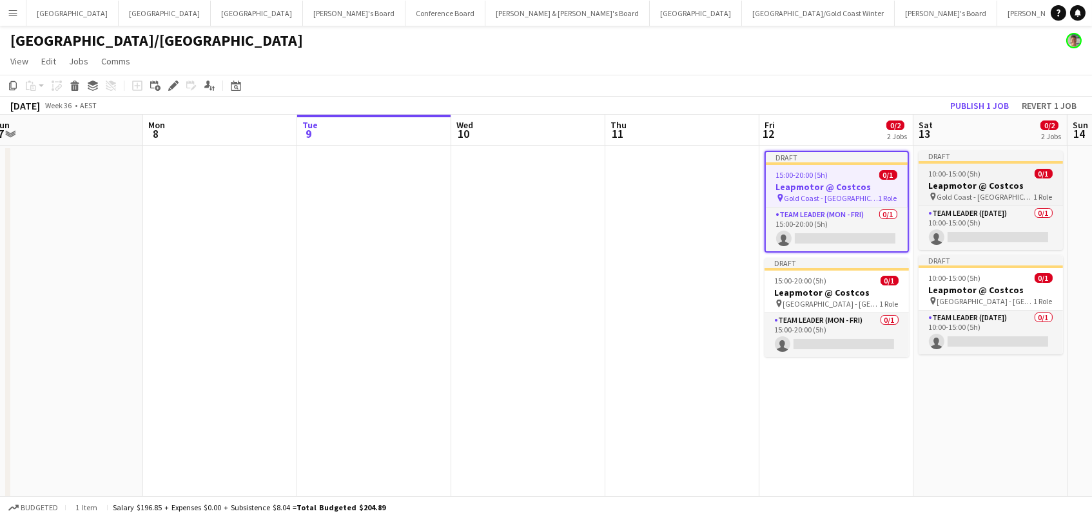
click at [961, 175] on span "10:00-15:00 (5h)" at bounding box center [955, 174] width 52 height 10
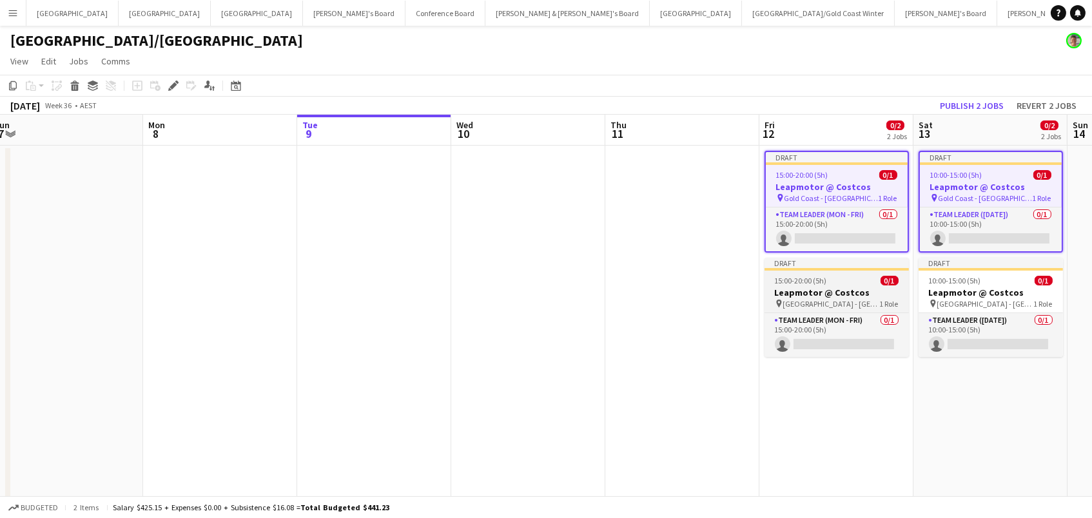
drag, startPoint x: 951, startPoint y: 294, endPoint x: 839, endPoint y: 295, distance: 112.2
click at [948, 294] on h3 "Leapmotor @ Costcos" at bounding box center [991, 293] width 144 height 12
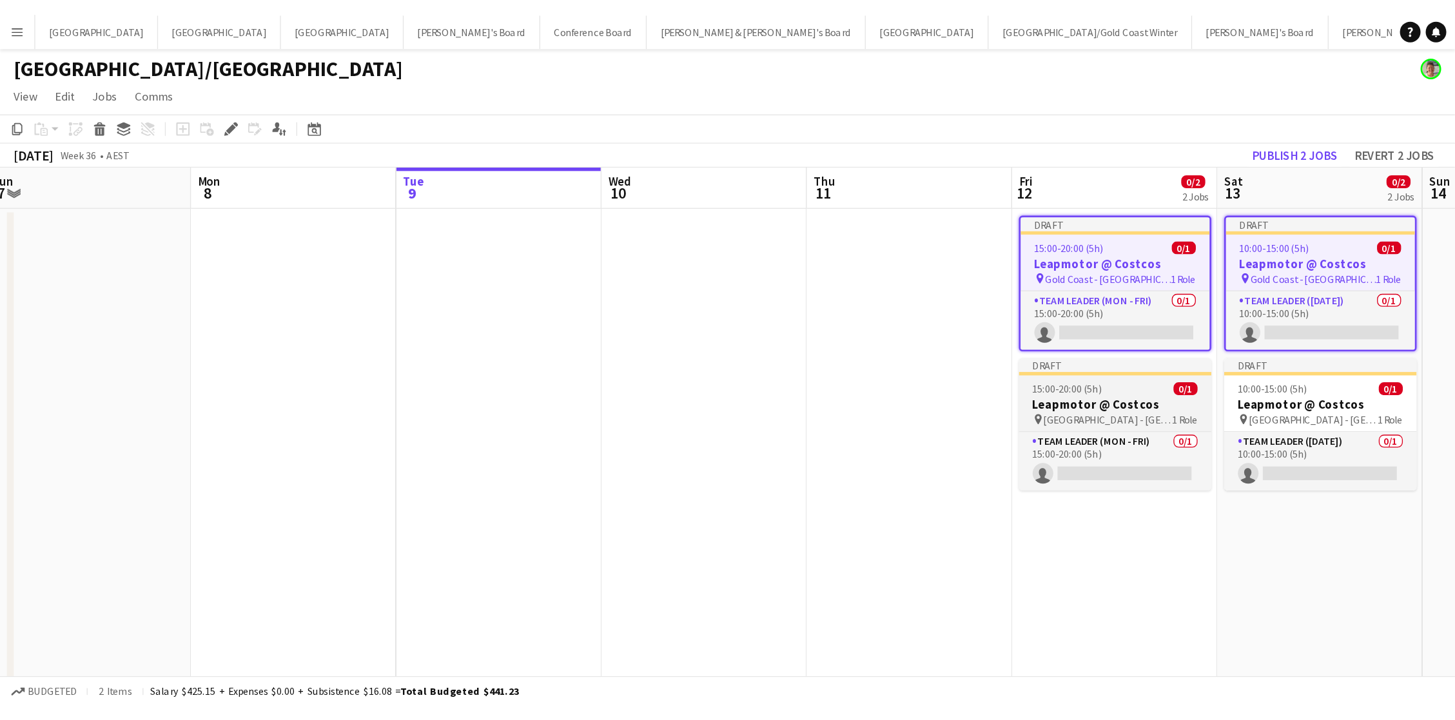
scroll to position [0, 322]
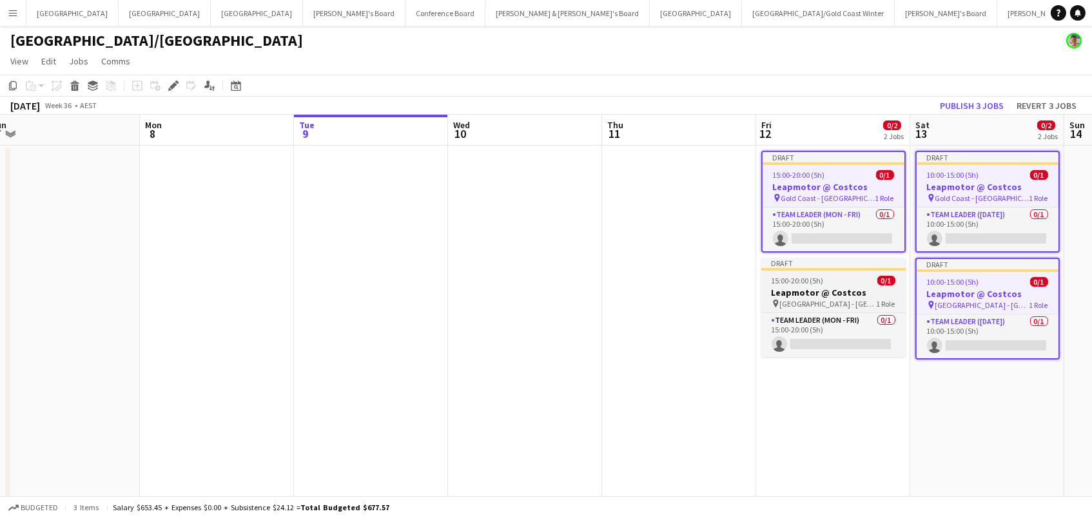
drag, startPoint x: 858, startPoint y: 291, endPoint x: 869, endPoint y: 284, distance: 12.7
click at [858, 291] on h3 "Leapmotor @ Costcos" at bounding box center [833, 293] width 144 height 12
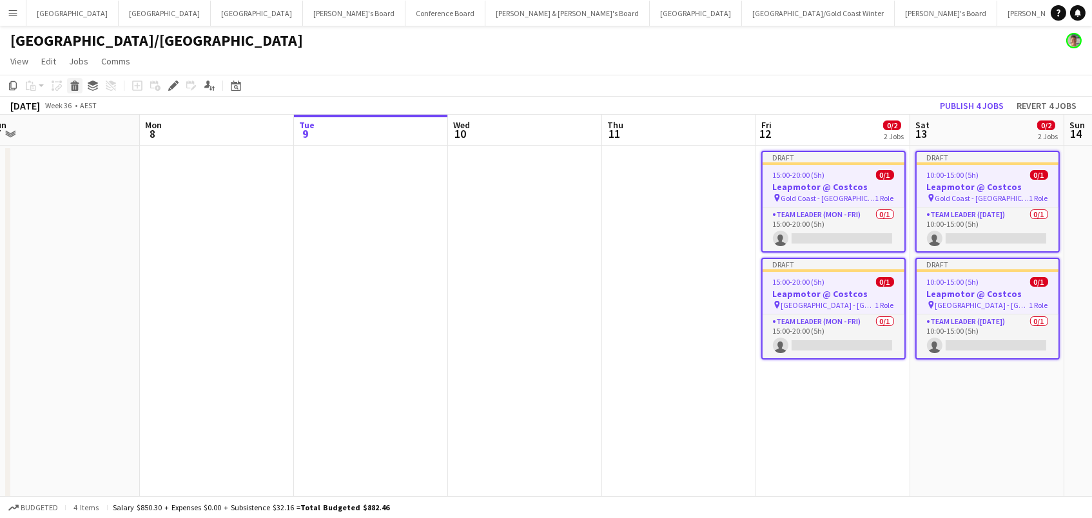
click at [74, 86] on icon at bounding box center [75, 87] width 7 height 6
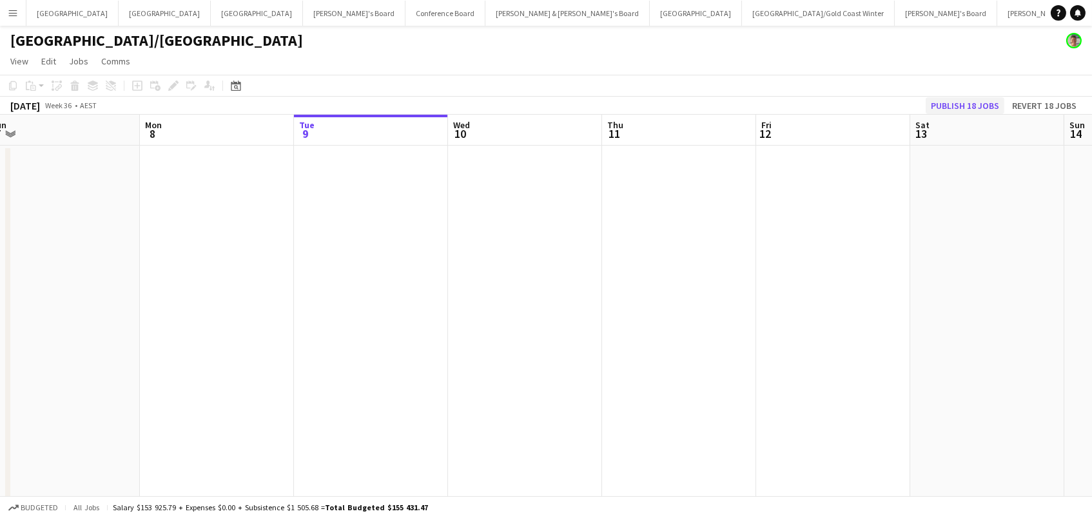
click at [941, 105] on button "Publish 18 jobs" at bounding box center [965, 105] width 79 height 17
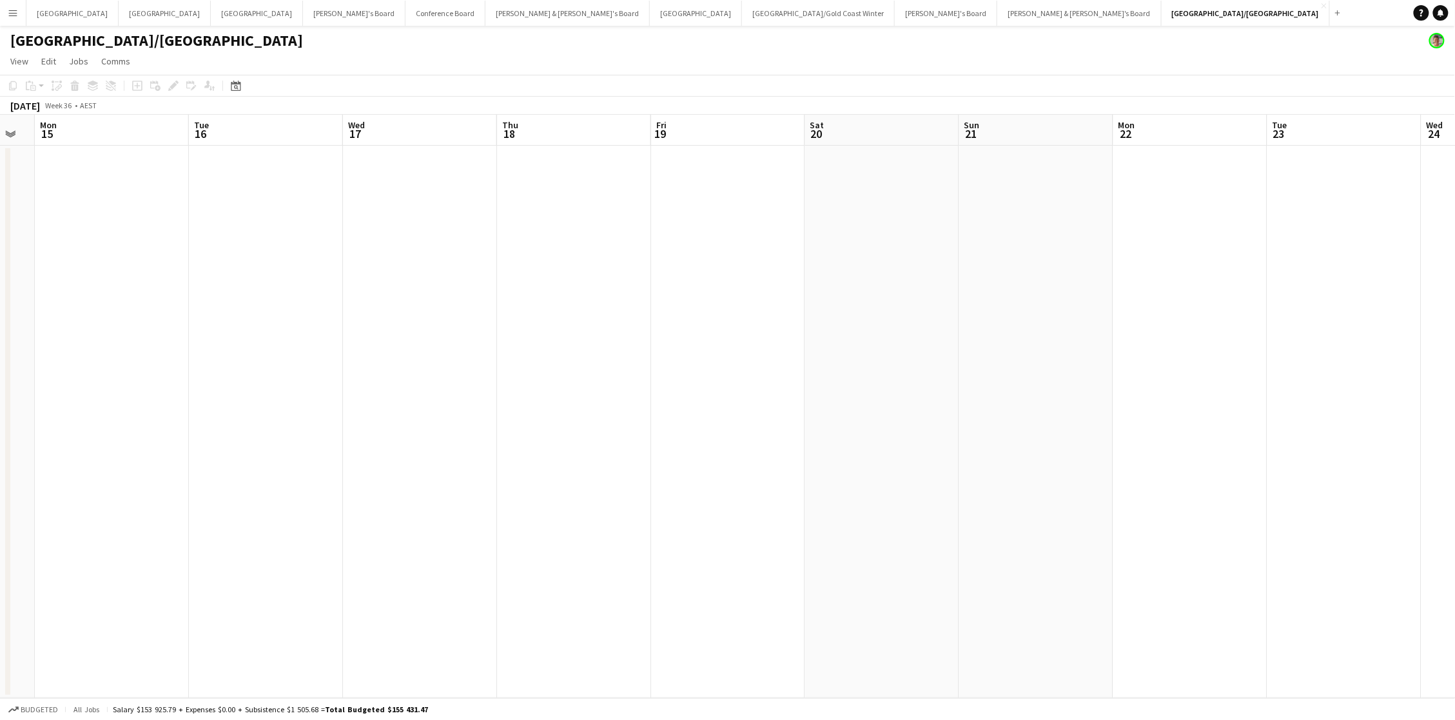
scroll to position [0, 448]
click at [997, 14] on button "[PERSON_NAME] & [PERSON_NAME]'s Board Close" at bounding box center [1079, 13] width 164 height 25
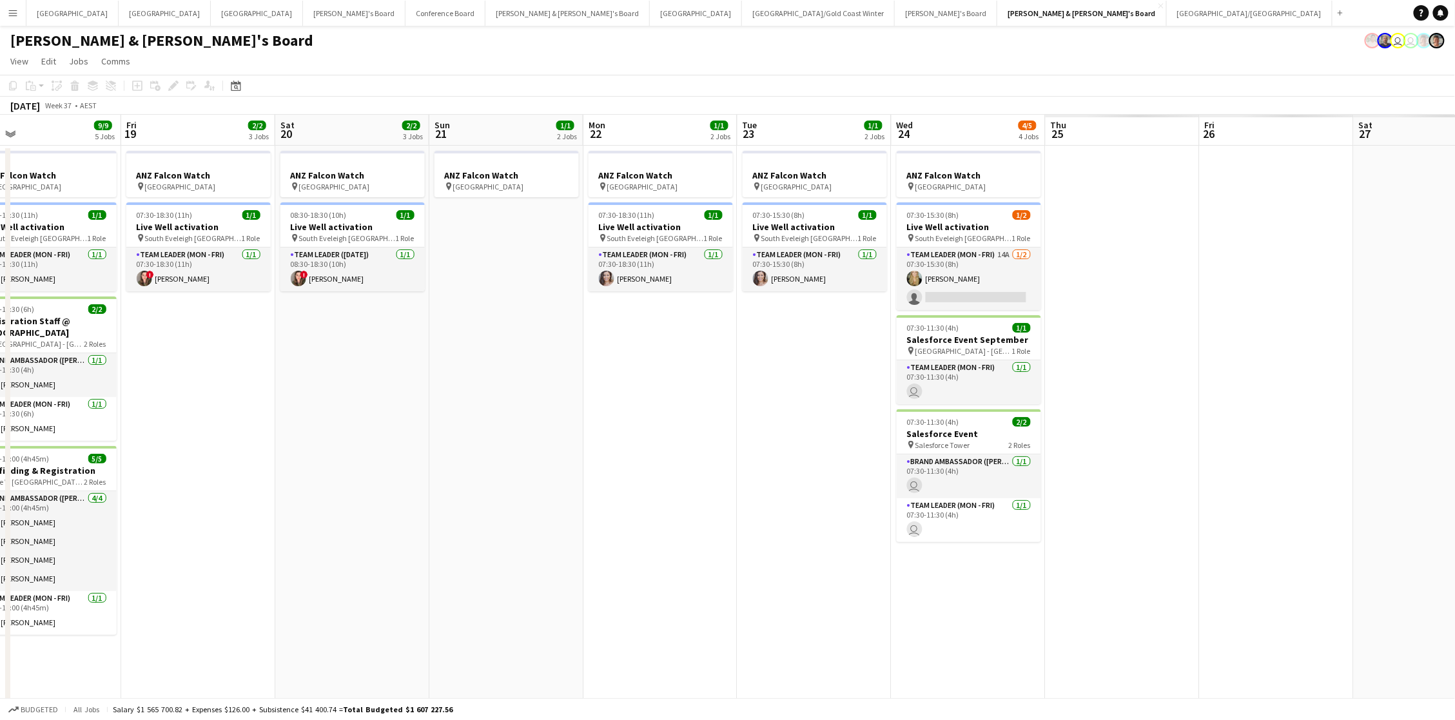
scroll to position [0, 523]
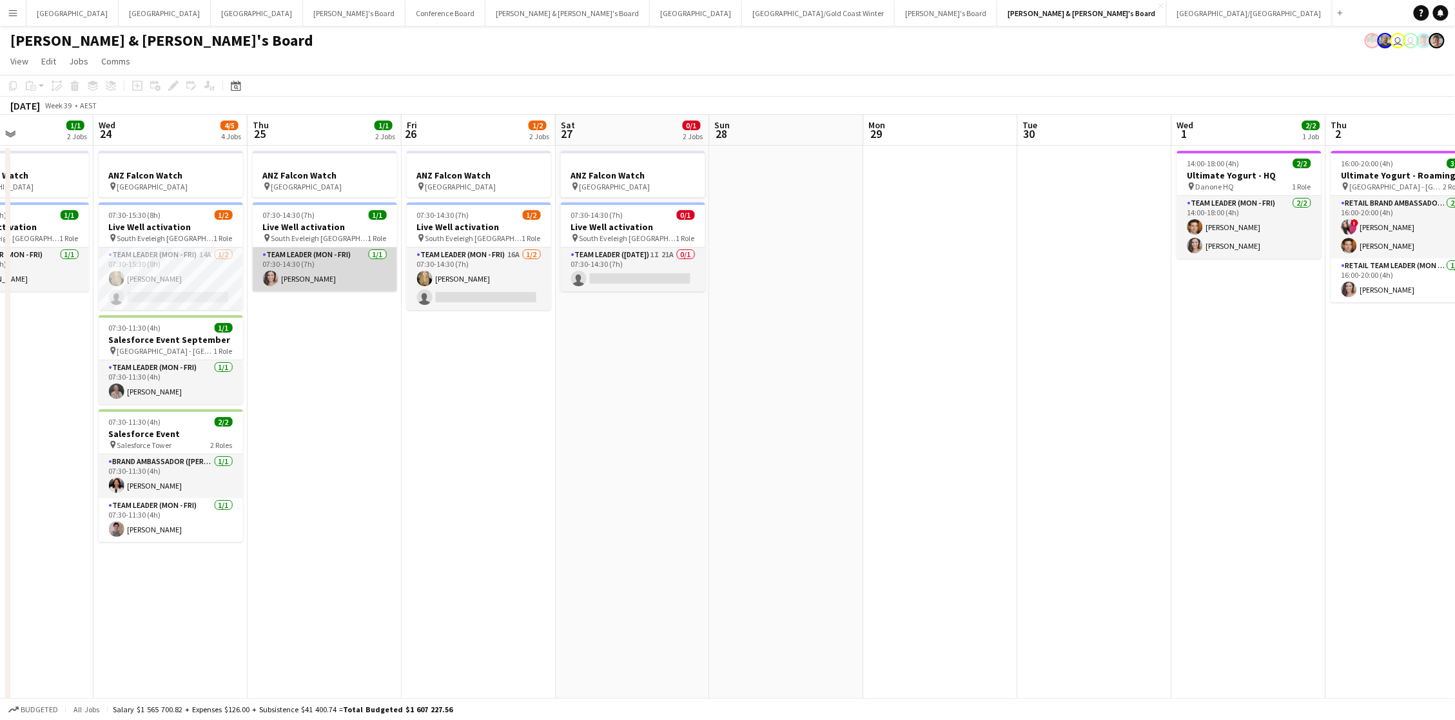
click at [358, 259] on app-card-role "Team Leader (Mon - Fri) [DATE] 07:30-14:30 (7h) [PERSON_NAME]" at bounding box center [325, 270] width 144 height 44
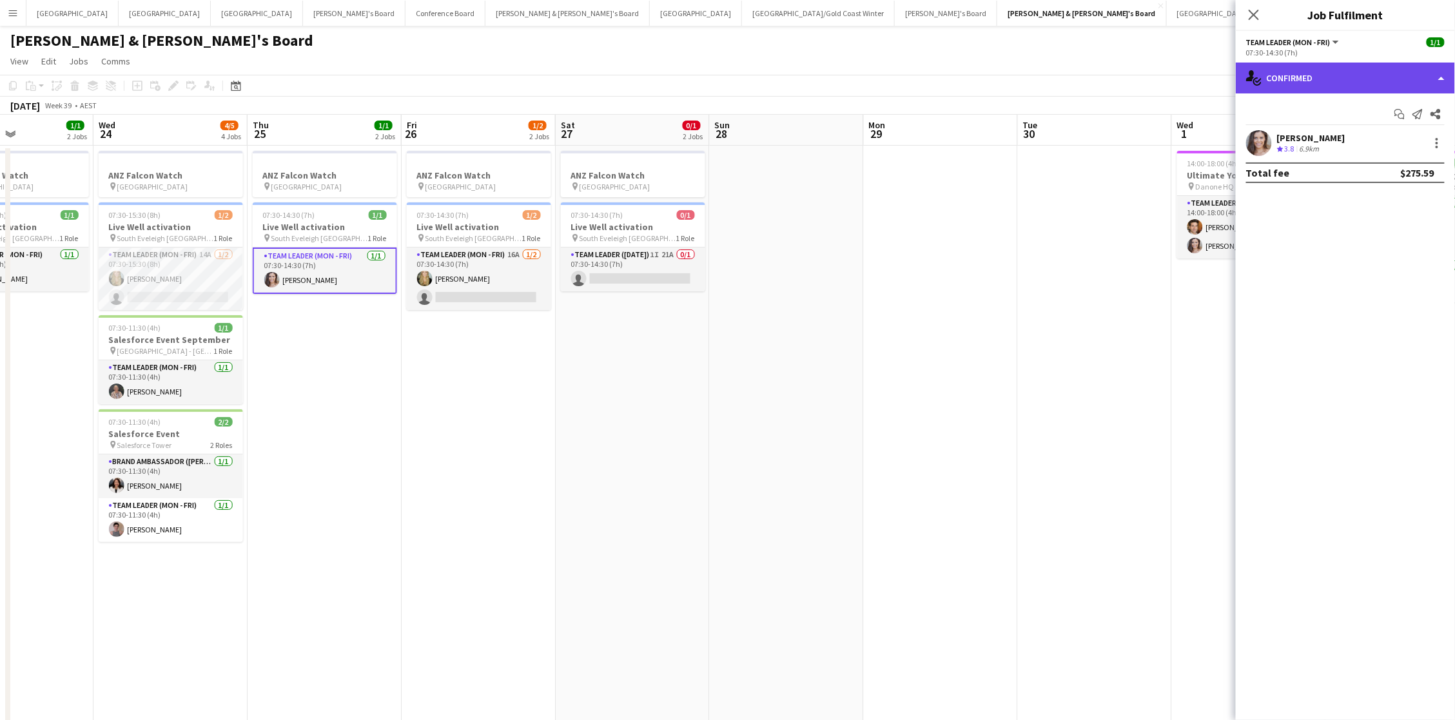
click at [1091, 83] on div "single-neutral-actions-check-2 Confirmed" at bounding box center [1345, 78] width 219 height 31
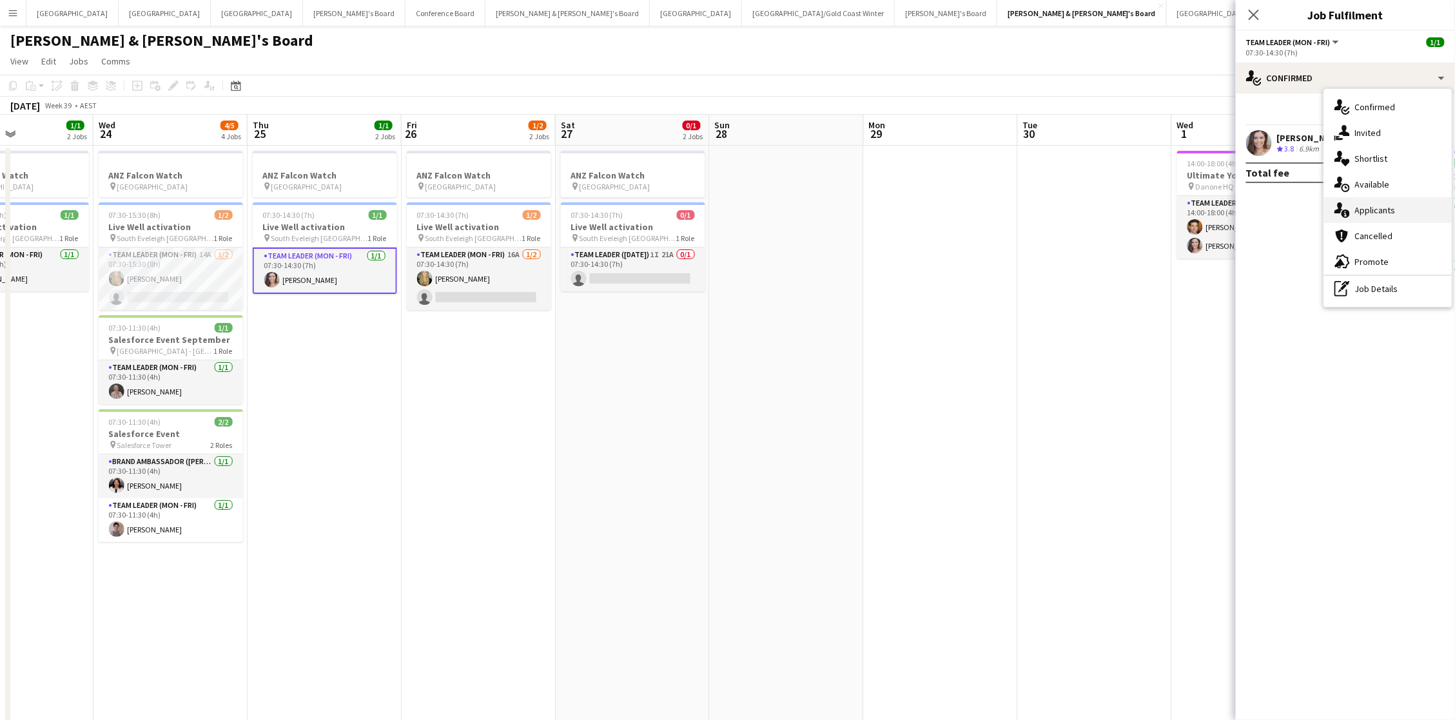
click at [1091, 204] on span "Applicants" at bounding box center [1375, 210] width 41 height 12
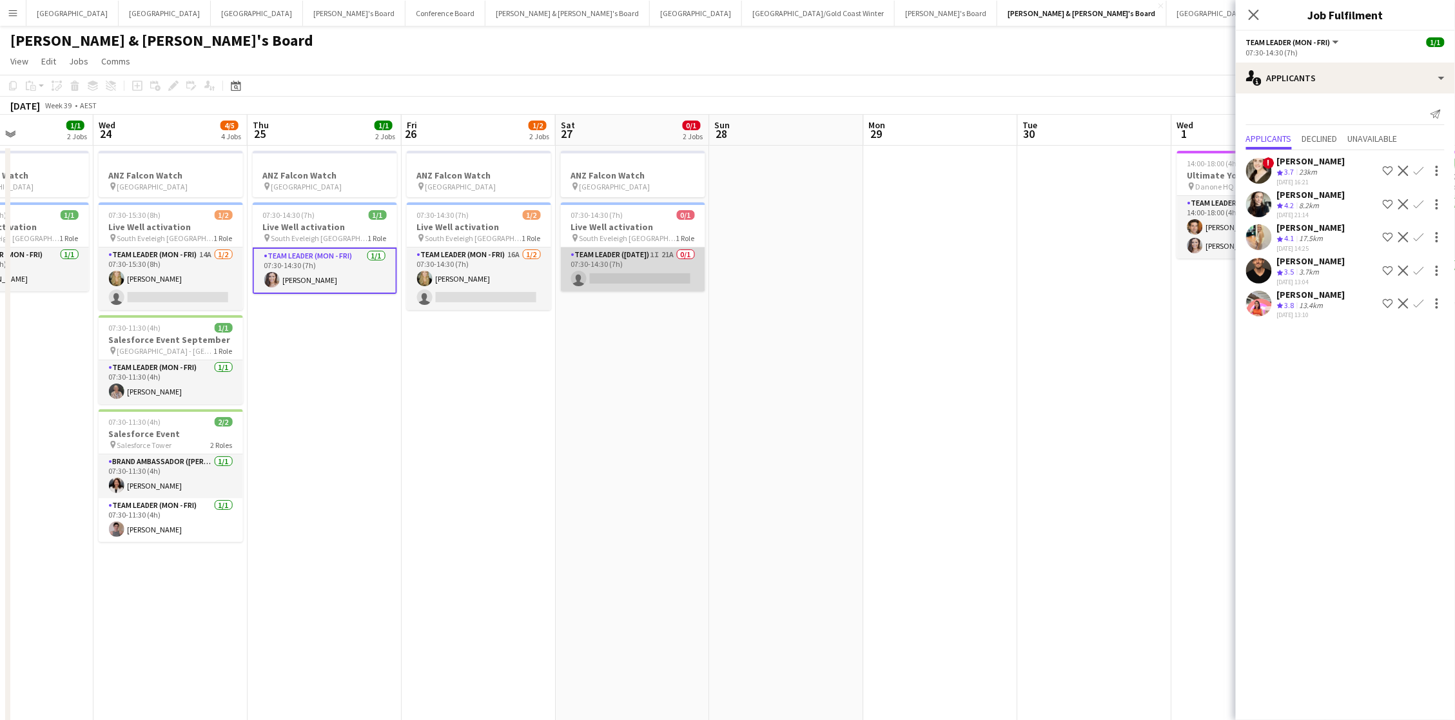
click at [682, 269] on app-card-role "Team Leader ([DATE]) 1I 21A 0/1 07:30-14:30 (7h) single-neutral-actions" at bounding box center [633, 270] width 144 height 44
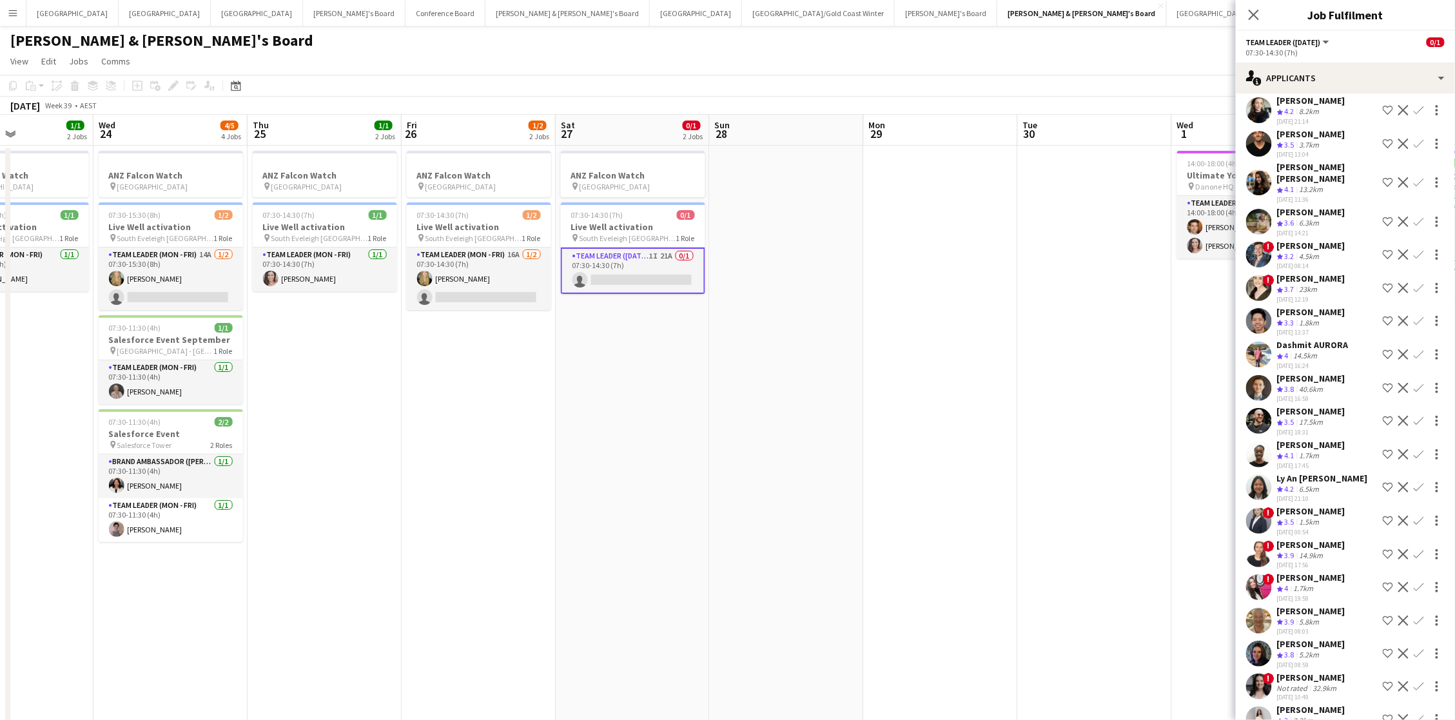
scroll to position [59, 0]
click at [715, 280] on app-date-cell at bounding box center [787, 683] width 154 height 1075
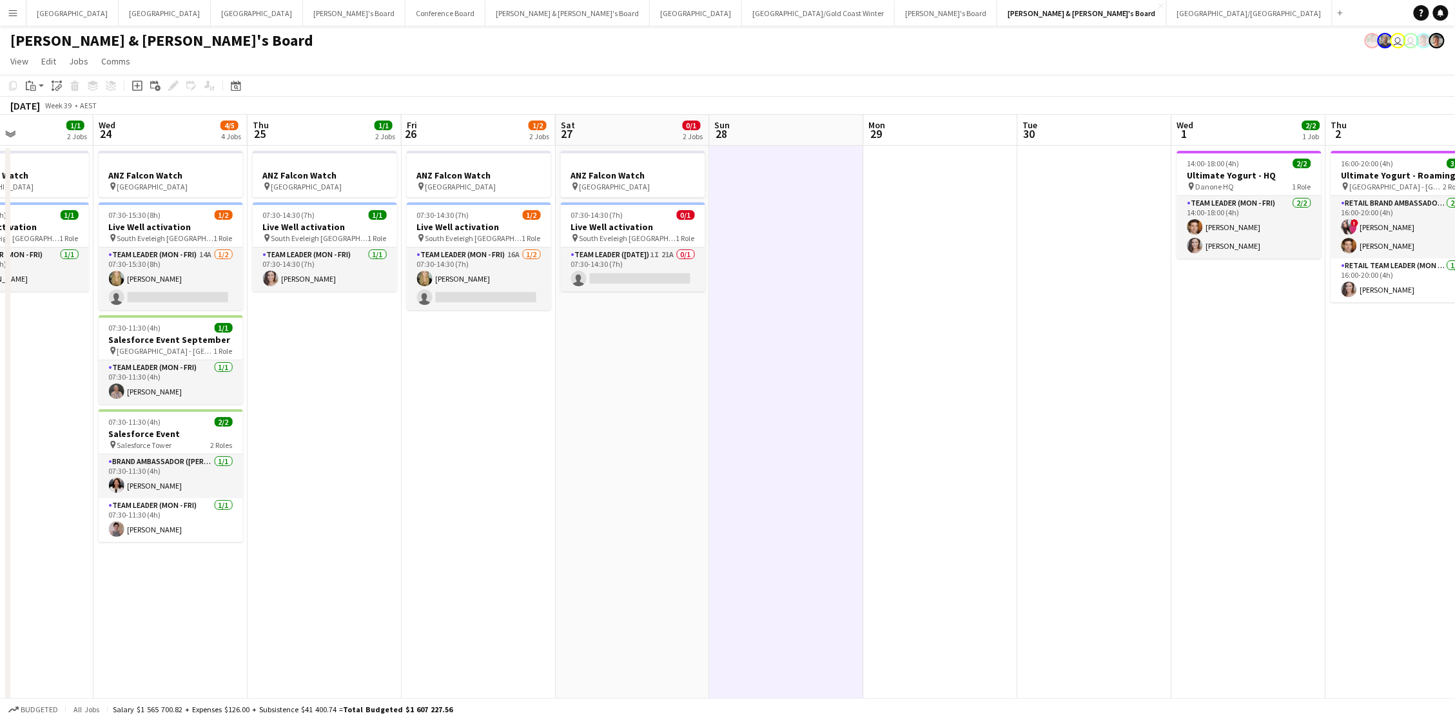
click at [740, 280] on app-date-cell at bounding box center [787, 683] width 154 height 1075
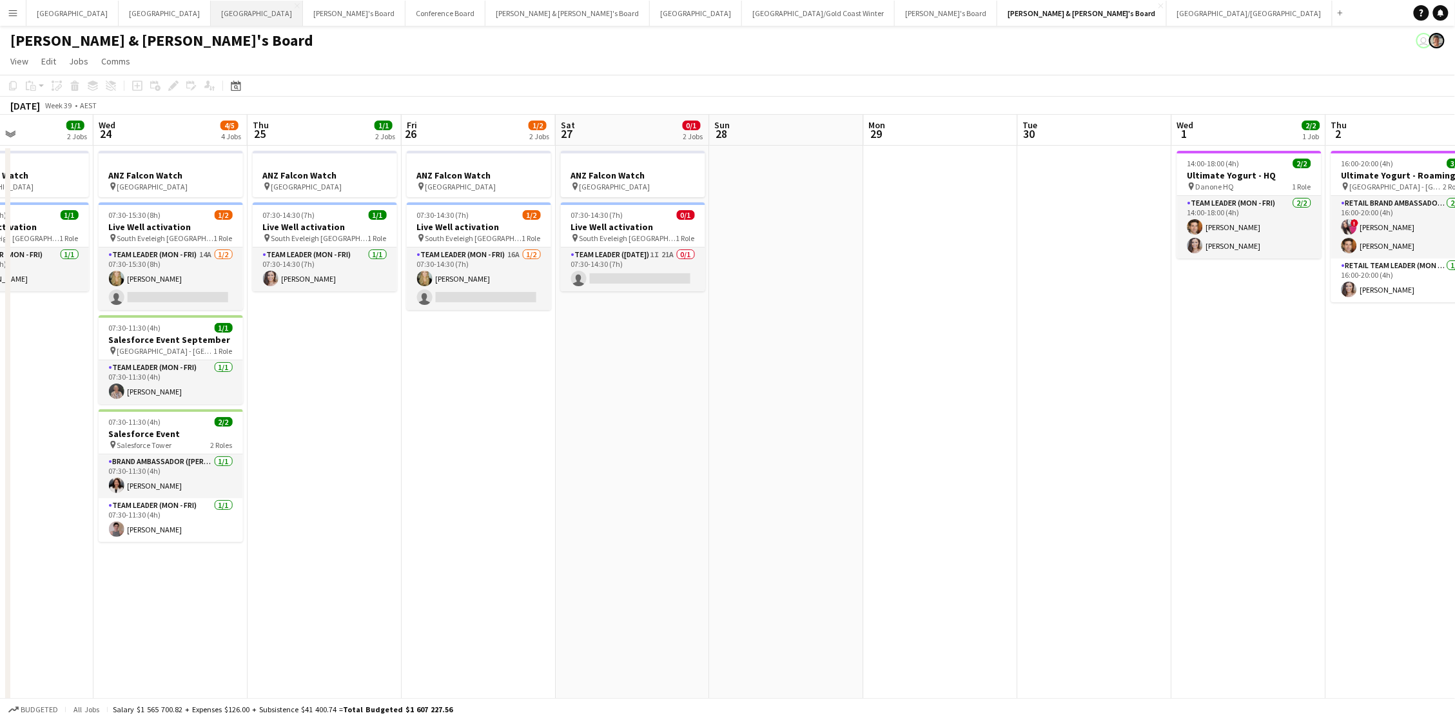
click at [211, 12] on button "Melbourne Close" at bounding box center [257, 13] width 92 height 25
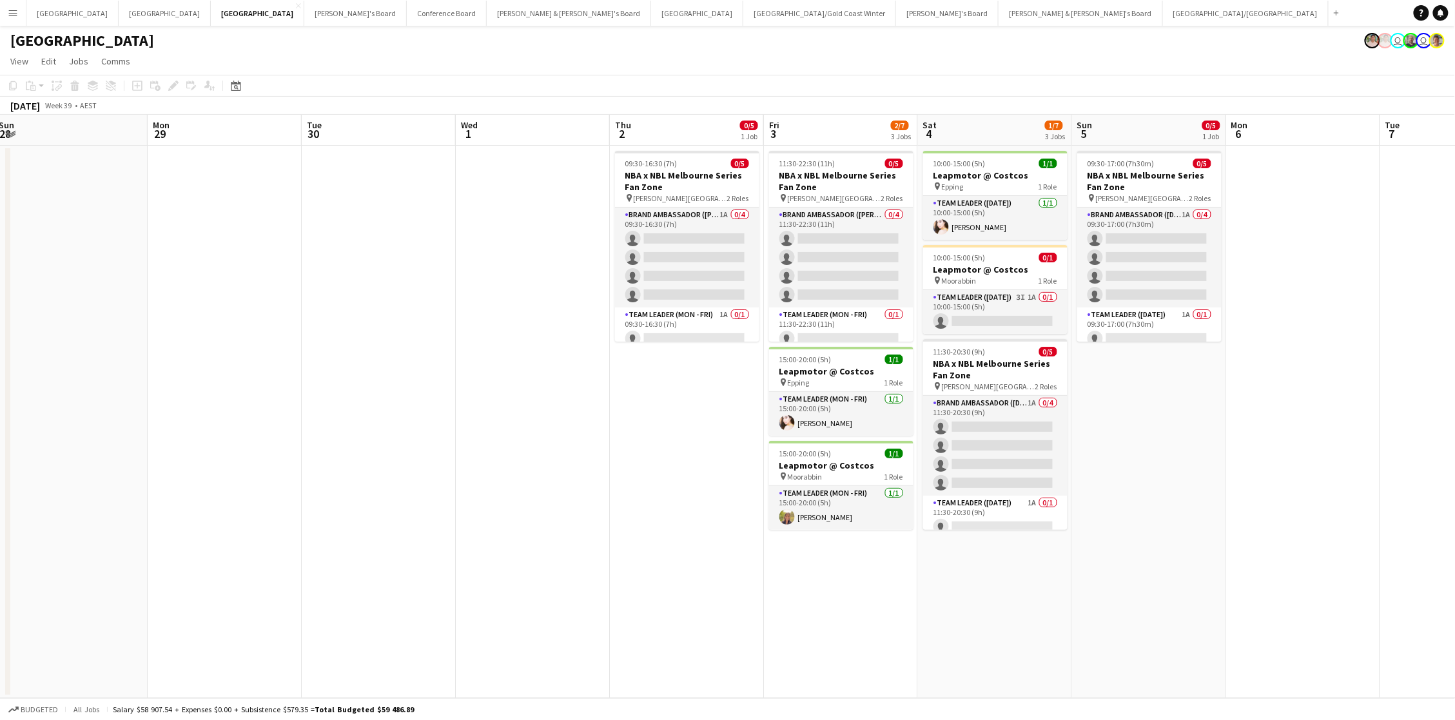
scroll to position [0, 346]
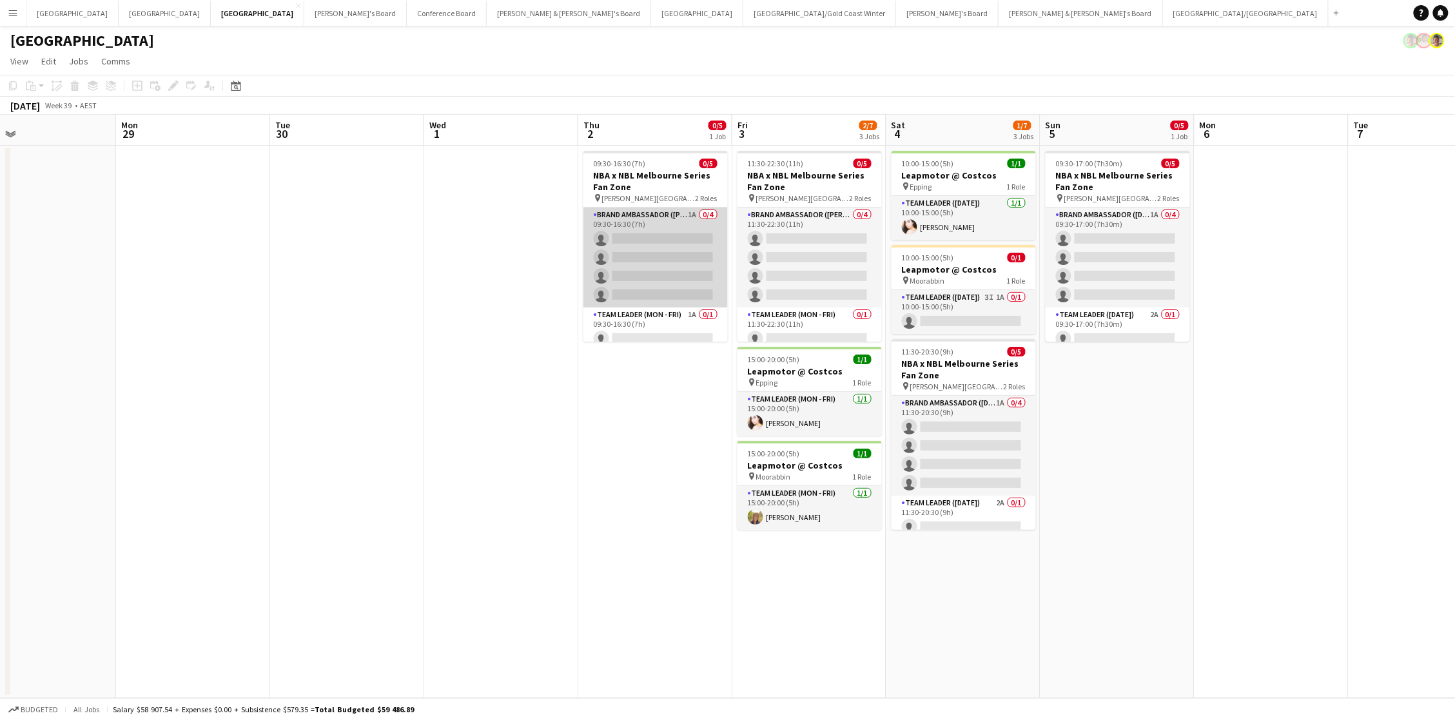
click at [672, 256] on app-card-role "Brand Ambassador (Mon - Fri) 1A 0/4 09:30-16:30 (7h) single-neutral-actions sin…" at bounding box center [655, 258] width 144 height 100
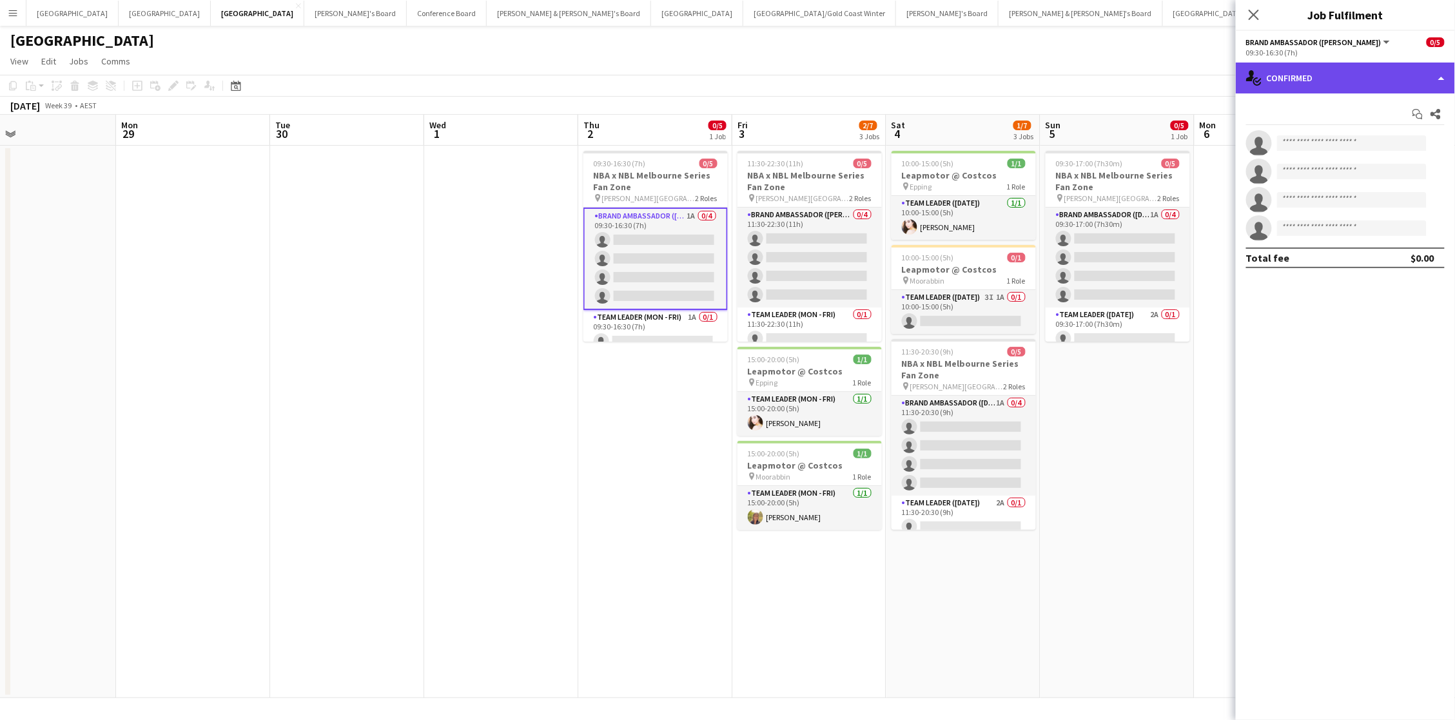
click at [1091, 76] on div "single-neutral-actions-check-2 Confirmed" at bounding box center [1345, 78] width 219 height 31
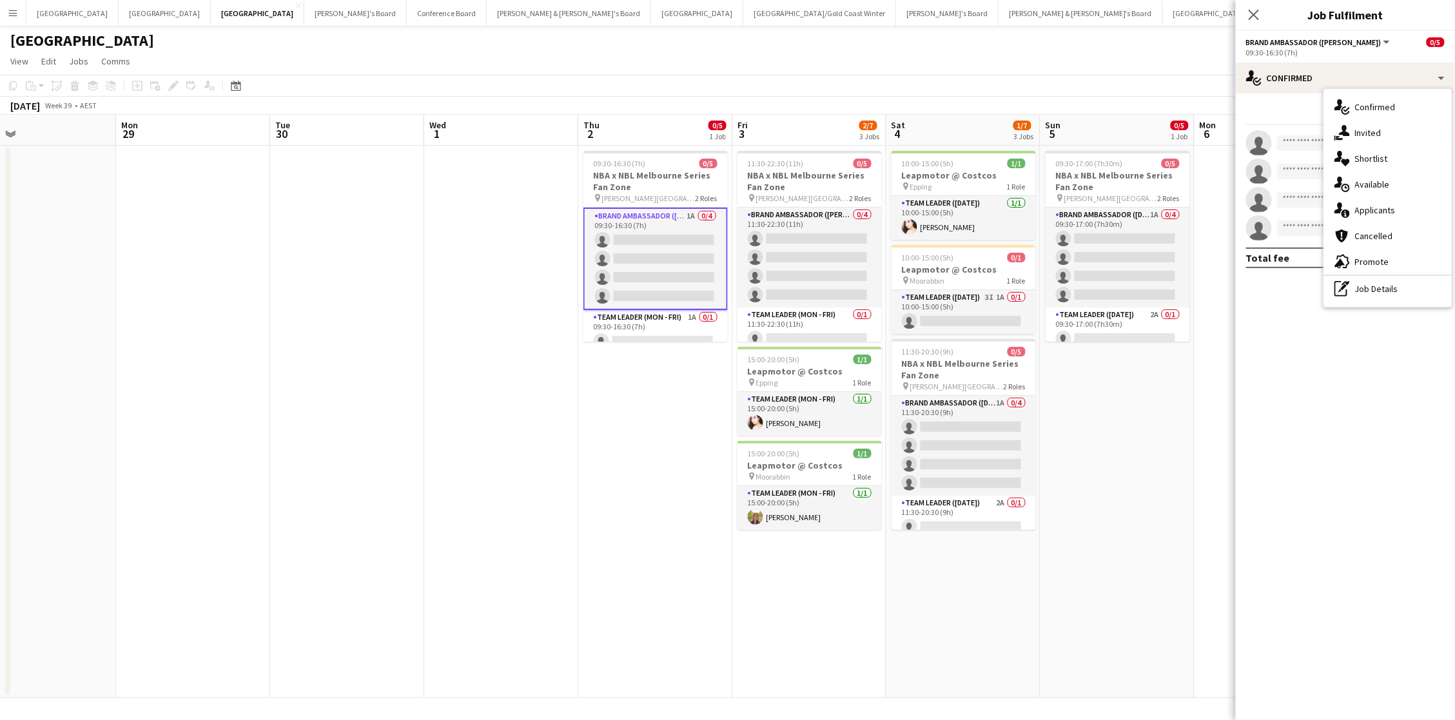
click at [1091, 518] on app-date-cell "09:30-17:00 (7h30m) 0/5 NBA x NBL Melbourne Series Fan Zone pin [PERSON_NAME][G…" at bounding box center [1117, 422] width 154 height 552
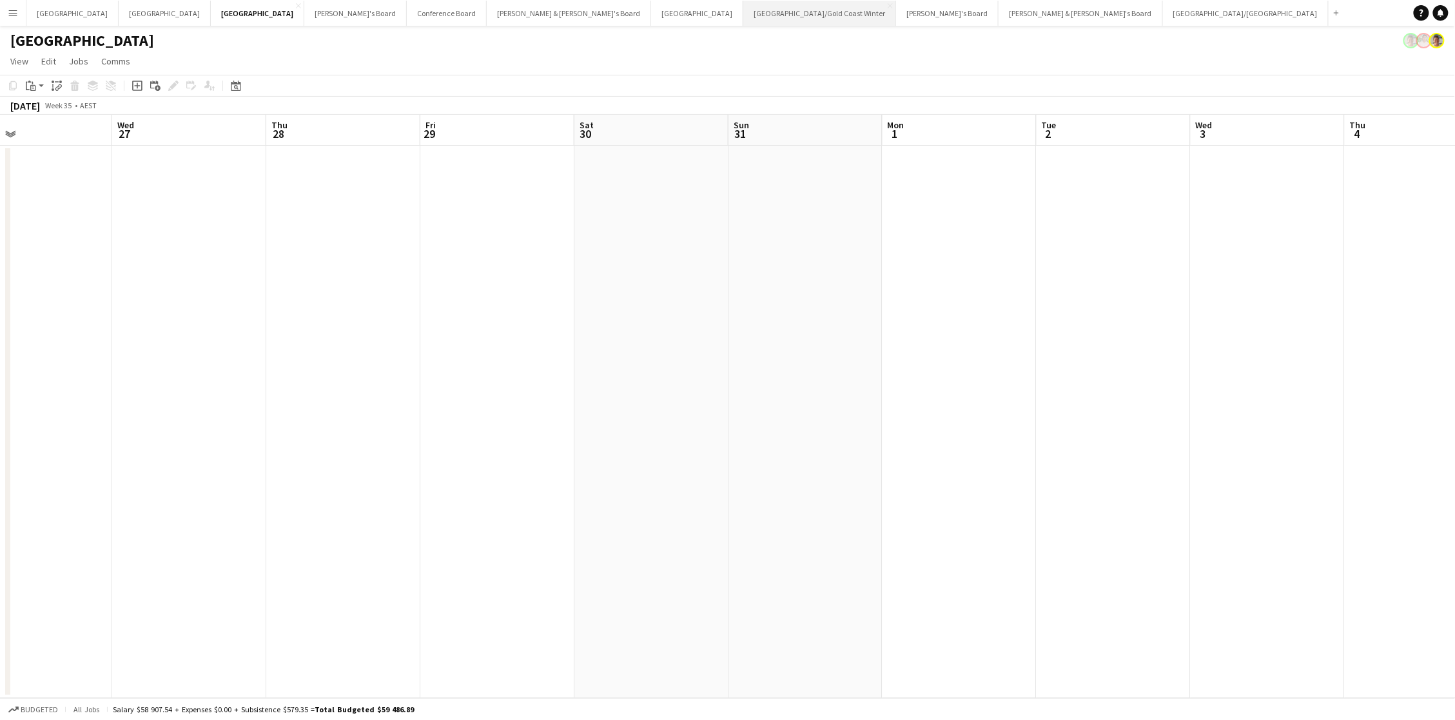
scroll to position [0, 1]
click at [10, 19] on button "Menu" at bounding box center [13, 13] width 26 height 26
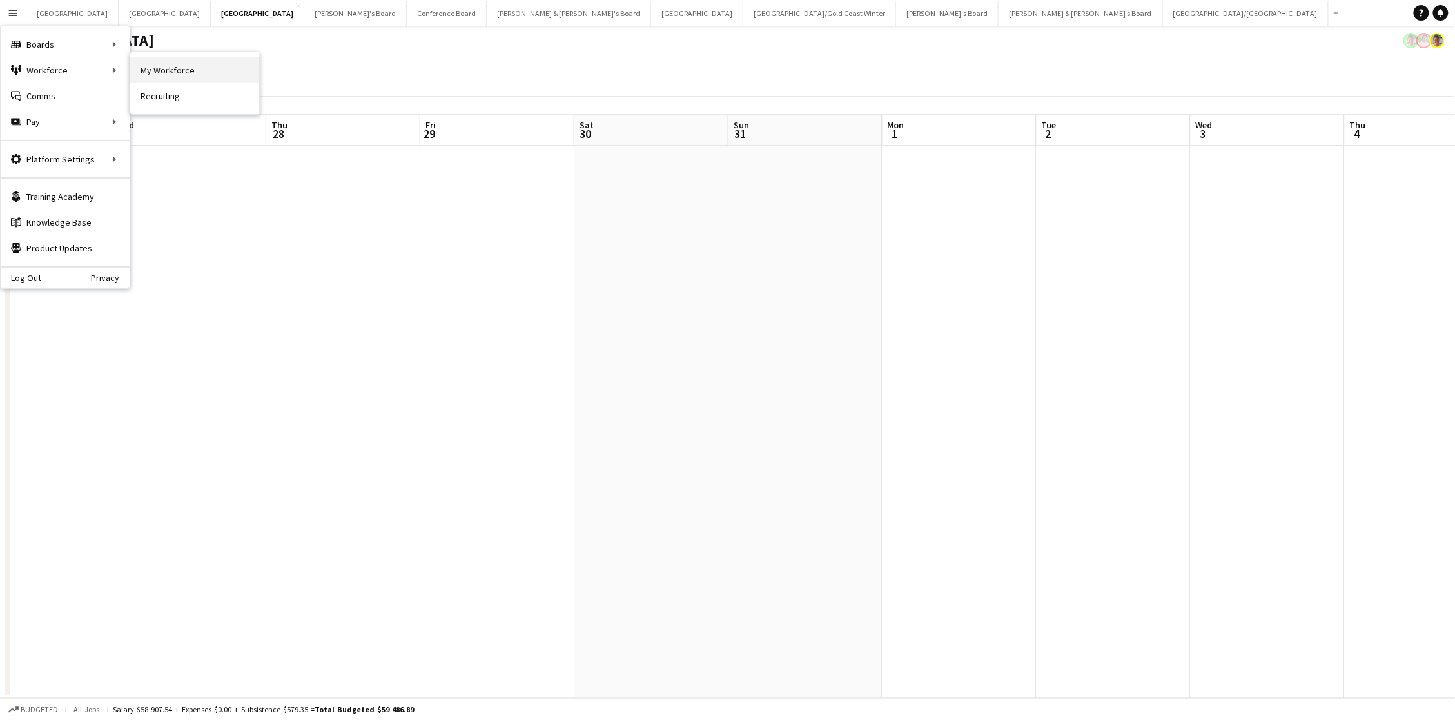
click at [180, 73] on link "My Workforce" at bounding box center [194, 70] width 129 height 26
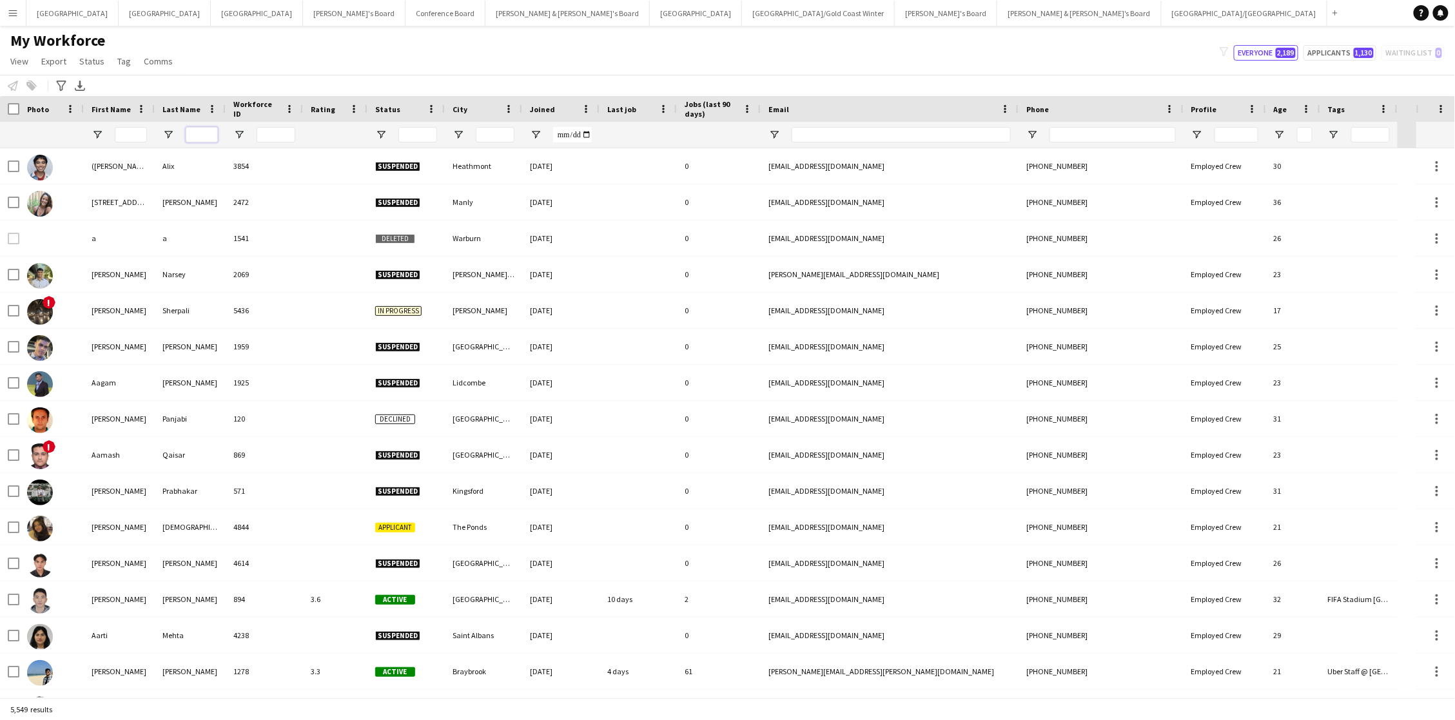
click at [199, 135] on input "Last Name Filter Input" at bounding box center [202, 134] width 32 height 15
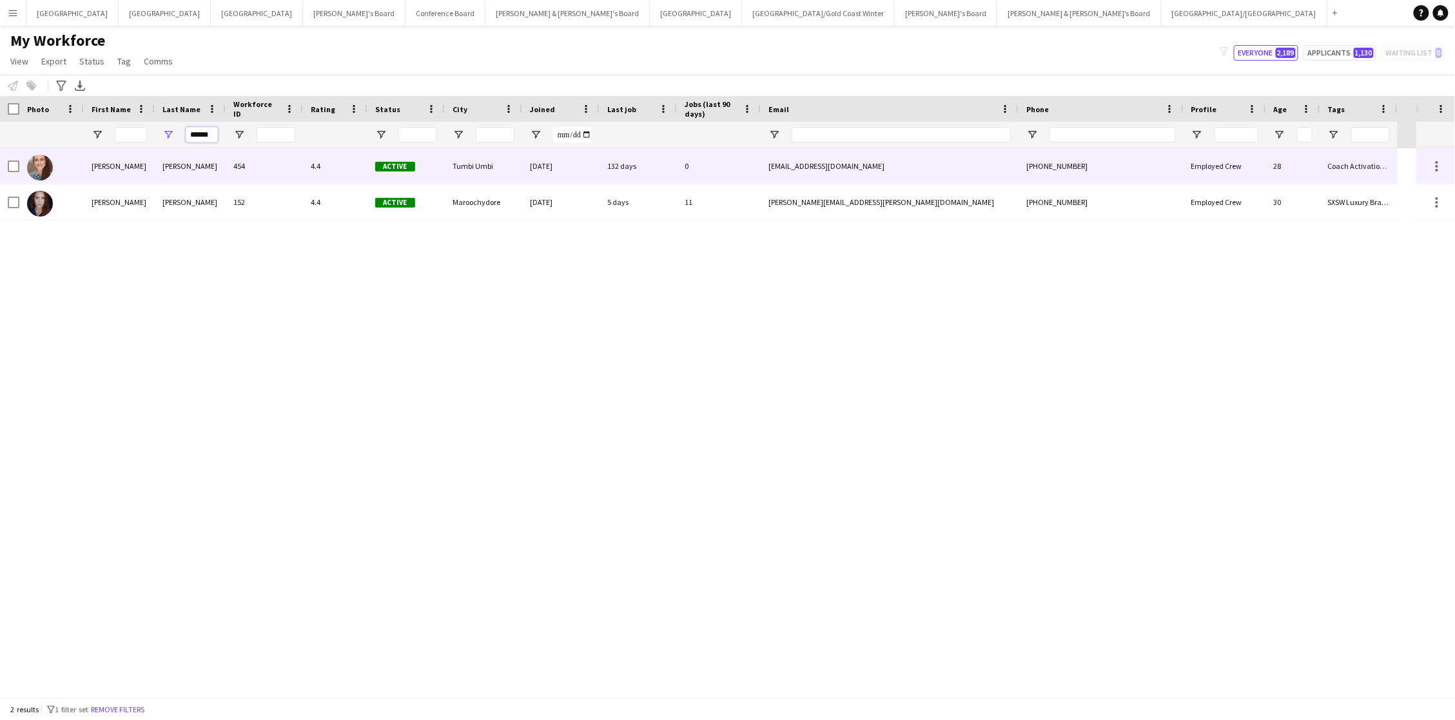
type input "******"
click at [631, 173] on div "132 days" at bounding box center [638, 165] width 77 height 35
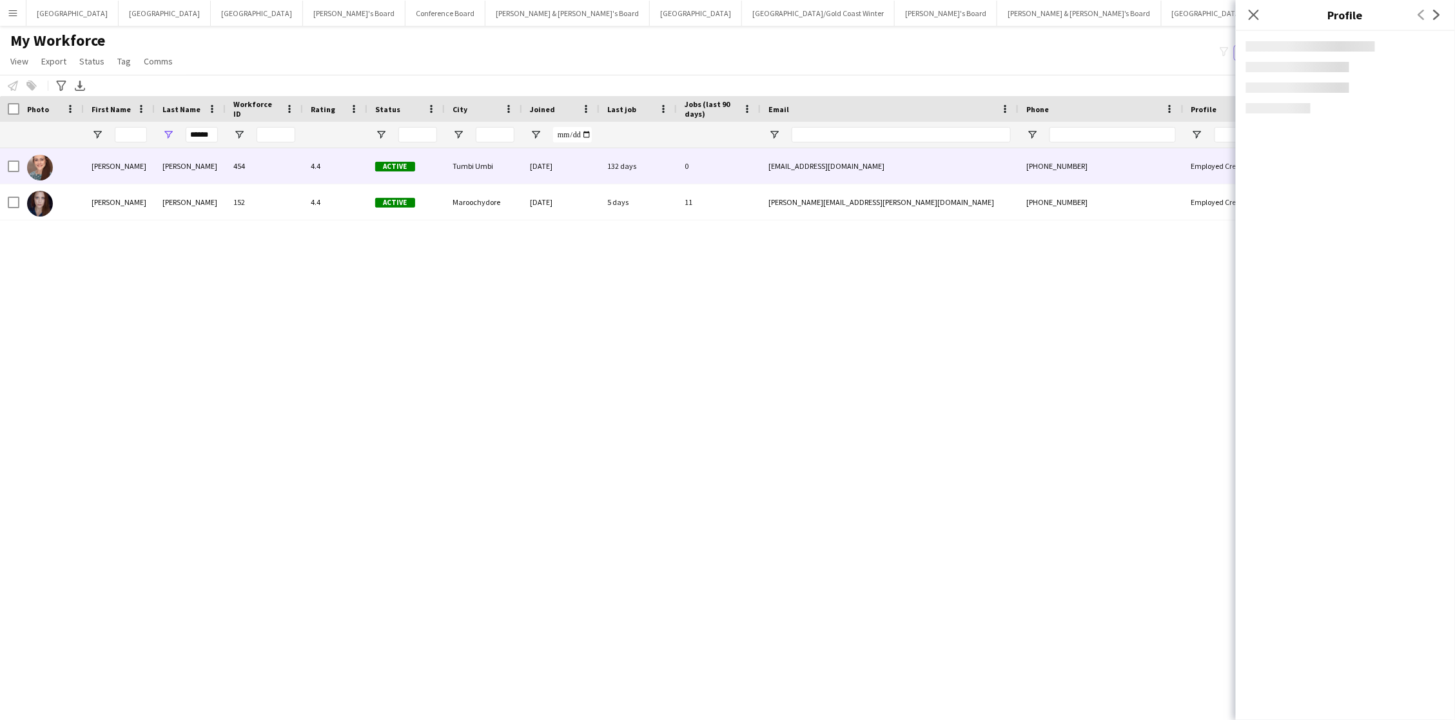
scroll to position [0, 1]
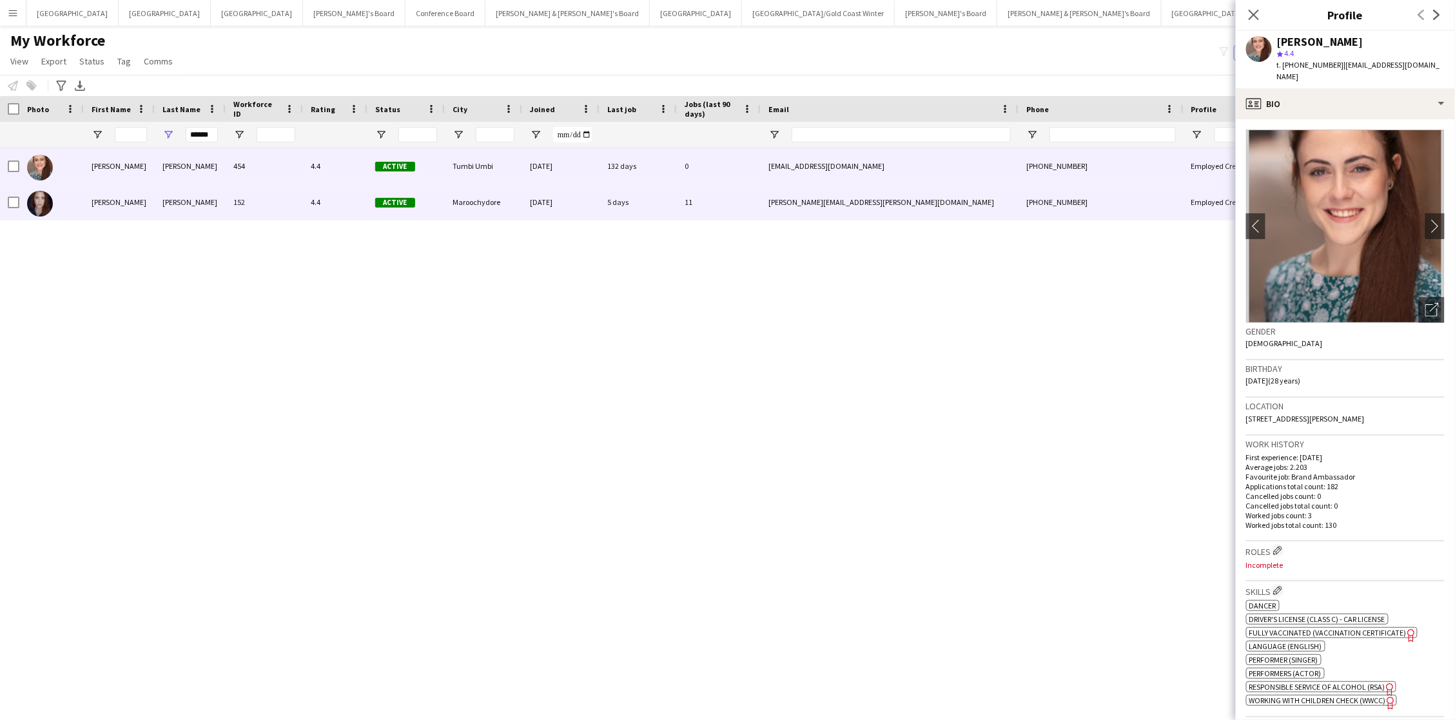
click at [845, 197] on div "[PERSON_NAME][EMAIL_ADDRESS][PERSON_NAME][DOMAIN_NAME]" at bounding box center [890, 201] width 258 height 35
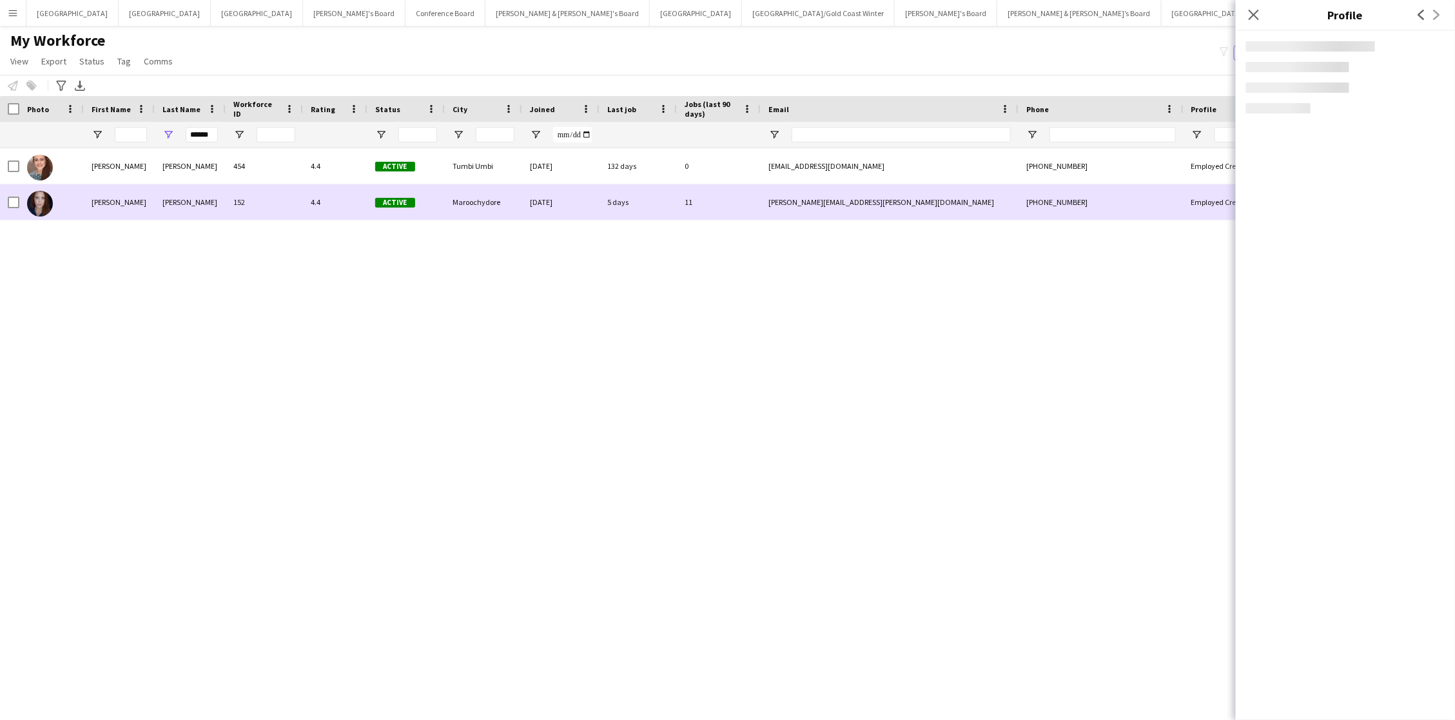
scroll to position [0, 0]
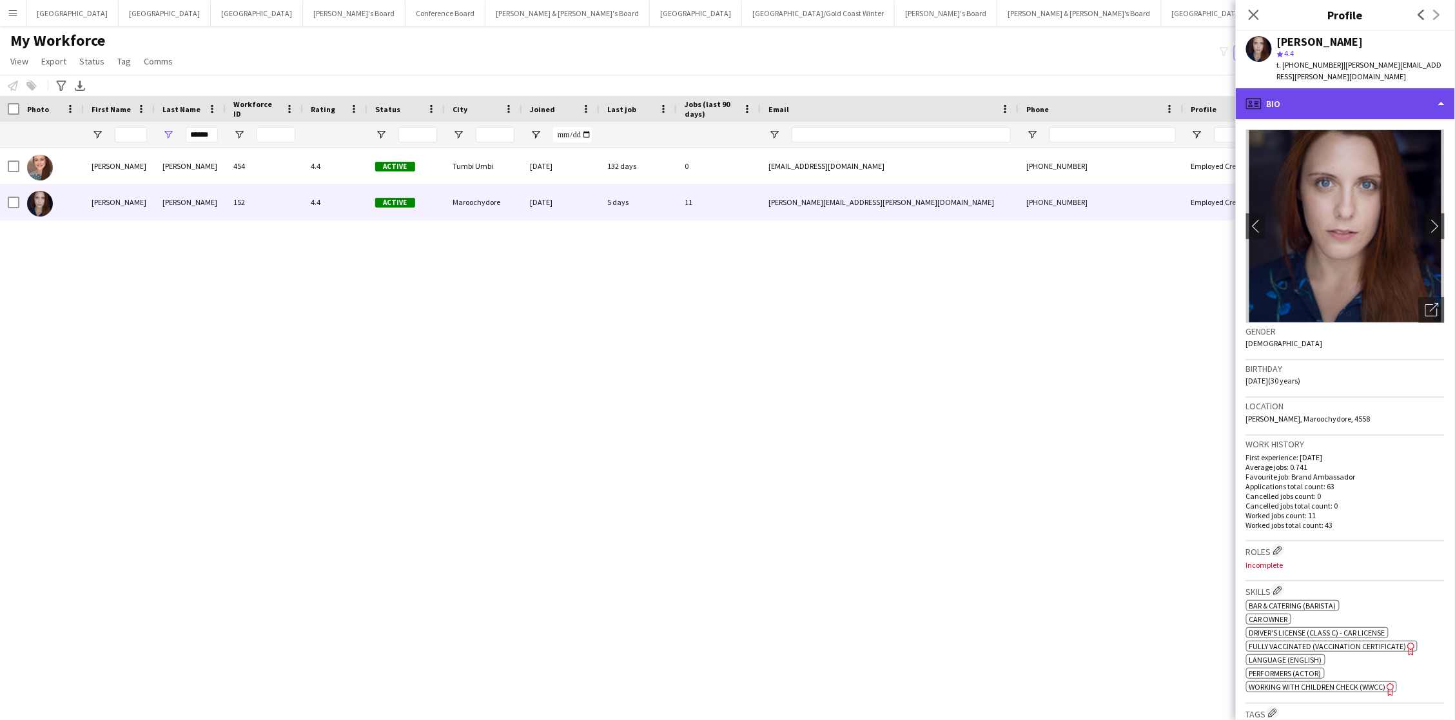
click at [1091, 97] on div "profile Bio" at bounding box center [1345, 103] width 219 height 31
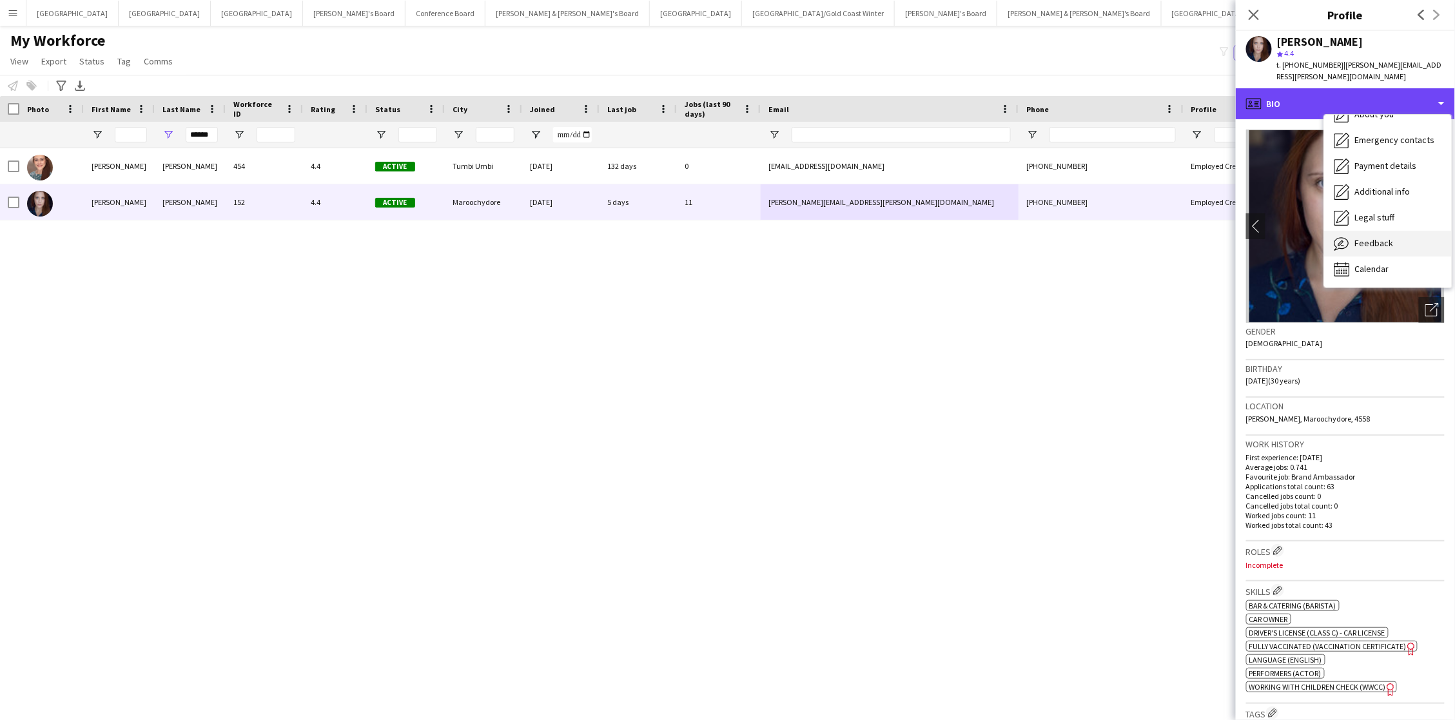
scroll to position [95, 0]
click at [1091, 238] on span "Feedback" at bounding box center [1374, 244] width 39 height 12
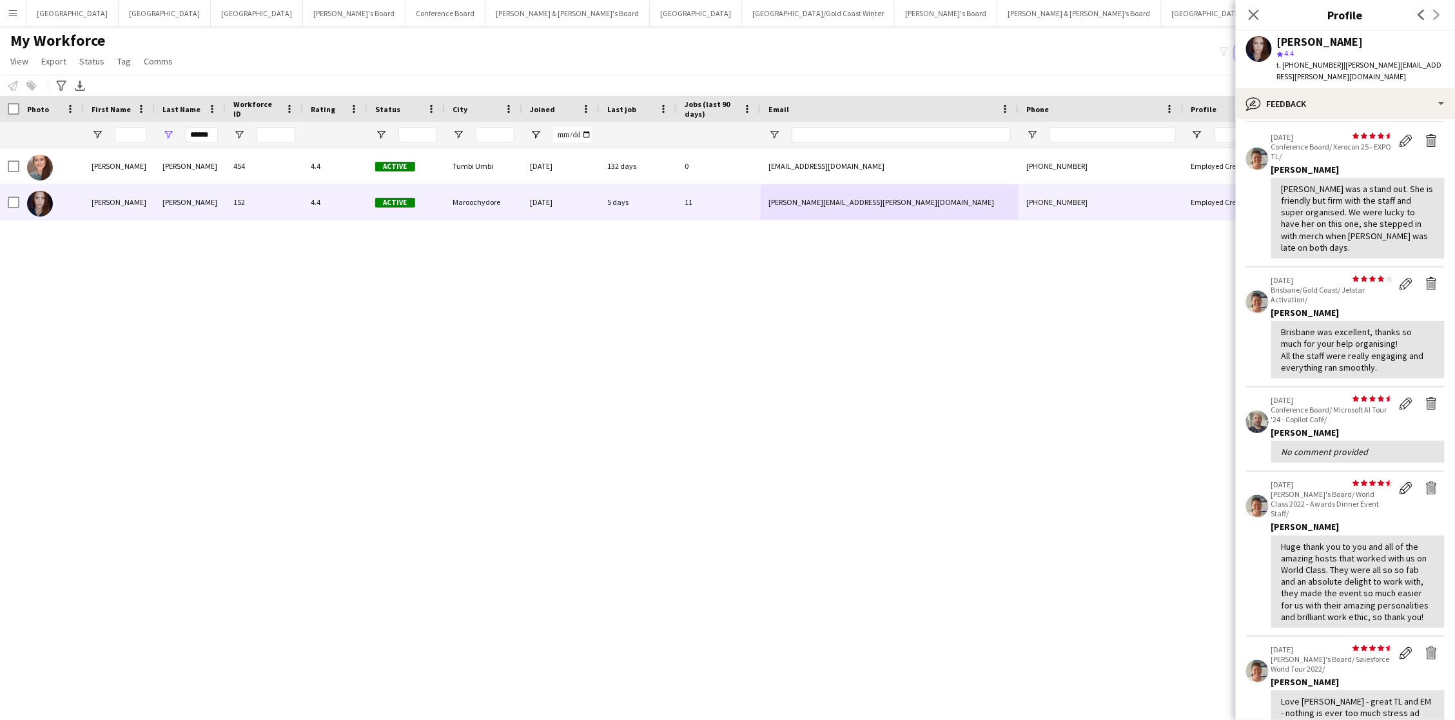
scroll to position [53, 0]
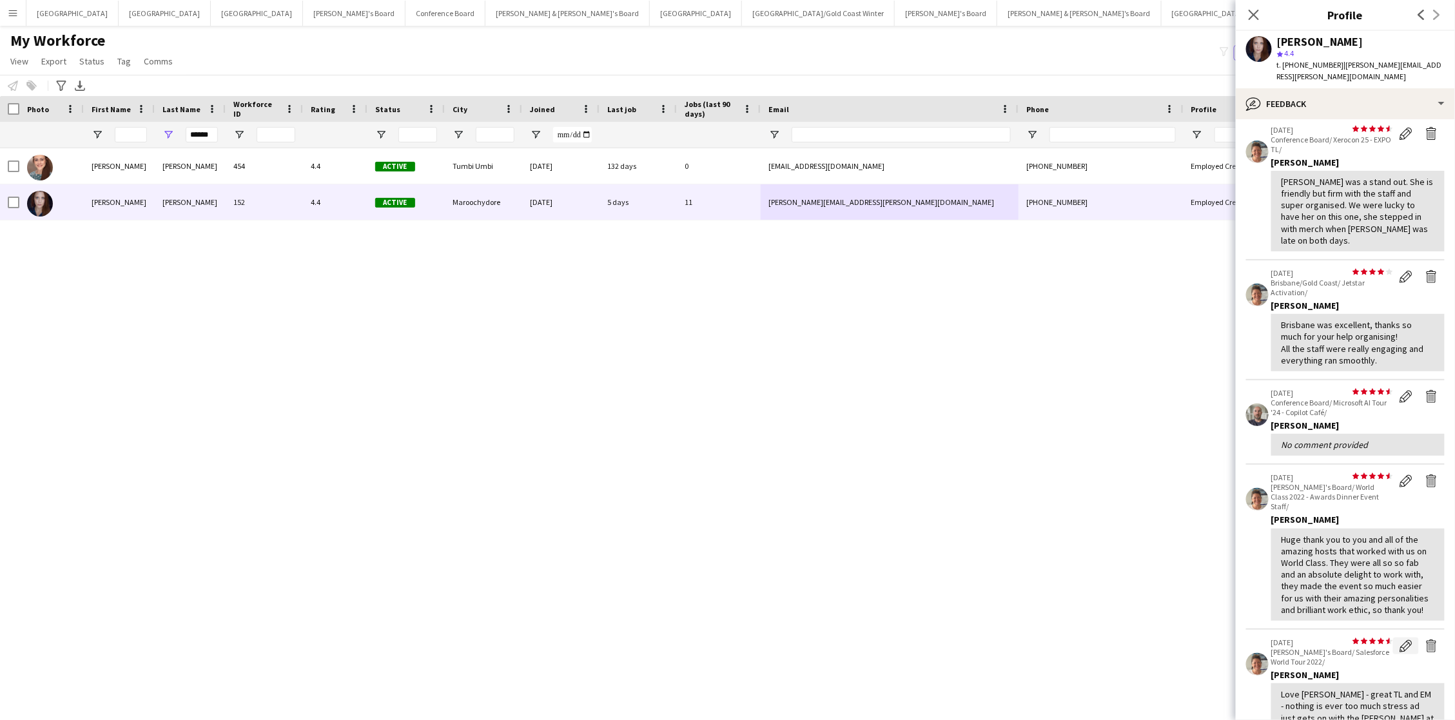
click at [1091, 518] on app-icon "Edit feedback" at bounding box center [1406, 646] width 13 height 13
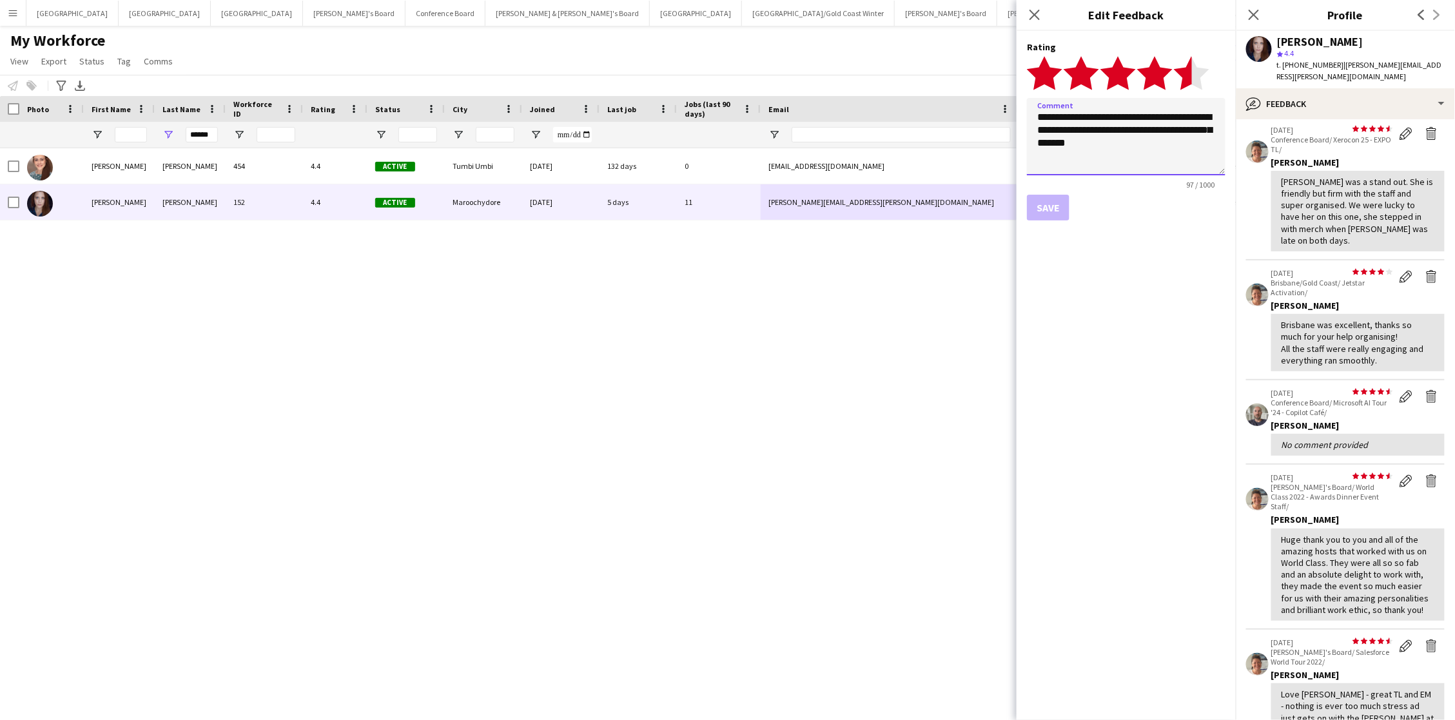
click at [1067, 140] on textarea "**********" at bounding box center [1126, 136] width 199 height 77
type textarea "**********"
click at [1045, 210] on button "Save" at bounding box center [1048, 208] width 43 height 26
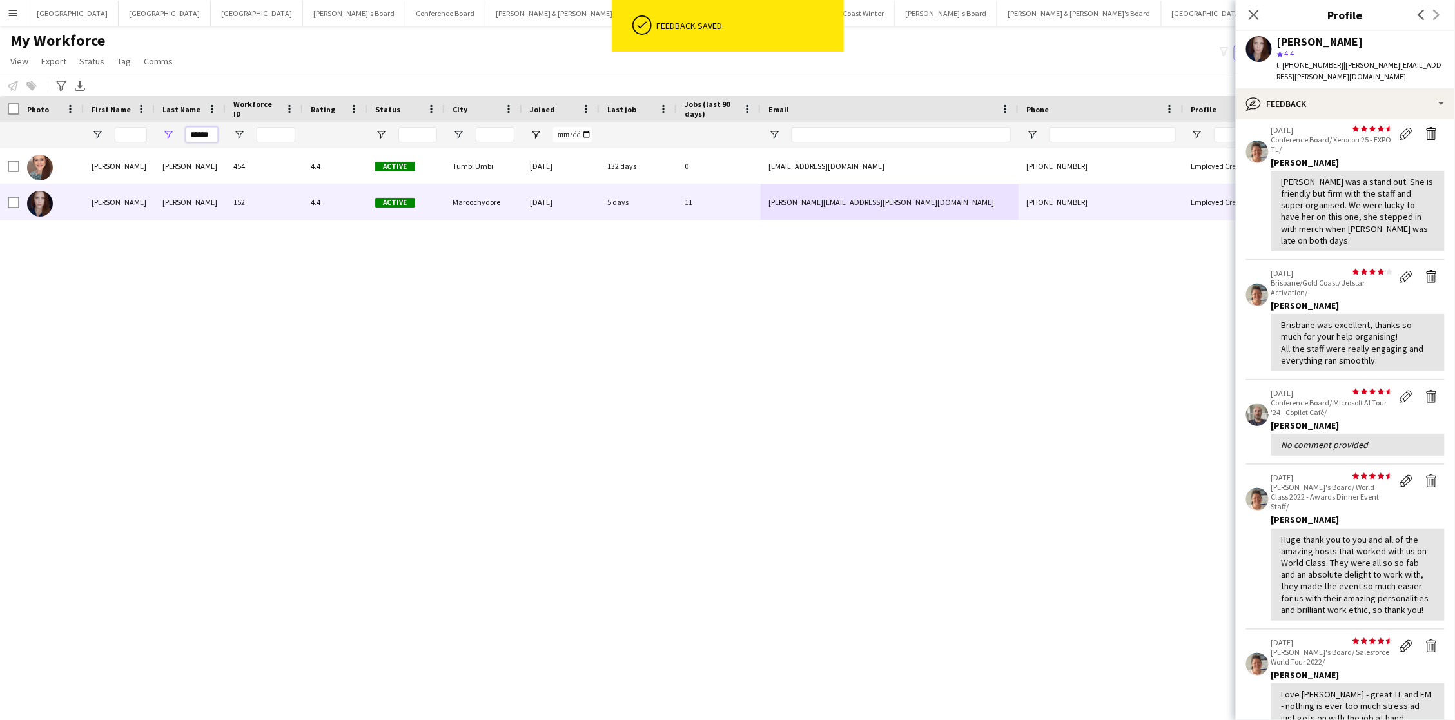
click at [199, 133] on input "******" at bounding box center [202, 134] width 32 height 15
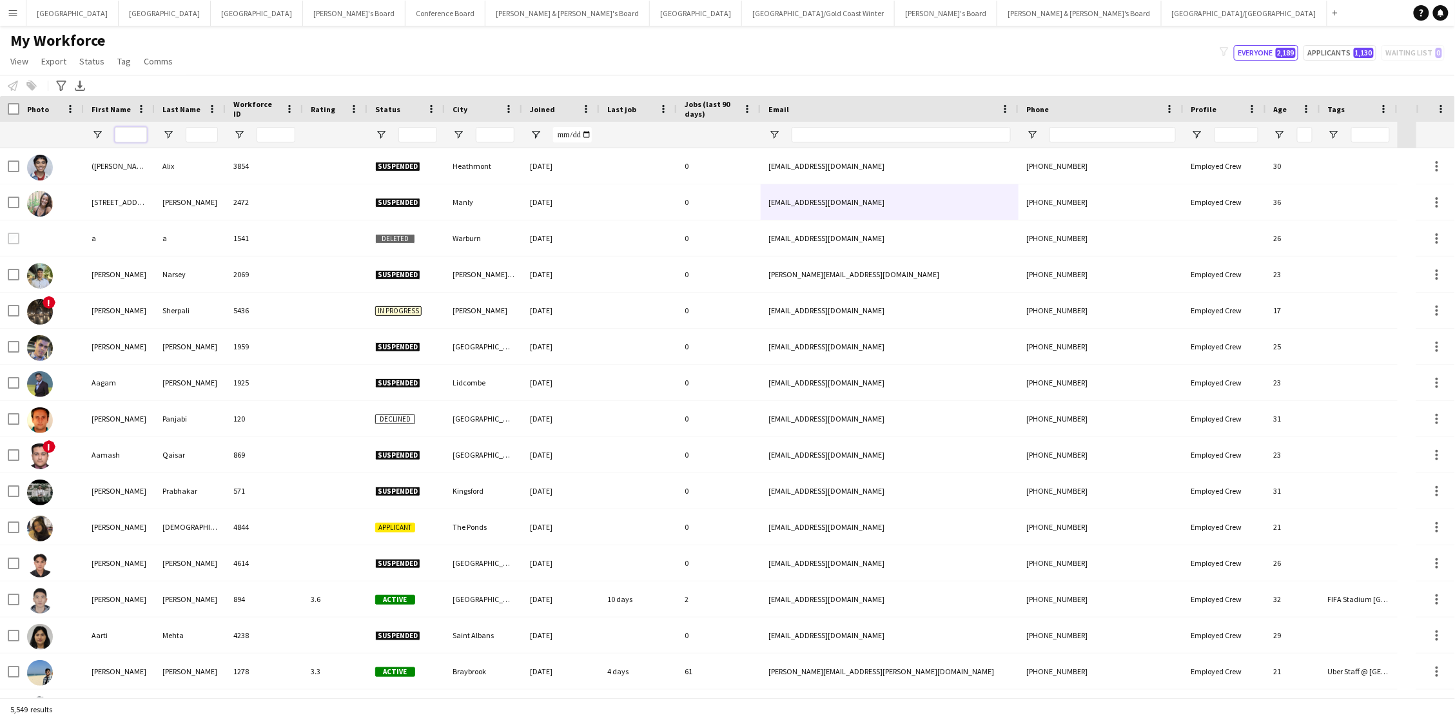
click at [124, 137] on input "First Name Filter Input" at bounding box center [131, 134] width 32 height 15
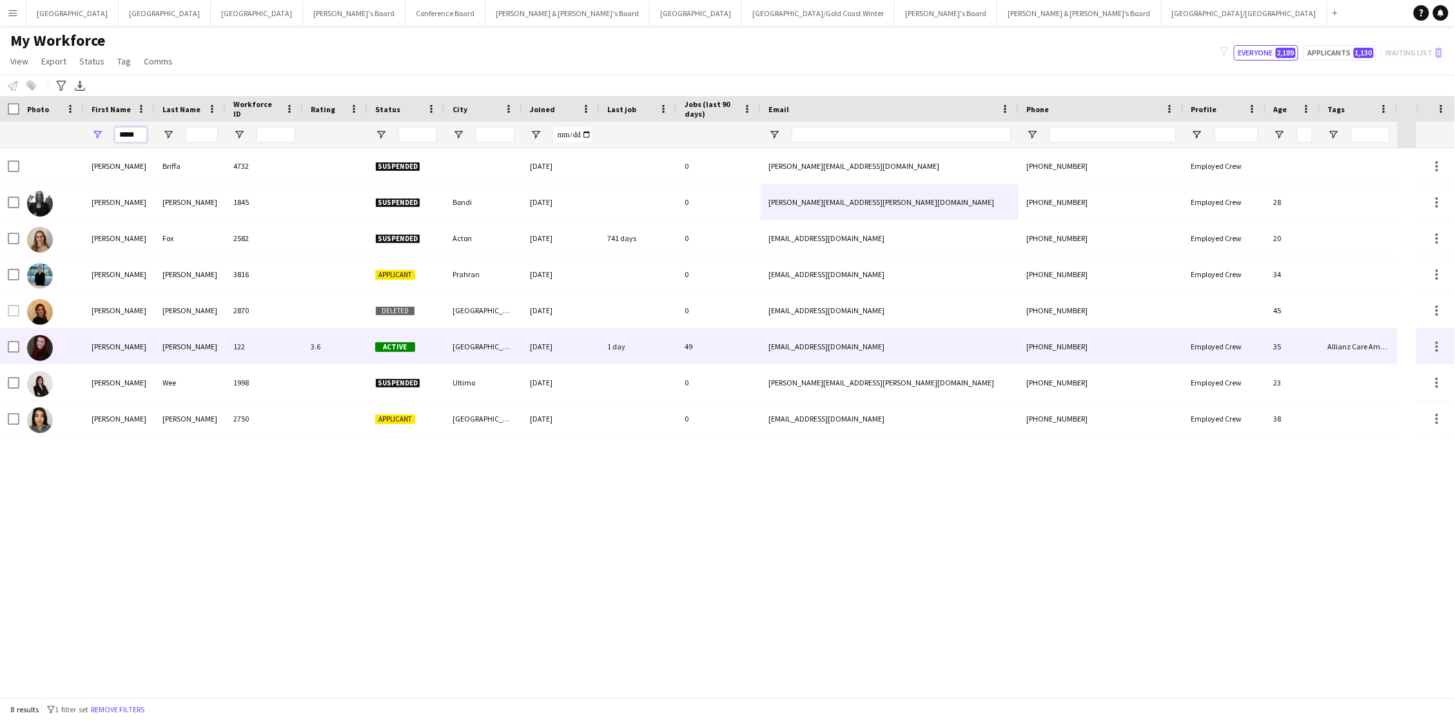
type input "*****"
click at [229, 349] on div "122" at bounding box center [264, 346] width 77 height 35
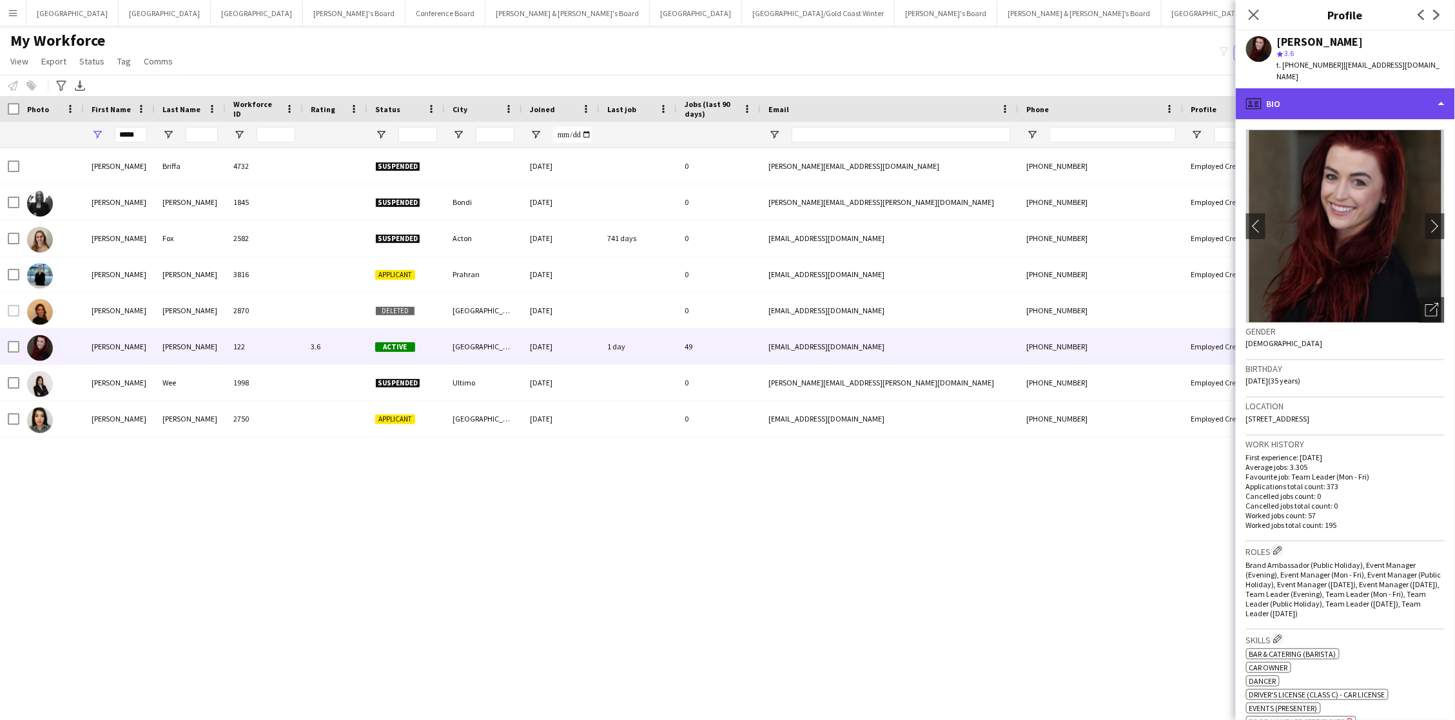
click at [1091, 88] on div "profile Bio" at bounding box center [1345, 103] width 219 height 31
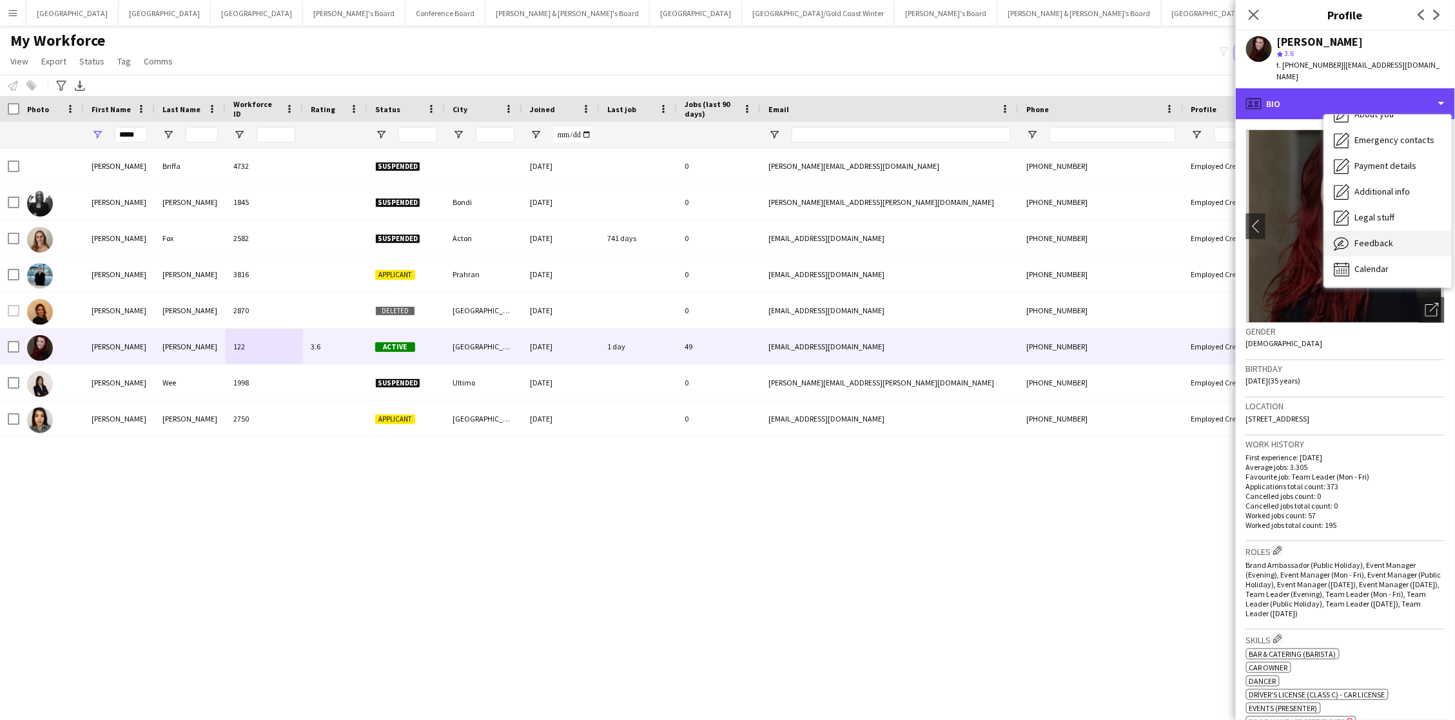
scroll to position [95, 0]
click at [1091, 237] on div "Feedback Feedback" at bounding box center [1388, 244] width 128 height 26
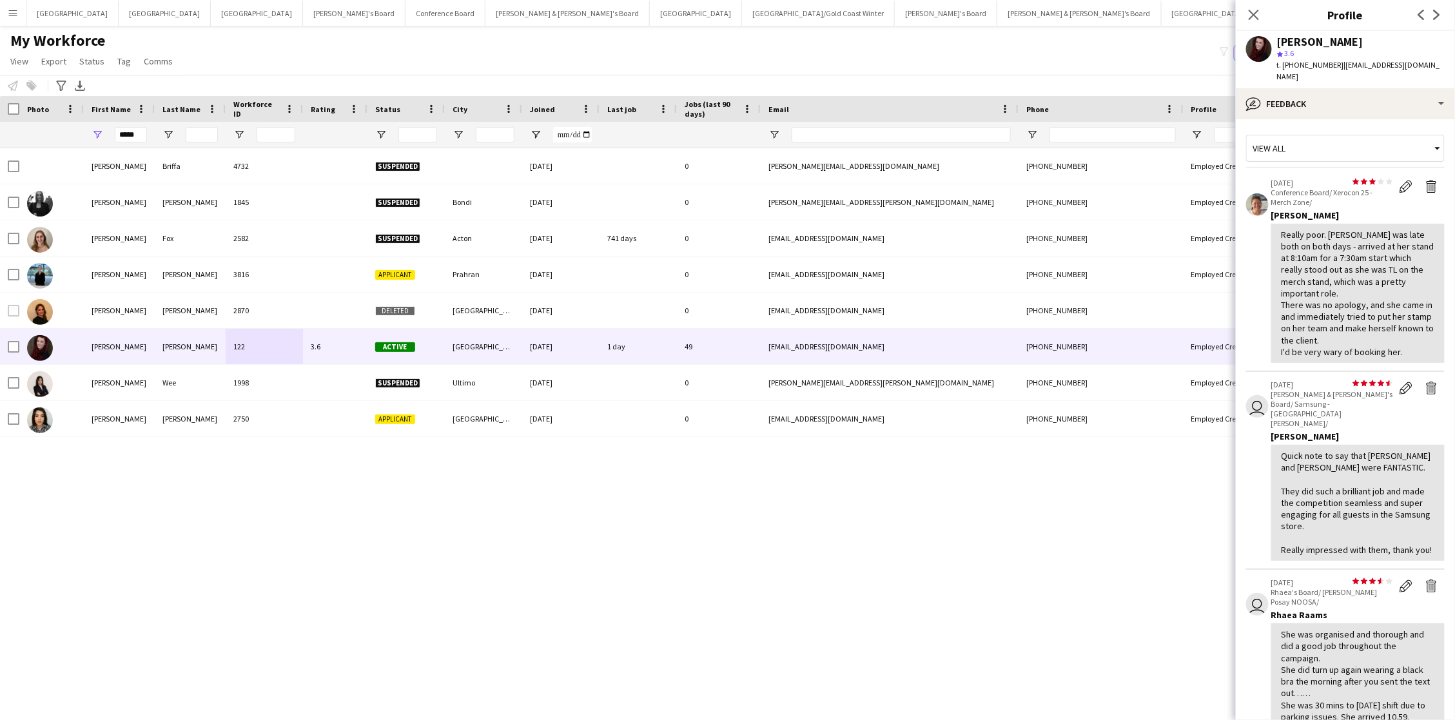
click at [1091, 12] on div "Close pop-in" at bounding box center [1254, 15] width 36 height 30
click at [1091, 10] on div "Close pop-in" at bounding box center [1254, 15] width 36 height 30
click at [1091, 7] on app-icon "Close pop-in" at bounding box center [1254, 15] width 19 height 19
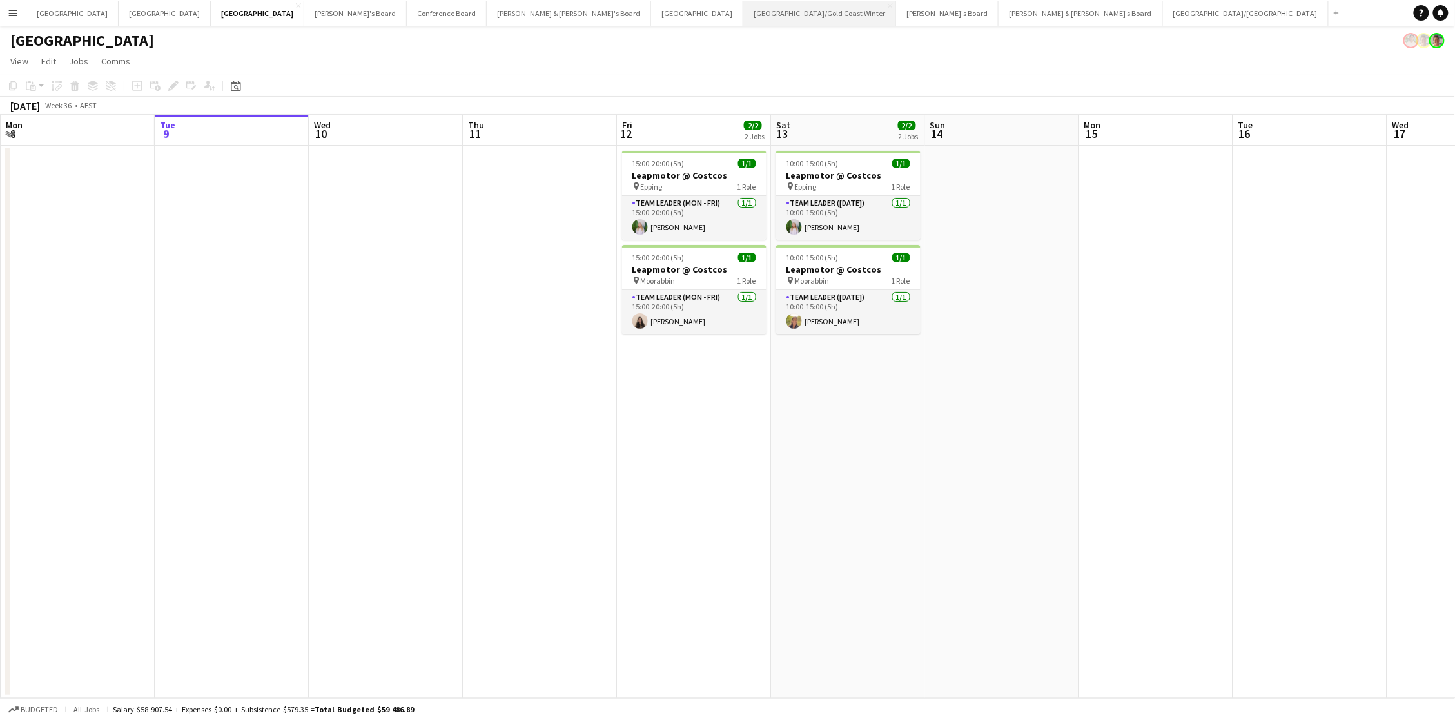
click at [743, 19] on button "[GEOGRAPHIC_DATA]/[GEOGRAPHIC_DATA] Winter Close" at bounding box center [819, 13] width 153 height 25
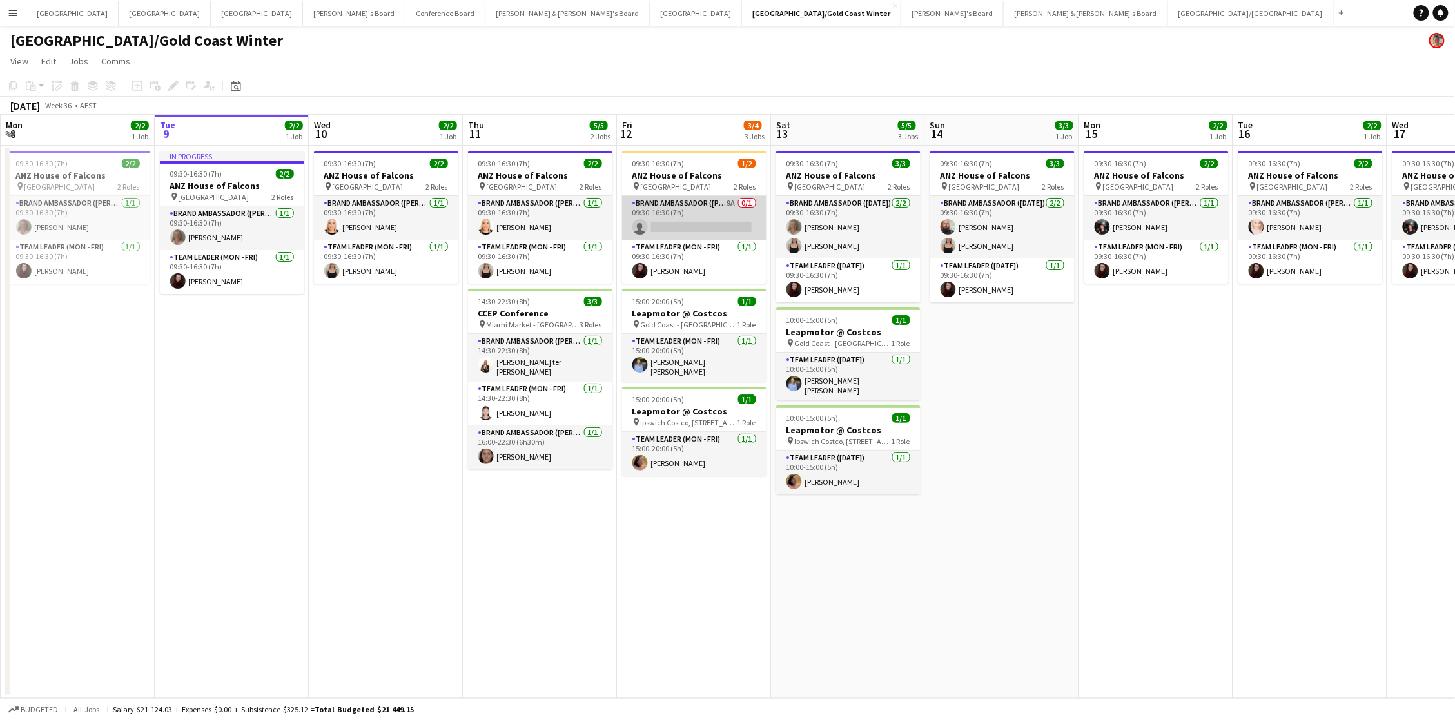
click at [721, 231] on app-card-role "Brand Ambassador (Mon - Fri) 9A 0/1 09:30-16:30 (7h) single-neutral-actions" at bounding box center [694, 218] width 144 height 44
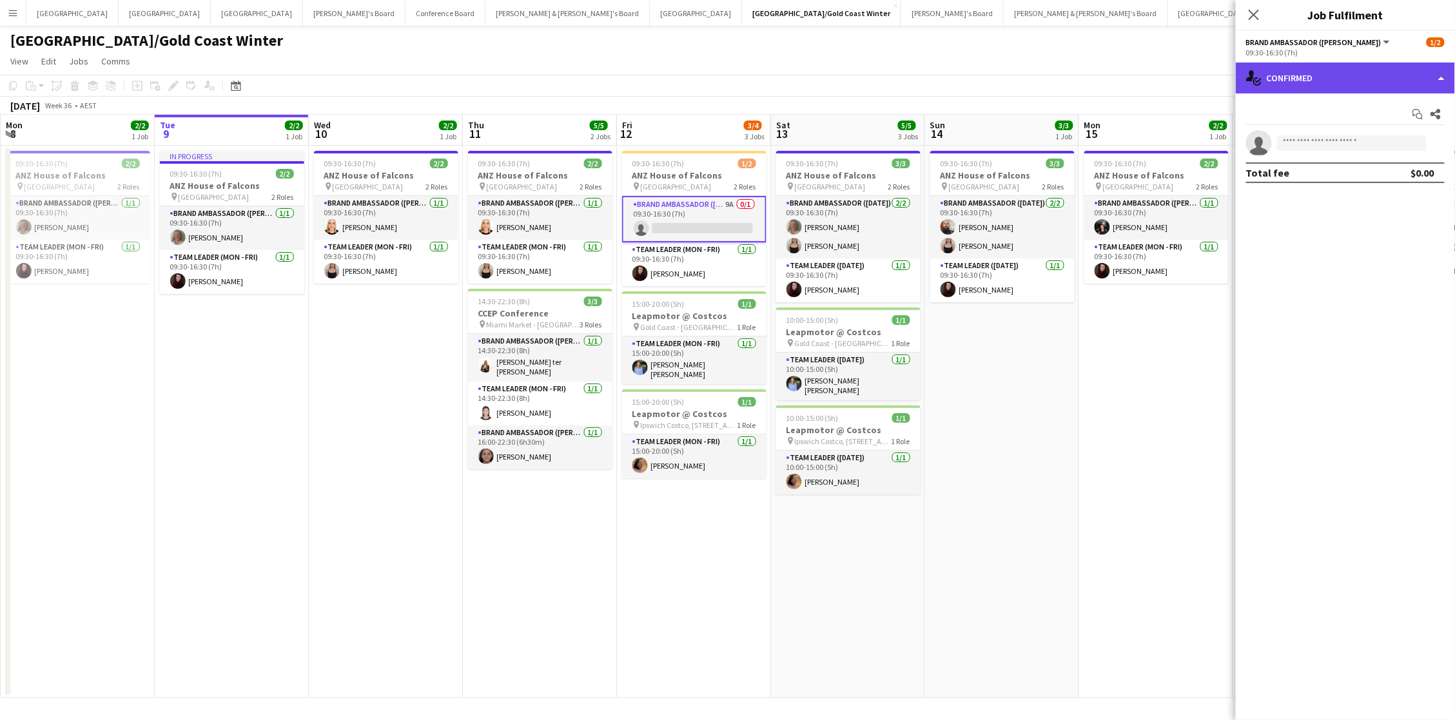
click at [1295, 66] on div "single-neutral-actions-check-2 Confirmed" at bounding box center [1345, 78] width 219 height 31
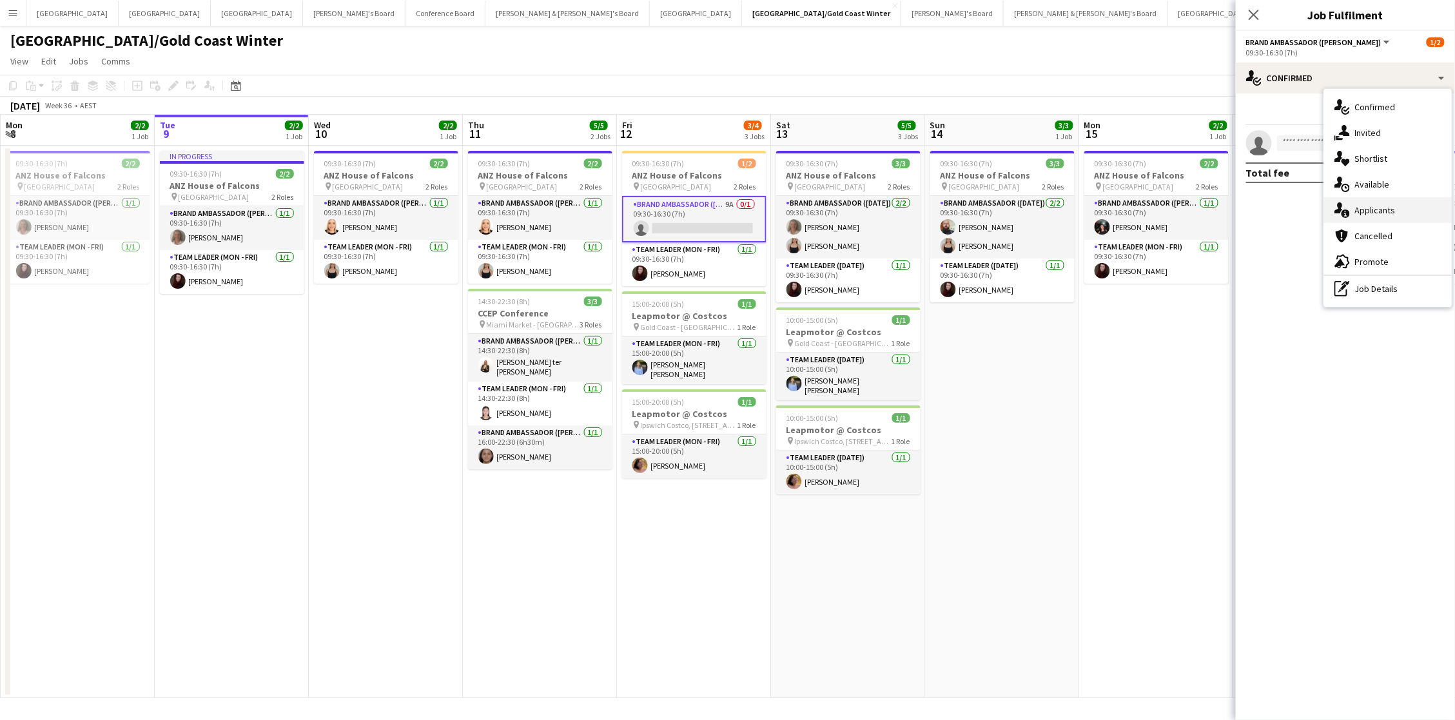
click at [1398, 218] on div "single-neutral-actions-information Applicants" at bounding box center [1388, 210] width 128 height 26
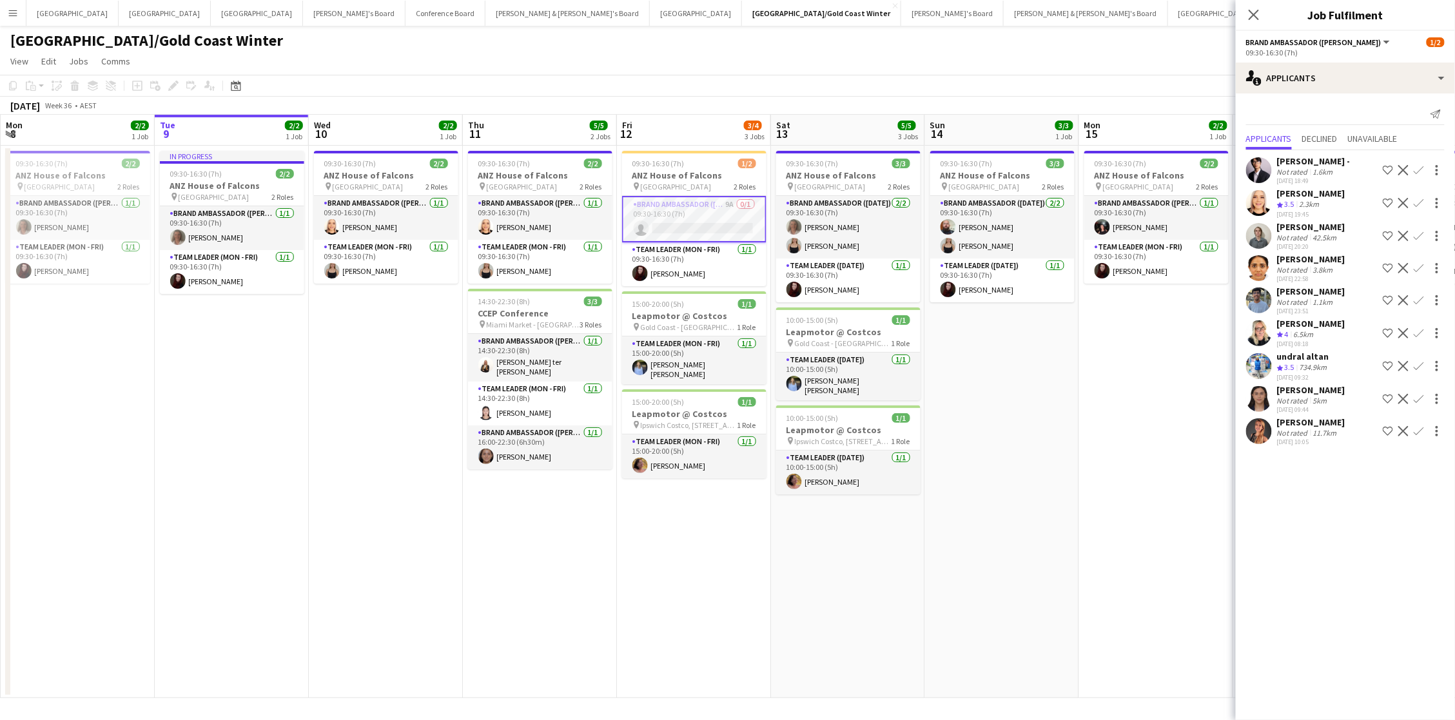
click at [1287, 298] on div "Not rated" at bounding box center [1294, 302] width 34 height 10
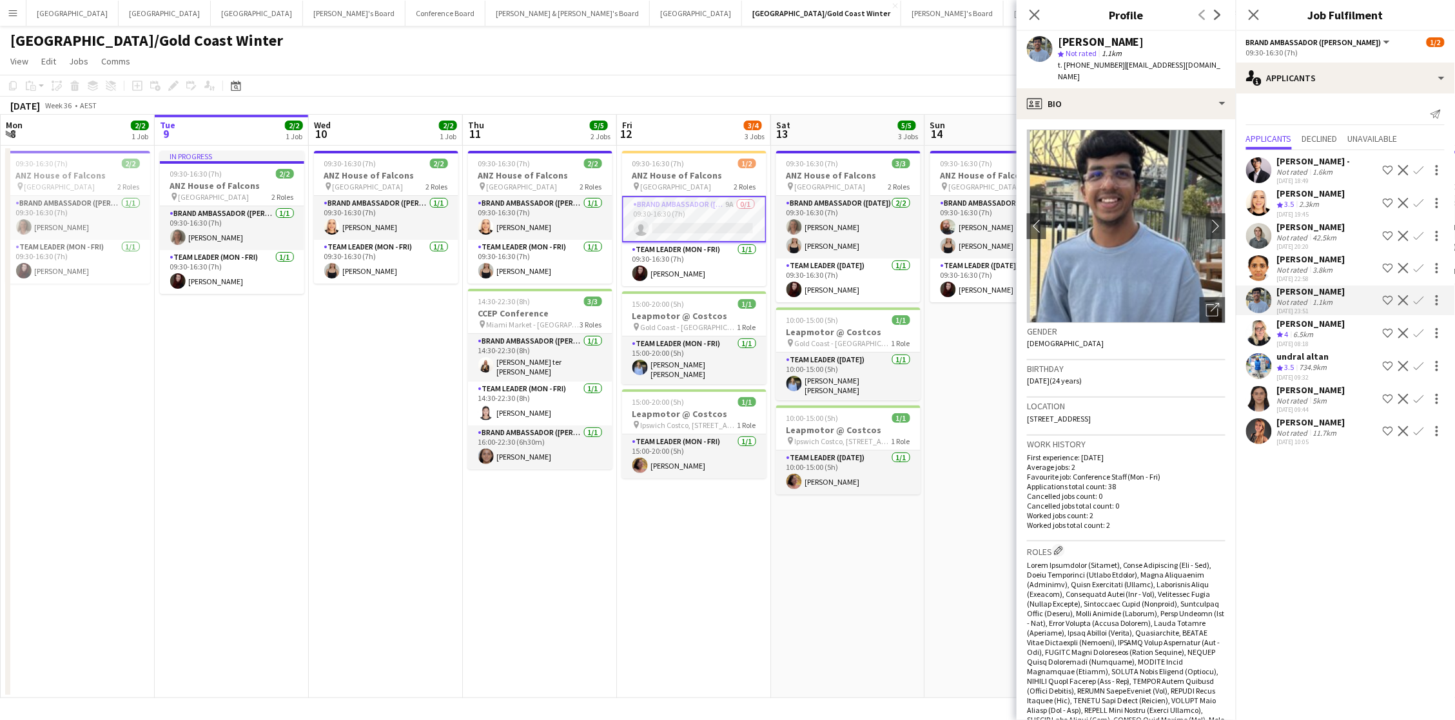
click at [1298, 363] on div "734.9km" at bounding box center [1313, 367] width 33 height 11
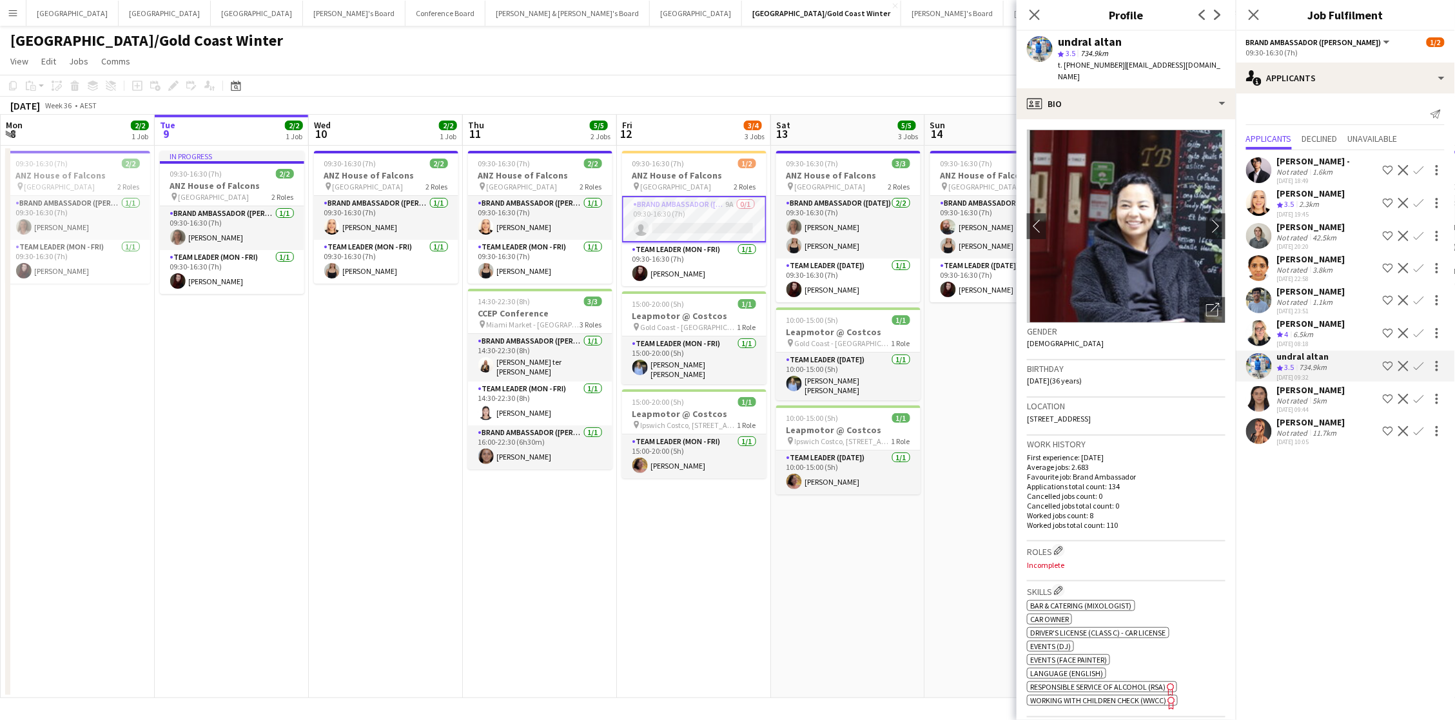
click at [1305, 438] on div "09-09-2025 10:05" at bounding box center [1311, 442] width 68 height 8
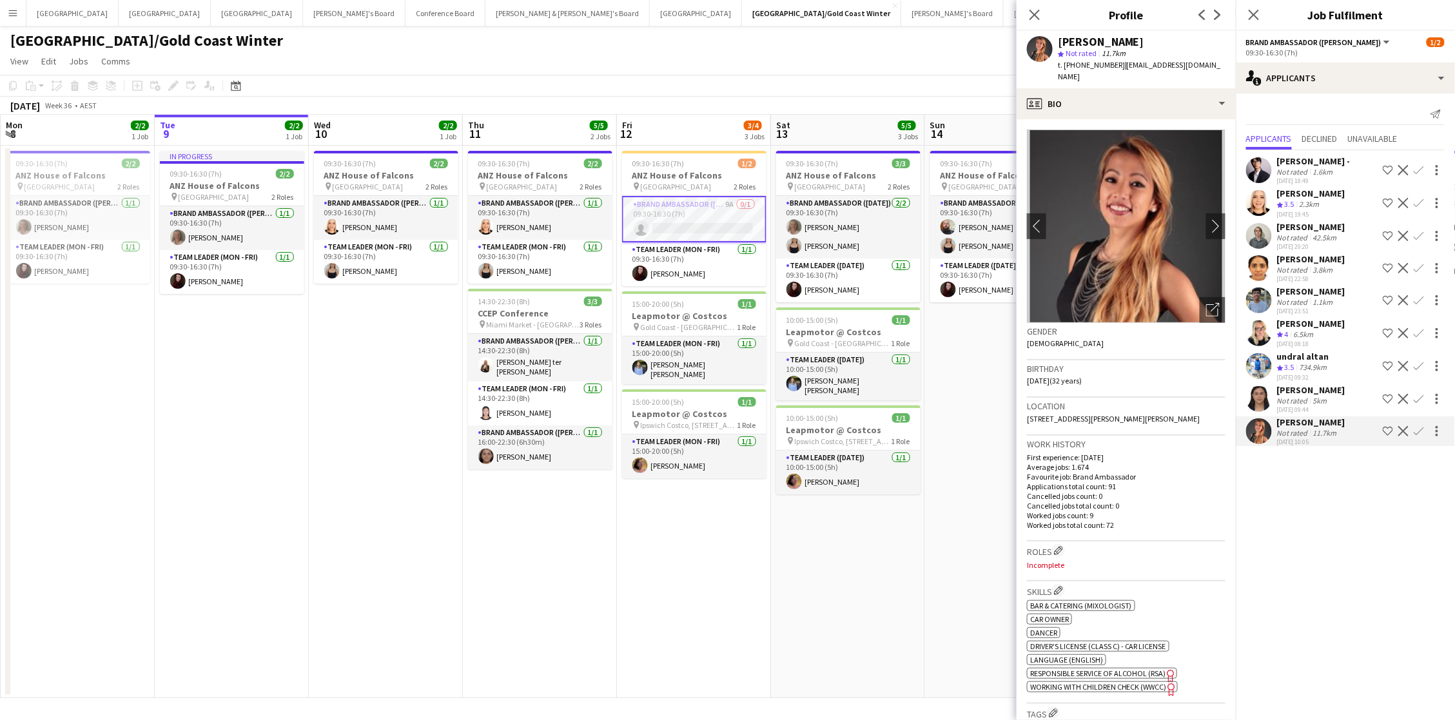
scroll to position [1, 0]
click at [1303, 405] on div "09-09-2025 09:44" at bounding box center [1311, 409] width 68 height 8
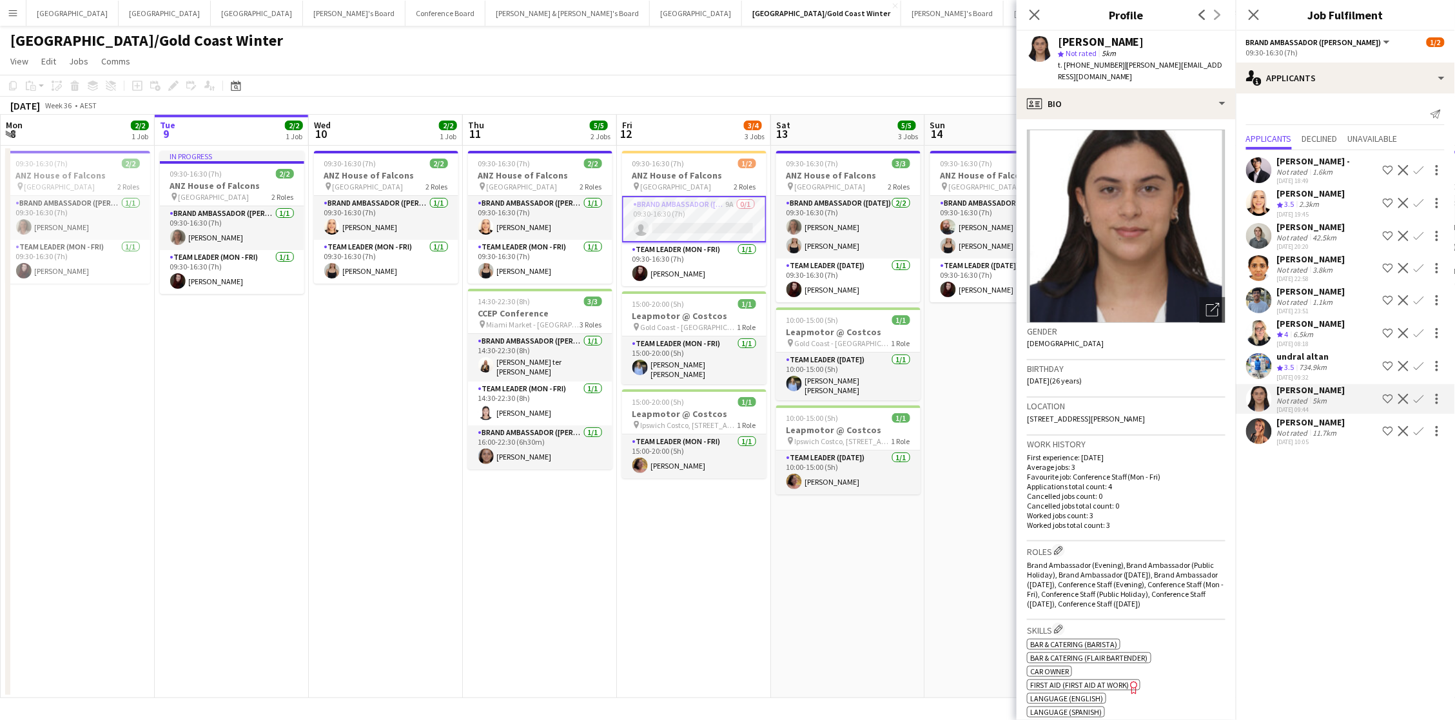
scroll to position [0, 0]
click at [1322, 79] on div "single-neutral-actions-information Applicants" at bounding box center [1345, 78] width 219 height 31
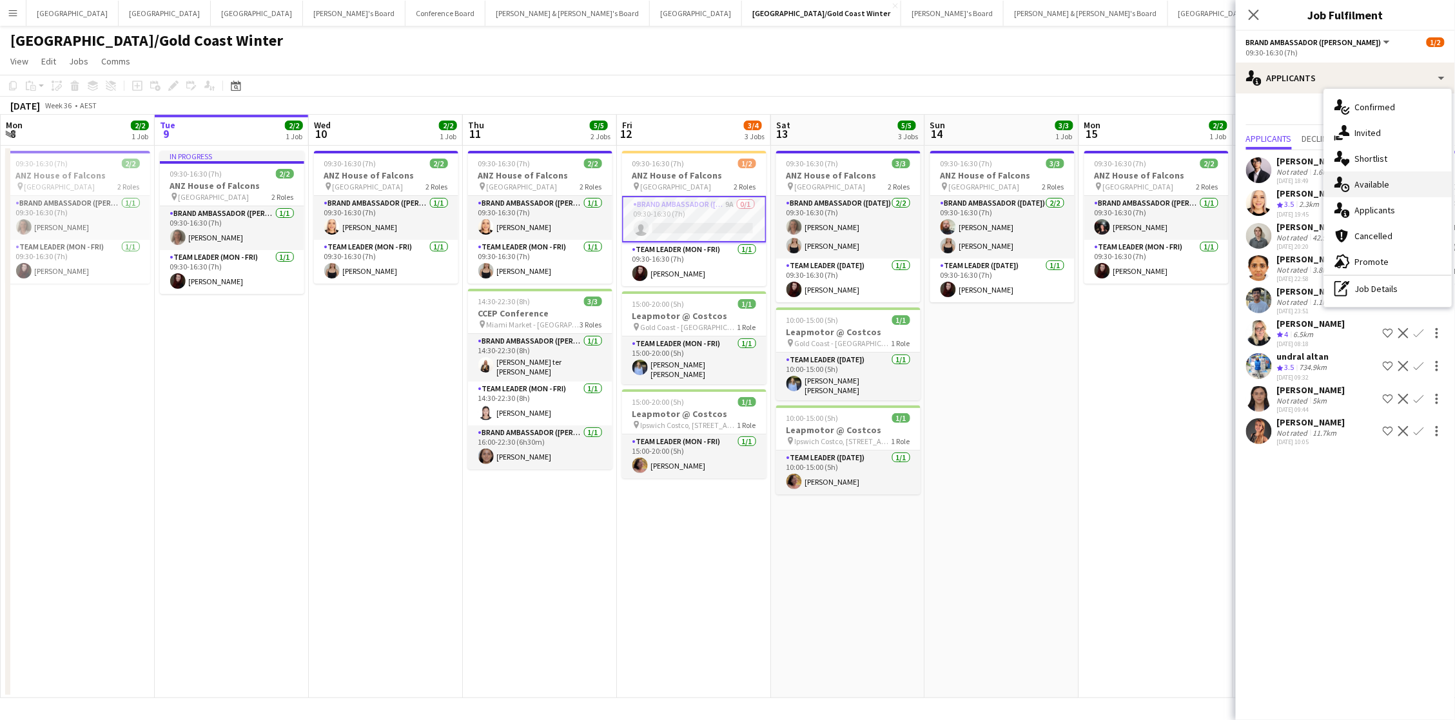
click at [1360, 179] on span "Available" at bounding box center [1372, 185] width 35 height 12
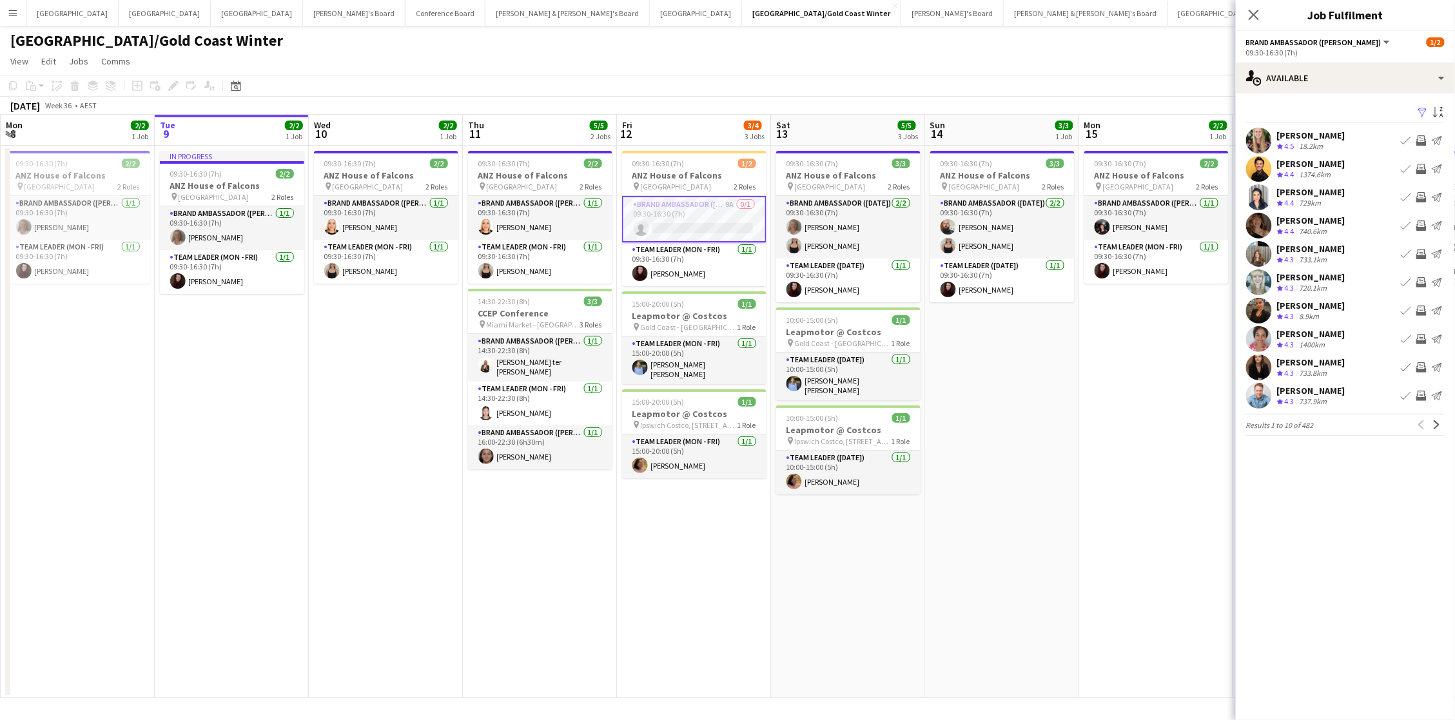
scroll to position [0, 1]
click at [1423, 110] on app-icon "Filter" at bounding box center [1423, 113] width 10 height 12
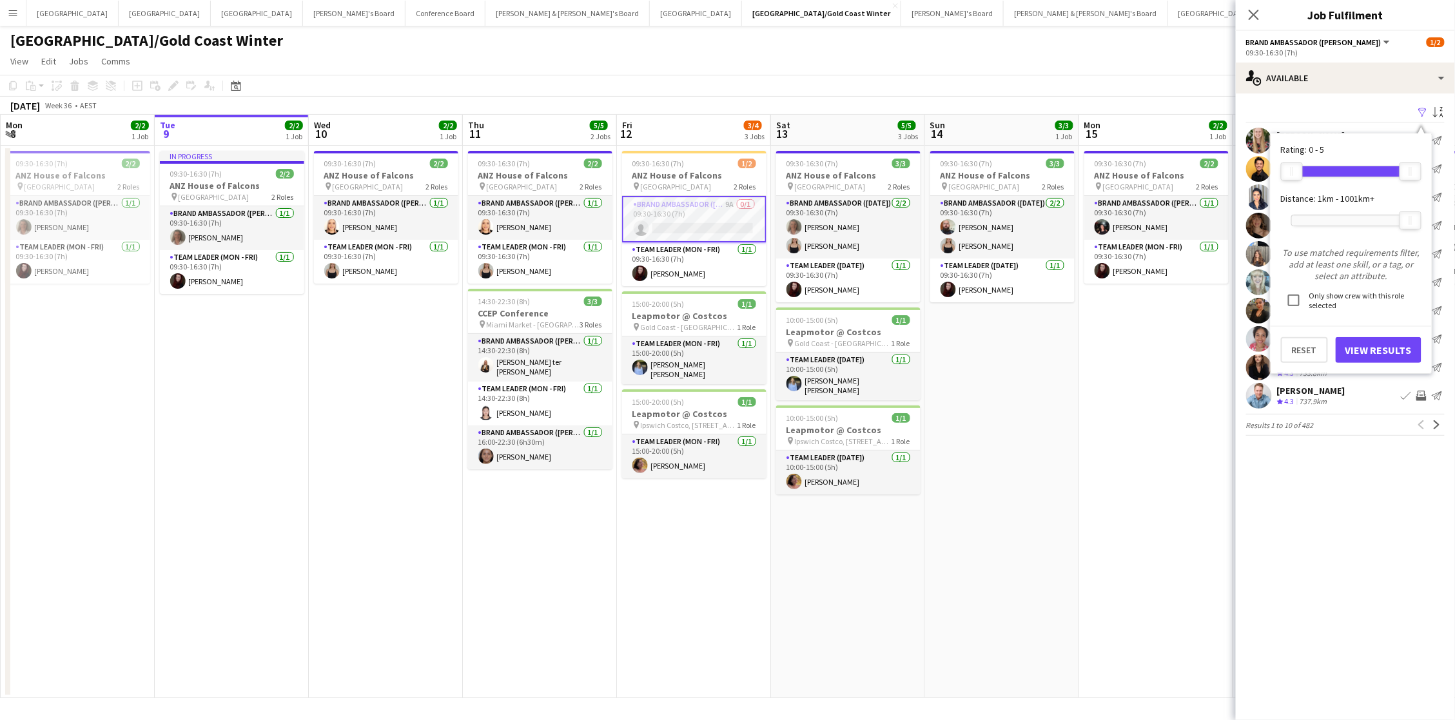
scroll to position [0, 0]
click at [1335, 224] on div "1001km+" at bounding box center [1351, 221] width 120 height 12
click at [1331, 218] on div at bounding box center [1351, 220] width 119 height 10
drag, startPoint x: 1331, startPoint y: 218, endPoint x: 1342, endPoint y: 217, distance: 10.3
click at [1342, 217] on div at bounding box center [1339, 220] width 21 height 17
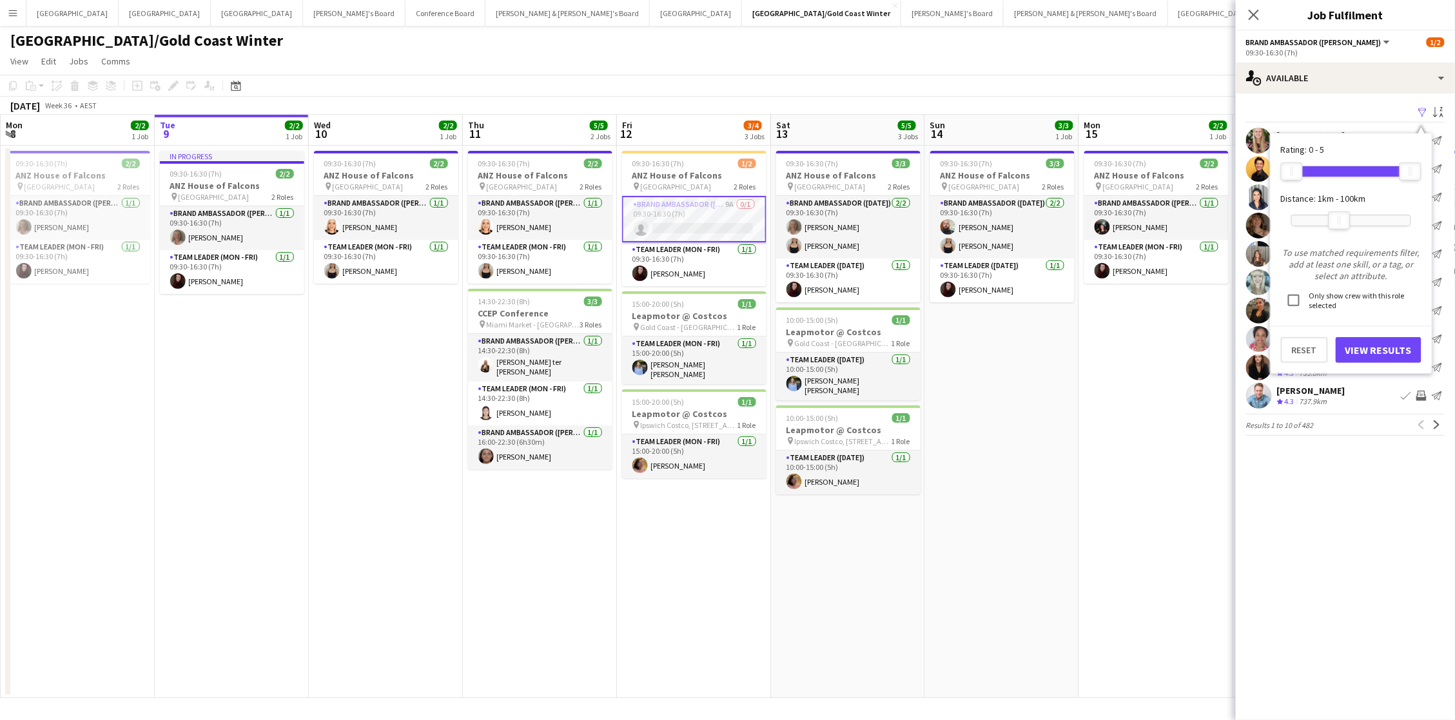
click at [1372, 353] on button "View Results" at bounding box center [1379, 350] width 86 height 26
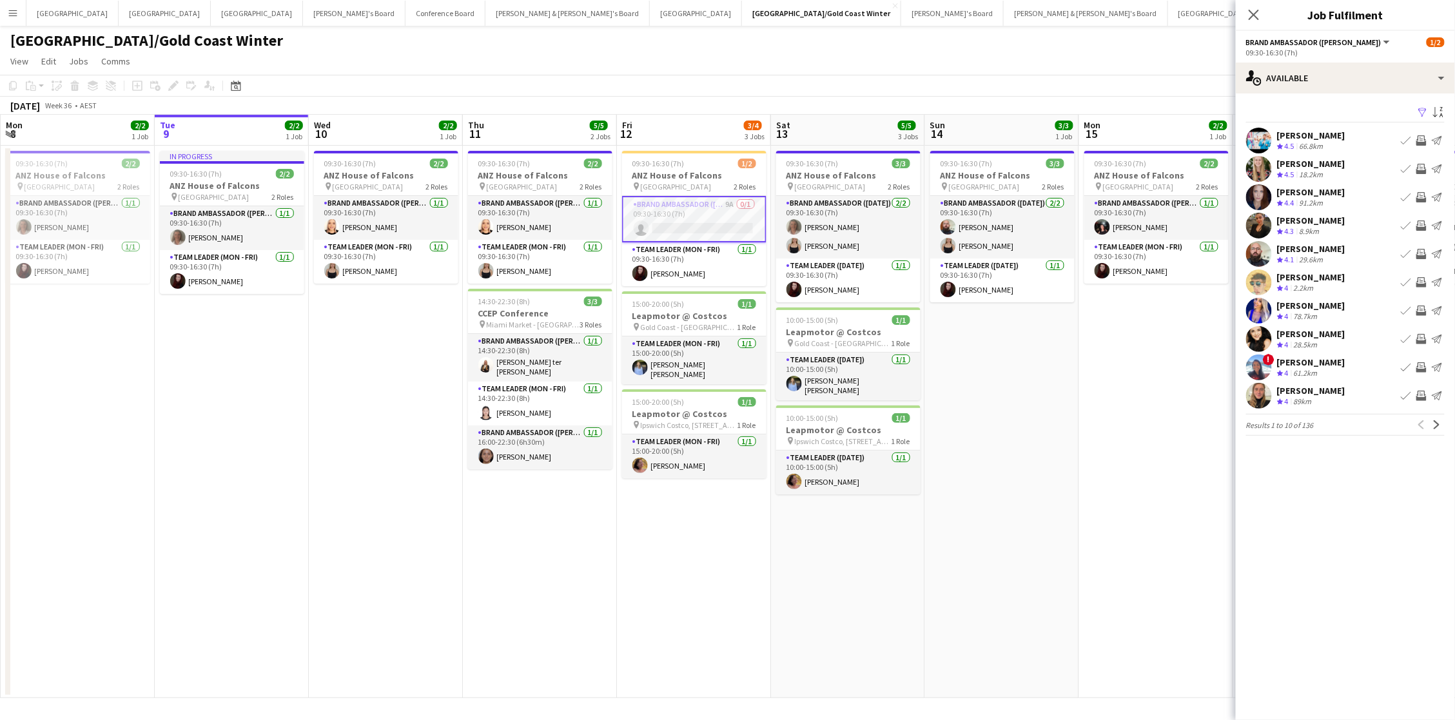
click at [1424, 197] on app-icon "Invite crew" at bounding box center [1421, 197] width 10 height 10
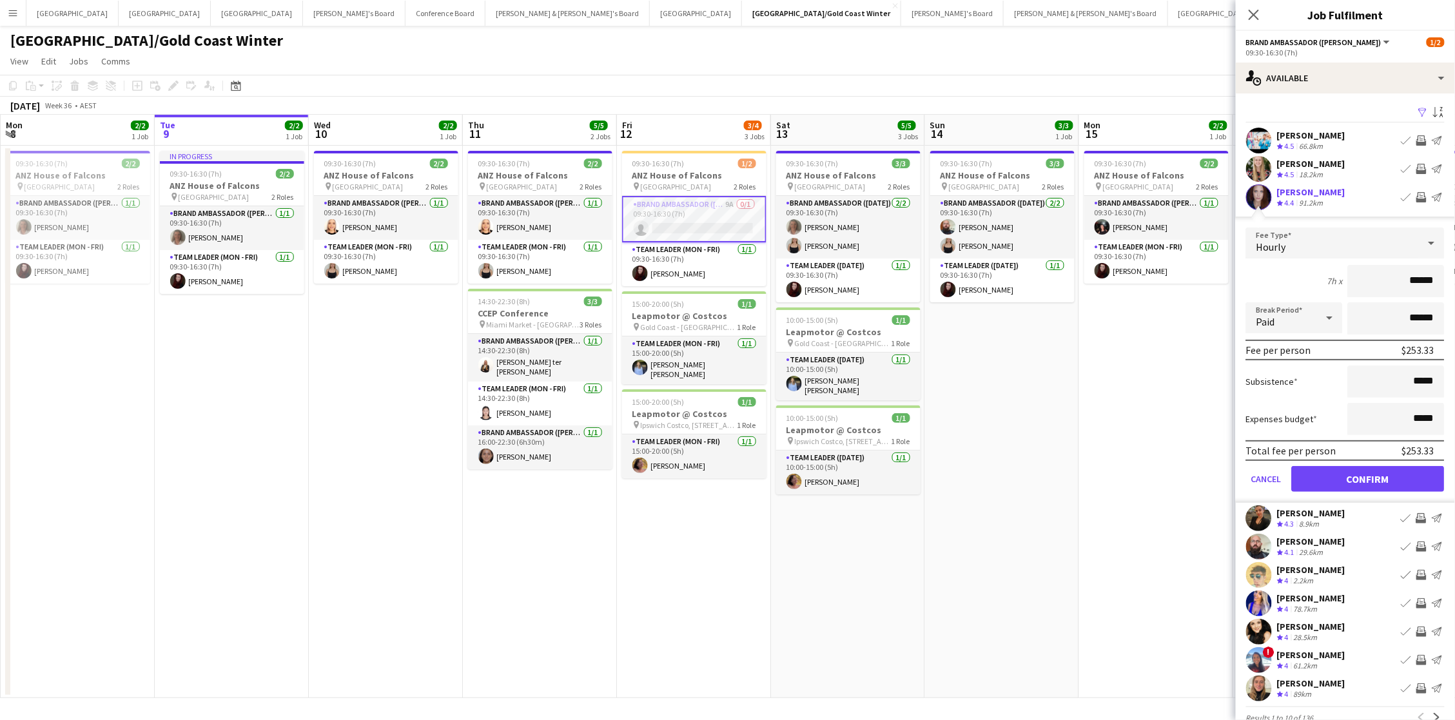
scroll to position [0, 1]
click at [1418, 196] on app-icon "Invite crew" at bounding box center [1421, 197] width 10 height 10
click at [1356, 466] on button "Confirm" at bounding box center [1368, 479] width 153 height 26
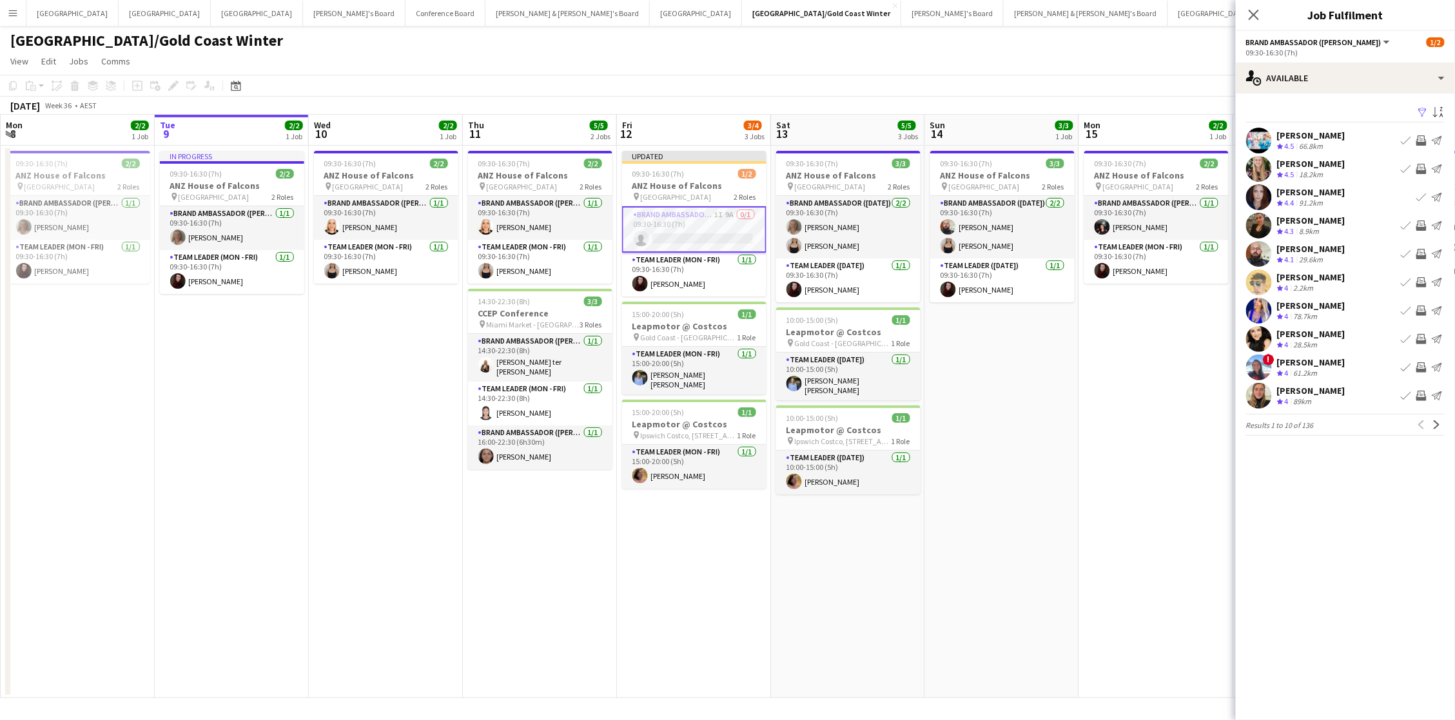
click at [1420, 283] on app-icon "Invite crew" at bounding box center [1421, 282] width 10 height 10
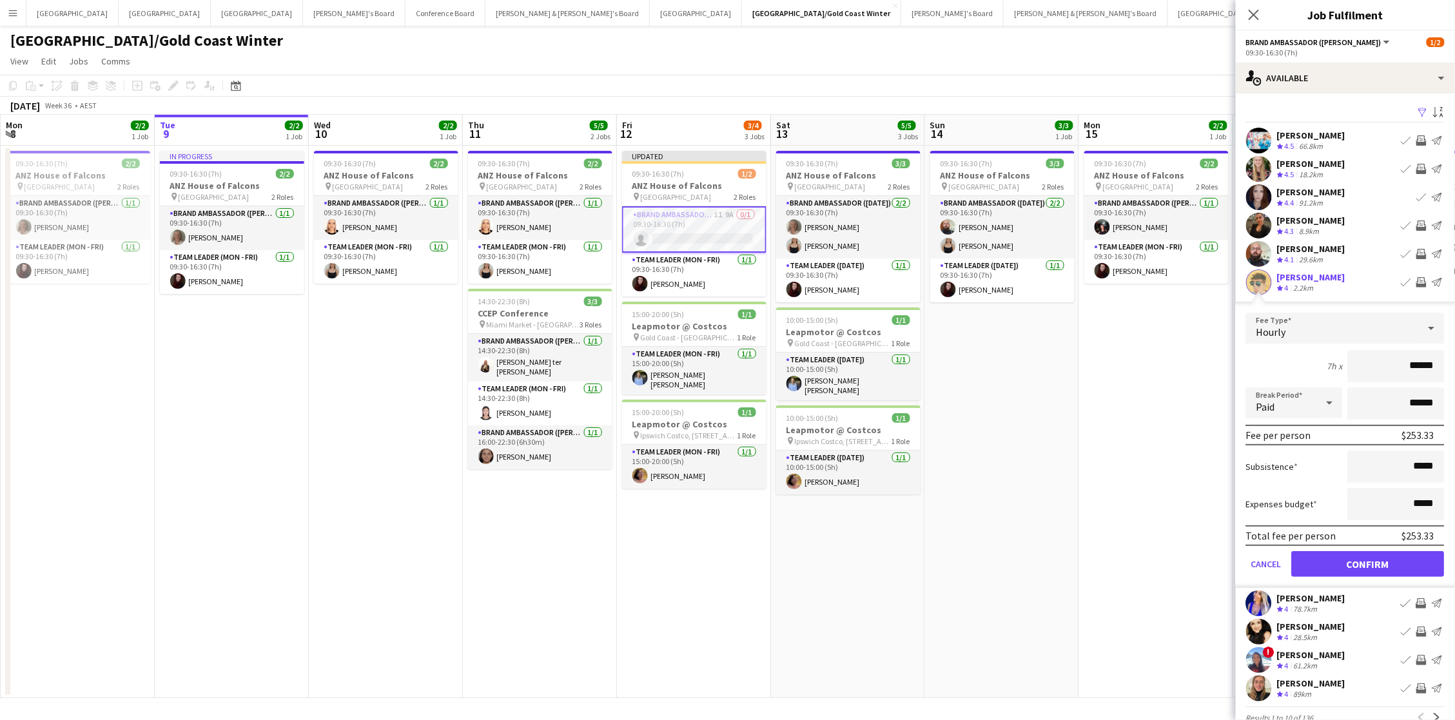
click at [1369, 560] on button "Confirm" at bounding box center [1368, 564] width 153 height 26
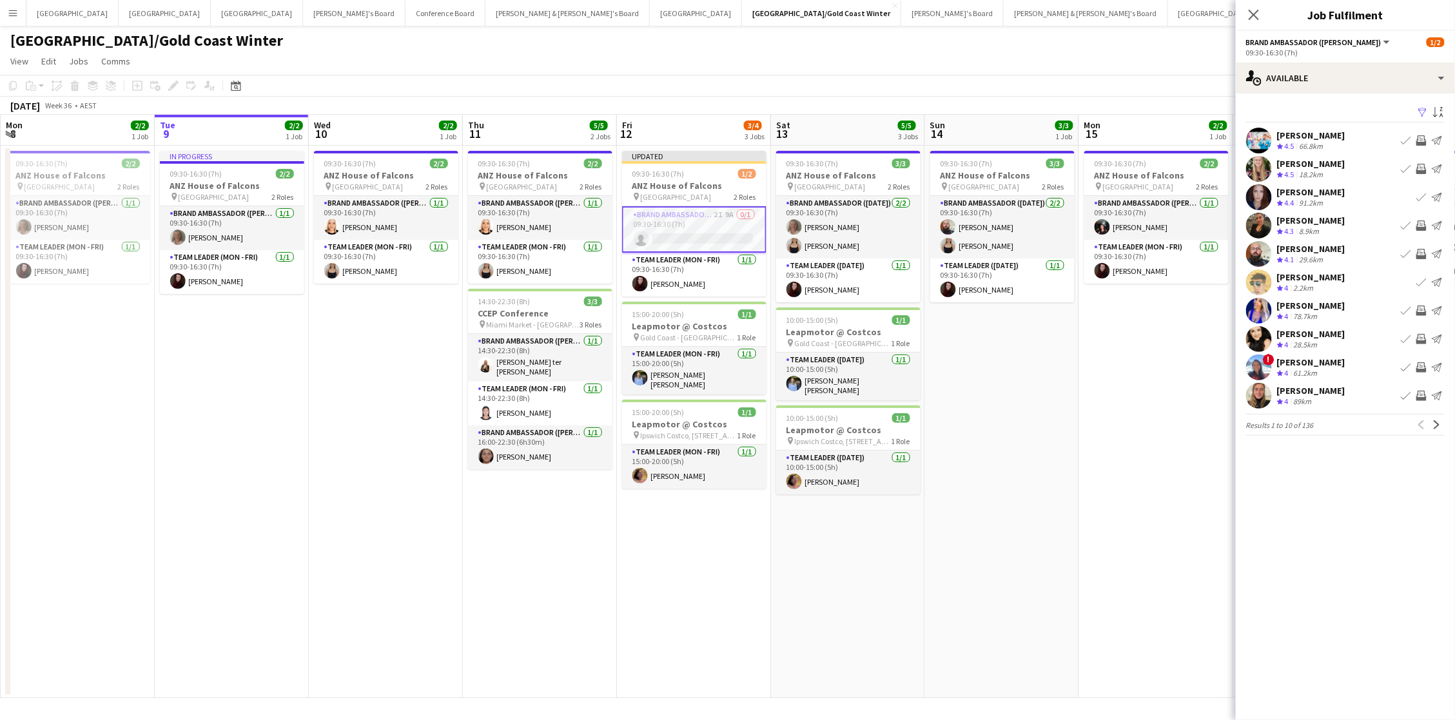
scroll to position [0, 1]
click at [1434, 424] on app-icon "Next" at bounding box center [1436, 424] width 9 height 9
click at [1421, 197] on app-icon "Invite crew" at bounding box center [1421, 197] width 10 height 10
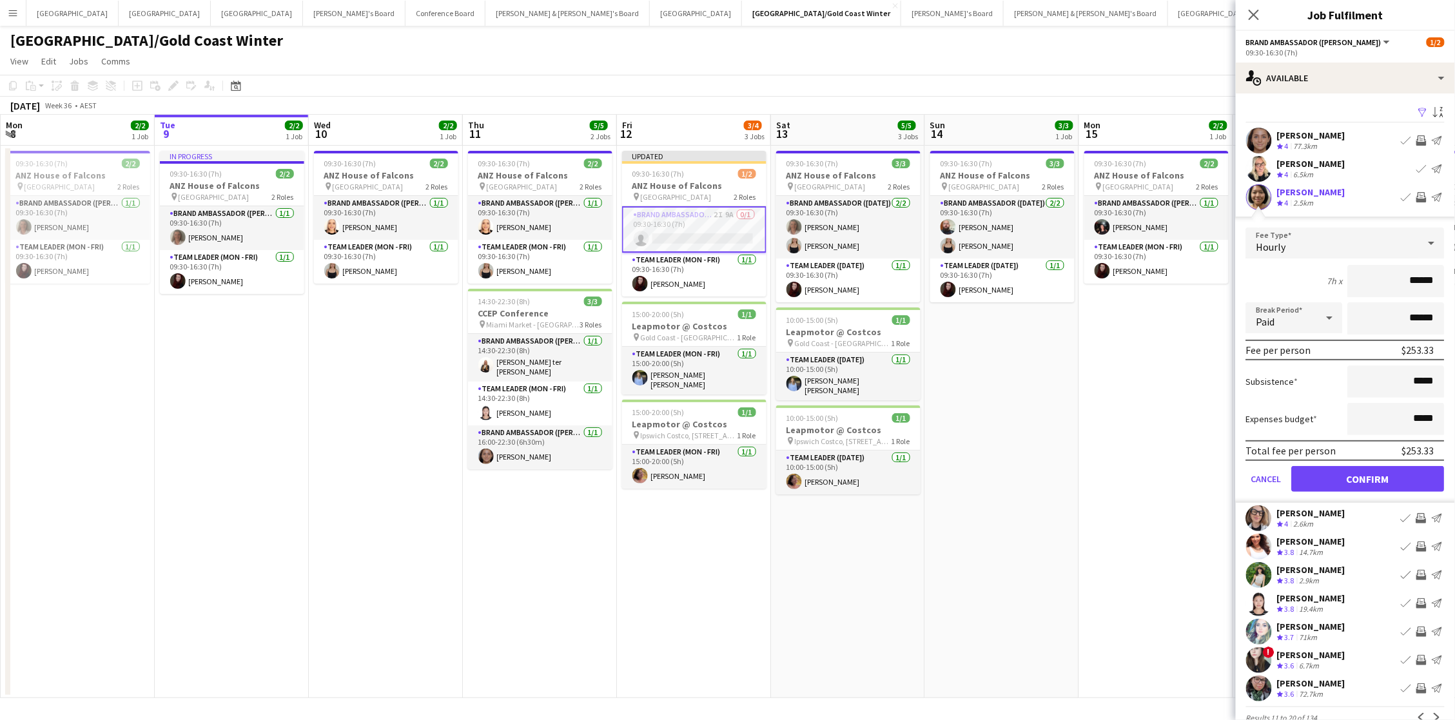
click at [1369, 475] on button "Confirm" at bounding box center [1368, 479] width 153 height 26
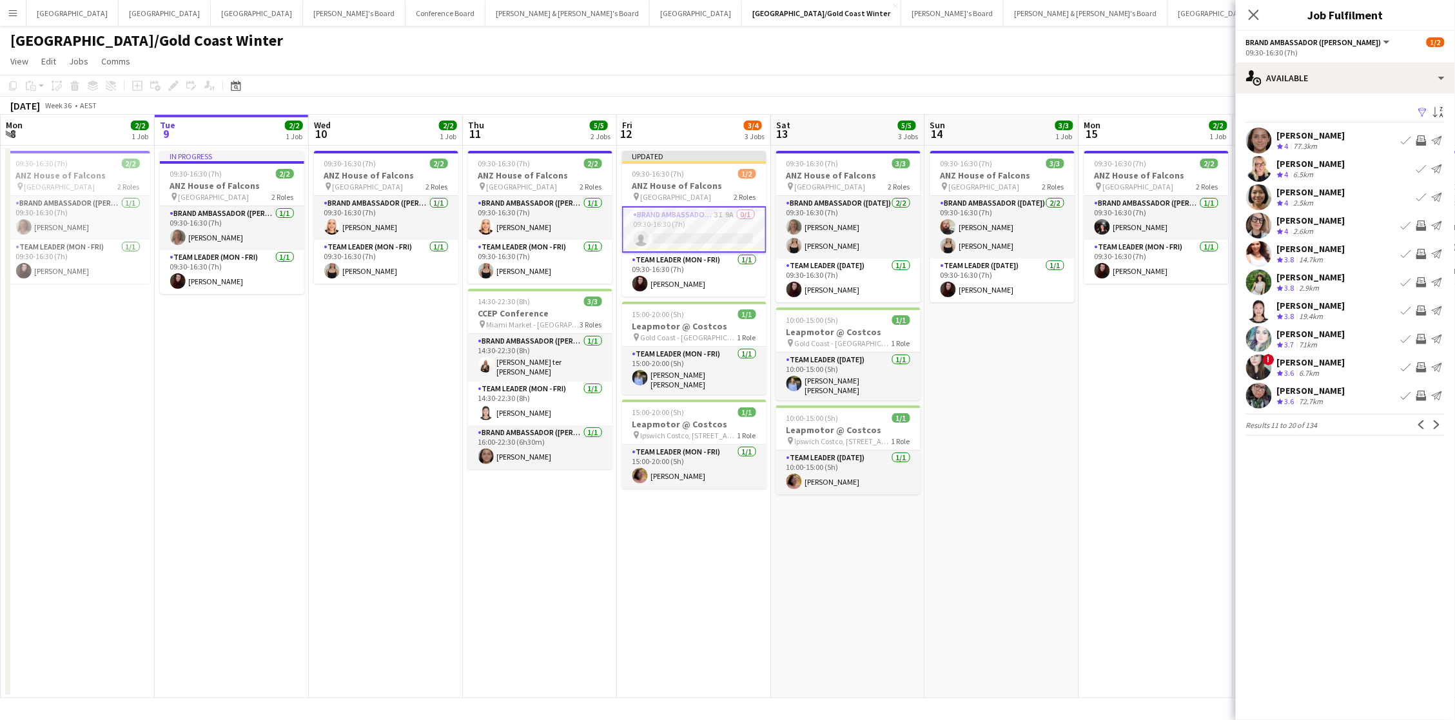
click at [1423, 254] on app-icon "Invite crew" at bounding box center [1421, 254] width 10 height 10
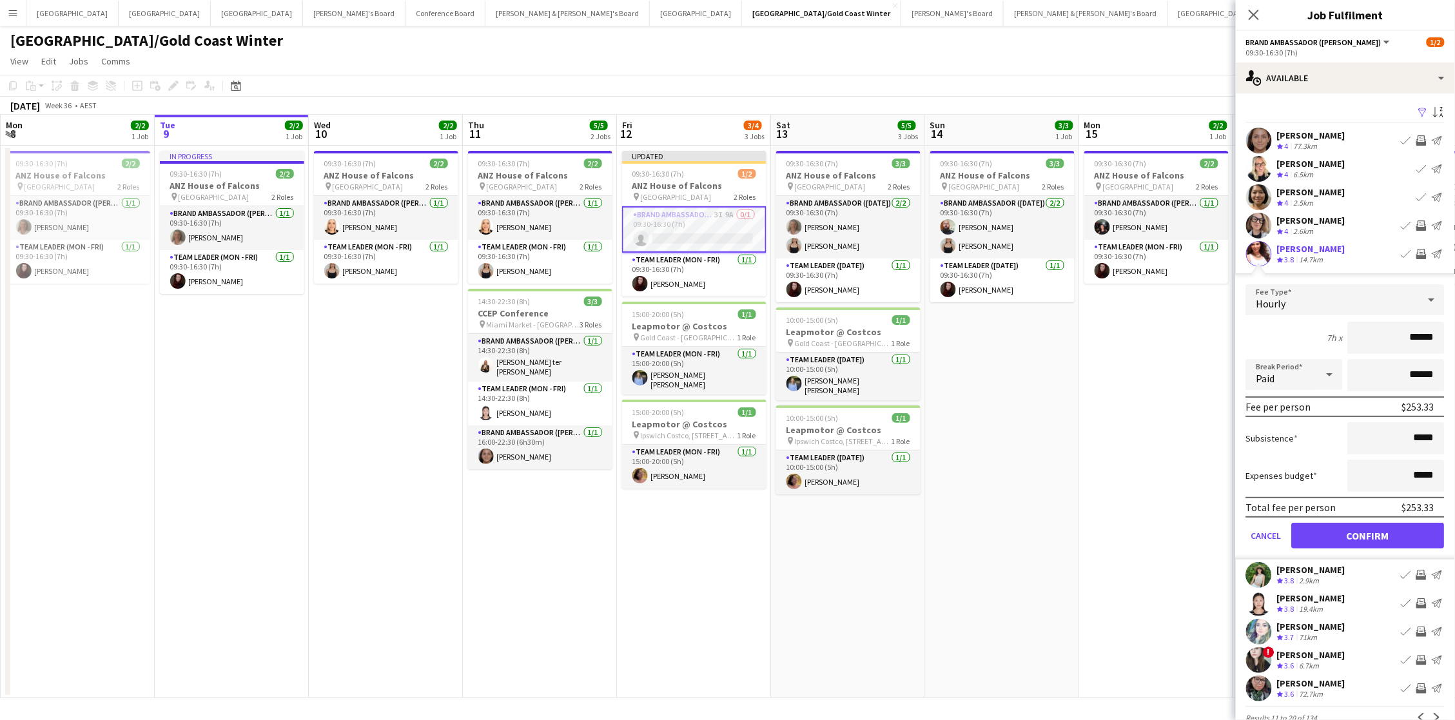
click at [1369, 532] on button "Confirm" at bounding box center [1368, 536] width 153 height 26
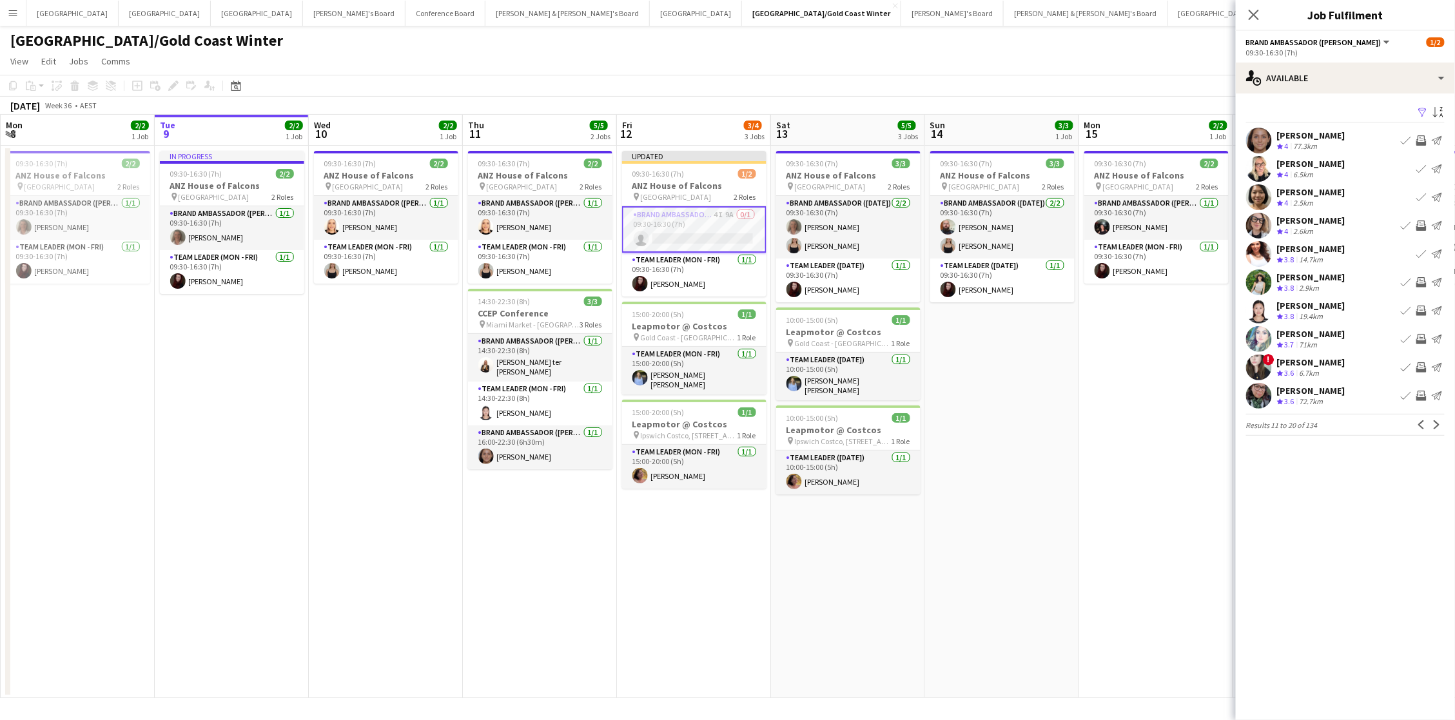
click at [1420, 308] on app-icon "Invite crew" at bounding box center [1421, 311] width 10 height 10
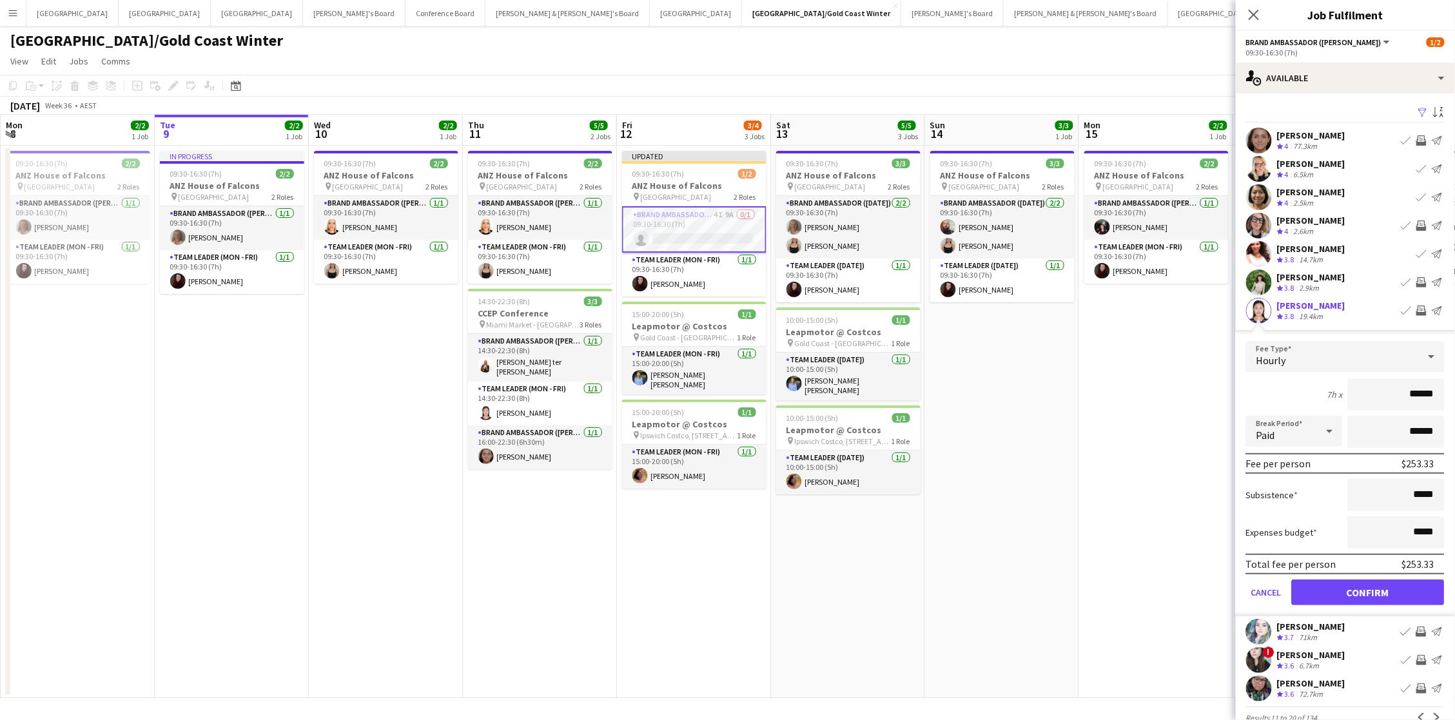
click at [1369, 589] on button "Confirm" at bounding box center [1368, 593] width 153 height 26
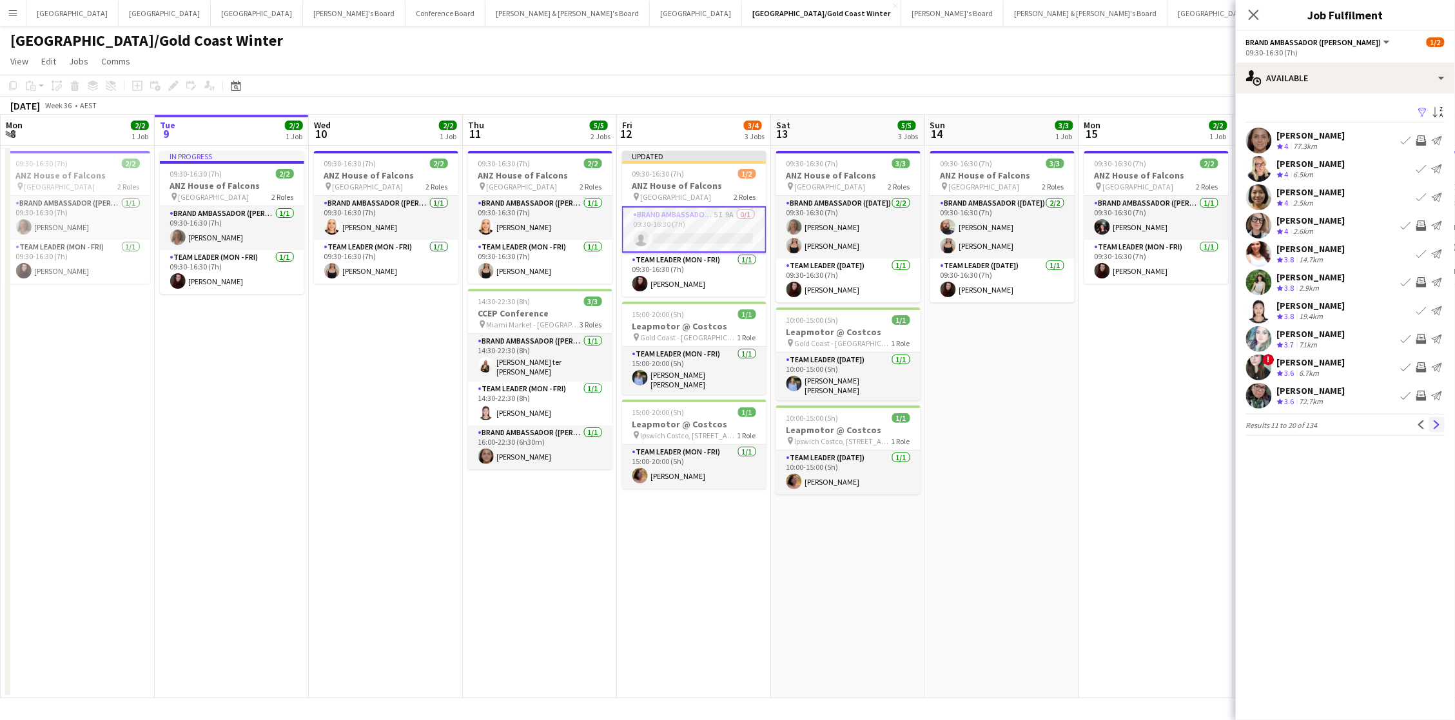
click at [1436, 420] on app-icon "Next" at bounding box center [1436, 424] width 9 height 9
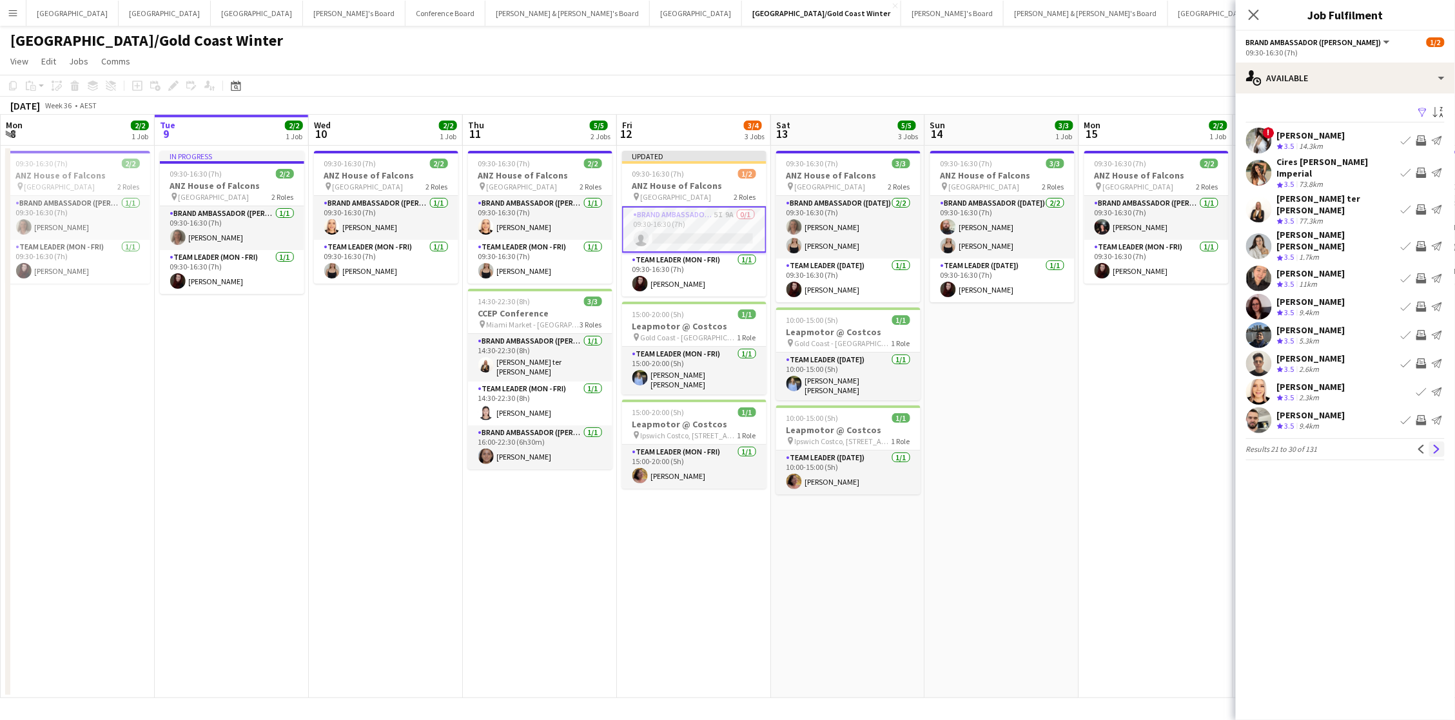
click at [1436, 445] on app-icon "Next" at bounding box center [1436, 449] width 9 height 9
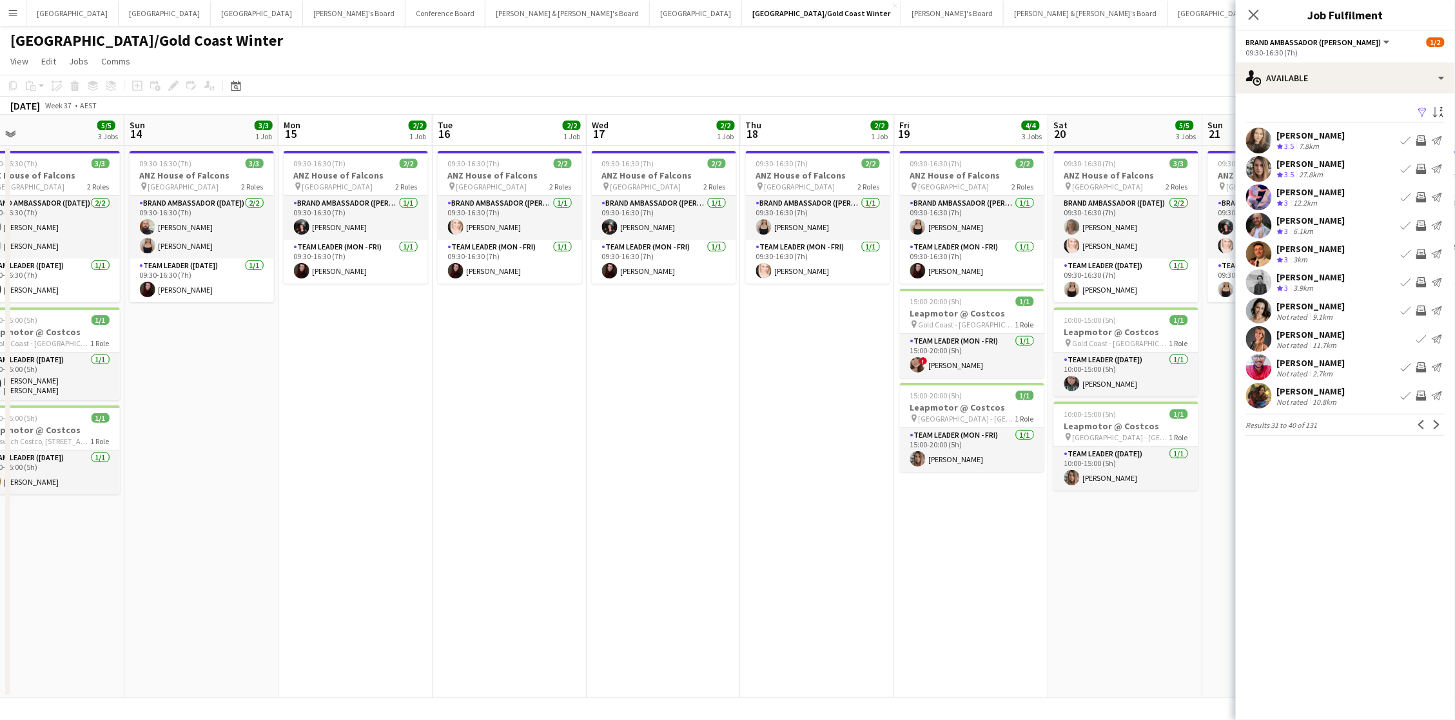
click at [1423, 306] on app-icon "Invite crew" at bounding box center [1421, 311] width 10 height 10
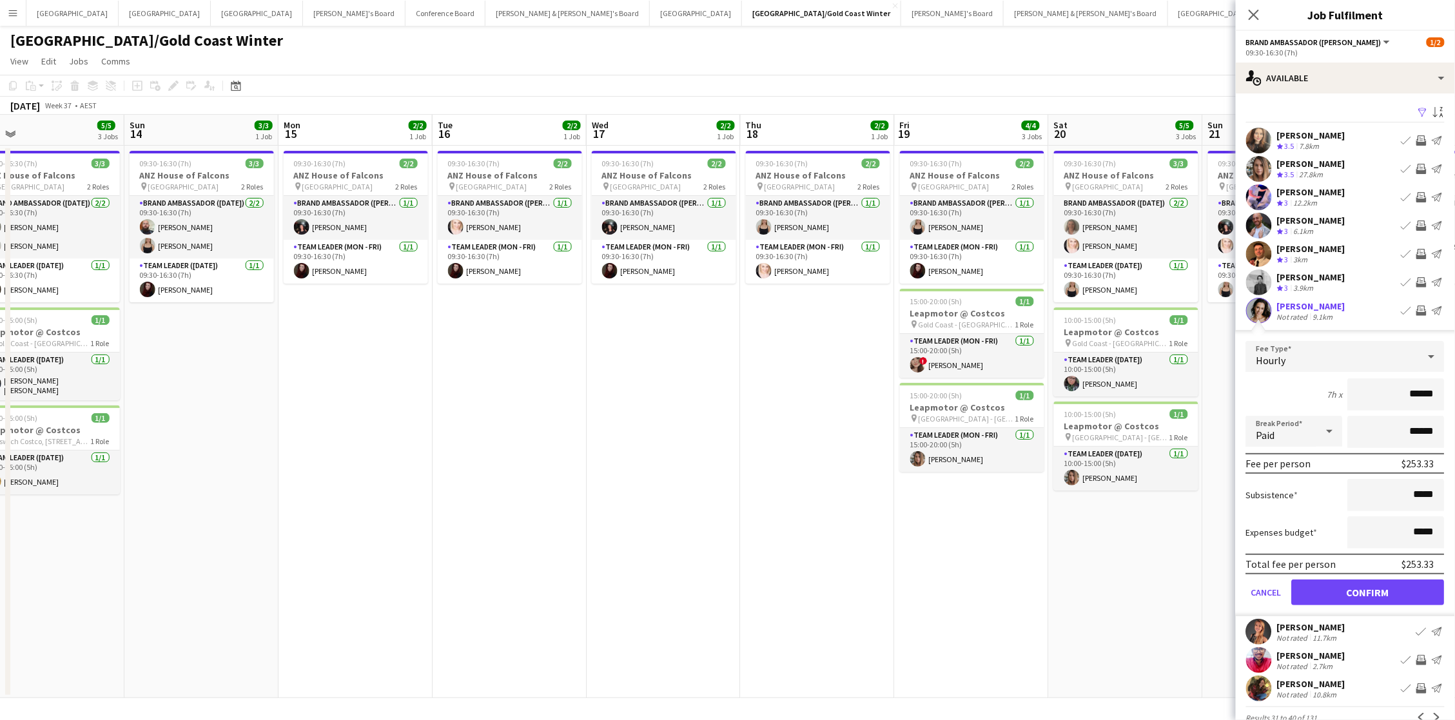
click at [1369, 589] on button "Confirm" at bounding box center [1368, 593] width 153 height 26
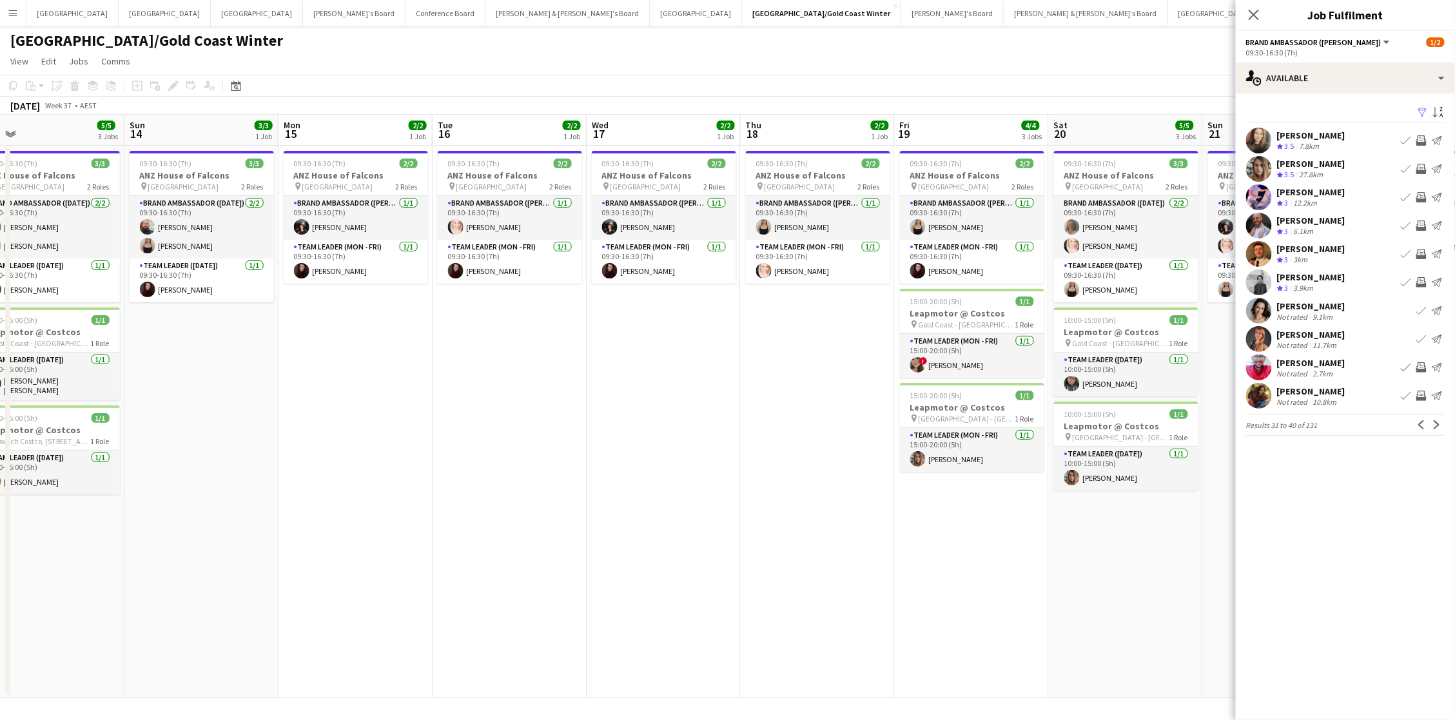
click at [1421, 168] on app-icon "Invite crew" at bounding box center [1421, 169] width 10 height 10
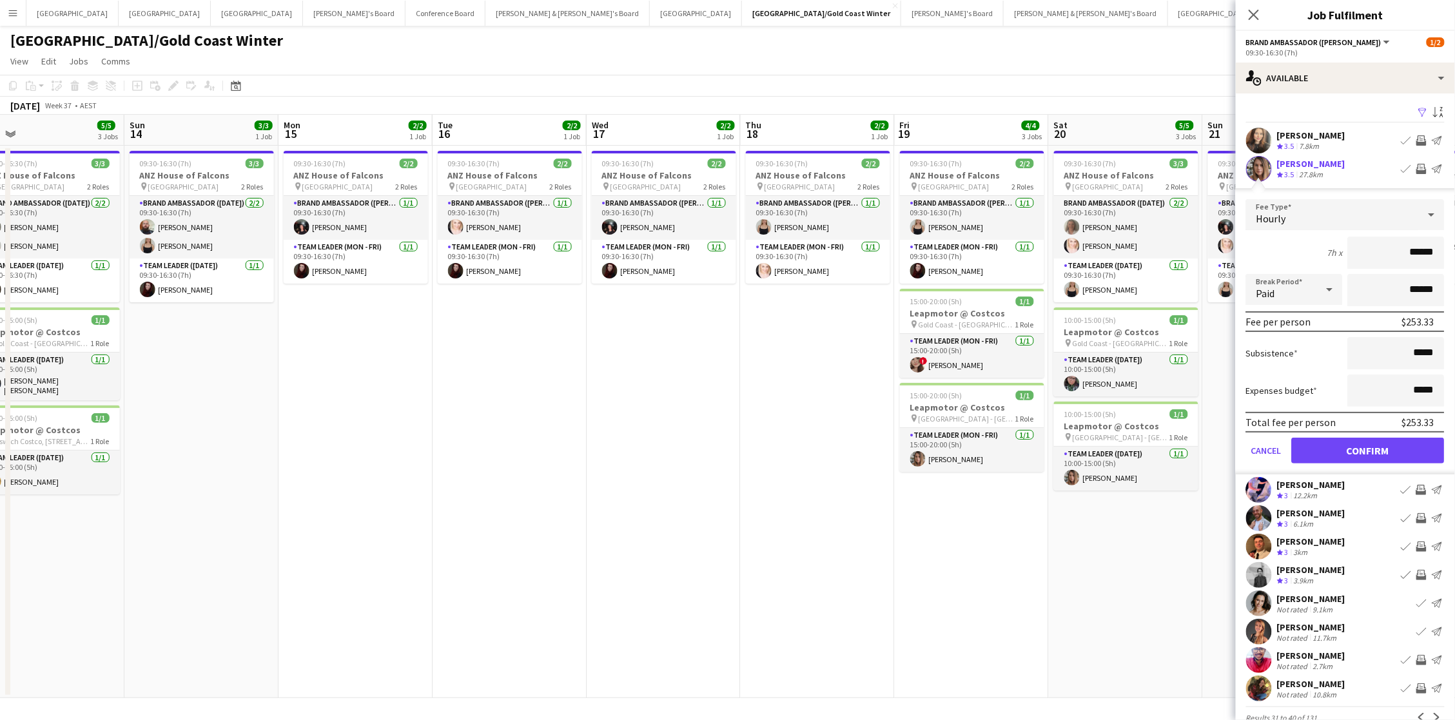
click at [1369, 447] on button "Confirm" at bounding box center [1368, 451] width 153 height 26
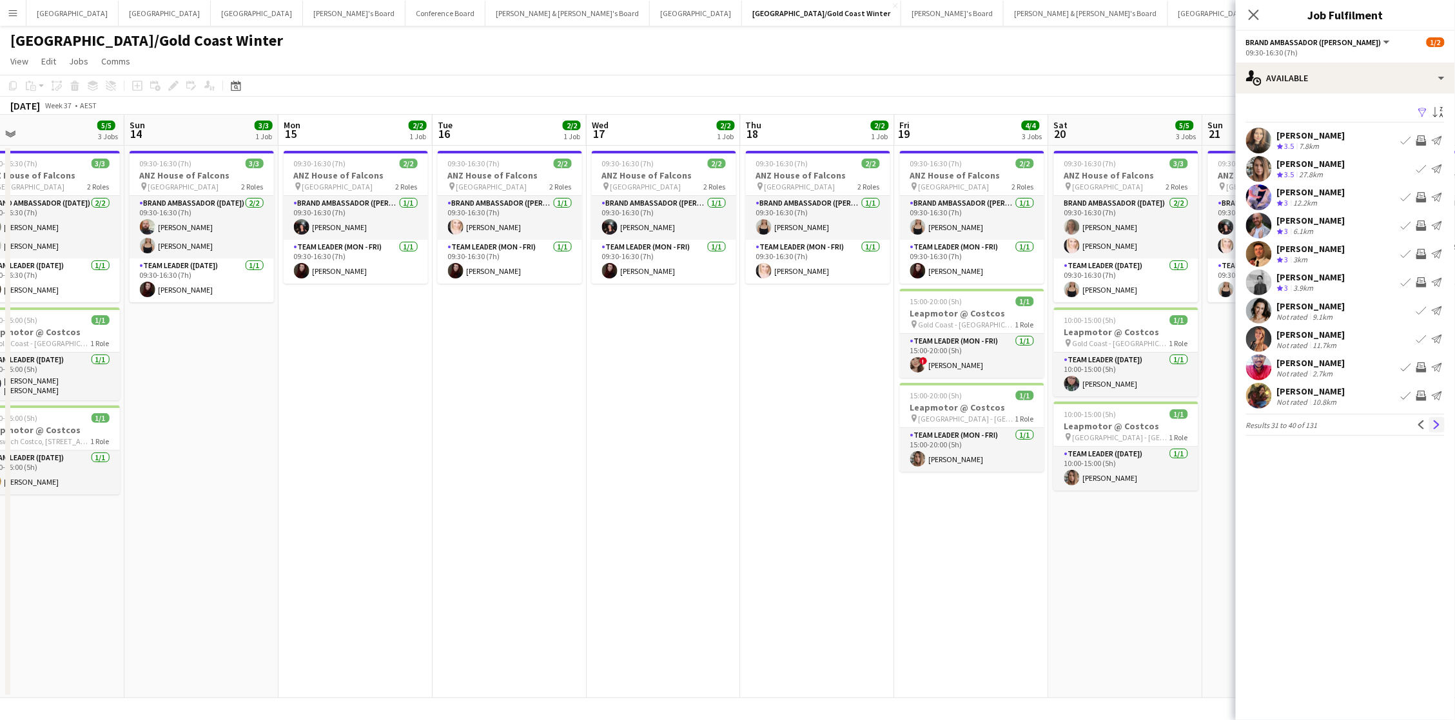
click at [1438, 430] on button "Next" at bounding box center [1436, 424] width 15 height 15
click at [1421, 193] on app-icon "Invite crew" at bounding box center [1421, 197] width 10 height 10
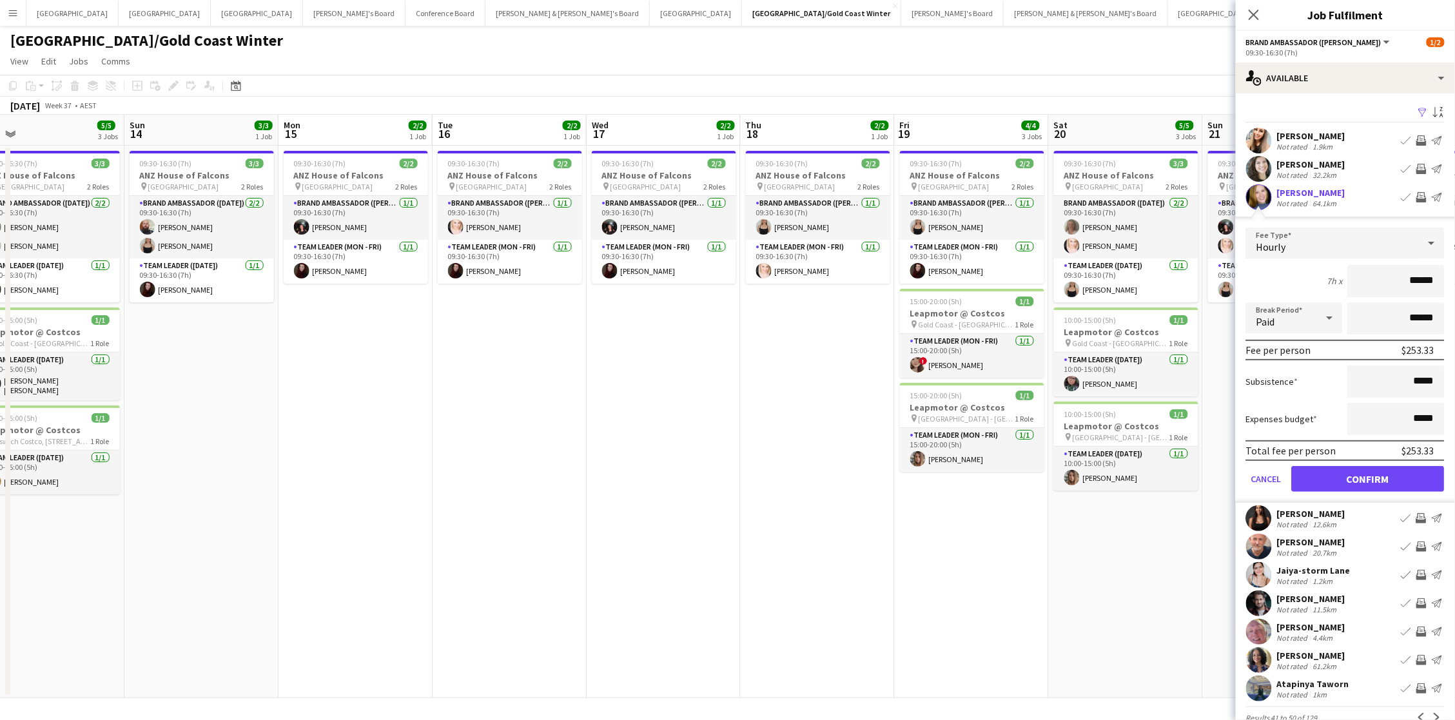
click at [1369, 475] on button "Confirm" at bounding box center [1368, 479] width 153 height 26
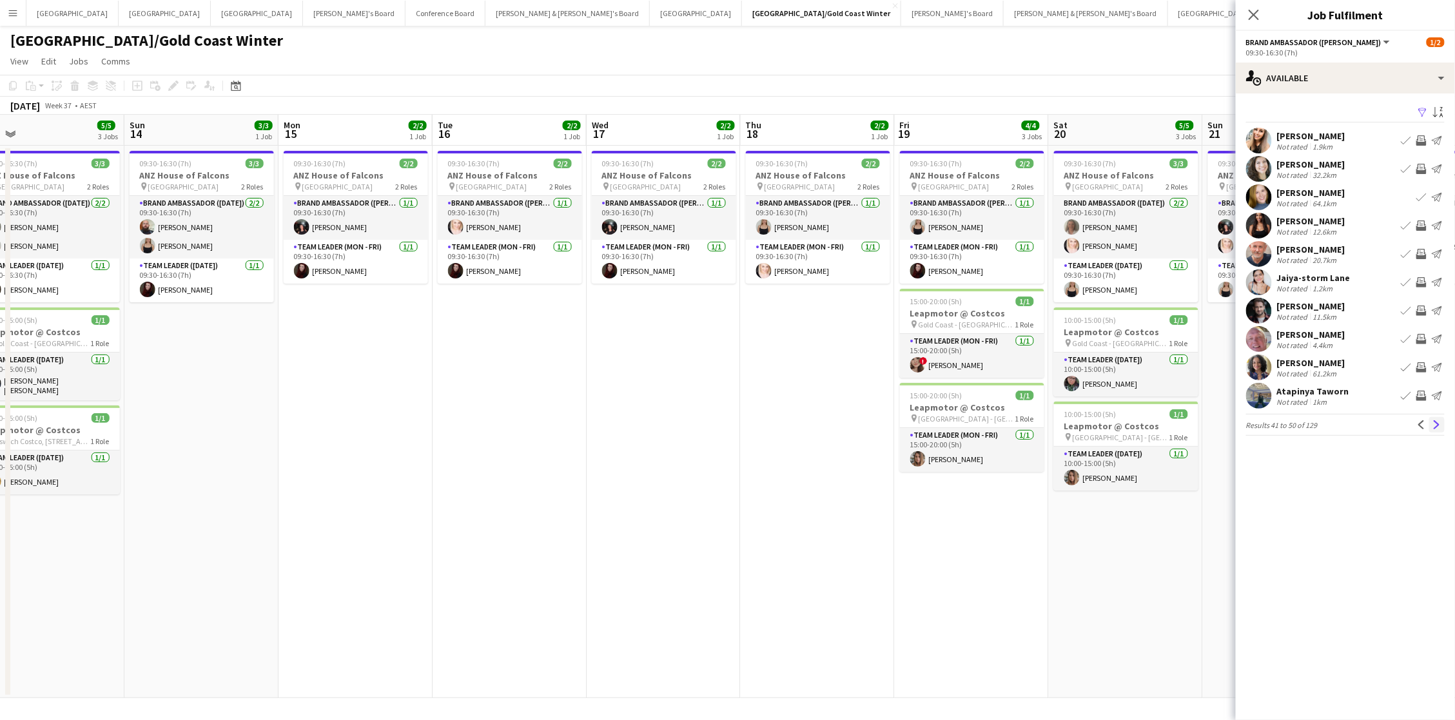
click at [1441, 427] on app-icon "Next" at bounding box center [1436, 424] width 9 height 9
click at [1093, 69] on app-page-menu "View Day view expanded Day view collapsed Month view Date picker Jump to today …" at bounding box center [727, 62] width 1455 height 24
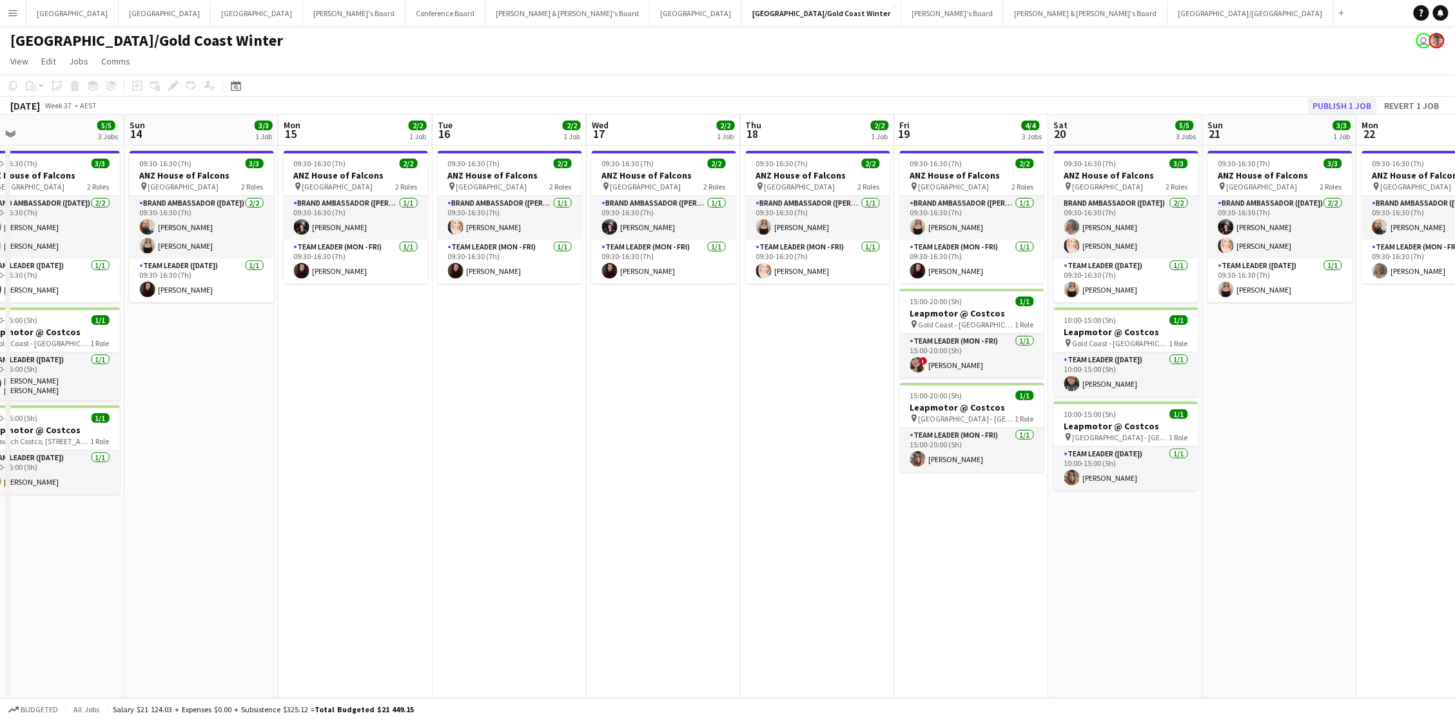
click at [1333, 102] on button "Publish 1 job" at bounding box center [1342, 105] width 69 height 17
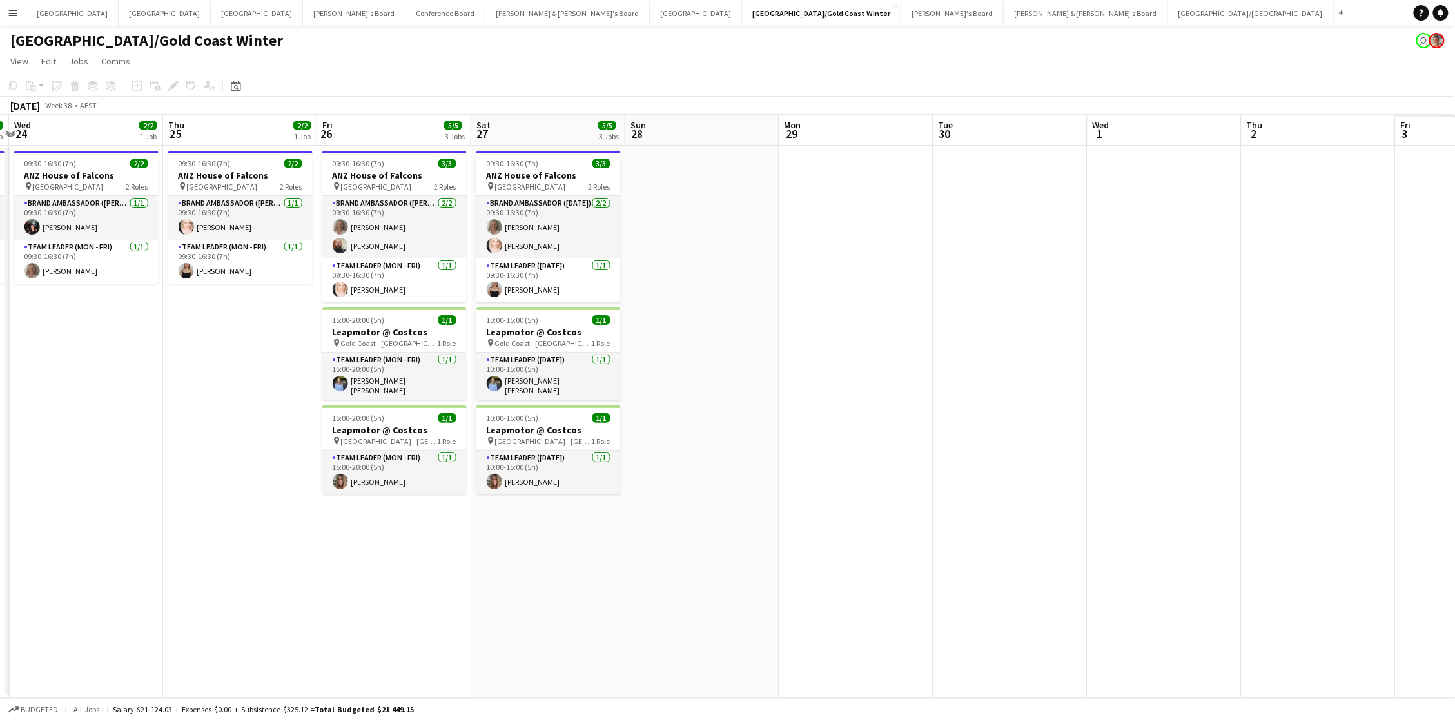
scroll to position [0, 491]
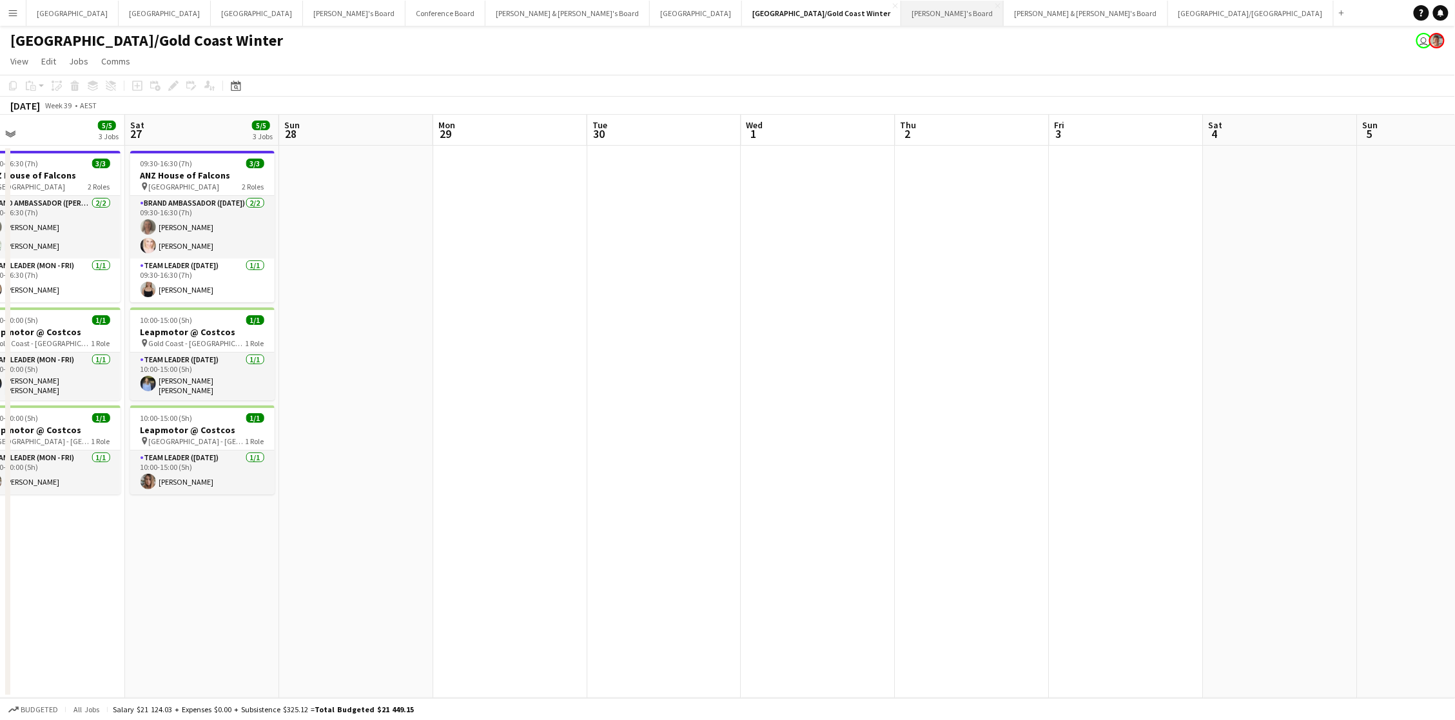
click at [901, 1] on button "Vicky's Board Close" at bounding box center [952, 13] width 103 height 25
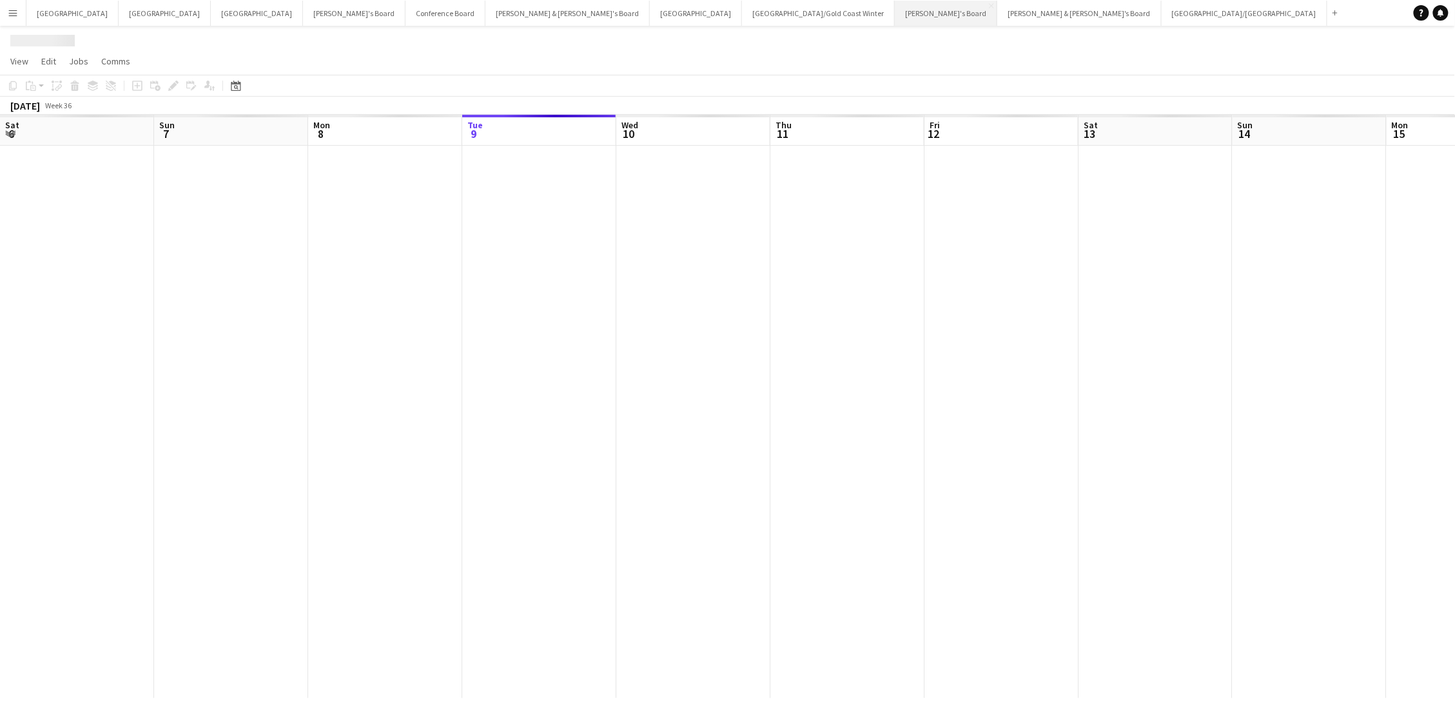
scroll to position [0, 308]
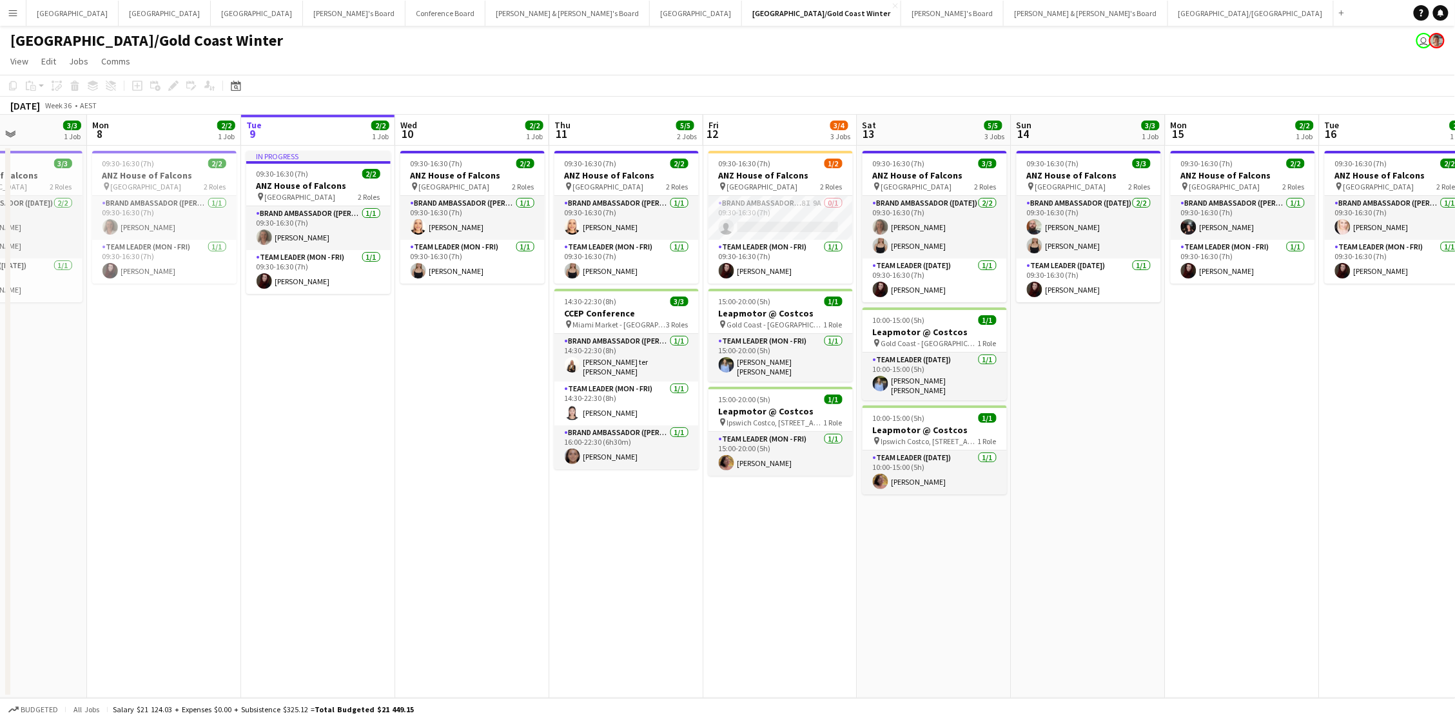
scroll to position [0, 285]
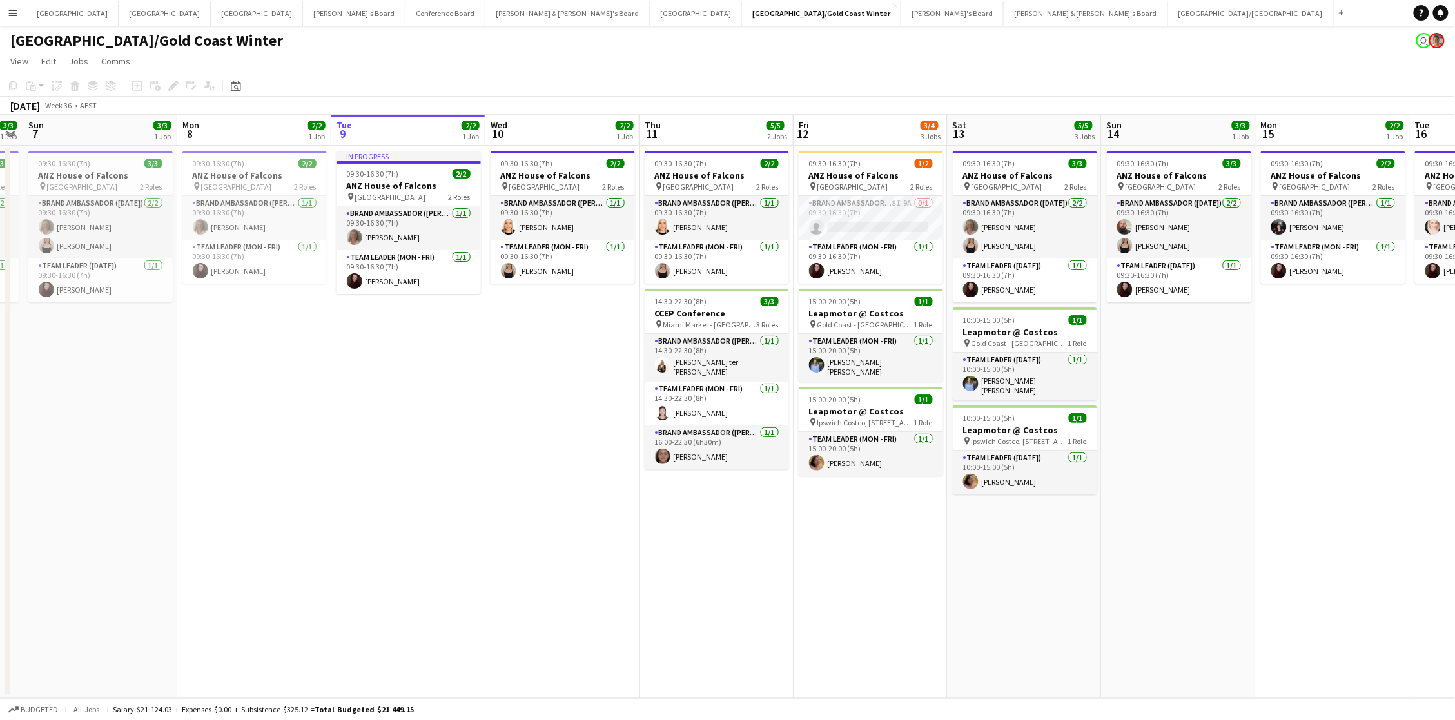
click at [1178, 494] on app-date-cell "09:30-16:30 (7h) 3/3 ANZ House of Falcons pin Brisbane 2 Roles Brand Ambassador…" at bounding box center [1179, 422] width 154 height 552
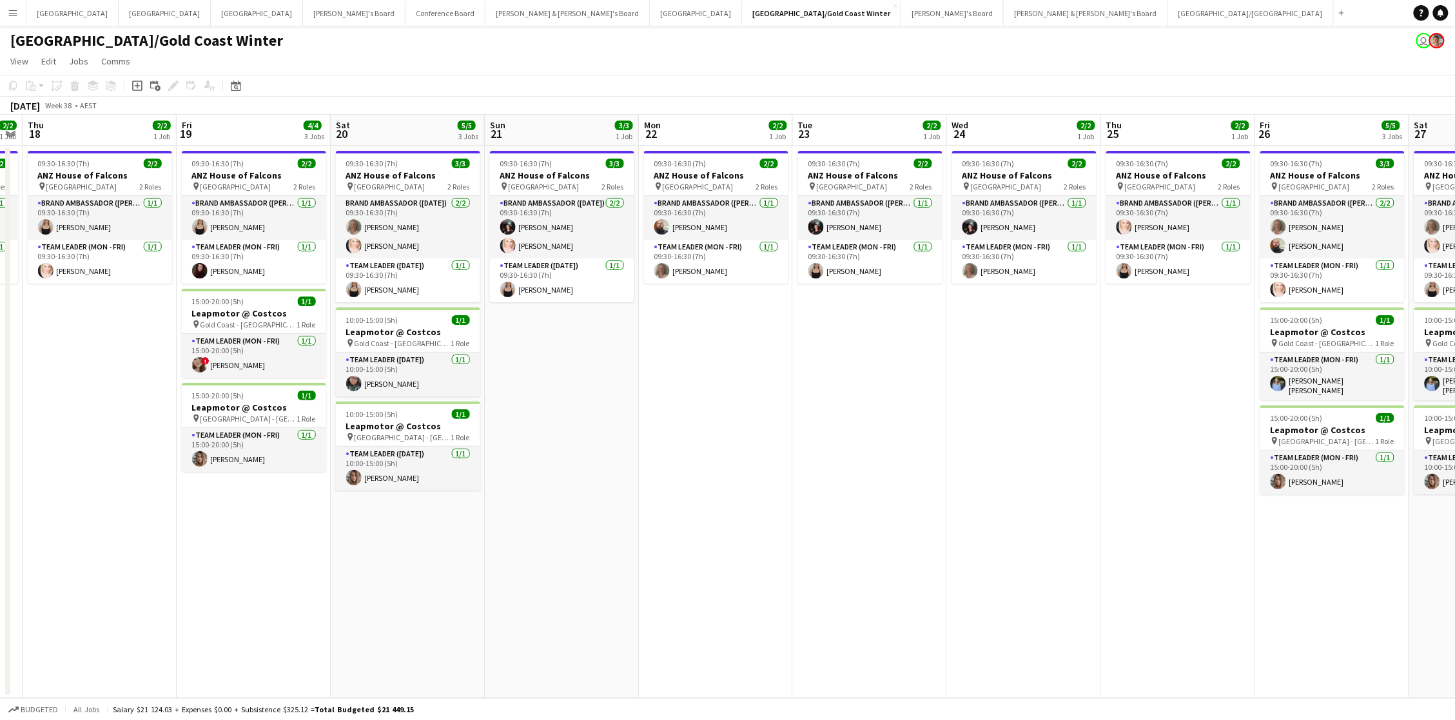
scroll to position [0, 358]
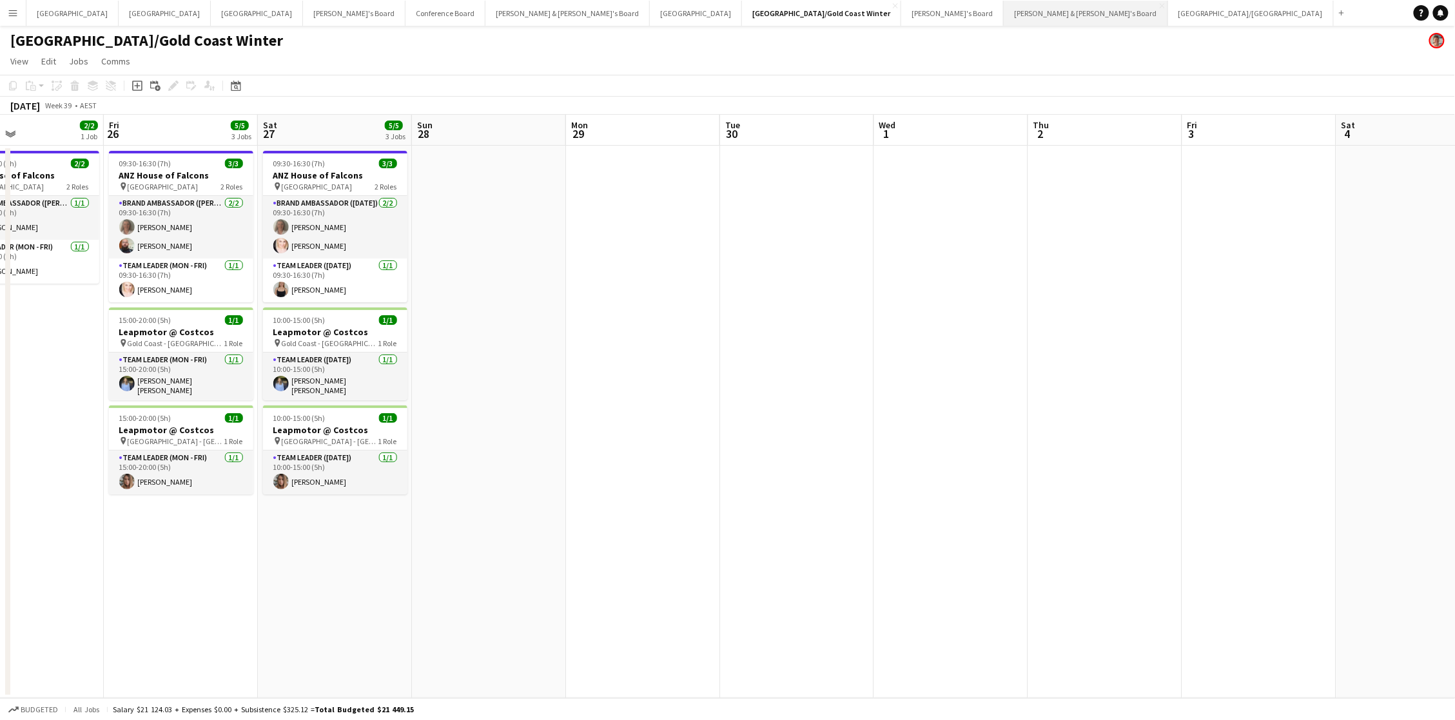
click at [1004, 10] on button "James & Arrence's Board Close" at bounding box center [1086, 13] width 164 height 25
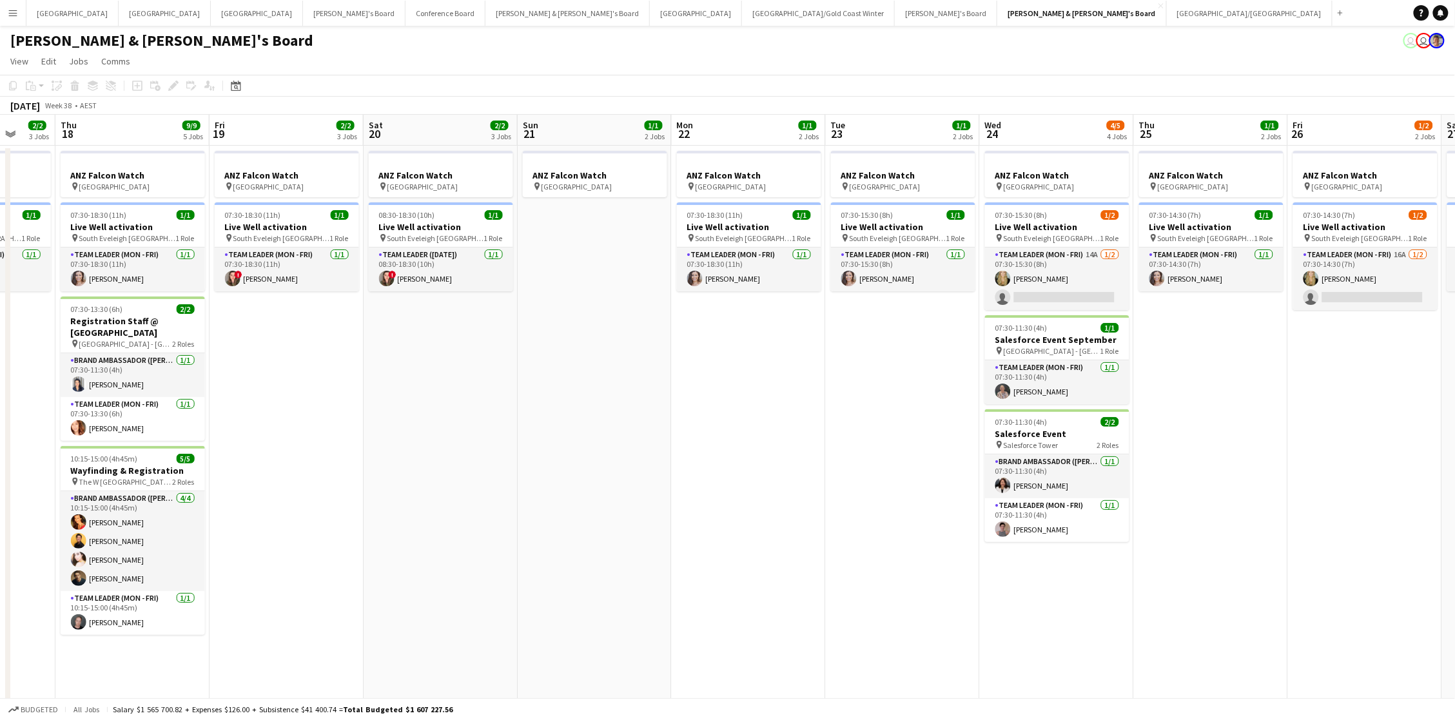
scroll to position [0, 581]
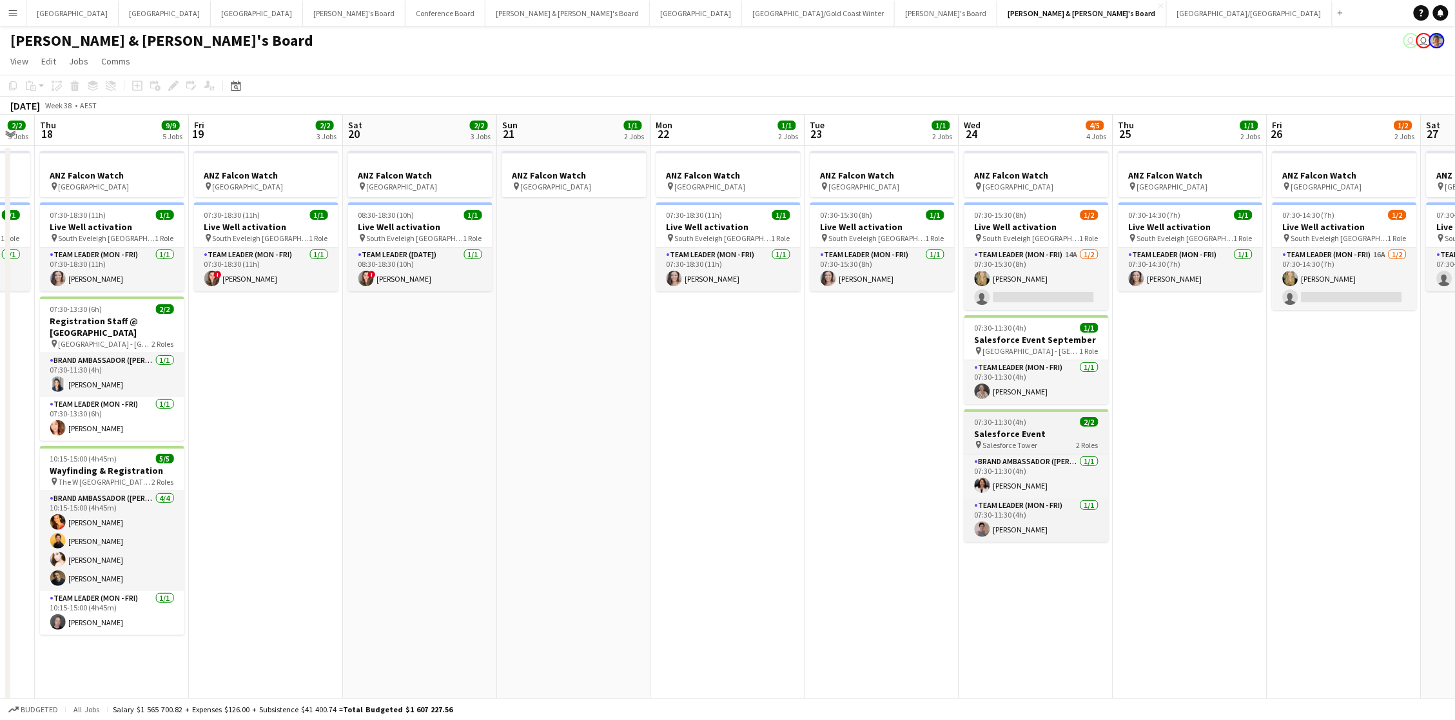
click at [1039, 428] on h3 "Salesforce Event" at bounding box center [1036, 434] width 144 height 12
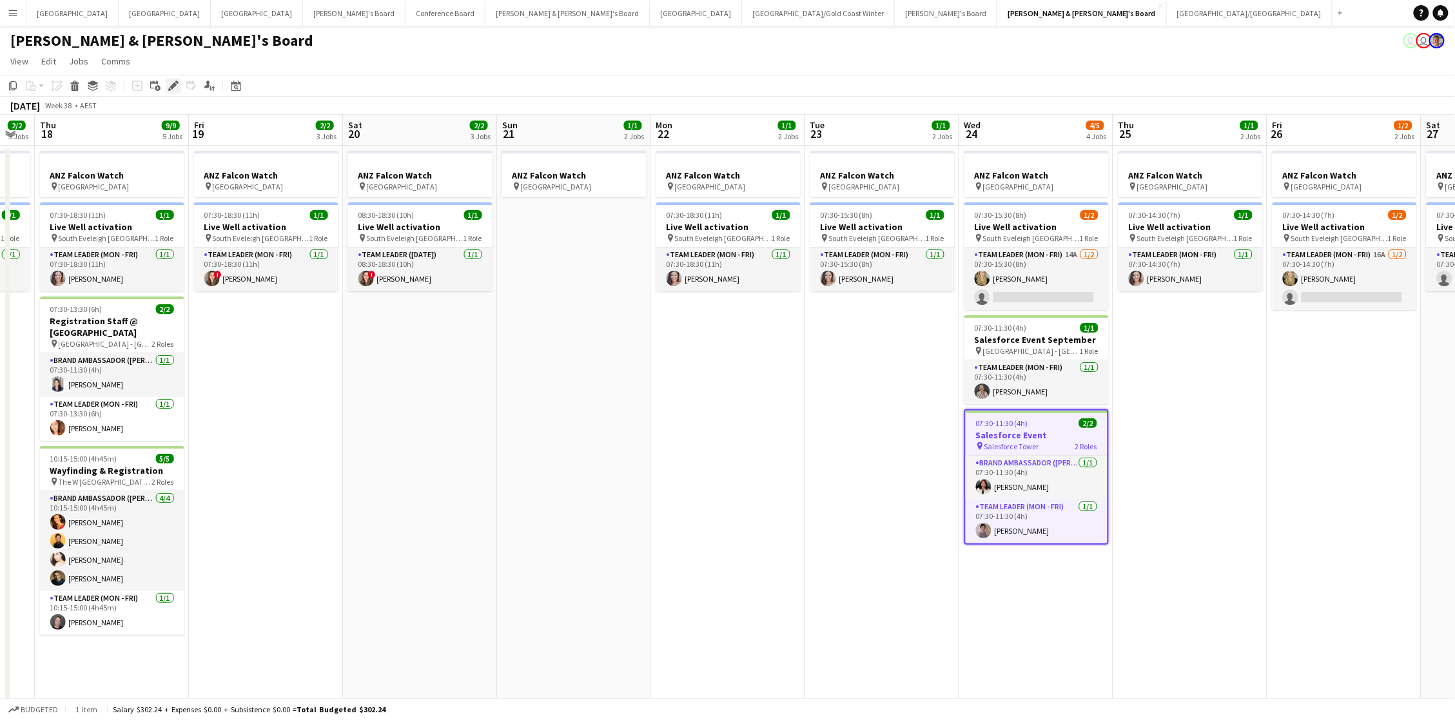
click at [166, 80] on div "Edit" at bounding box center [173, 85] width 15 height 15
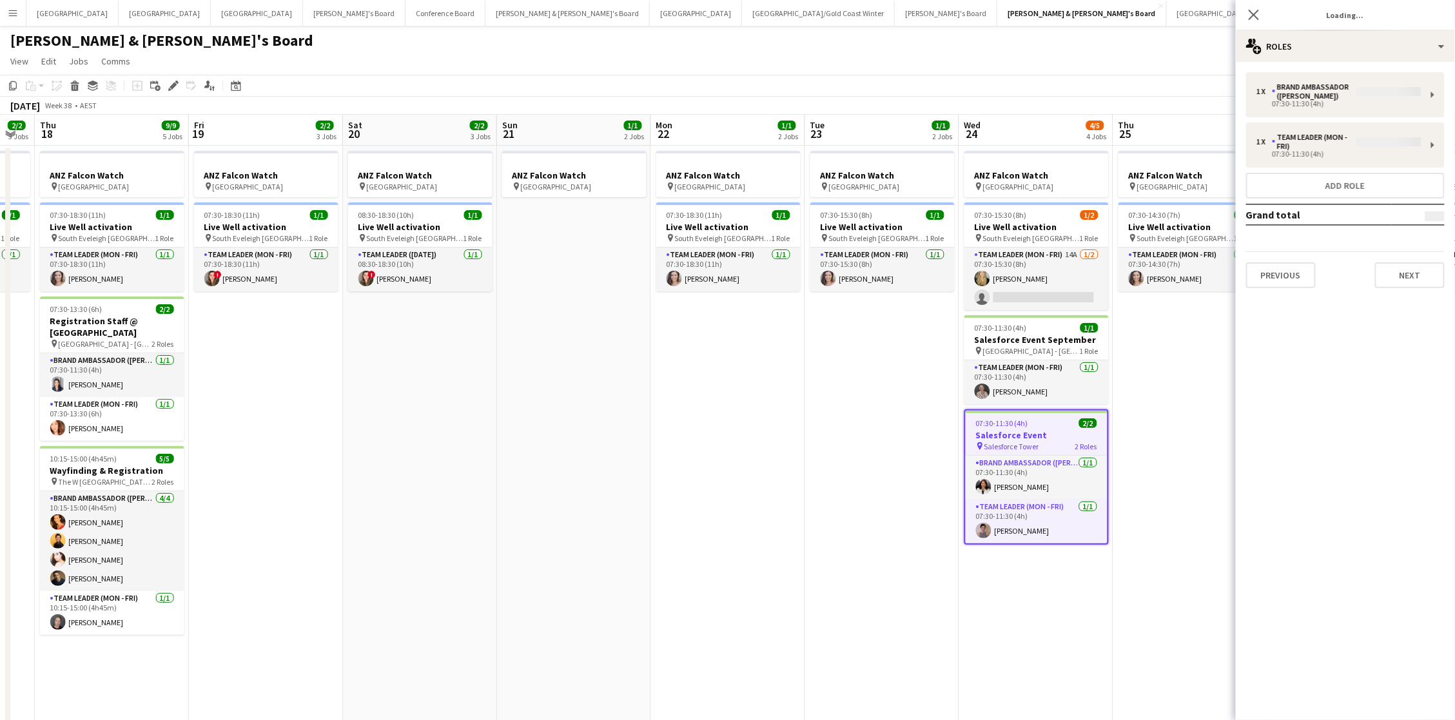
type input "**********"
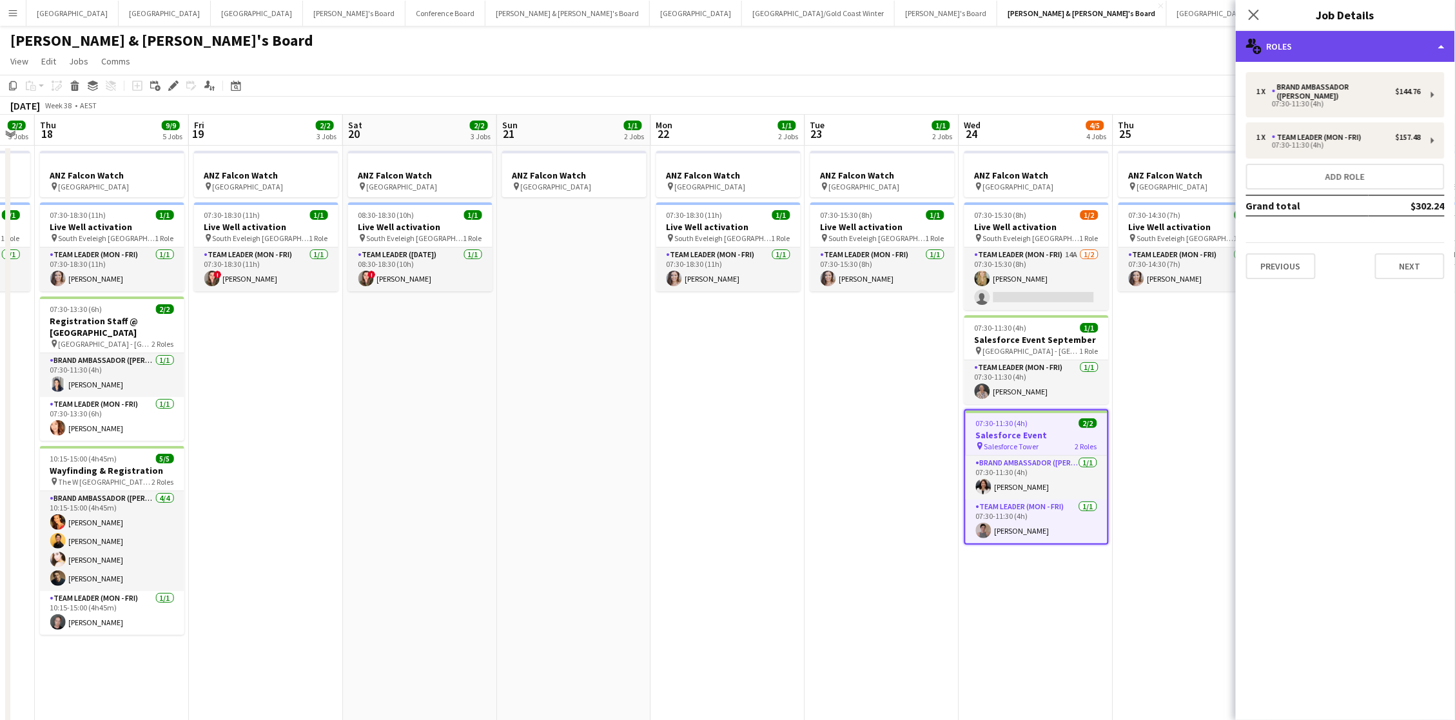
click at [1275, 36] on div "multiple-users-add Roles" at bounding box center [1345, 46] width 219 height 31
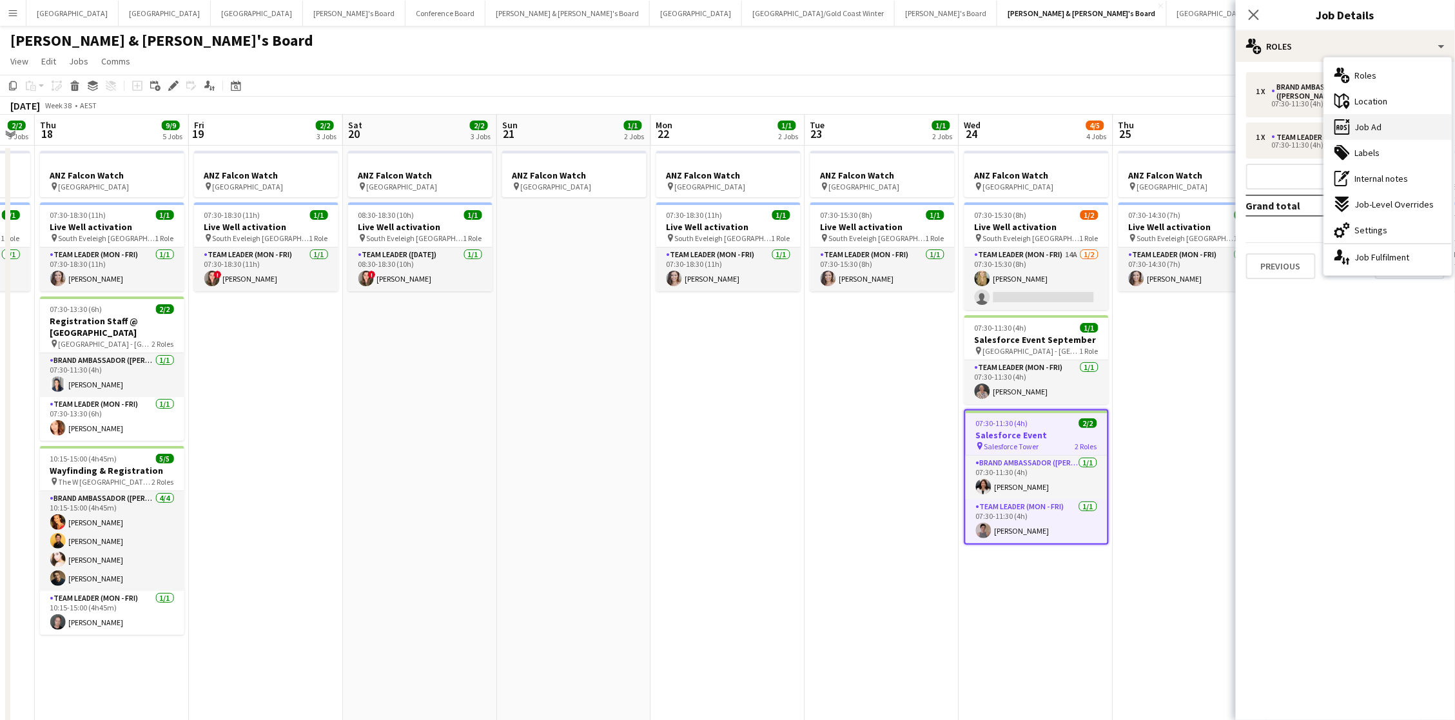
click at [1391, 117] on div "ads-window Job Ad" at bounding box center [1388, 127] width 128 height 26
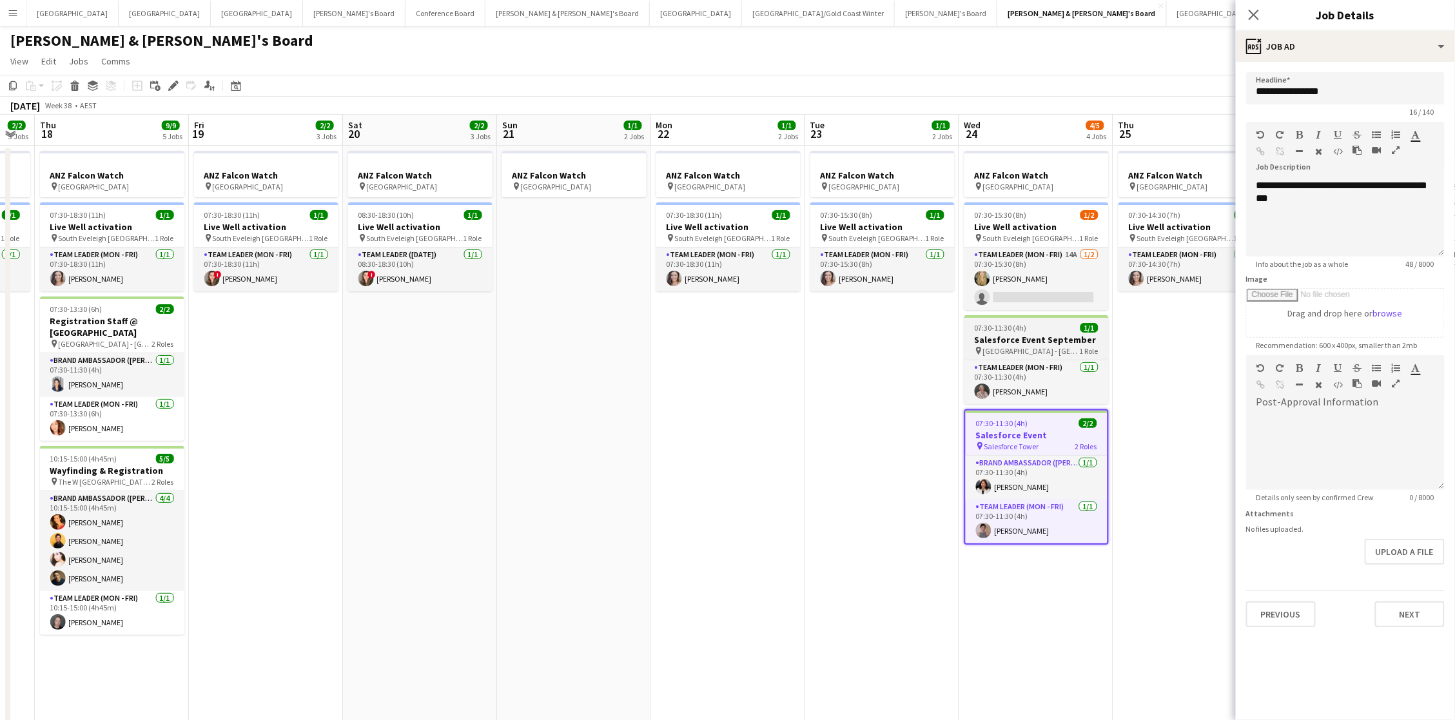
click at [1075, 340] on h3 "Salesforce Event September" at bounding box center [1036, 340] width 144 height 12
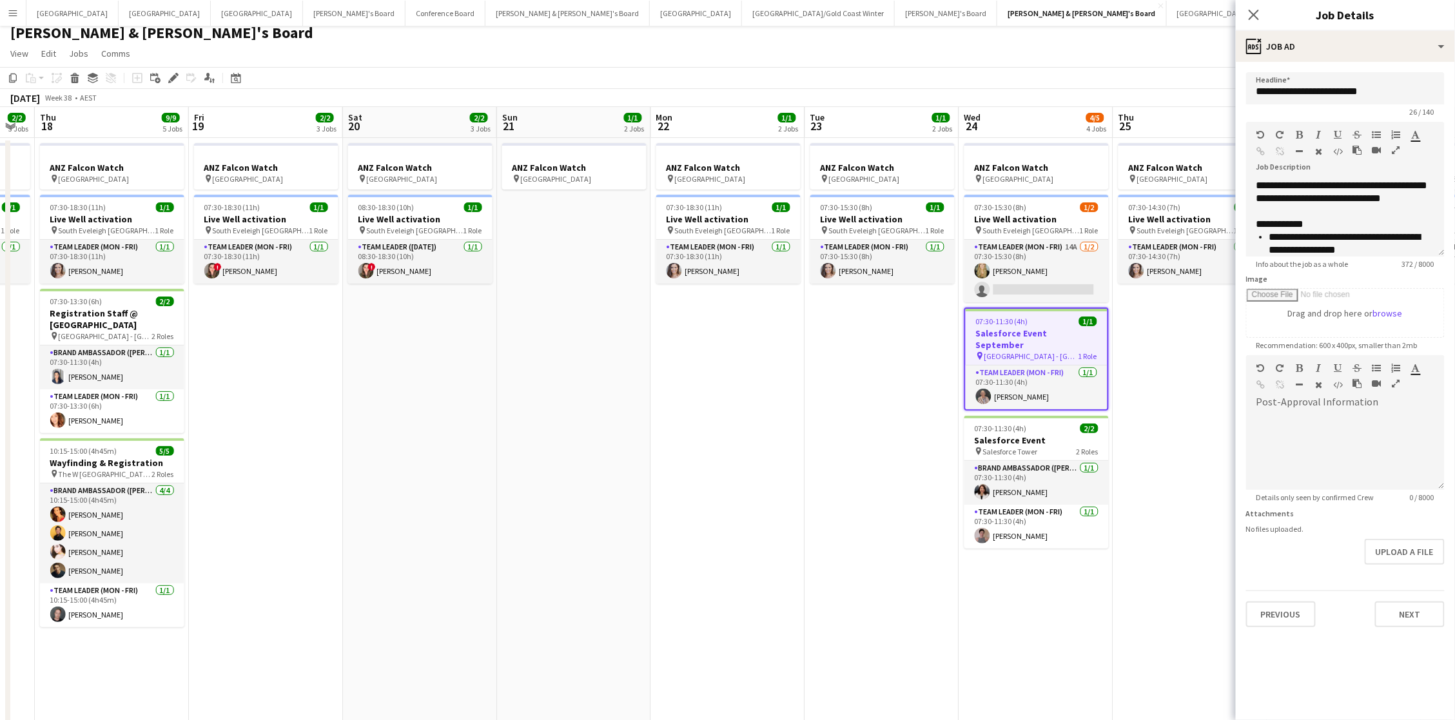
scroll to position [0, 0]
click at [1060, 424] on div "07:30-11:30 (4h) 2/2" at bounding box center [1036, 429] width 144 height 10
type input "**********"
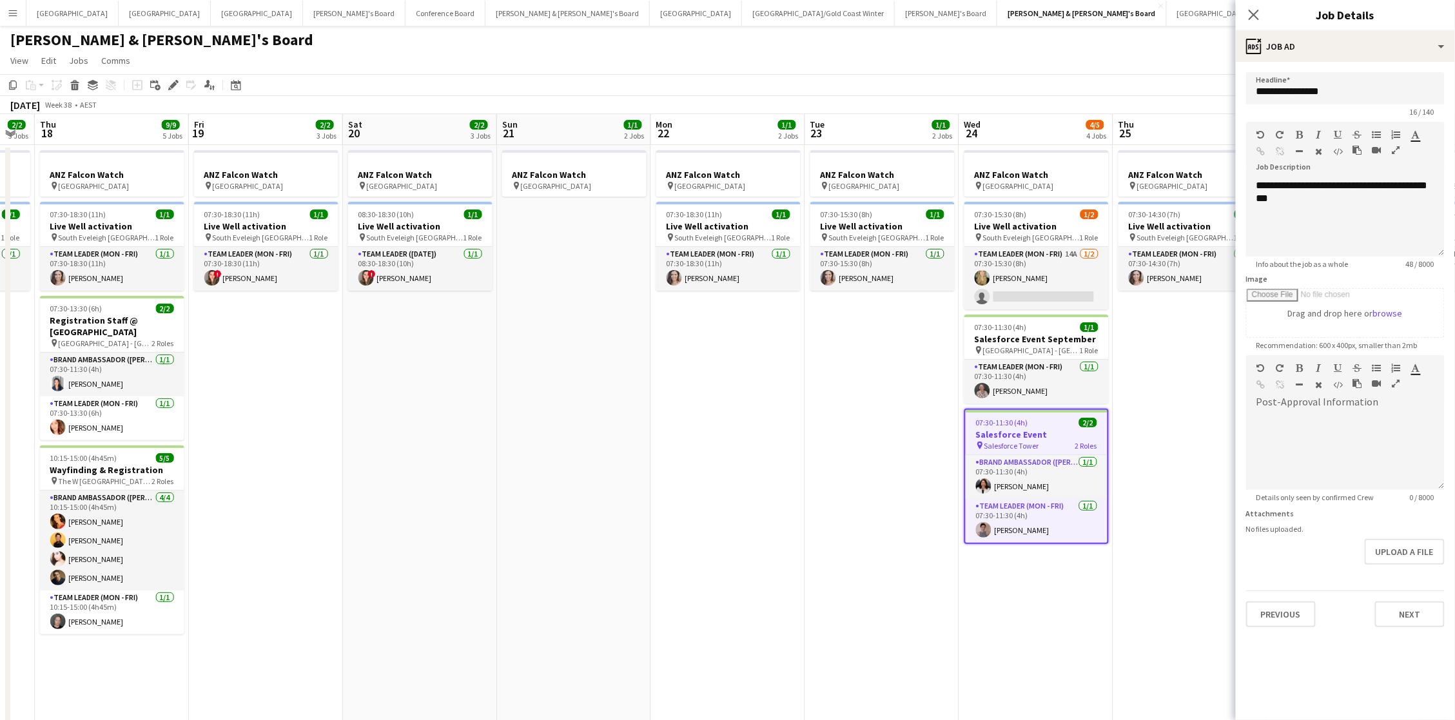
scroll to position [1, 0]
click at [1140, 341] on app-date-cell "ANZ Falcon Watch pin Brisbane 07:30-14:30 (7h) 1/1 Live Well activation pin Sou…" at bounding box center [1190, 687] width 154 height 1084
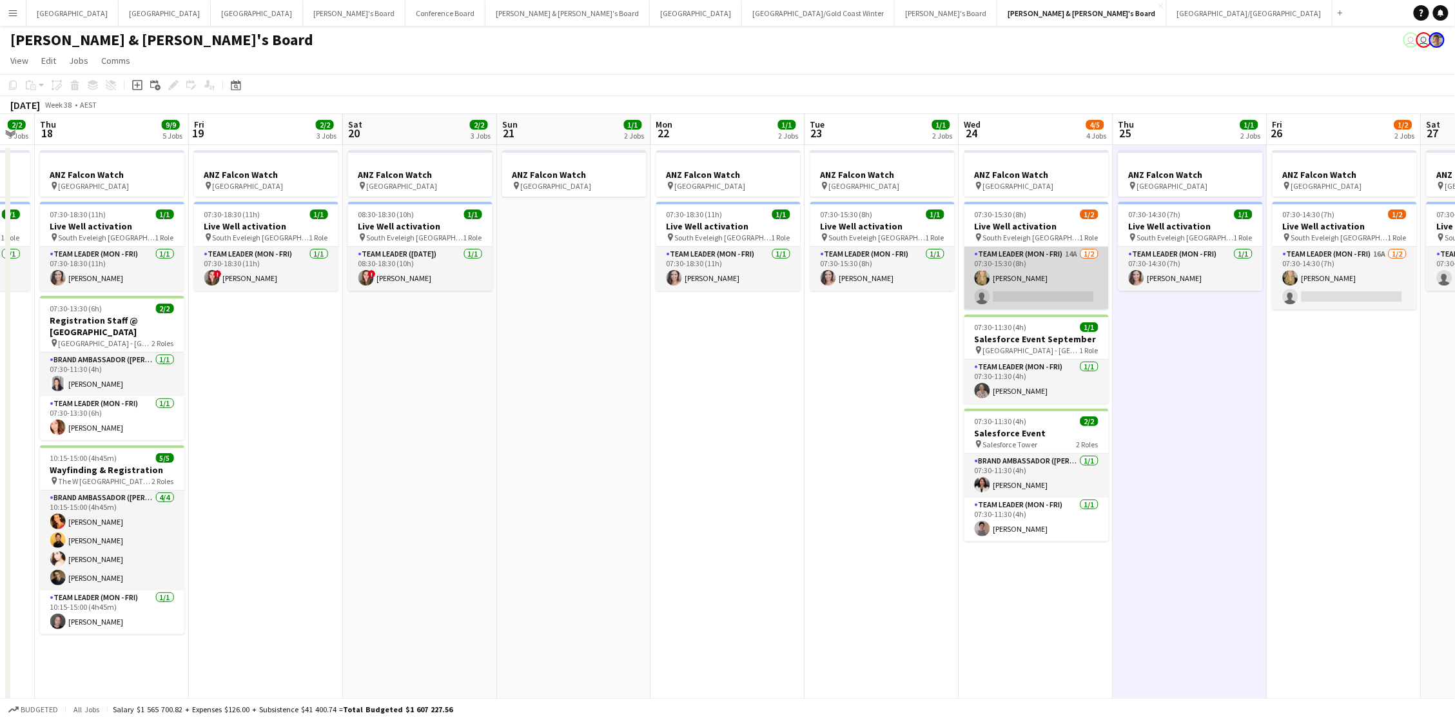
click at [1028, 269] on app-card-role "Team Leader (Mon - Fri) 14A 1/2 07:30-15:30 (8h) Amber Davis single-neutral-act…" at bounding box center [1036, 278] width 144 height 63
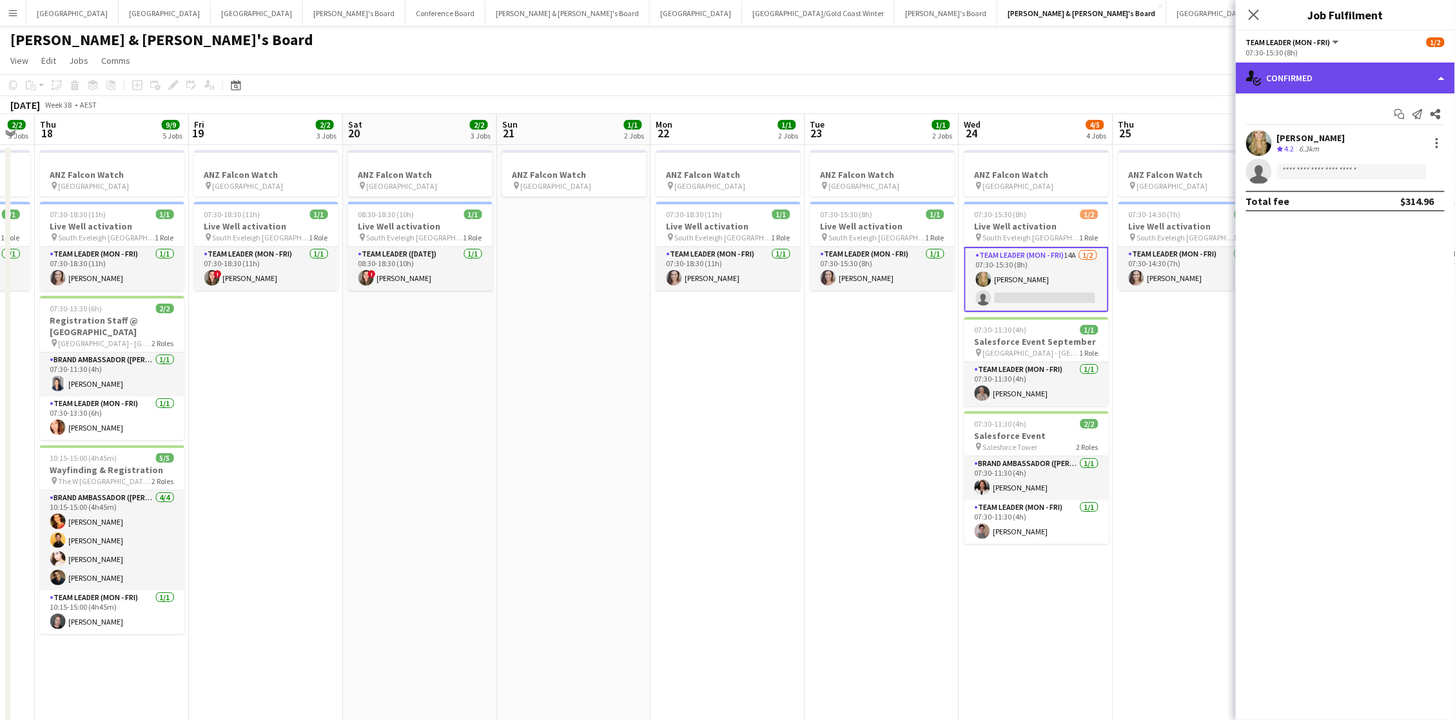
click at [1343, 87] on div "single-neutral-actions-check-2 Confirmed" at bounding box center [1345, 78] width 219 height 31
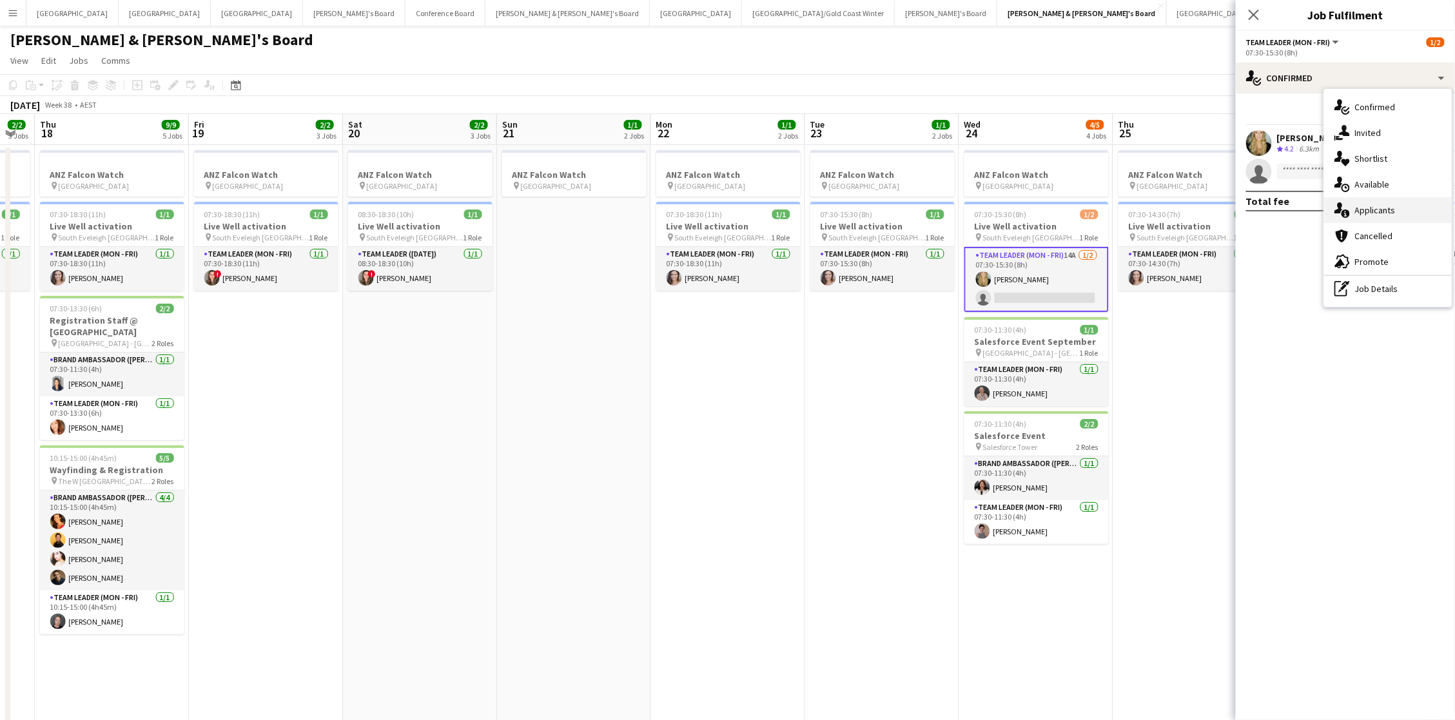
click at [1389, 217] on div "single-neutral-actions-information Applicants" at bounding box center [1388, 210] width 128 height 26
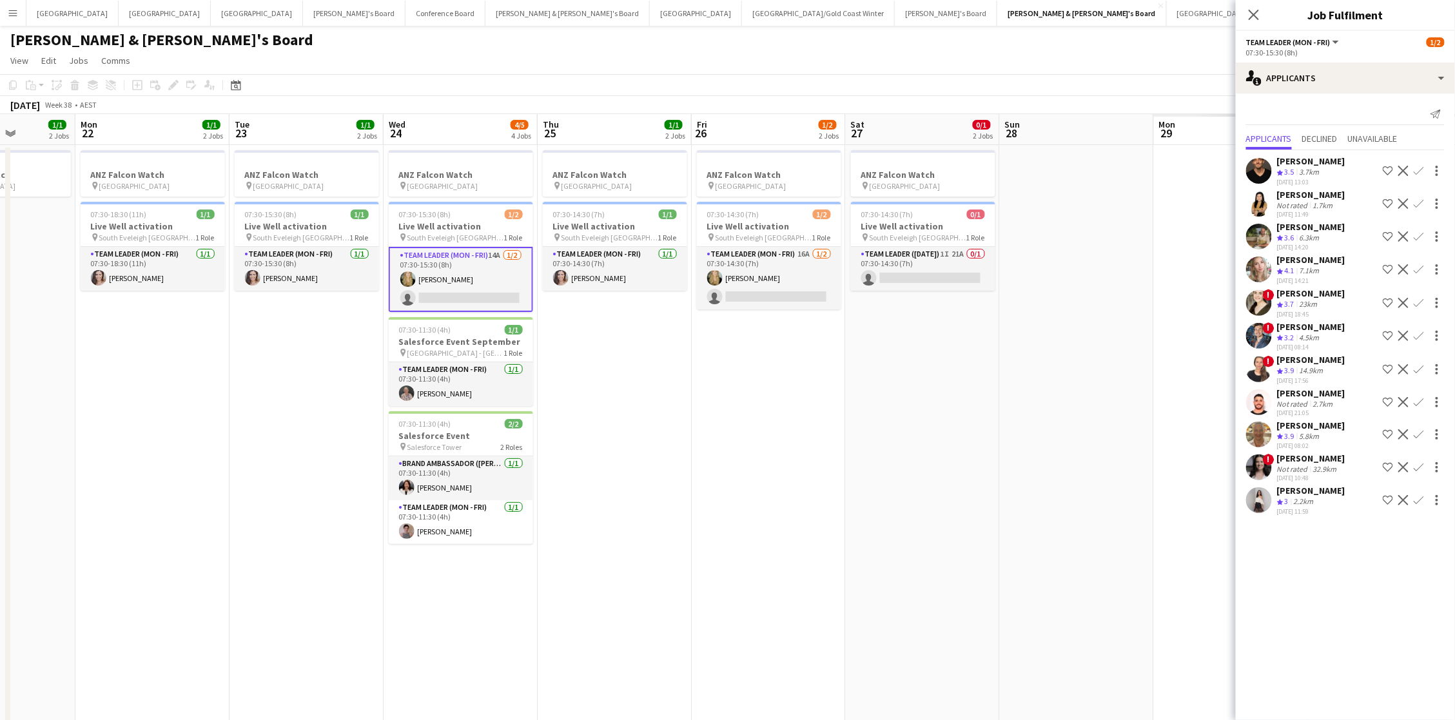
scroll to position [0, 413]
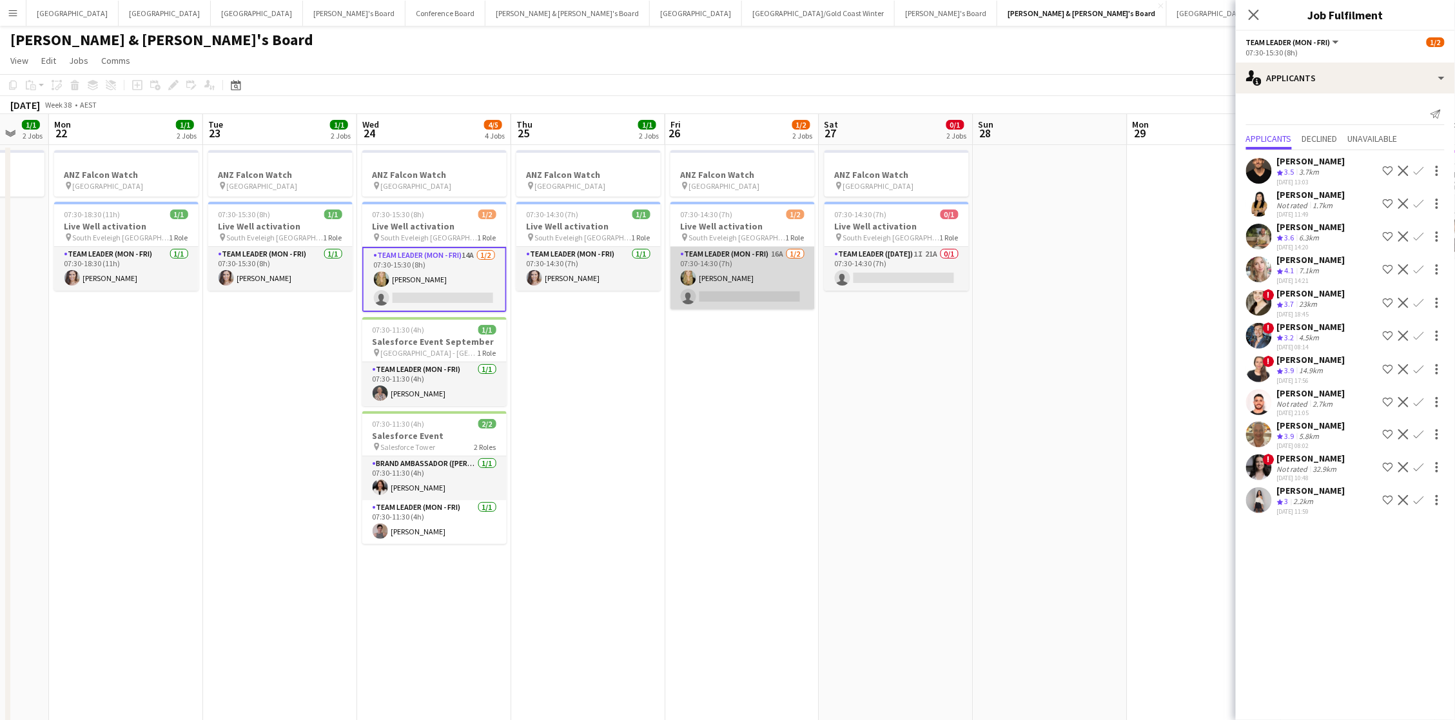
click at [742, 272] on app-card-role "Team Leader (Mon - Fri) 16A 1/2 07:30-14:30 (7h) Amber Davis single-neutral-act…" at bounding box center [742, 278] width 144 height 63
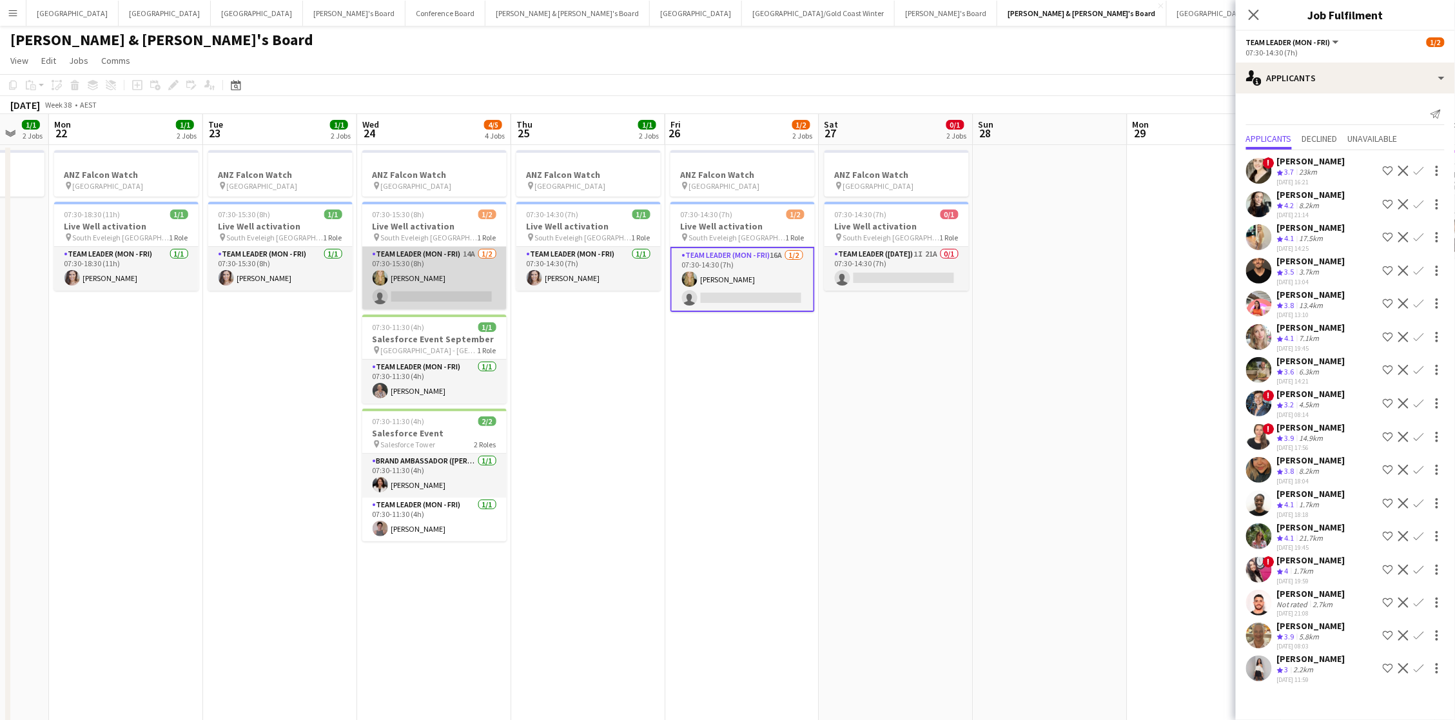
click at [450, 293] on app-card-role "Team Leader (Mon - Fri) 14A 1/2 07:30-15:30 (8h) Amber Davis single-neutral-act…" at bounding box center [434, 278] width 144 height 63
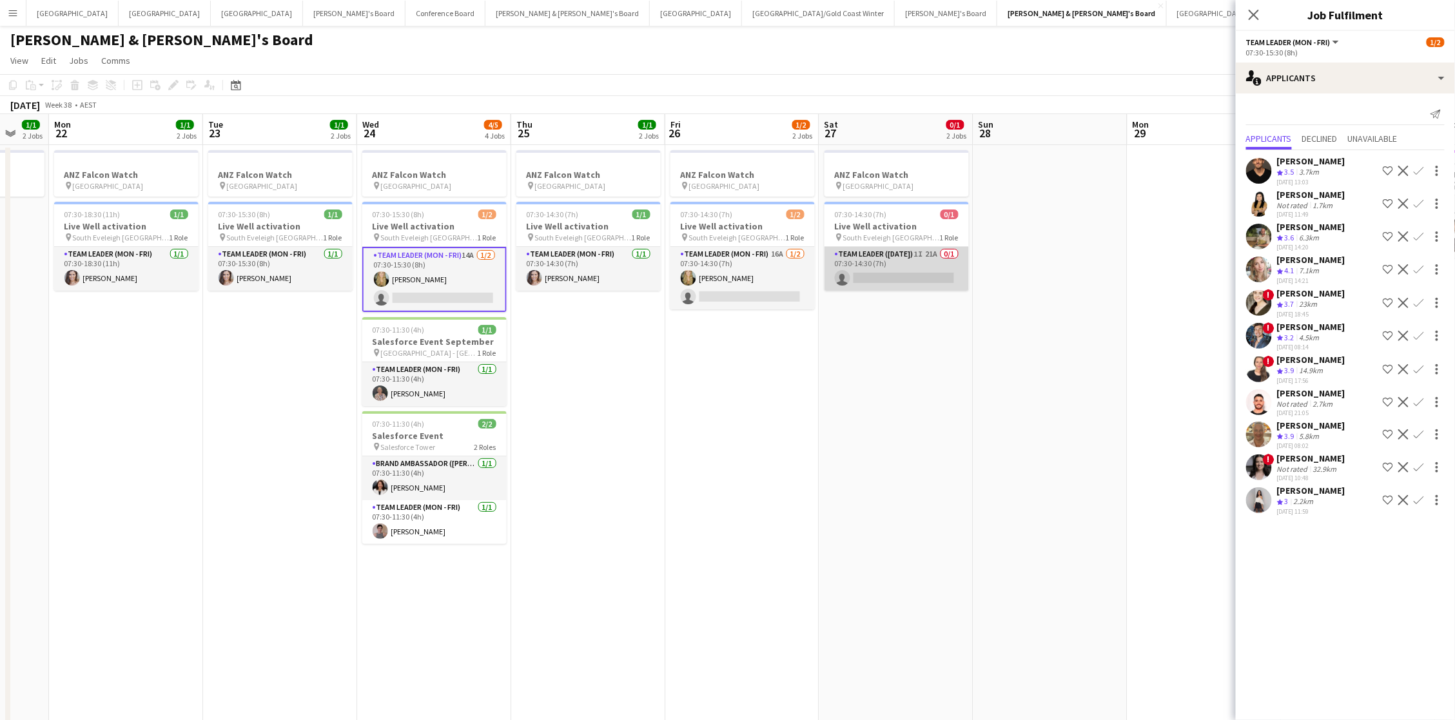
click at [966, 269] on app-card-role "Team Leader (Saturday) 1I 21A 0/1 07:30-14:30 (7h) single-neutral-actions" at bounding box center [897, 269] width 144 height 44
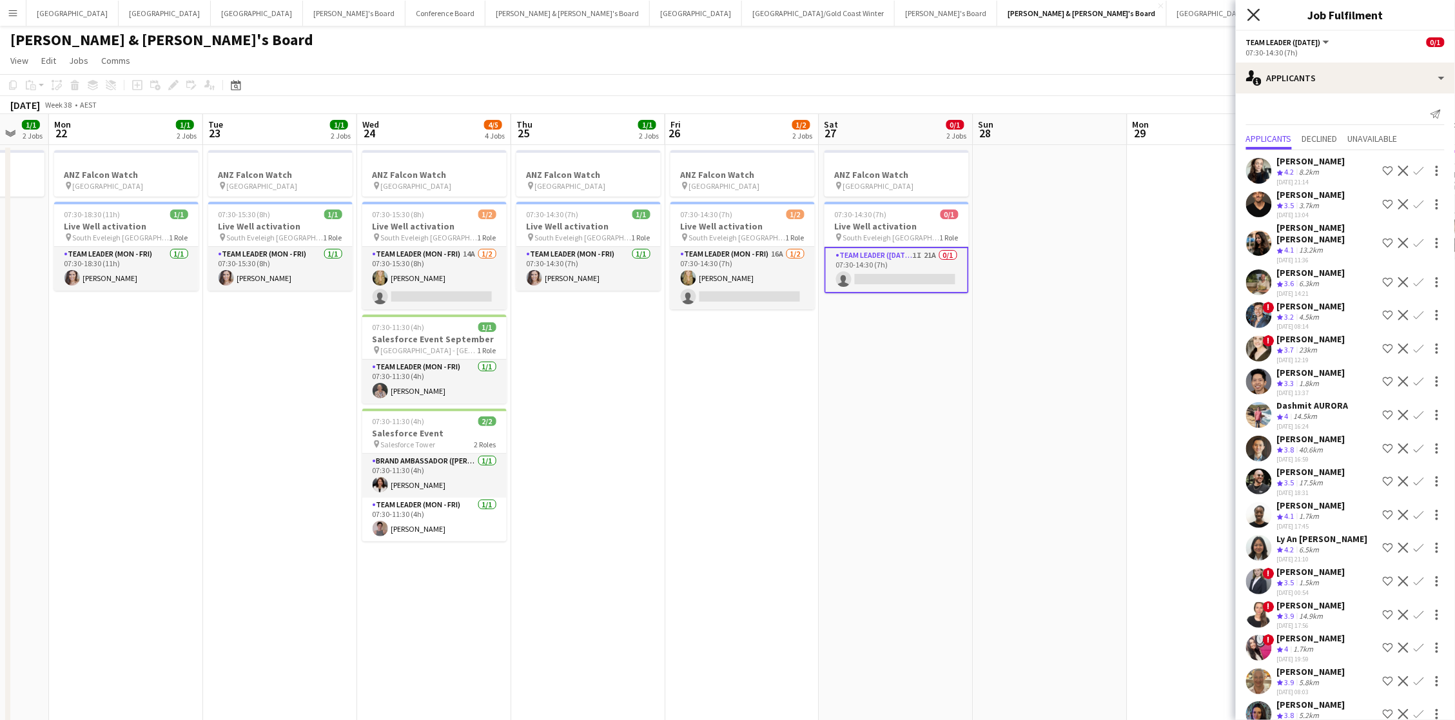
click at [1254, 15] on icon at bounding box center [1253, 14] width 12 height 12
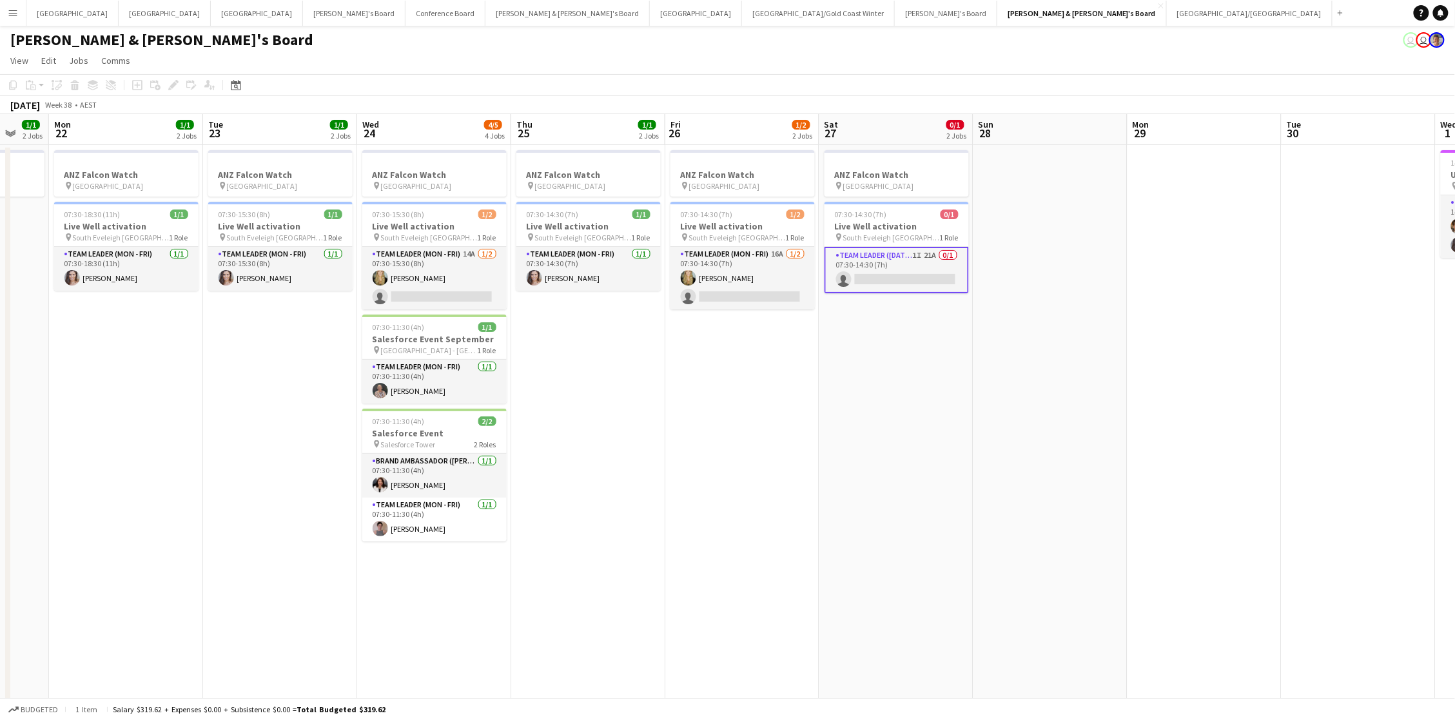
click at [940, 389] on app-date-cell "ANZ Falcon Watch pin Brisbane 07:30-14:30 (7h) 0/1 Live Well activation pin Sou…" at bounding box center [896, 687] width 154 height 1084
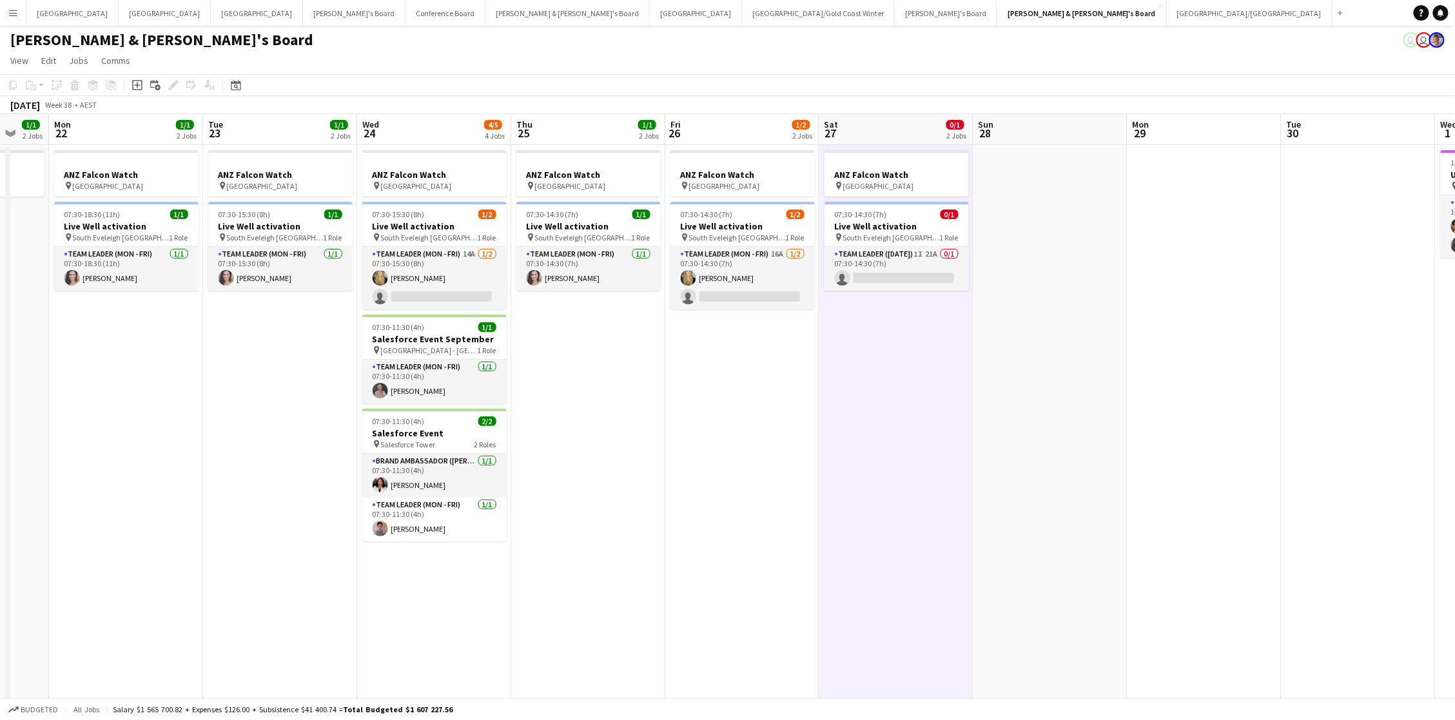
scroll to position [0, 375]
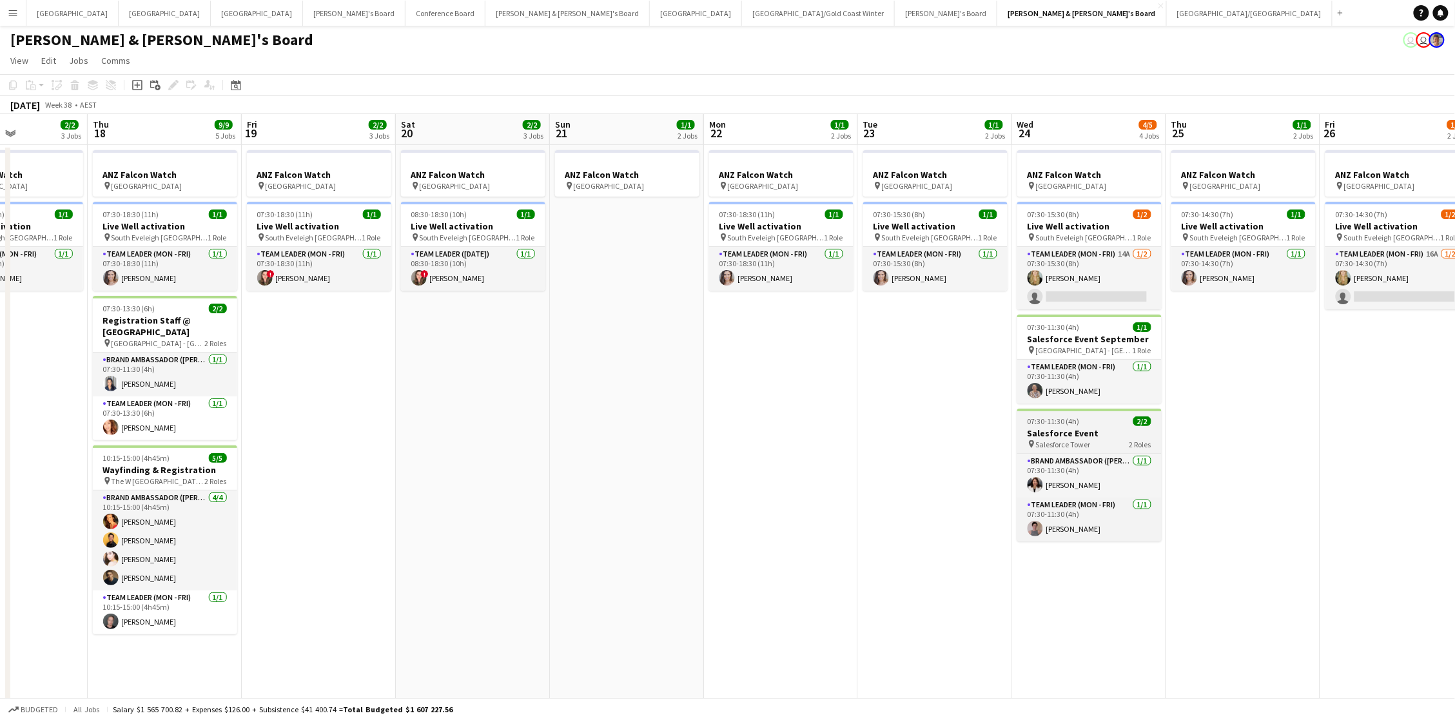
click at [1131, 424] on div "07:30-11:30 (4h) 2/2" at bounding box center [1089, 421] width 144 height 10
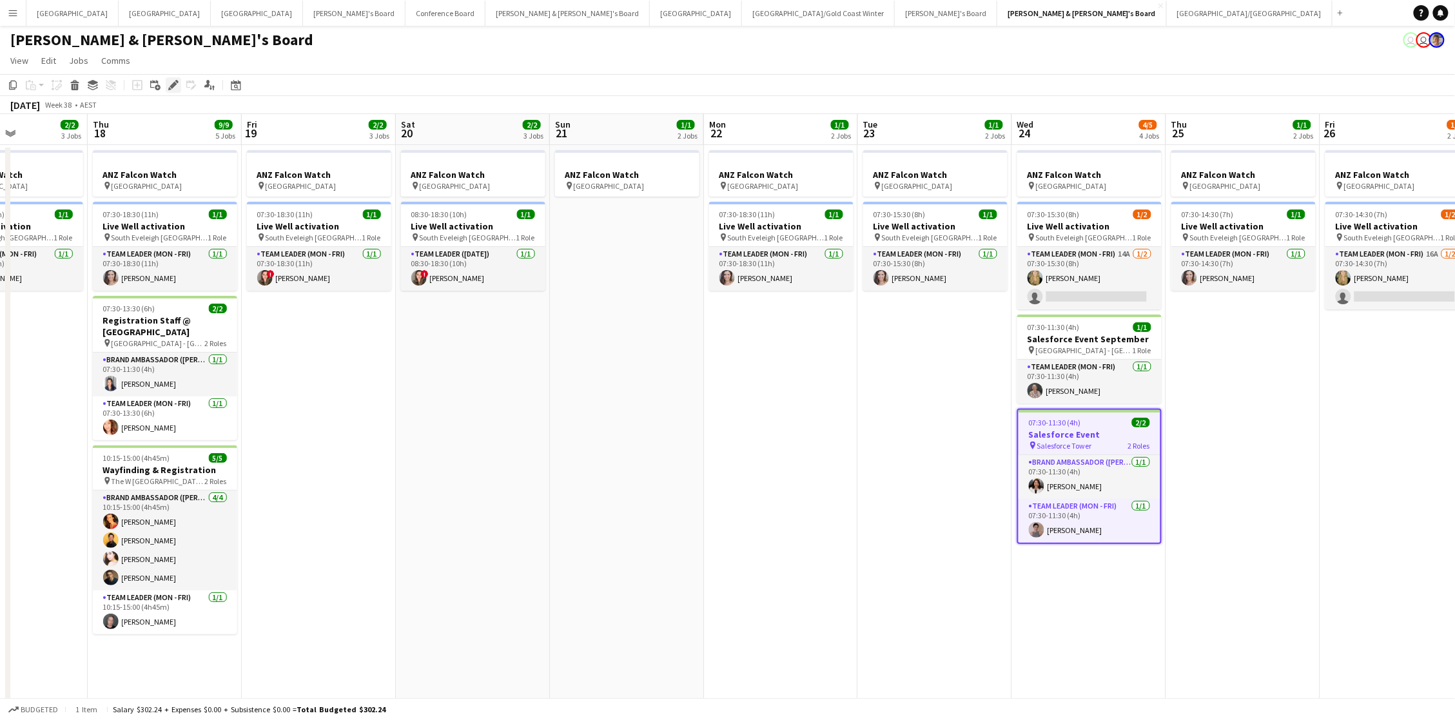
click at [175, 77] on div "Edit" at bounding box center [173, 84] width 15 height 15
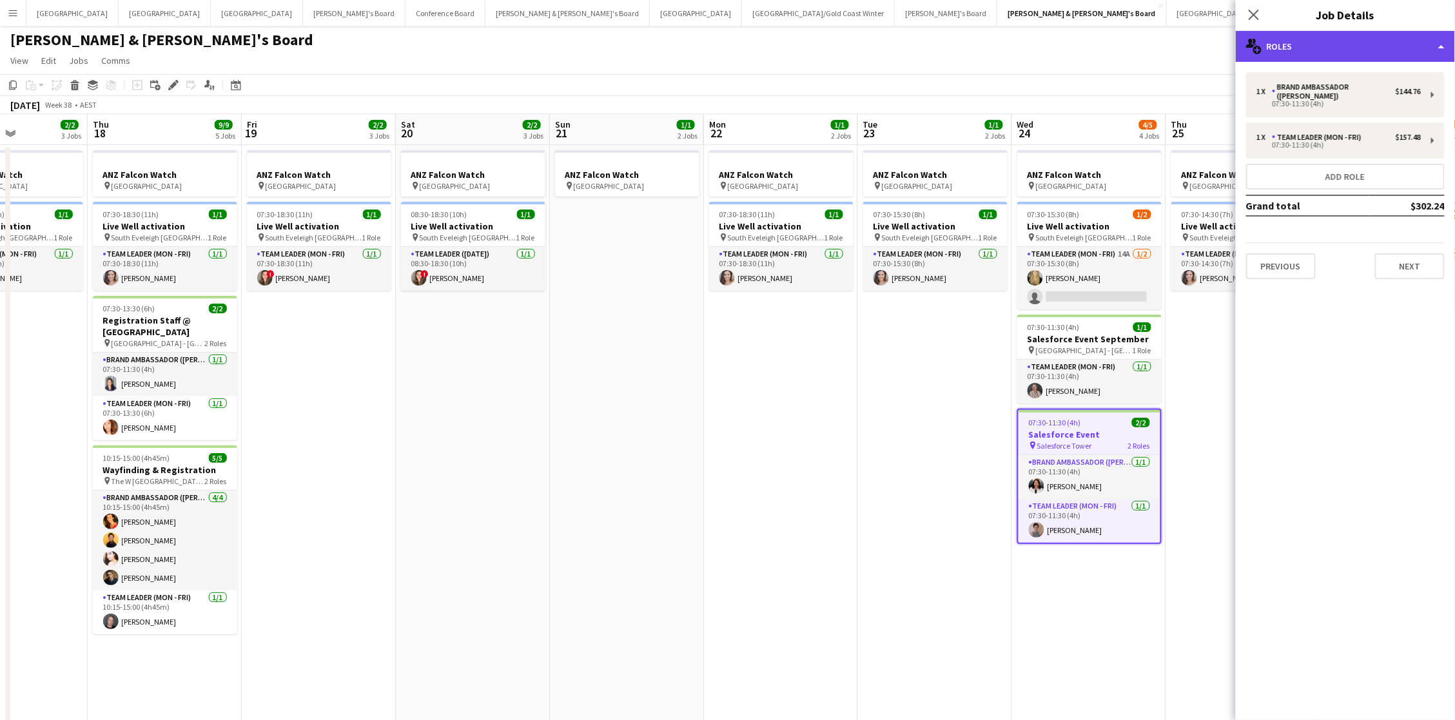
click at [1335, 35] on div "multiple-users-add Roles" at bounding box center [1345, 46] width 219 height 31
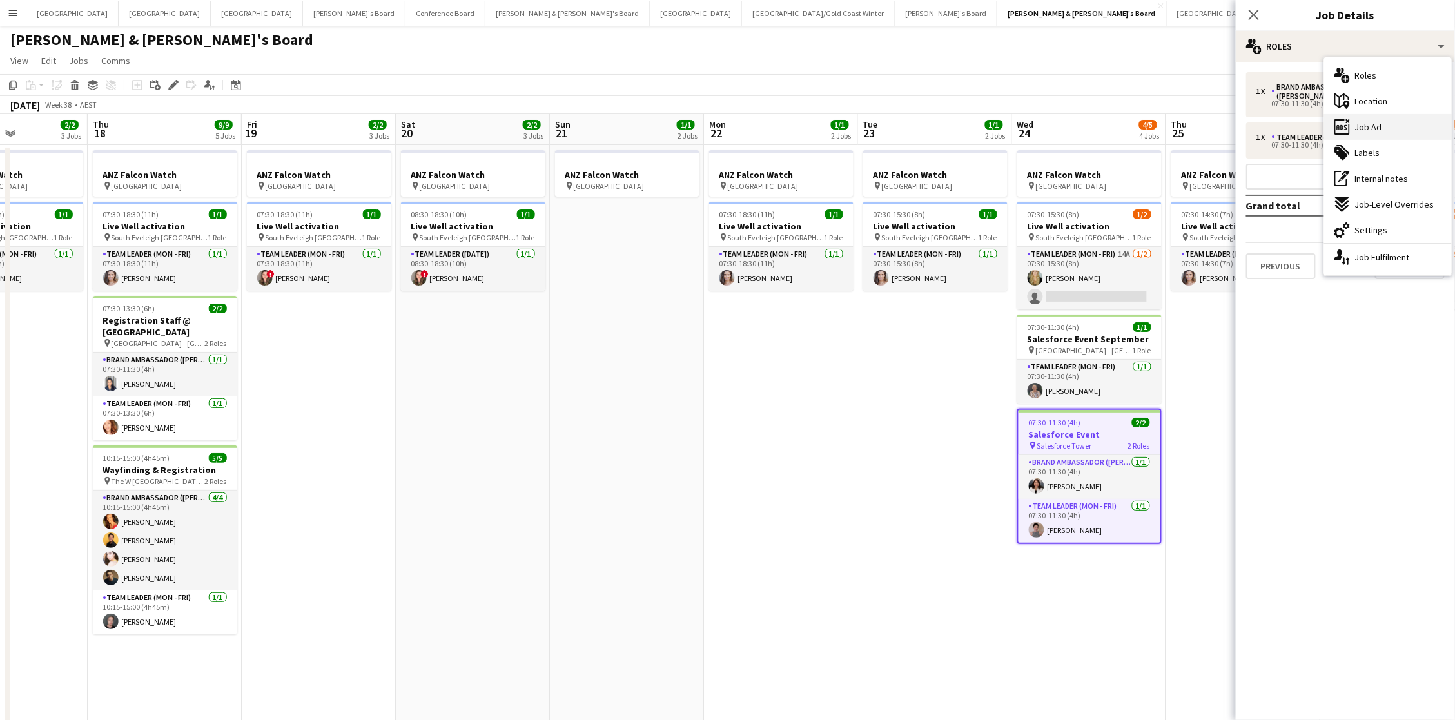
click at [1356, 121] on div "ads-window Job Ad" at bounding box center [1388, 127] width 128 height 26
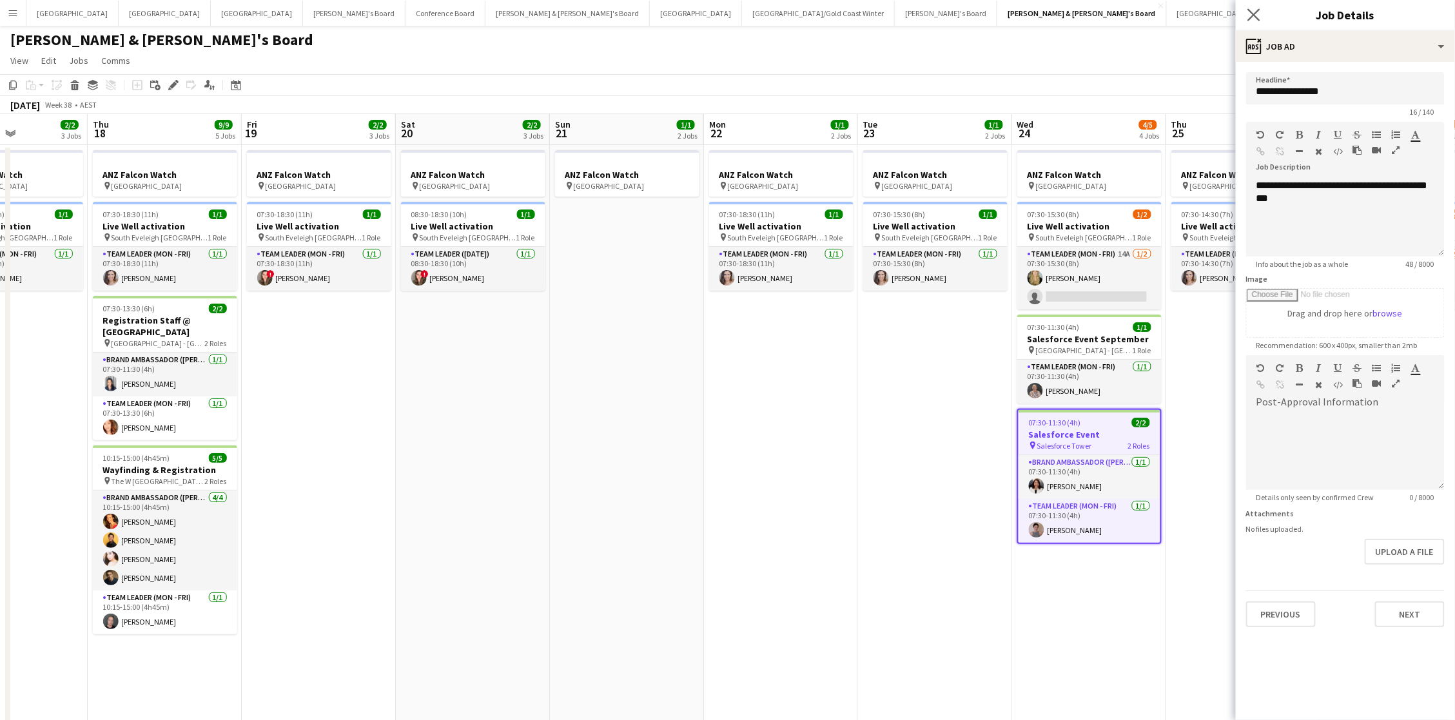
click at [1263, 16] on app-icon "Close pop-in" at bounding box center [1254, 15] width 19 height 19
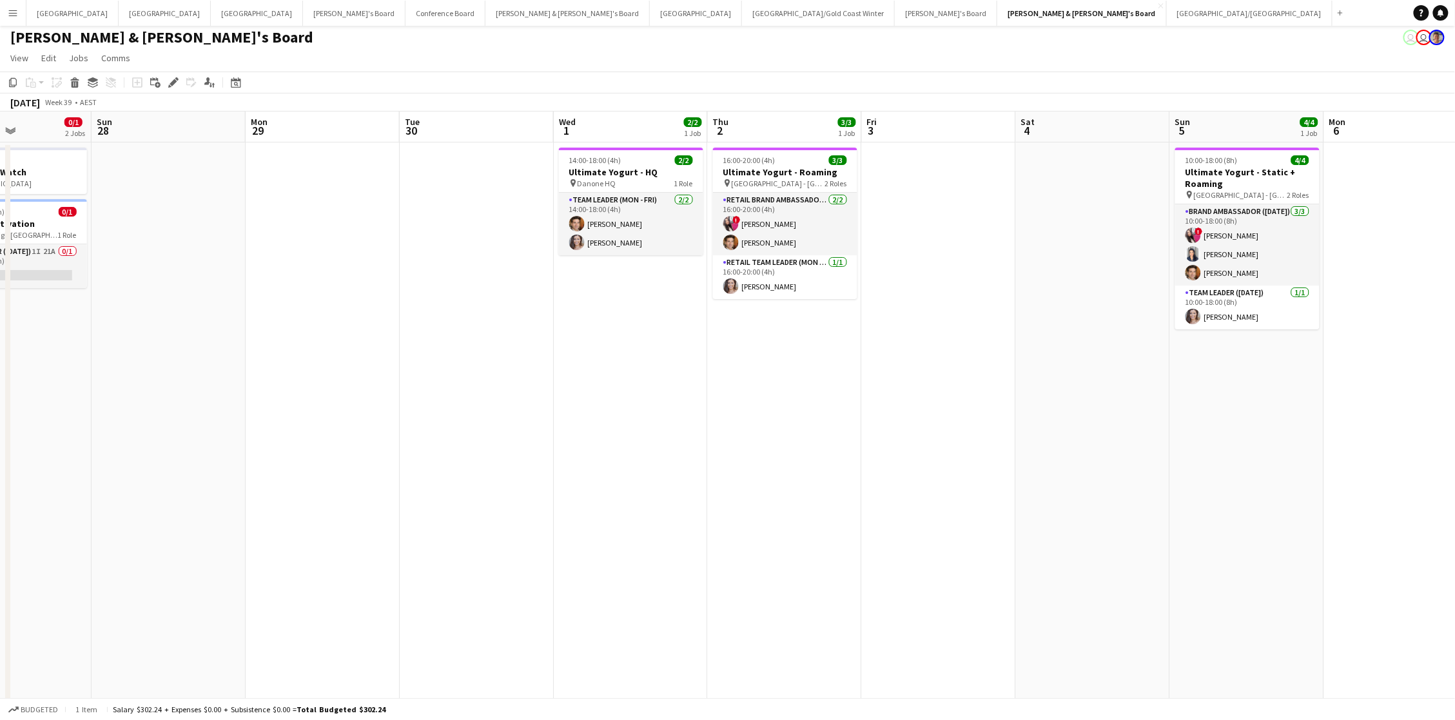
scroll to position [0, 361]
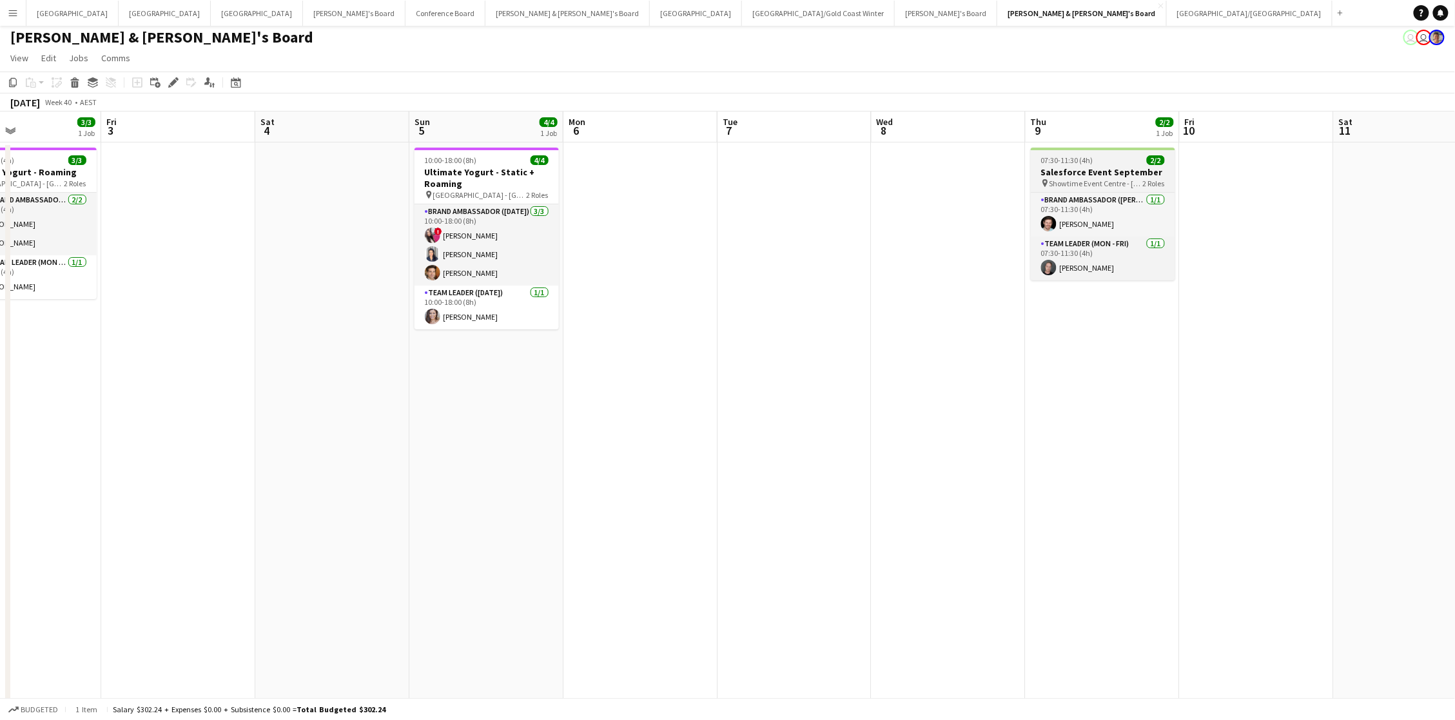
click at [1097, 180] on span "Showtime Event Centre - VIC" at bounding box center [1096, 184] width 93 height 10
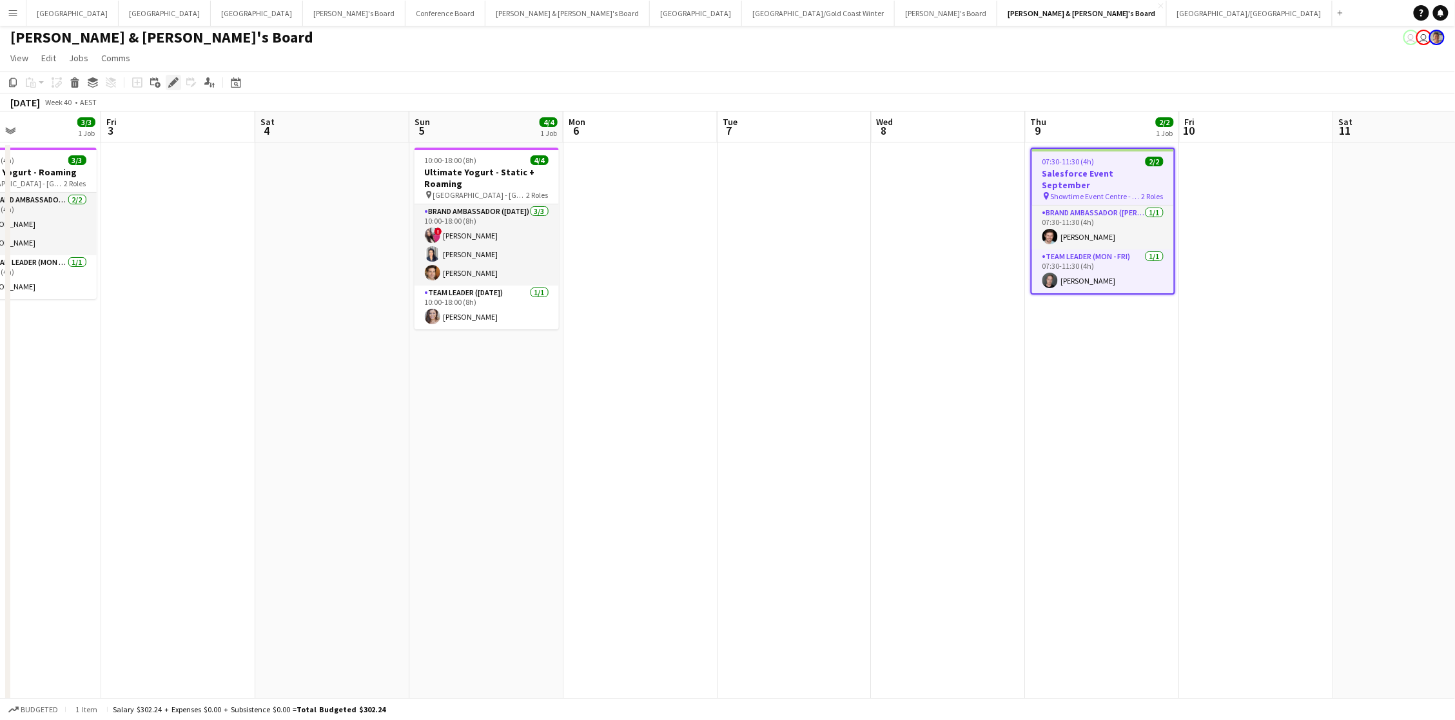
click at [170, 82] on icon at bounding box center [173, 82] width 7 height 7
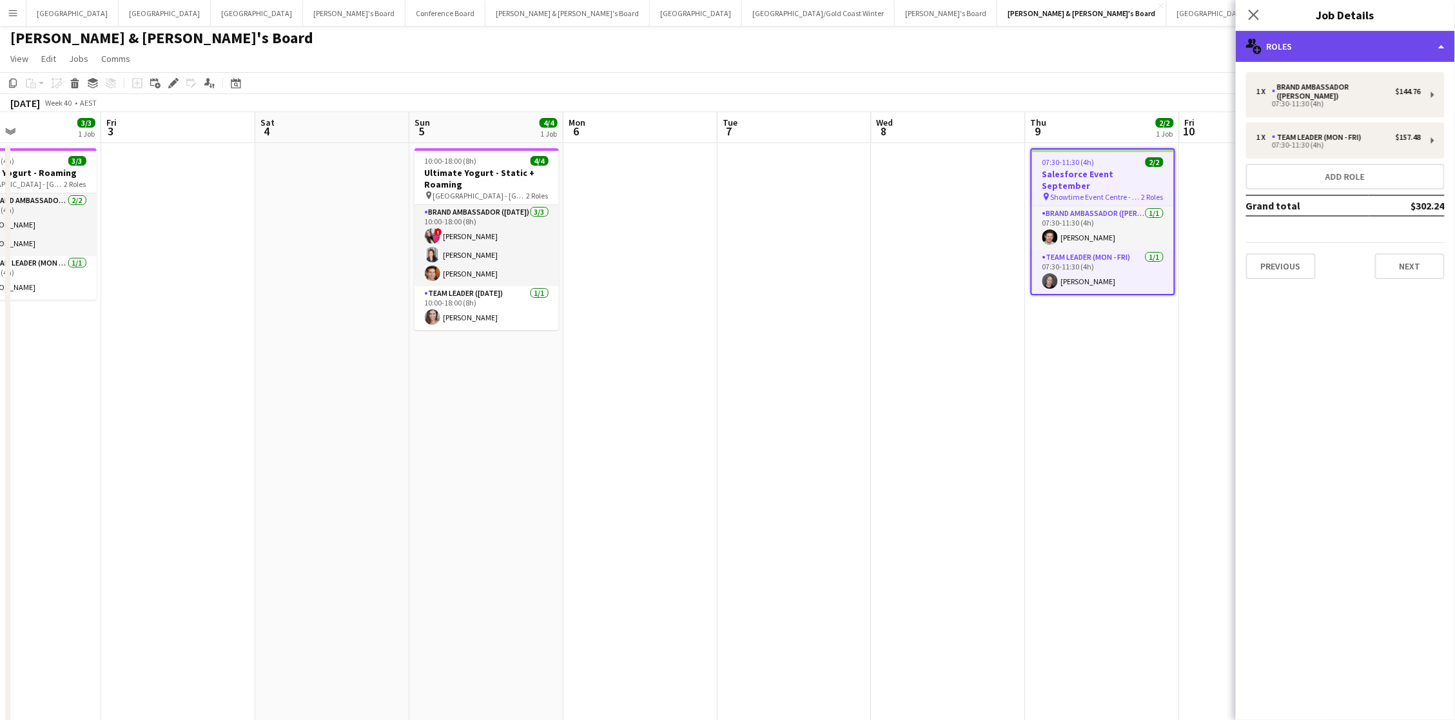
scroll to position [1, 0]
click at [1287, 46] on div "multiple-users-add Roles" at bounding box center [1345, 46] width 219 height 31
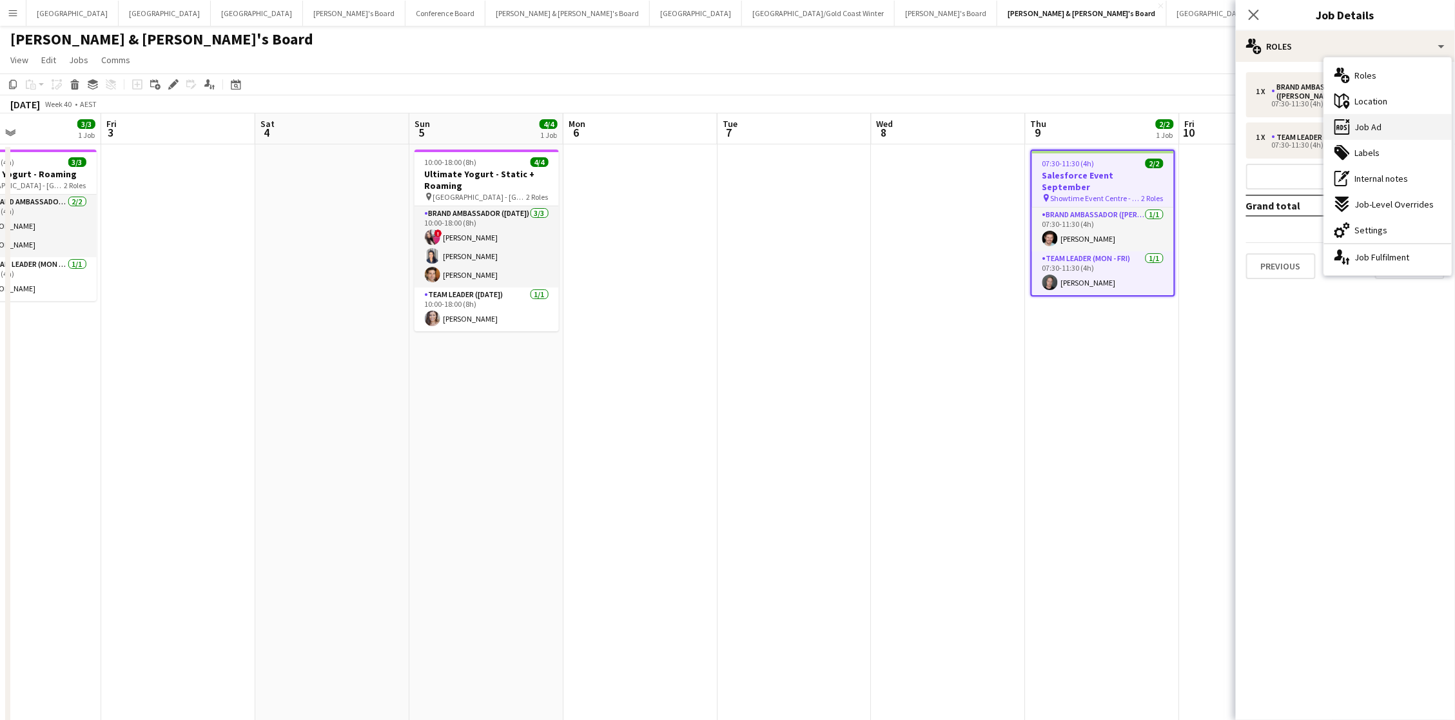
click at [1355, 118] on div "ads-window Job Ad" at bounding box center [1388, 127] width 128 height 26
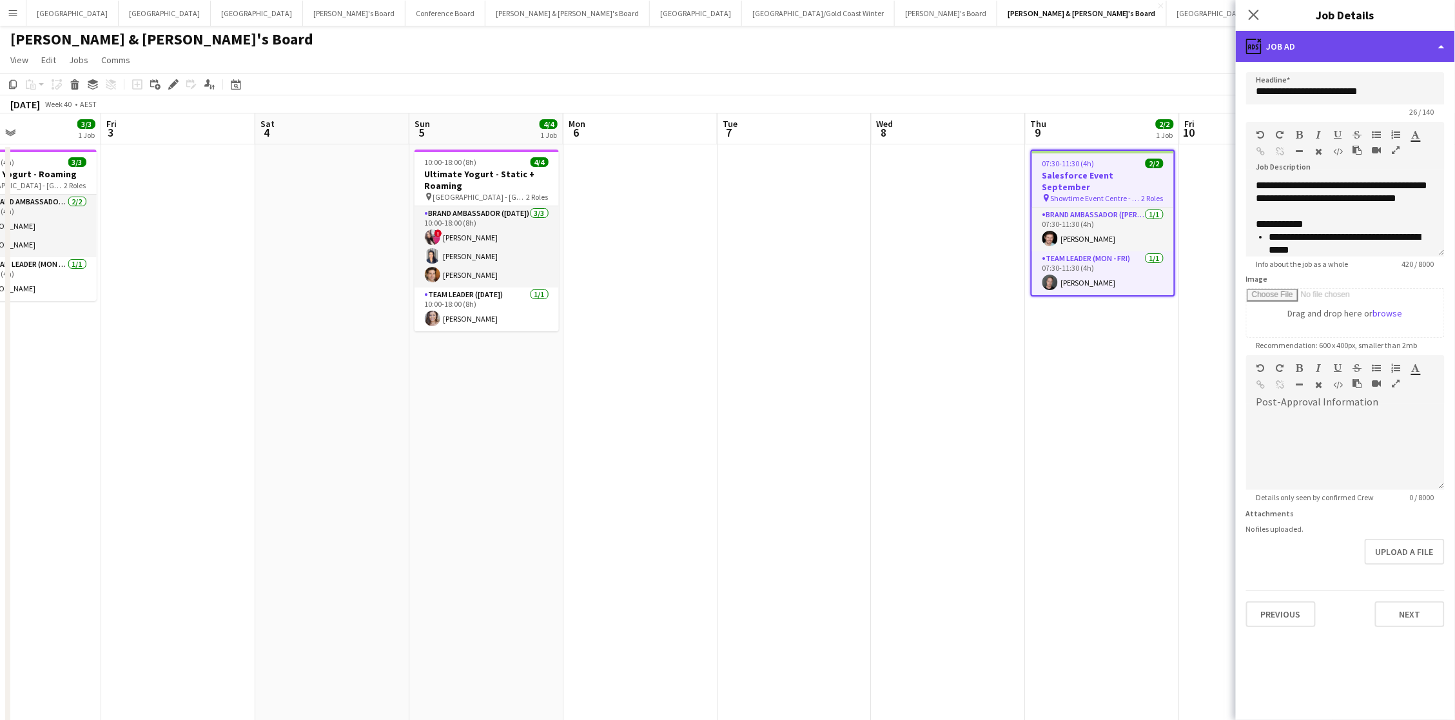
drag, startPoint x: 1351, startPoint y: 33, endPoint x: 1330, endPoint y: 38, distance: 21.3
click at [1345, 34] on div "ads-window Job Ad" at bounding box center [1345, 46] width 219 height 31
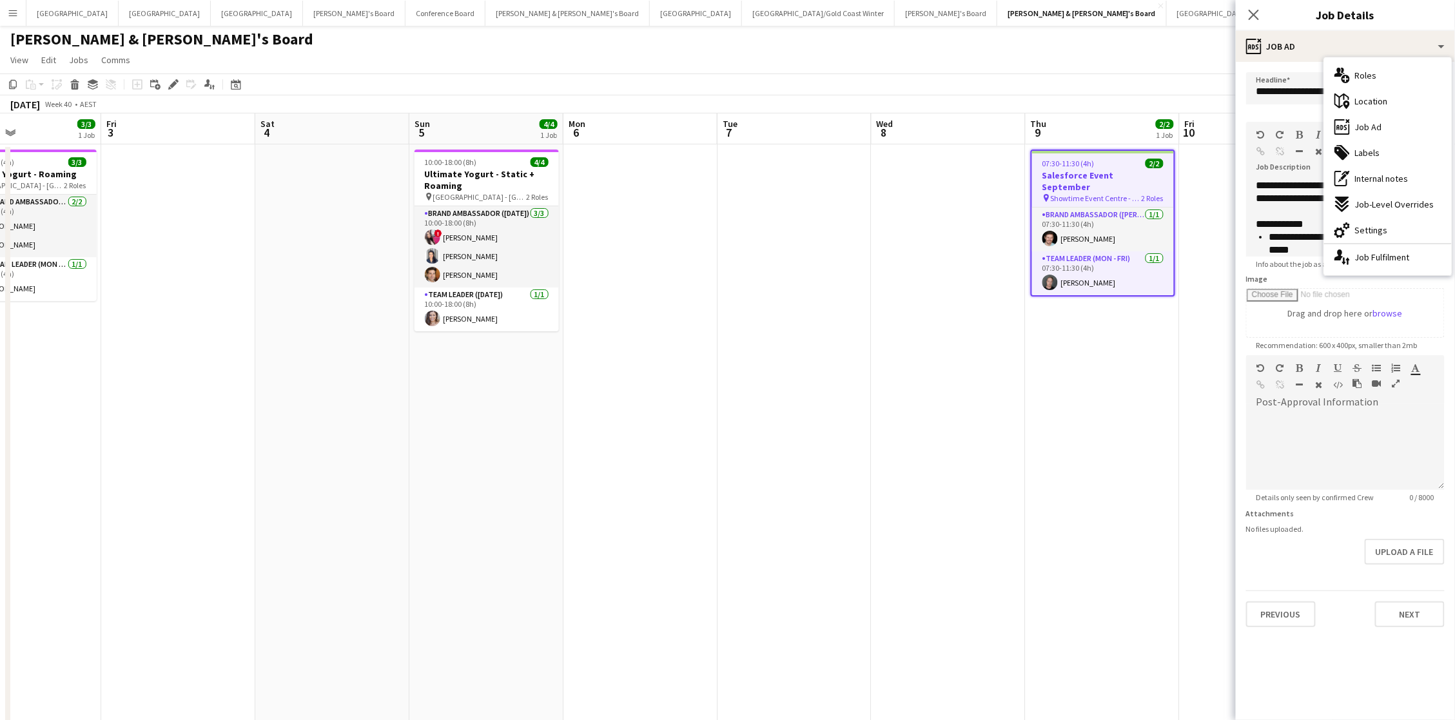
drag, startPoint x: 1363, startPoint y: 98, endPoint x: 1351, endPoint y: 98, distance: 11.6
click at [1358, 100] on span "Location" at bounding box center [1371, 101] width 33 height 12
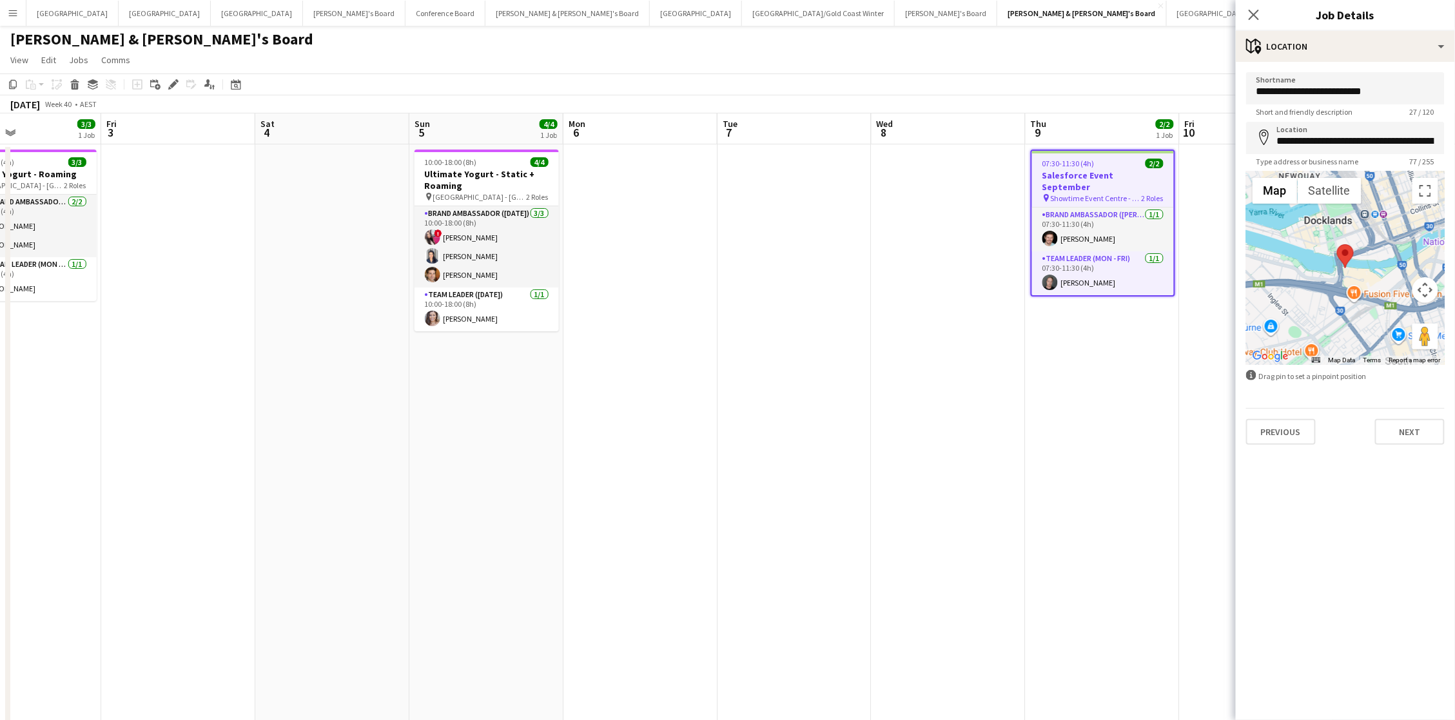
click at [1079, 343] on app-date-cell "07:30-11:30 (4h) 2/2 Salesforce Event September pin Showtime Event Centre - VIC…" at bounding box center [1103, 686] width 154 height 1084
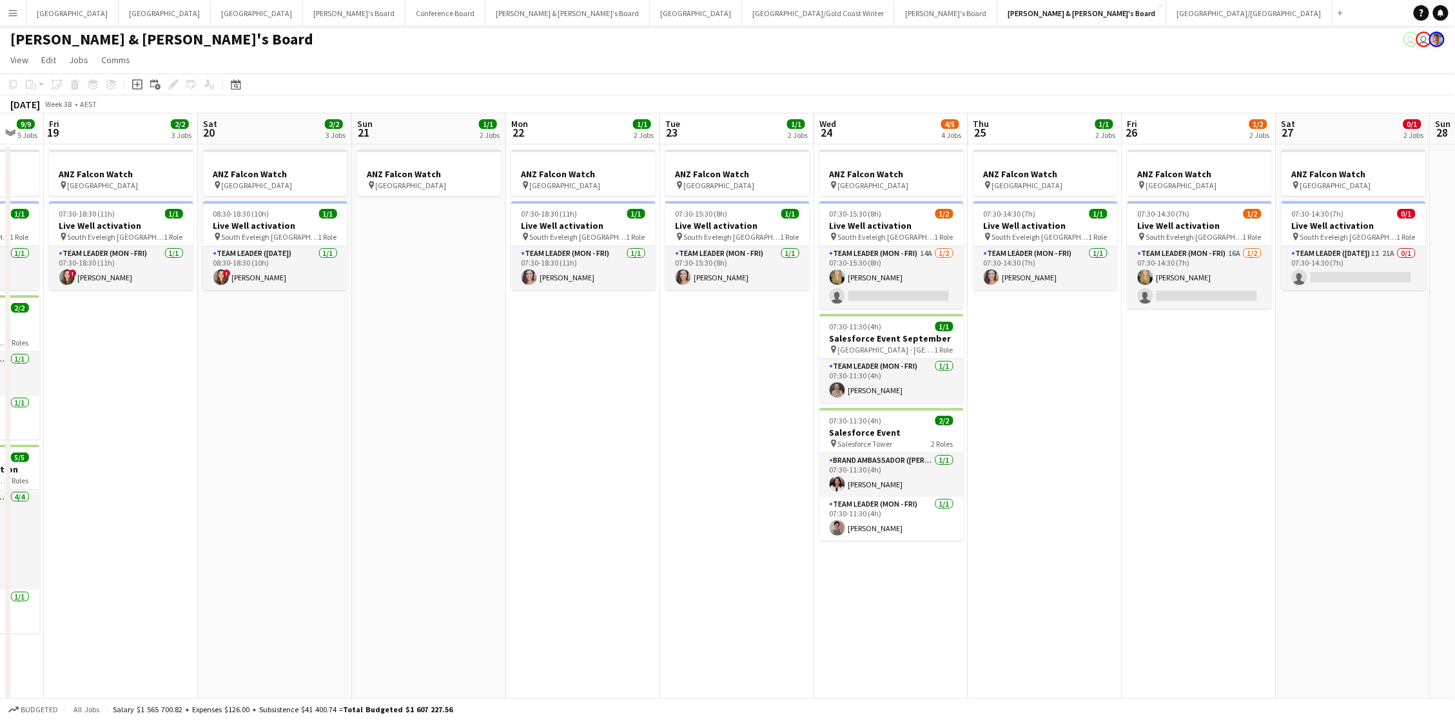
scroll to position [0, 260]
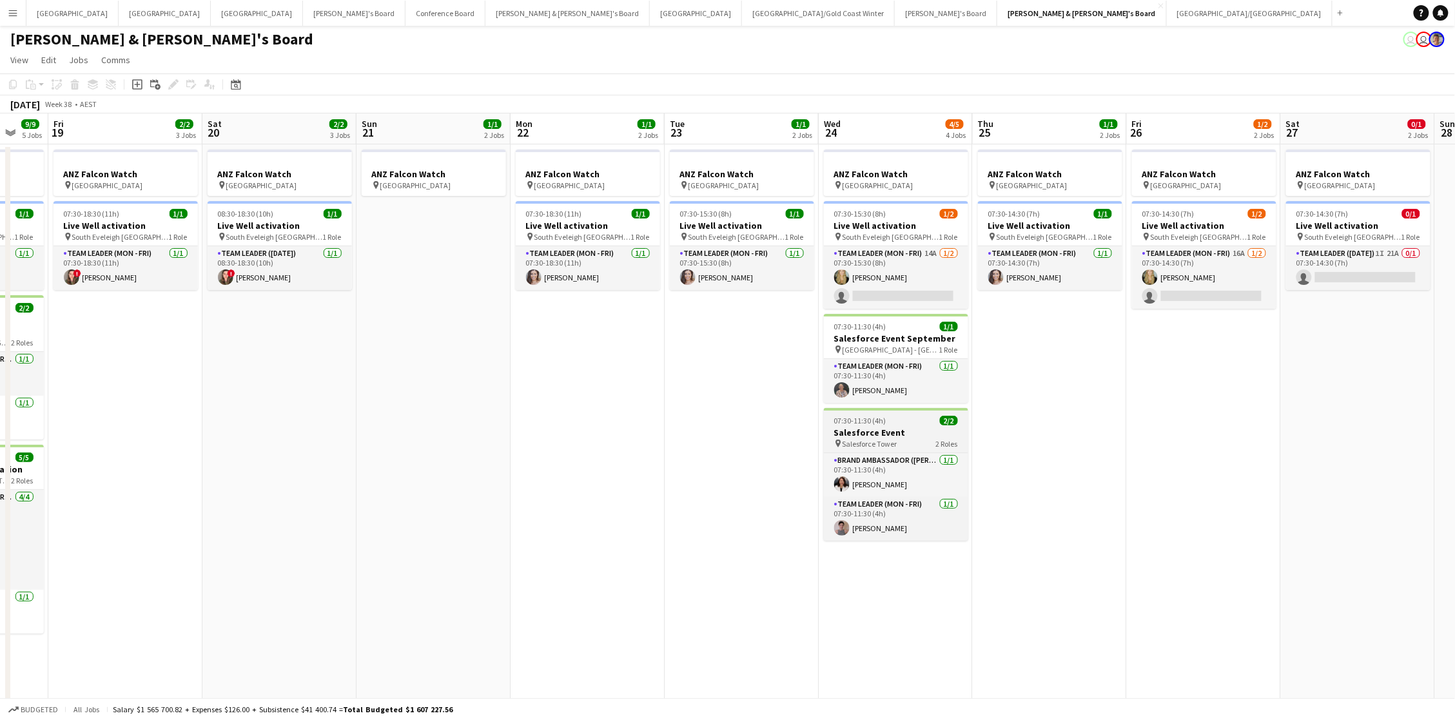
click at [857, 417] on span "07:30-11:30 (4h)" at bounding box center [860, 421] width 52 height 10
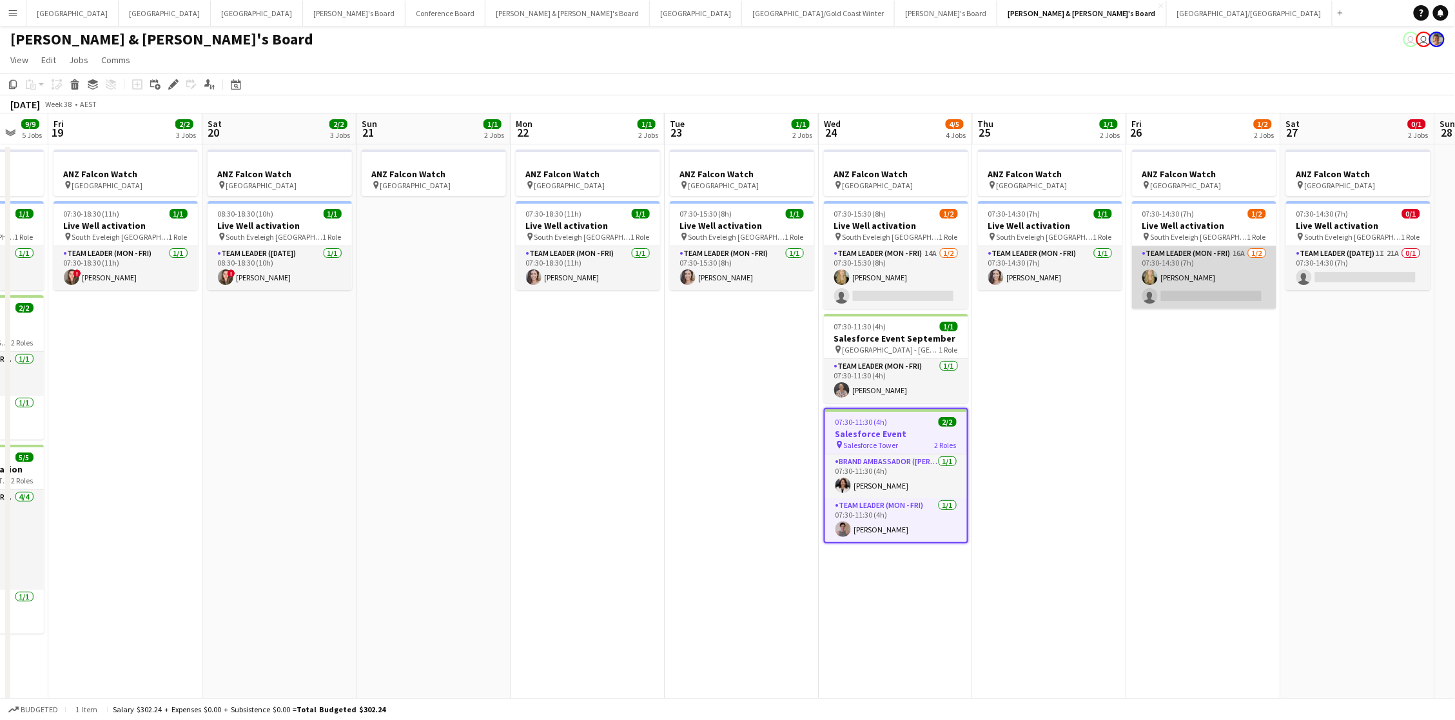
click at [1186, 277] on app-card-role "Team Leader (Mon - Fri) 16A 1/2 07:30-14:30 (7h) Amber Davis single-neutral-act…" at bounding box center [1204, 277] width 144 height 63
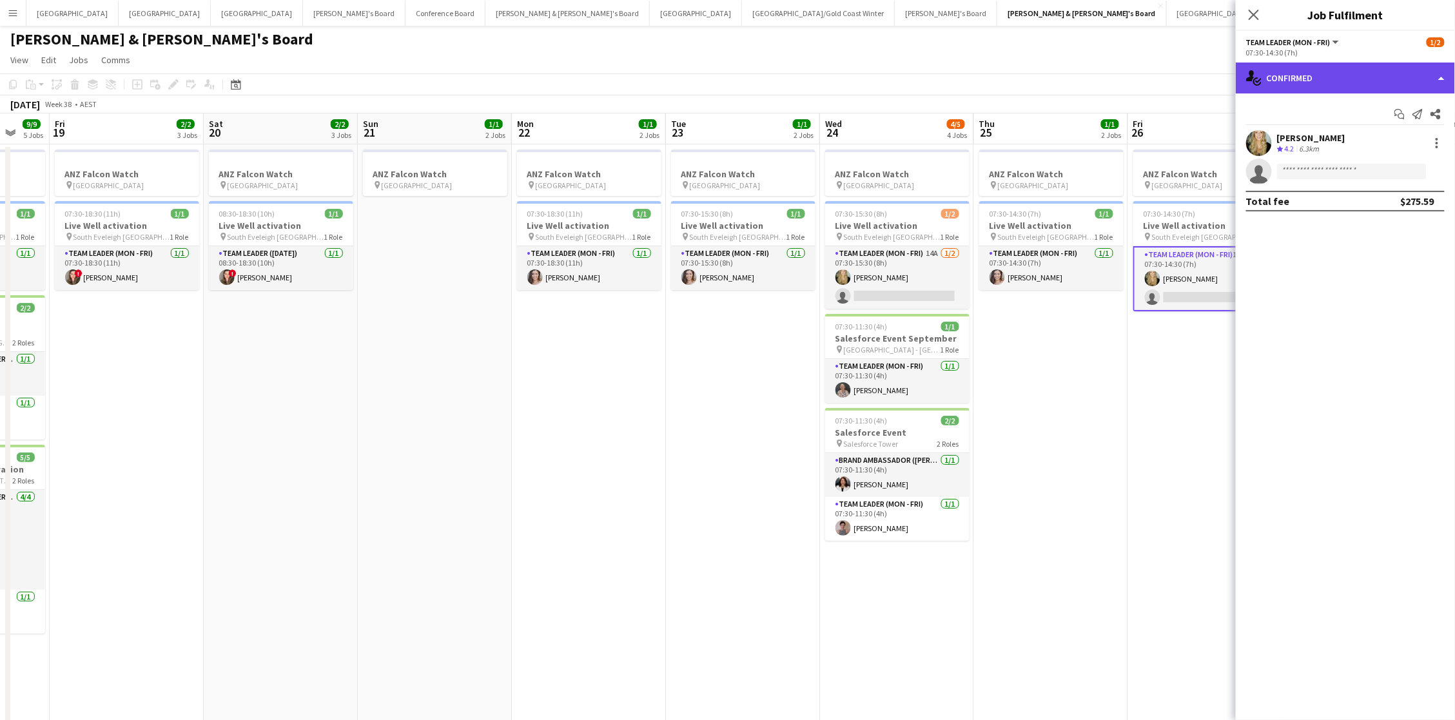
click at [1386, 75] on div "single-neutral-actions-check-2 Confirmed" at bounding box center [1345, 78] width 219 height 31
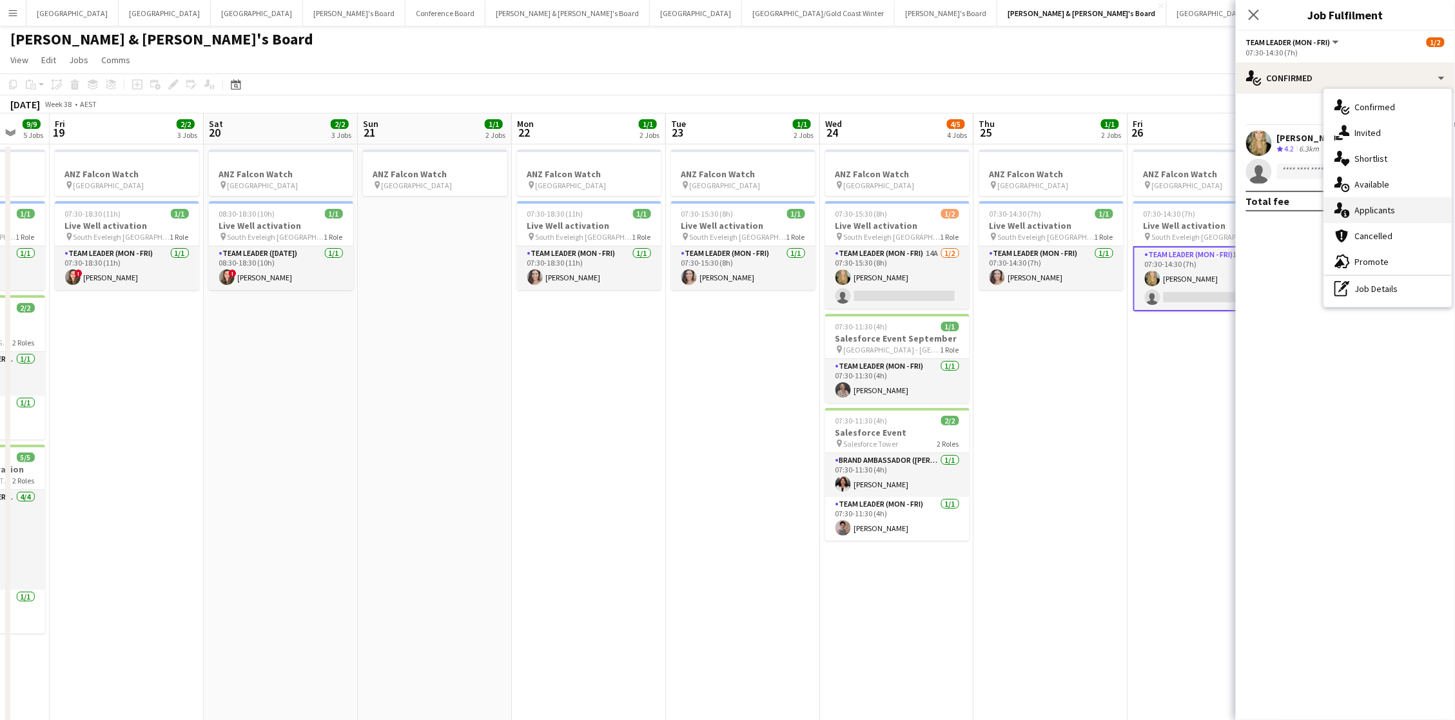
click at [1415, 207] on div "single-neutral-actions-information Applicants" at bounding box center [1388, 210] width 128 height 26
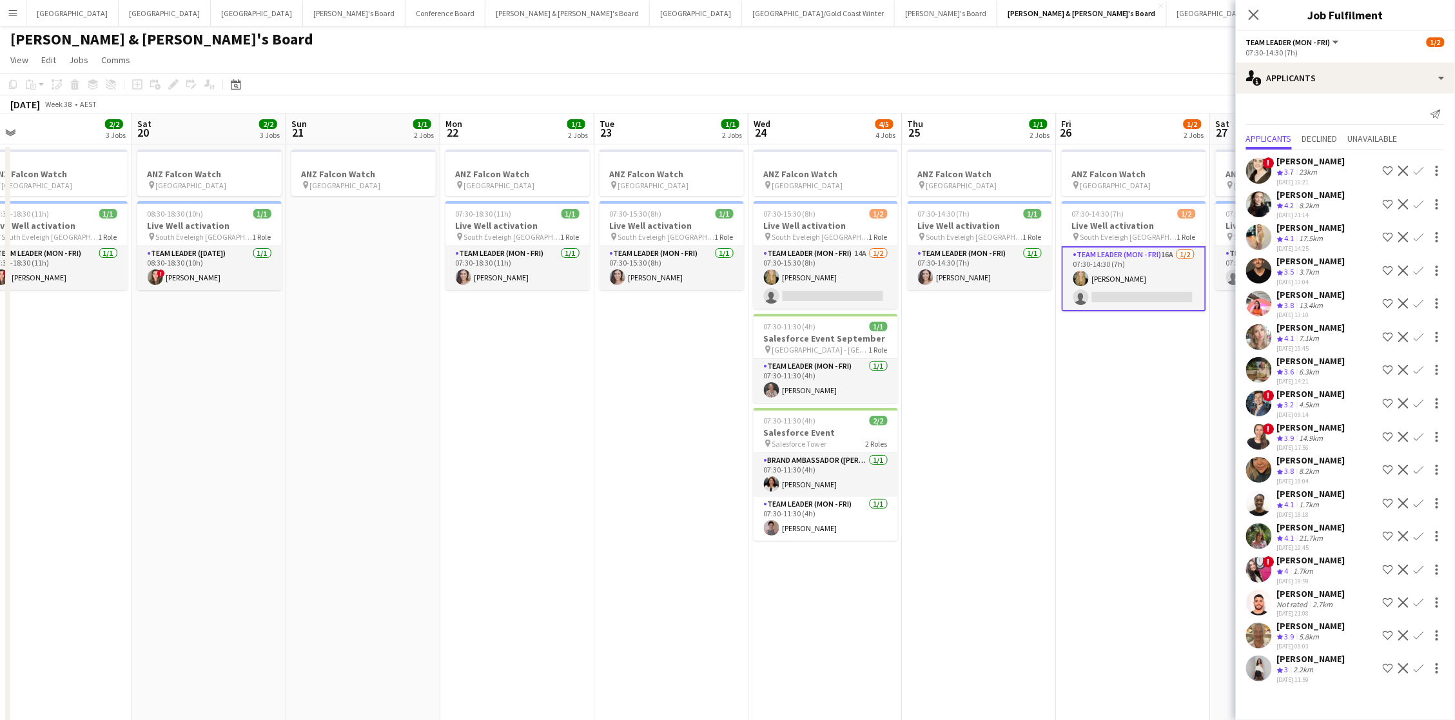
scroll to position [0, 347]
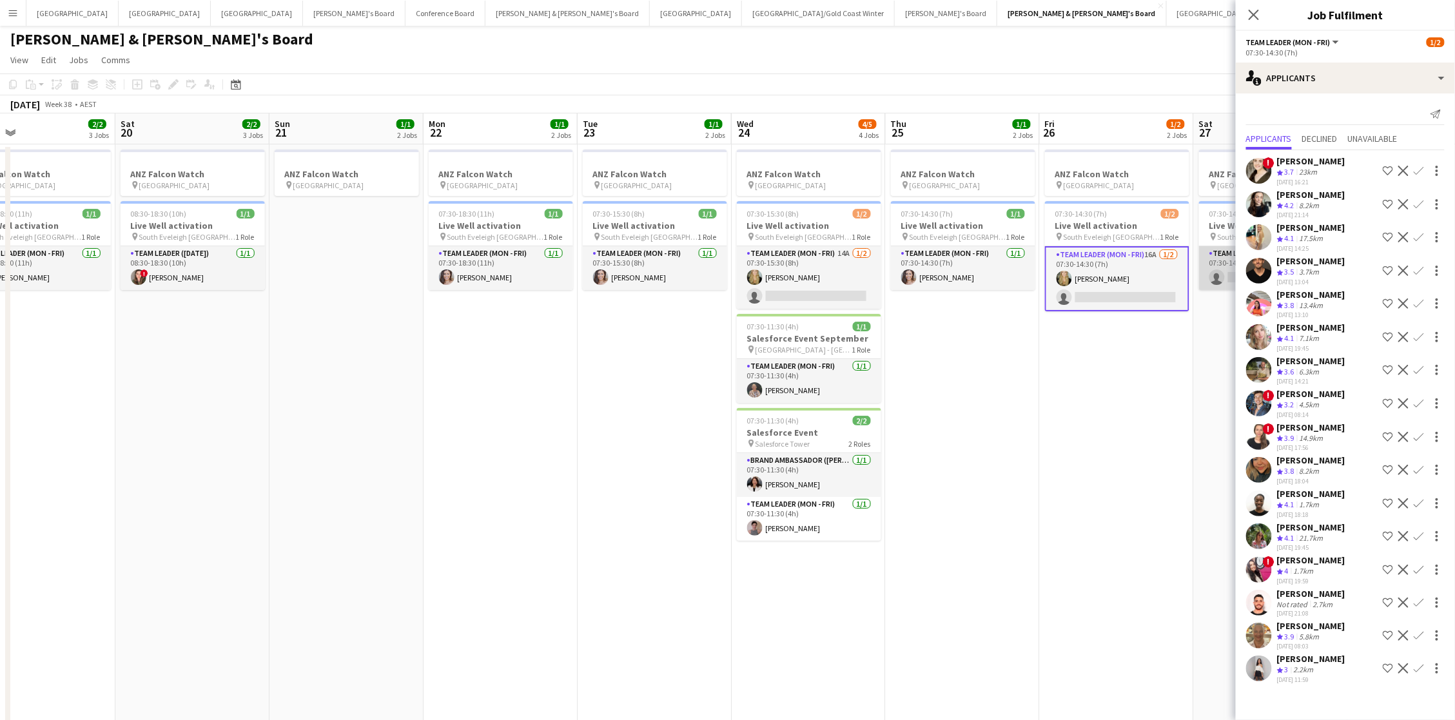
click at [1223, 272] on app-card-role "Team Leader (Saturday) 1I 21A 0/1 07:30-14:30 (7h) single-neutral-actions" at bounding box center [1271, 268] width 144 height 44
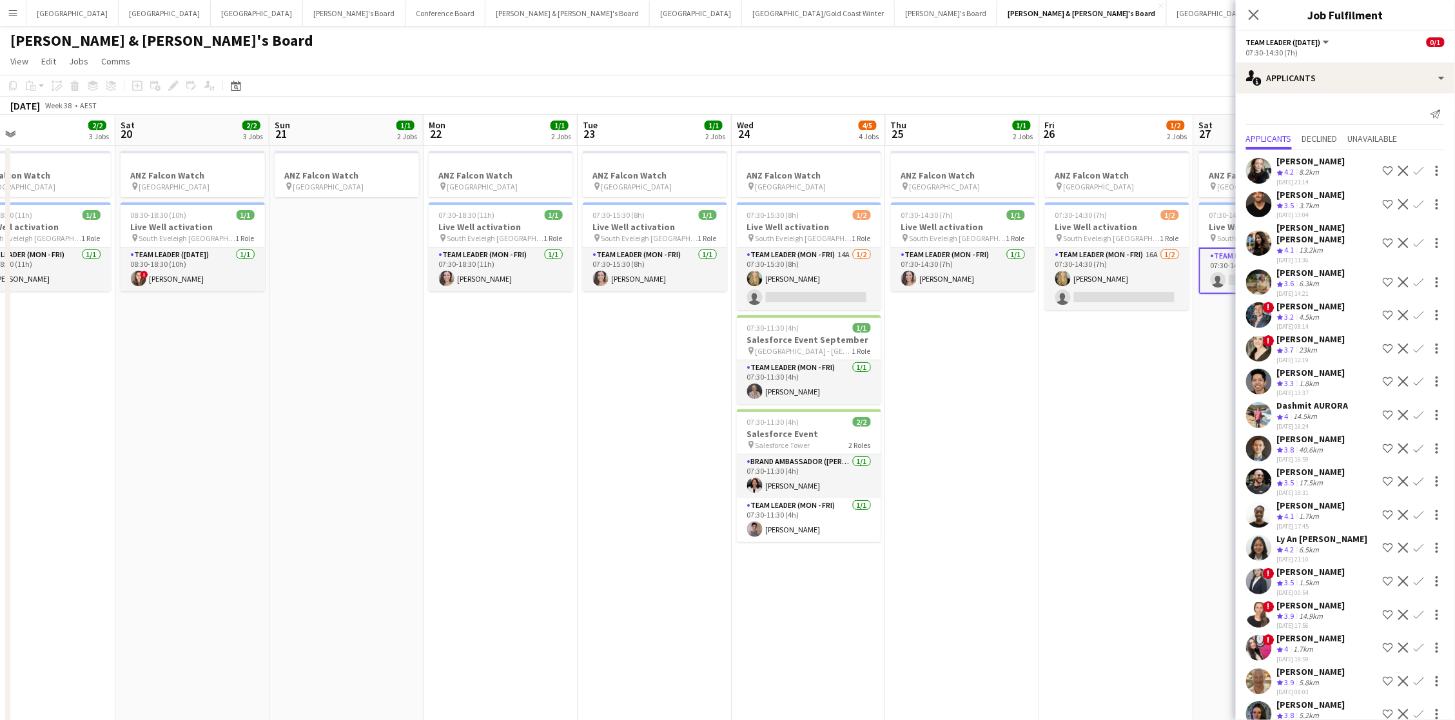
scroll to position [0, 0]
click at [801, 431] on h3 "Salesforce Event" at bounding box center [809, 434] width 144 height 12
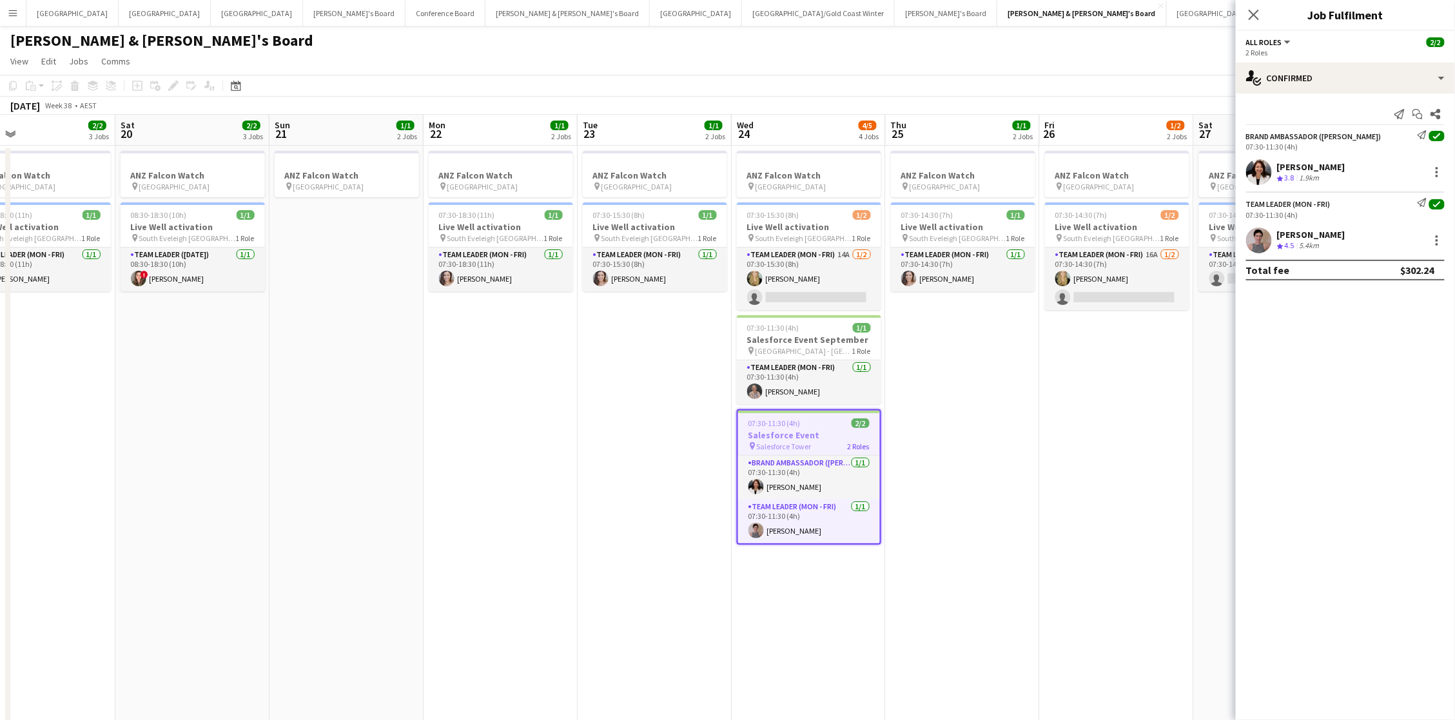
scroll to position [0, 346]
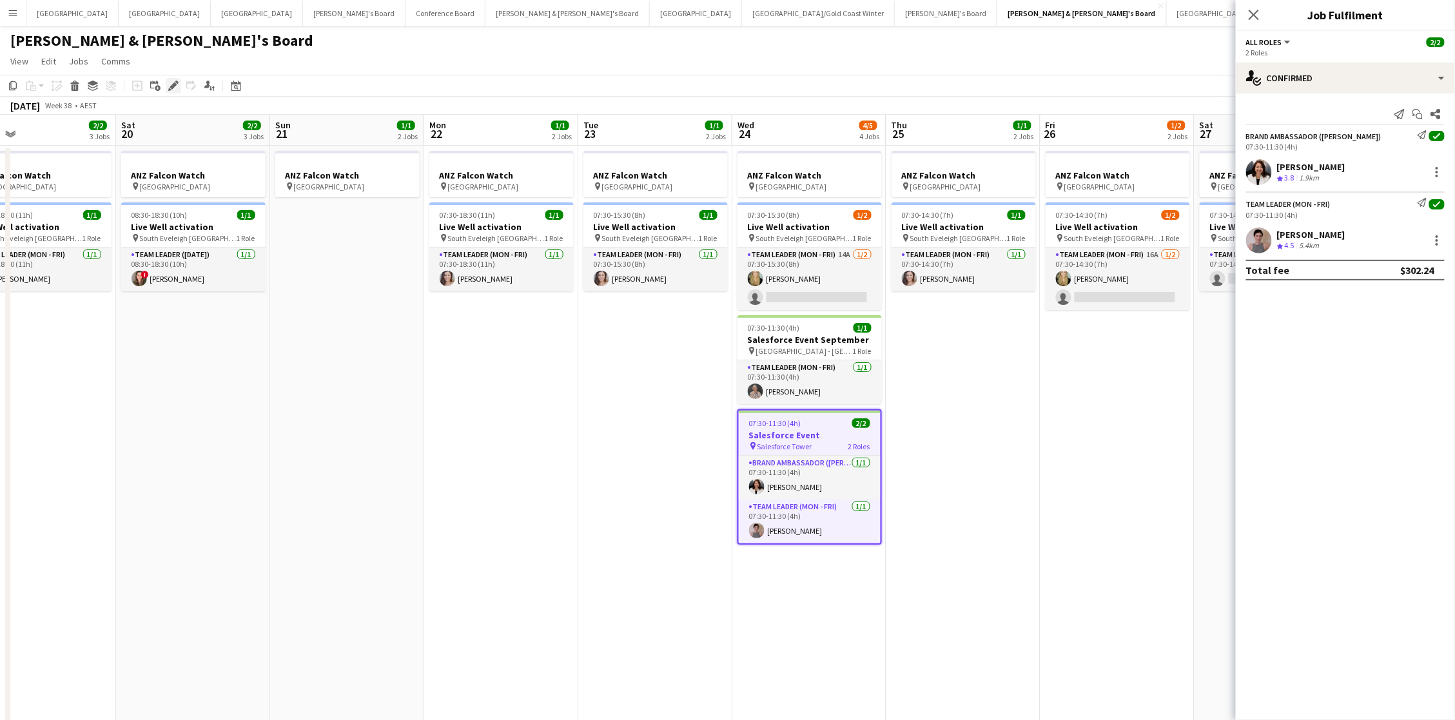
click at [173, 88] on icon "Edit" at bounding box center [173, 86] width 10 height 10
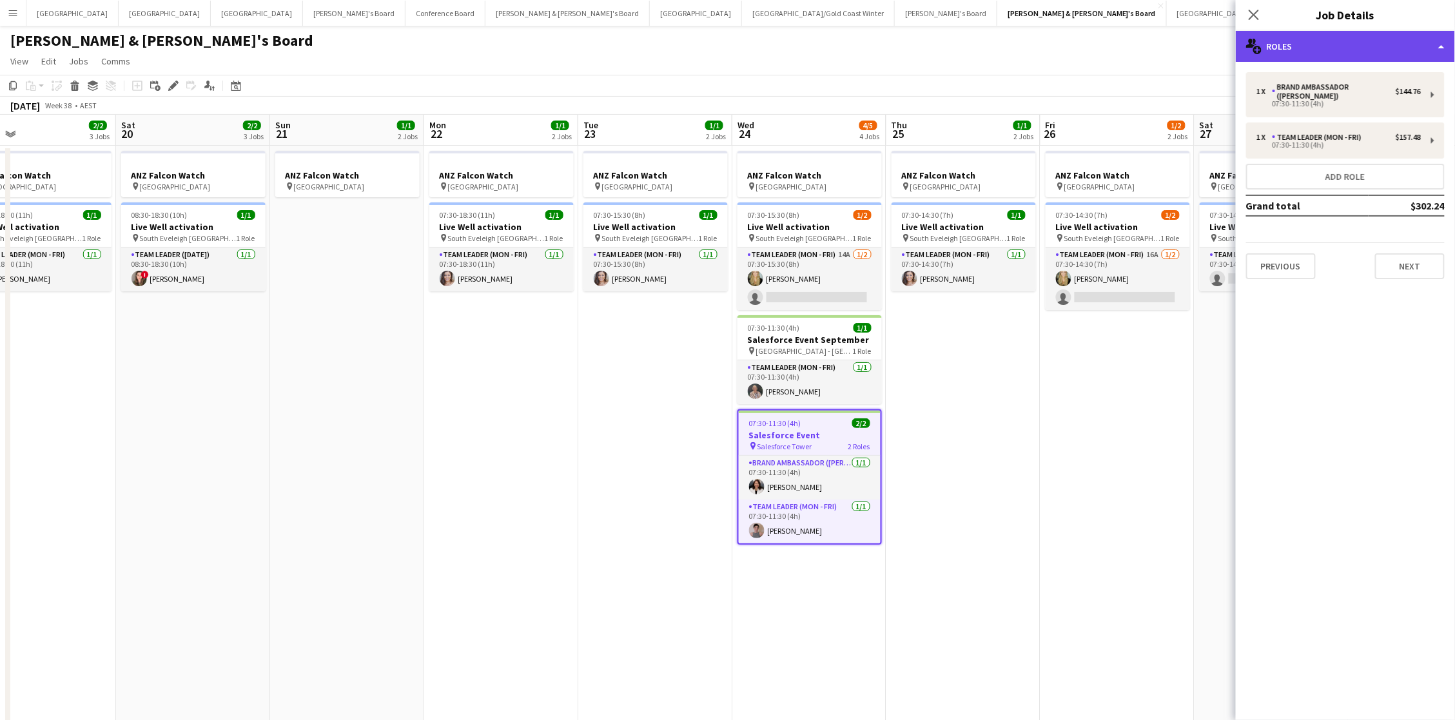
click at [1282, 54] on div "multiple-users-add Roles" at bounding box center [1345, 46] width 219 height 31
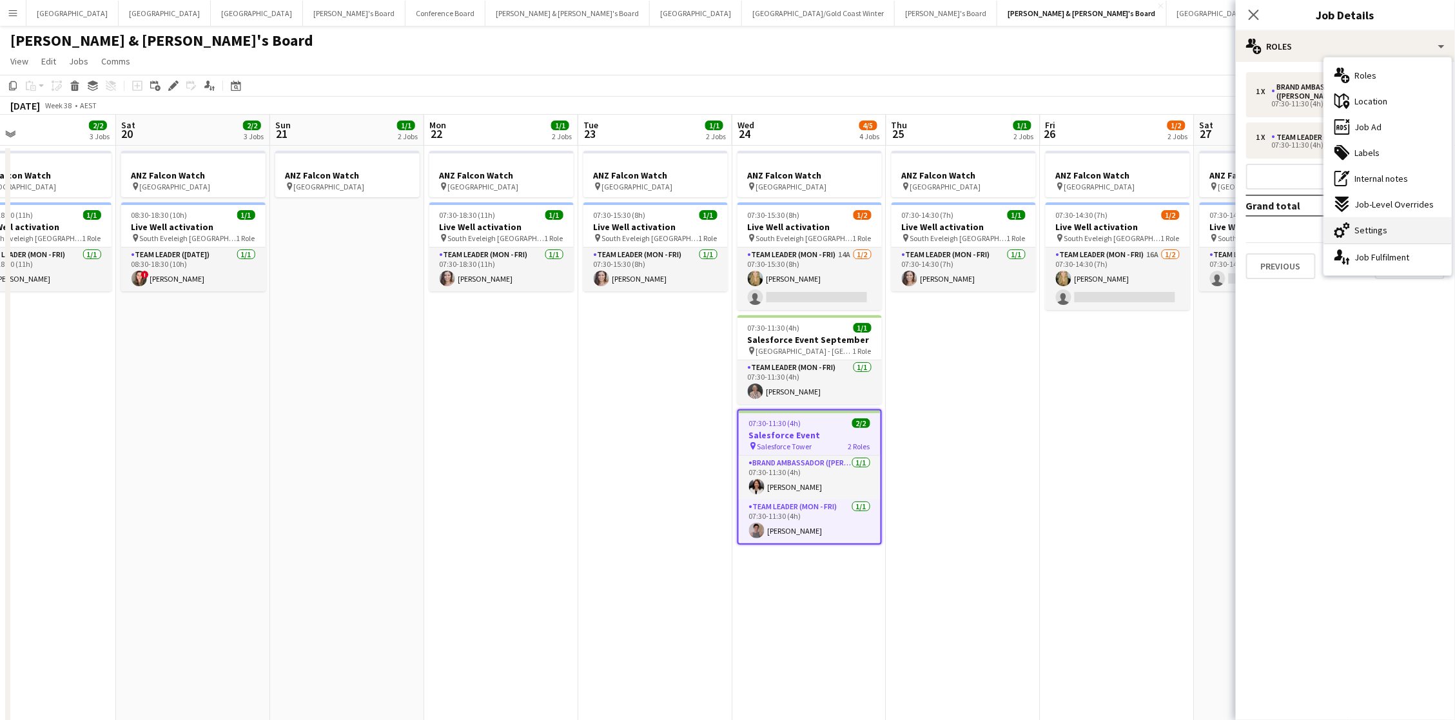
click at [1389, 238] on div "cog-double-3 Settings" at bounding box center [1388, 230] width 128 height 26
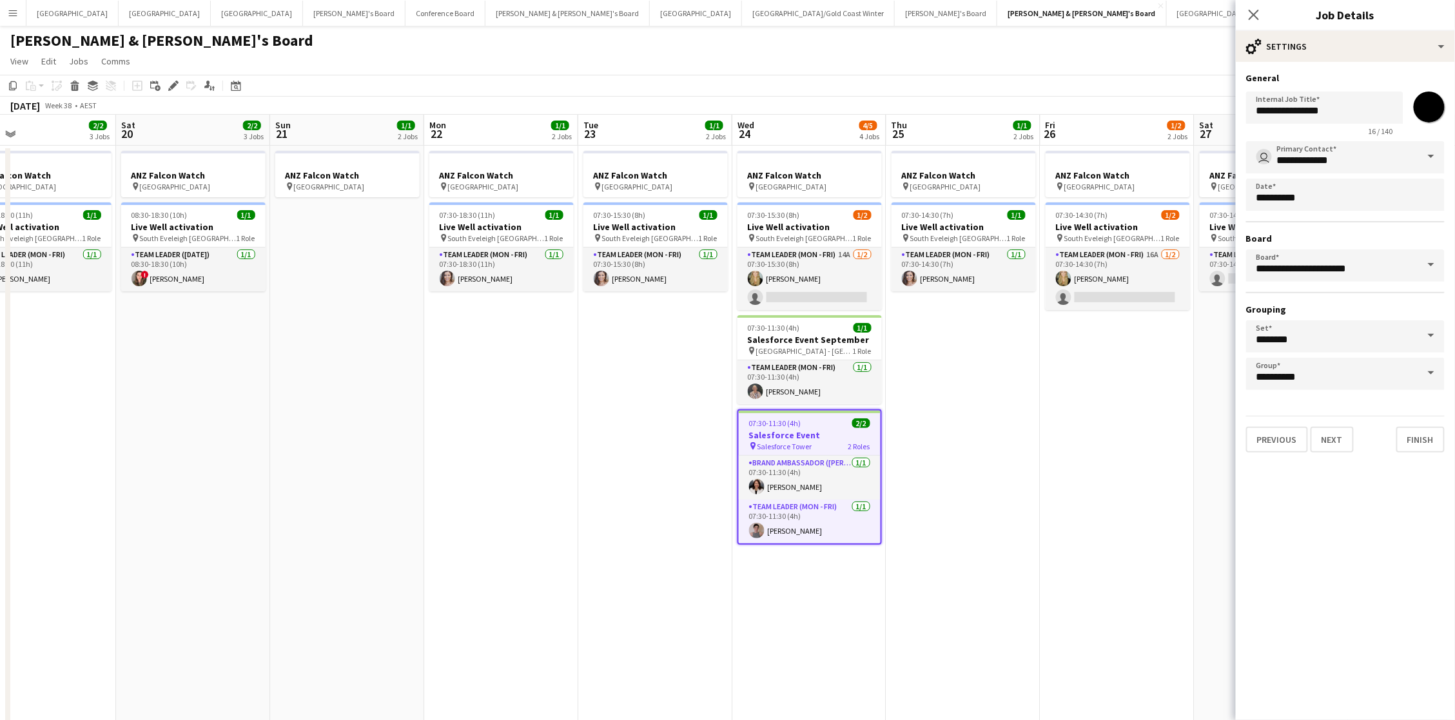
click at [1441, 97] on input "*******" at bounding box center [1429, 107] width 46 height 46
type input "*******"
click at [1086, 407] on app-date-cell "ANZ Falcon Watch pin Brisbane 07:30-14:30 (7h) 1/2 Live Well activation pin Sou…" at bounding box center [1117, 688] width 154 height 1084
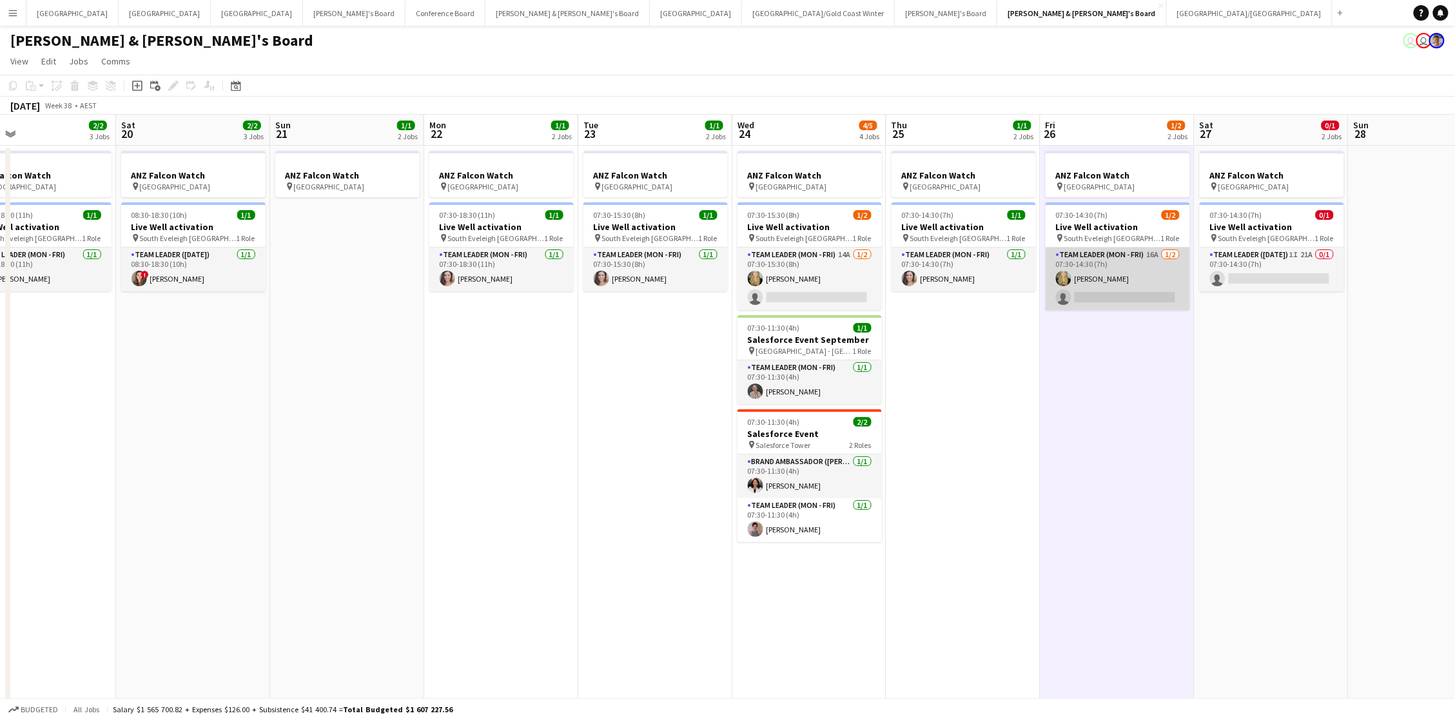
scroll to position [0, 346]
click at [1123, 286] on app-card-role "Team Leader (Mon - Fri) 16A 1/2 07:30-14:30 (7h) Amber Davis single-neutral-act…" at bounding box center [1118, 279] width 144 height 63
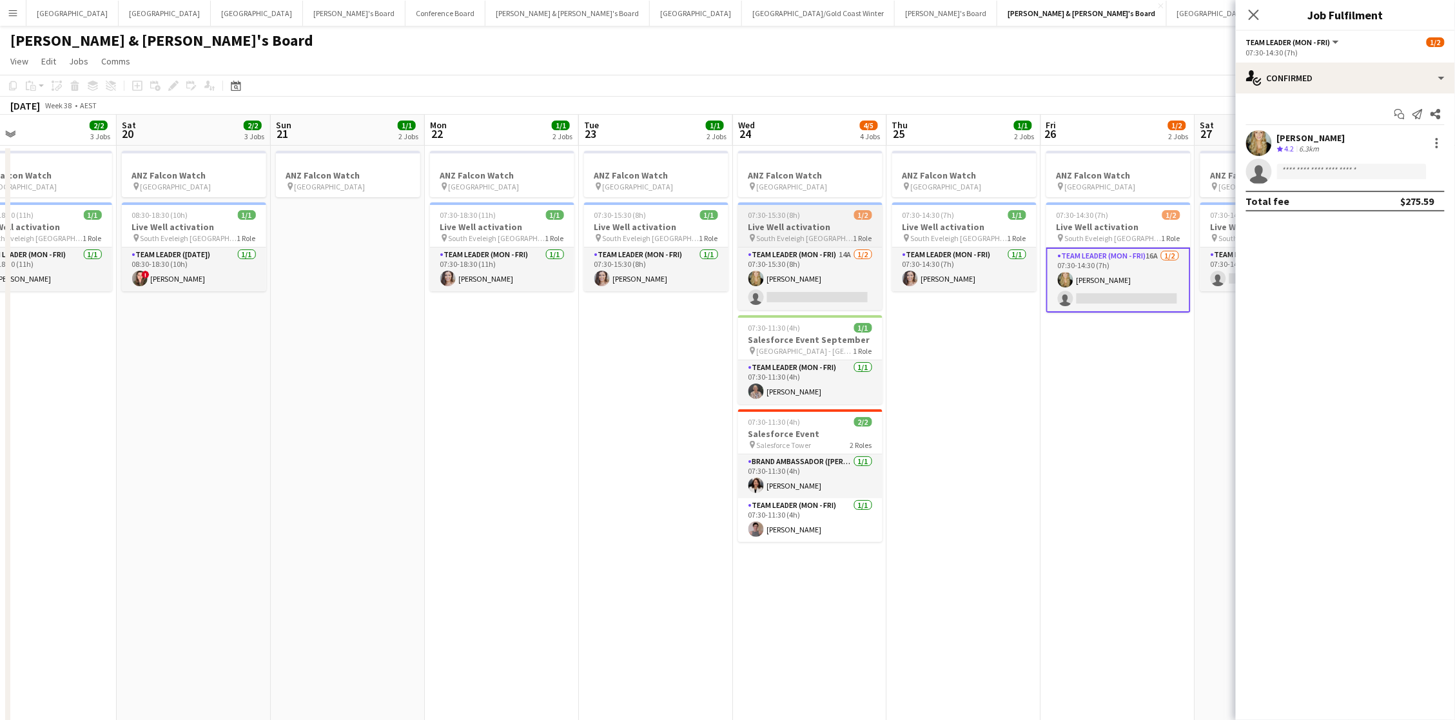
click at [826, 237] on span "South Eveleigh Sydney" at bounding box center [805, 238] width 97 height 10
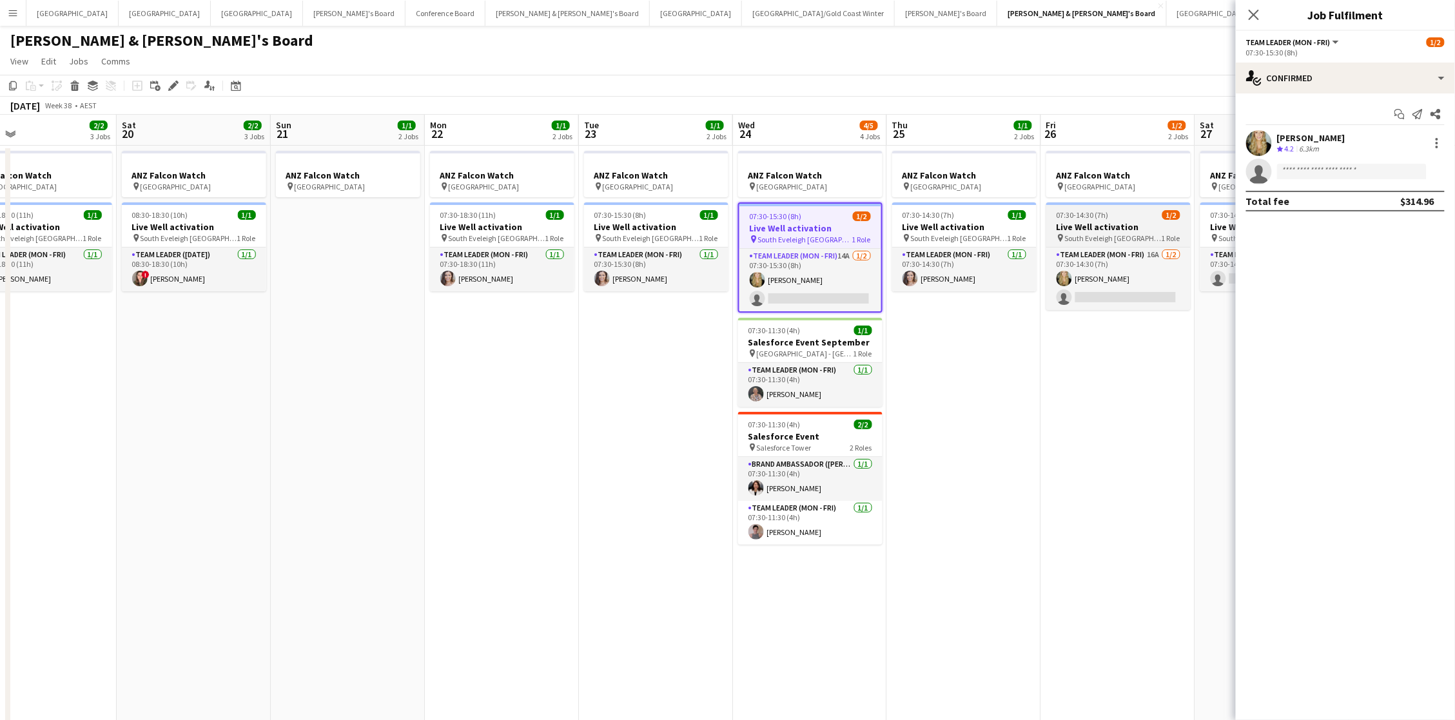
click at [1158, 231] on h3 "Live Well activation" at bounding box center [1118, 227] width 144 height 12
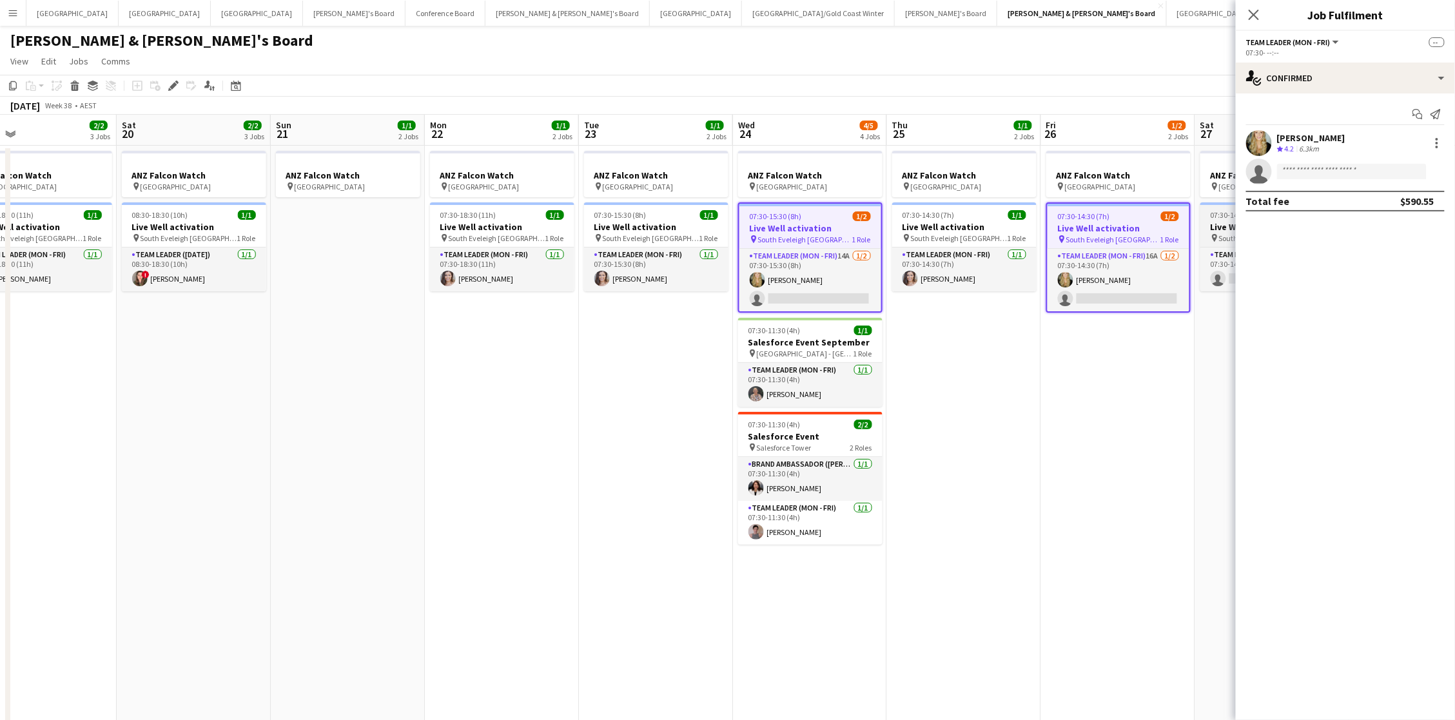
click at [1213, 224] on h3 "Live Well activation" at bounding box center [1272, 227] width 144 height 12
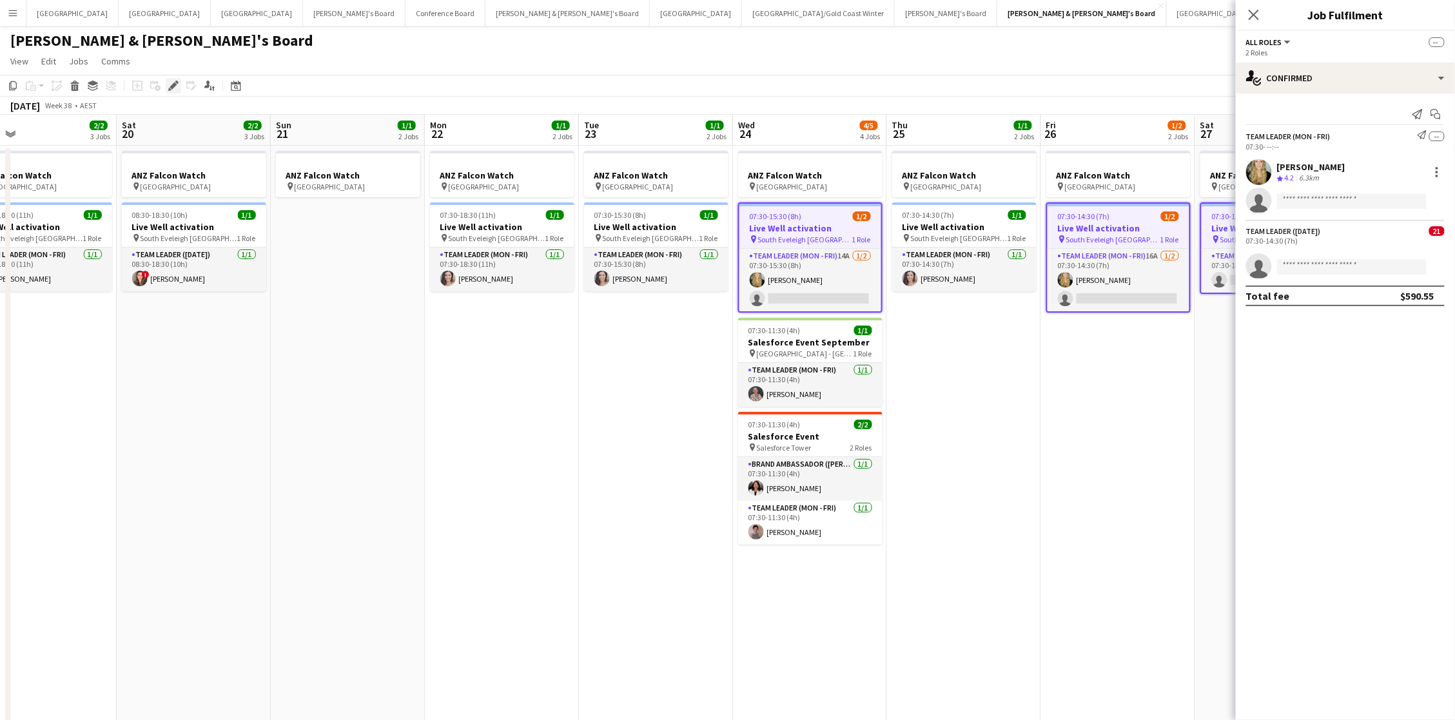
click at [175, 86] on icon "Edit" at bounding box center [173, 86] width 10 height 10
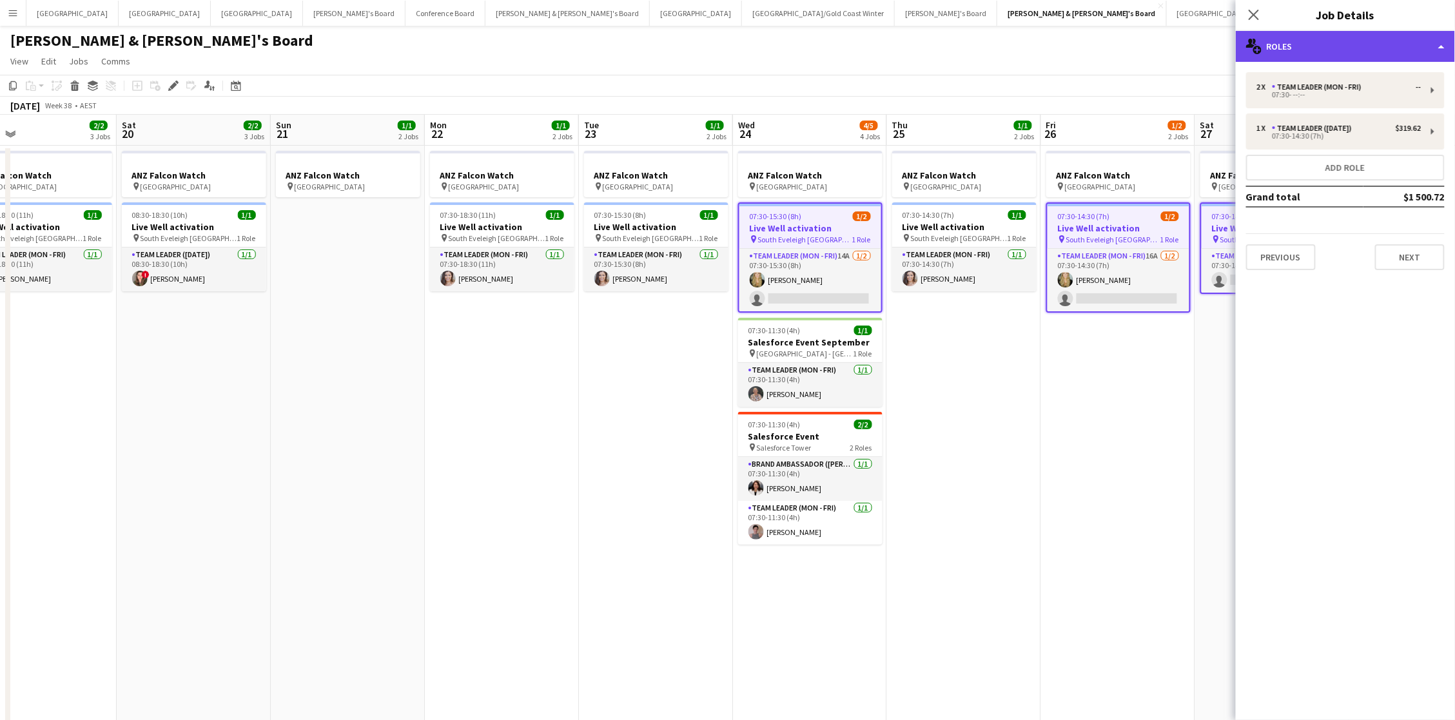
click at [1314, 32] on div "multiple-users-add Roles" at bounding box center [1345, 46] width 219 height 31
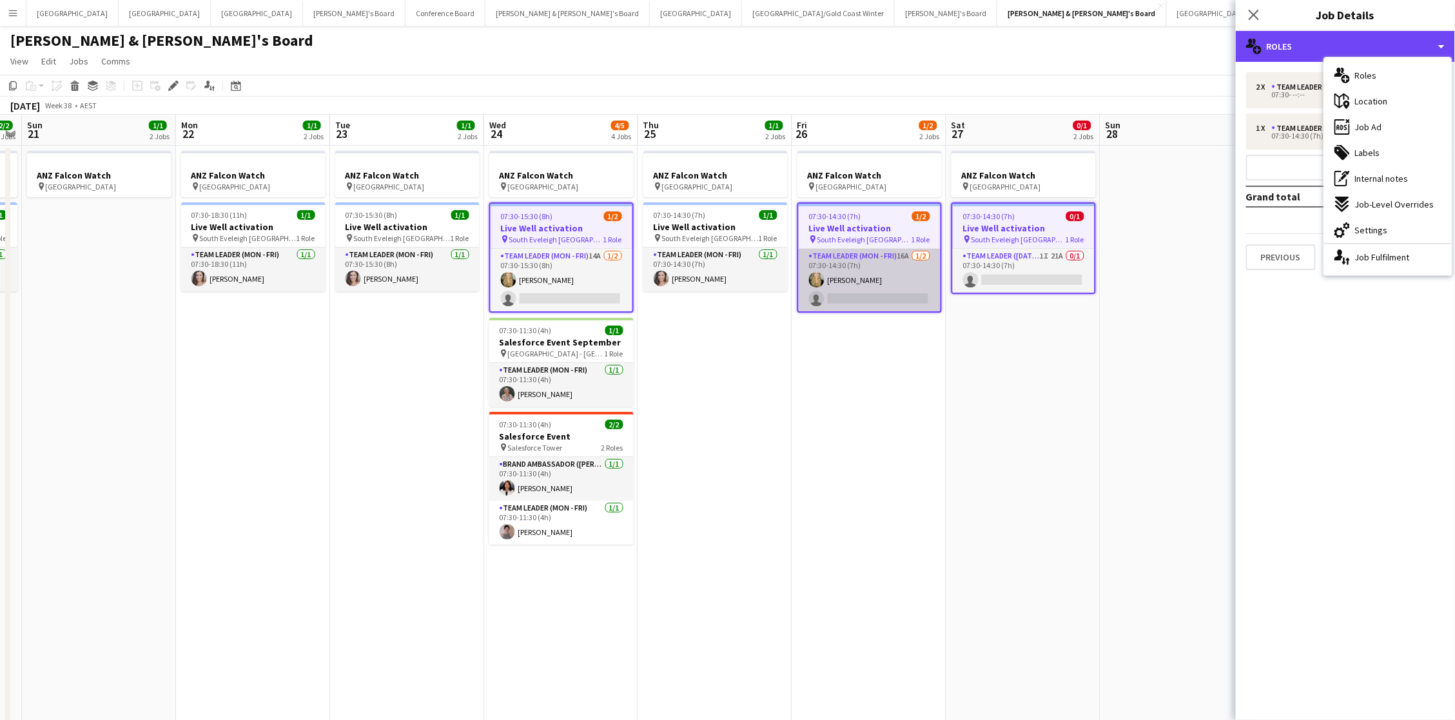
scroll to position [0, 454]
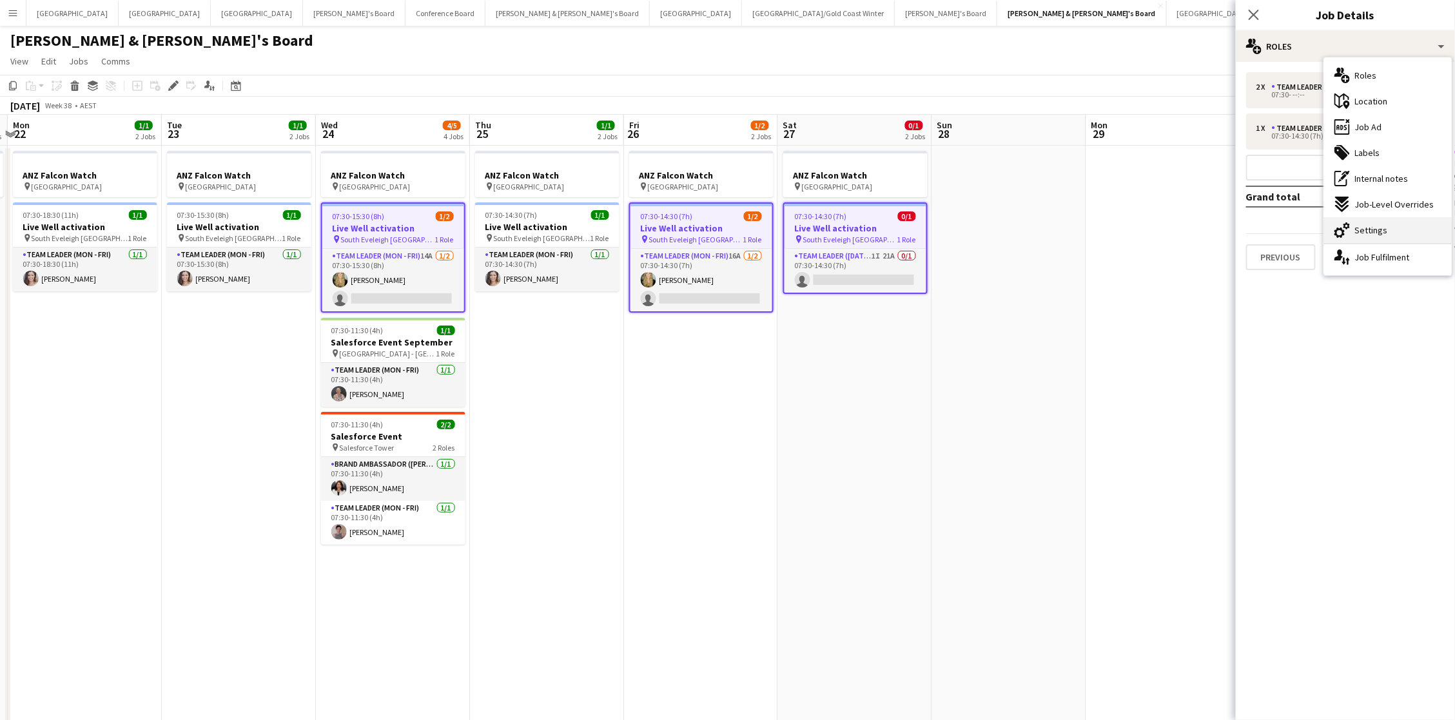
click at [1412, 226] on div "cog-double-3 Settings" at bounding box center [1388, 230] width 128 height 26
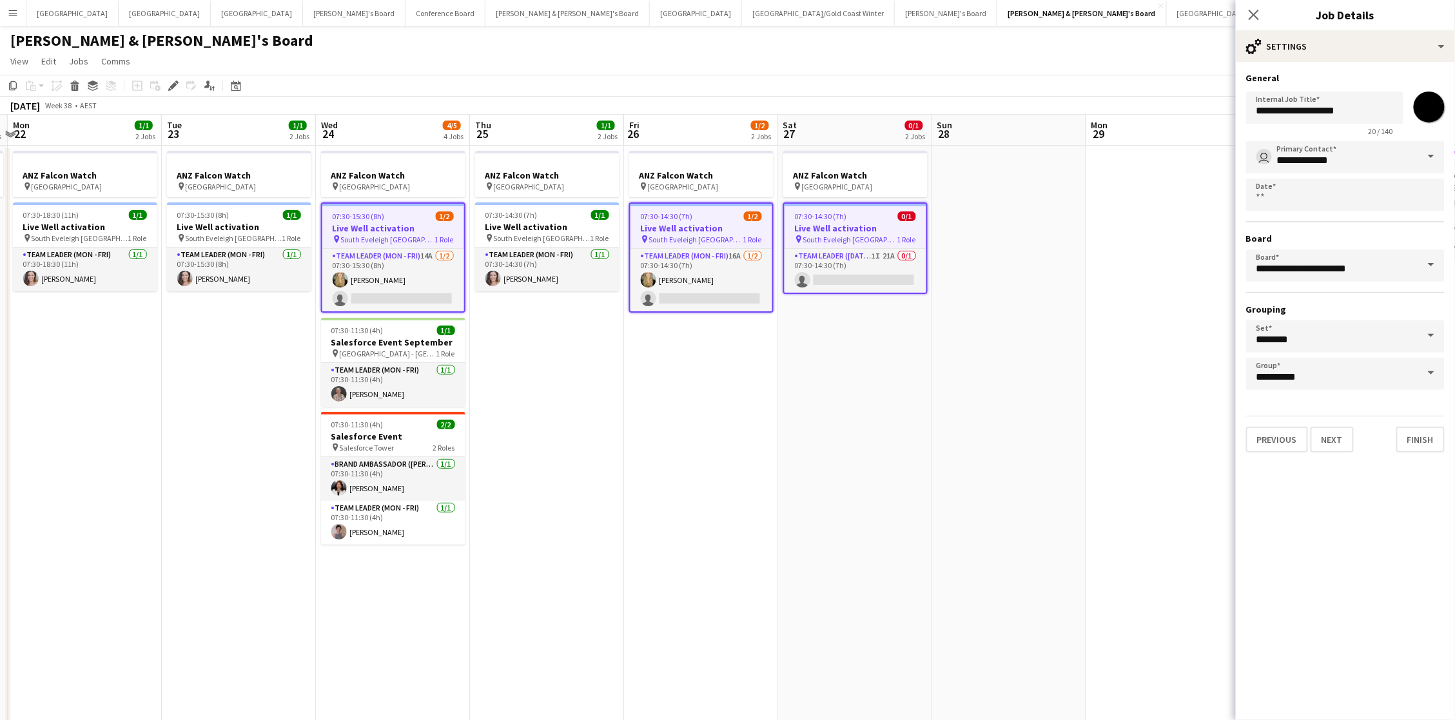
click at [1433, 96] on input "*******" at bounding box center [1429, 107] width 46 height 46
type input "*******"
click at [1133, 331] on app-date-cell at bounding box center [1163, 688] width 154 height 1084
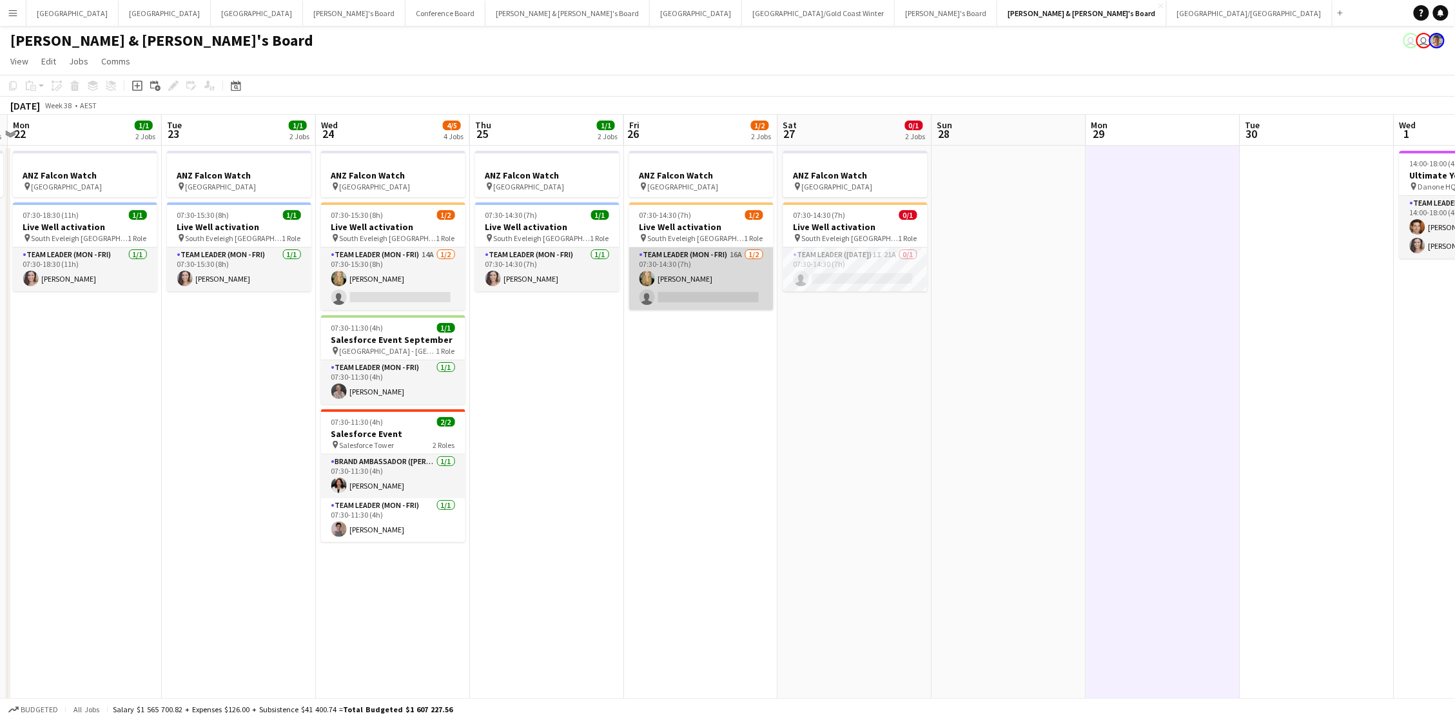
click at [737, 297] on app-card-role "Team Leader (Mon - Fri) 16A 1/2 07:30-14:30 (7h) Amber Davis single-neutral-act…" at bounding box center [701, 279] width 144 height 63
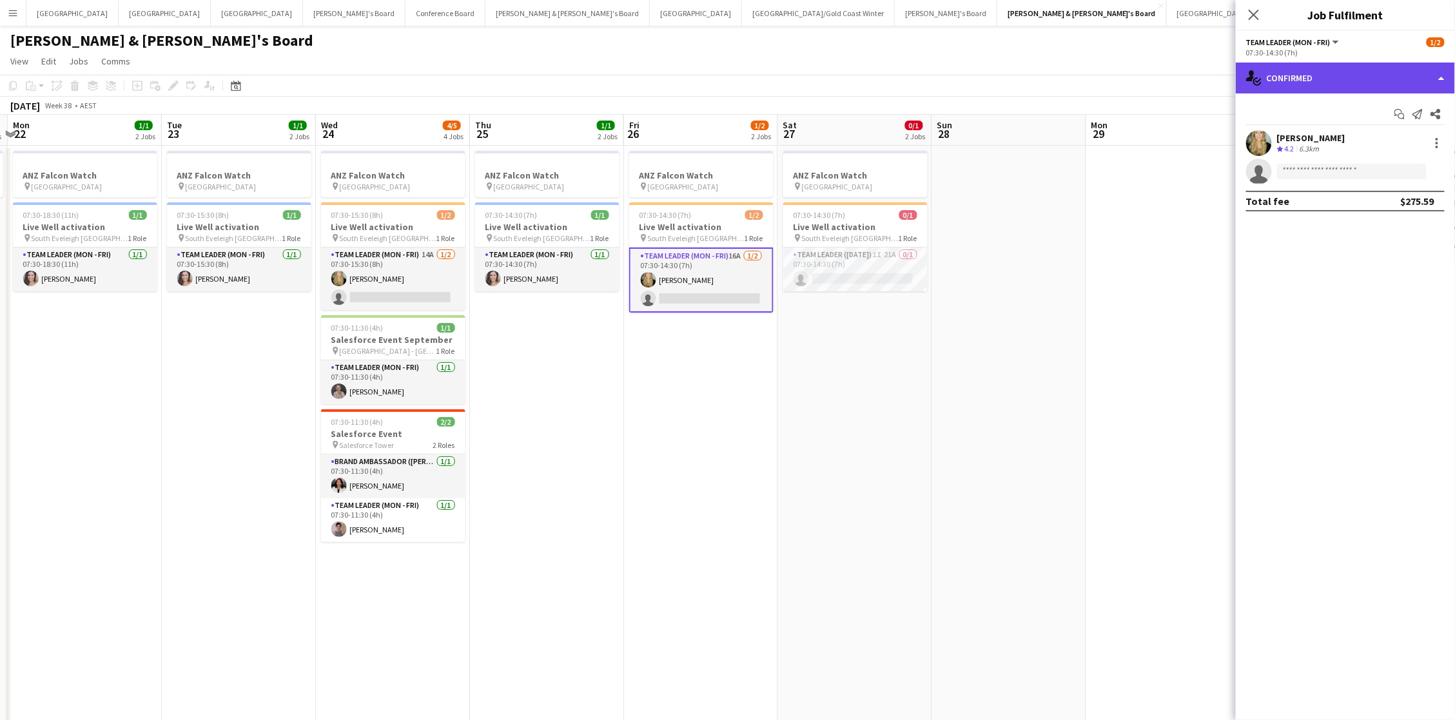
click at [1342, 75] on div "single-neutral-actions-check-2 Confirmed" at bounding box center [1345, 78] width 219 height 31
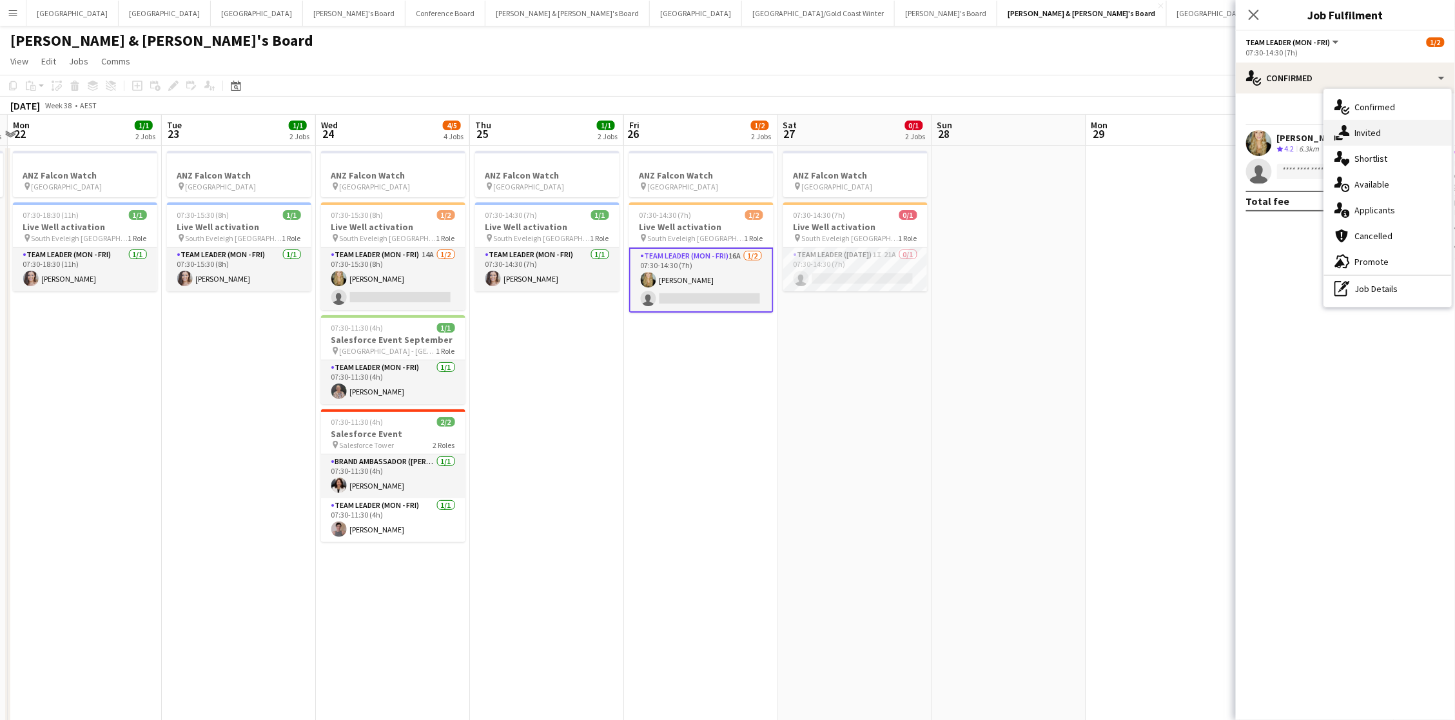
click at [1347, 127] on icon at bounding box center [1344, 130] width 11 height 11
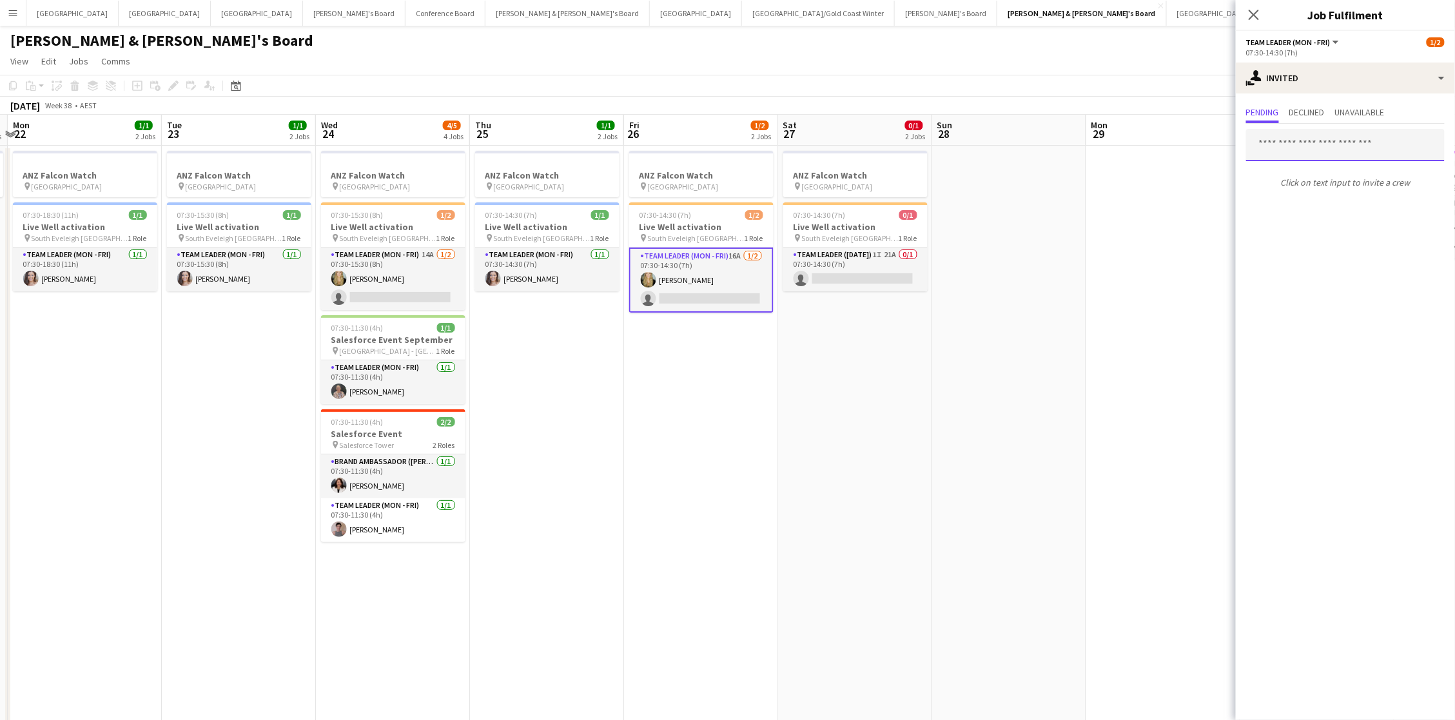
click at [1294, 141] on input "text" at bounding box center [1345, 145] width 199 height 32
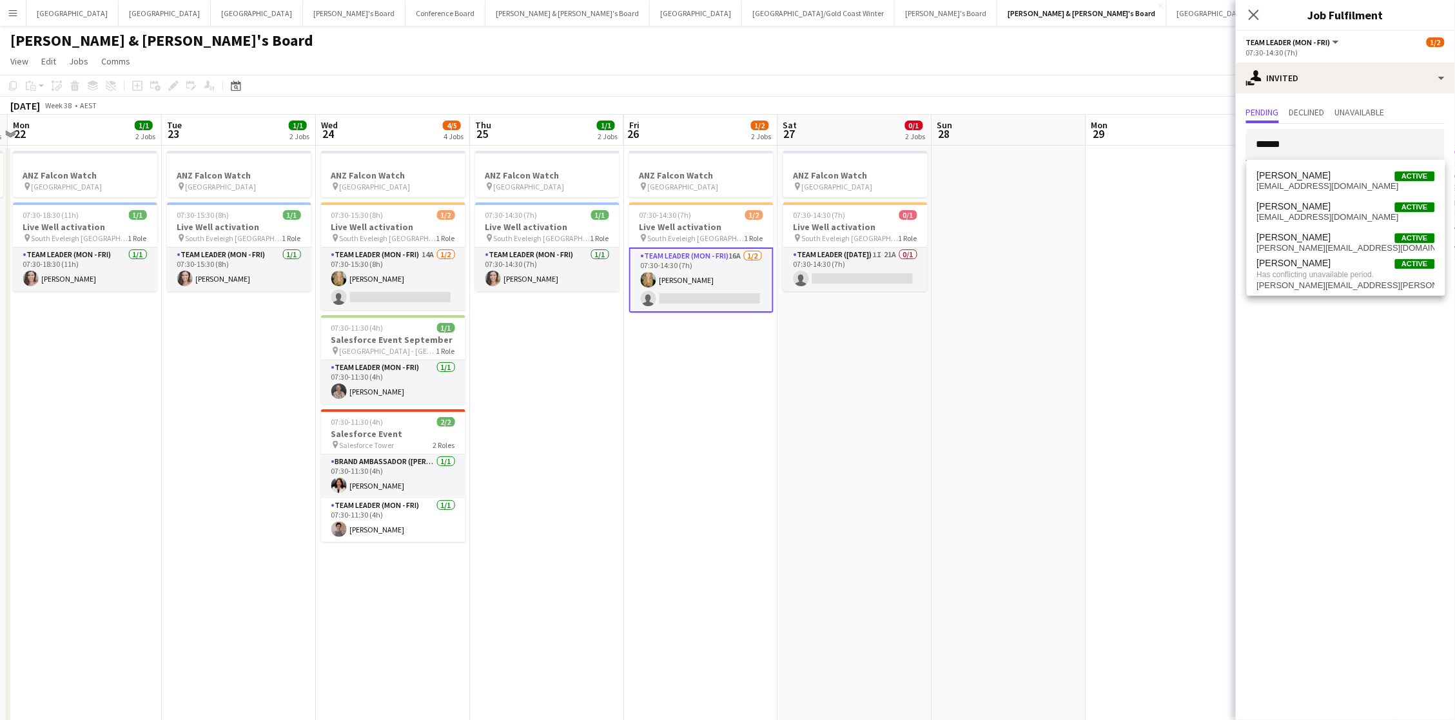
type input "******"
drag, startPoint x: 1293, startPoint y: 182, endPoint x: 834, endPoint y: 260, distance: 464.8
click at [834, 260] on app-card-role "Team Leader (Saturday) 1I 21A 0/1 07:30-14:30 (7h) single-neutral-actions" at bounding box center [855, 270] width 144 height 44
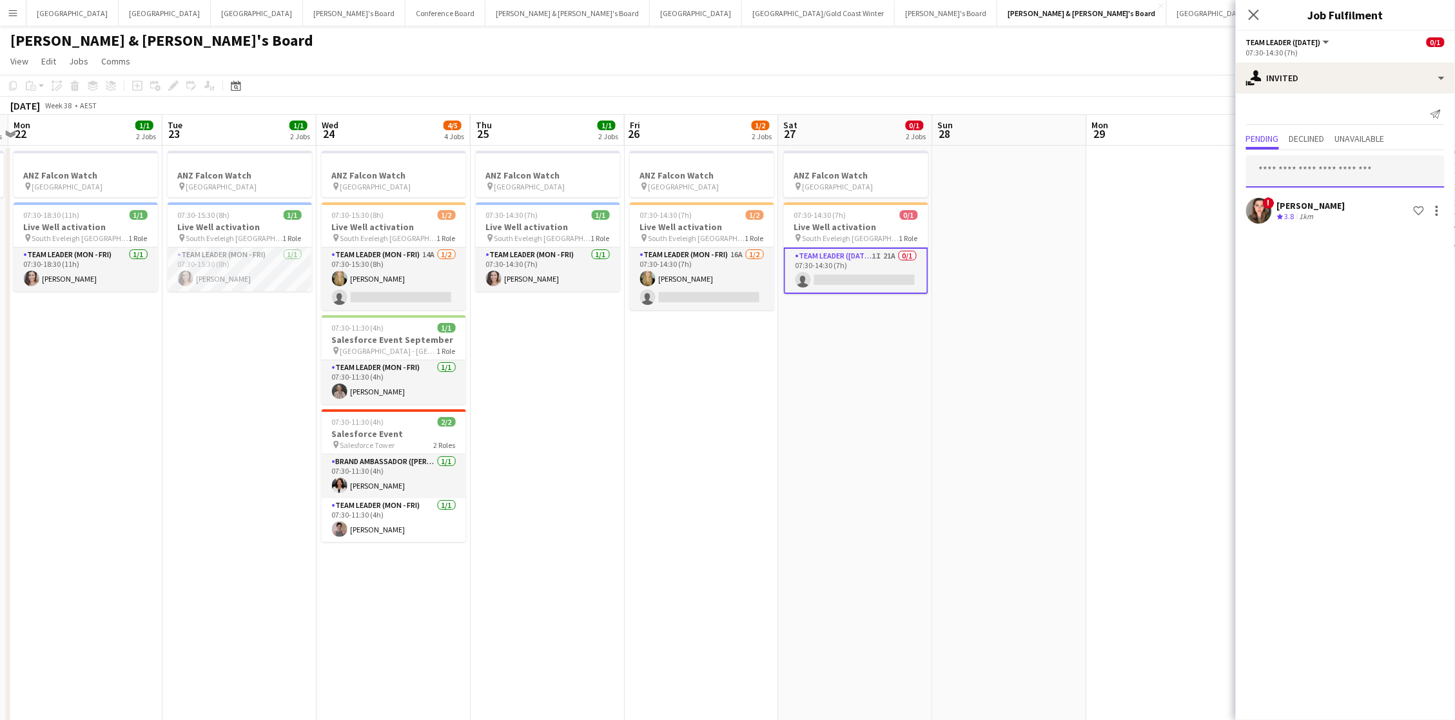
click at [1290, 166] on input "text" at bounding box center [1345, 171] width 199 height 32
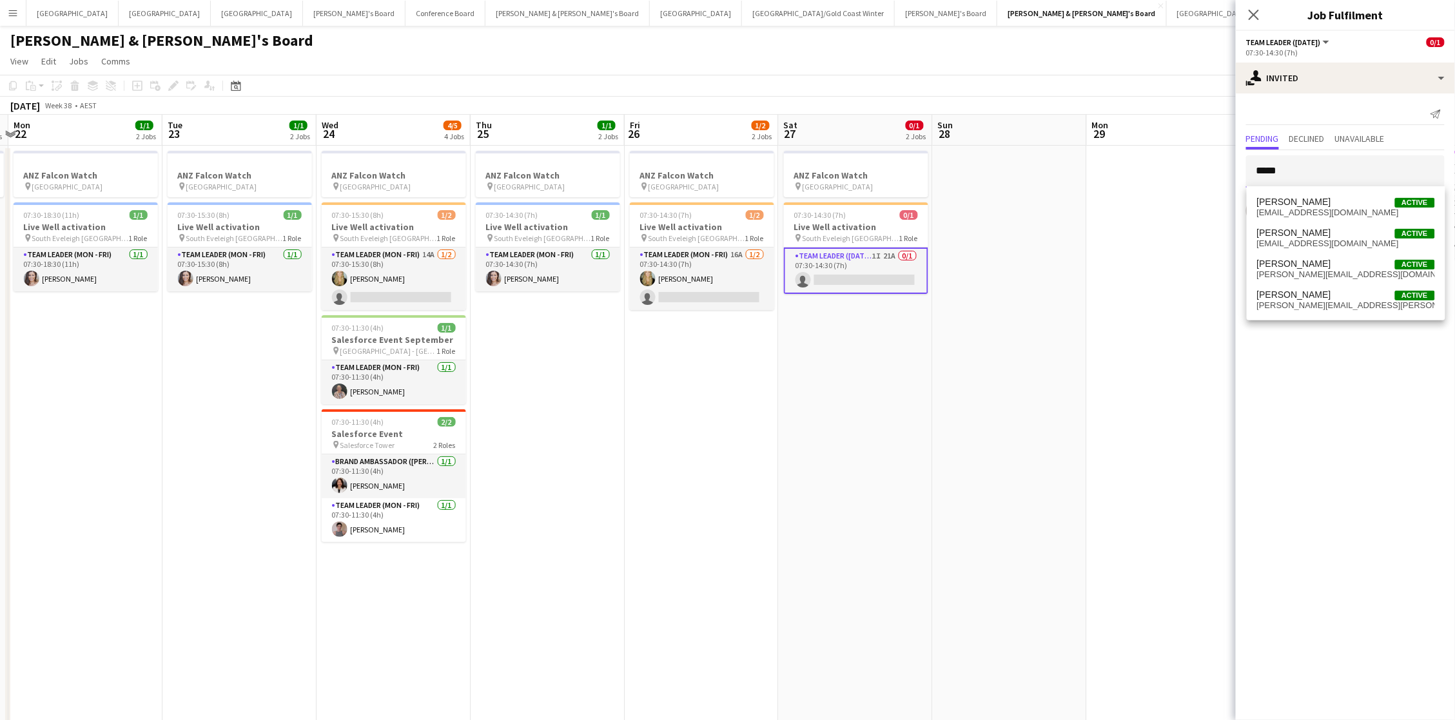
type input "******"
drag, startPoint x: 1303, startPoint y: 196, endPoint x: 585, endPoint y: 389, distance: 743.6
click at [805, 486] on app-date-cell "ANZ Falcon Watch pin Brisbane 07:30-14:30 (7h) 0/1 Live Well activation pin Sou…" at bounding box center [856, 688] width 154 height 1084
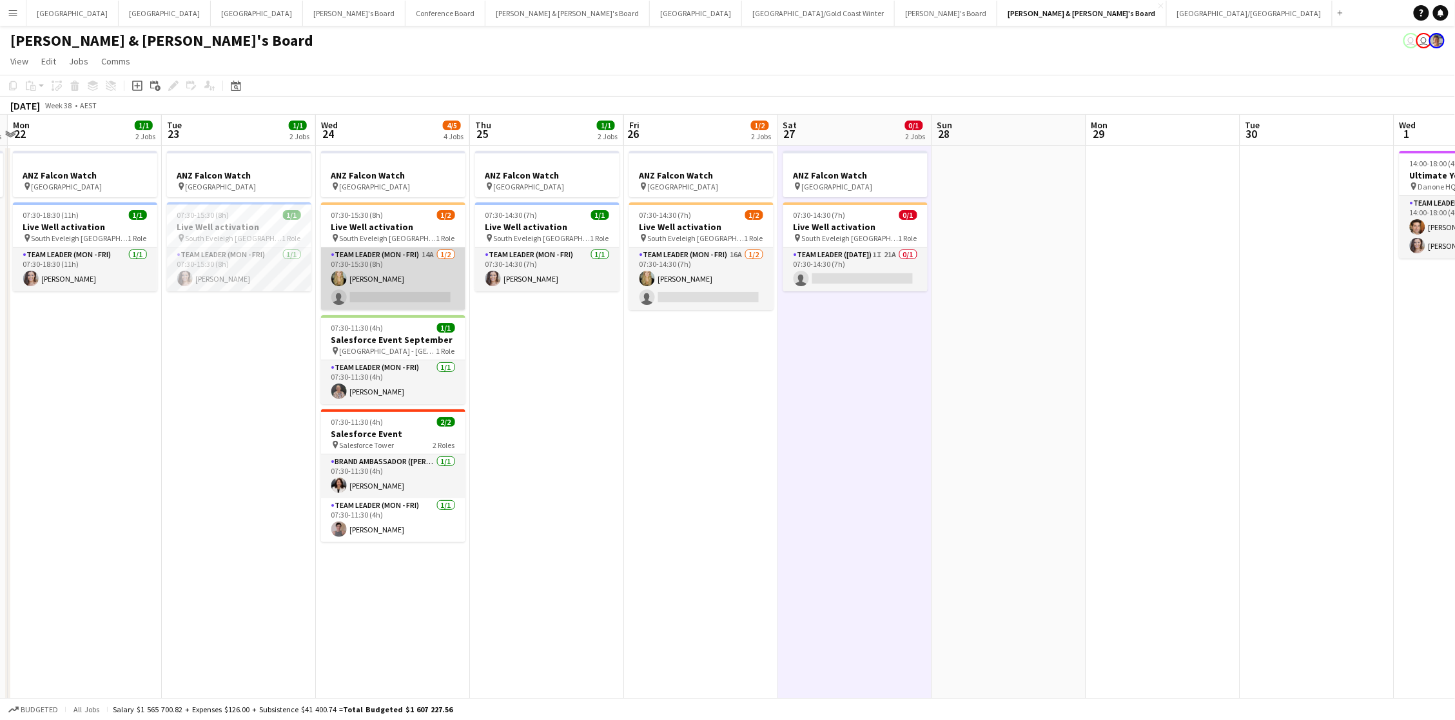
click at [384, 274] on app-card-role "Team Leader (Mon - Fri) 14A 1/2 07:30-15:30 (8h) Amber Davis single-neutral-act…" at bounding box center [393, 279] width 144 height 63
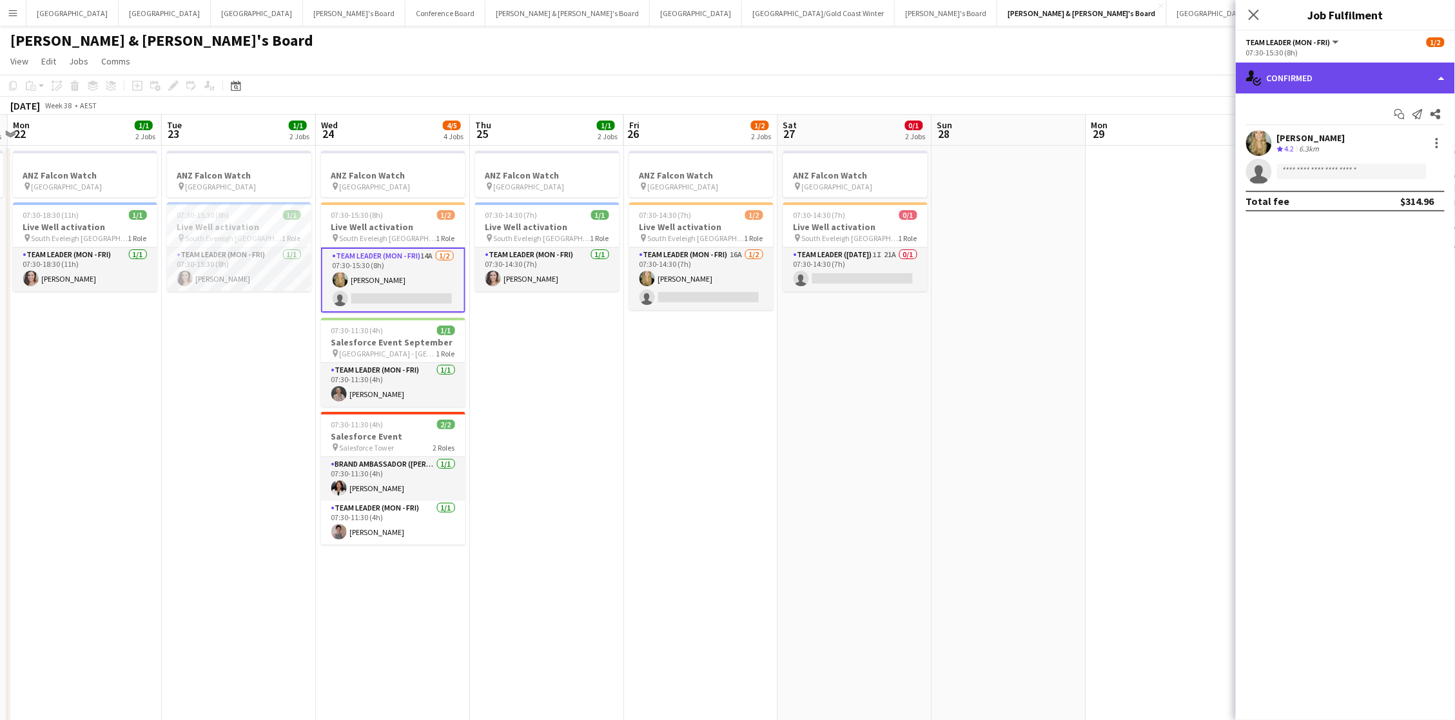
click at [1330, 74] on div "single-neutral-actions-check-2 Confirmed" at bounding box center [1345, 78] width 219 height 31
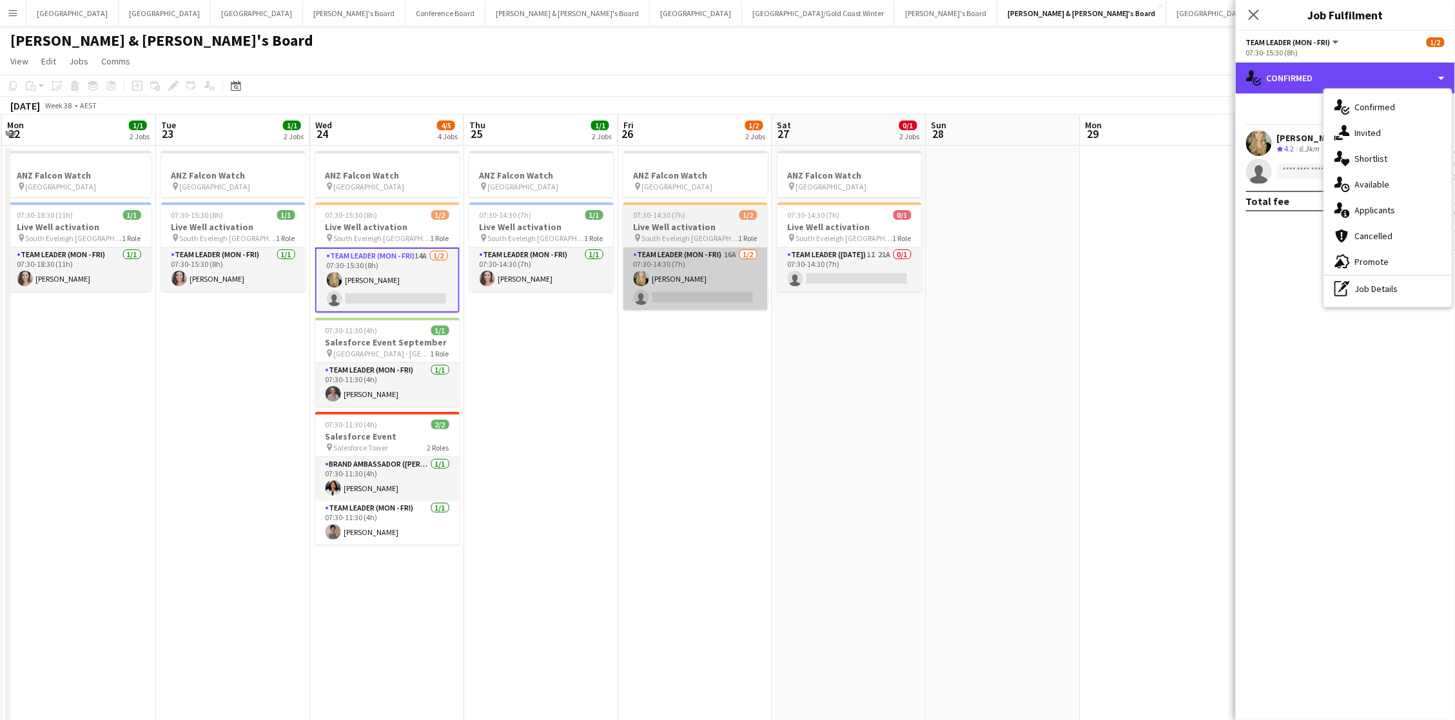
scroll to position [0, 0]
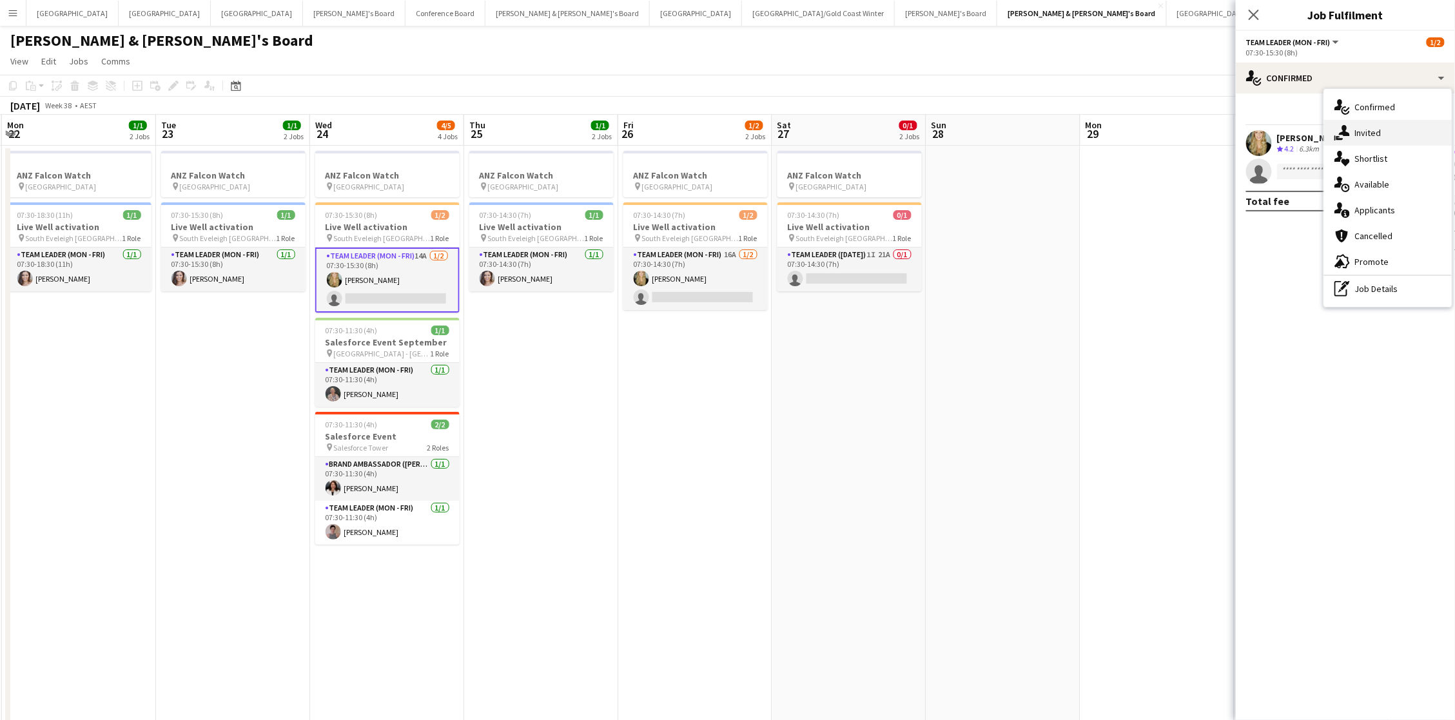
click at [1387, 135] on div "single-neutral-actions-share-1 Invited" at bounding box center [1388, 133] width 128 height 26
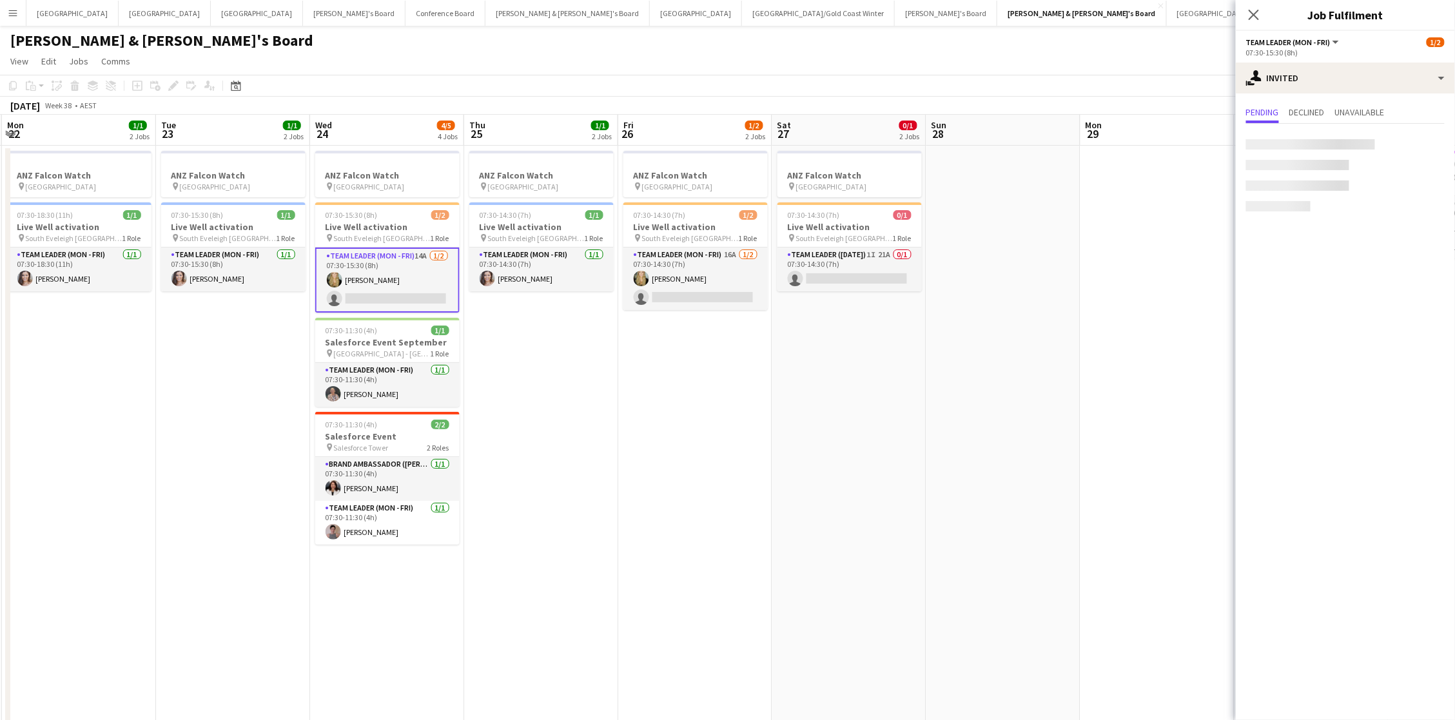
scroll to position [0, 1]
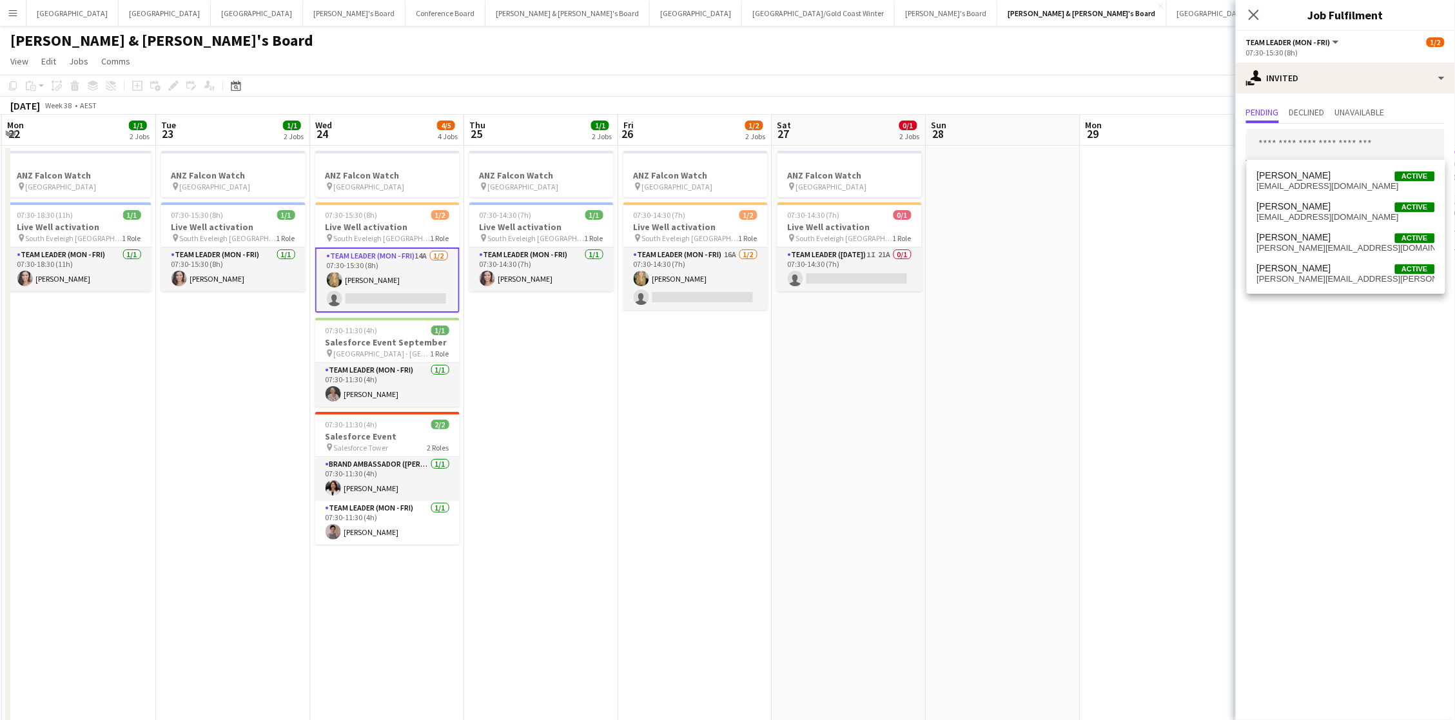
click at [1285, 144] on input "text" at bounding box center [1345, 145] width 199 height 32
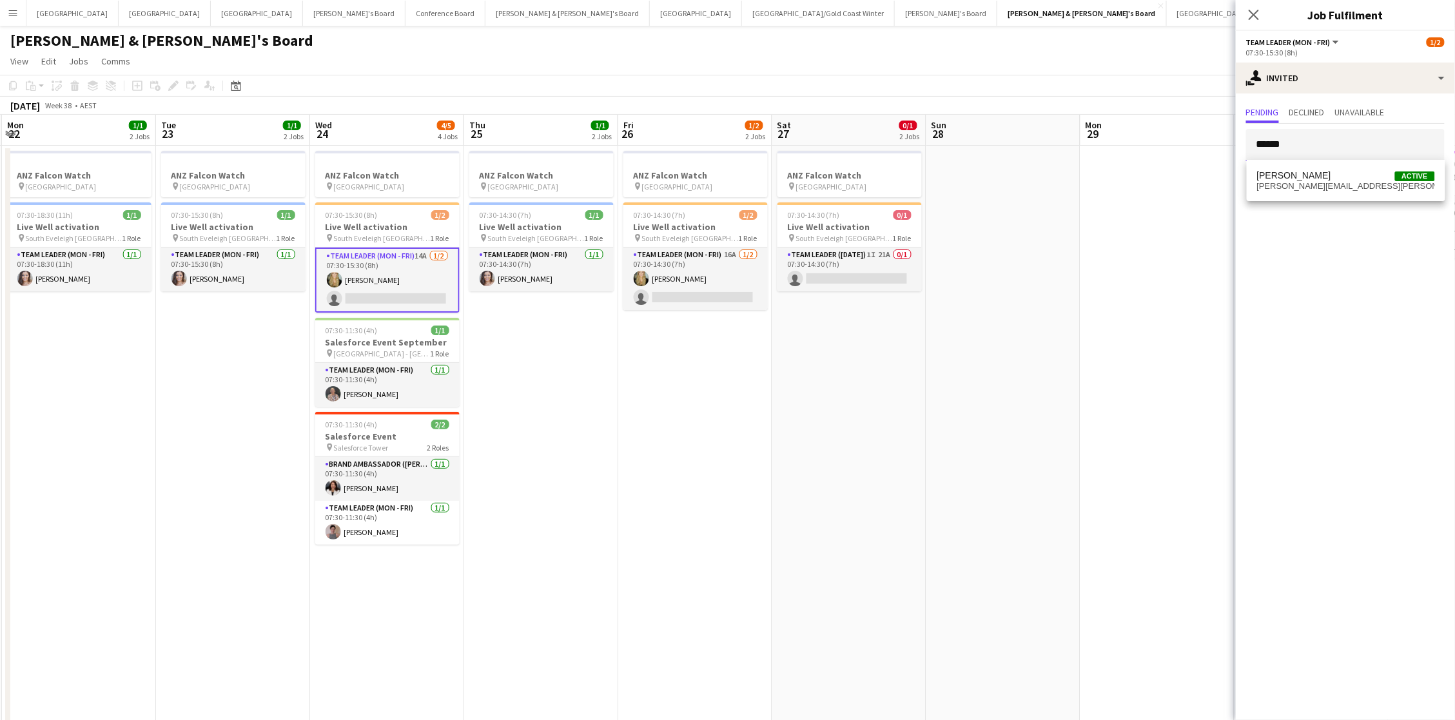
scroll to position [0, 458]
type input "******"
click at [1305, 188] on span "bonnie.ferguson@hotmail.com" at bounding box center [1346, 186] width 178 height 10
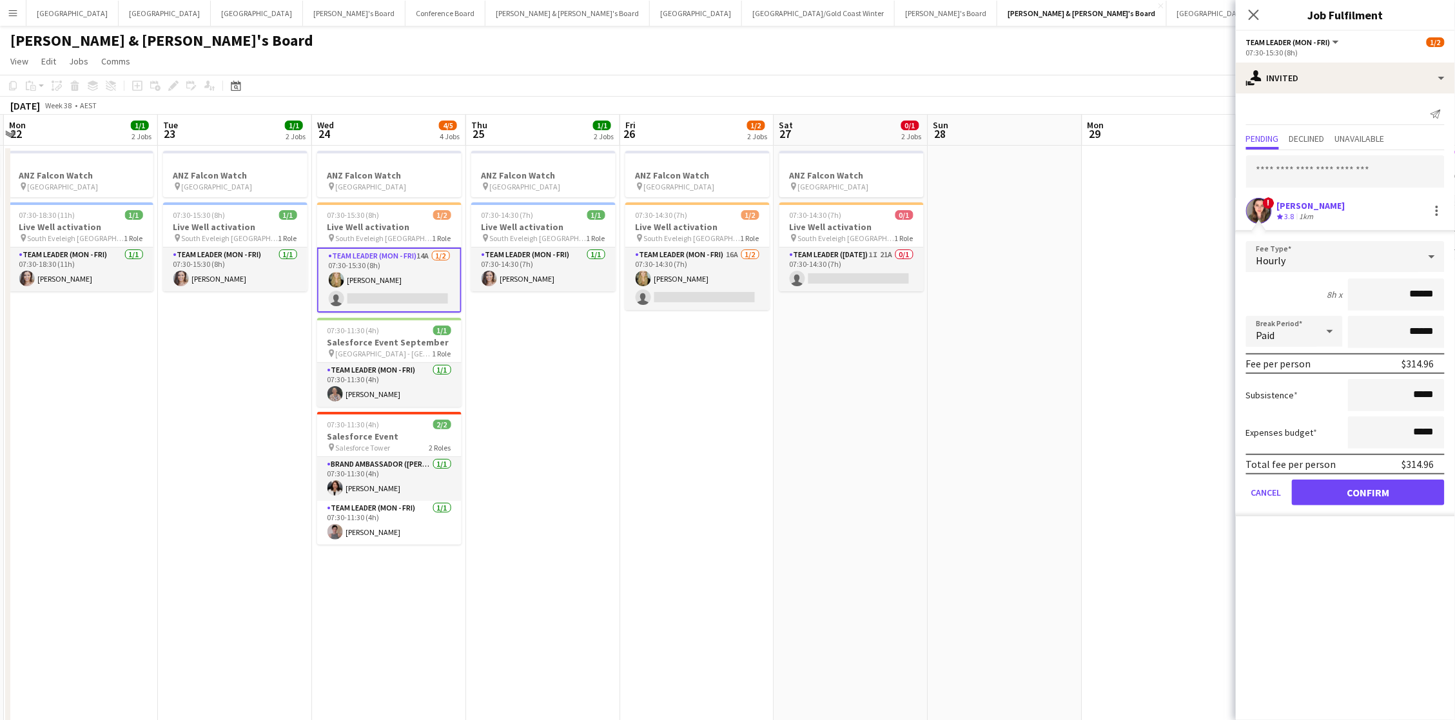
click at [1369, 488] on button "Confirm" at bounding box center [1368, 493] width 153 height 26
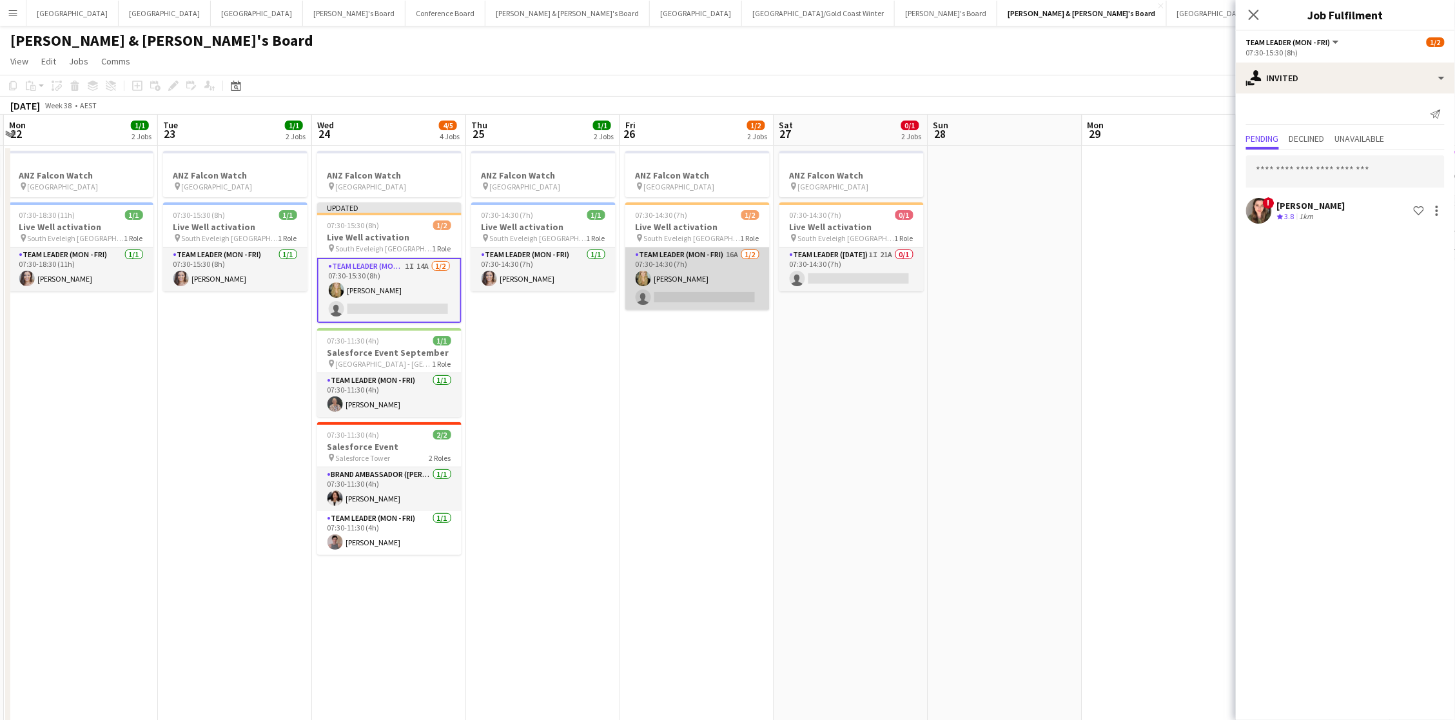
click at [660, 270] on app-card-role "Team Leader (Mon - Fri) 16A 1/2 07:30-14:30 (7h) Amber Davis single-neutral-act…" at bounding box center [697, 279] width 144 height 63
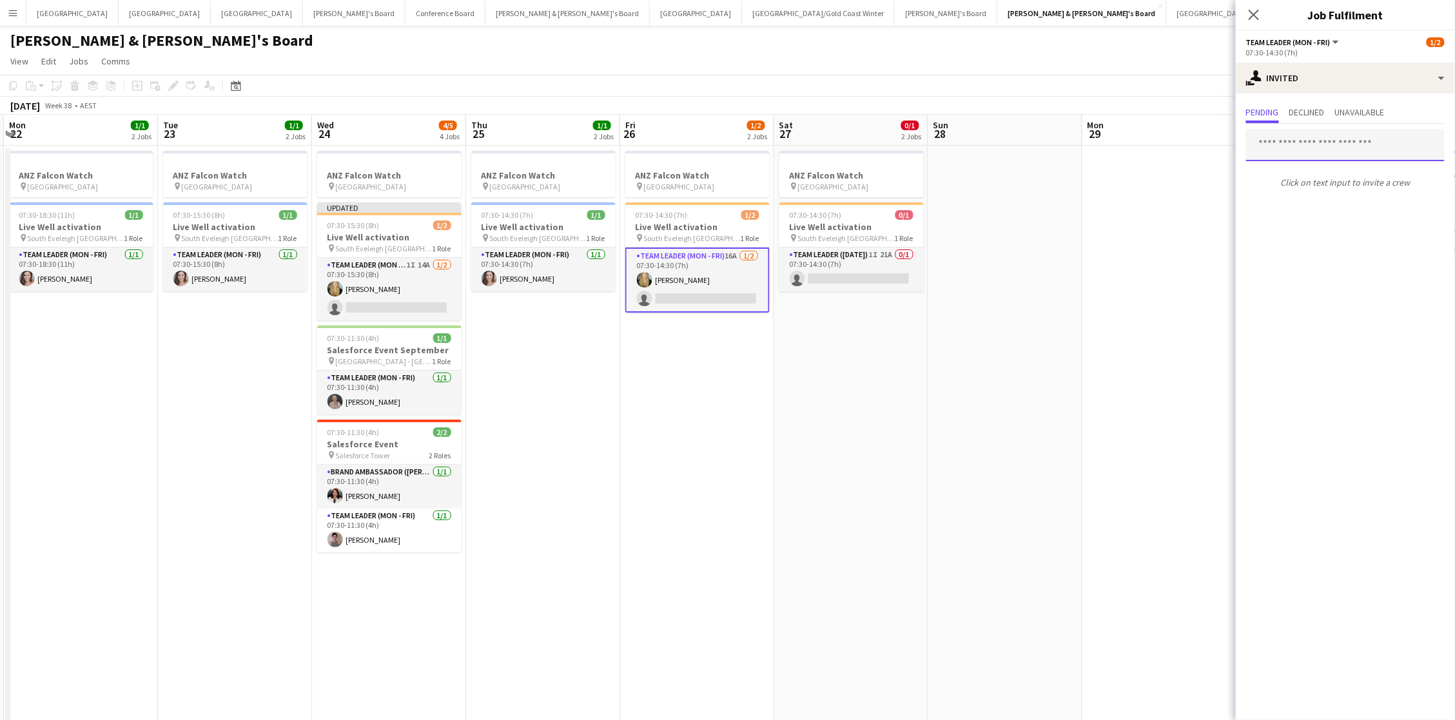
click at [1290, 144] on input "text" at bounding box center [1345, 145] width 199 height 32
type input "******"
click at [1274, 177] on span "Bonnie Renwick" at bounding box center [1294, 175] width 74 height 11
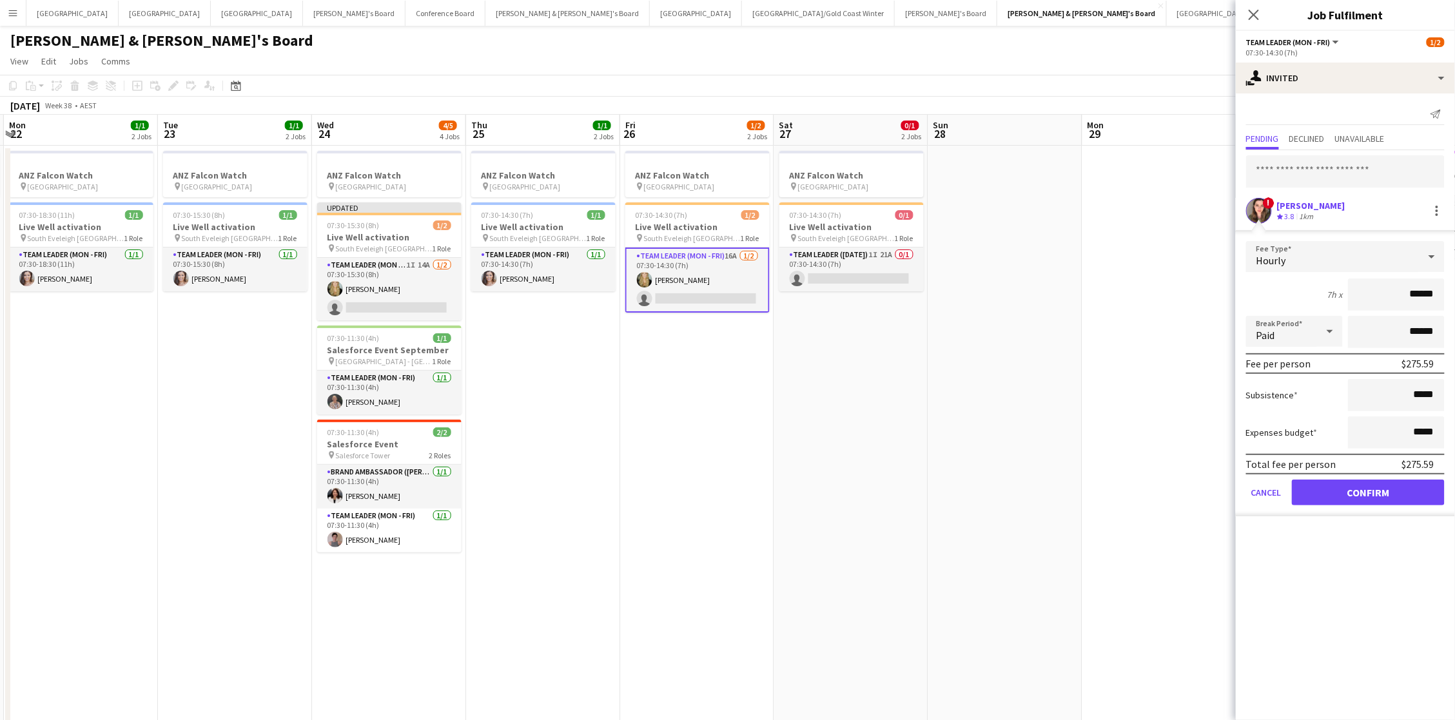
click at [1369, 488] on button "Confirm" at bounding box center [1368, 493] width 153 height 26
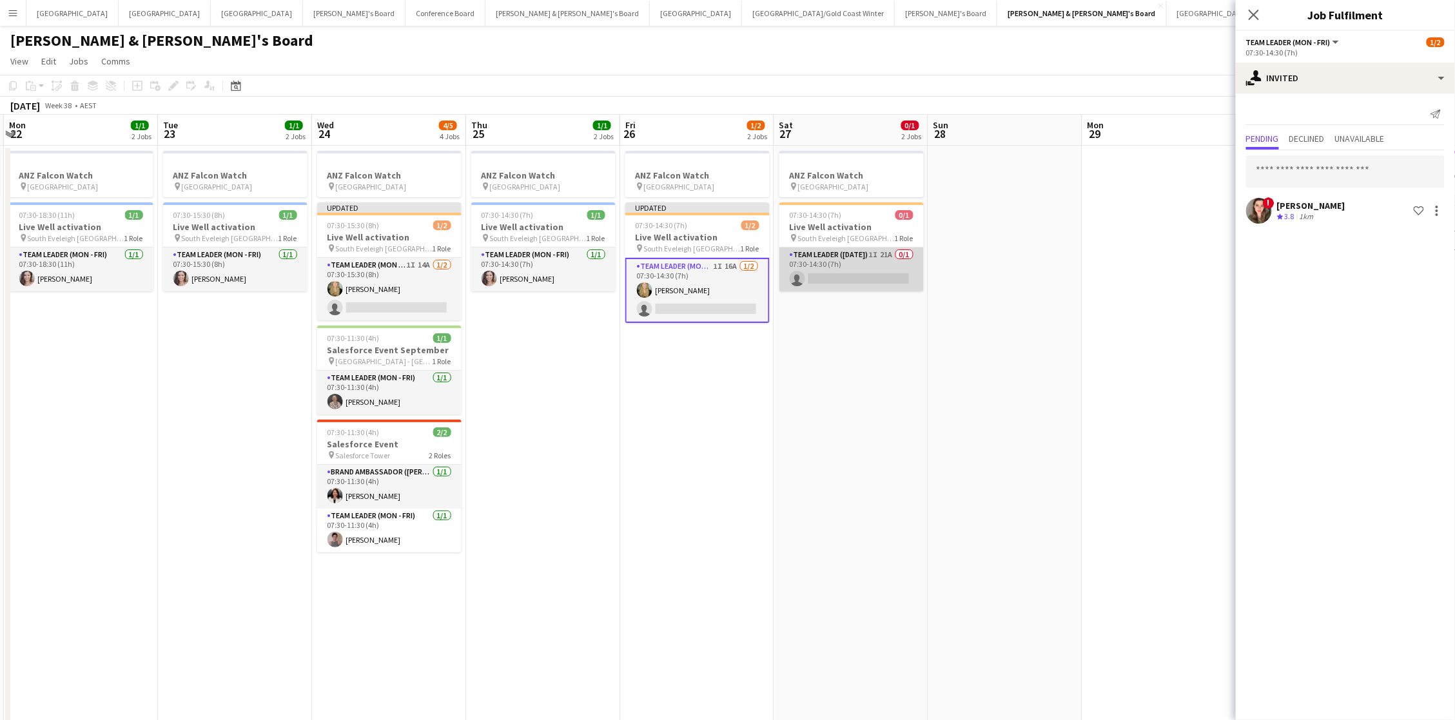
click at [891, 286] on app-card-role "Team Leader (Saturday) 1I 21A 0/1 07:30-14:30 (7h) single-neutral-actions" at bounding box center [851, 270] width 144 height 44
click at [1162, 238] on app-date-cell at bounding box center [1159, 688] width 154 height 1084
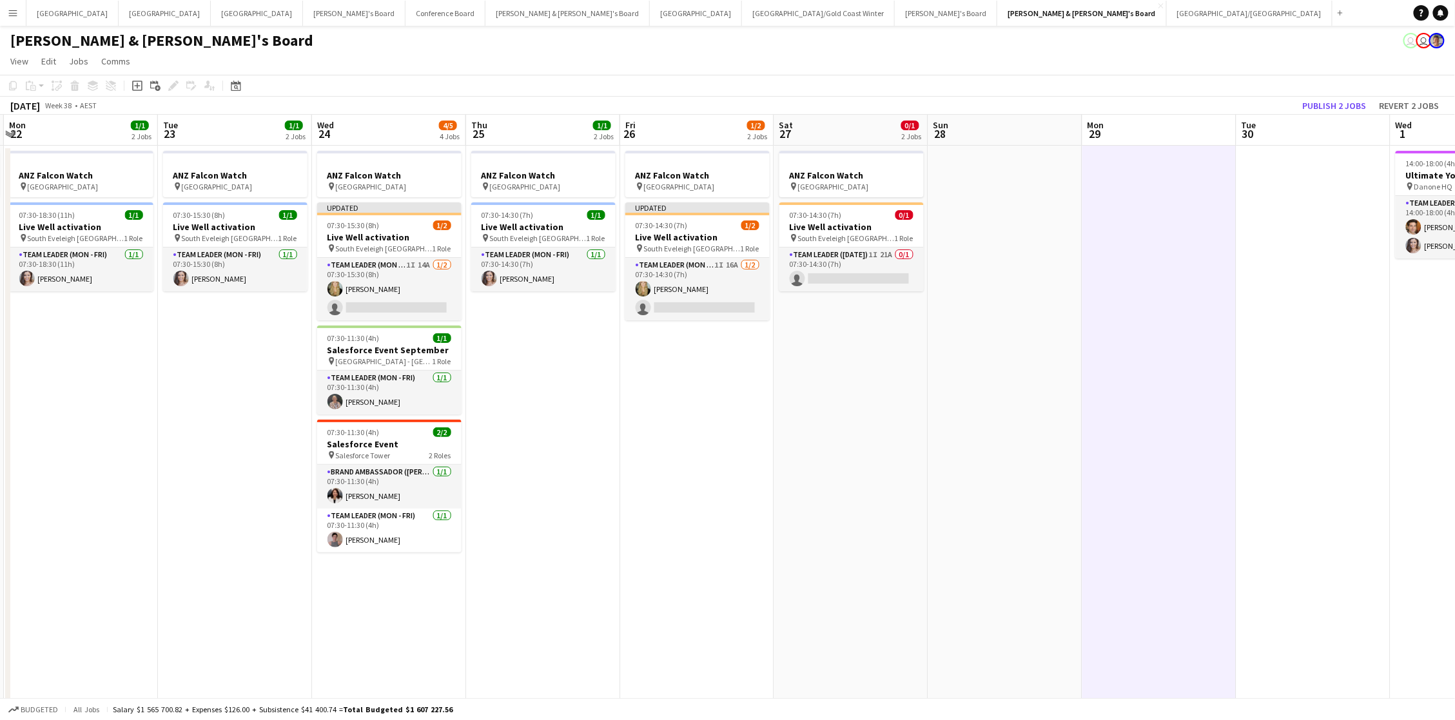
click at [1323, 115] on app-board-header-date "Tue 30" at bounding box center [1313, 130] width 154 height 31
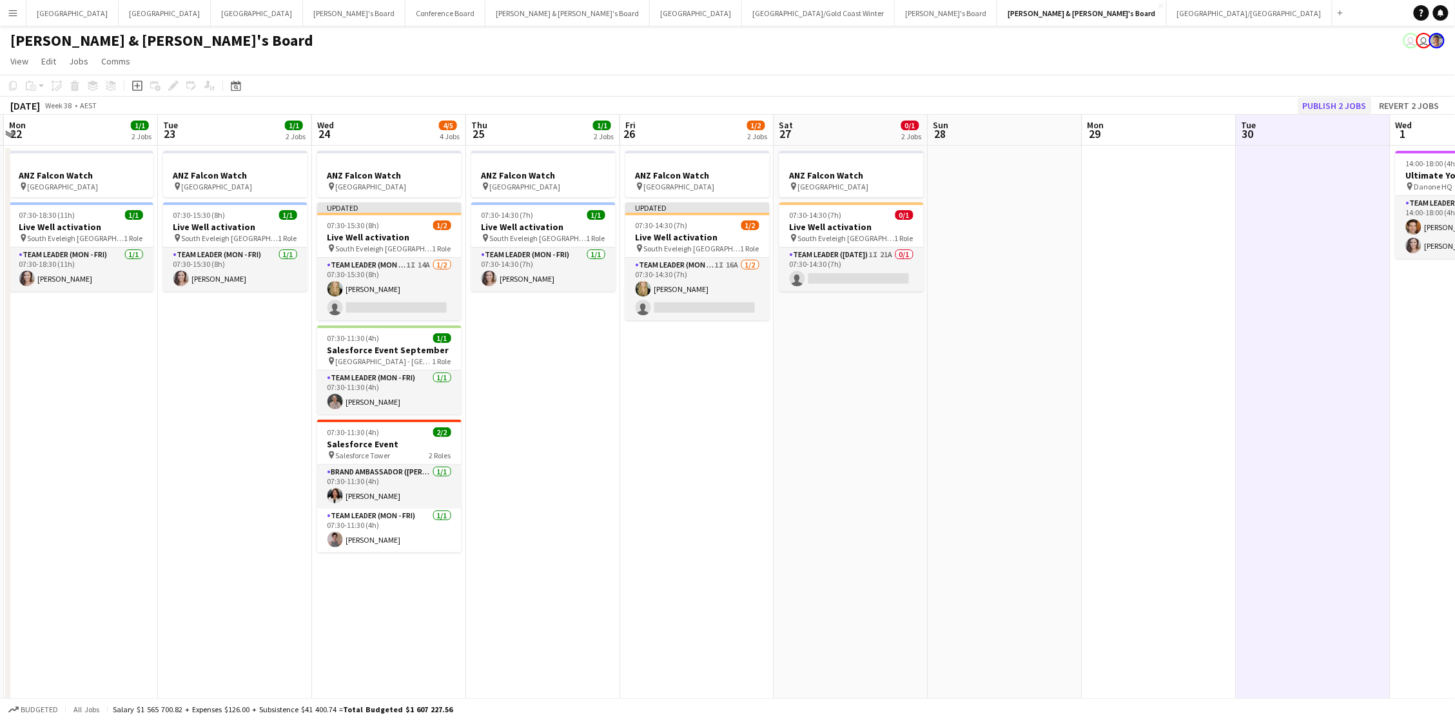
click at [1330, 101] on button "Publish 2 jobs" at bounding box center [1335, 105] width 74 height 17
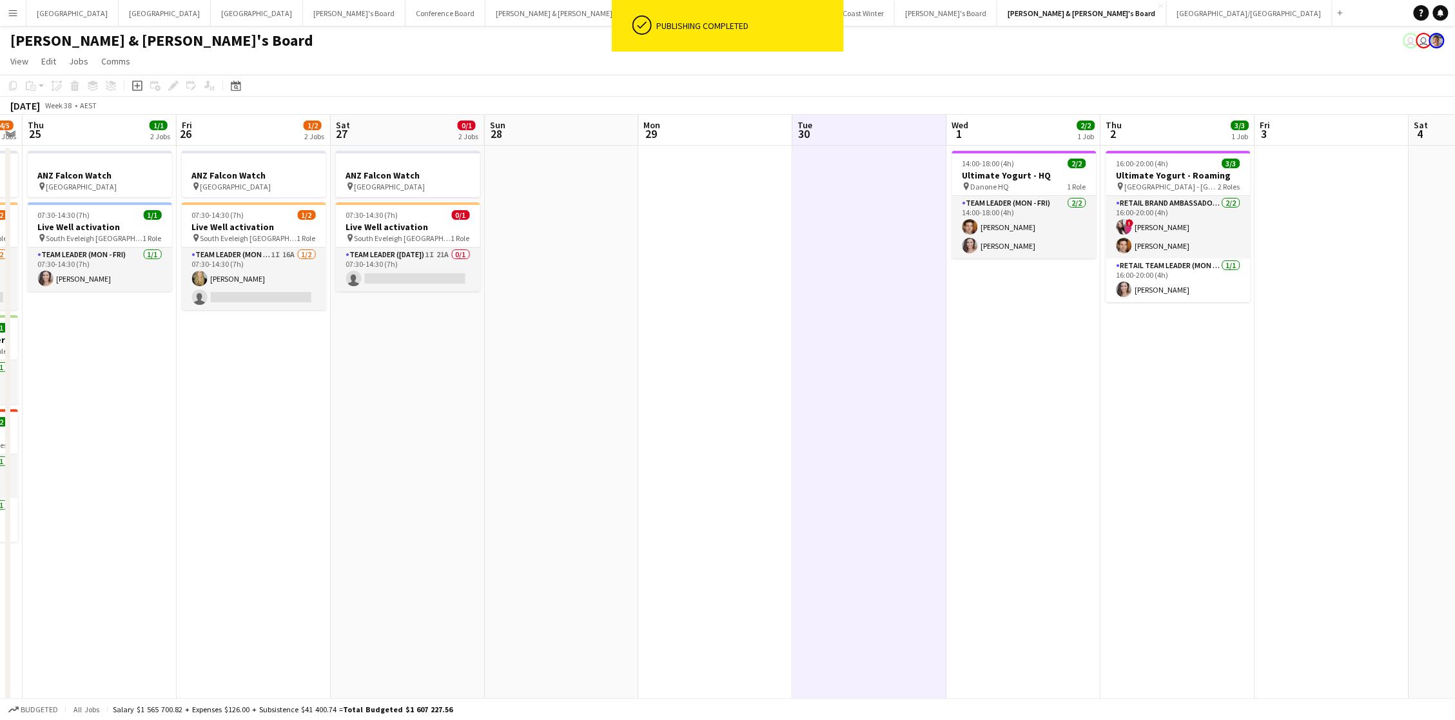
scroll to position [0, 594]
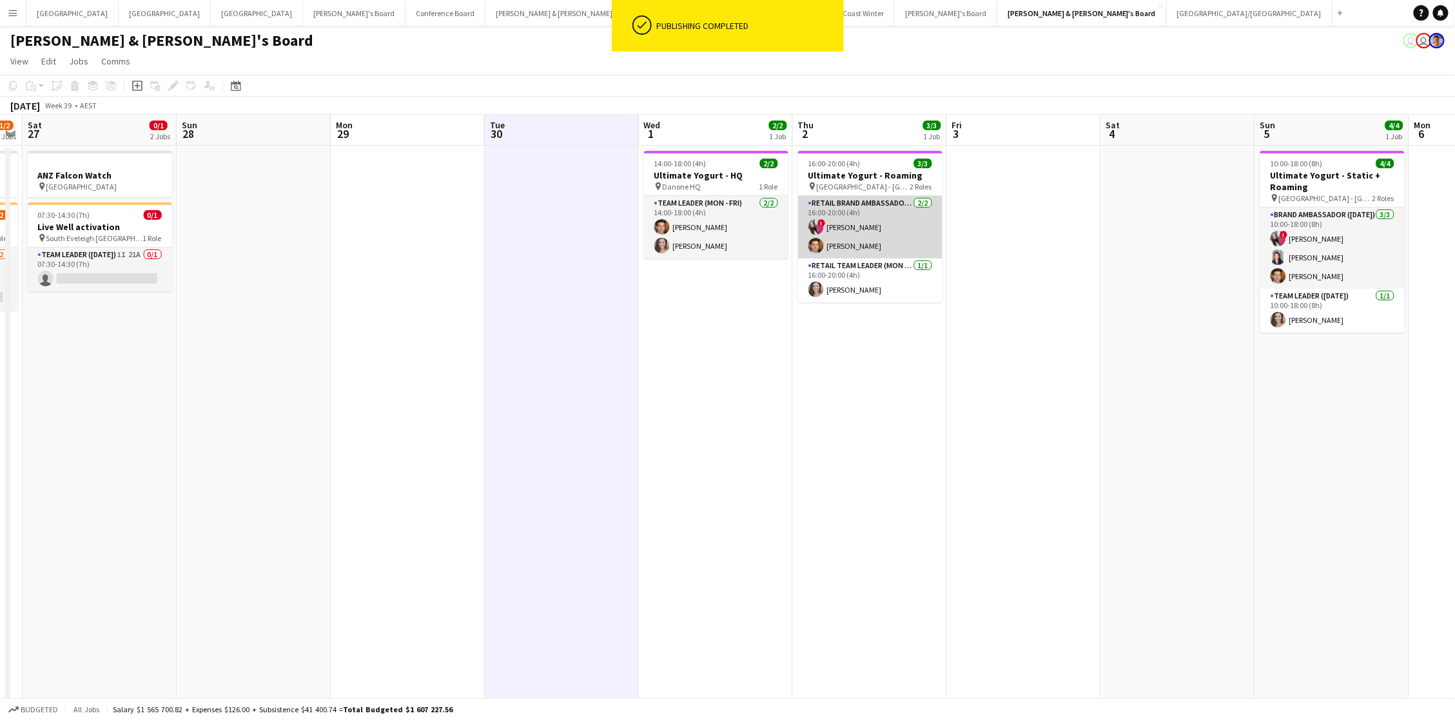
click at [914, 211] on app-card-role "RETAIL Brand Ambassador (Mon - Fri) 2/2 16:00-20:00 (4h) ! Daiana Scherer Juan …" at bounding box center [870, 227] width 144 height 63
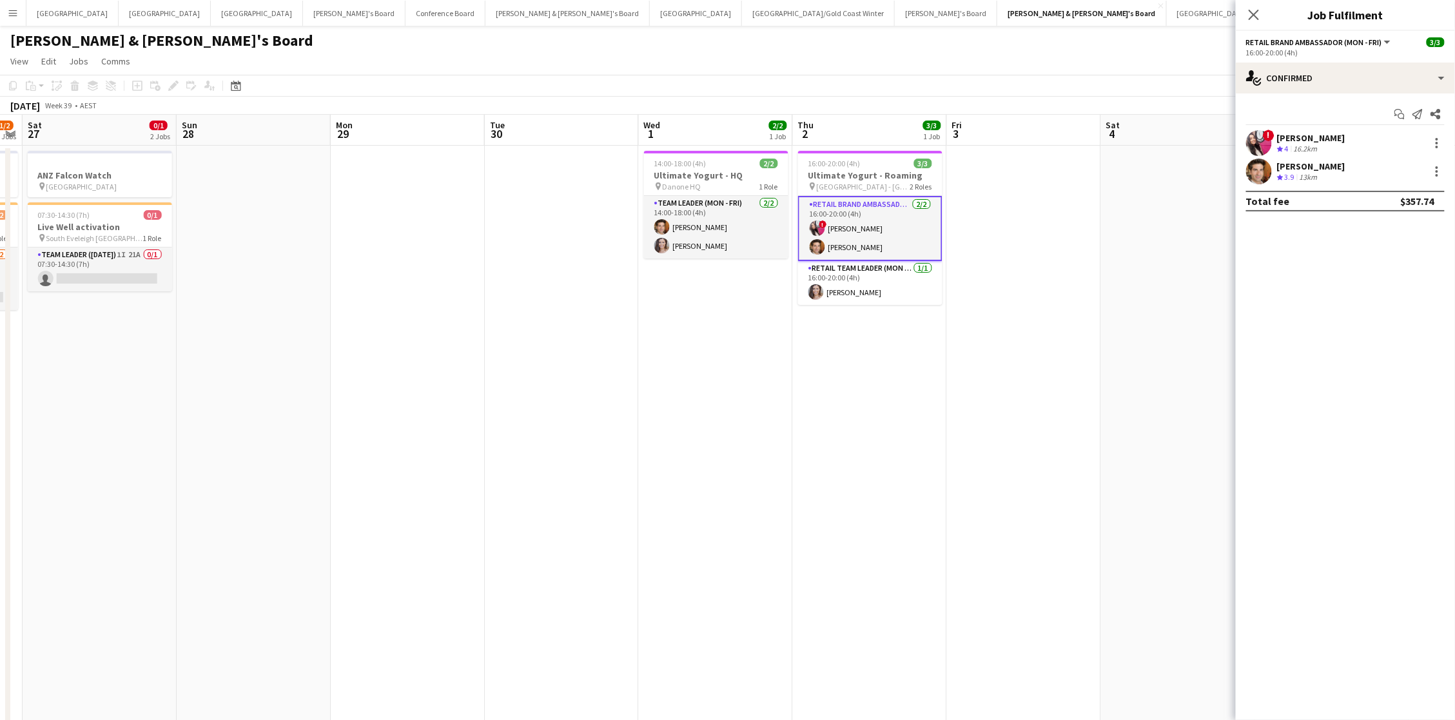
click at [1325, 144] on div "Crew rating 4 16.2km" at bounding box center [1311, 149] width 68 height 11
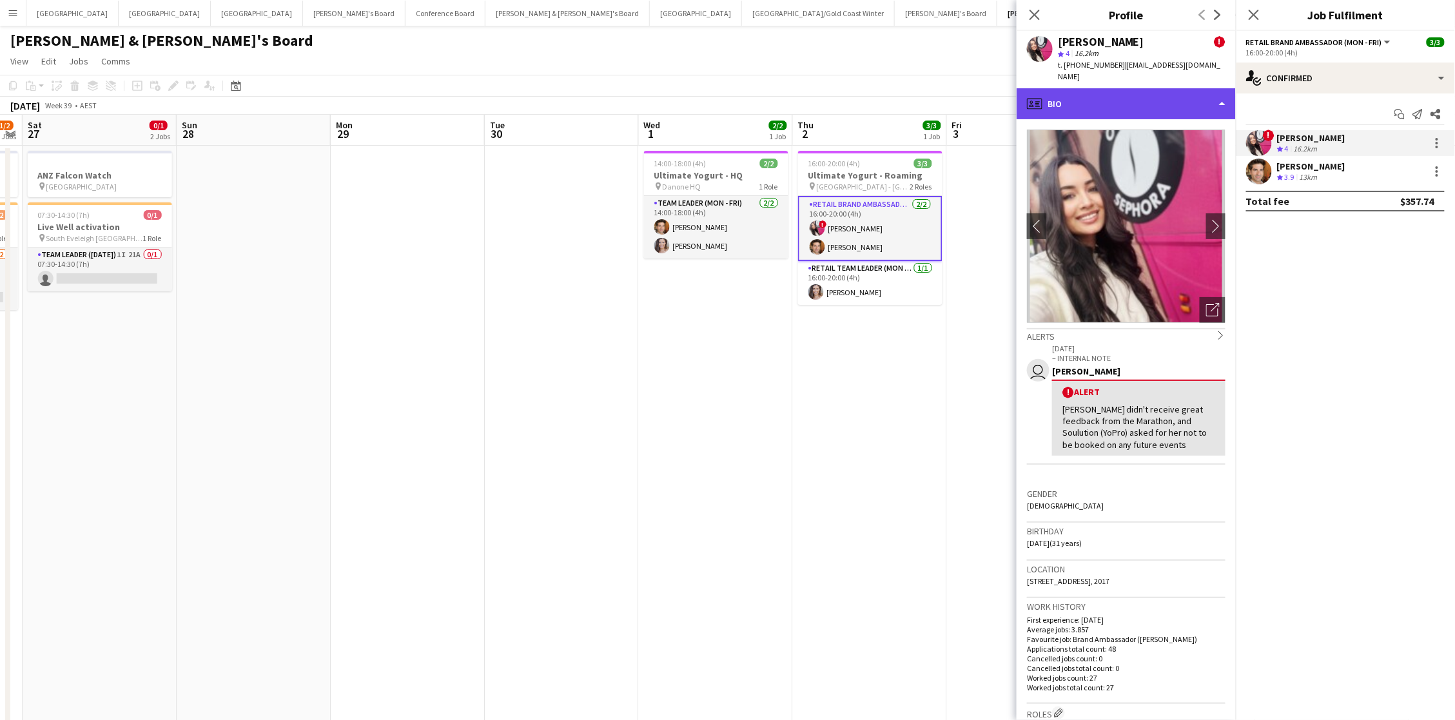
click at [1073, 91] on div "profile Bio" at bounding box center [1126, 103] width 219 height 31
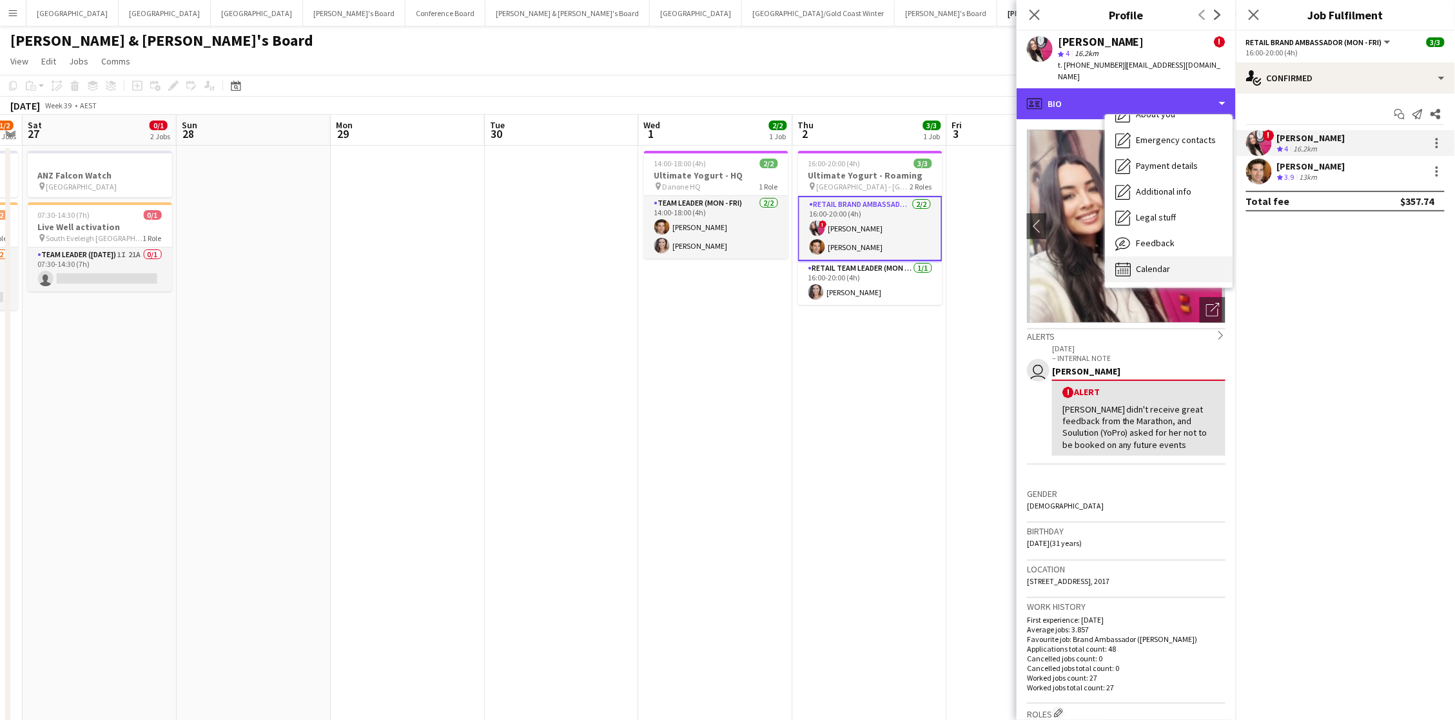
scroll to position [95, 0]
click at [1192, 264] on div "Calendar Calendar" at bounding box center [1169, 270] width 128 height 26
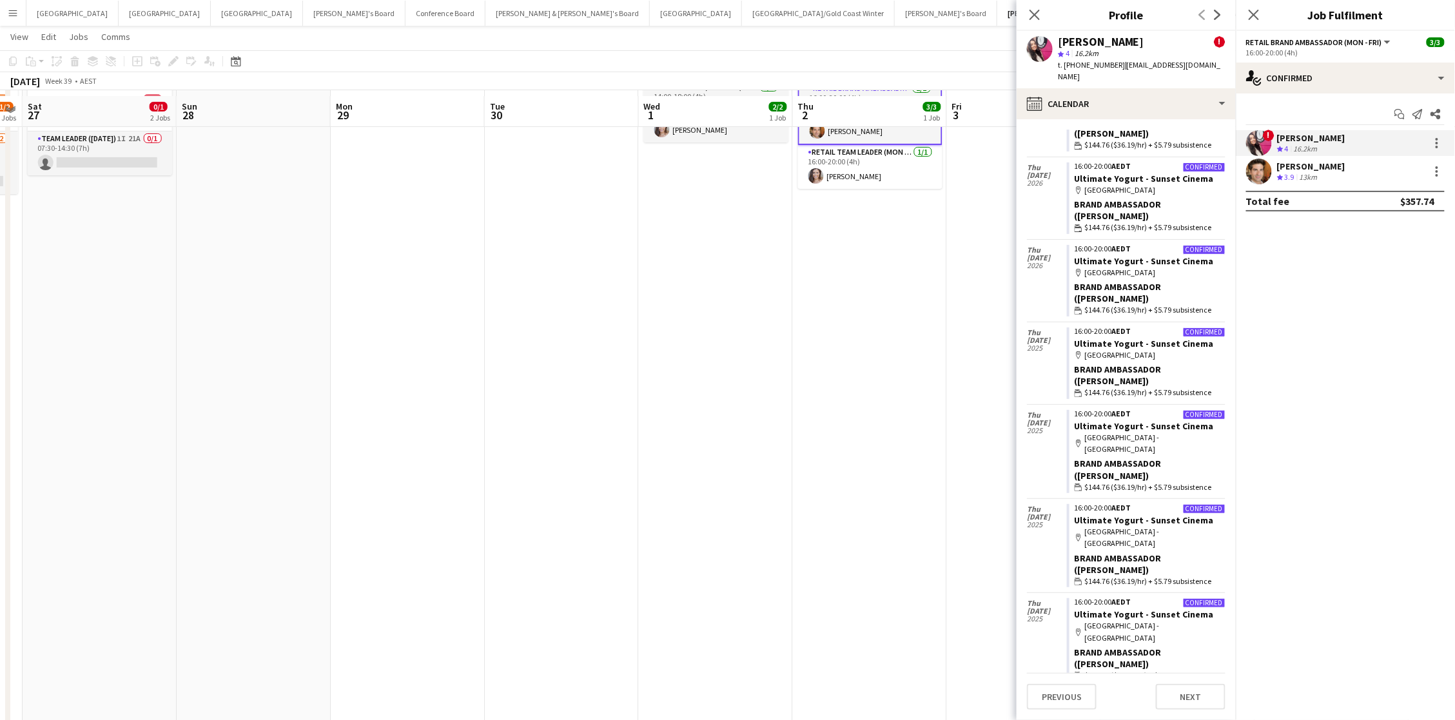
scroll to position [121, 0]
click at [1038, 11] on icon at bounding box center [1034, 14] width 12 height 12
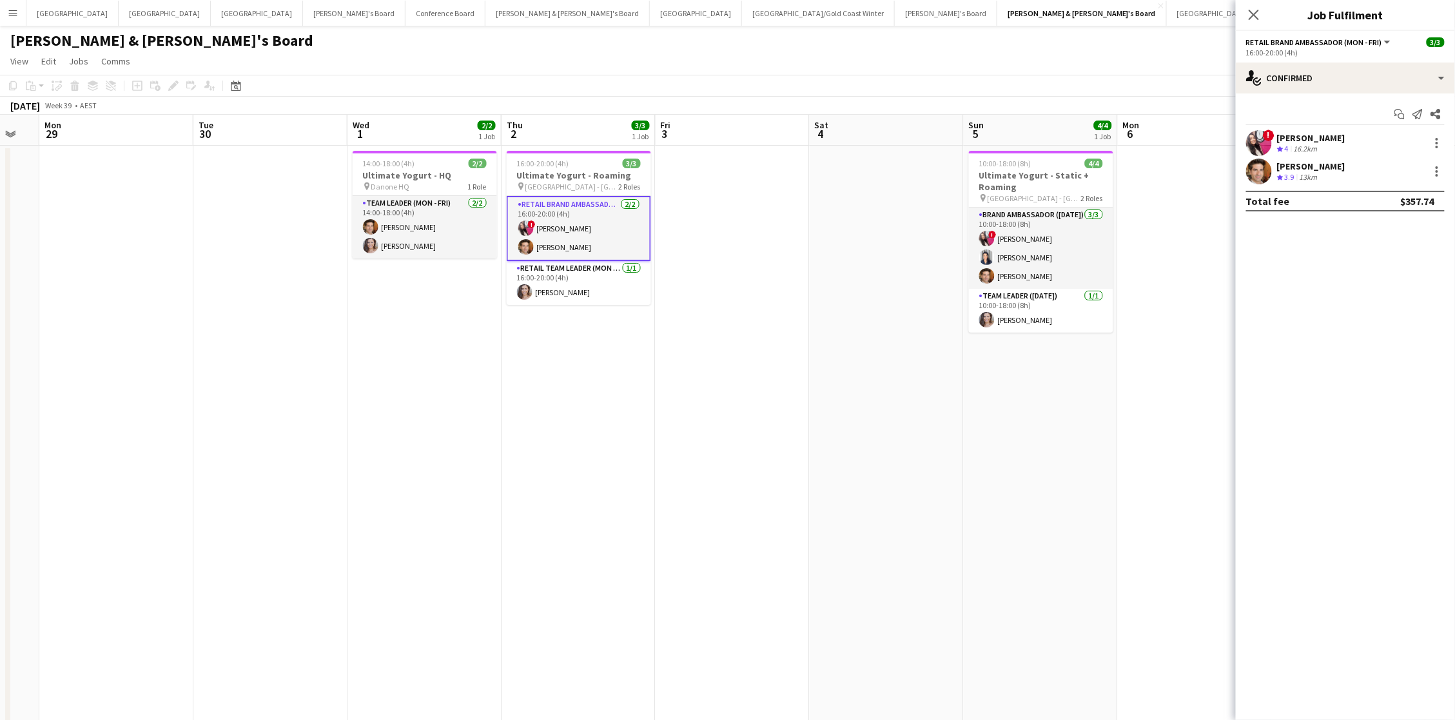
scroll to position [0, 578]
click at [1075, 249] on app-card-role "Brand Ambassador (Sunday) 3/3 10:00-18:00 (8h) ! Daiana Scherer Vanessa Flauzin…" at bounding box center [1040, 248] width 144 height 81
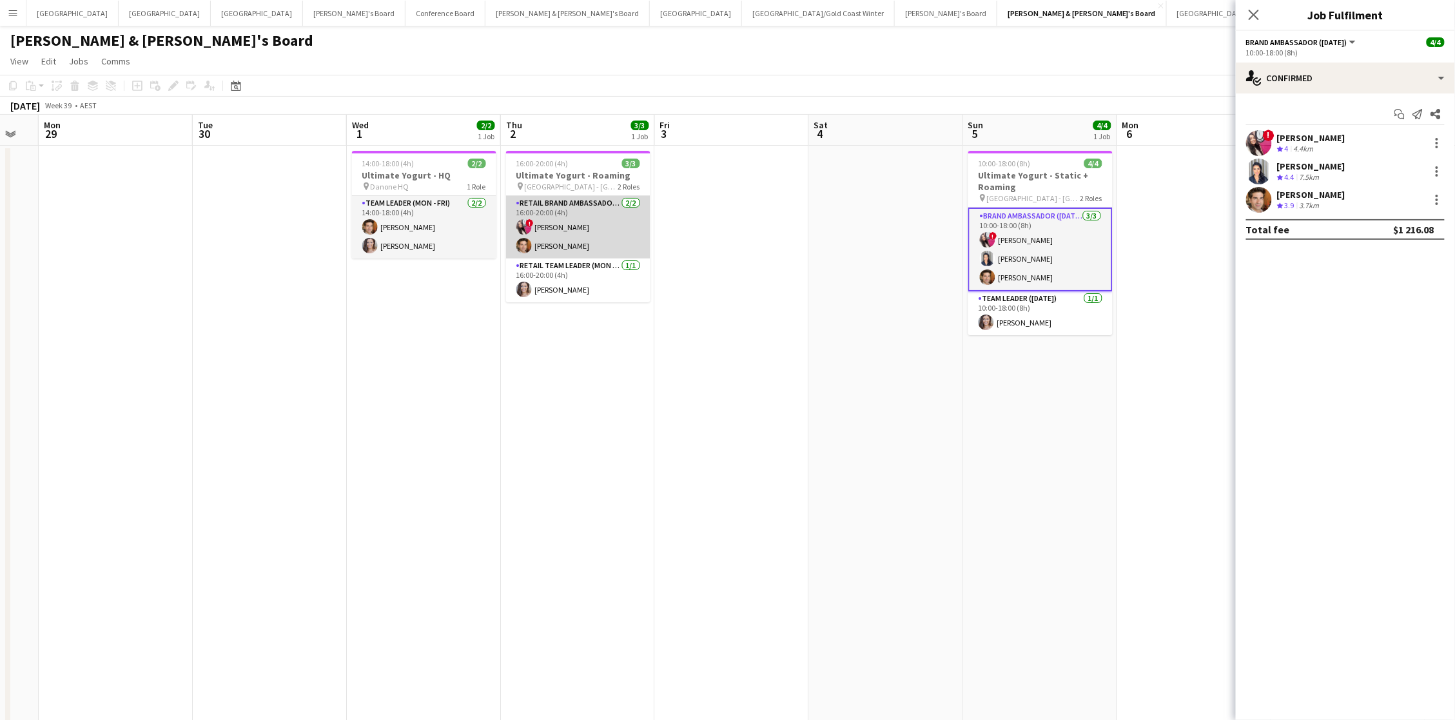
click at [592, 255] on app-card-role "RETAIL Brand Ambassador (Mon - Fri) 2/2 16:00-20:00 (4h) ! Daiana Scherer Juan …" at bounding box center [578, 227] width 144 height 63
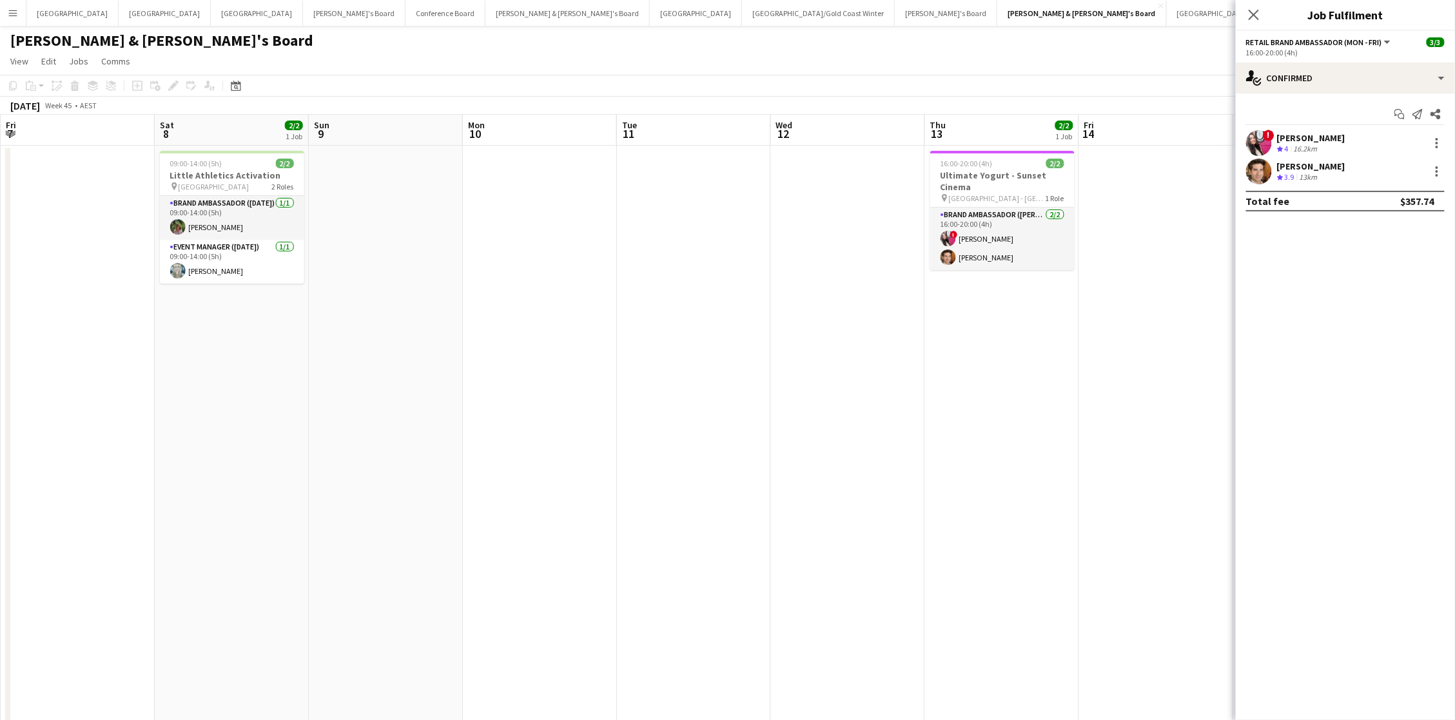
scroll to position [0, 480]
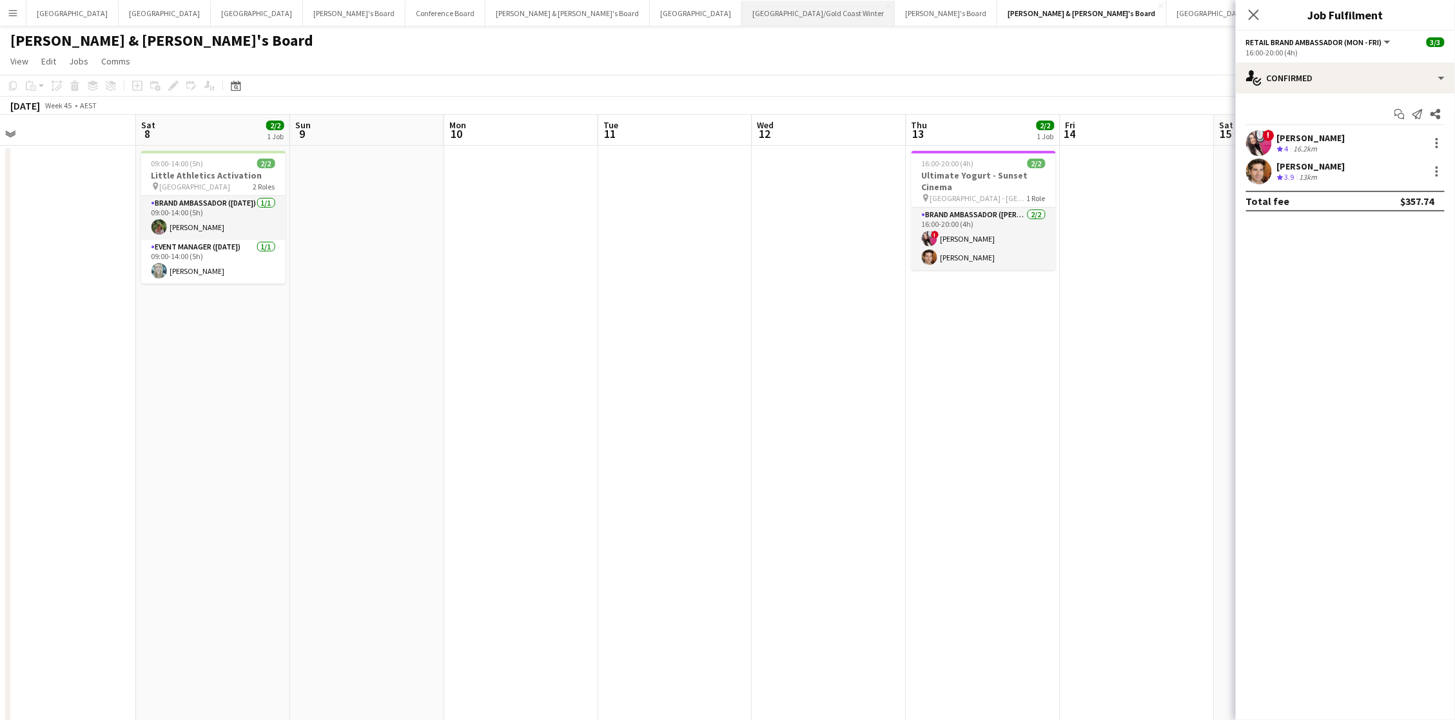
click at [742, 9] on button "Brisbane/Gold Coast Winter Close" at bounding box center [818, 13] width 153 height 25
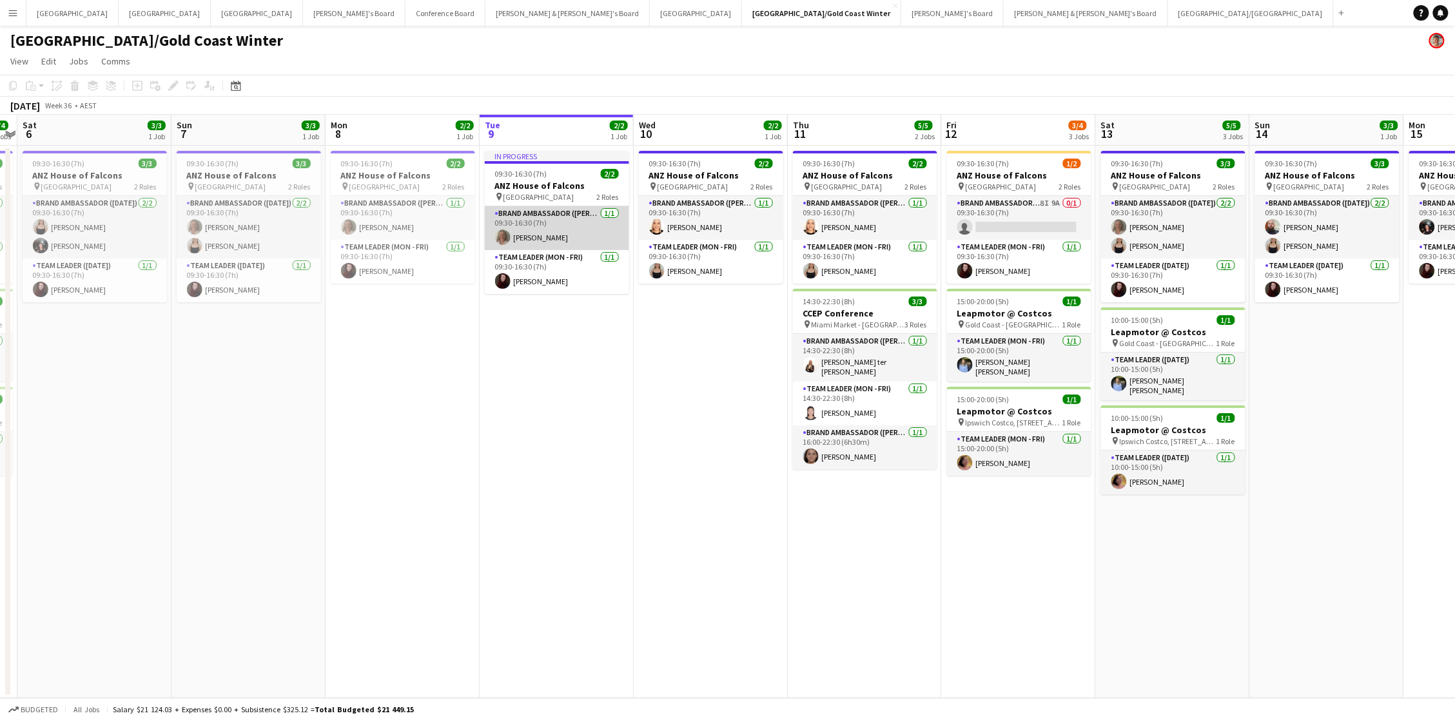
scroll to position [0, 291]
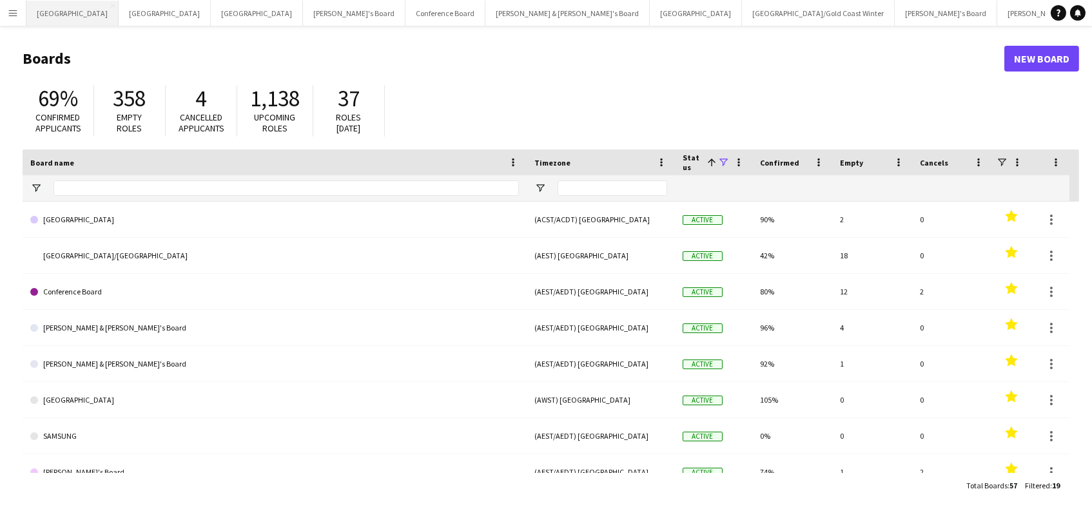
click at [52, 15] on button "Adelaide Close" at bounding box center [72, 13] width 92 height 25
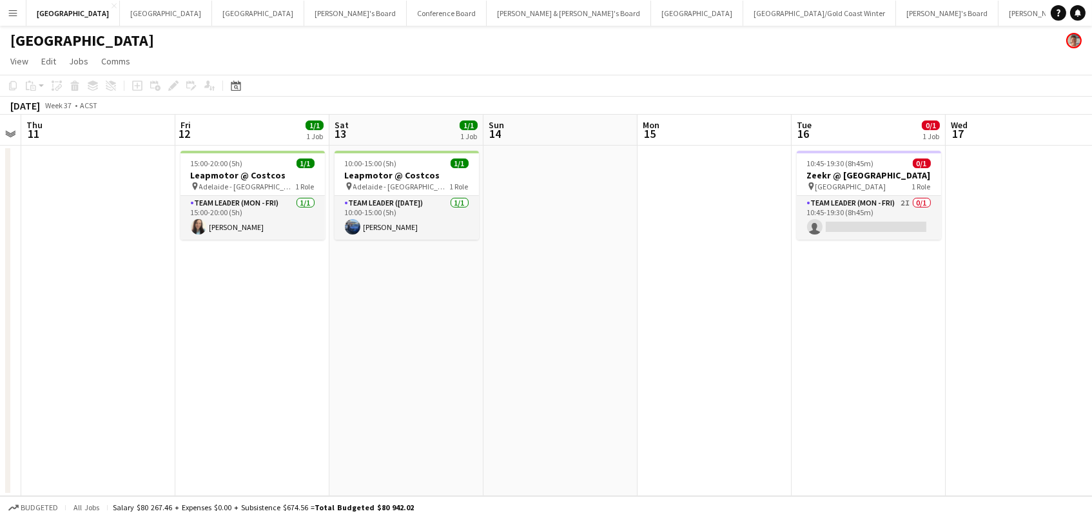
scroll to position [0, 453]
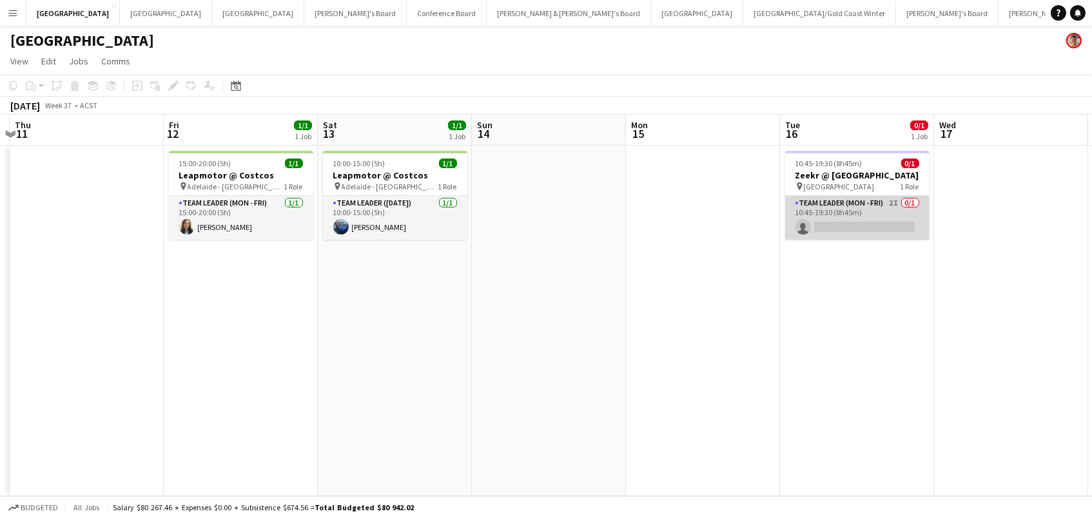
click at [872, 220] on app-card-role "Team Leader (Mon - Fri) 2I 0/1 10:45-19:30 (8h45m) single-neutral-actions" at bounding box center [857, 218] width 144 height 44
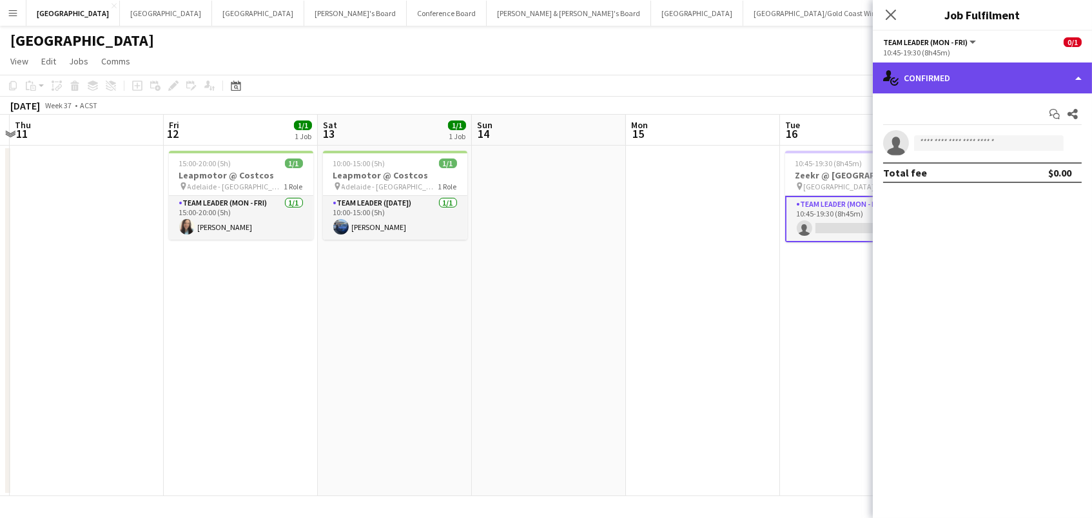
click at [915, 75] on div "single-neutral-actions-check-2 Confirmed" at bounding box center [982, 78] width 219 height 31
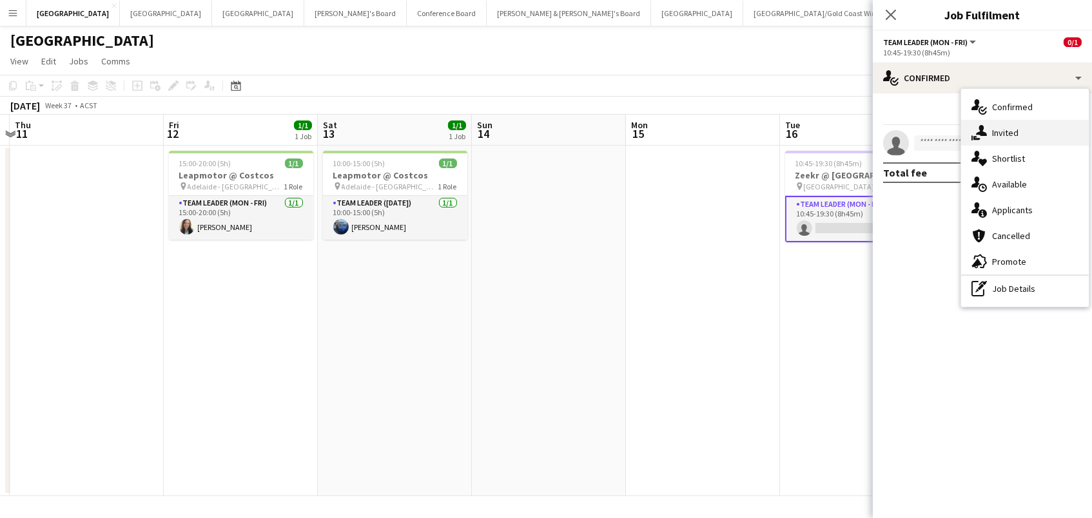
click at [1023, 139] on div "single-neutral-actions-share-1 Invited" at bounding box center [1025, 133] width 128 height 26
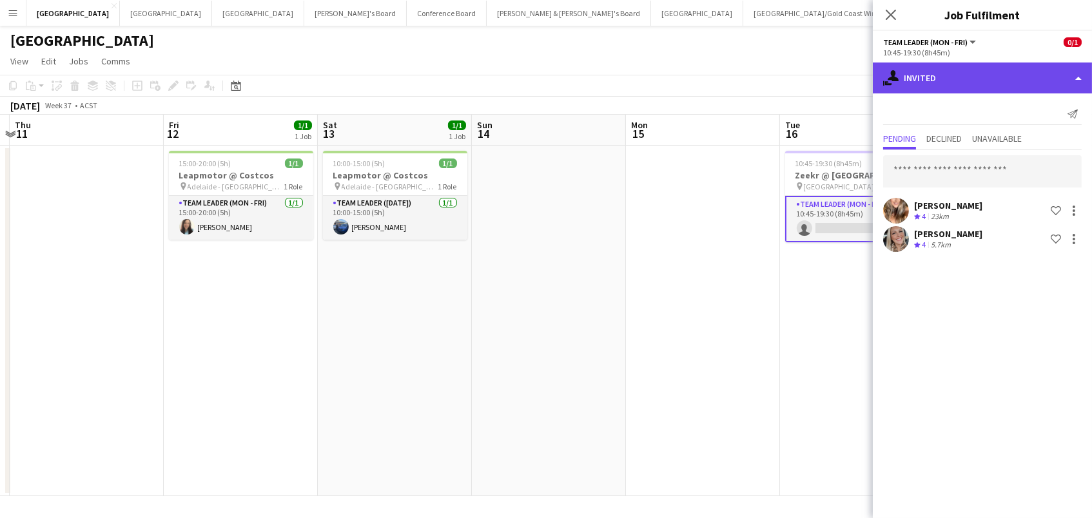
click at [959, 69] on div "single-neutral-actions-share-1 Invited" at bounding box center [982, 78] width 219 height 31
